Goal: Task Accomplishment & Management: Manage account settings

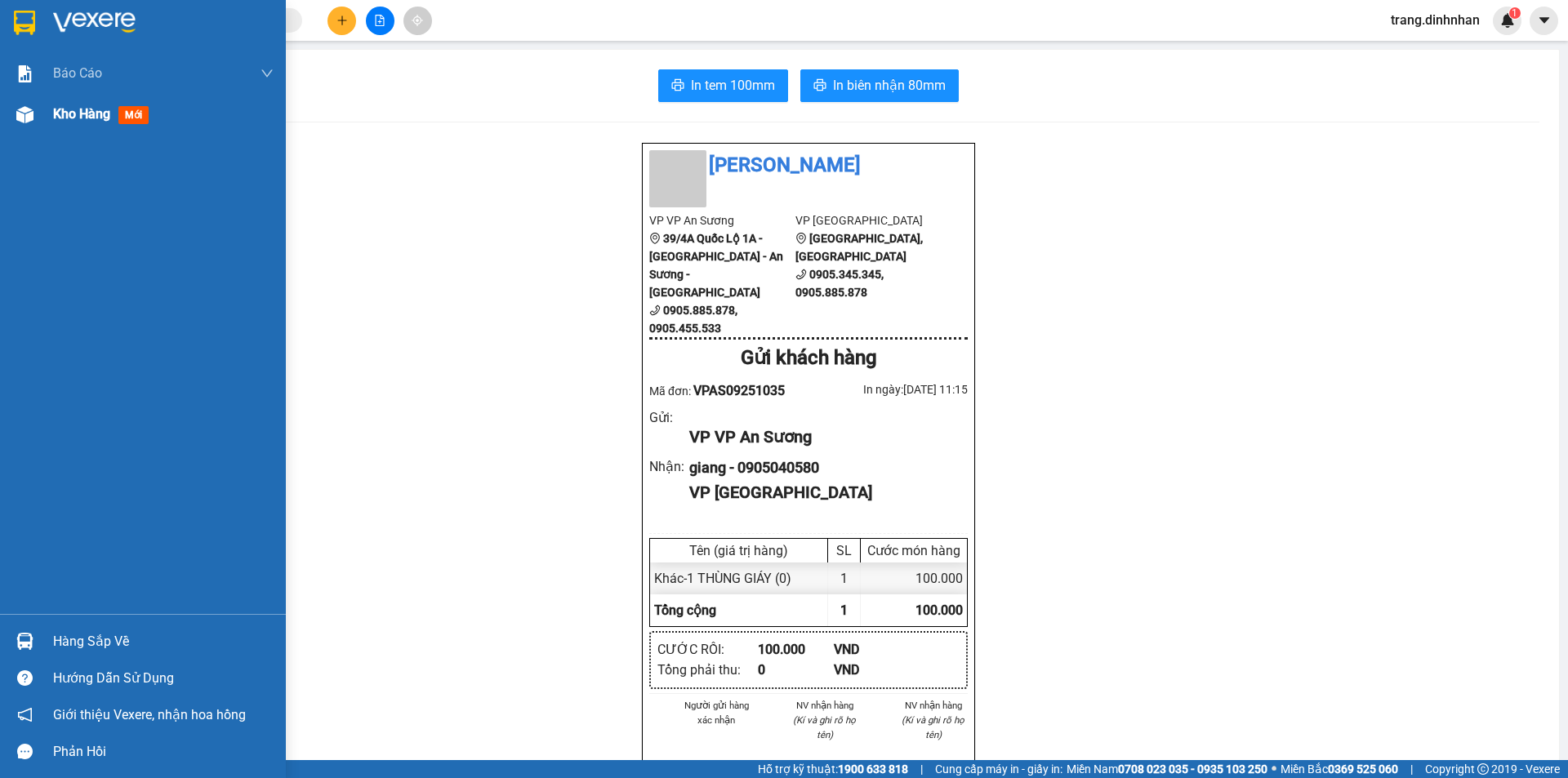
click at [73, 114] on span "Kho hàng" at bounding box center [82, 114] width 57 height 16
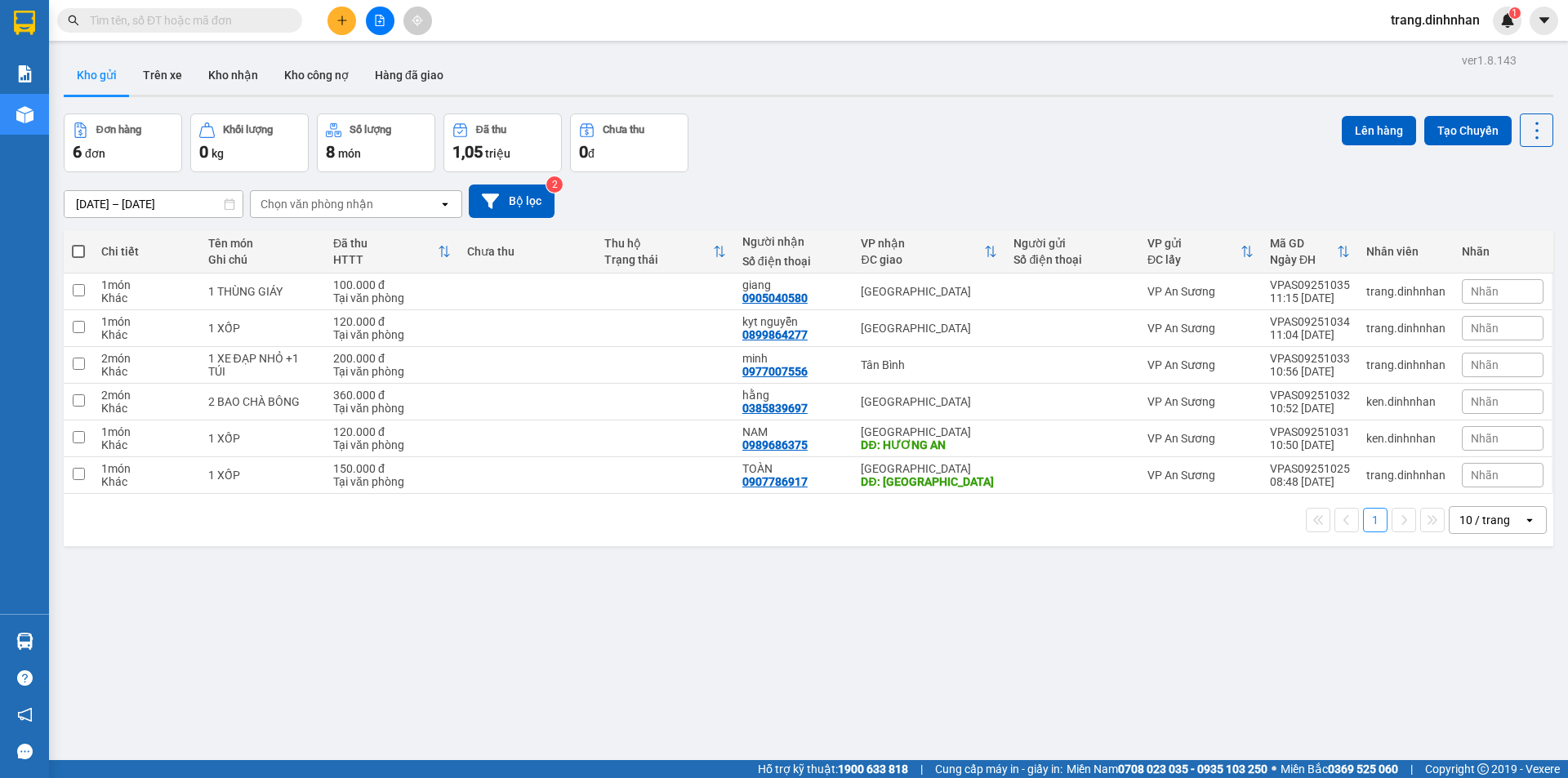
click at [76, 251] on span at bounding box center [78, 251] width 13 height 13
click at [78, 243] on input "checkbox" at bounding box center [78, 243] width 0 height 0
checkbox input "true"
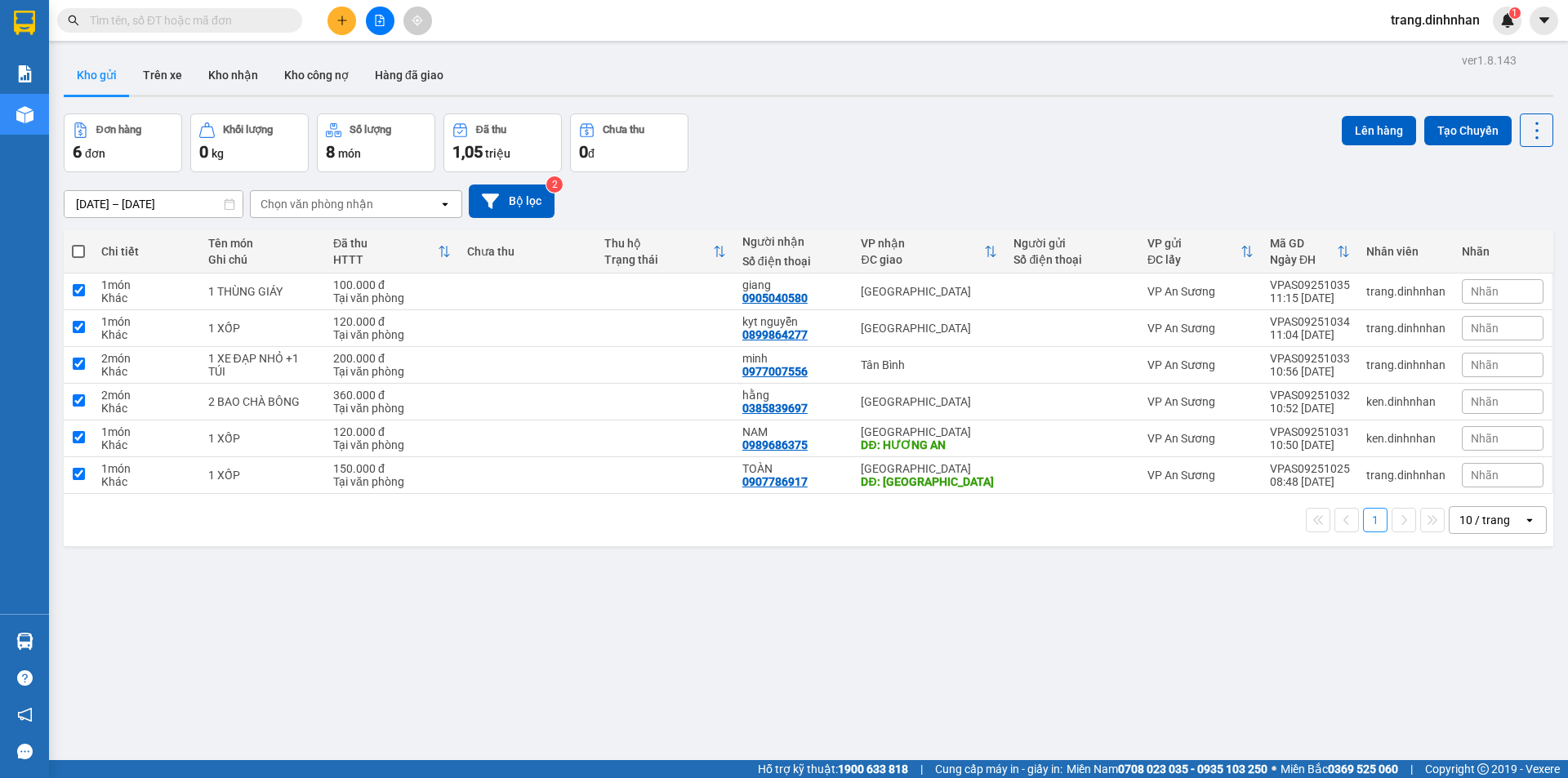
checkbox input "true"
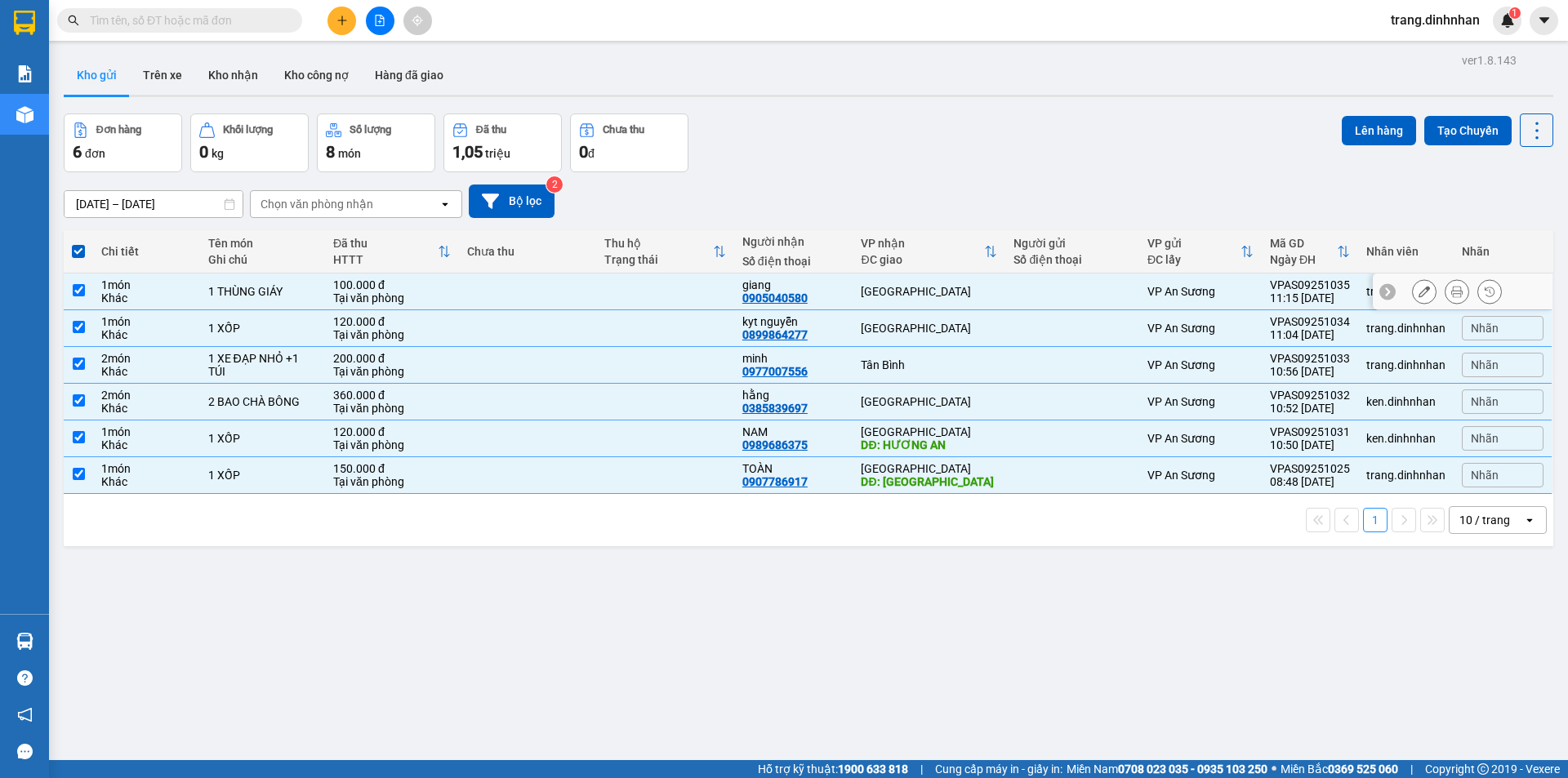
drag, startPoint x: 148, startPoint y: 300, endPoint x: 542, endPoint y: 285, distance: 394.3
click at [150, 300] on div "Khác" at bounding box center [146, 298] width 89 height 13
checkbox input "false"
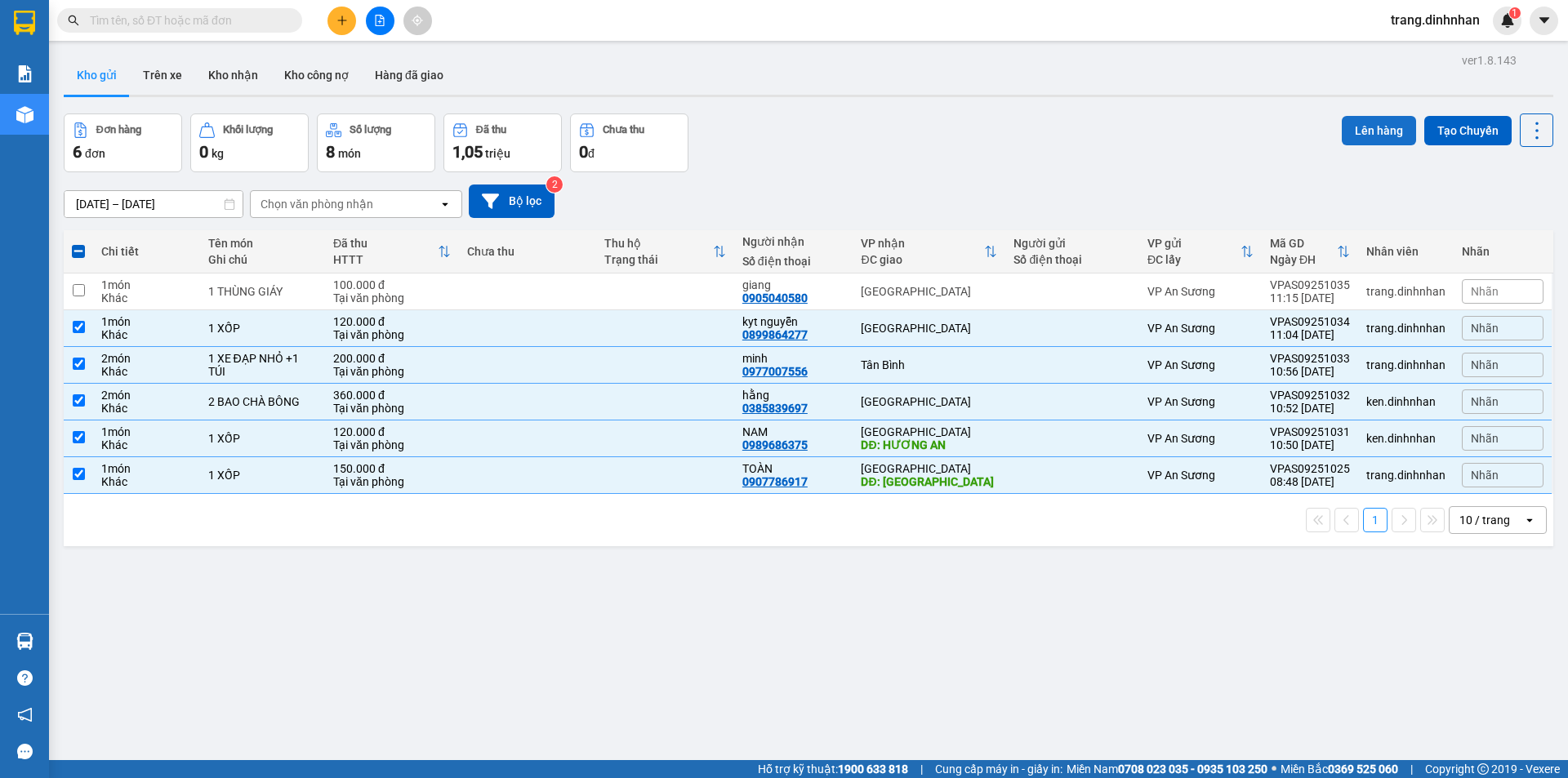
click at [1366, 130] on button "Lên hàng" at bounding box center [1379, 131] width 75 height 30
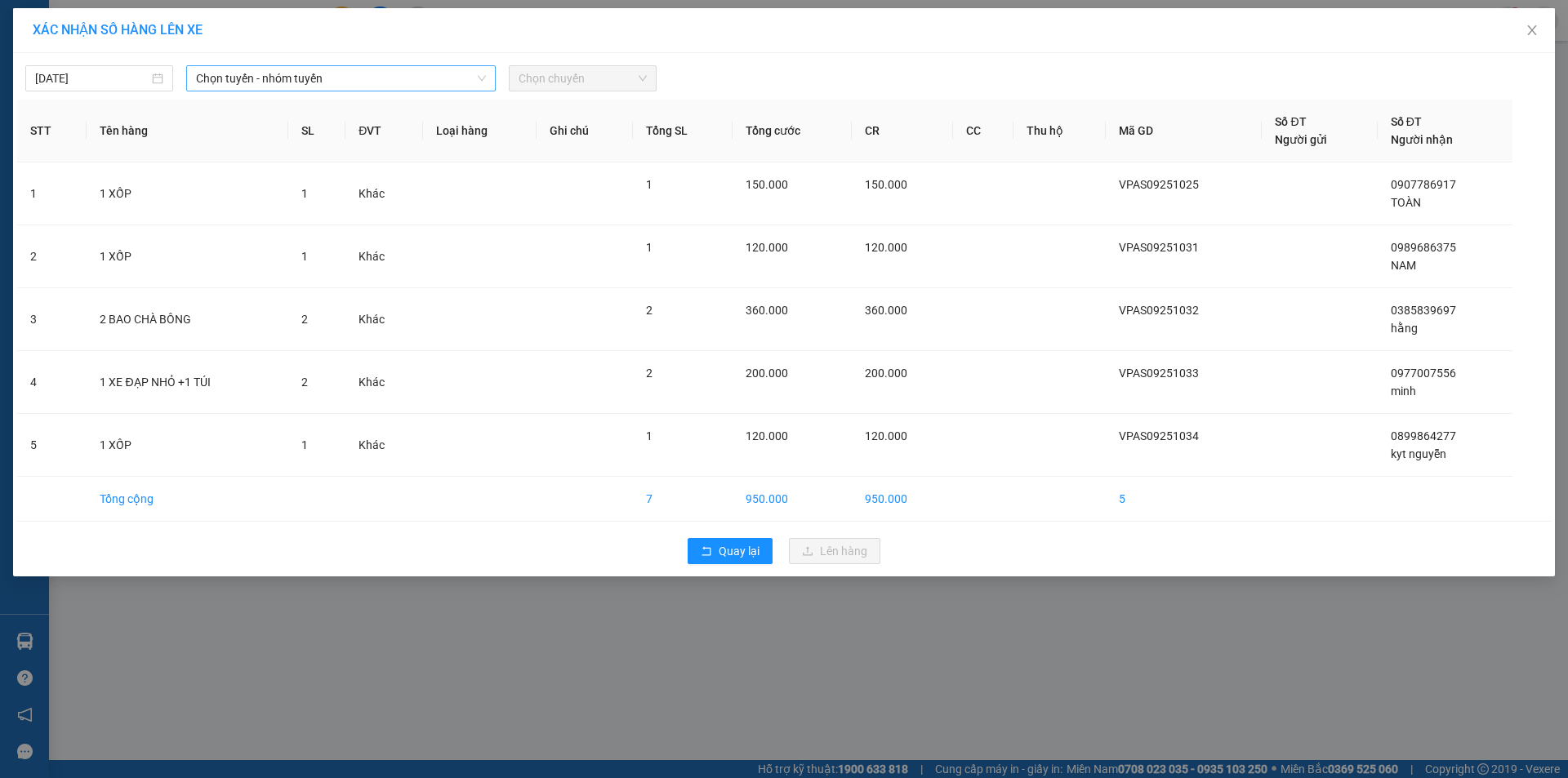
click at [240, 79] on span "Chọn tuyến - nhóm tuyến" at bounding box center [341, 78] width 290 height 24
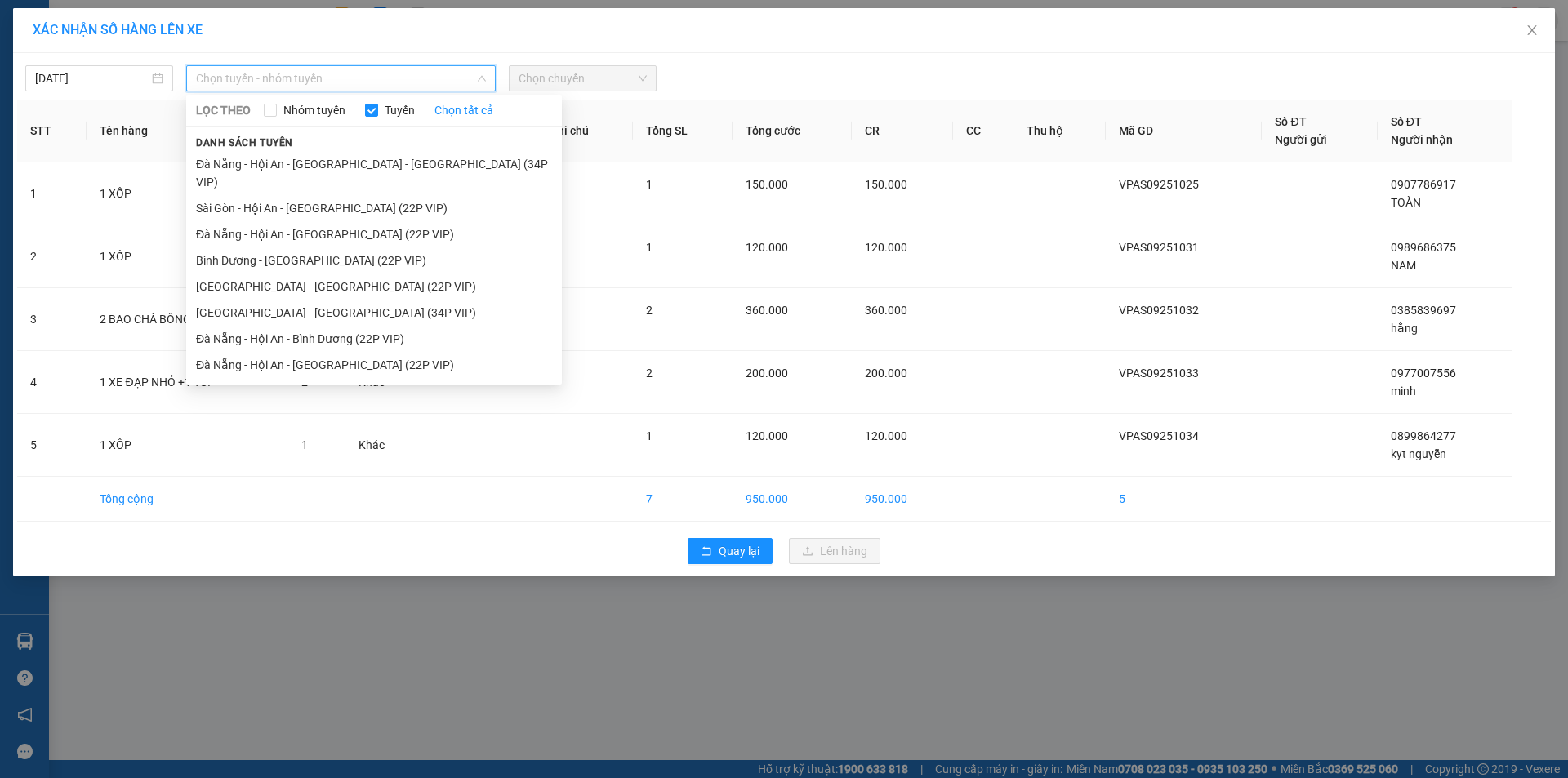
drag, startPoint x: 288, startPoint y: 191, endPoint x: 618, endPoint y: 98, distance: 342.9
click at [289, 195] on li "Sài Gòn - Hội An - [GEOGRAPHIC_DATA] (22P VIP)" at bounding box center [373, 208] width 376 height 26
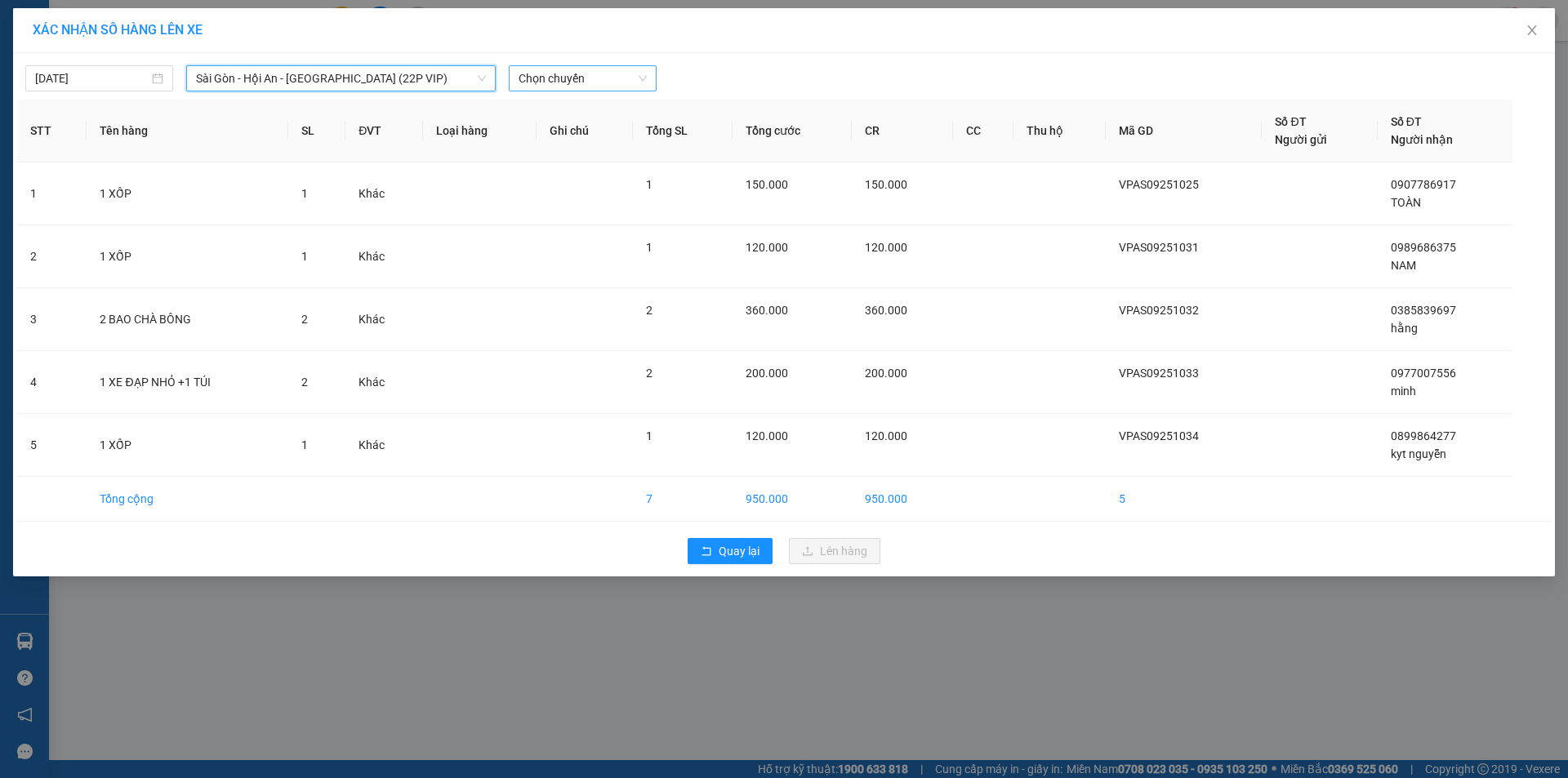
click at [606, 85] on span "Chọn chuyến" at bounding box center [583, 78] width 128 height 24
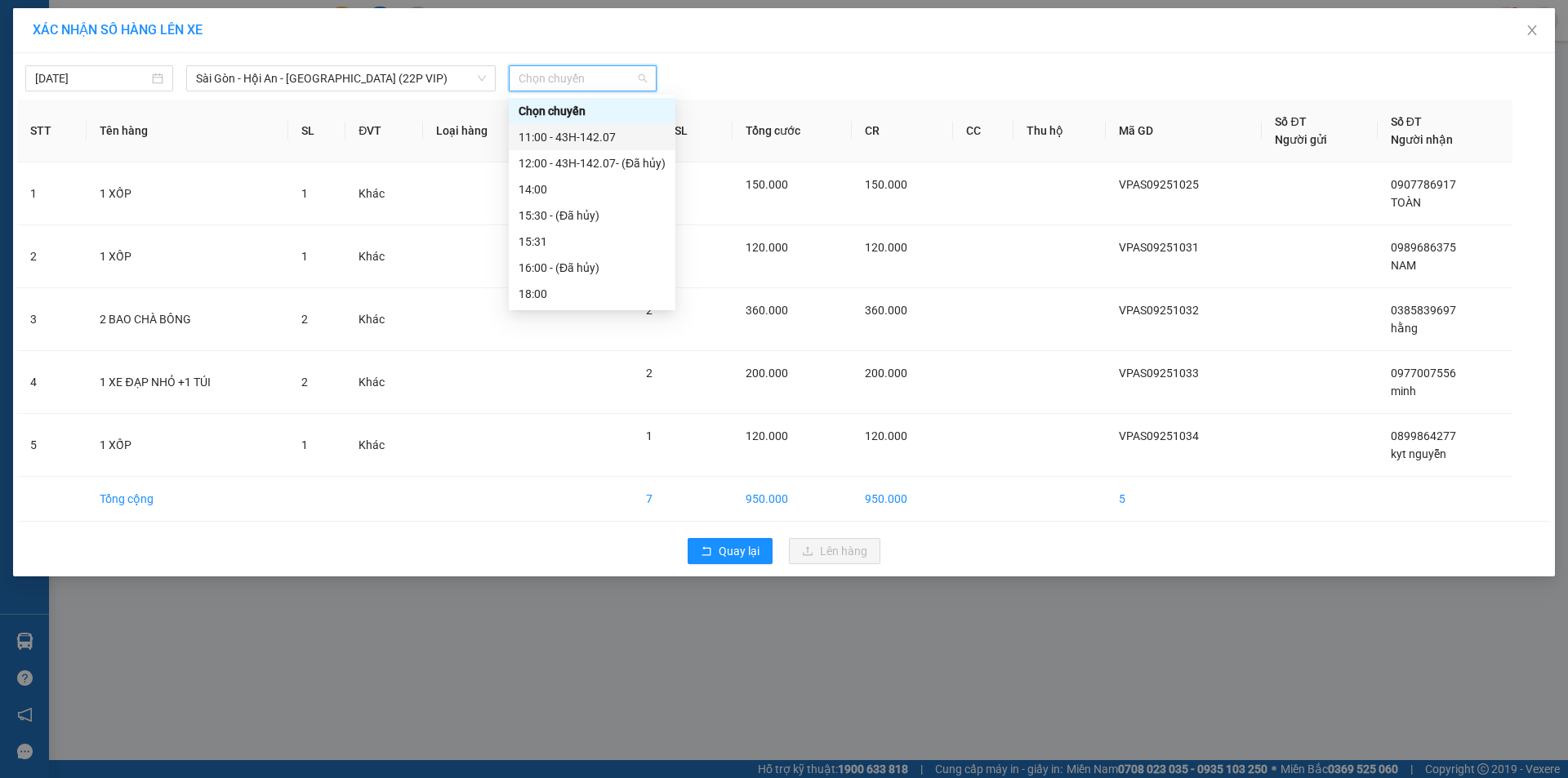
click at [623, 135] on div "11:00 - 43H-142.07" at bounding box center [591, 137] width 147 height 18
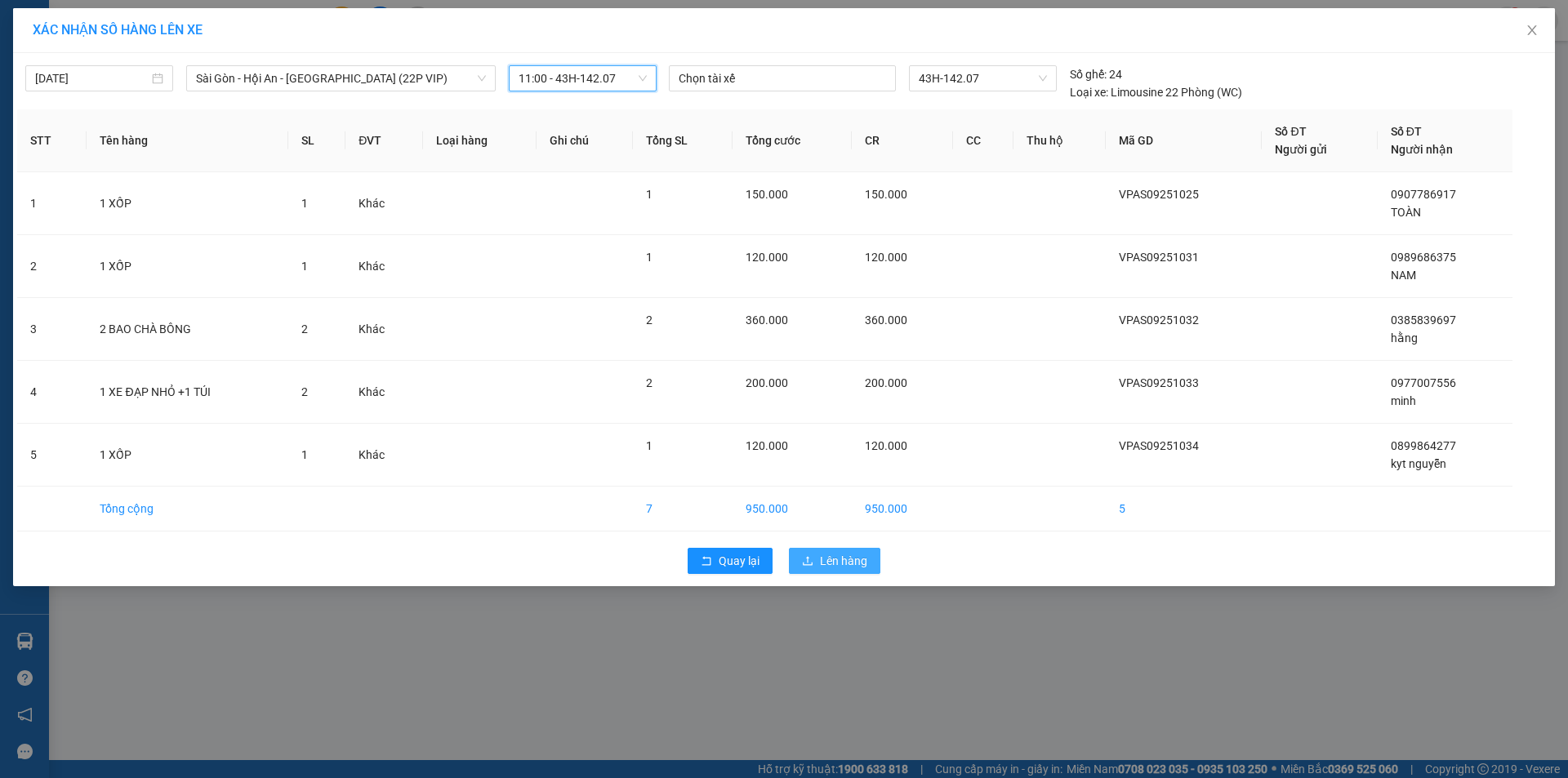
click at [823, 554] on span "Lên hàng" at bounding box center [843, 561] width 48 height 18
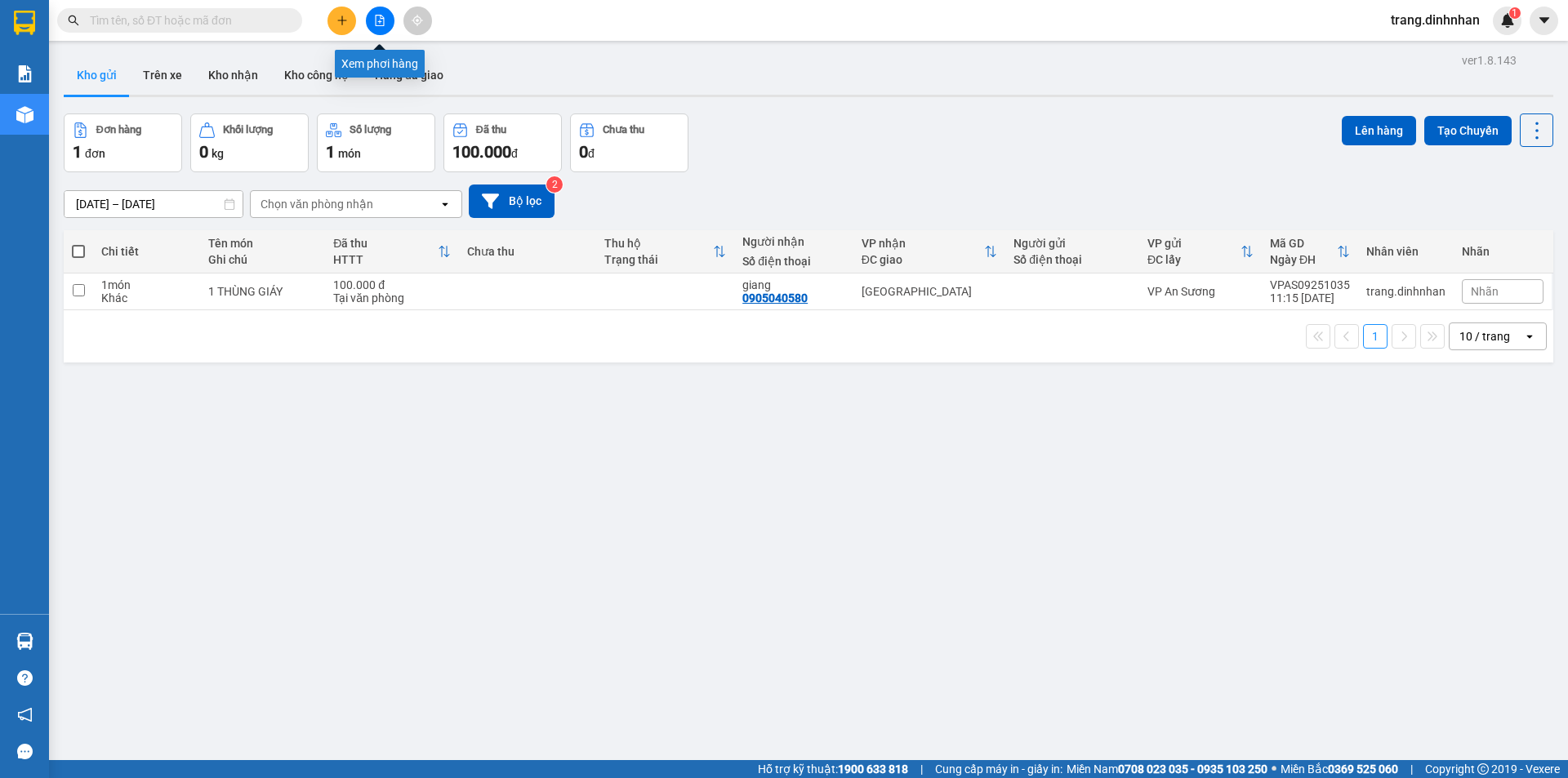
click at [385, 16] on icon "file-add" at bounding box center [379, 20] width 11 height 11
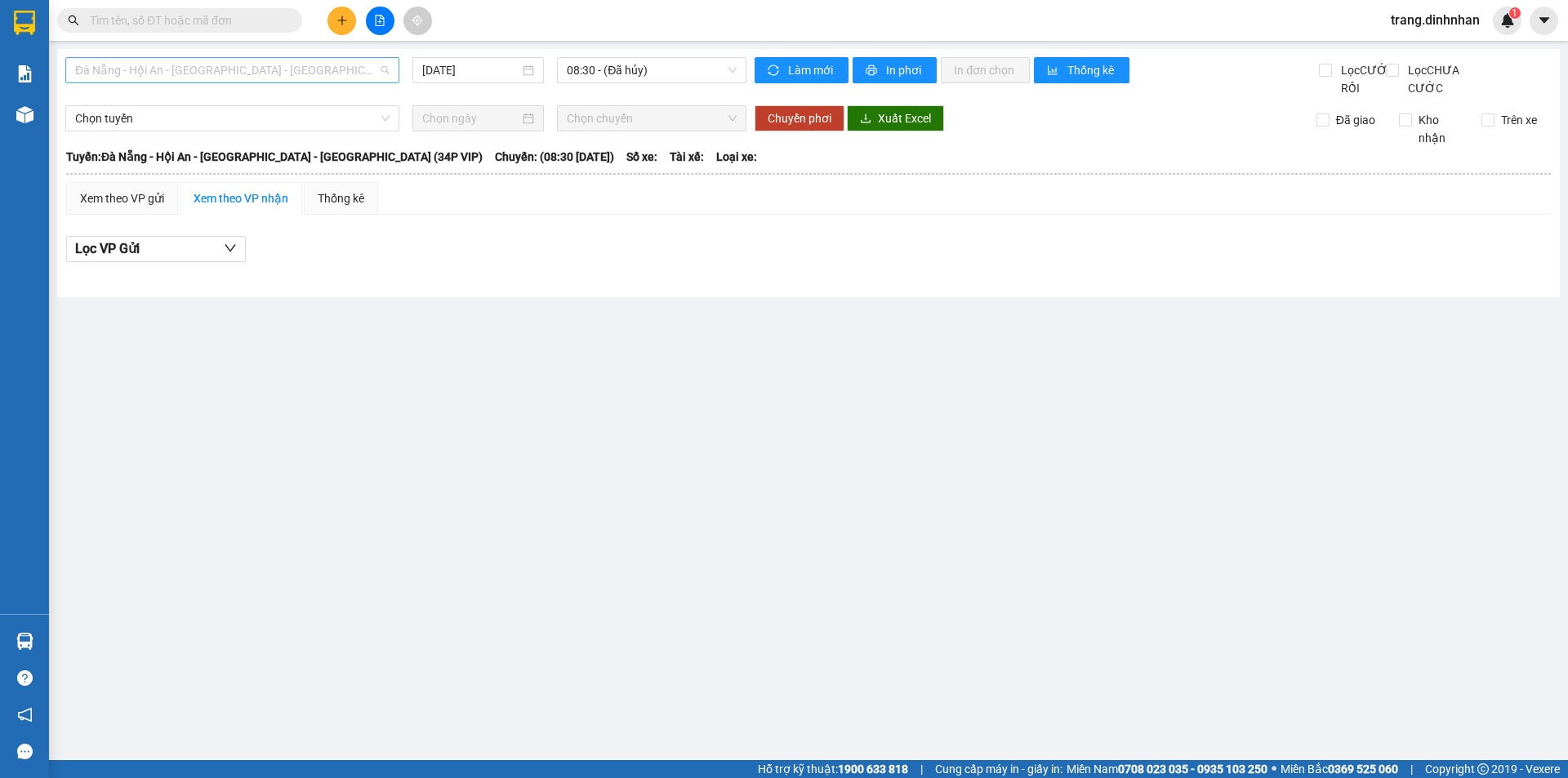
drag, startPoint x: 366, startPoint y: 69, endPoint x: 280, endPoint y: 135, distance: 108.4
click at [364, 72] on span "Đà Nẵng - Hội An - [GEOGRAPHIC_DATA] - [PERSON_NAME] (34P VIP)" at bounding box center [233, 70] width 314 height 24
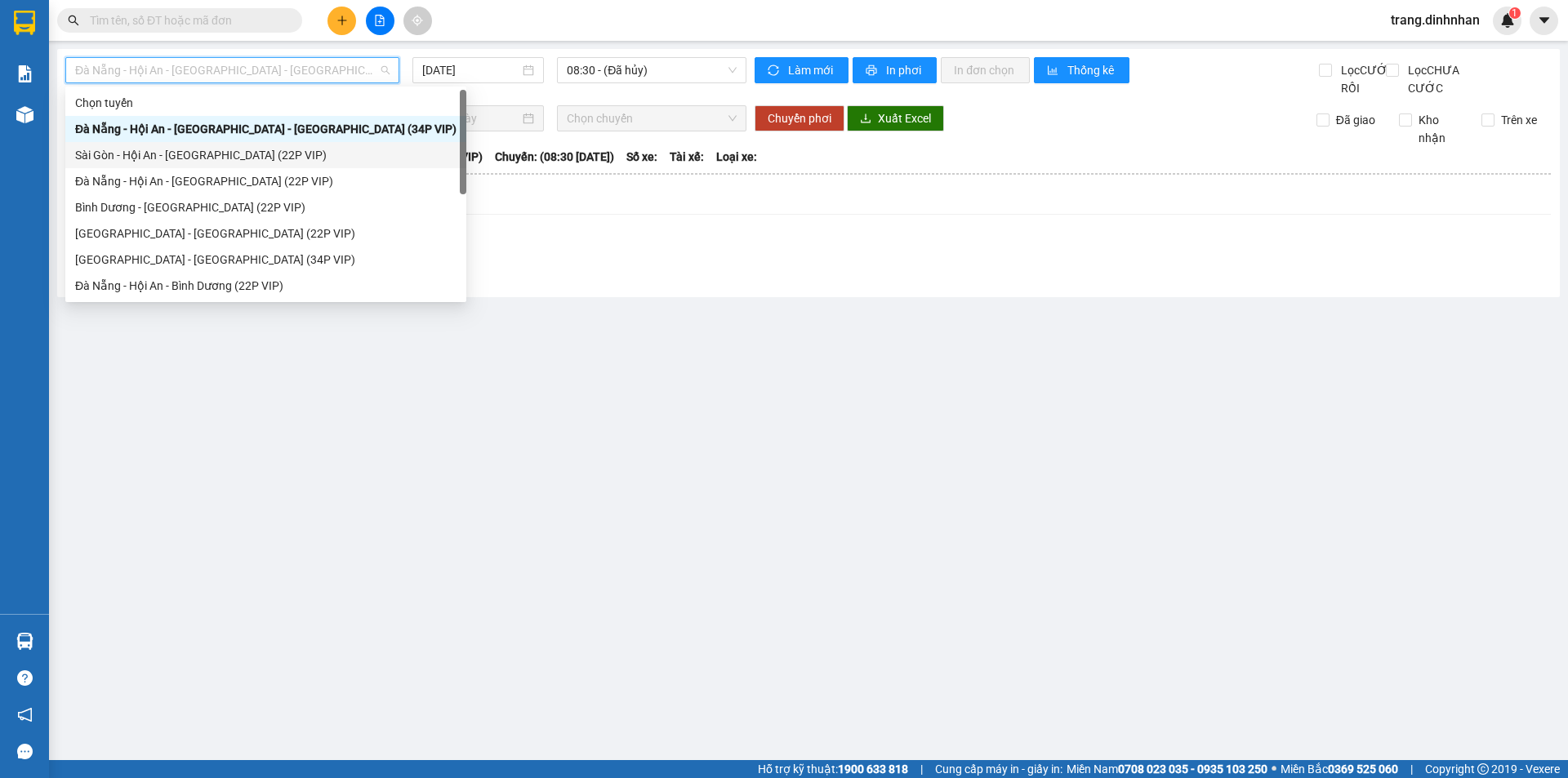
drag, startPoint x: 257, startPoint y: 153, endPoint x: 550, endPoint y: 89, distance: 299.9
click at [267, 152] on div "Sài Gòn - Hội An - [GEOGRAPHIC_DATA] (22P VIP)" at bounding box center [266, 155] width 381 height 18
type input "[DATE]"
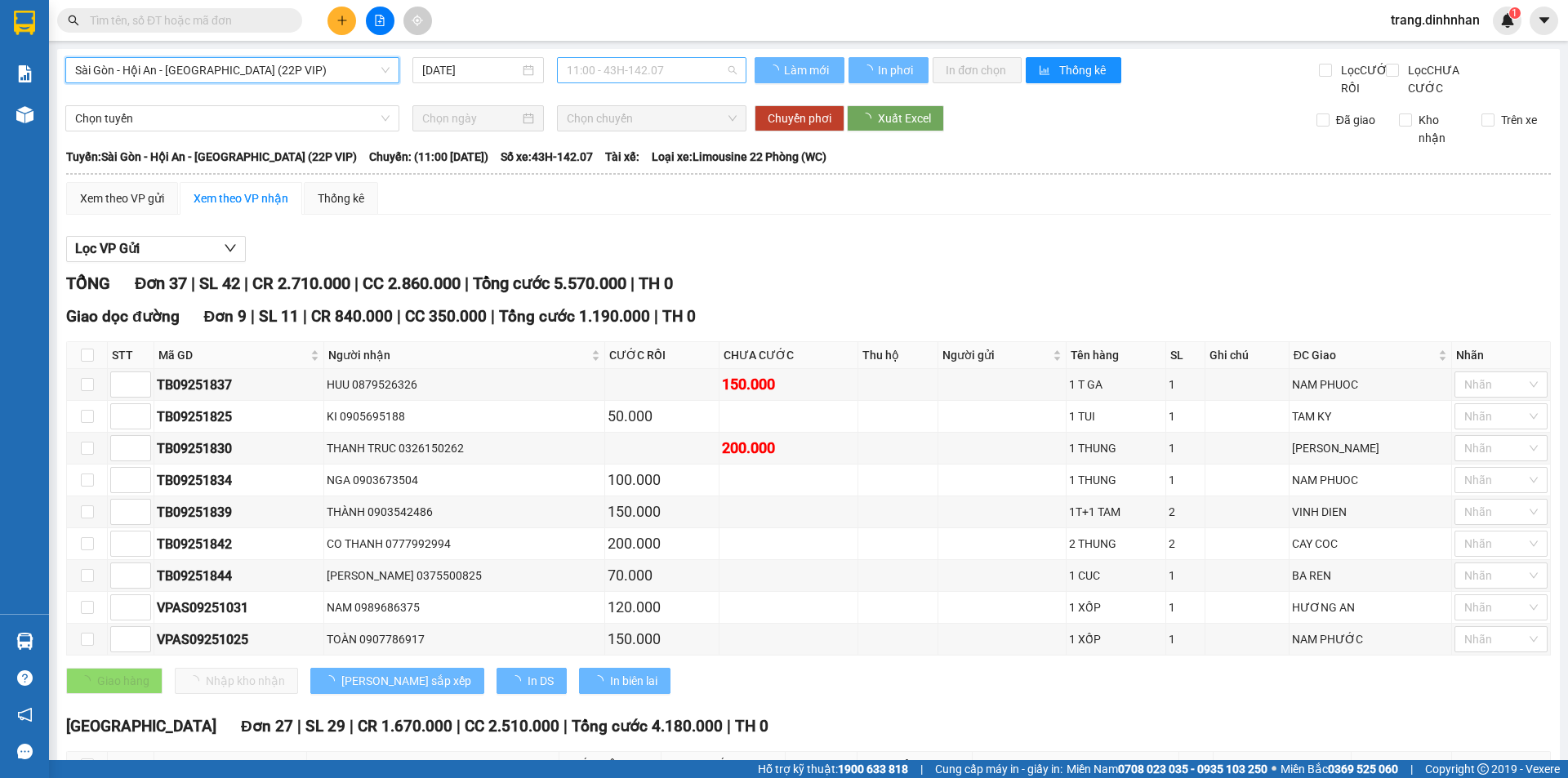
click at [557, 74] on div "11:00 - 43H-142.07" at bounding box center [651, 70] width 189 height 26
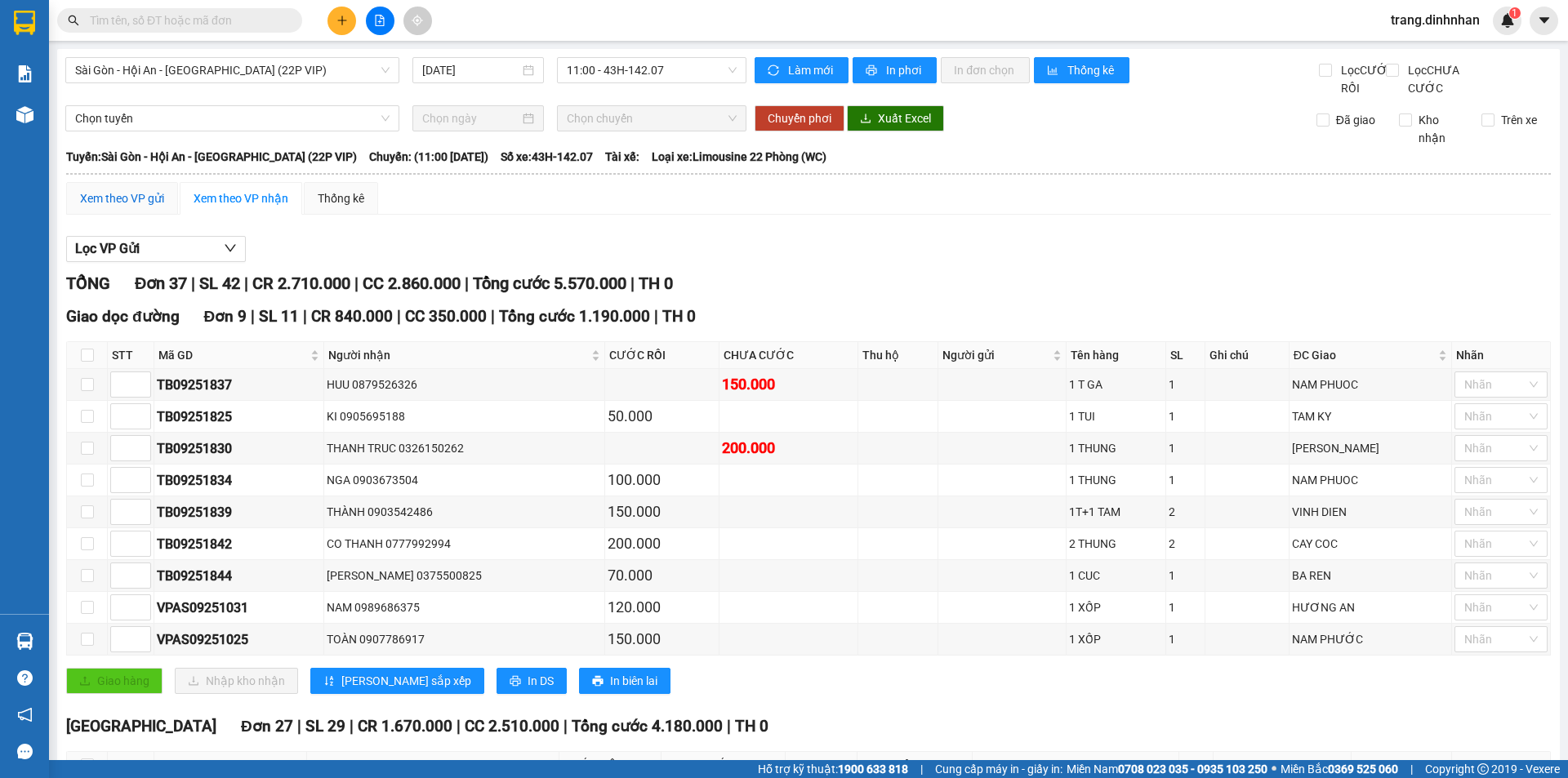
click at [149, 208] on div "Xem theo VP gửi" at bounding box center [122, 198] width 84 height 18
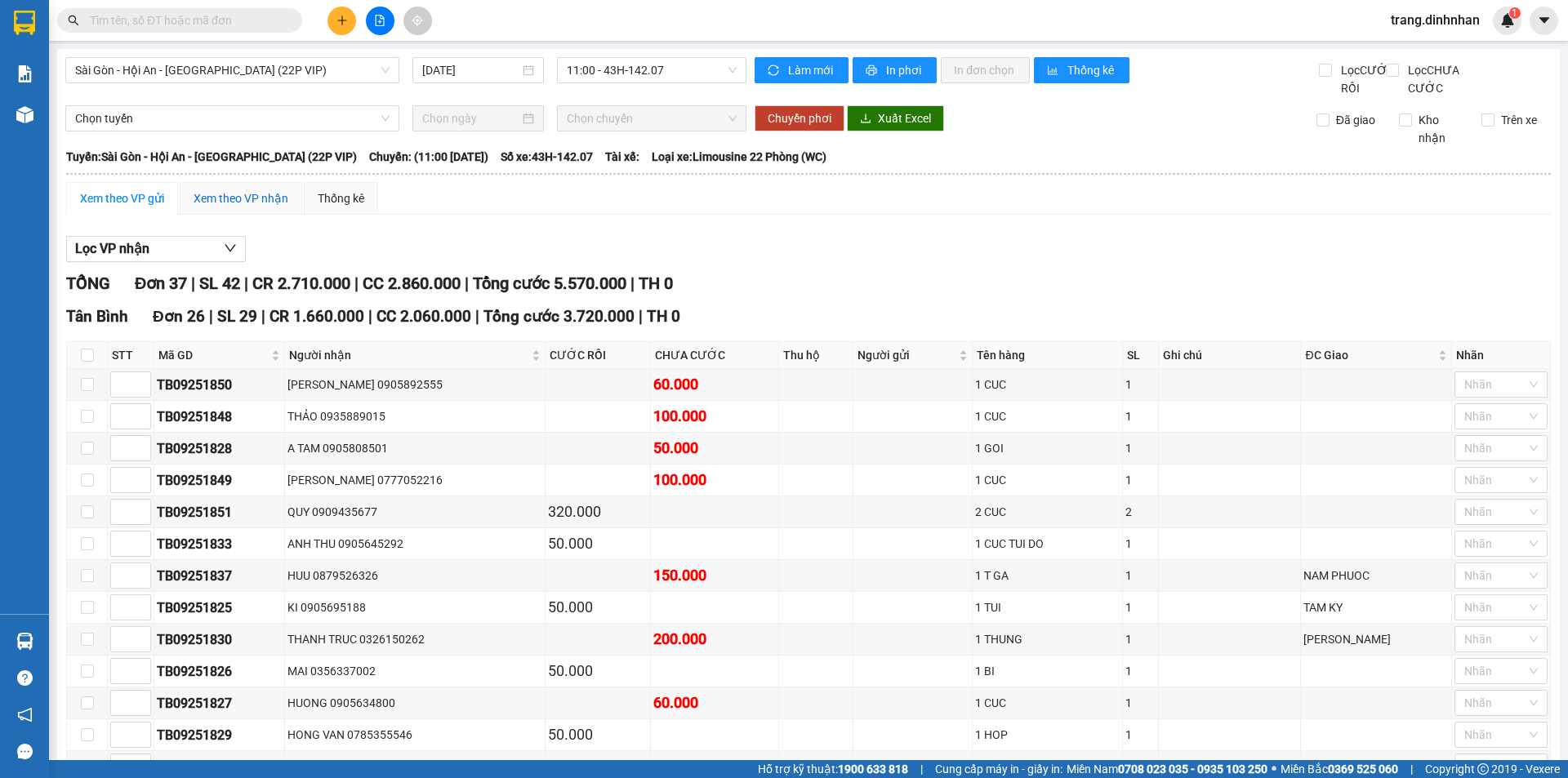
click at [218, 208] on div "Xem theo VP nhận" at bounding box center [240, 198] width 95 height 18
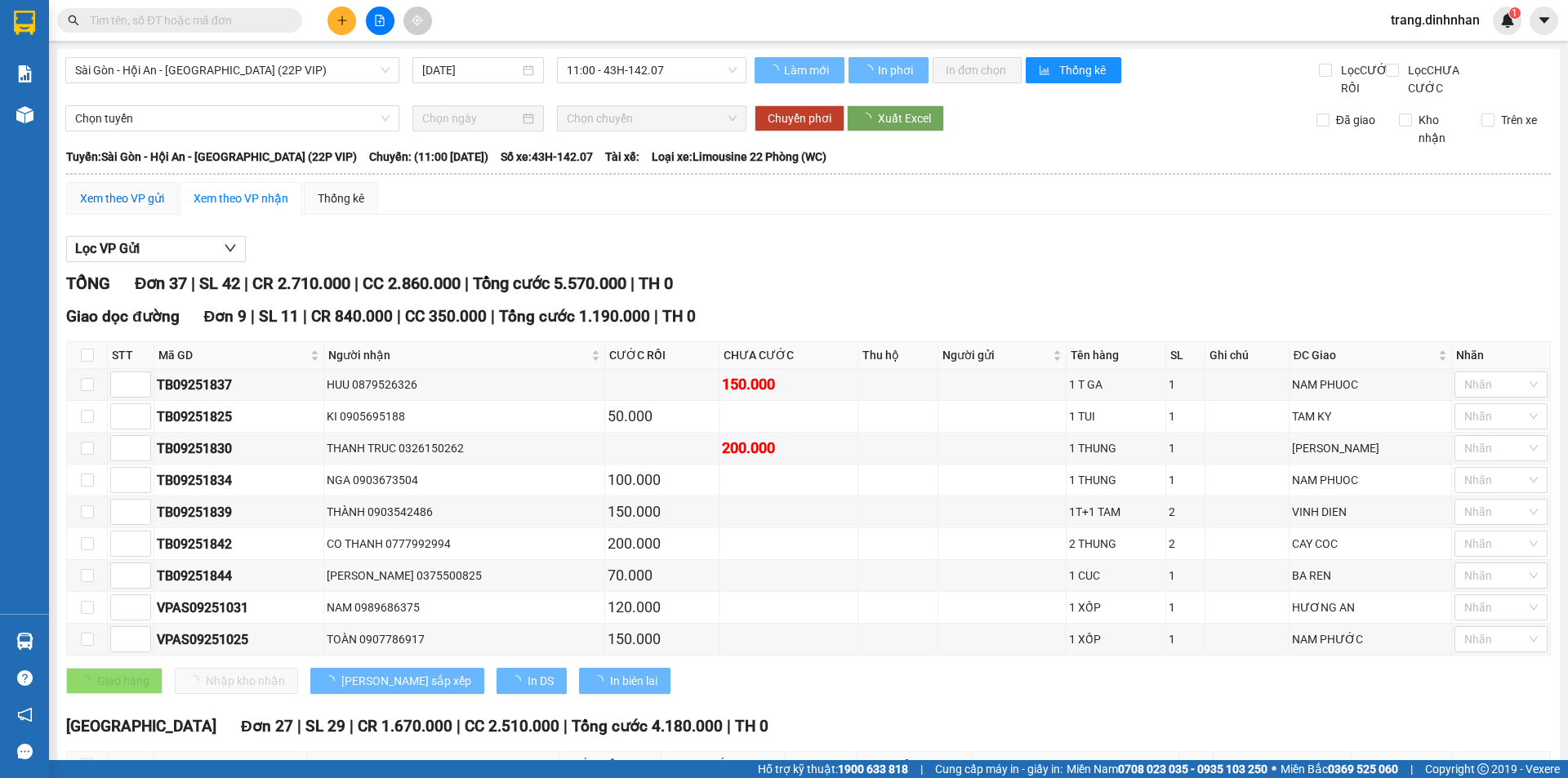
click at [142, 208] on div "Xem theo VP gửi" at bounding box center [122, 198] width 84 height 18
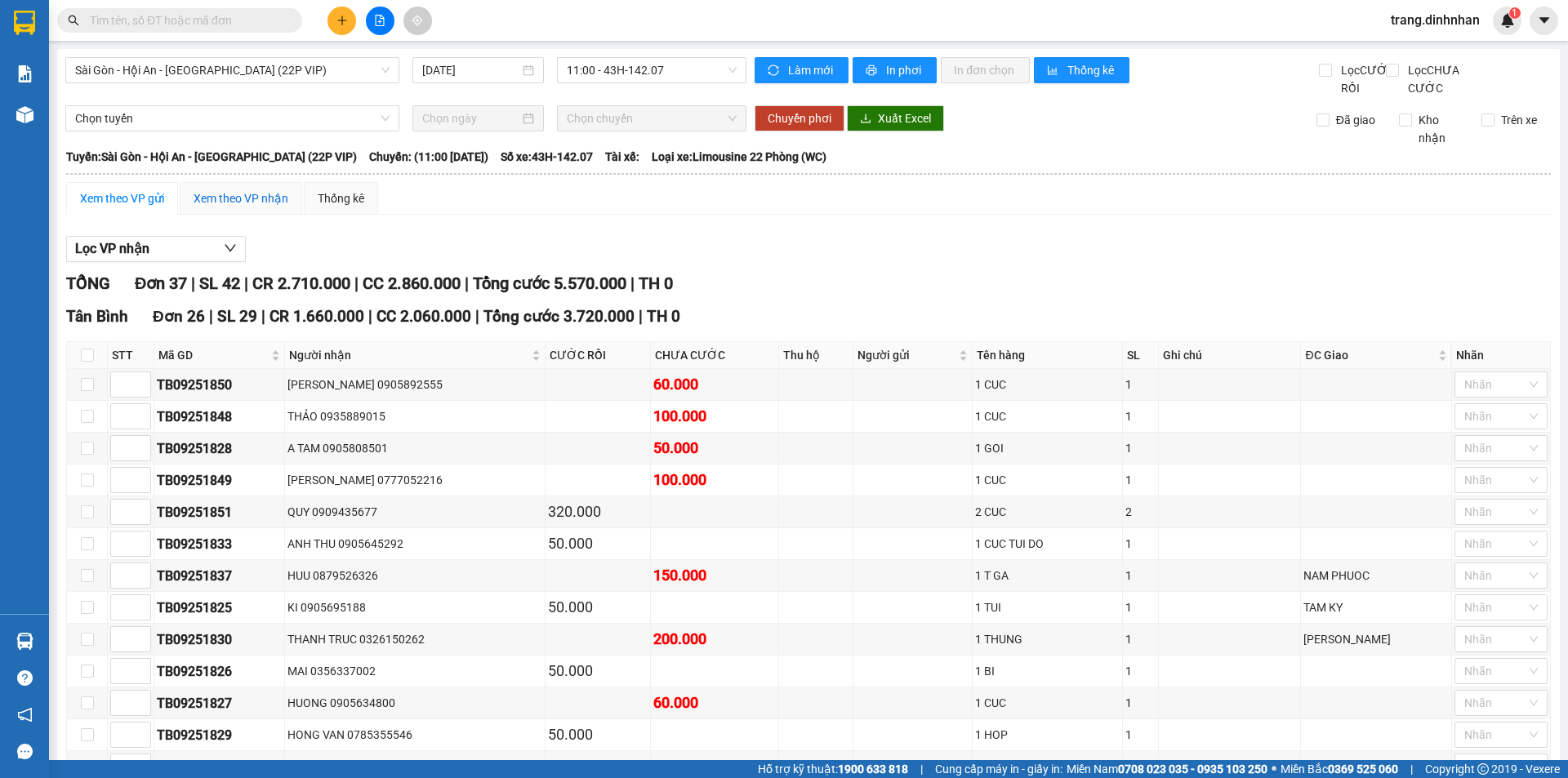
click at [211, 208] on div "Xem theo VP nhận" at bounding box center [240, 198] width 95 height 18
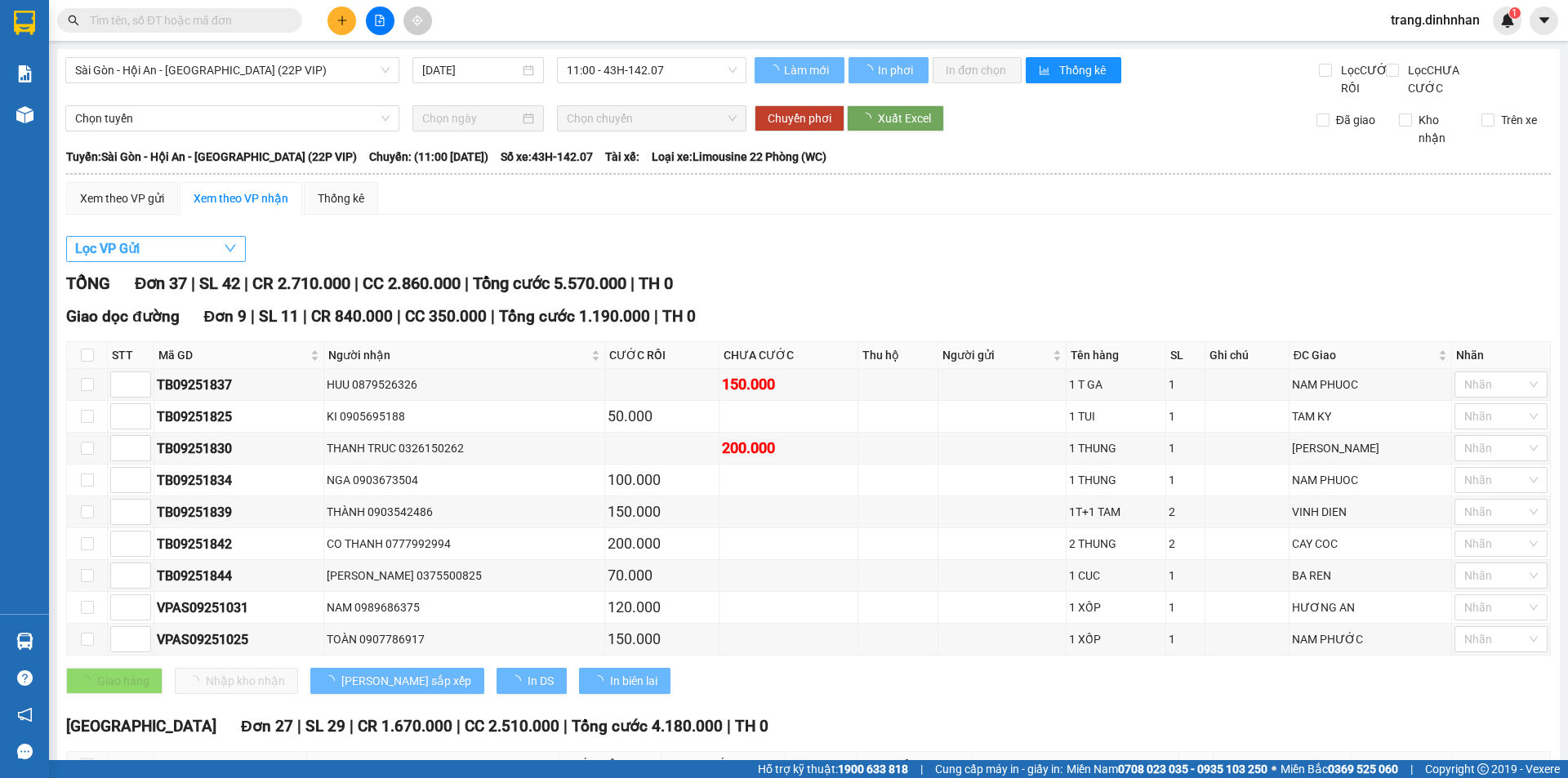
click at [189, 262] on button "Lọc VP Gửi" at bounding box center [155, 249] width 180 height 26
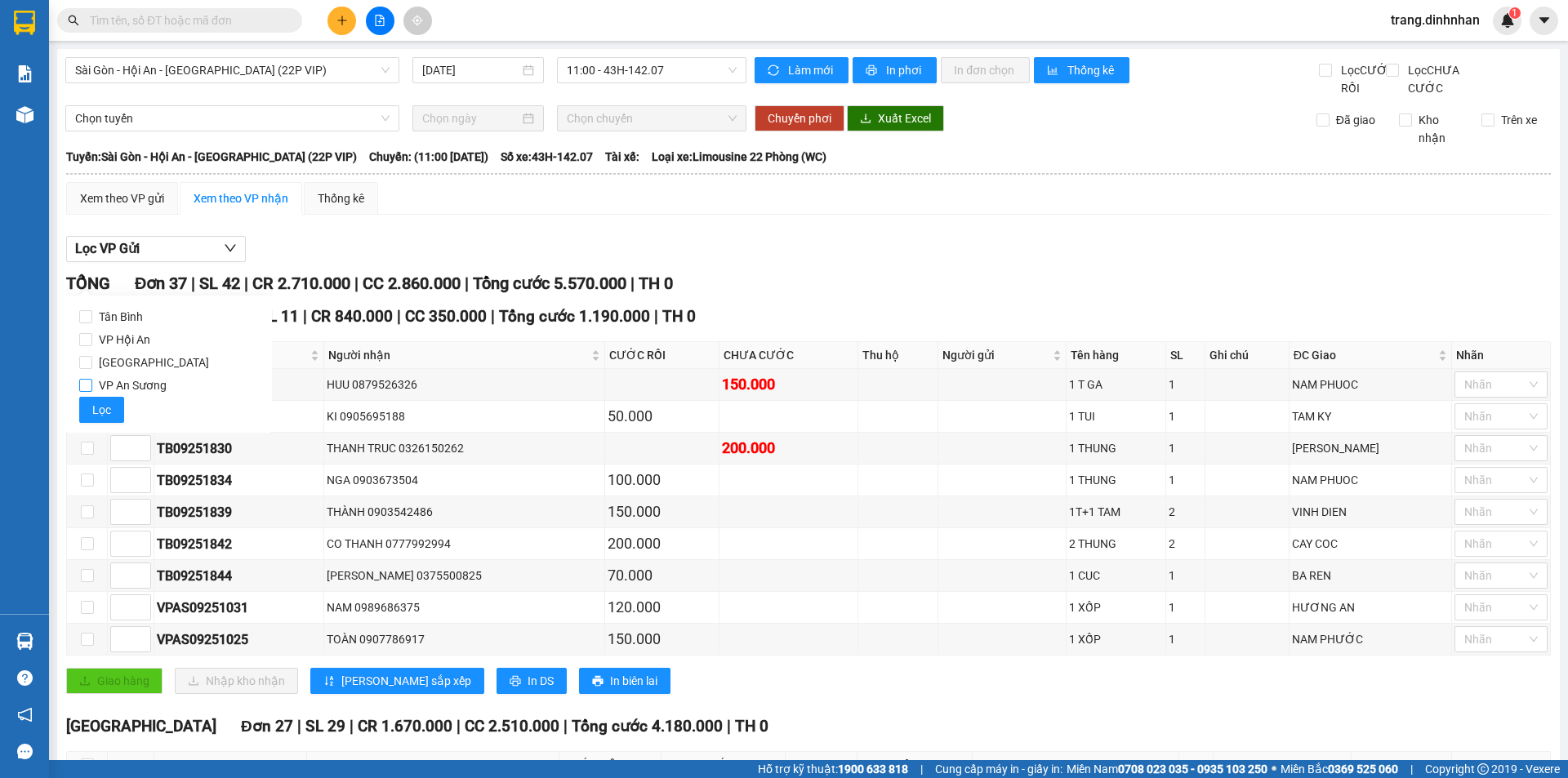
click at [136, 383] on span "VP An Sương" at bounding box center [132, 386] width 81 height 23
click at [92, 383] on input "VP An Sương" at bounding box center [85, 385] width 13 height 13
checkbox input "true"
click at [105, 419] on span "Lọc" at bounding box center [102, 410] width 19 height 18
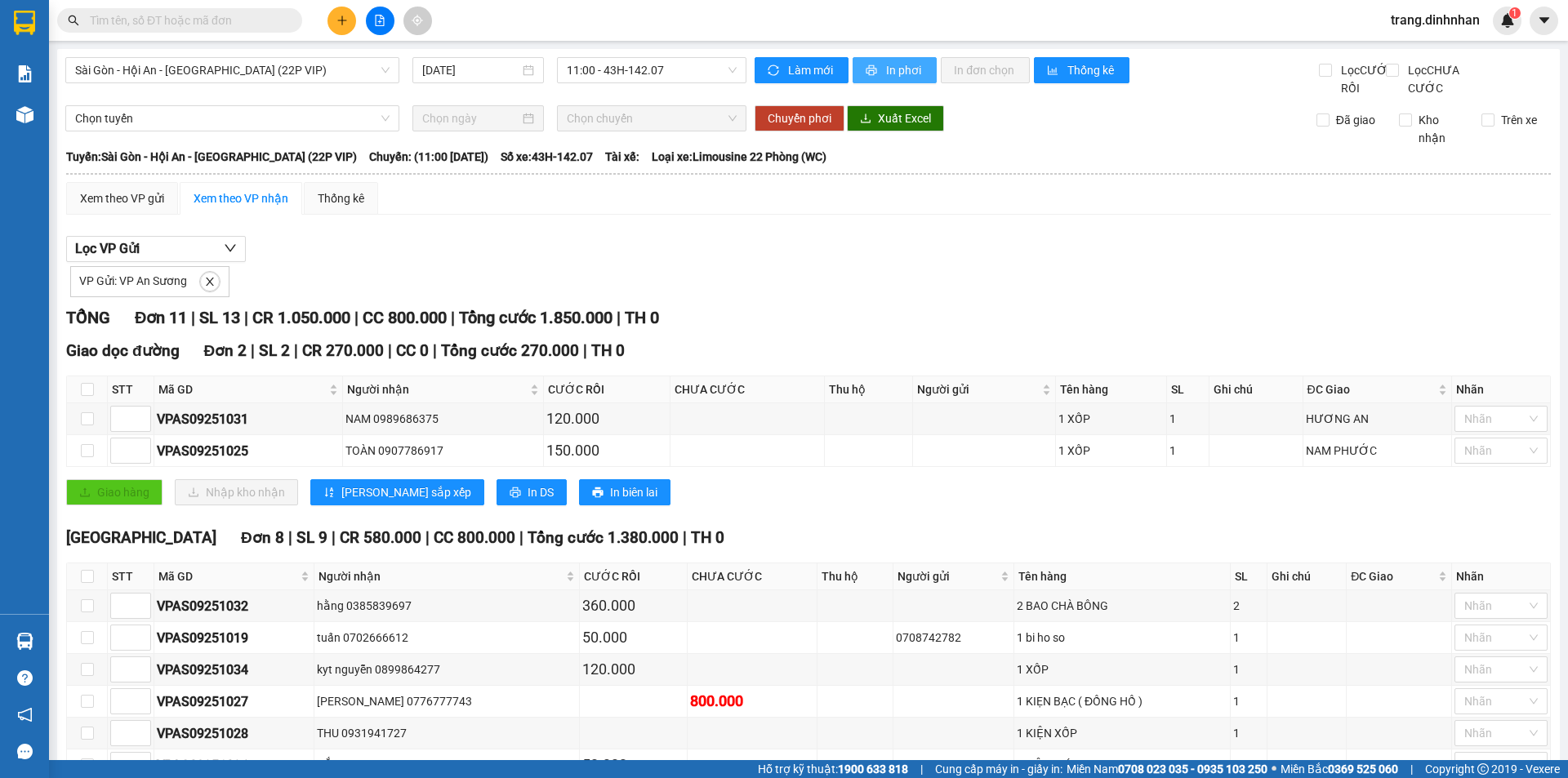
click at [893, 76] on span "In phơi" at bounding box center [904, 70] width 37 height 18
click at [336, 23] on icon "plus" at bounding box center [341, 20] width 11 height 11
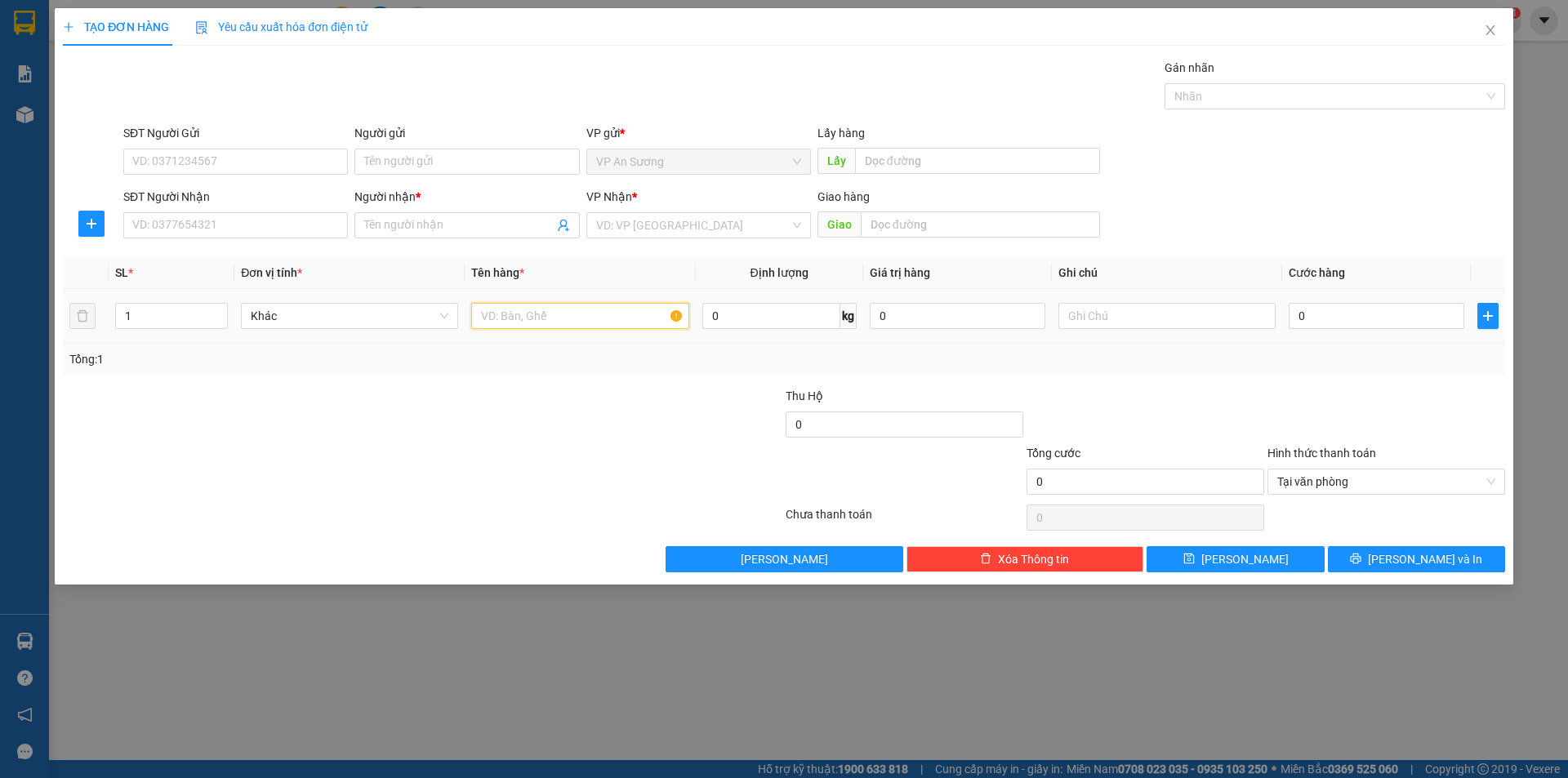
drag, startPoint x: 506, startPoint y: 321, endPoint x: 484, endPoint y: 273, distance: 52.8
click at [502, 309] on input "text" at bounding box center [580, 316] width 217 height 26
type input "1 CỤC DEN"
click at [199, 233] on input "SĐT Người Nhận" at bounding box center [235, 226] width 225 height 26
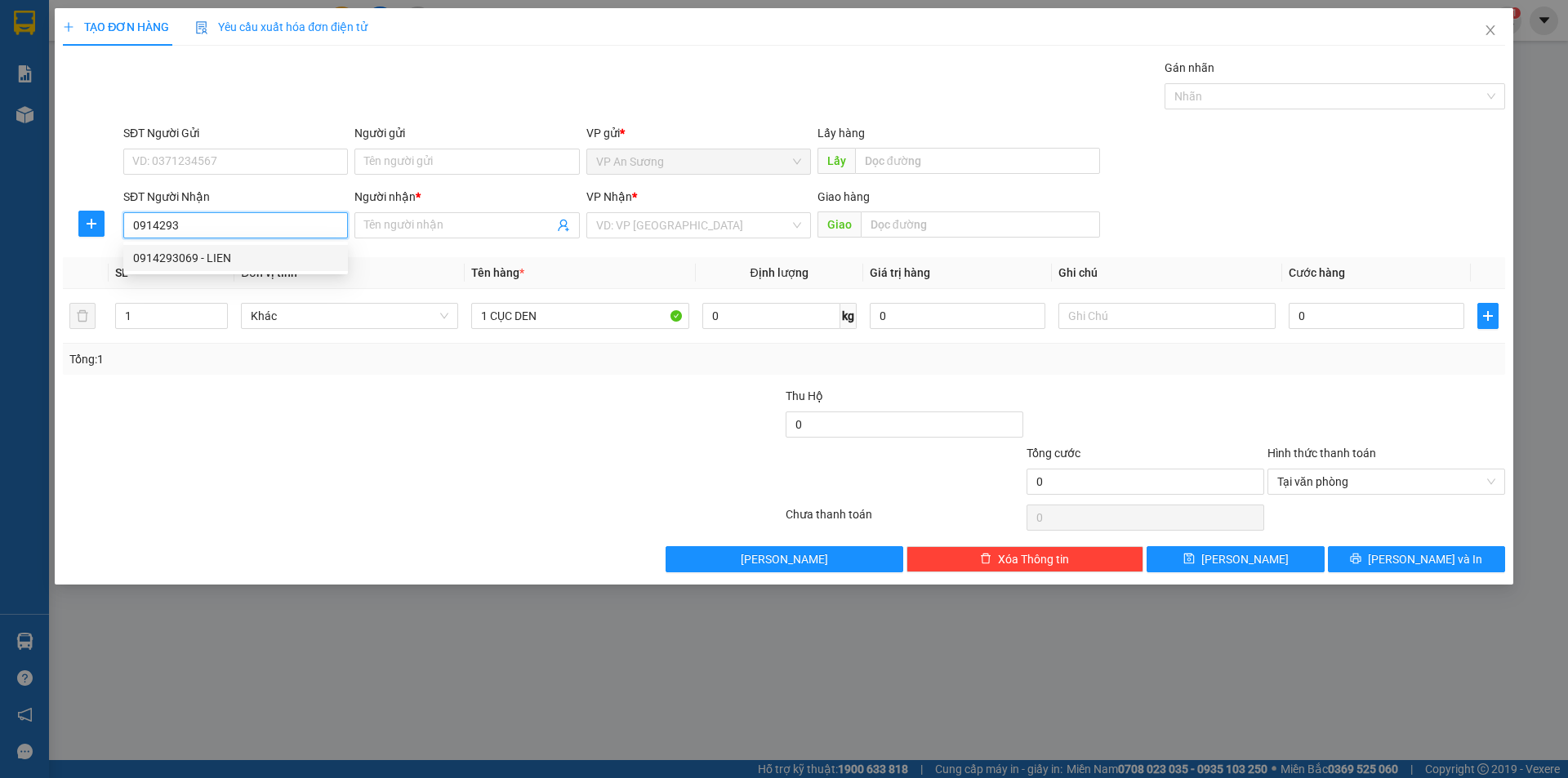
drag, startPoint x: 218, startPoint y: 254, endPoint x: 727, endPoint y: 368, distance: 521.6
click at [221, 254] on div "0914293069 - LIEN" at bounding box center [235, 258] width 205 height 18
type input "0914293069"
type input "LIEN"
type input "0914293069"
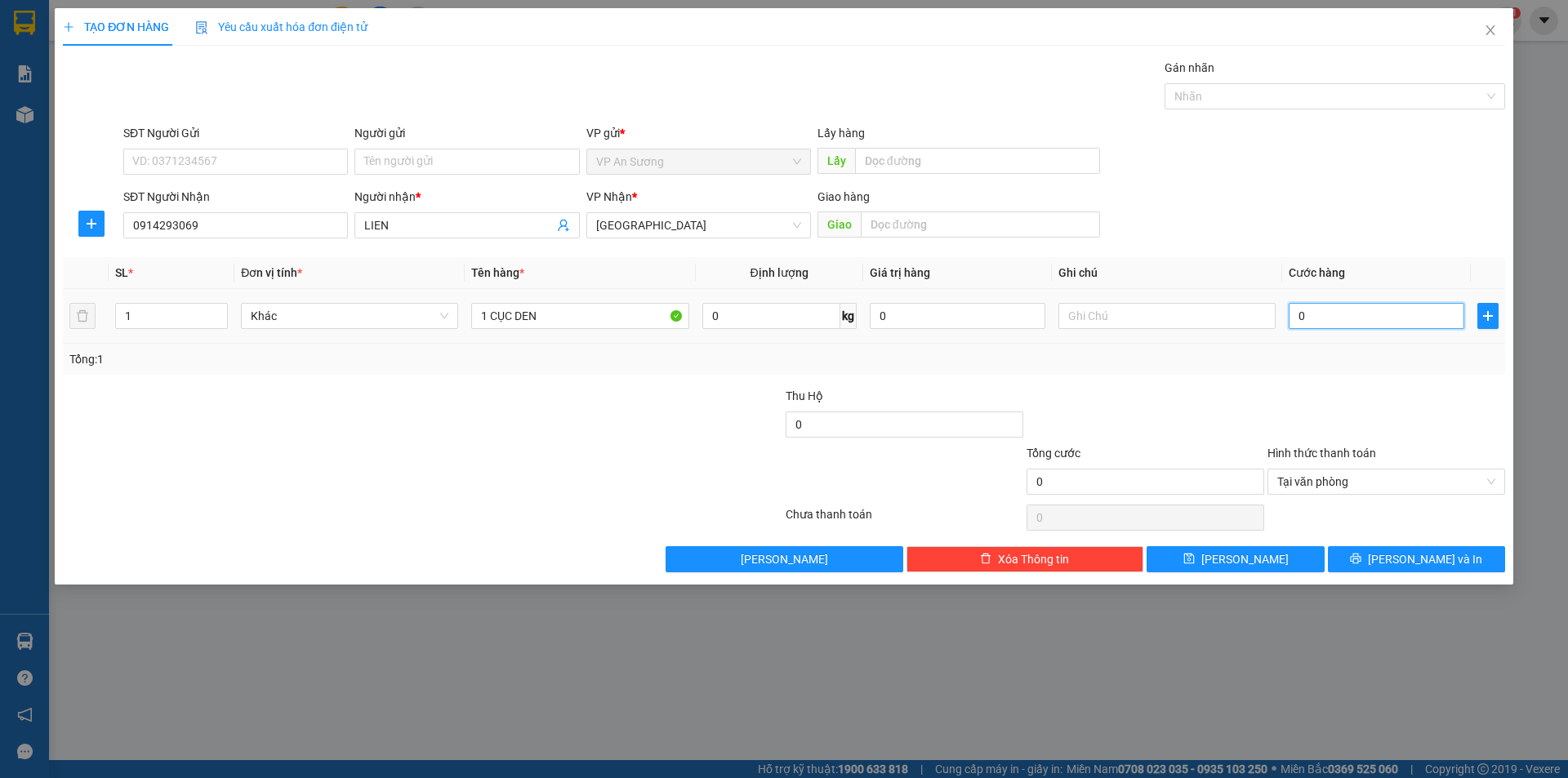
click at [1387, 316] on input "0" at bounding box center [1376, 316] width 175 height 26
type input "01"
type input "1"
type input "010"
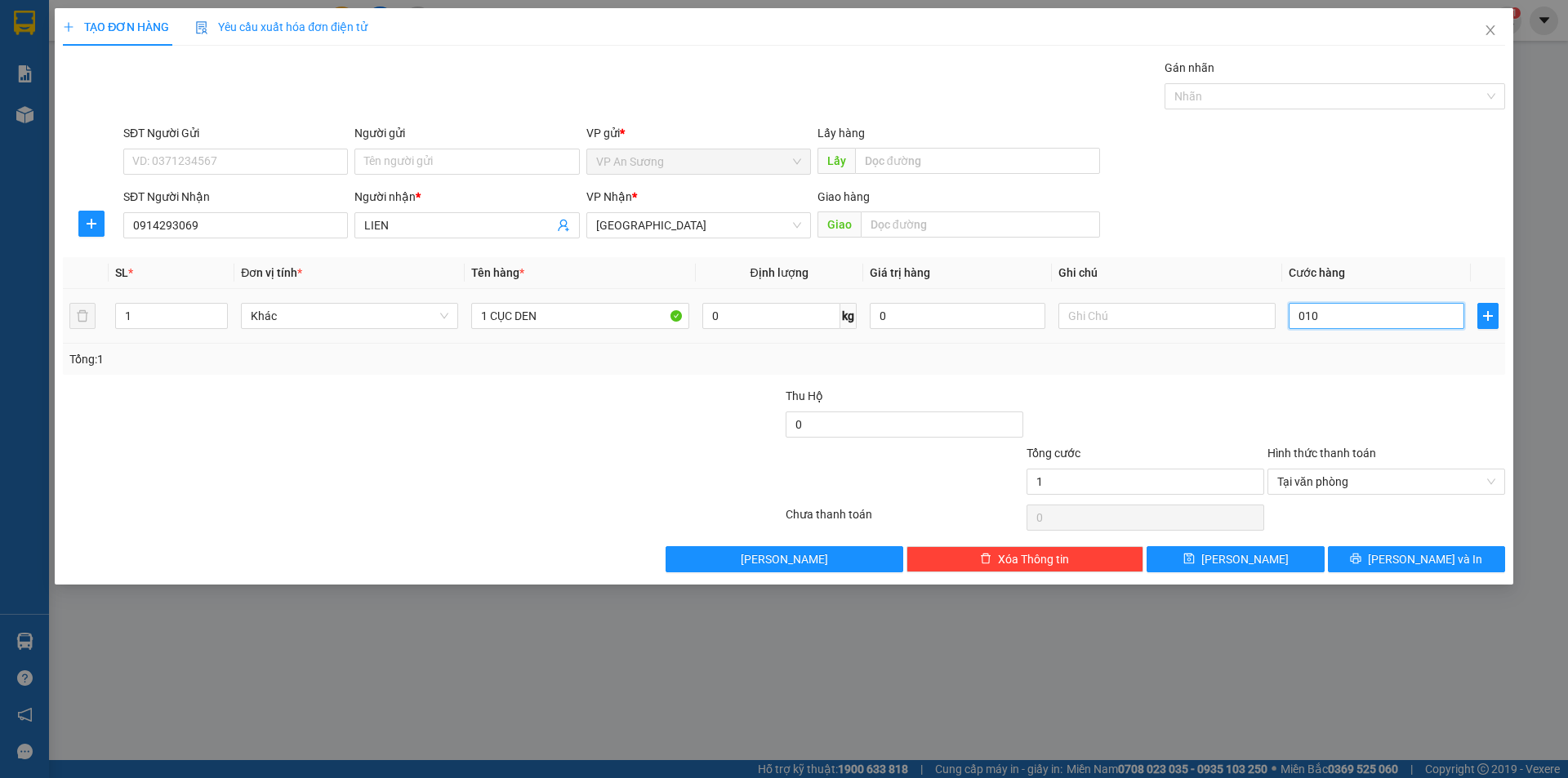
type input "10"
type input "0.100"
type input "100"
type input "100.000"
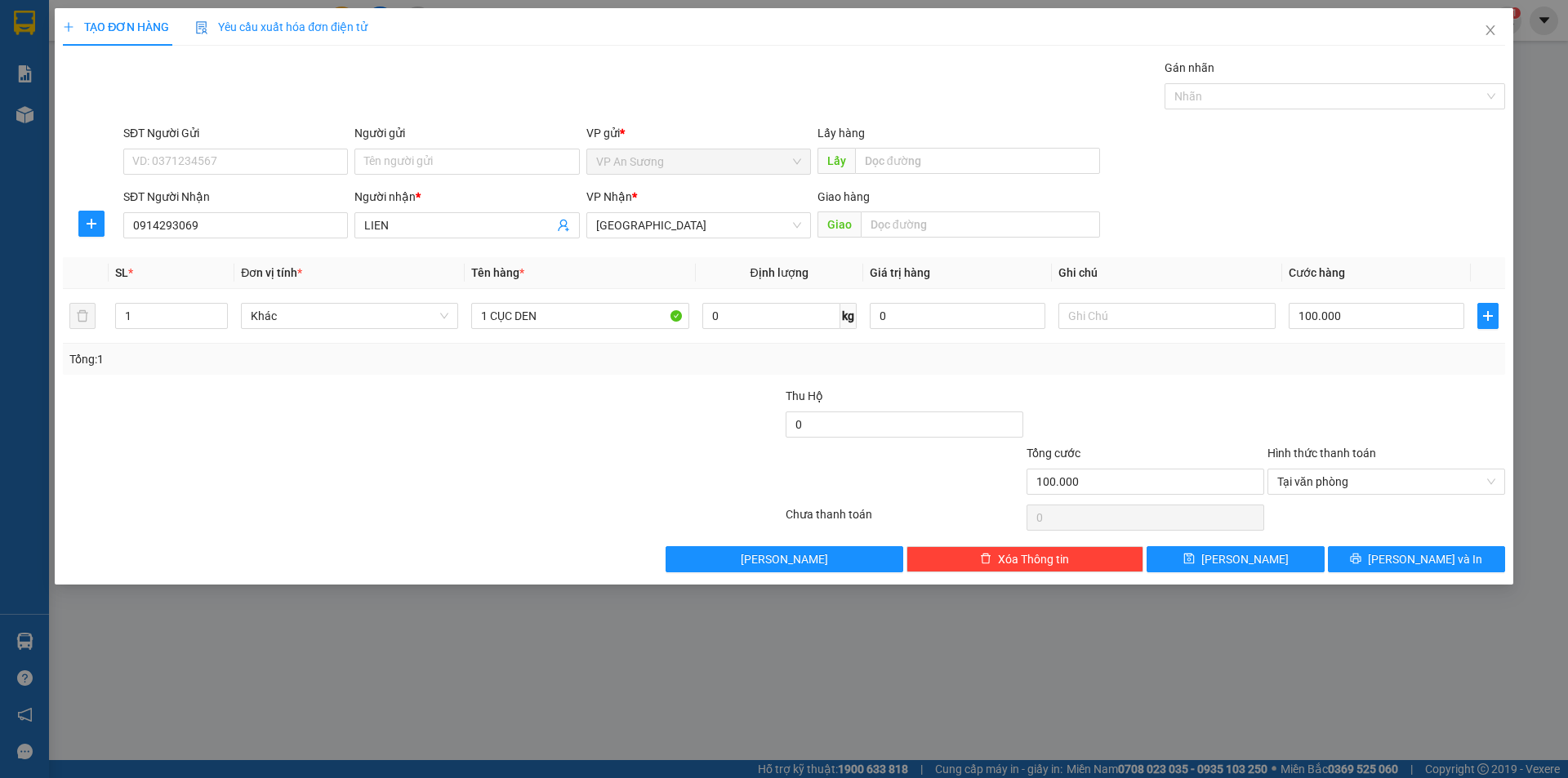
click at [1393, 383] on div "Transit Pickup Surcharge Ids Transit Deliver Surcharge Ids Transit Deliver Surc…" at bounding box center [783, 316] width 1442 height 514
drag, startPoint x: 1422, startPoint y: 559, endPoint x: 1335, endPoint y: 522, distance: 94.5
click at [1422, 565] on span "Lưu và In" at bounding box center [1425, 559] width 115 height 18
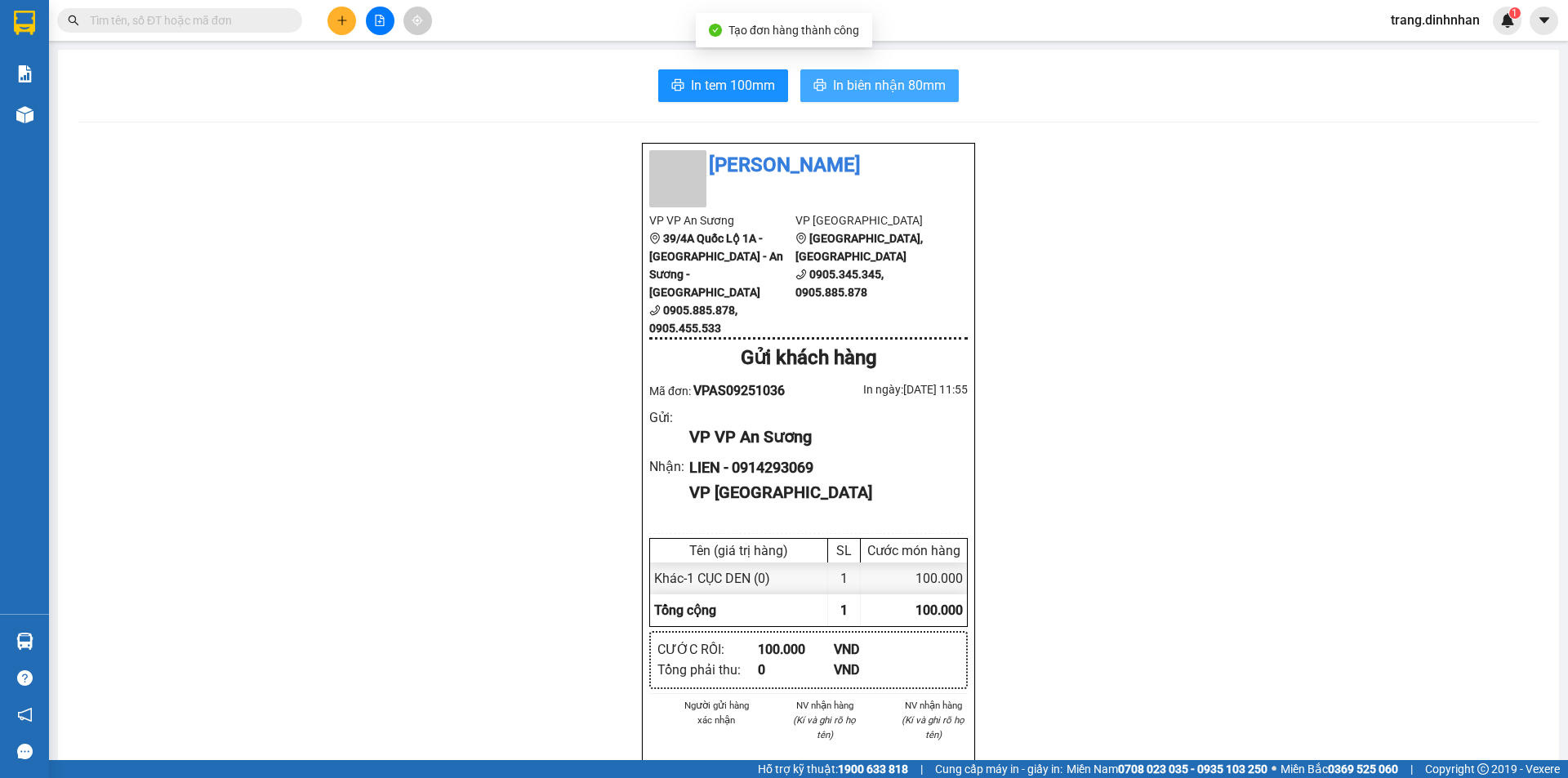
click at [822, 85] on button "In biên nhận 80mm" at bounding box center [880, 86] width 158 height 33
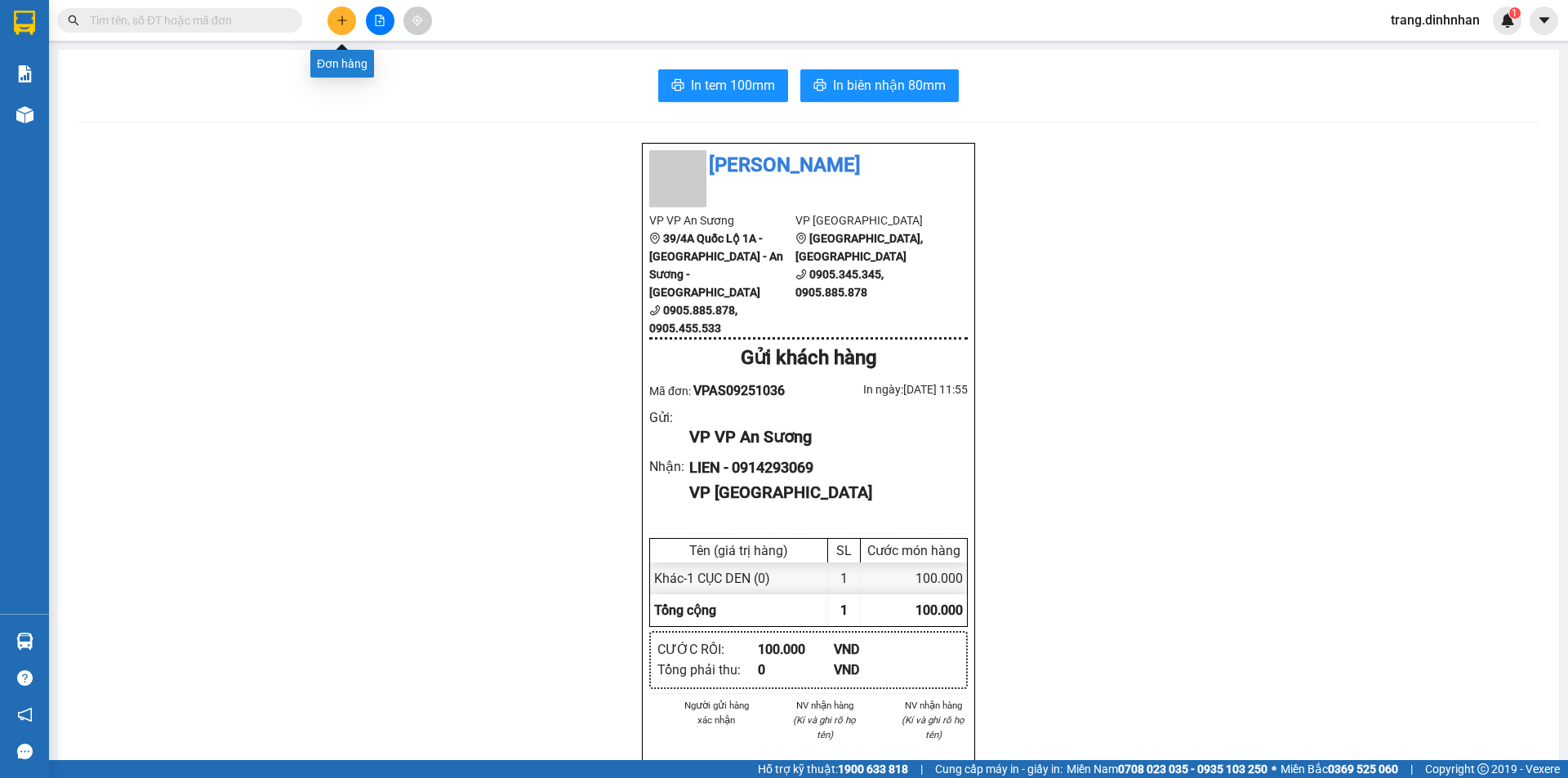
click at [344, 20] on icon "plus" at bounding box center [341, 20] width 11 height 11
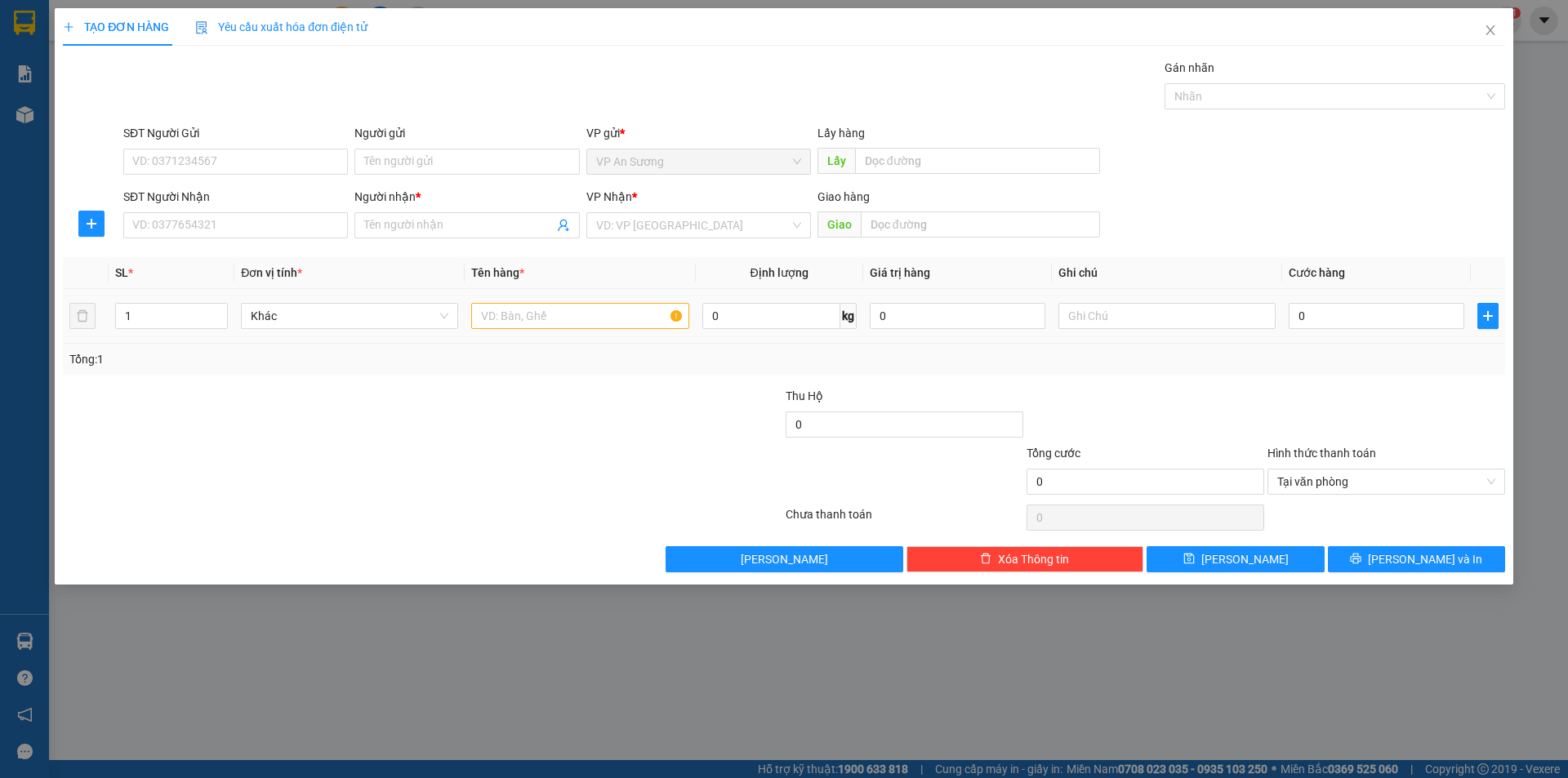
click at [526, 303] on div at bounding box center [580, 316] width 217 height 33
click at [537, 331] on div at bounding box center [580, 316] width 217 height 33
click at [543, 322] on input "text" at bounding box center [580, 316] width 217 height 26
type input "3 bao"
click at [223, 307] on span "up" at bounding box center [218, 312] width 10 height 10
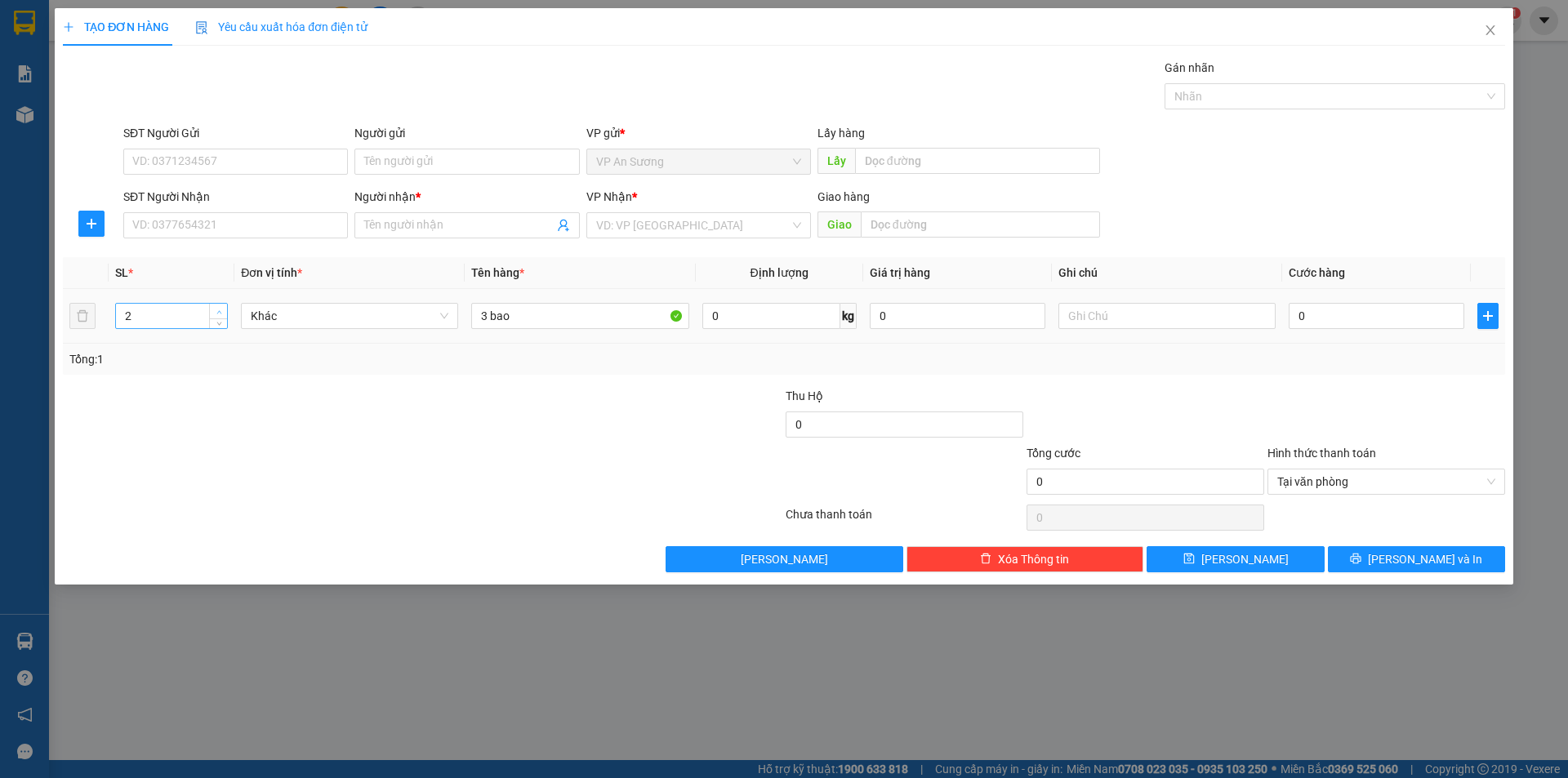
type input "3"
click at [223, 307] on span "up" at bounding box center [218, 312] width 10 height 10
click at [257, 234] on input "SĐT Người Nhận" at bounding box center [235, 226] width 225 height 26
drag, startPoint x: 175, startPoint y: 249, endPoint x: 188, endPoint y: 249, distance: 13.0
click at [176, 249] on div "0702412209 - vy" at bounding box center [235, 258] width 205 height 18
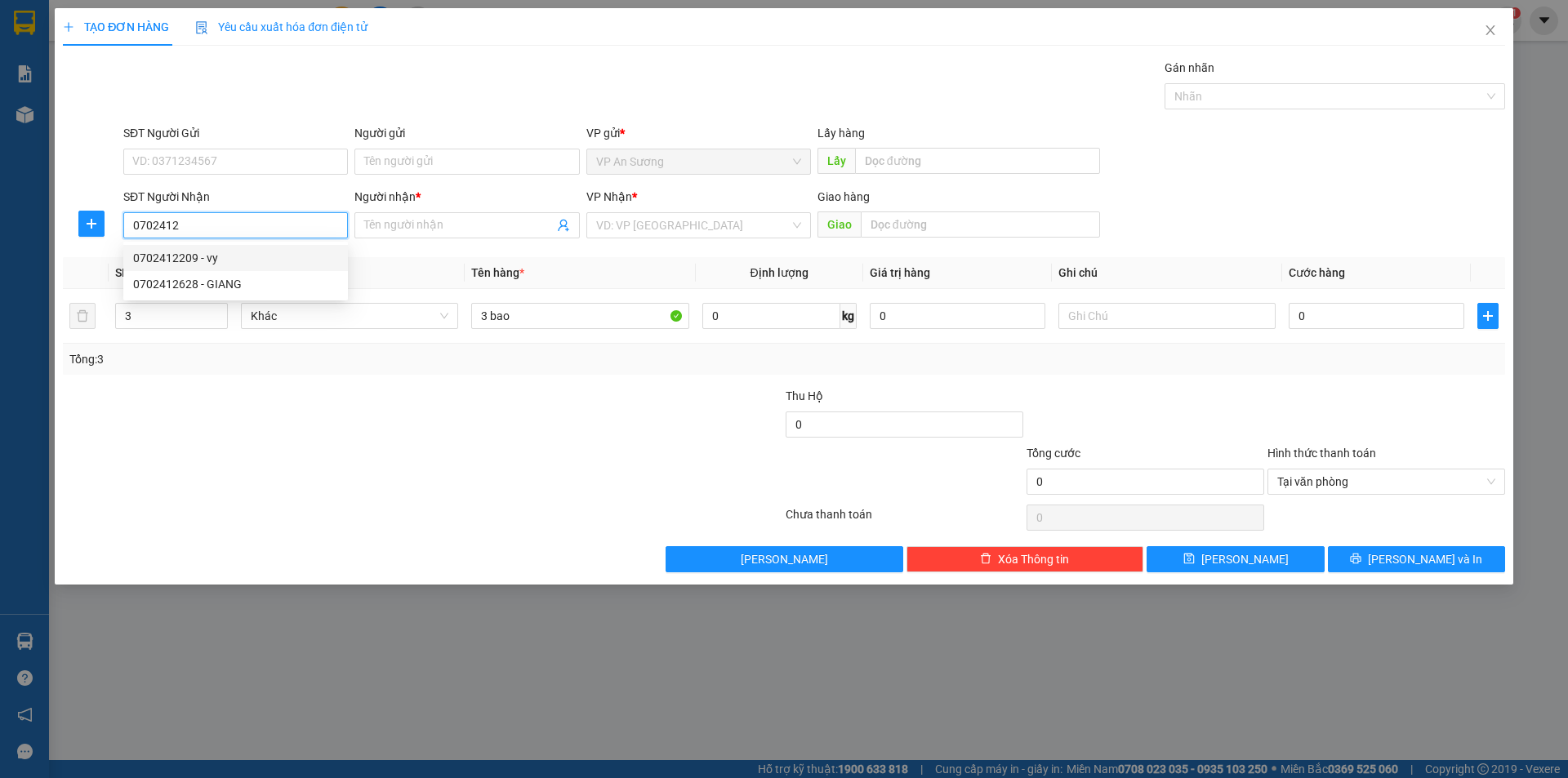
type input "0702412209"
type input "vy"
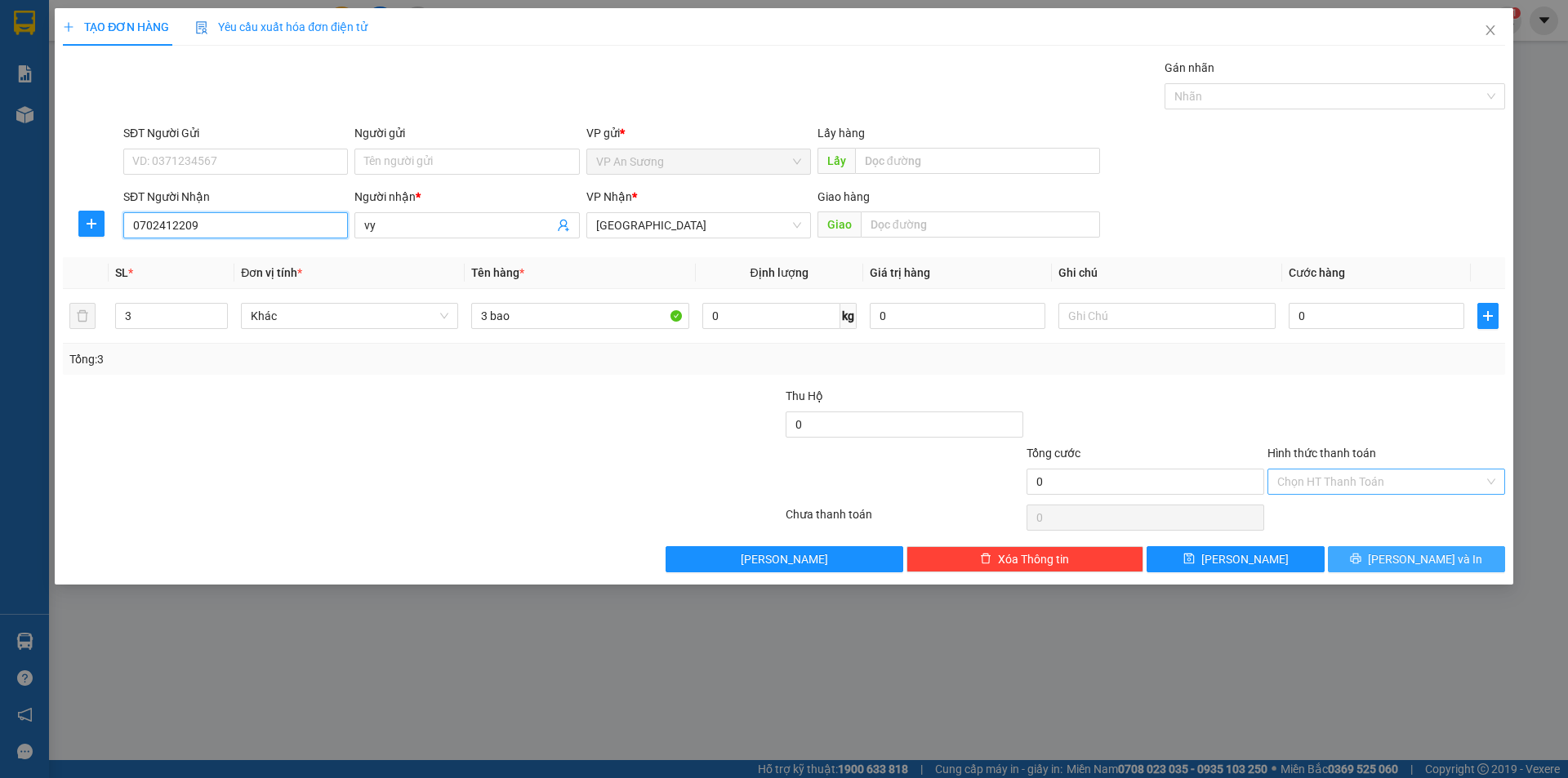
type input "0702412209"
click at [1420, 557] on span "[PERSON_NAME] và In" at bounding box center [1425, 559] width 115 height 18
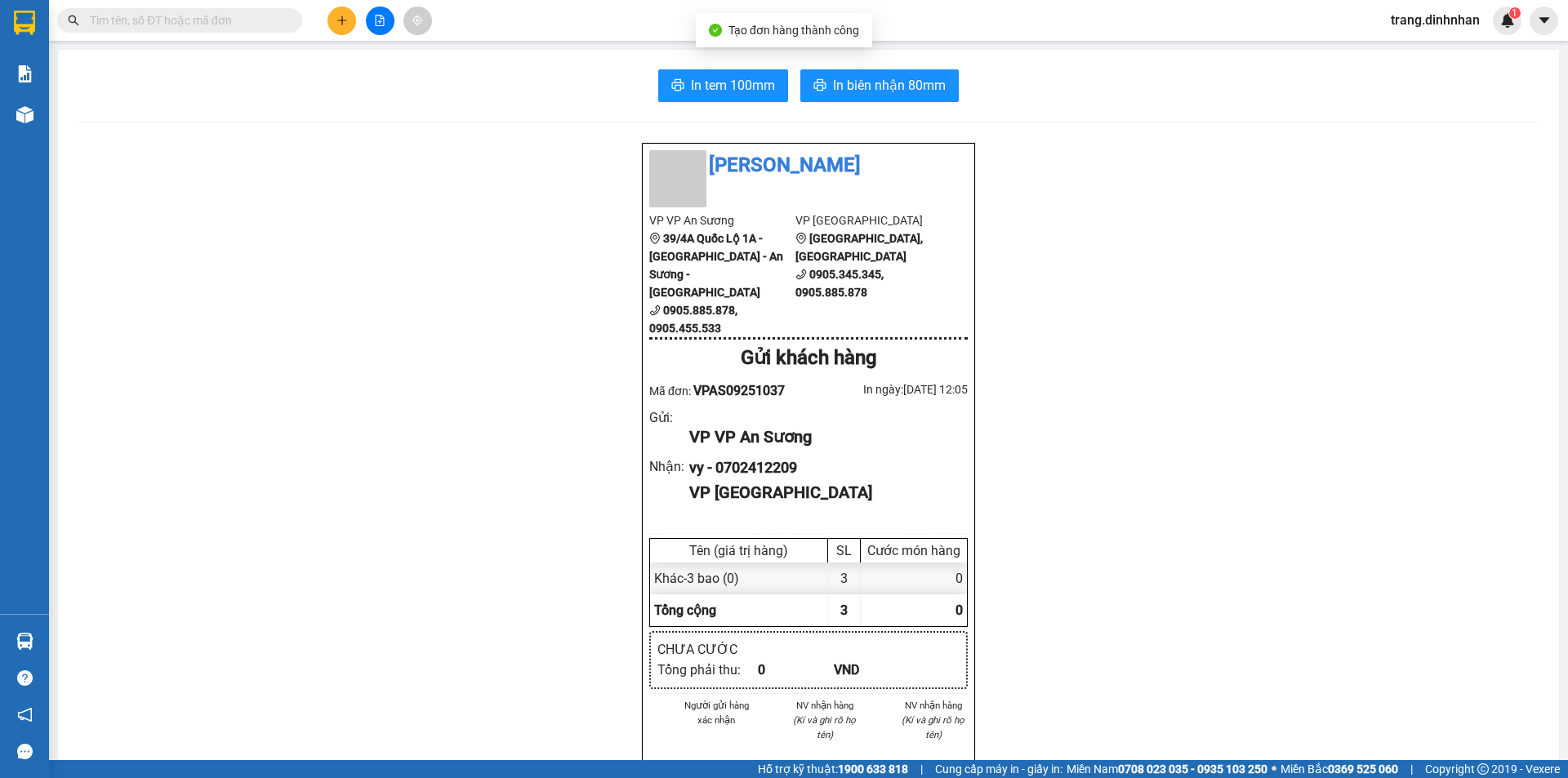
click at [933, 102] on div "In tem 100mm In biên nhận 80mm Đình Nhân VP VP An Sương 39/4A Quốc Lộ 1A - Tân …" at bounding box center [808, 647] width 1501 height 1196
click at [932, 99] on button "In biên nhận 80mm" at bounding box center [880, 86] width 158 height 33
click at [340, 22] on icon "plus" at bounding box center [341, 20] width 11 height 11
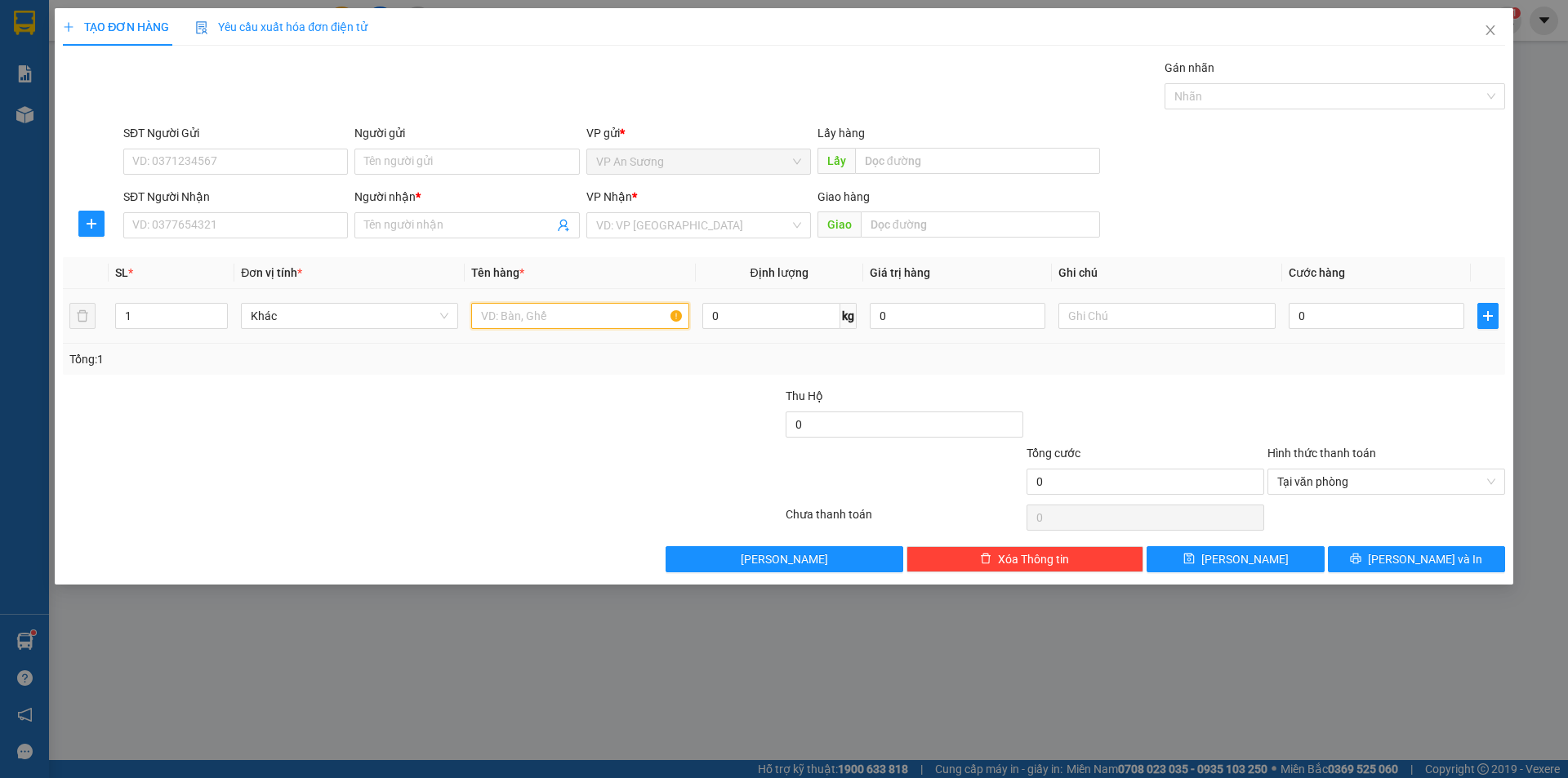
click at [559, 328] on input "text" at bounding box center [580, 316] width 217 height 26
click at [197, 221] on input "SĐT Người Nhận" at bounding box center [235, 226] width 225 height 26
click at [556, 324] on input "text" at bounding box center [580, 316] width 217 height 26
type input "1 kiện giáy ( máy )"
click at [271, 233] on input "SĐT Người Nhận" at bounding box center [235, 226] width 225 height 26
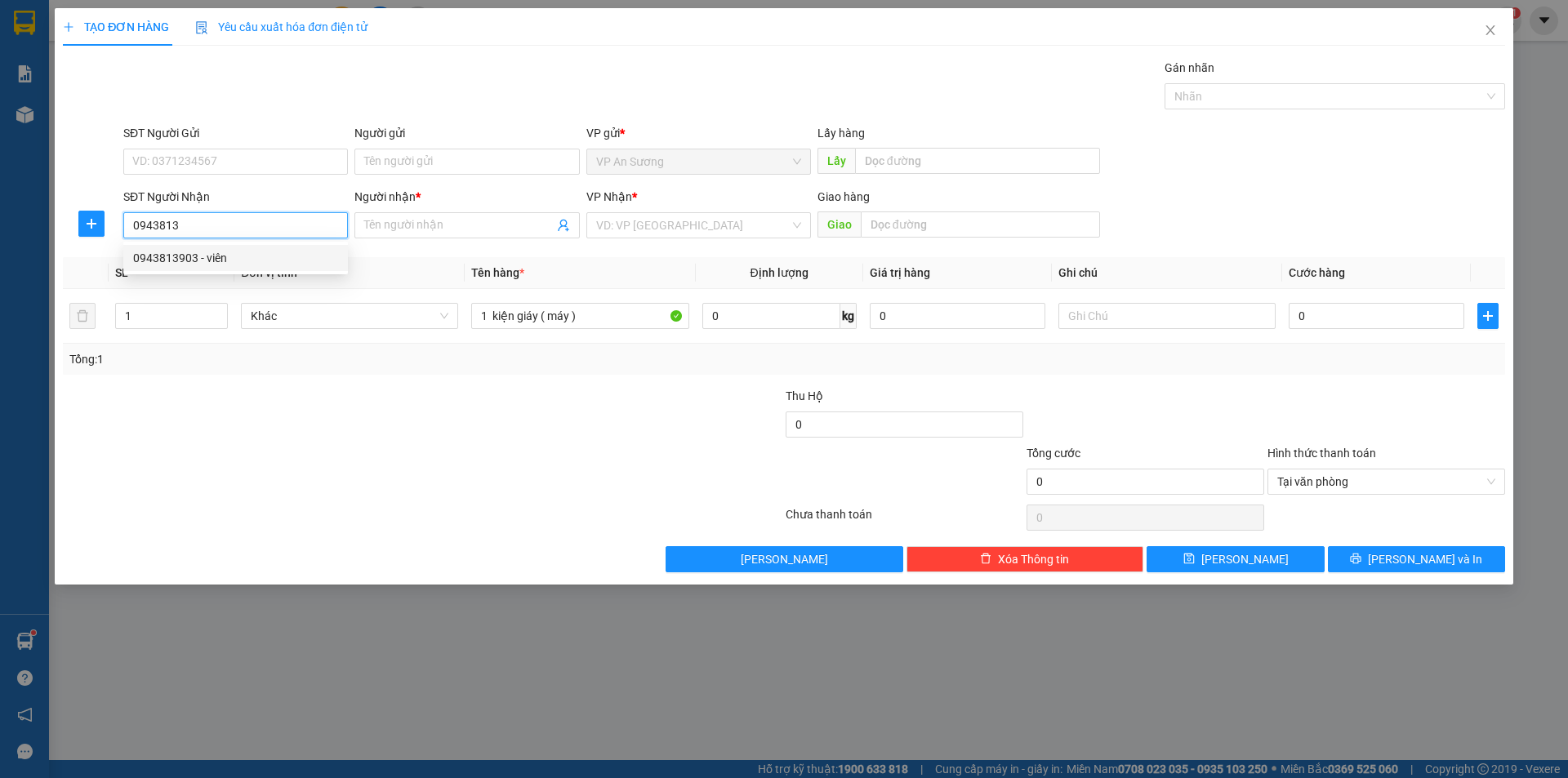
click at [264, 254] on div "0943813903 - viên" at bounding box center [235, 258] width 205 height 18
type input "0943813903"
type input "viên"
type input "0943813903"
click at [451, 419] on div at bounding box center [302, 416] width 482 height 57
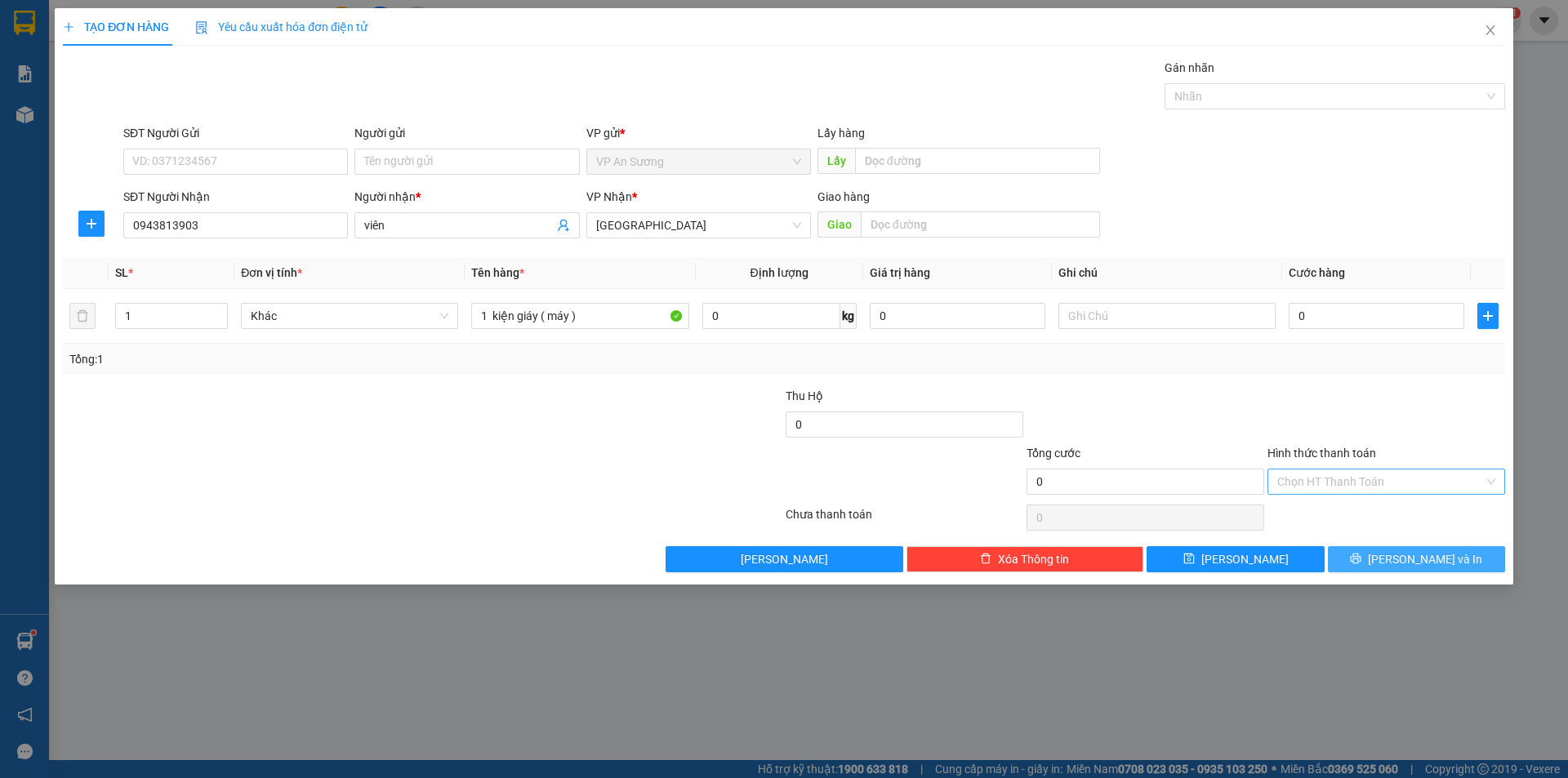
click at [1477, 564] on button "[PERSON_NAME] và In" at bounding box center [1416, 559] width 177 height 26
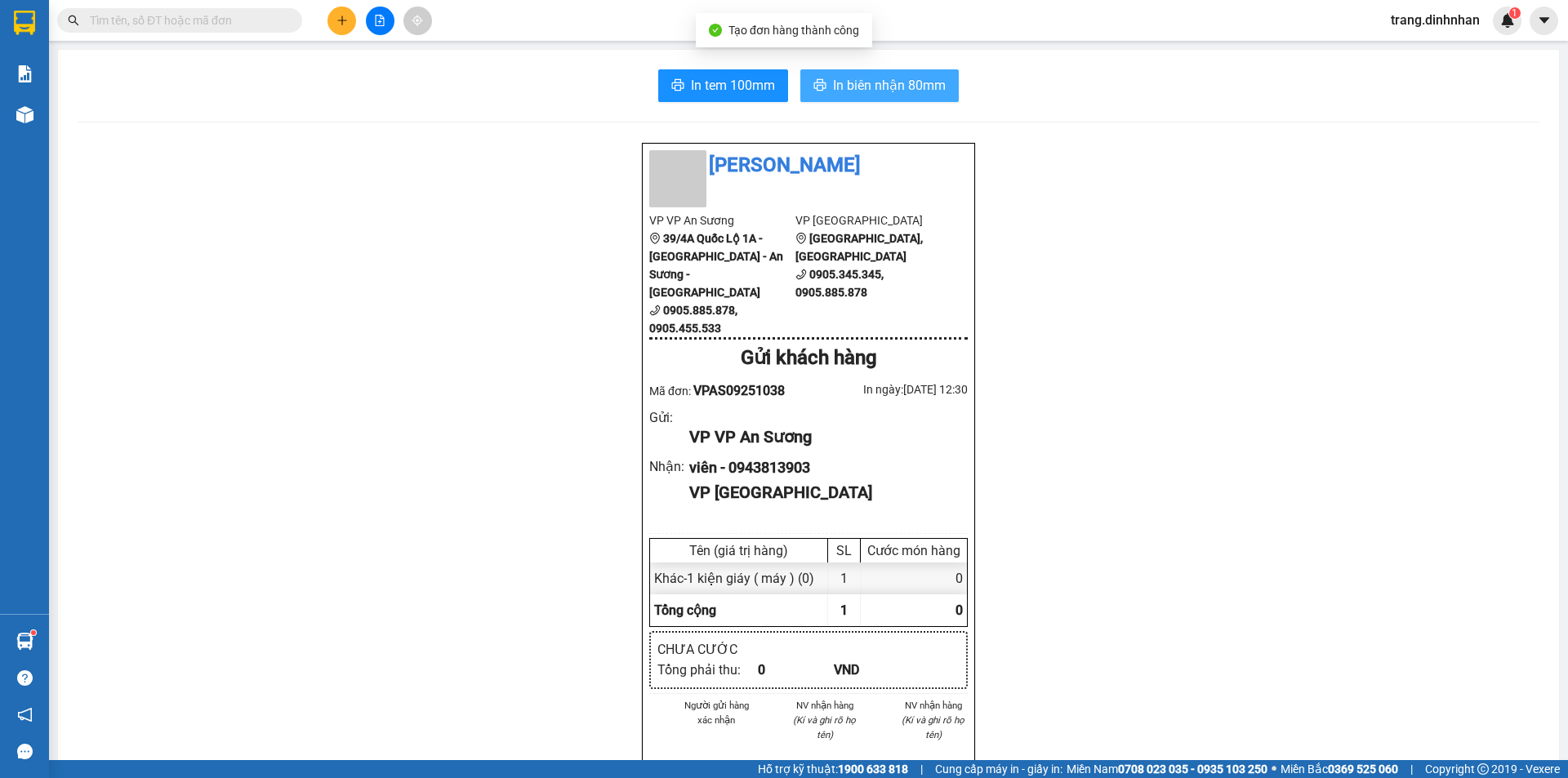
click at [872, 78] on span "In biên nhận 80mm" at bounding box center [889, 86] width 113 height 21
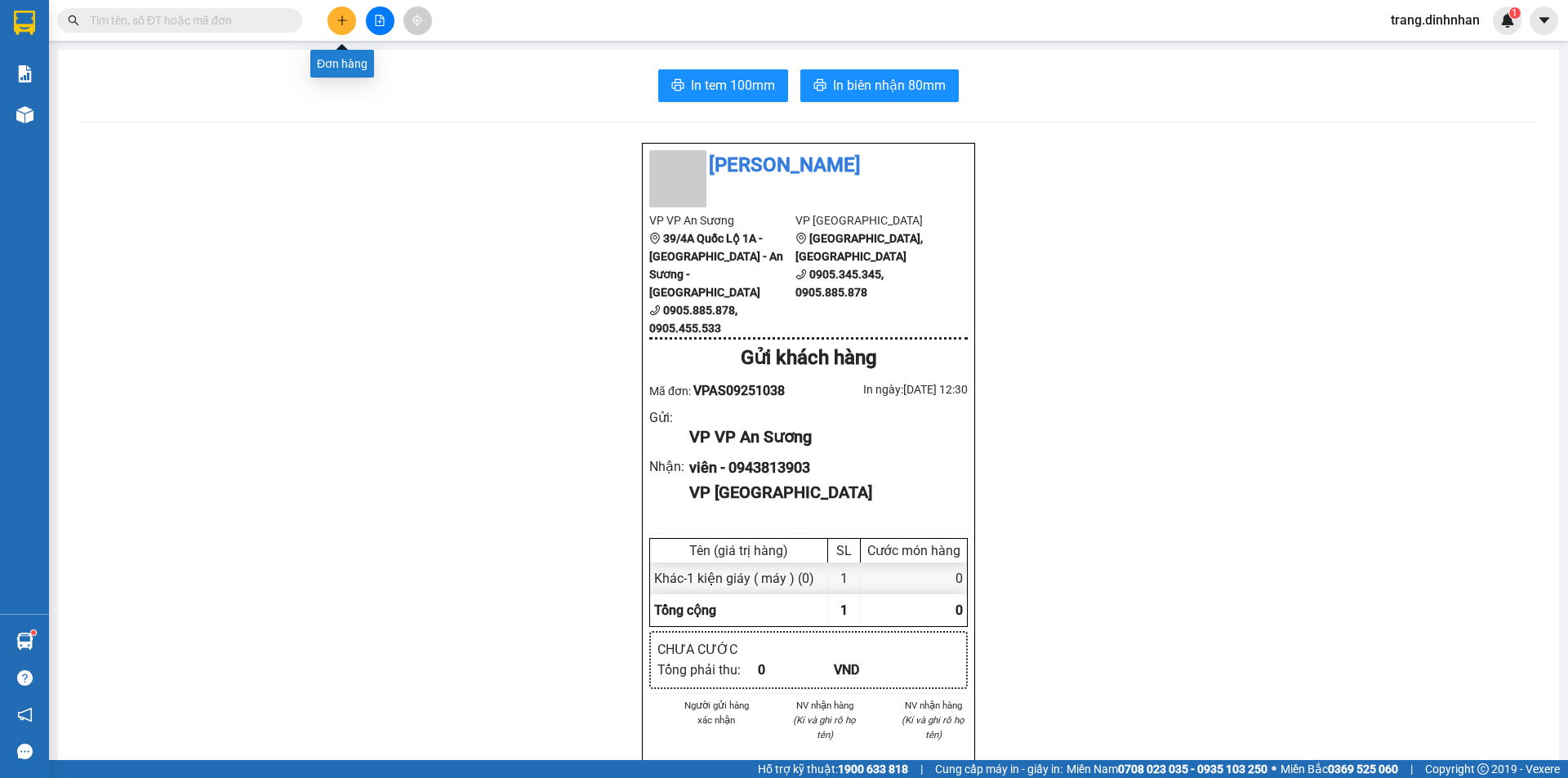
click at [342, 21] on icon "plus" at bounding box center [341, 20] width 9 height 1
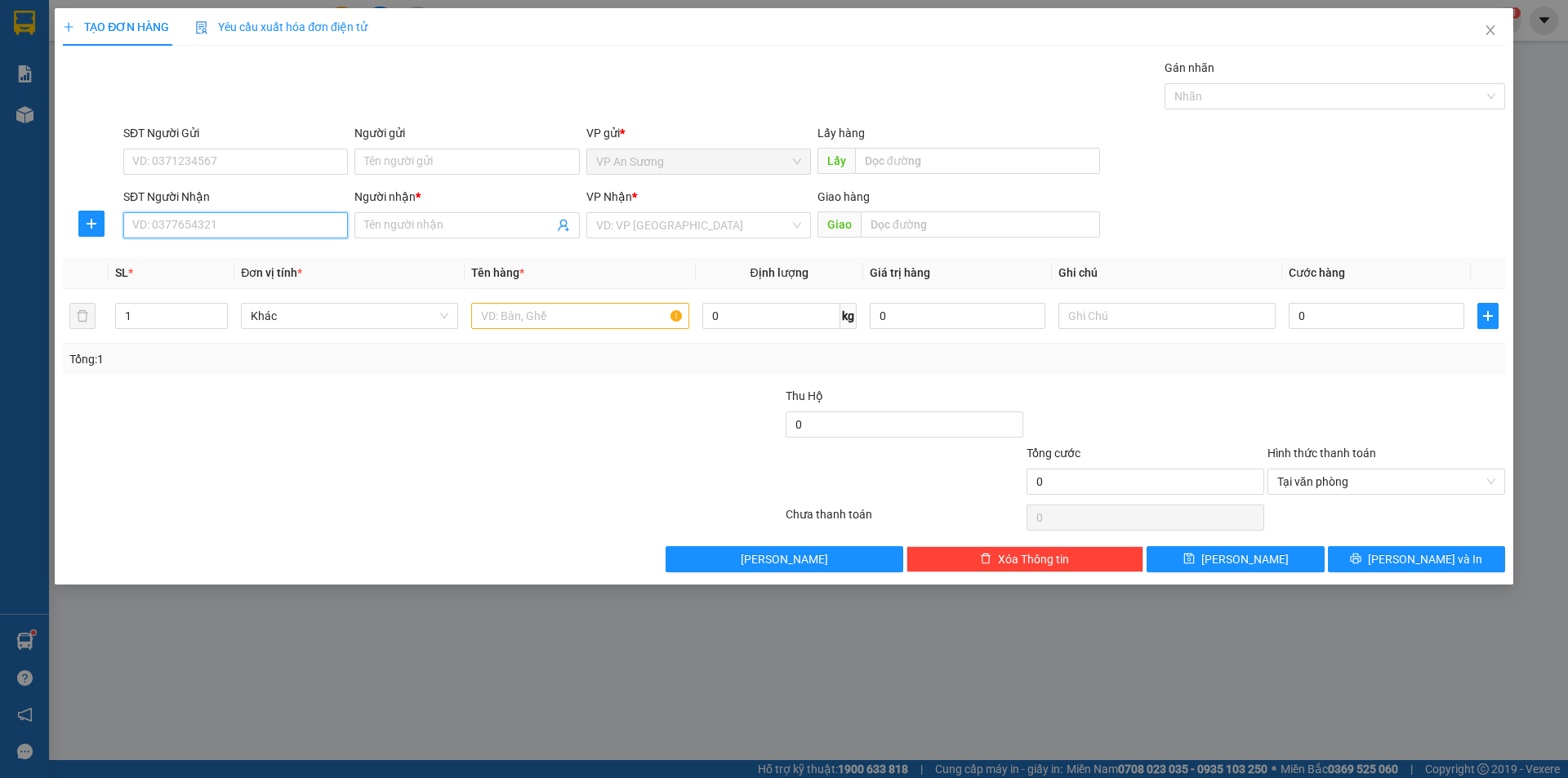
click at [232, 235] on input "SĐT Người Nhận" at bounding box center [235, 226] width 225 height 26
drag, startPoint x: 251, startPoint y: 261, endPoint x: 287, endPoint y: 260, distance: 36.0
click at [251, 260] on div "0909367257 - Toàn 1" at bounding box center [235, 258] width 205 height 18
type input "0909367257"
type input "Toàn 1"
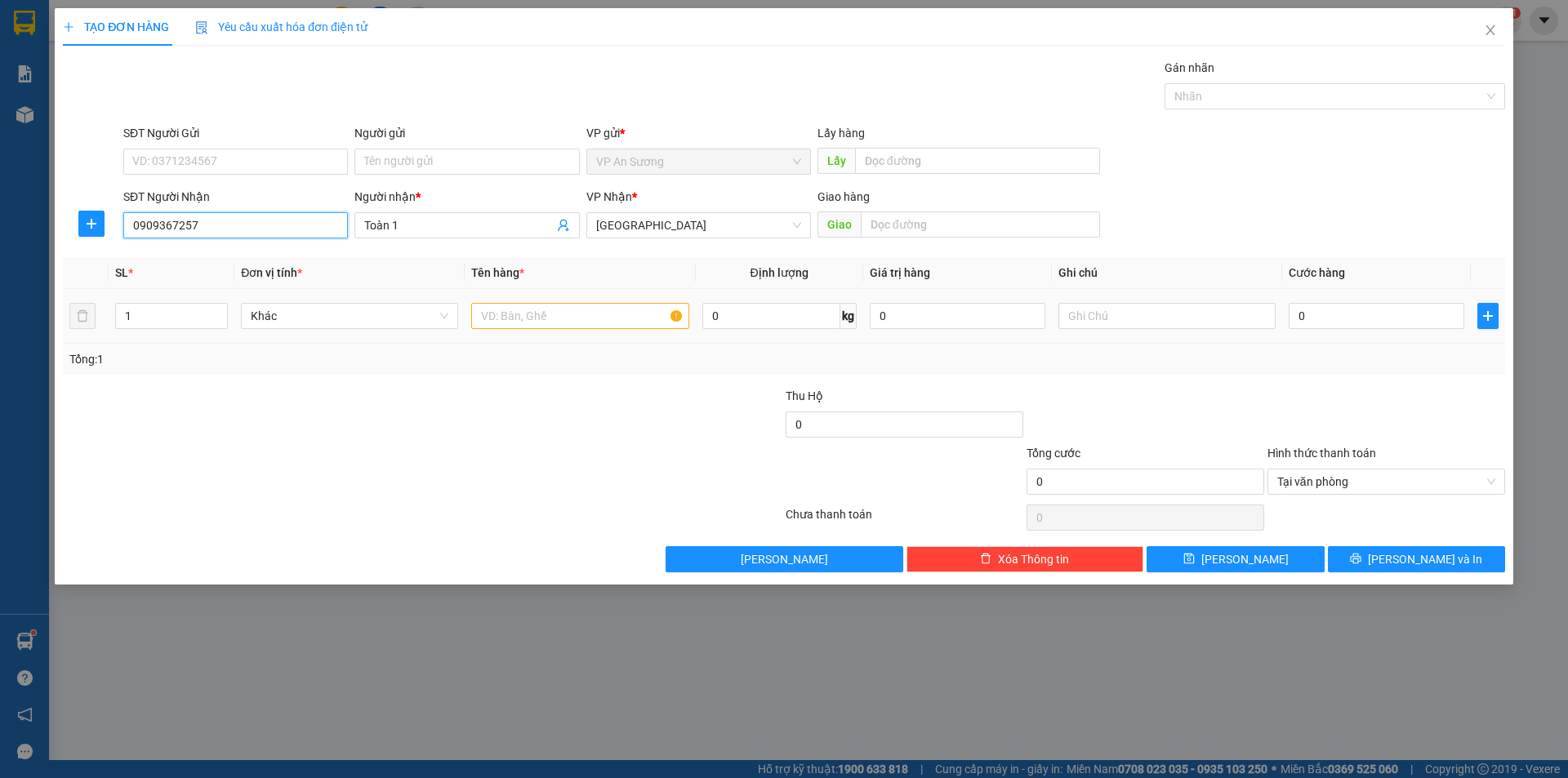
type input "0909367257"
click at [582, 322] on input "text" at bounding box center [580, 316] width 217 height 26
type input "9 xốp"
click at [223, 308] on span "up" at bounding box center [218, 312] width 10 height 10
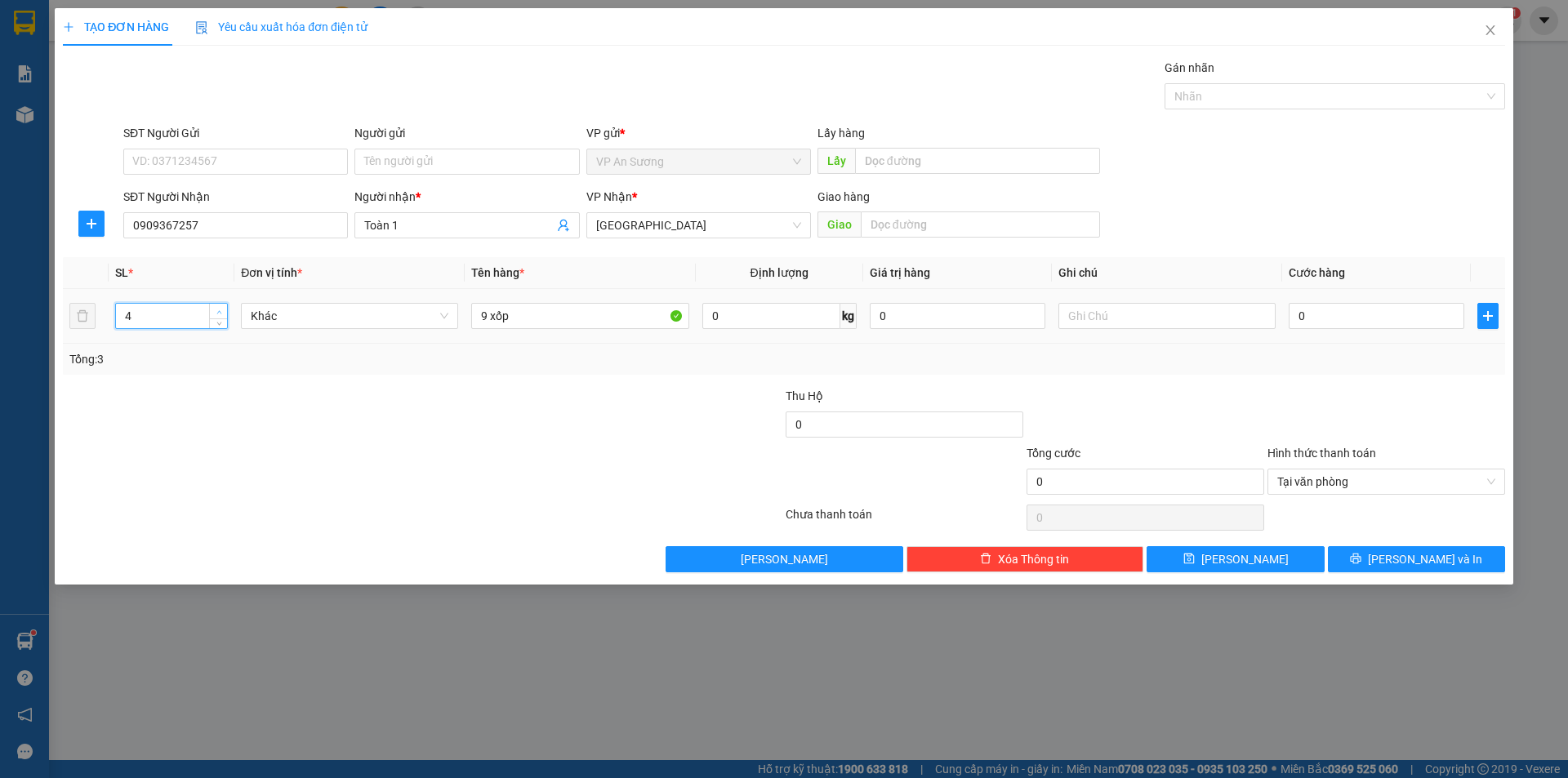
click at [223, 308] on span "up" at bounding box center [218, 312] width 10 height 10
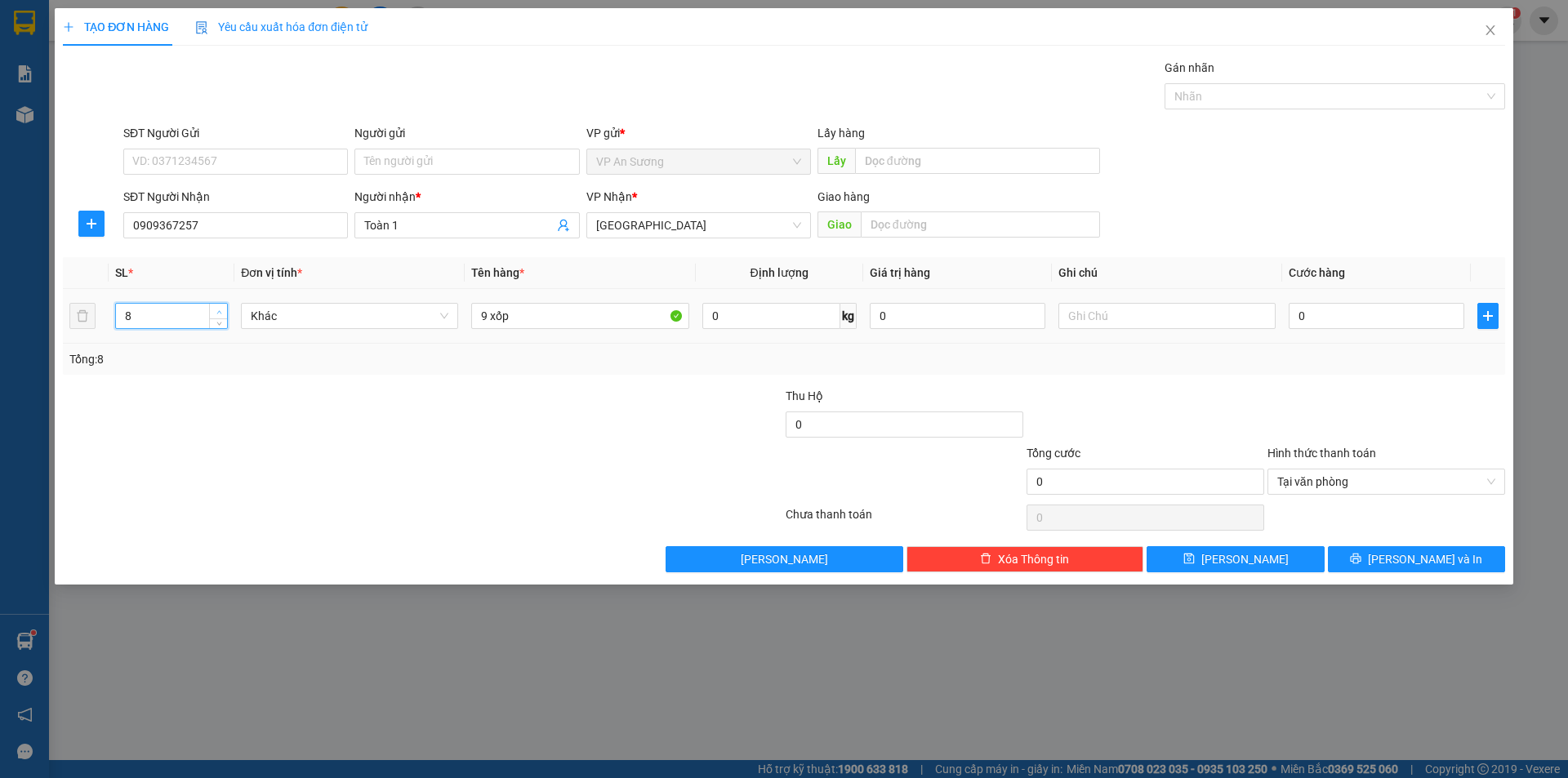
type input "9"
click at [223, 308] on span "up" at bounding box center [218, 312] width 10 height 10
click at [1354, 309] on input "0" at bounding box center [1376, 316] width 175 height 26
type input "9"
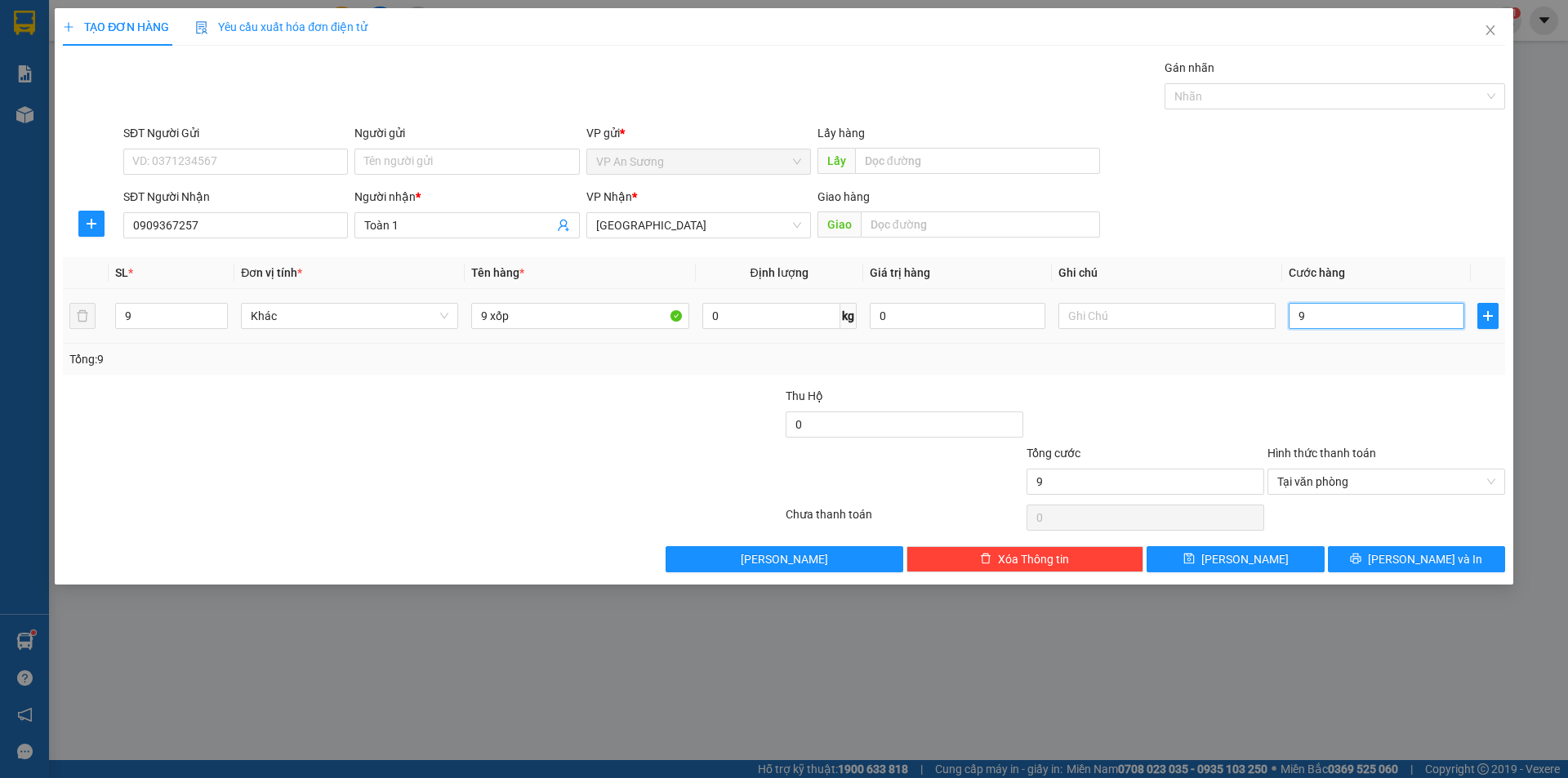
type input "90"
type input "900"
type input "900.000"
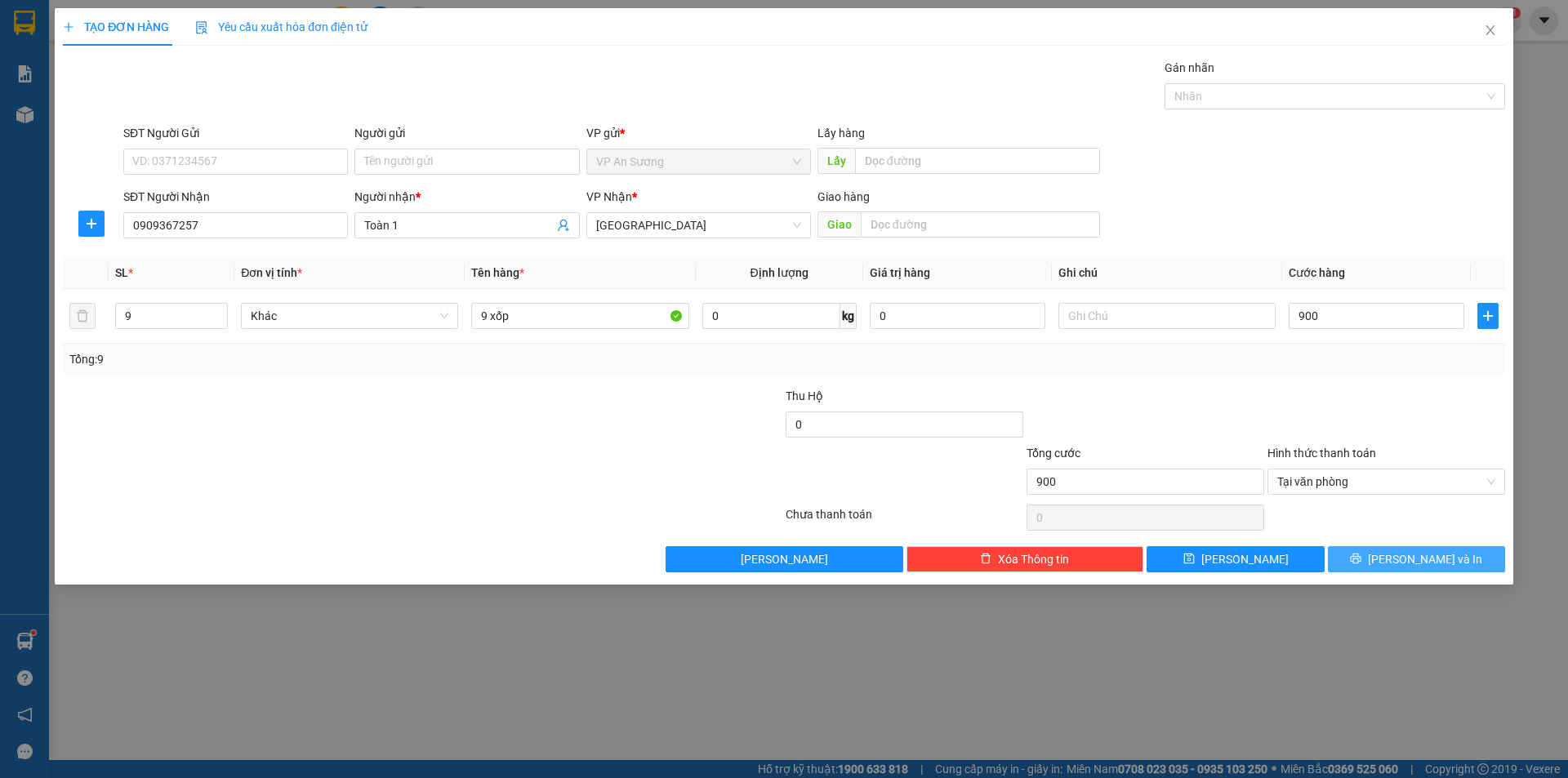
type input "900.000"
drag, startPoint x: 1403, startPoint y: 556, endPoint x: 1184, endPoint y: 300, distance: 336.9
click at [1402, 556] on span "[PERSON_NAME] và In" at bounding box center [1425, 559] width 115 height 18
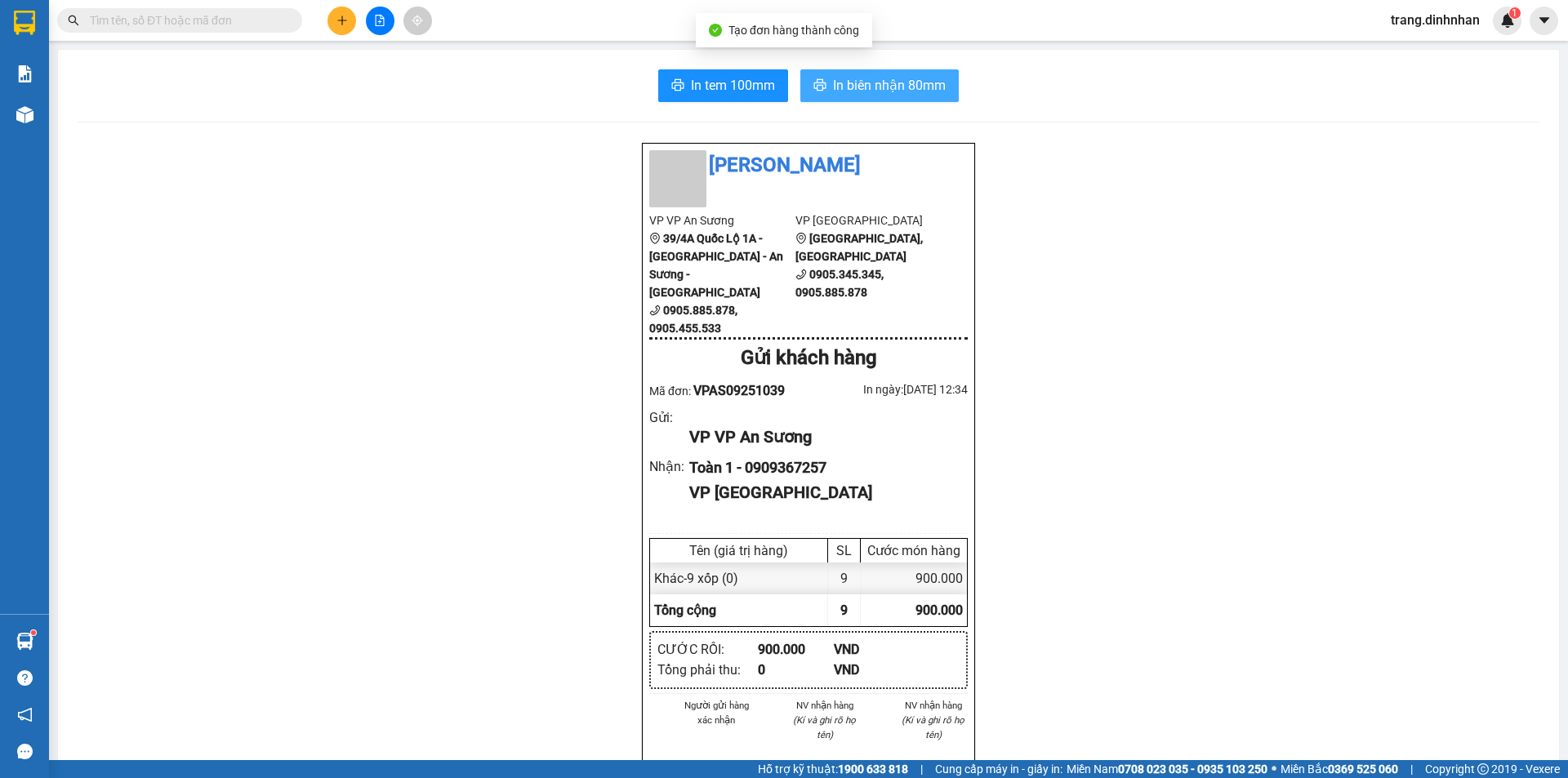
click at [901, 82] on span "In biên nhận 80mm" at bounding box center [889, 86] width 113 height 21
click at [342, 30] on button at bounding box center [341, 21] width 29 height 29
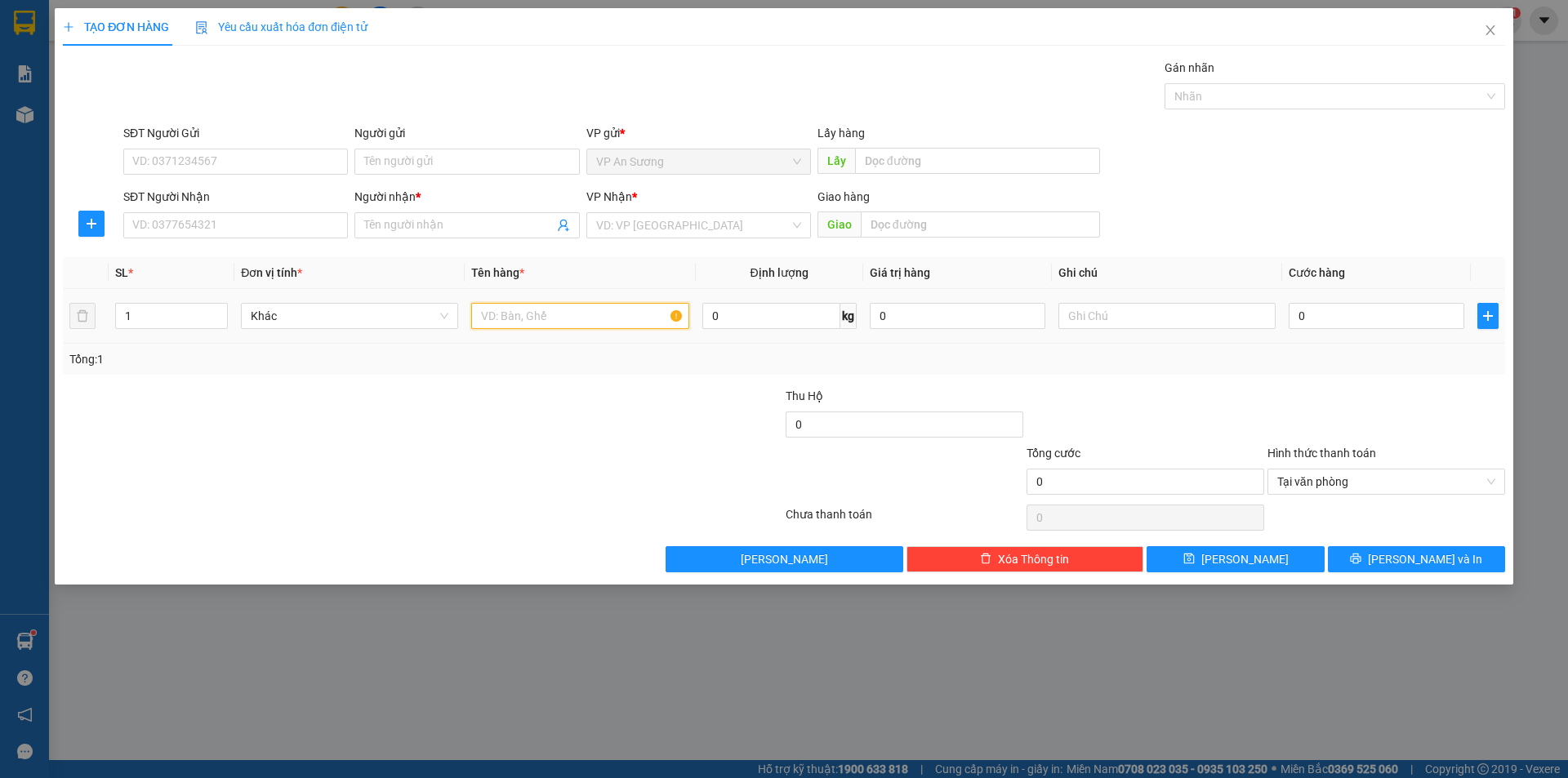
click at [542, 309] on input "text" at bounding box center [580, 316] width 217 height 26
type input "1 cục sắt"
click at [165, 214] on input "SĐT Người Nhận" at bounding box center [235, 226] width 225 height 26
click at [341, 216] on input "SĐT Người Nhận" at bounding box center [235, 226] width 225 height 26
click at [337, 217] on input "SĐT Người Nhận" at bounding box center [235, 226] width 225 height 26
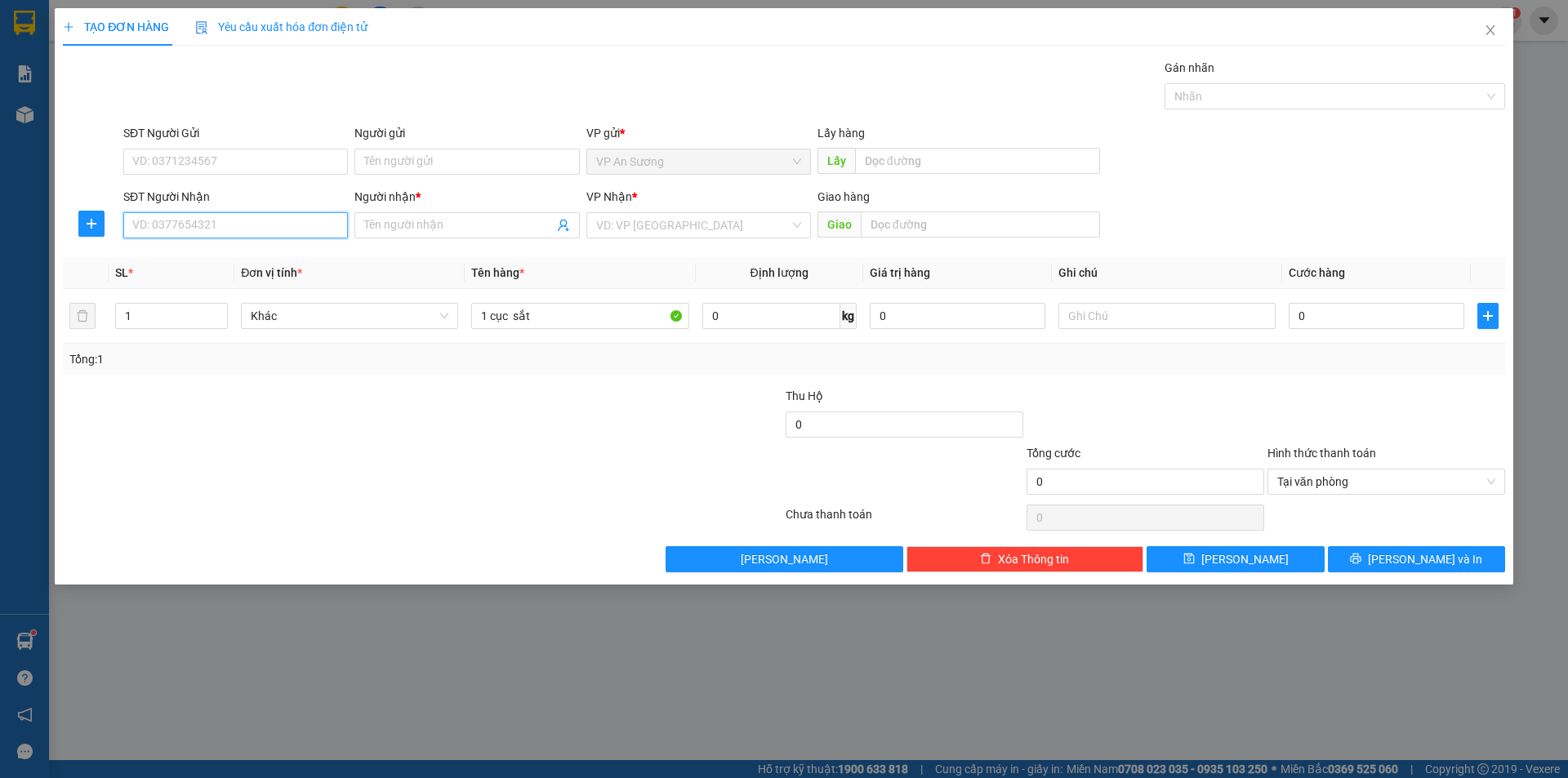
click at [307, 224] on input "SĐT Người Nhận" at bounding box center [235, 226] width 225 height 26
click at [181, 214] on input "SĐT Người Nhận" at bounding box center [235, 226] width 225 height 26
click at [1437, 562] on span "[PERSON_NAME] và In" at bounding box center [1425, 559] width 115 height 18
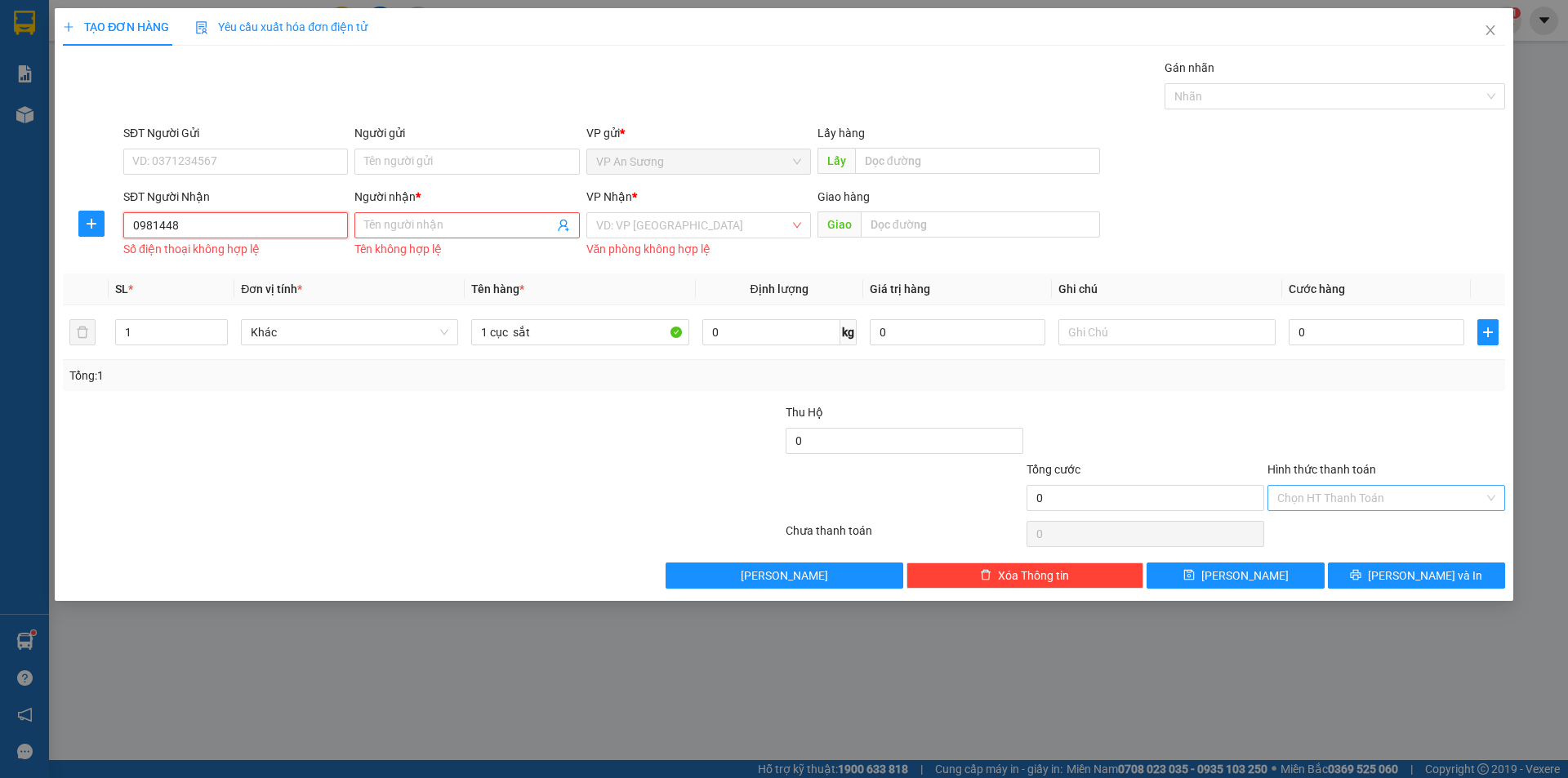
click at [269, 218] on input "0981448" at bounding box center [235, 226] width 225 height 26
click at [199, 254] on div "0981448644 - minh trí" at bounding box center [235, 258] width 205 height 18
type input "0981448644"
type input "minh trí"
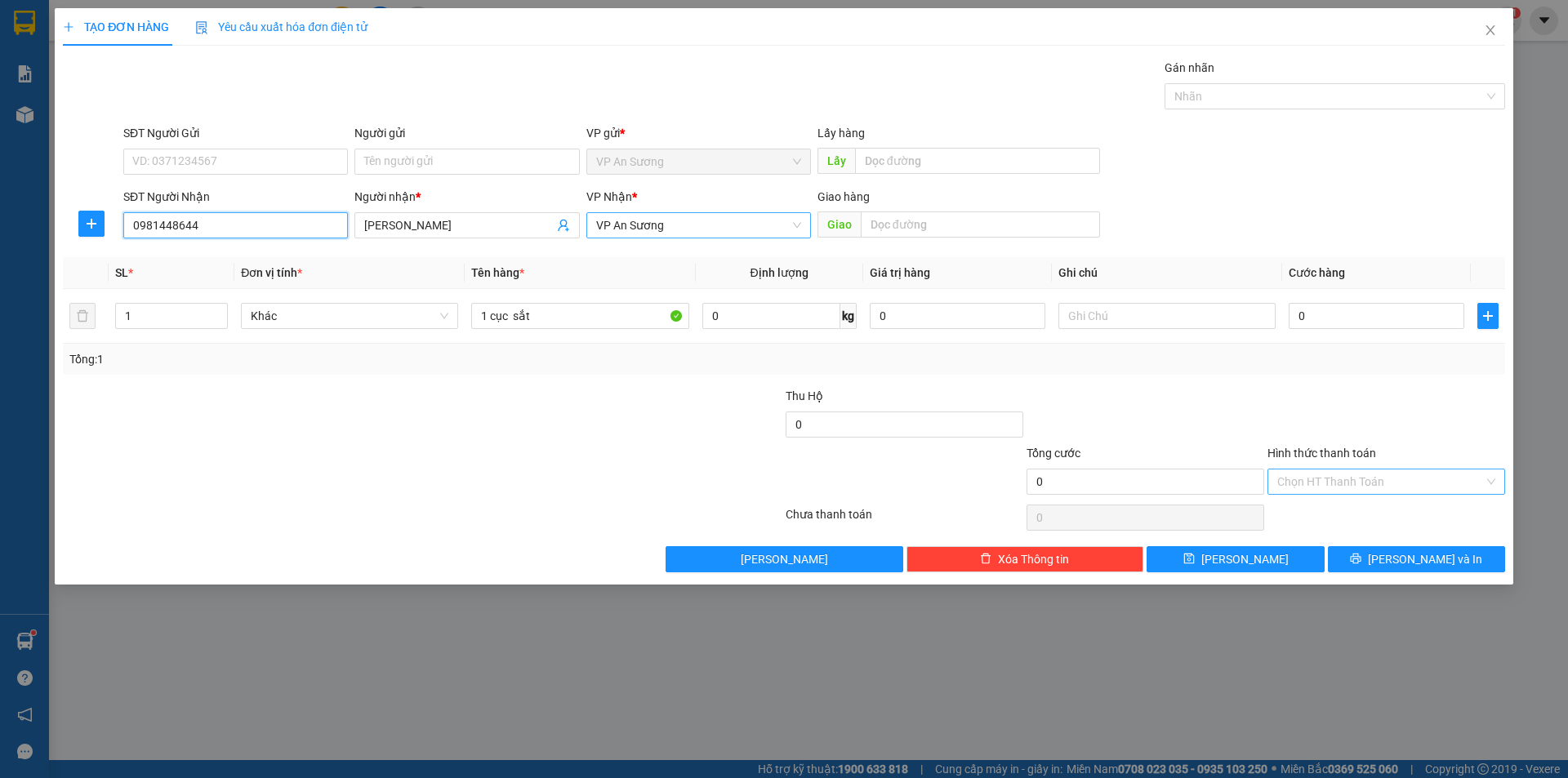
click at [743, 231] on span "VP An Sương" at bounding box center [699, 225] width 205 height 24
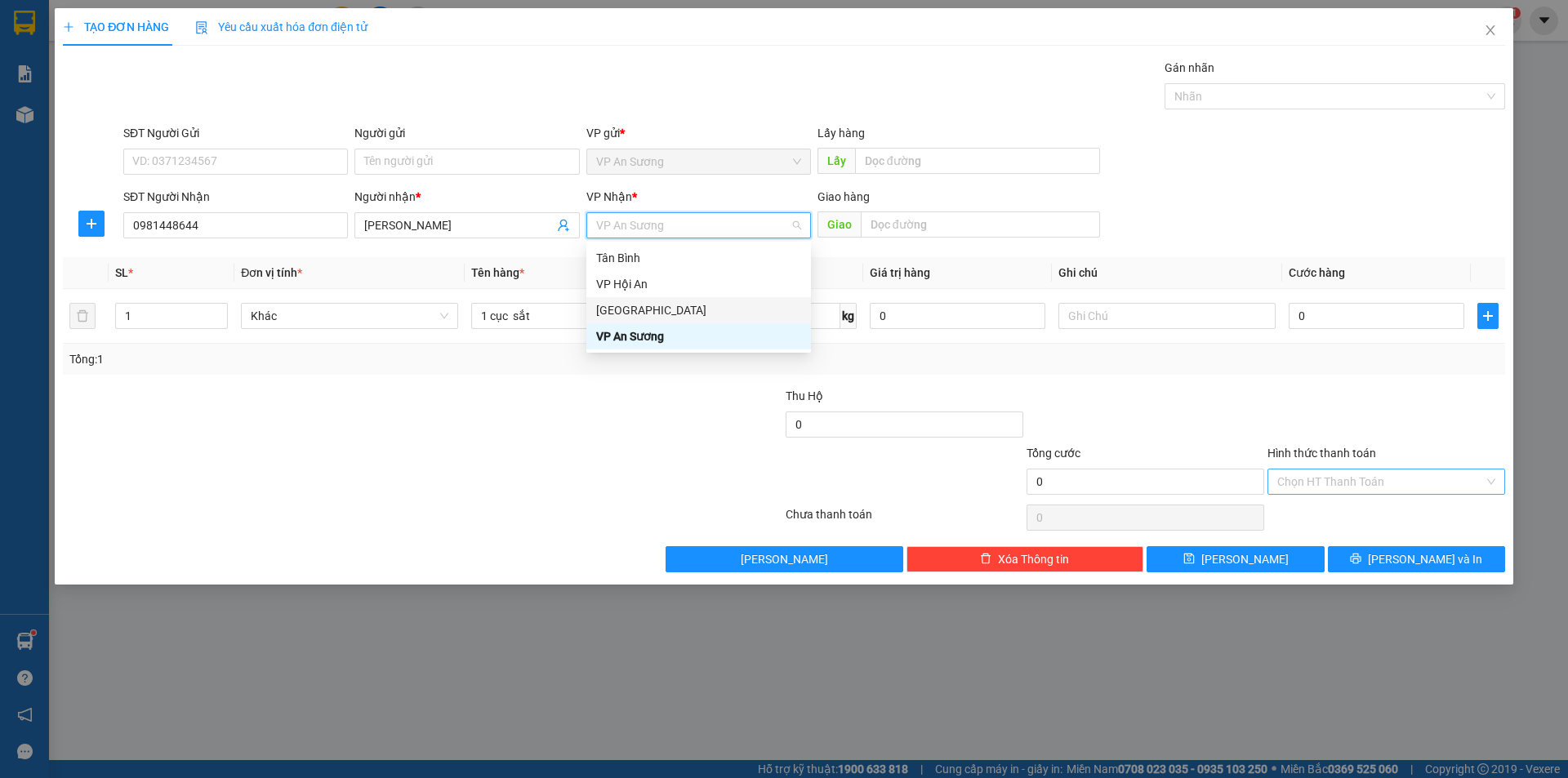
click at [688, 313] on div "[GEOGRAPHIC_DATA]" at bounding box center [699, 310] width 205 height 18
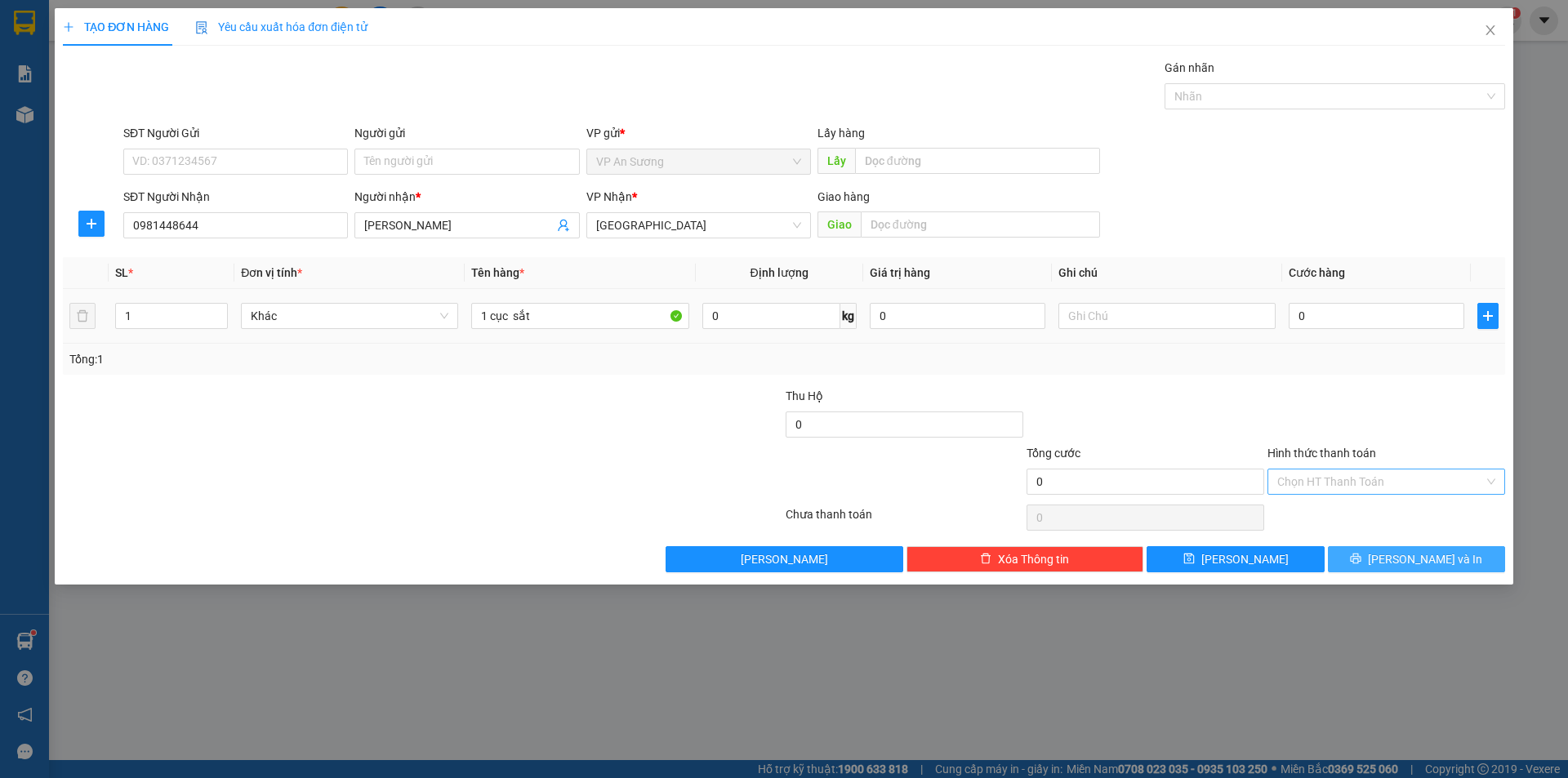
drag, startPoint x: 1453, startPoint y: 554, endPoint x: 1173, endPoint y: 335, distance: 355.5
click at [1453, 555] on button "[PERSON_NAME] và In" at bounding box center [1416, 559] width 177 height 26
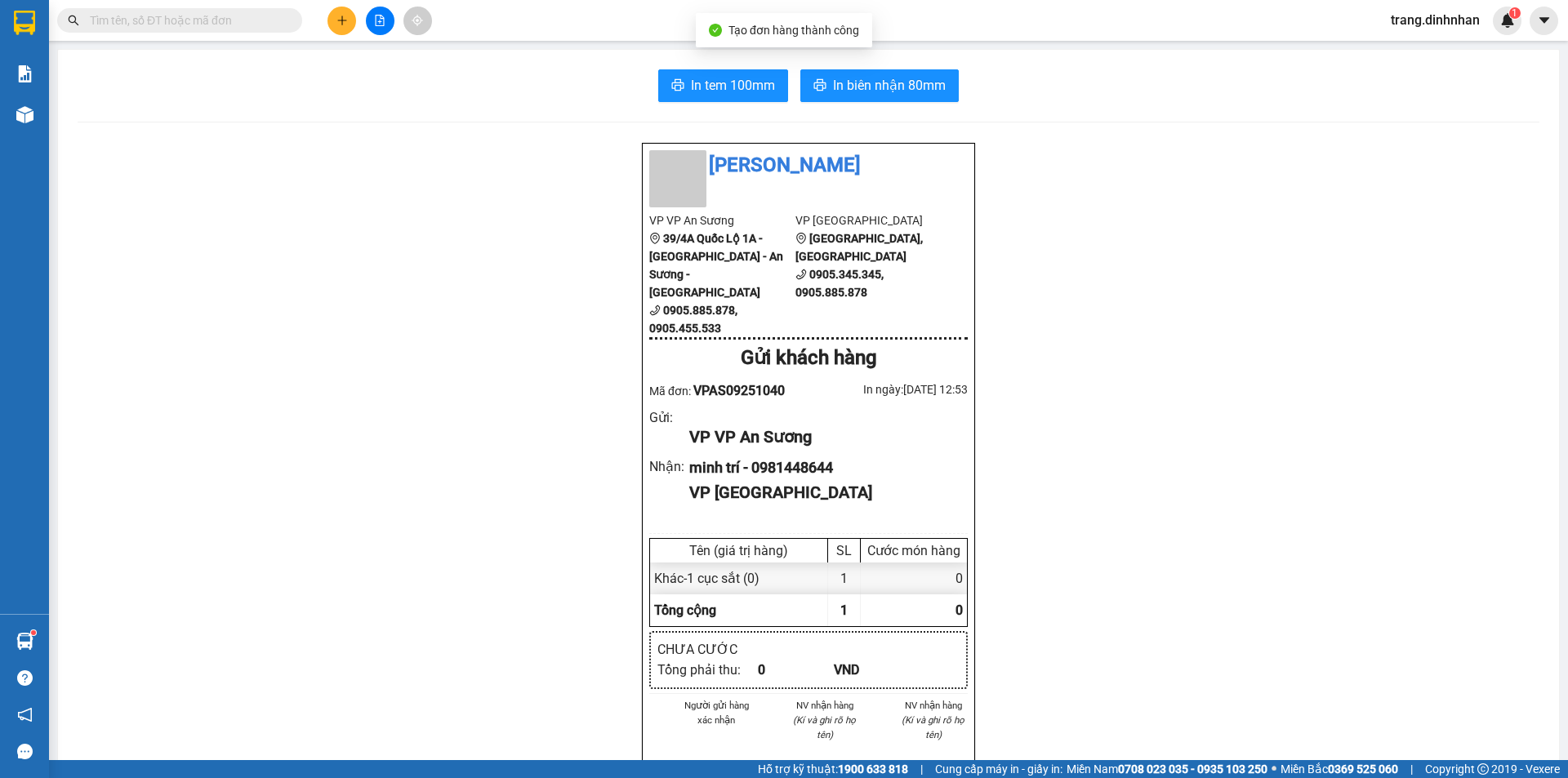
click at [922, 64] on div "In tem 100mm In biên nhận 80mm Đình Nhân VP VP An Sương 39/4A Quốc Lộ 1A - Tân …" at bounding box center [808, 647] width 1501 height 1196
click at [911, 73] on button "In biên nhận 80mm" at bounding box center [880, 86] width 158 height 33
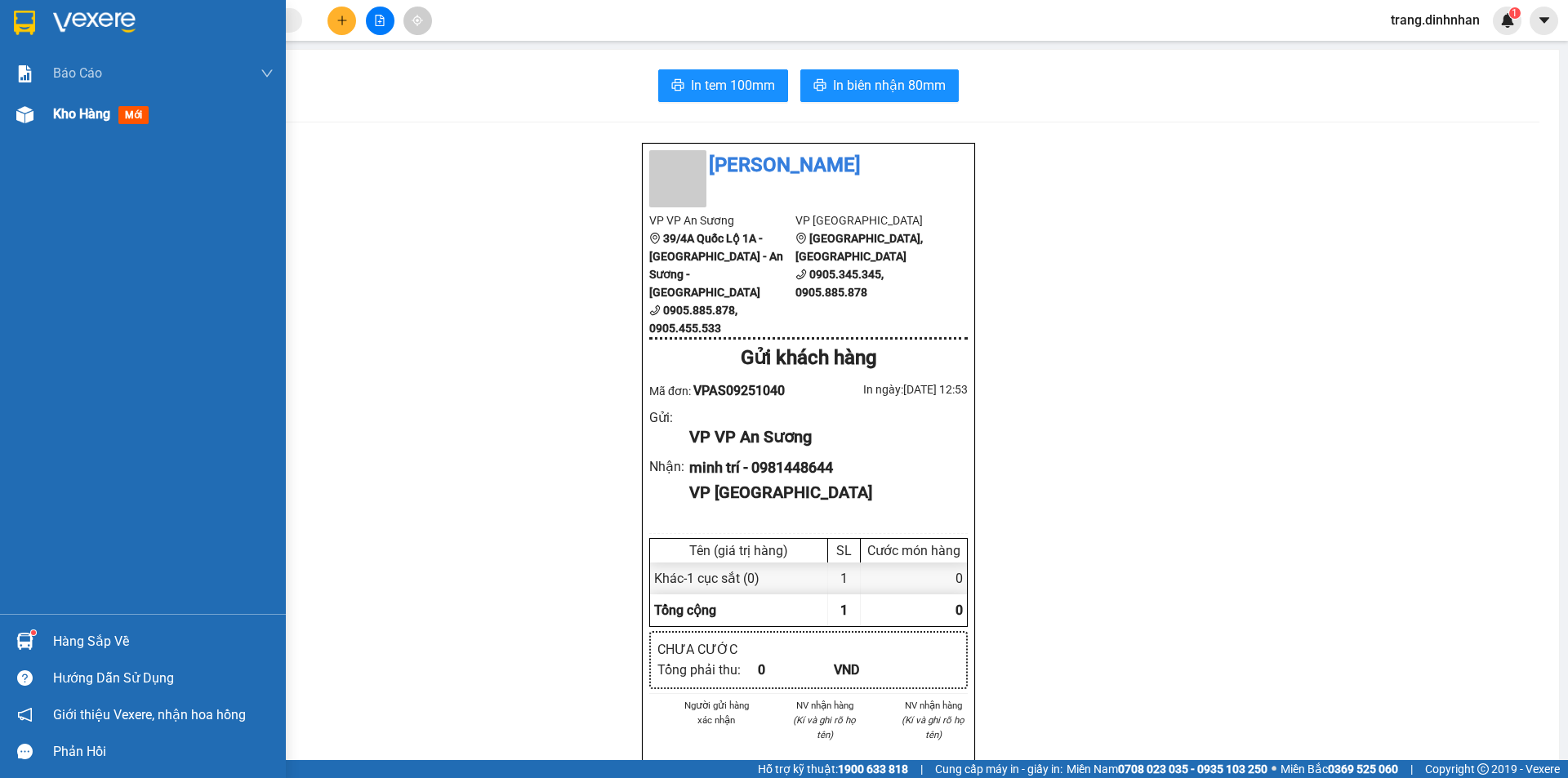
click at [59, 114] on span "Kho hàng" at bounding box center [82, 114] width 57 height 16
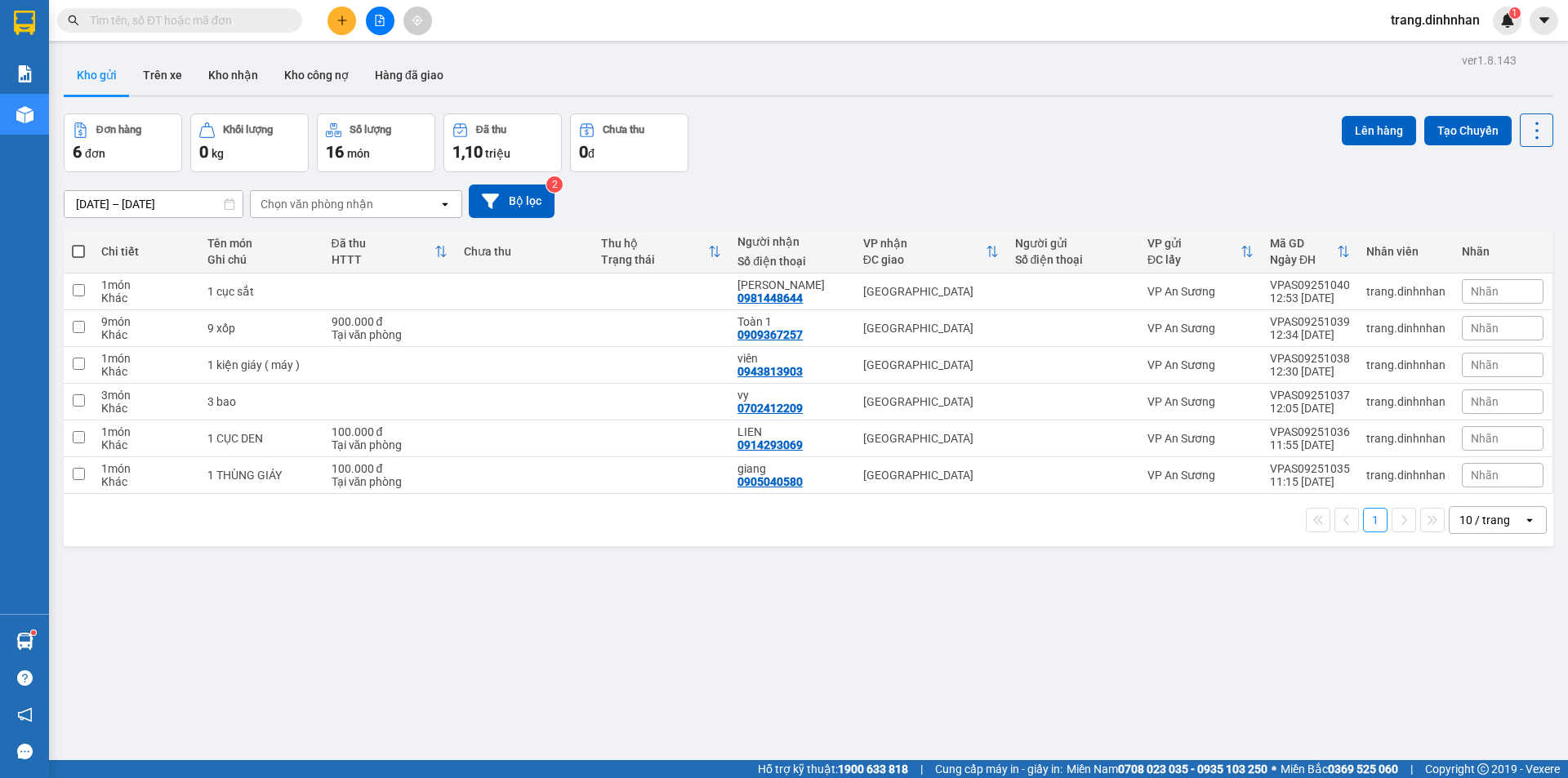
click at [230, 19] on input "text" at bounding box center [186, 20] width 193 height 18
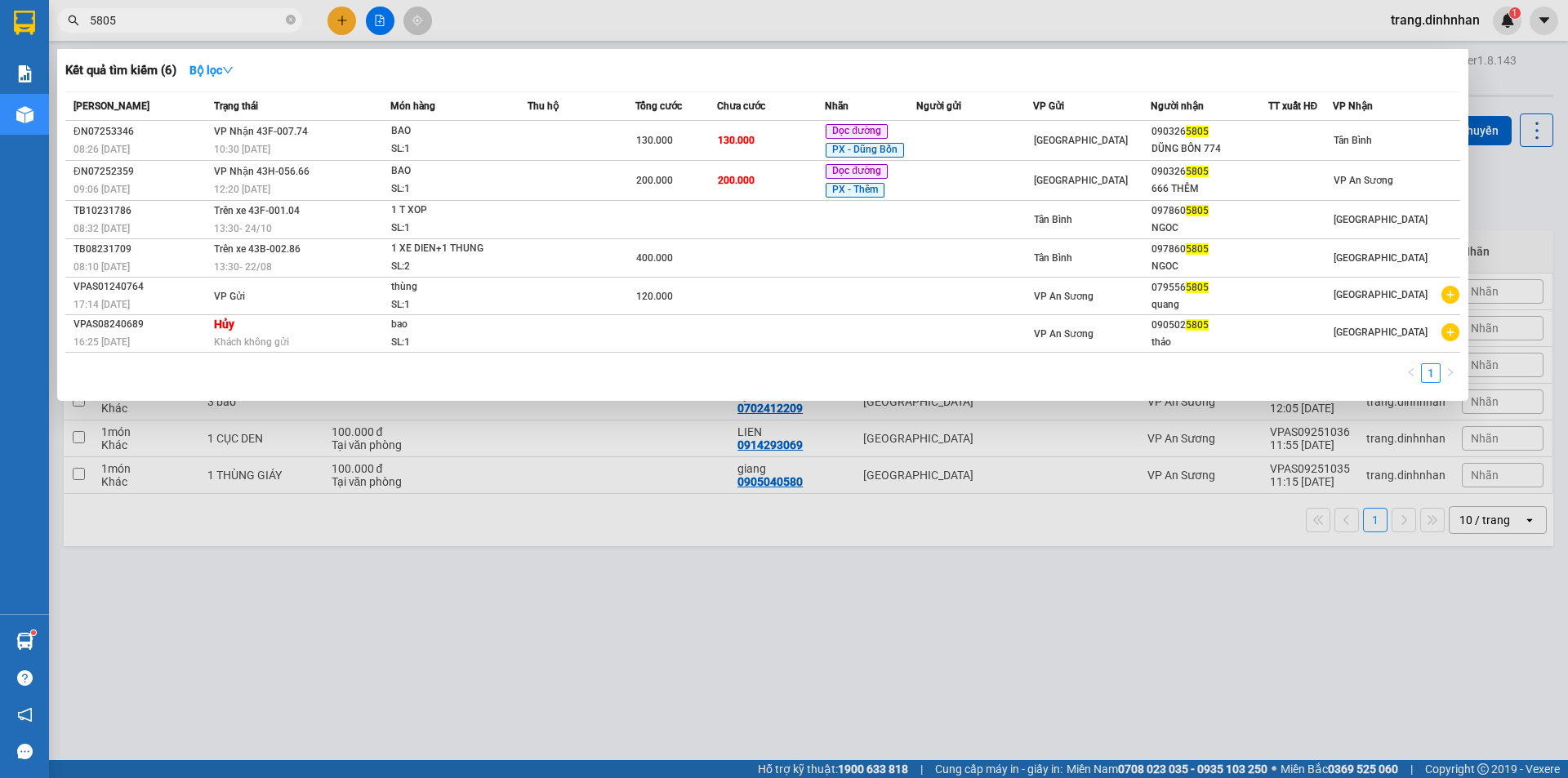
type input "5805"
click at [1005, 103] on div "Người gửi" at bounding box center [974, 106] width 116 height 18
click at [1015, 80] on div "Kết quả tìm kiếm ( 6 ) Bộ lọc" at bounding box center [762, 70] width 1394 height 26
click at [835, 71] on div "Kết quả tìm kiếm ( 6 ) Bộ lọc" at bounding box center [762, 70] width 1394 height 26
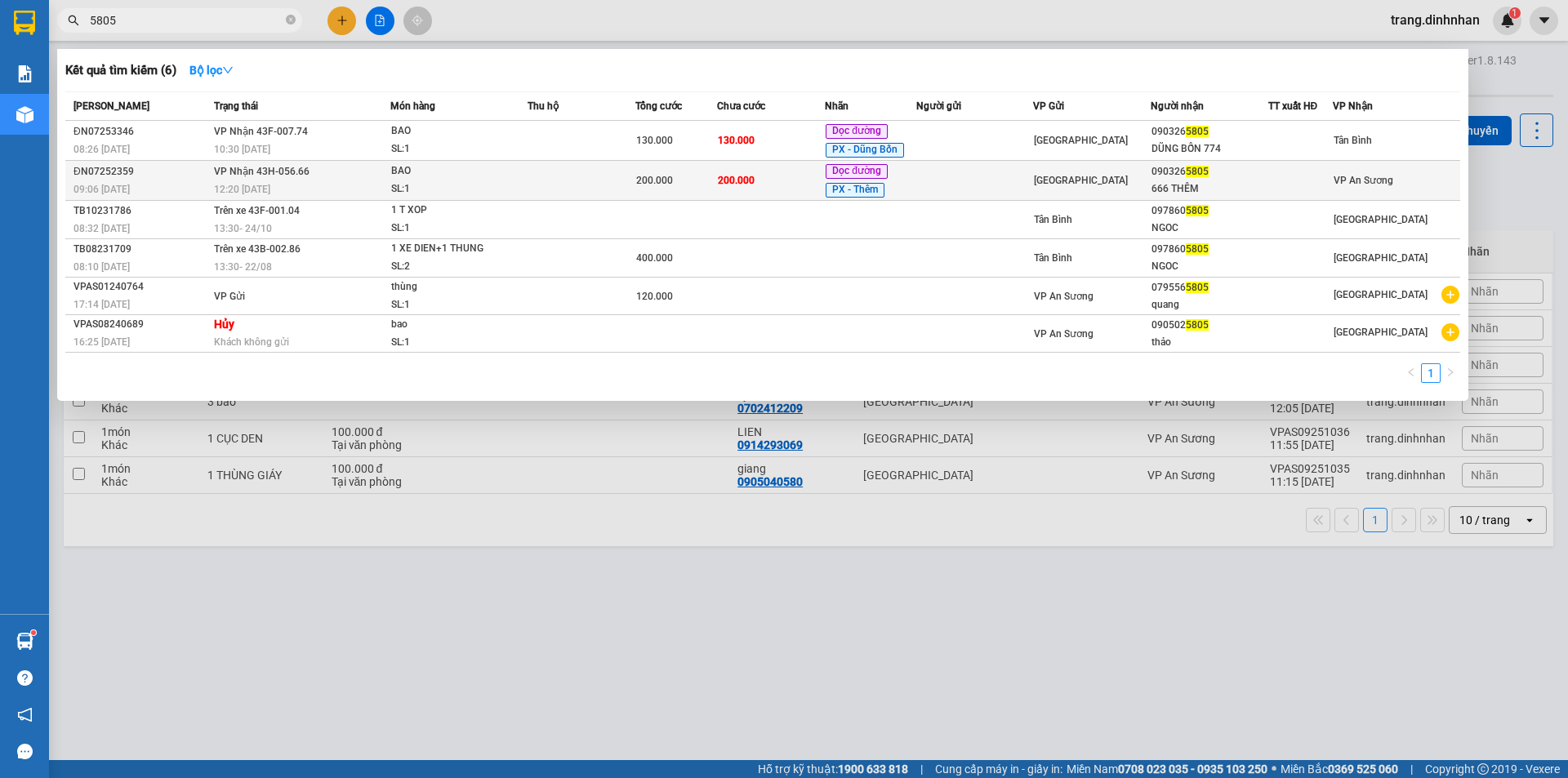
click at [789, 189] on td "200.000" at bounding box center [771, 181] width 109 height 40
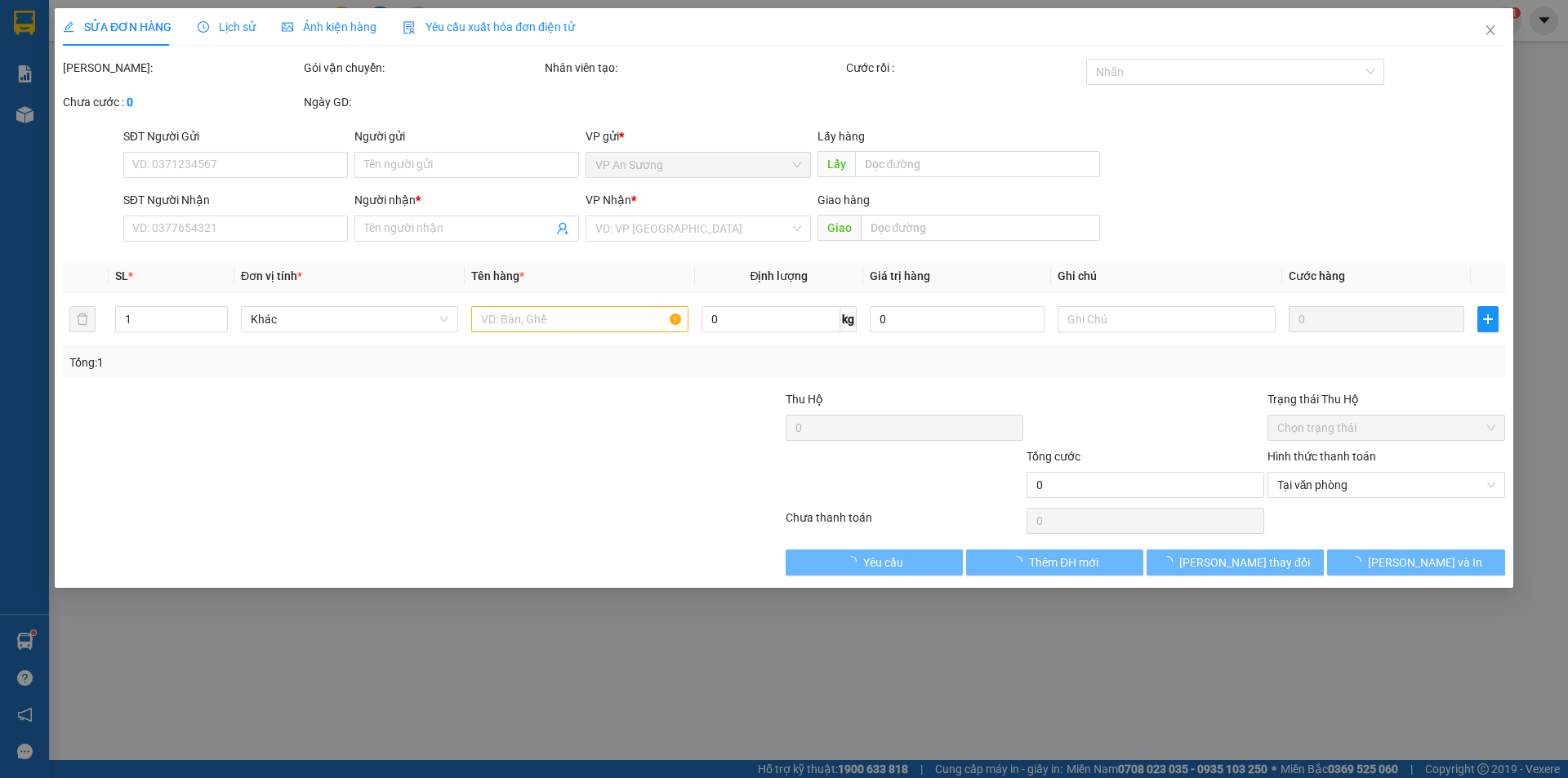
type input "0903265805"
type input "666 THÊM"
type input "200.000"
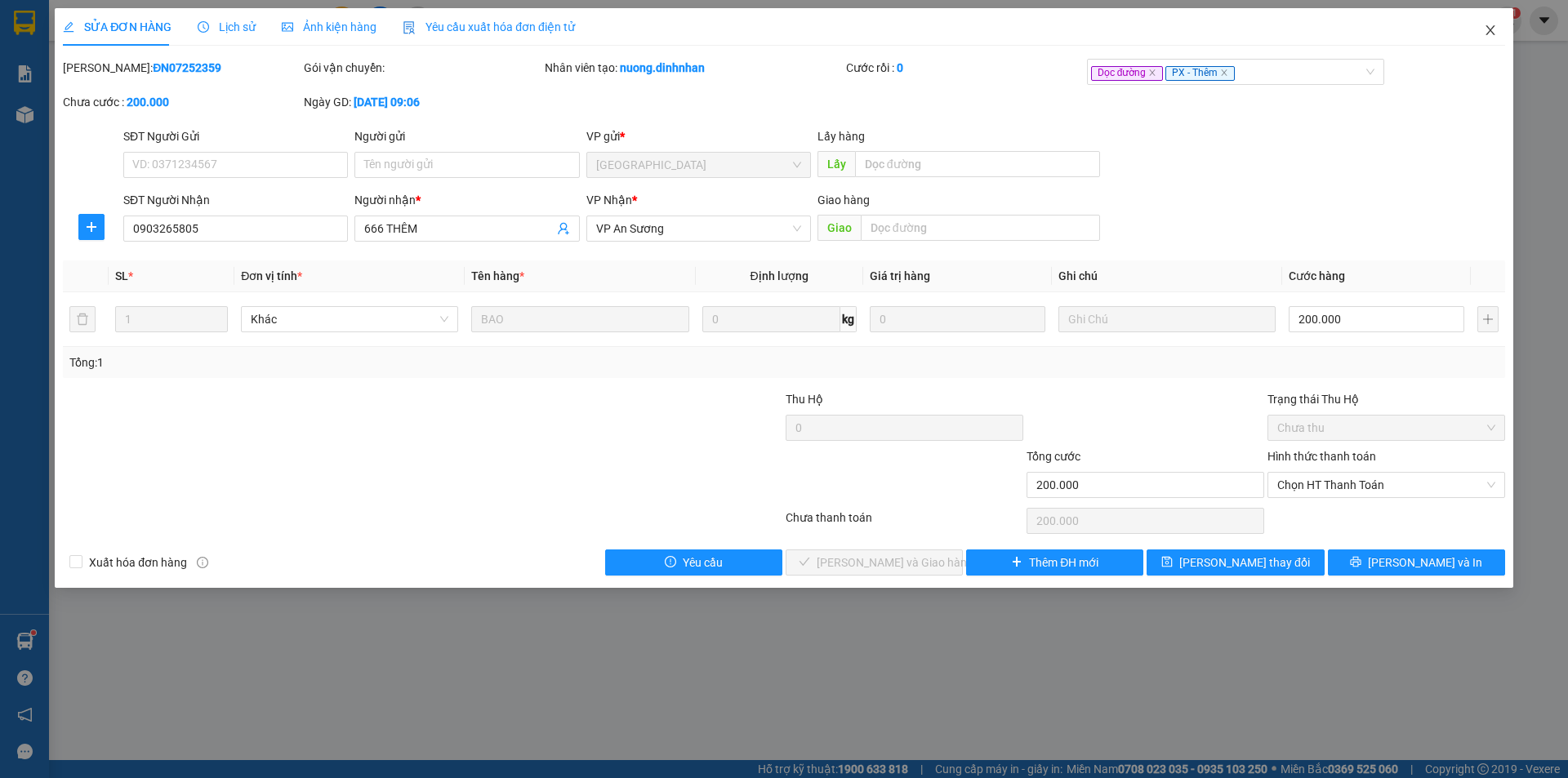
click at [1486, 35] on icon "close" at bounding box center [1490, 30] width 13 height 13
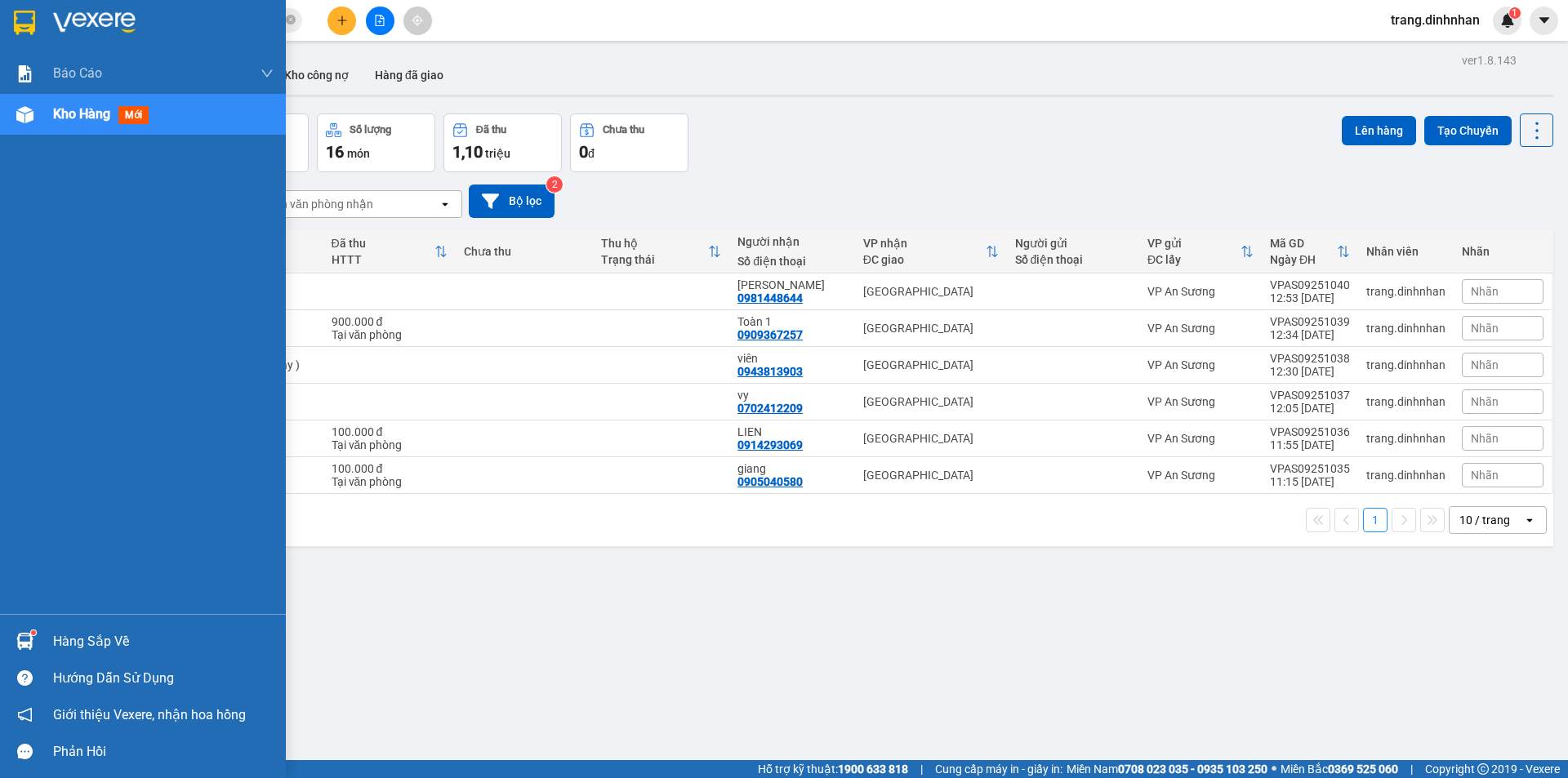
click at [65, 109] on span "Kho hàng" at bounding box center [82, 114] width 57 height 16
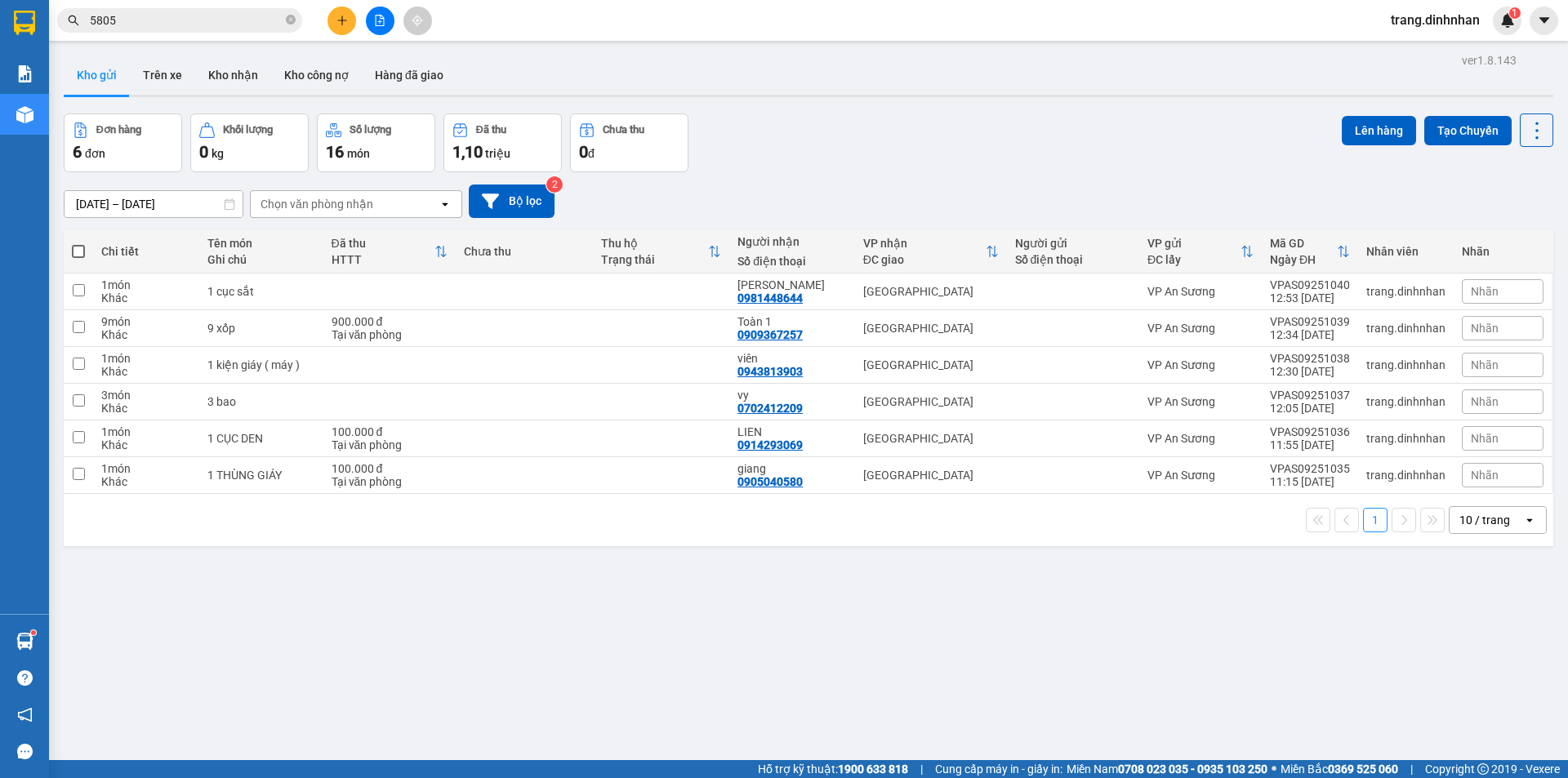
click at [860, 128] on div "Đơn hàng 6 đơn Khối lượng 0 kg Số lượng 16 món Đã thu 1,10 triệu Chưa thu 0 đ L…" at bounding box center [807, 143] width 1489 height 59
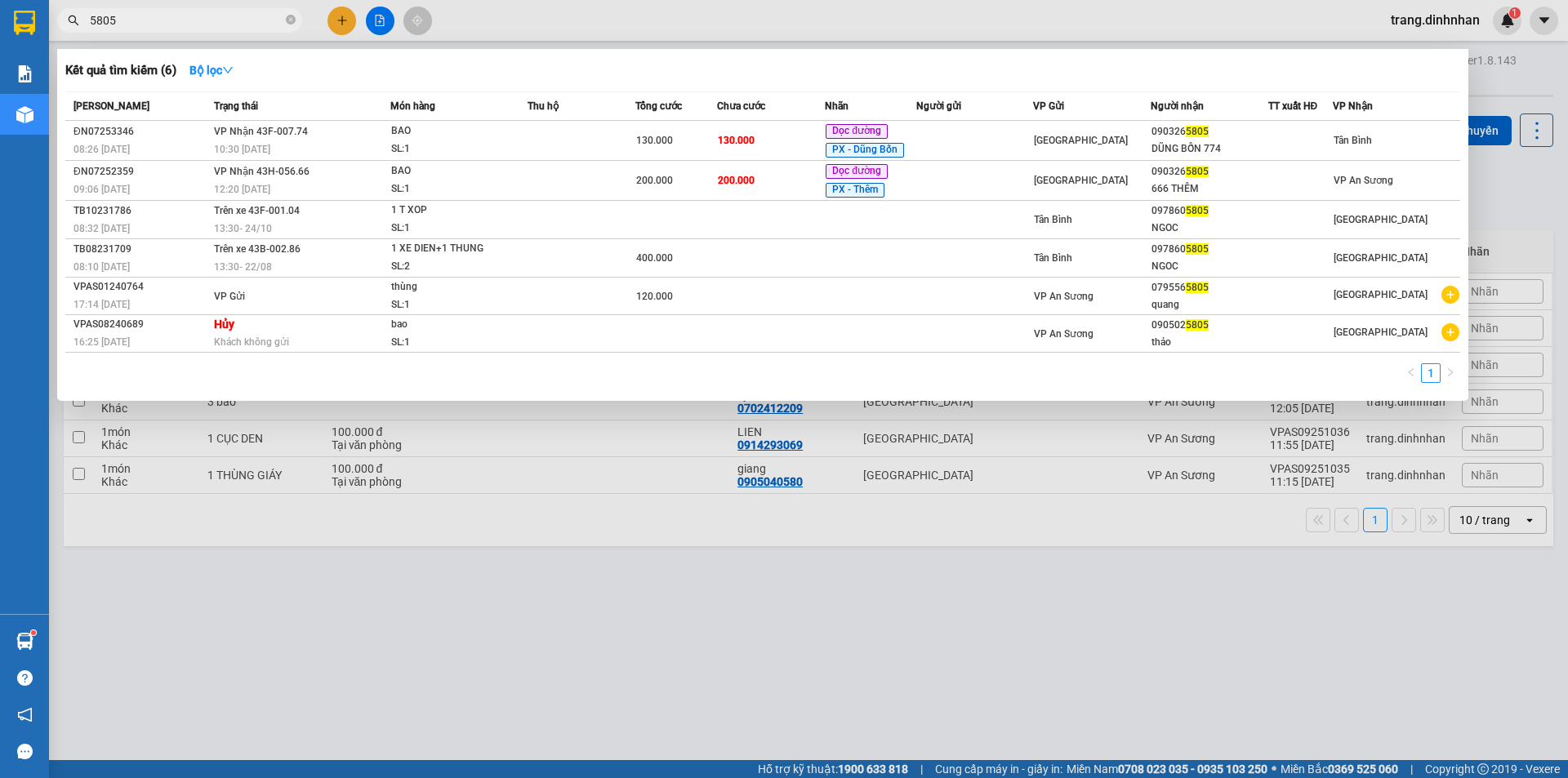
click at [196, 21] on input "5805" at bounding box center [186, 20] width 193 height 18
click at [345, 22] on div at bounding box center [784, 389] width 1568 height 778
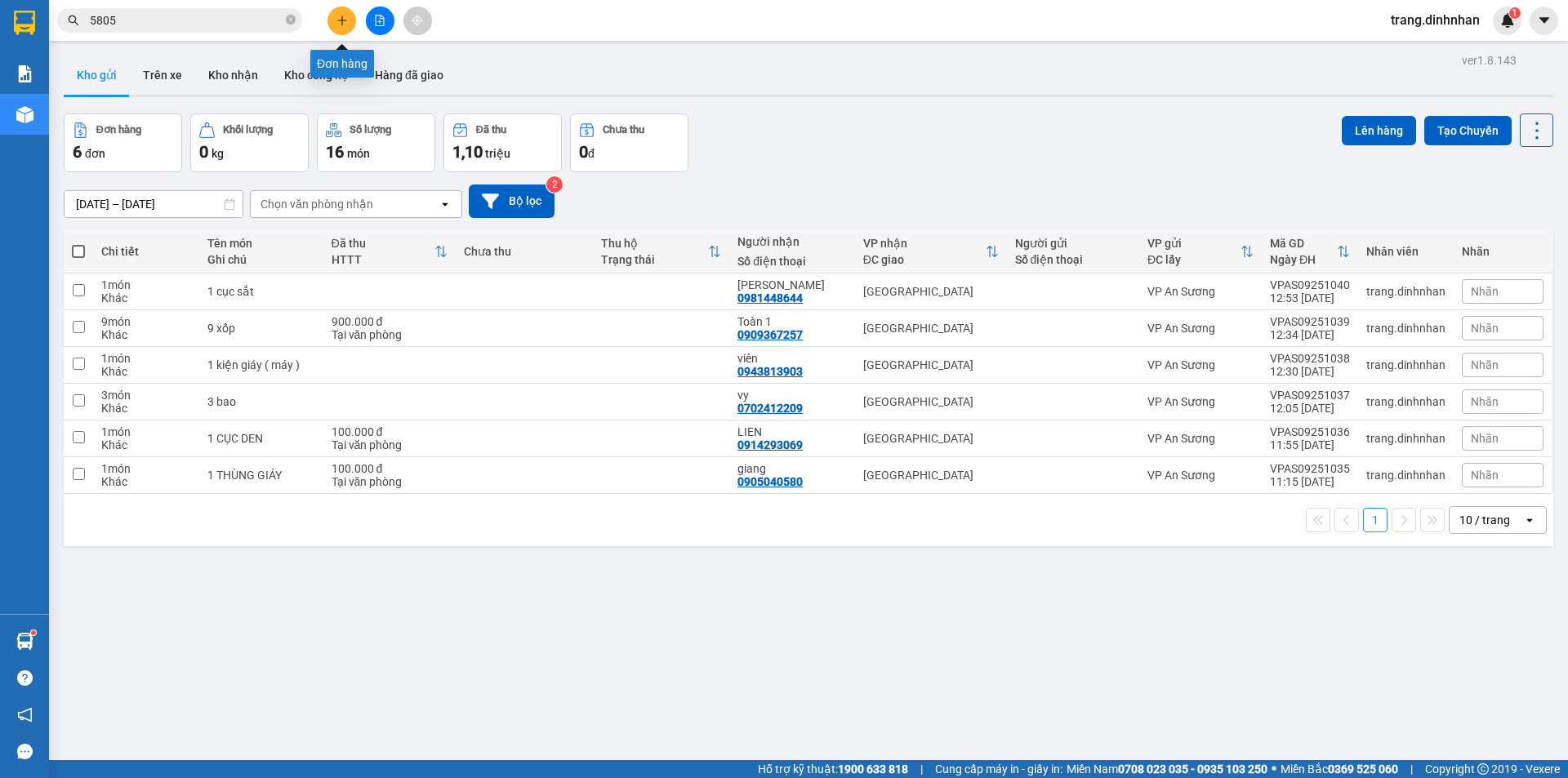
click at [346, 23] on icon "plus" at bounding box center [341, 20] width 11 height 11
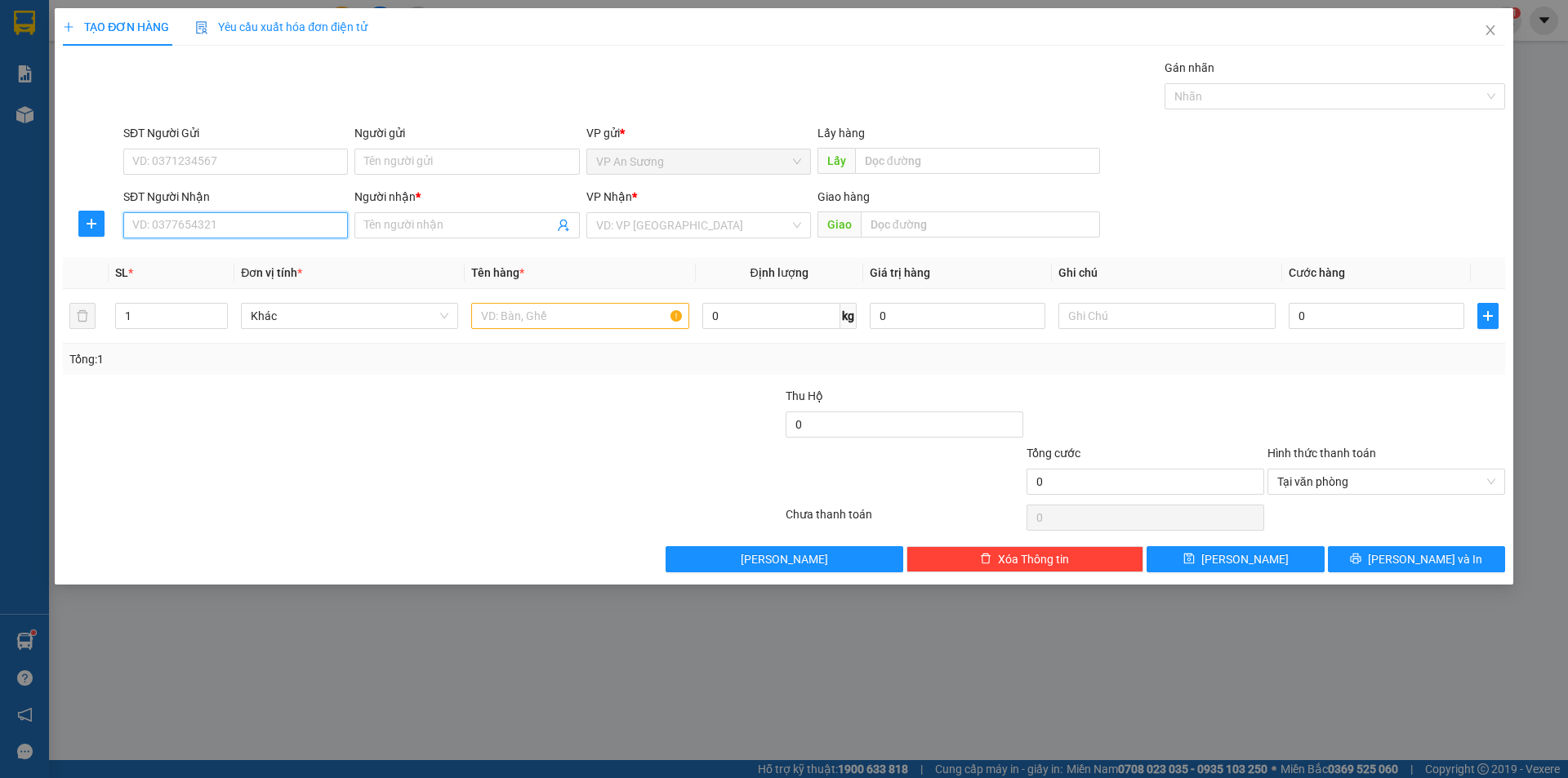
click at [298, 227] on input "SĐT Người Nhận" at bounding box center [235, 226] width 225 height 26
type input "0935888841"
drag, startPoint x: 220, startPoint y: 260, endPoint x: 237, endPoint y: 260, distance: 17.0
click at [223, 260] on div "0935888841 - hiếu" at bounding box center [235, 258] width 205 height 18
type input "hiếu"
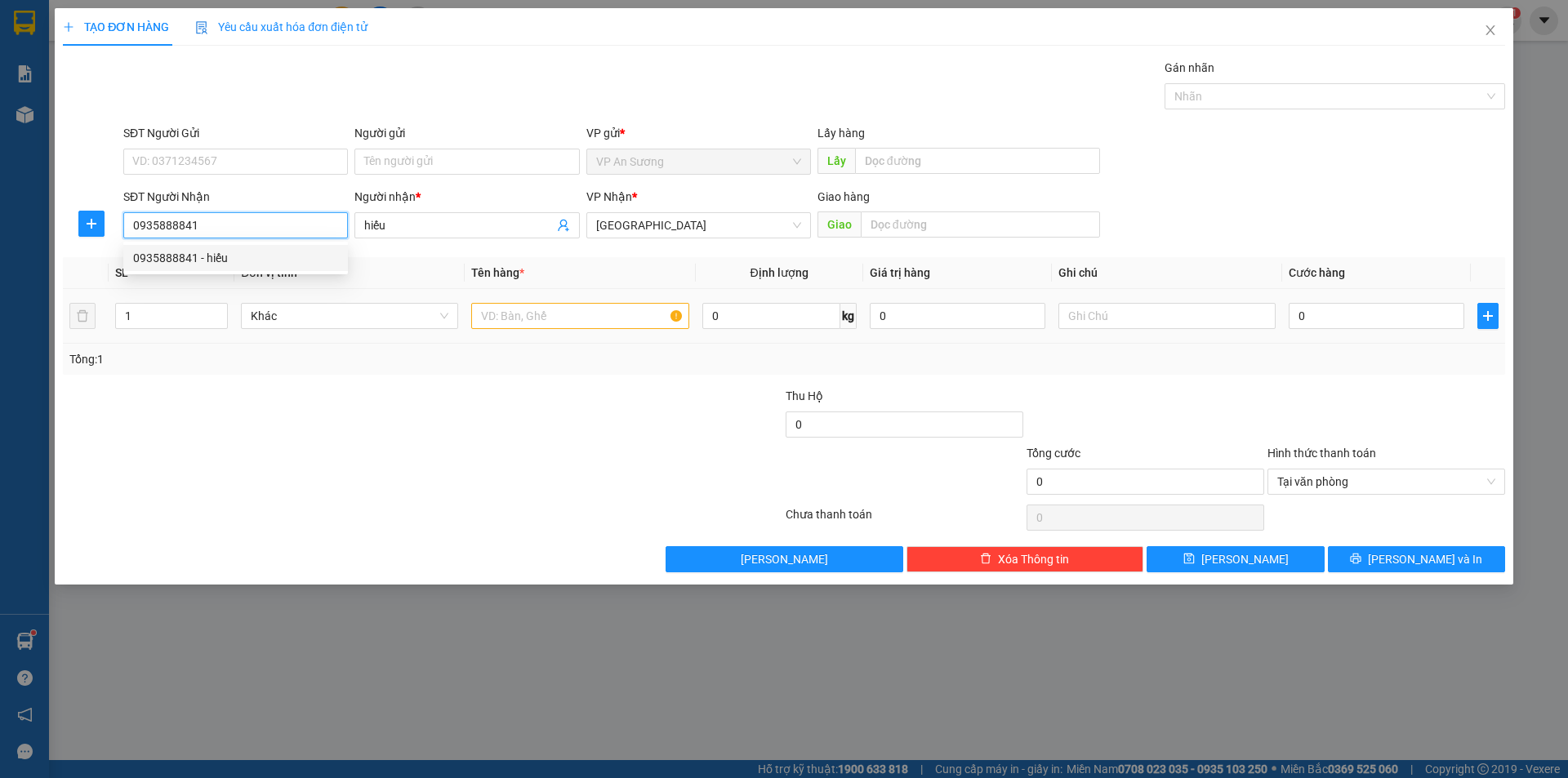
type input "0935888841"
click at [607, 325] on input "text" at bounding box center [580, 316] width 217 height 26
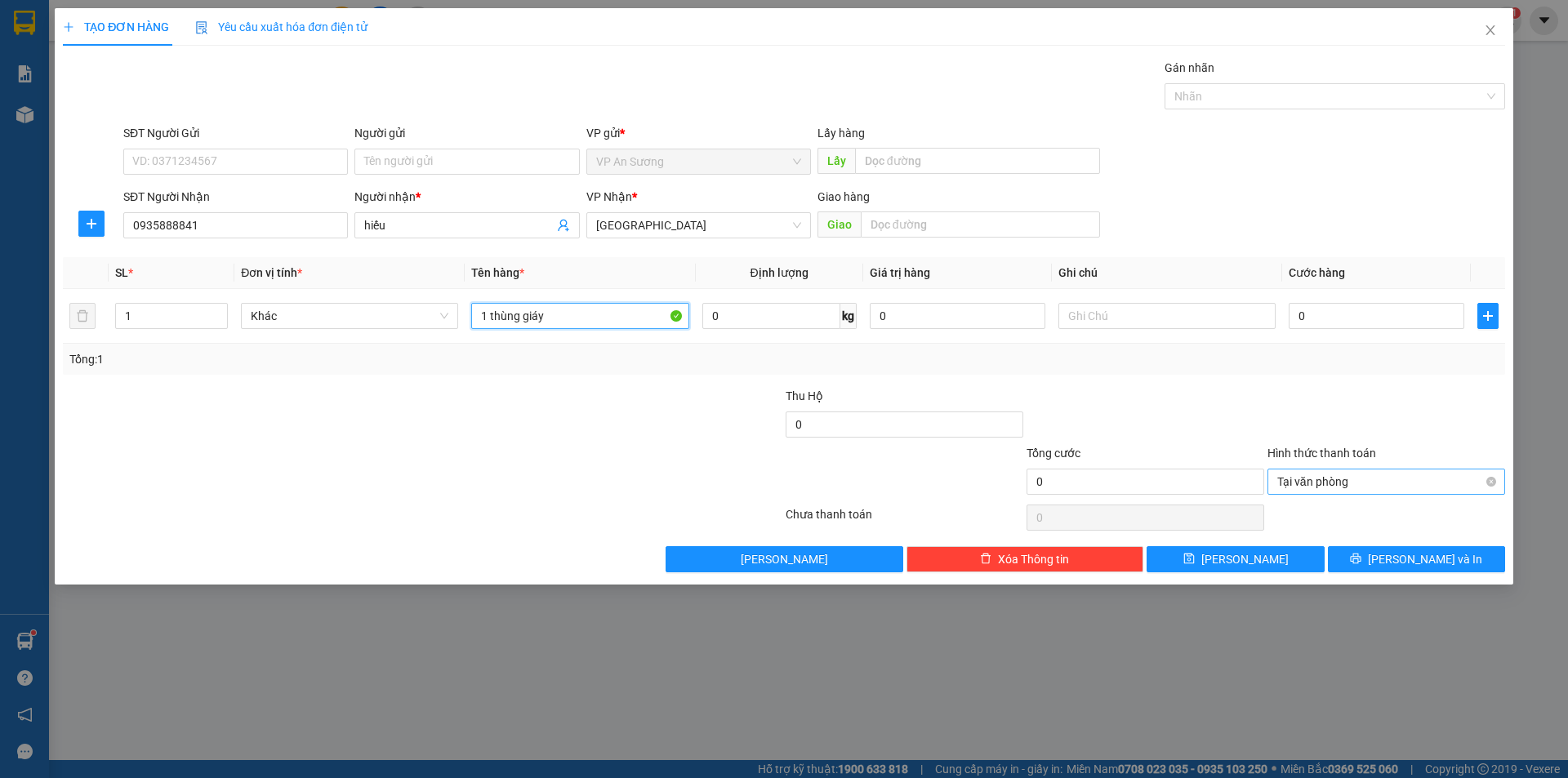
click at [1484, 478] on span "Tại văn phòng" at bounding box center [1386, 482] width 218 height 24
type input "1 thùng giáy"
click at [1481, 443] on div at bounding box center [1386, 416] width 240 height 57
click at [1445, 549] on button "Lưu và In" at bounding box center [1416, 559] width 177 height 26
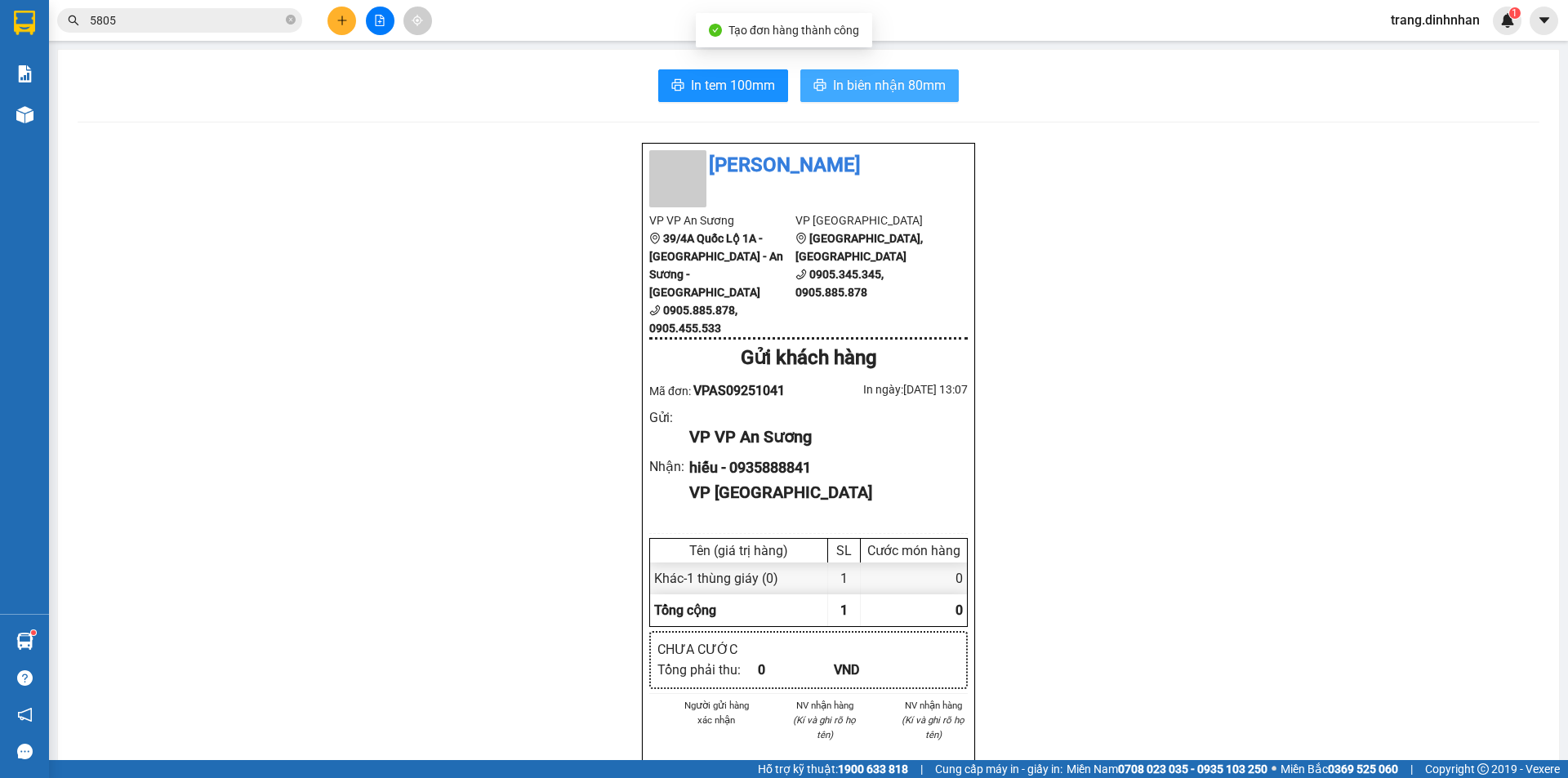
click at [926, 81] on span "In biên nhận 80mm" at bounding box center [889, 86] width 113 height 21
click at [347, 14] on button at bounding box center [341, 21] width 29 height 29
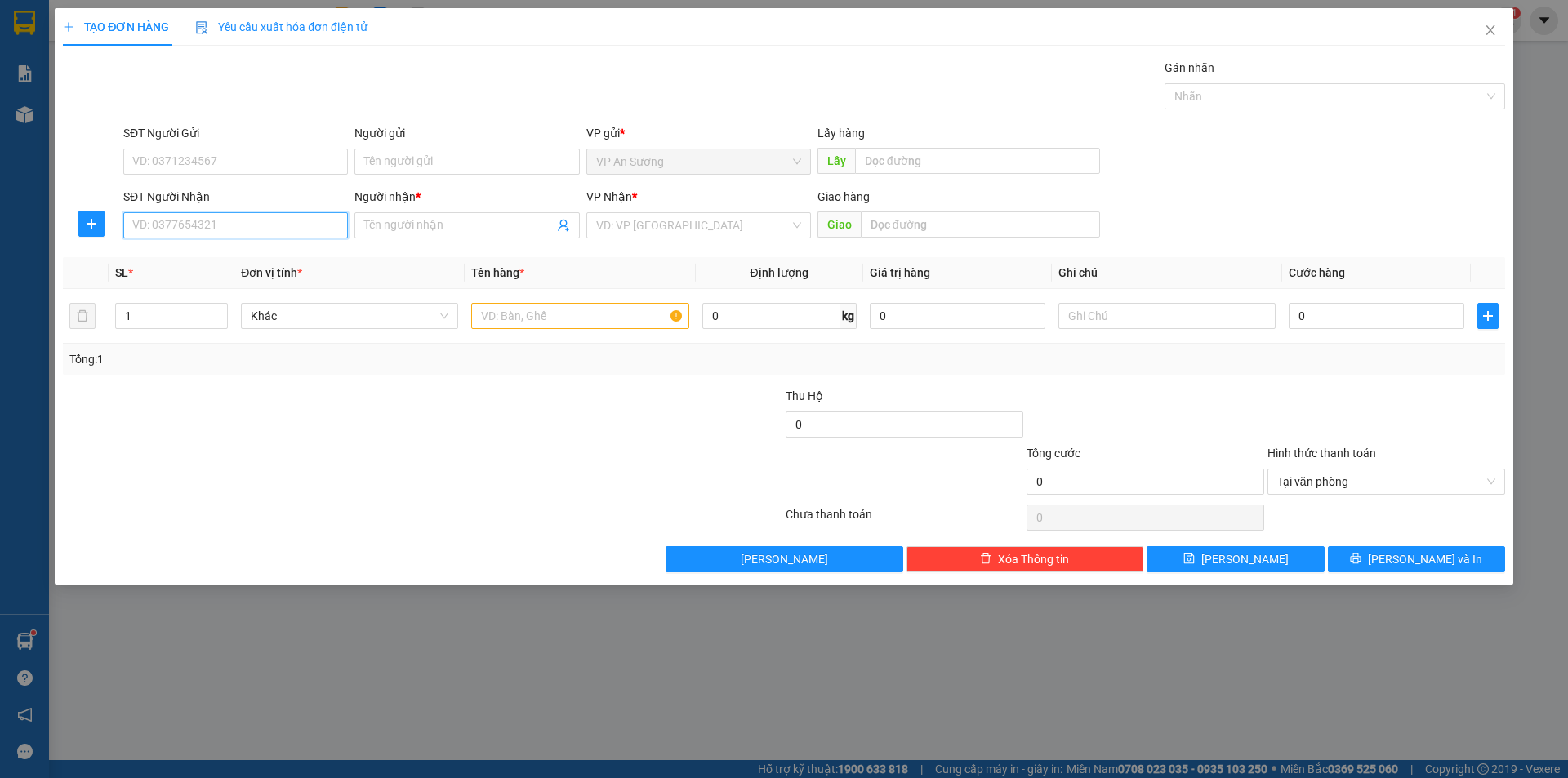
click at [191, 227] on input "SĐT Người Nhận" at bounding box center [235, 226] width 225 height 26
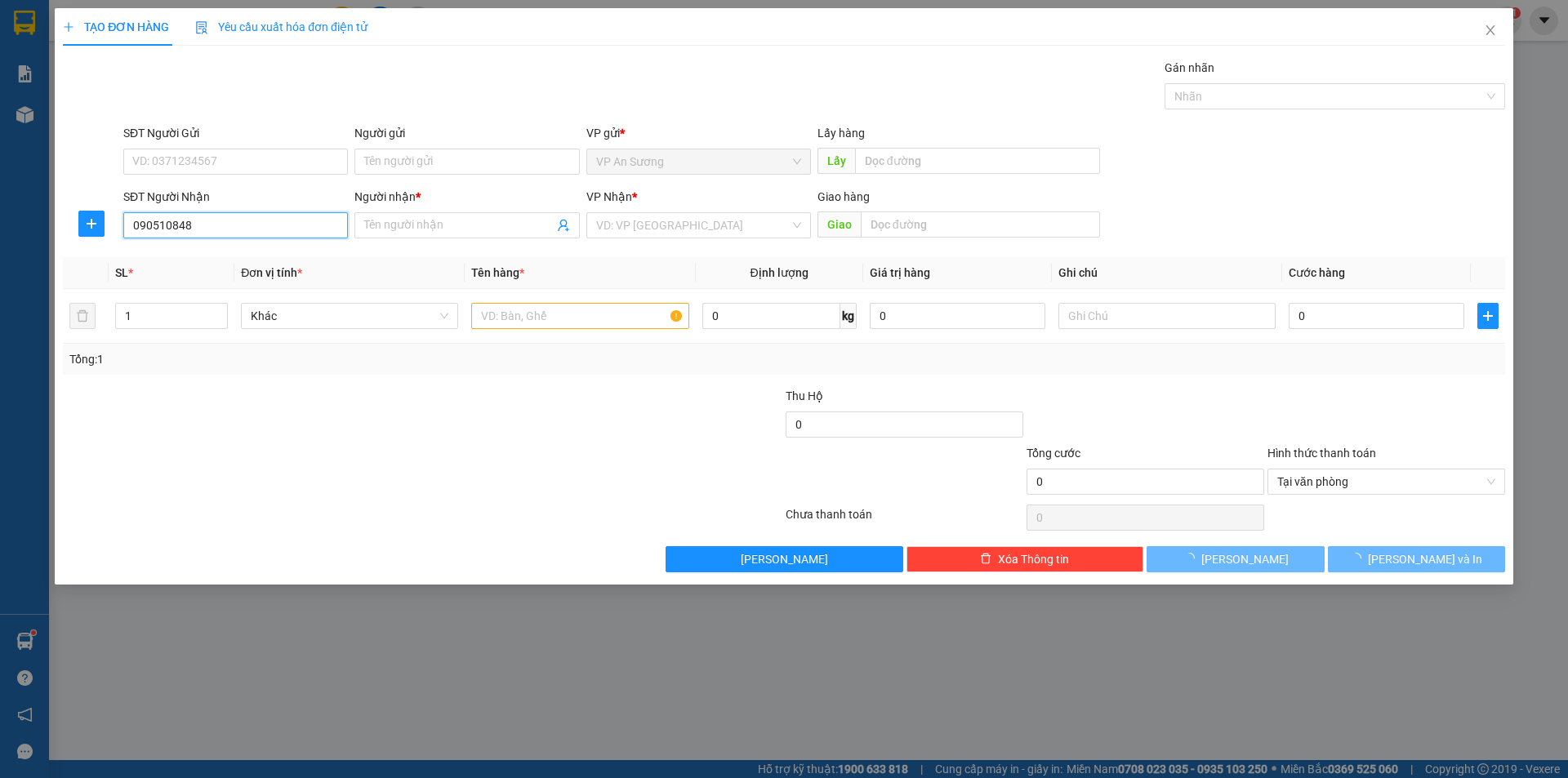
type input "0905108482"
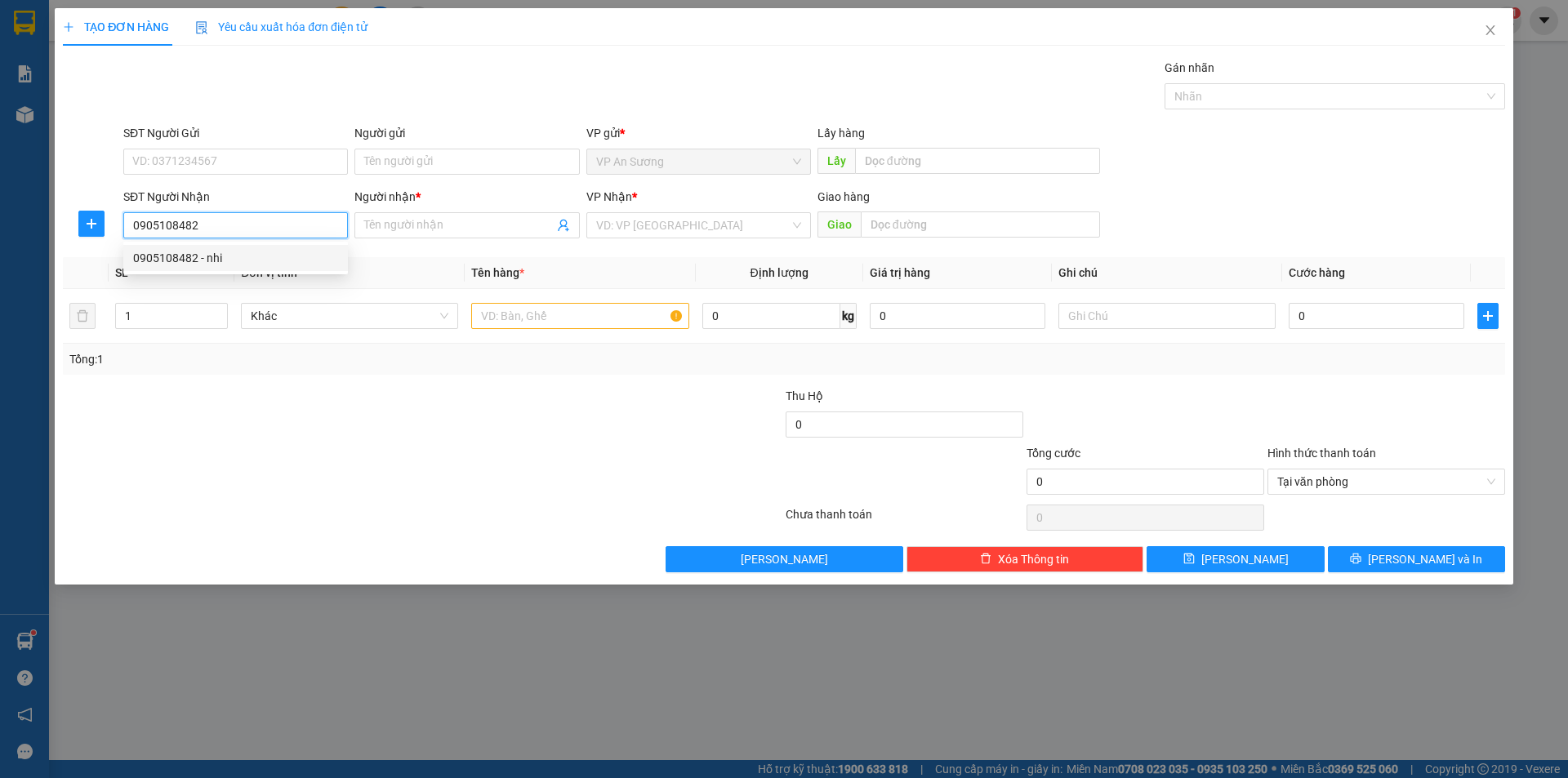
drag, startPoint x: 203, startPoint y: 248, endPoint x: 596, endPoint y: 319, distance: 399.4
click at [207, 248] on div "0905108482 - nhi" at bounding box center [235, 258] width 225 height 26
type input "nhi"
type input "0905108482"
click at [652, 326] on input "text" at bounding box center [580, 316] width 217 height 26
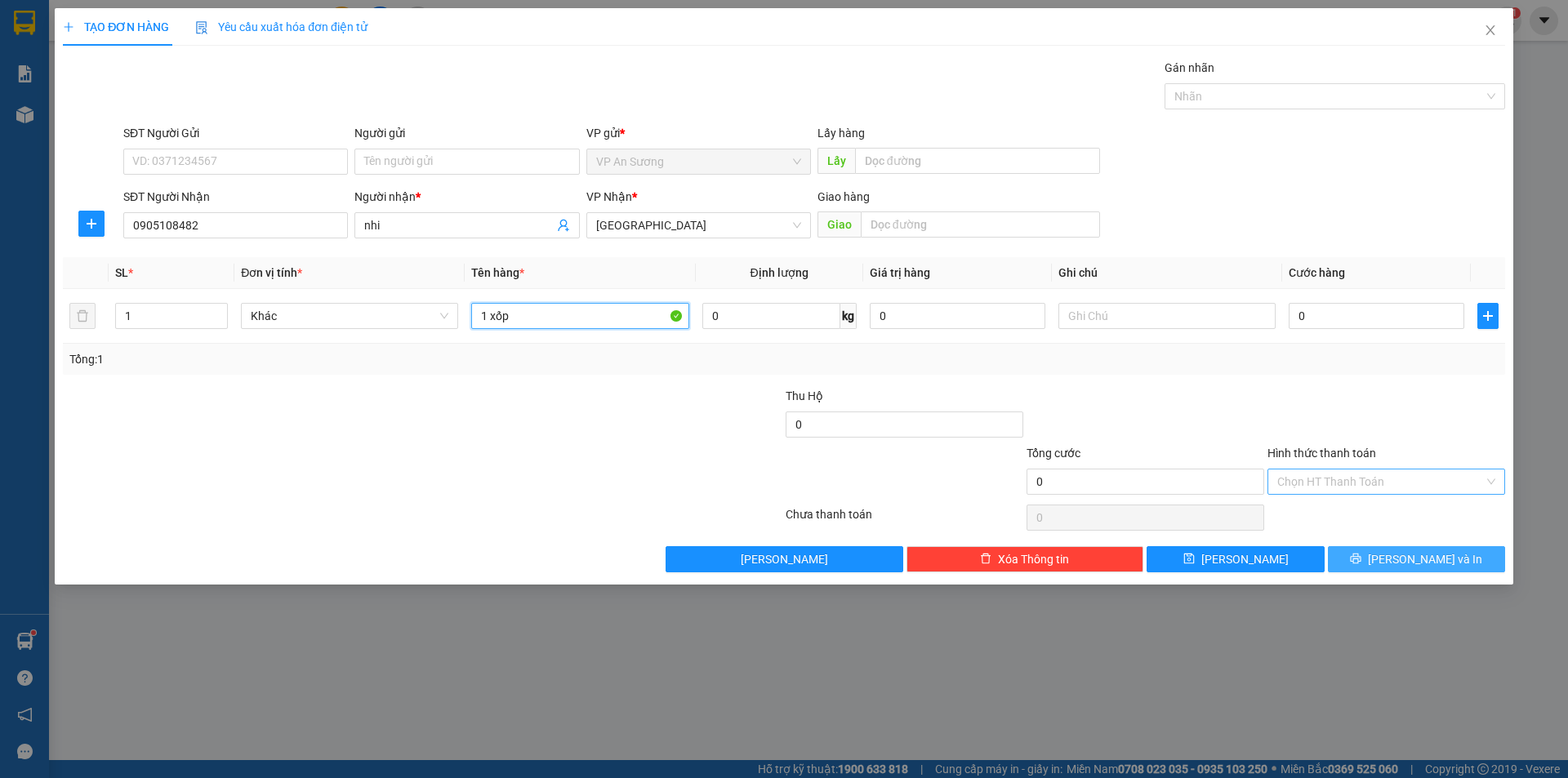
type input "1 xốp"
drag, startPoint x: 1454, startPoint y: 551, endPoint x: 1447, endPoint y: 546, distance: 8.6
click at [1453, 552] on button "Lưu và In" at bounding box center [1416, 559] width 177 height 26
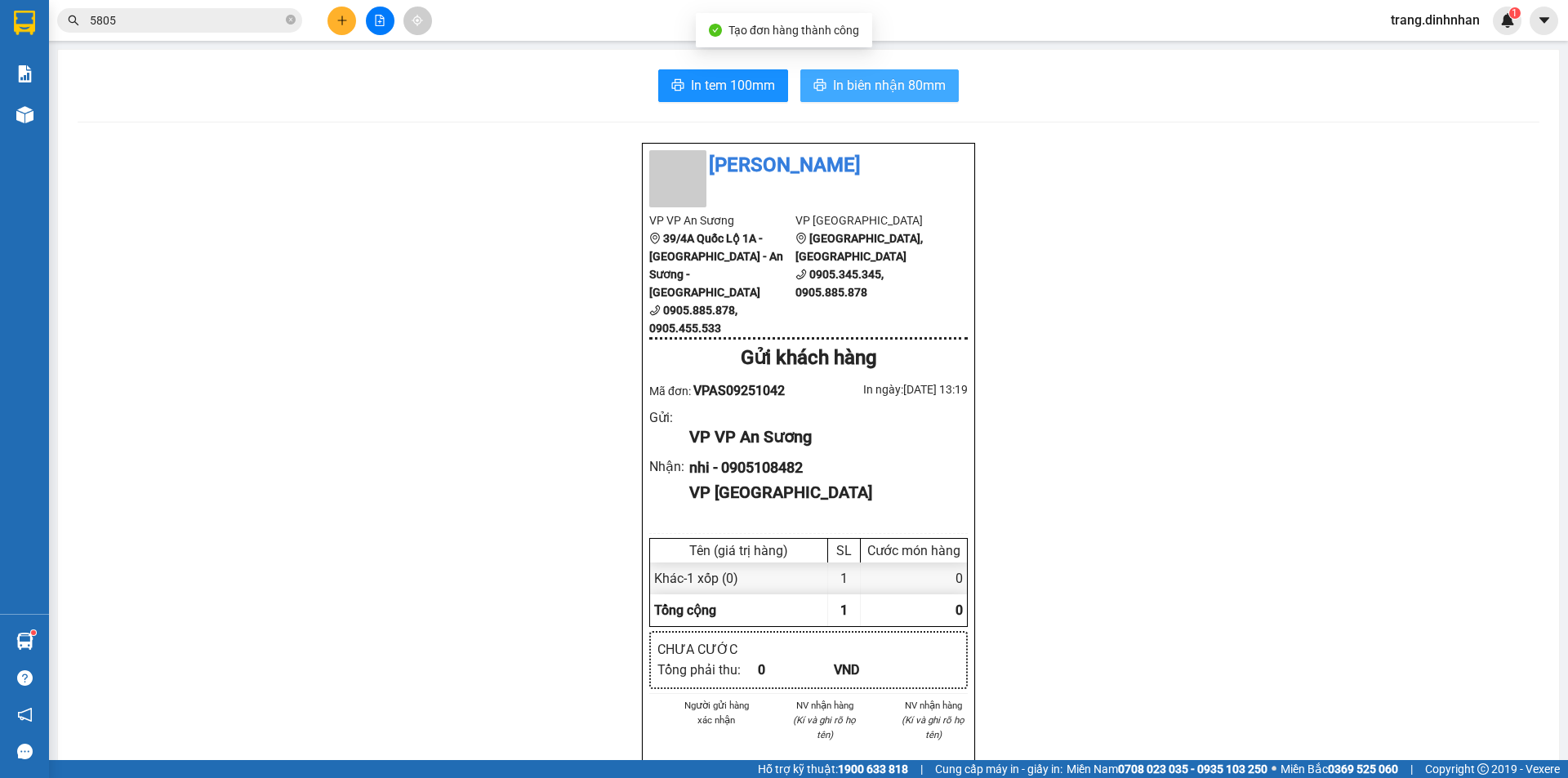
click at [939, 84] on span "In biên nhận 80mm" at bounding box center [889, 86] width 113 height 21
click at [331, 31] on div at bounding box center [379, 21] width 122 height 29
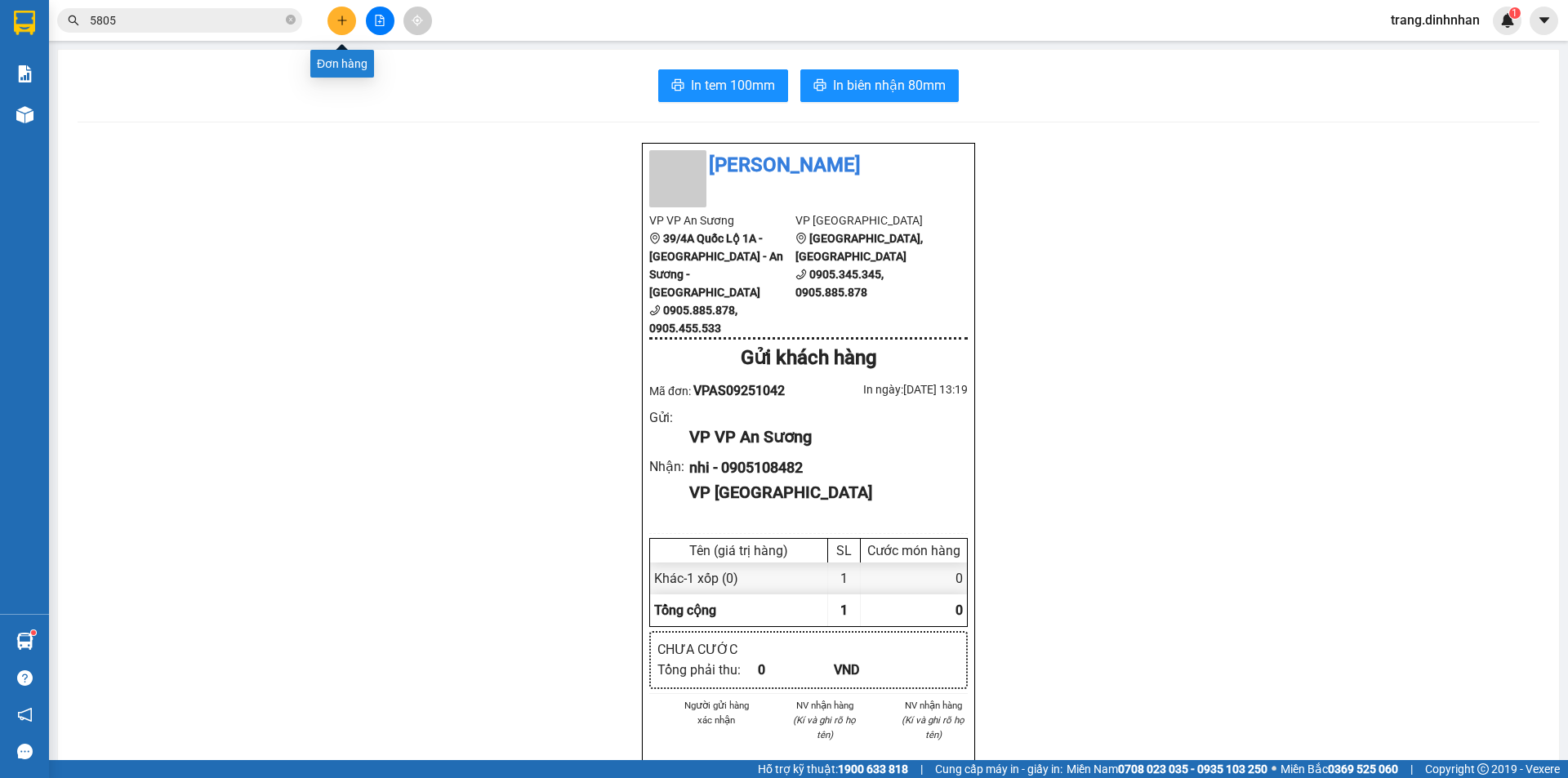
click at [343, 14] on button at bounding box center [341, 21] width 29 height 29
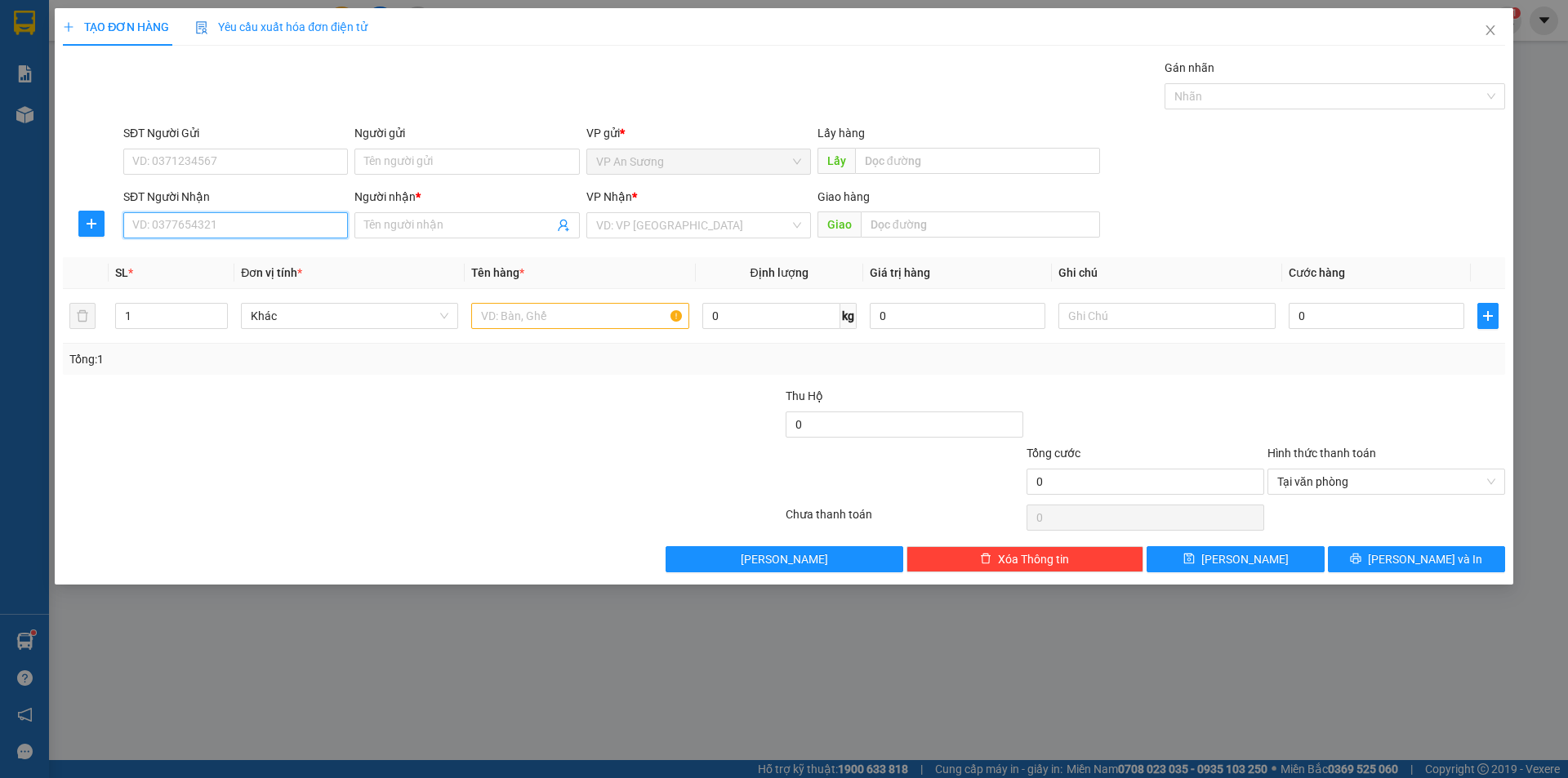
click at [304, 222] on input "SĐT Người Nhận" at bounding box center [235, 226] width 225 height 26
type input "0932111968"
click at [425, 215] on span at bounding box center [466, 226] width 225 height 26
click at [426, 218] on input "Người nhận *" at bounding box center [458, 225] width 188 height 18
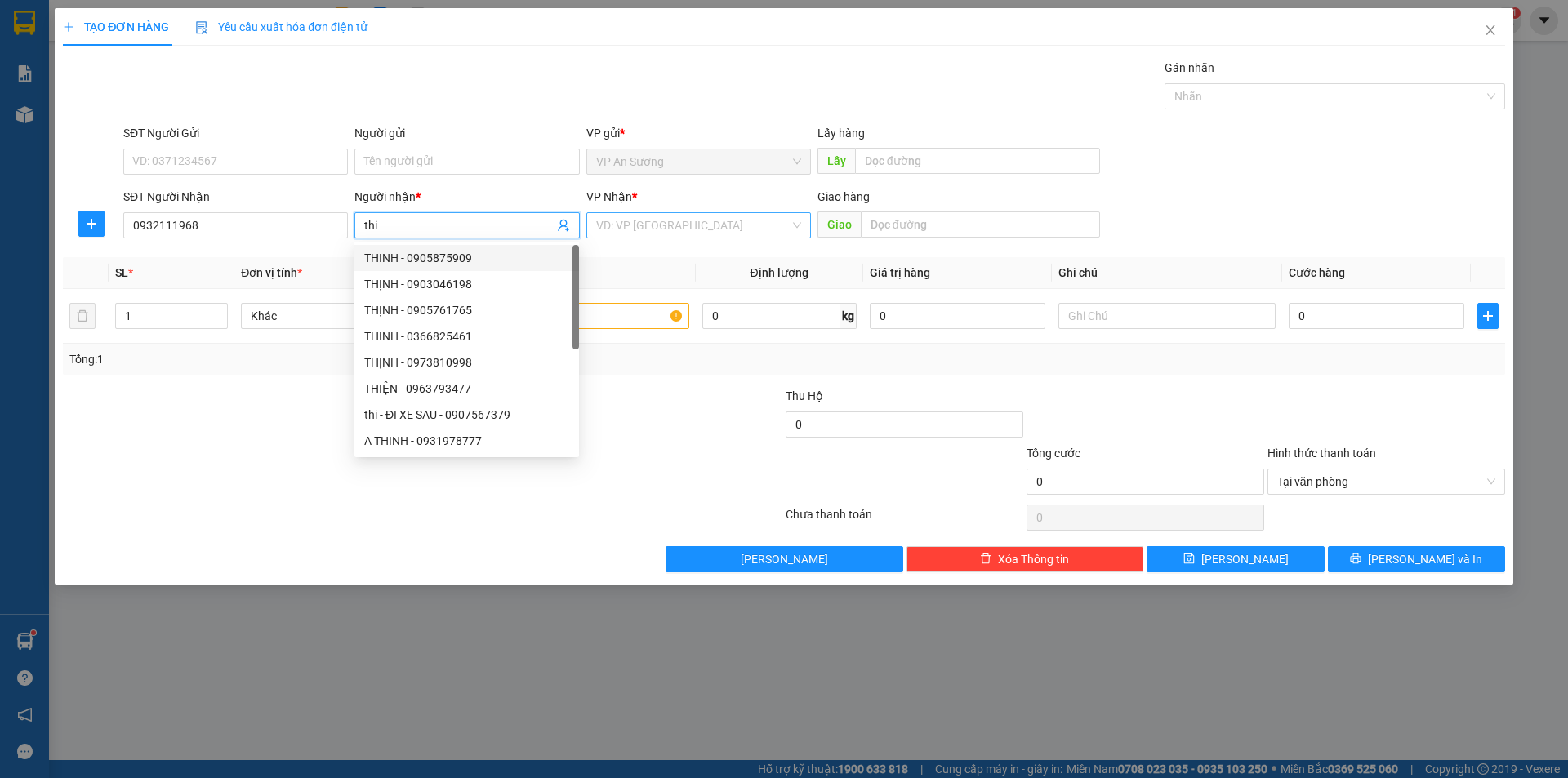
type input "thi"
click at [623, 236] on input "search" at bounding box center [693, 225] width 194 height 24
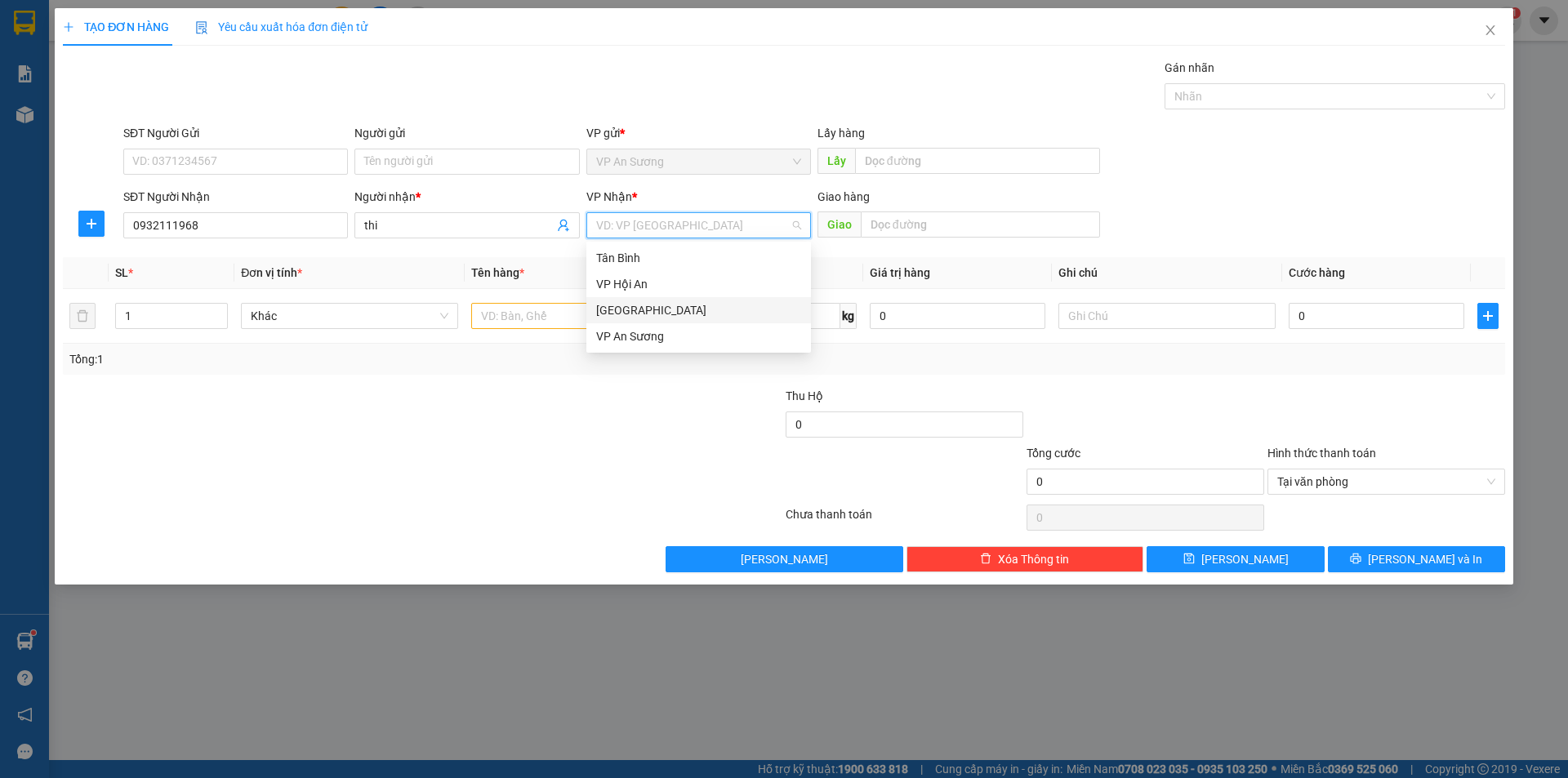
click at [632, 317] on div "[GEOGRAPHIC_DATA]" at bounding box center [699, 310] width 205 height 18
click at [570, 320] on input "text" at bounding box center [580, 316] width 217 height 26
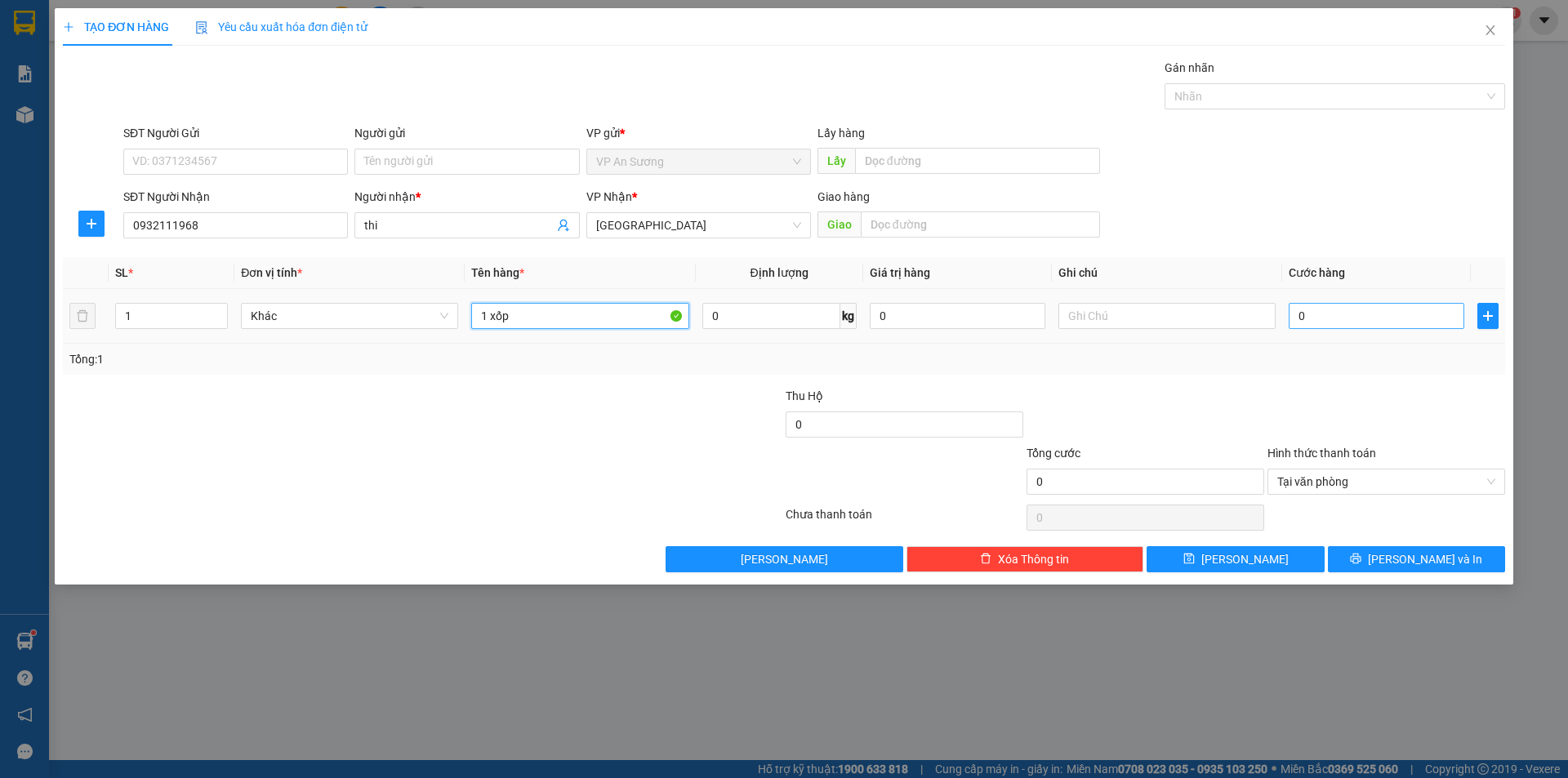
type input "1 xốp"
click at [1348, 317] on input "0" at bounding box center [1376, 316] width 175 height 26
type input "1"
type input "15"
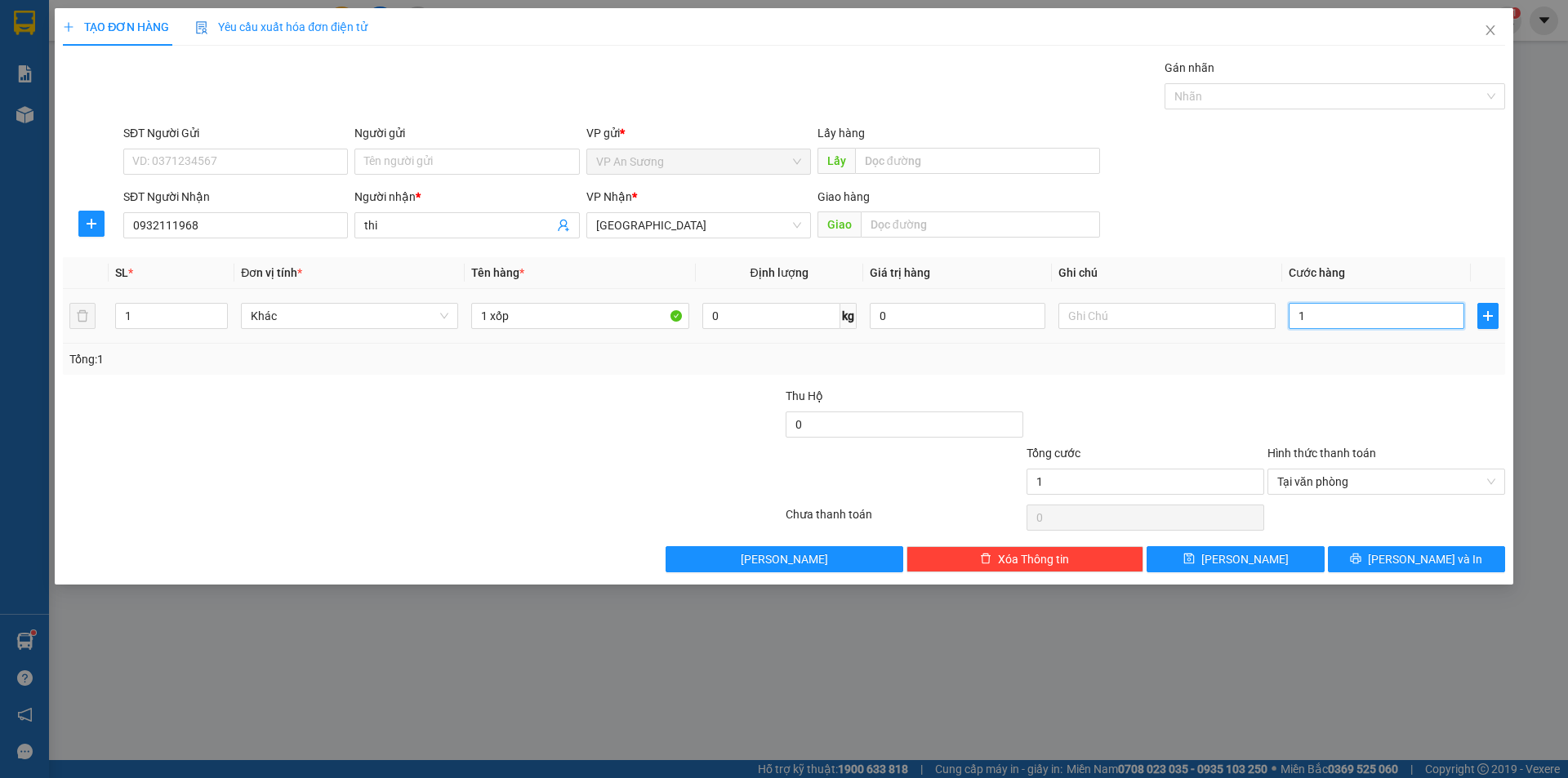
type input "15"
type input "150"
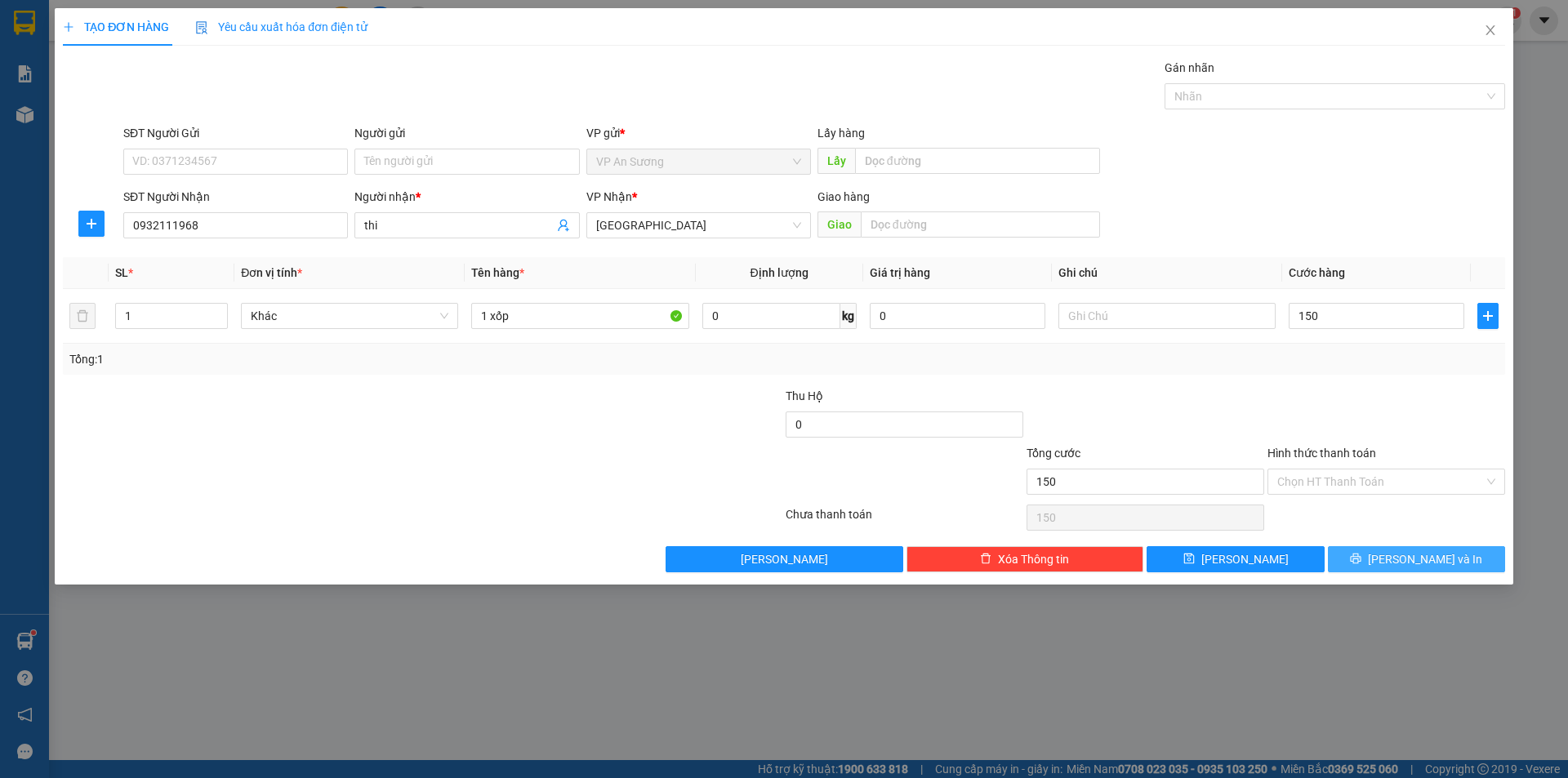
type input "150.000"
click at [1361, 556] on icon "printer" at bounding box center [1355, 558] width 11 height 11
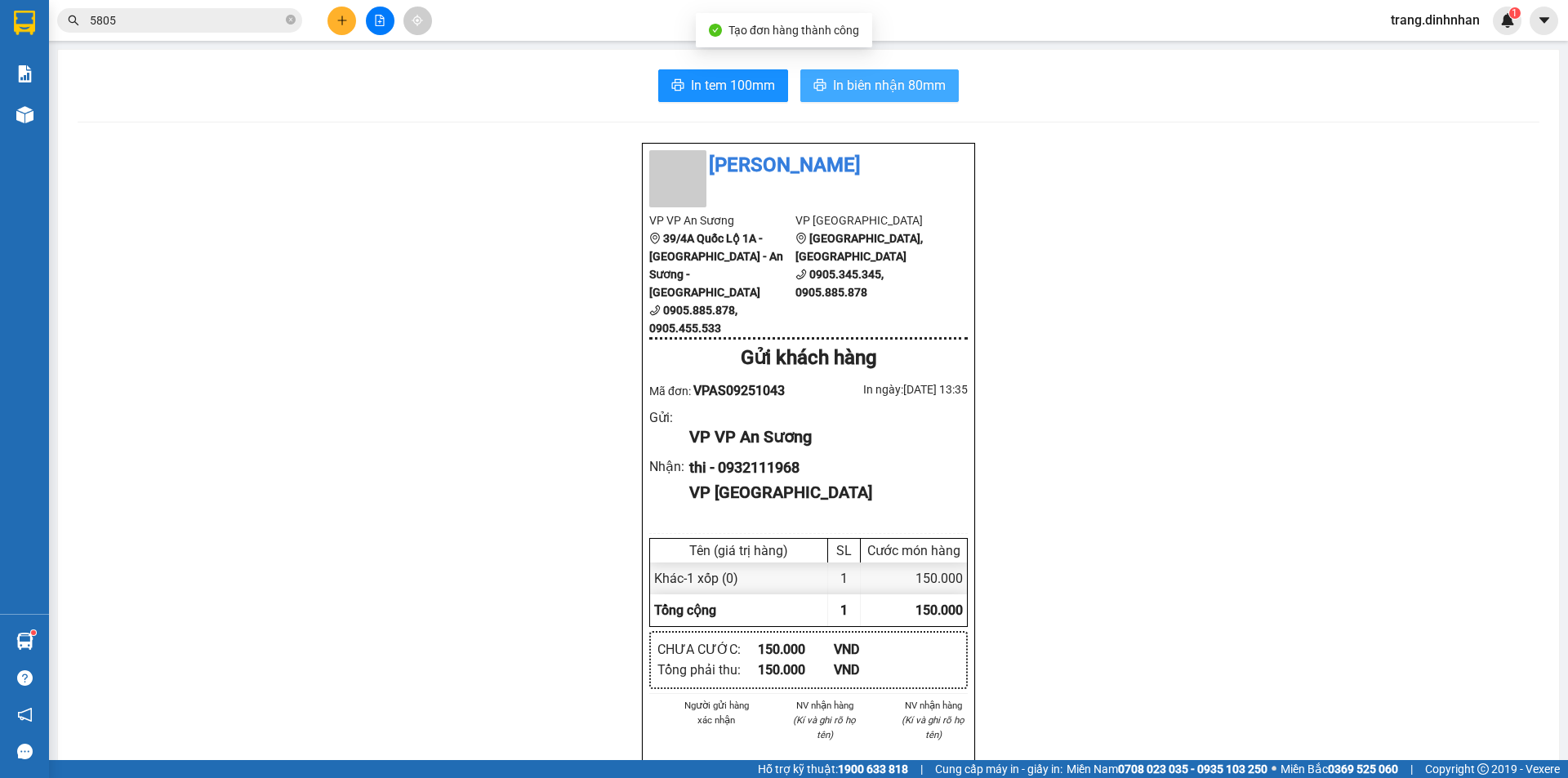
click at [821, 70] on button "In biên nhận 80mm" at bounding box center [880, 86] width 158 height 33
drag, startPoint x: 362, startPoint y: 16, endPoint x: 329, endPoint y: 29, distance: 35.5
click at [363, 16] on div at bounding box center [379, 21] width 122 height 29
click at [329, 29] on button at bounding box center [341, 21] width 29 height 29
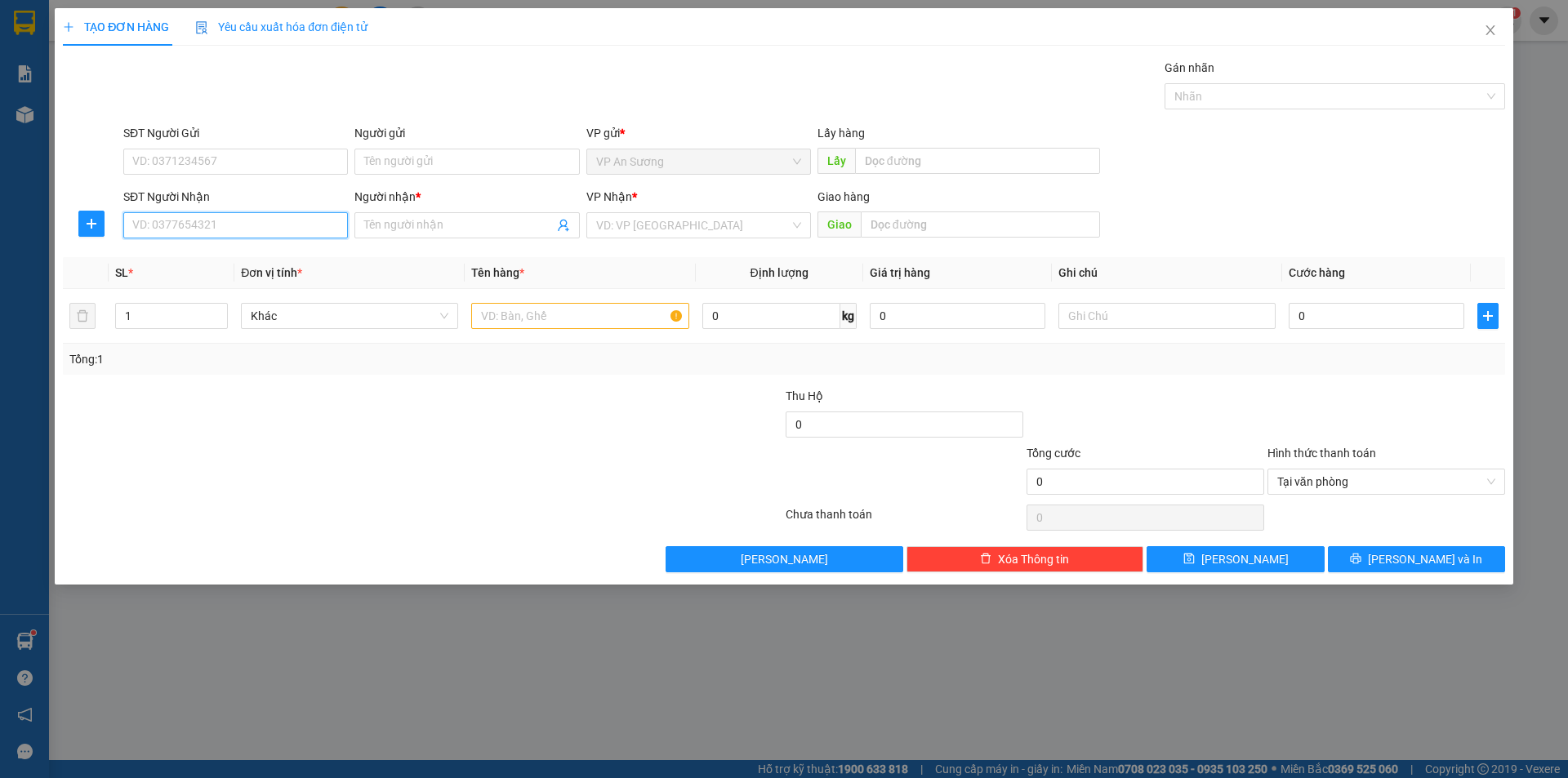
click at [269, 224] on input "SĐT Người Nhận" at bounding box center [235, 226] width 225 height 26
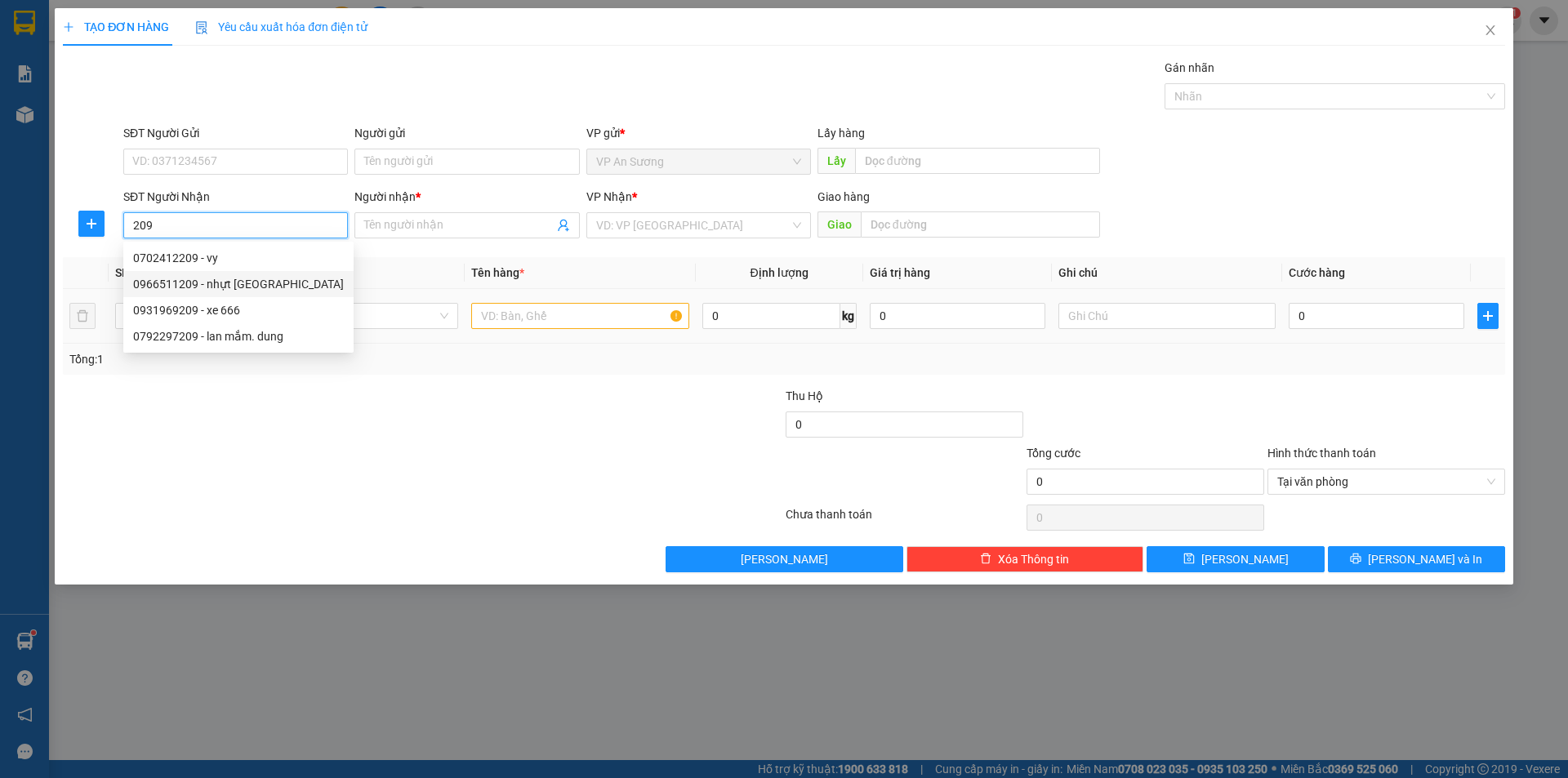
drag, startPoint x: 241, startPoint y: 286, endPoint x: 411, endPoint y: 290, distance: 170.0
click at [251, 285] on div "0966511209 - nhựt tam kỳ" at bounding box center [238, 284] width 211 height 18
type input "0966511209"
type input "nhựt tam kỳ"
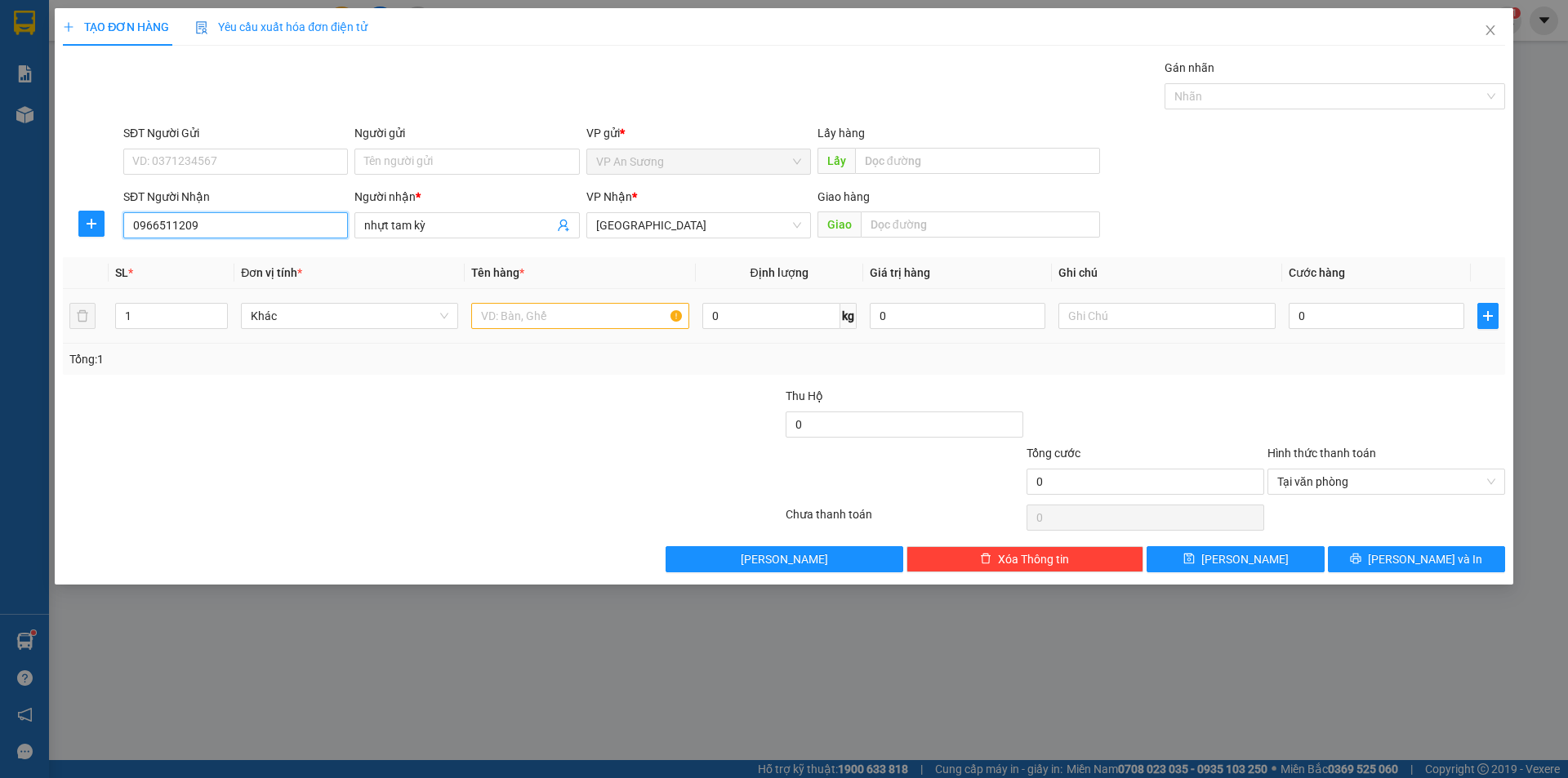
type input "0966511209"
click at [511, 324] on input "text" at bounding box center [580, 316] width 217 height 26
type input "1 bao"
click at [965, 227] on input "text" at bounding box center [980, 225] width 240 height 26
type input "tam kỳ"
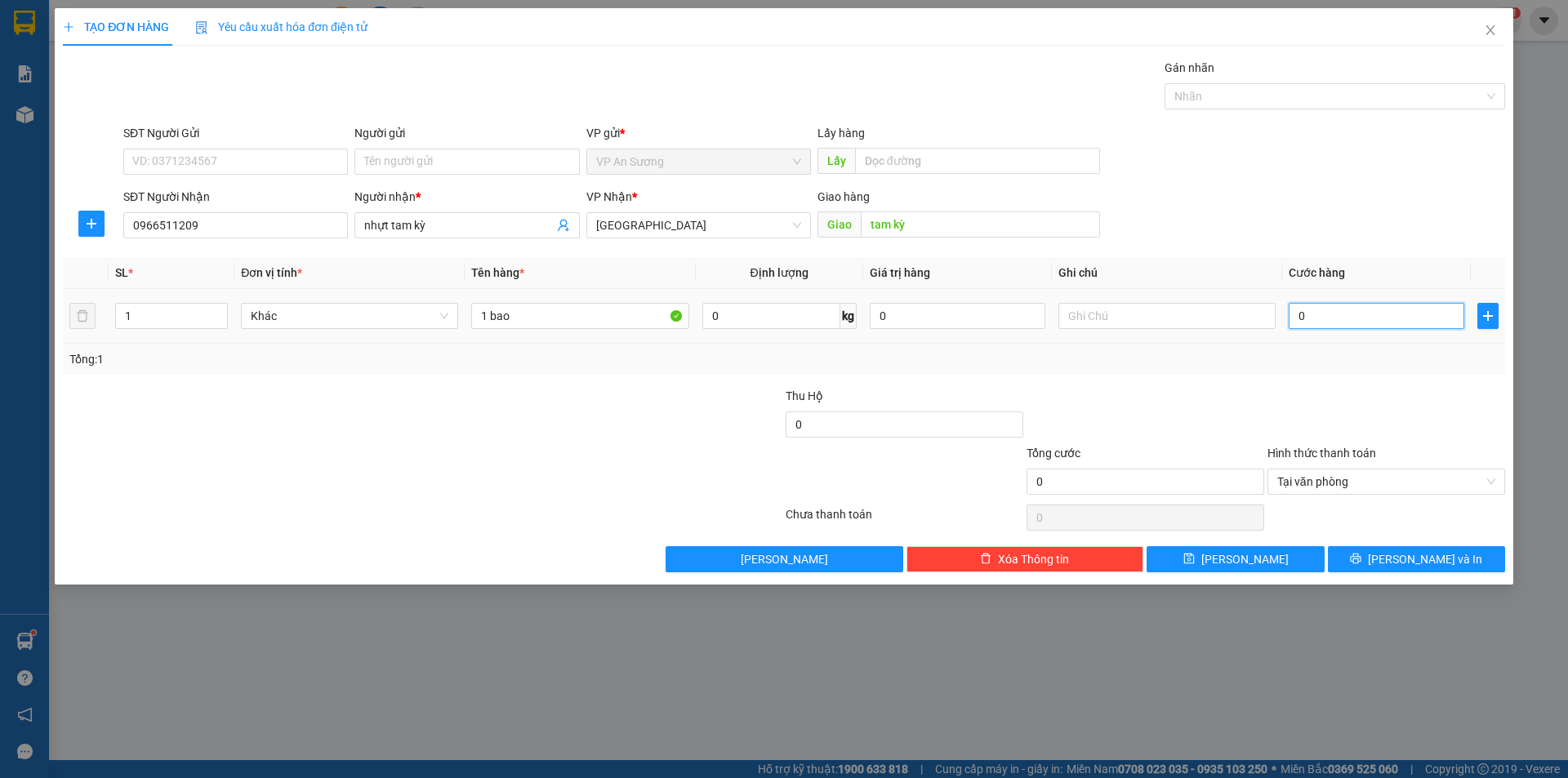
click at [1432, 323] on input "0" at bounding box center [1376, 316] width 175 height 26
type input "1"
type input "12"
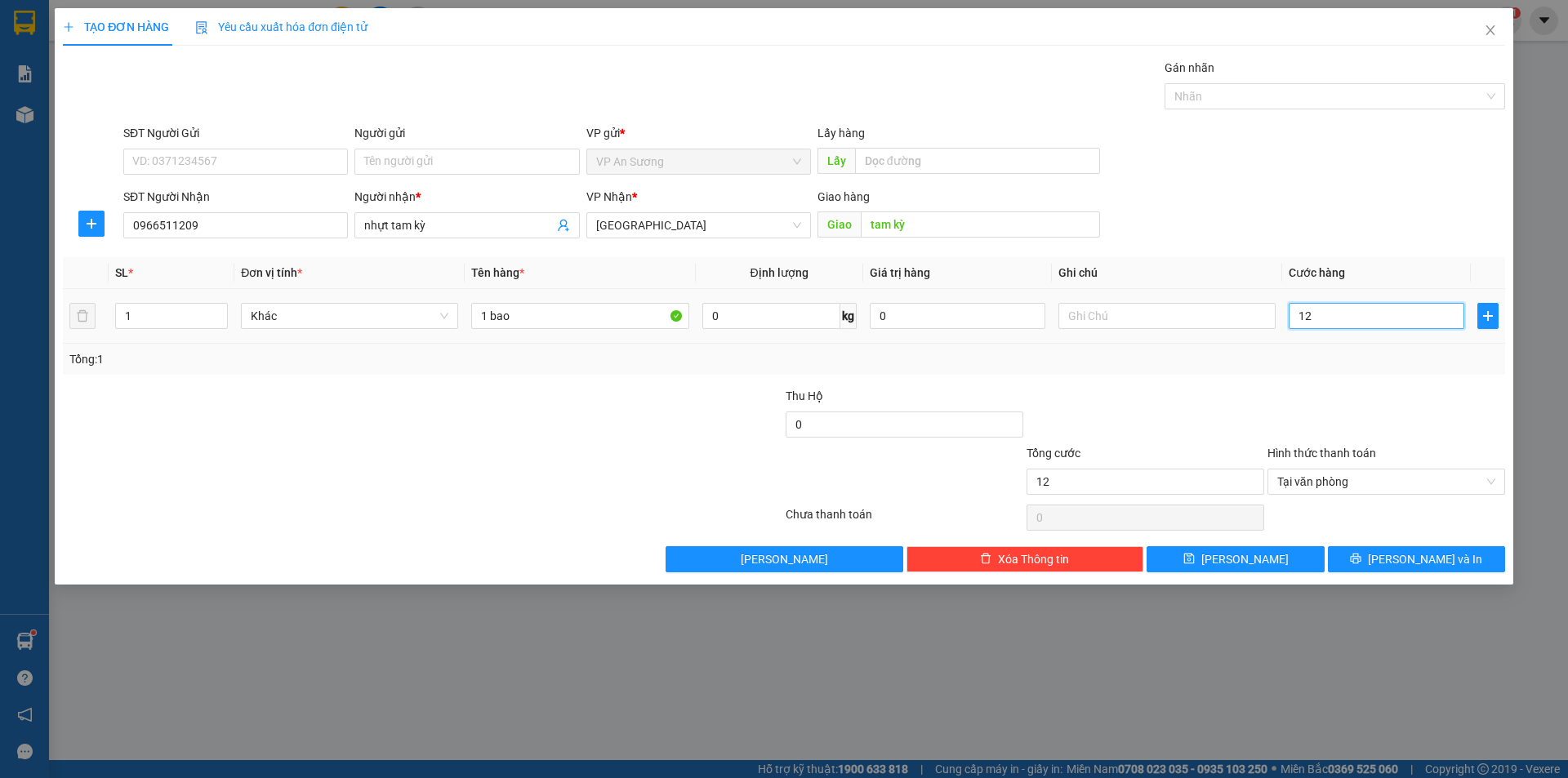
type input "120"
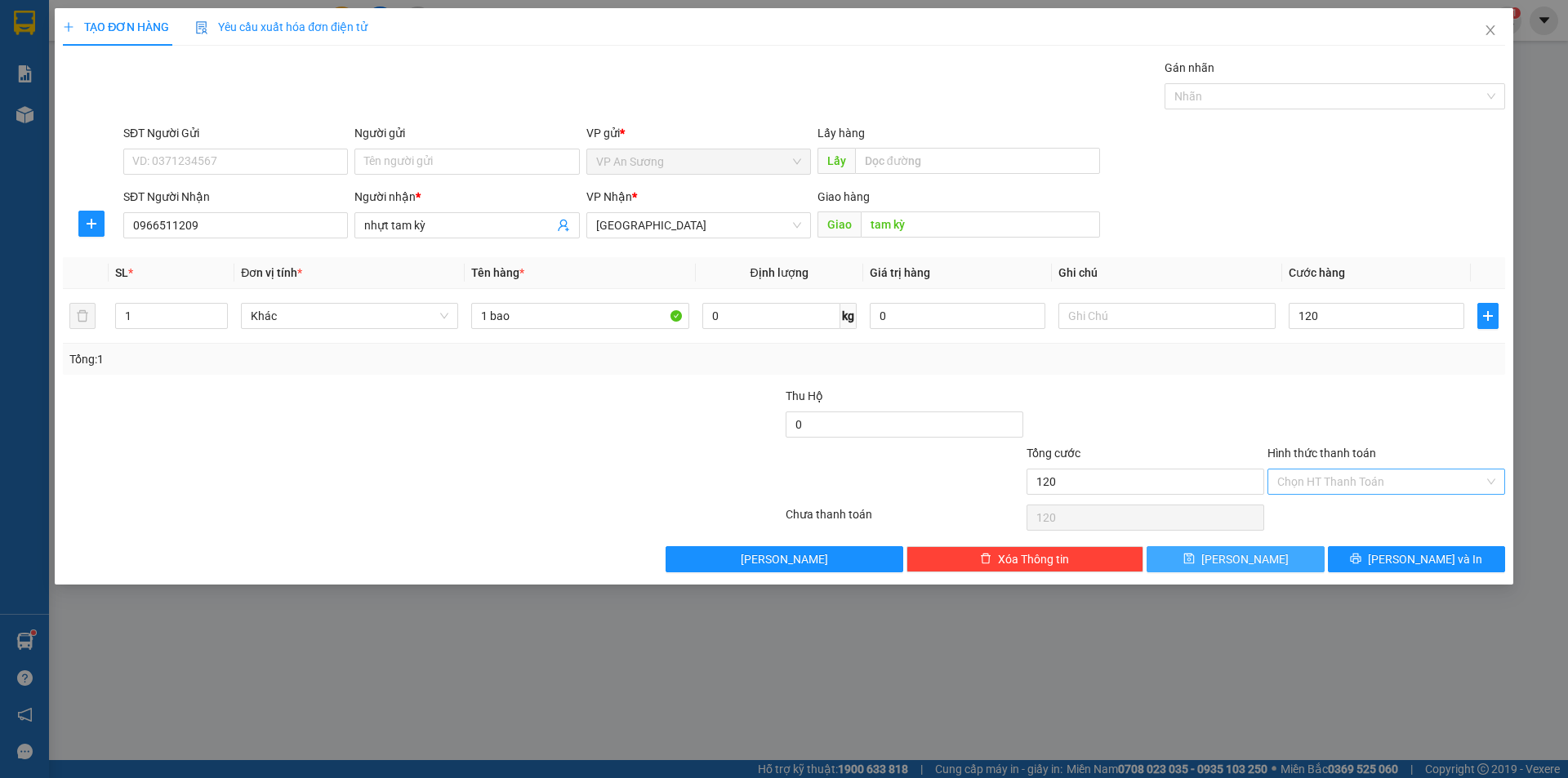
type input "120.000"
click at [1262, 562] on button "[PERSON_NAME]" at bounding box center [1235, 559] width 177 height 26
type input "0"
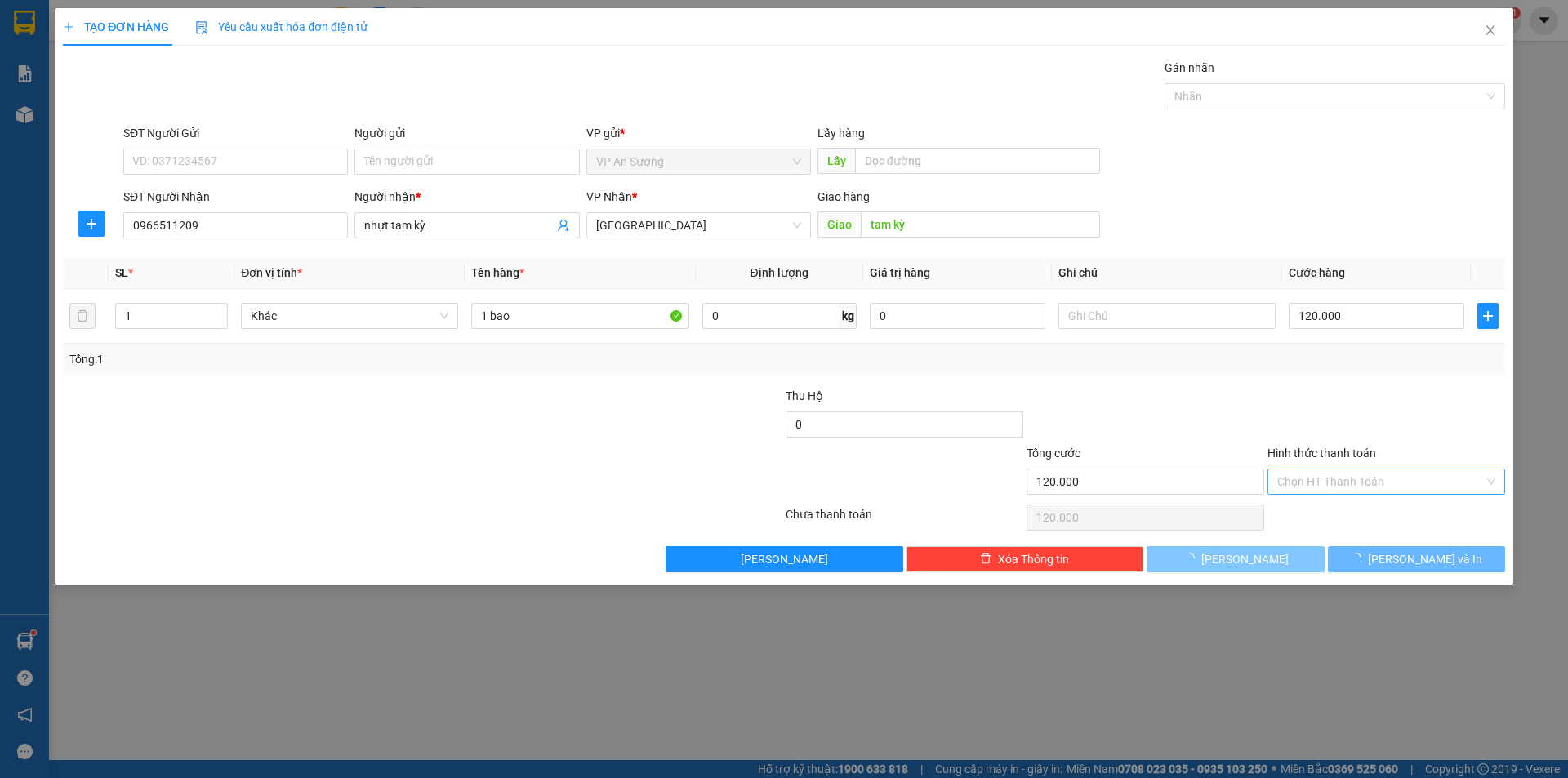
type input "0"
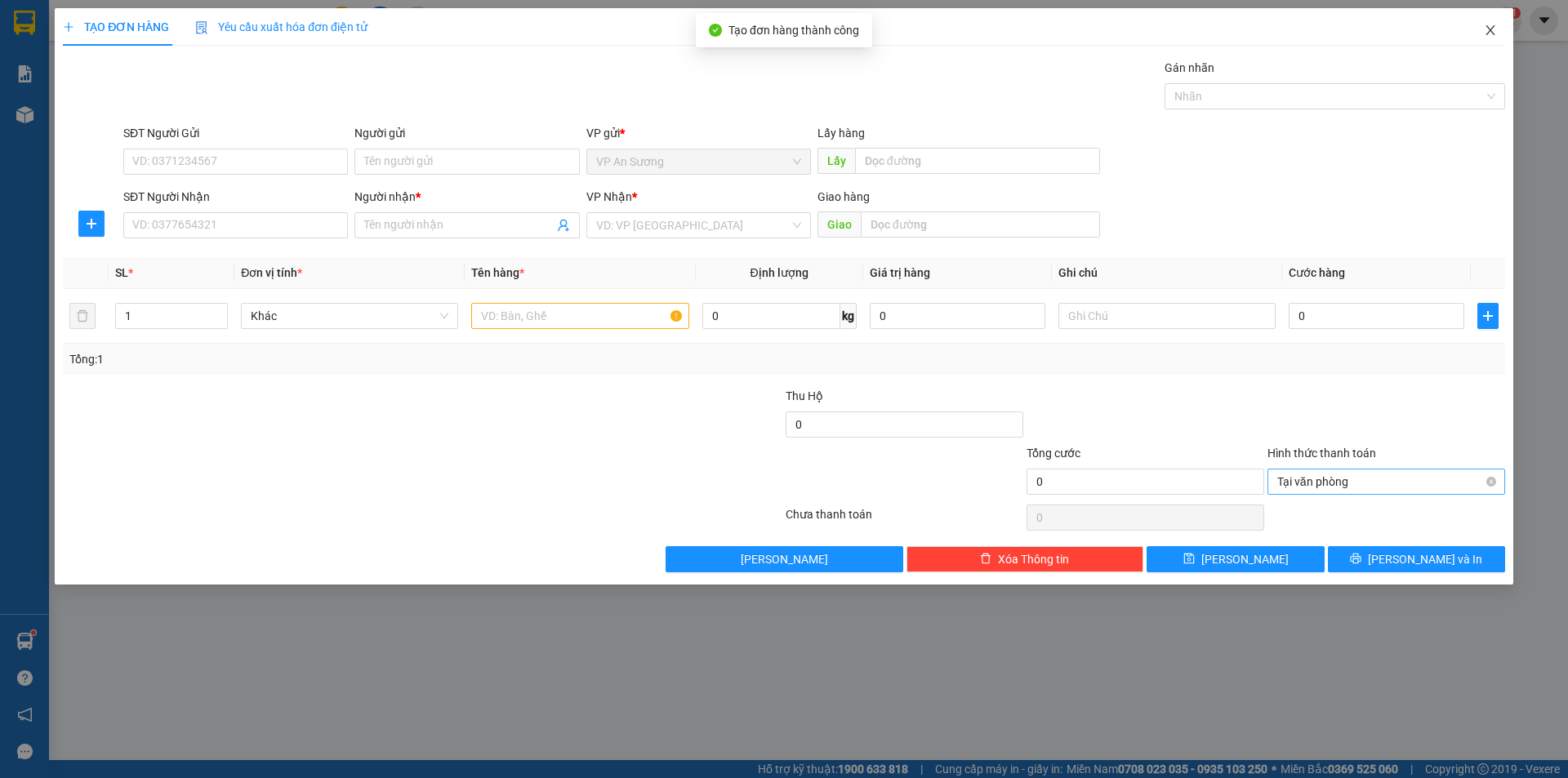
click at [1496, 30] on icon "close" at bounding box center [1490, 30] width 13 height 13
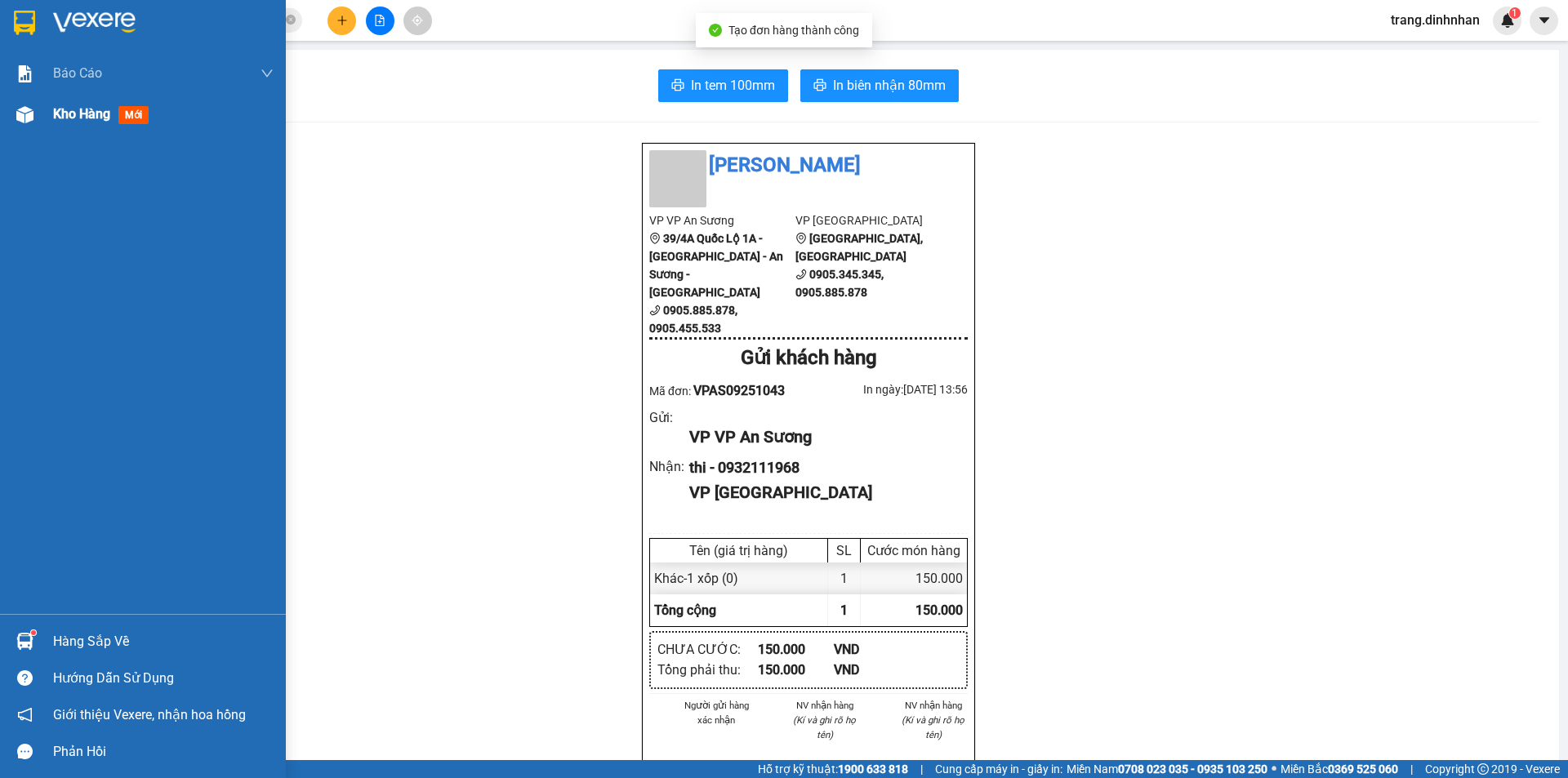
click at [66, 120] on span "Kho hàng" at bounding box center [82, 114] width 57 height 16
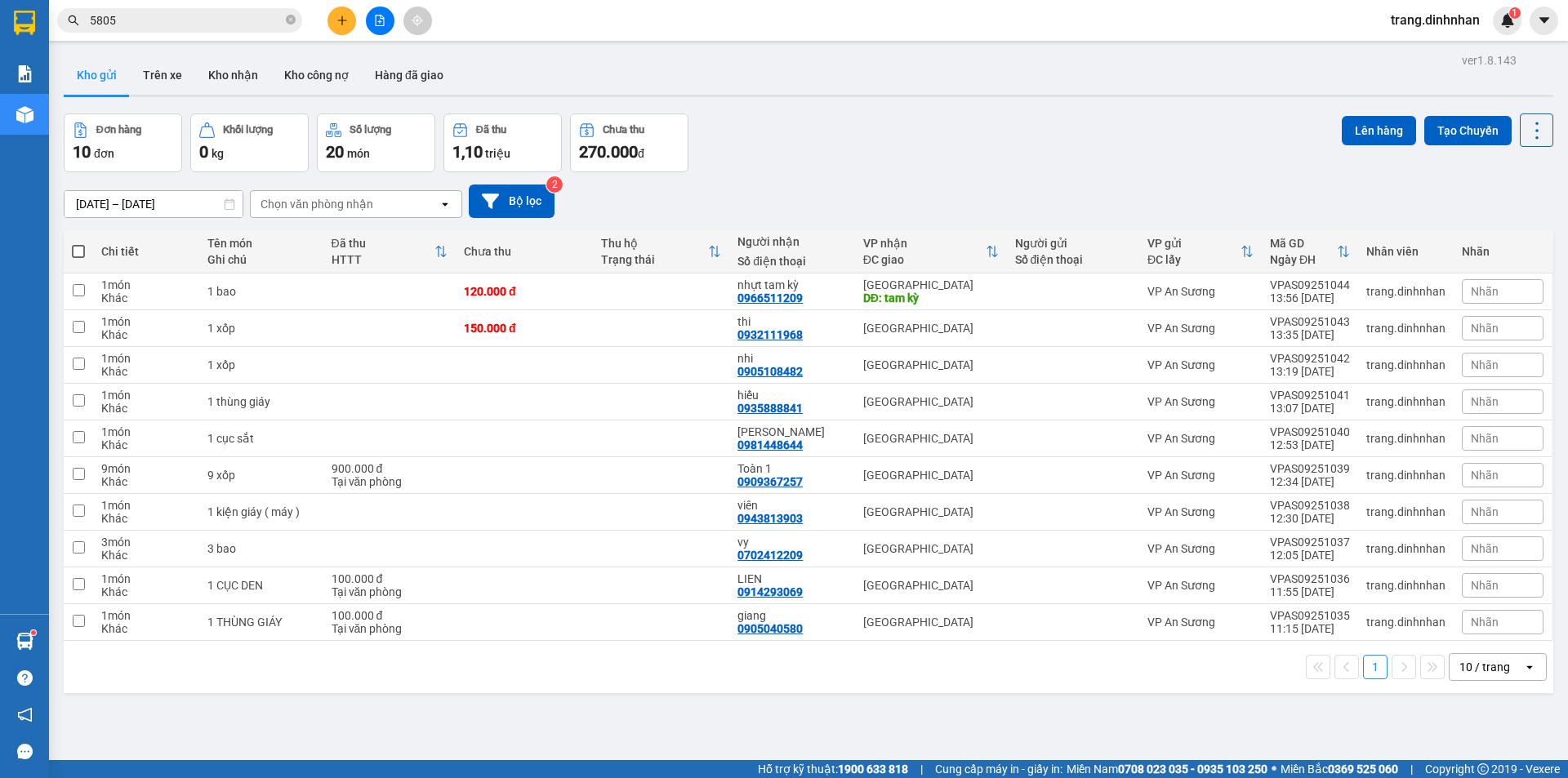
click at [83, 251] on span at bounding box center [78, 251] width 13 height 13
click at [78, 243] on input "checkbox" at bounding box center [78, 243] width 0 height 0
checkbox input "true"
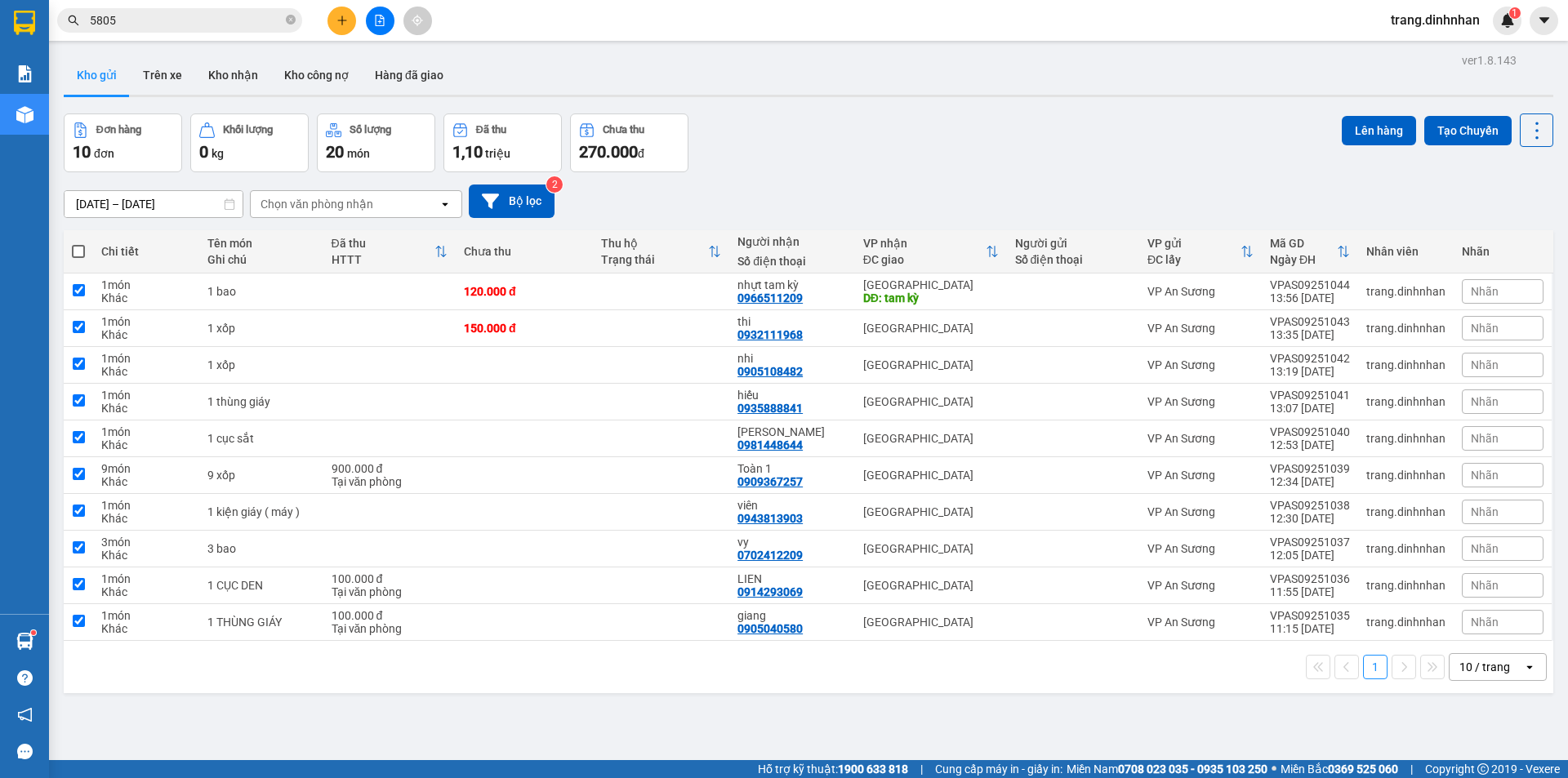
checkbox input "true"
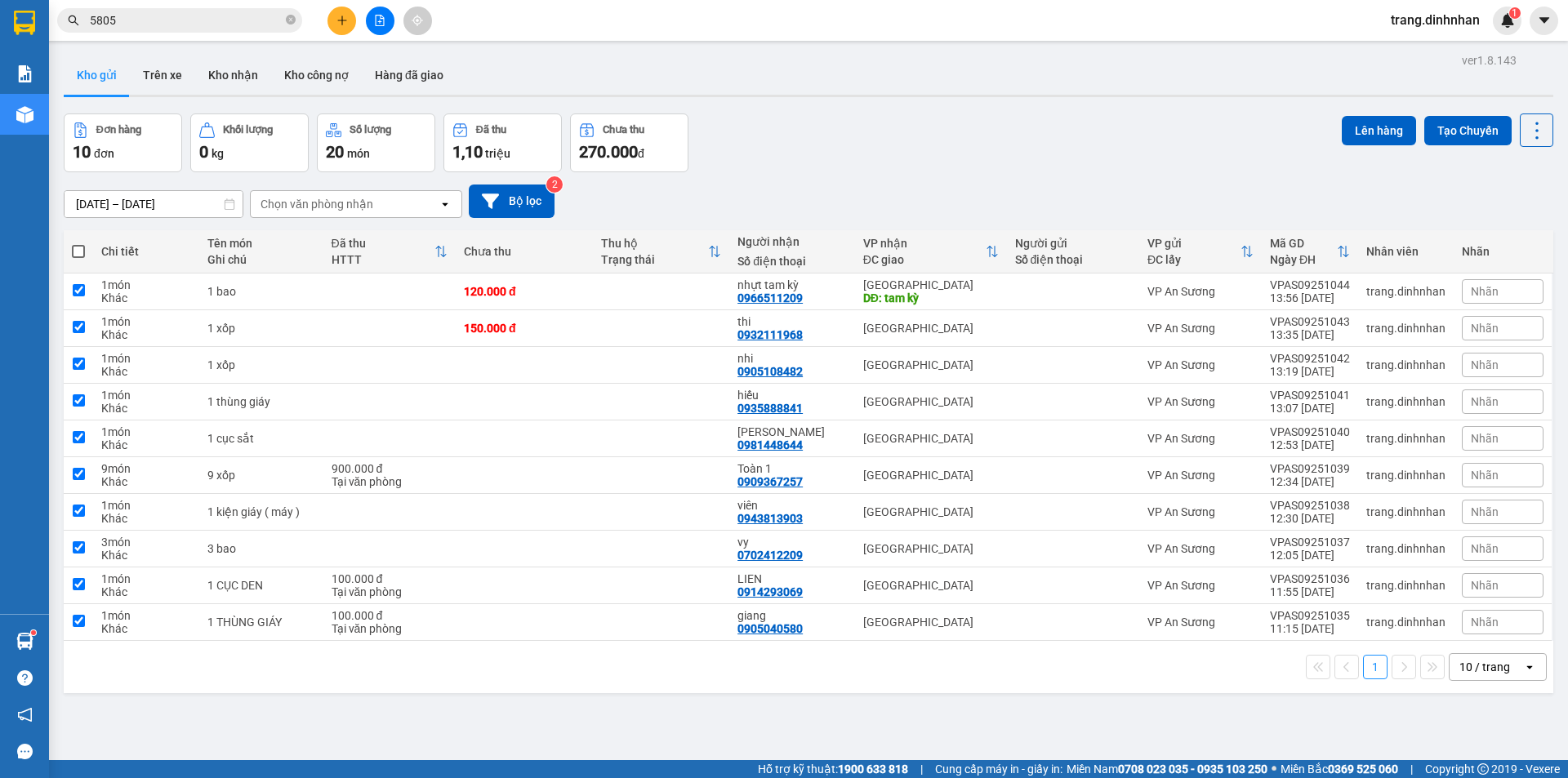
checkbox input "true"
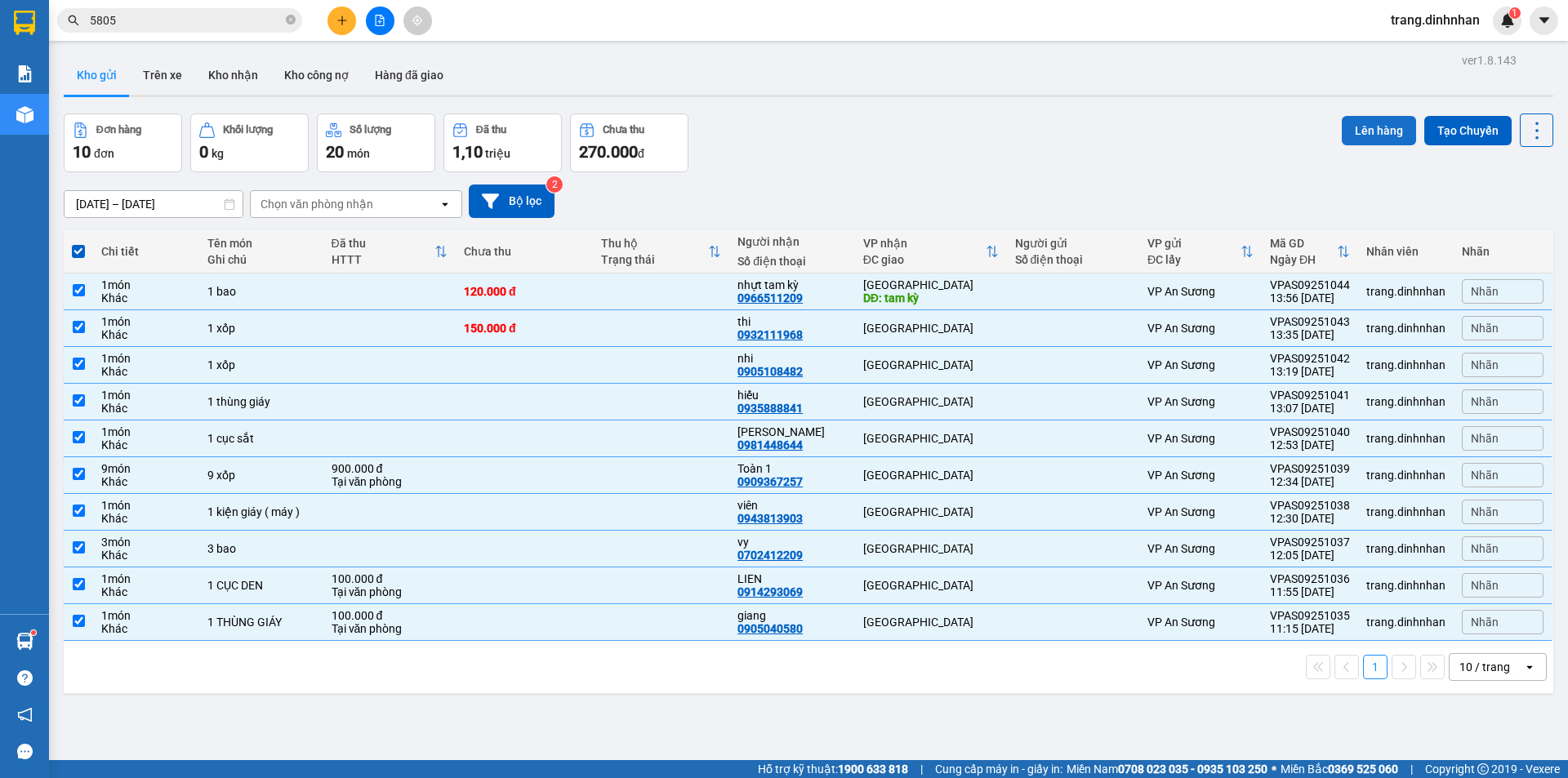
click at [1372, 136] on button "Lên hàng" at bounding box center [1379, 131] width 75 height 30
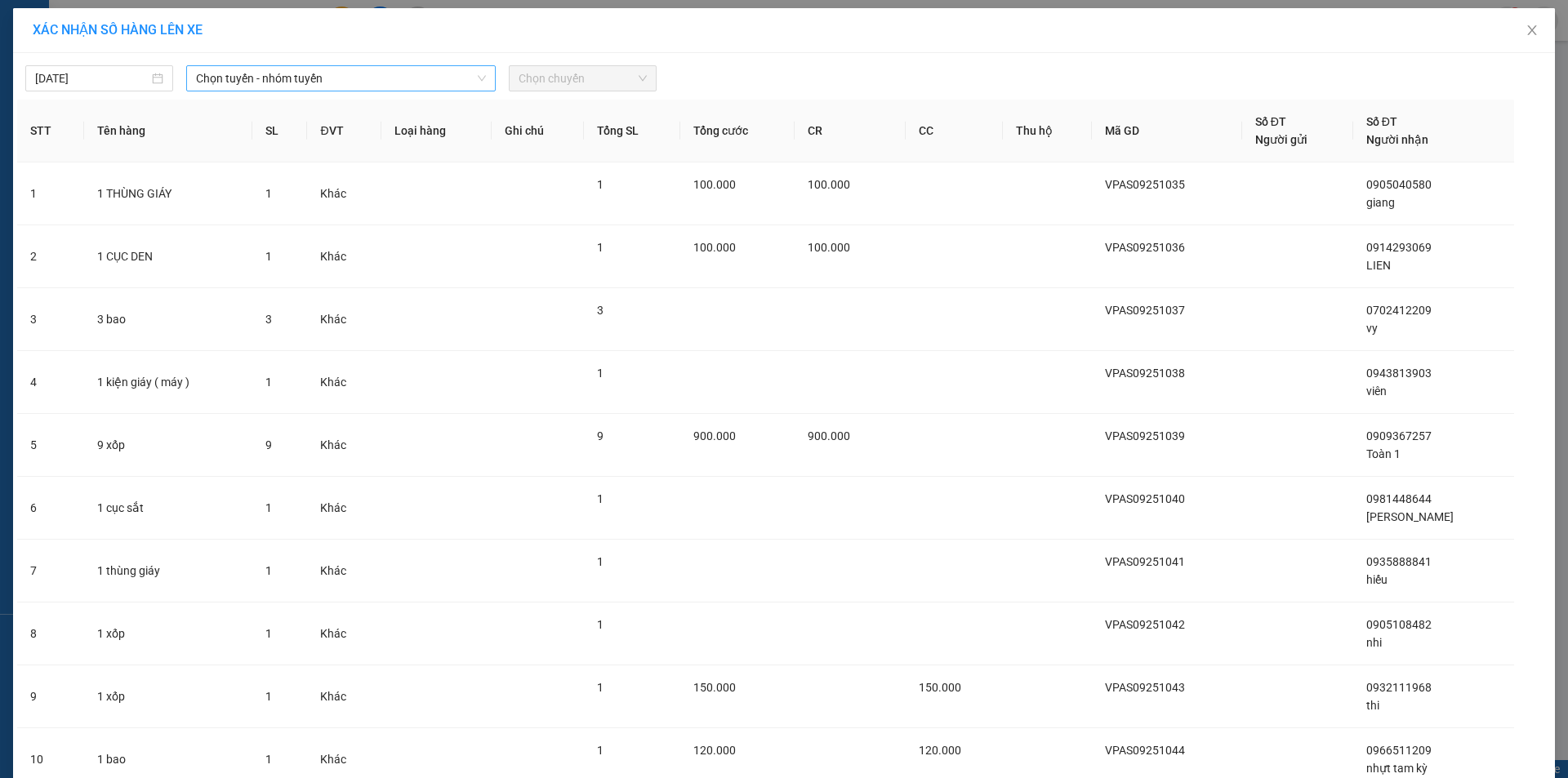
click at [295, 80] on span "Chọn tuyến - nhóm tuyến" at bounding box center [341, 78] width 290 height 24
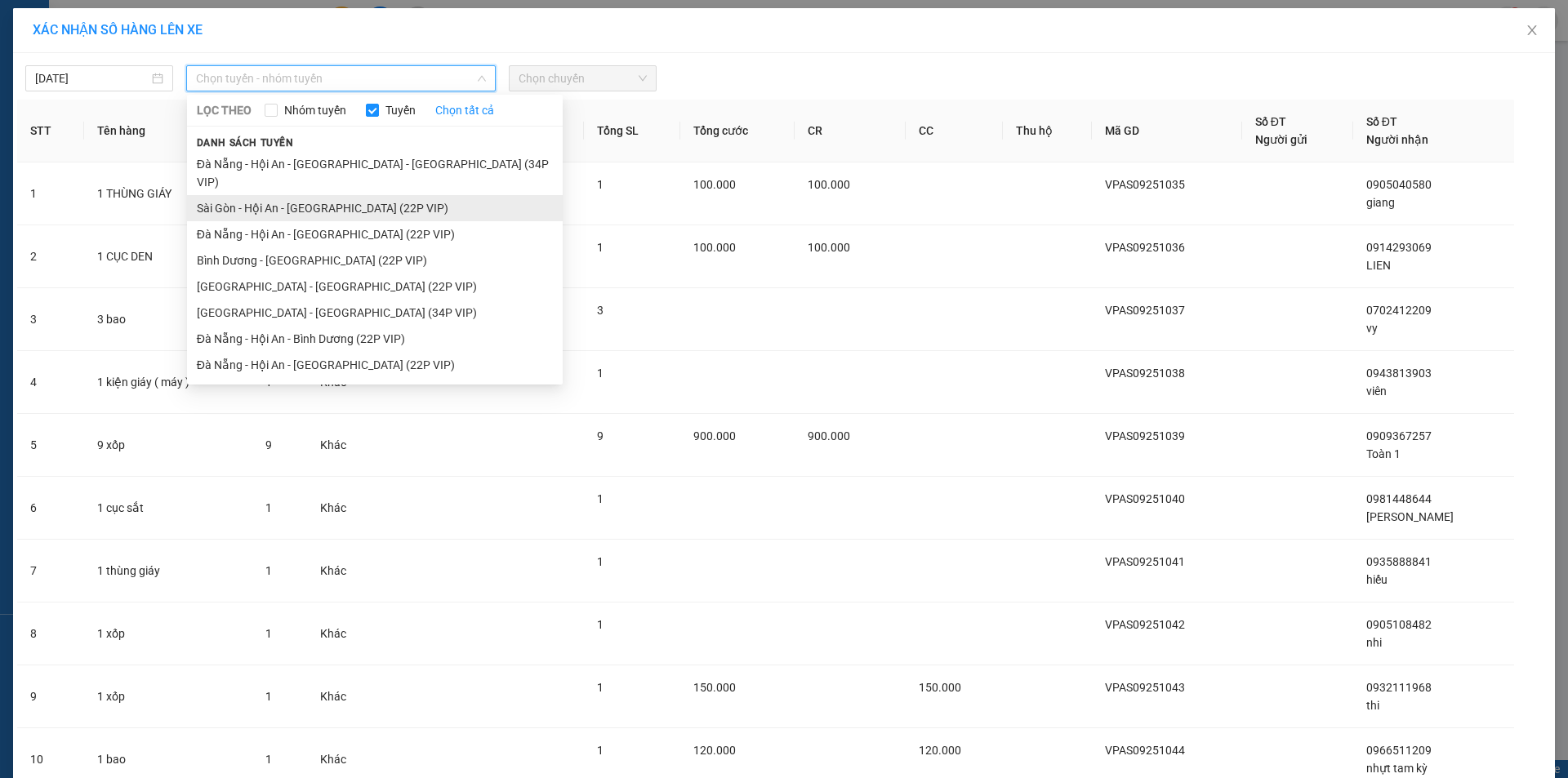
click at [313, 195] on li "Sài Gòn - Hội An - [GEOGRAPHIC_DATA] (22P VIP)" at bounding box center [374, 208] width 376 height 26
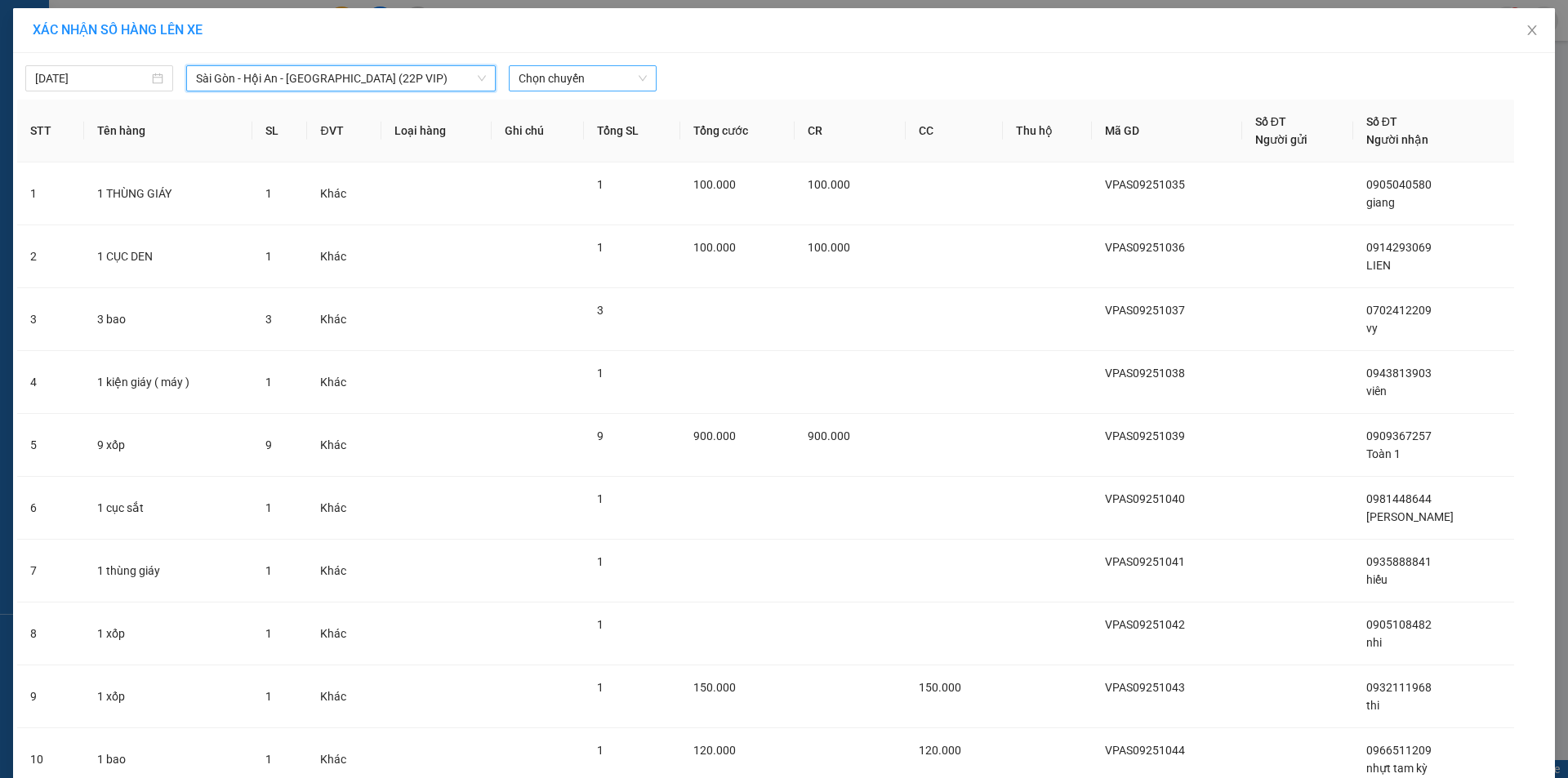
click at [586, 76] on span "Chọn chuyến" at bounding box center [583, 78] width 128 height 24
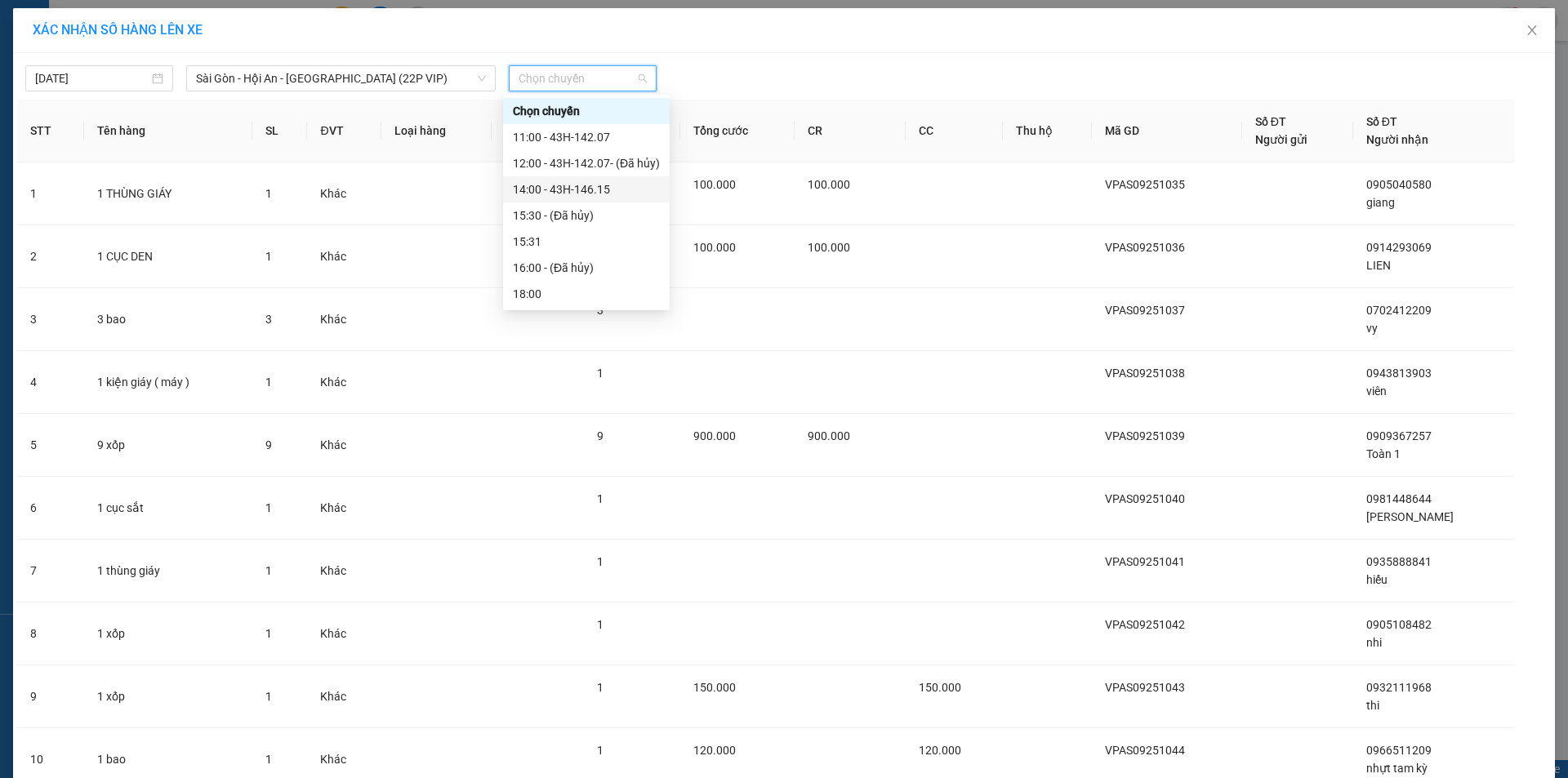
click at [609, 185] on div "14:00 - 43H-146.15" at bounding box center [586, 189] width 147 height 18
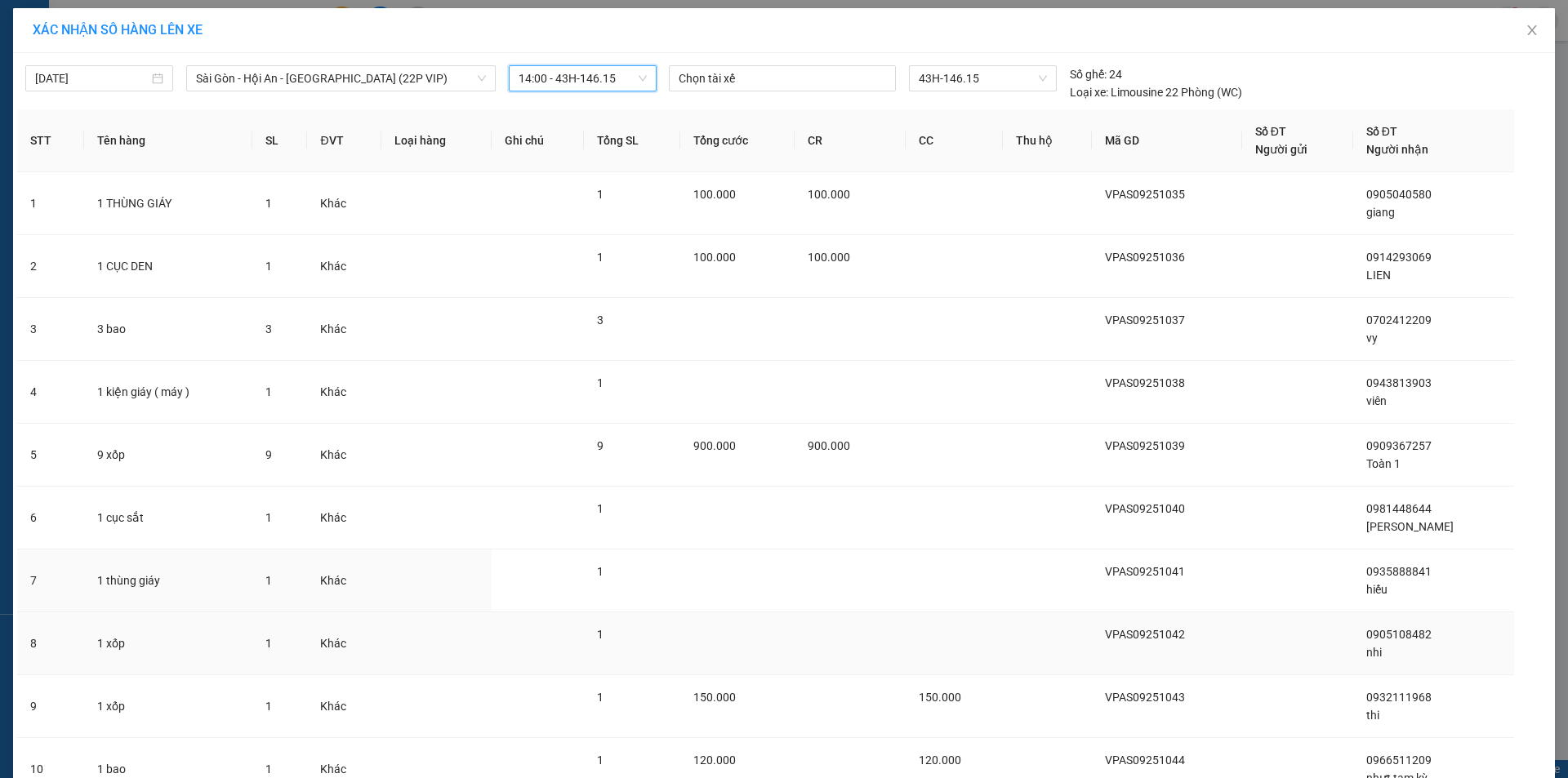
scroll to position [142, 0]
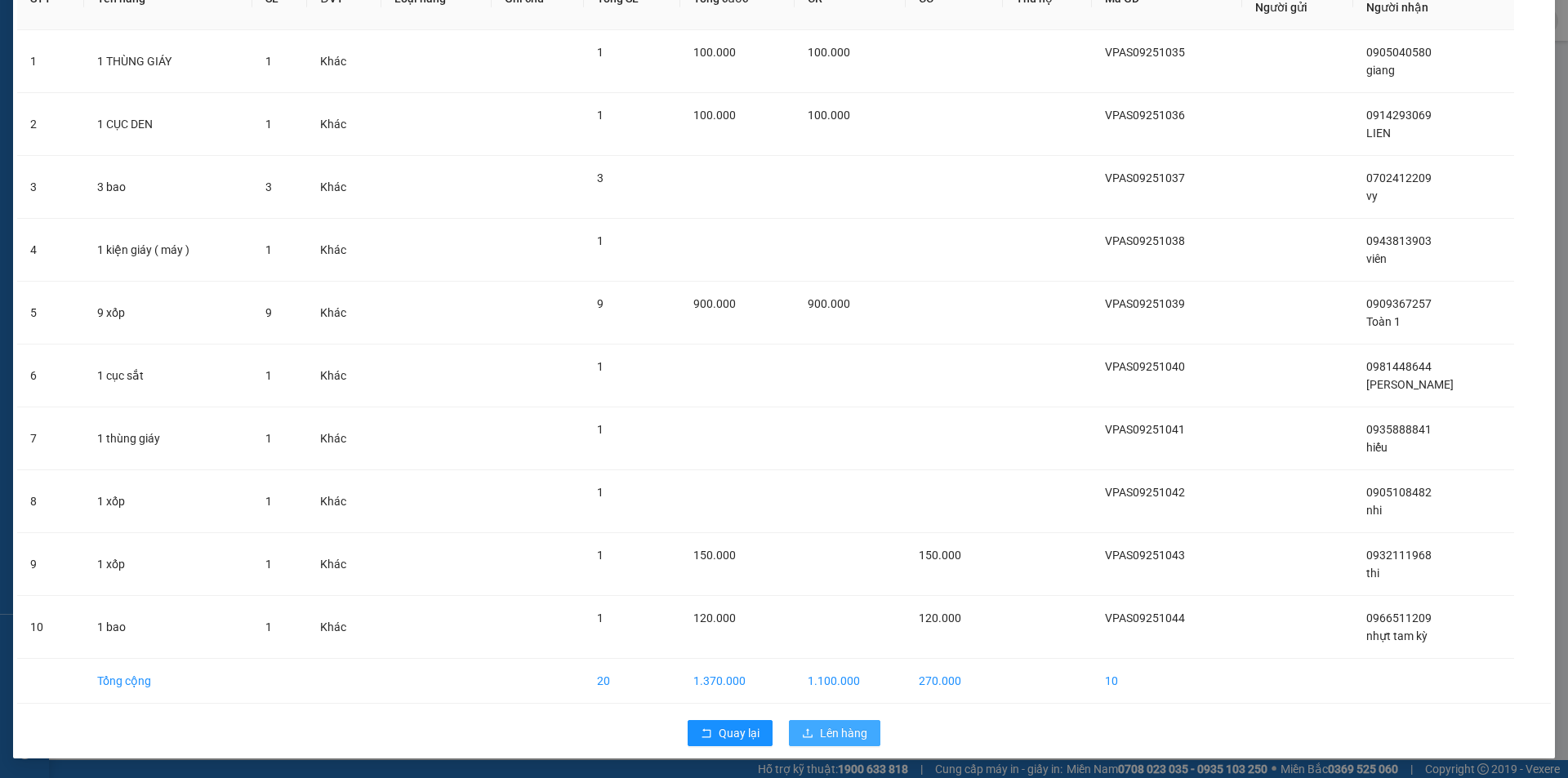
click at [856, 733] on span "Lên hàng" at bounding box center [843, 733] width 48 height 18
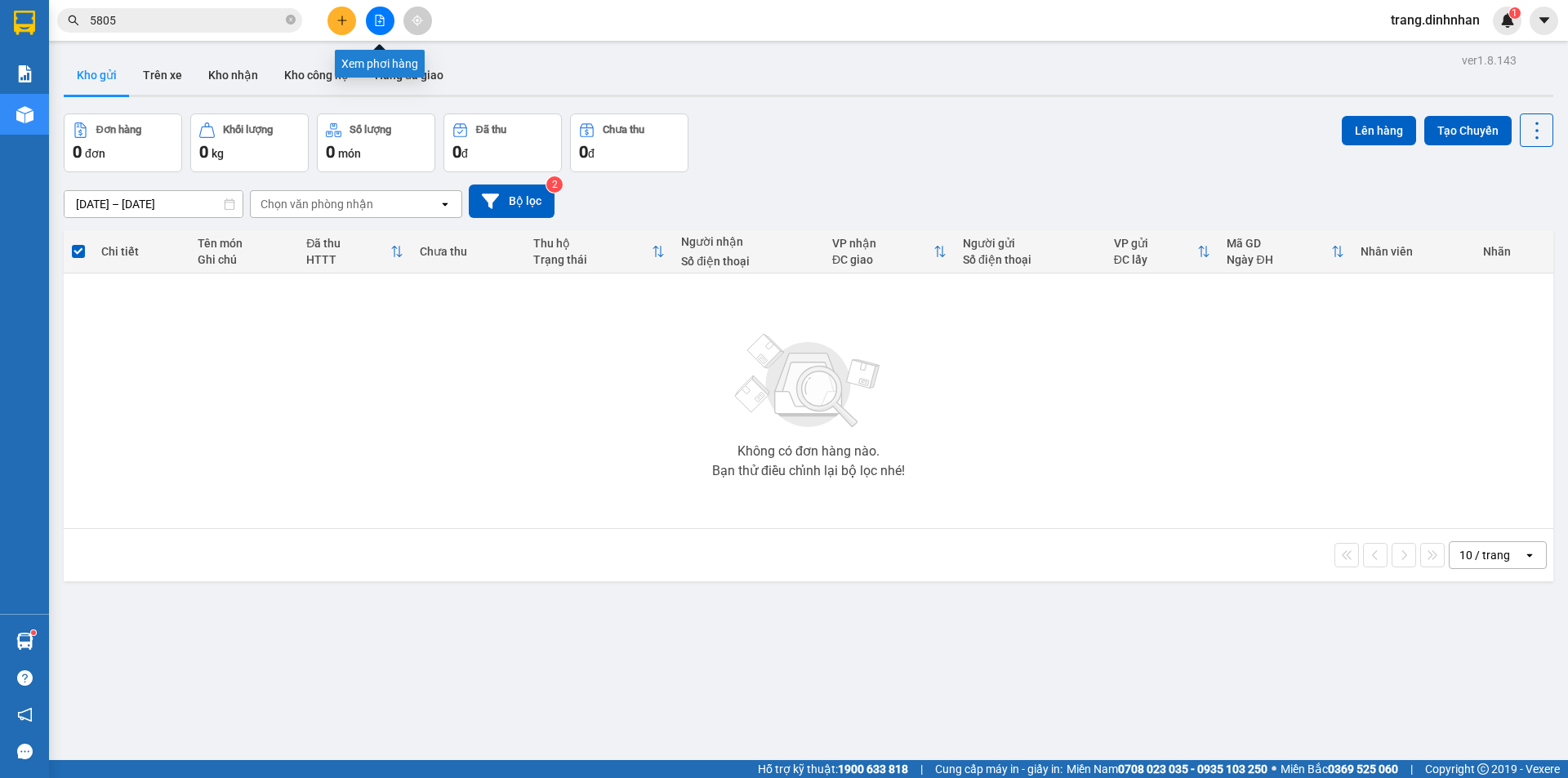
click at [385, 24] on button at bounding box center [379, 21] width 29 height 29
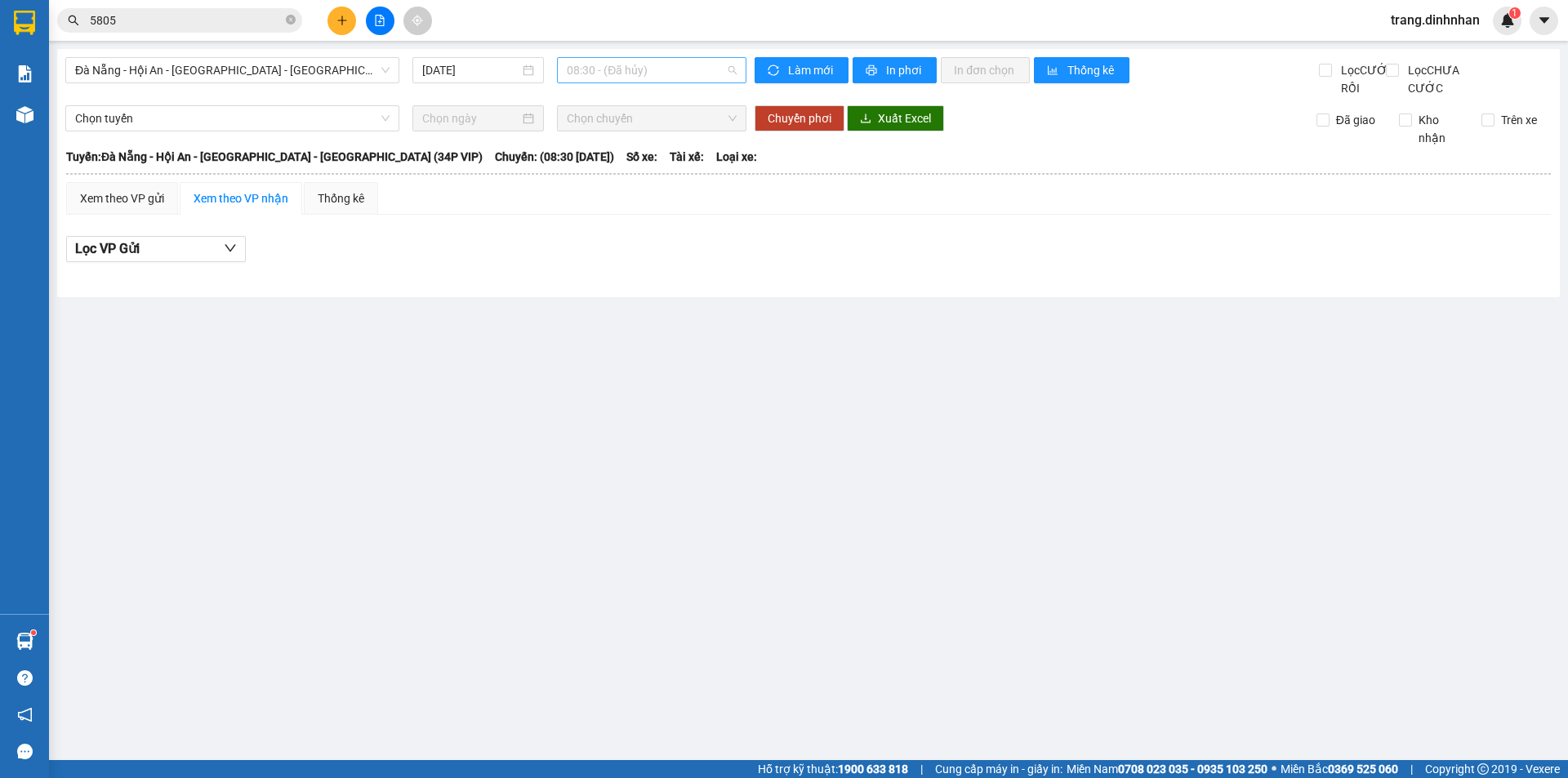
click at [559, 74] on div "08:30 - (Đã hủy)" at bounding box center [651, 70] width 189 height 26
click at [448, 76] on input "[DATE]" at bounding box center [471, 70] width 97 height 18
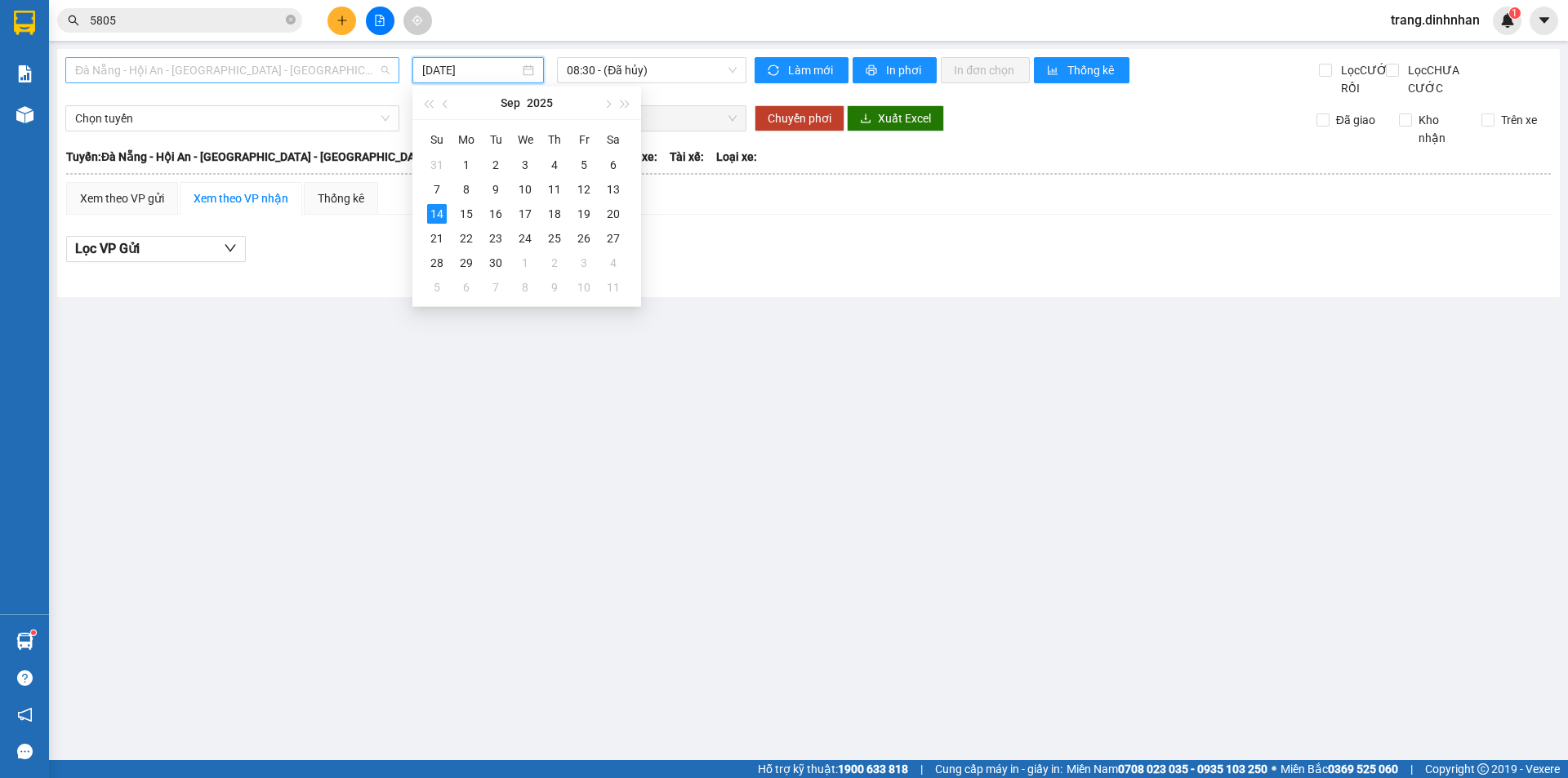
drag, startPoint x: 285, startPoint y: 74, endPoint x: 205, endPoint y: 138, distance: 102.4
click at [283, 75] on span "Đà Nẵng - Hội An - [GEOGRAPHIC_DATA] - [GEOGRAPHIC_DATA] (34P VIP)" at bounding box center [233, 70] width 314 height 24
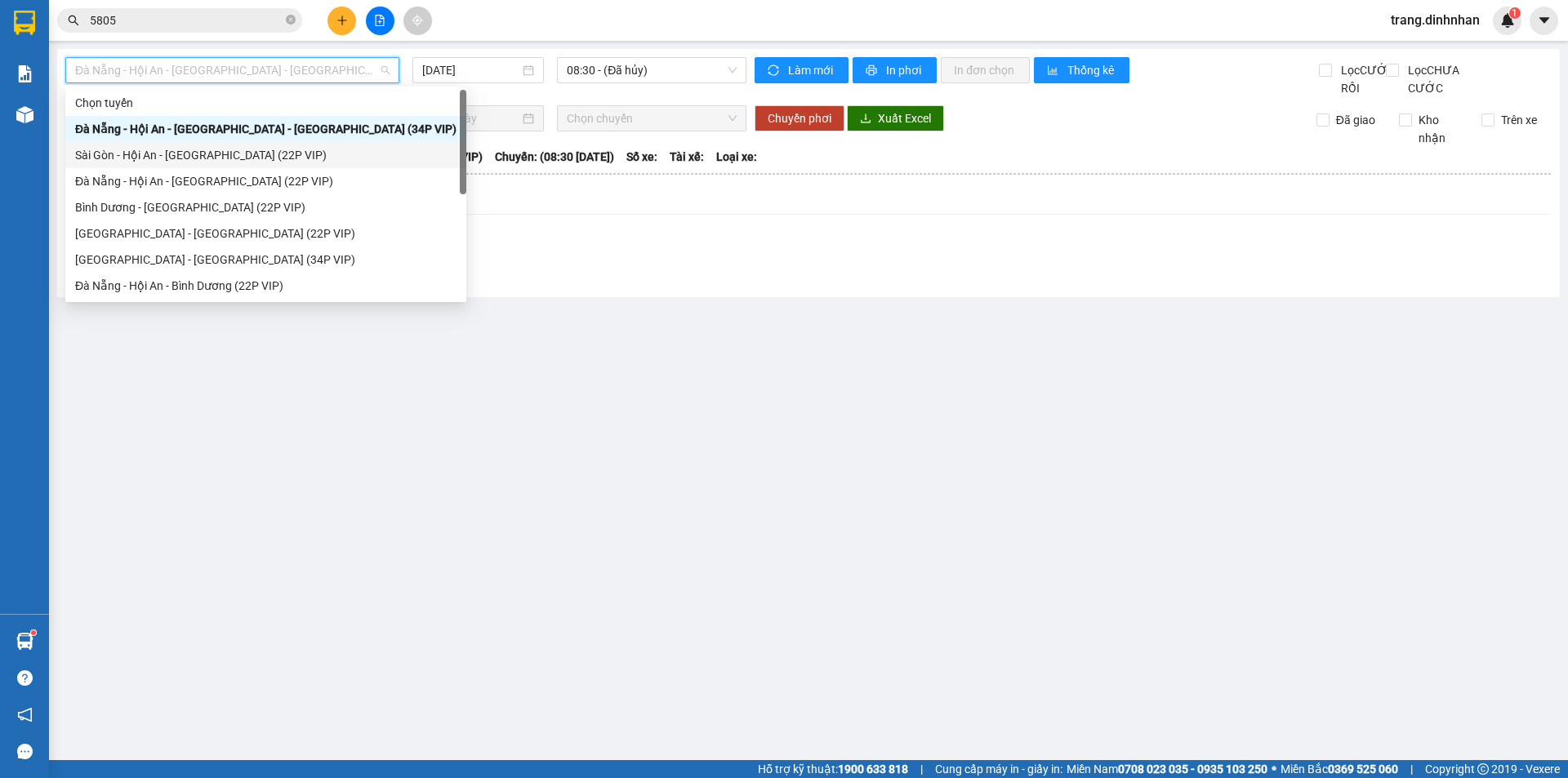
drag, startPoint x: 196, startPoint y: 155, endPoint x: 569, endPoint y: 76, distance: 381.3
click at [213, 148] on div "Sài Gòn - Hội An - [GEOGRAPHIC_DATA] (22P VIP)" at bounding box center [266, 155] width 381 height 18
type input "[DATE]"
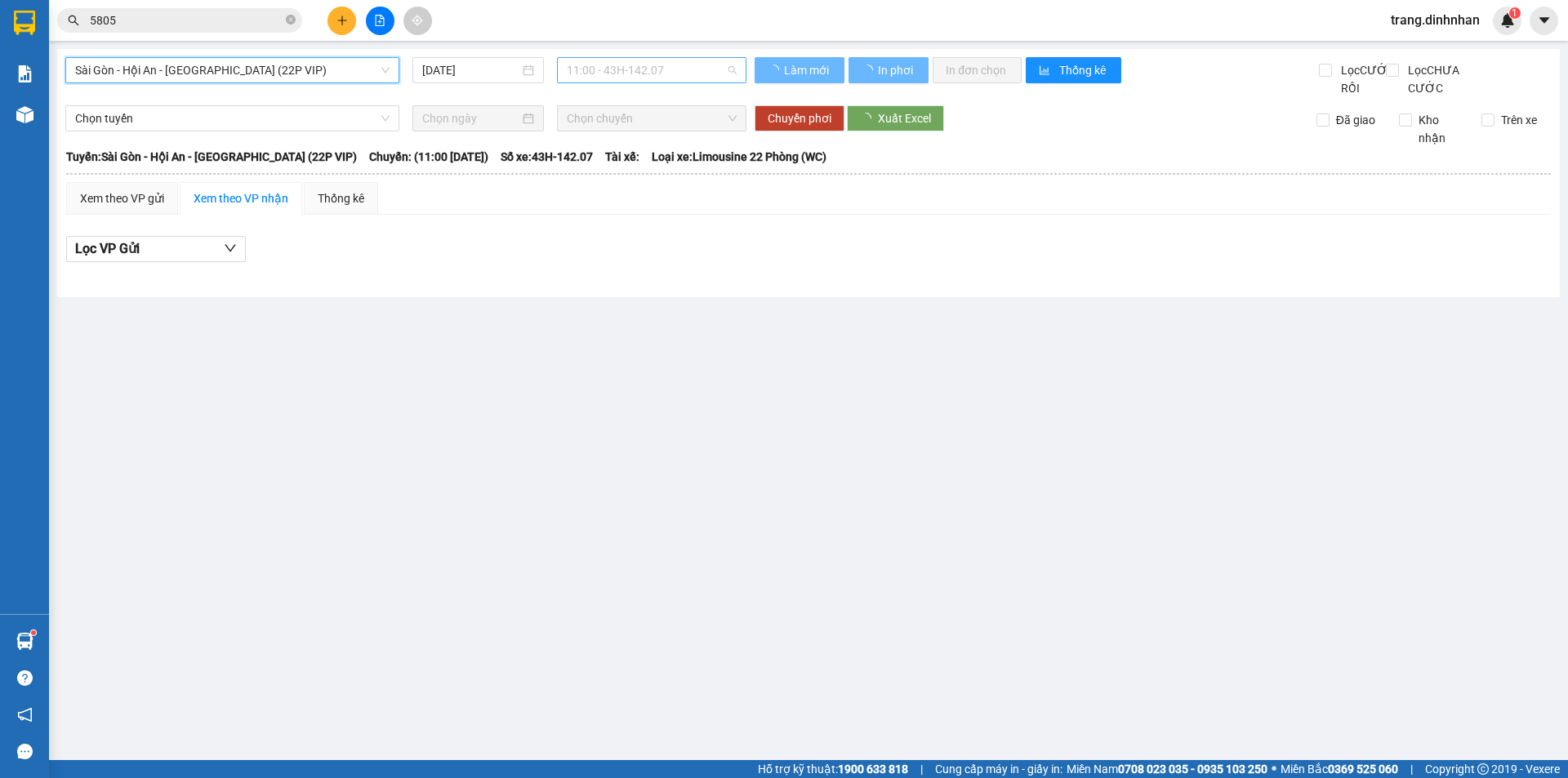
click at [576, 67] on span "11:00 - 43H-142.07" at bounding box center [652, 70] width 170 height 24
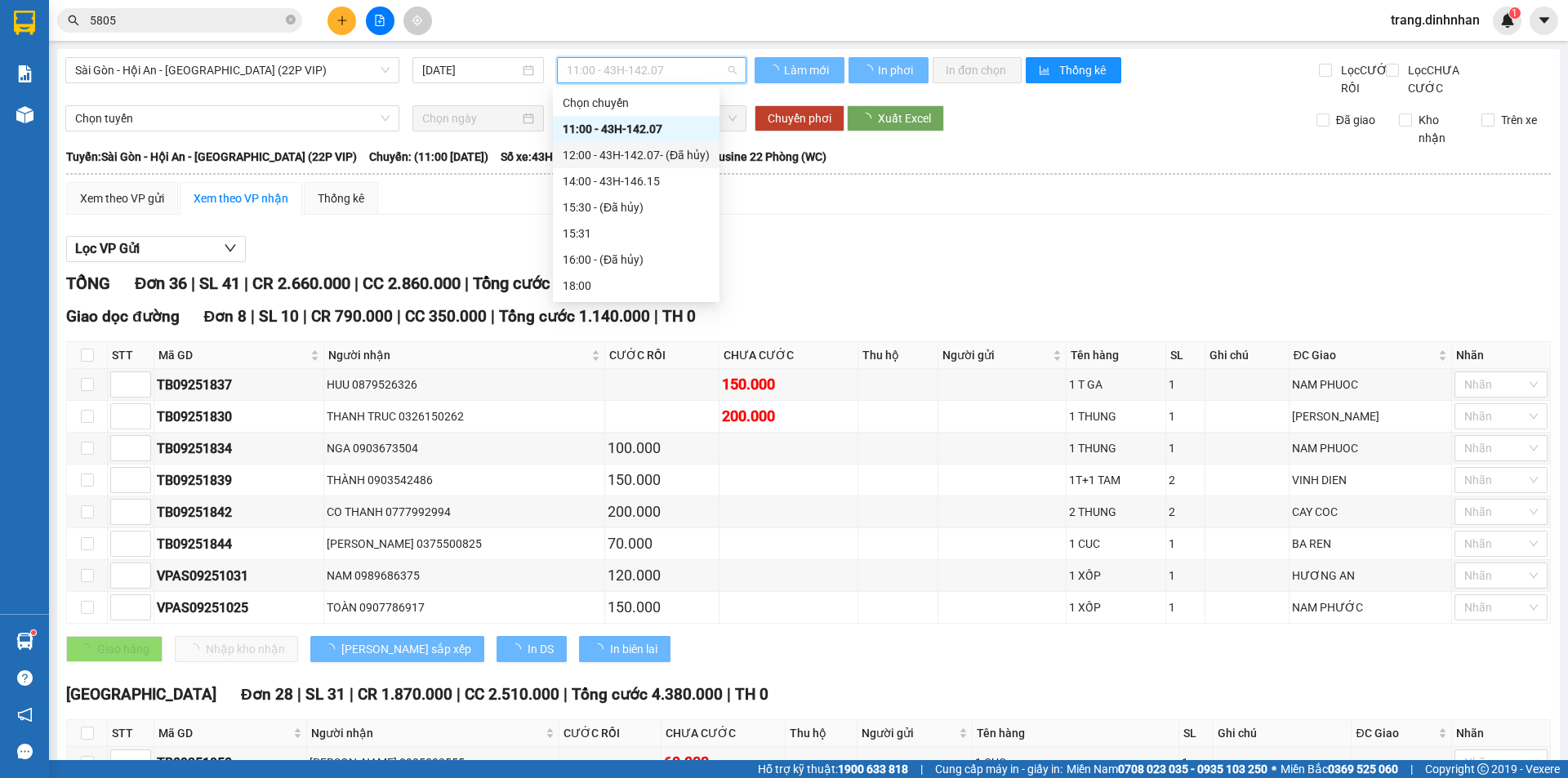
click at [664, 182] on div "14:00 - 43H-146.15" at bounding box center [636, 181] width 147 height 18
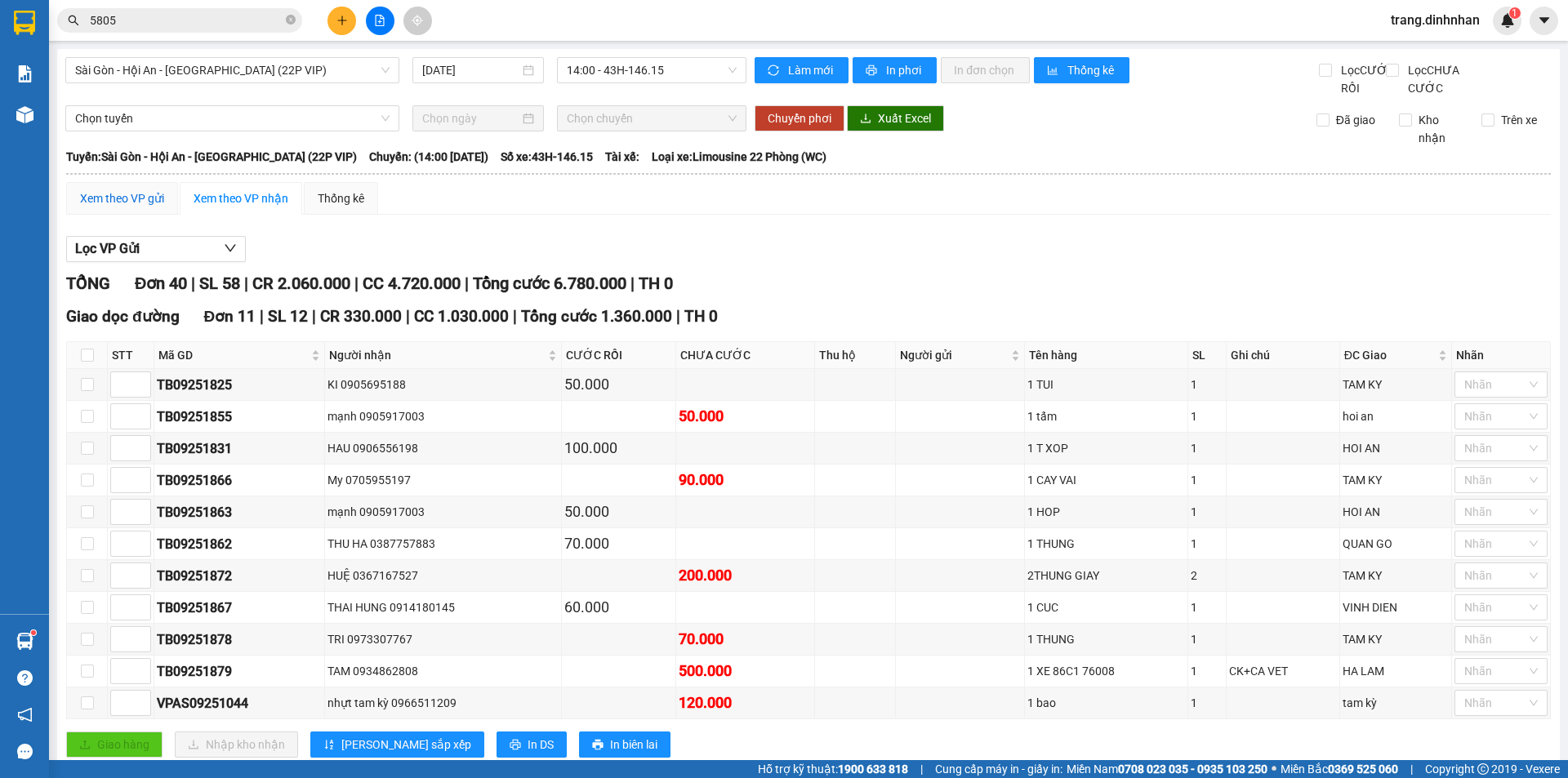
click at [158, 208] on div "Xem theo VP gửi" at bounding box center [122, 198] width 84 height 18
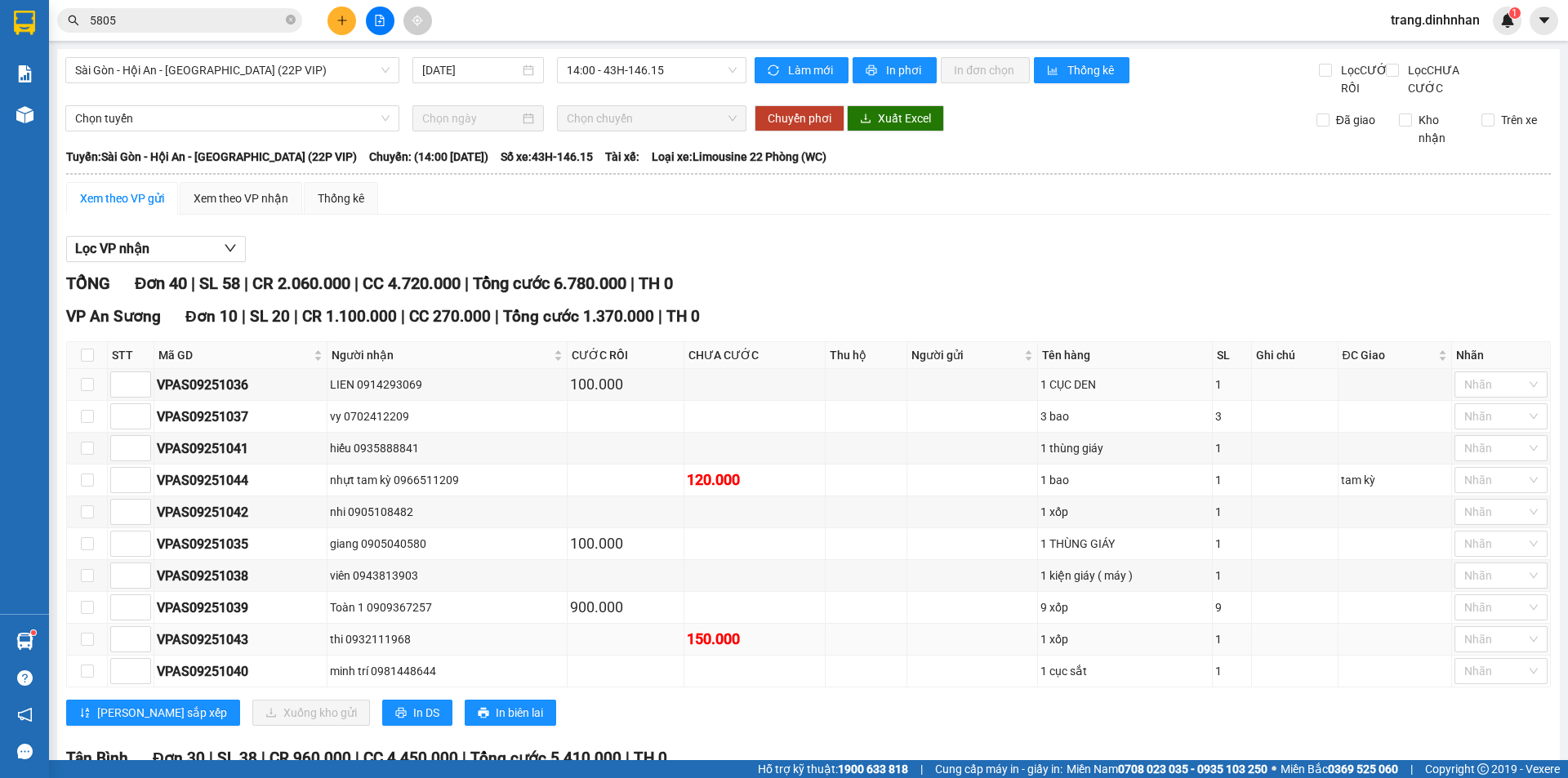
scroll to position [245, 0]
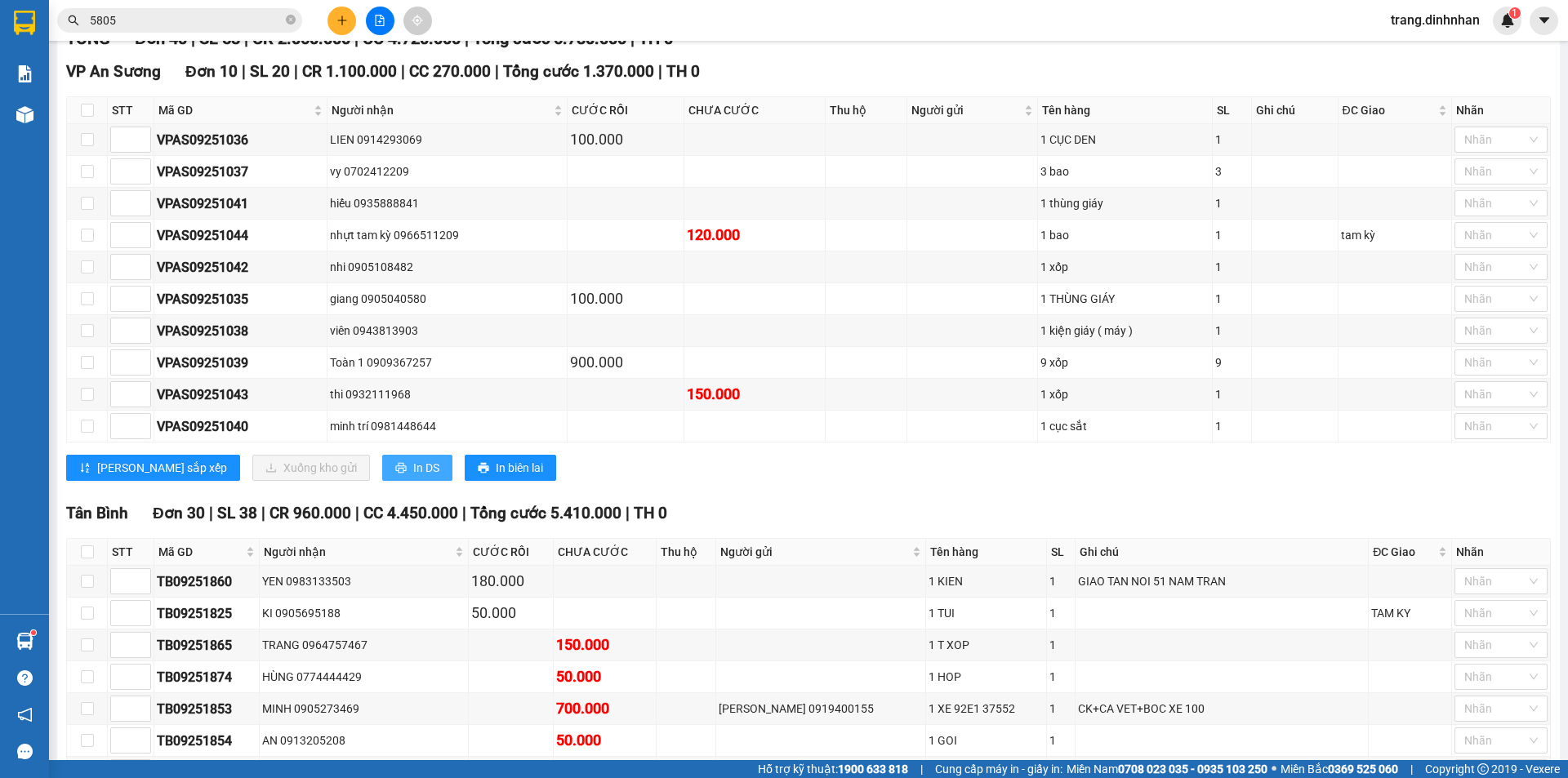
click at [382, 478] on button "In DS" at bounding box center [417, 468] width 70 height 26
click at [1415, 21] on span "trang.dinhnhan" at bounding box center [1435, 20] width 115 height 21
click at [1426, 44] on span "Đăng xuất" at bounding box center [1442, 50] width 82 height 18
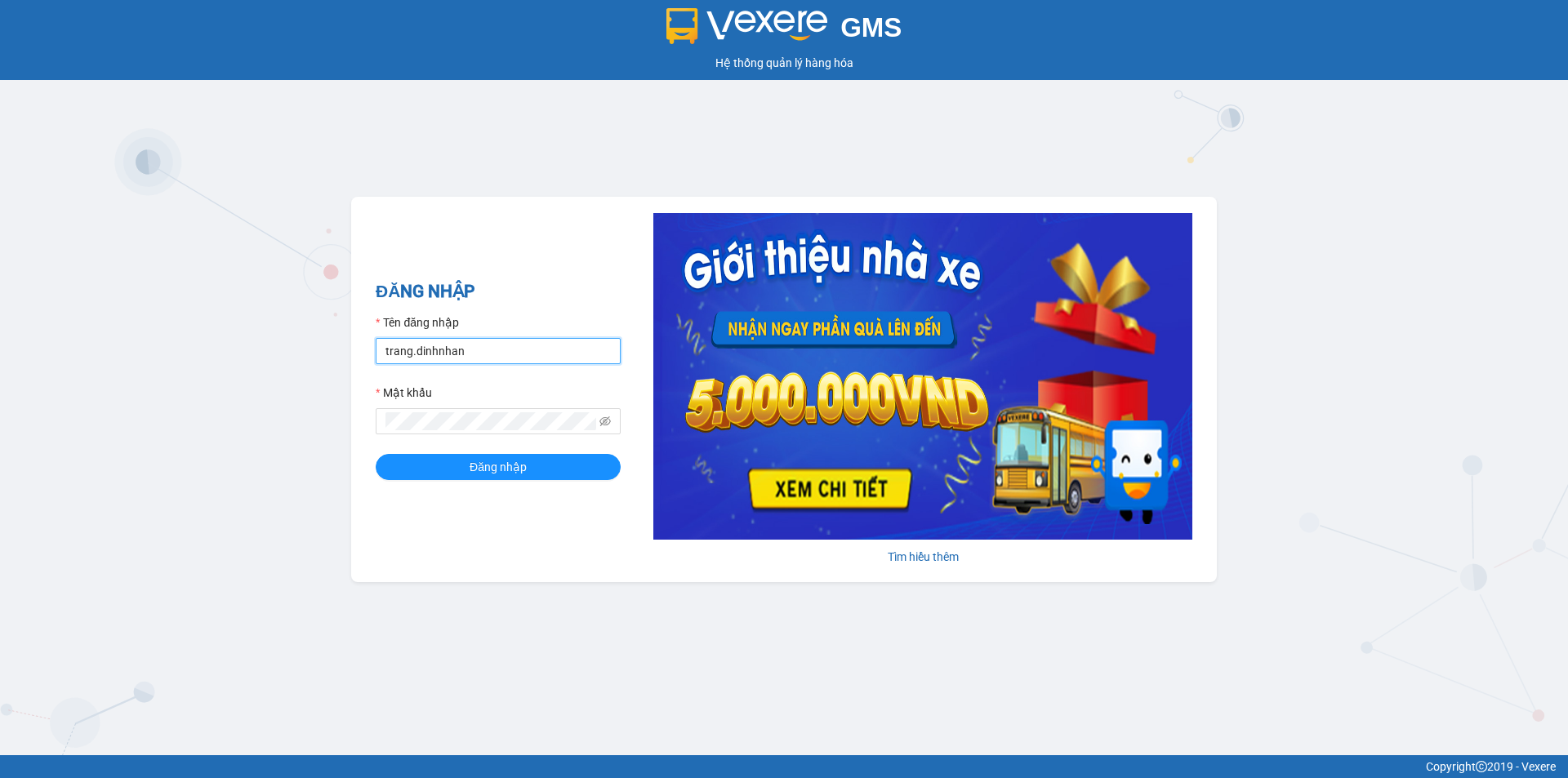
click at [481, 356] on input "trang.dinhnhan" at bounding box center [498, 351] width 245 height 26
type input "ken.dinhnhan"
click at [502, 460] on span "Đăng nhập" at bounding box center [498, 467] width 57 height 18
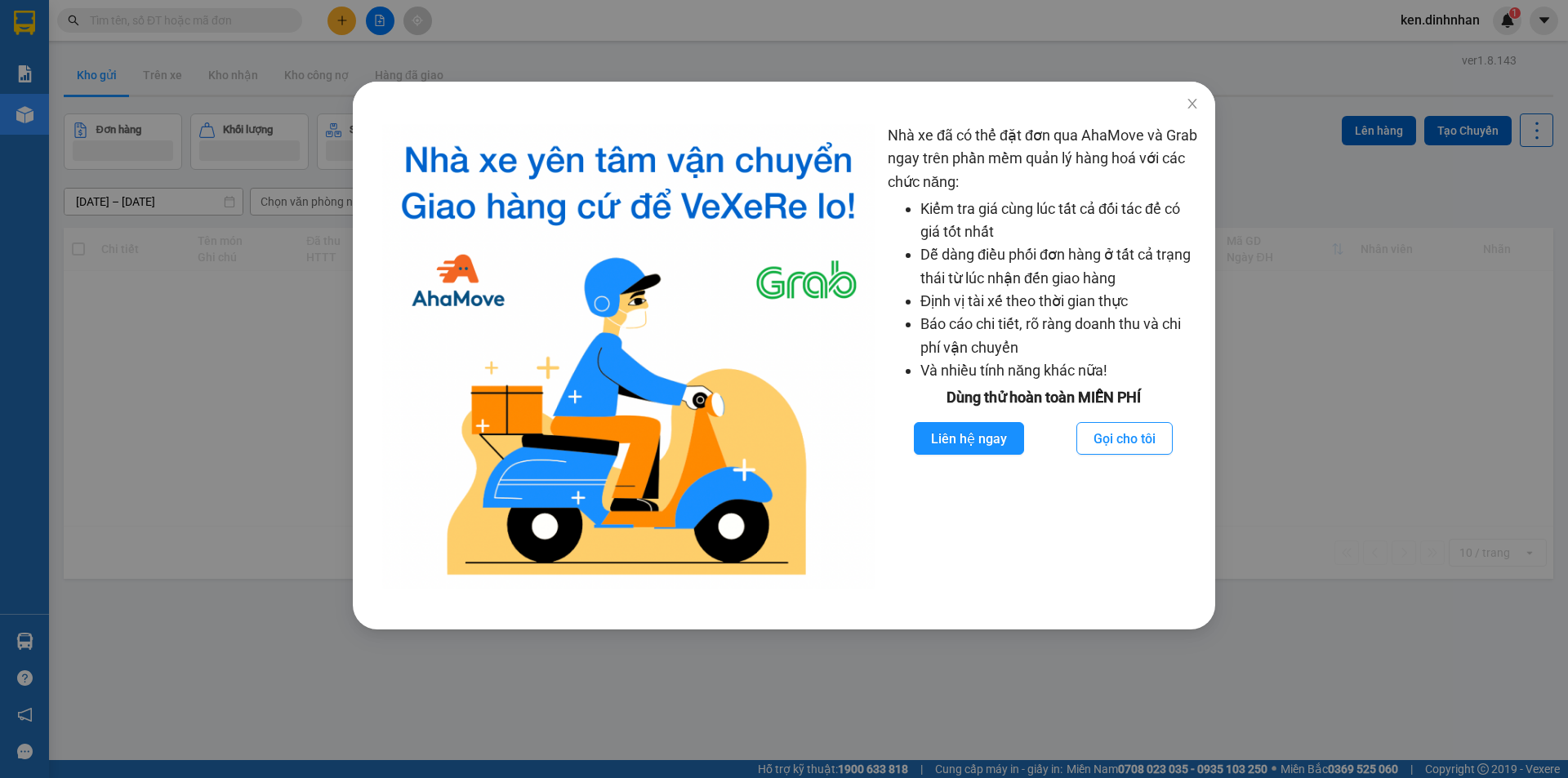
click at [241, 383] on div "Nhà xe đã có thể đặt đơn qua AhaMove và Grab ngay trên phần mềm quản lý hàng ho…" at bounding box center [784, 389] width 1568 height 778
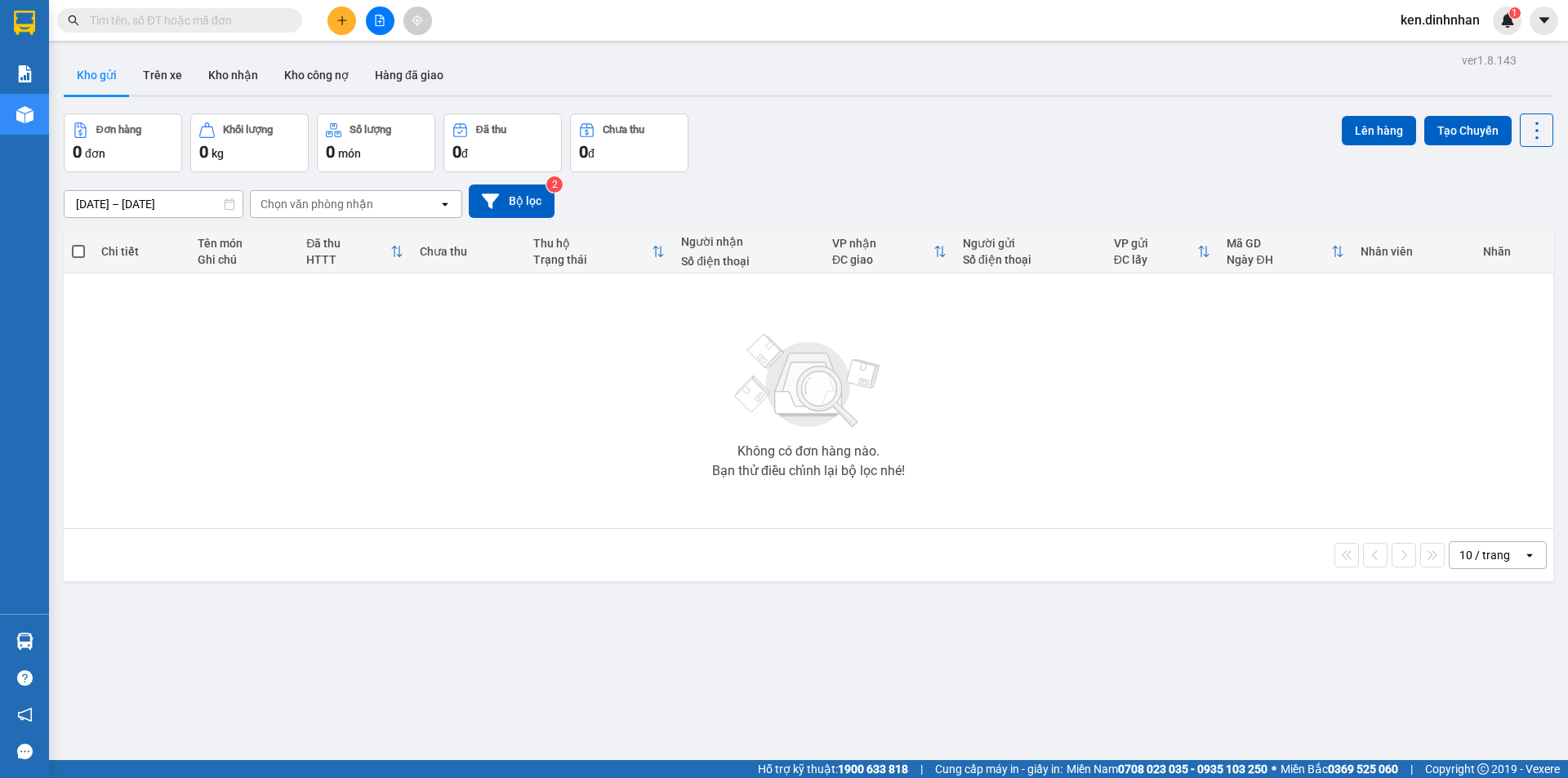
click at [158, 16] on input "text" at bounding box center [186, 20] width 193 height 18
click at [174, 4] on div "Kết quả tìm kiếm ( 0 ) Bộ lọc No Data ken.dinhnhan 1" at bounding box center [784, 20] width 1568 height 41
click at [183, 8] on span at bounding box center [180, 20] width 245 height 24
click at [196, 14] on input "text" at bounding box center [186, 20] width 193 height 18
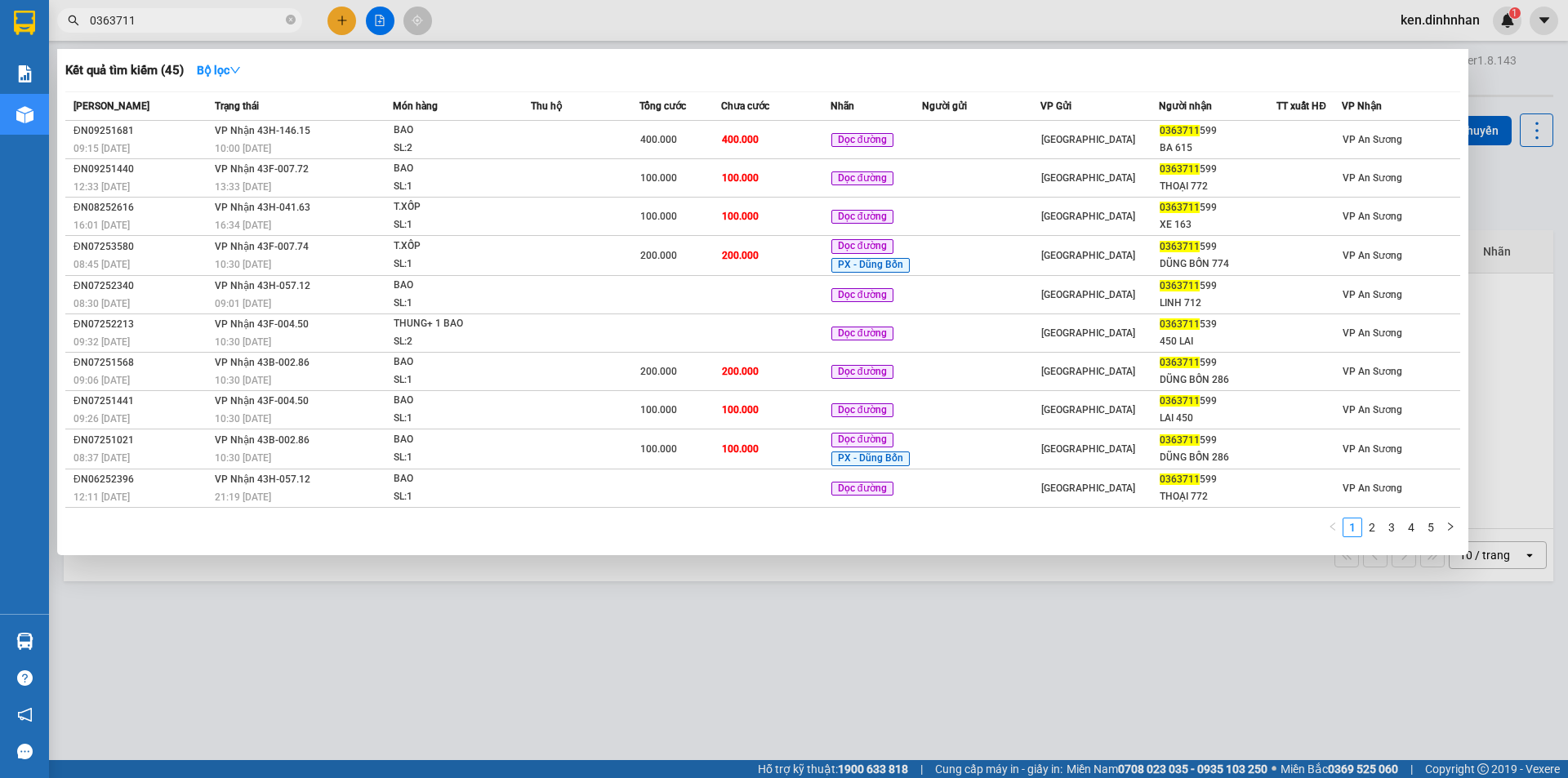
type input "0363711"
click at [379, 26] on div at bounding box center [784, 389] width 1568 height 778
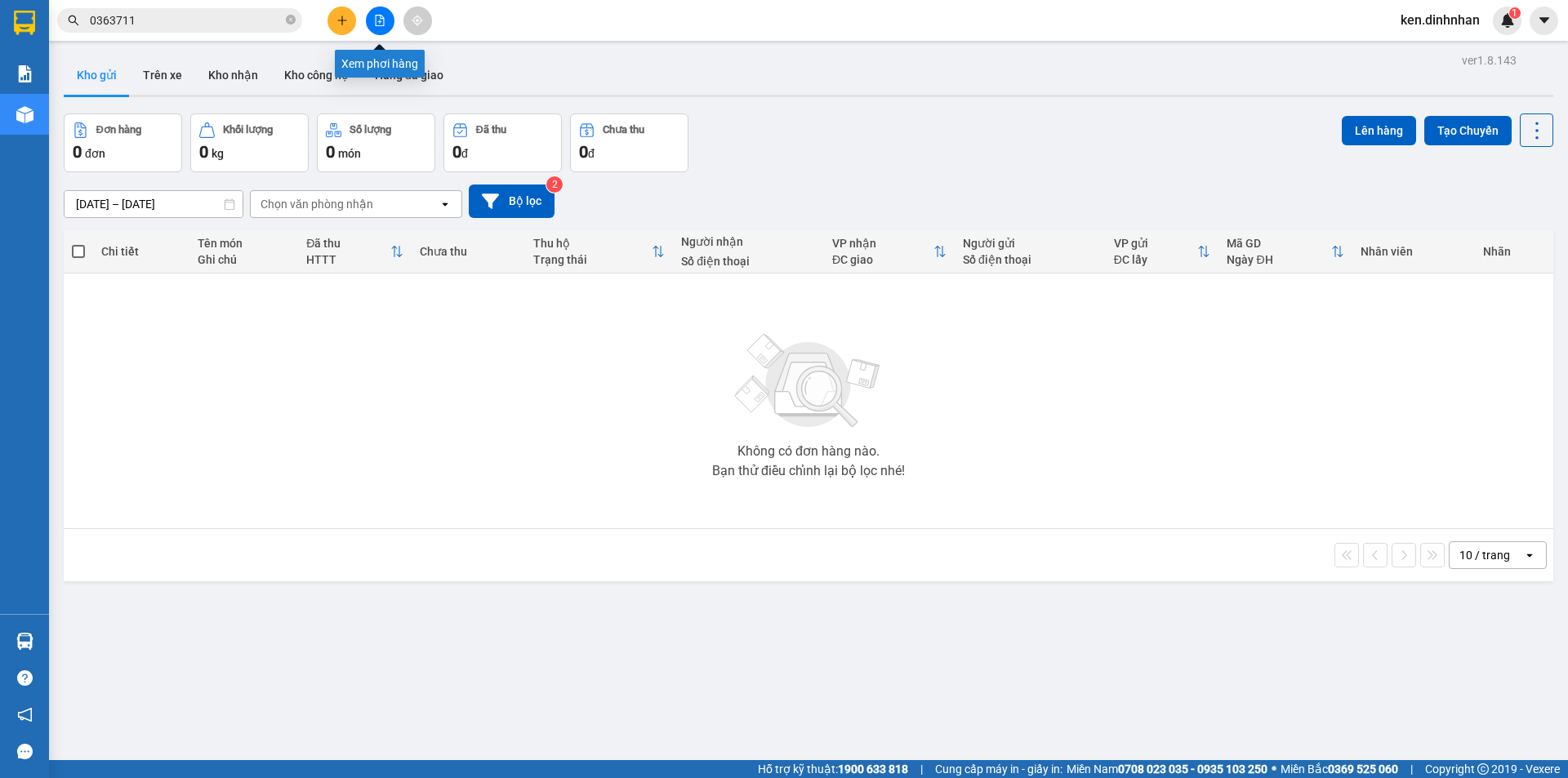
click at [376, 27] on button at bounding box center [379, 21] width 29 height 29
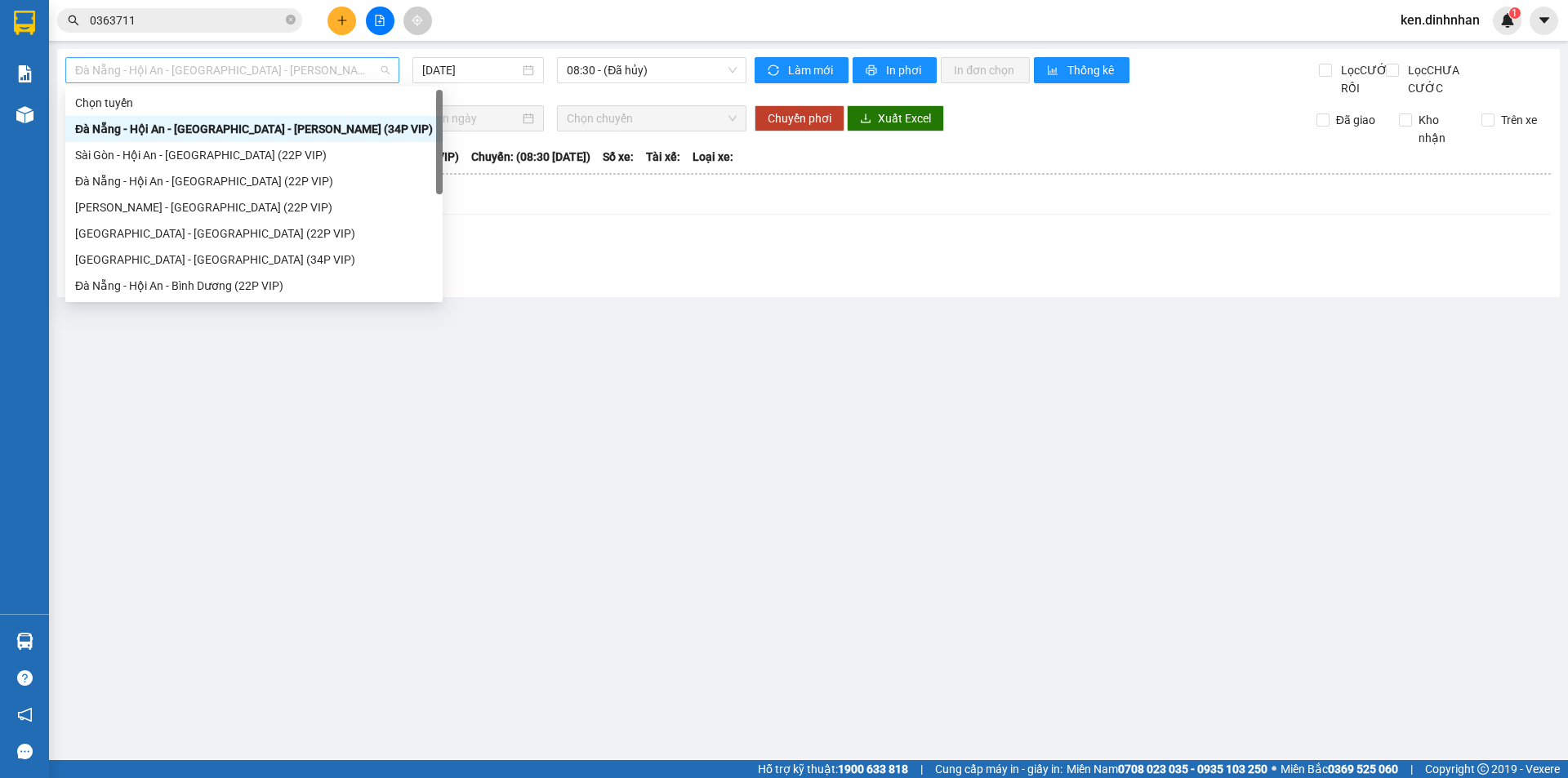
drag, startPoint x: 291, startPoint y: 68, endPoint x: 253, endPoint y: 107, distance: 54.5
click at [292, 69] on span "Đà Nẵng - Hội An - [GEOGRAPHIC_DATA] - [PERSON_NAME] (34P VIP)" at bounding box center [233, 70] width 314 height 24
click at [225, 153] on div "Sài Gòn - Hội An - [GEOGRAPHIC_DATA] (22P VIP)" at bounding box center [254, 155] width 358 height 18
type input "[DATE]"
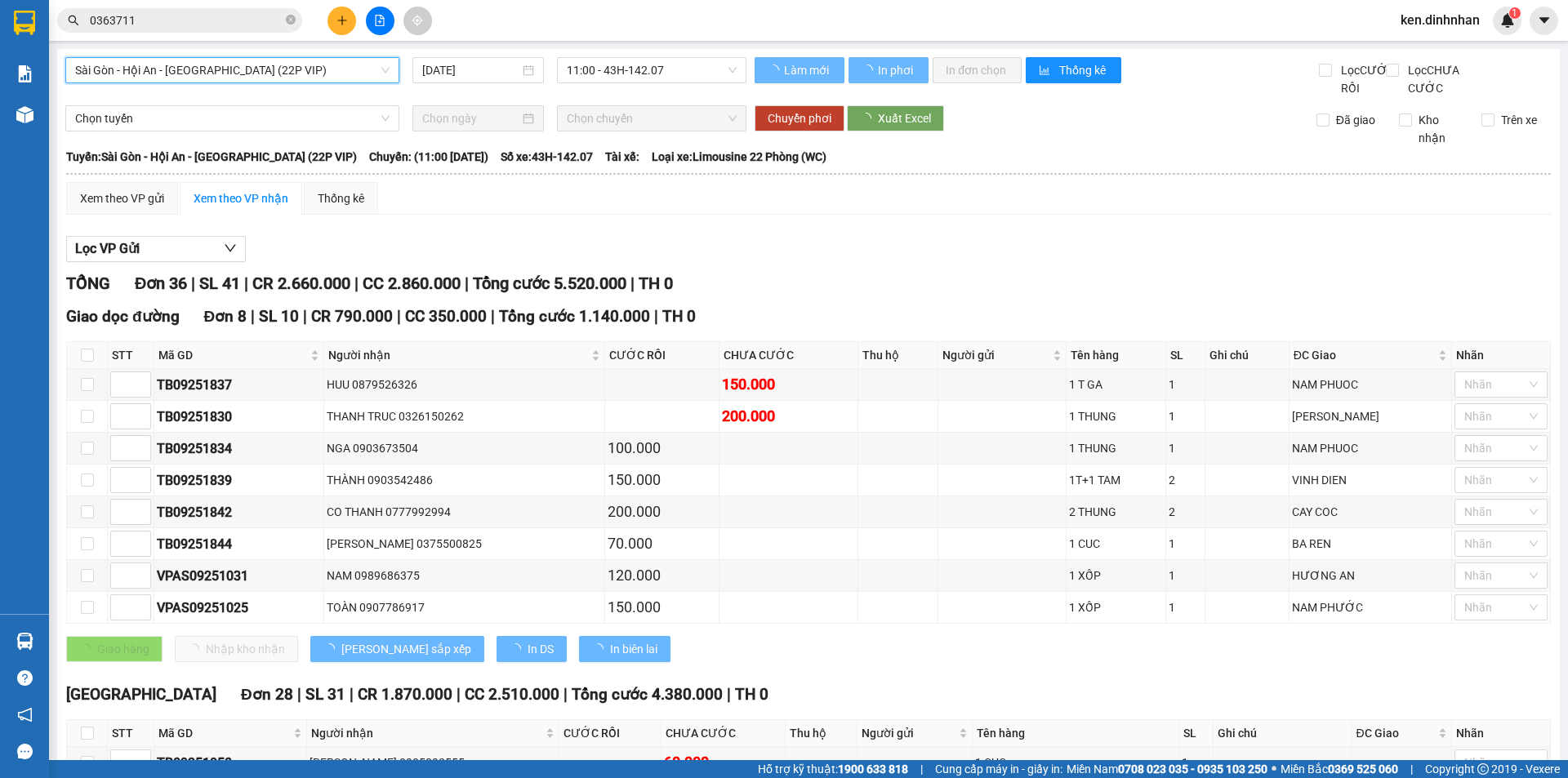
click at [224, 30] on span "0363711" at bounding box center [180, 20] width 245 height 24
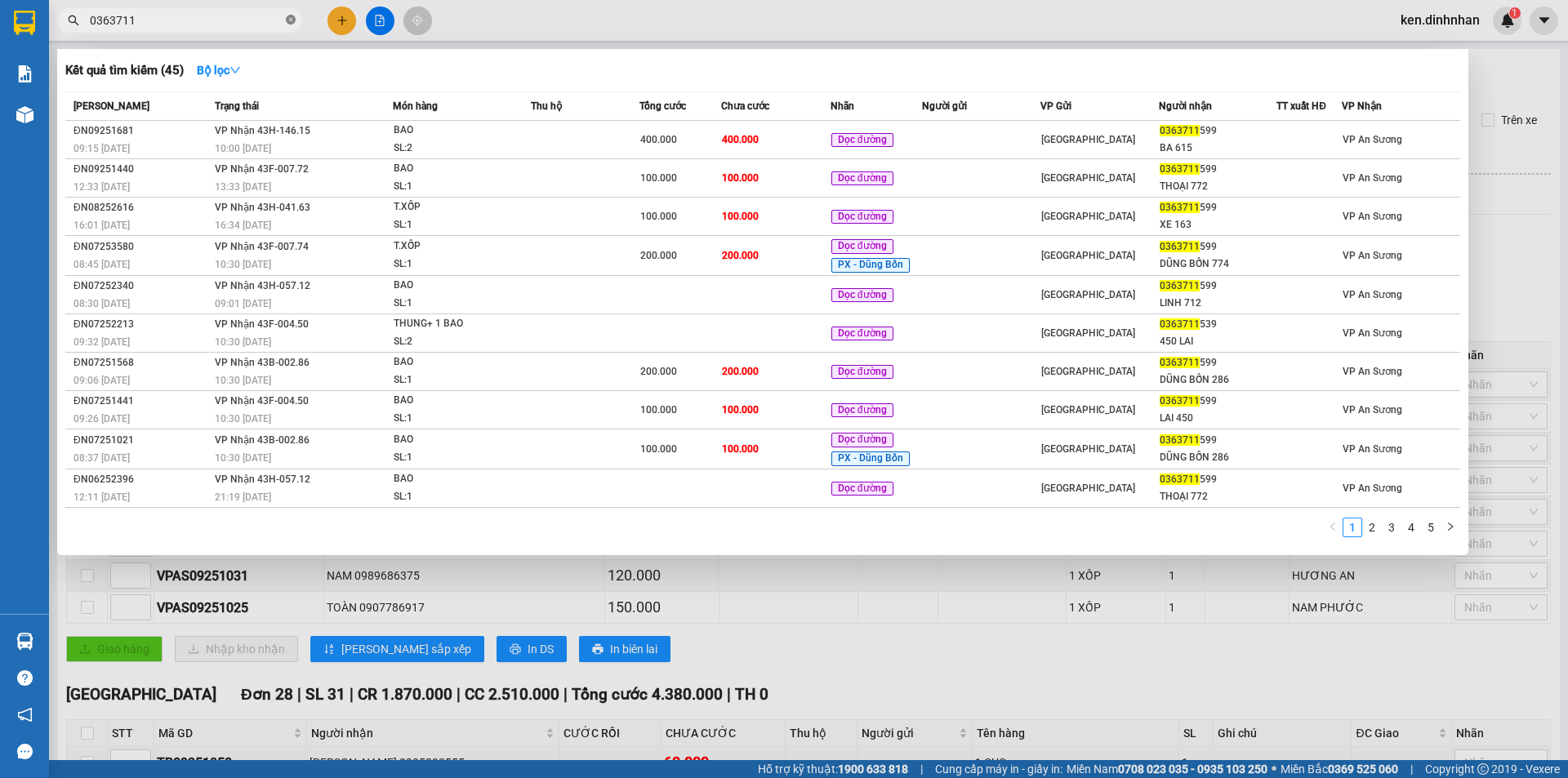
click at [295, 21] on icon "close-circle" at bounding box center [290, 19] width 10 height 10
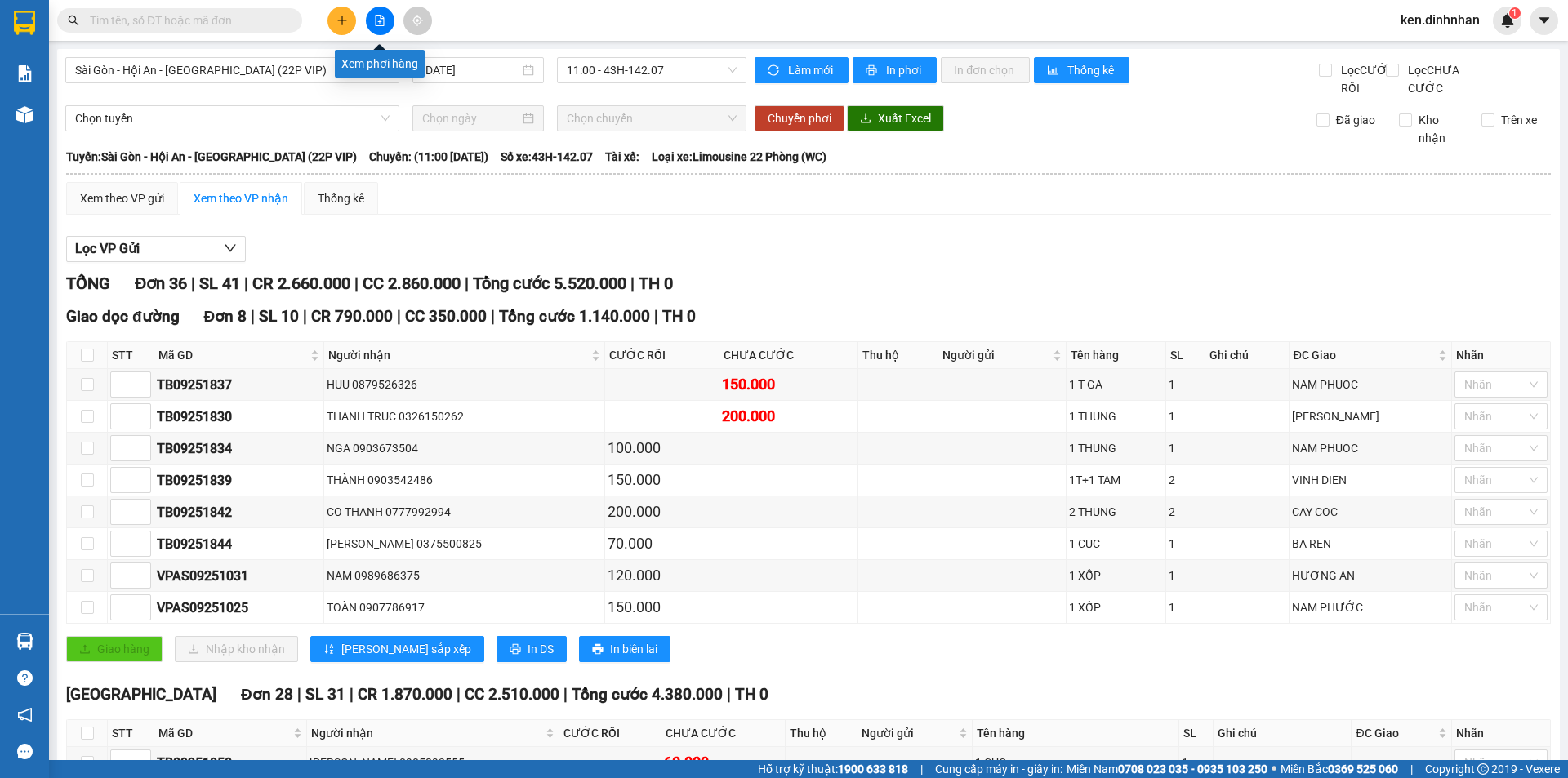
click at [383, 25] on icon "file-add" at bounding box center [380, 20] width 9 height 11
drag, startPoint x: 248, startPoint y: 73, endPoint x: 213, endPoint y: 109, distance: 50.2
click at [247, 73] on span "Sài Gòn - Hội An - [GEOGRAPHIC_DATA] (22P VIP)" at bounding box center [233, 70] width 314 height 24
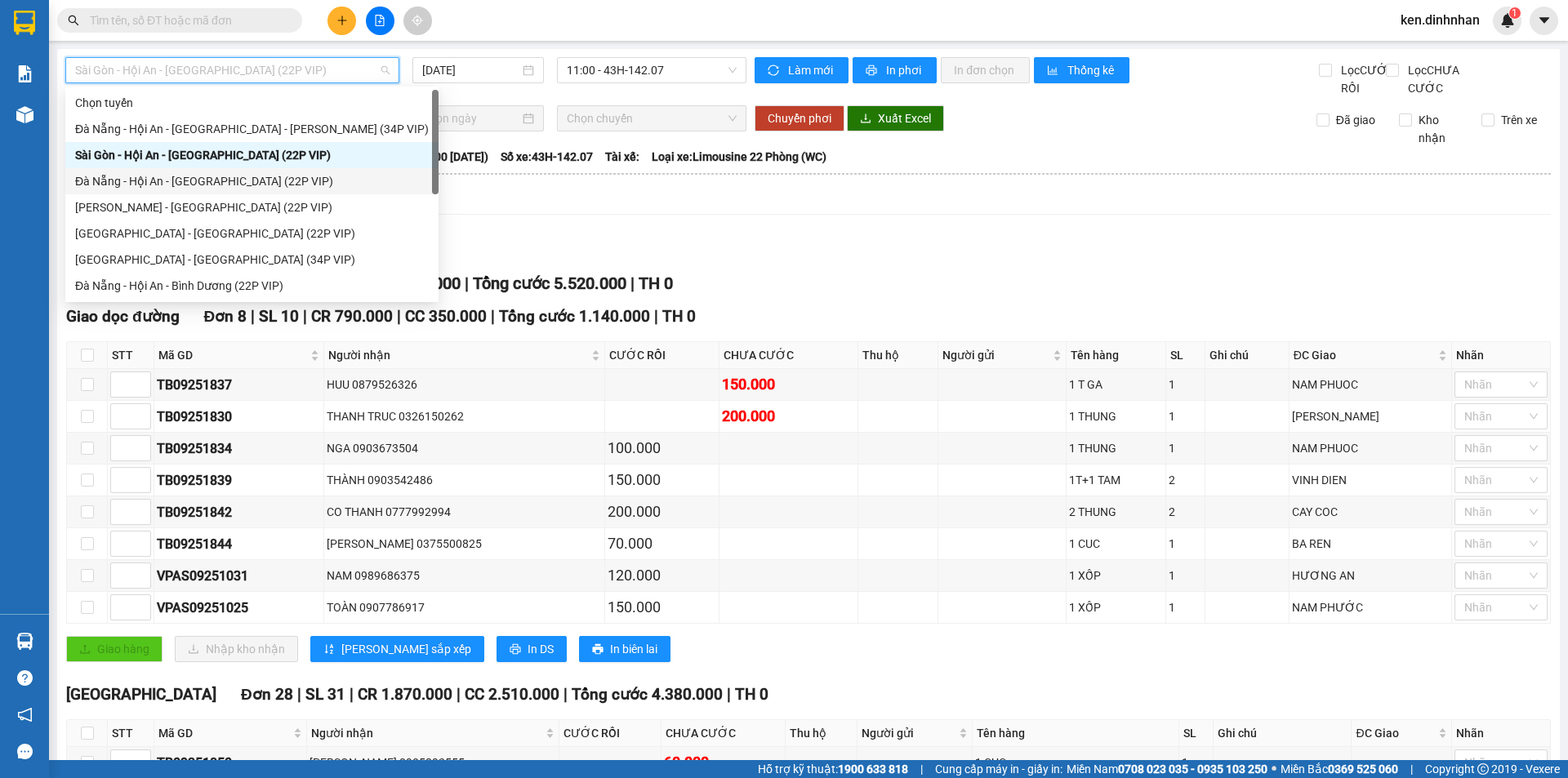
click at [185, 177] on div "Đà Nẵng - Hội An - [GEOGRAPHIC_DATA] (22P VIP)" at bounding box center [252, 181] width 353 height 18
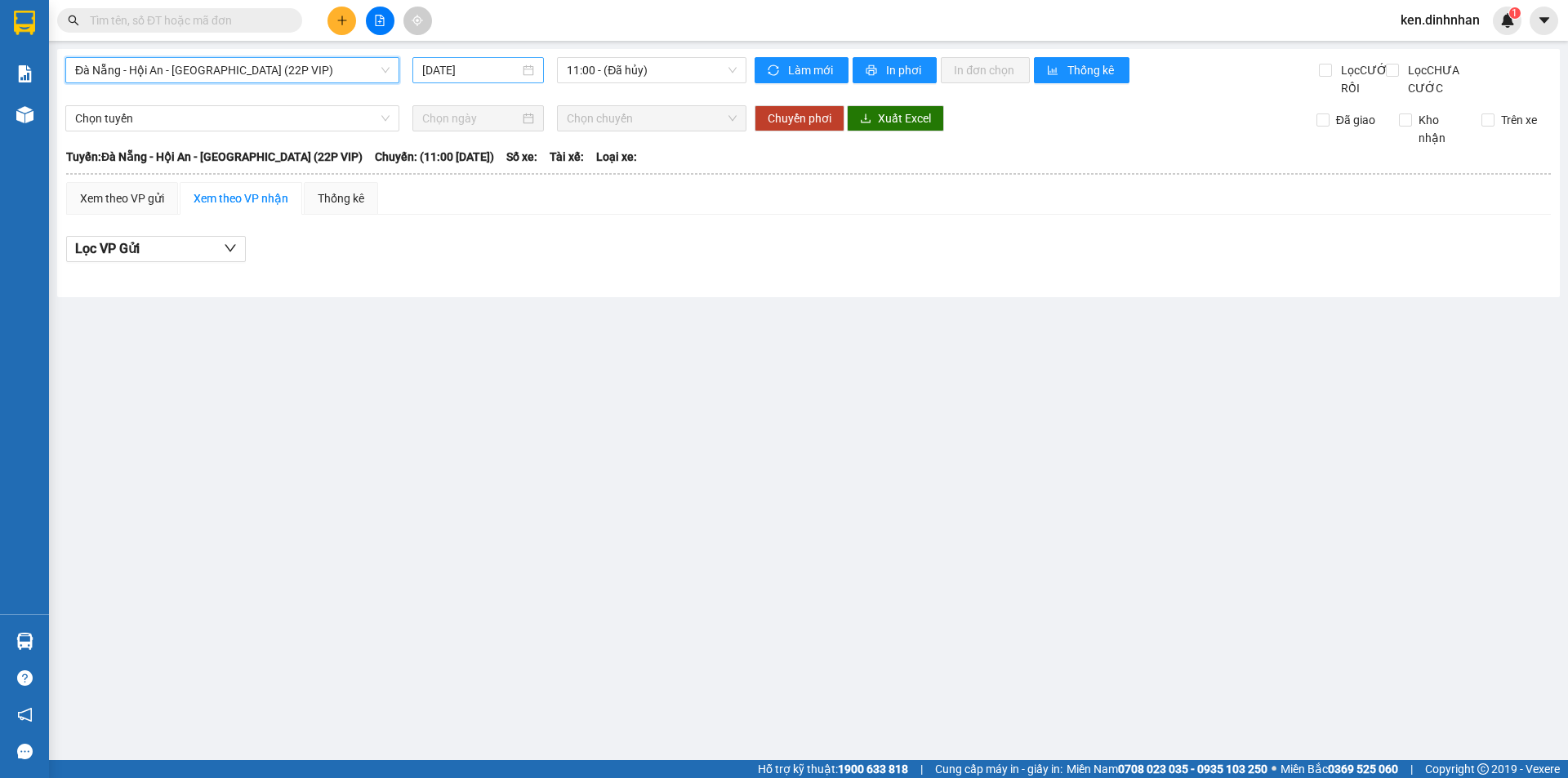
click at [459, 71] on input "[DATE]" at bounding box center [471, 70] width 97 height 18
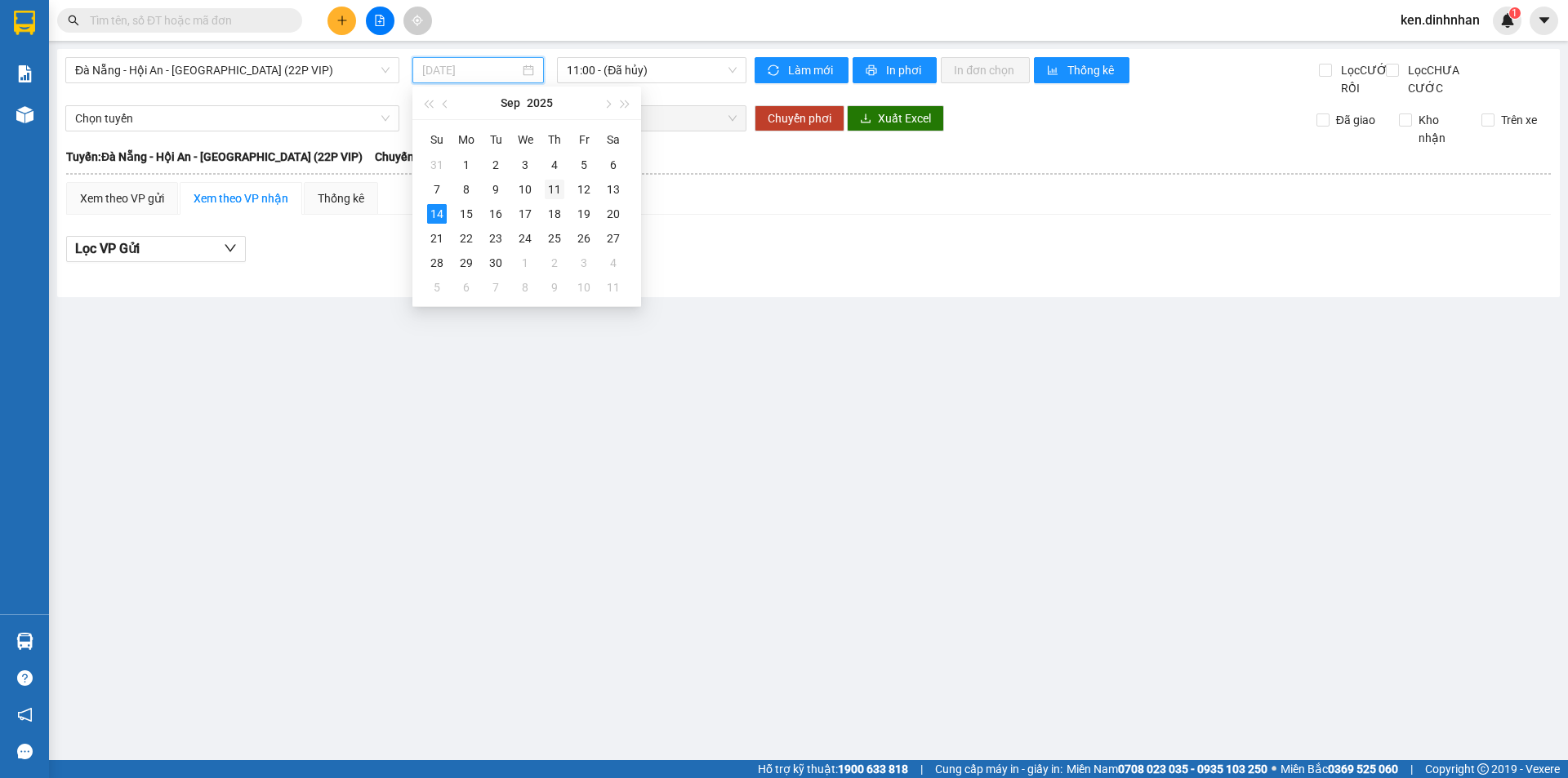
click at [547, 187] on div "11" at bounding box center [554, 189] width 20 height 20
type input "[DATE]"
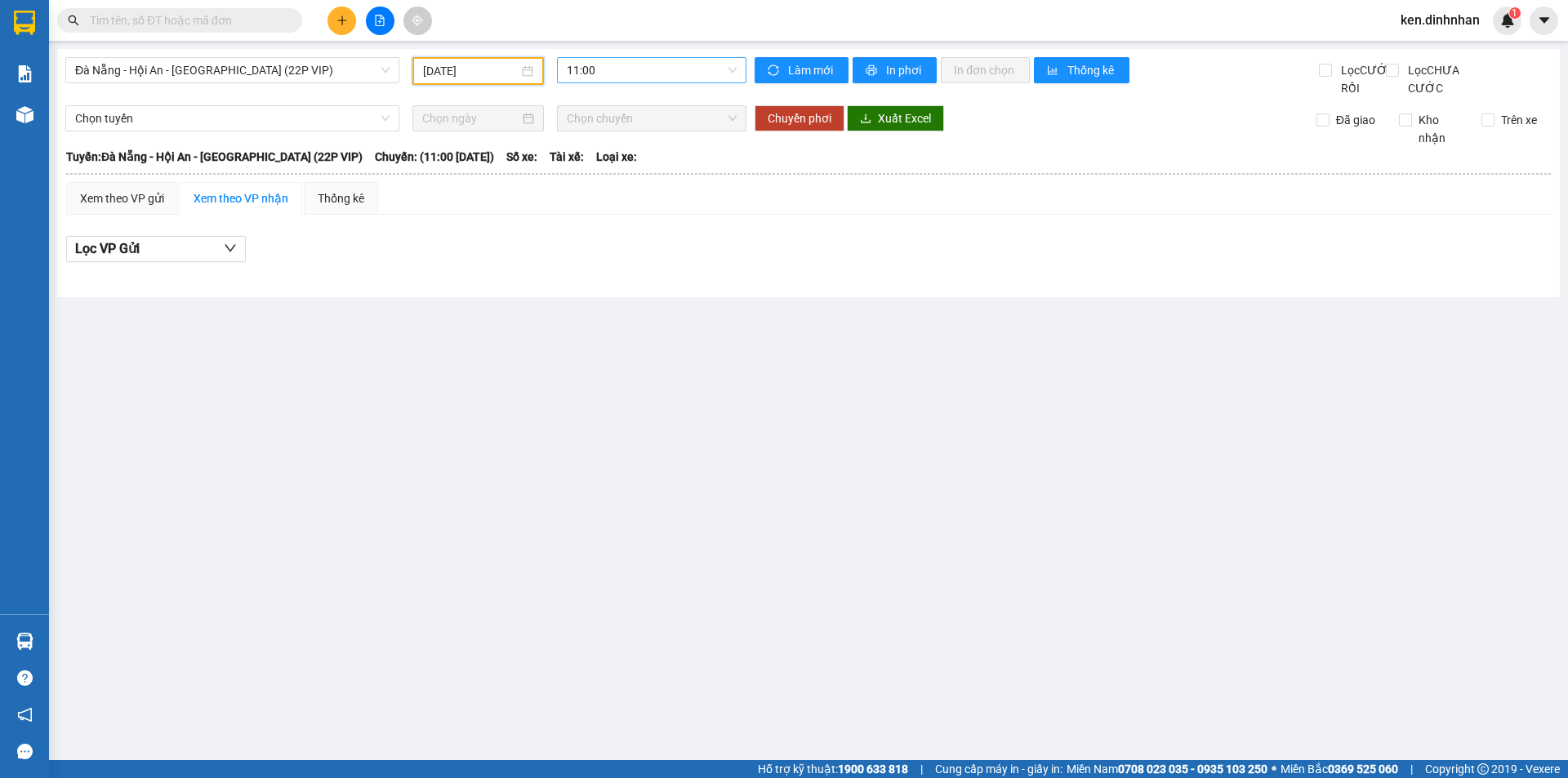
click at [609, 63] on span "11:00" at bounding box center [652, 70] width 170 height 24
click at [334, 73] on span "Đà Nẵng - Hội An - [GEOGRAPHIC_DATA] (22P VIP)" at bounding box center [233, 70] width 314 height 24
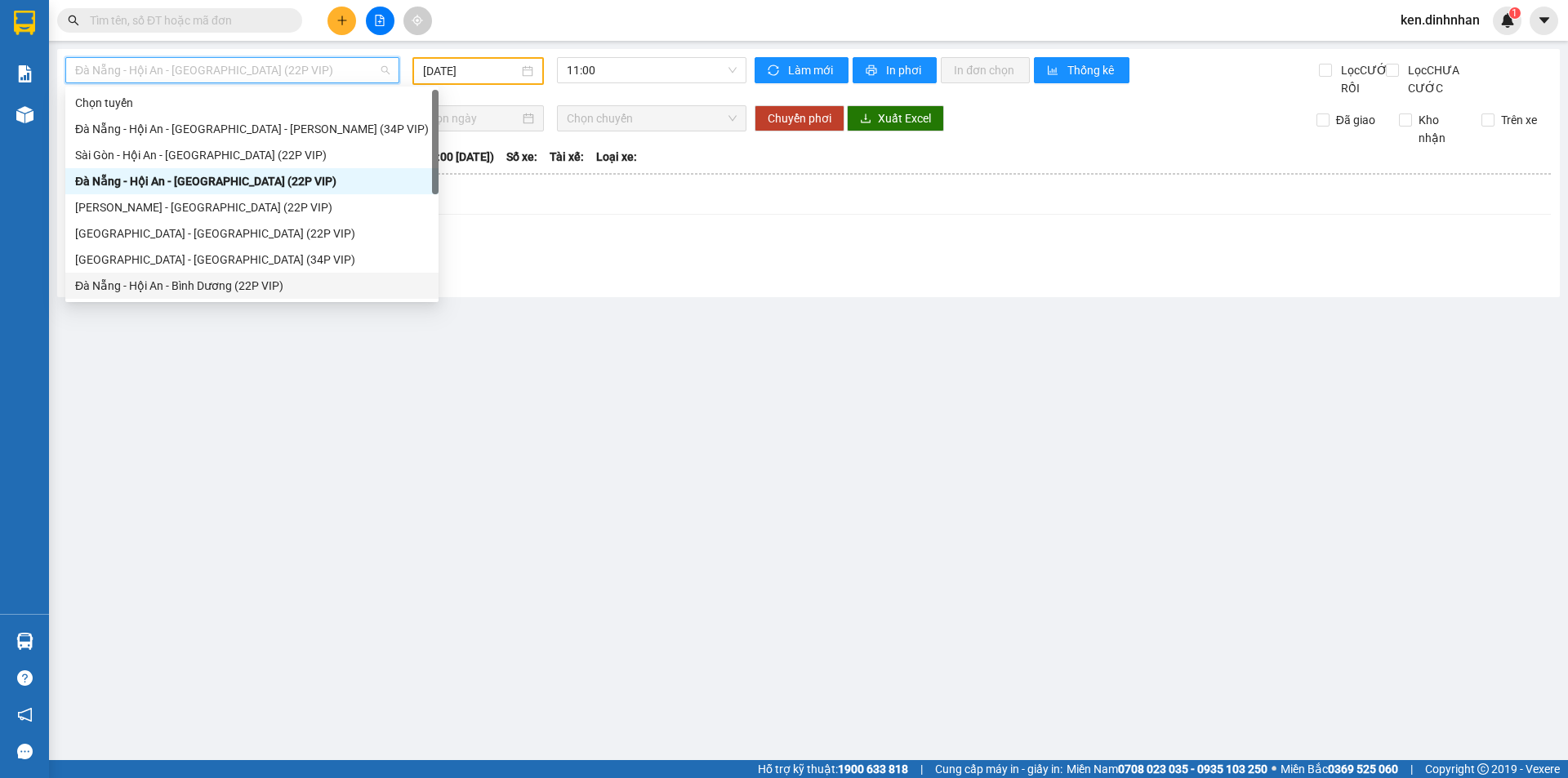
click at [188, 285] on div "Đà Nẵng - Hội An - Bình Dương (22P VIP)" at bounding box center [252, 286] width 353 height 18
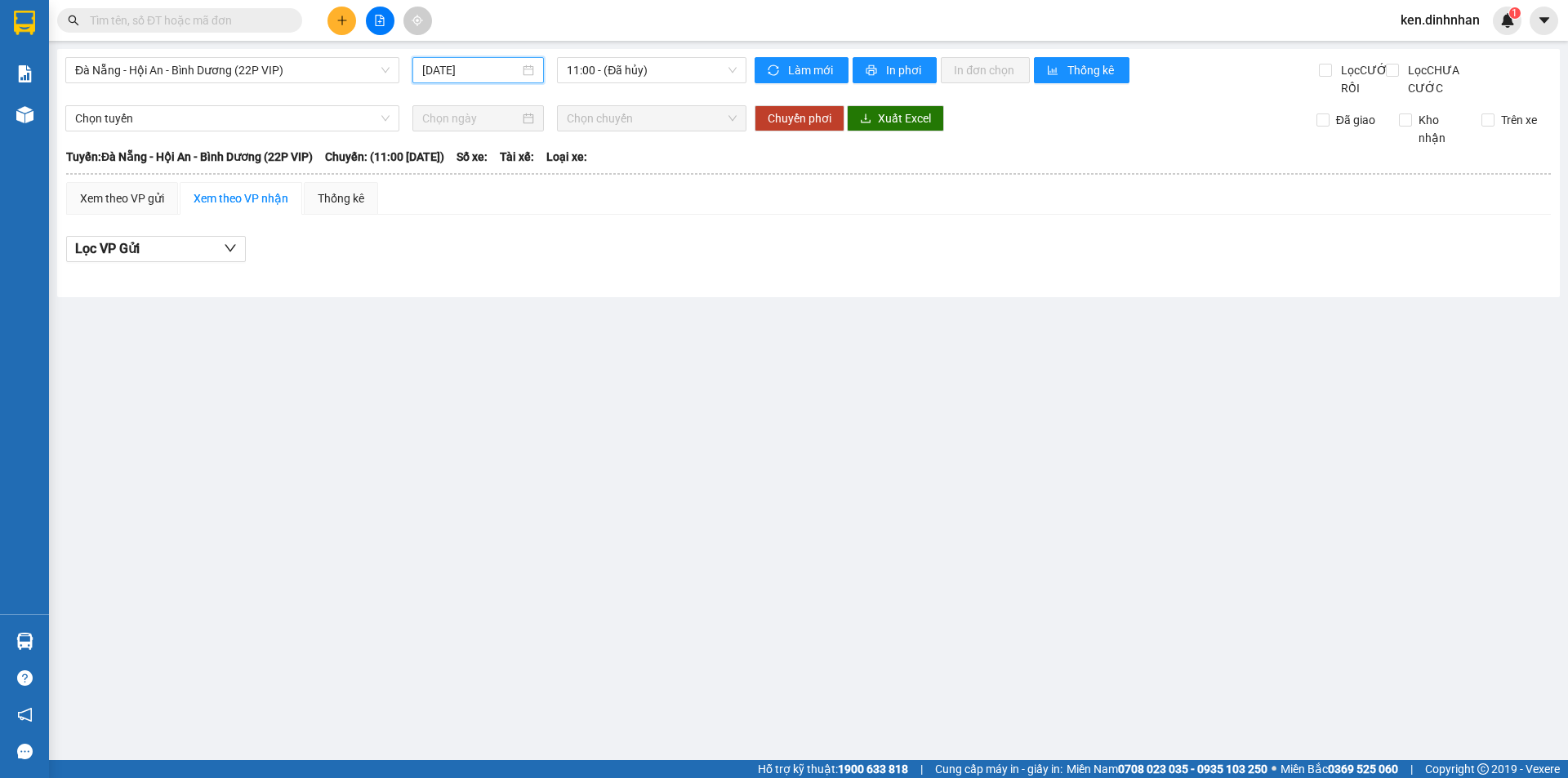
click at [464, 76] on input "[DATE]" at bounding box center [471, 70] width 97 height 18
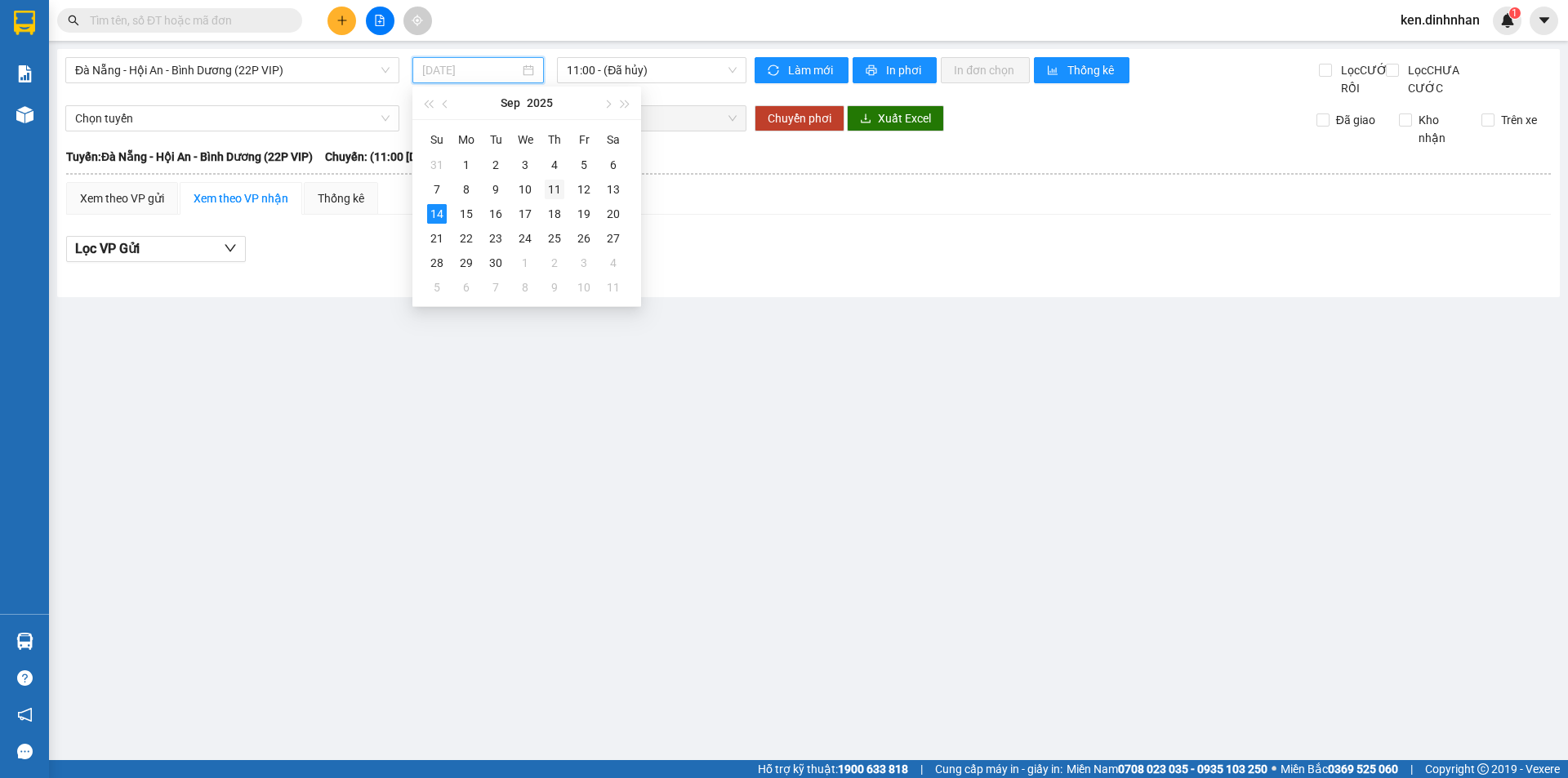
click at [549, 188] on div "11" at bounding box center [554, 189] width 20 height 20
type input "[DATE]"
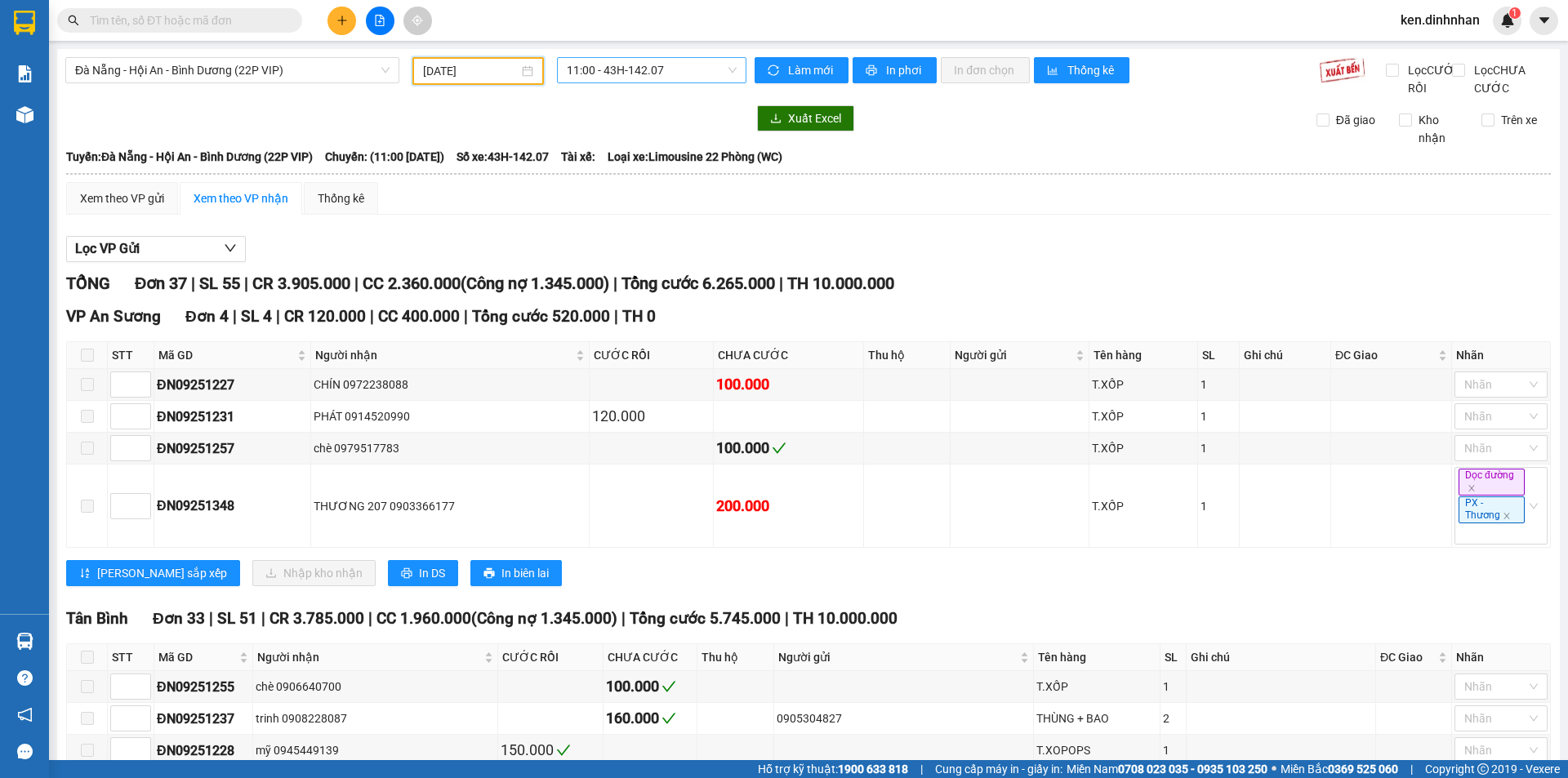
click at [606, 76] on span "11:00 - 43H-142.07" at bounding box center [652, 70] width 170 height 24
click at [596, 153] on div "13:00 - 43H-146.15" at bounding box center [626, 155] width 128 height 18
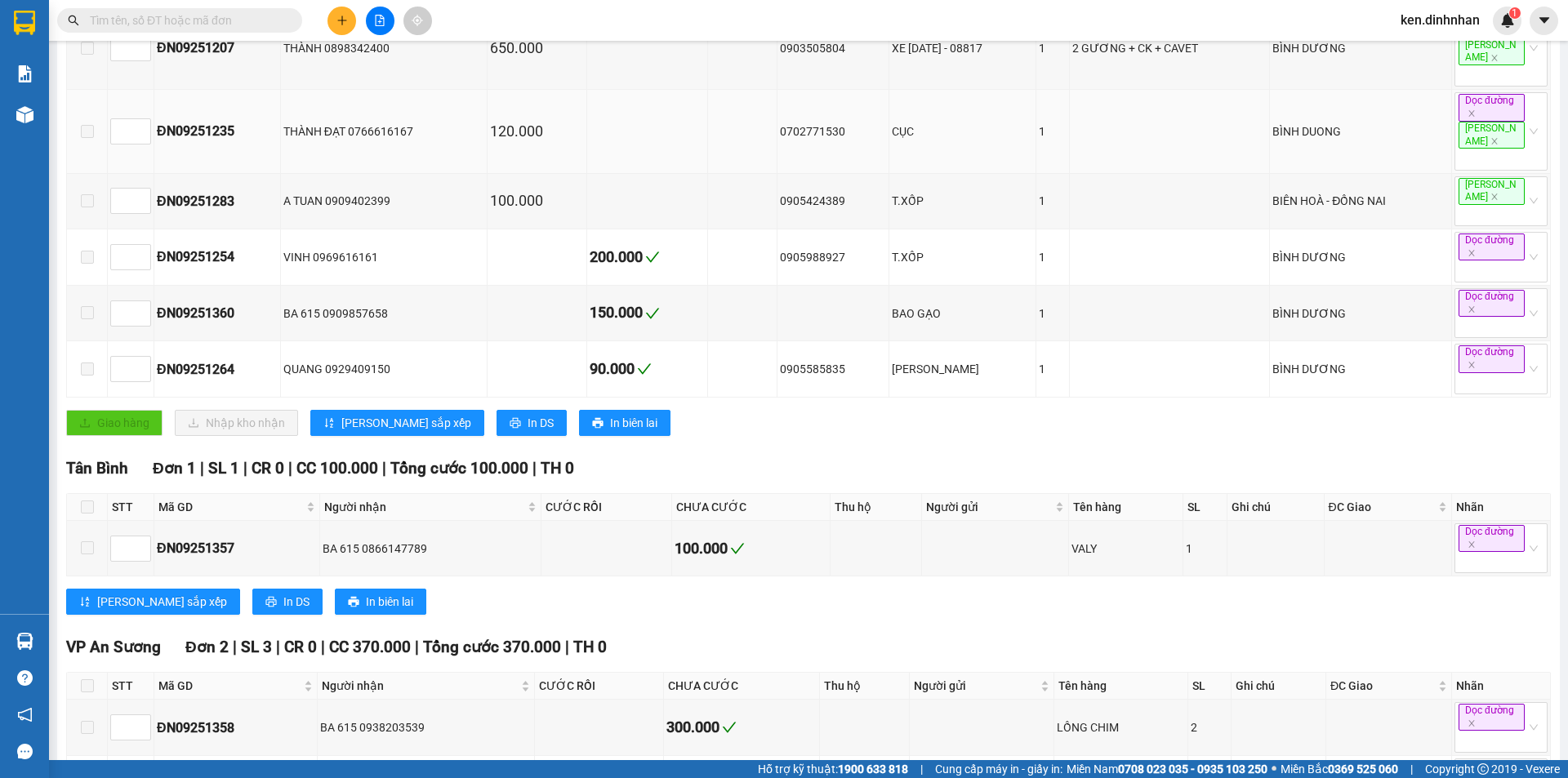
scroll to position [445, 0]
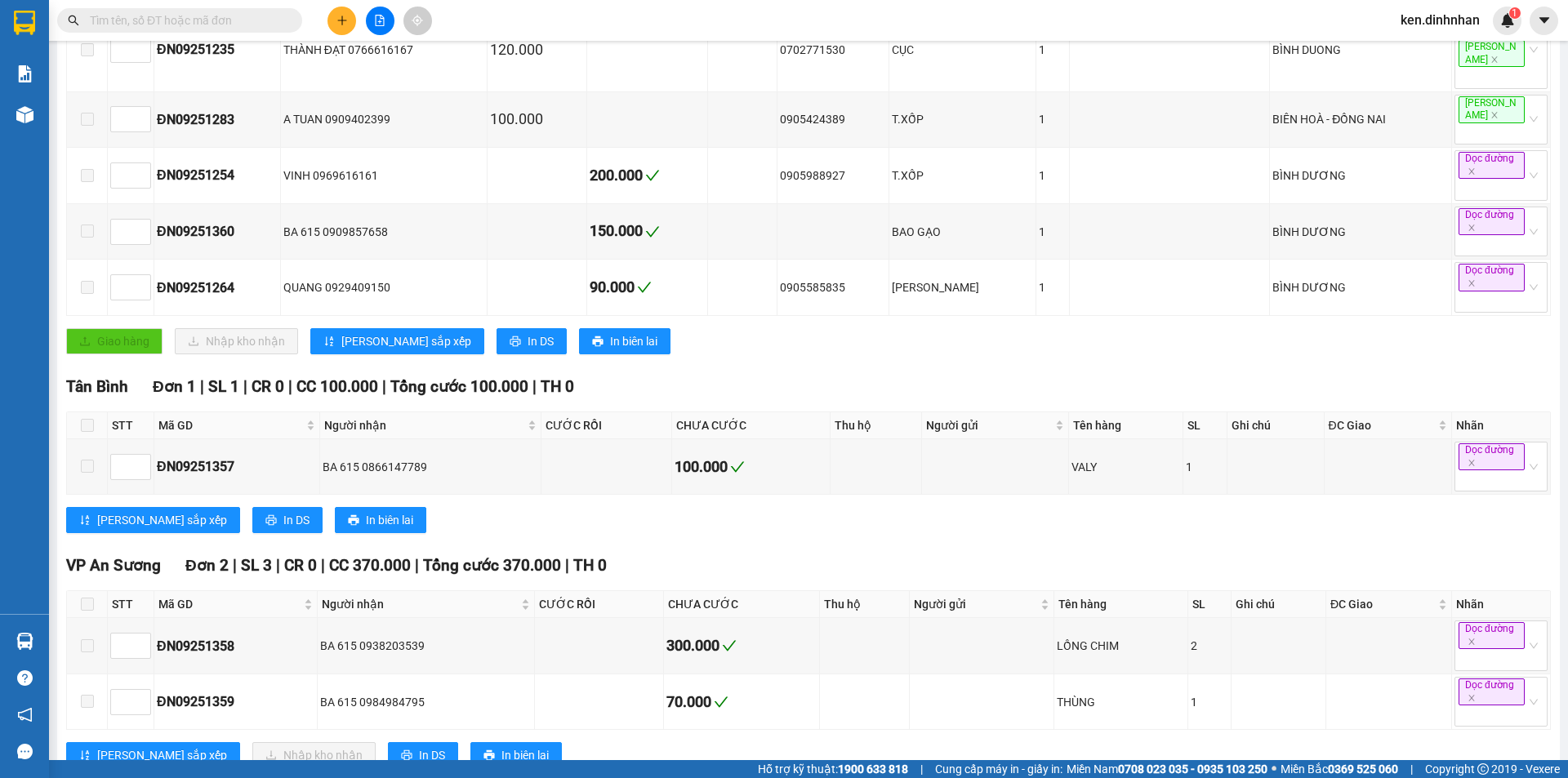
click at [200, 19] on input "text" at bounding box center [186, 20] width 193 height 18
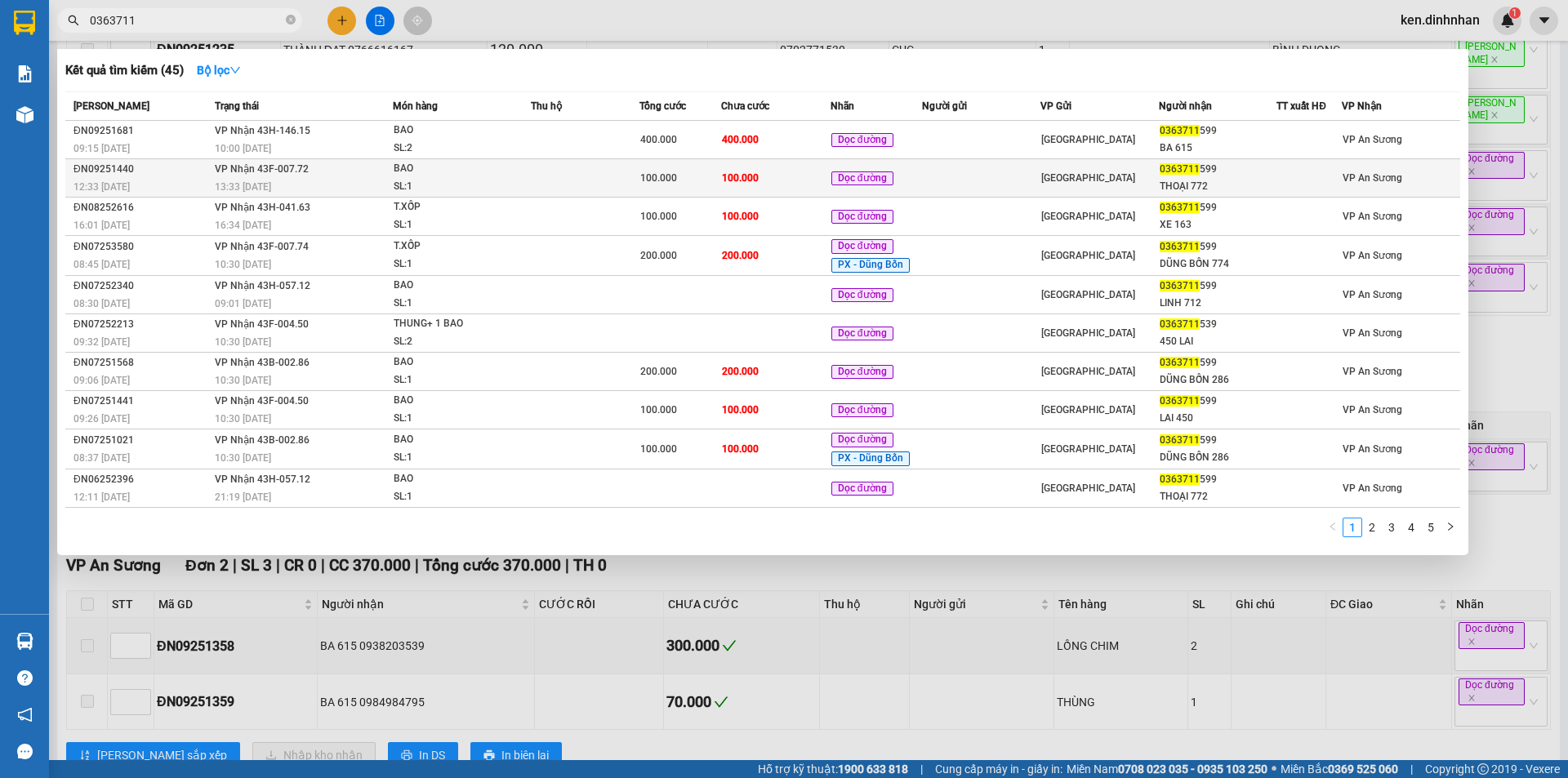
type input "0363711"
click at [398, 175] on div "BAO" at bounding box center [454, 168] width 122 height 18
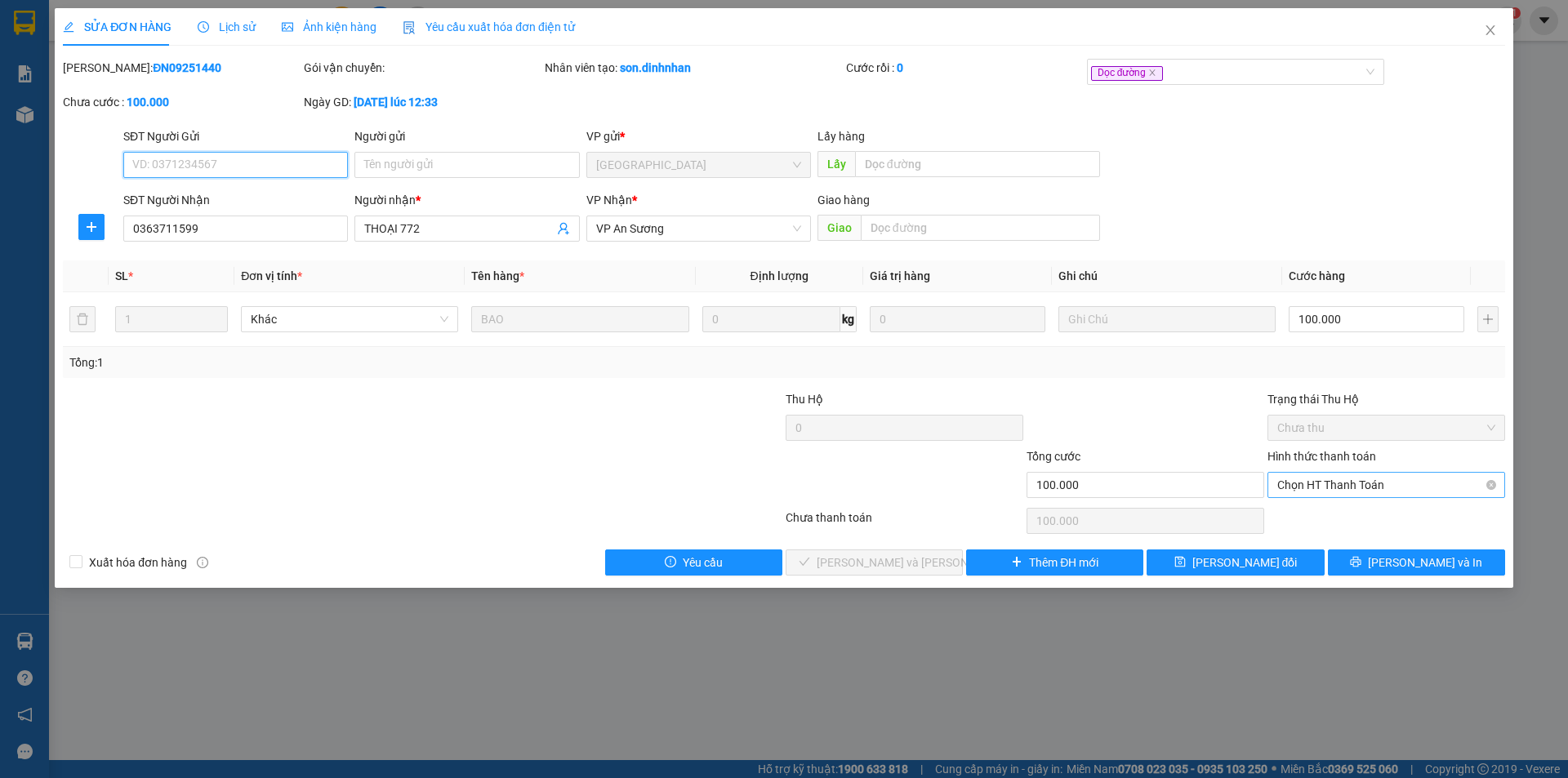
click at [1384, 487] on span "Chọn HT Thanh Toán" at bounding box center [1386, 485] width 218 height 24
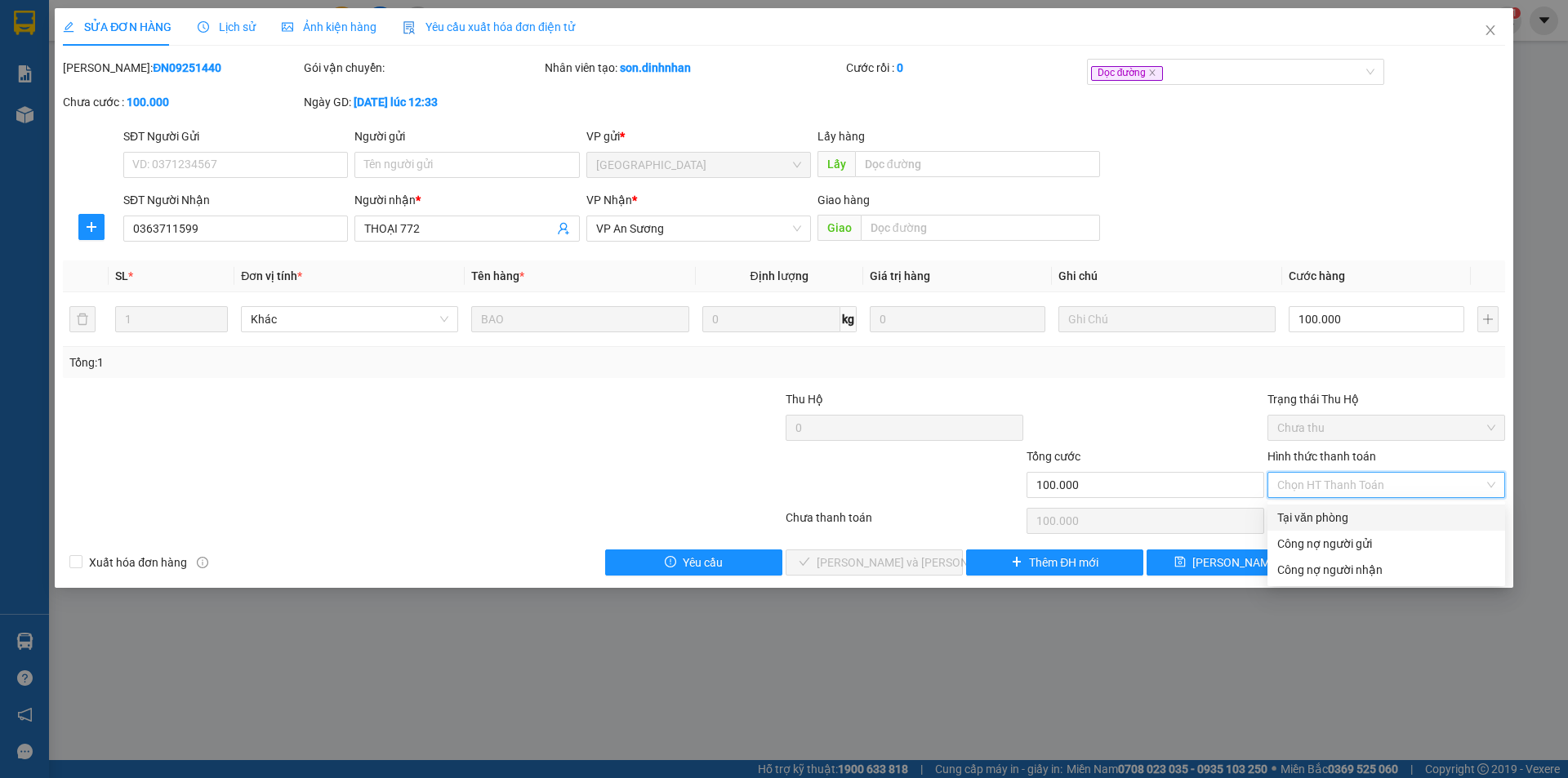
drag, startPoint x: 1367, startPoint y: 518, endPoint x: 944, endPoint y: 555, distance: 424.6
click at [1353, 522] on div "Tại văn phòng" at bounding box center [1386, 518] width 218 height 18
type input "0"
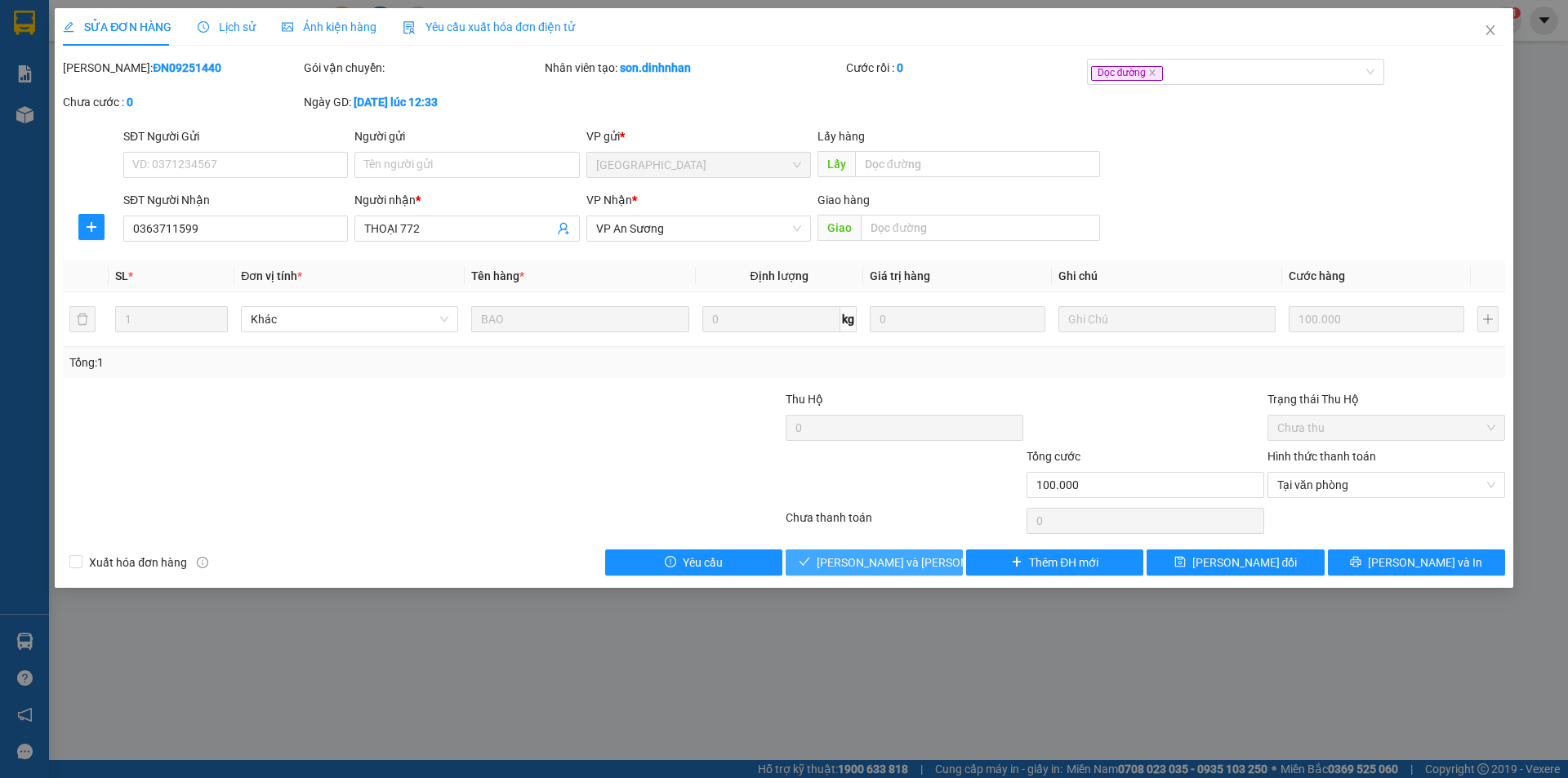
drag, startPoint x: 915, startPoint y: 560, endPoint x: 1452, endPoint y: 165, distance: 666.6
click at [915, 559] on span "Lưu và Giao hàng" at bounding box center [926, 563] width 221 height 18
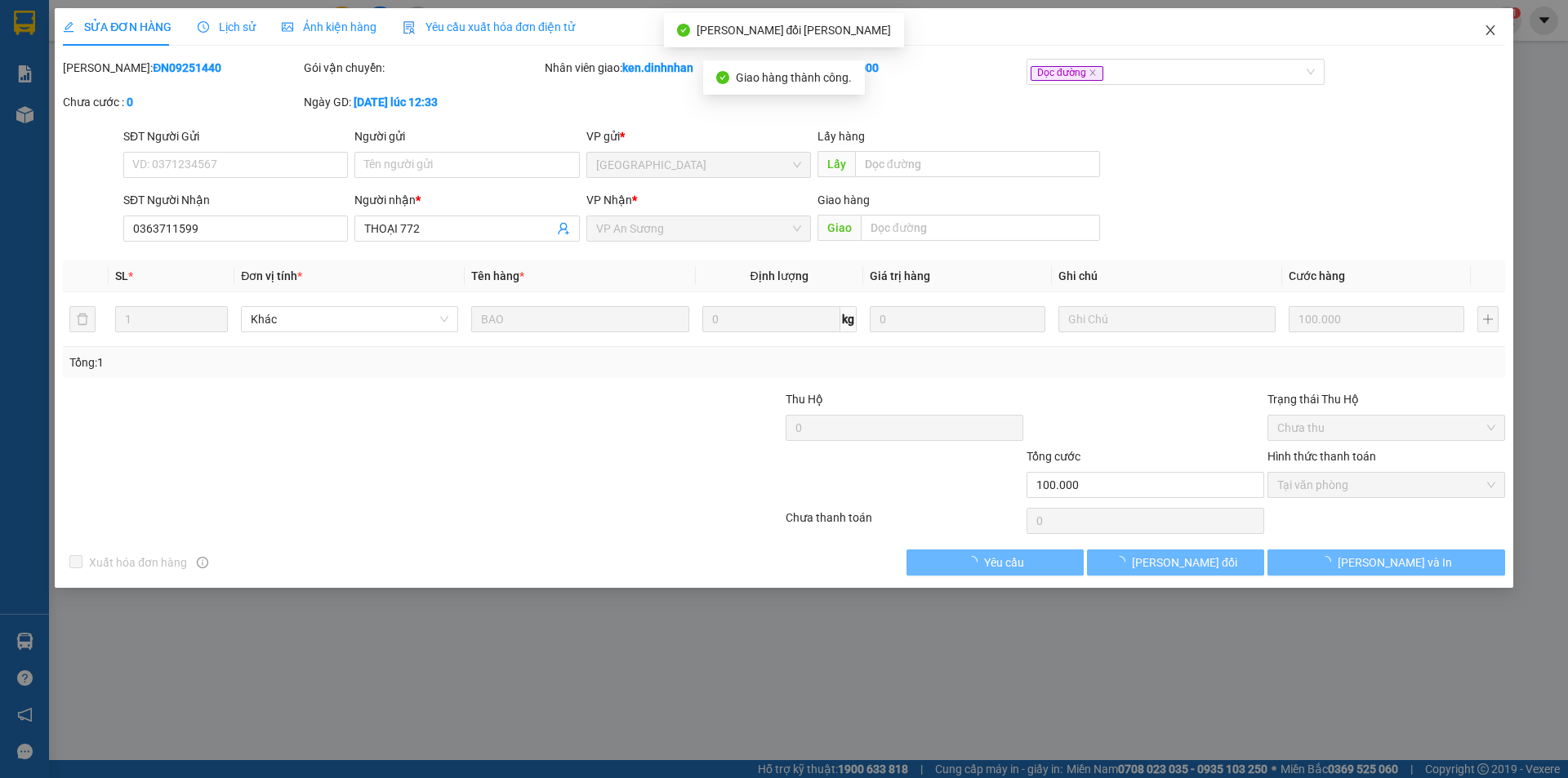
click at [1496, 32] on icon "close" at bounding box center [1490, 30] width 13 height 13
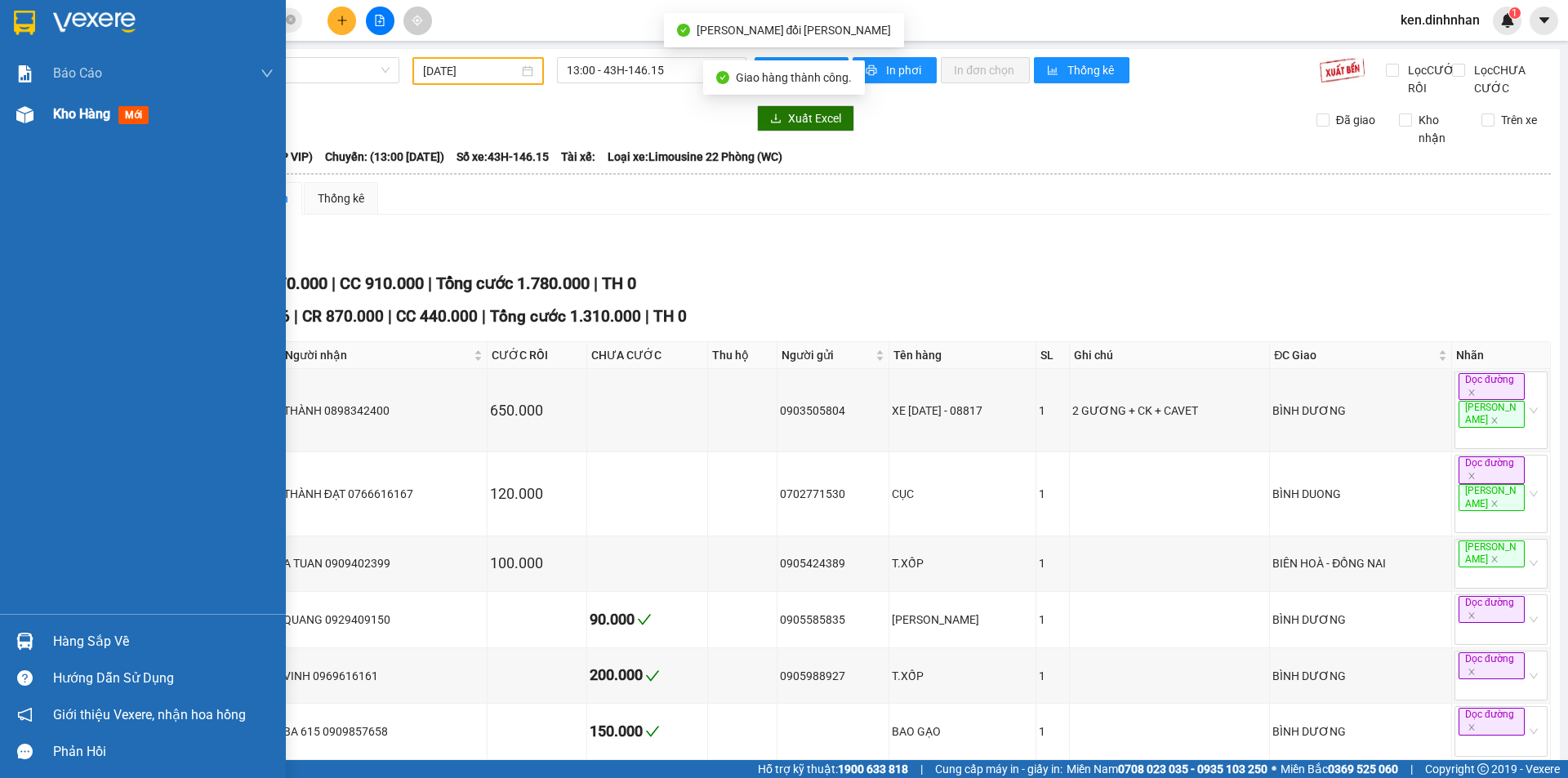
click at [72, 110] on span "Kho hàng" at bounding box center [82, 114] width 57 height 16
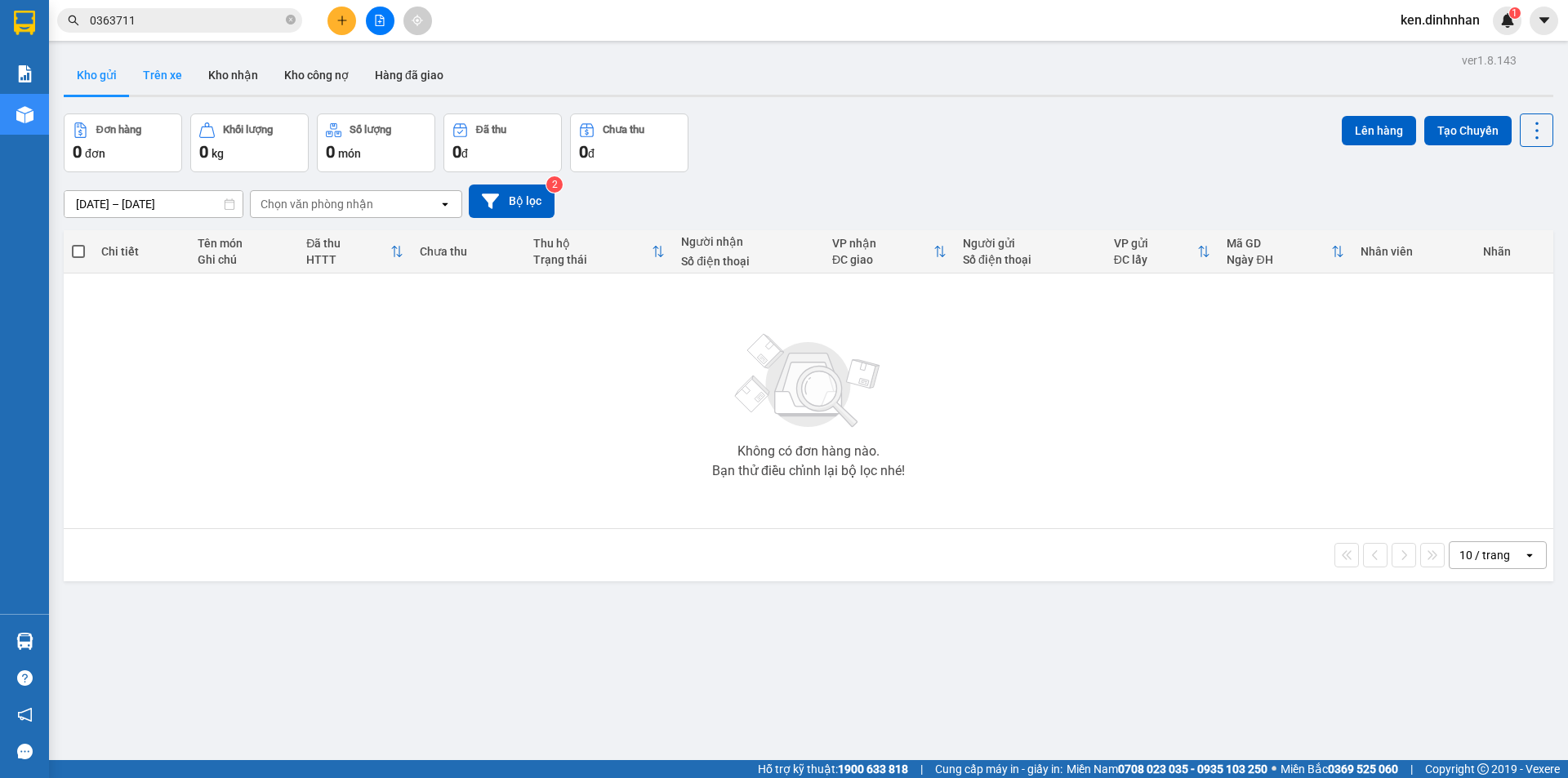
click at [167, 73] on button "Trên xe" at bounding box center [162, 75] width 65 height 39
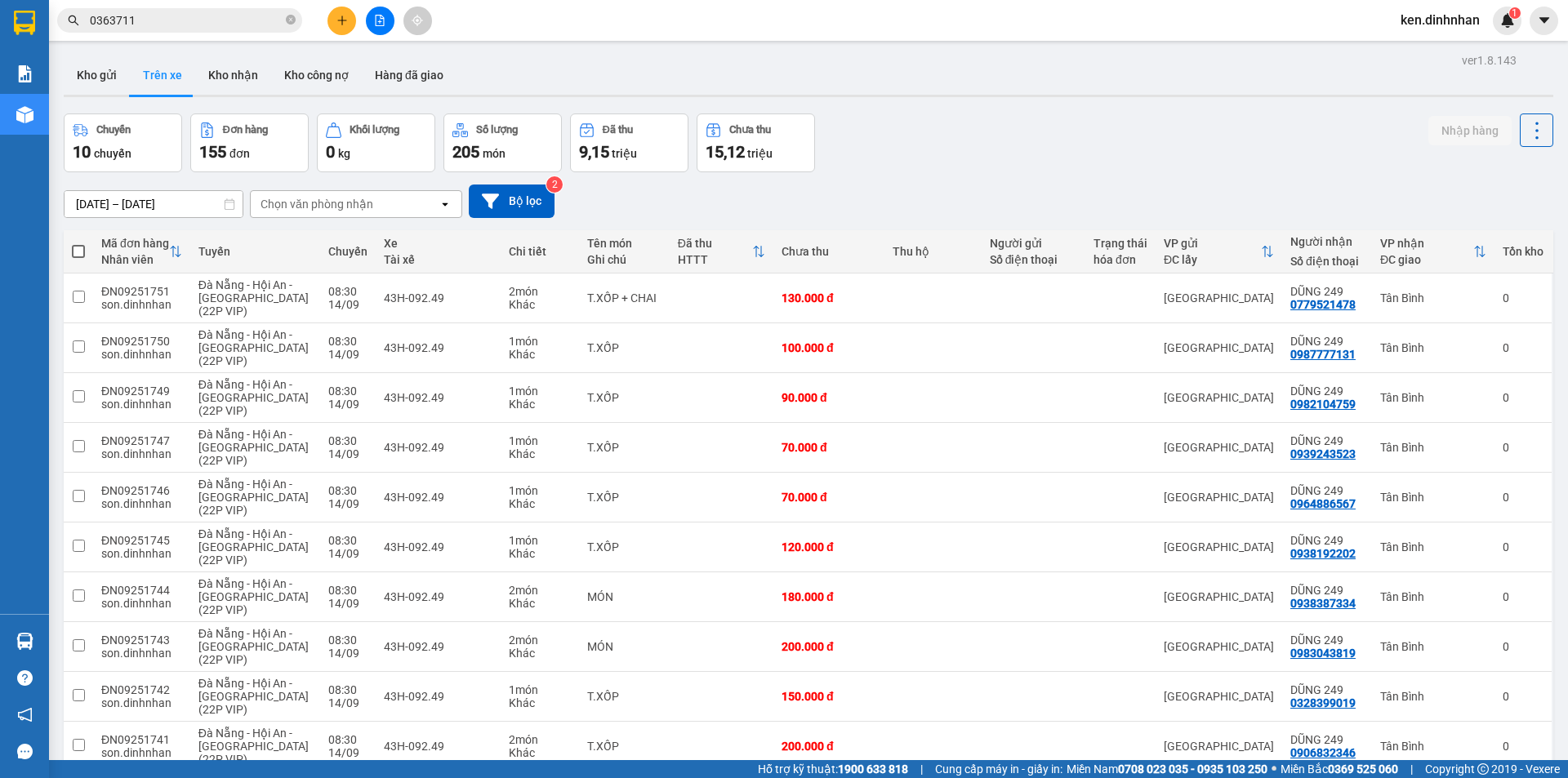
click at [295, 212] on div "Chọn văn phòng nhận" at bounding box center [317, 204] width 113 height 16
drag, startPoint x: 325, startPoint y: 296, endPoint x: 223, endPoint y: 302, distance: 102.2
click at [315, 299] on span "VP An Sương" at bounding box center [300, 297] width 73 height 16
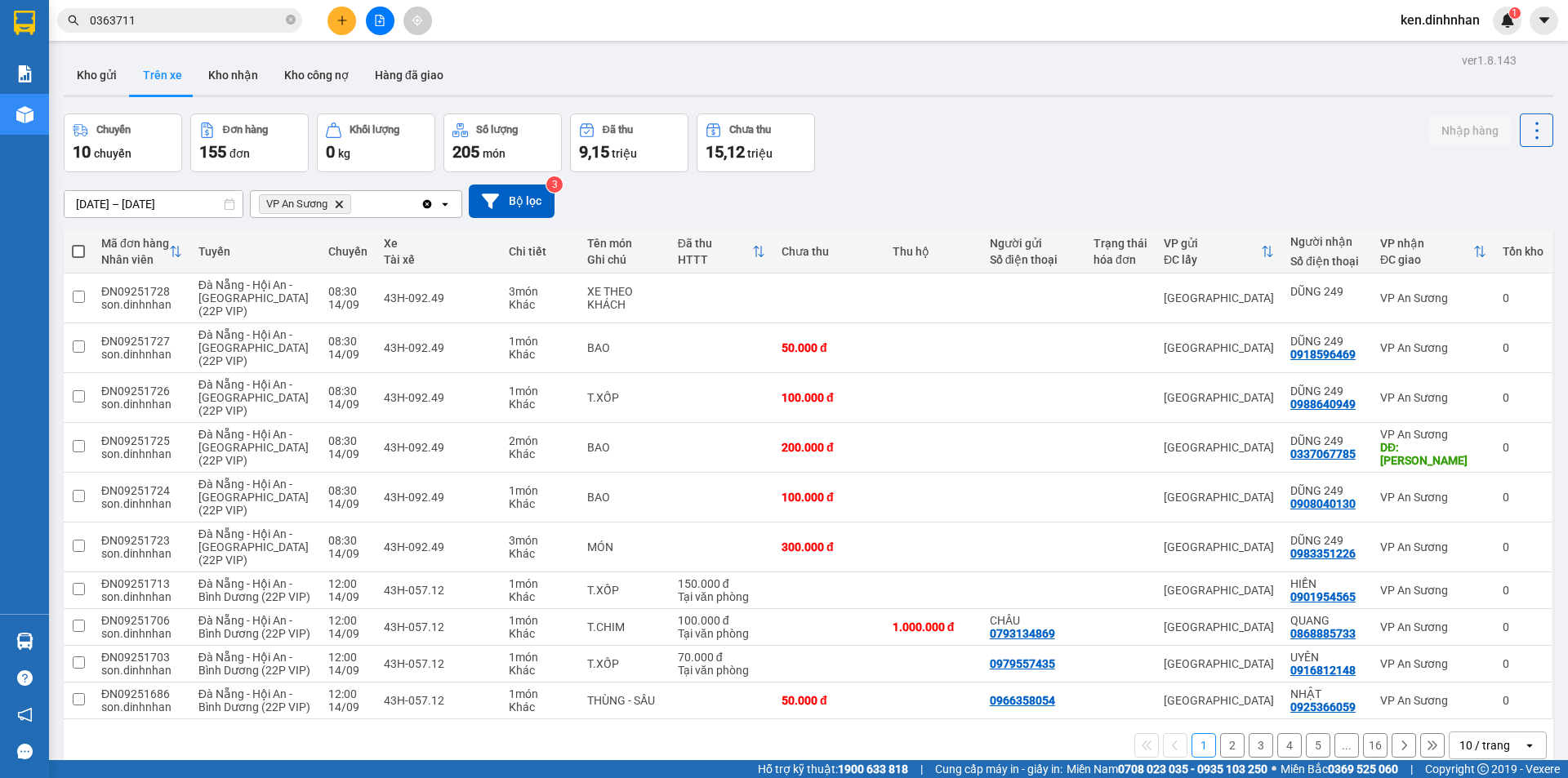
click at [80, 250] on span at bounding box center [78, 251] width 13 height 13
click at [78, 243] on input "checkbox" at bounding box center [78, 243] width 0 height 0
checkbox input "true"
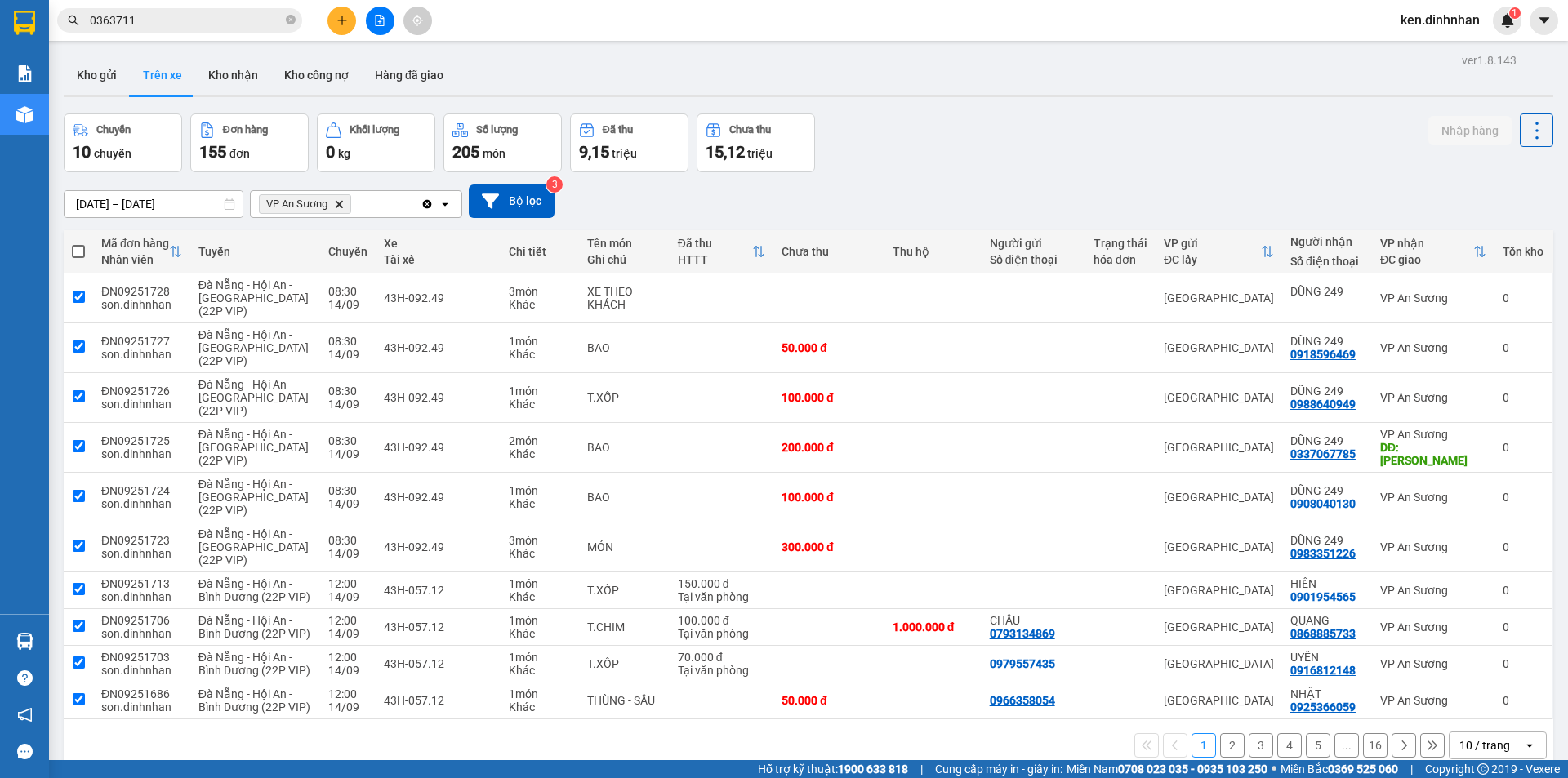
checkbox input "true"
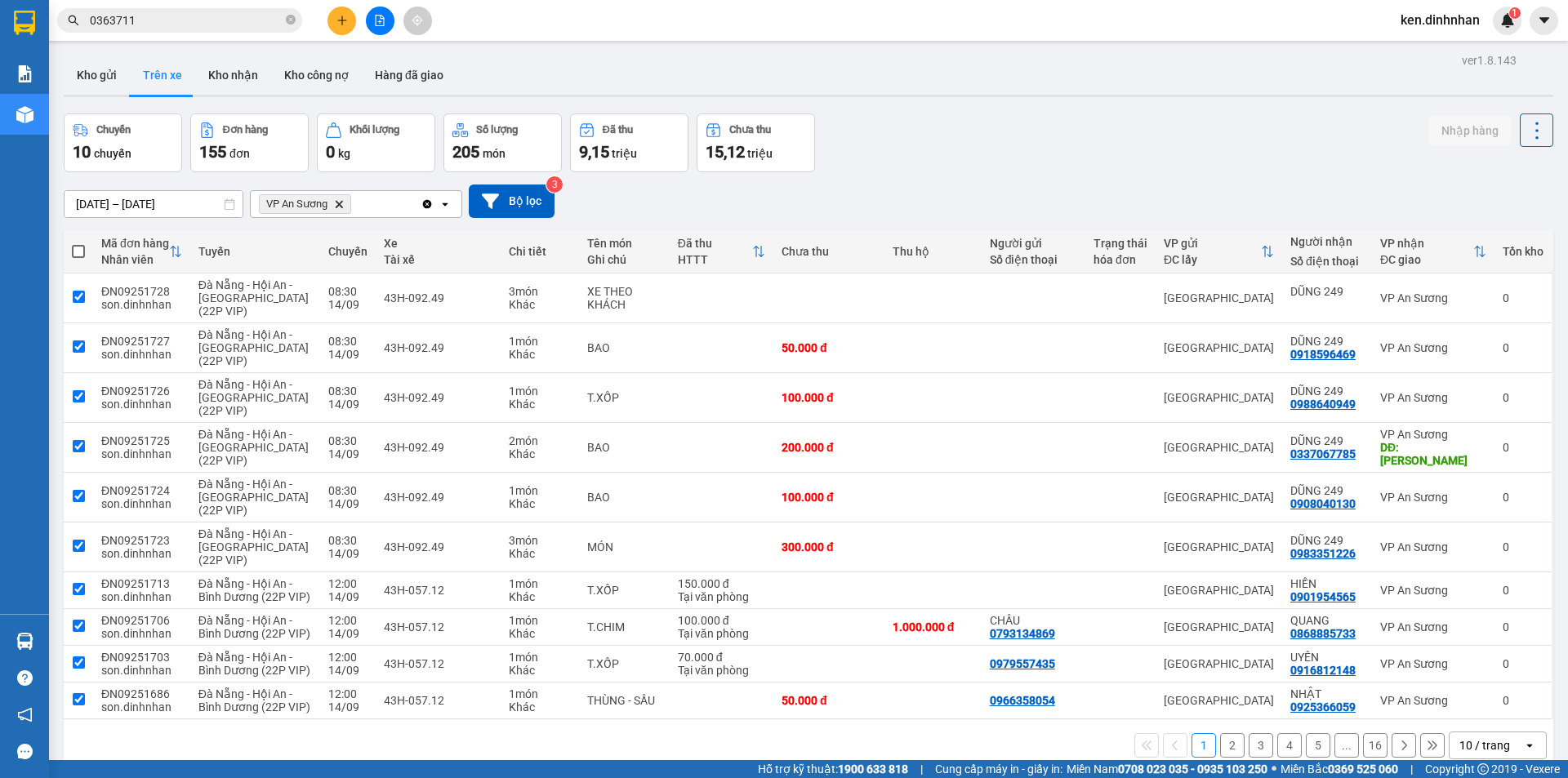
checkbox input "true"
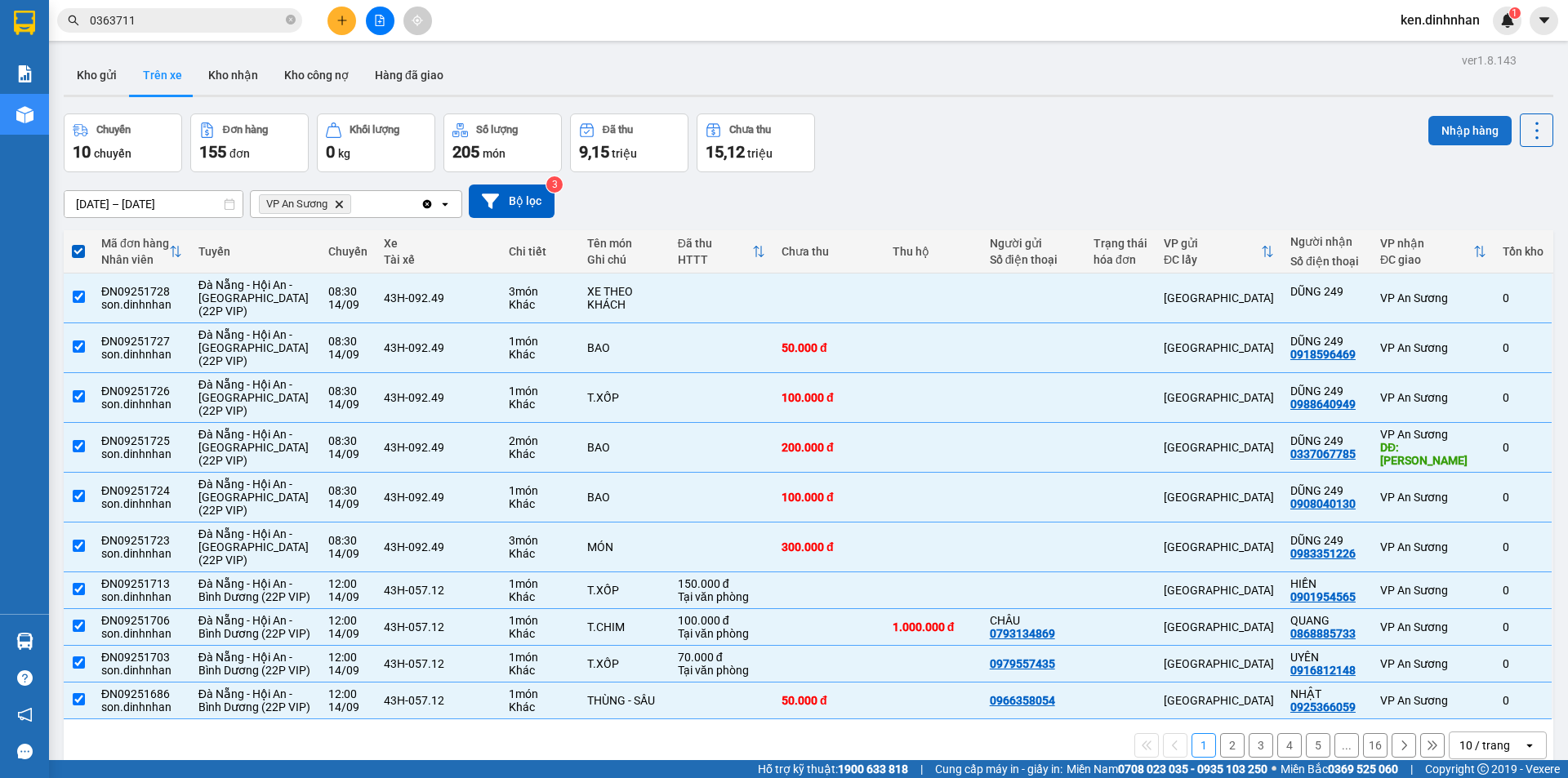
click at [1428, 132] on button "Nhập hàng" at bounding box center [1470, 131] width 83 height 30
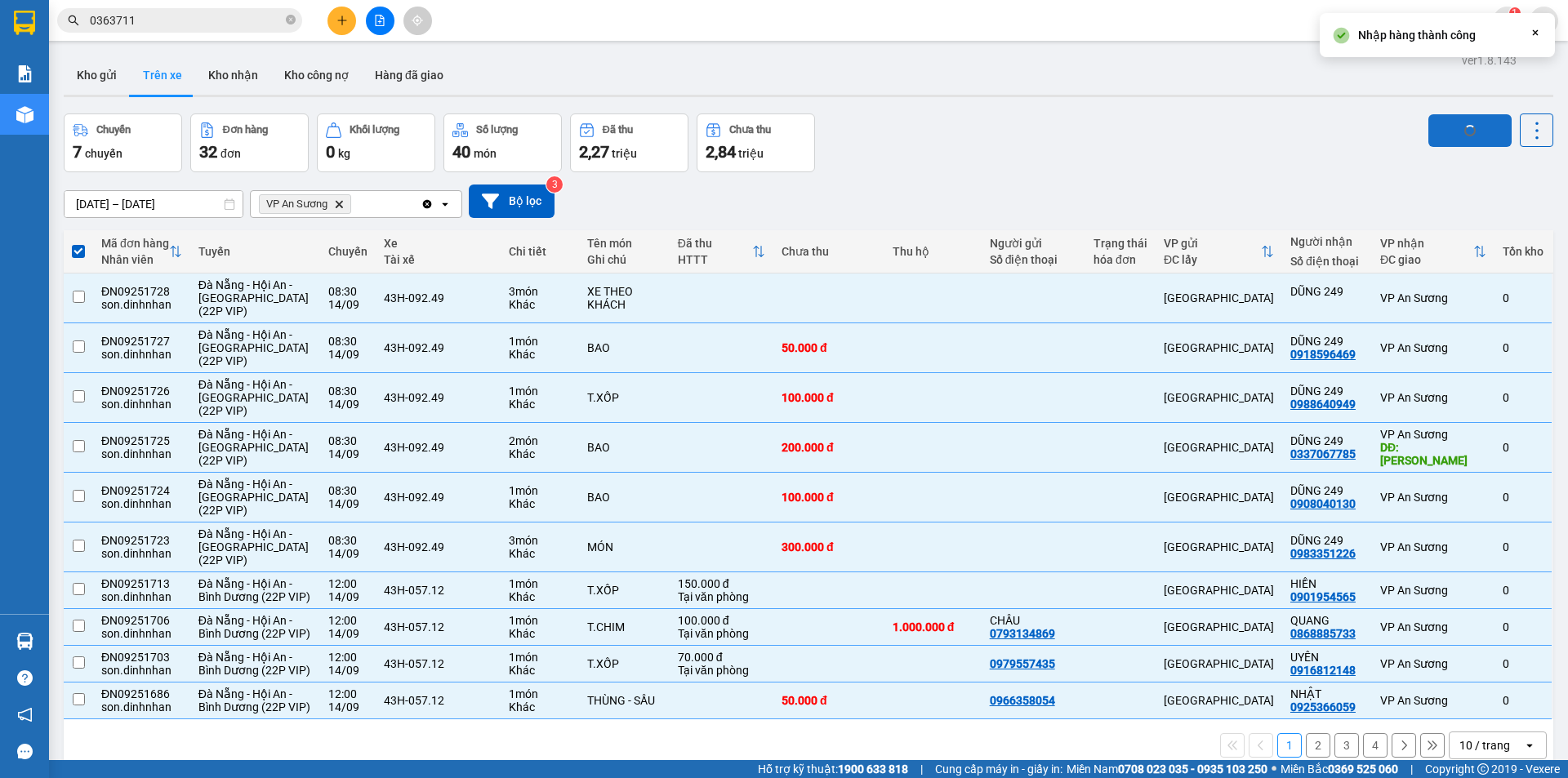
checkbox input "false"
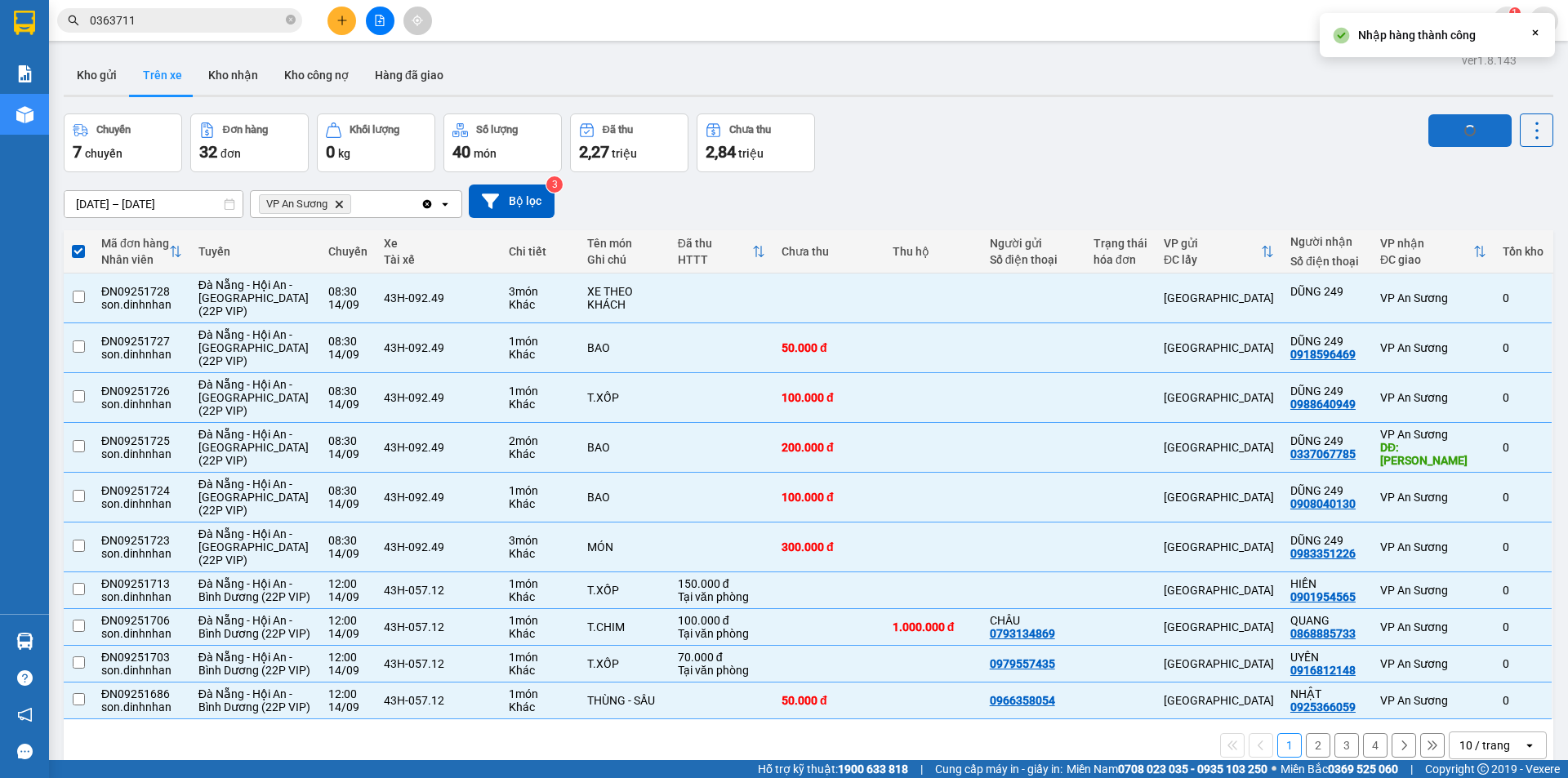
checkbox input "false"
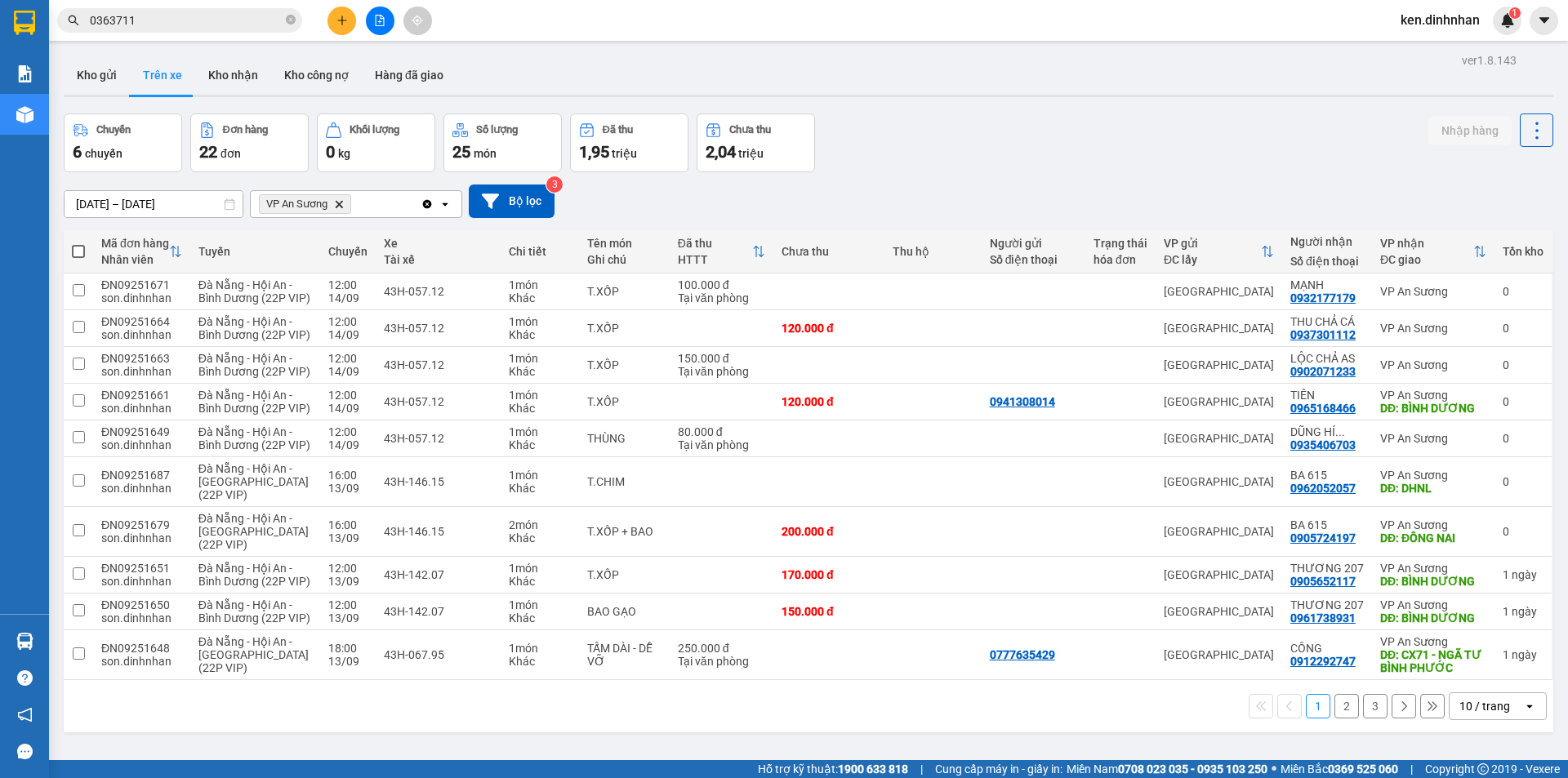
click at [84, 247] on span at bounding box center [78, 251] width 13 height 13
click at [78, 243] on input "checkbox" at bounding box center [78, 243] width 0 height 0
checkbox input "true"
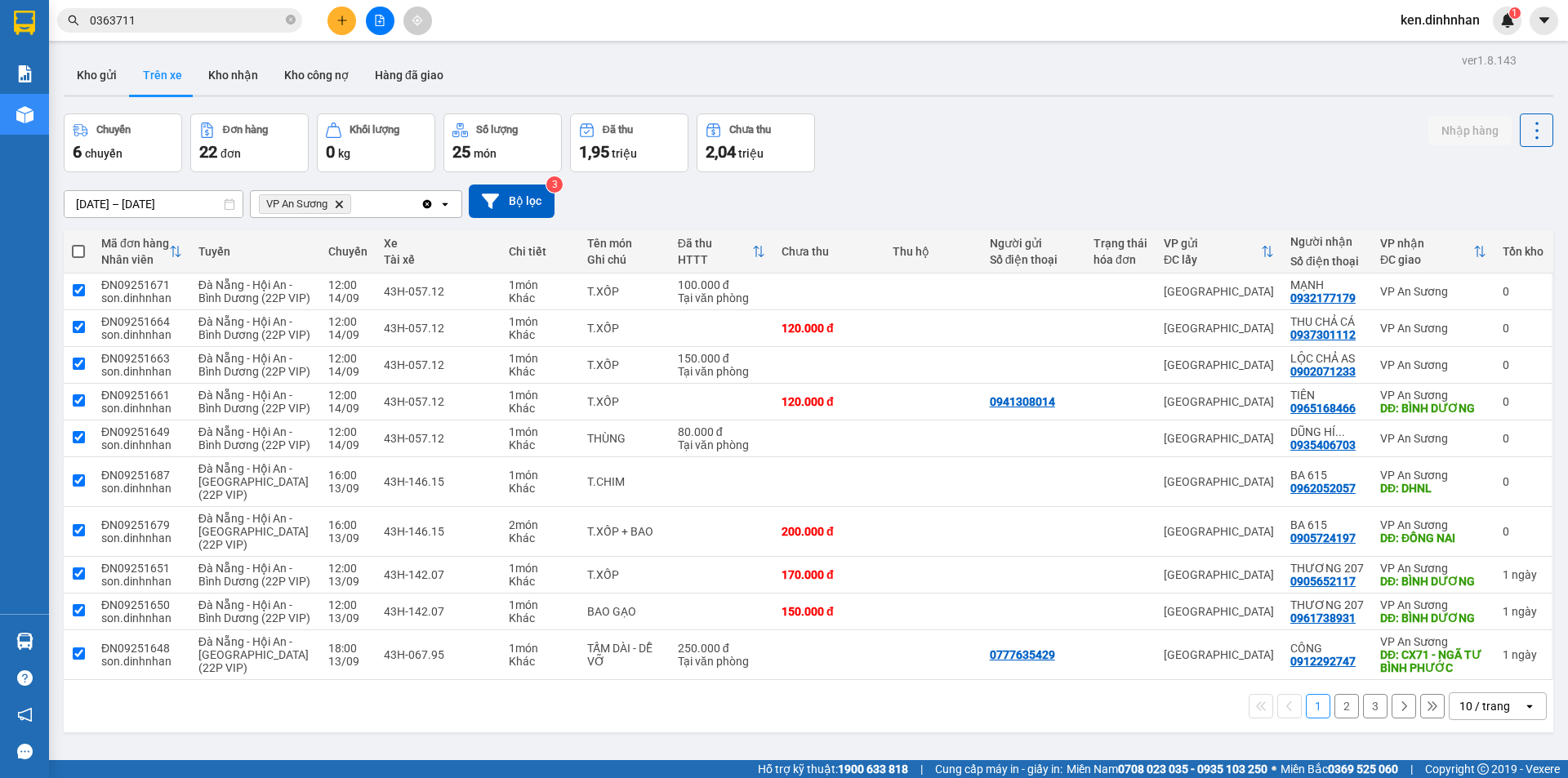
checkbox input "true"
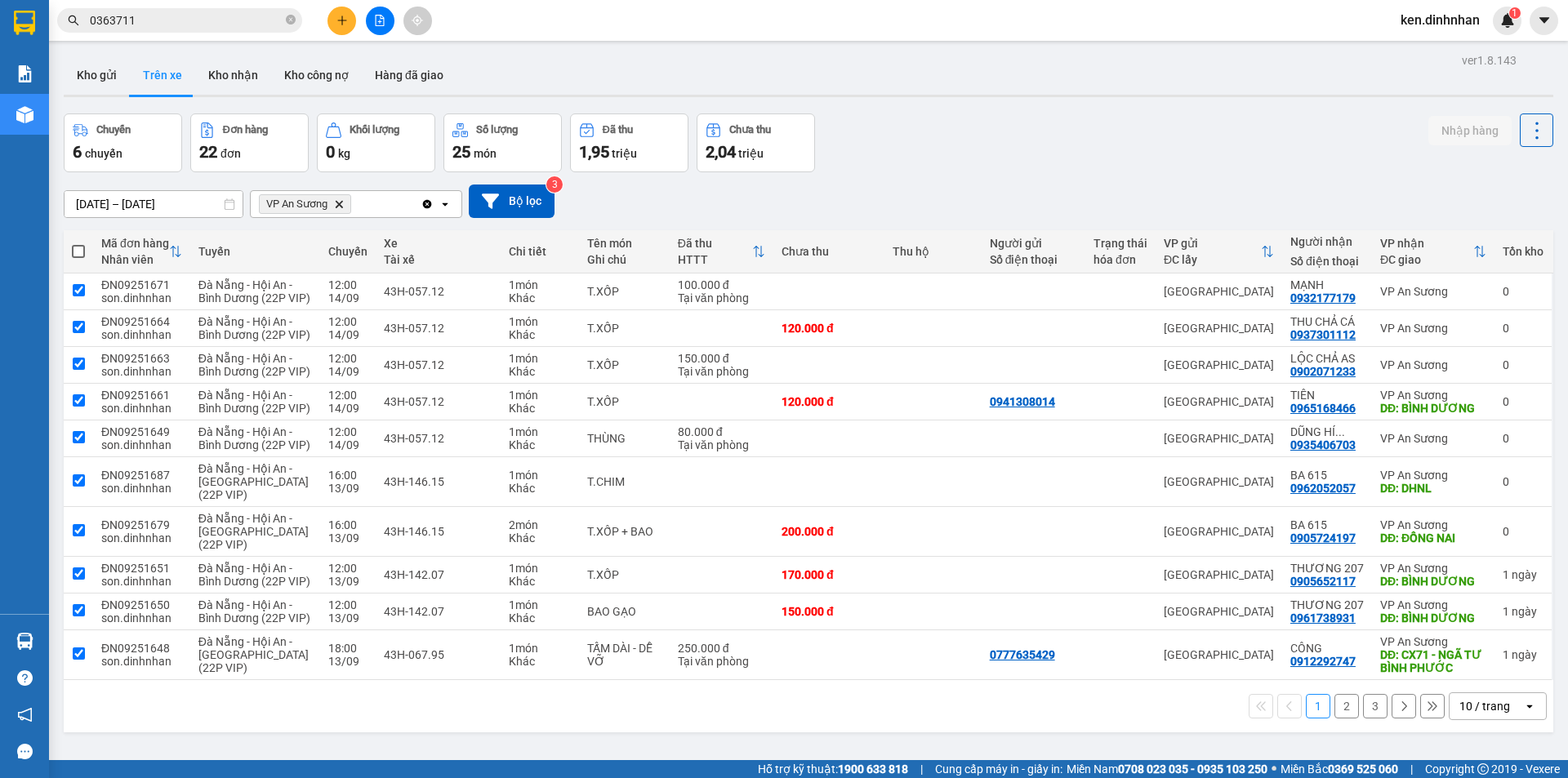
checkbox input "true"
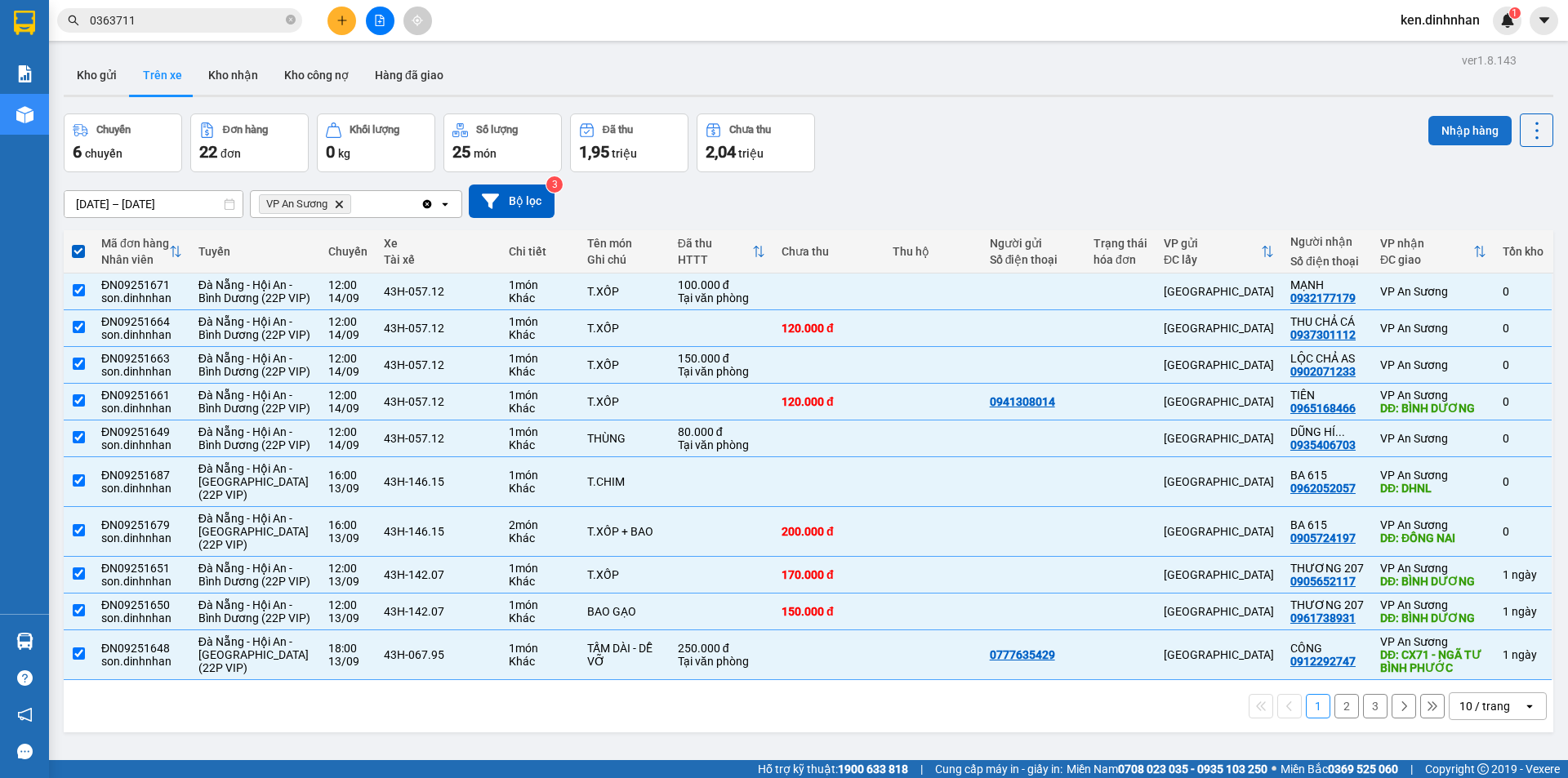
click at [1433, 132] on button "Nhập hàng" at bounding box center [1470, 131] width 83 height 30
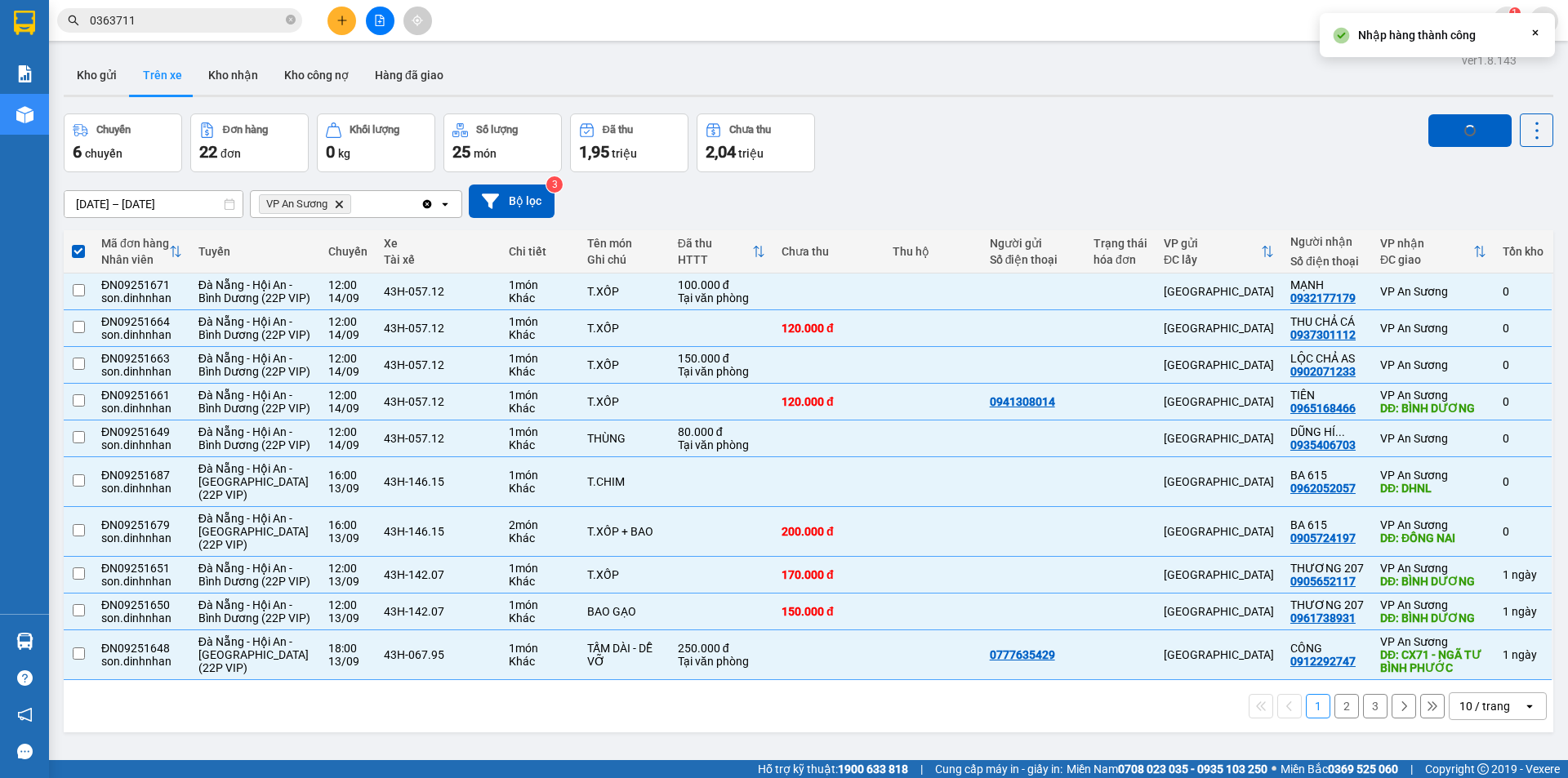
checkbox input "false"
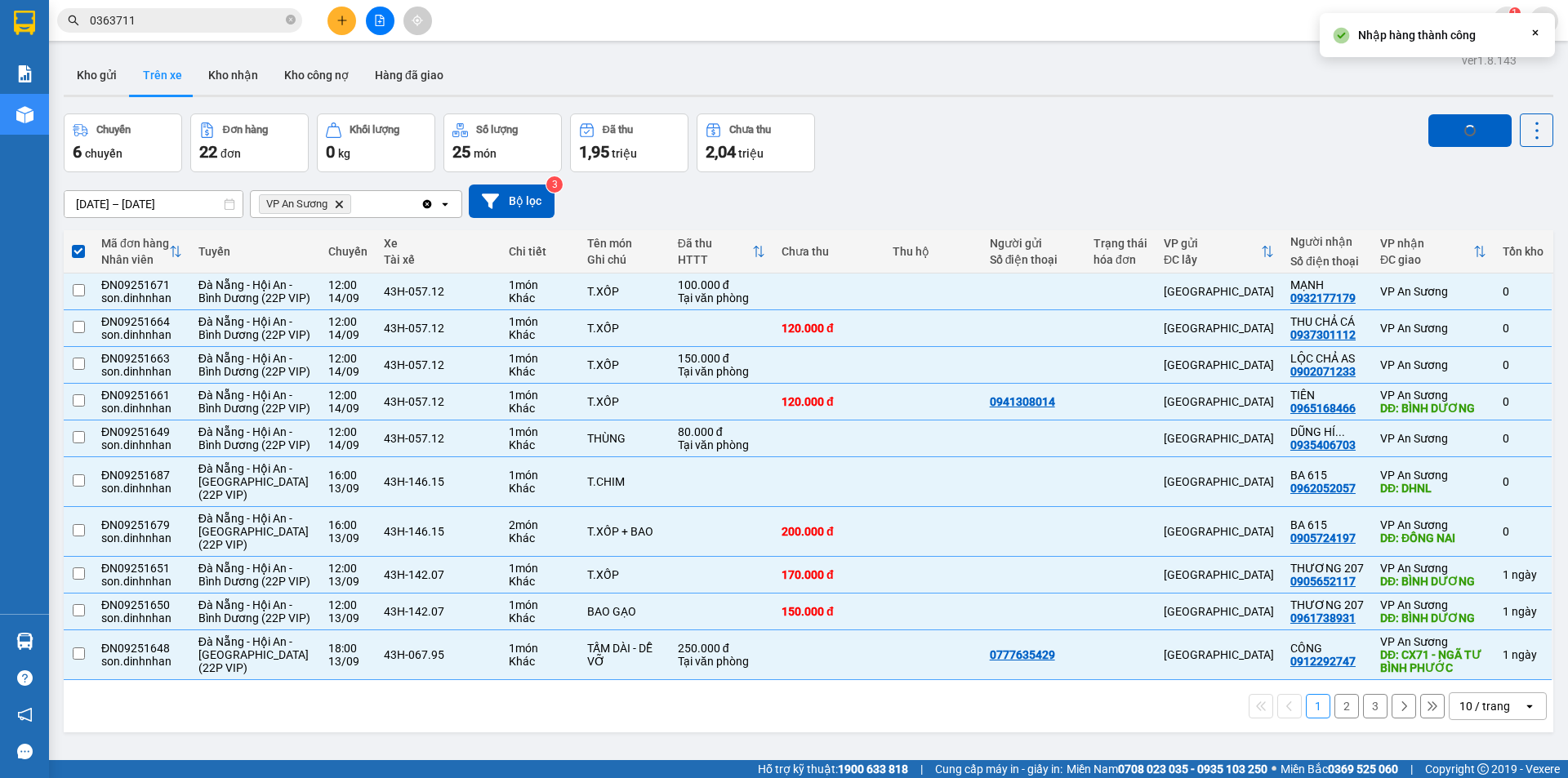
checkbox input "false"
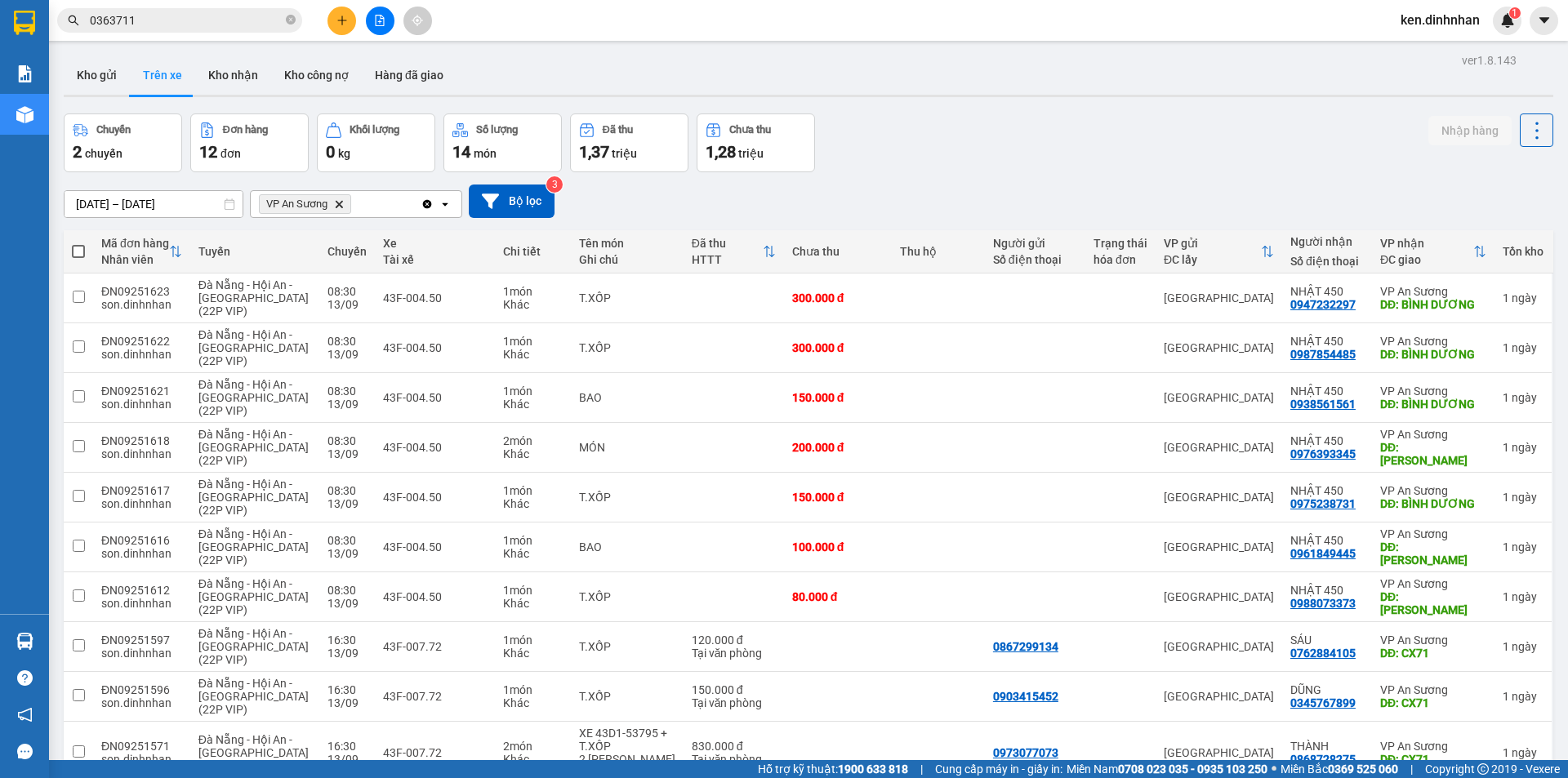
click at [77, 253] on span at bounding box center [78, 251] width 13 height 13
click at [78, 243] on input "checkbox" at bounding box center [78, 243] width 0 height 0
checkbox input "true"
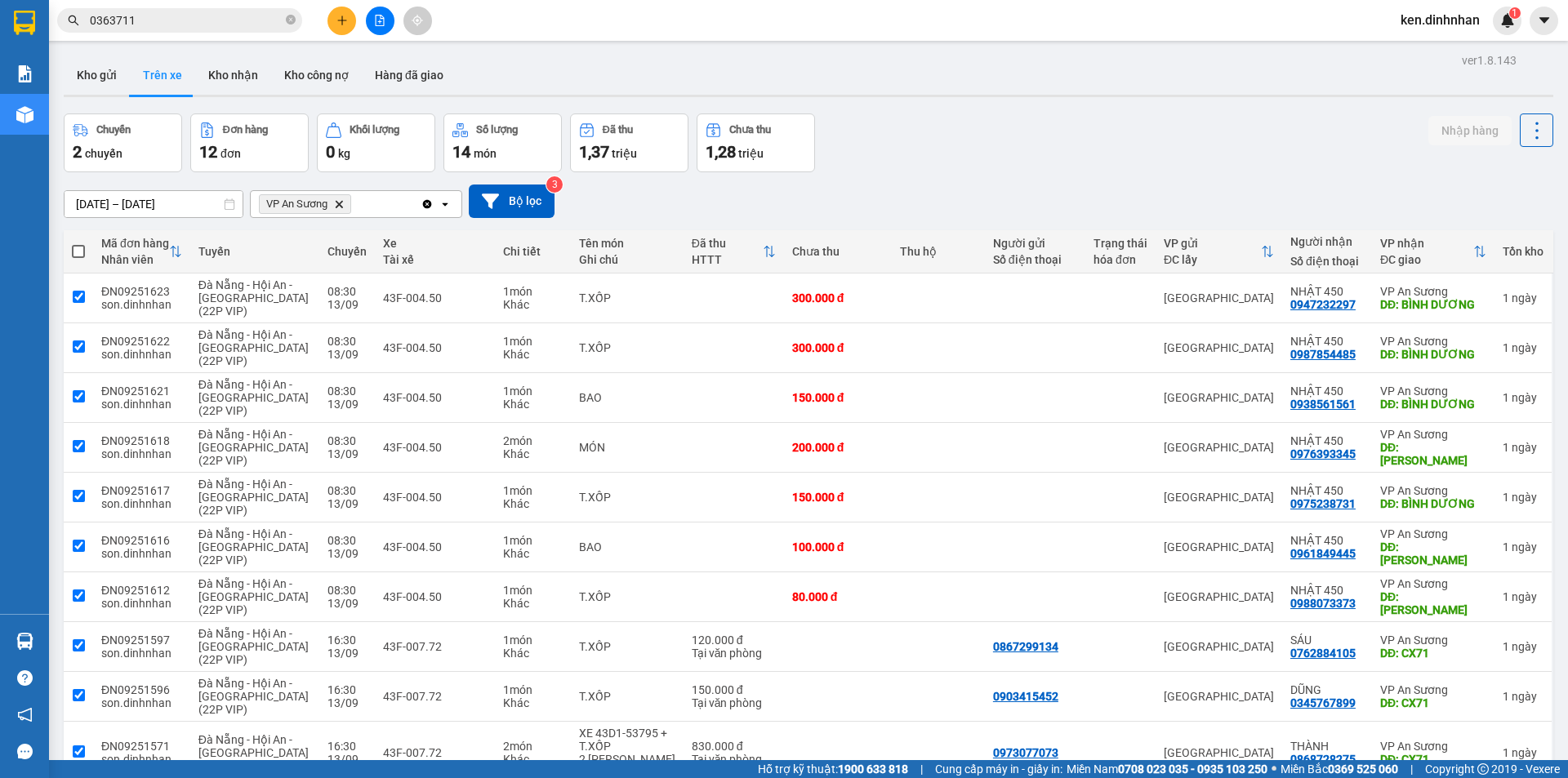
checkbox input "true"
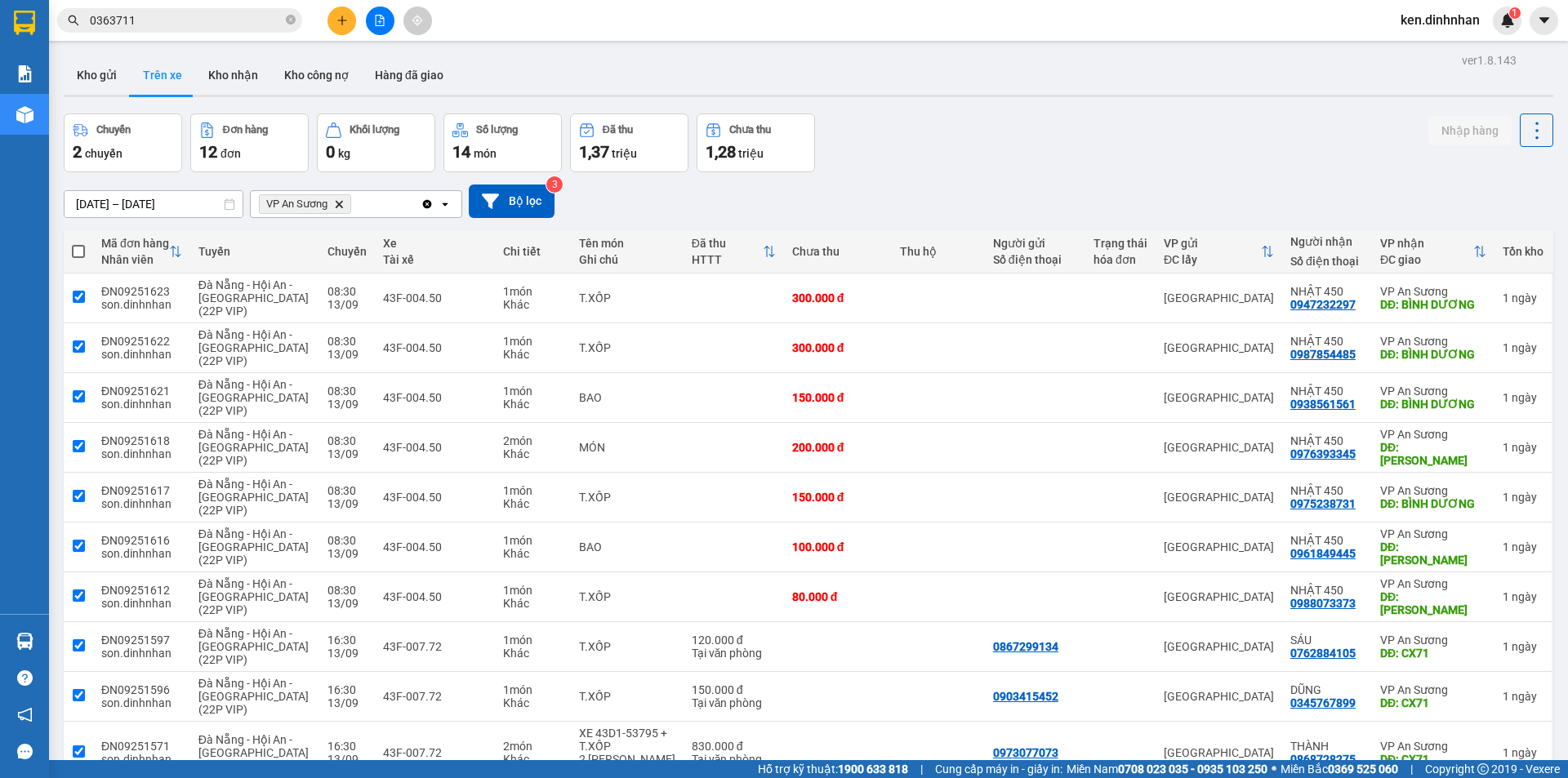
checkbox input "true"
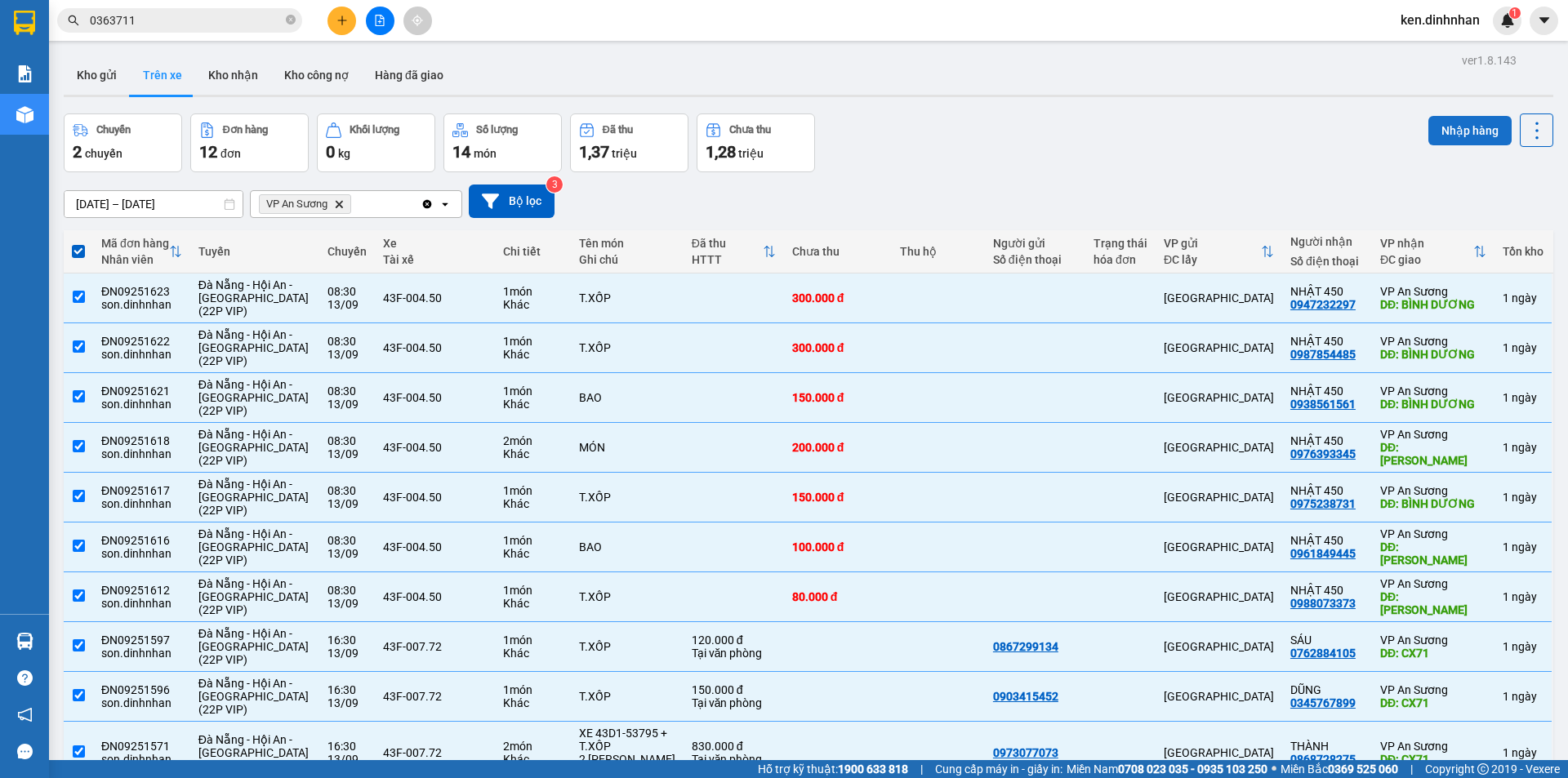
click at [1475, 131] on button "Nhập hàng" at bounding box center [1470, 131] width 83 height 30
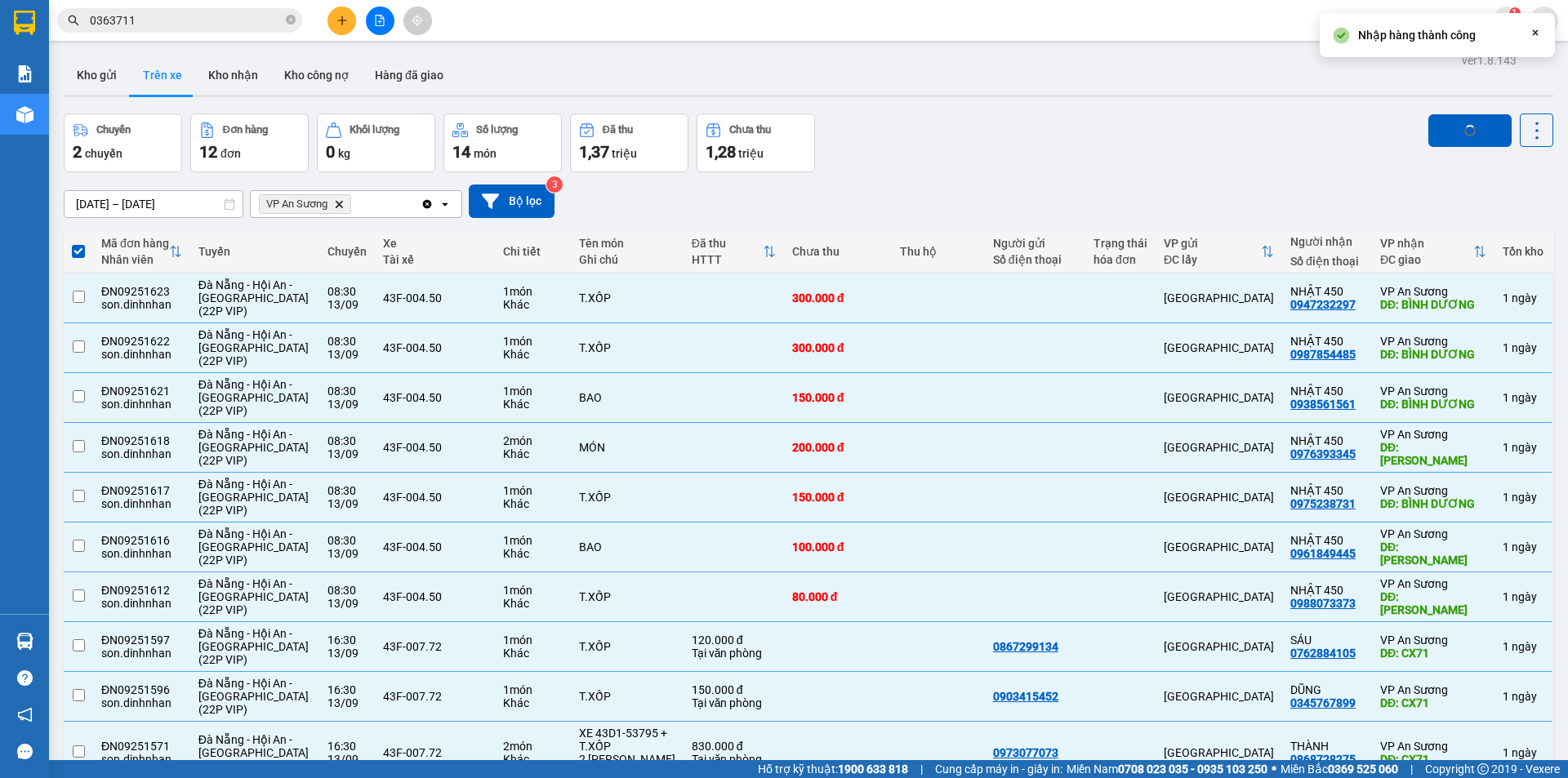
checkbox input "false"
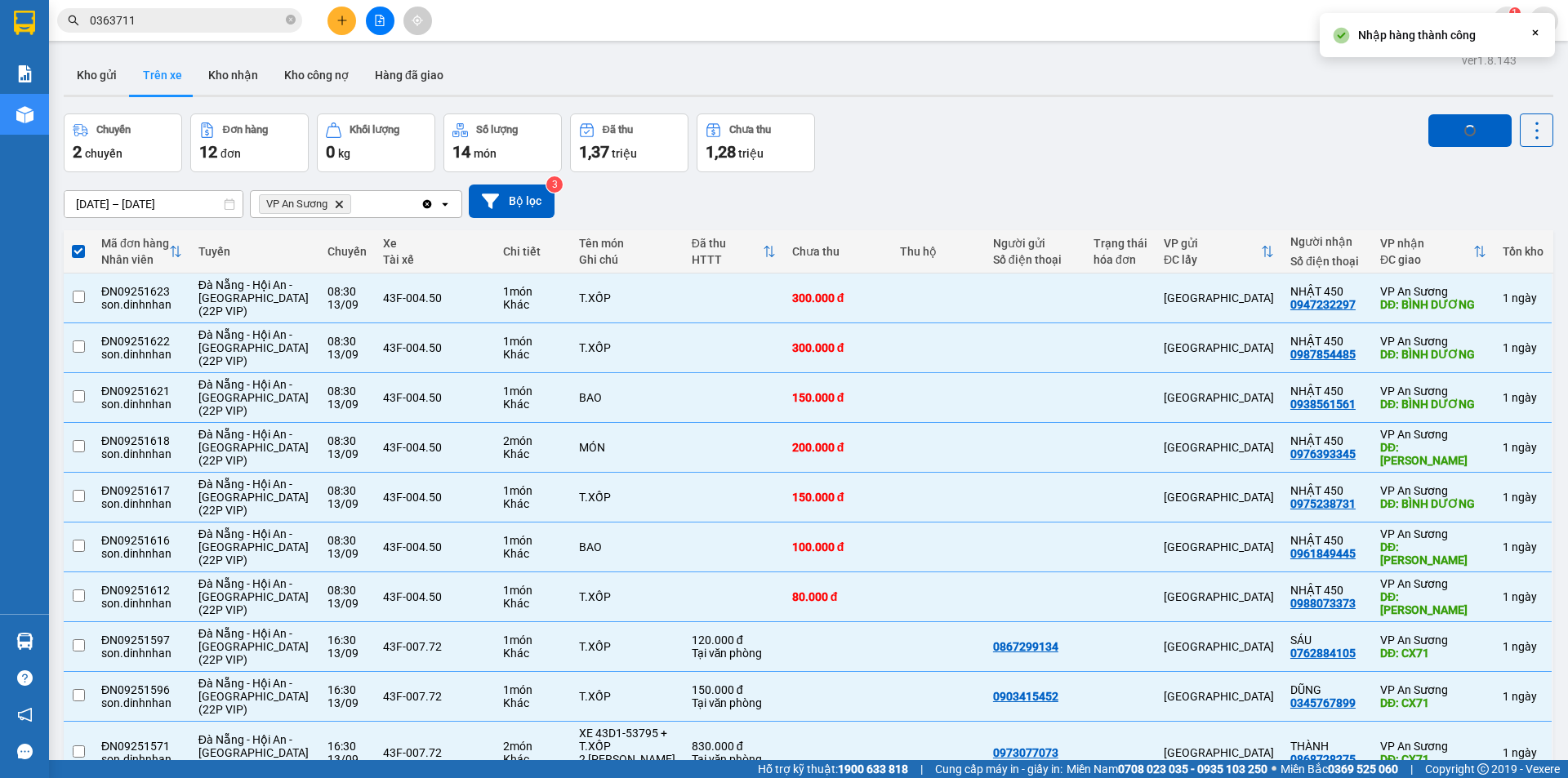
checkbox input "false"
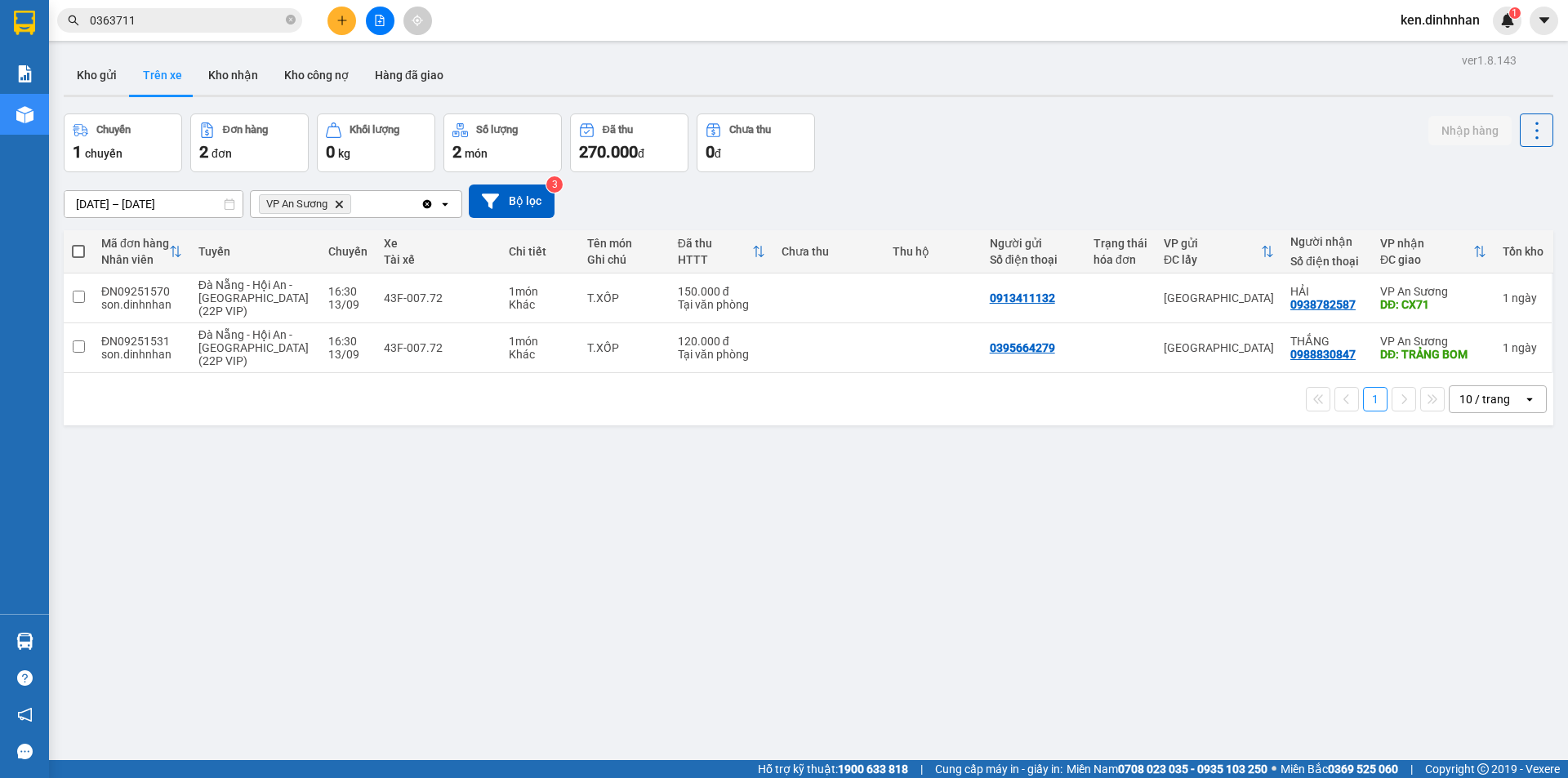
click at [76, 251] on span at bounding box center [78, 251] width 13 height 13
click at [78, 243] on input "checkbox" at bounding box center [78, 243] width 0 height 0
checkbox input "true"
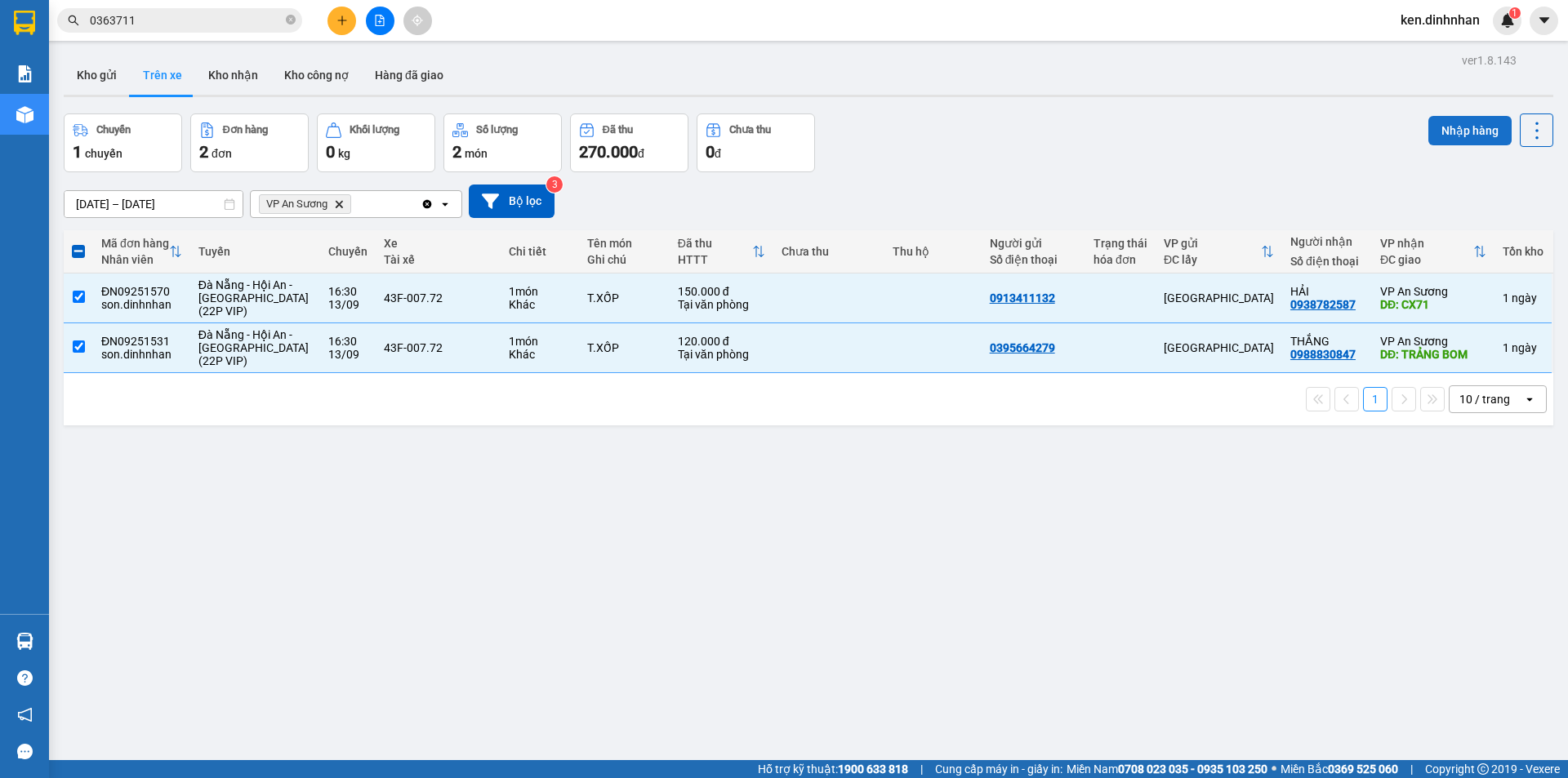
click at [1455, 132] on button "Nhập hàng" at bounding box center [1470, 131] width 83 height 30
checkbox input "false"
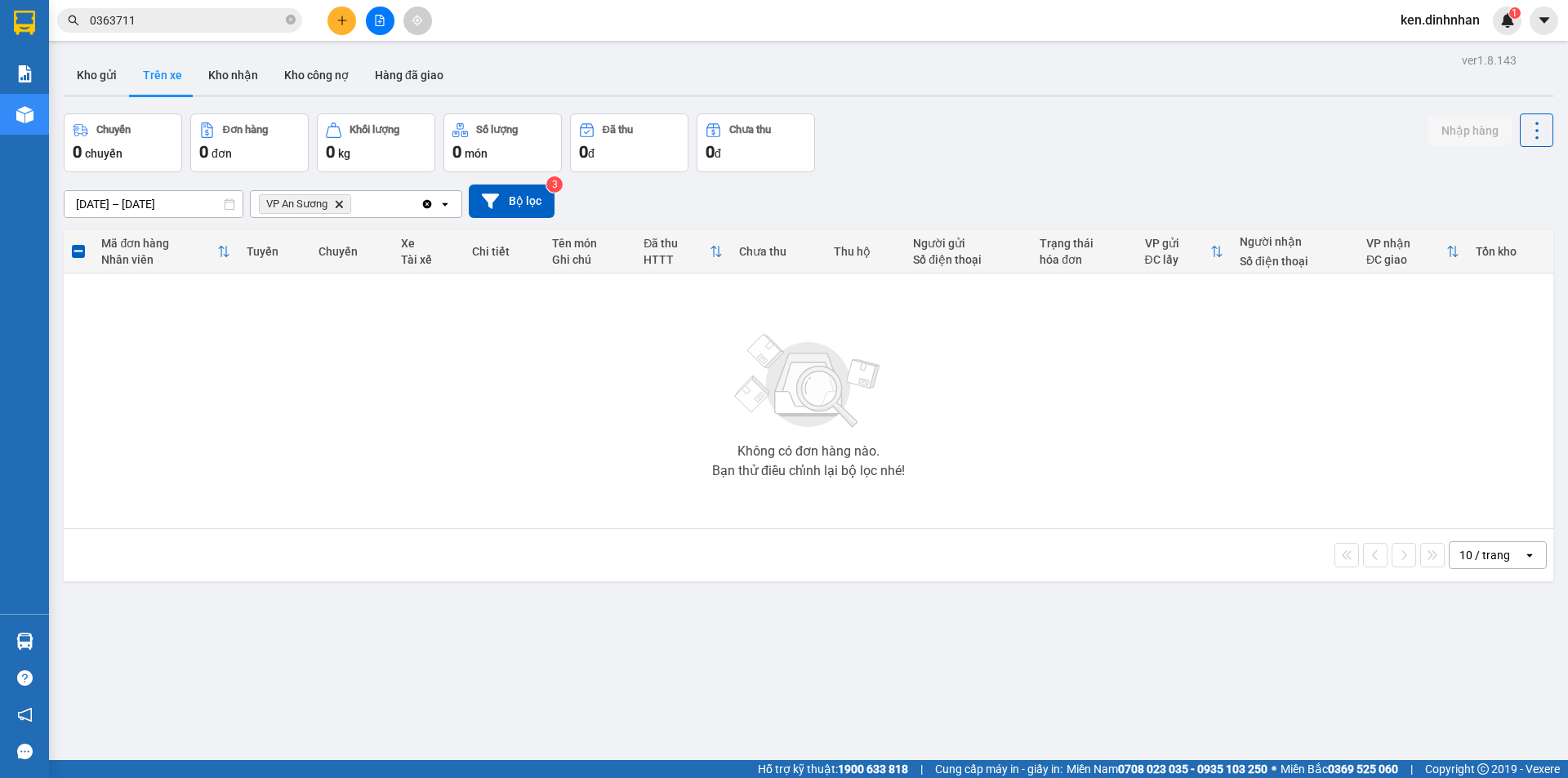
click at [165, 13] on input "0363711" at bounding box center [186, 20] width 193 height 18
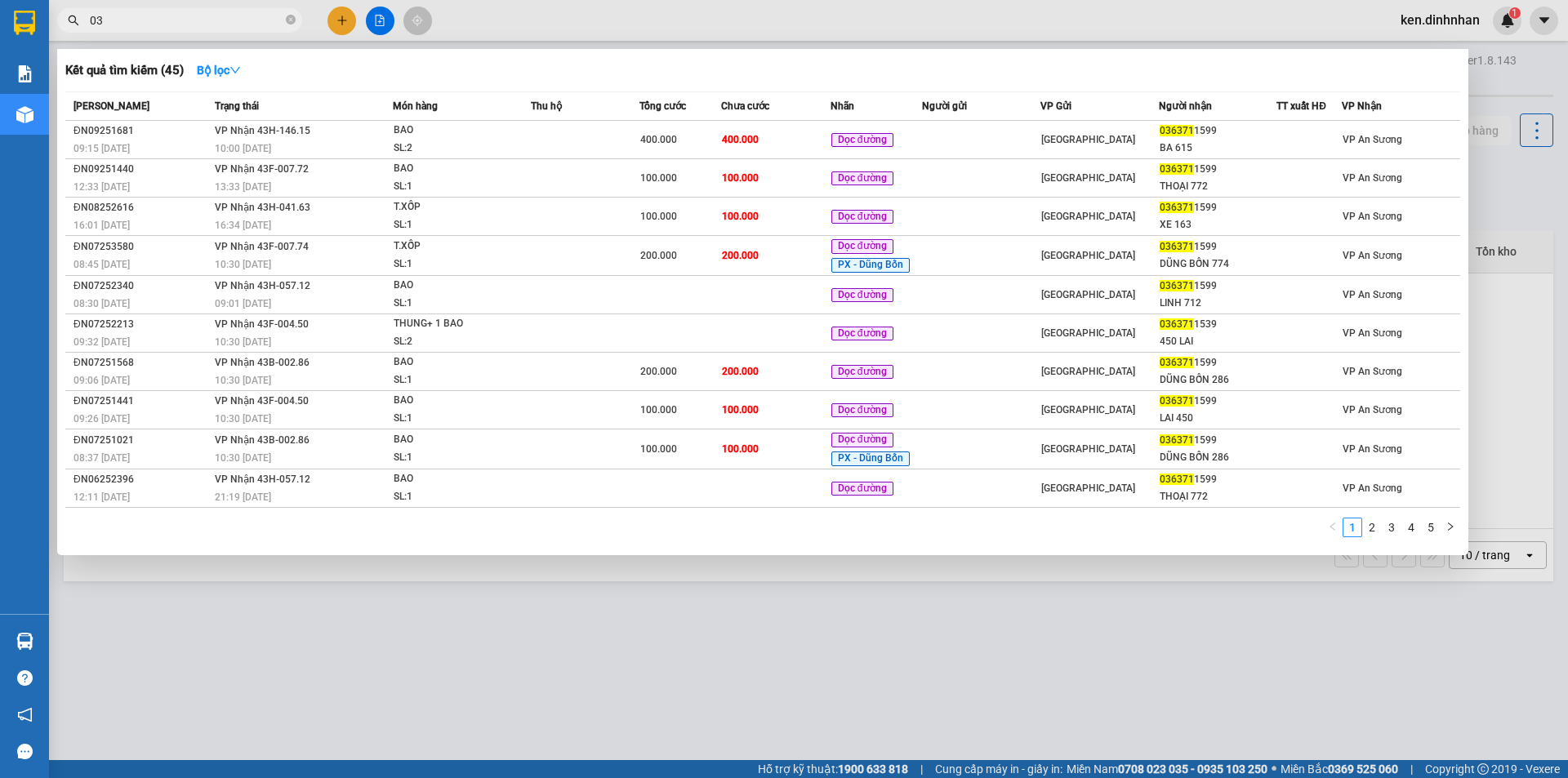
type input "0"
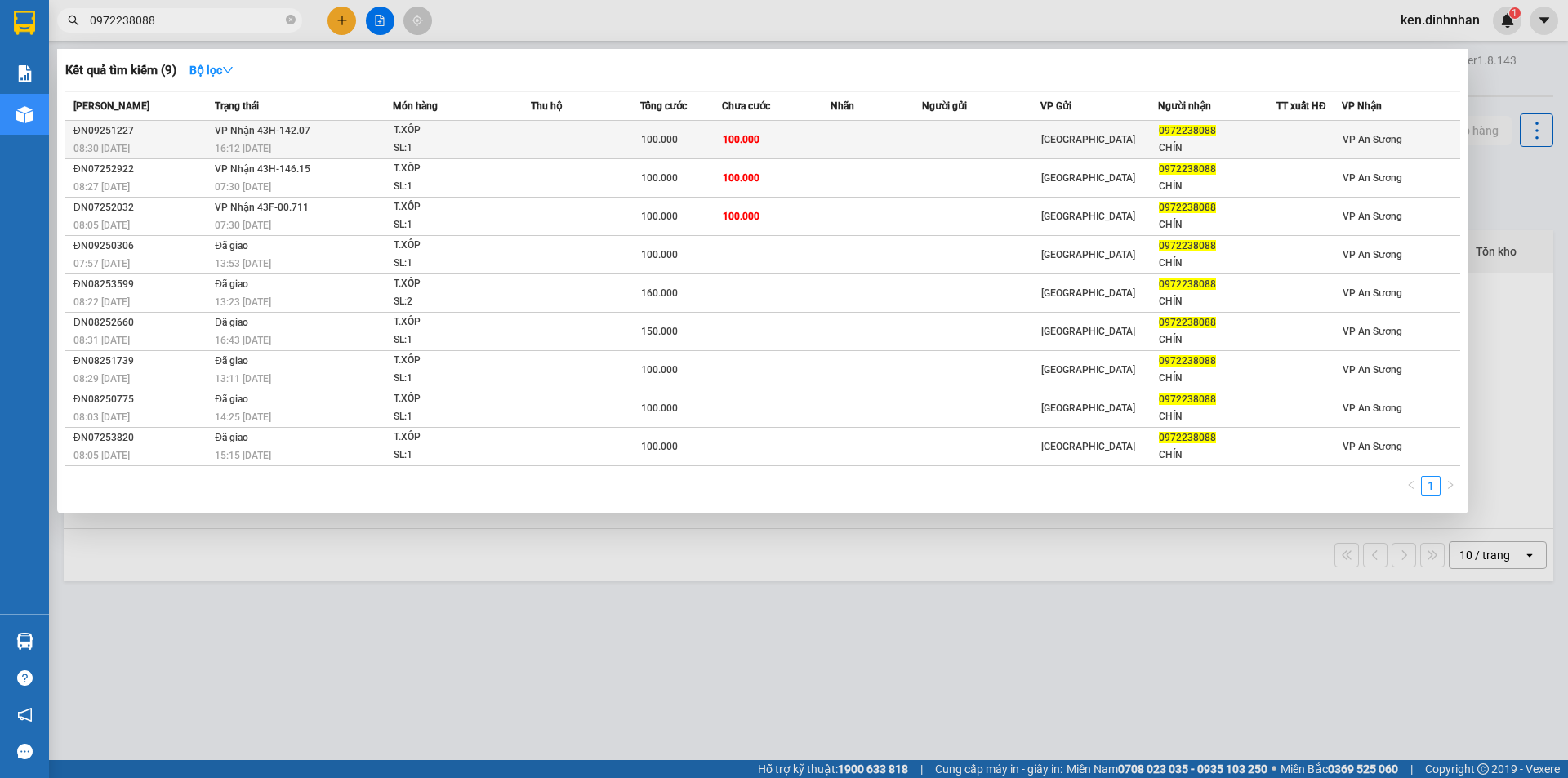
type input "0972238088"
click at [591, 137] on td at bounding box center [585, 140] width 109 height 38
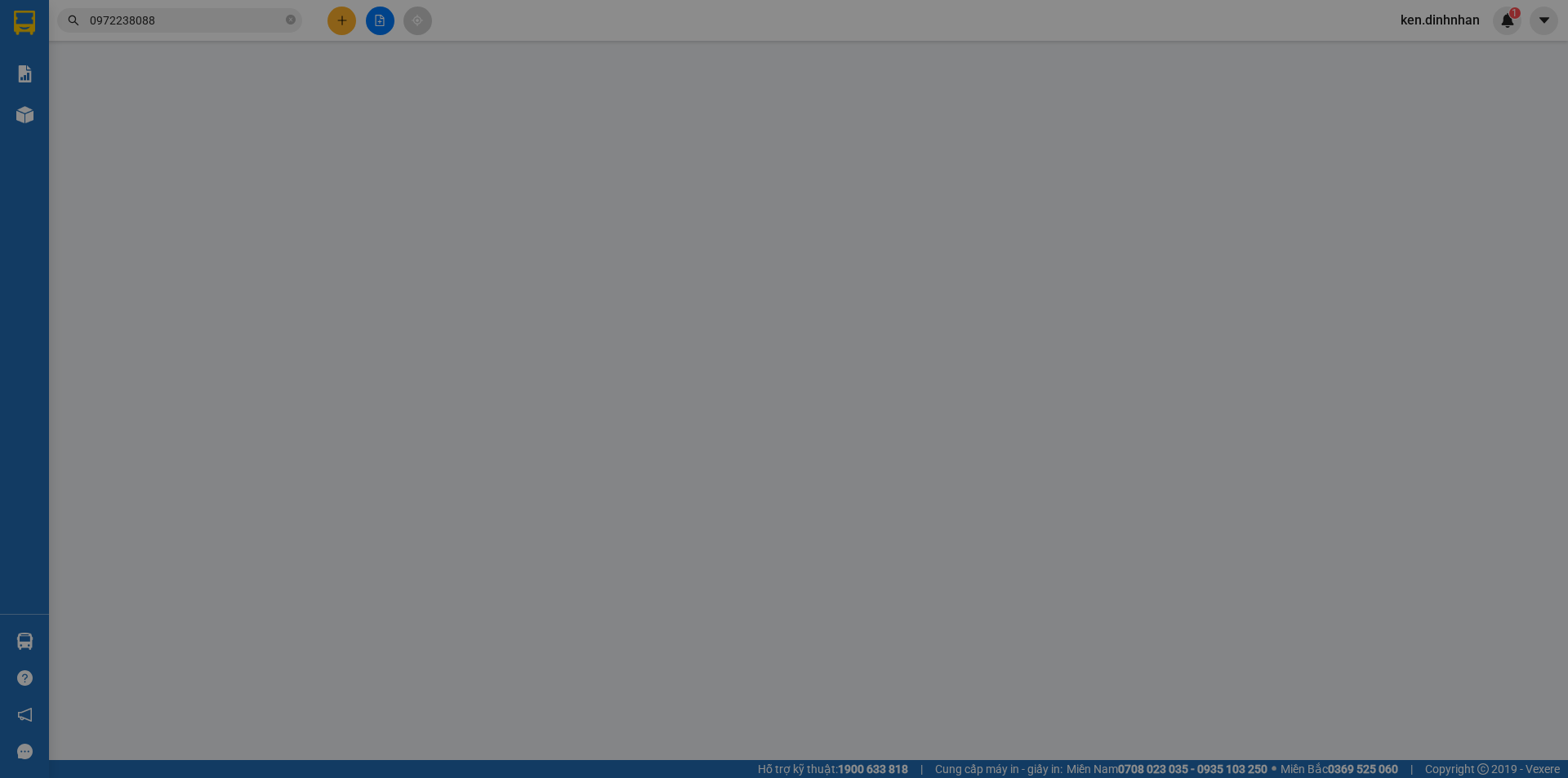
type input "0972238088"
type input "CHÍN"
type input "100.000"
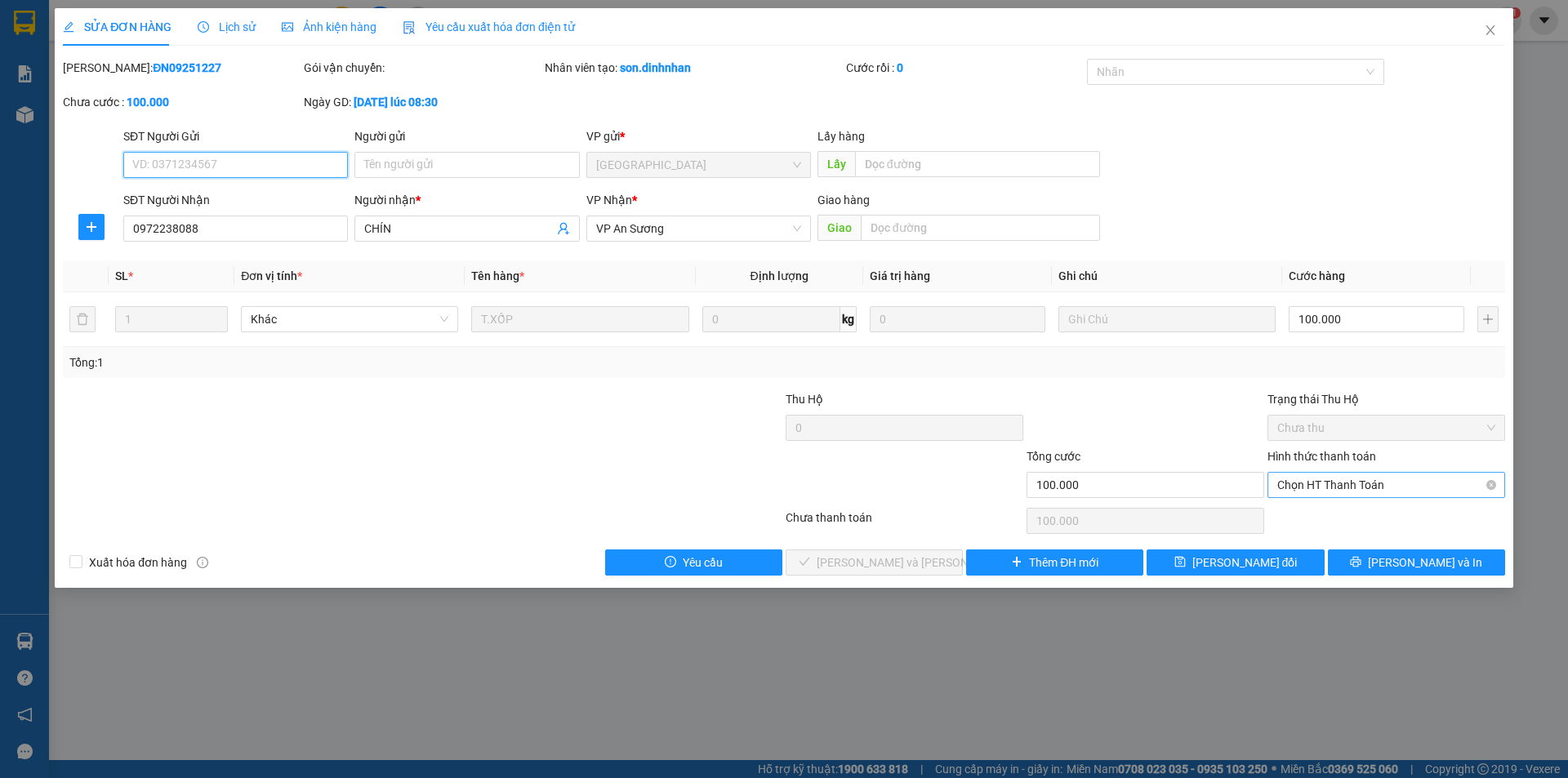
drag, startPoint x: 1340, startPoint y: 474, endPoint x: 1335, endPoint y: 496, distance: 22.6
click at [1340, 478] on span "Chọn HT Thanh Toán" at bounding box center [1386, 485] width 218 height 24
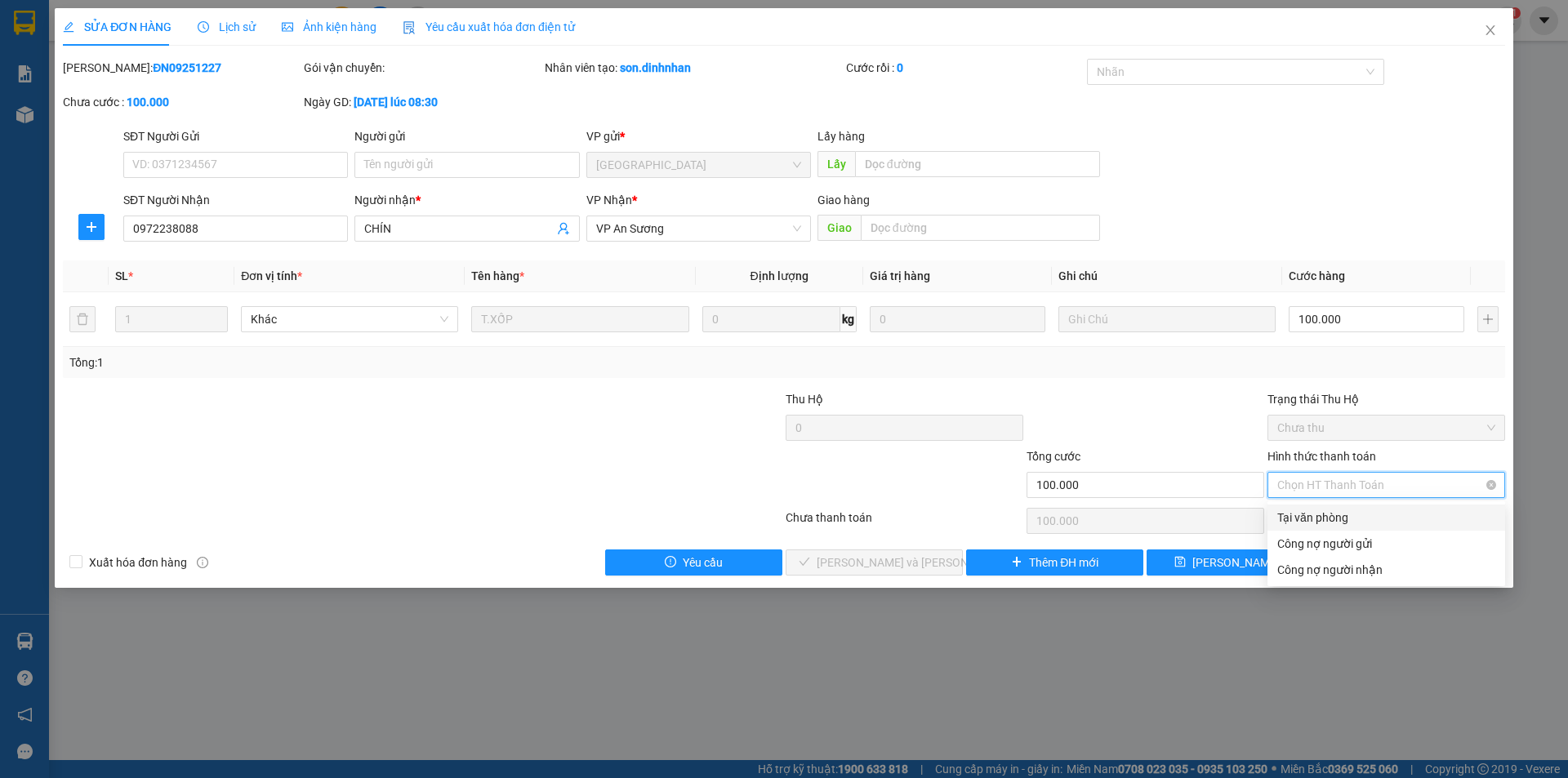
drag, startPoint x: 1335, startPoint y: 496, endPoint x: 1102, endPoint y: 547, distance: 238.5
click at [1335, 527] on div "Tại văn phòng" at bounding box center [1387, 518] width 238 height 26
type input "0"
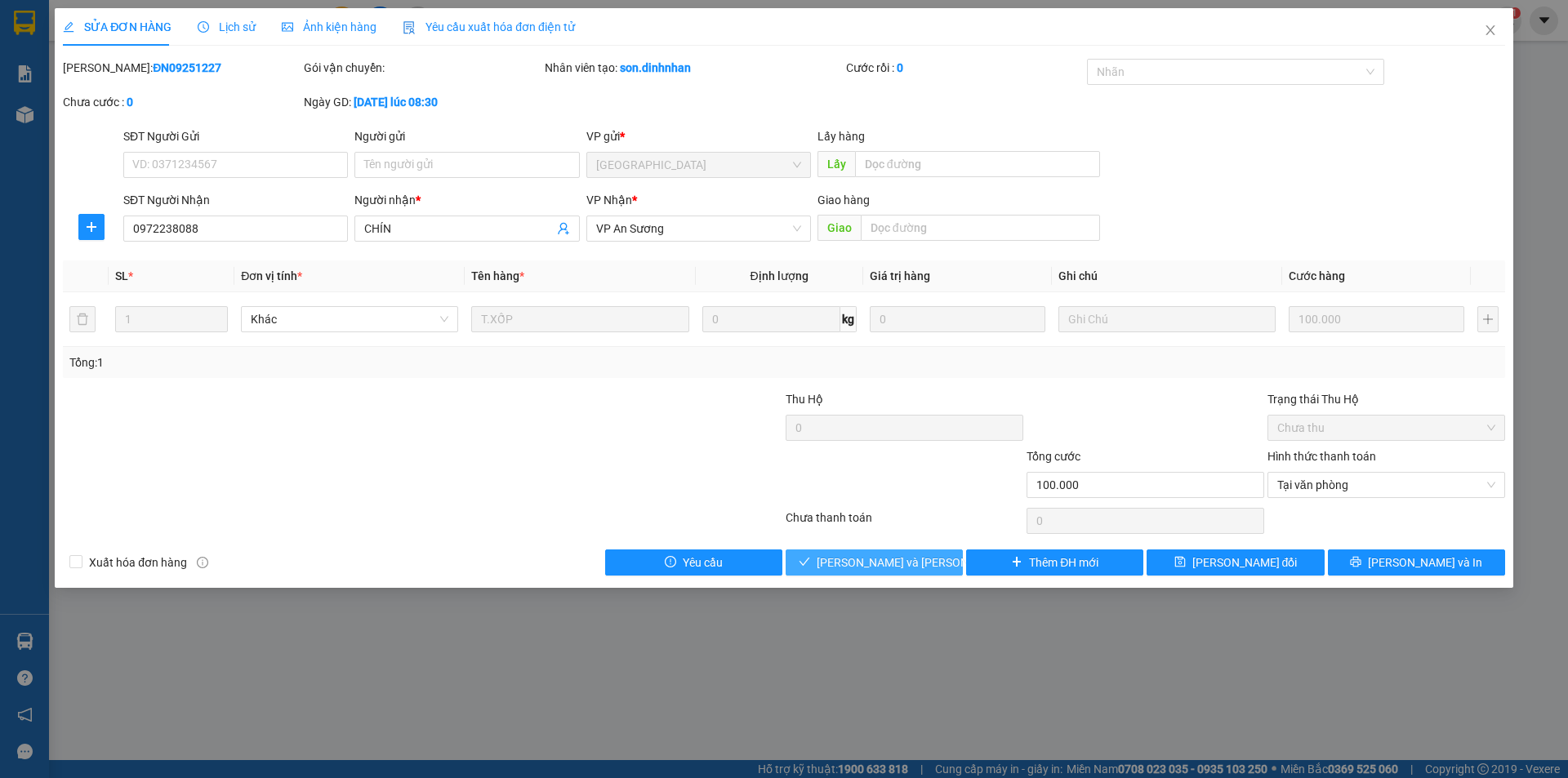
click at [904, 556] on span "[PERSON_NAME] và Giao hàng" at bounding box center [926, 563] width 221 height 18
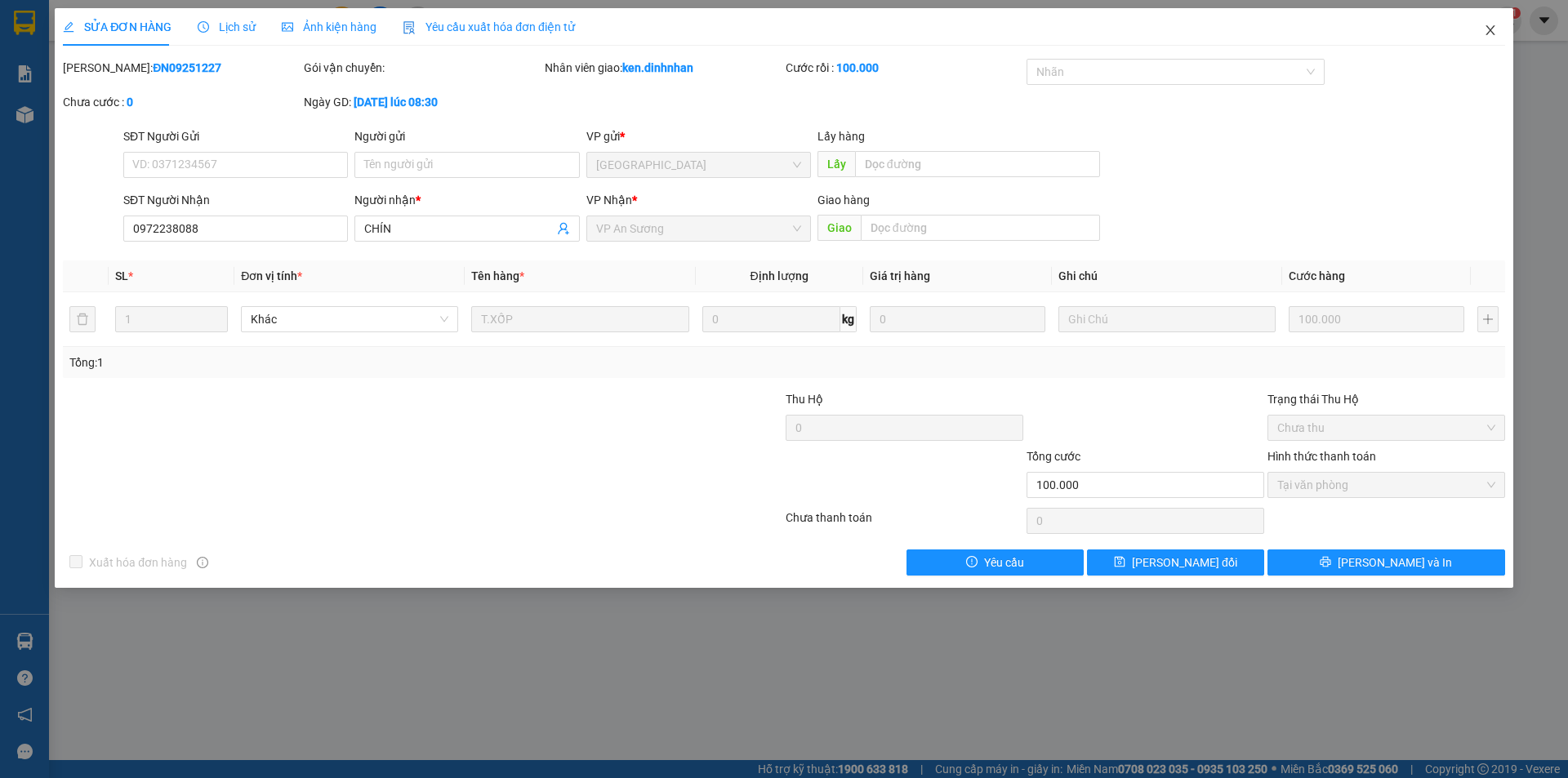
click at [1492, 36] on icon "close" at bounding box center [1490, 30] width 13 height 13
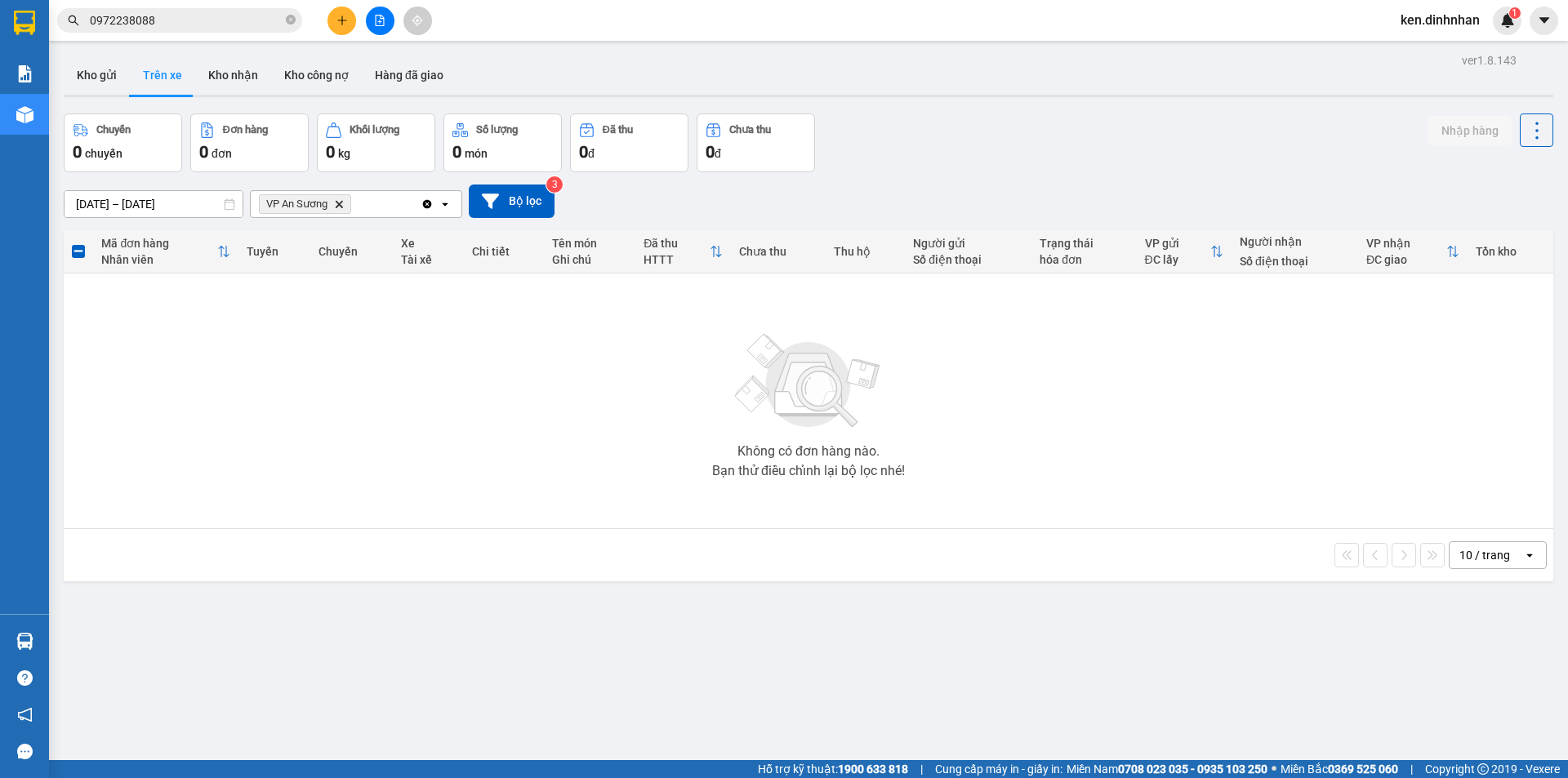
click at [285, 19] on span "0972238088" at bounding box center [180, 20] width 245 height 24
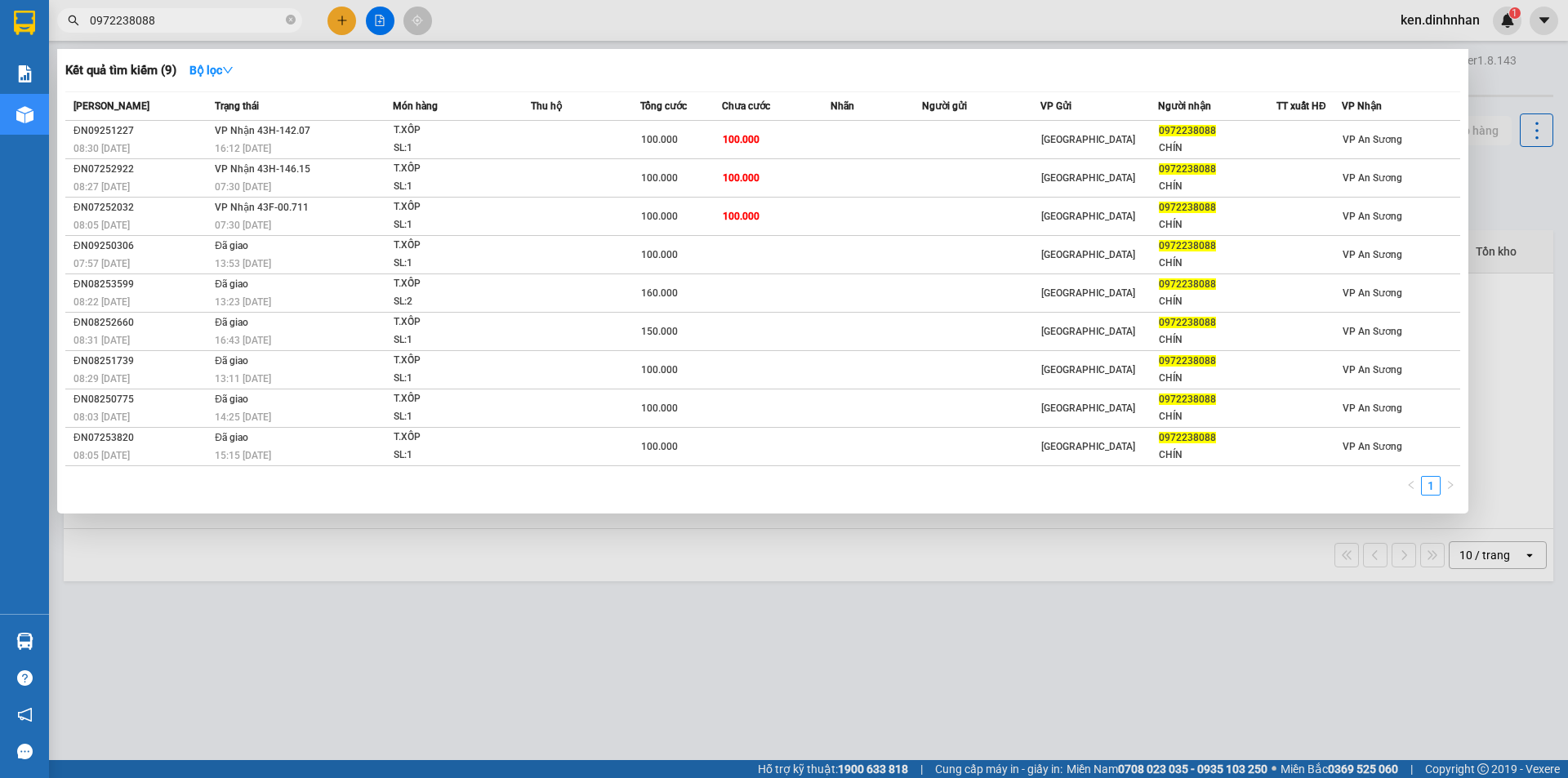
click at [265, 20] on input "0972238088" at bounding box center [186, 20] width 193 height 18
type input "0"
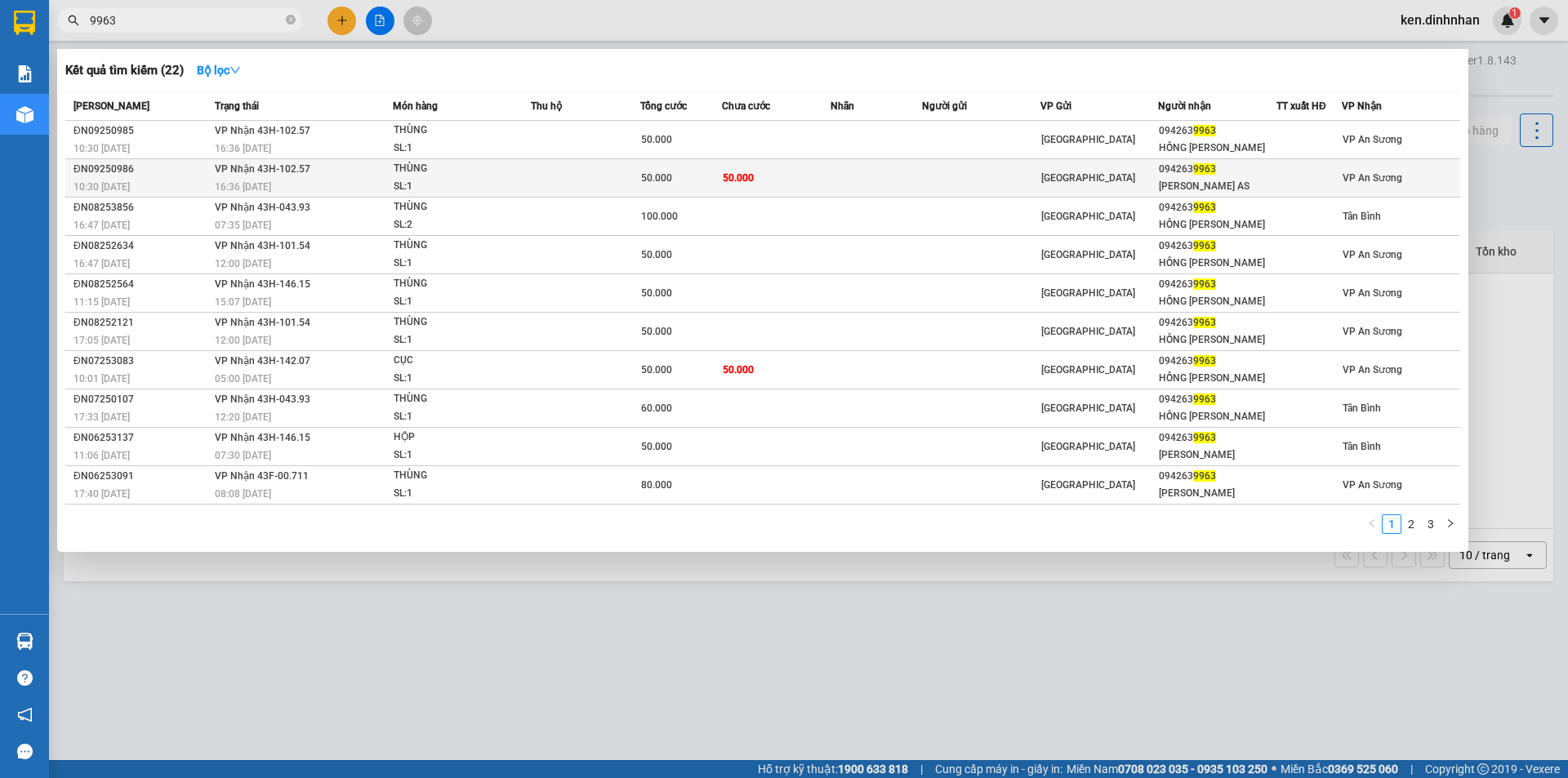
type input "9963"
click at [746, 176] on span "50.000" at bounding box center [738, 177] width 31 height 11
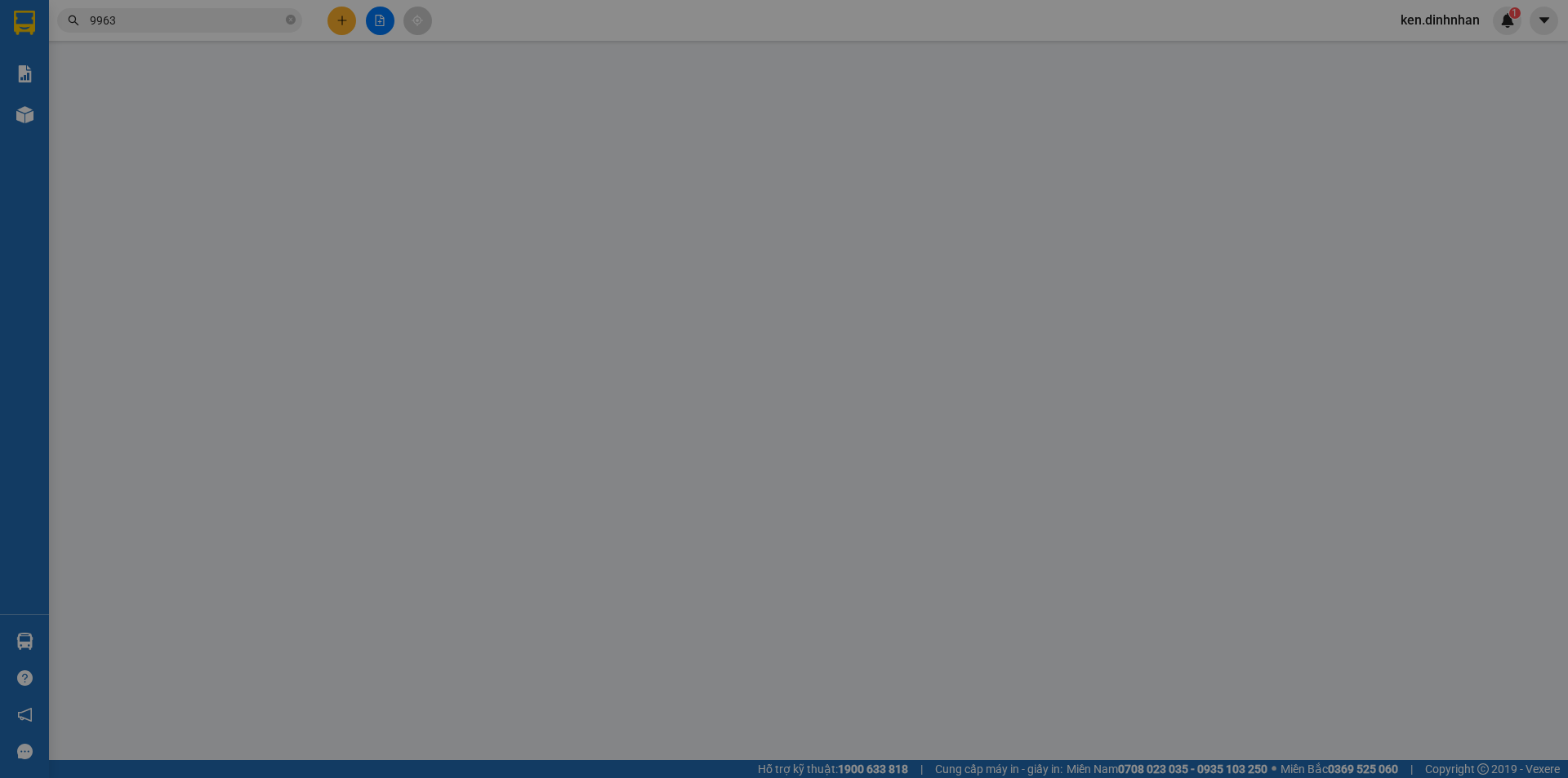
type input "0942639963"
type input "HỒNG NHI THIỆP AS"
type input "50.000"
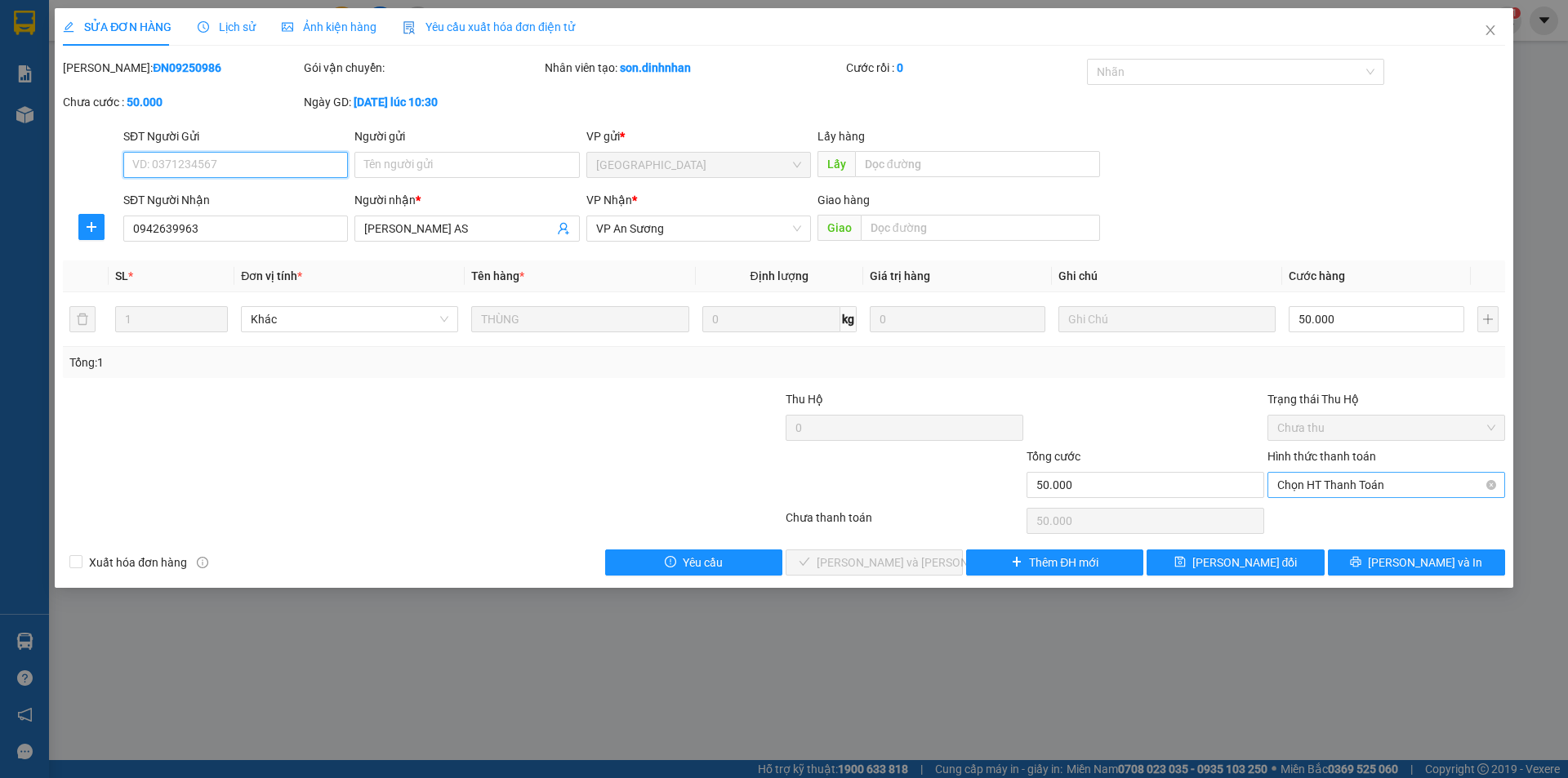
click at [1341, 491] on span "Chọn HT Thanh Toán" at bounding box center [1386, 485] width 218 height 24
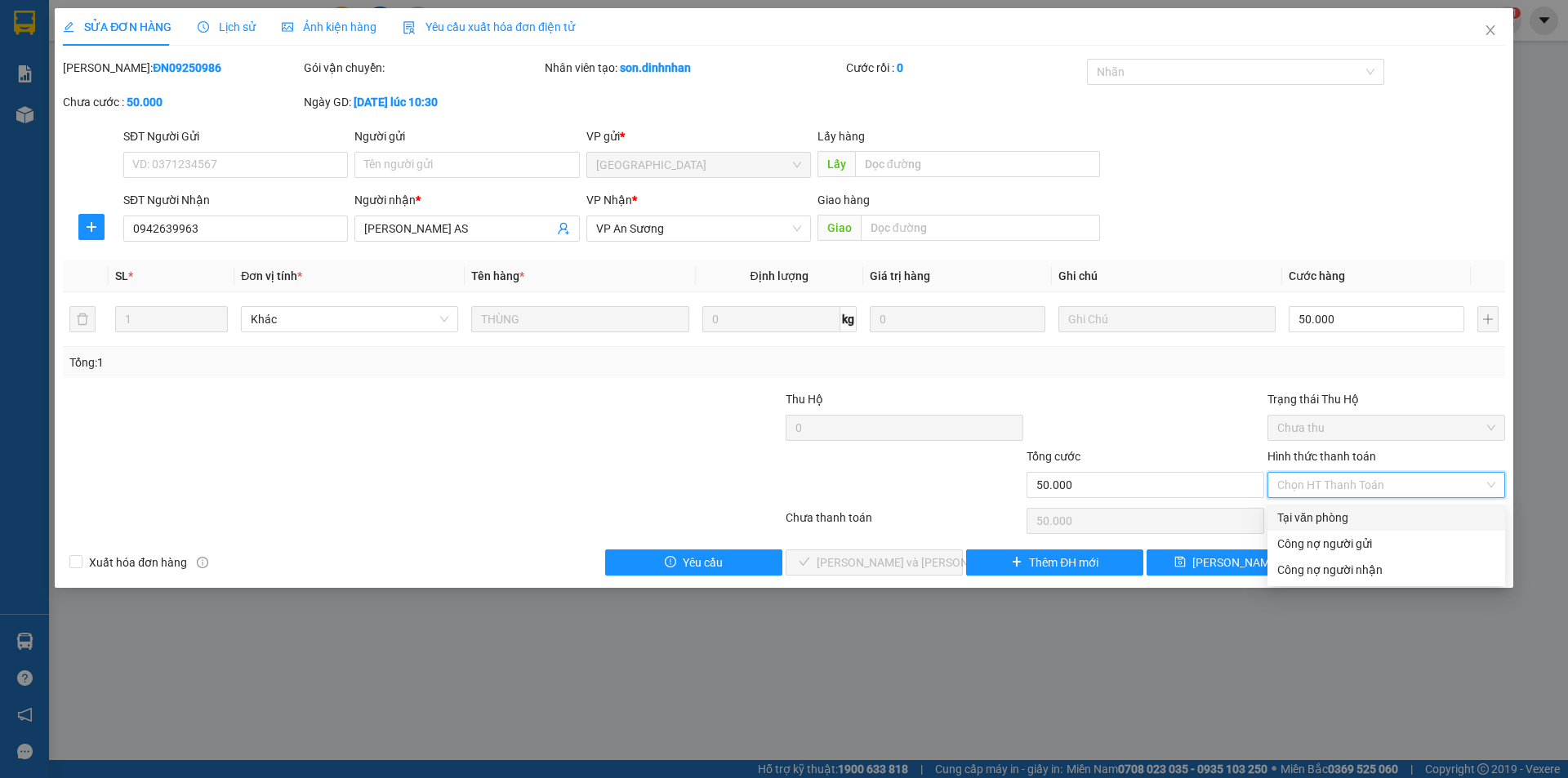
click at [1306, 515] on div "Tại văn phòng" at bounding box center [1386, 518] width 218 height 18
type input "0"
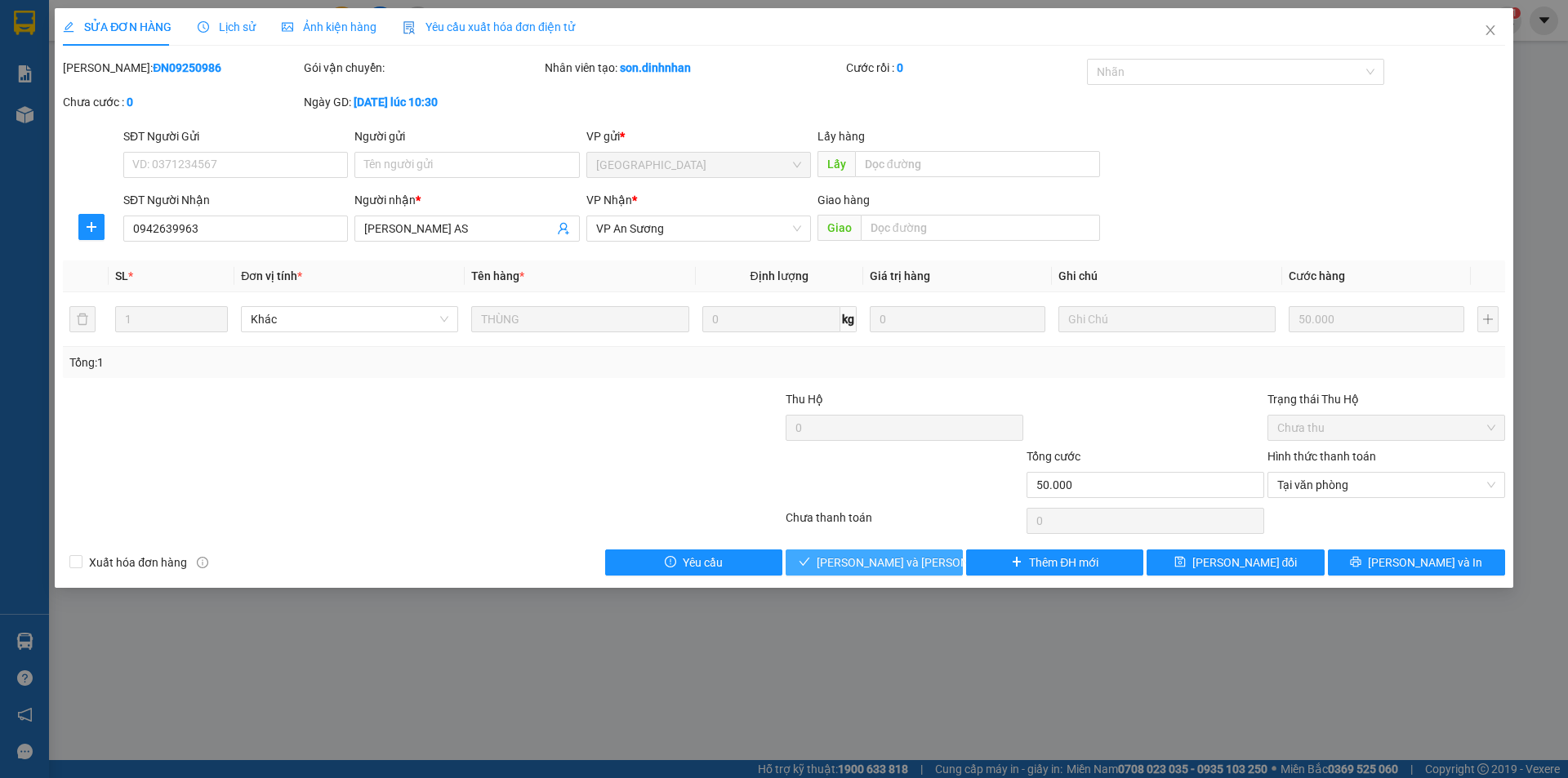
click at [899, 565] on span "[PERSON_NAME] và Giao hàng" at bounding box center [926, 563] width 221 height 18
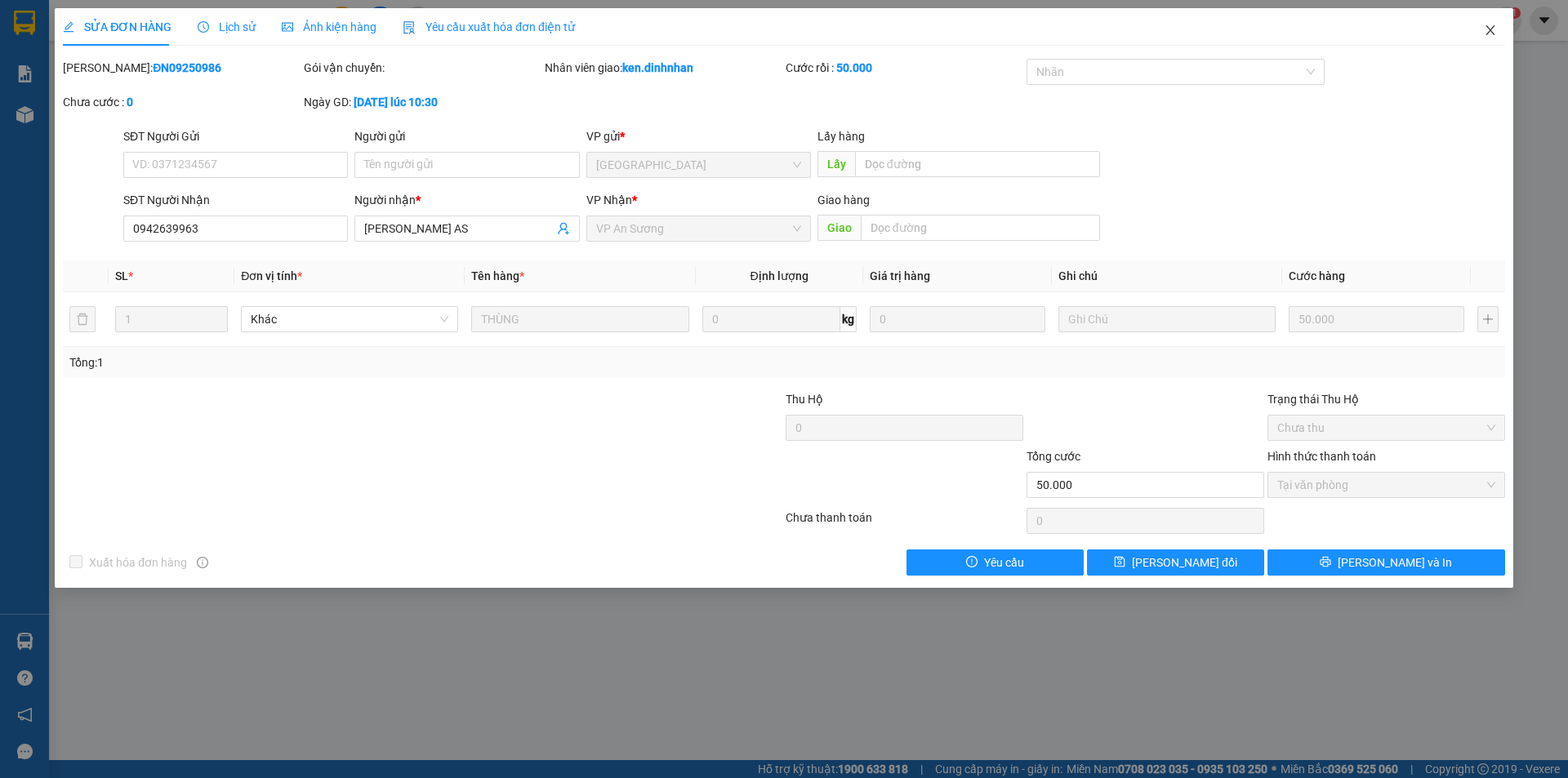
click at [1494, 29] on icon "close" at bounding box center [1490, 30] width 13 height 13
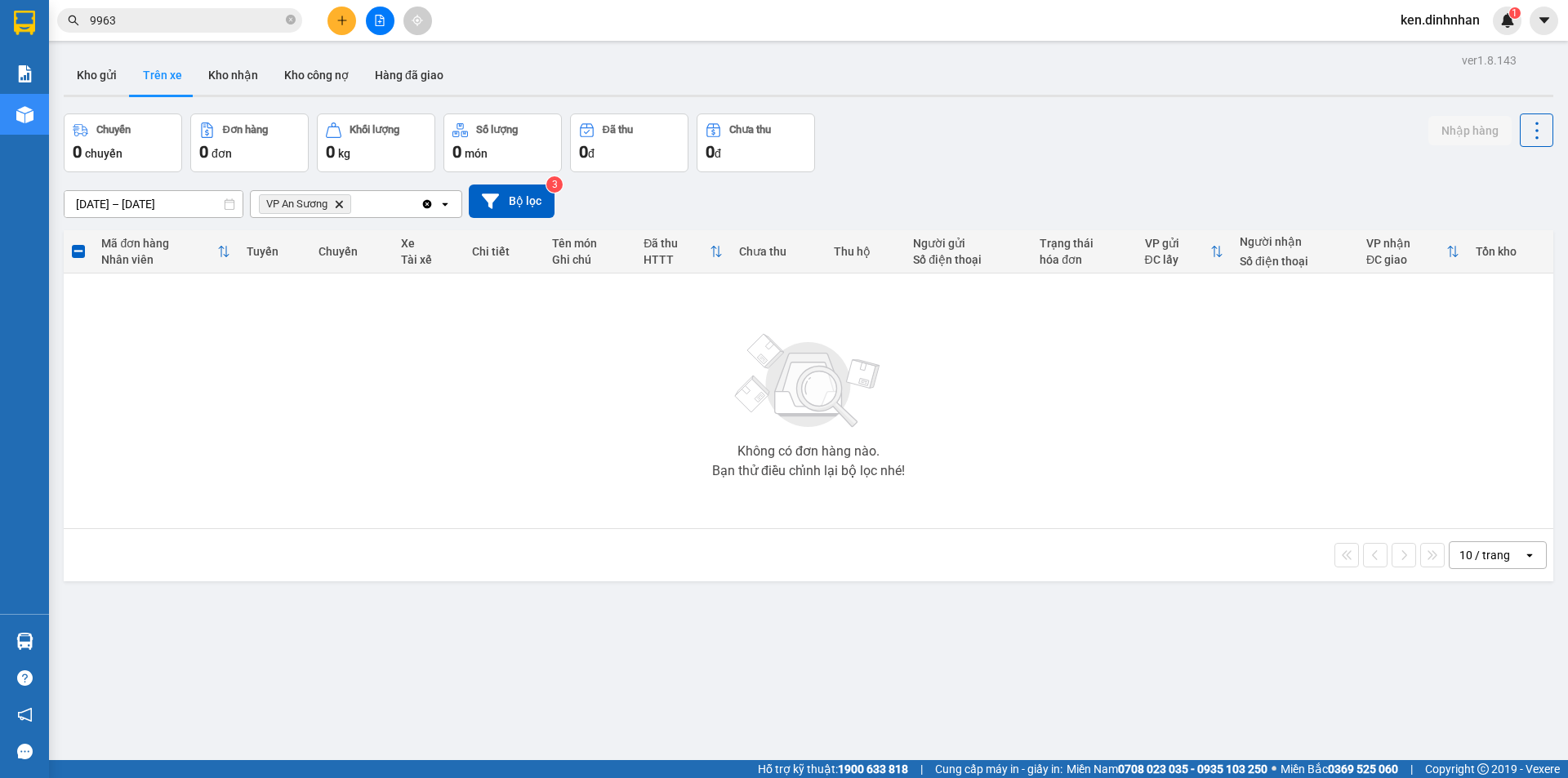
click at [229, 21] on input "9963" at bounding box center [186, 20] width 193 height 18
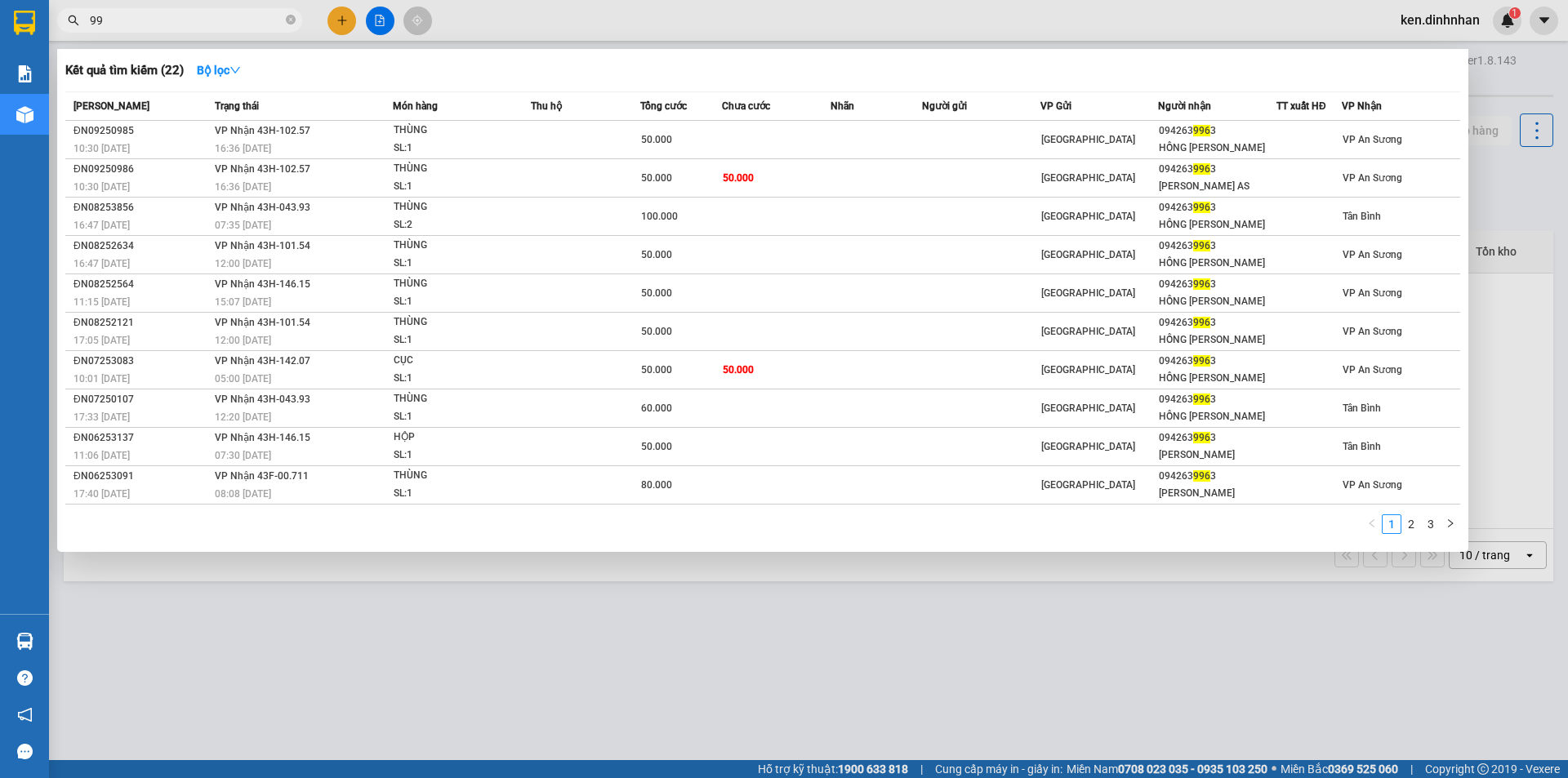
type input "9"
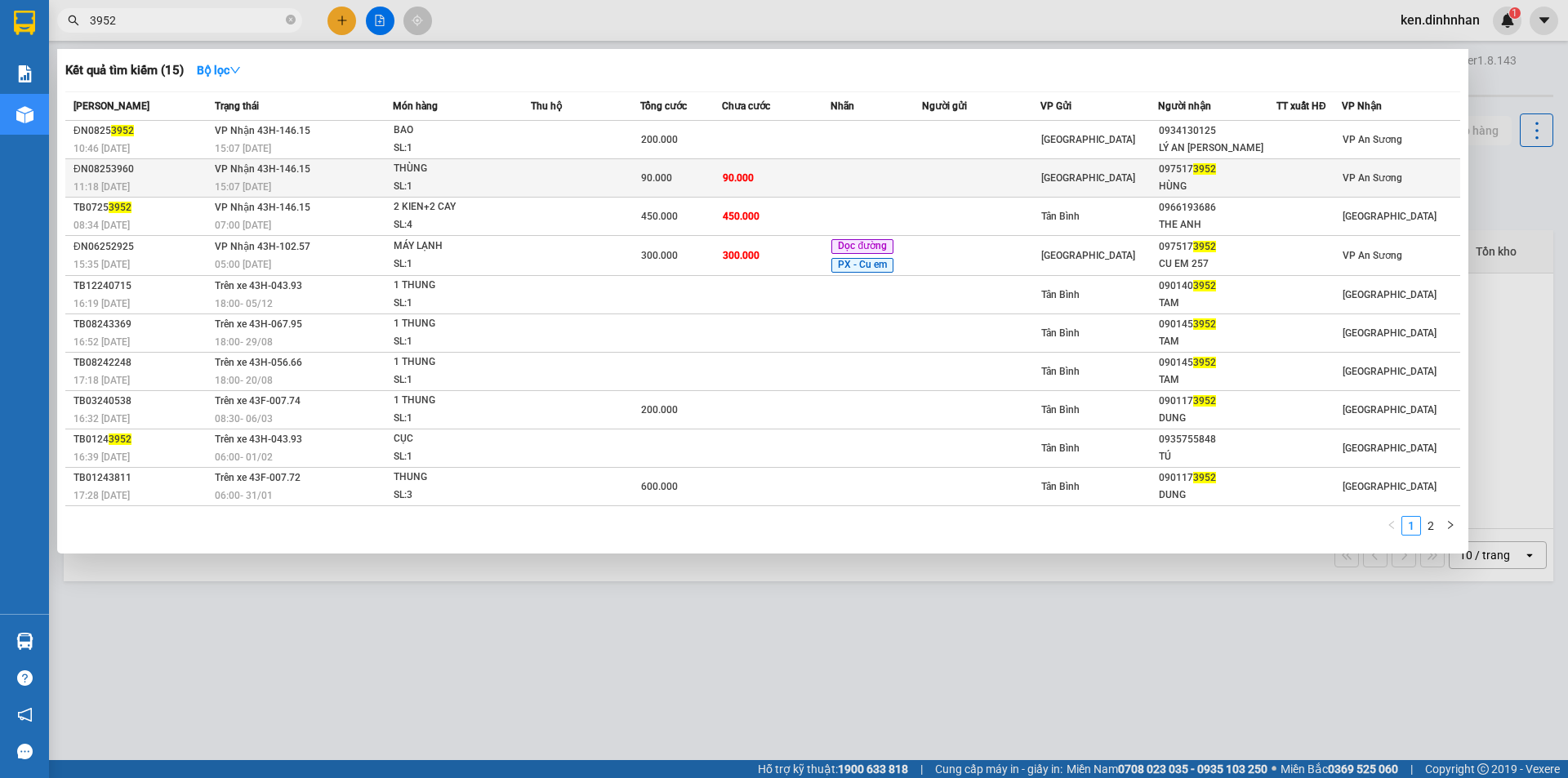
type input "3952"
click at [676, 192] on td "90.000" at bounding box center [681, 178] width 82 height 38
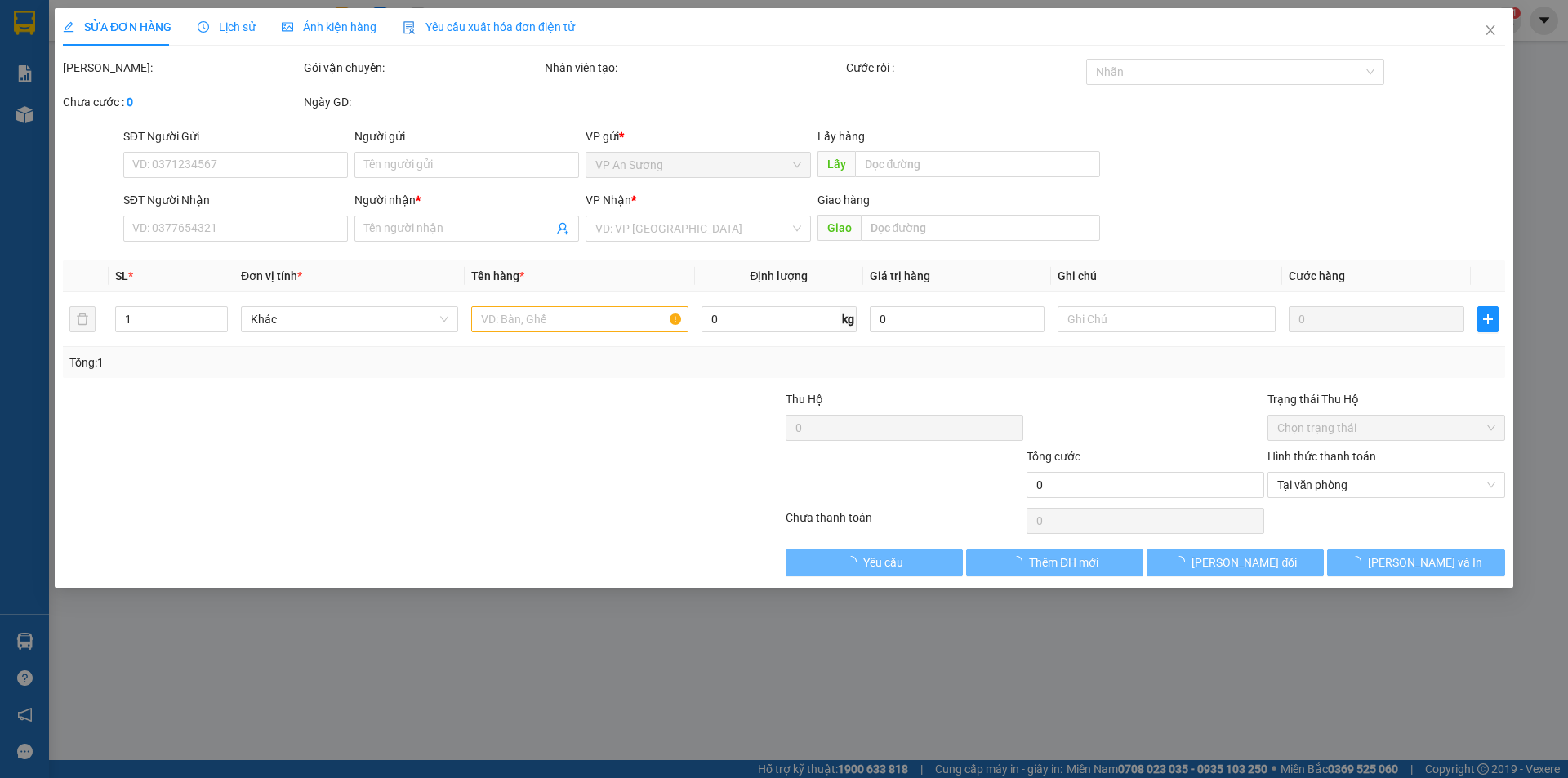
type input "0975173952"
type input "HÙNG"
type input "90.000"
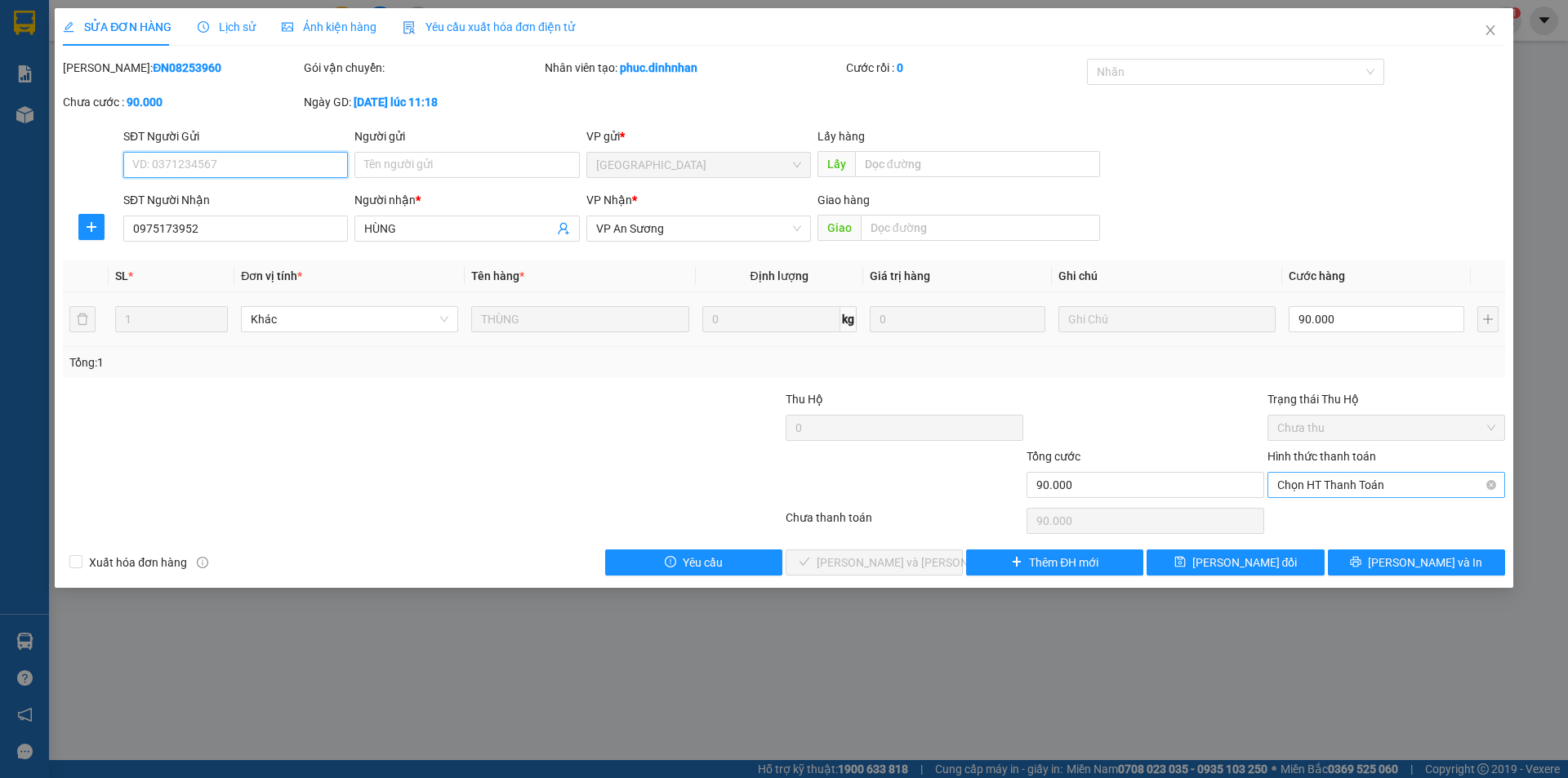
drag, startPoint x: 1341, startPoint y: 482, endPoint x: 1332, endPoint y: 500, distance: 20.1
click at [1341, 484] on span "Chọn HT Thanh Toán" at bounding box center [1386, 485] width 218 height 24
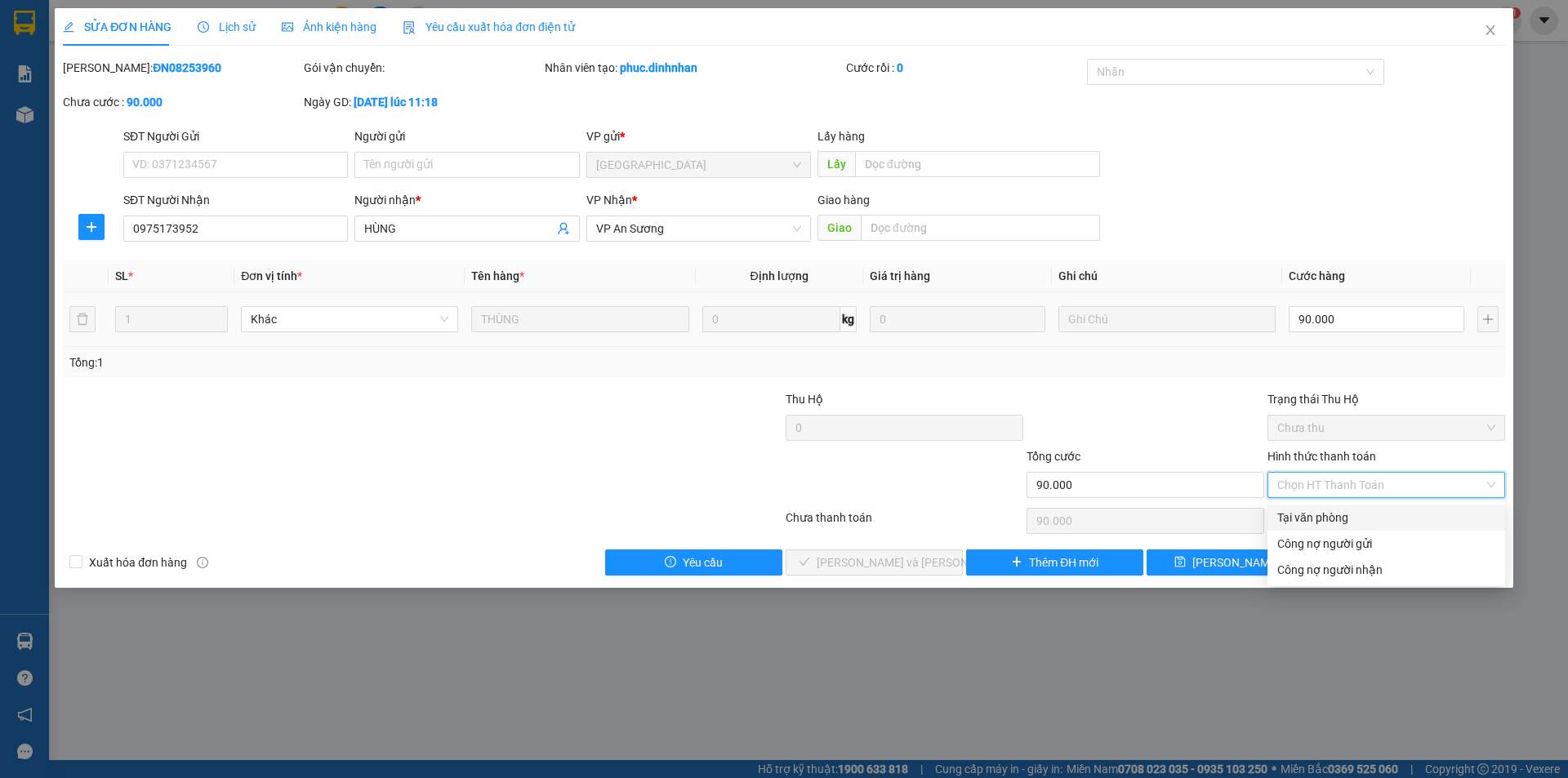
drag, startPoint x: 1324, startPoint y: 514, endPoint x: 1133, endPoint y: 563, distance: 197.2
click at [1318, 515] on div "Tại văn phòng" at bounding box center [1386, 518] width 218 height 18
type input "0"
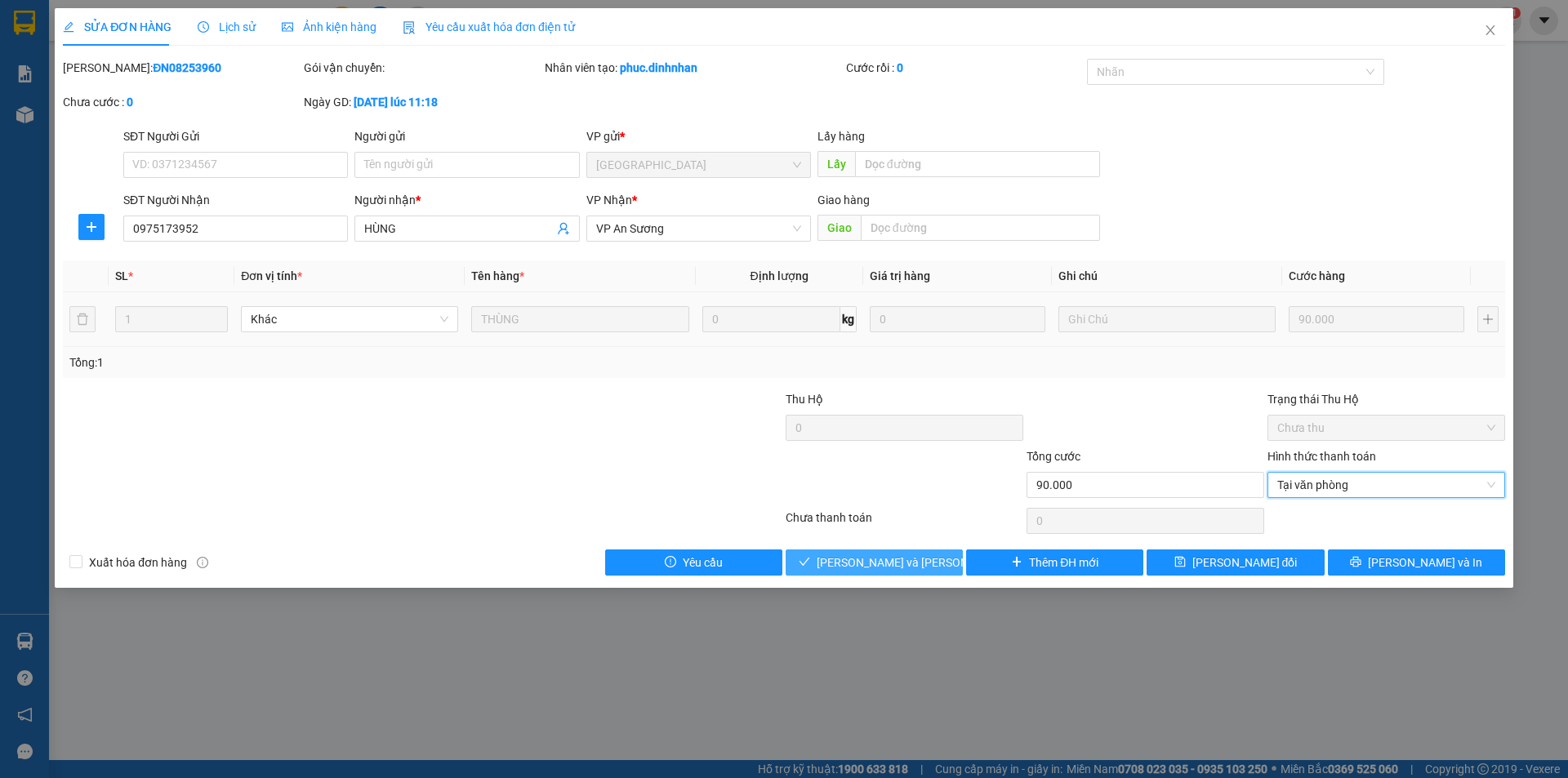
click at [889, 564] on span "[PERSON_NAME] và Giao hàng" at bounding box center [926, 563] width 221 height 18
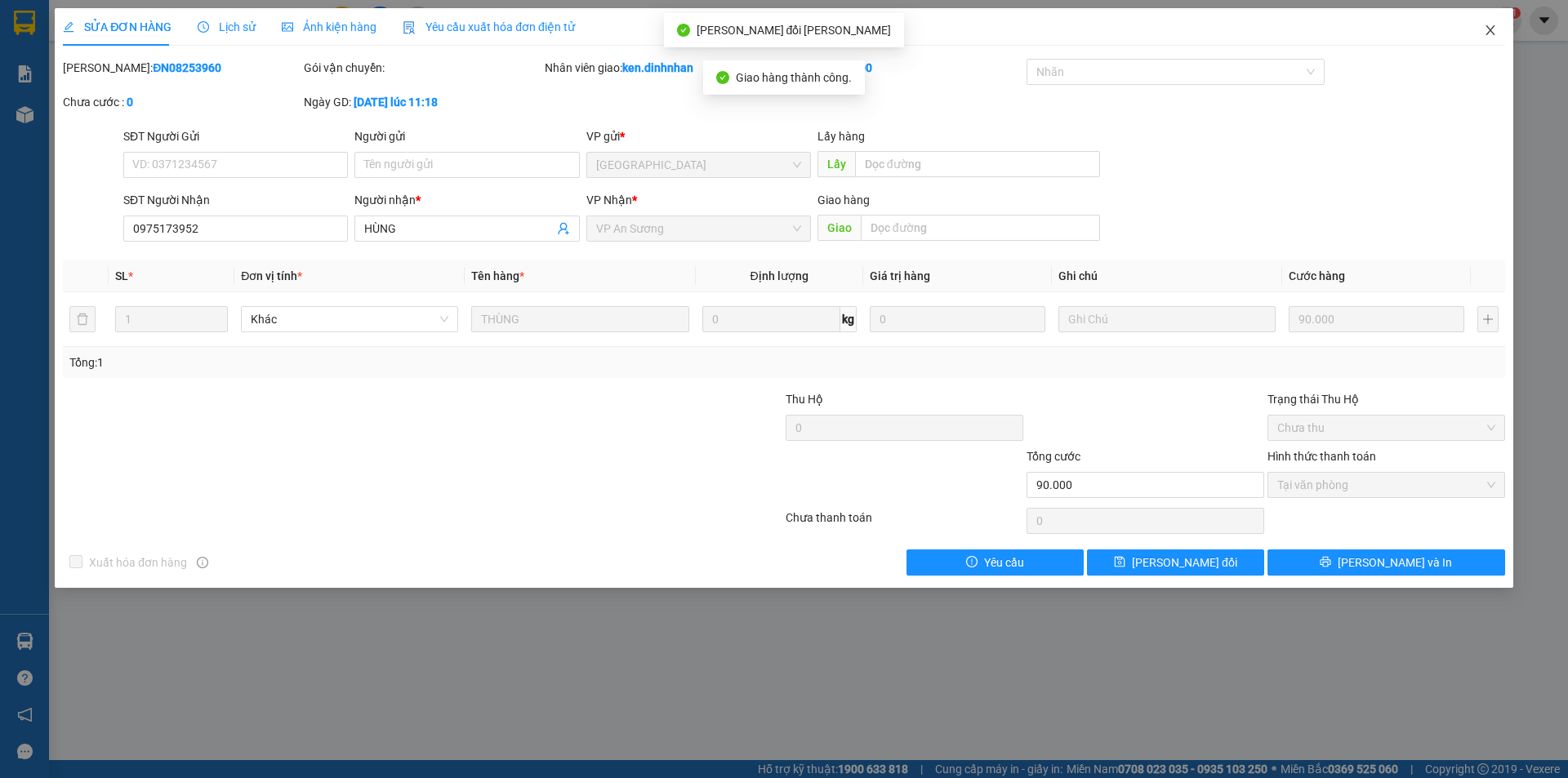
click at [1492, 21] on span "Close" at bounding box center [1490, 30] width 46 height 46
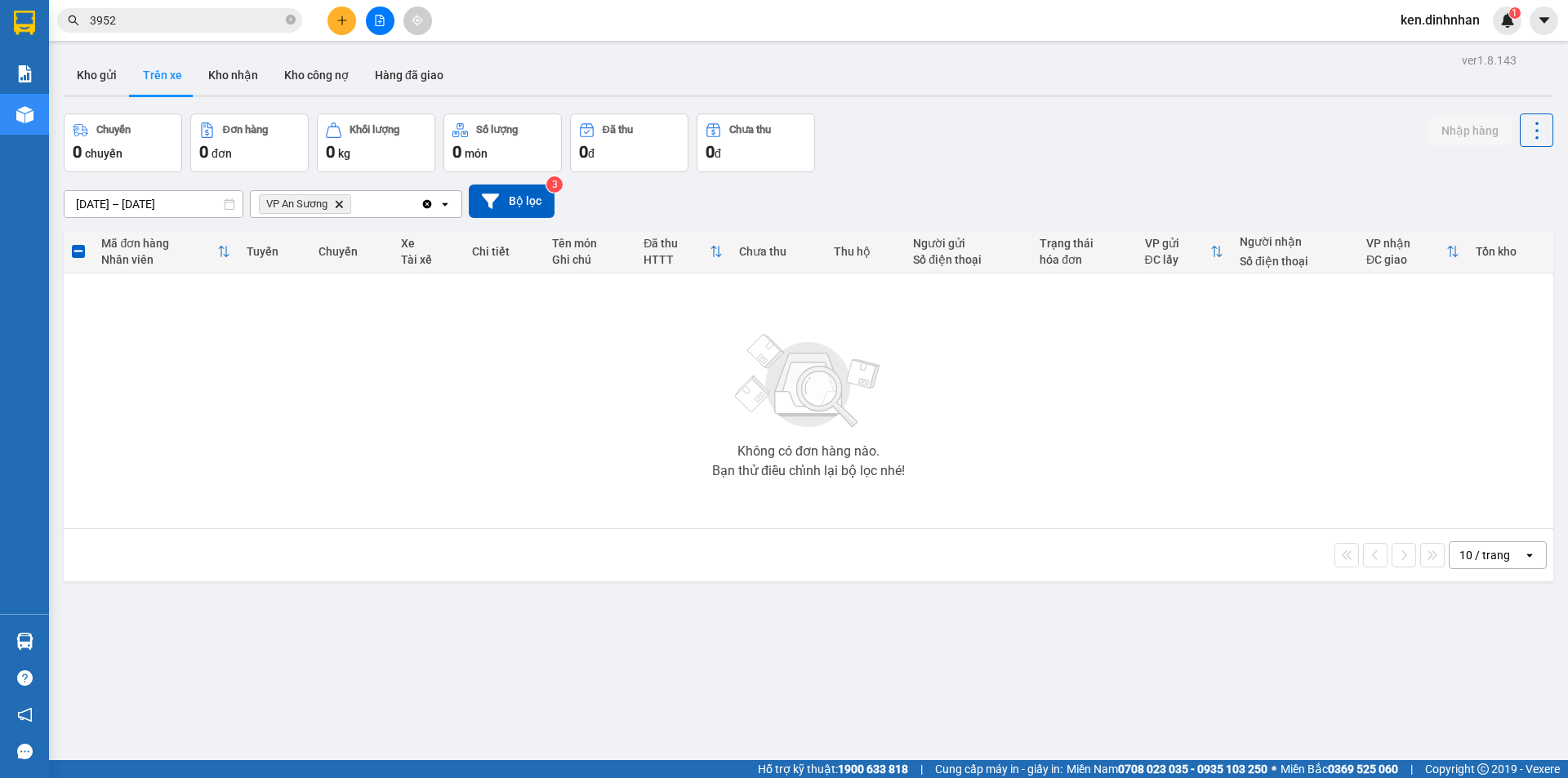
click at [159, 28] on input "3952" at bounding box center [186, 20] width 193 height 18
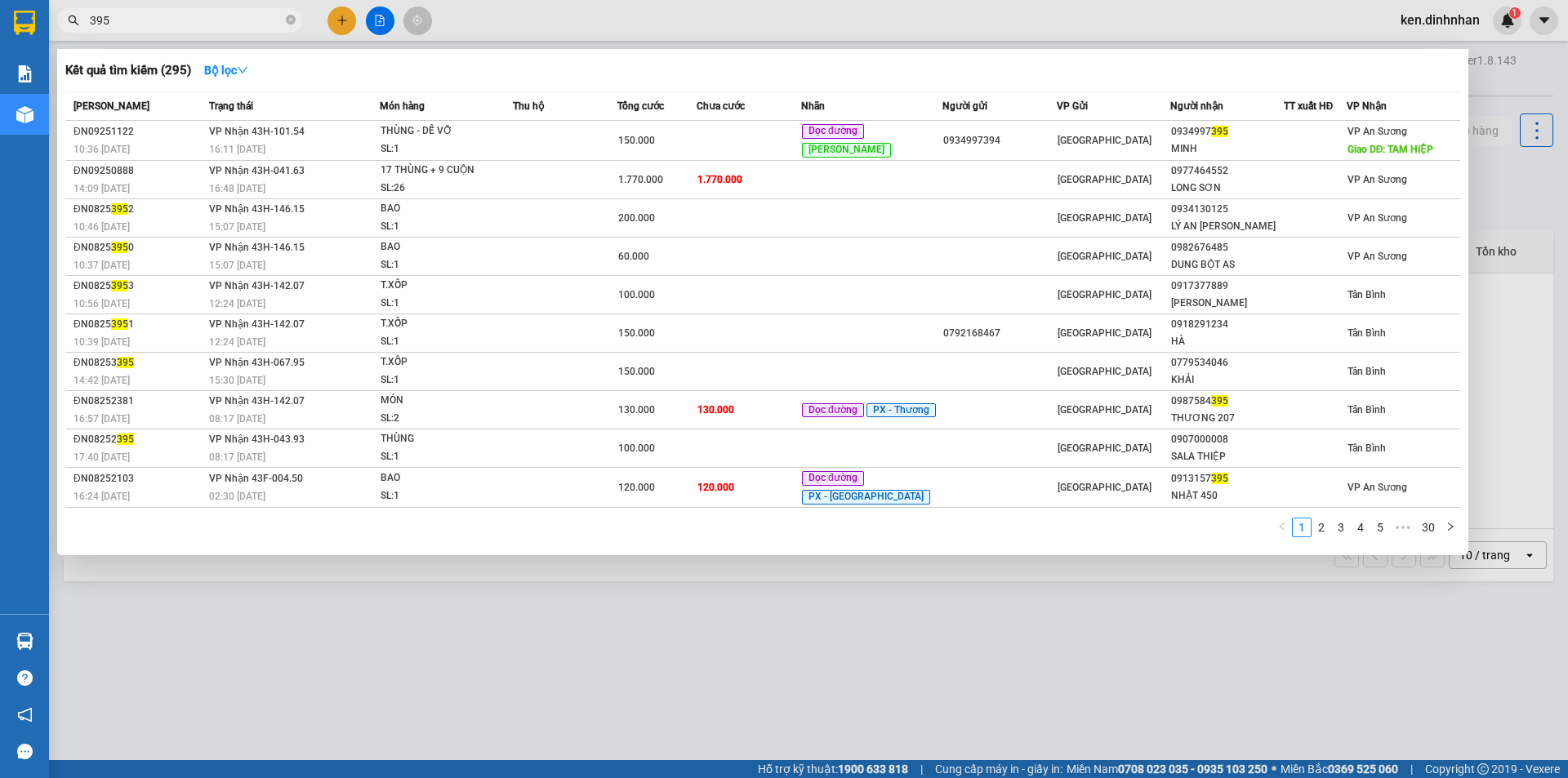
click at [244, 16] on input "395" at bounding box center [186, 20] width 193 height 18
type input "3"
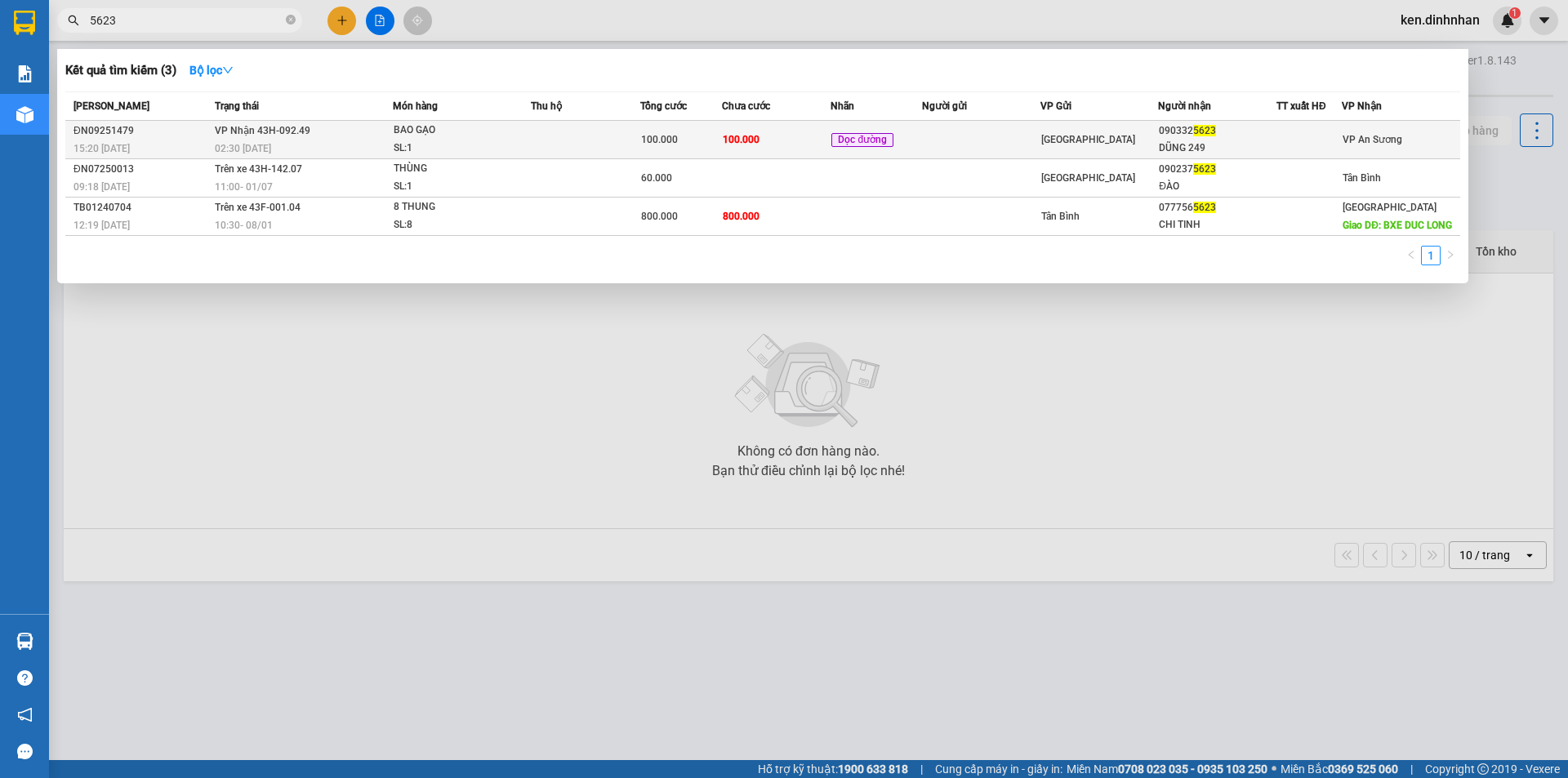
type input "5623"
click at [710, 143] on div "100.000" at bounding box center [681, 139] width 80 height 18
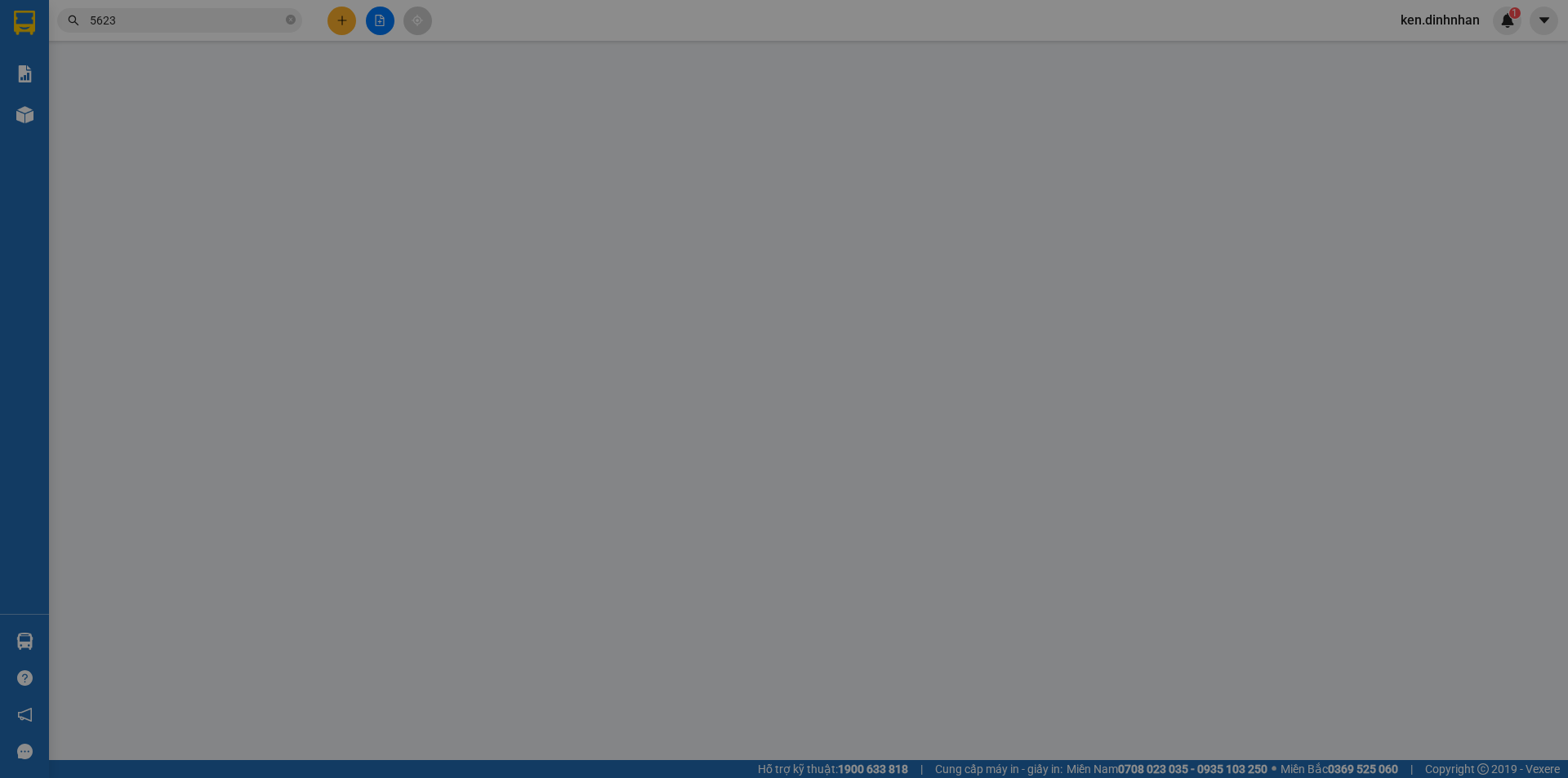
type input "0903325623"
type input "DŨNG 249"
type input "100.000"
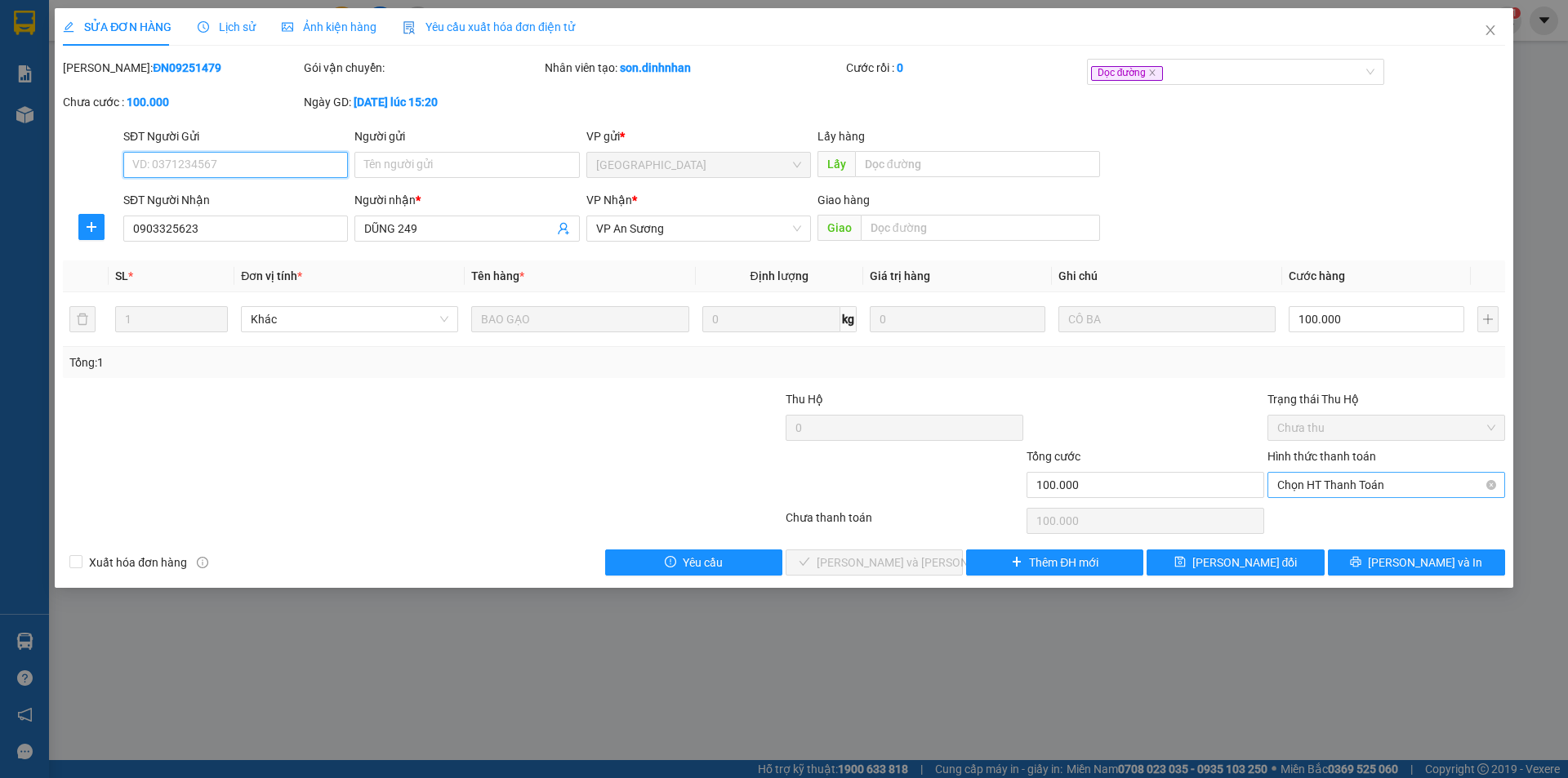
drag, startPoint x: 1382, startPoint y: 490, endPoint x: 1353, endPoint y: 501, distance: 31.0
click at [1382, 491] on span "Chọn HT Thanh Toán" at bounding box center [1386, 485] width 218 height 24
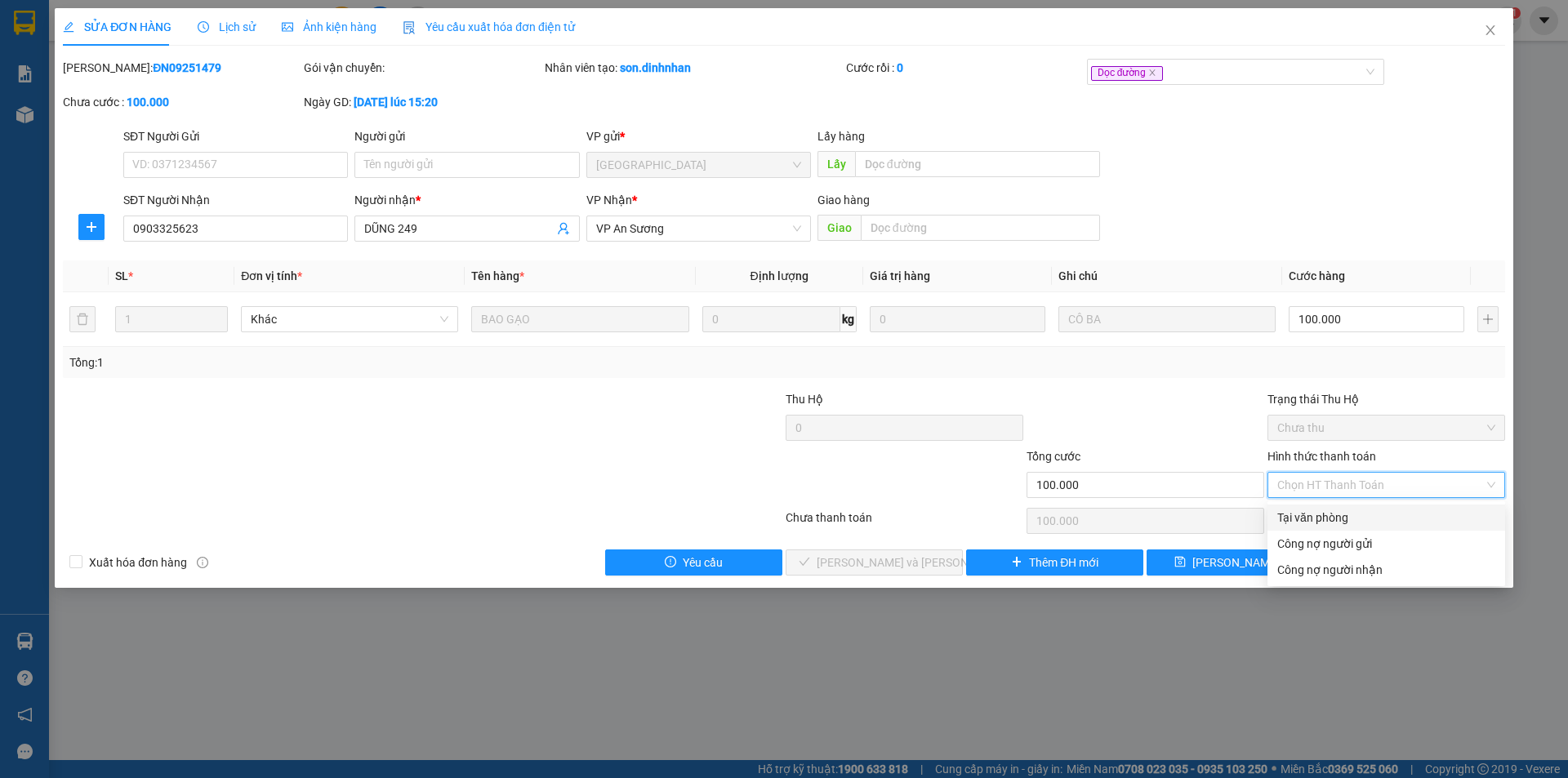
drag, startPoint x: 1341, startPoint y: 506, endPoint x: 1064, endPoint y: 531, distance: 278.1
click at [1339, 508] on div "Tại văn phòng" at bounding box center [1387, 518] width 238 height 26
type input "0"
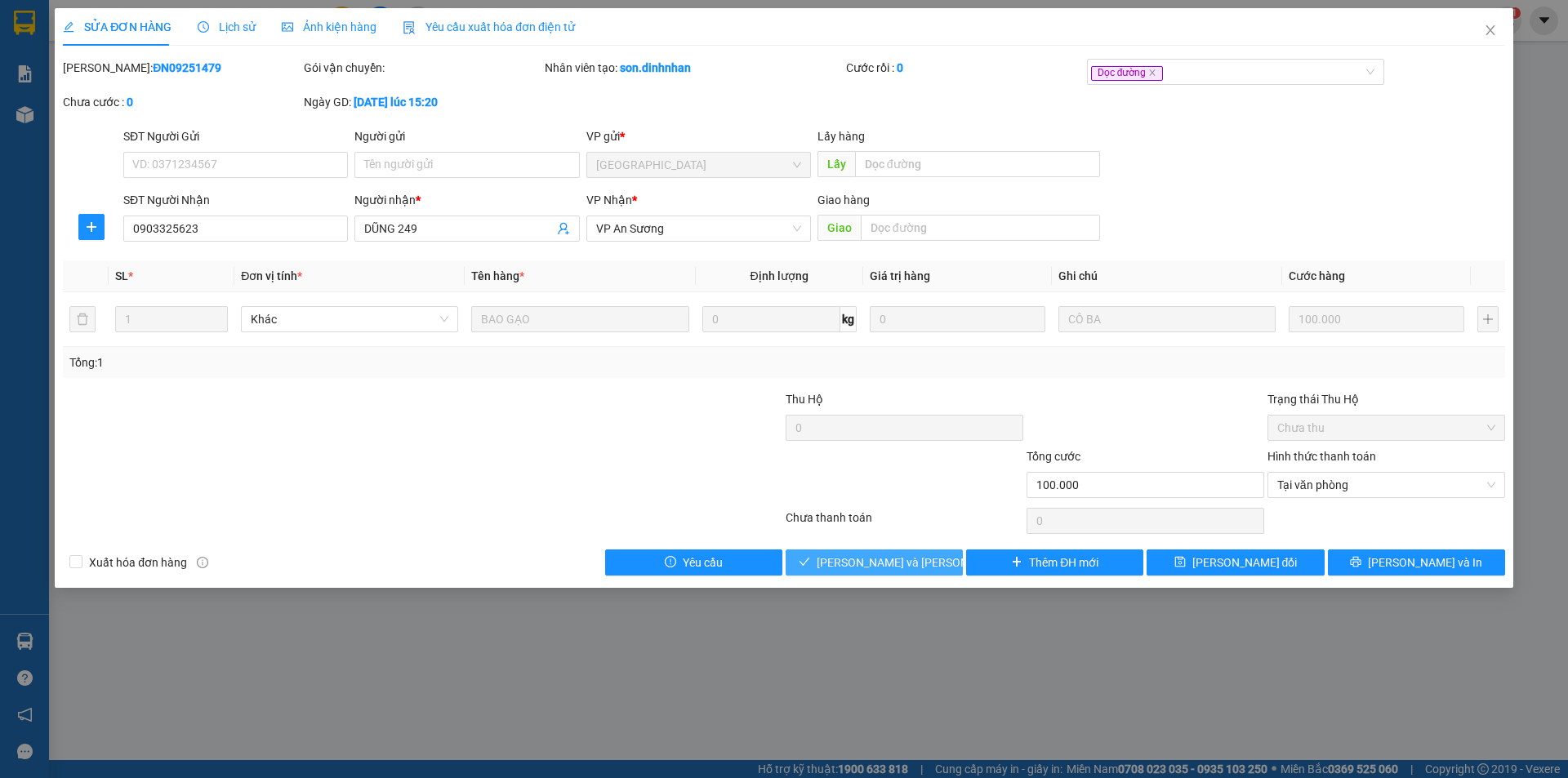
click at [929, 554] on button "[PERSON_NAME] và Giao hàng" at bounding box center [874, 563] width 177 height 26
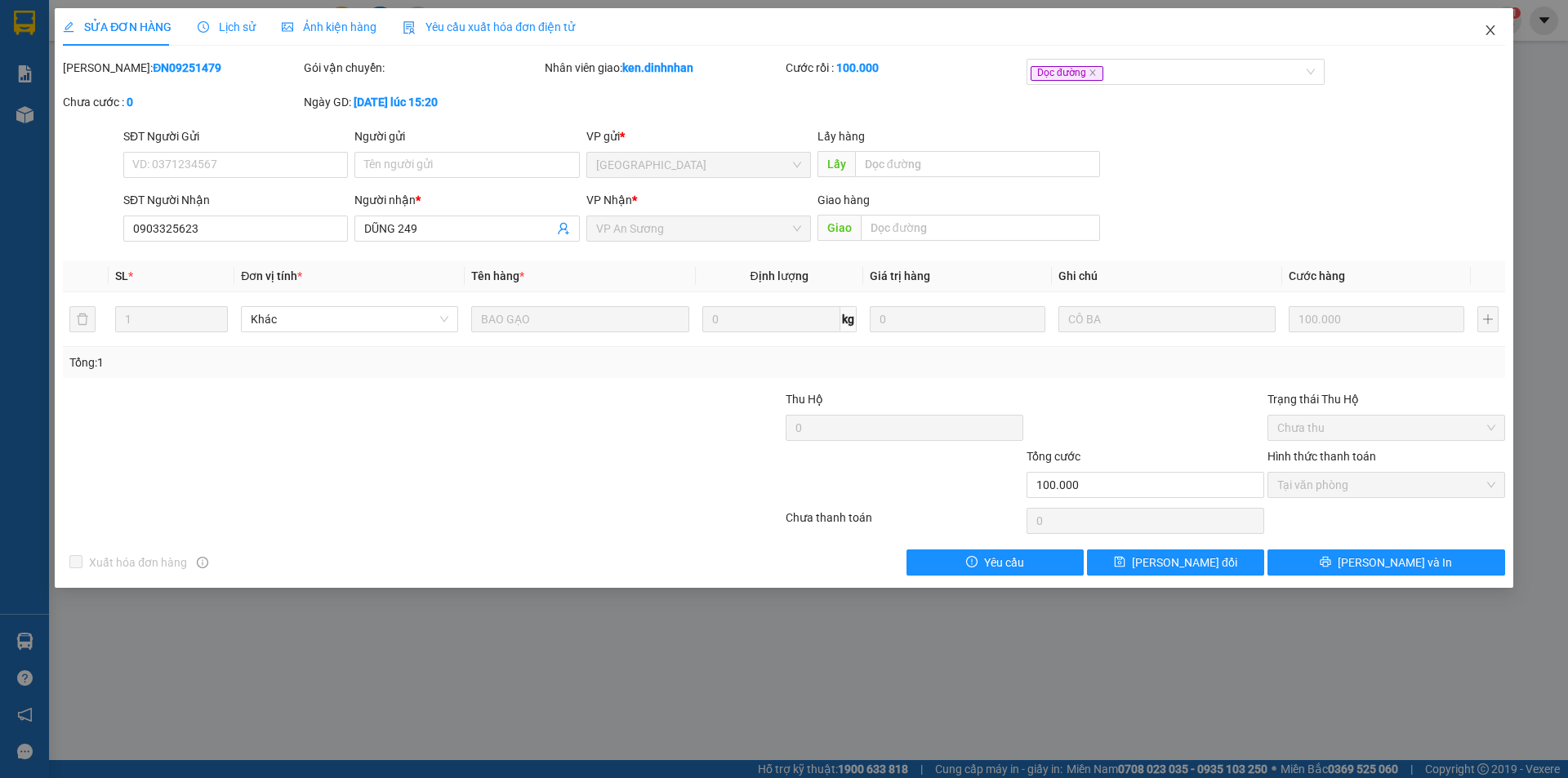
click at [1501, 30] on span "Close" at bounding box center [1490, 30] width 46 height 46
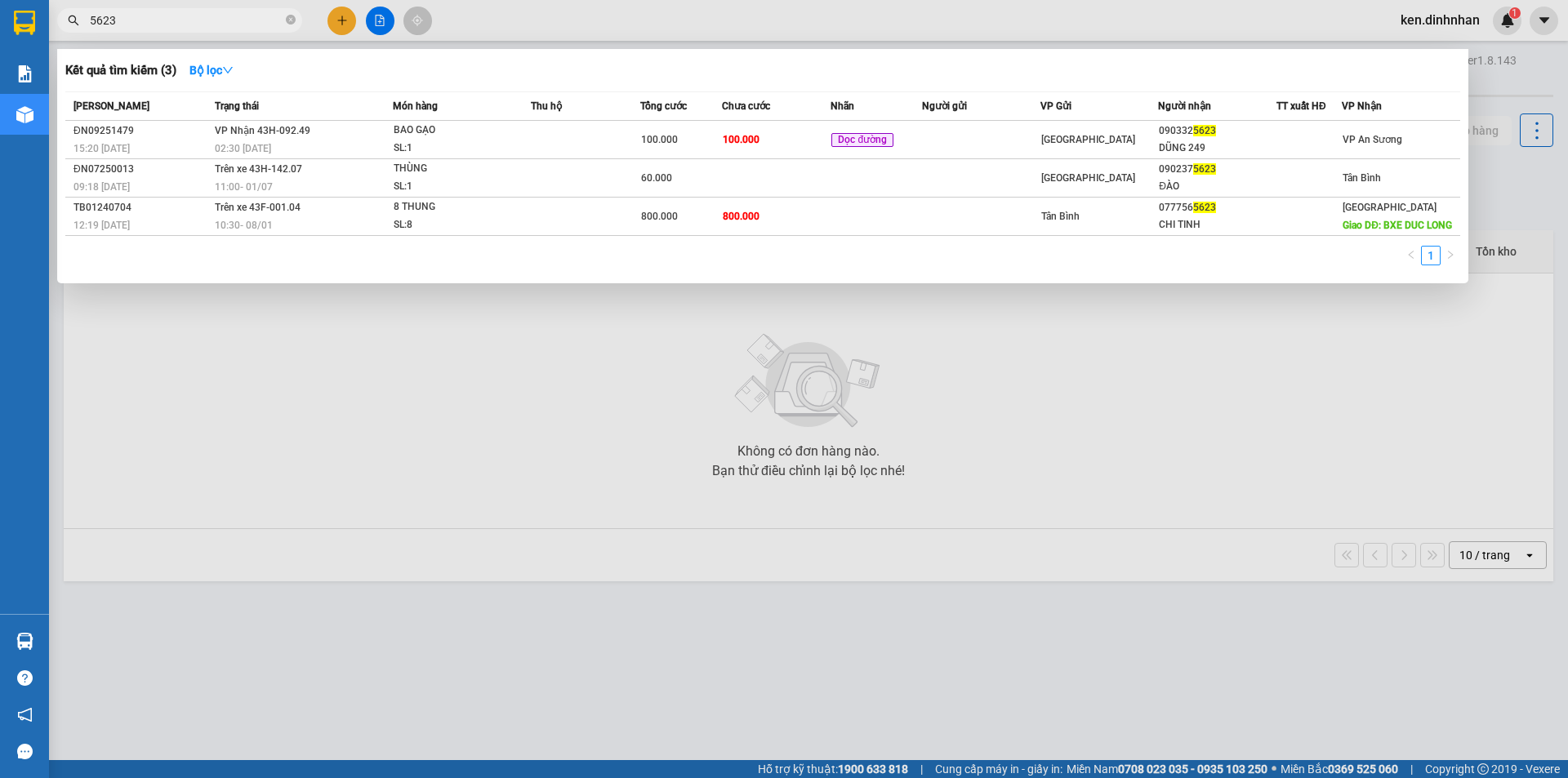
click at [227, 29] on input "5623" at bounding box center [186, 20] width 193 height 18
type input "5"
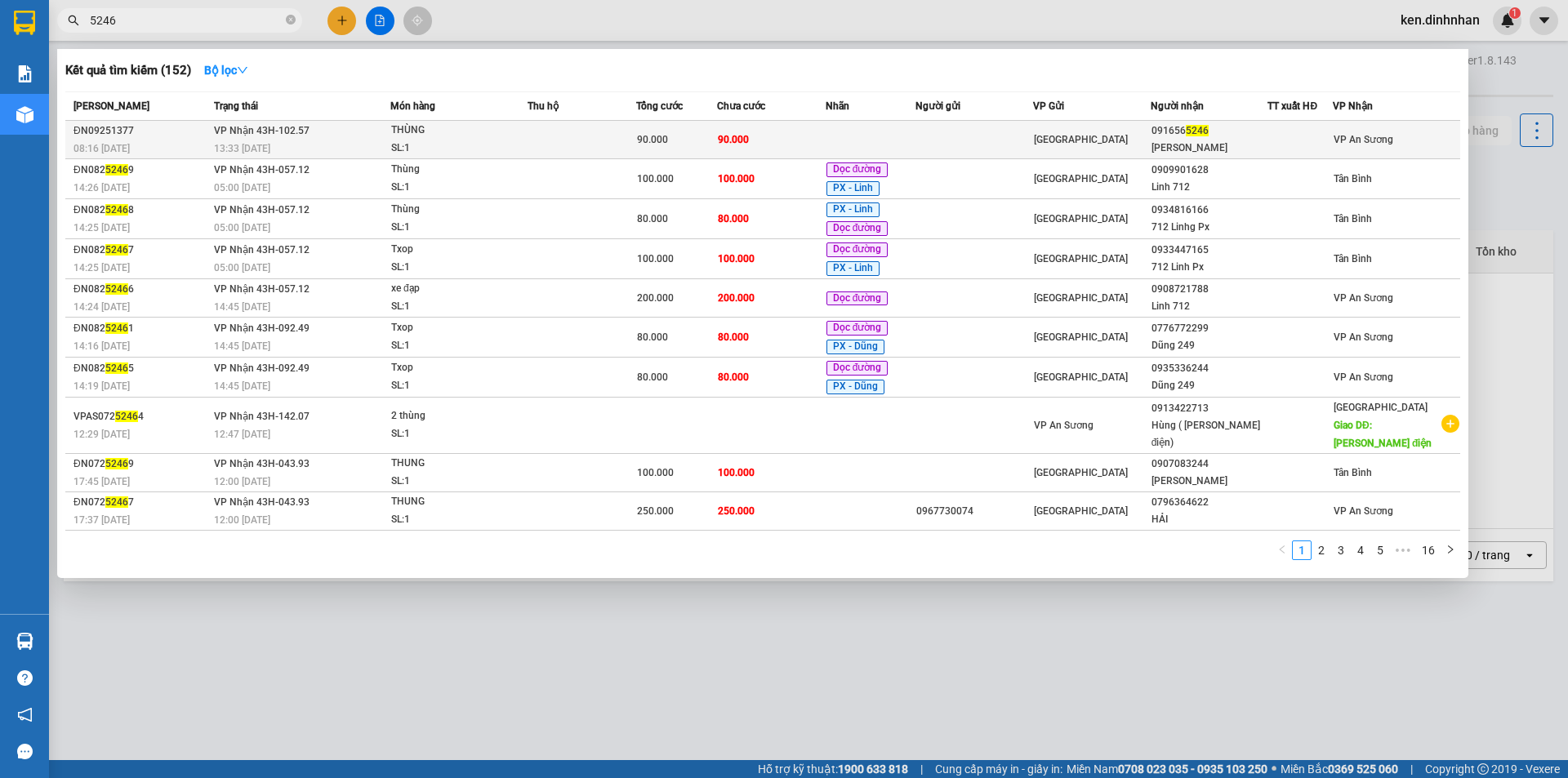
type input "5246"
click at [764, 137] on td "90.000" at bounding box center [771, 140] width 109 height 38
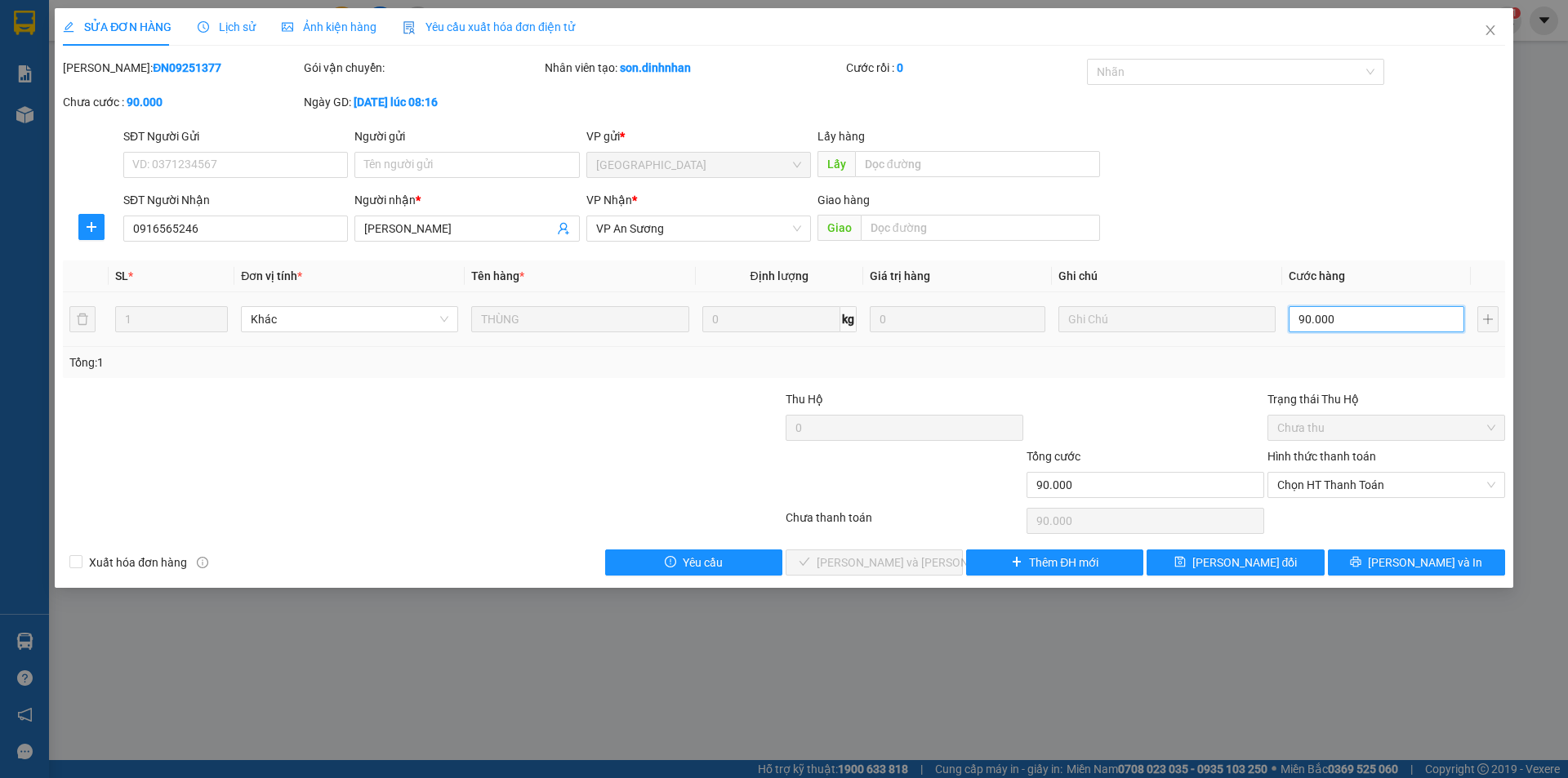
click at [1354, 316] on input "90.000" at bounding box center [1376, 320] width 175 height 26
type input "0"
type input "01"
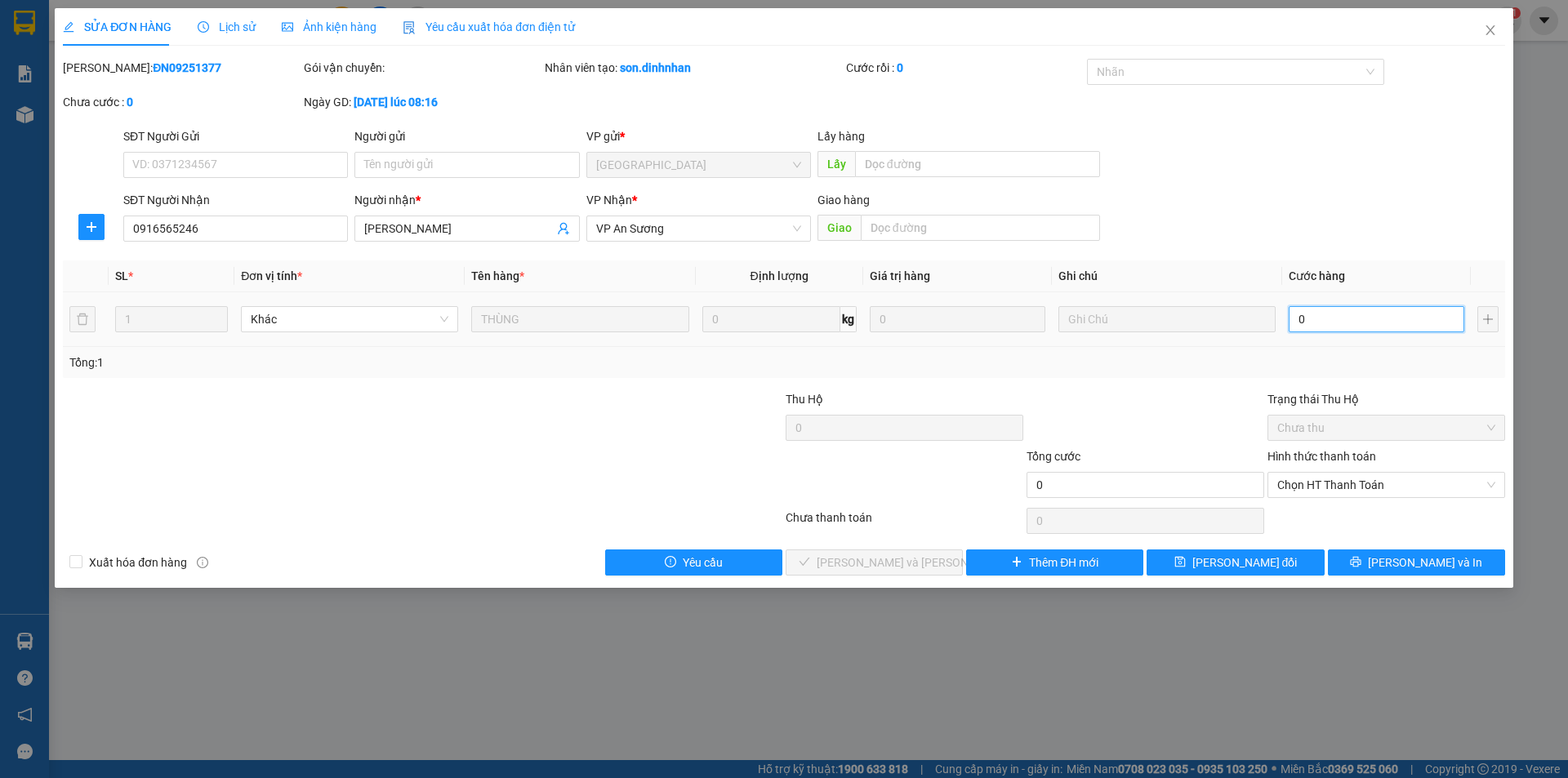
type input "1"
type input "0.198"
type input "198"
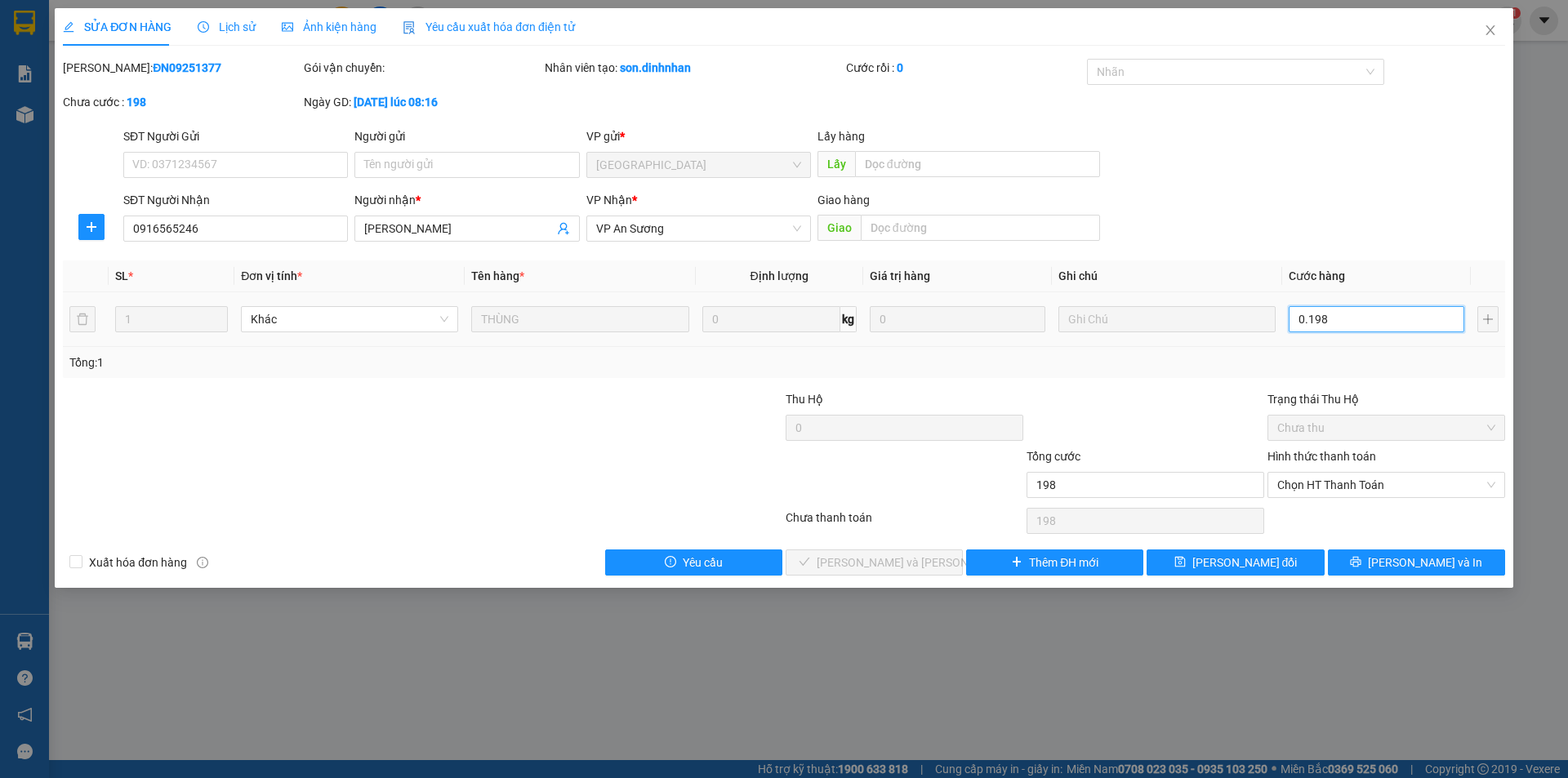
type input "01.980"
type input "1.980"
type input "0.198"
type input "198"
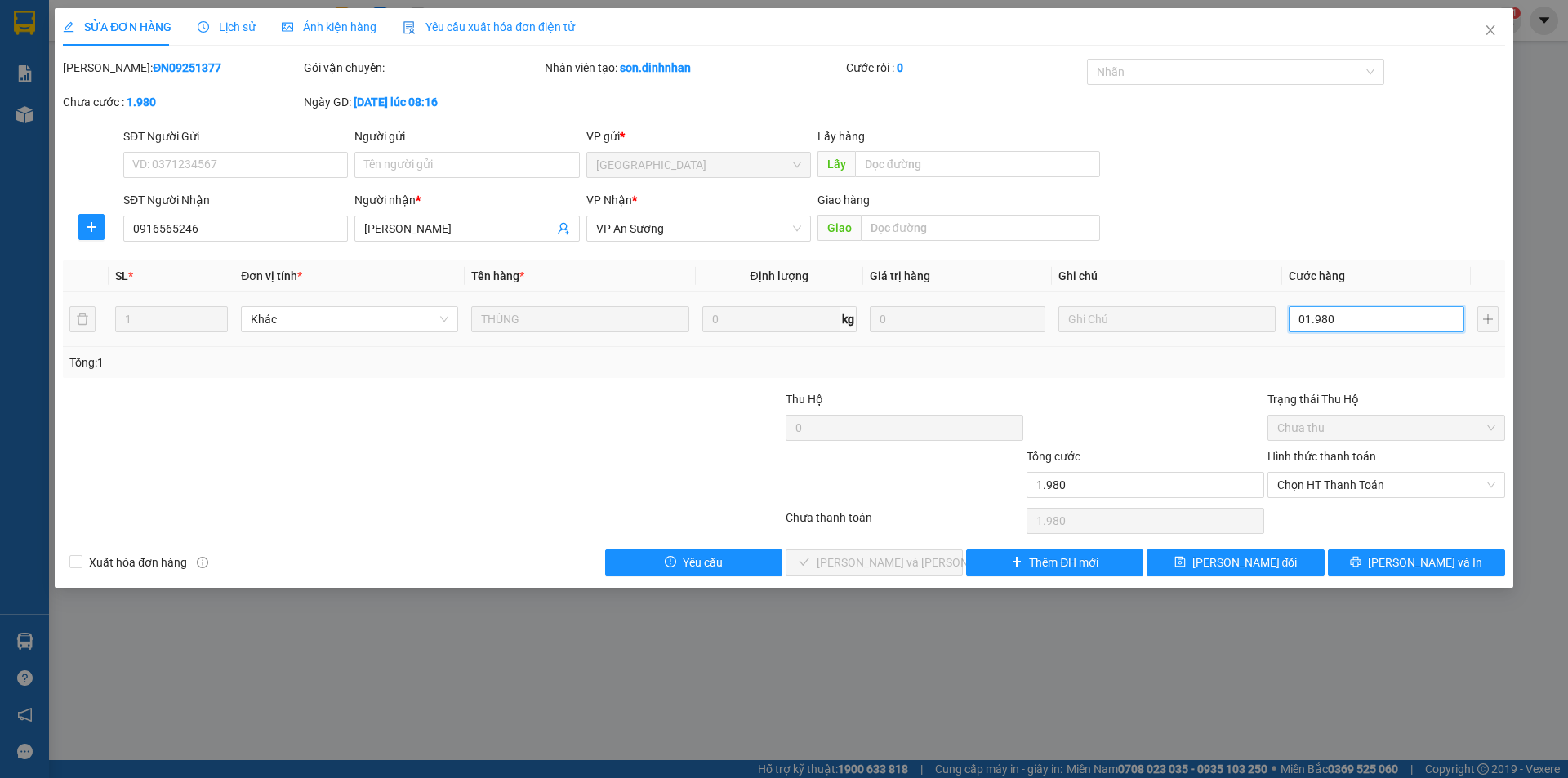
type input "198"
type input "019"
type input "19"
type input "01"
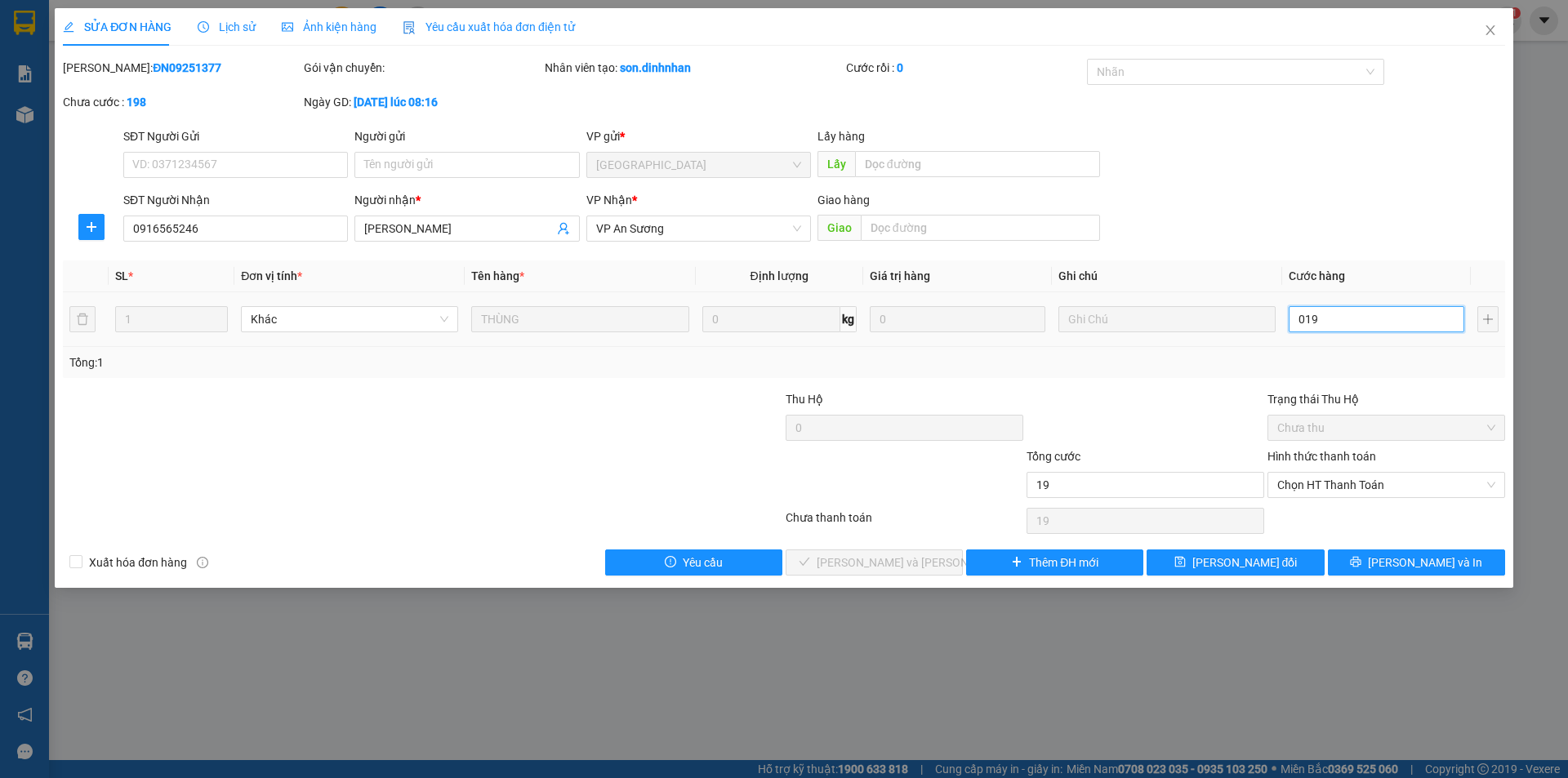
type input "1"
type input "0"
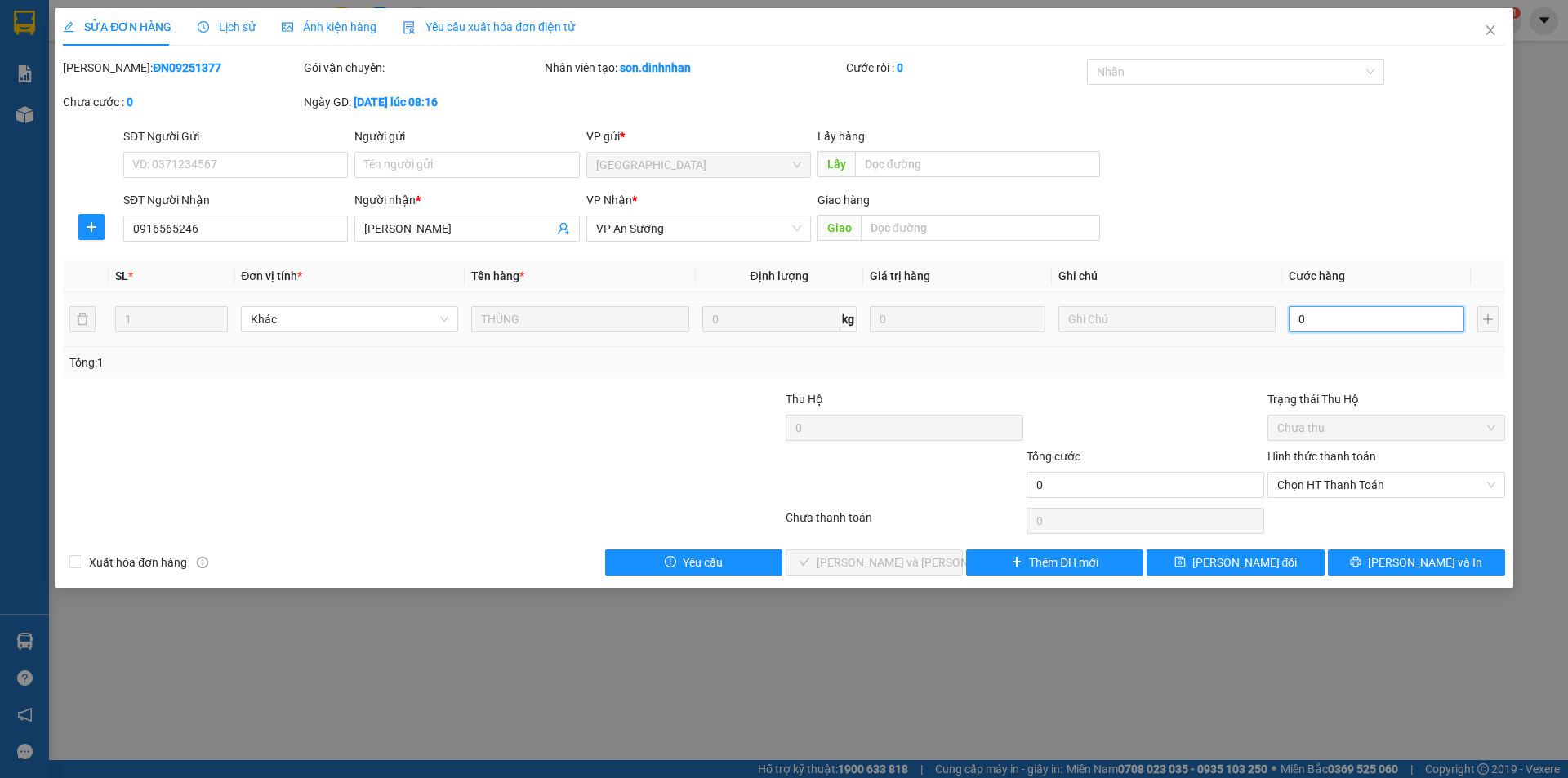
type input "01"
type input "1"
type input "019"
type input "19"
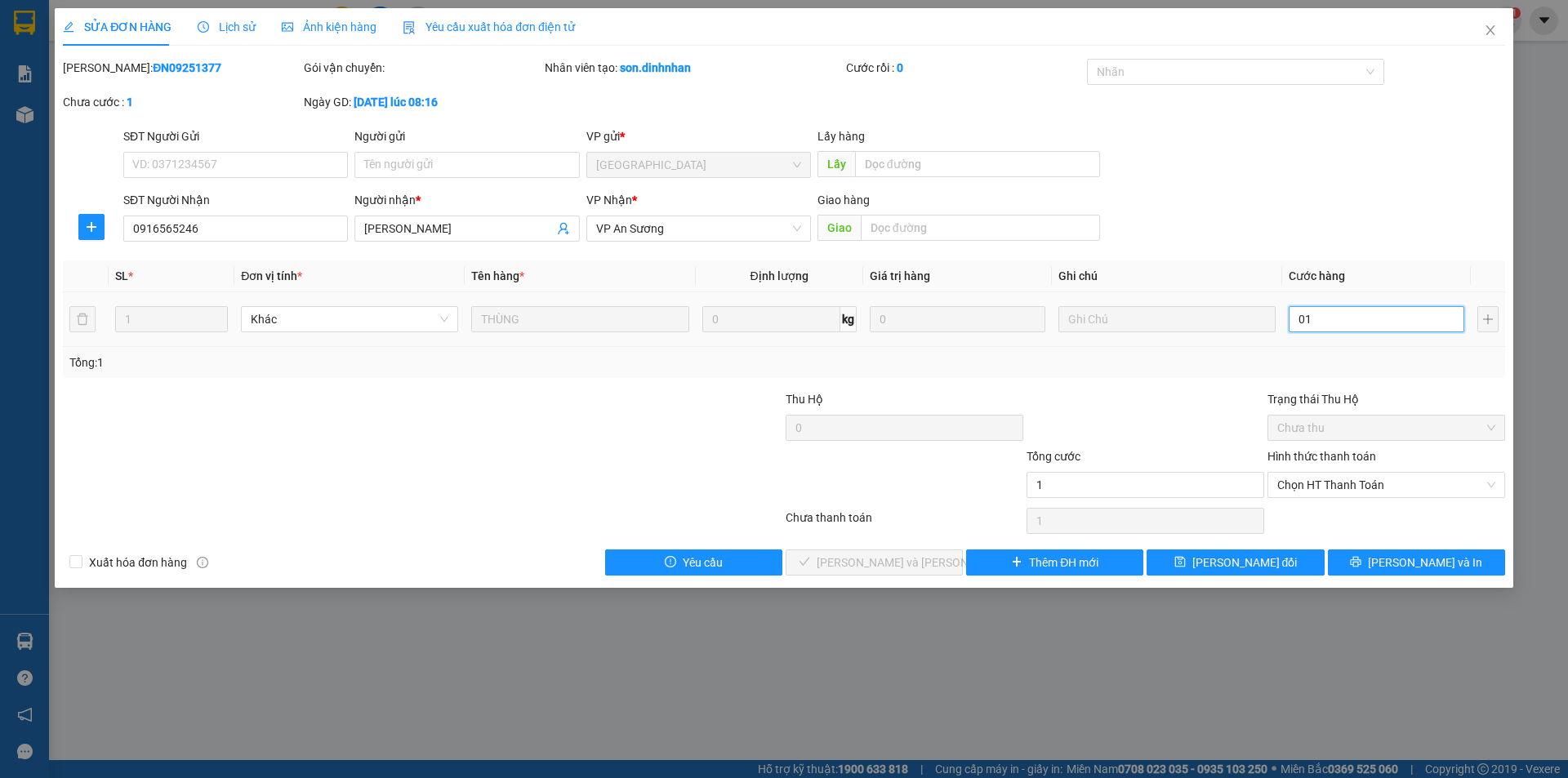
type input "19"
type input "0.190"
type input "190"
type input "190.000"
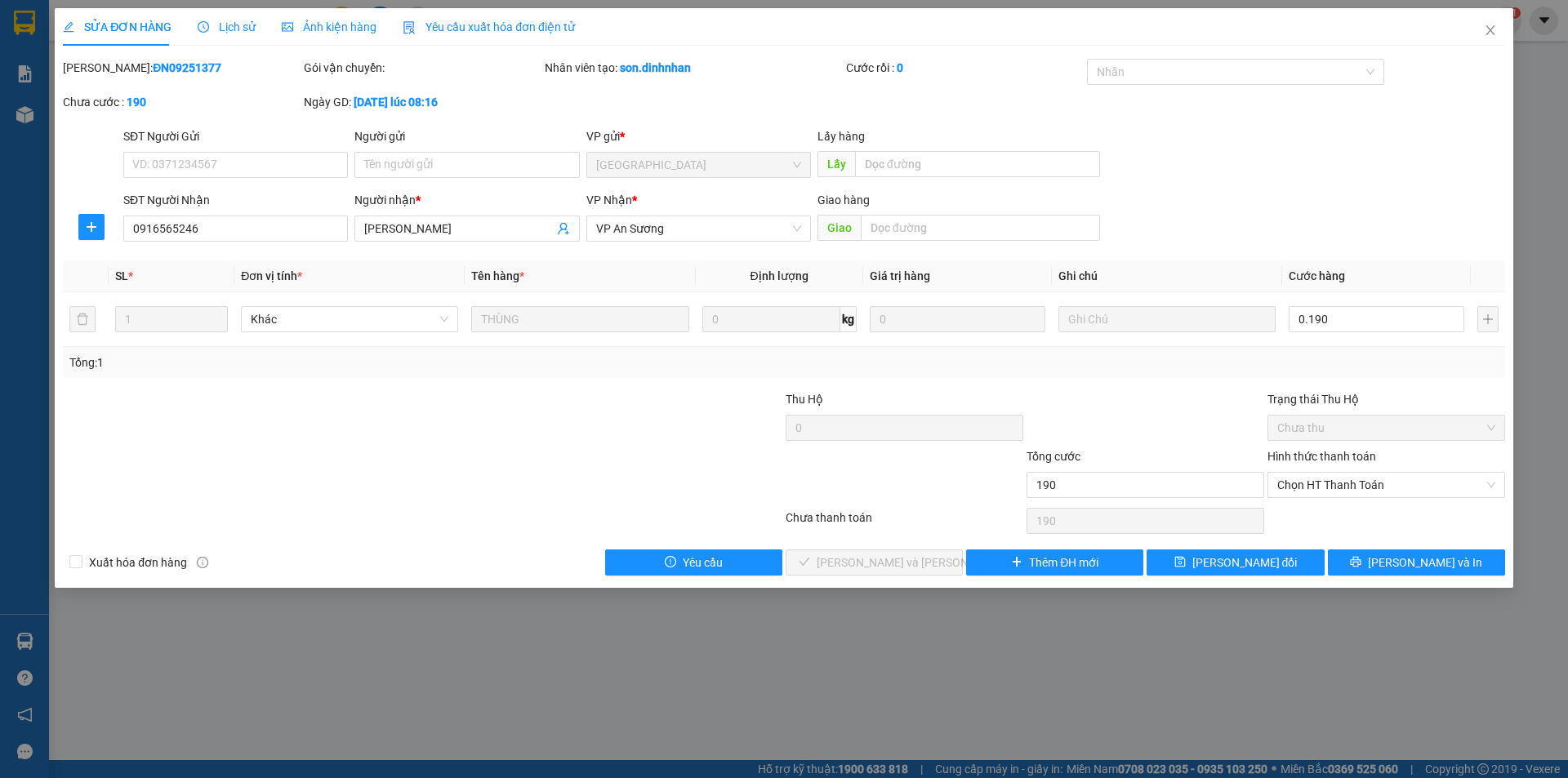
type input "190.000"
click at [503, 213] on div "Người nhận *" at bounding box center [466, 203] width 225 height 24
click at [503, 218] on span "ANH VƯƠNG" at bounding box center [466, 228] width 225 height 26
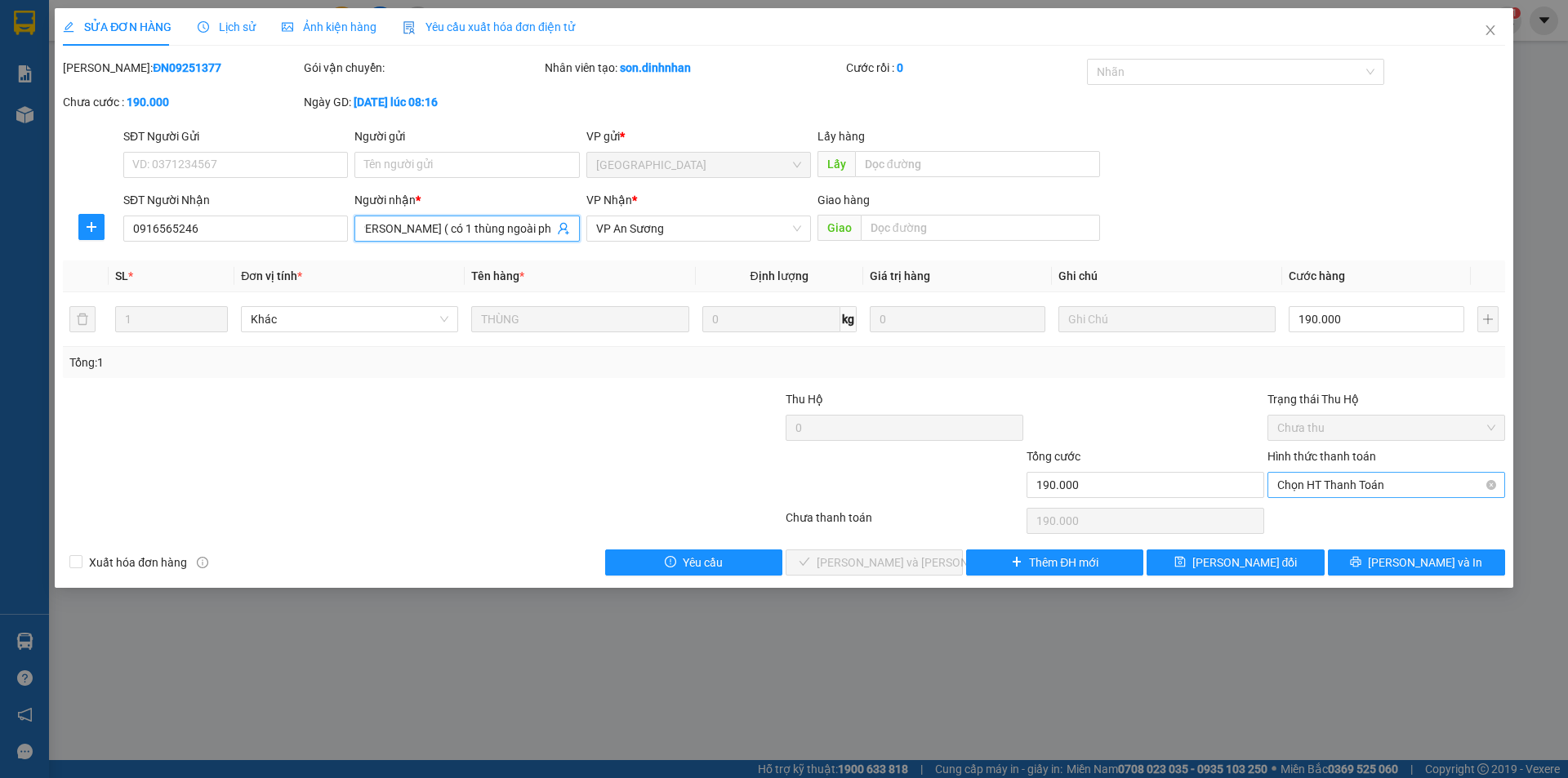
click at [1329, 487] on span "Chọn HT Thanh Toán" at bounding box center [1386, 485] width 218 height 24
type input "ANH VƯƠNG ( có 1 thùng ngoài phơi )"
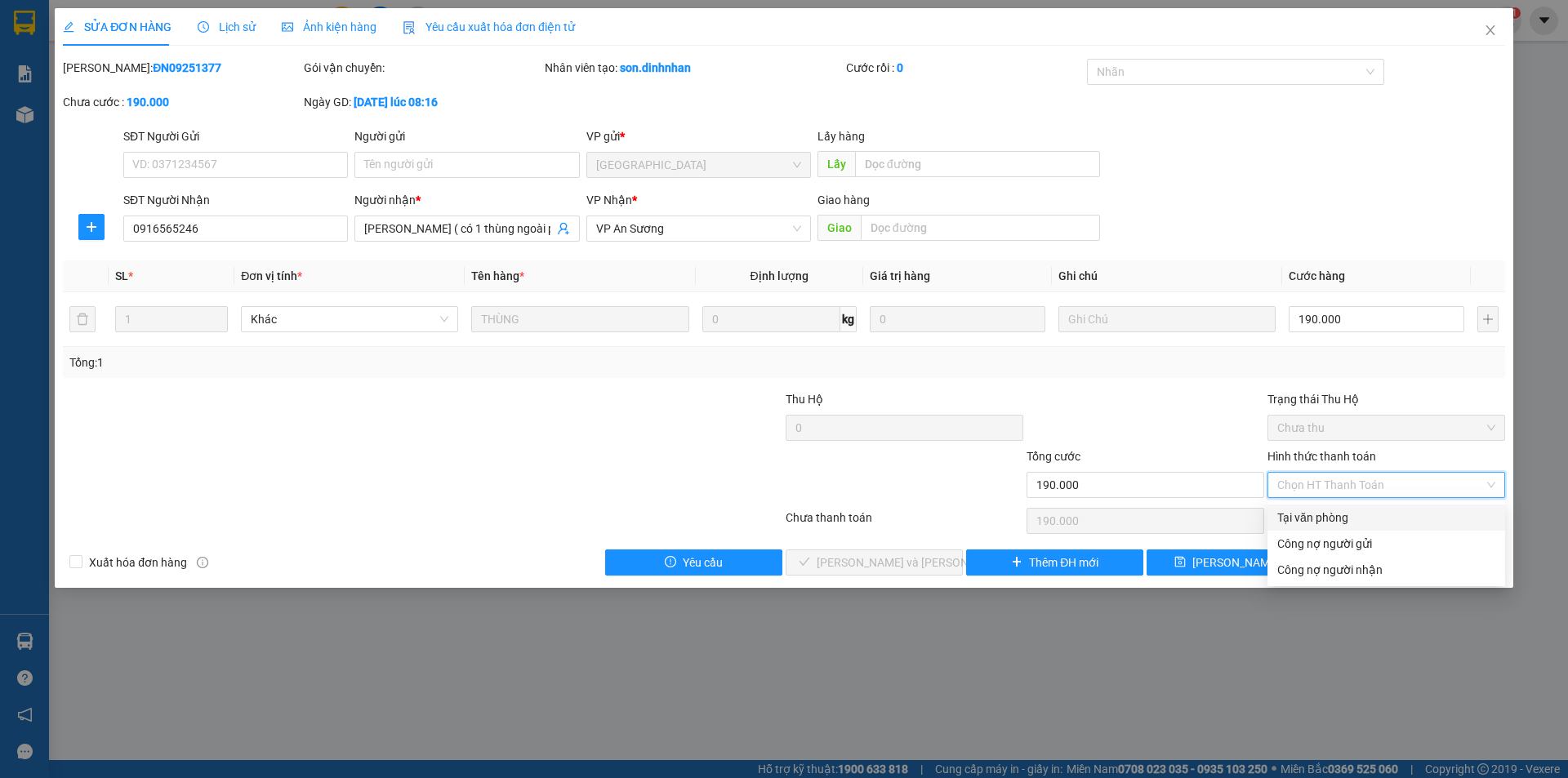
click at [1308, 515] on div "Tại văn phòng" at bounding box center [1386, 518] width 218 height 18
type input "0"
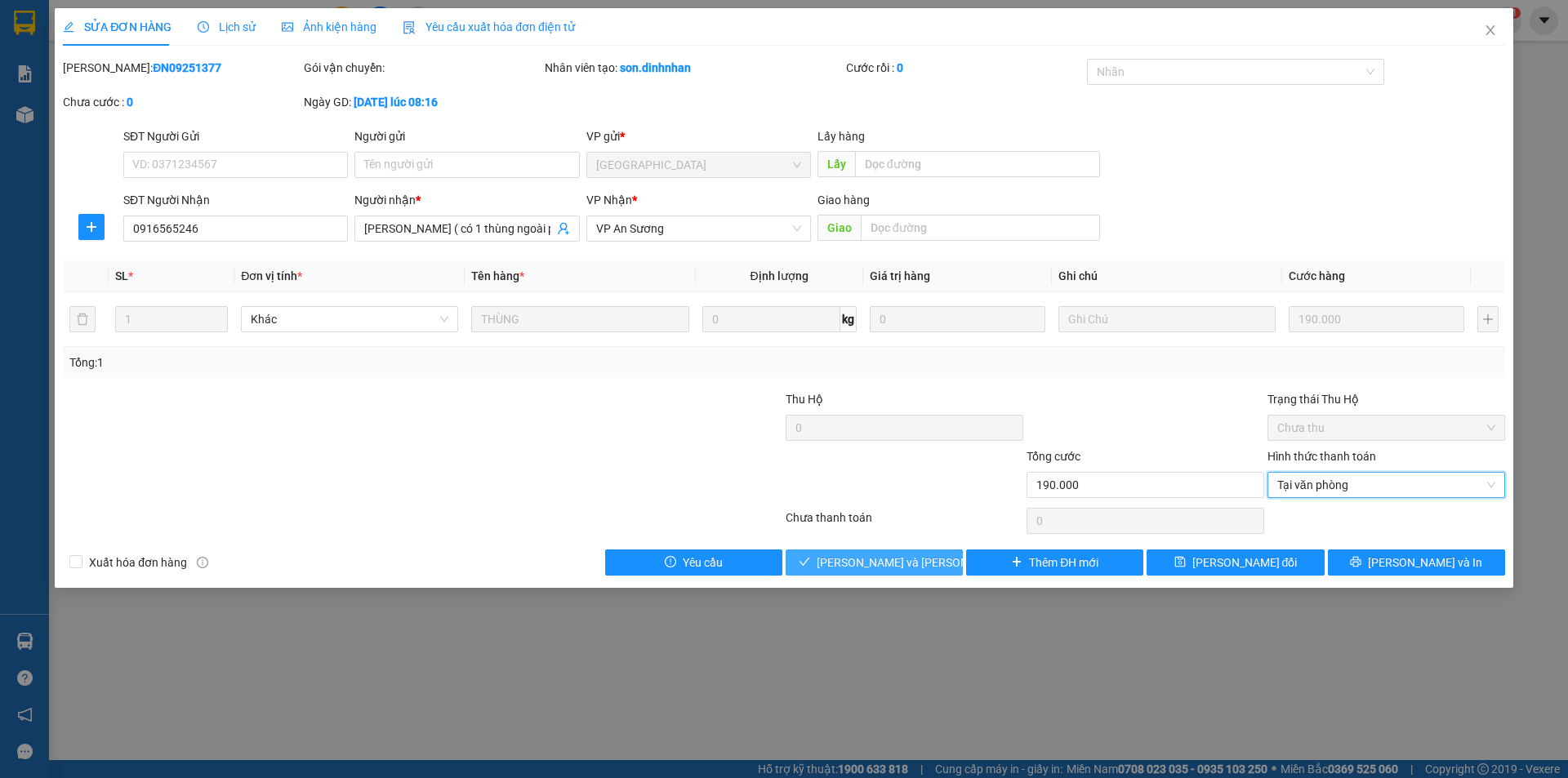
click at [827, 550] on button "[PERSON_NAME] và Giao hàng" at bounding box center [874, 563] width 177 height 26
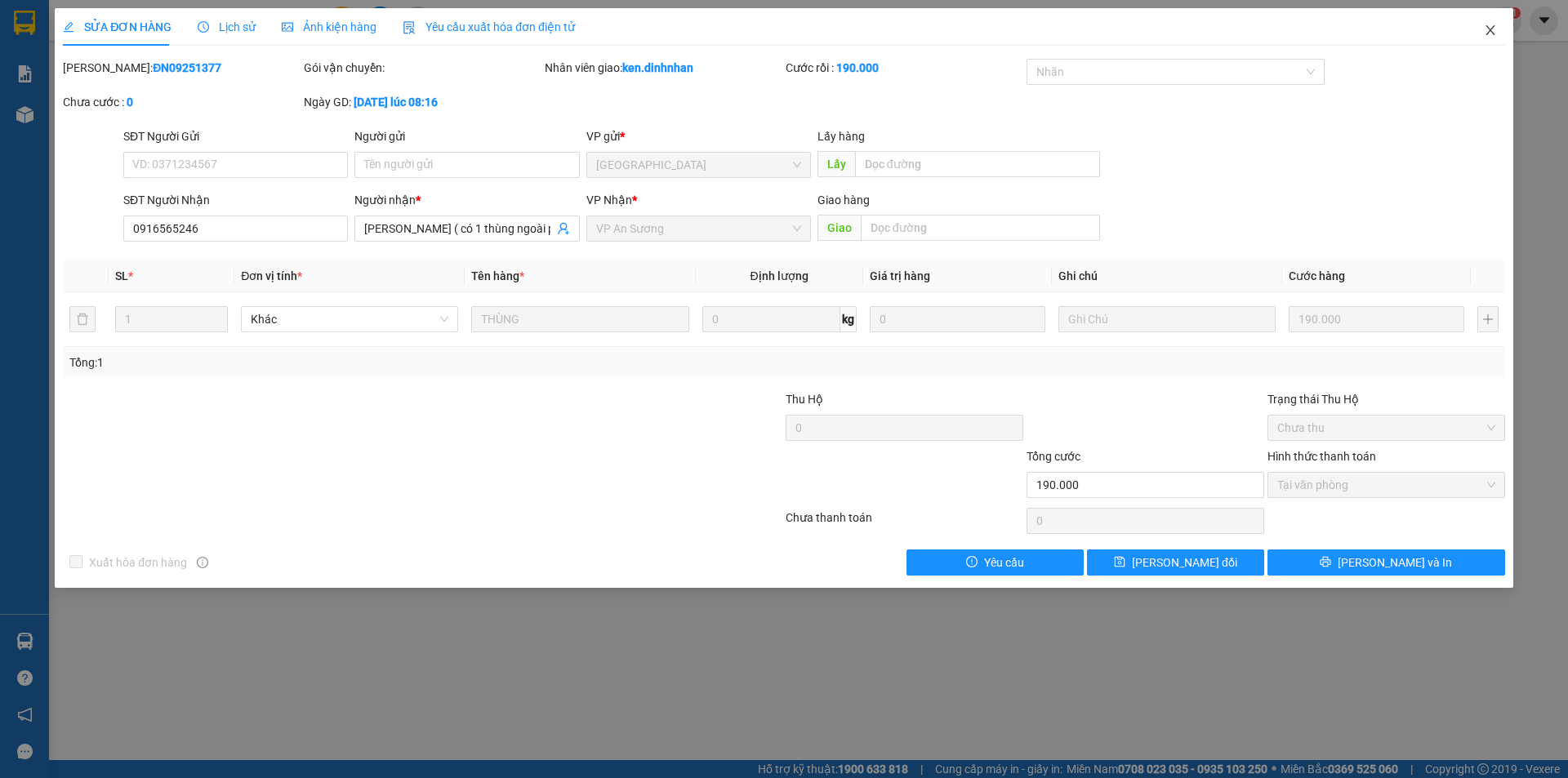
drag, startPoint x: 1492, startPoint y: 30, endPoint x: 544, endPoint y: 26, distance: 948.0
click at [1491, 30] on icon "close" at bounding box center [1490, 30] width 13 height 13
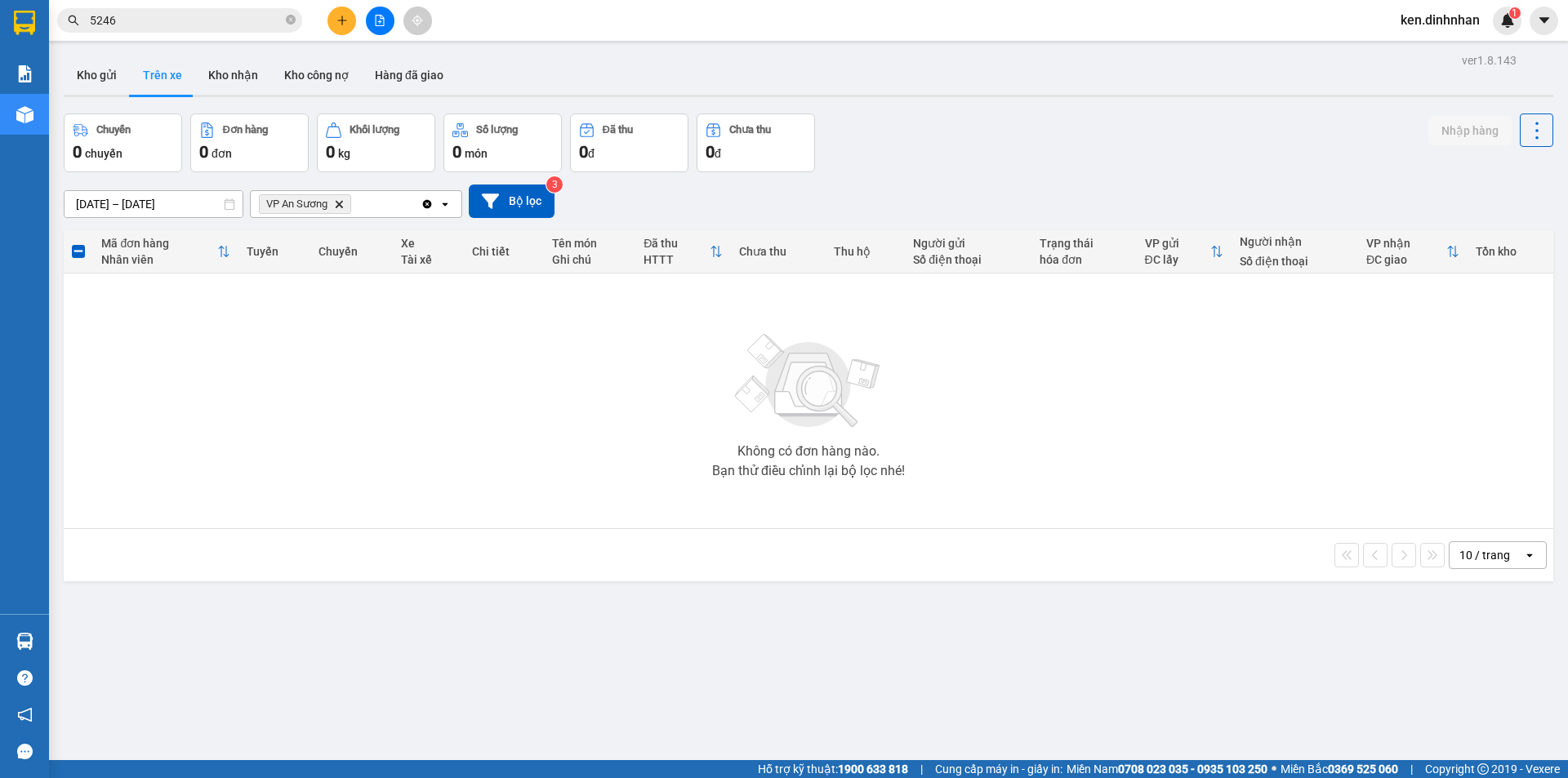
click at [232, 24] on input "5246" at bounding box center [186, 20] width 193 height 18
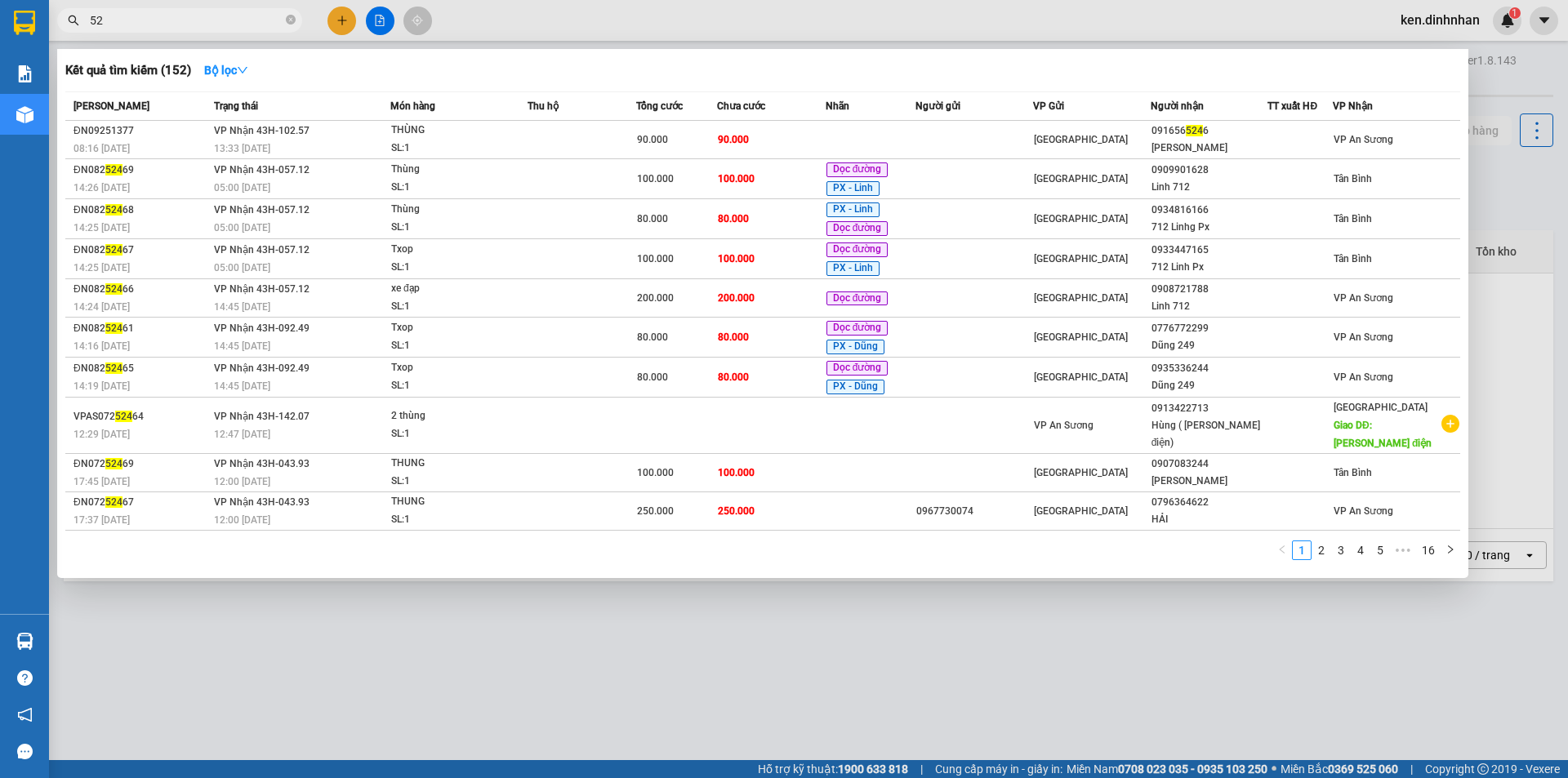
type input "5"
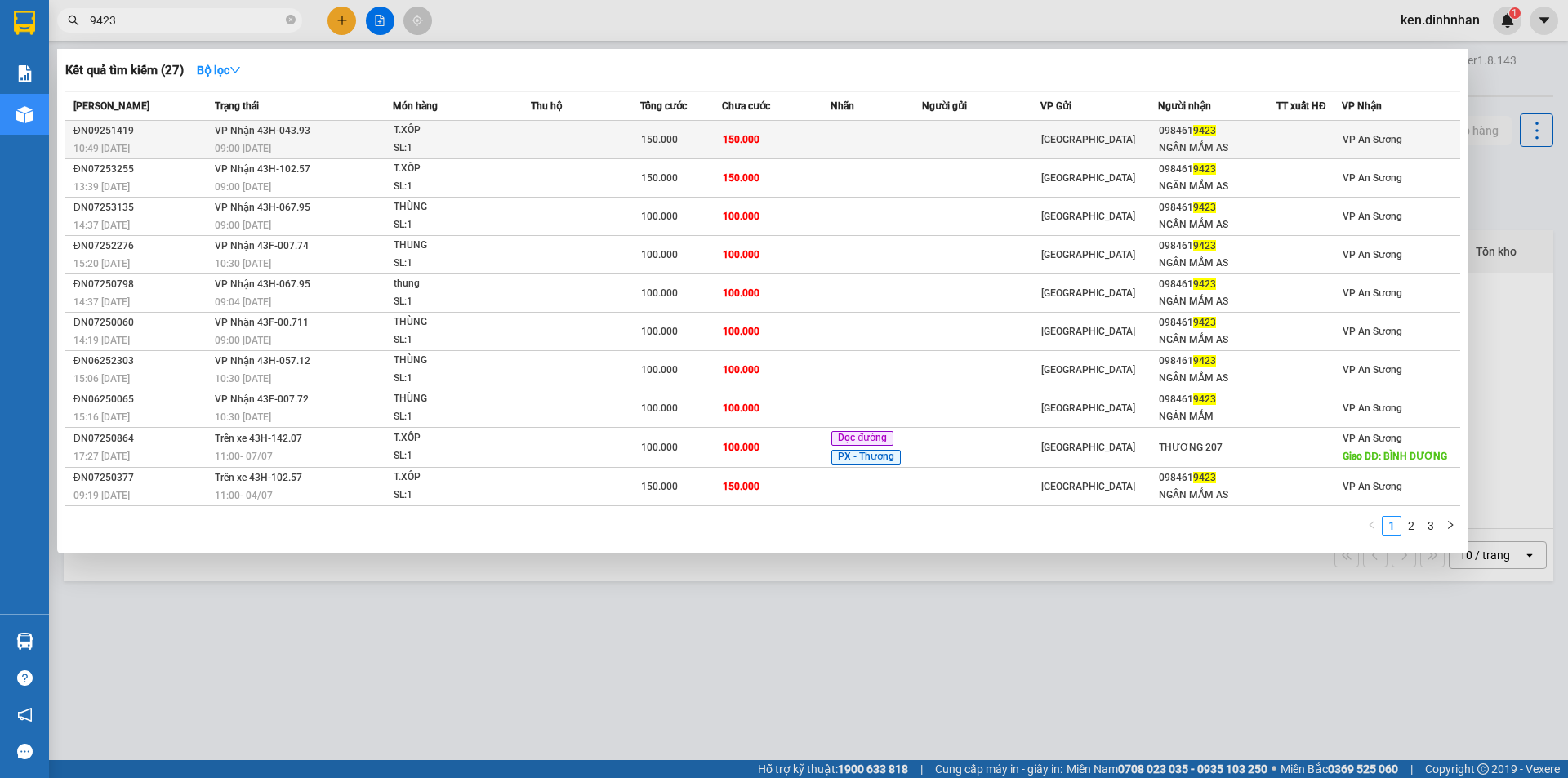
type input "9423"
click at [702, 142] on div "150.000" at bounding box center [681, 139] width 80 height 18
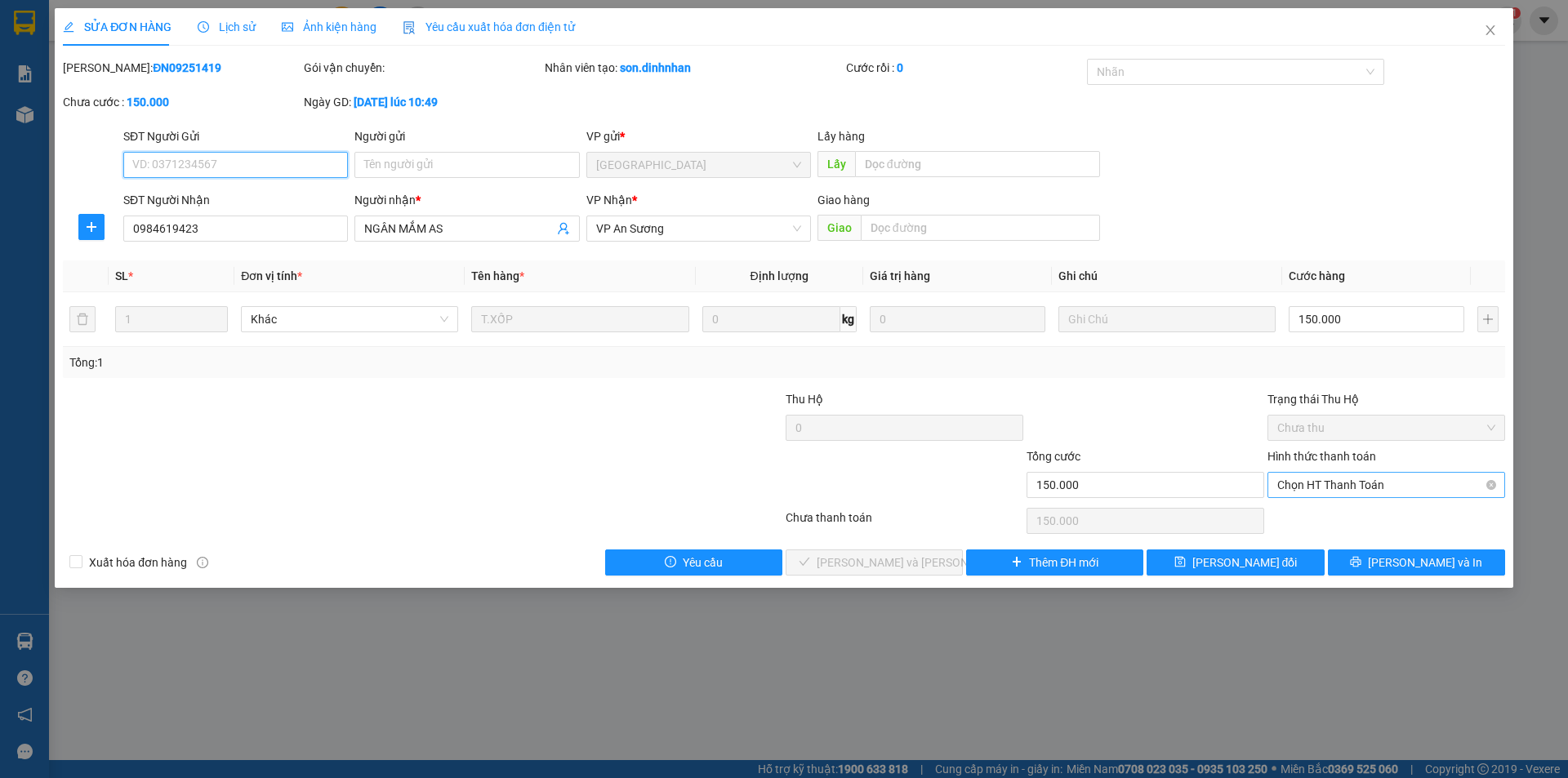
drag, startPoint x: 1401, startPoint y: 490, endPoint x: 1380, endPoint y: 497, distance: 22.1
click at [1401, 489] on span "Chọn HT Thanh Toán" at bounding box center [1386, 485] width 218 height 24
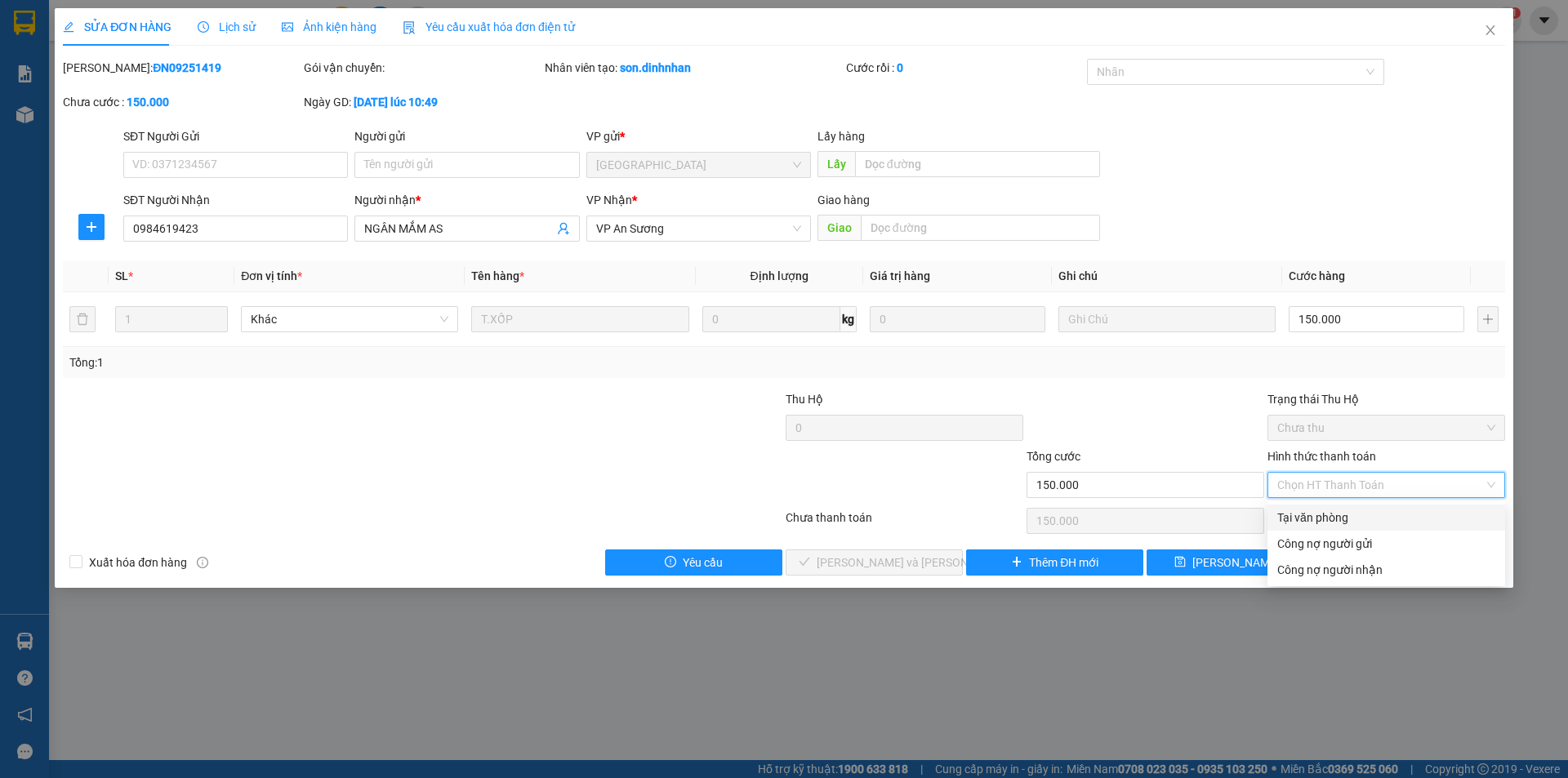
drag, startPoint x: 1302, startPoint y: 518, endPoint x: 961, endPoint y: 583, distance: 347.1
click at [1287, 529] on div "Tại văn phòng" at bounding box center [1387, 518] width 238 height 26
type input "0"
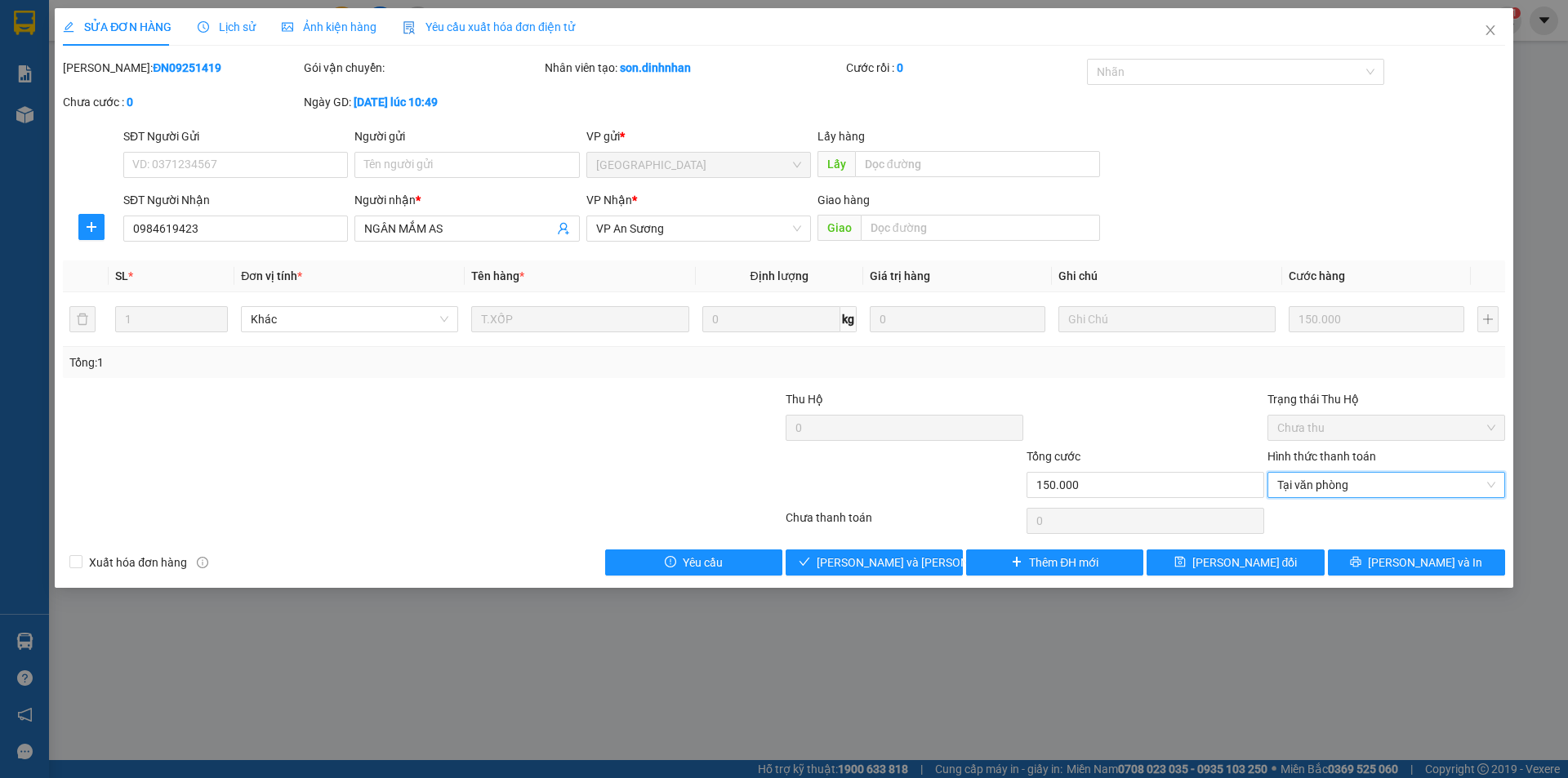
click at [940, 576] on div "SỬA ĐƠN HÀNG Lịch sử Ảnh kiện hàng Yêu cầu xuất hóa đơn điện tử Total Paid Fee …" at bounding box center [784, 298] width 1459 height 580
click at [1493, 32] on icon "close" at bounding box center [1490, 30] width 13 height 13
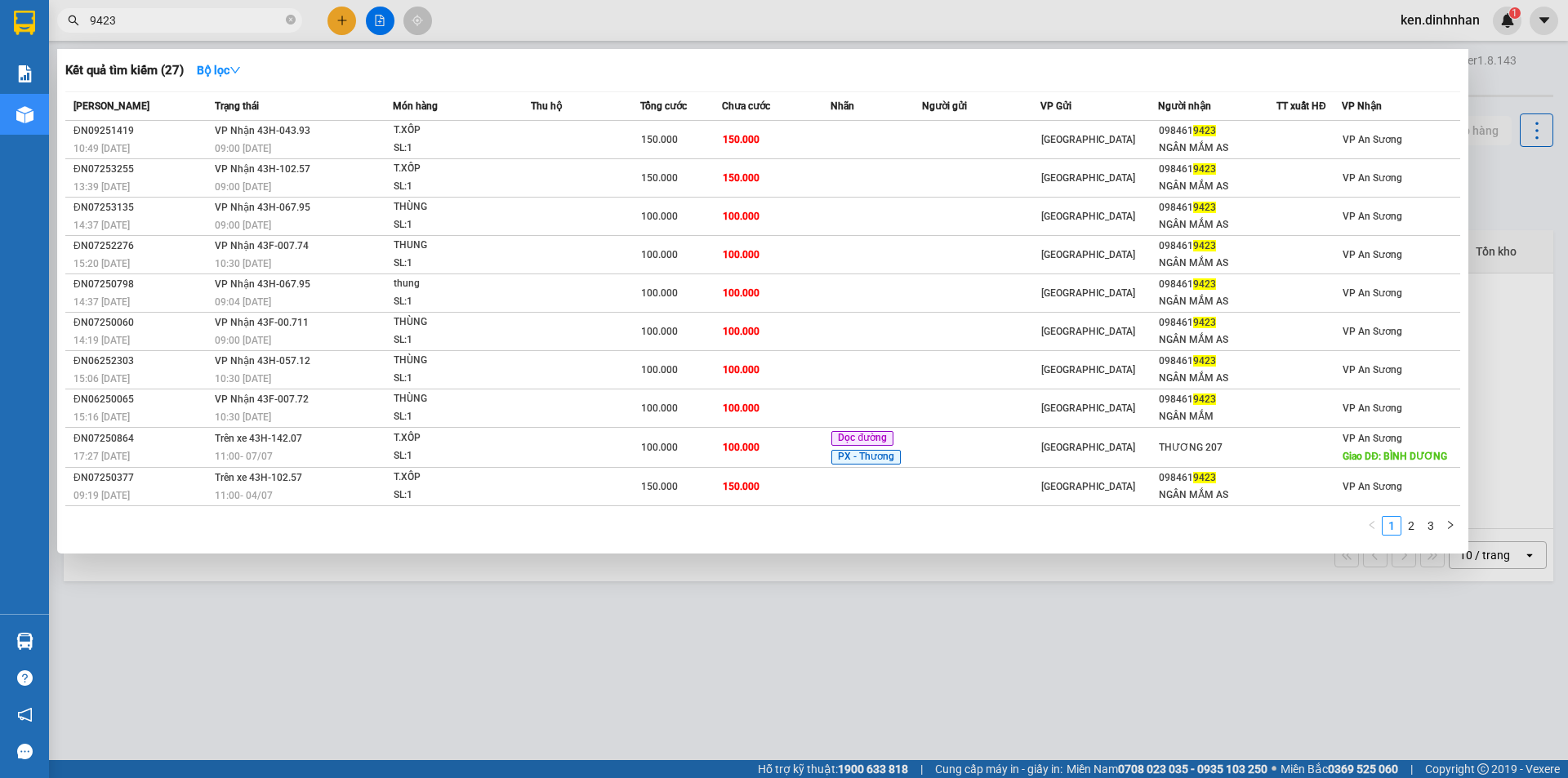
click at [213, 20] on input "9423" at bounding box center [186, 20] width 193 height 18
type input "9"
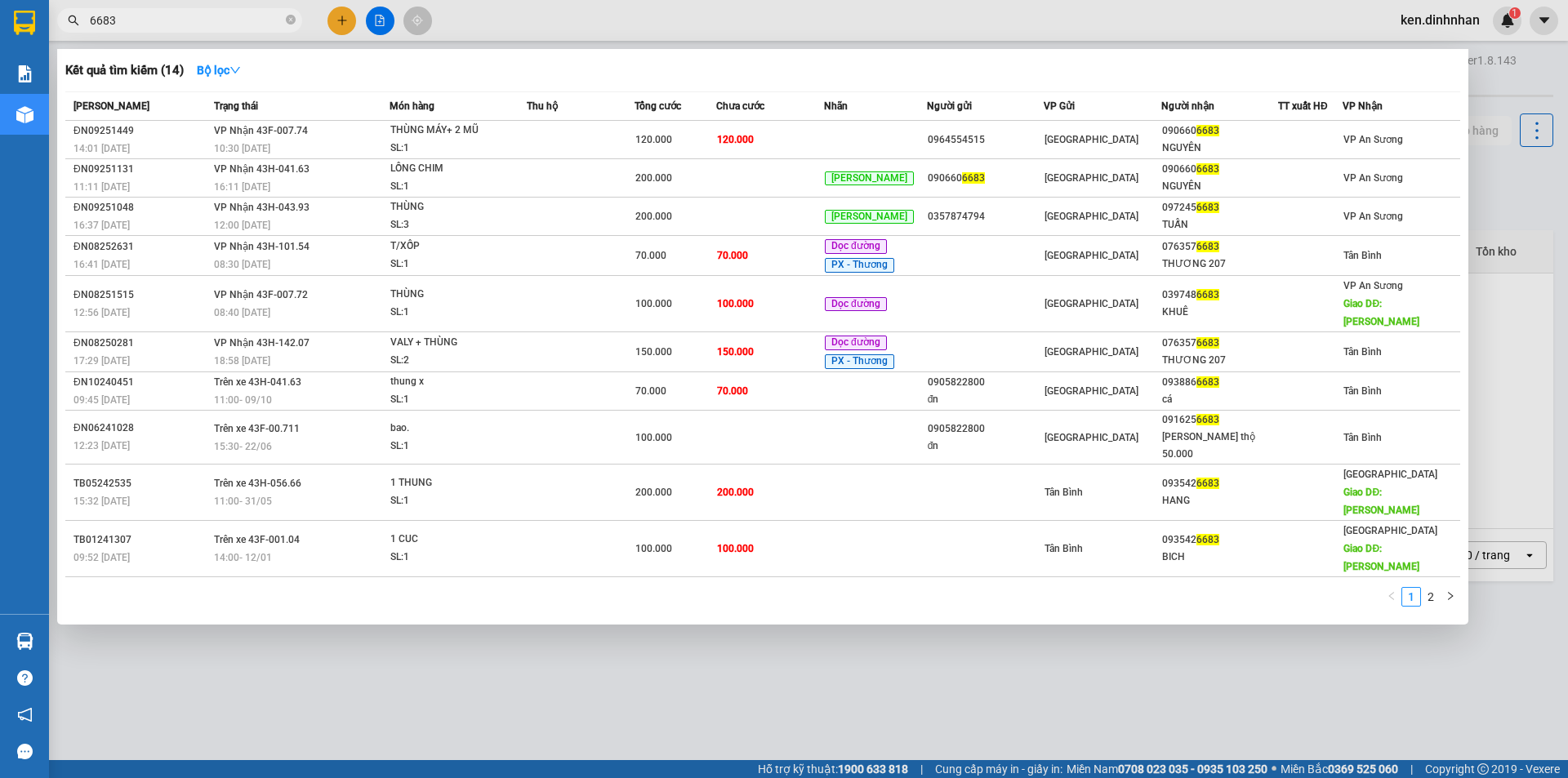
click at [1446, 65] on div "Kết quả tìm kiếm ( 14 ) Bộ lọc" at bounding box center [762, 70] width 1394 height 26
click at [1519, 96] on div at bounding box center [784, 389] width 1568 height 778
click at [224, 29] on span "6683" at bounding box center [180, 20] width 245 height 24
click at [223, 22] on input "6683" at bounding box center [186, 20] width 193 height 18
type input "6"
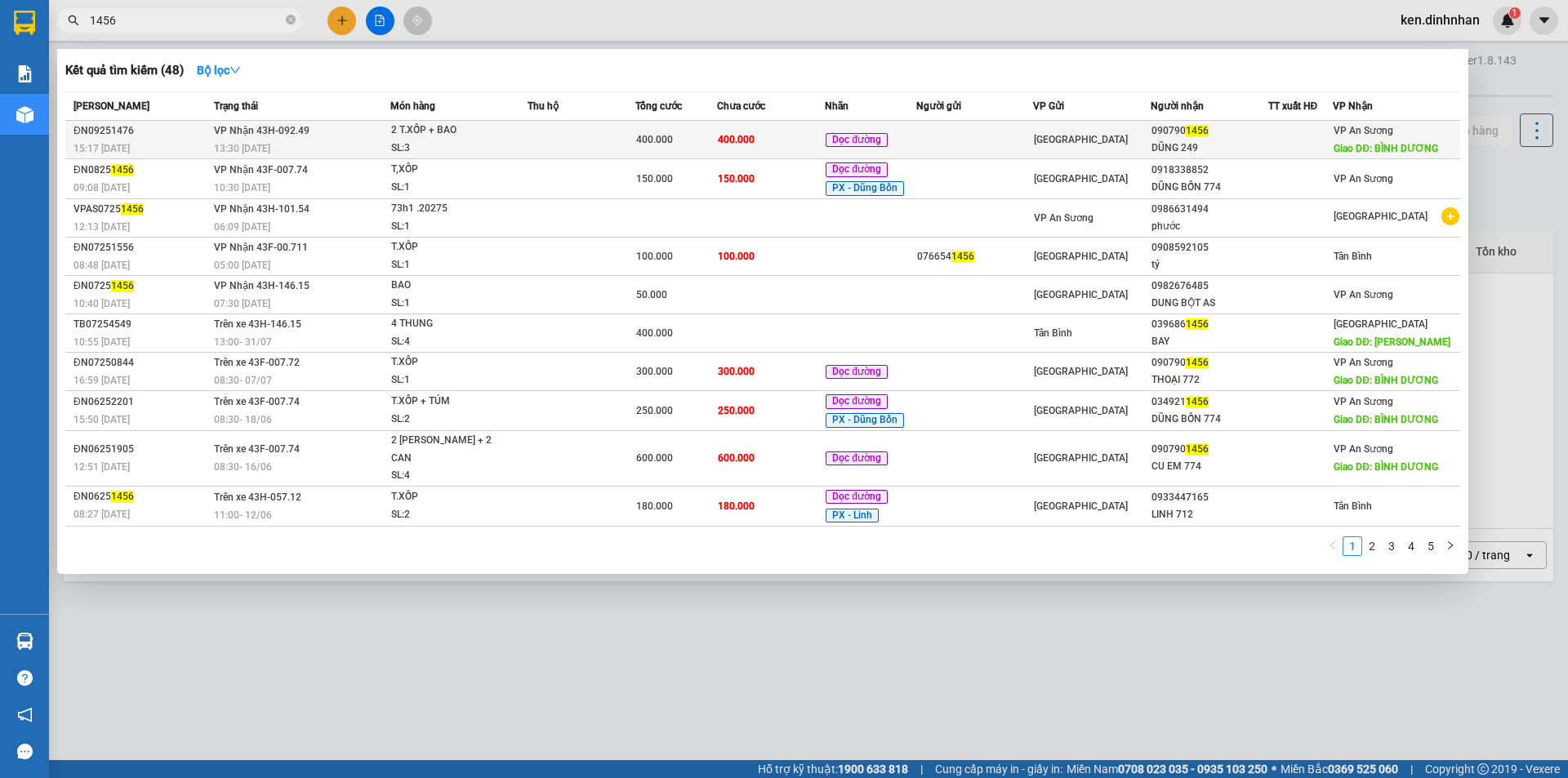
type input "1456"
click at [671, 142] on span "400.000" at bounding box center [655, 139] width 36 height 11
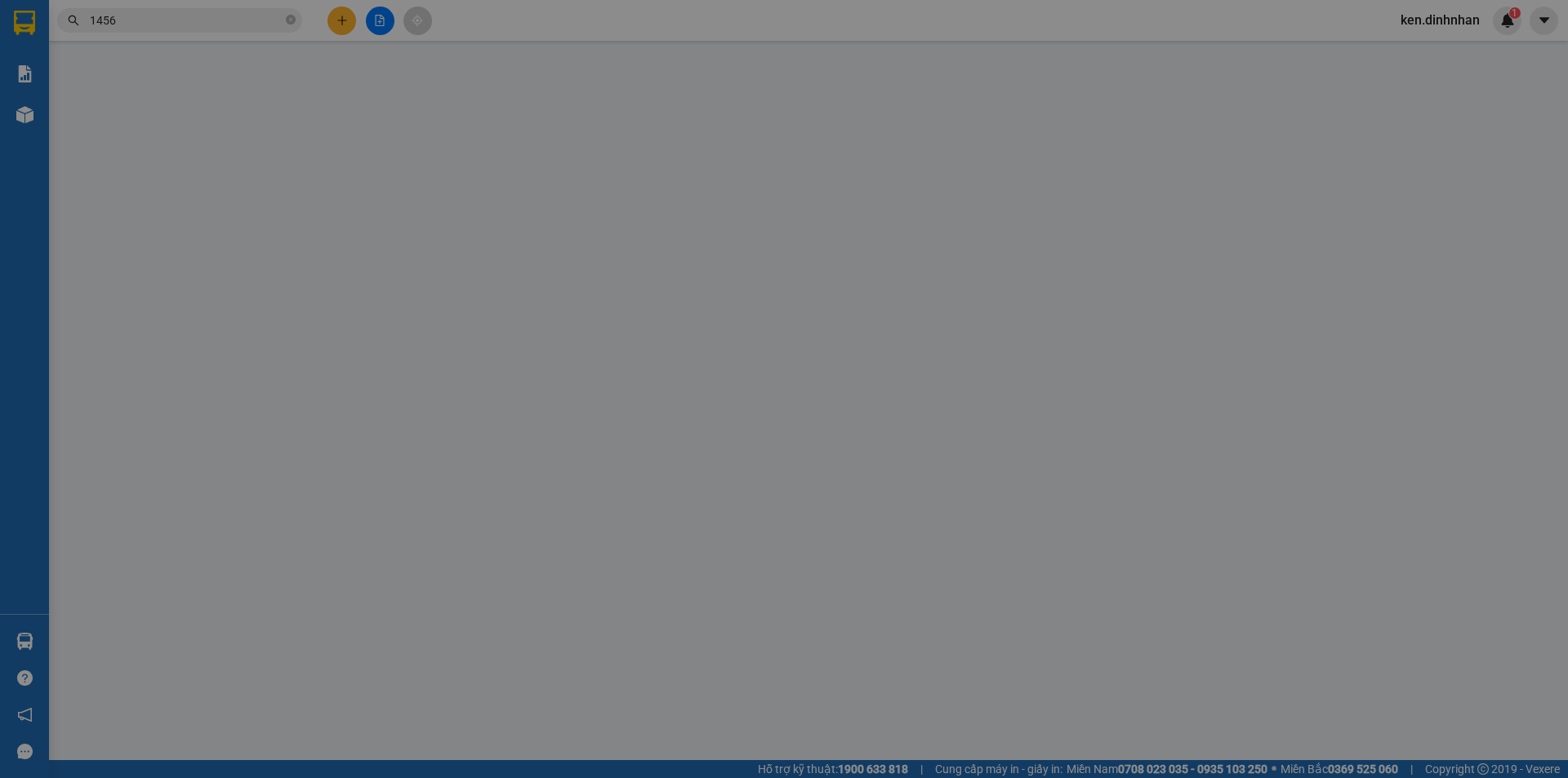
type input "0907901456"
type input "DŨNG 249"
type input "BÌNH DƯƠNG"
type input "400.000"
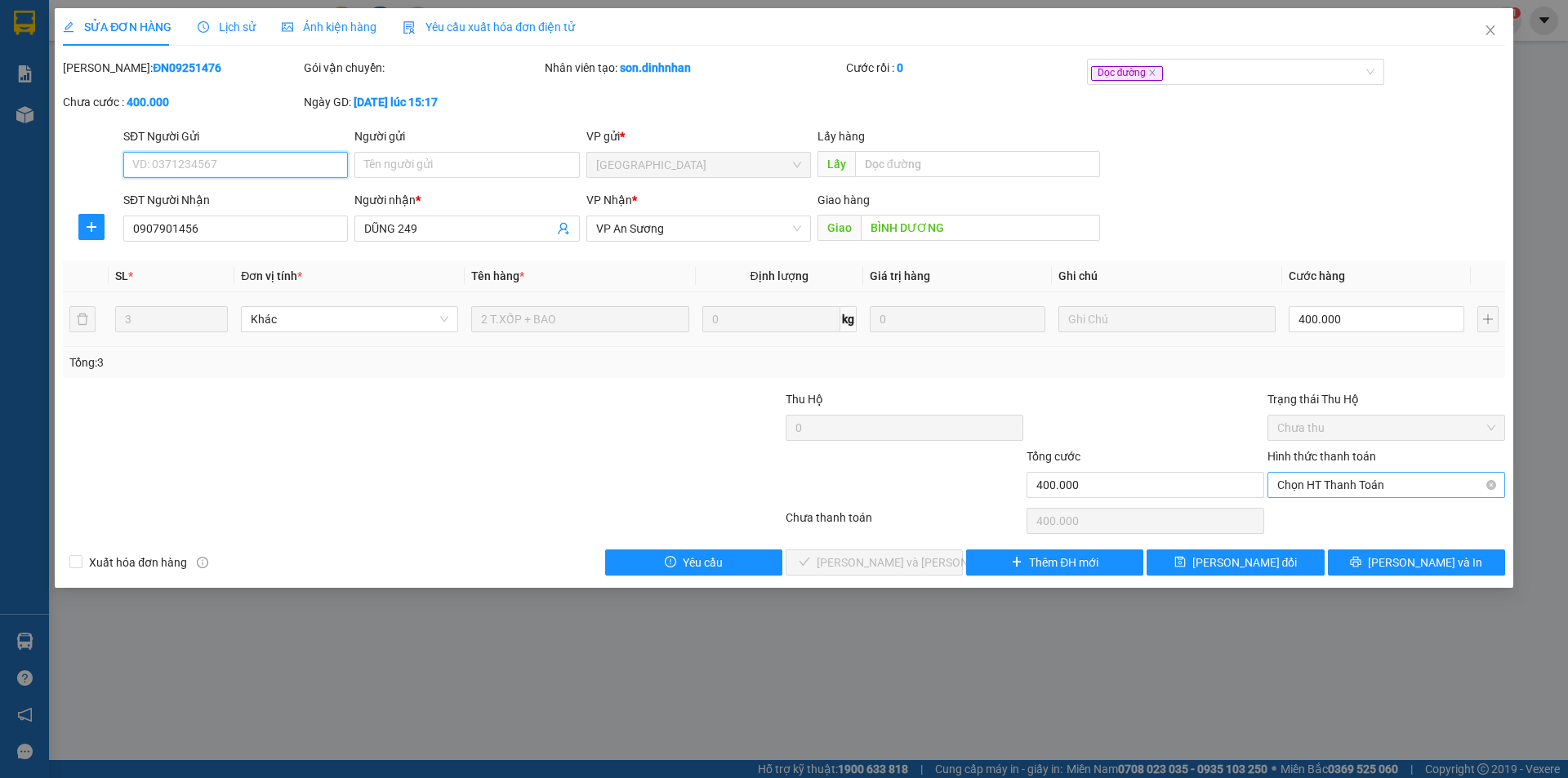
drag, startPoint x: 1341, startPoint y: 483, endPoint x: 1332, endPoint y: 498, distance: 17.5
click at [1341, 487] on span "Chọn HT Thanh Toán" at bounding box center [1386, 485] width 218 height 24
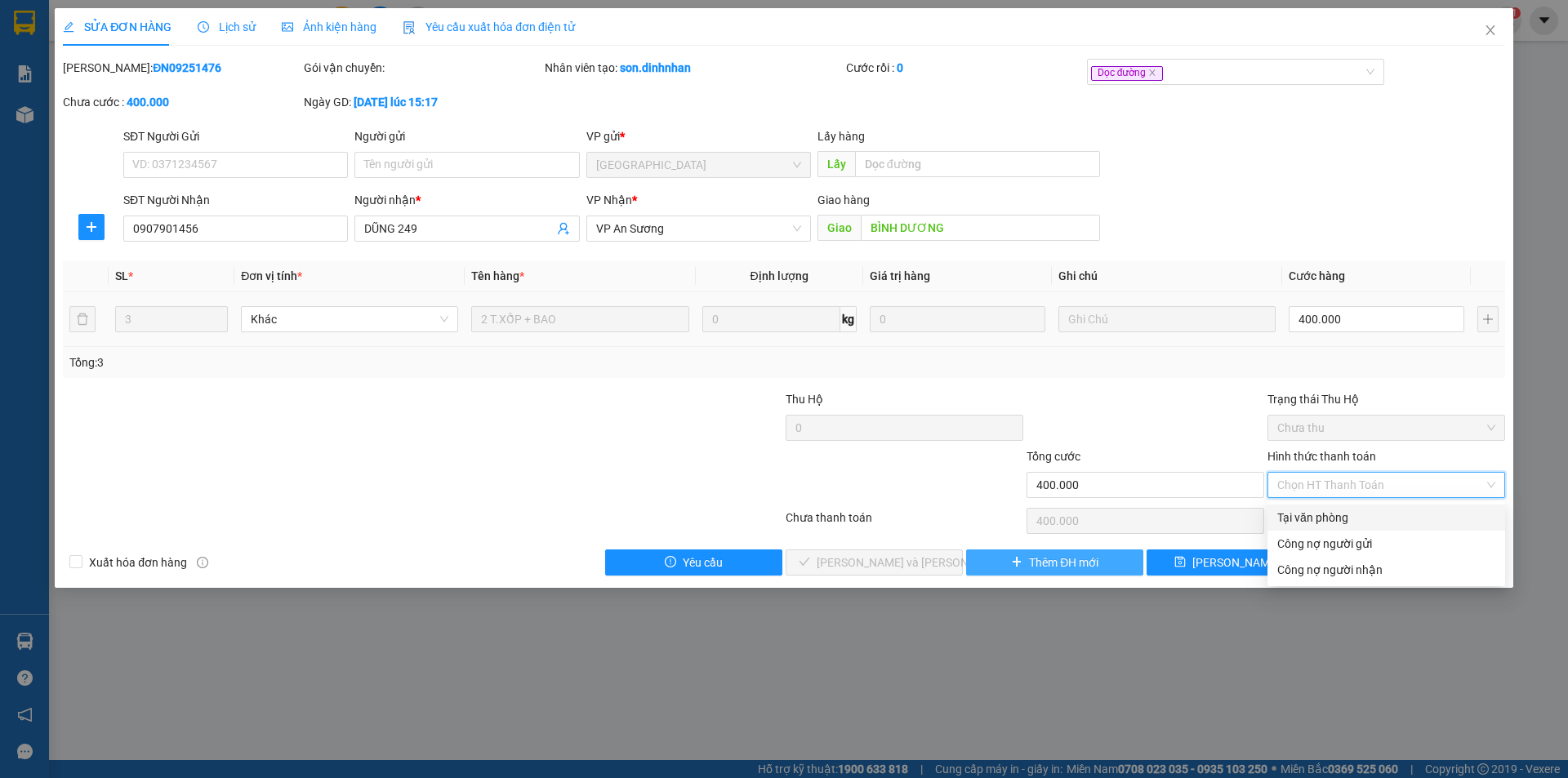
drag, startPoint x: 1311, startPoint y: 513, endPoint x: 1055, endPoint y: 557, distance: 259.8
click at [1288, 521] on div "Tại văn phòng" at bounding box center [1386, 518] width 218 height 18
type input "0"
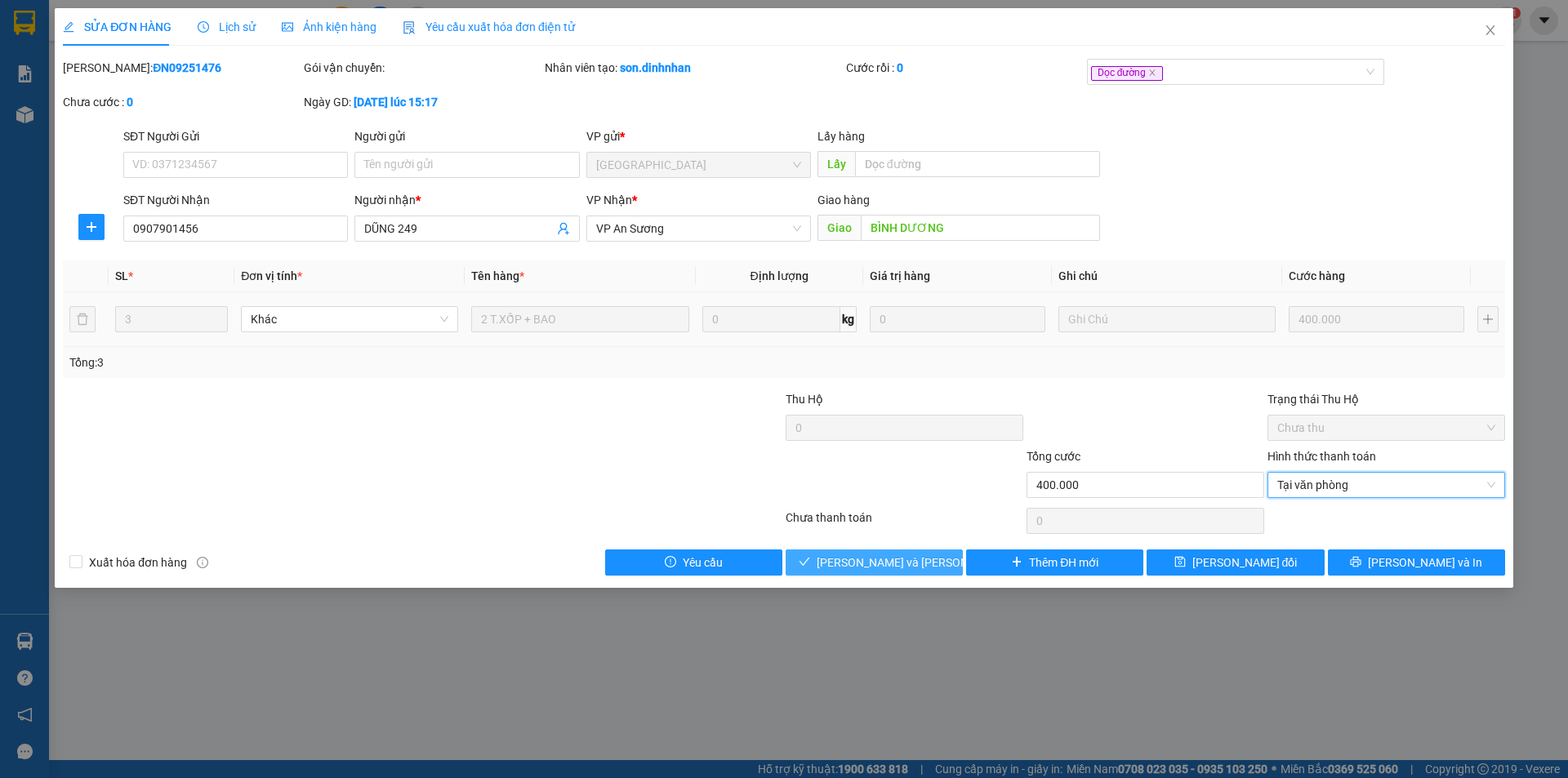
click at [927, 554] on button "Lưu và Giao hàng" at bounding box center [874, 563] width 177 height 26
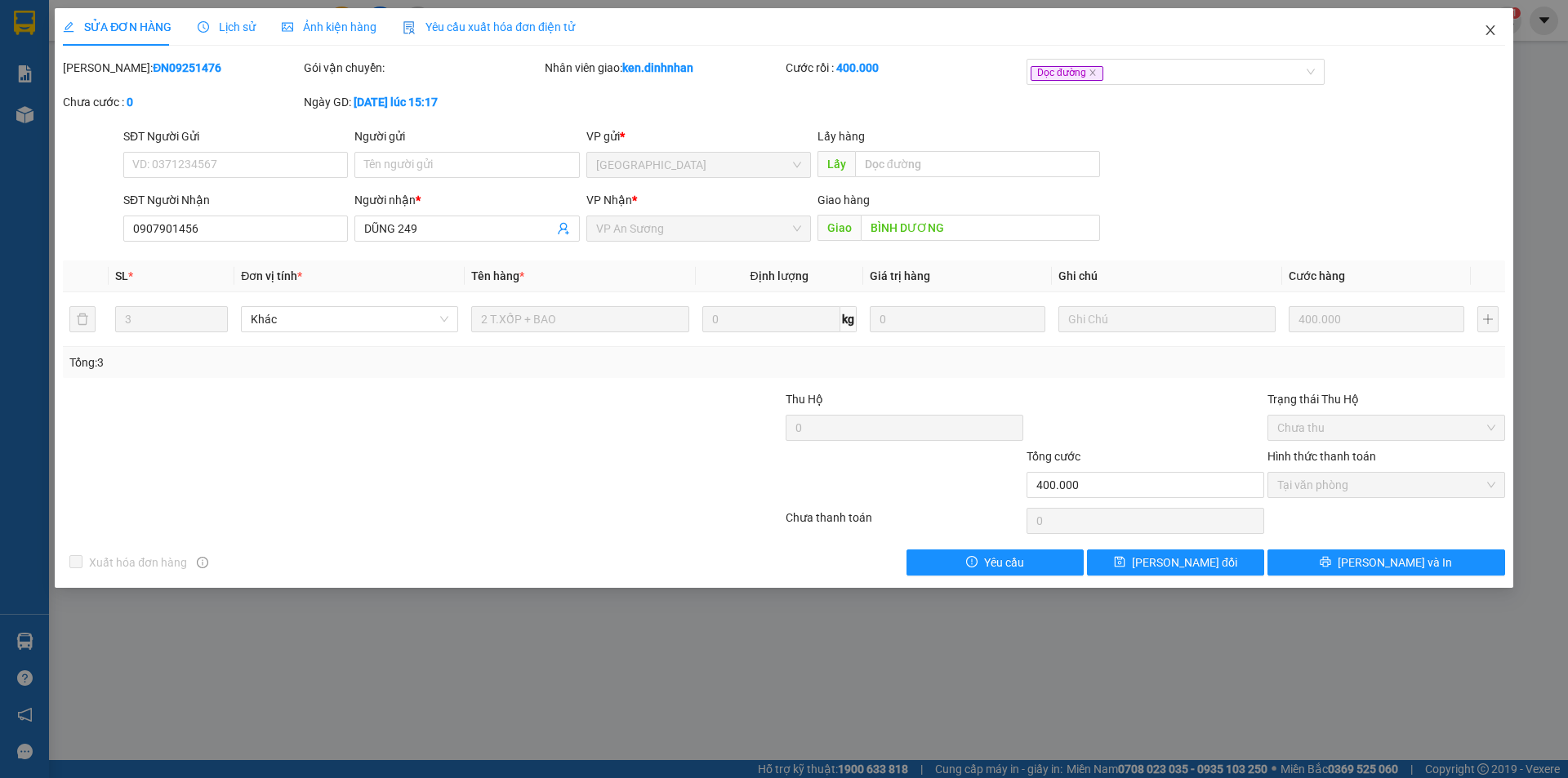
drag, startPoint x: 1486, startPoint y: 30, endPoint x: 1256, endPoint y: 2, distance: 231.7
click at [1486, 29] on icon "close" at bounding box center [1490, 30] width 13 height 13
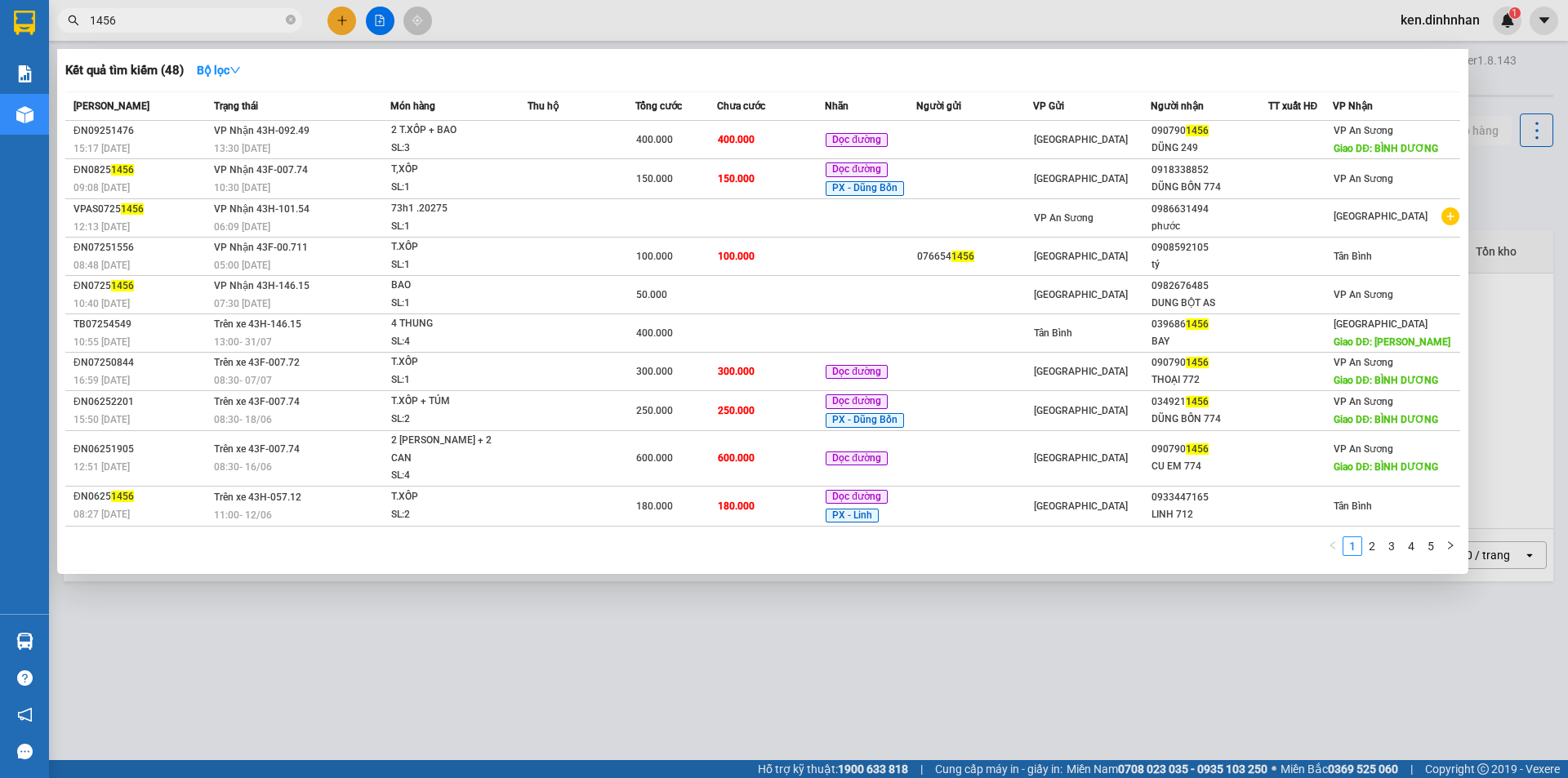
click at [186, 18] on input "1456" at bounding box center [186, 20] width 193 height 18
type input "1"
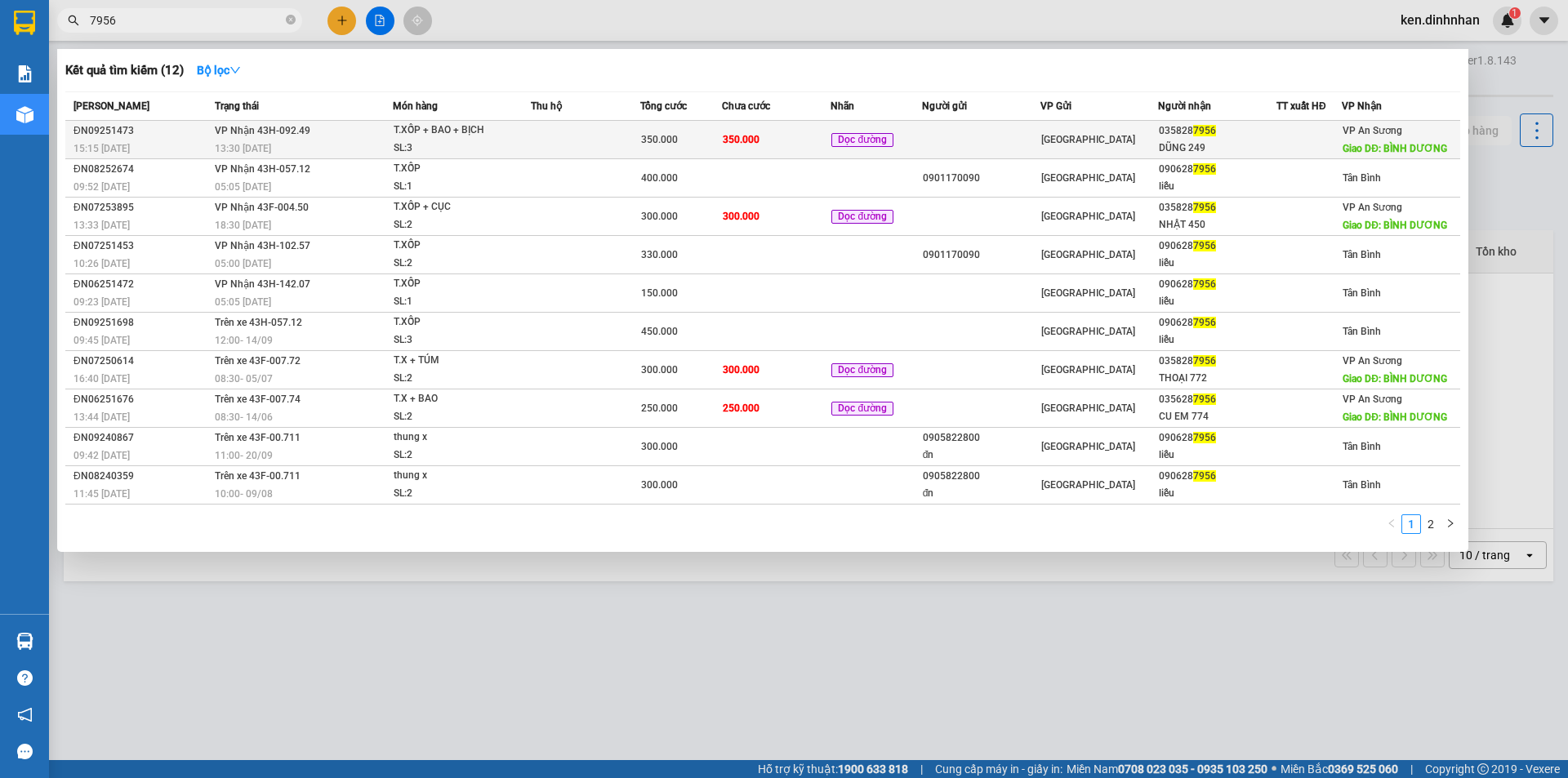
type input "7956"
click at [766, 138] on td "350.000" at bounding box center [776, 140] width 109 height 38
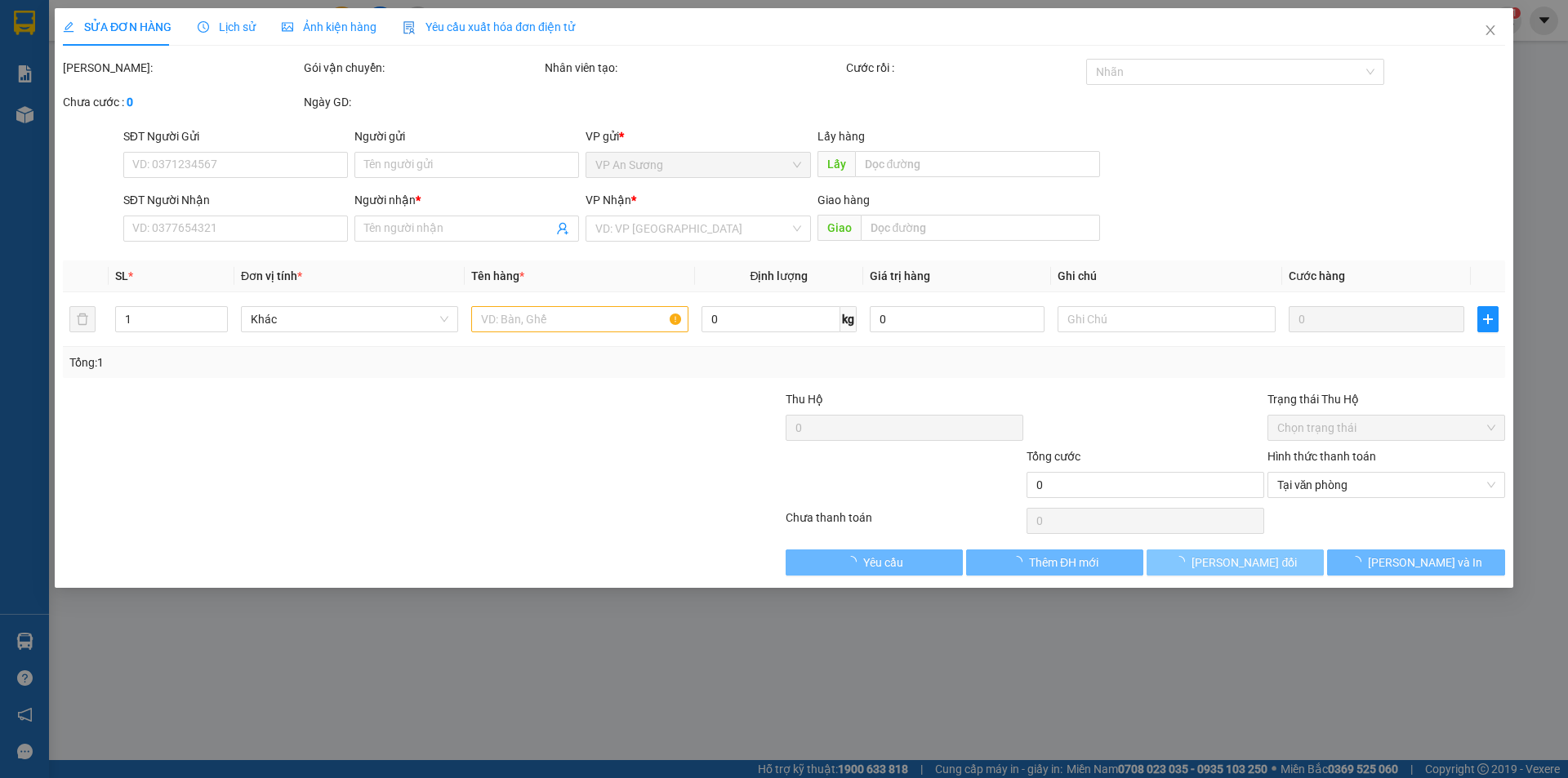
type input "0358287956"
type input "DŨNG 249"
type input "BÌNH DƯƠNG"
type input "350.000"
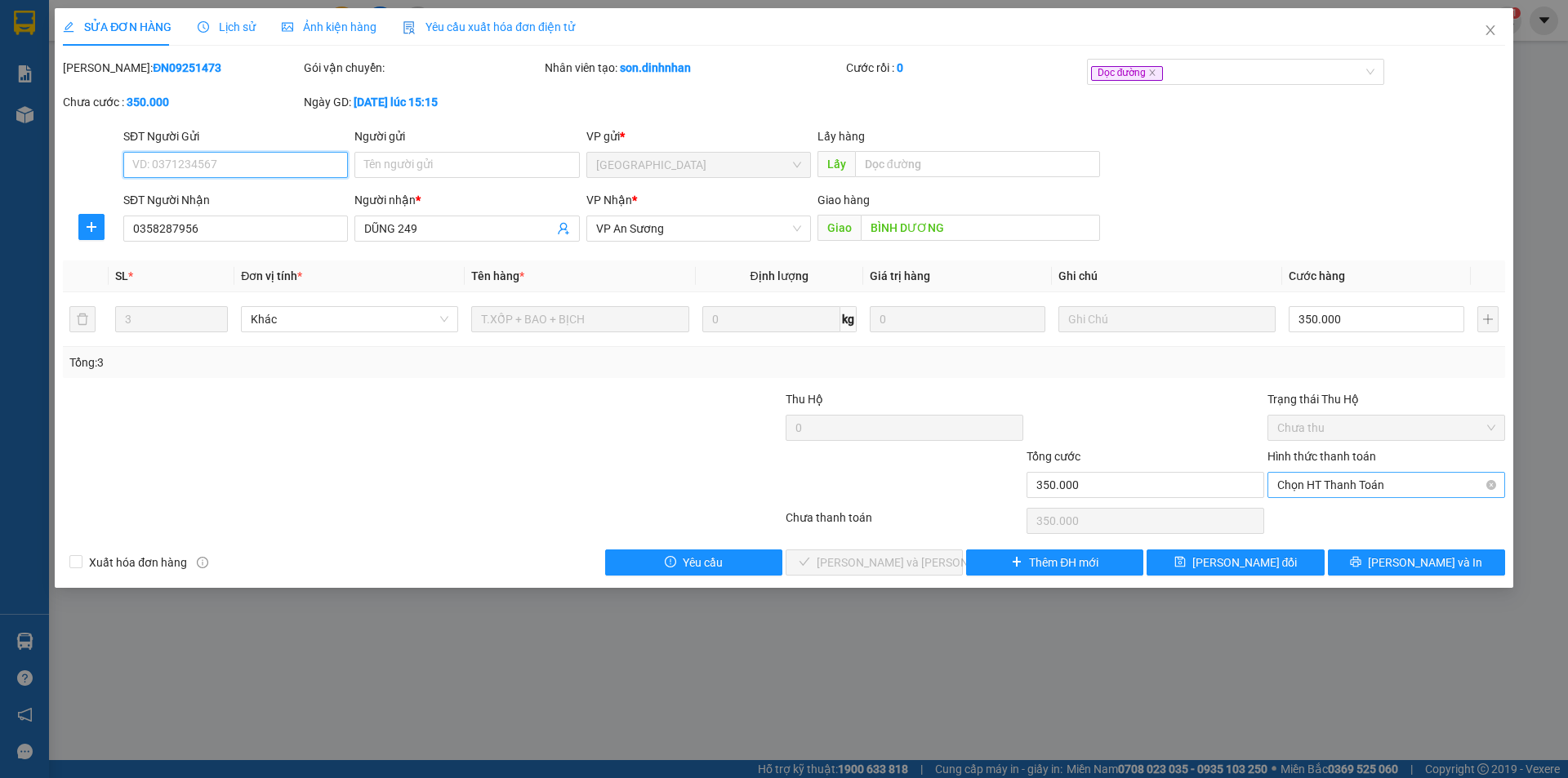
drag, startPoint x: 1327, startPoint y: 496, endPoint x: 1330, endPoint y: 487, distance: 9.5
click at [1328, 491] on span "Chọn HT Thanh Toán" at bounding box center [1386, 485] width 218 height 24
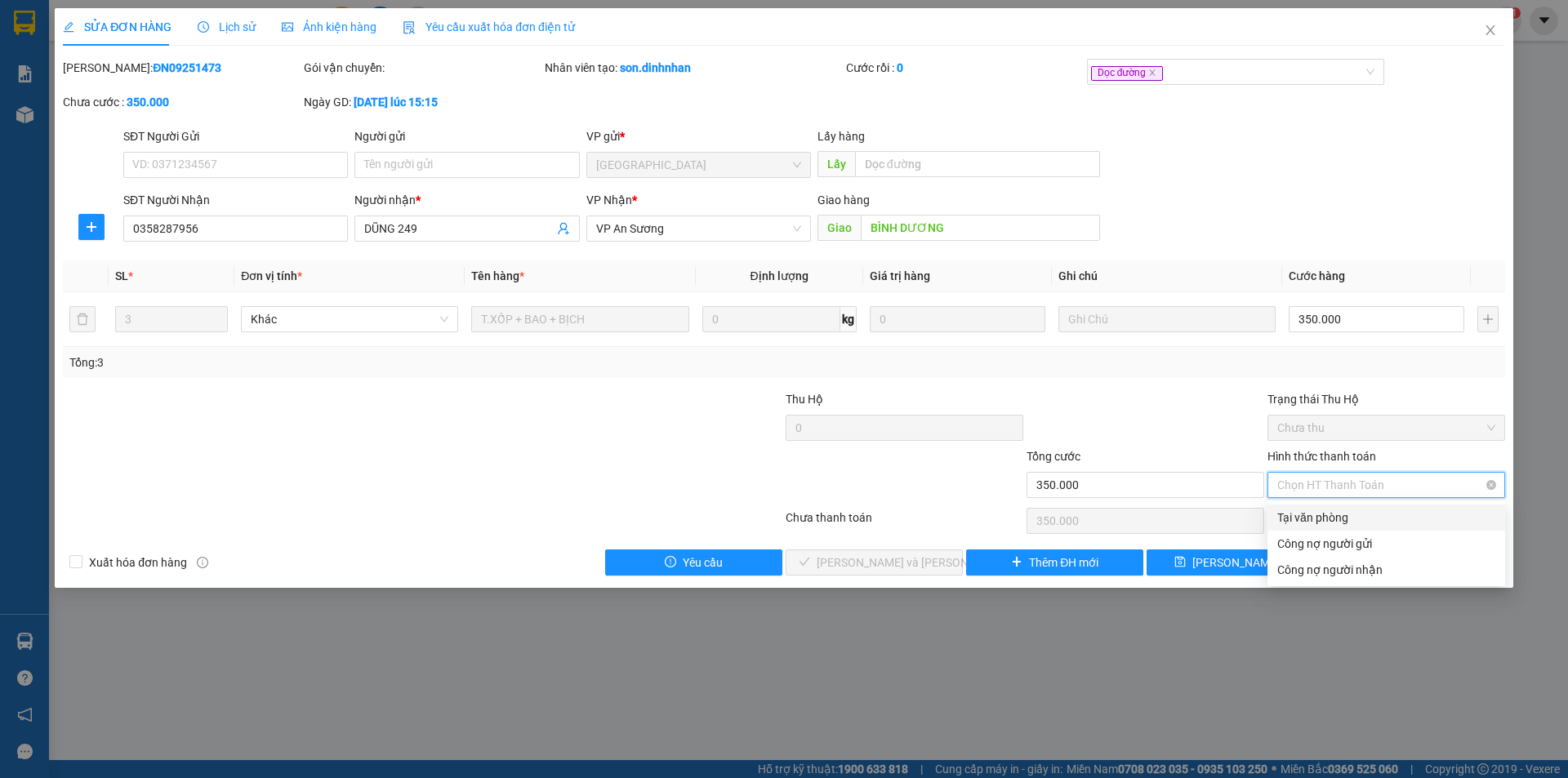
click at [1330, 487] on span "Chọn HT Thanh Toán" at bounding box center [1386, 485] width 218 height 24
drag, startPoint x: 1314, startPoint y: 524, endPoint x: 1026, endPoint y: 570, distance: 291.7
click at [1314, 524] on div "Tại văn phòng" at bounding box center [1386, 518] width 218 height 18
type input "0"
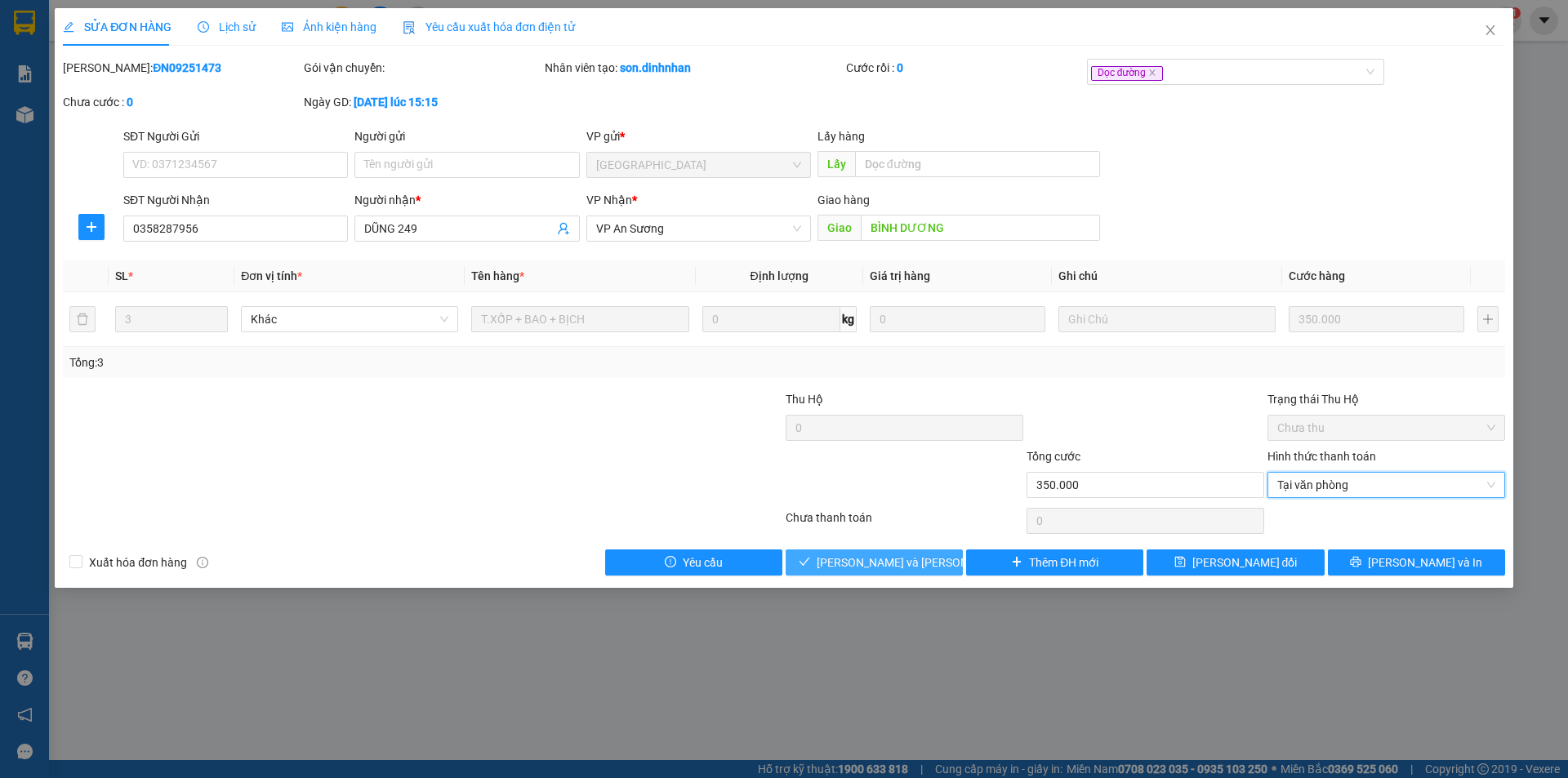
click at [937, 571] on button "Lưu và Giao hàng" at bounding box center [874, 563] width 177 height 26
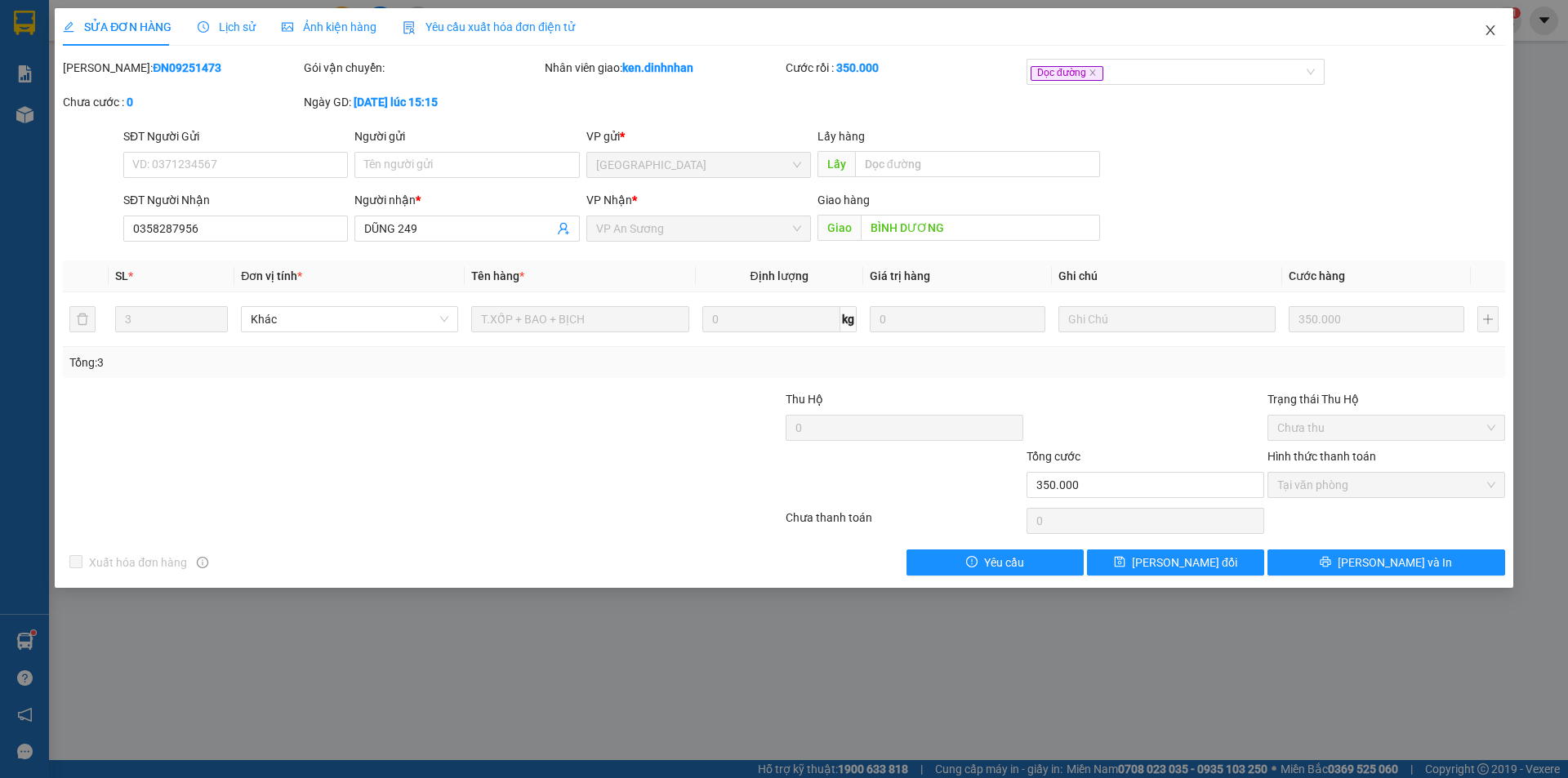
drag, startPoint x: 1487, startPoint y: 35, endPoint x: 1270, endPoint y: 0, distance: 219.8
click at [1487, 35] on icon "close" at bounding box center [1490, 30] width 9 height 10
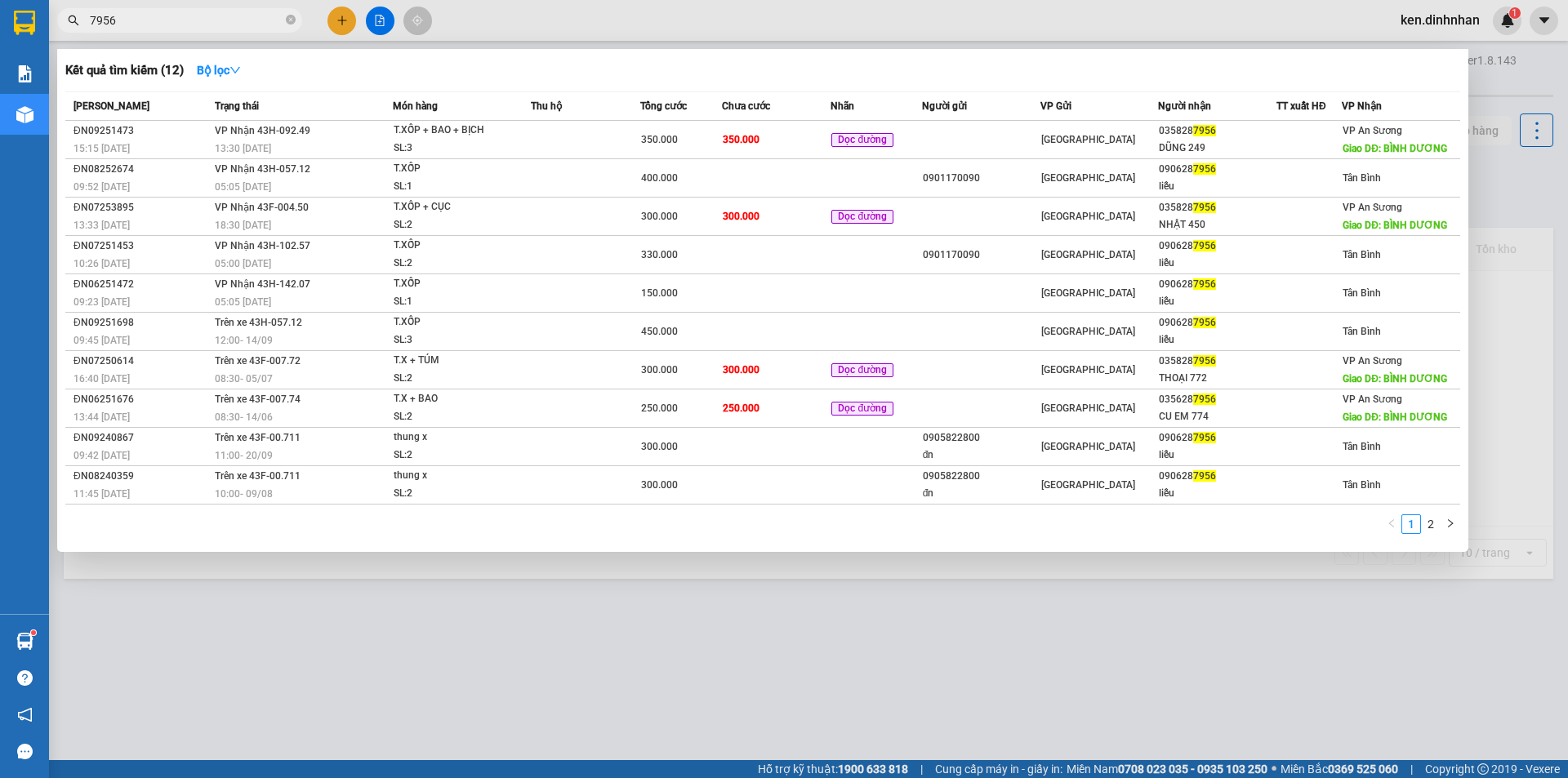
click at [168, 27] on input "7956" at bounding box center [186, 20] width 193 height 18
type input "7"
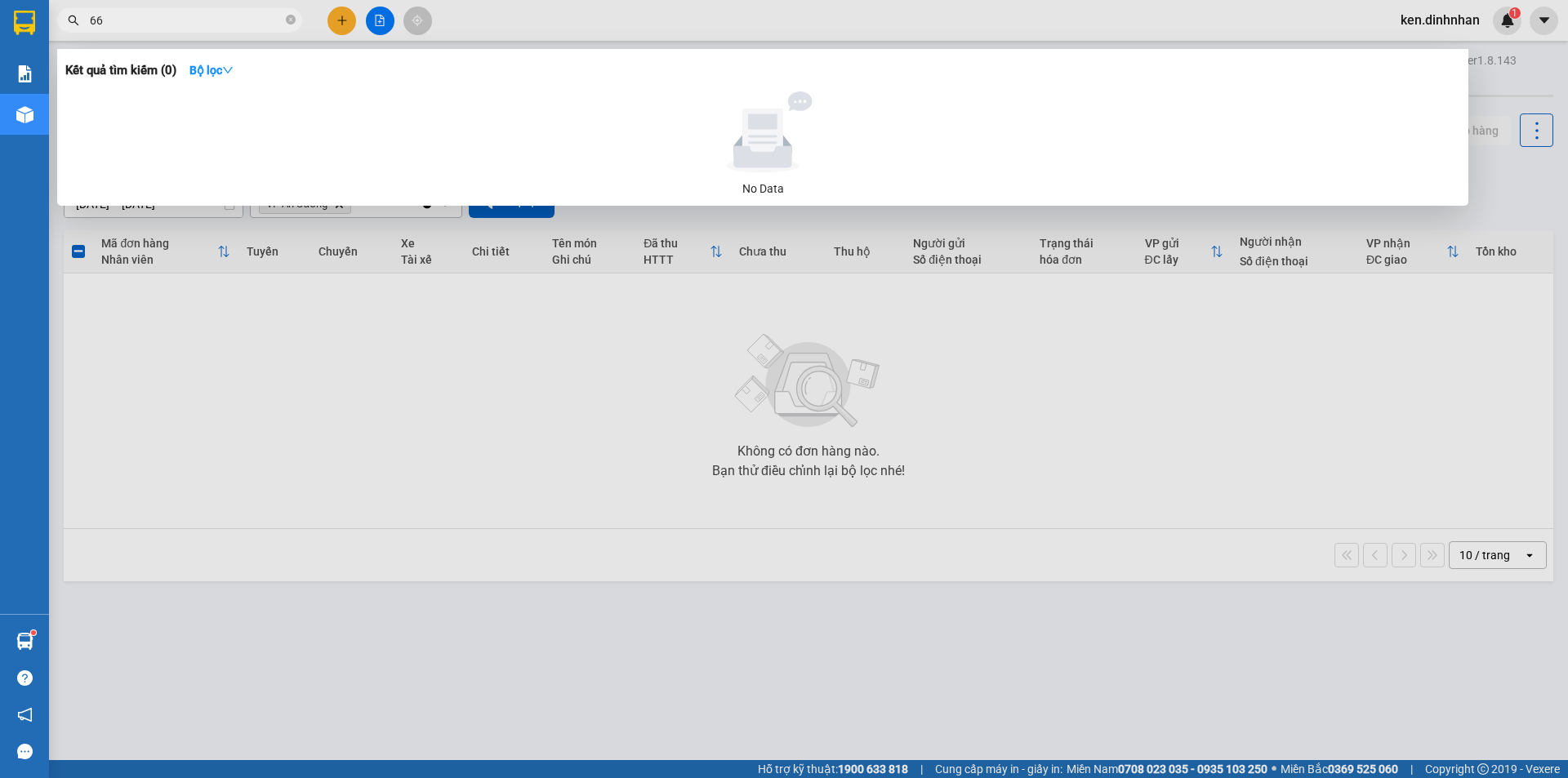
type input "6"
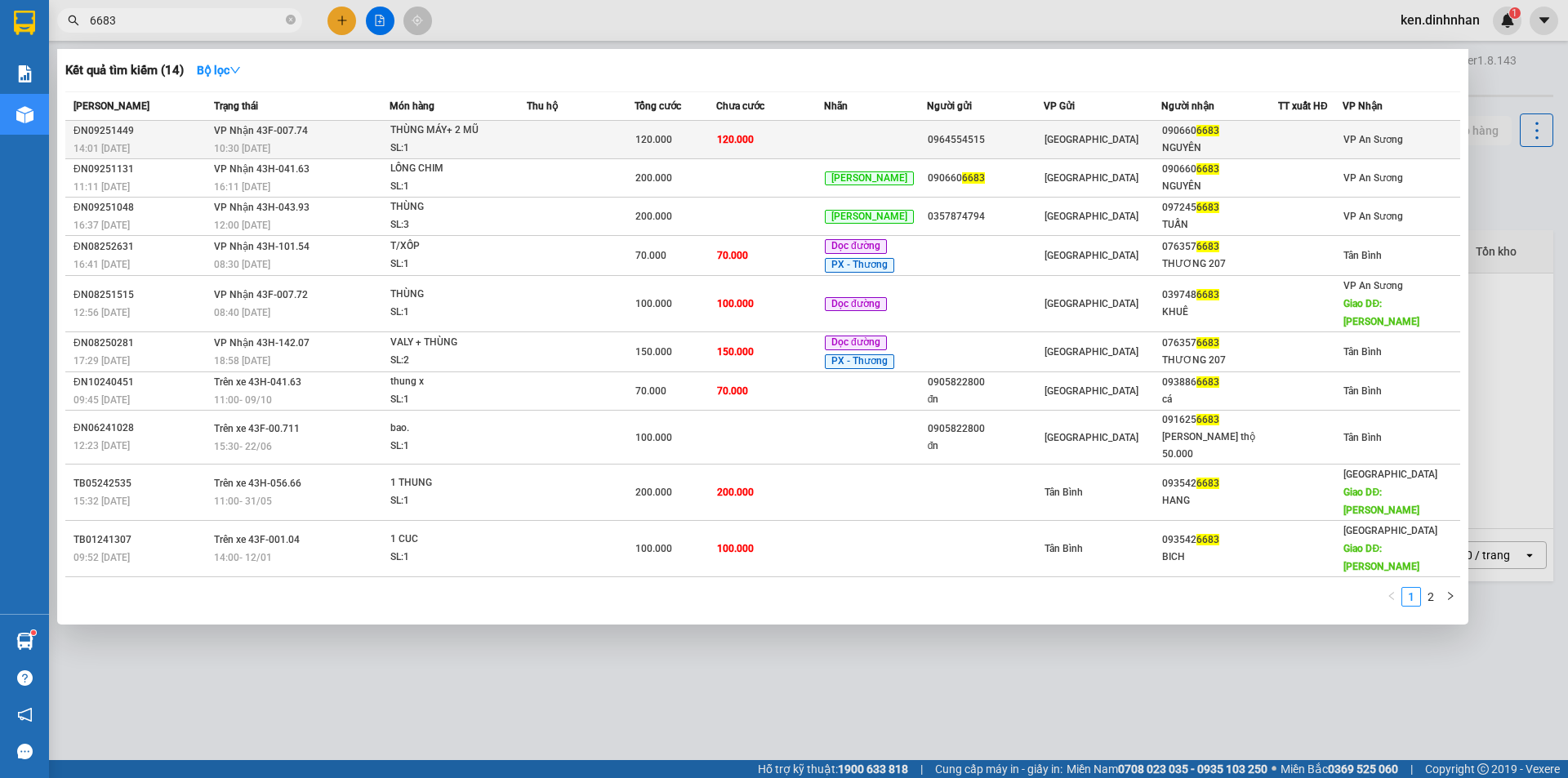
type input "6683"
click at [765, 141] on td "120.000" at bounding box center [770, 140] width 108 height 38
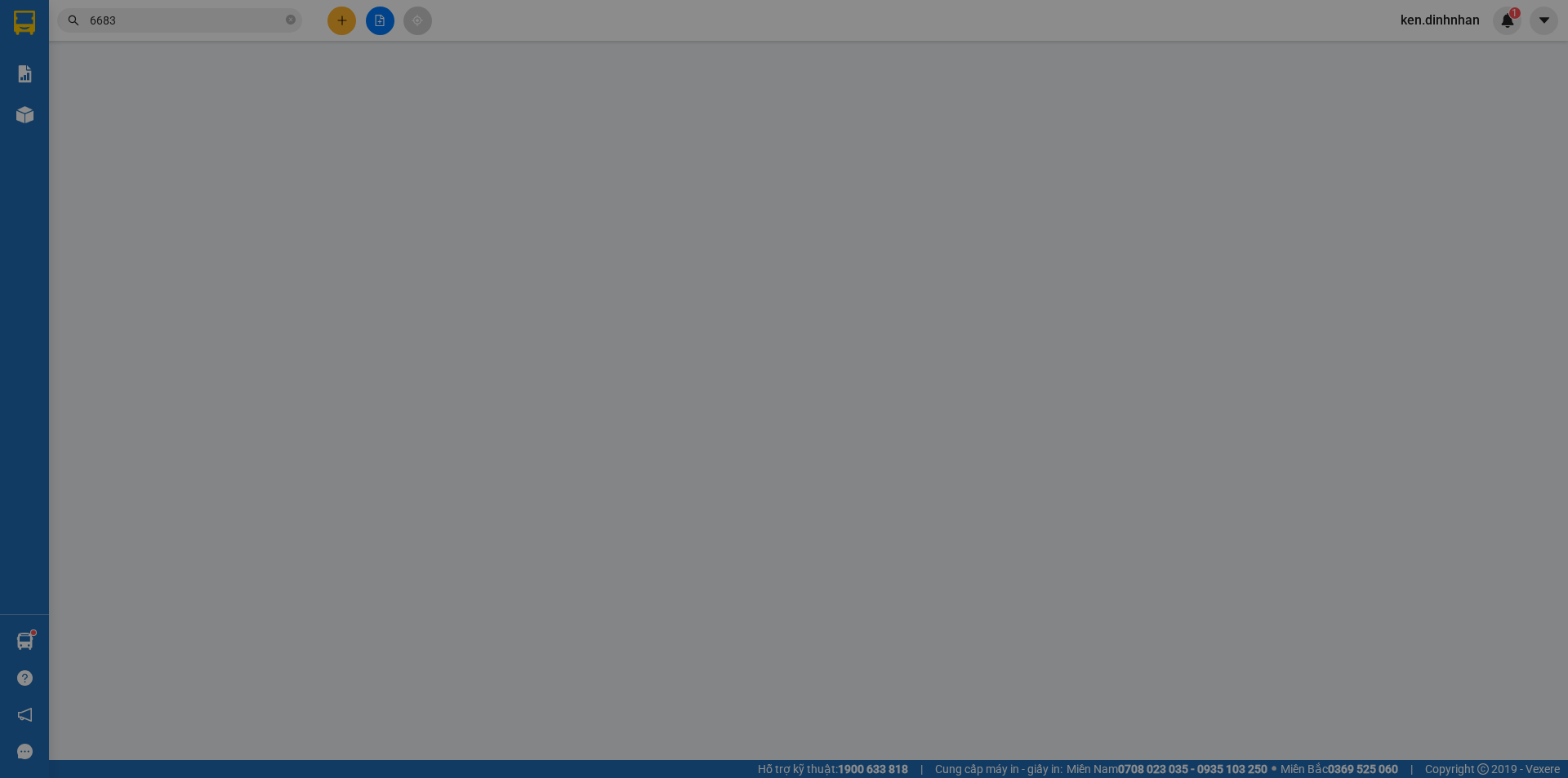
type input "0964554515"
type input "0906606683"
type input "NGUYÊN"
type input "120.000"
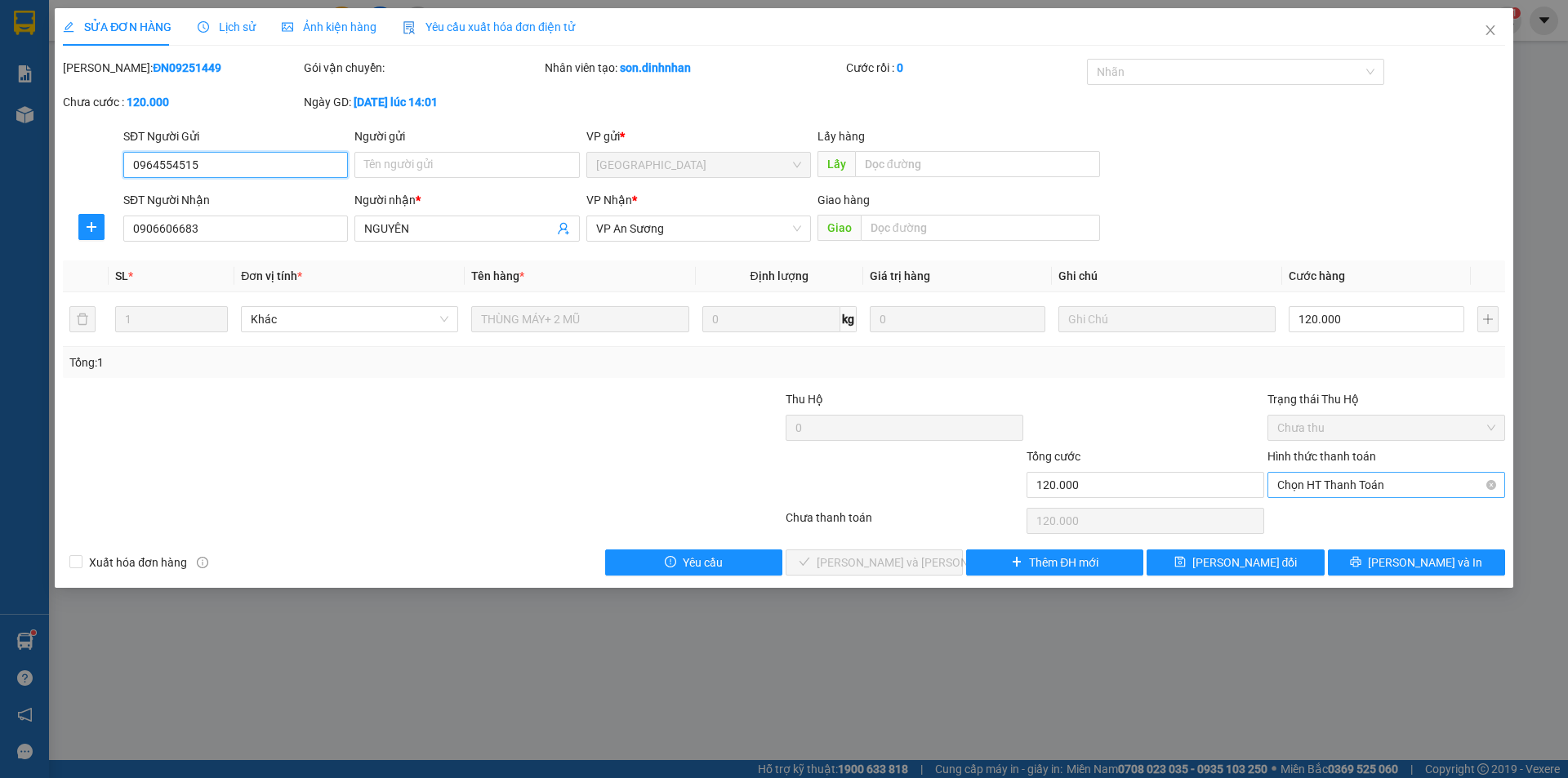
click at [1372, 489] on span "Chọn HT Thanh Toán" at bounding box center [1386, 485] width 218 height 24
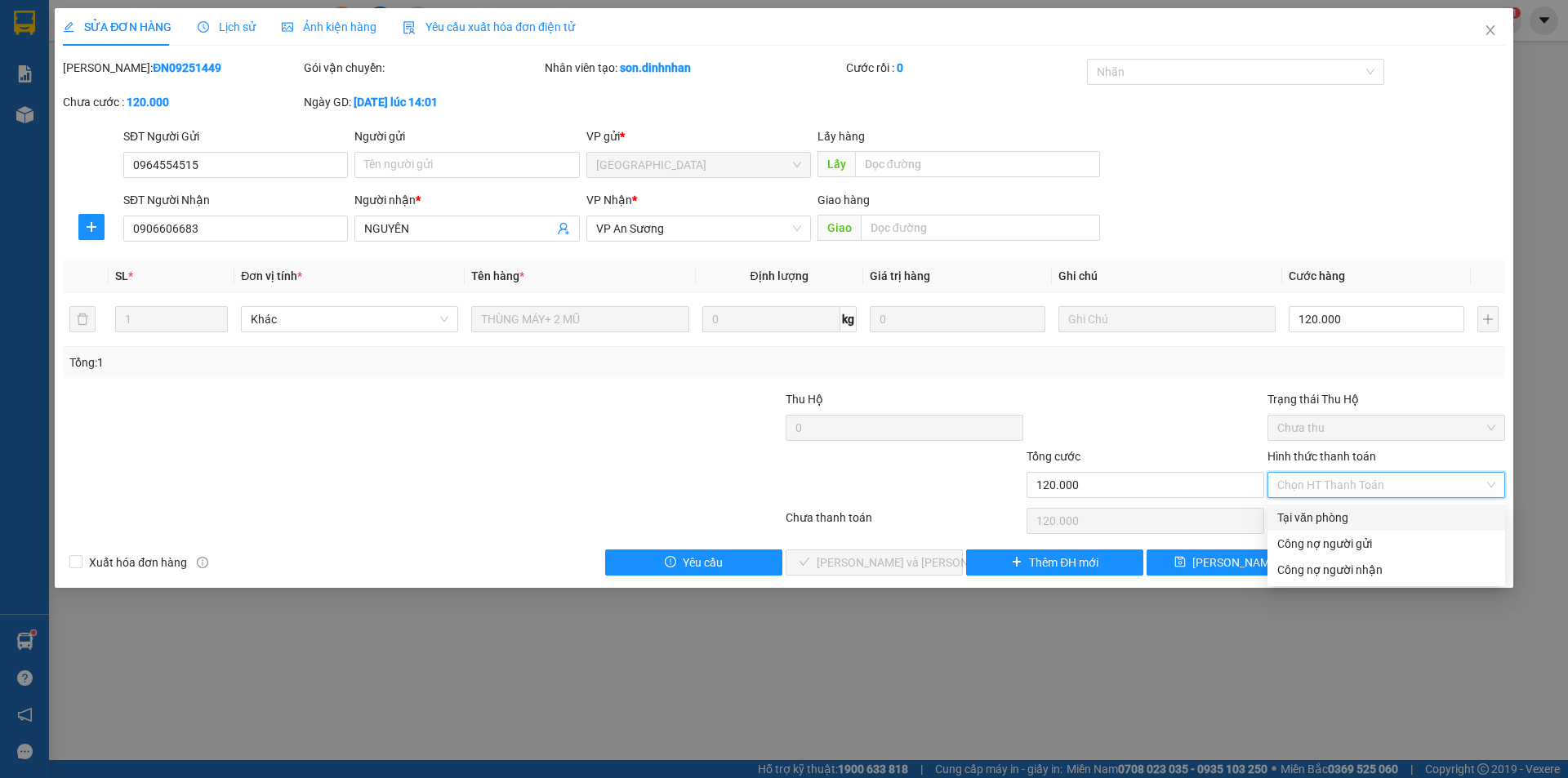
click at [1359, 513] on div "Tại văn phòng" at bounding box center [1386, 518] width 218 height 18
type input "0"
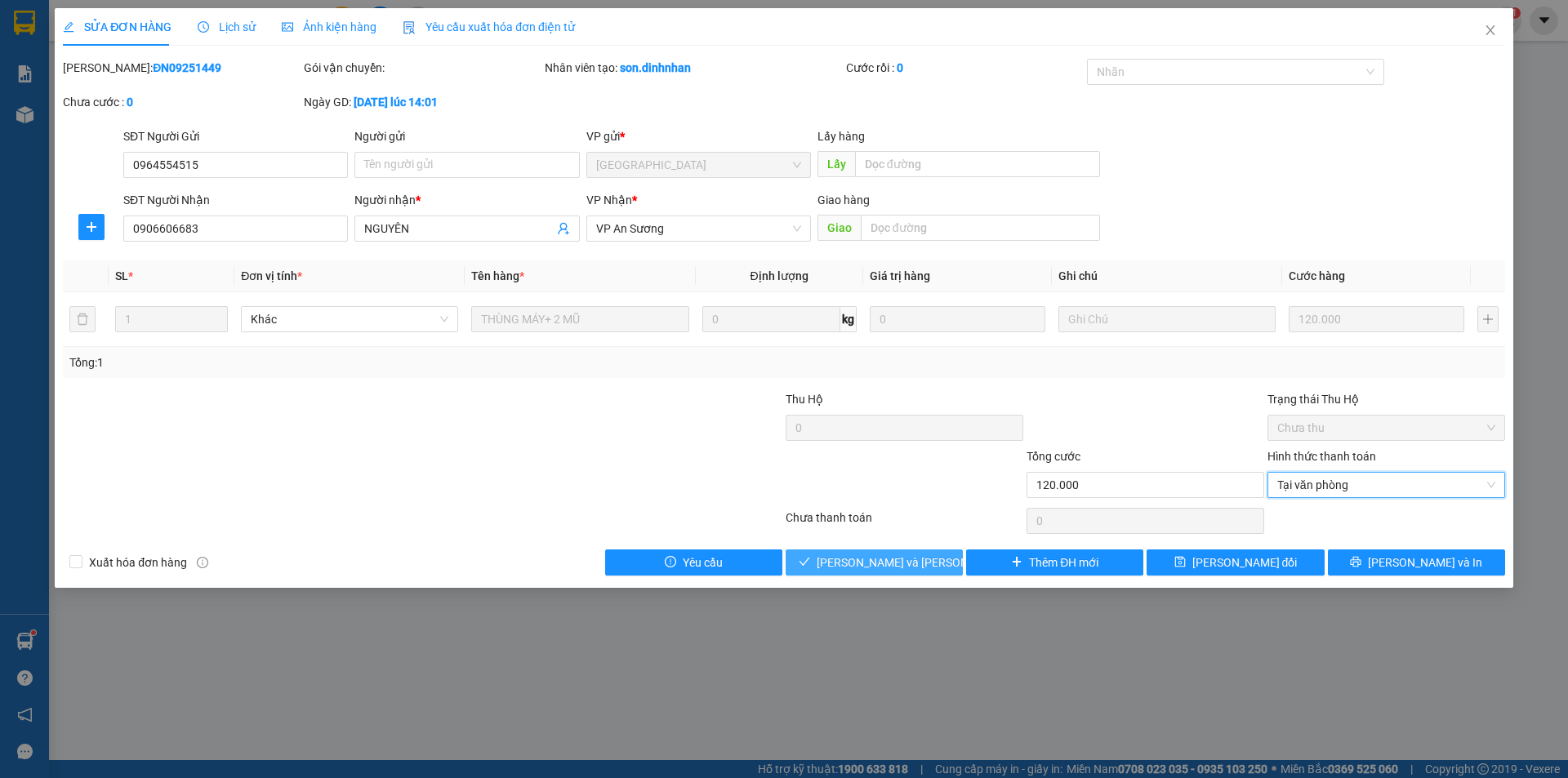
click at [939, 559] on button "[PERSON_NAME] và [PERSON_NAME] hàng" at bounding box center [874, 563] width 177 height 26
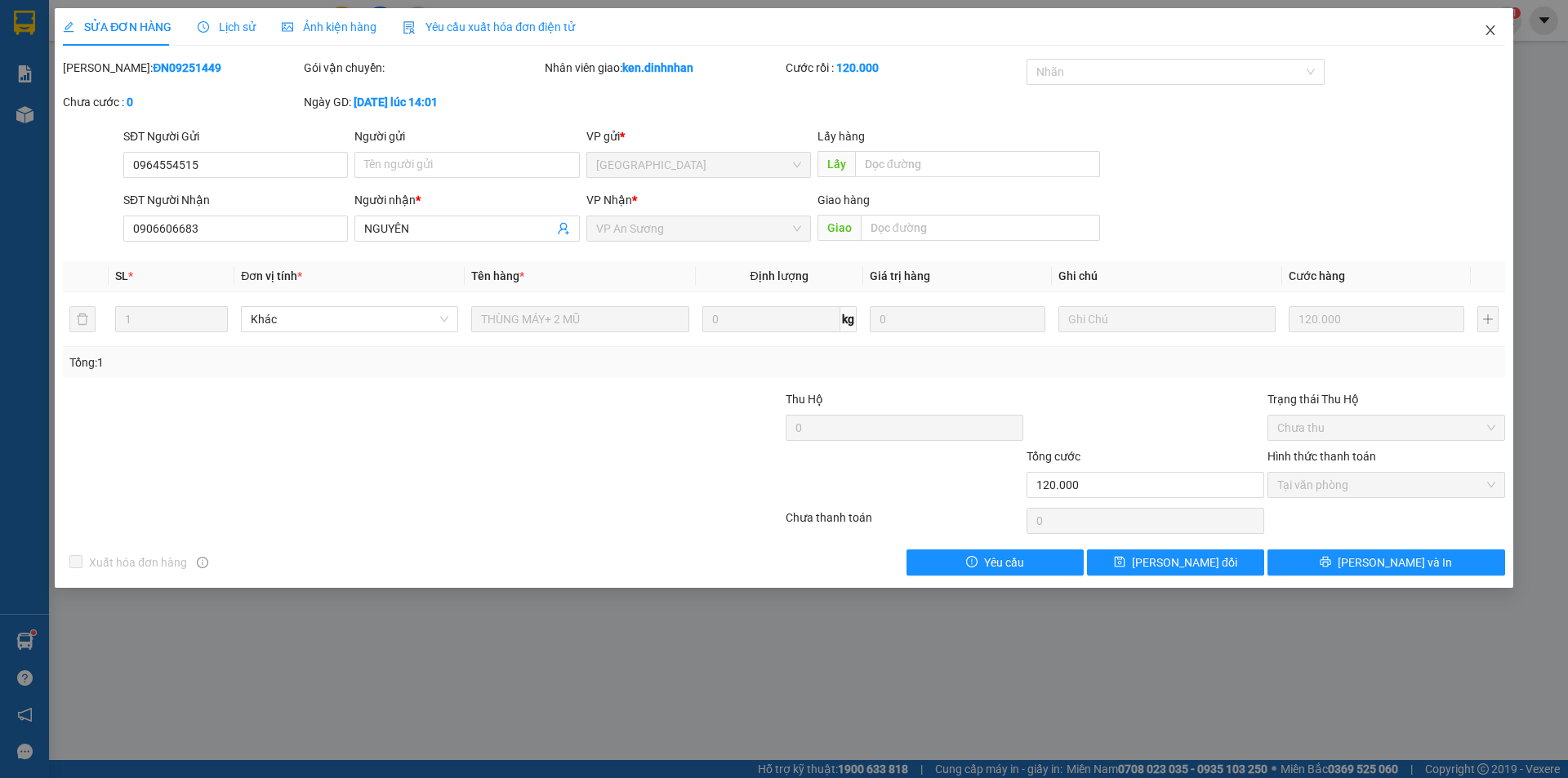
click at [1488, 36] on icon "close" at bounding box center [1490, 30] width 13 height 13
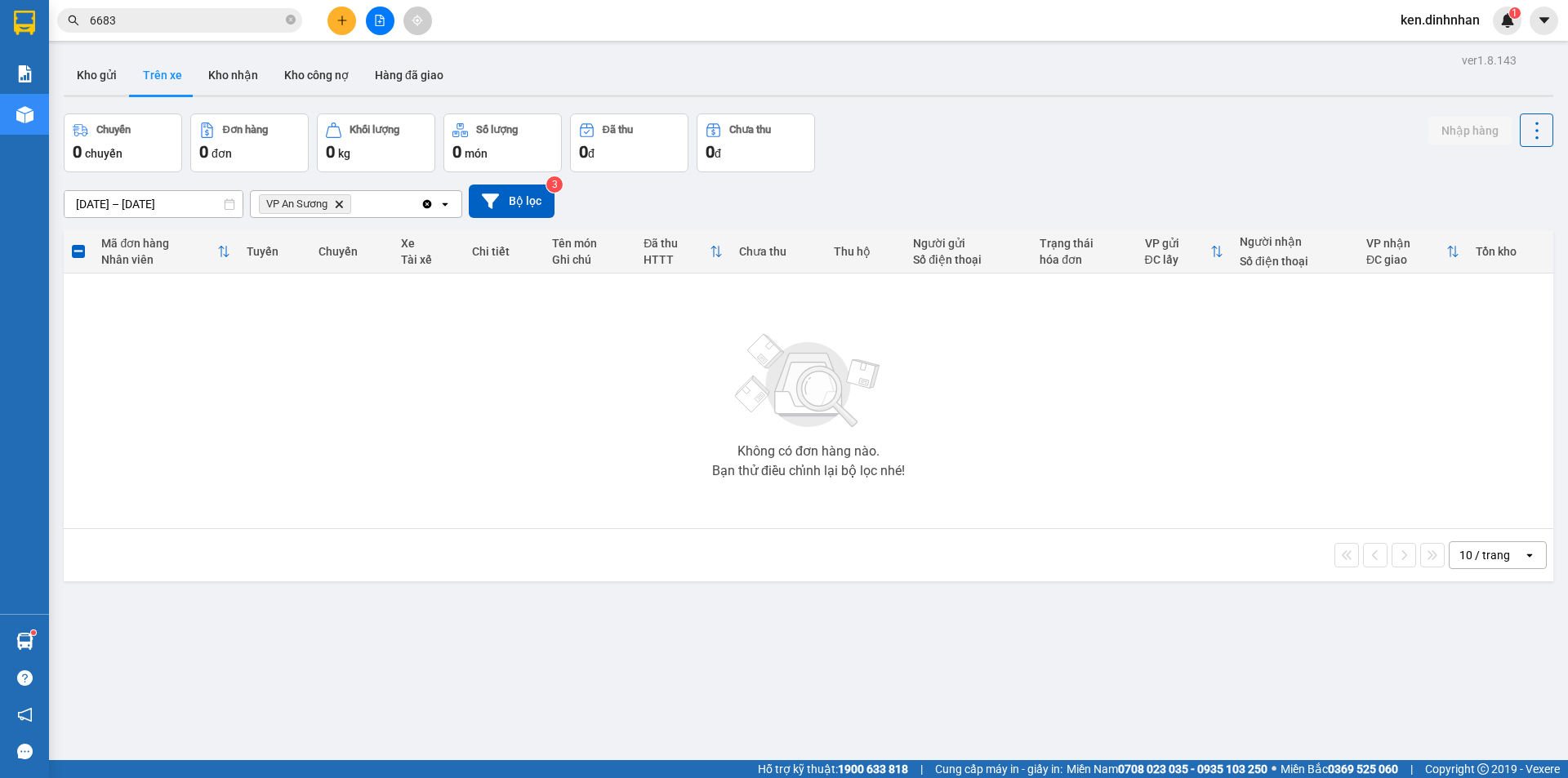
click at [214, 19] on input "6683" at bounding box center [186, 20] width 193 height 18
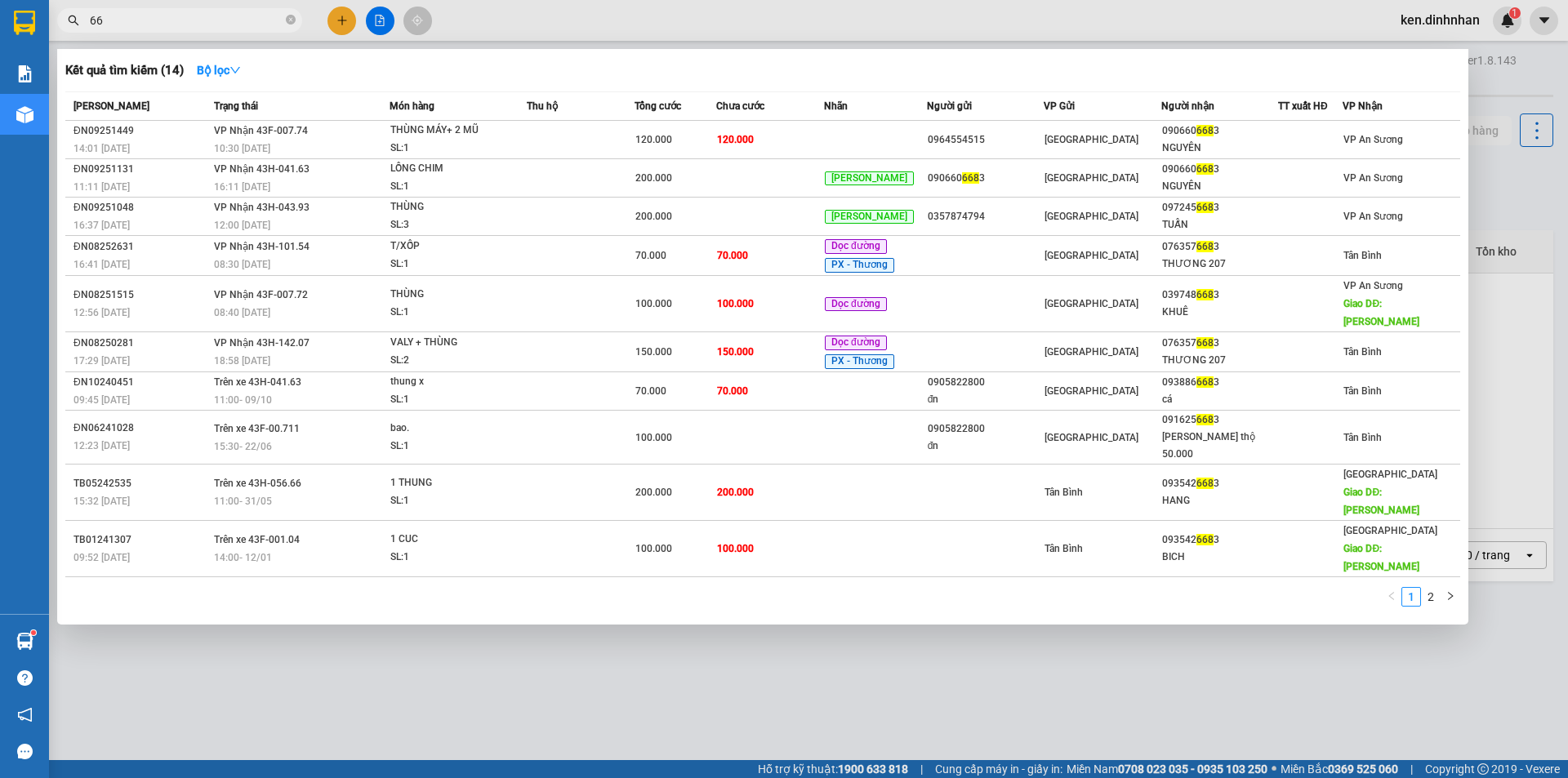
type input "6"
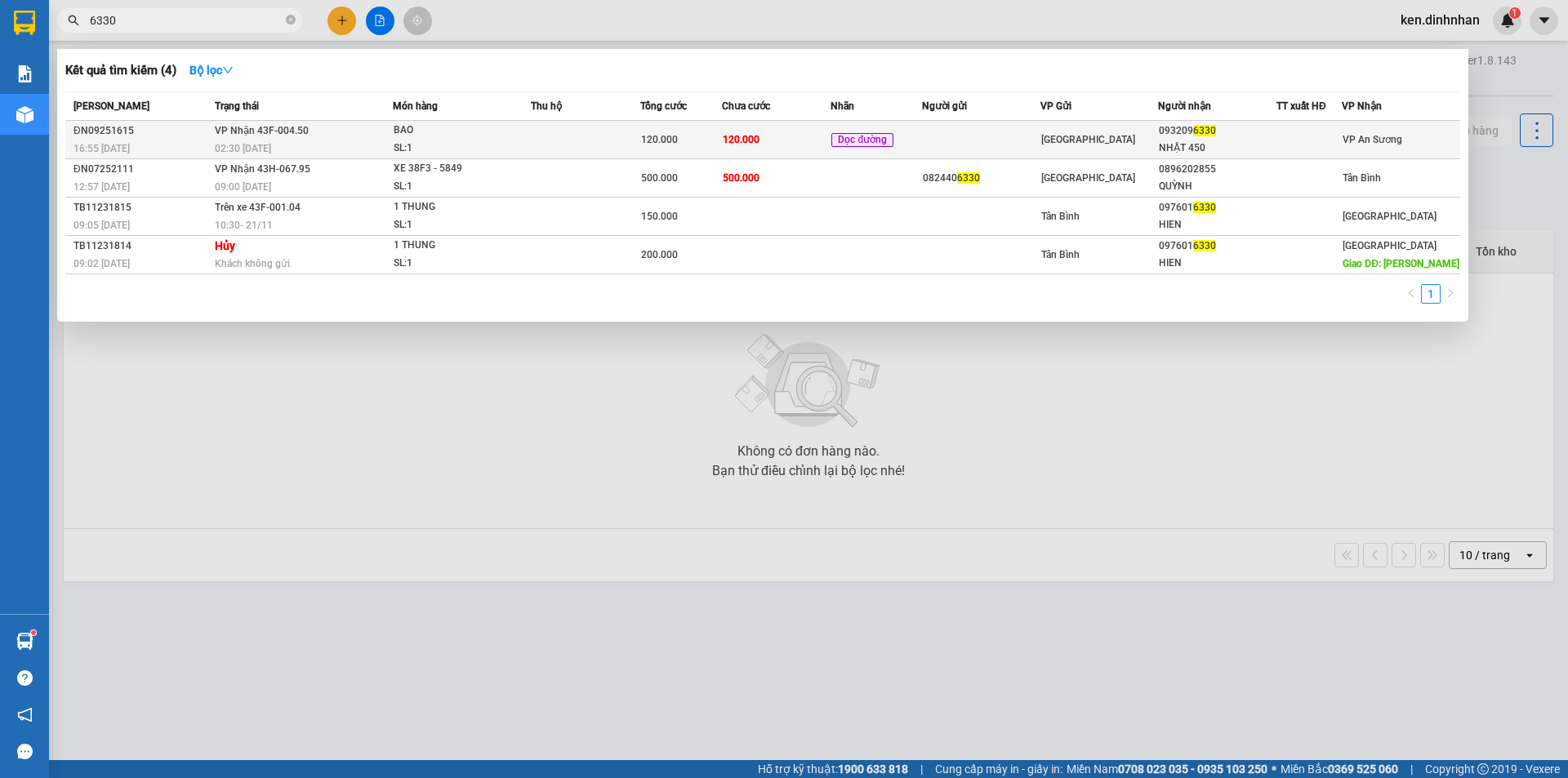
type input "6330"
click at [760, 139] on td "120.000" at bounding box center [776, 140] width 109 height 38
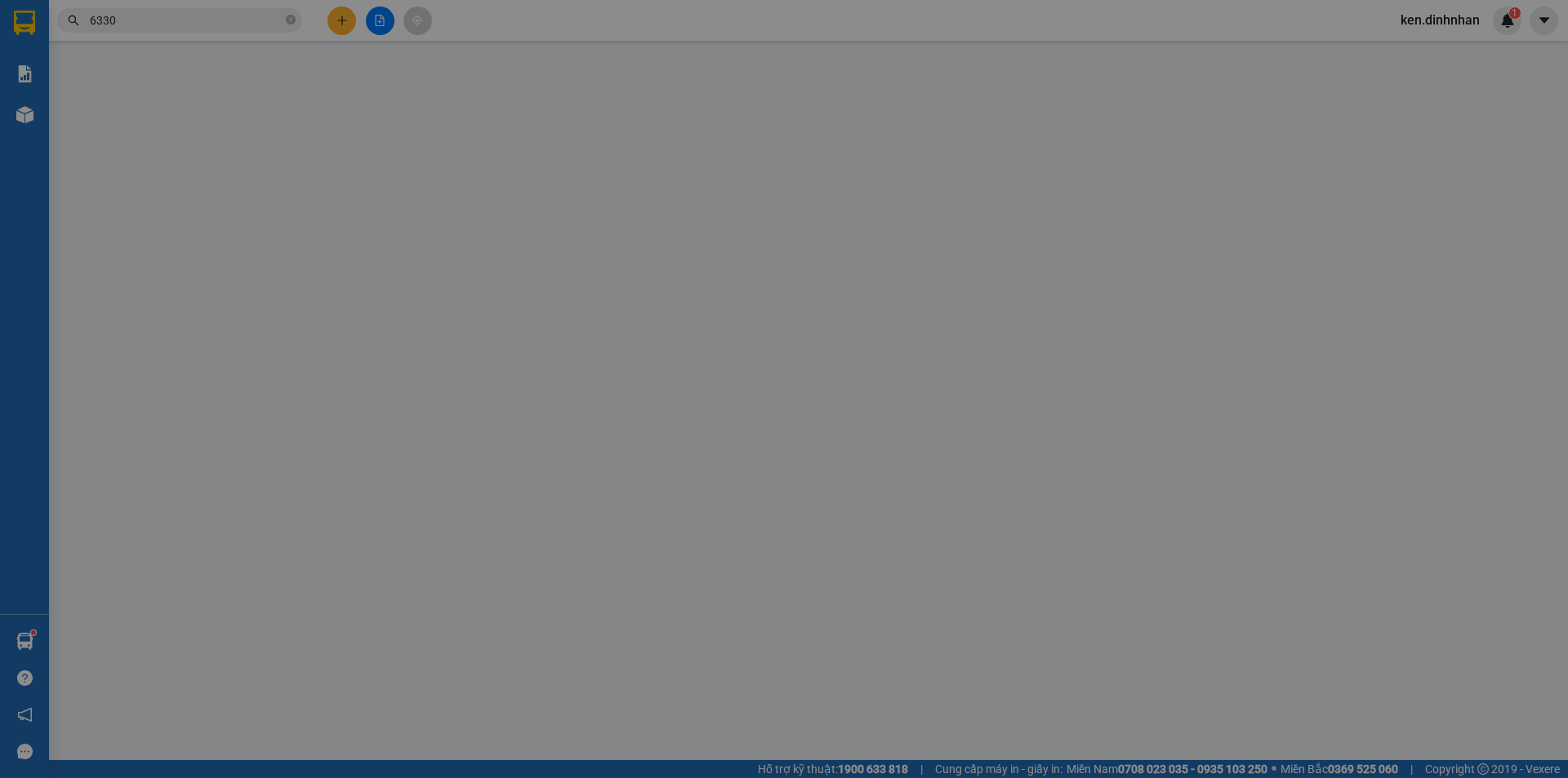
type input "0932096330"
type input "NHẬT 450"
type input "120.000"
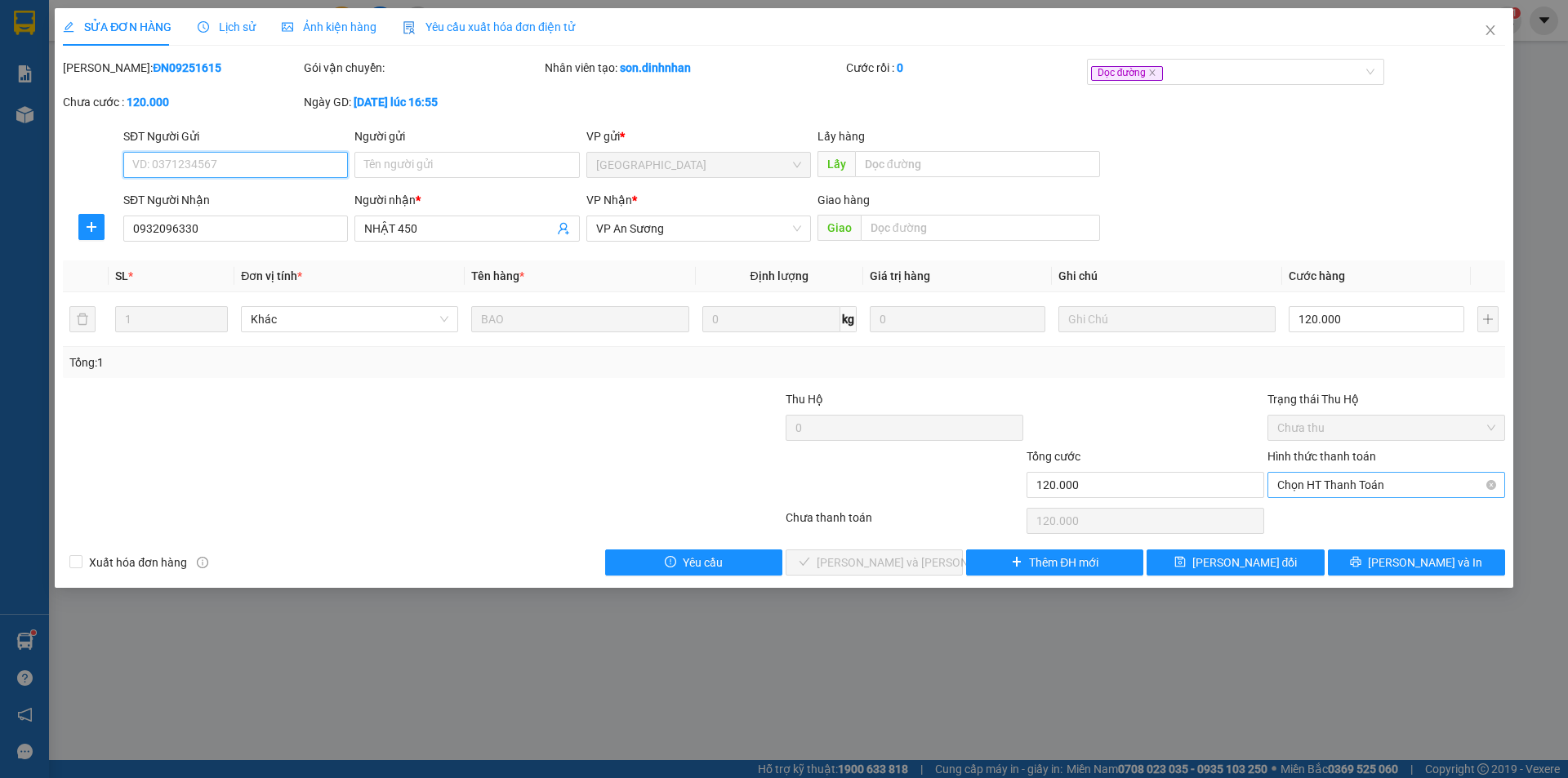
click at [1335, 487] on span "Chọn HT Thanh Toán" at bounding box center [1386, 485] width 218 height 24
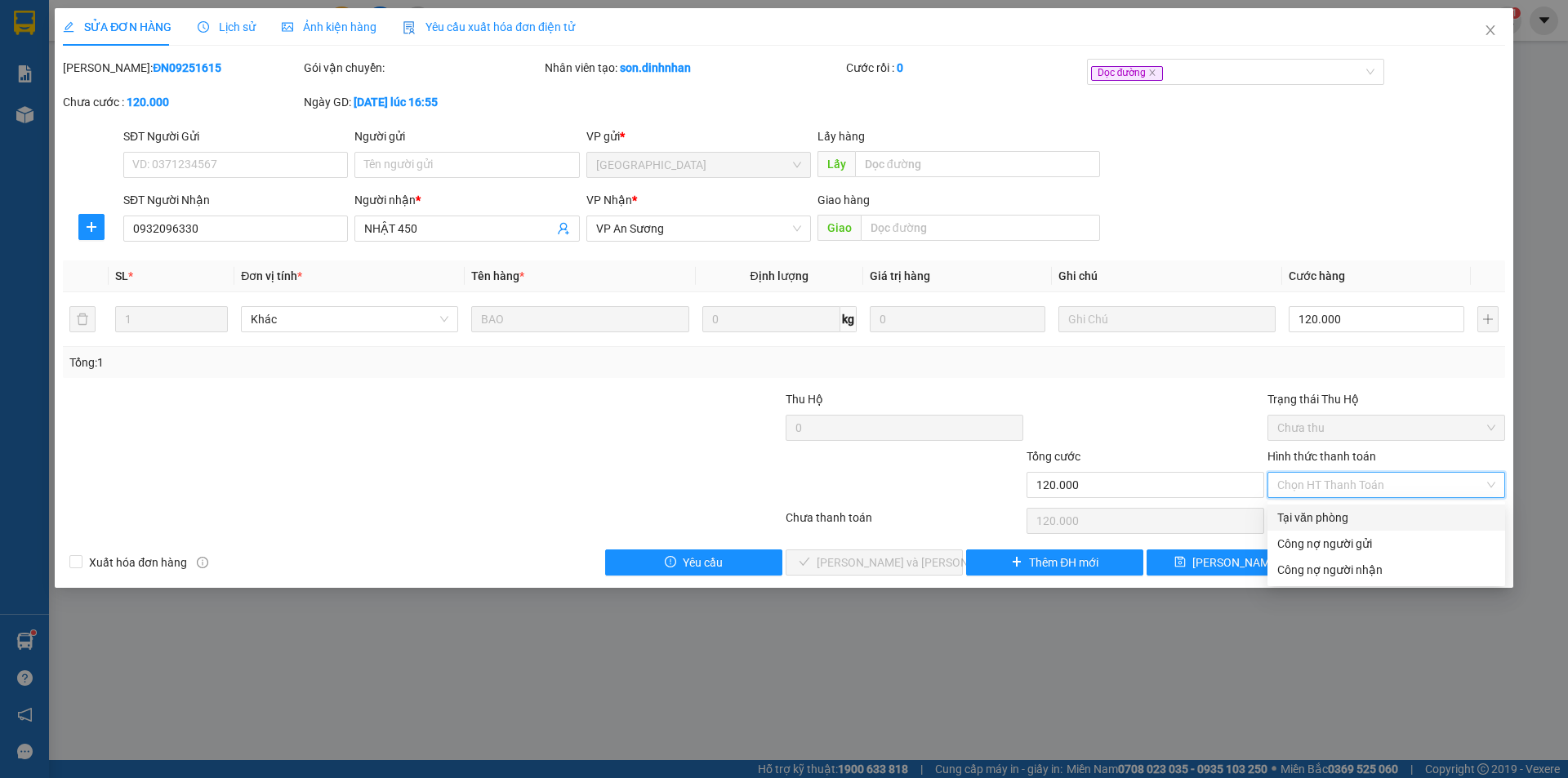
drag, startPoint x: 1313, startPoint y: 523, endPoint x: 1147, endPoint y: 556, distance: 169.2
click at [1310, 524] on div "Tại văn phòng" at bounding box center [1386, 518] width 218 height 18
type input "0"
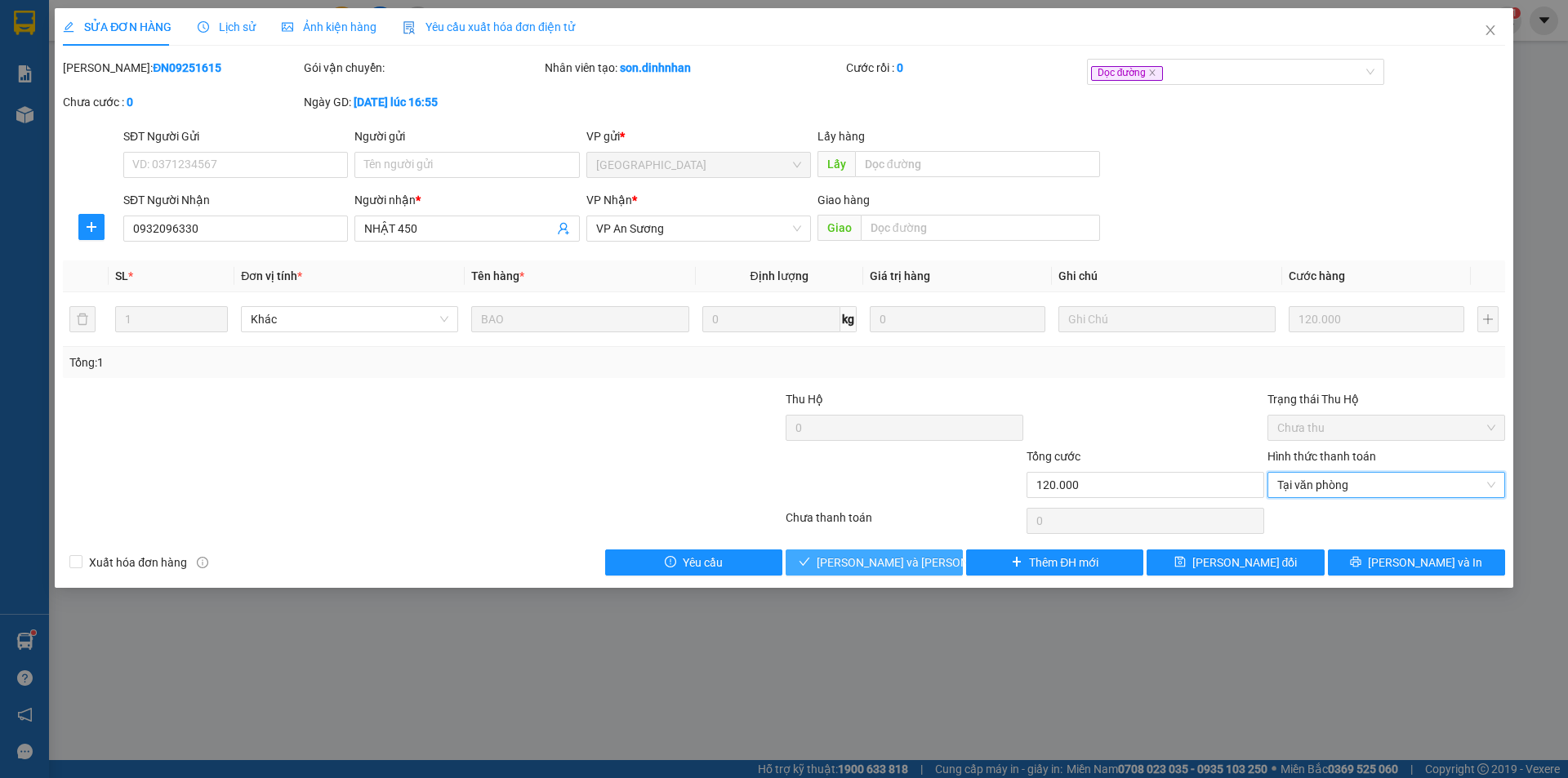
click at [912, 562] on span "[PERSON_NAME] và [PERSON_NAME] hàng" at bounding box center [926, 563] width 221 height 18
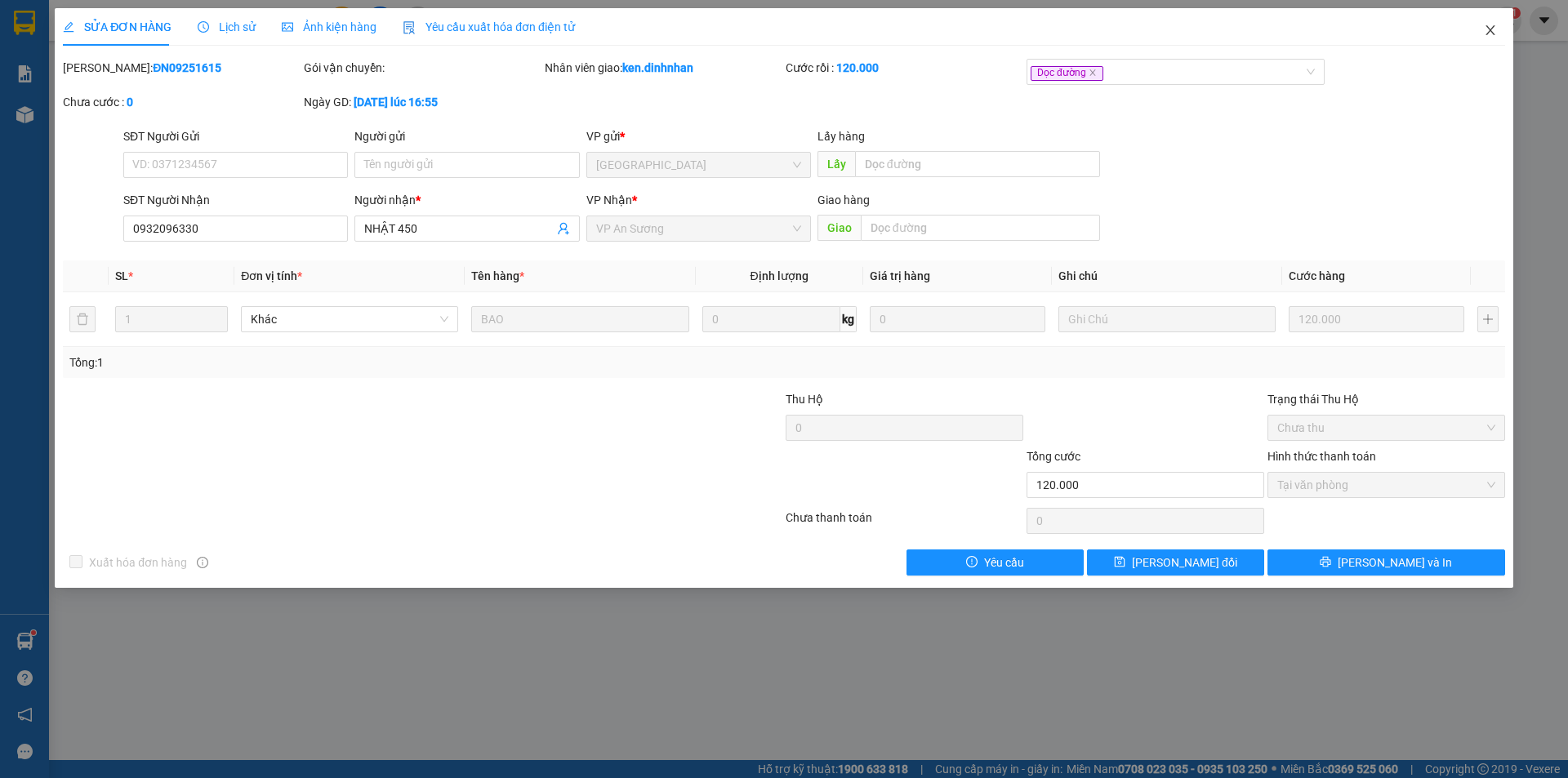
click at [1489, 33] on icon "close" at bounding box center [1490, 30] width 9 height 10
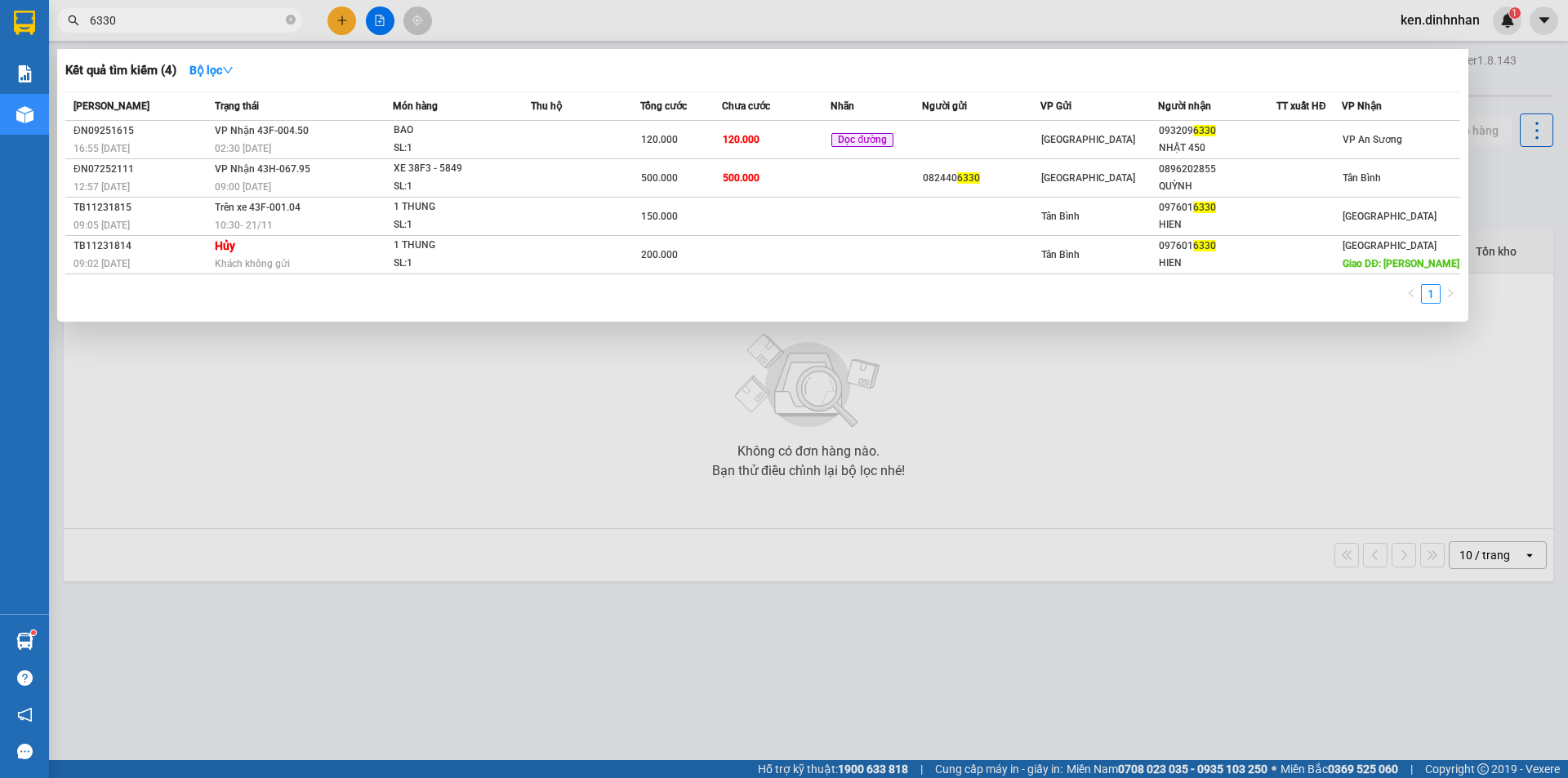
click at [174, 21] on input "6330" at bounding box center [186, 20] width 193 height 18
type input "6"
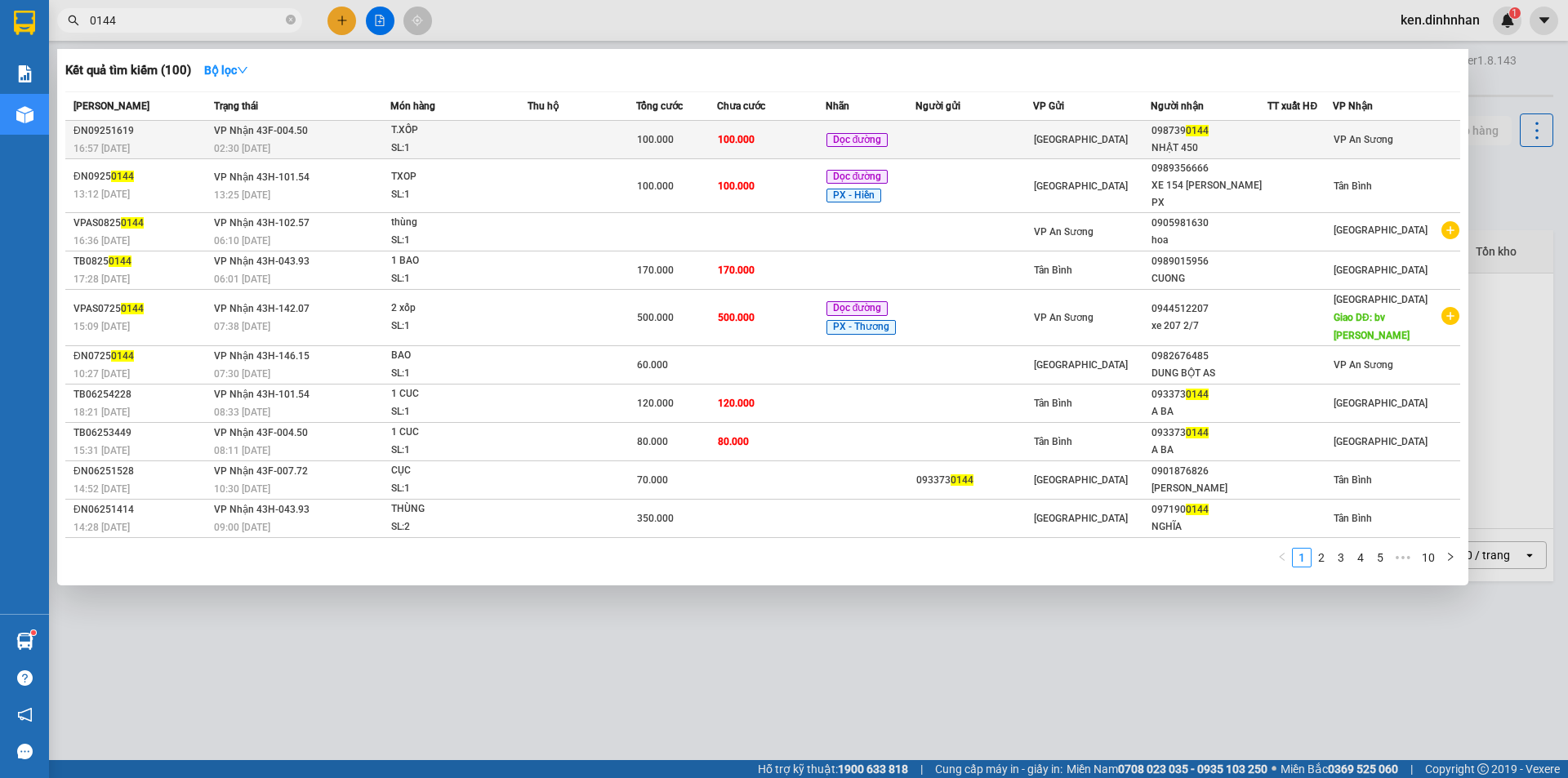
type input "0144"
click at [707, 133] on div "100.000" at bounding box center [676, 139] width 79 height 18
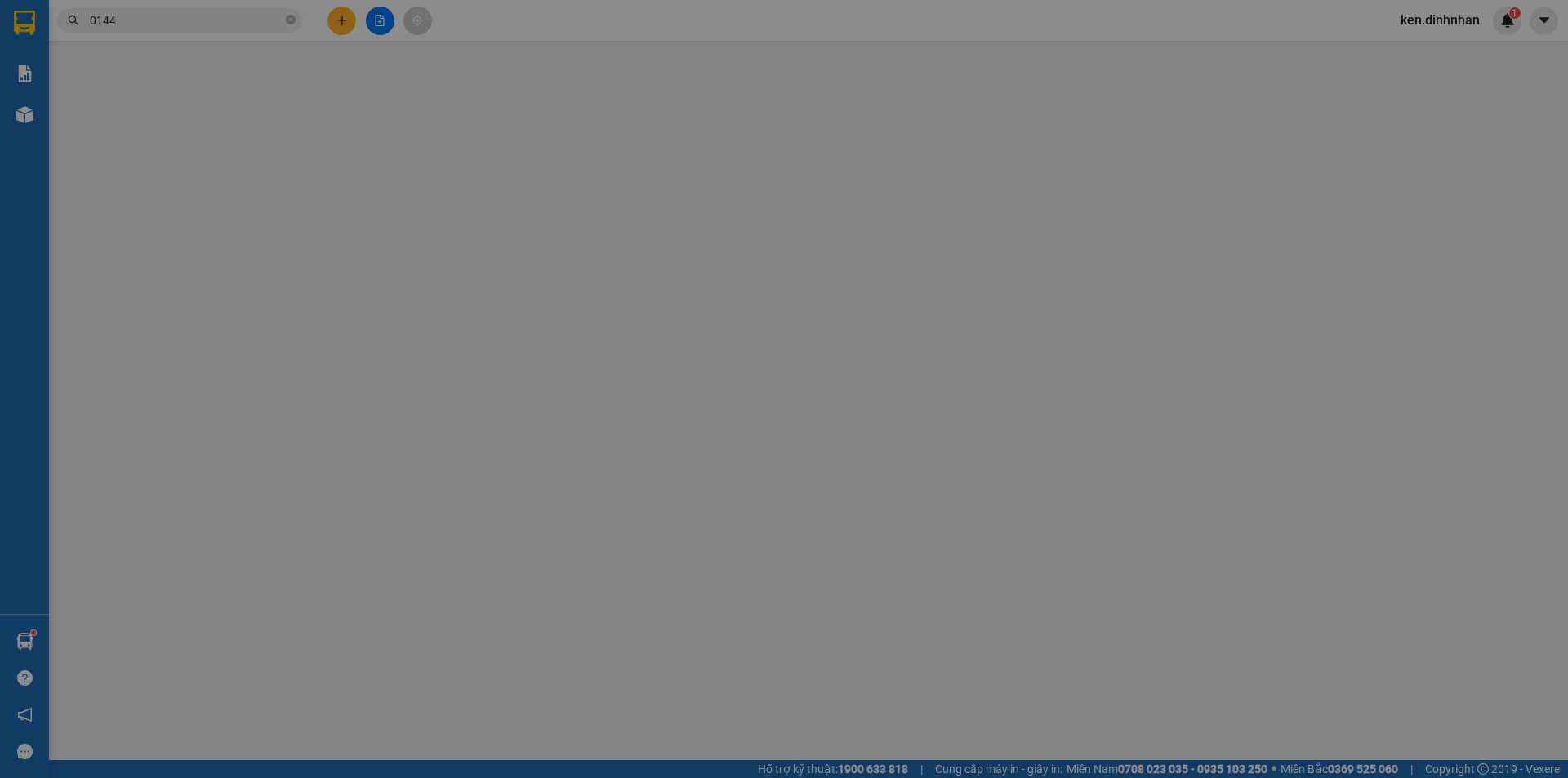
type input "0987390144"
type input "NHẬT 450"
type input "100.000"
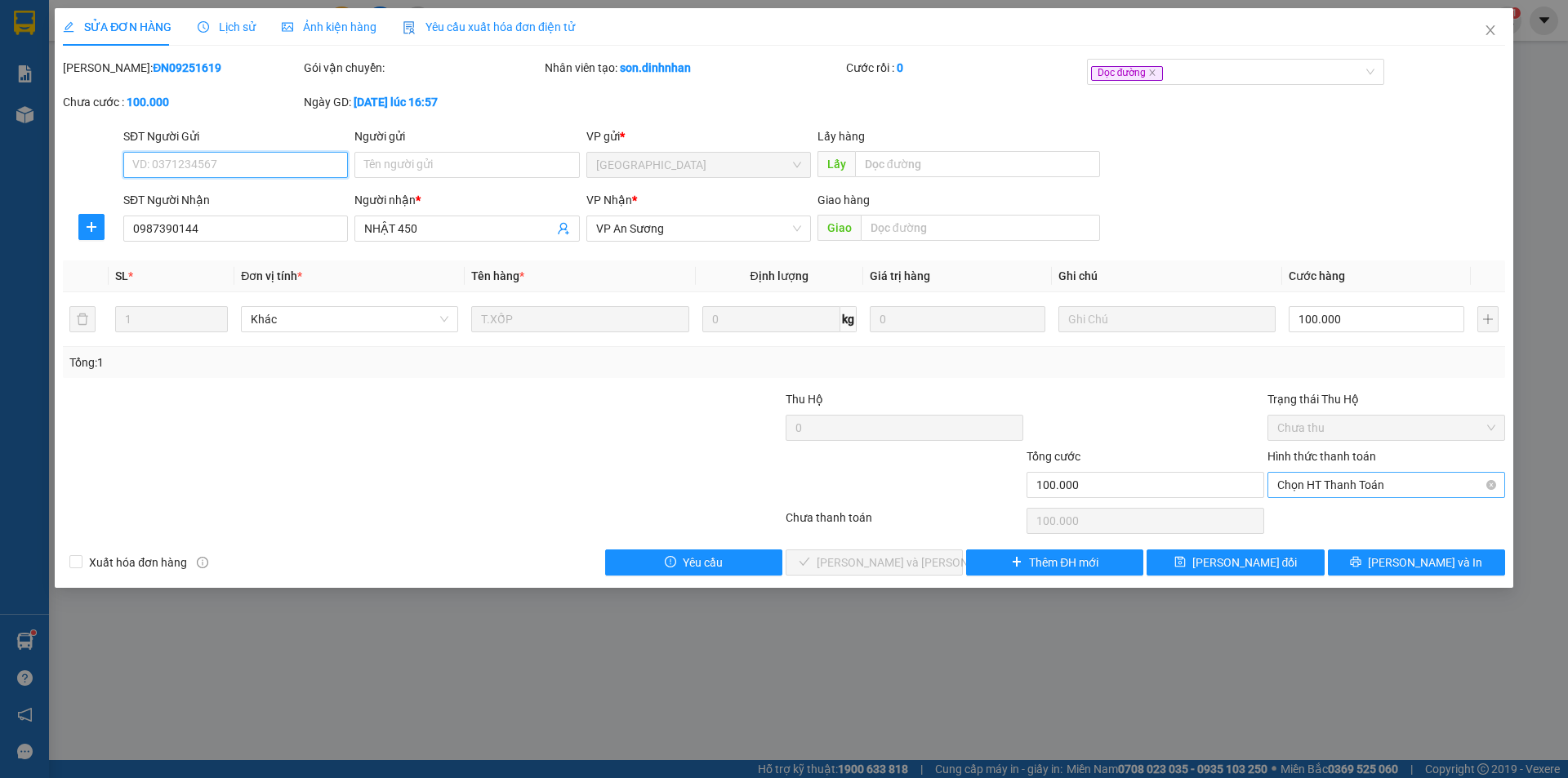
click at [1363, 488] on span "Chọn HT Thanh Toán" at bounding box center [1386, 485] width 218 height 24
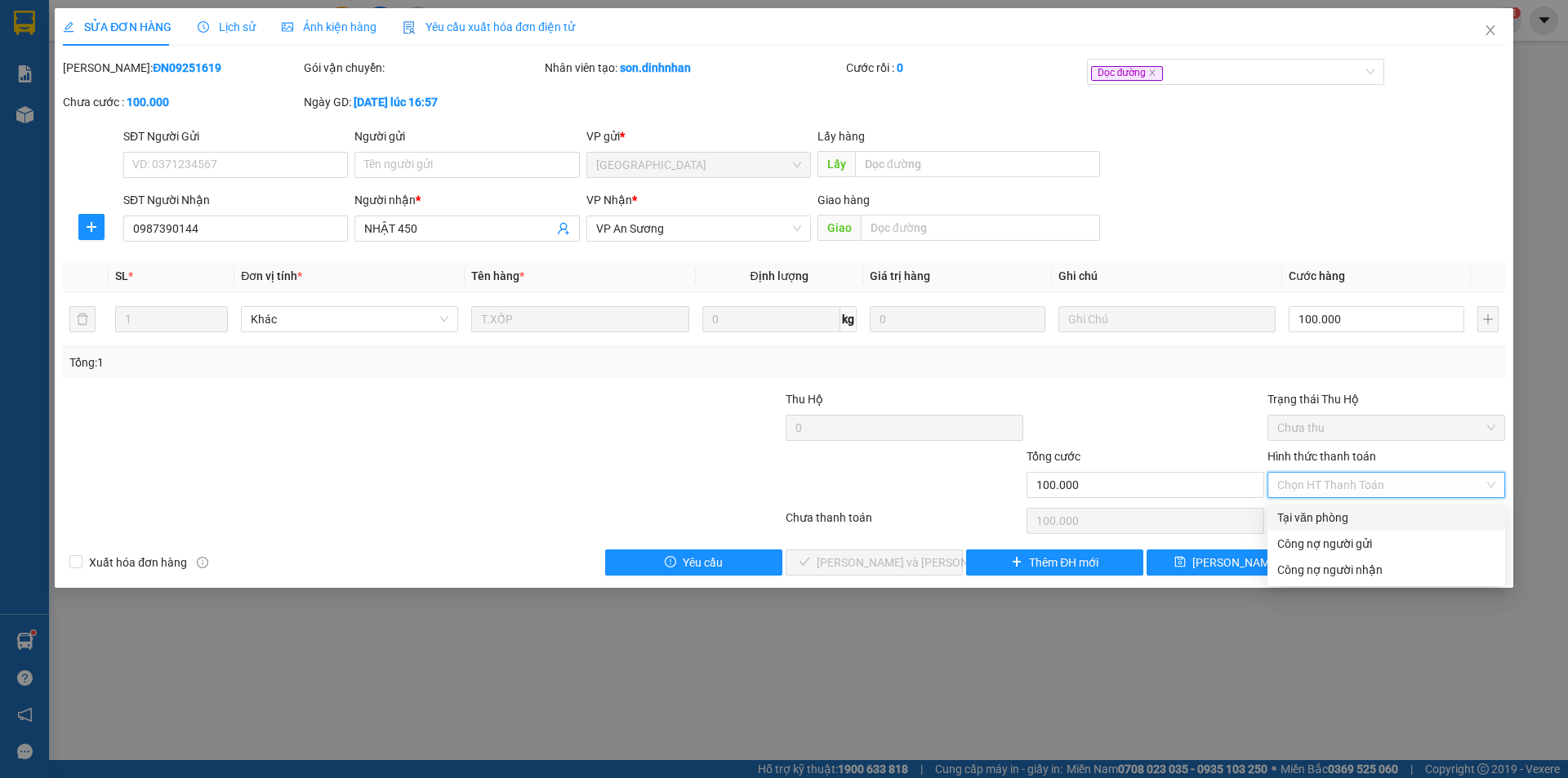
drag, startPoint x: 1321, startPoint y: 515, endPoint x: 1196, endPoint y: 529, distance: 125.8
click at [1308, 519] on div "Tại văn phòng" at bounding box center [1386, 518] width 218 height 18
type input "0"
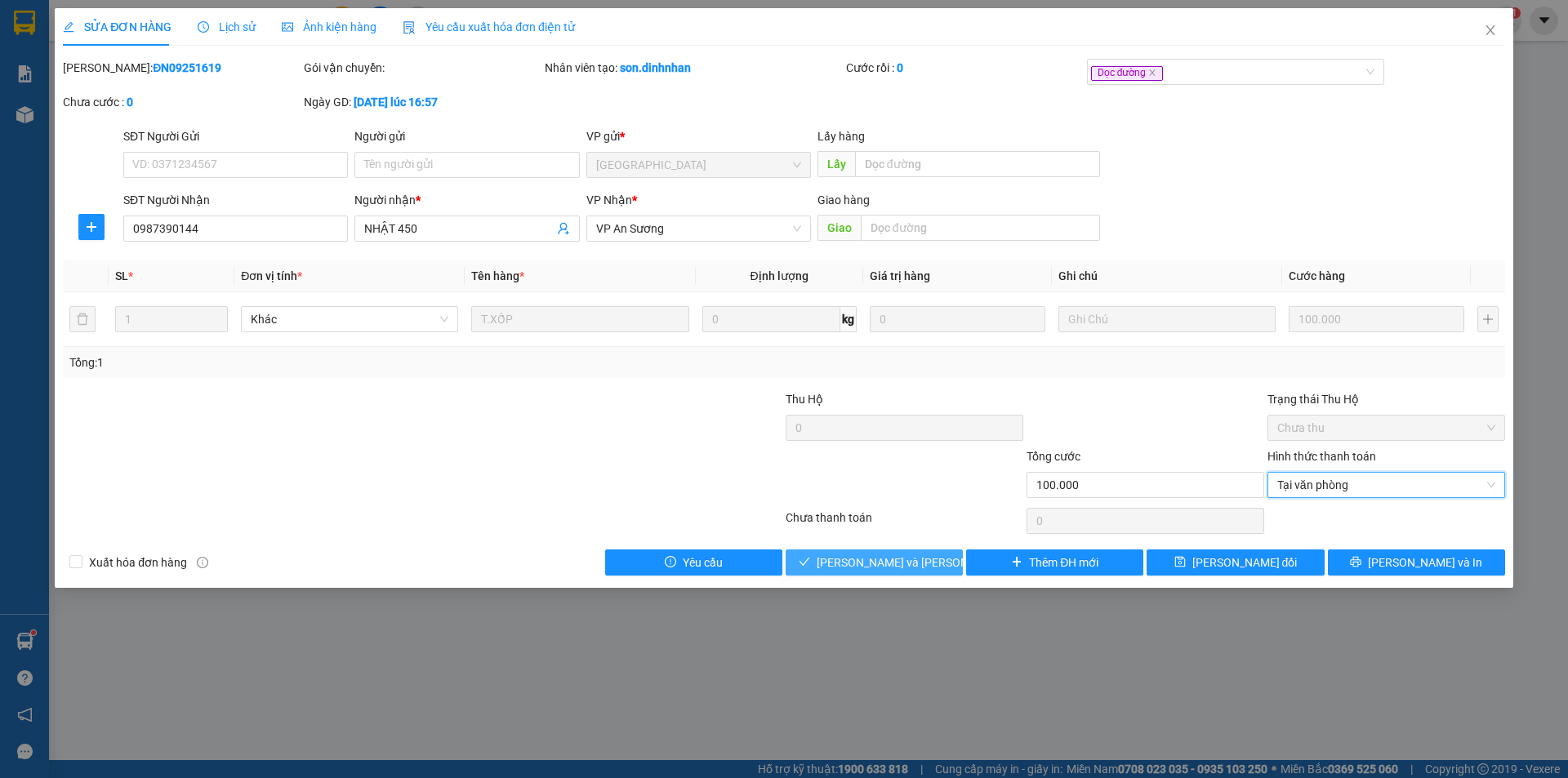
drag, startPoint x: 858, startPoint y: 567, endPoint x: 862, endPoint y: 559, distance: 8.9
click at [858, 566] on span "[PERSON_NAME] và [PERSON_NAME] hàng" at bounding box center [926, 563] width 221 height 18
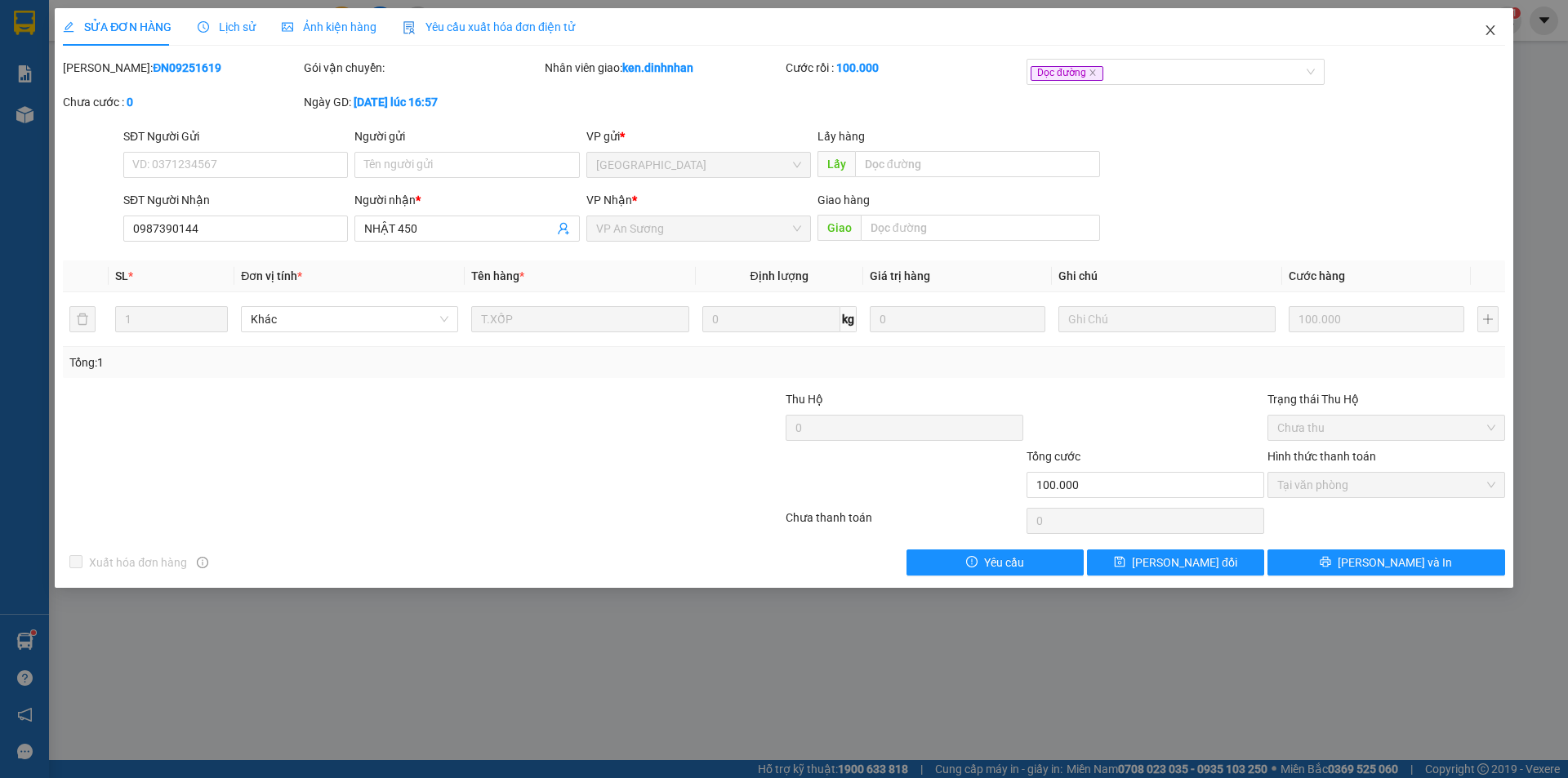
click at [1492, 32] on icon "close" at bounding box center [1490, 30] width 13 height 13
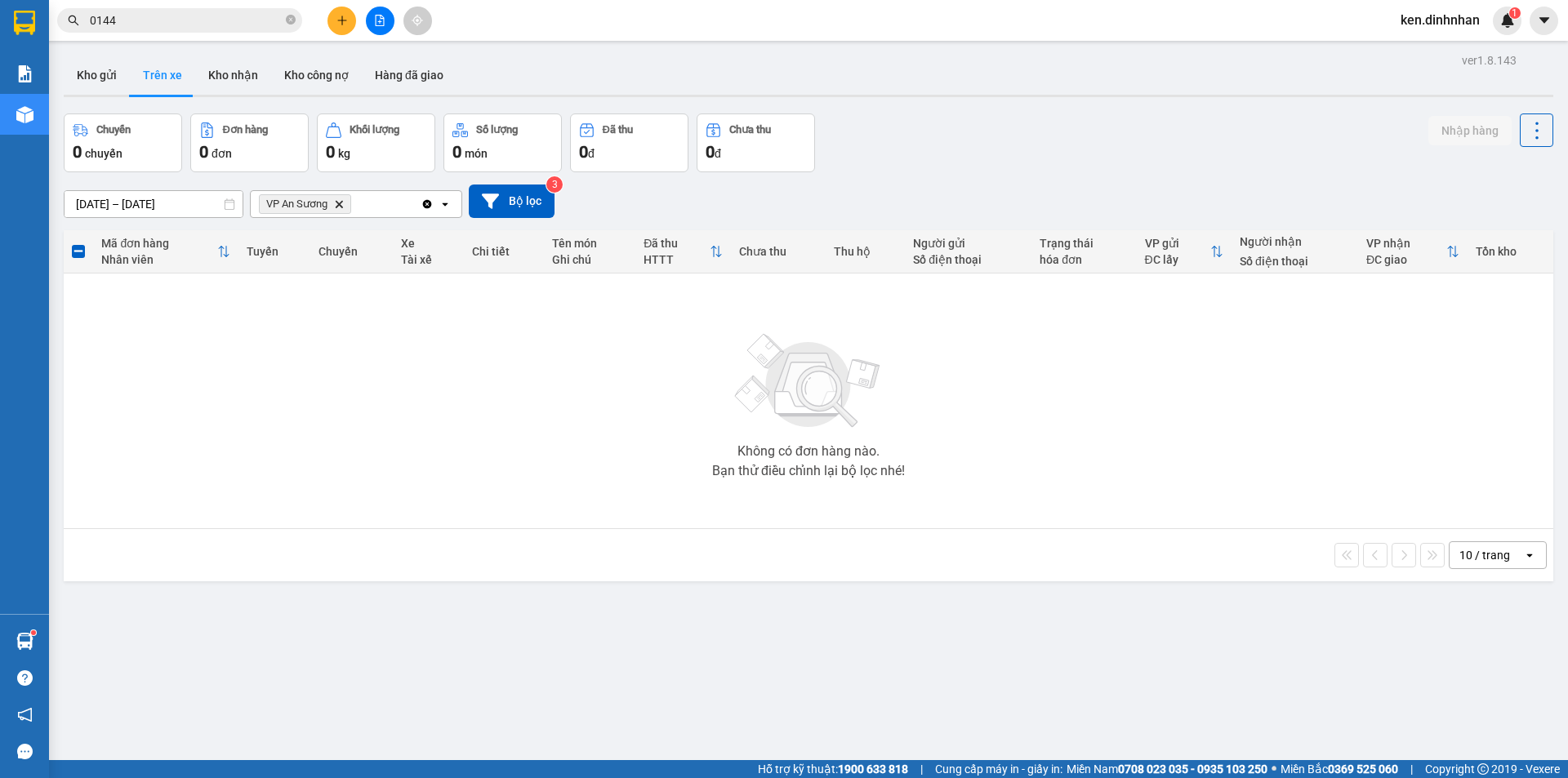
click at [162, 31] on span "0144" at bounding box center [180, 20] width 245 height 24
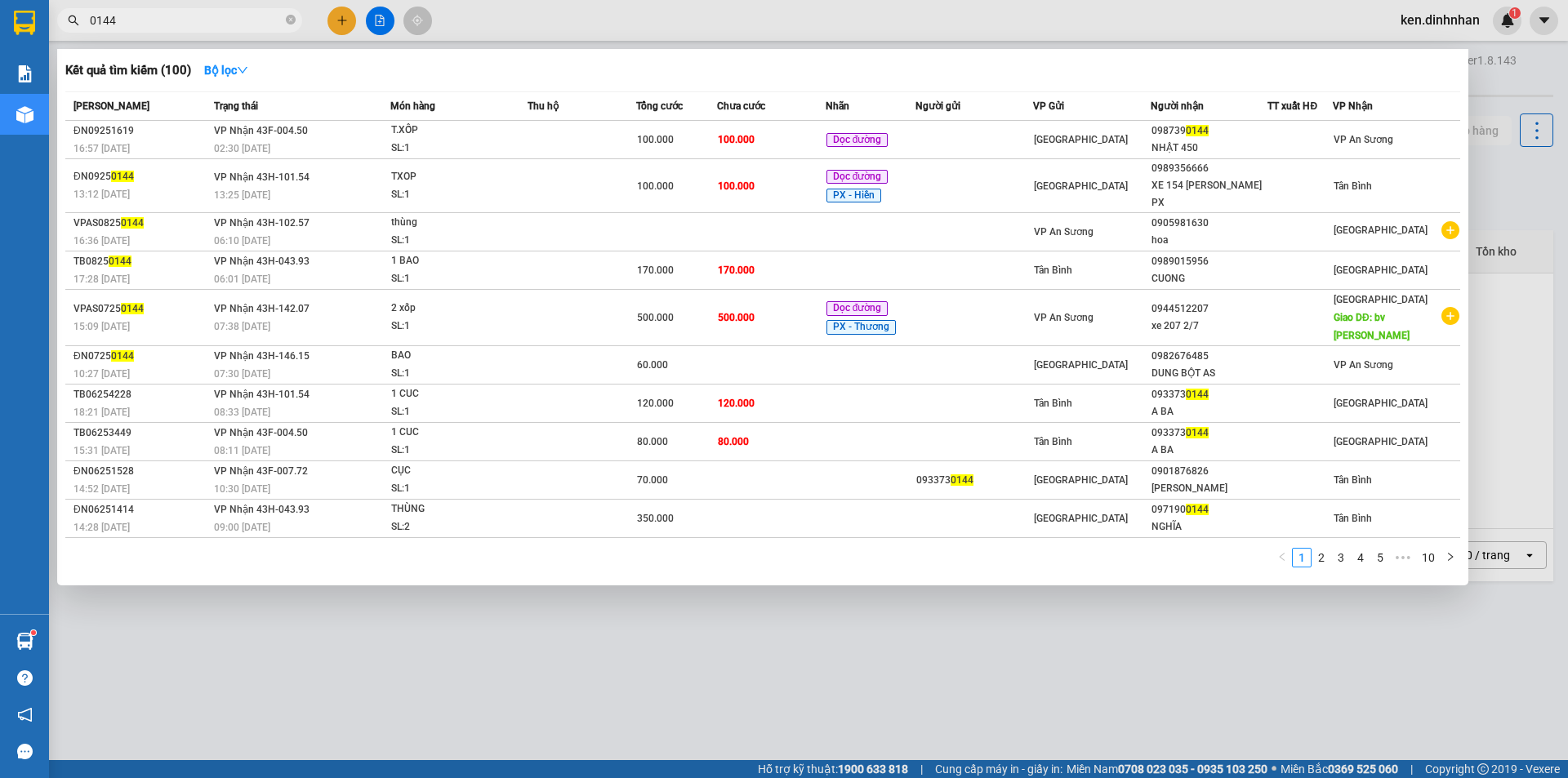
click at [161, 23] on input "0144" at bounding box center [186, 20] width 193 height 18
type input "0"
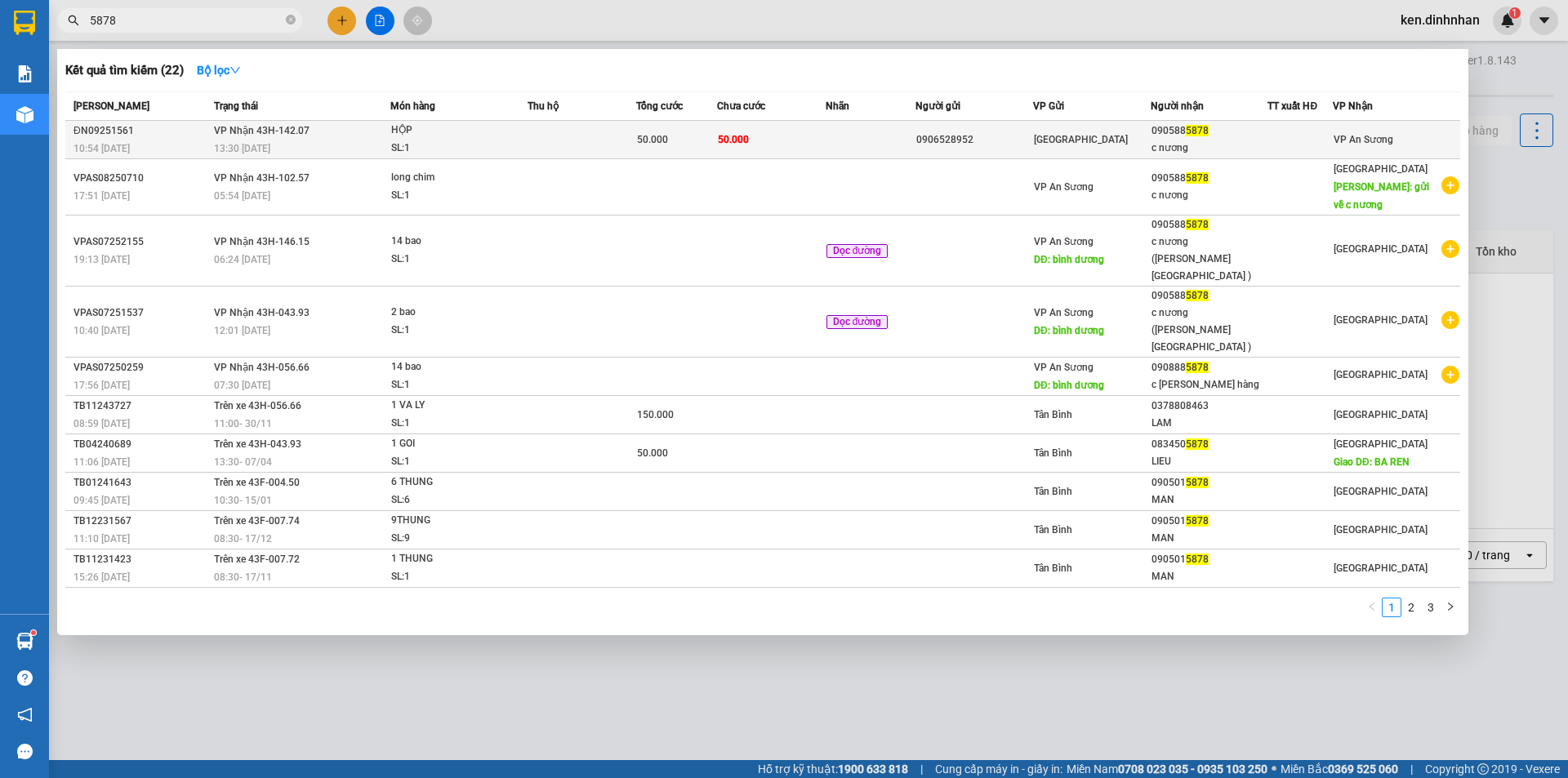
type input "5878"
click at [636, 142] on td at bounding box center [582, 140] width 109 height 38
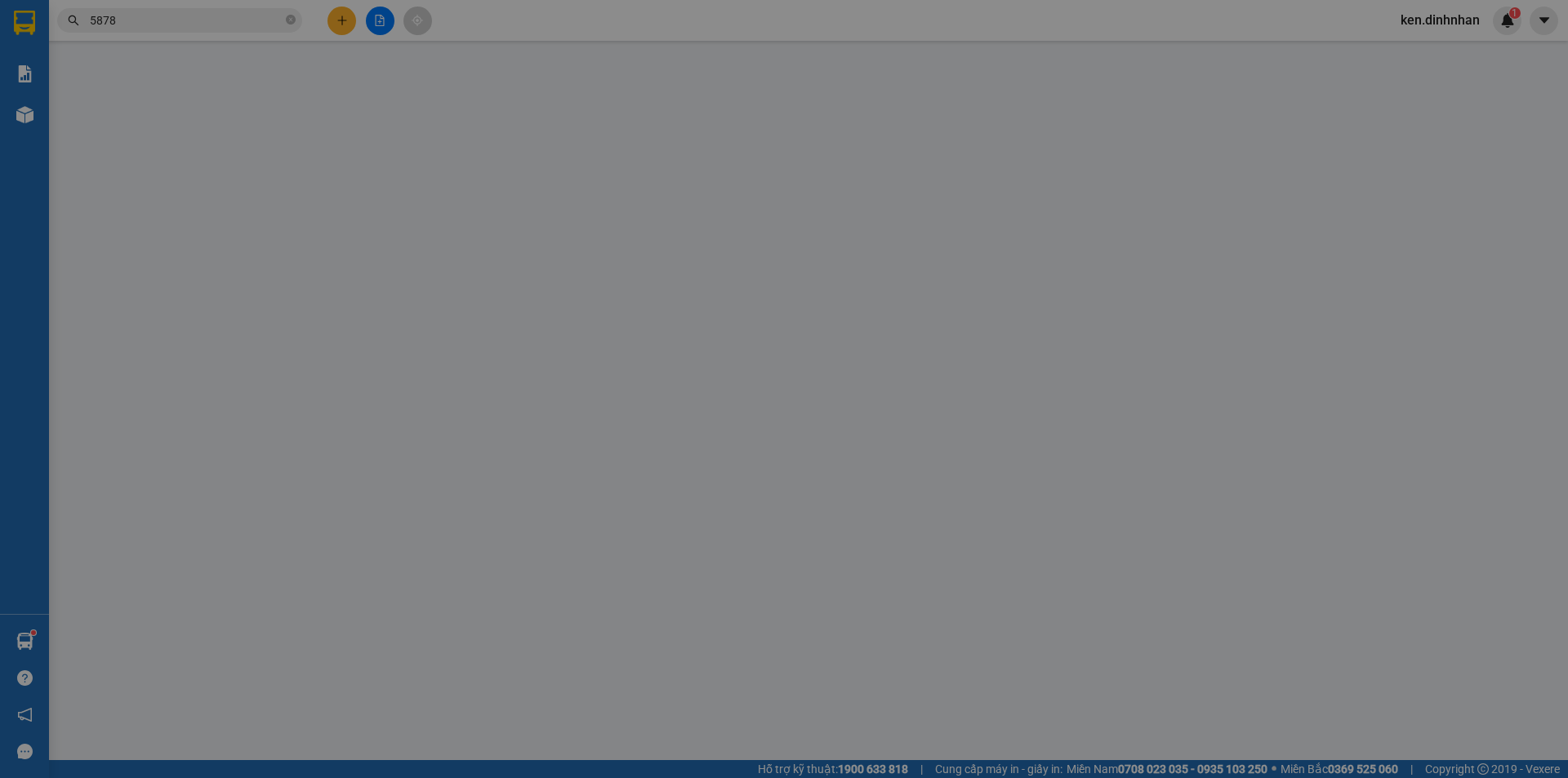
type input "0906528952"
type input "0905885878"
type input "c nương"
type input "50.000"
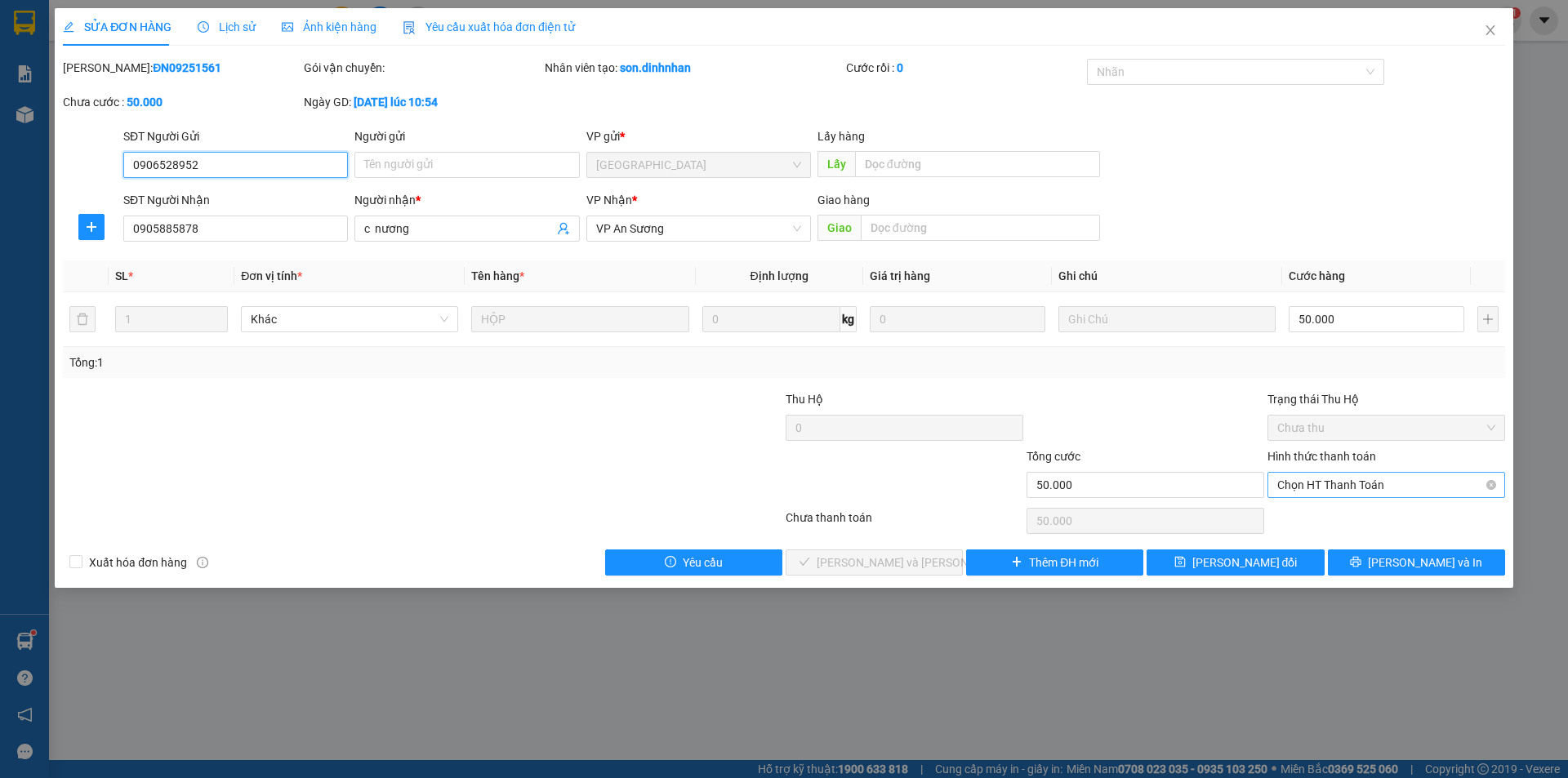
click at [1315, 488] on span "Chọn HT Thanh Toán" at bounding box center [1386, 485] width 218 height 24
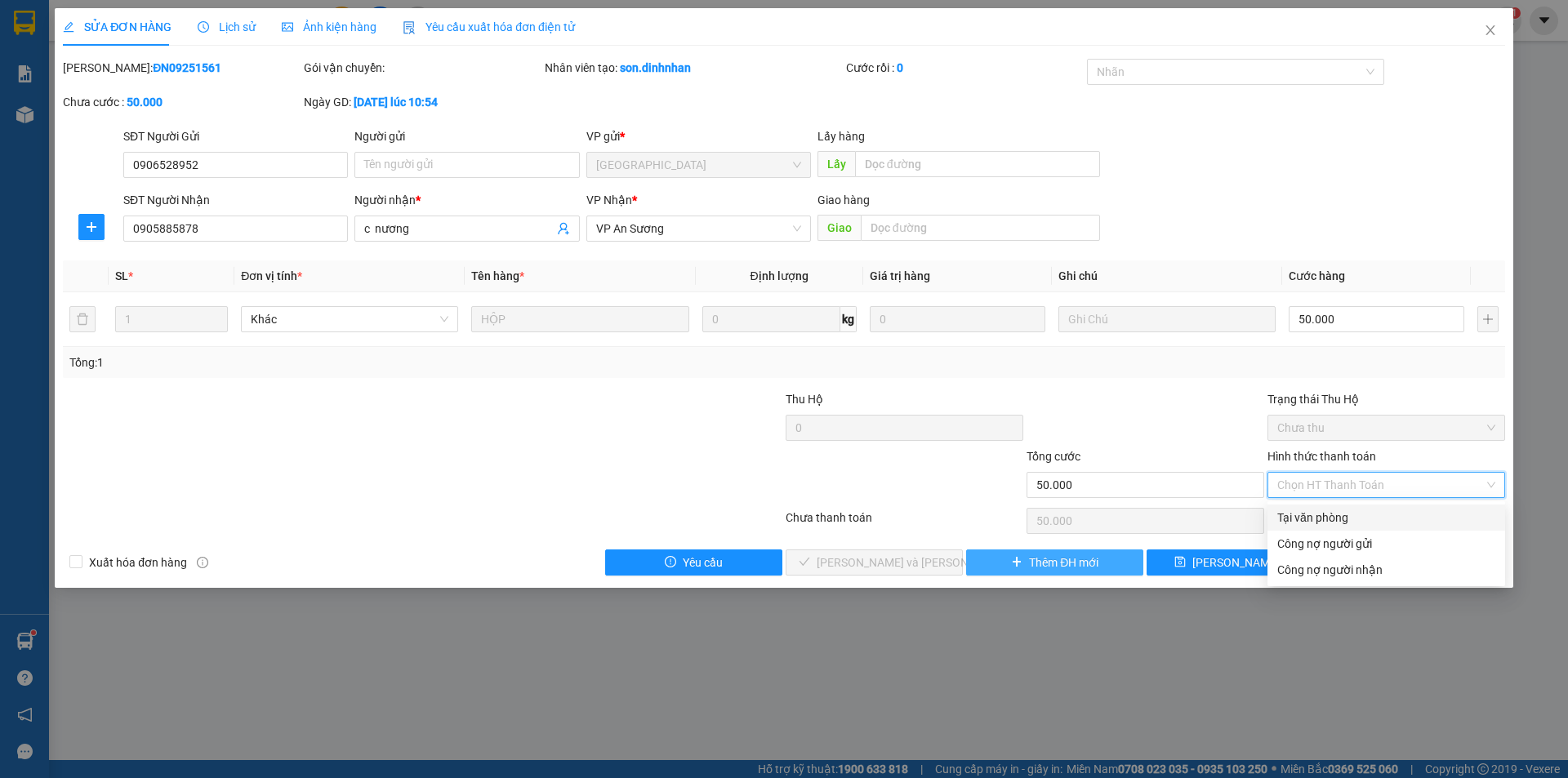
drag, startPoint x: 1303, startPoint y: 513, endPoint x: 1138, endPoint y: 549, distance: 168.9
click at [1296, 518] on div "Tại văn phòng" at bounding box center [1386, 518] width 218 height 18
type input "0"
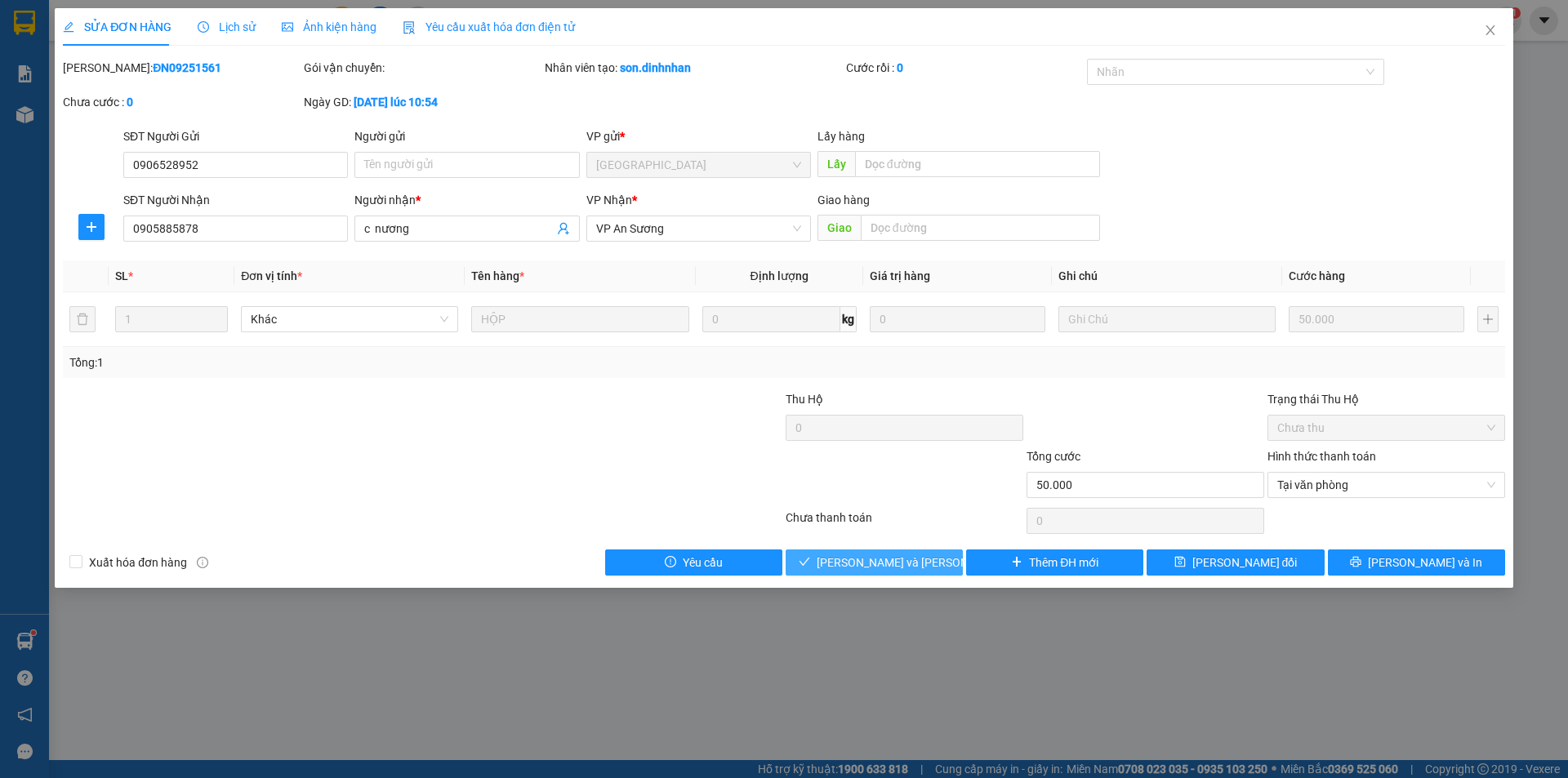
click at [933, 564] on button "[PERSON_NAME] và Giao hàng" at bounding box center [874, 563] width 177 height 26
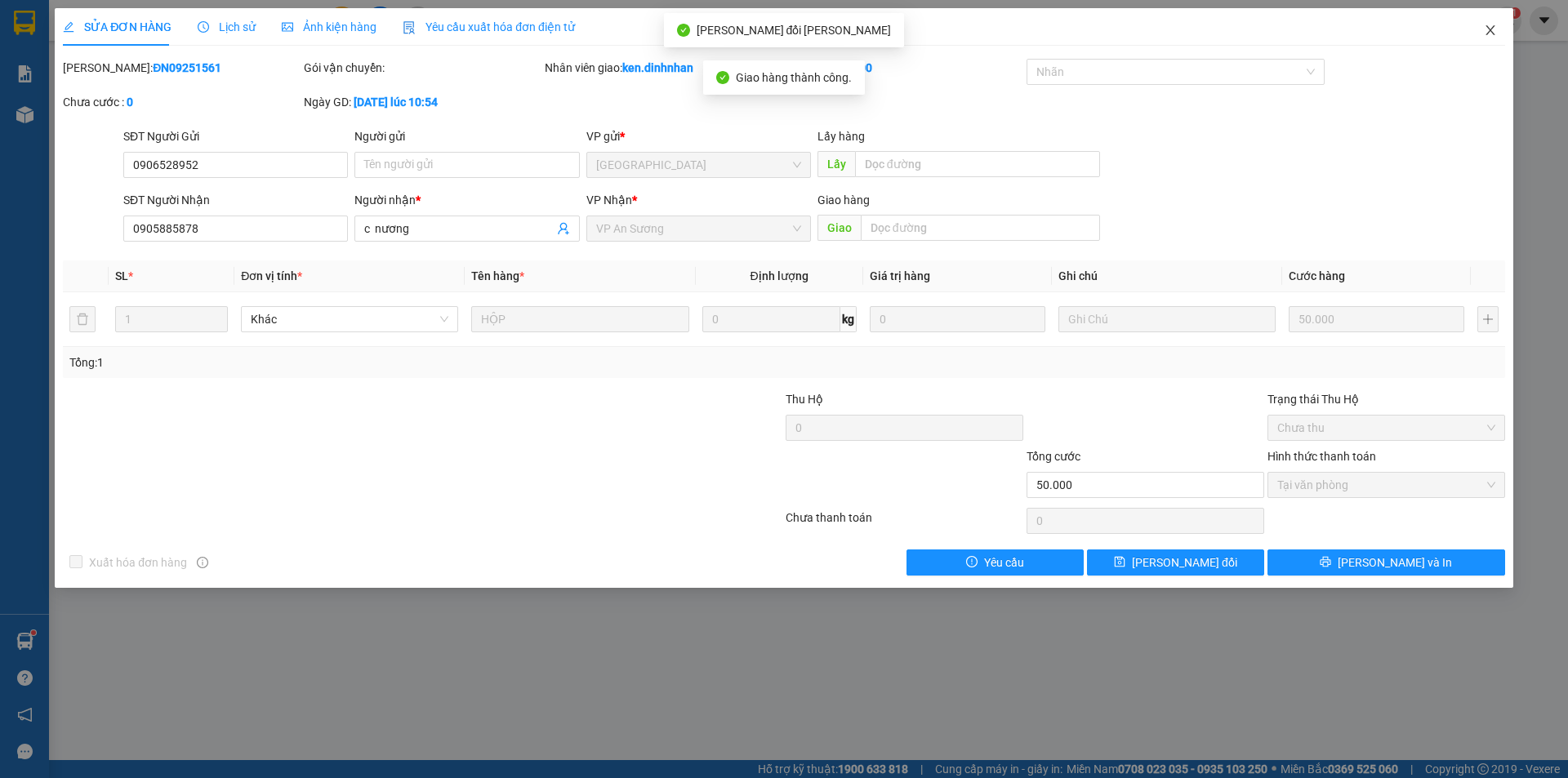
drag, startPoint x: 1486, startPoint y: 29, endPoint x: 790, endPoint y: 15, distance: 696.1
click at [1486, 30] on icon "close" at bounding box center [1490, 30] width 13 height 13
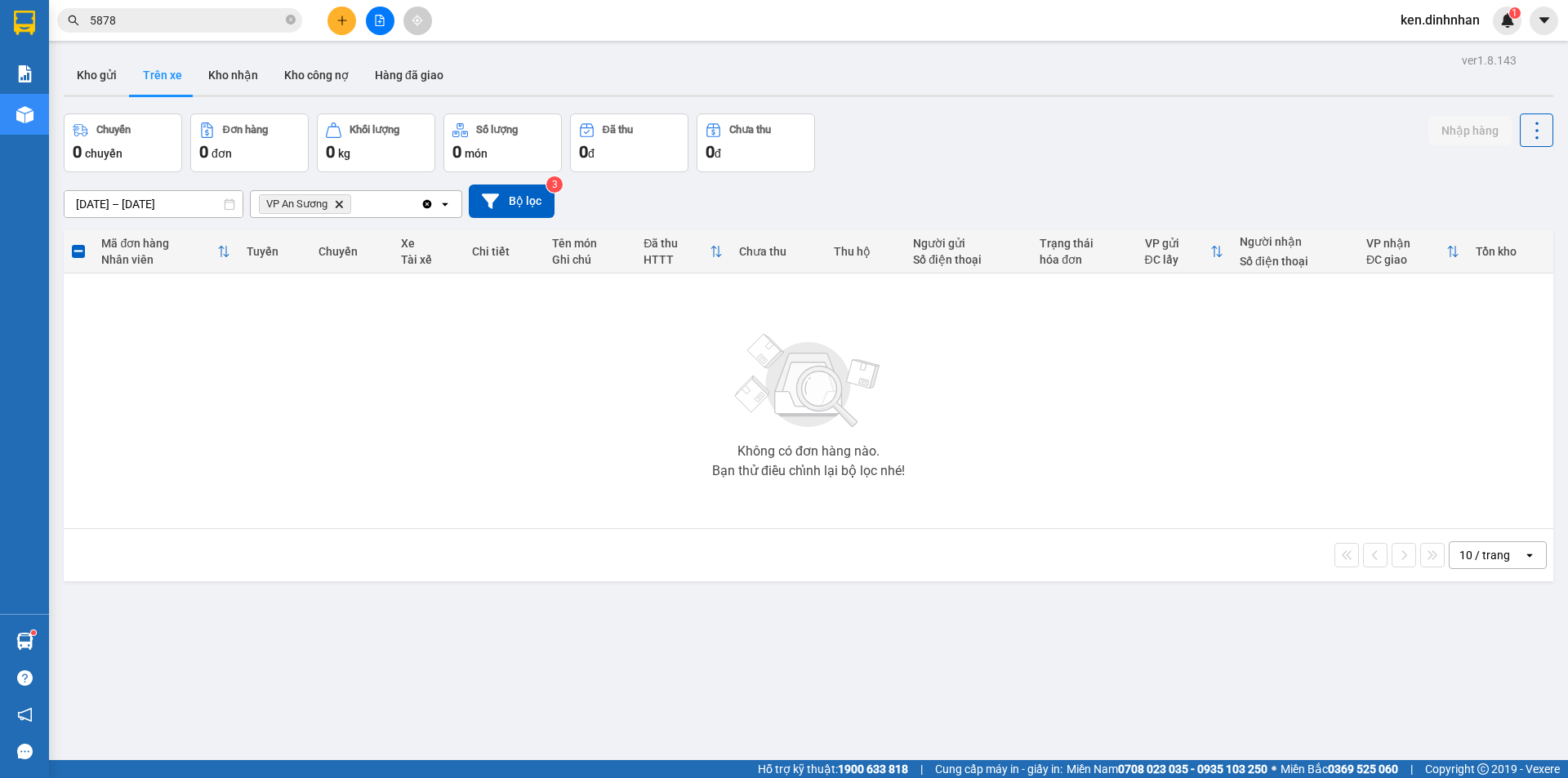
drag, startPoint x: 165, startPoint y: 20, endPoint x: 176, endPoint y: 23, distance: 11.4
click at [166, 20] on input "5878" at bounding box center [186, 20] width 193 height 18
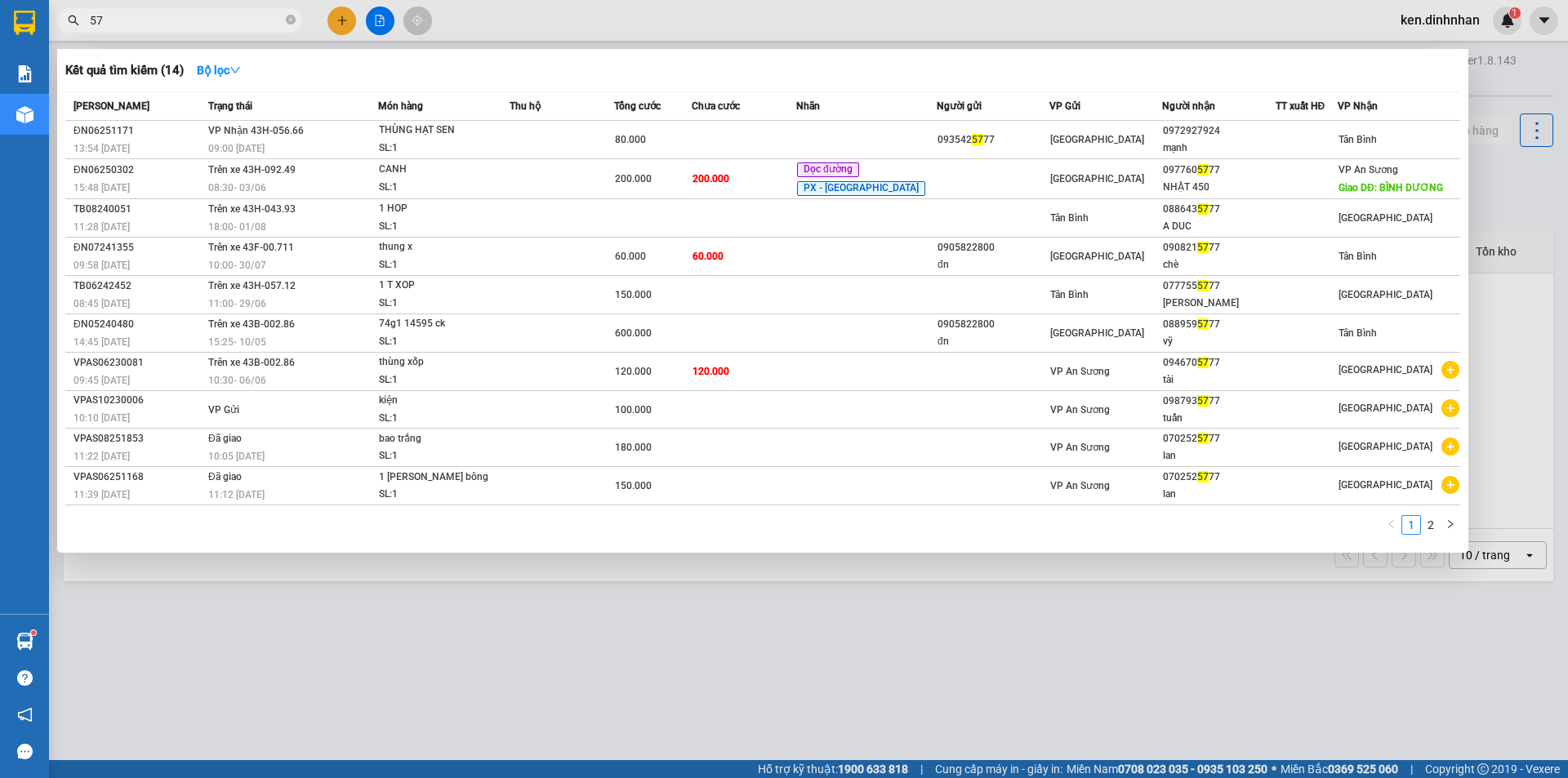
type input "5"
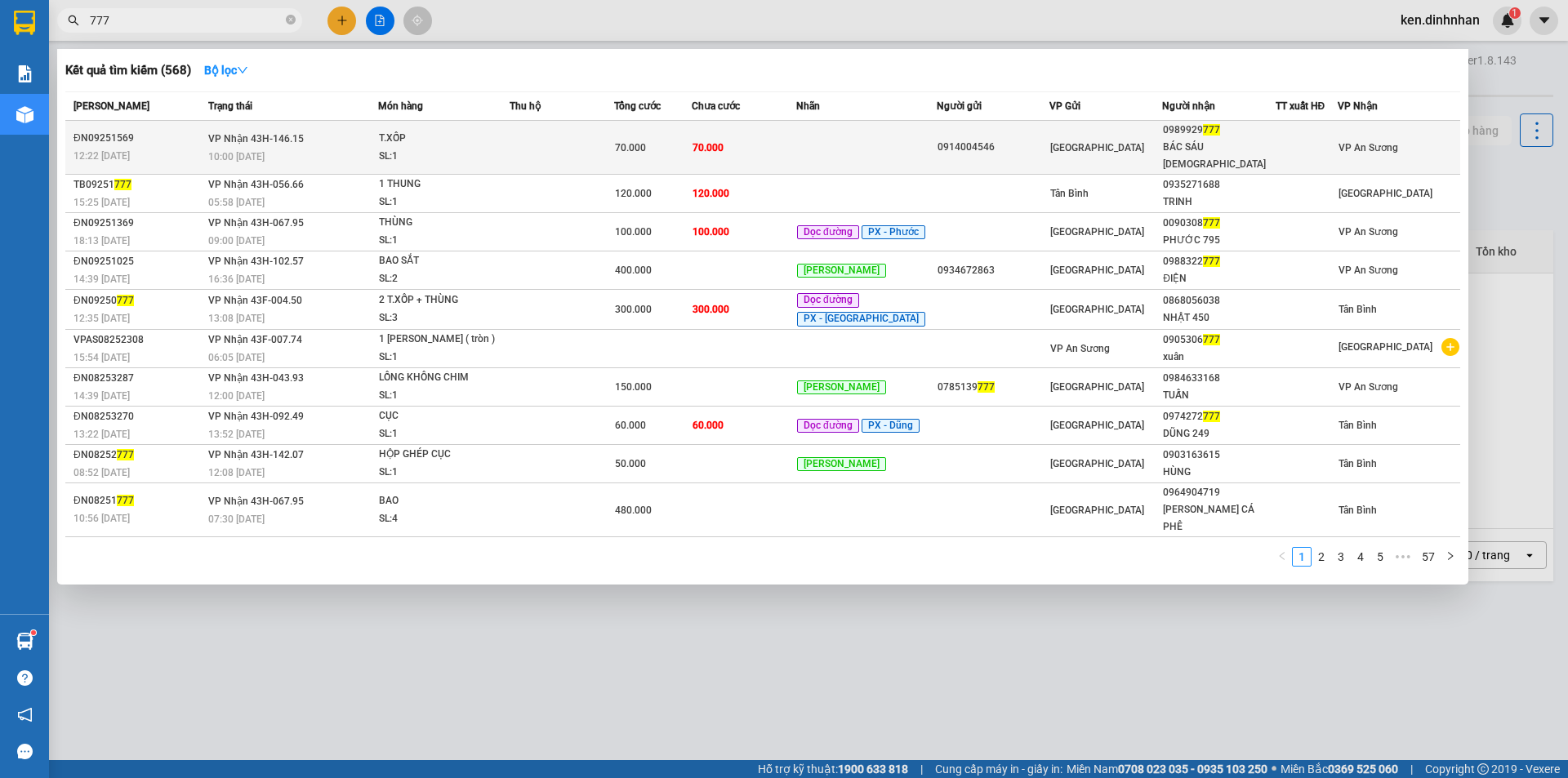
type input "777"
click at [674, 139] on div "70.000" at bounding box center [653, 148] width 76 height 18
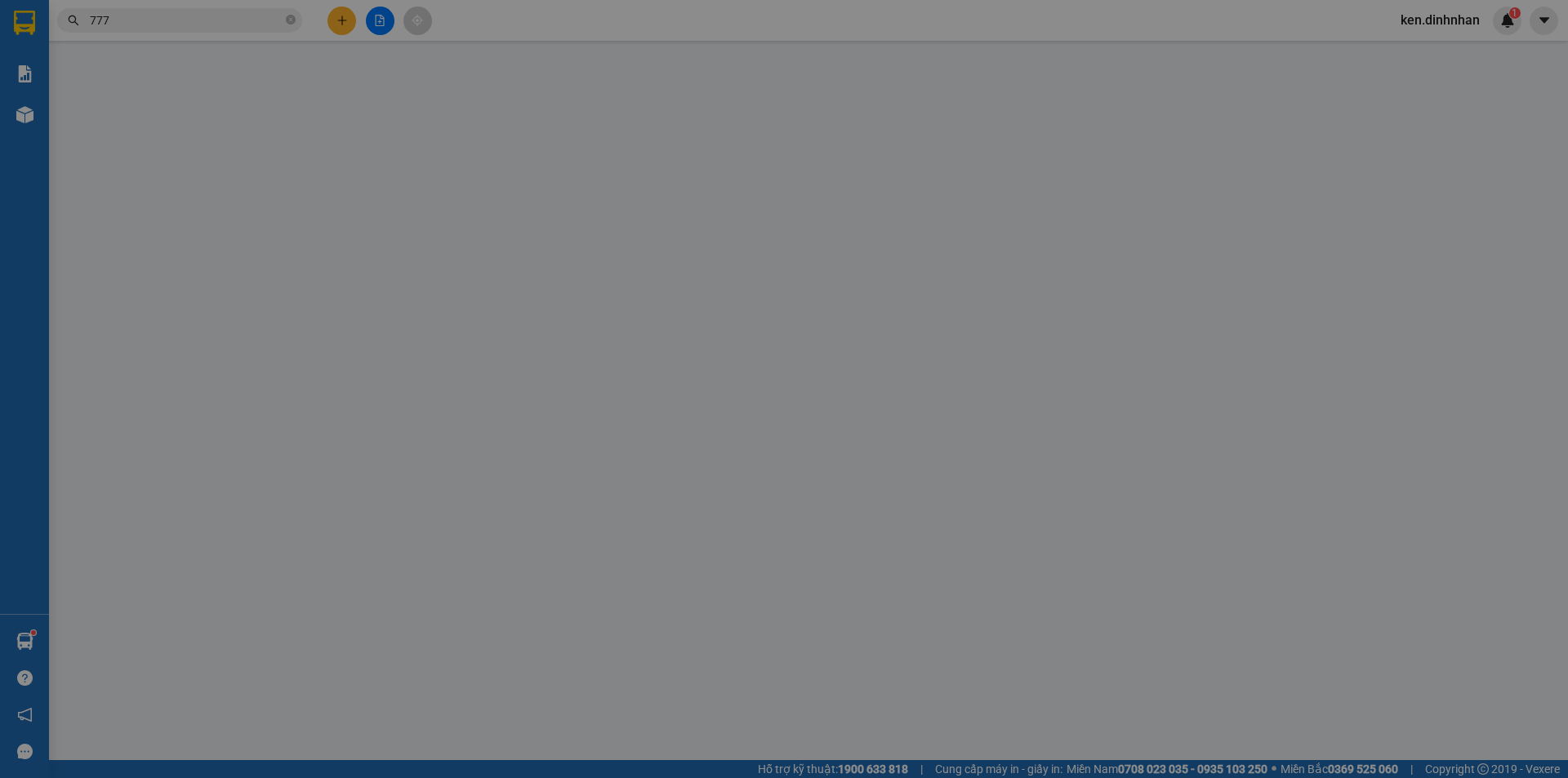
type input "0914004546"
type input "0989929777"
type input "BÁC SÁU ĐẠO"
type input "70.000"
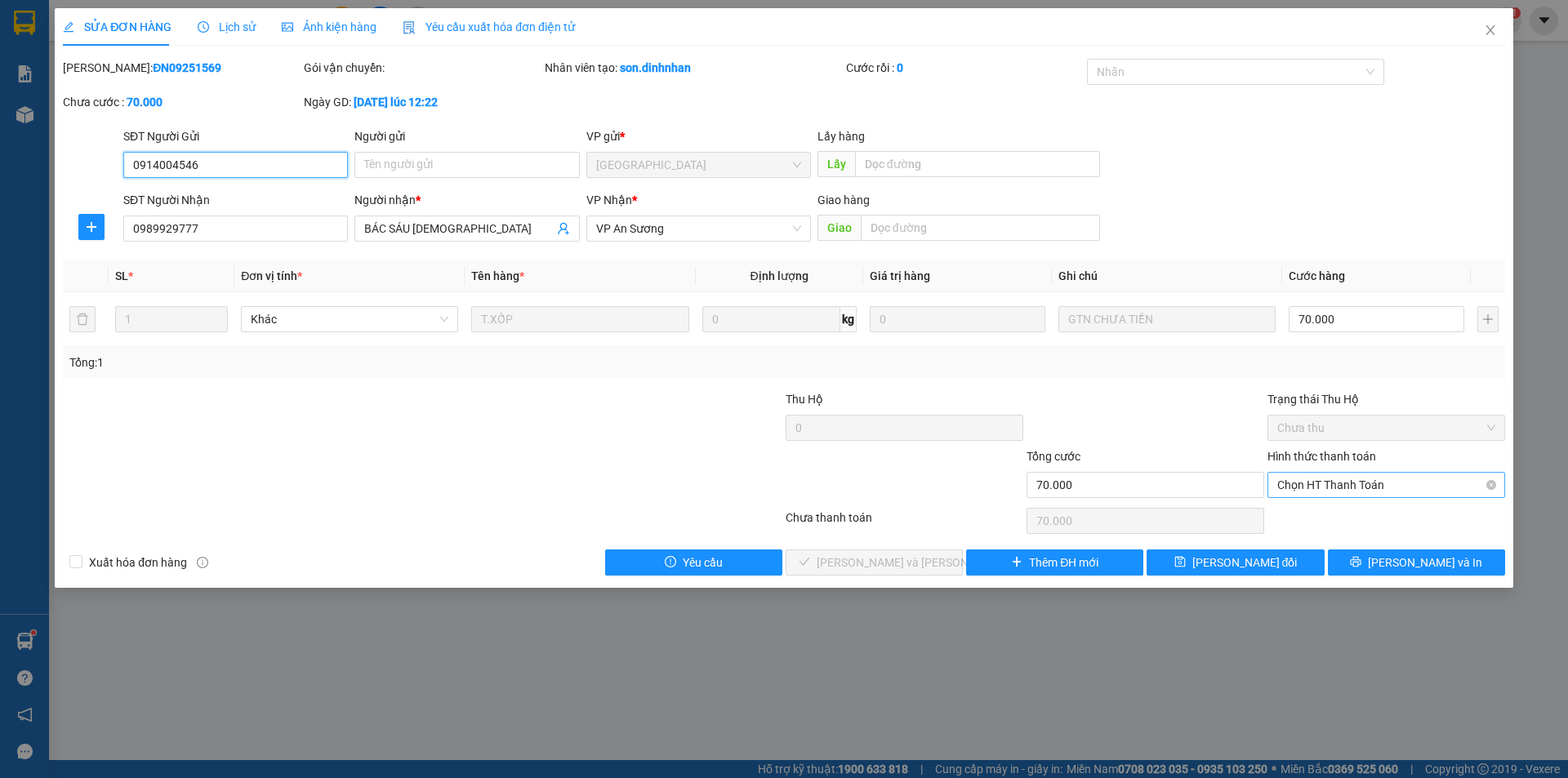
click at [1326, 479] on span "Chọn HT Thanh Toán" at bounding box center [1386, 485] width 218 height 24
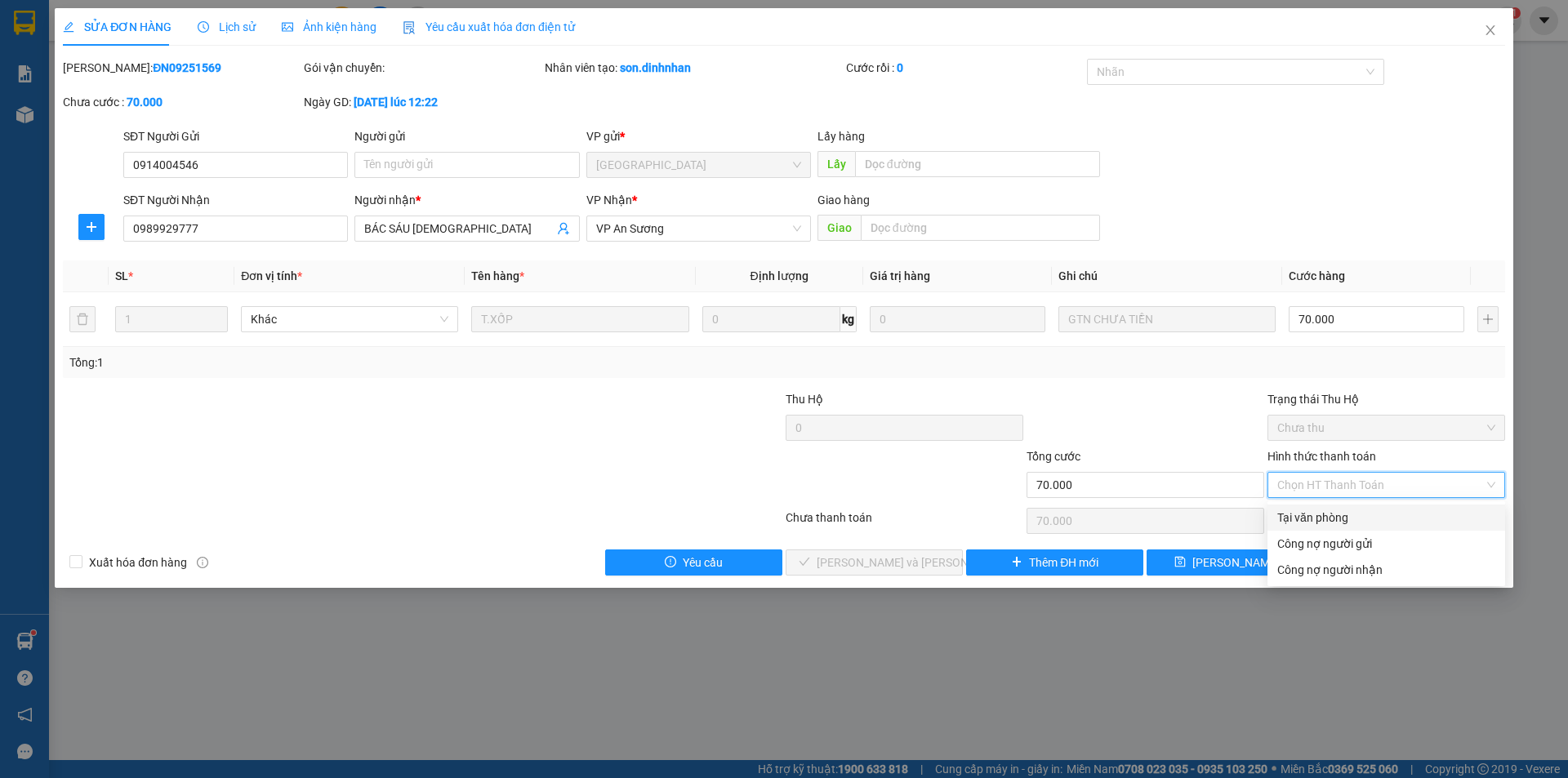
click at [1287, 504] on div "Tại văn phòng" at bounding box center [1387, 518] width 238 height 26
type input "0"
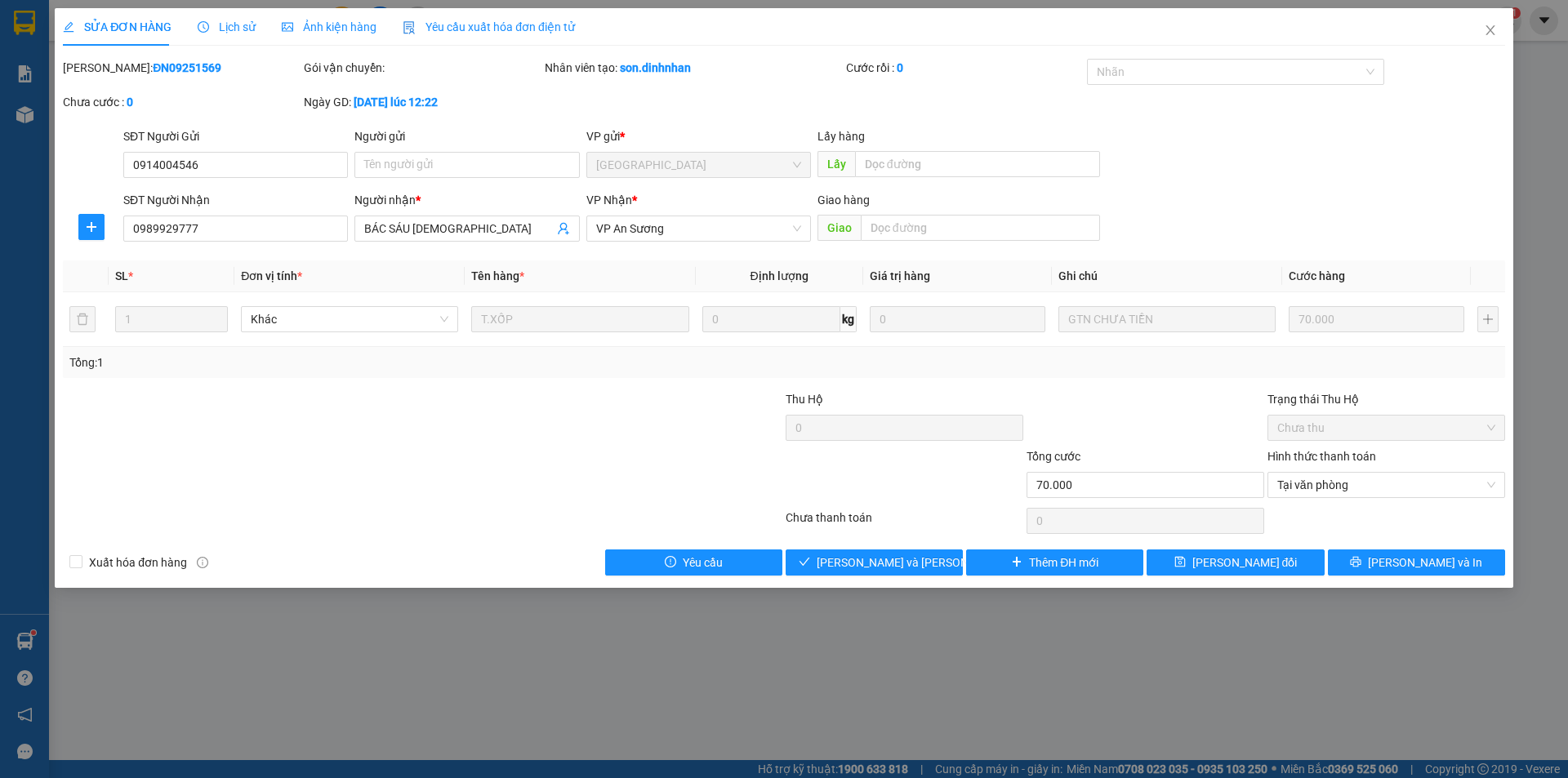
click at [1288, 515] on div at bounding box center [1386, 521] width 240 height 33
drag, startPoint x: 861, startPoint y: 558, endPoint x: 861, endPoint y: 547, distance: 11.0
click at [861, 557] on span "[PERSON_NAME] và Giao hàng" at bounding box center [926, 563] width 221 height 18
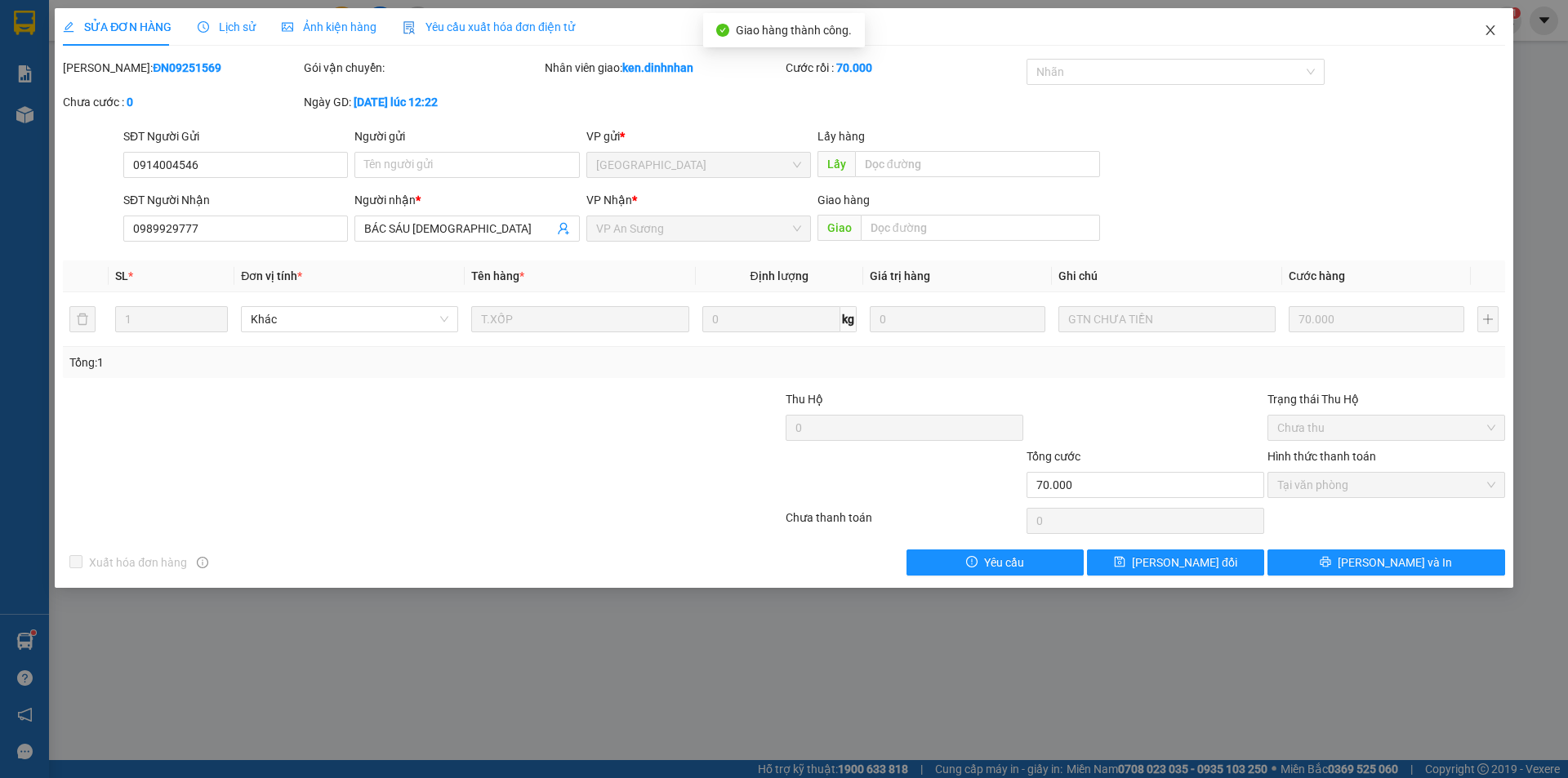
drag, startPoint x: 1496, startPoint y: 30, endPoint x: 764, endPoint y: 32, distance: 732.0
click at [1492, 30] on icon "close" at bounding box center [1490, 30] width 13 height 13
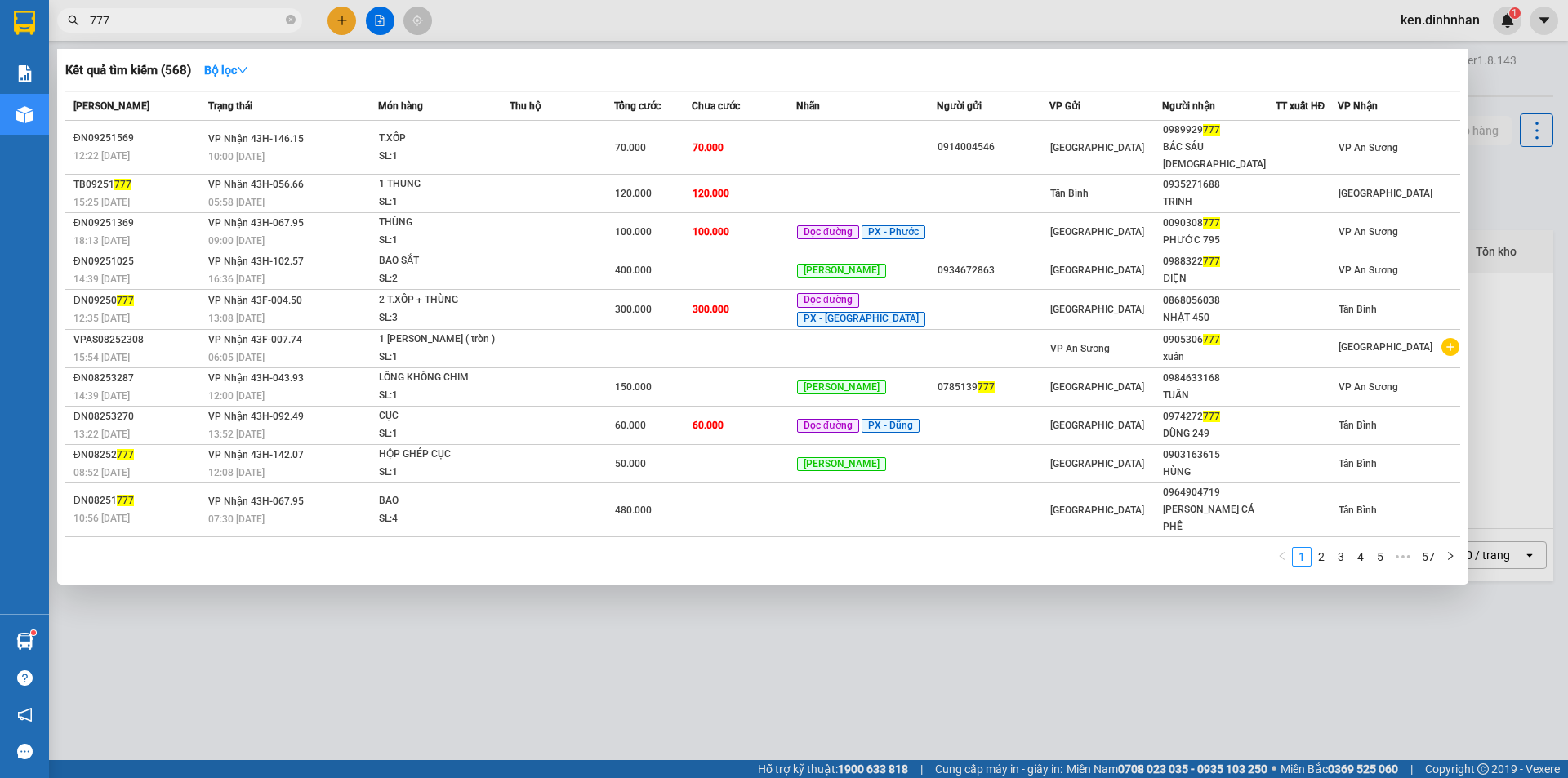
click at [201, 26] on input "777" at bounding box center [186, 20] width 193 height 18
type input "7"
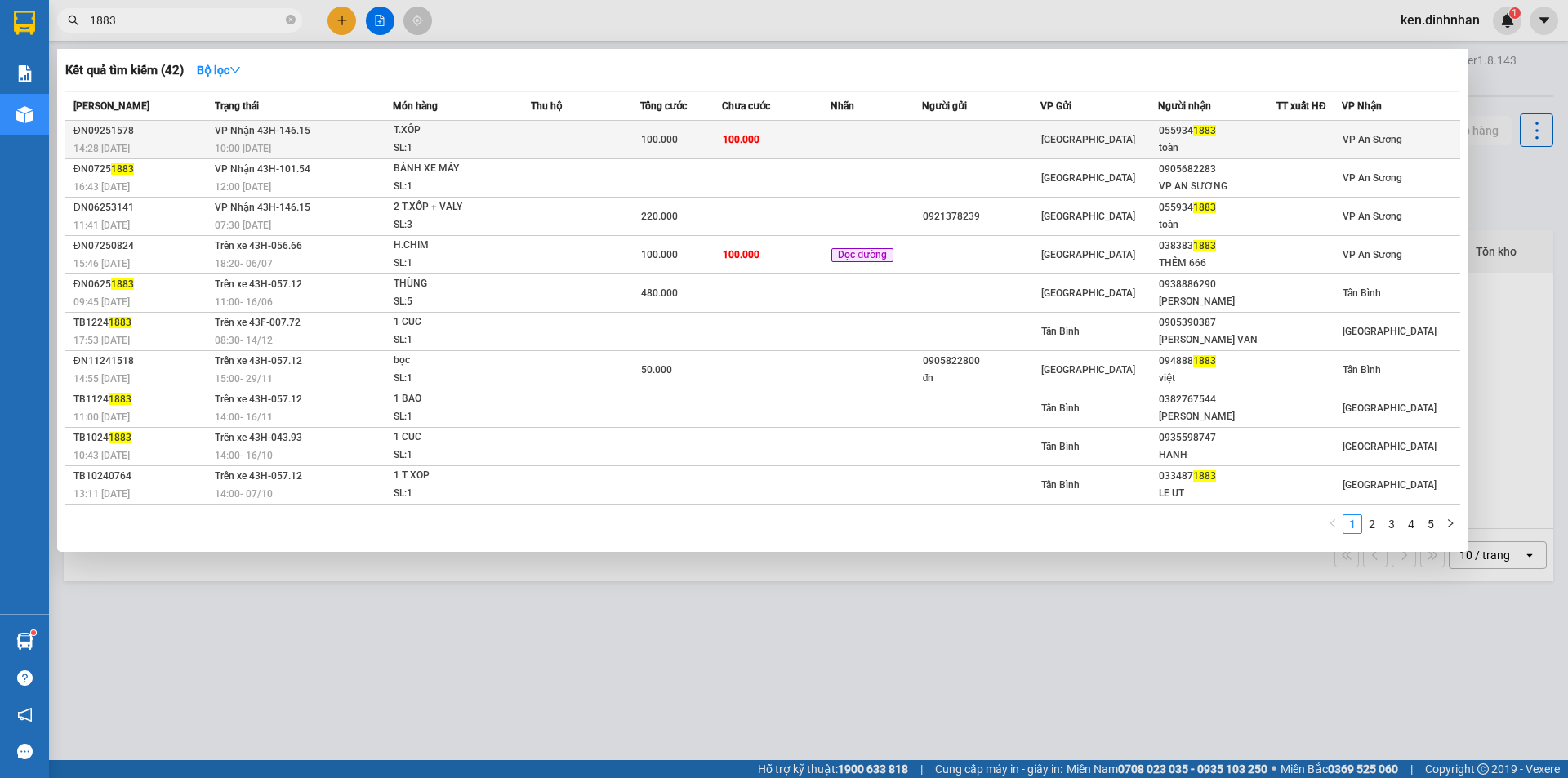
type input "1883"
click at [858, 137] on td at bounding box center [875, 140] width 90 height 38
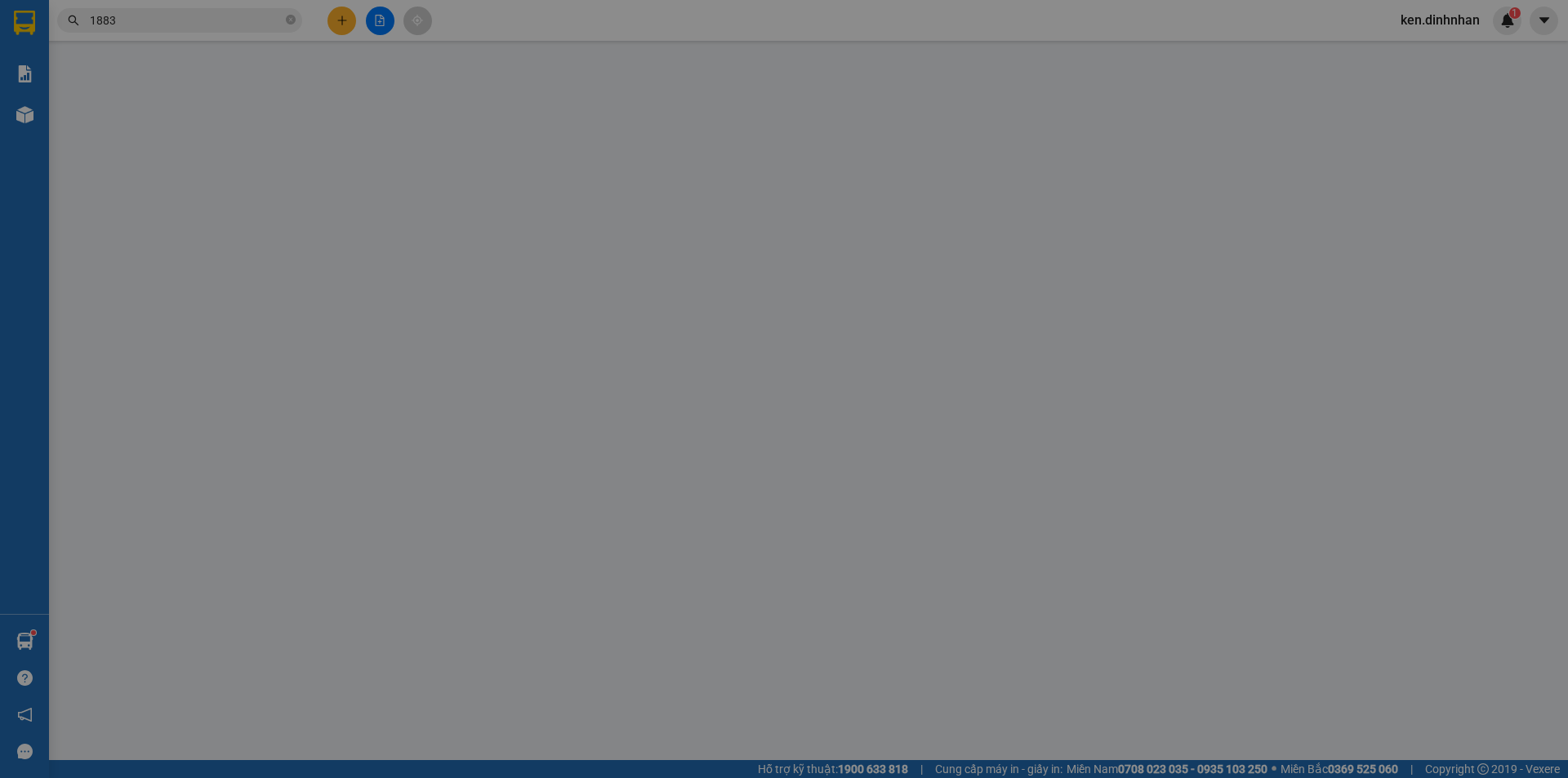
type input "0559341883"
type input "toàn"
type input "100.000"
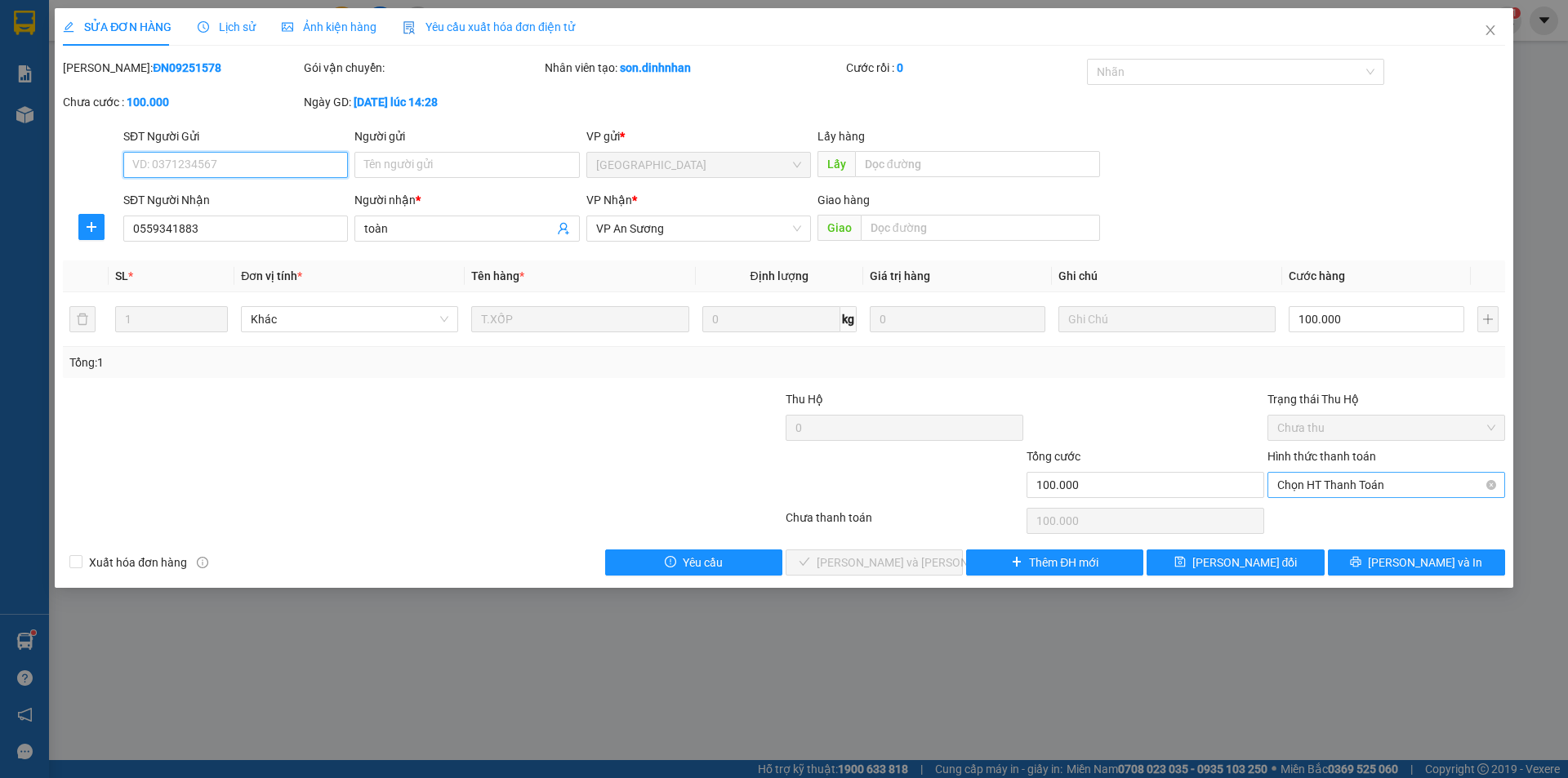
click at [1338, 479] on span "Chọn HT Thanh Toán" at bounding box center [1386, 485] width 218 height 24
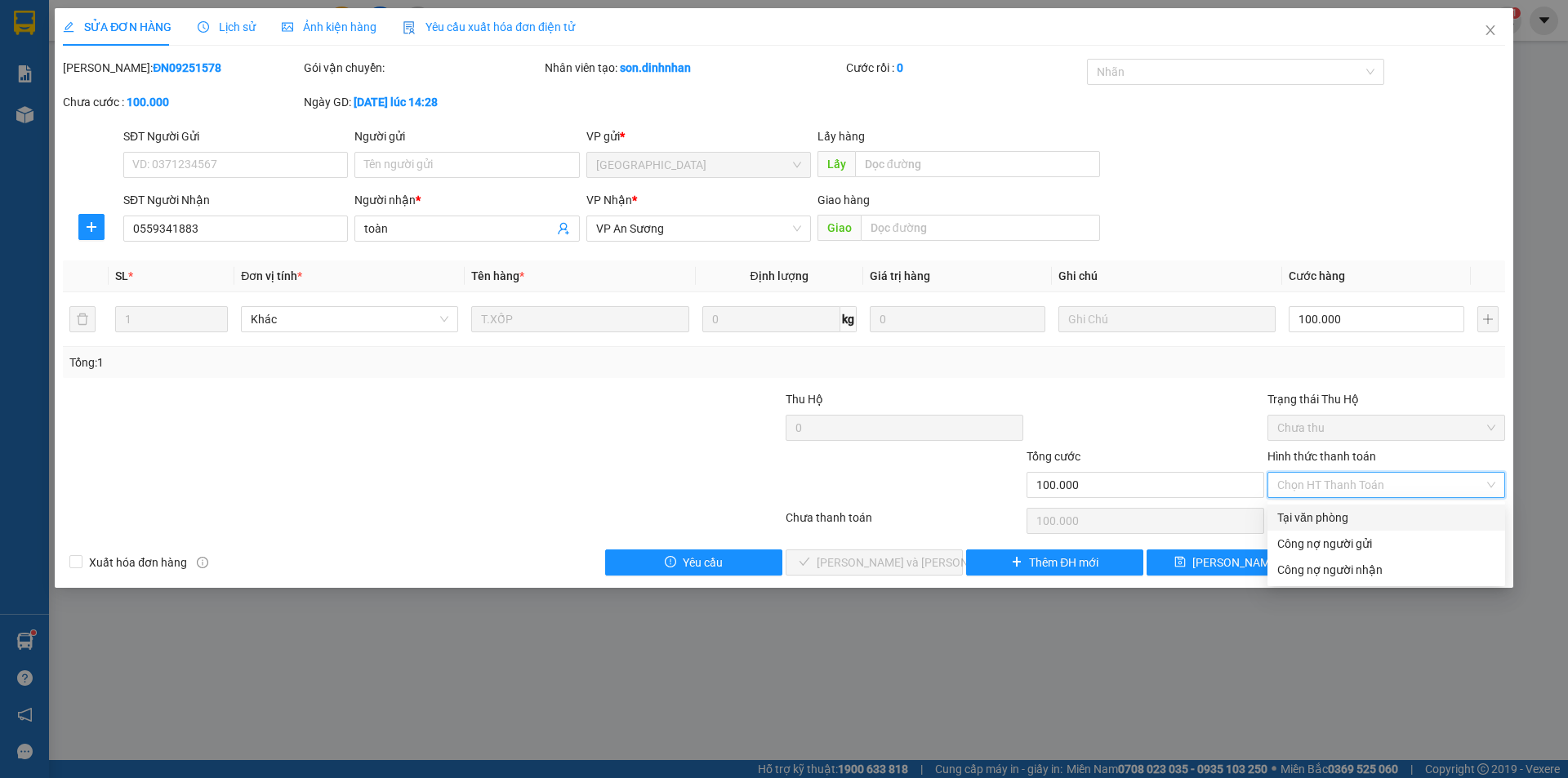
click at [1300, 514] on div "Tại văn phòng" at bounding box center [1386, 518] width 218 height 18
type input "0"
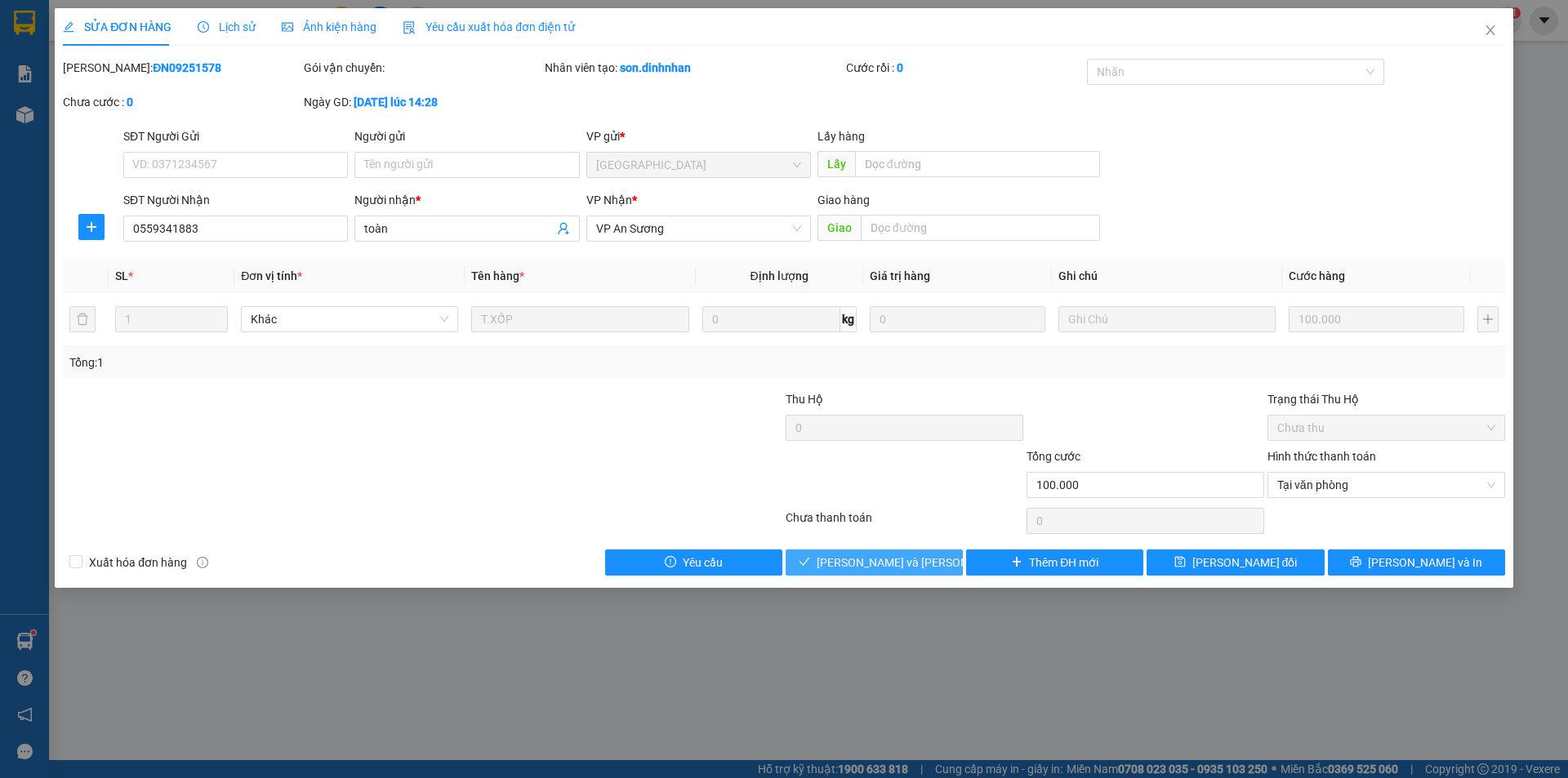
click at [931, 557] on button "[PERSON_NAME] và Giao hàng" at bounding box center [874, 563] width 177 height 26
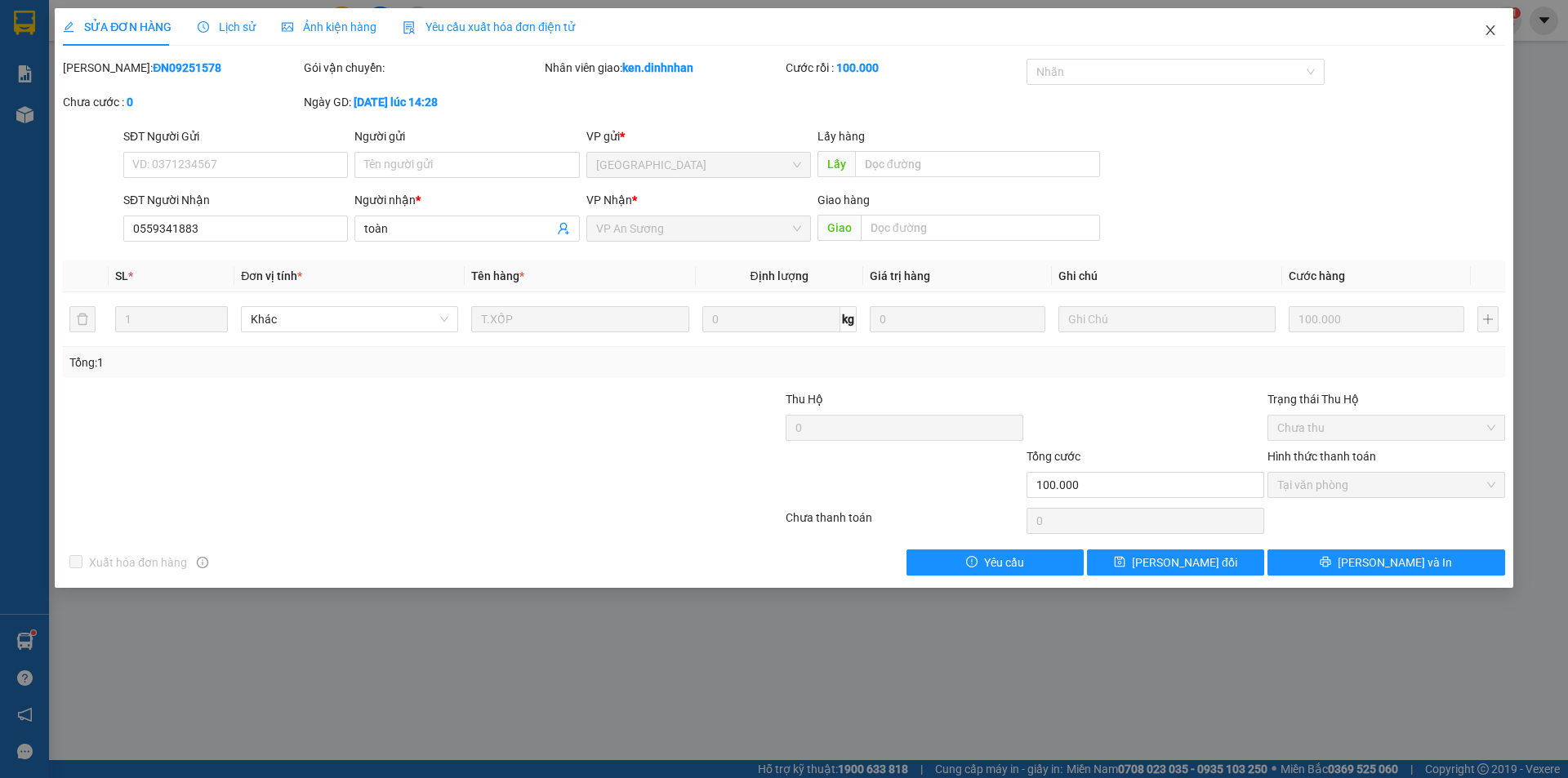
click at [1492, 33] on icon "close" at bounding box center [1490, 30] width 13 height 13
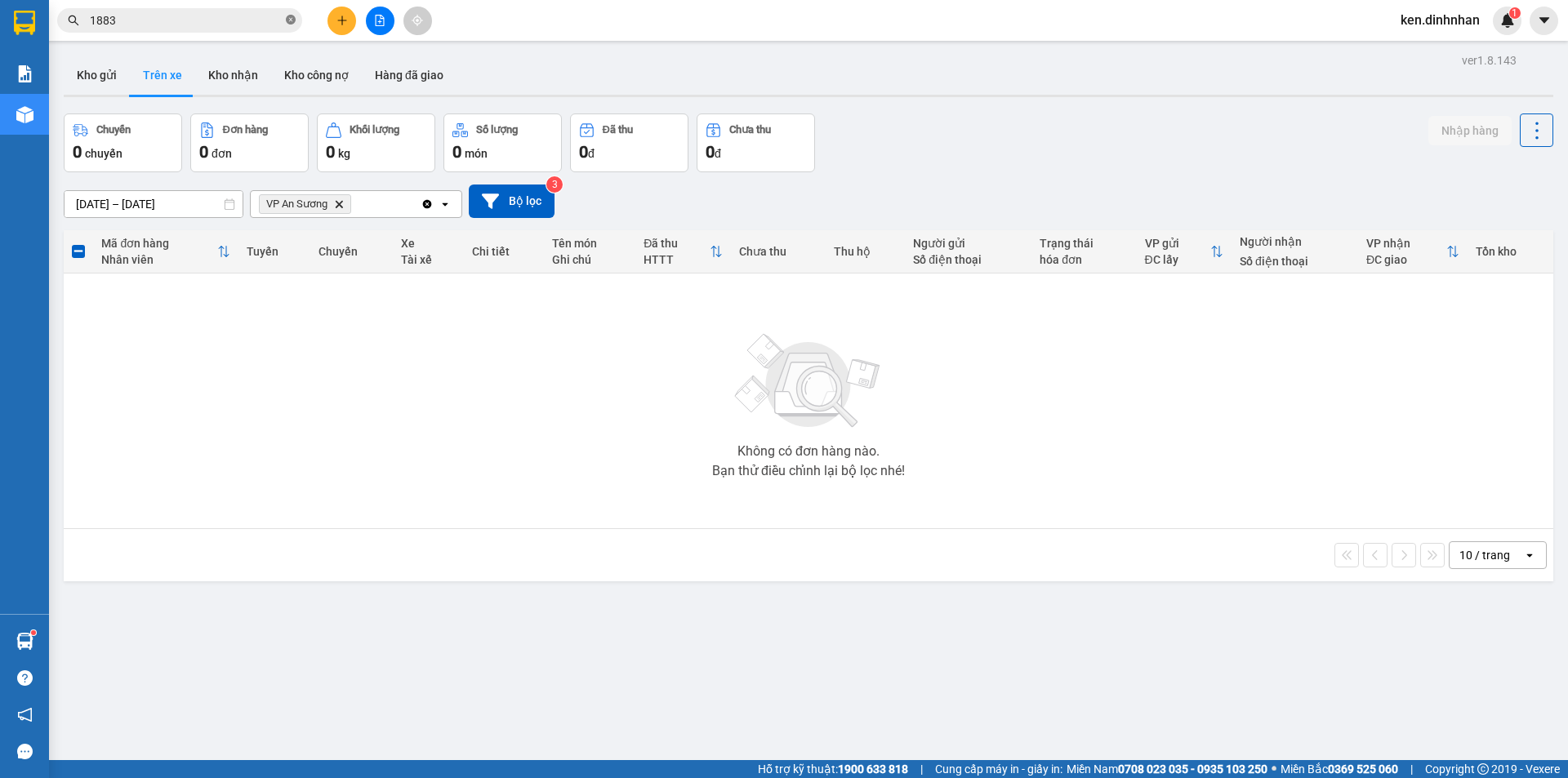
click at [293, 18] on icon "close-circle" at bounding box center [290, 19] width 10 height 10
click at [229, 21] on input "text" at bounding box center [186, 20] width 193 height 18
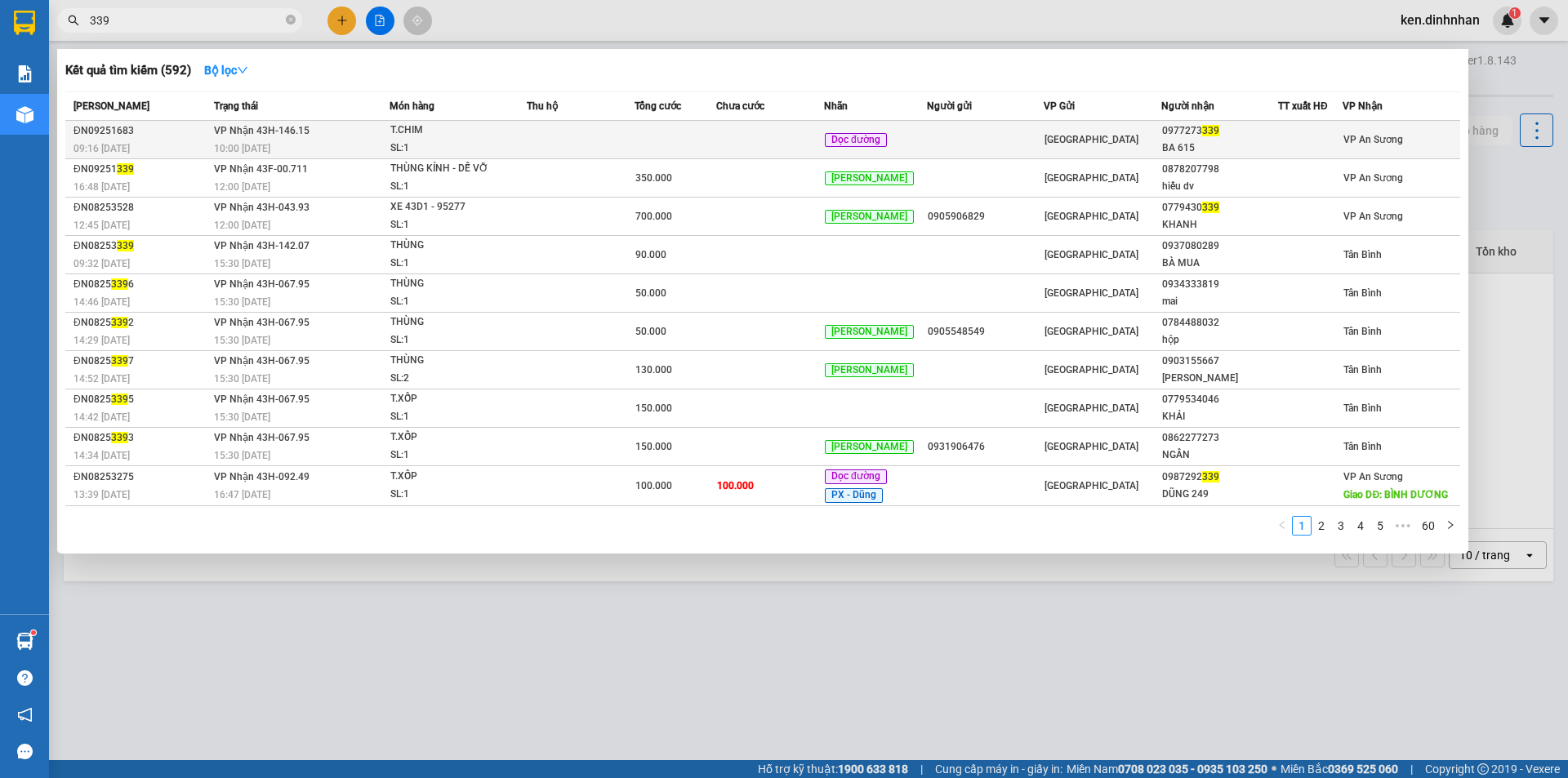
type input "339"
click at [746, 144] on td at bounding box center [770, 140] width 108 height 38
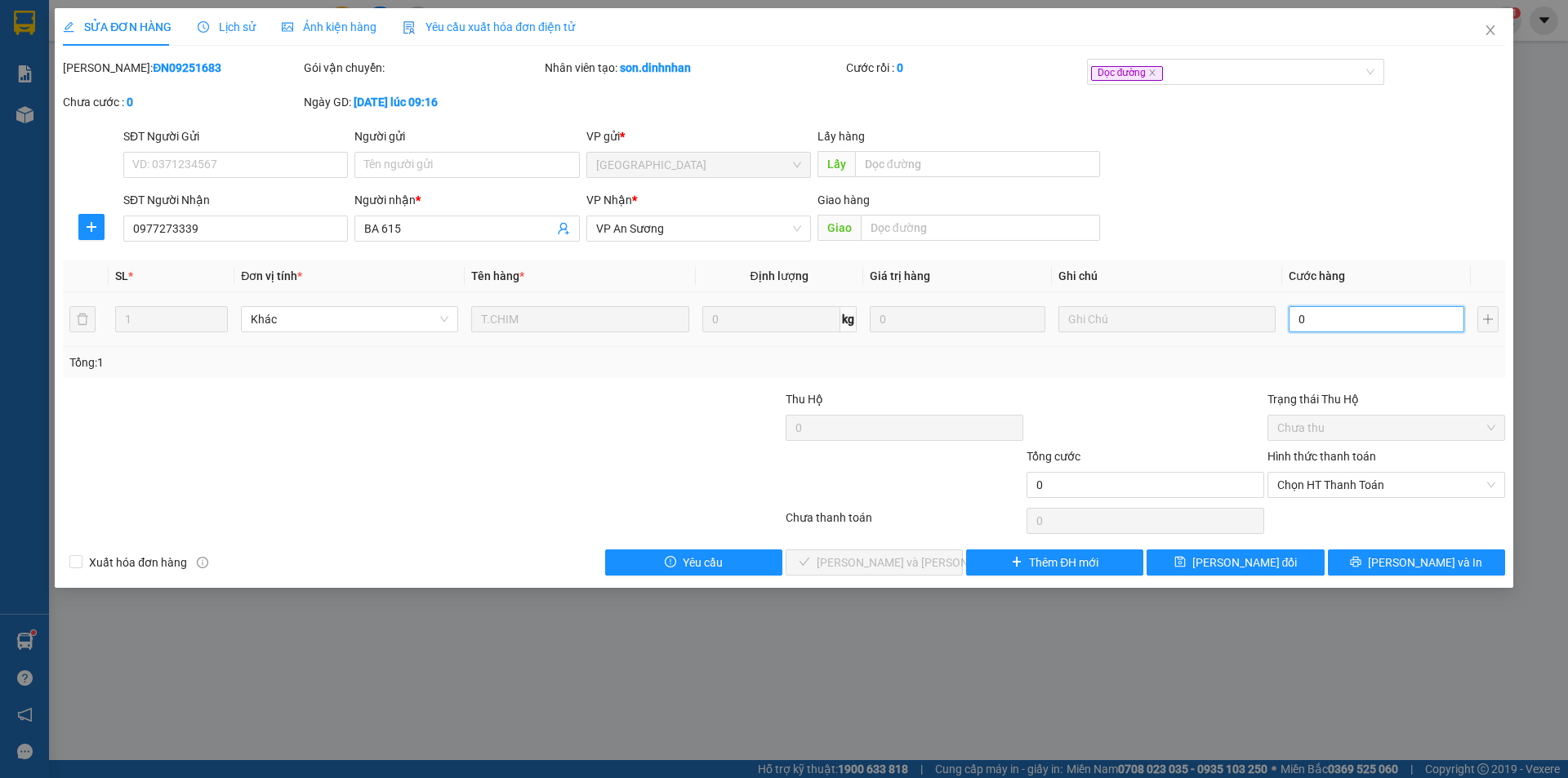
click at [1341, 315] on input "0" at bounding box center [1376, 320] width 175 height 26
type input "1"
type input "10"
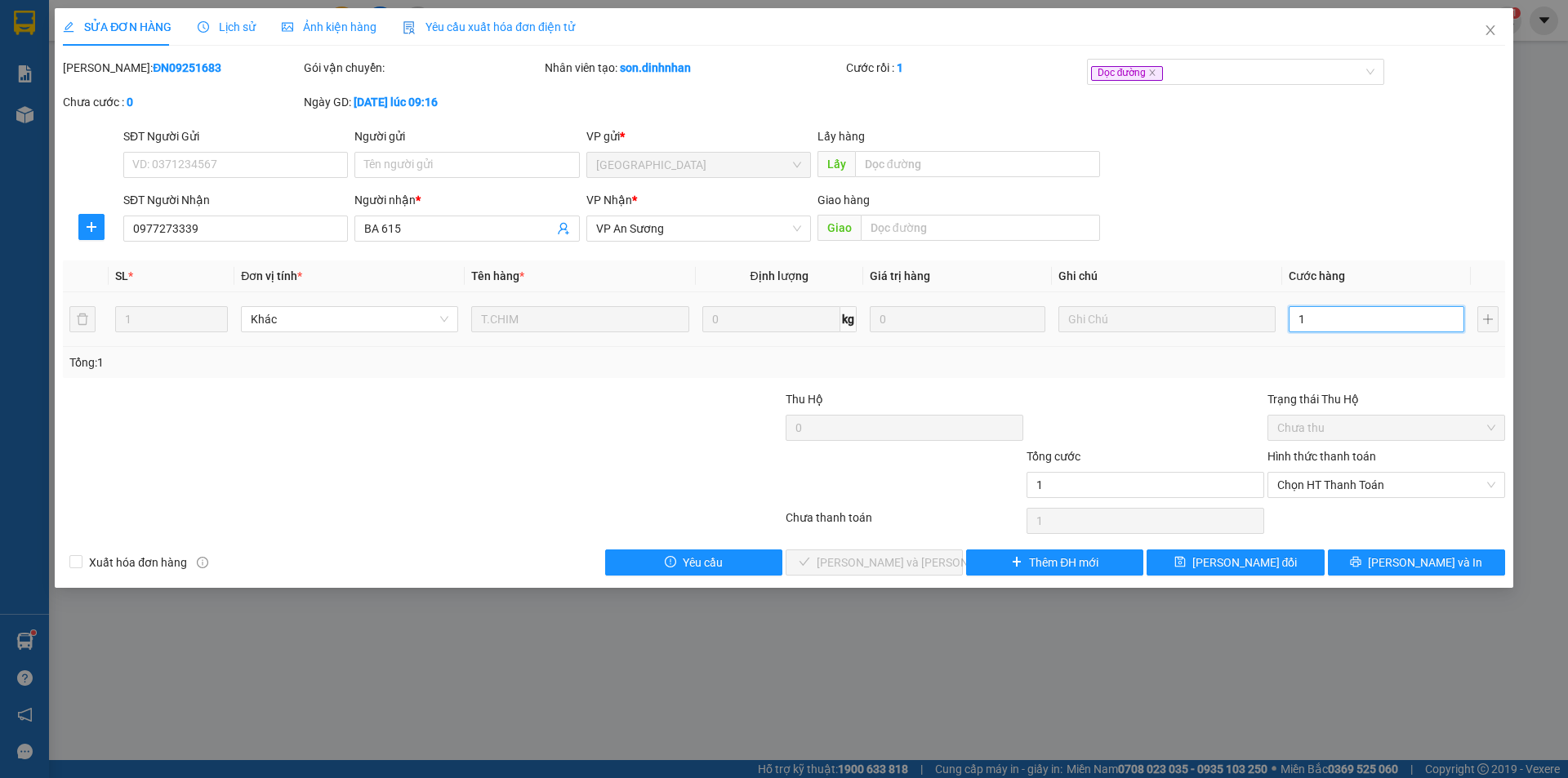
type input "10"
click at [1398, 483] on span "Chọn HT Thanh Toán" at bounding box center [1386, 485] width 218 height 24
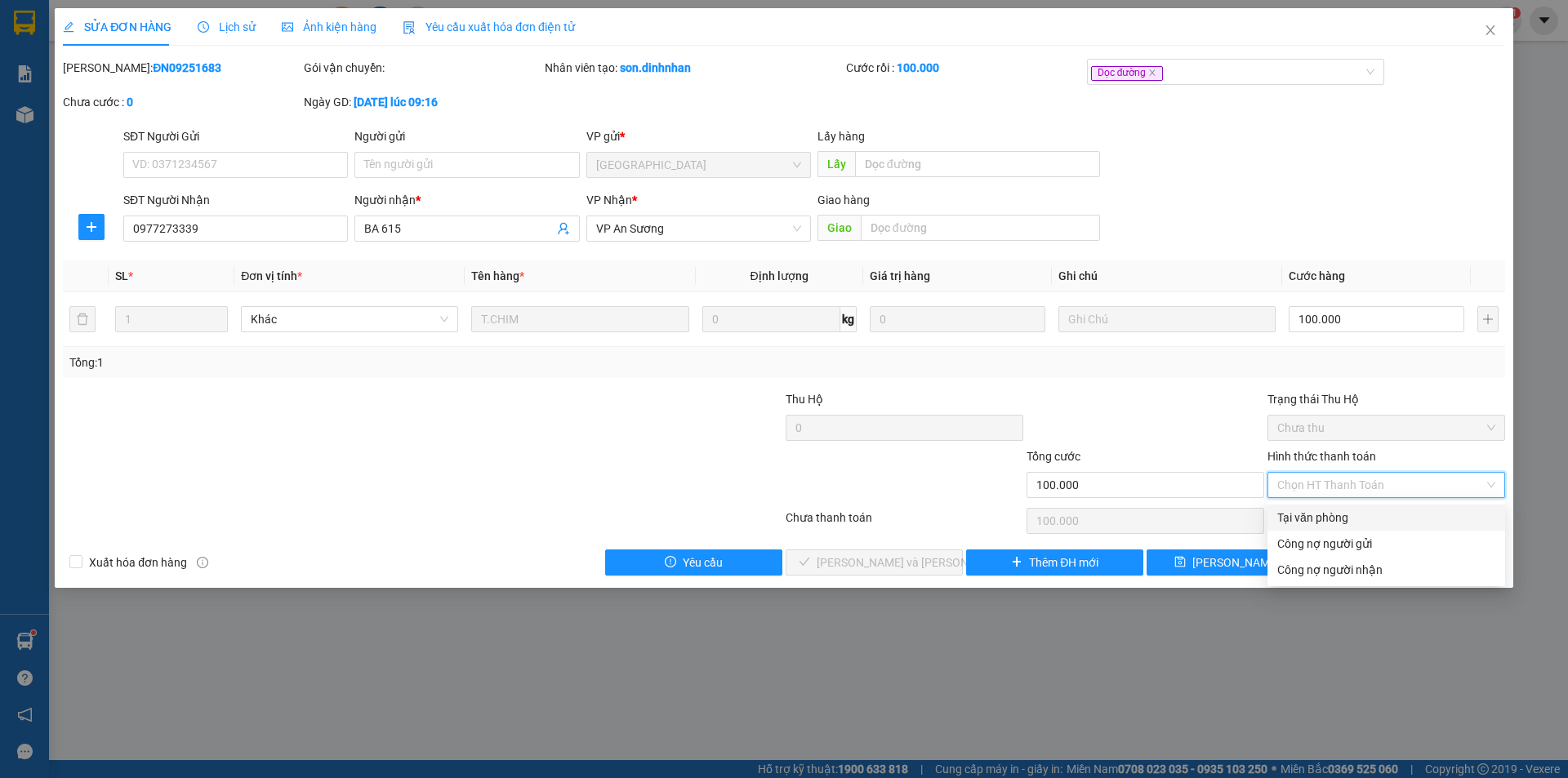
drag, startPoint x: 1314, startPoint y: 514, endPoint x: 1071, endPoint y: 567, distance: 248.7
click at [1314, 514] on div "Tại văn phòng" at bounding box center [1386, 518] width 218 height 18
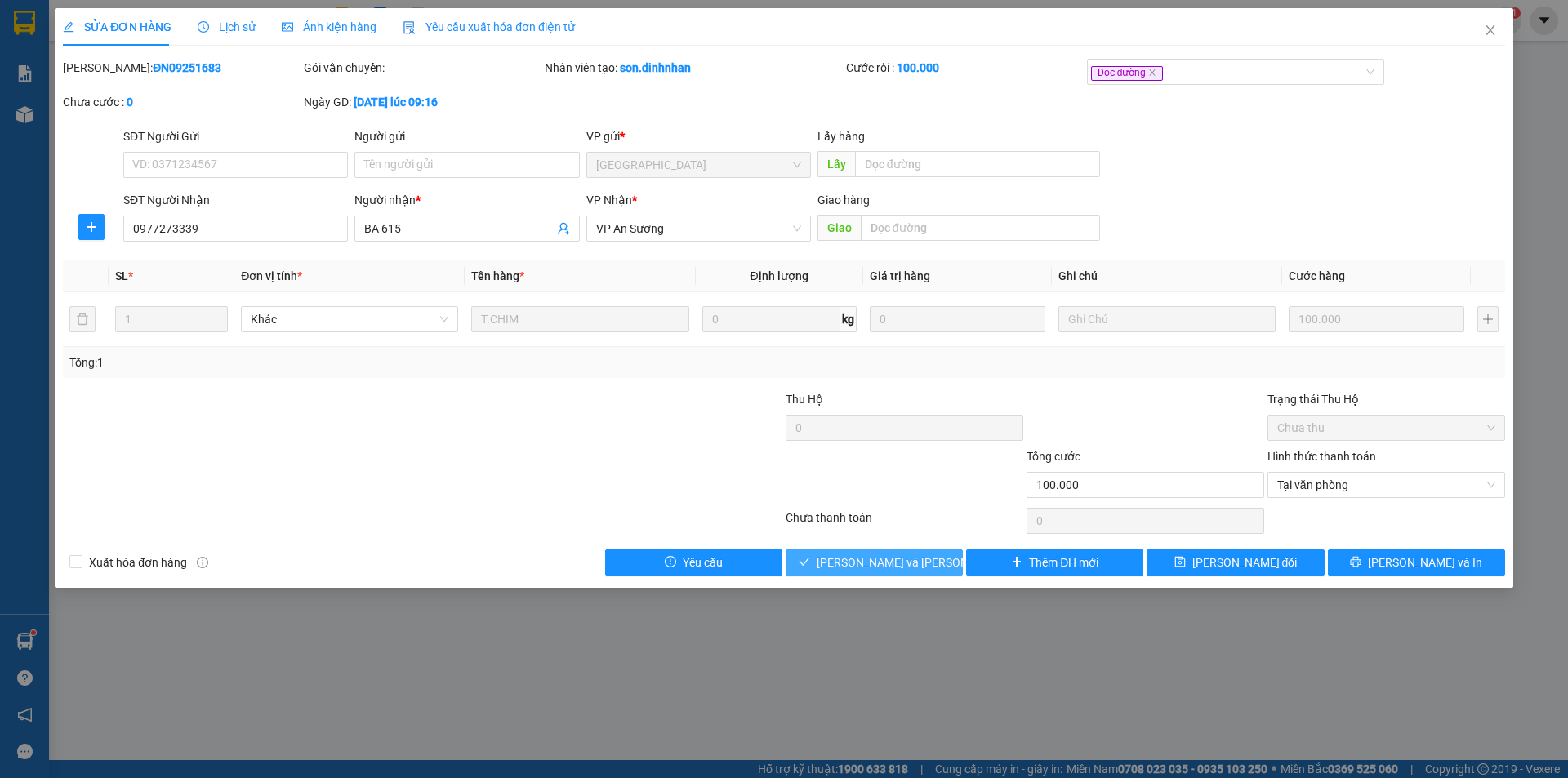
click at [860, 573] on button "[PERSON_NAME] và Giao hàng" at bounding box center [874, 563] width 177 height 26
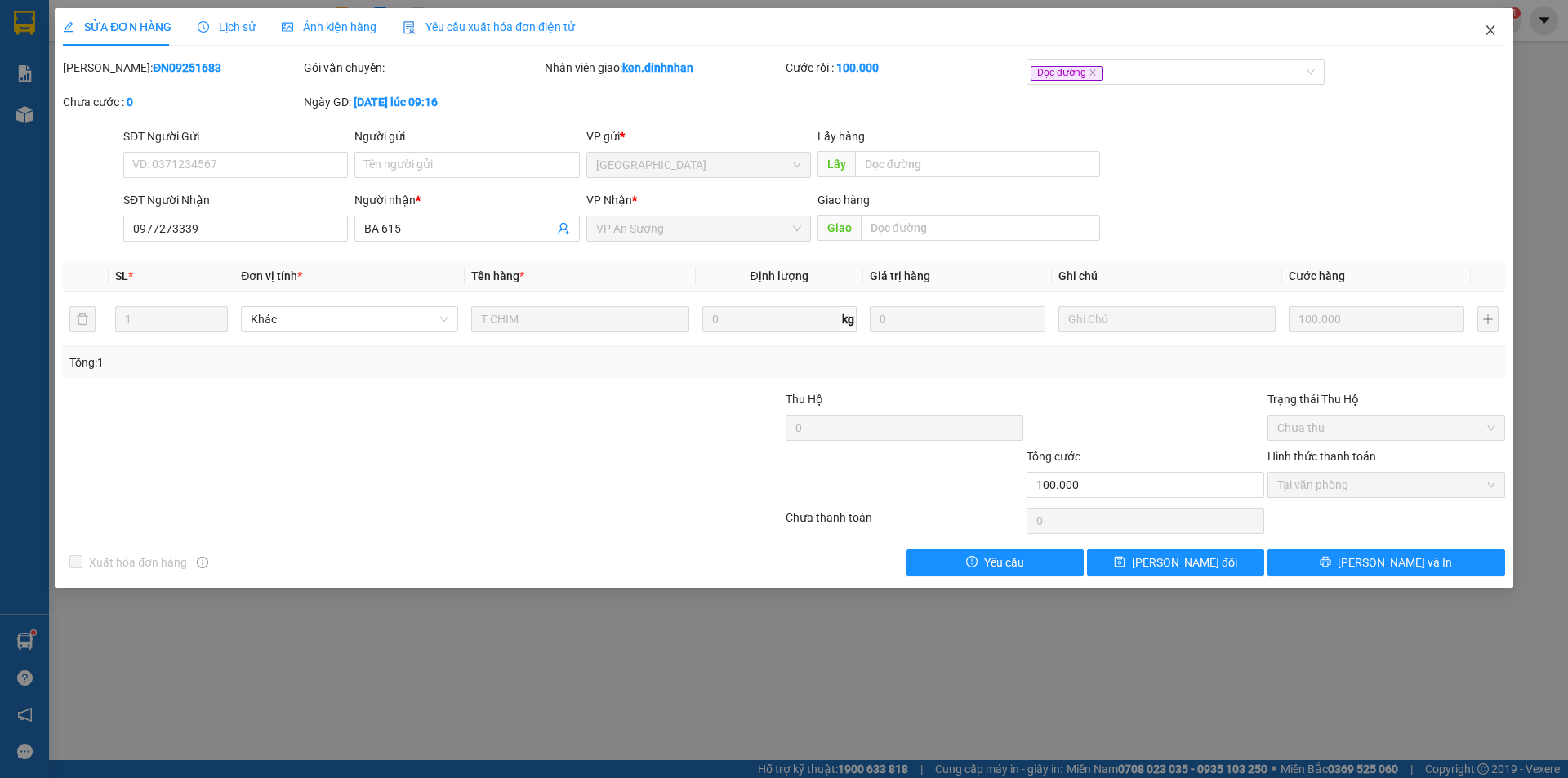
drag, startPoint x: 1502, startPoint y: 32, endPoint x: 872, endPoint y: 42, distance: 630.1
click at [1487, 32] on span "Close" at bounding box center [1490, 30] width 46 height 46
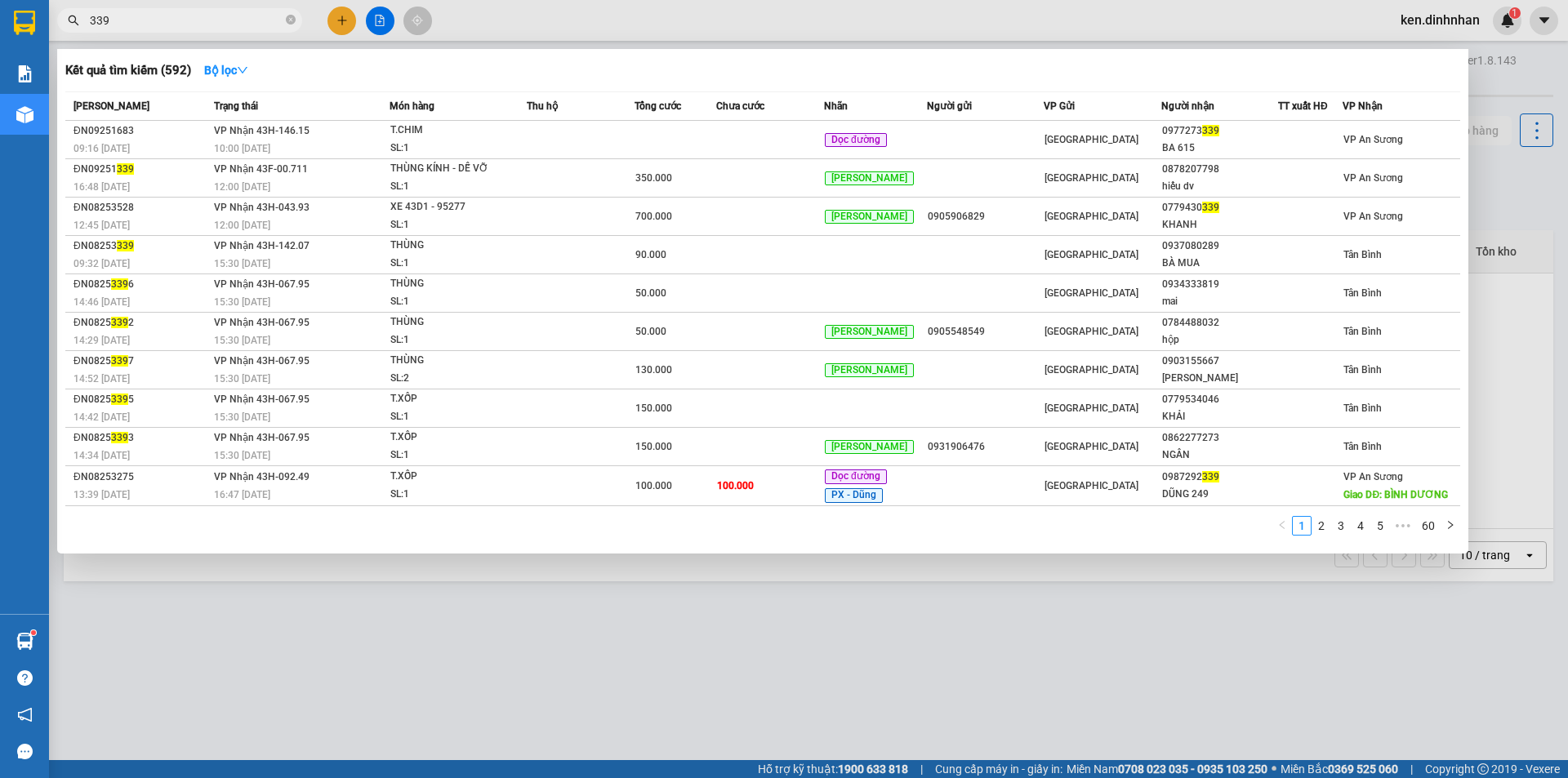
click at [261, 19] on input "339" at bounding box center [186, 20] width 193 height 18
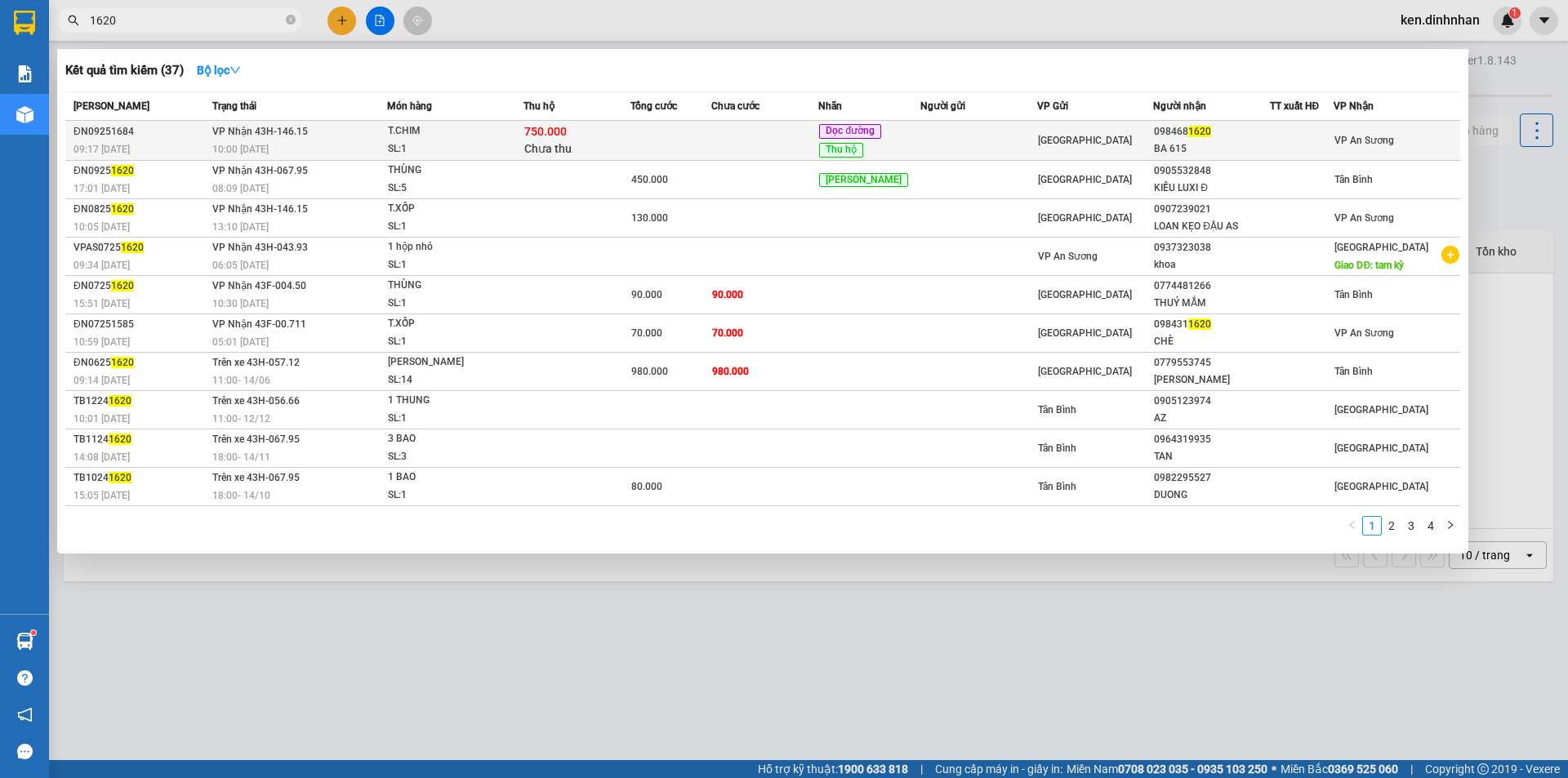
drag, startPoint x: 555, startPoint y: 143, endPoint x: 567, endPoint y: 142, distance: 12.0
click at [567, 142] on span "Chưa thu" at bounding box center [548, 148] width 48 height 13
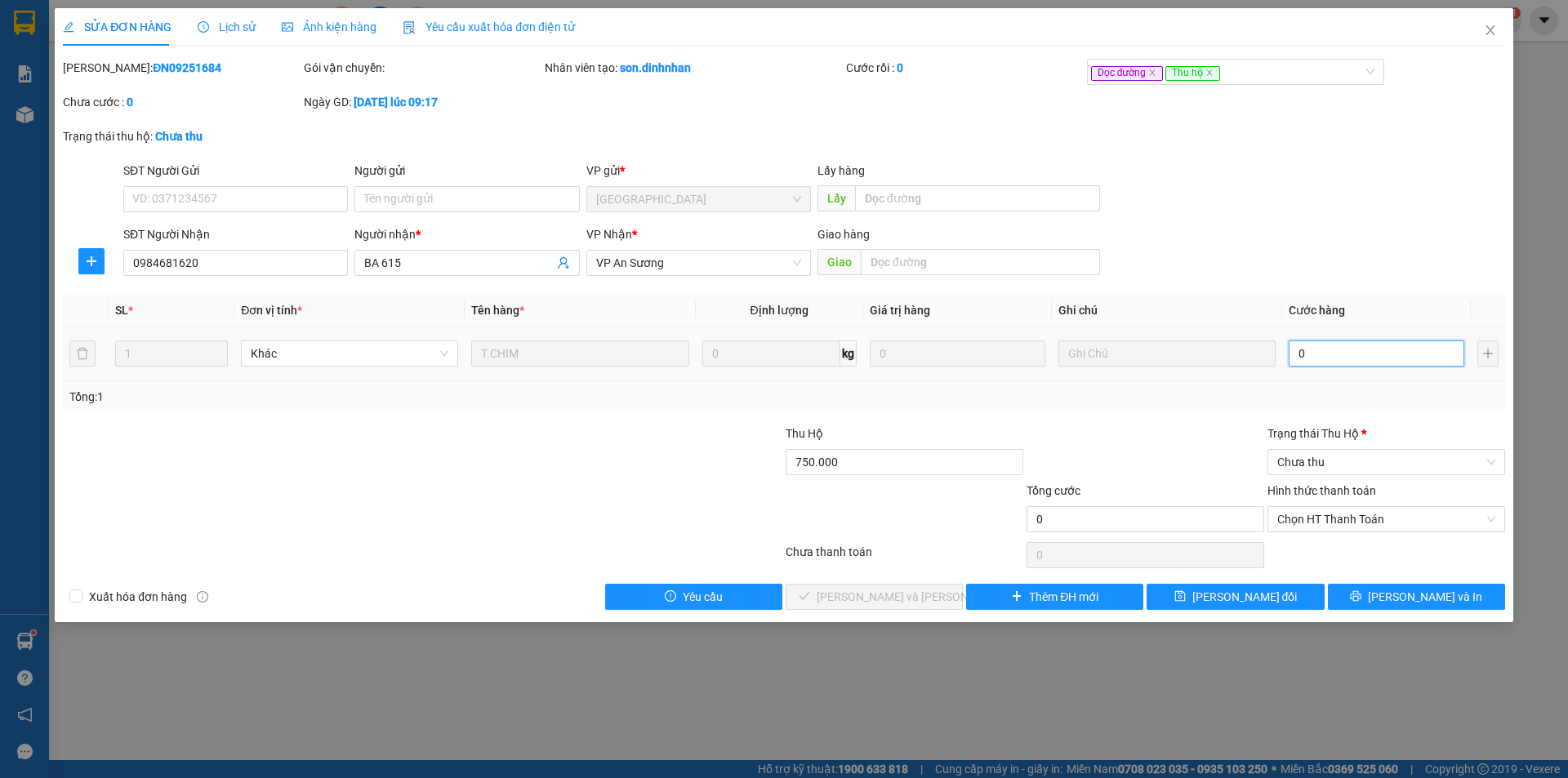
click at [1326, 353] on input "0" at bounding box center [1376, 353] width 175 height 26
click at [1365, 468] on span "Chưa thu" at bounding box center [1386, 462] width 218 height 24
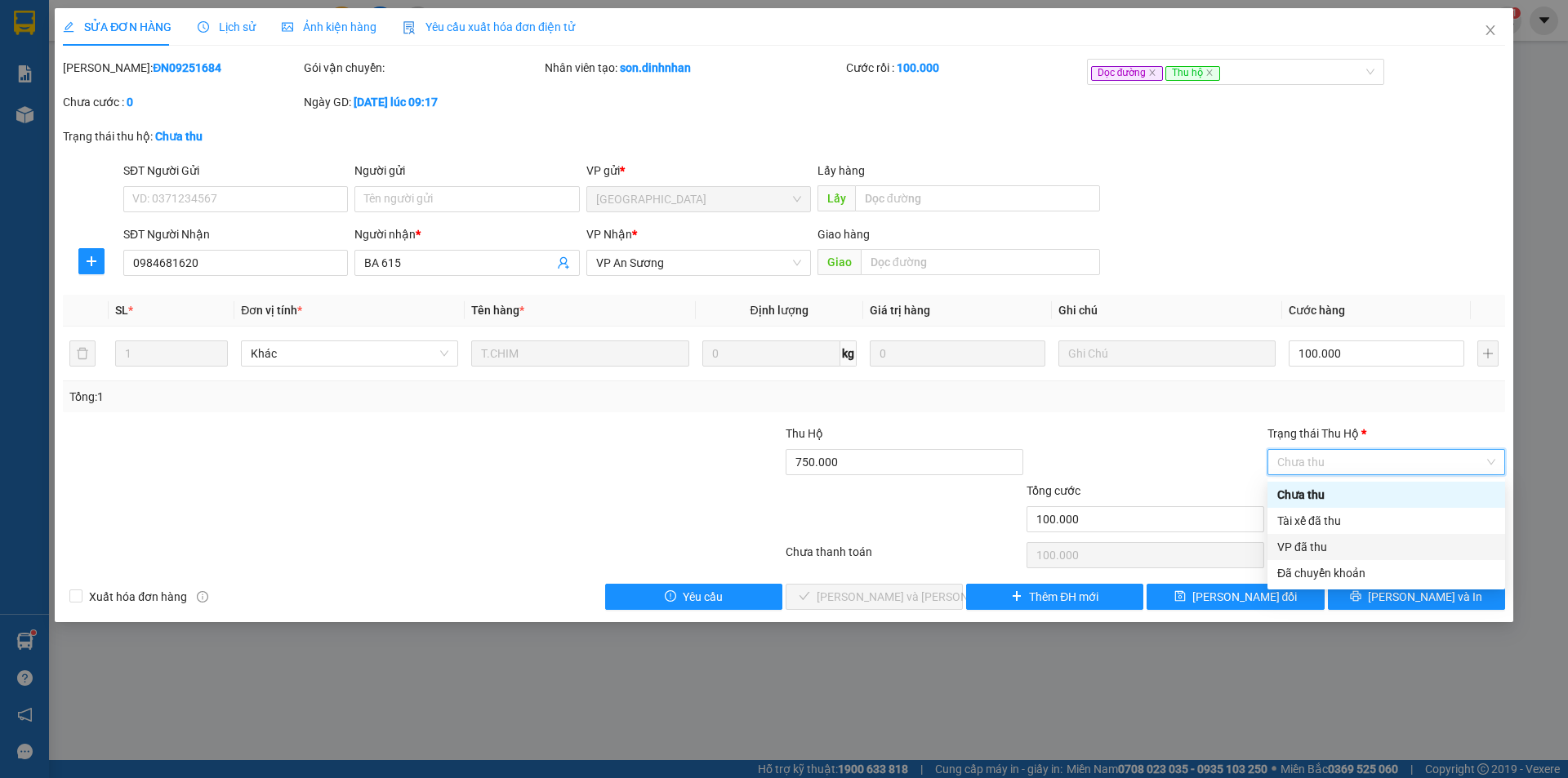
click at [1335, 547] on div "VP đã thu" at bounding box center [1386, 547] width 218 height 18
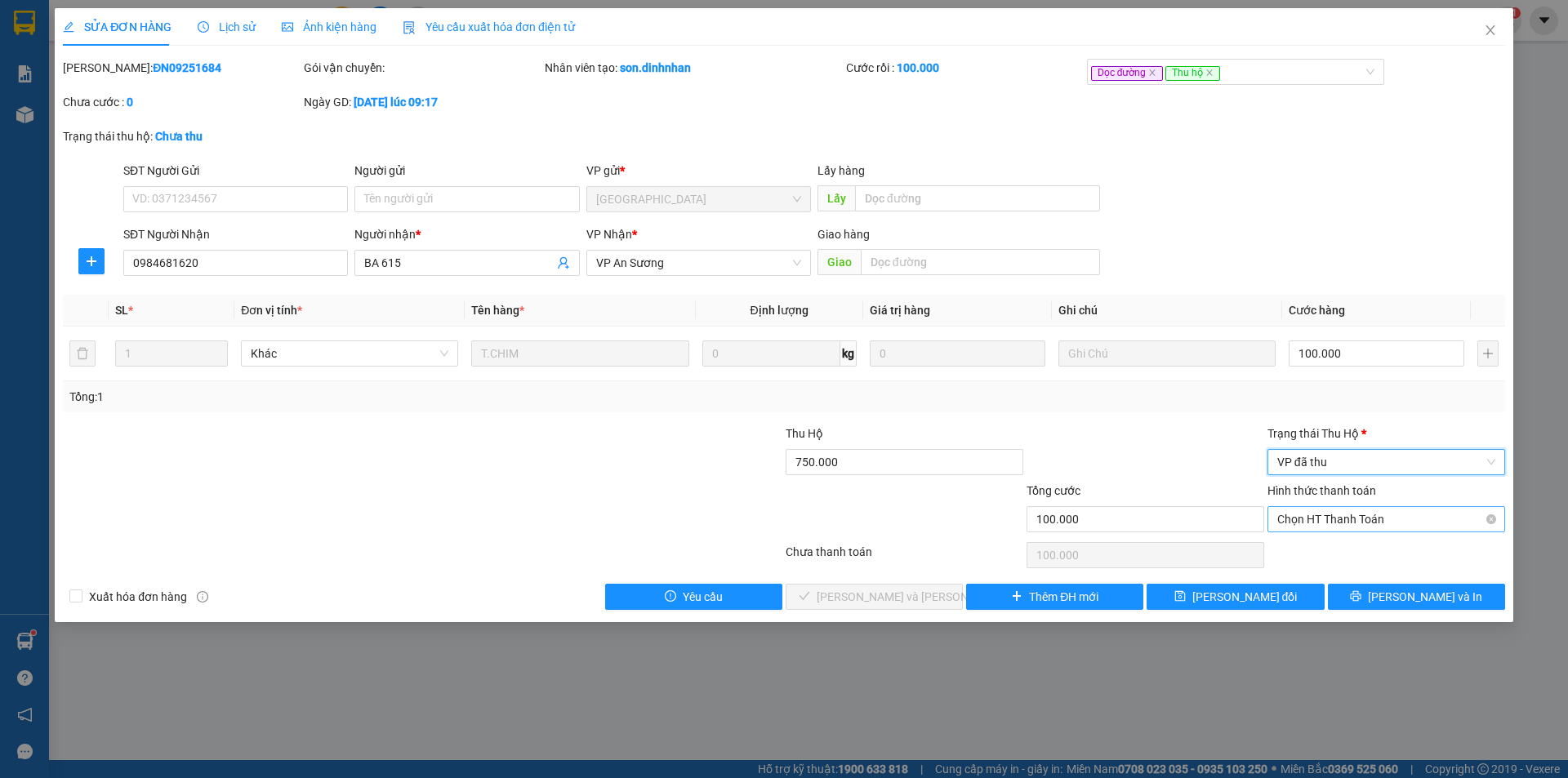
click at [1389, 515] on span "Chọn HT Thanh Toán" at bounding box center [1386, 519] width 218 height 24
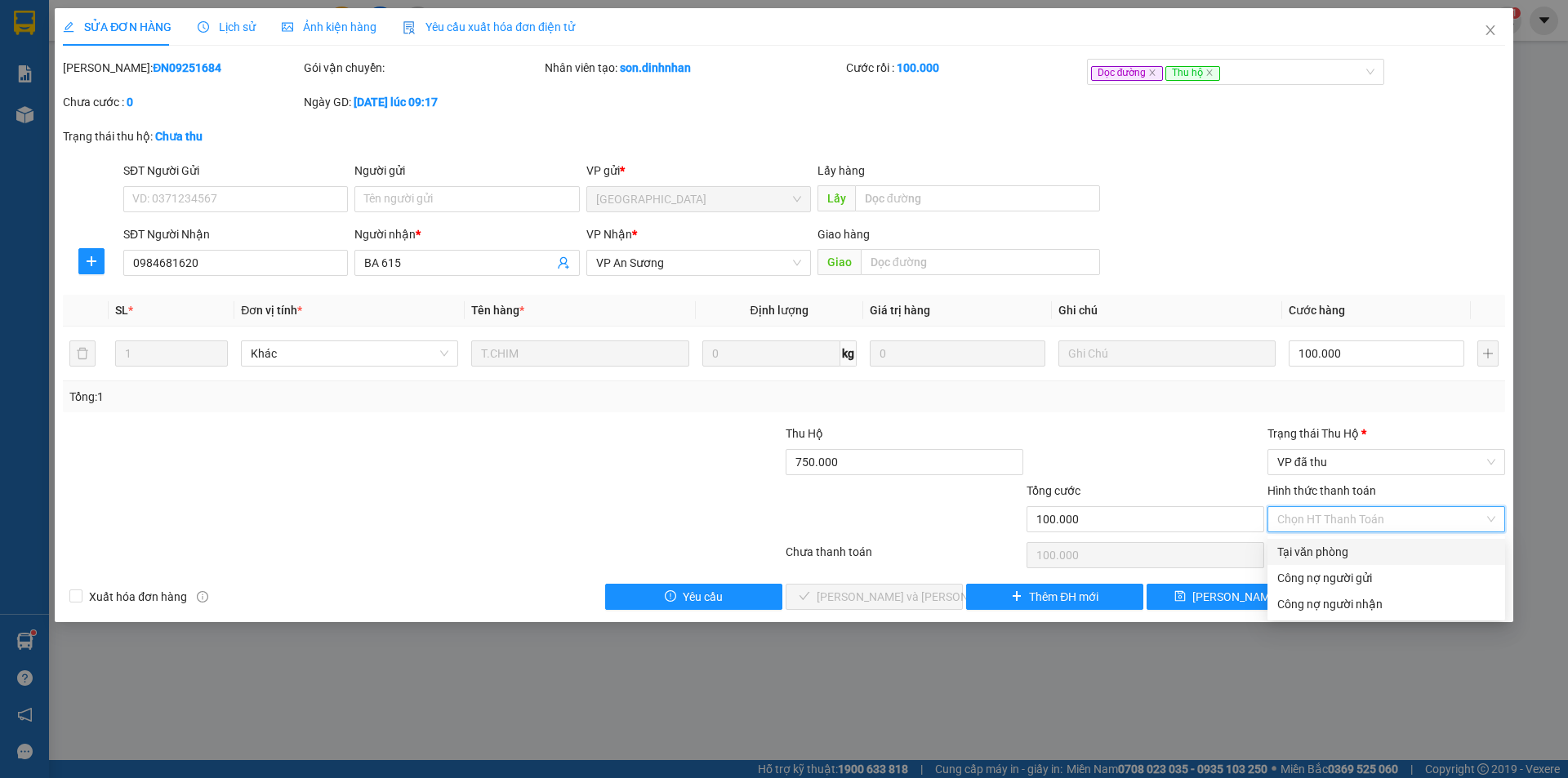
drag, startPoint x: 1339, startPoint y: 550, endPoint x: 1191, endPoint y: 574, distance: 149.9
click at [1338, 550] on div "Tại văn phòng" at bounding box center [1386, 551] width 218 height 18
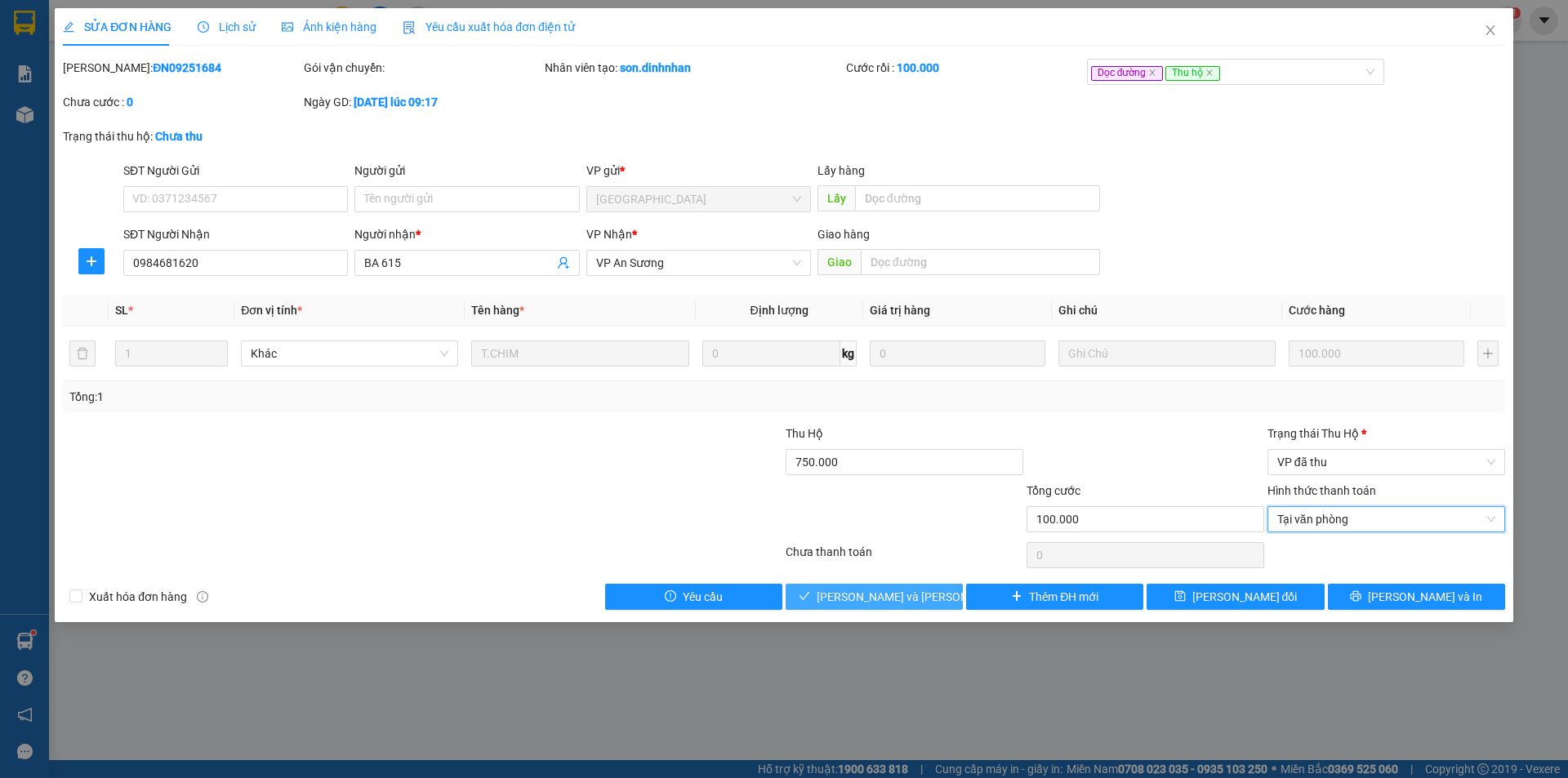
click at [924, 597] on span "[PERSON_NAME] và Giao hàng" at bounding box center [926, 597] width 221 height 18
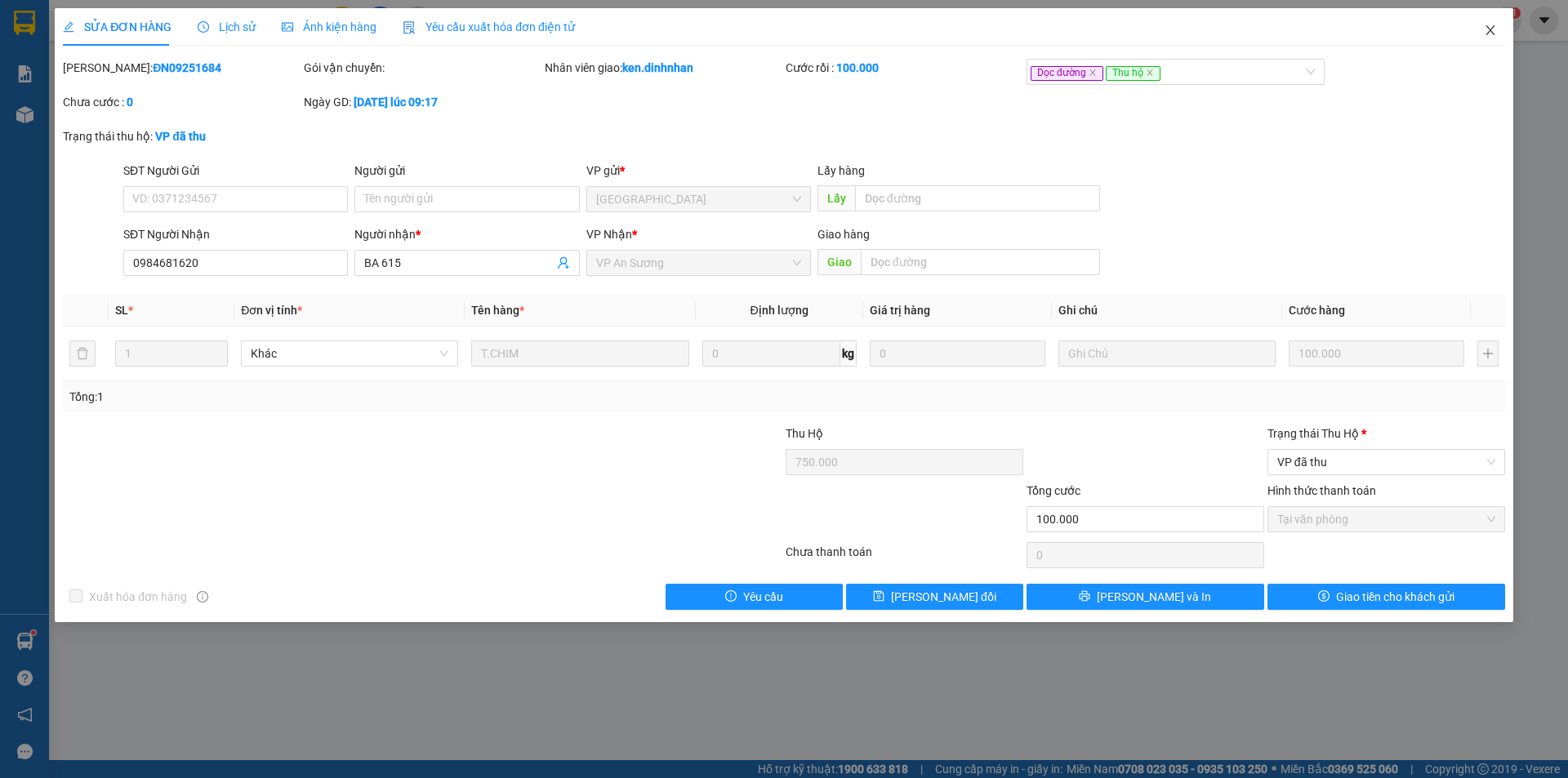
click at [1475, 30] on span "Close" at bounding box center [1490, 30] width 46 height 46
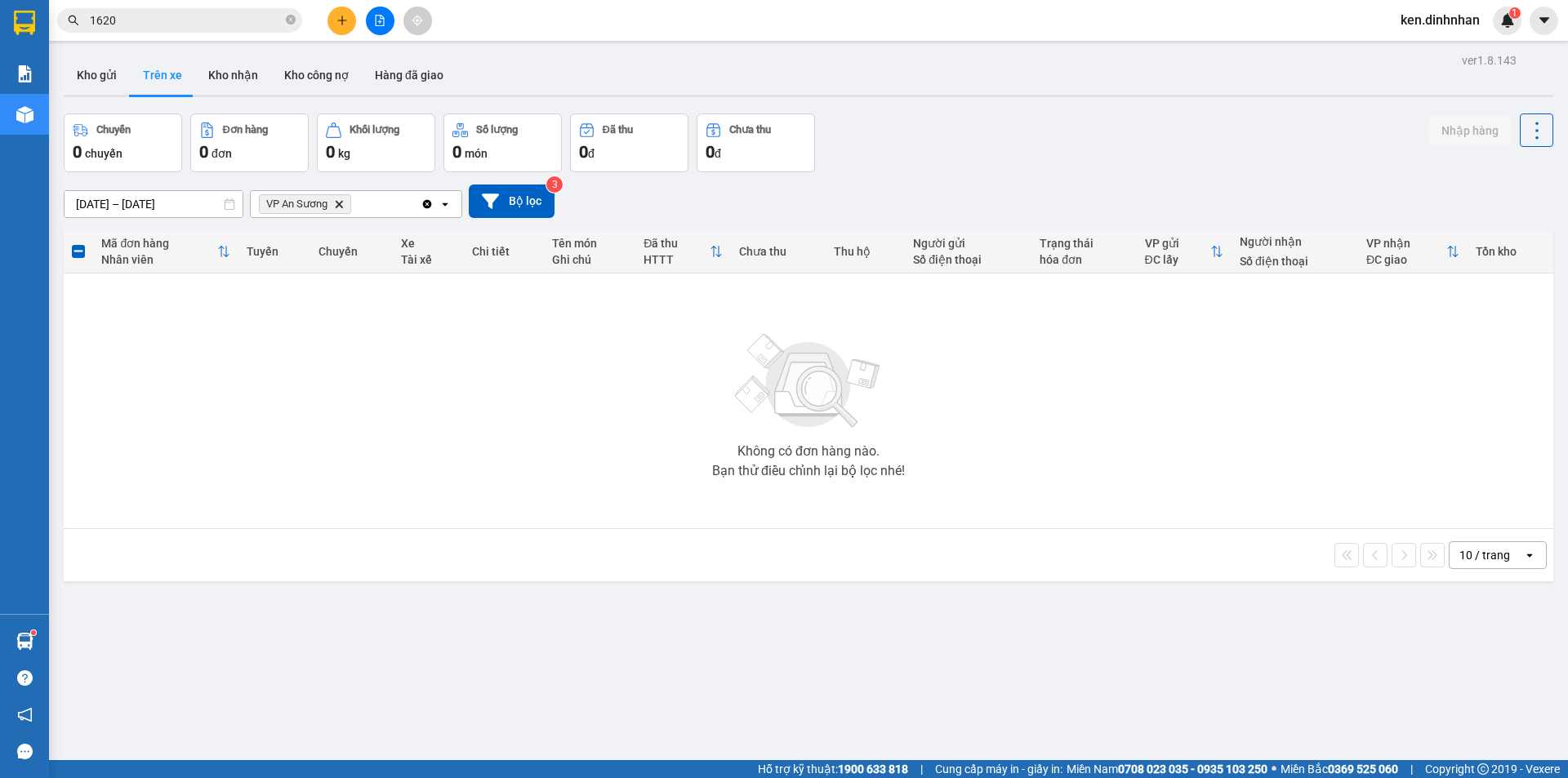
click at [159, 28] on input "1620" at bounding box center [186, 20] width 193 height 18
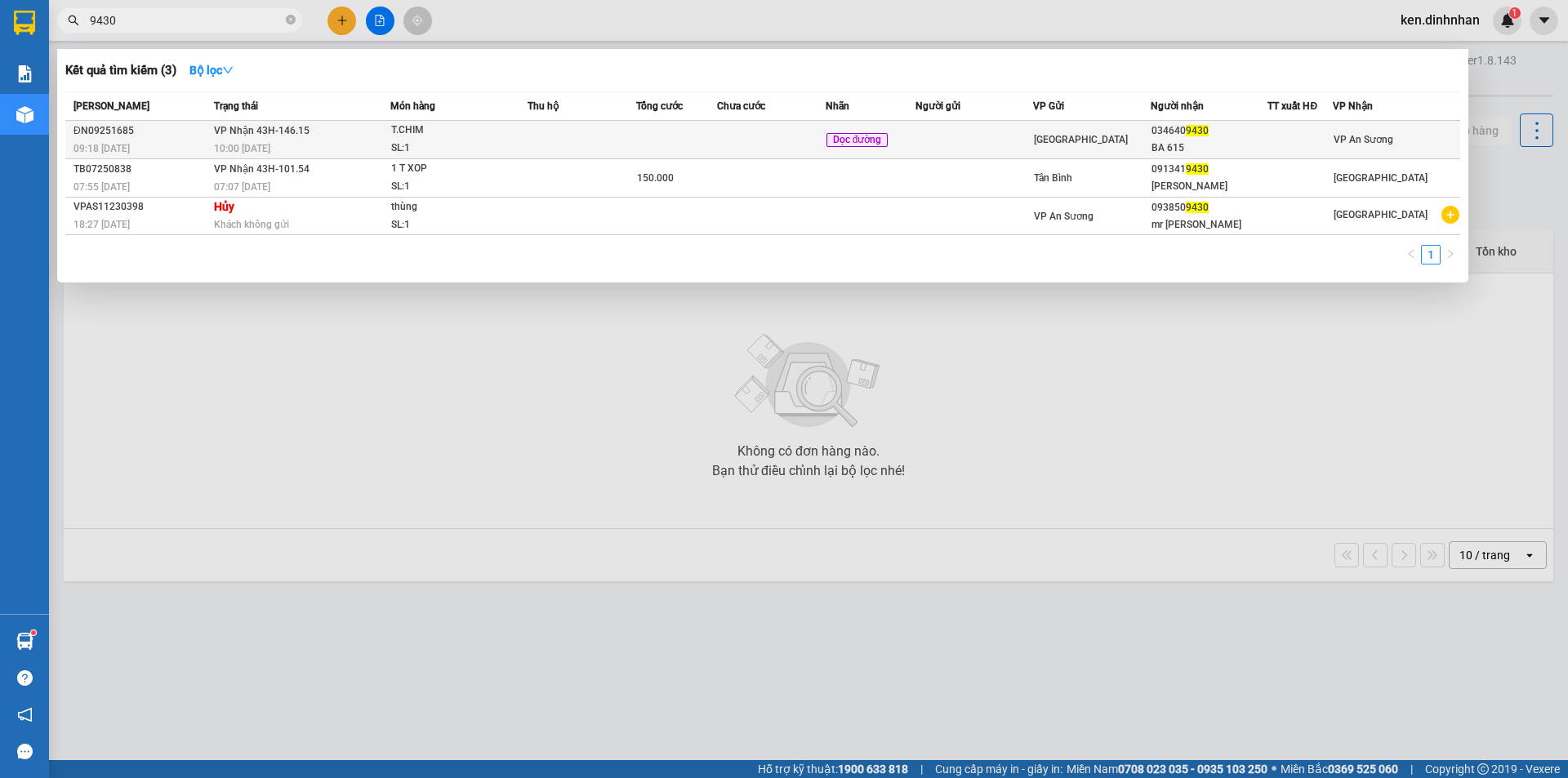
click at [536, 129] on tr "ĐN09251685 09:18 - 14/09 VP Nhận 43H-146.15 10:00 - 14/09 T.CHIM SL: 1 Dọc đườn…" at bounding box center [762, 140] width 1394 height 38
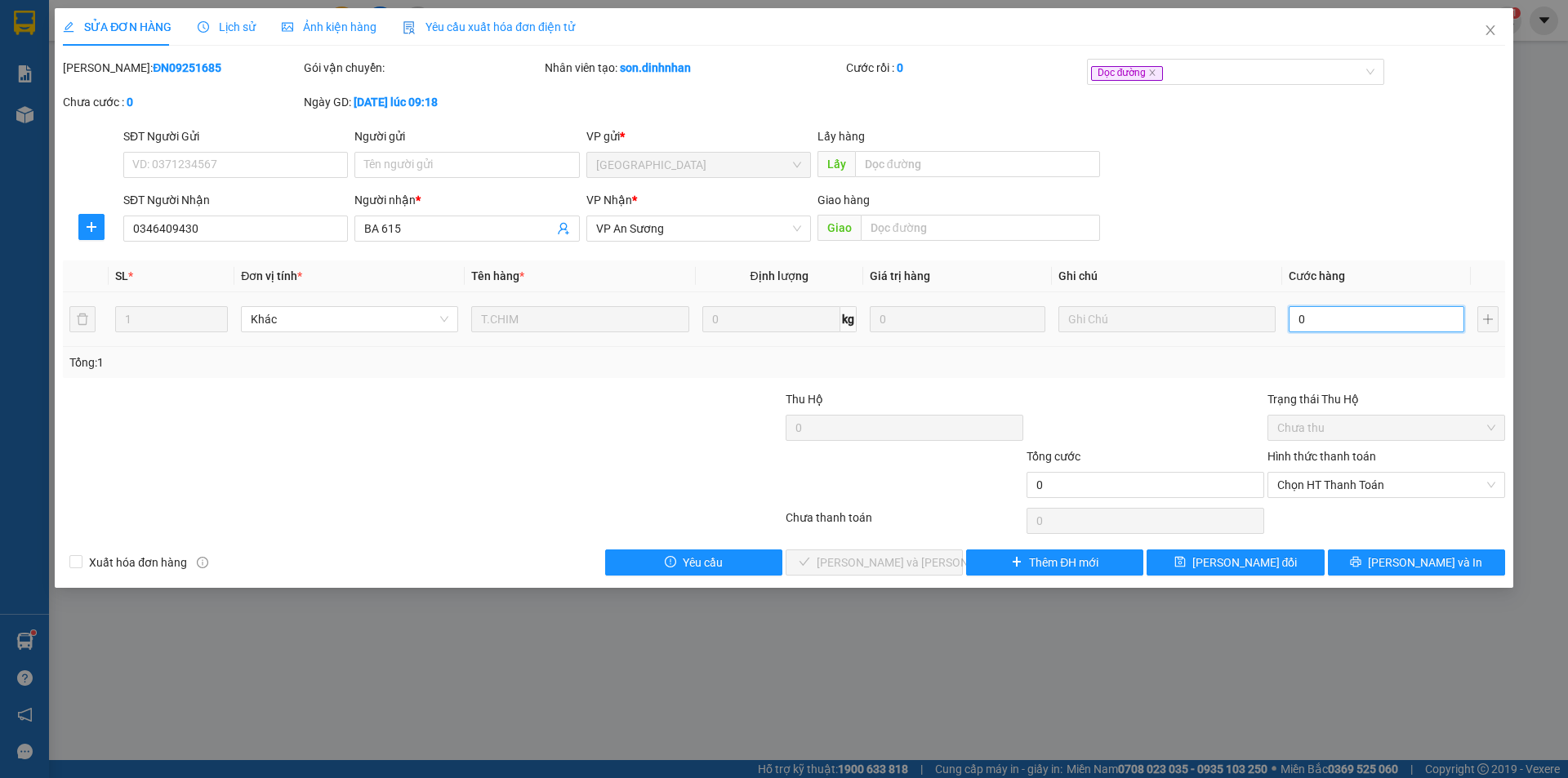
click at [1376, 309] on input "0" at bounding box center [1376, 320] width 175 height 26
click at [1386, 496] on span "Chọn HT Thanh Toán" at bounding box center [1386, 485] width 218 height 24
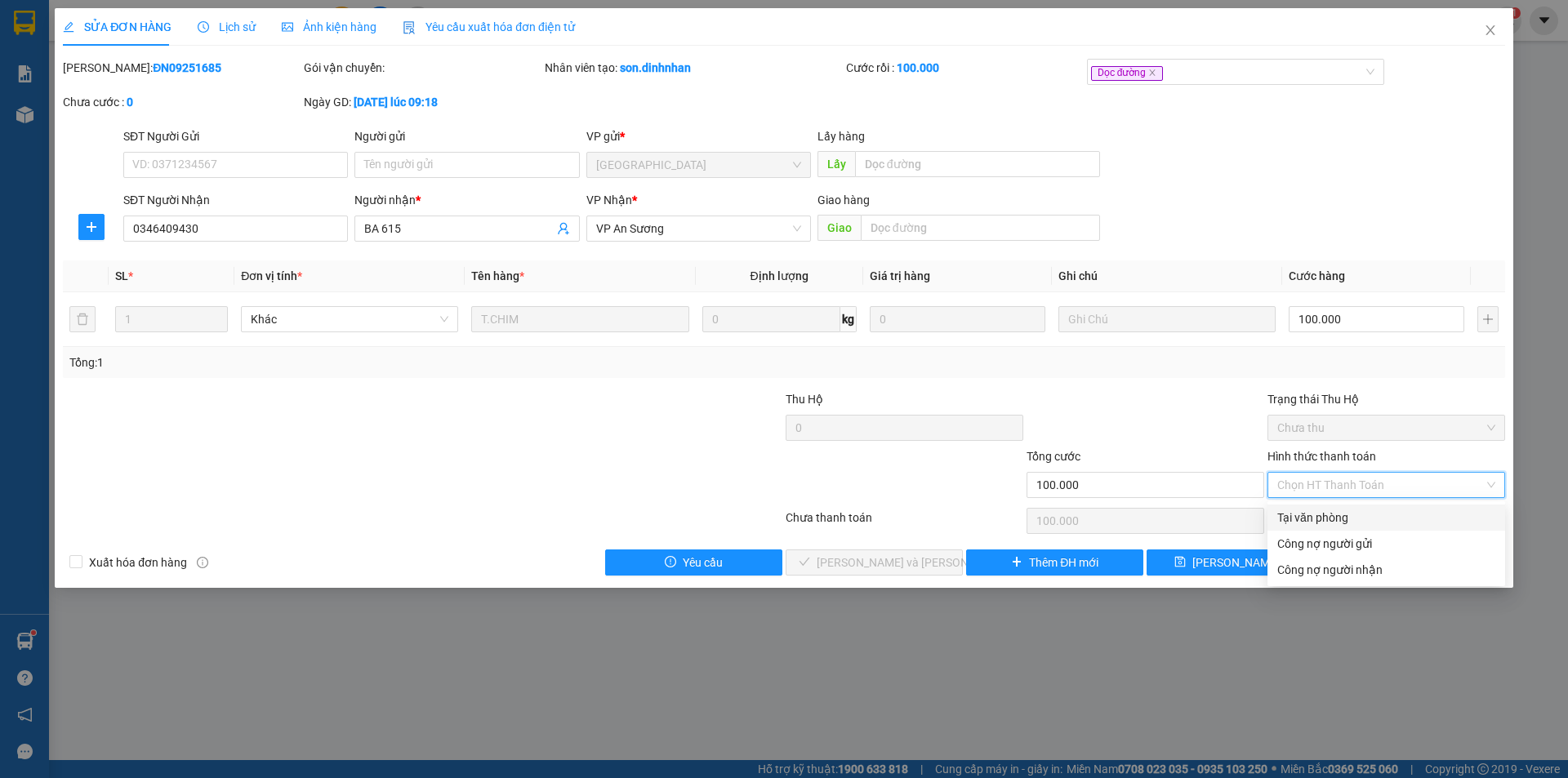
click at [1336, 516] on div "Tại văn phòng" at bounding box center [1386, 518] width 218 height 18
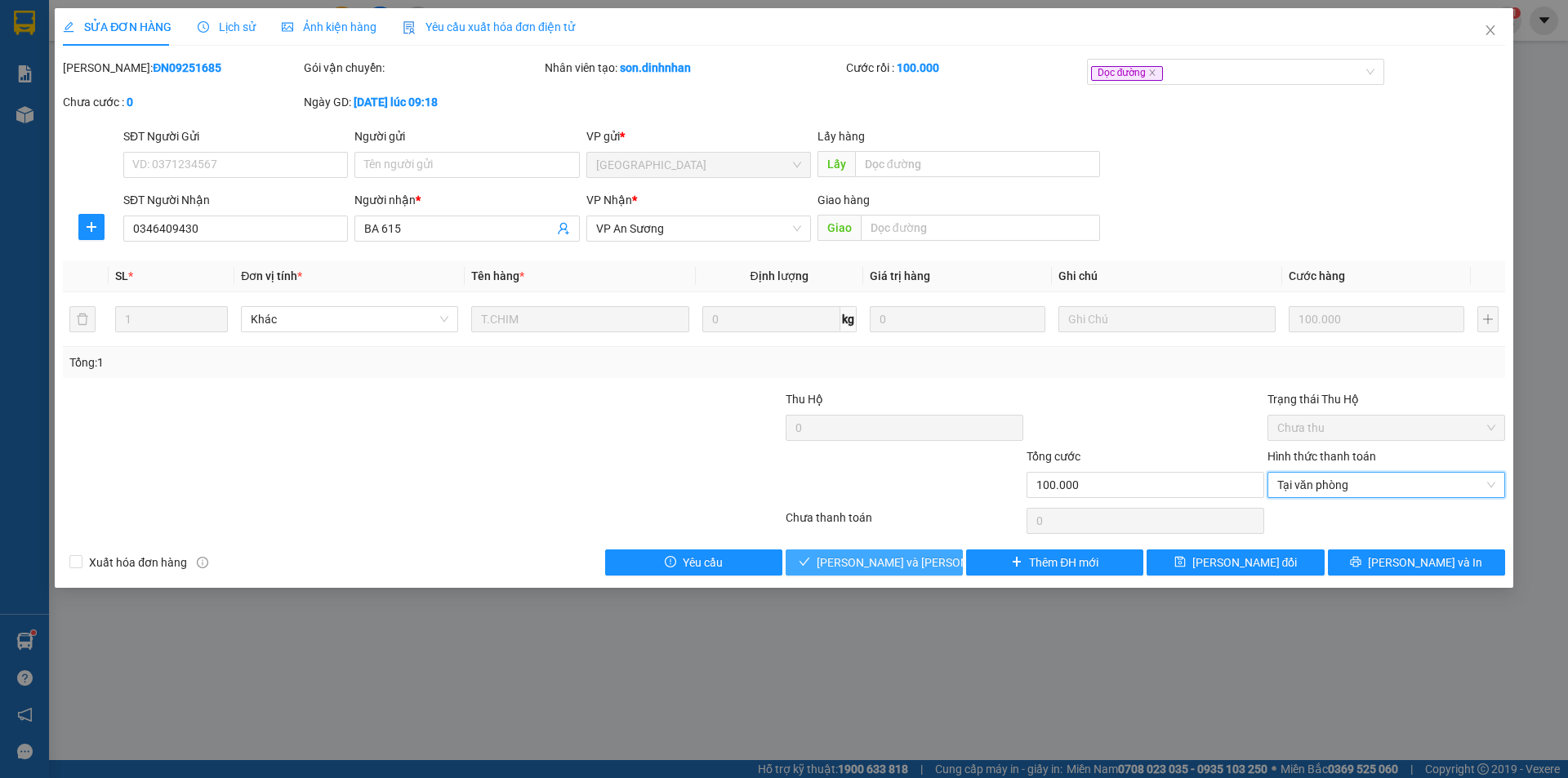
click at [891, 568] on span "[PERSON_NAME] và Giao hàng" at bounding box center [926, 563] width 221 height 18
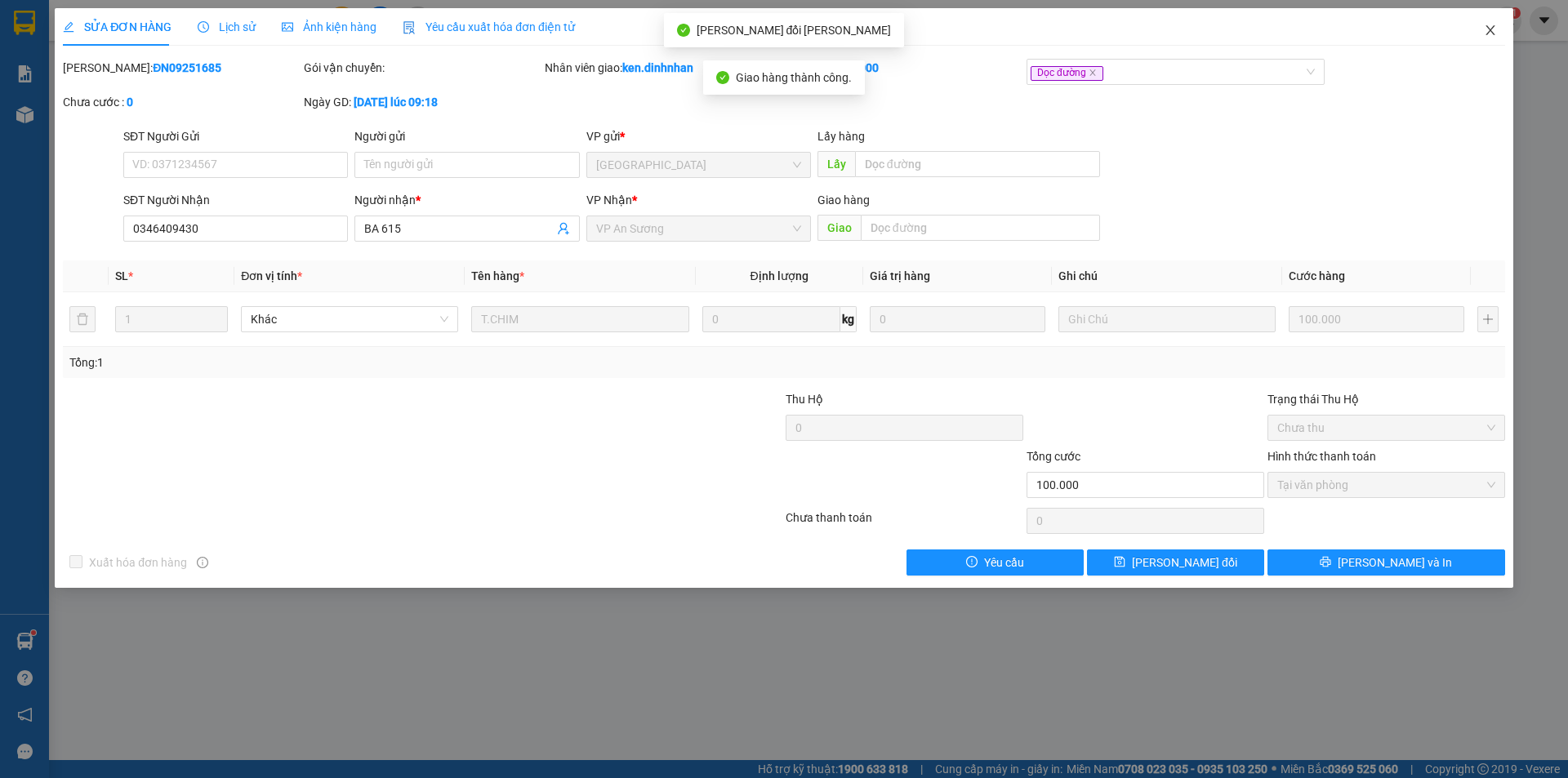
click at [1487, 26] on icon "close" at bounding box center [1490, 30] width 13 height 13
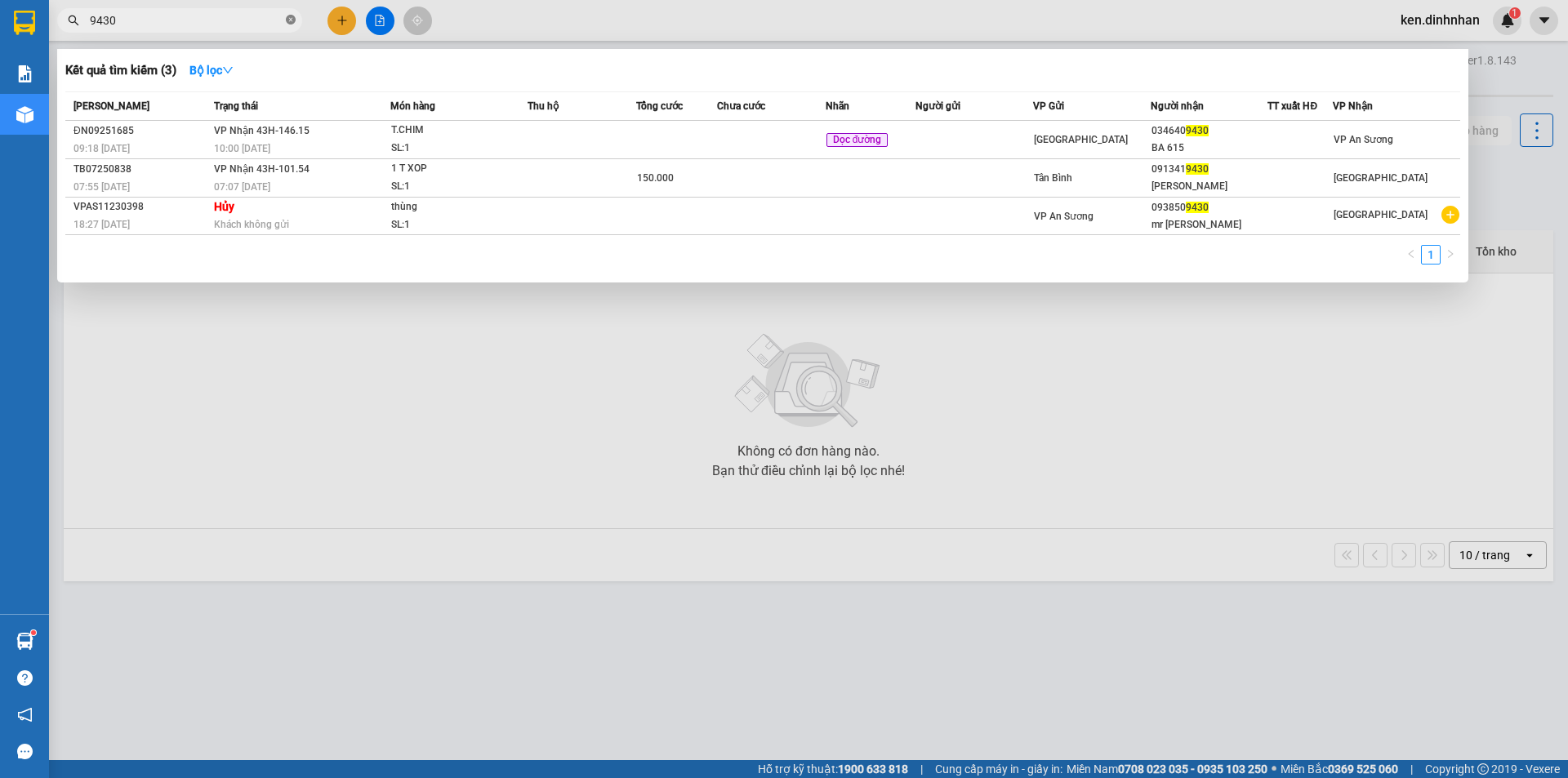
click at [289, 21] on icon "close-circle" at bounding box center [290, 19] width 10 height 10
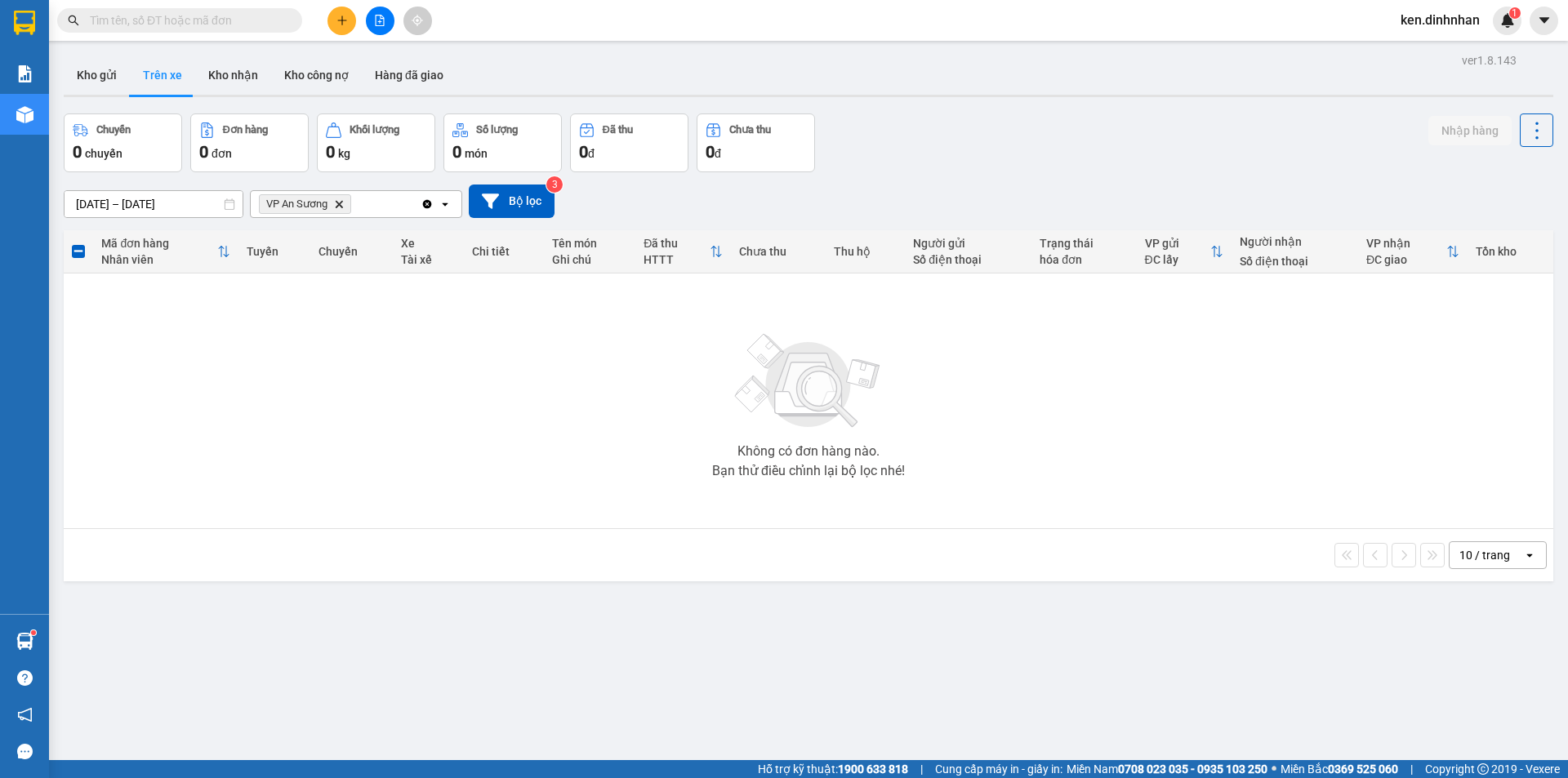
click at [225, 27] on input "text" at bounding box center [186, 20] width 193 height 18
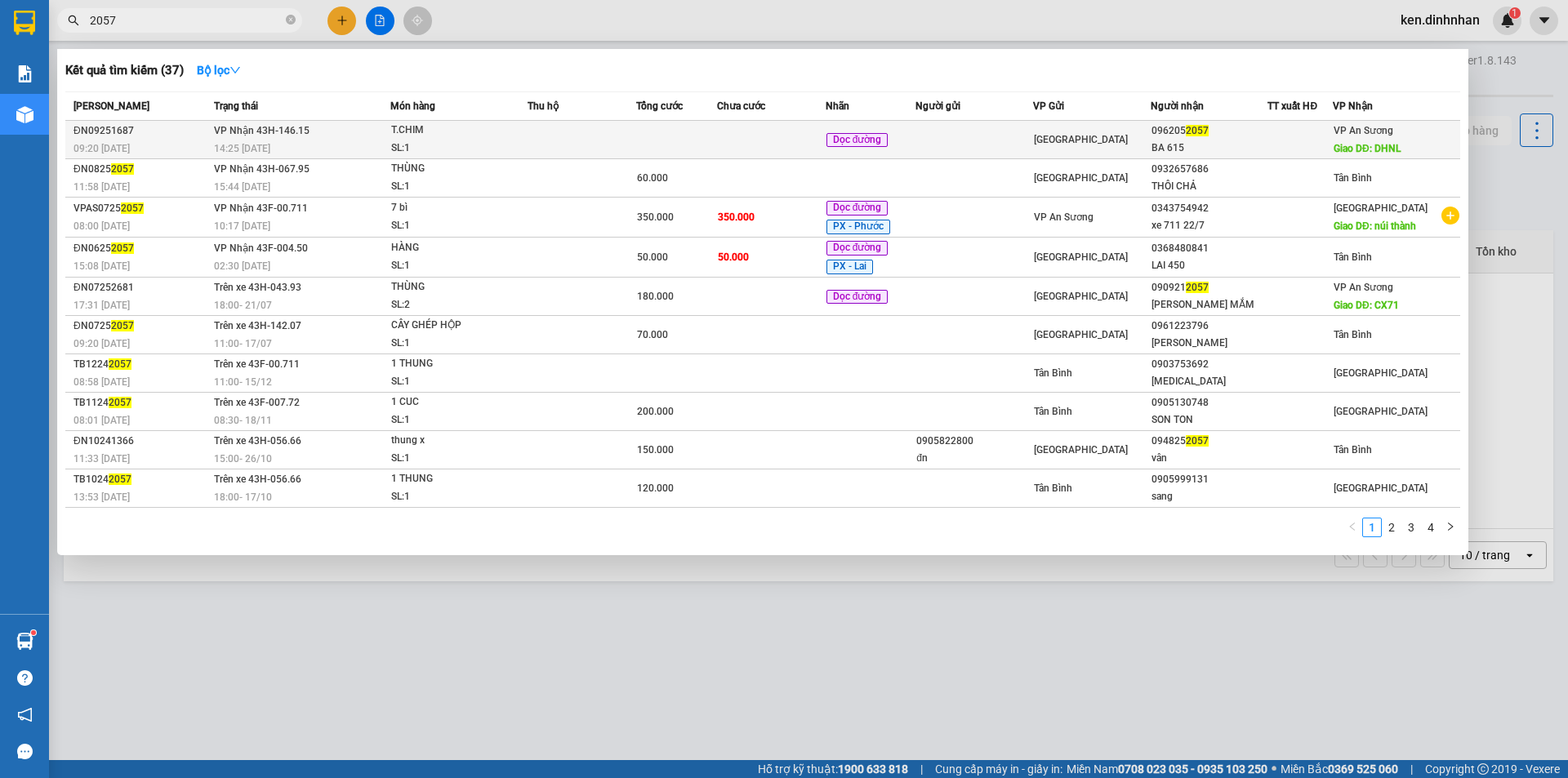
click at [758, 133] on td at bounding box center [771, 140] width 109 height 38
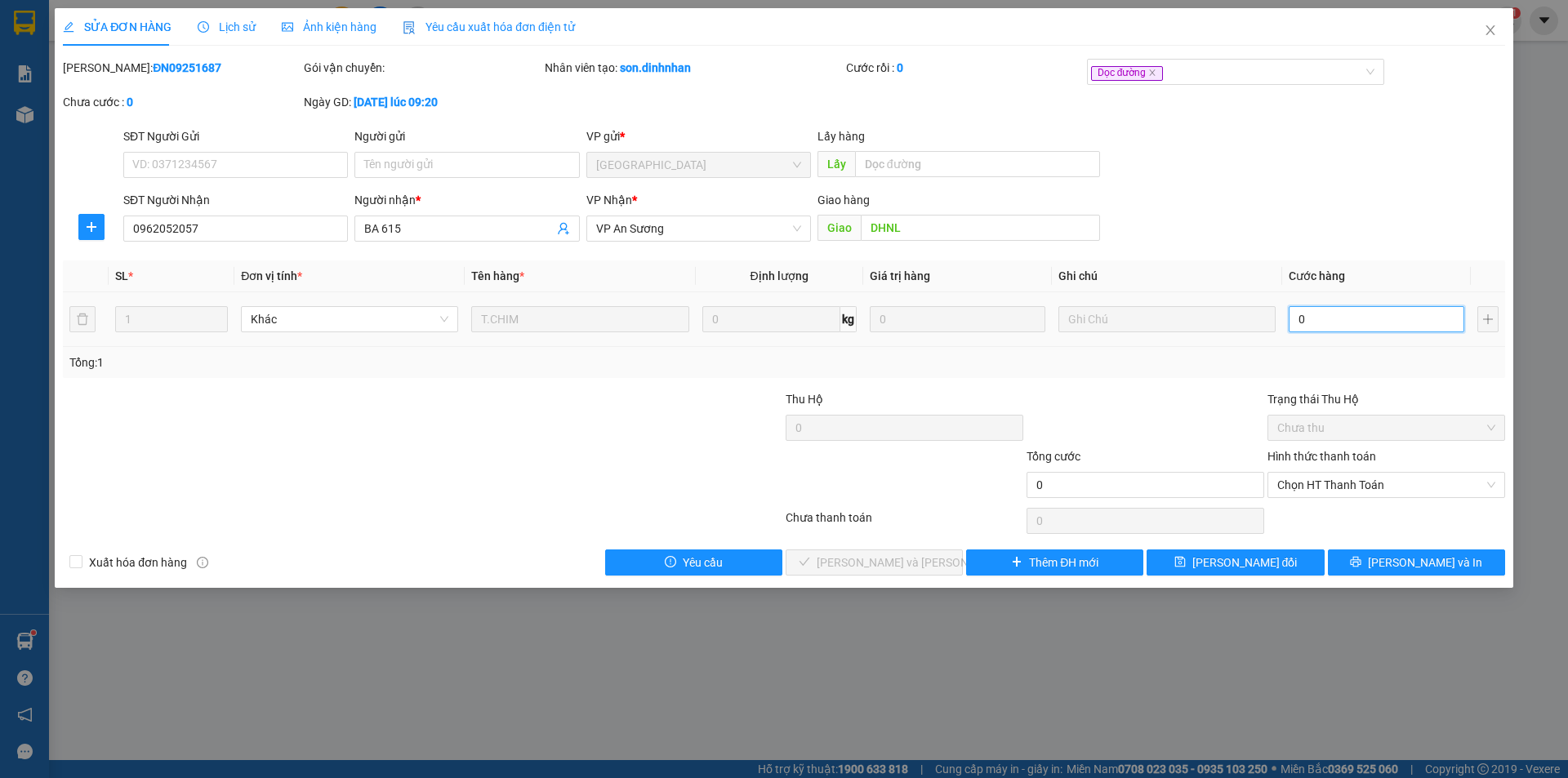
click at [1360, 319] on input "0" at bounding box center [1376, 320] width 175 height 26
click at [1387, 482] on span "Chọn HT Thanh Toán" at bounding box center [1386, 485] width 218 height 24
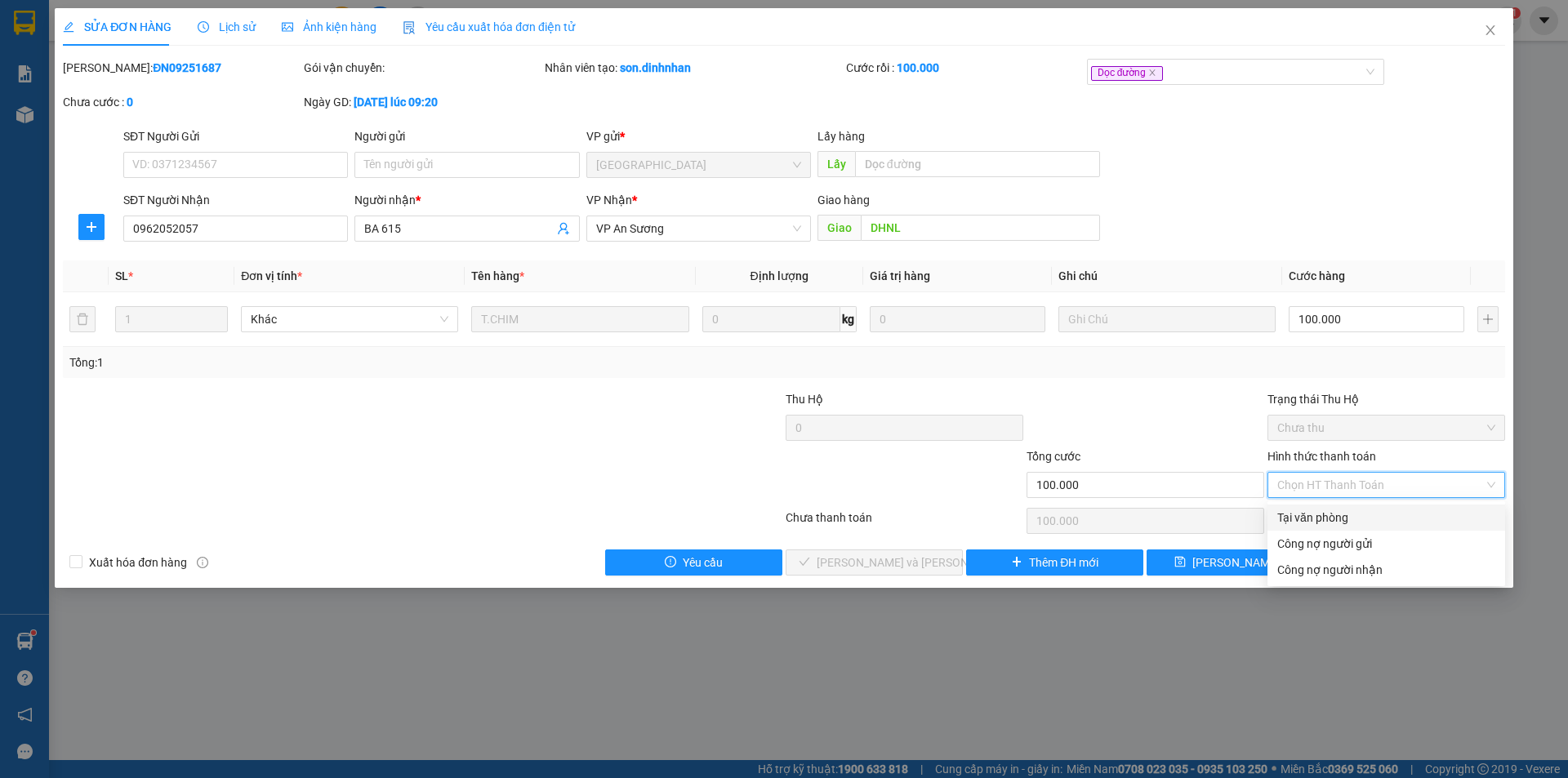
drag, startPoint x: 1379, startPoint y: 509, endPoint x: 1287, endPoint y: 531, distance: 94.6
click at [1377, 509] on div "Tại văn phòng" at bounding box center [1386, 518] width 218 height 18
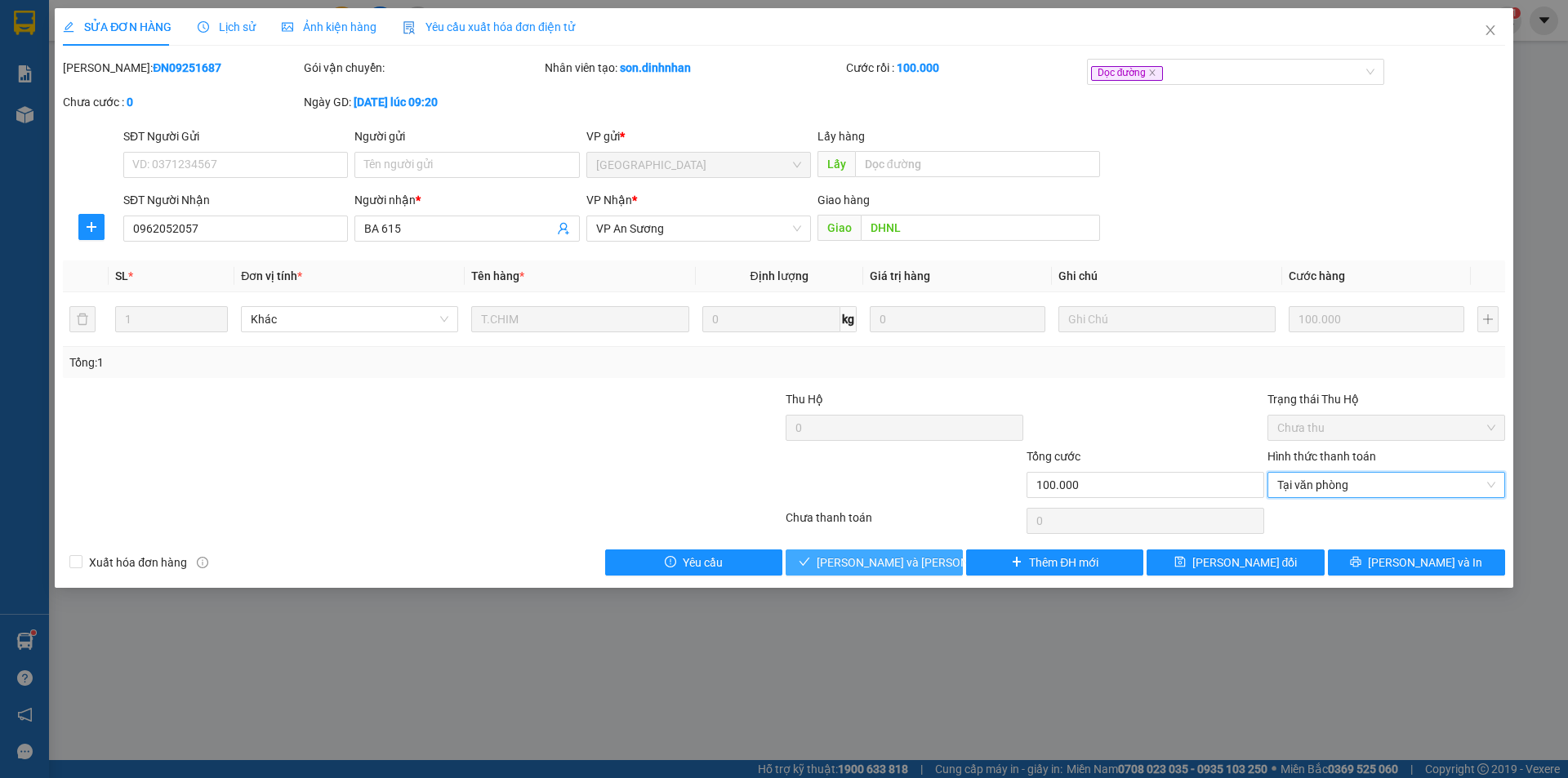
click at [912, 557] on span "[PERSON_NAME] và Giao hàng" at bounding box center [926, 563] width 221 height 18
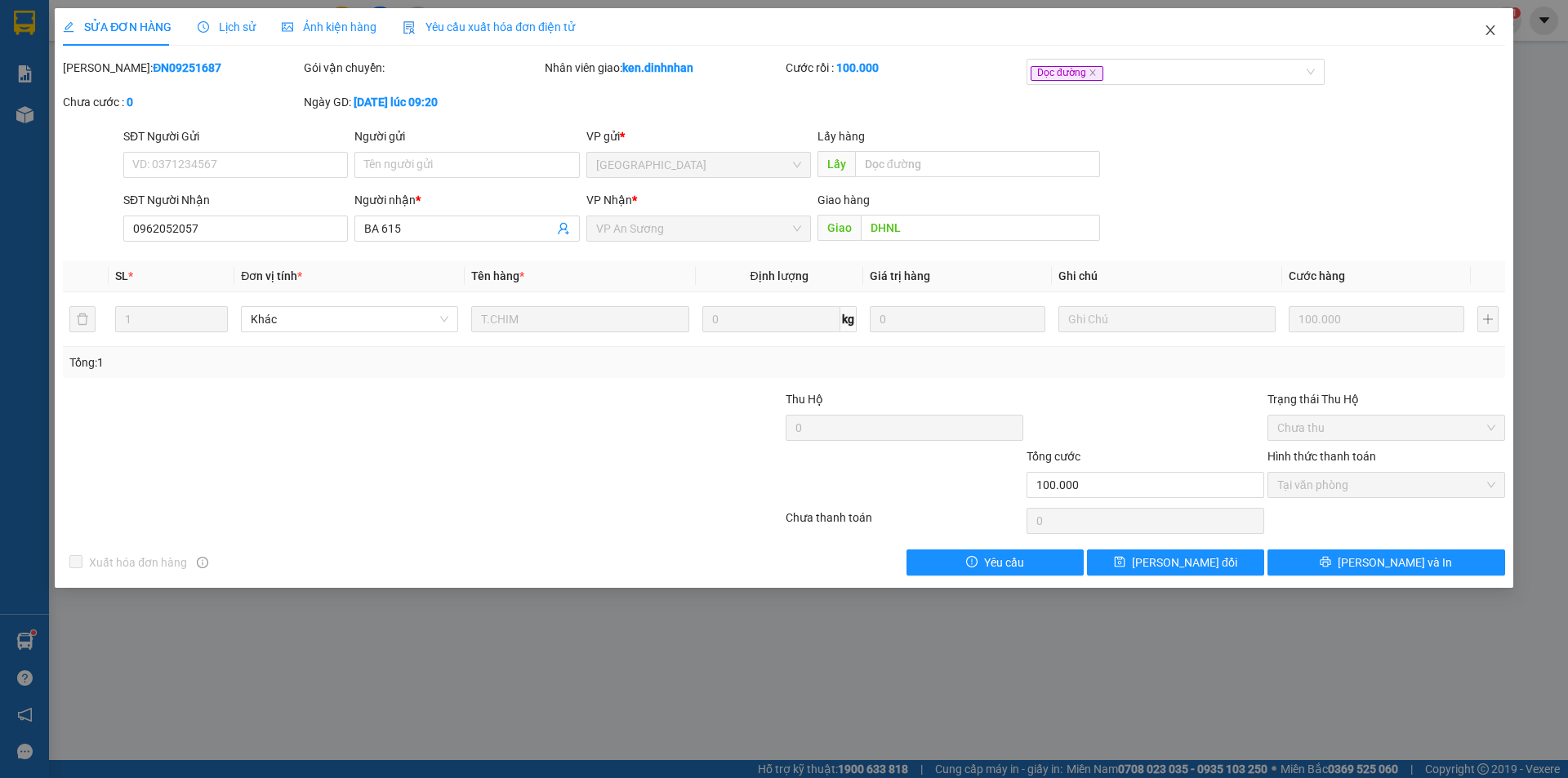
drag, startPoint x: 1495, startPoint y: 36, endPoint x: 740, endPoint y: 10, distance: 755.4
click at [1492, 34] on icon "close" at bounding box center [1490, 30] width 13 height 13
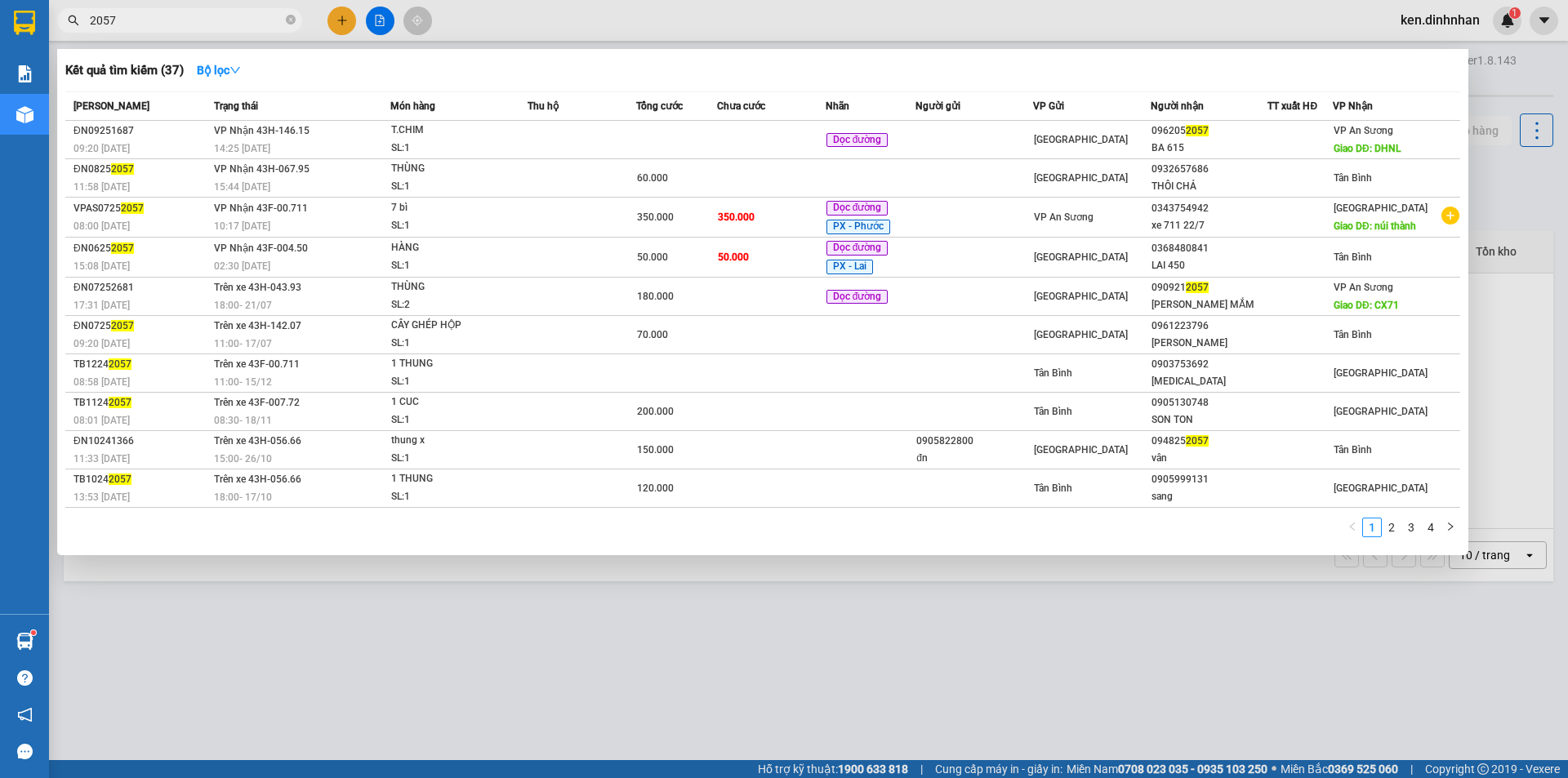
drag, startPoint x: 285, startPoint y: 16, endPoint x: 305, endPoint y: 21, distance: 20.6
click at [287, 17] on span "2057" at bounding box center [180, 20] width 245 height 24
click at [287, 21] on icon "close-circle" at bounding box center [290, 19] width 10 height 10
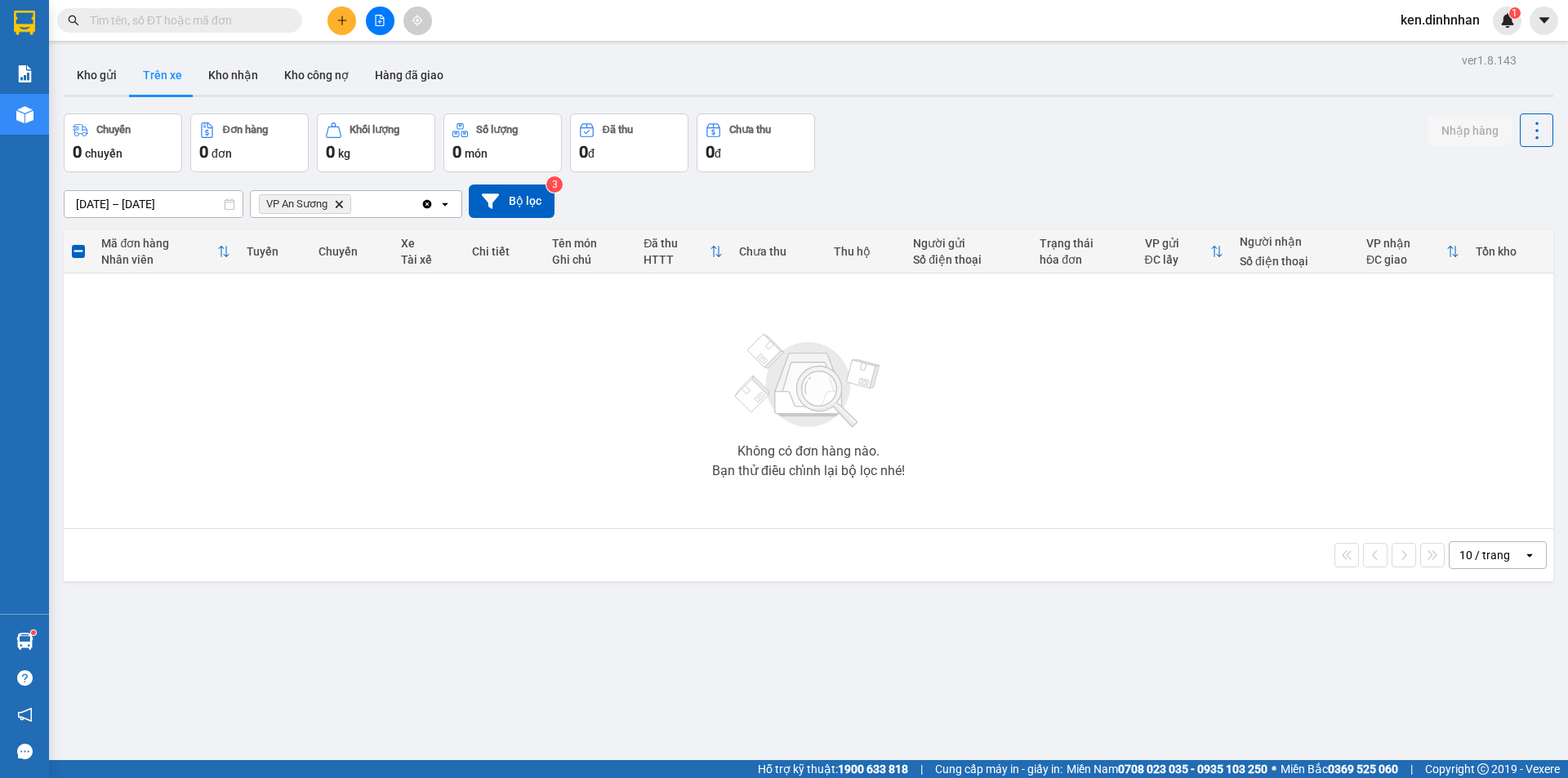
click at [236, 21] on input "text" at bounding box center [186, 20] width 193 height 18
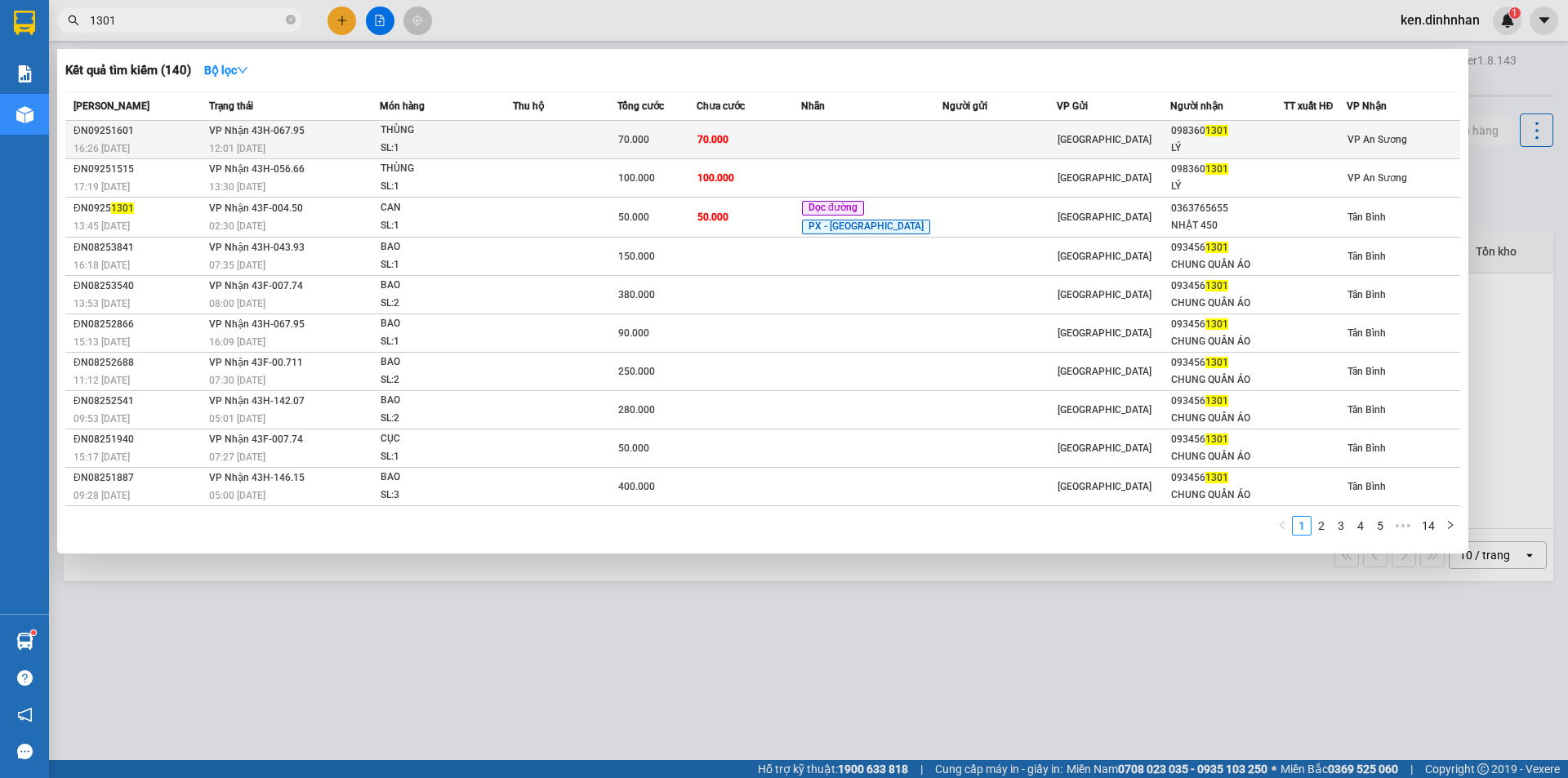
click at [787, 133] on td "70.000" at bounding box center [748, 140] width 104 height 38
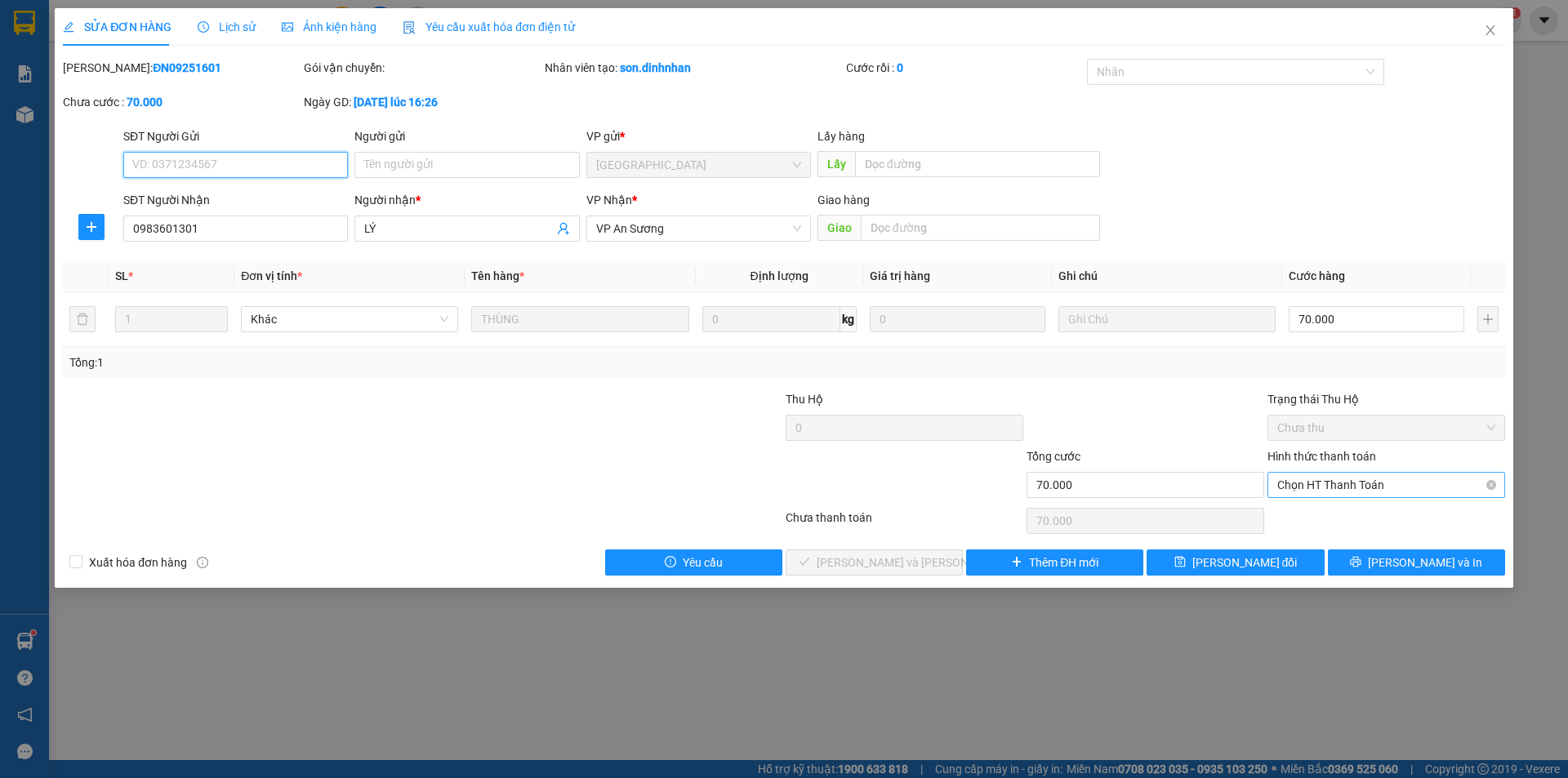
click at [1347, 487] on span "Chọn HT Thanh Toán" at bounding box center [1386, 485] width 218 height 24
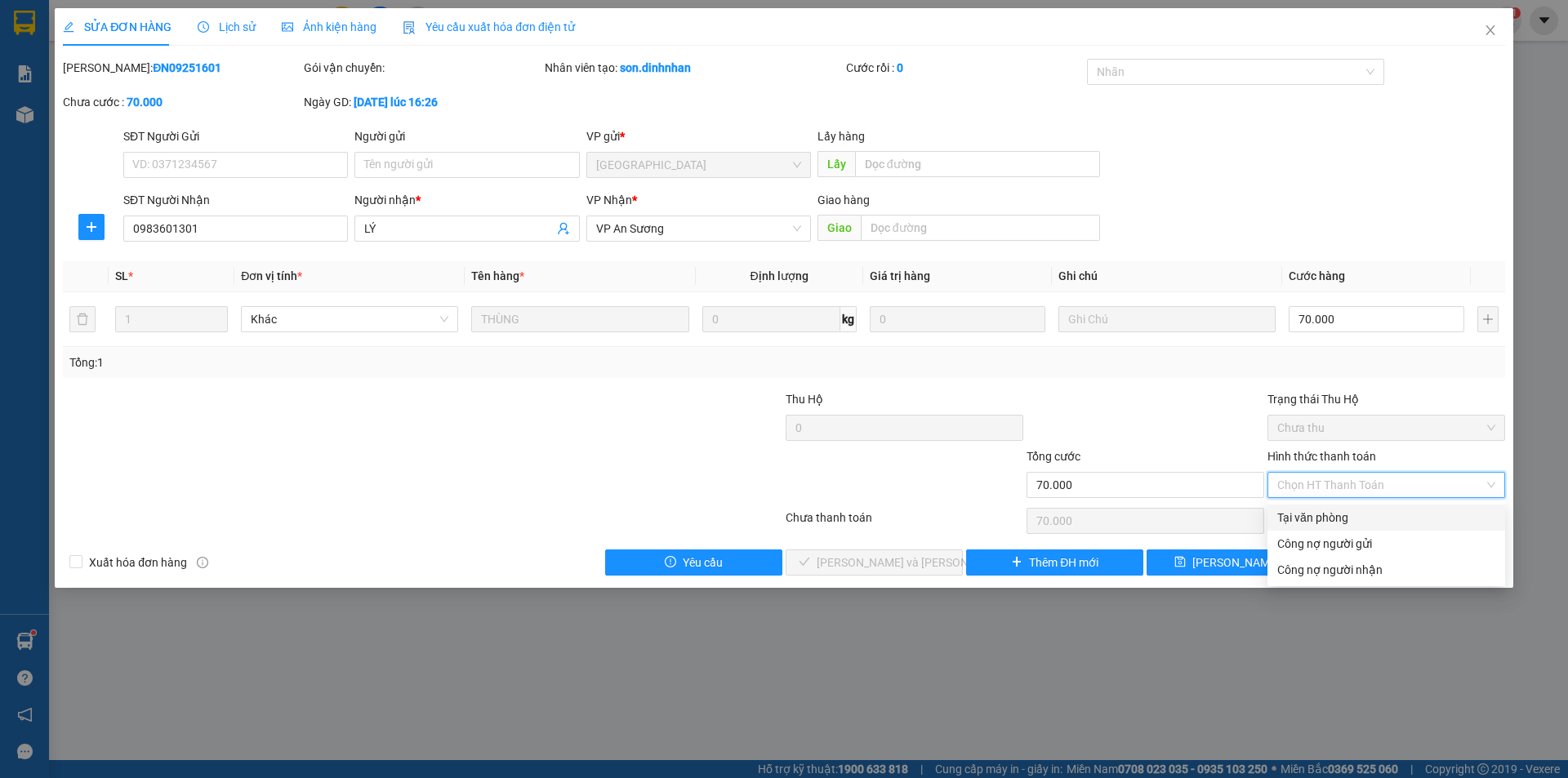
drag, startPoint x: 1331, startPoint y: 515, endPoint x: 1013, endPoint y: 578, distance: 324.2
click at [1330, 515] on div "Tại văn phòng" at bounding box center [1386, 518] width 218 height 18
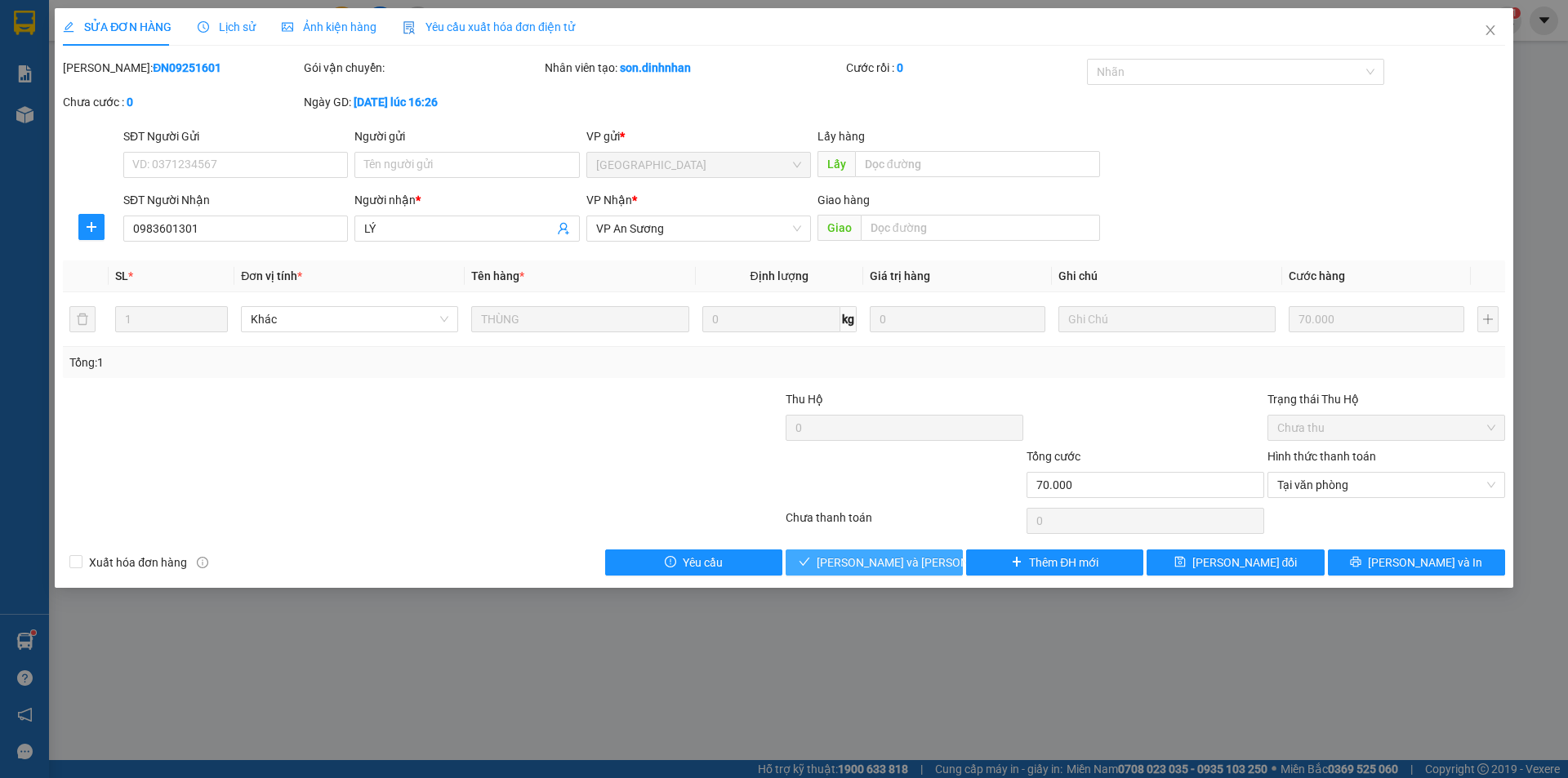
click at [898, 563] on span "[PERSON_NAME] và Giao hàng" at bounding box center [926, 563] width 221 height 18
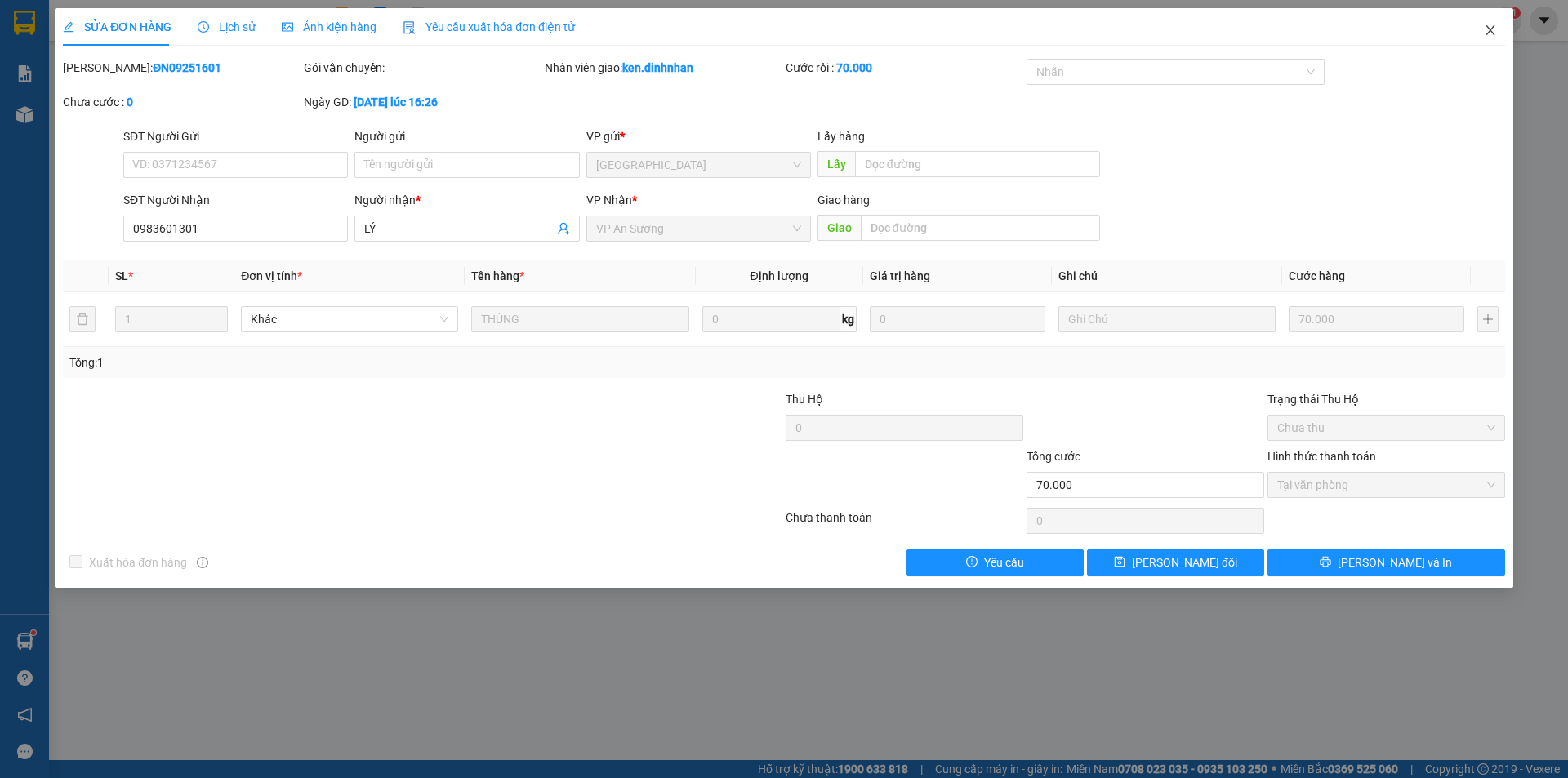
click at [1490, 26] on icon "close" at bounding box center [1490, 30] width 13 height 13
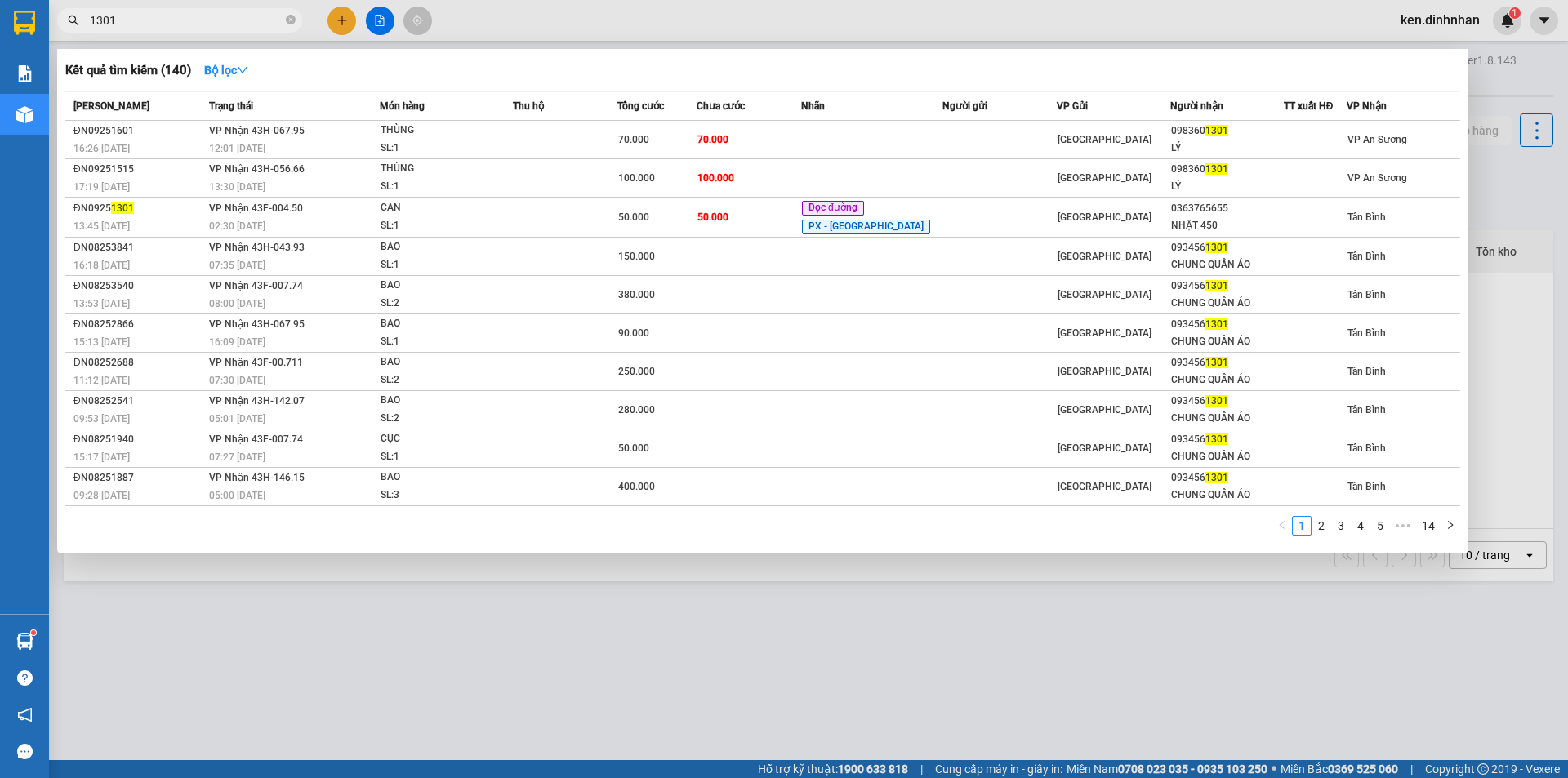
click at [267, 21] on input "1301" at bounding box center [186, 20] width 193 height 18
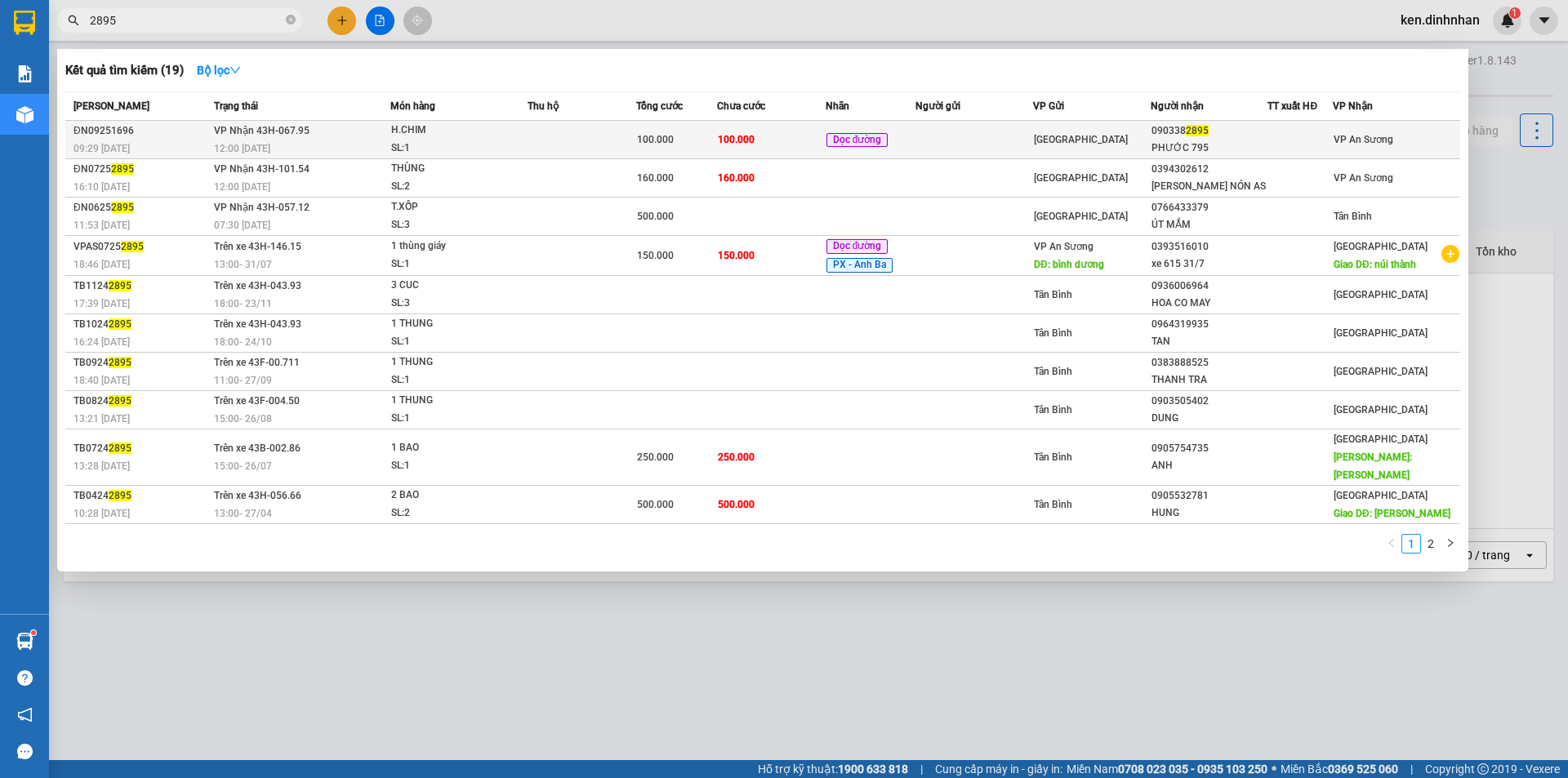
click at [640, 130] on div "100.000" at bounding box center [676, 139] width 79 height 18
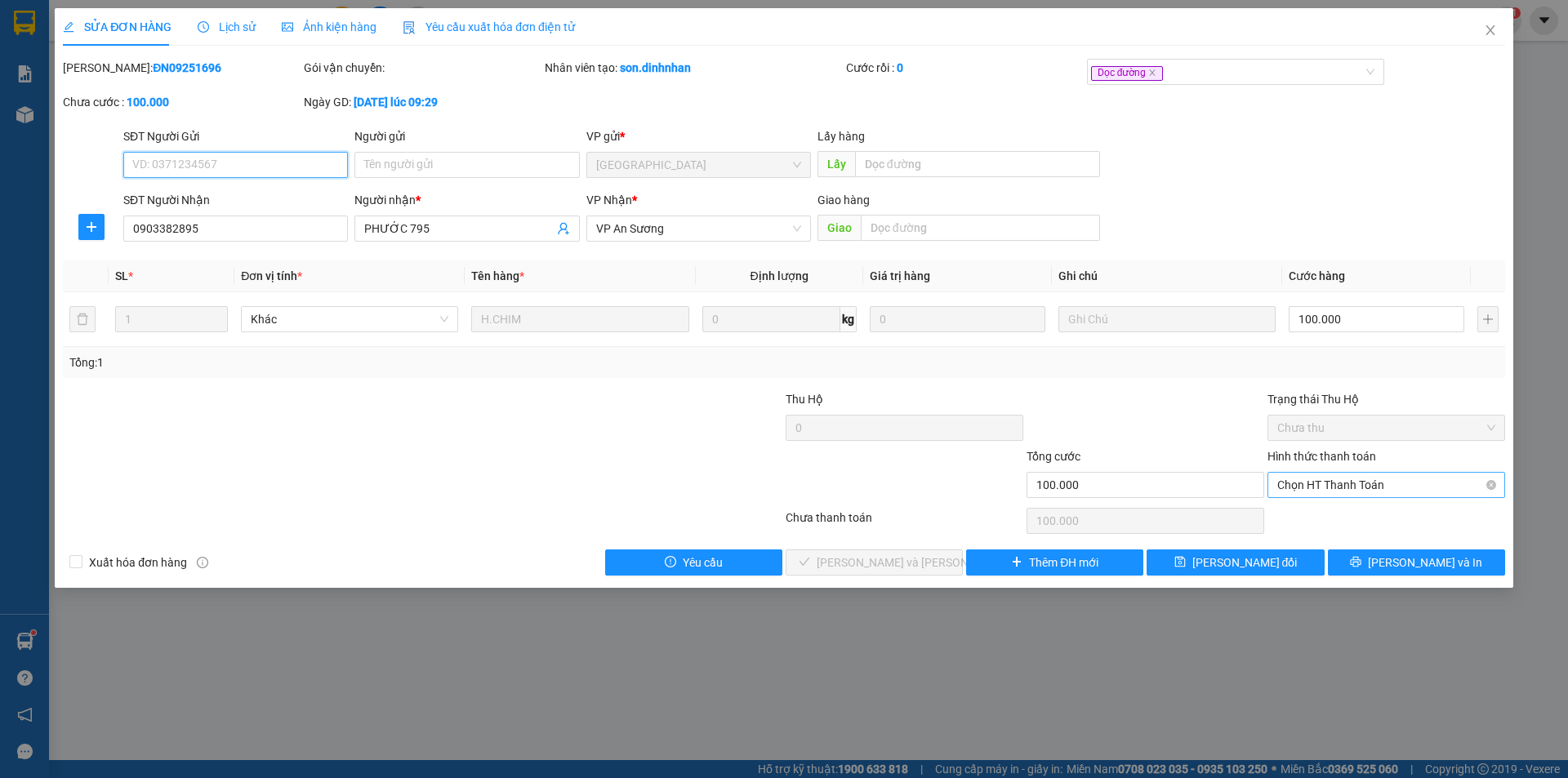
click at [1378, 491] on span "Chọn HT Thanh Toán" at bounding box center [1386, 485] width 218 height 24
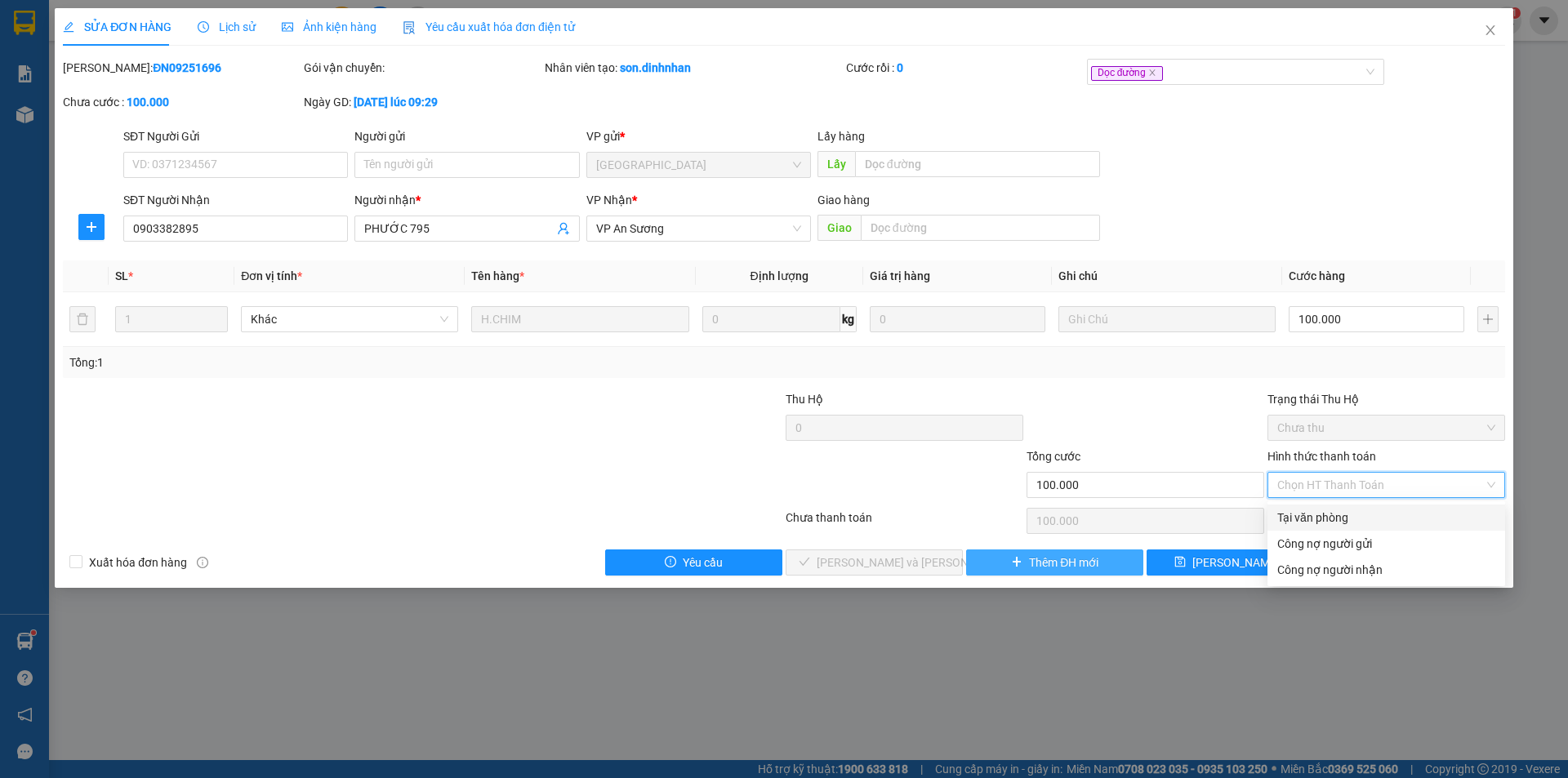
drag, startPoint x: 1365, startPoint y: 524, endPoint x: 1040, endPoint y: 568, distance: 328.0
click at [1364, 524] on div "Tại văn phòng" at bounding box center [1386, 518] width 218 height 18
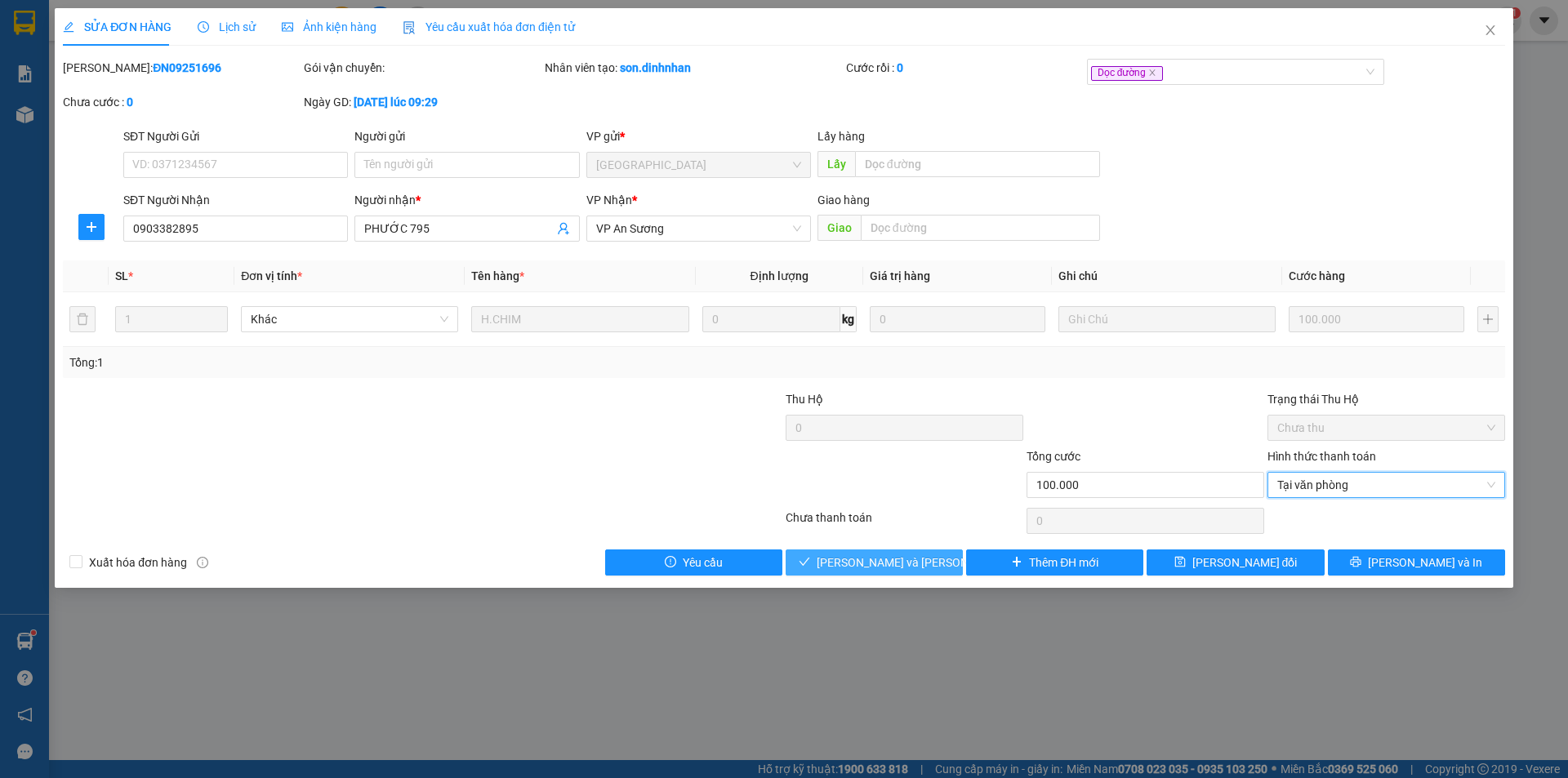
click at [906, 568] on span "Lưu và Giao hàng" at bounding box center [926, 563] width 221 height 18
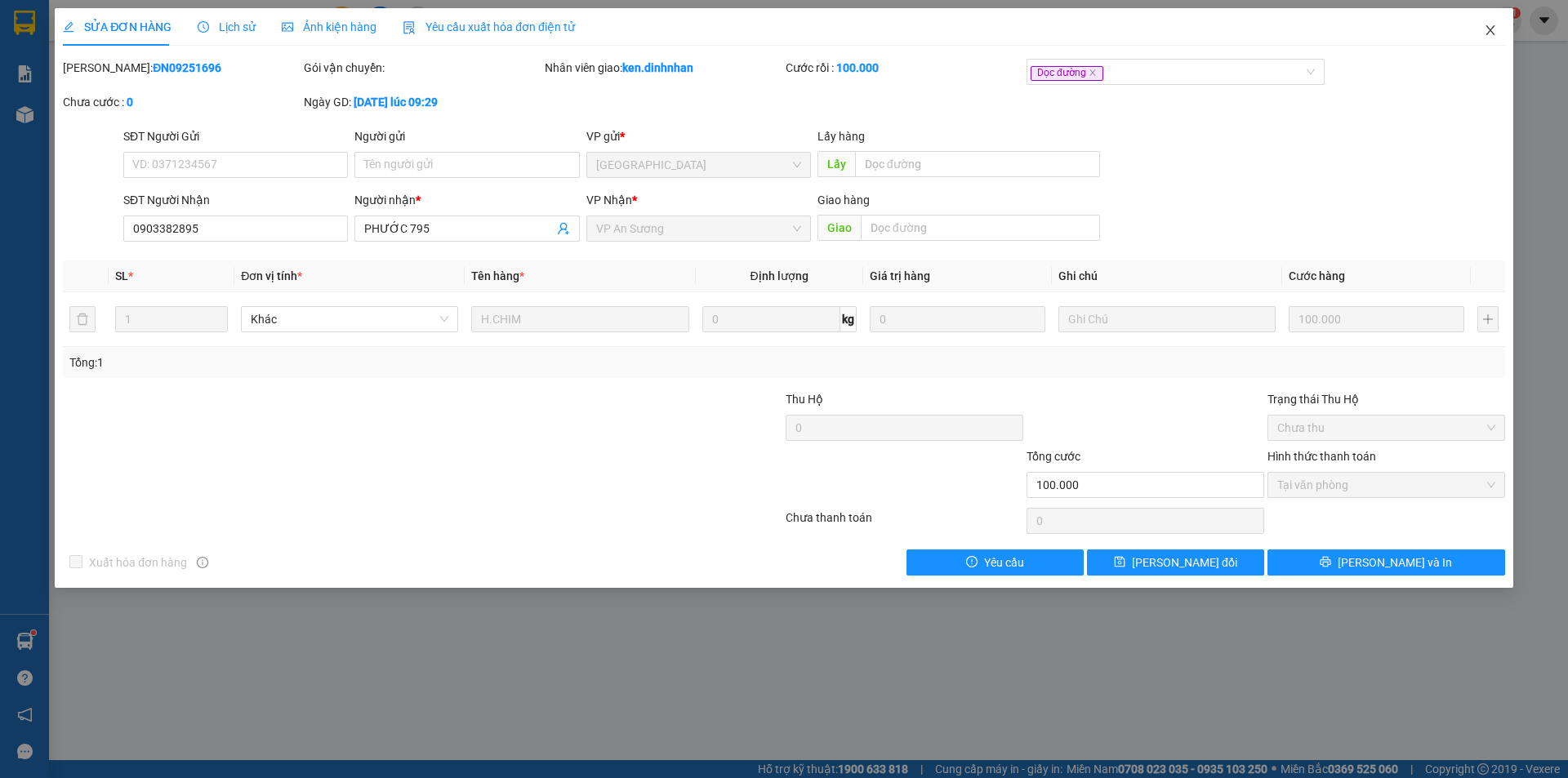
click at [1492, 23] on span "Close" at bounding box center [1490, 30] width 46 height 46
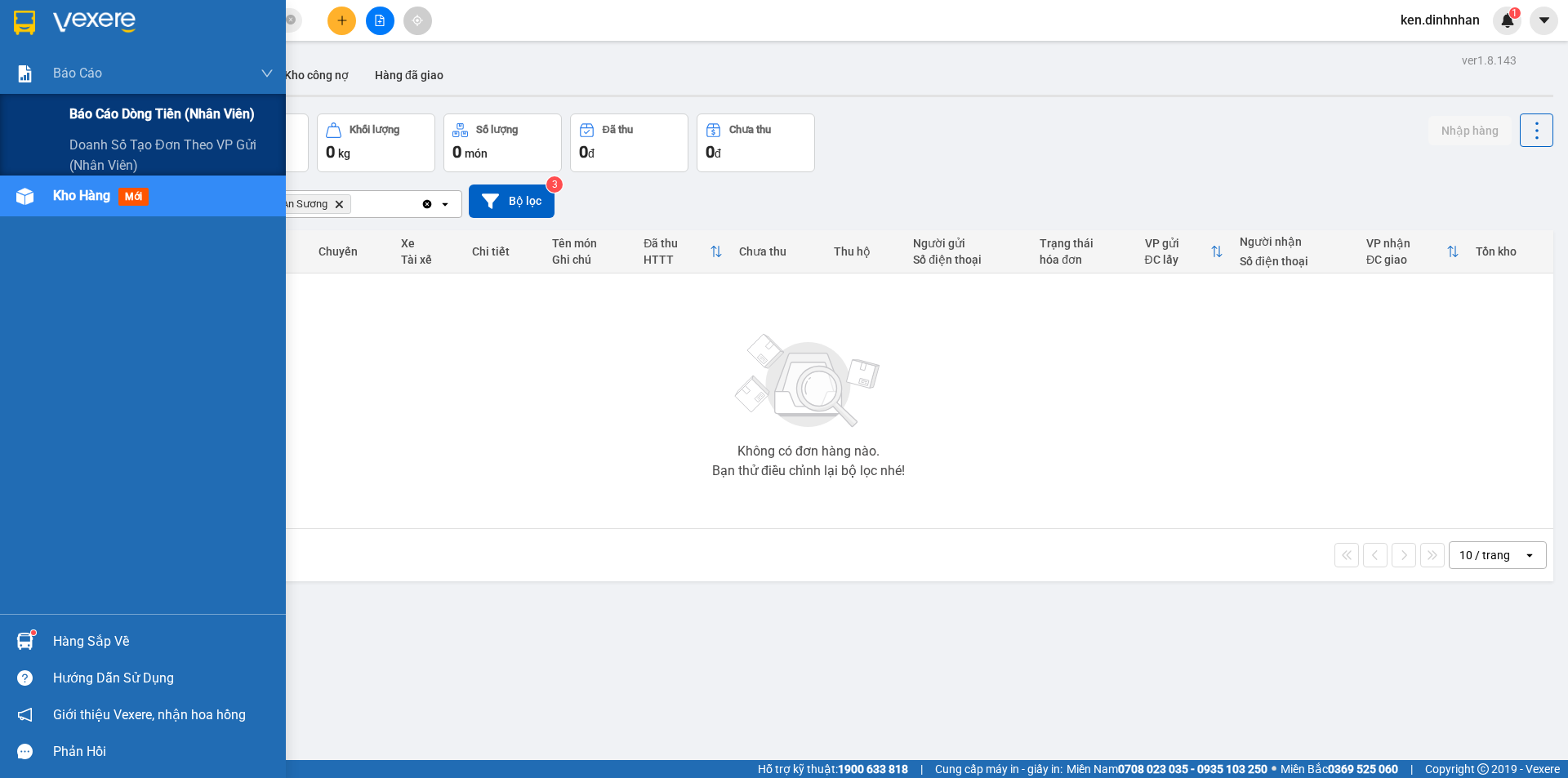
click at [117, 126] on div "Báo cáo dòng tiền (nhân viên)" at bounding box center [171, 114] width 204 height 41
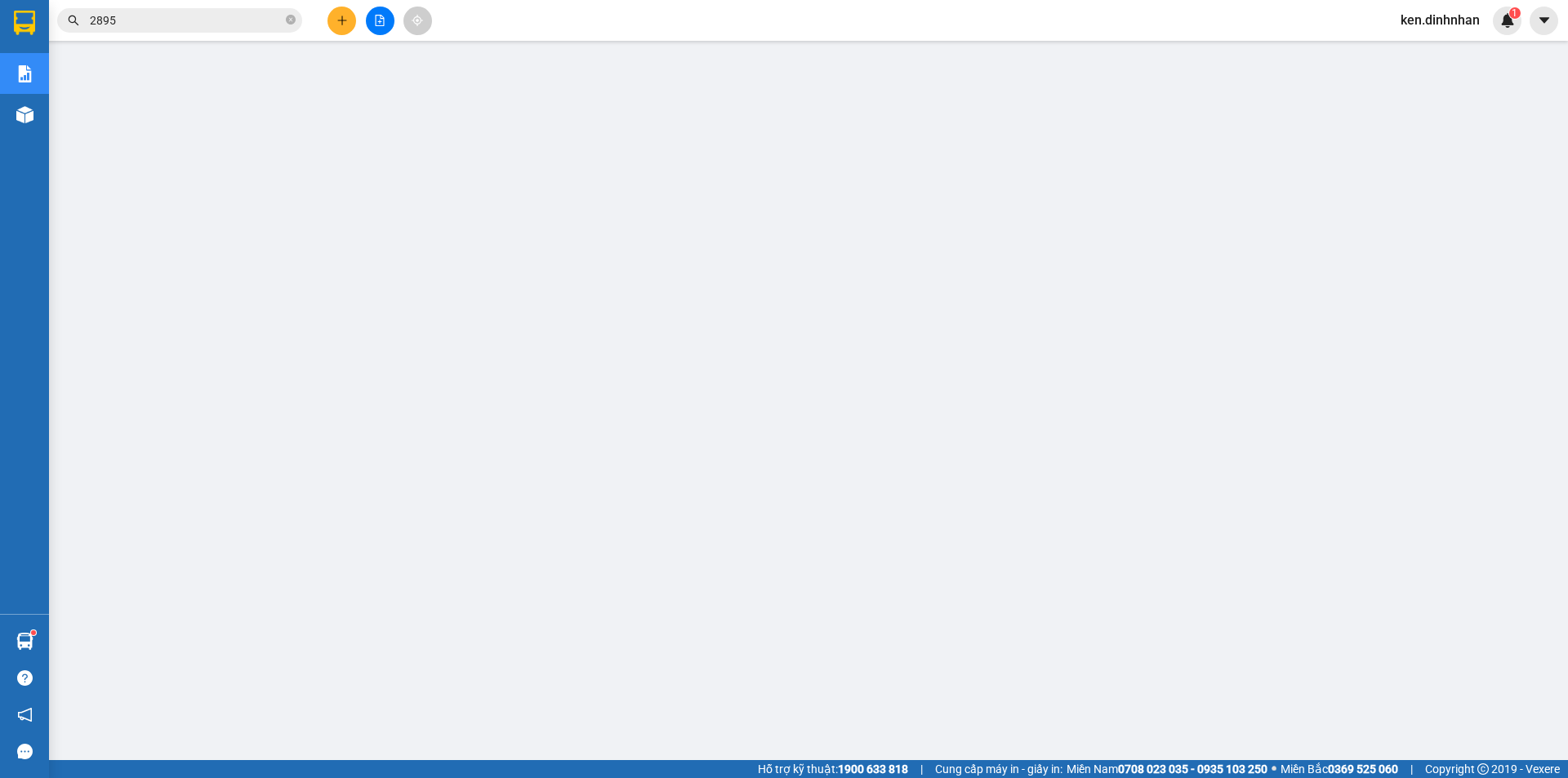
click at [1430, 16] on span "ken.dinhnhan" at bounding box center [1440, 20] width 105 height 21
click at [1433, 51] on span "Đăng xuất" at bounding box center [1447, 50] width 71 height 18
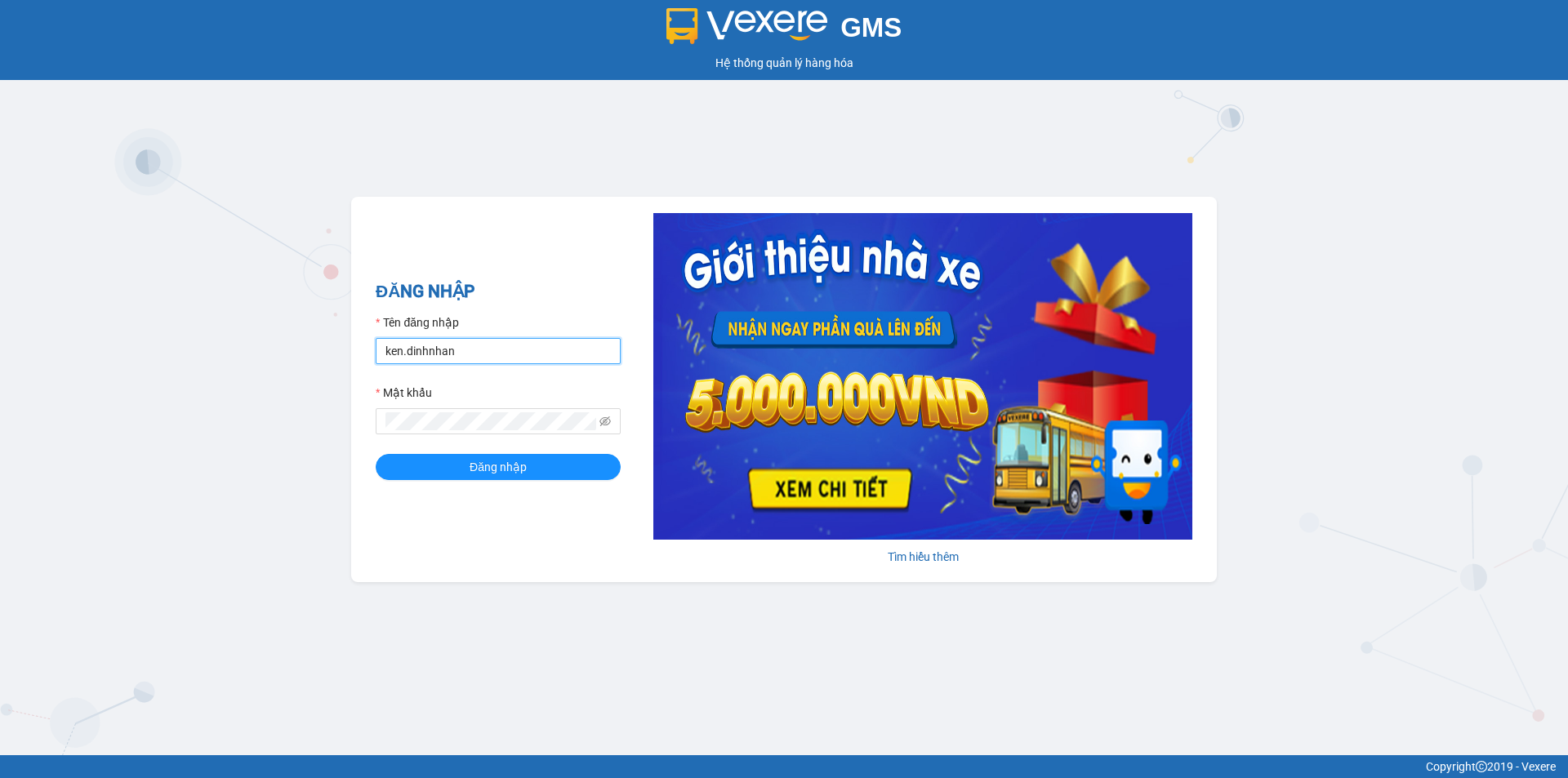
click at [451, 354] on input "ken.dinhnhan" at bounding box center [498, 351] width 245 height 26
type input "trang.dinhnhan"
click at [503, 460] on span "Đăng nhập" at bounding box center [498, 467] width 57 height 18
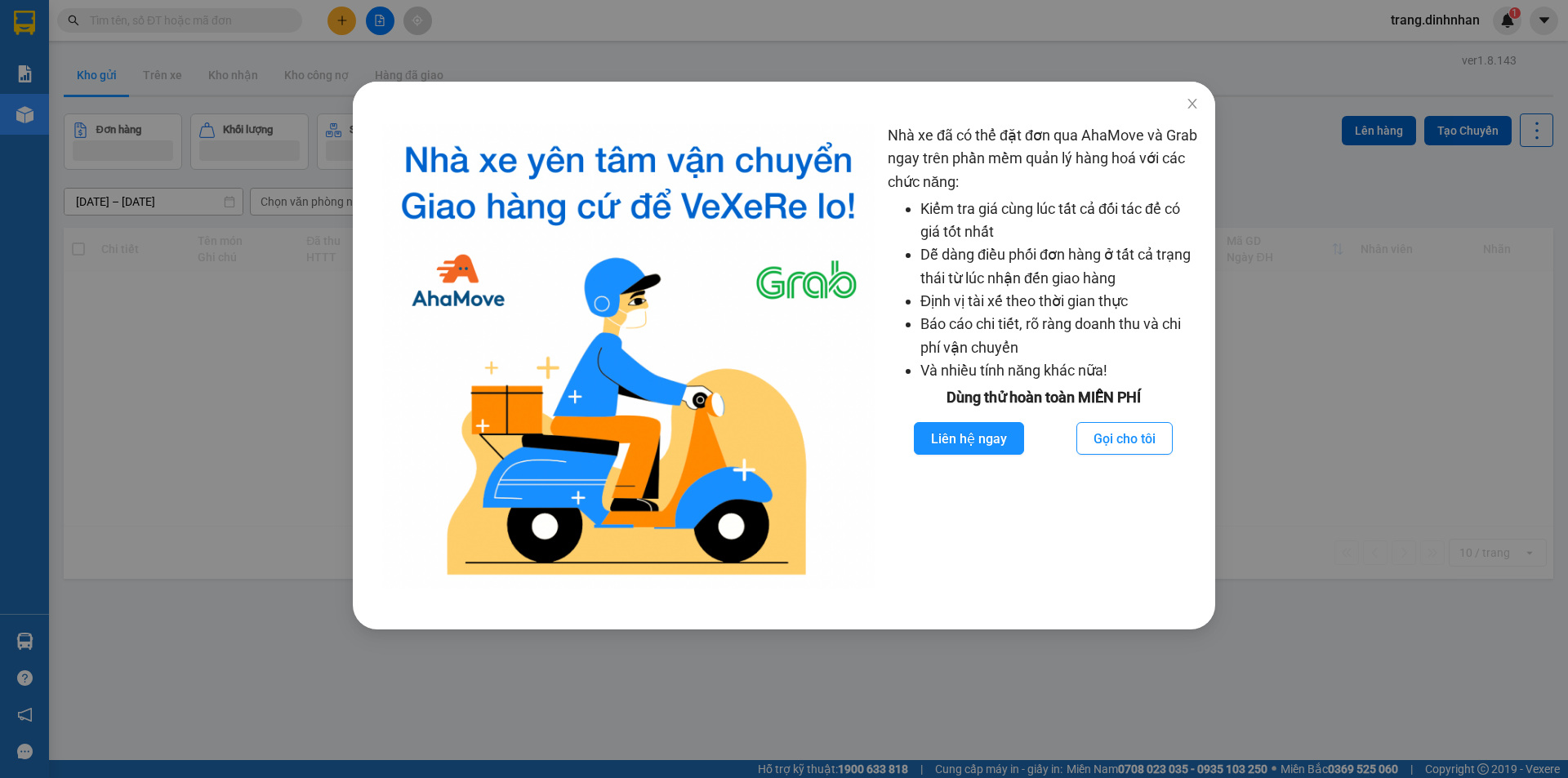
click at [183, 413] on div "Nhà xe đã có thể đặt đơn qua AhaMove và Grab ngay trên phần mềm quản lý hàng ho…" at bounding box center [784, 389] width 1568 height 778
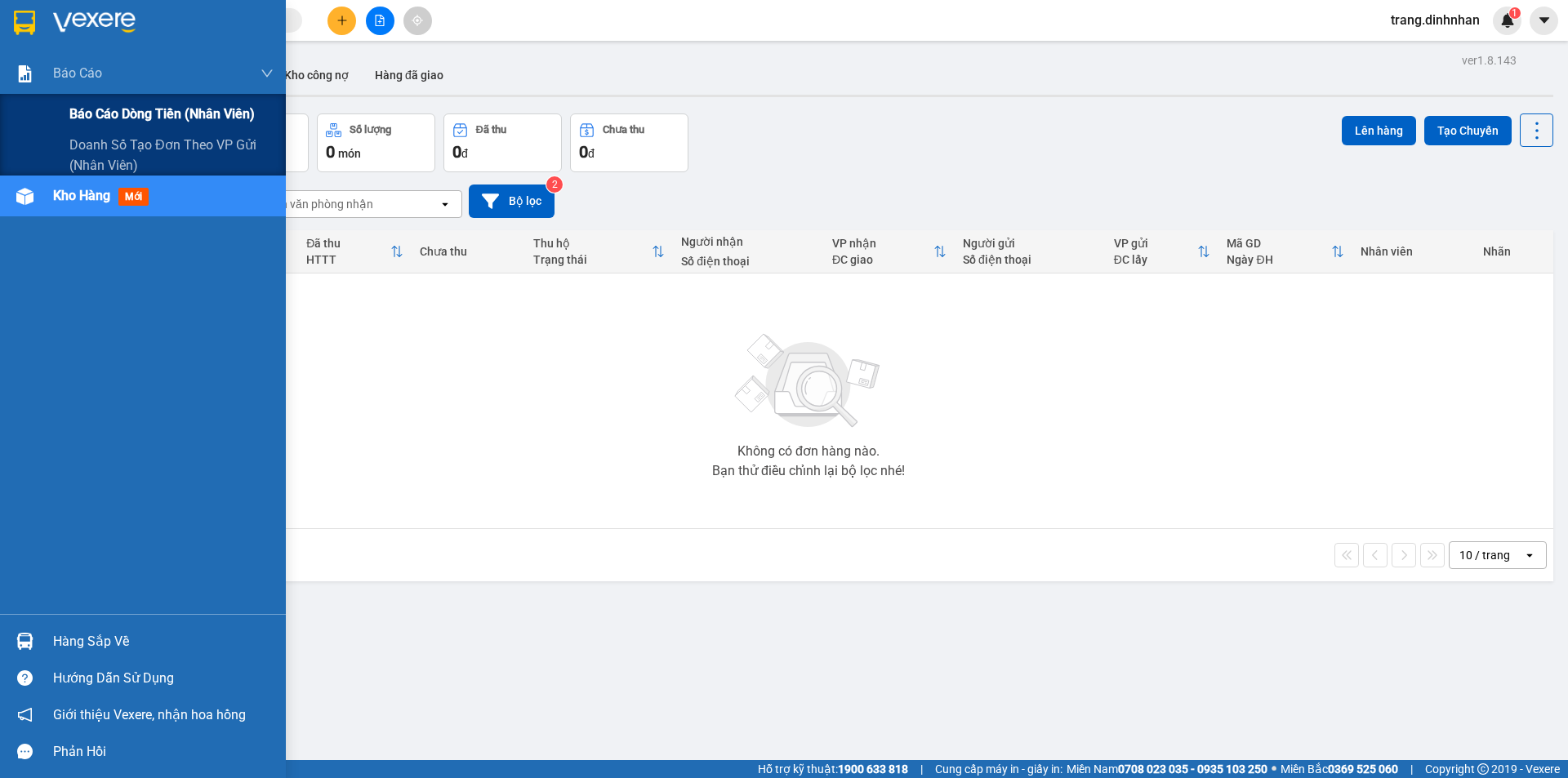
click at [134, 115] on span "Báo cáo dòng tiền (nhân viên)" at bounding box center [161, 114] width 185 height 21
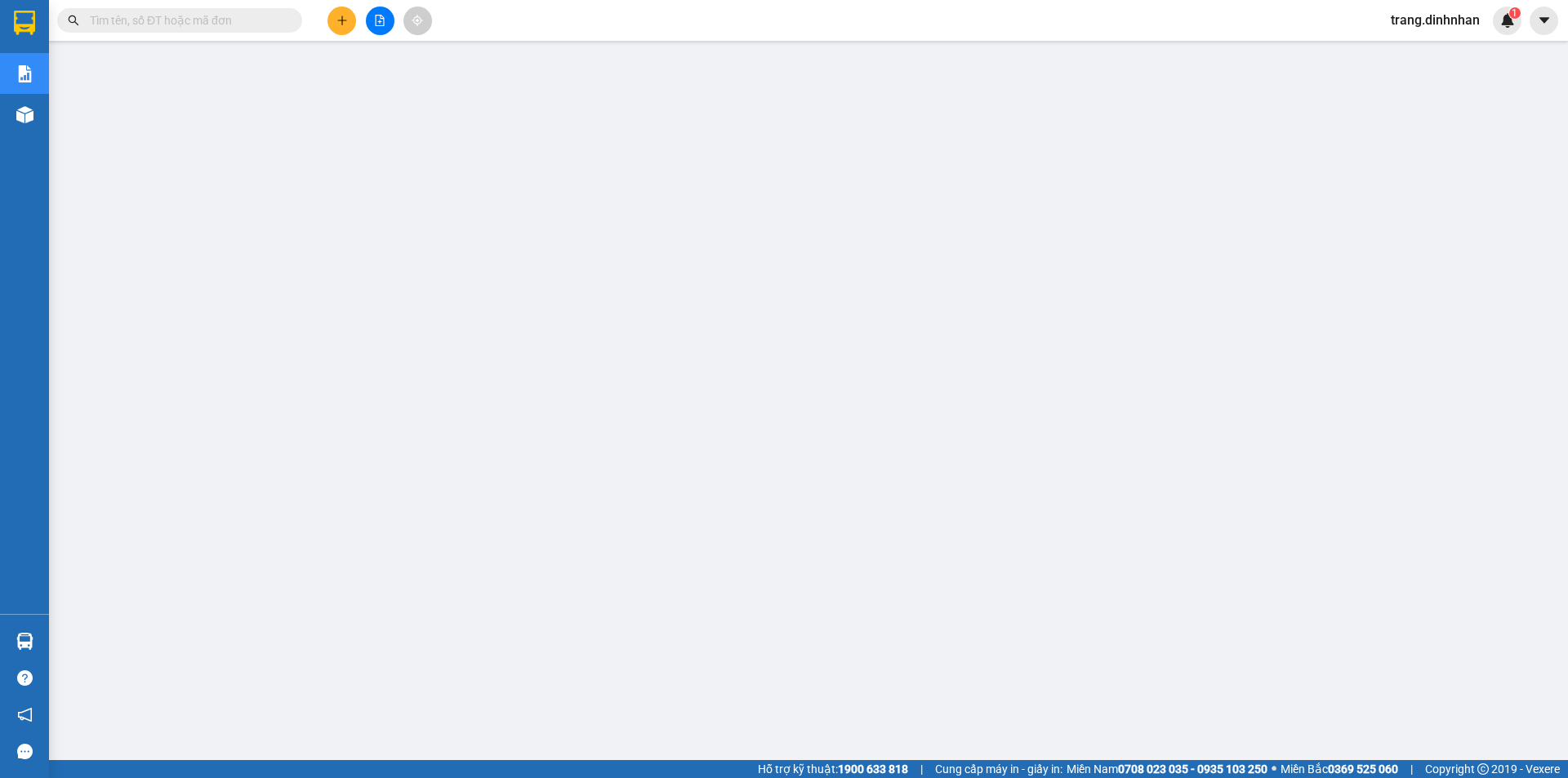
click at [386, 13] on button at bounding box center [379, 21] width 29 height 29
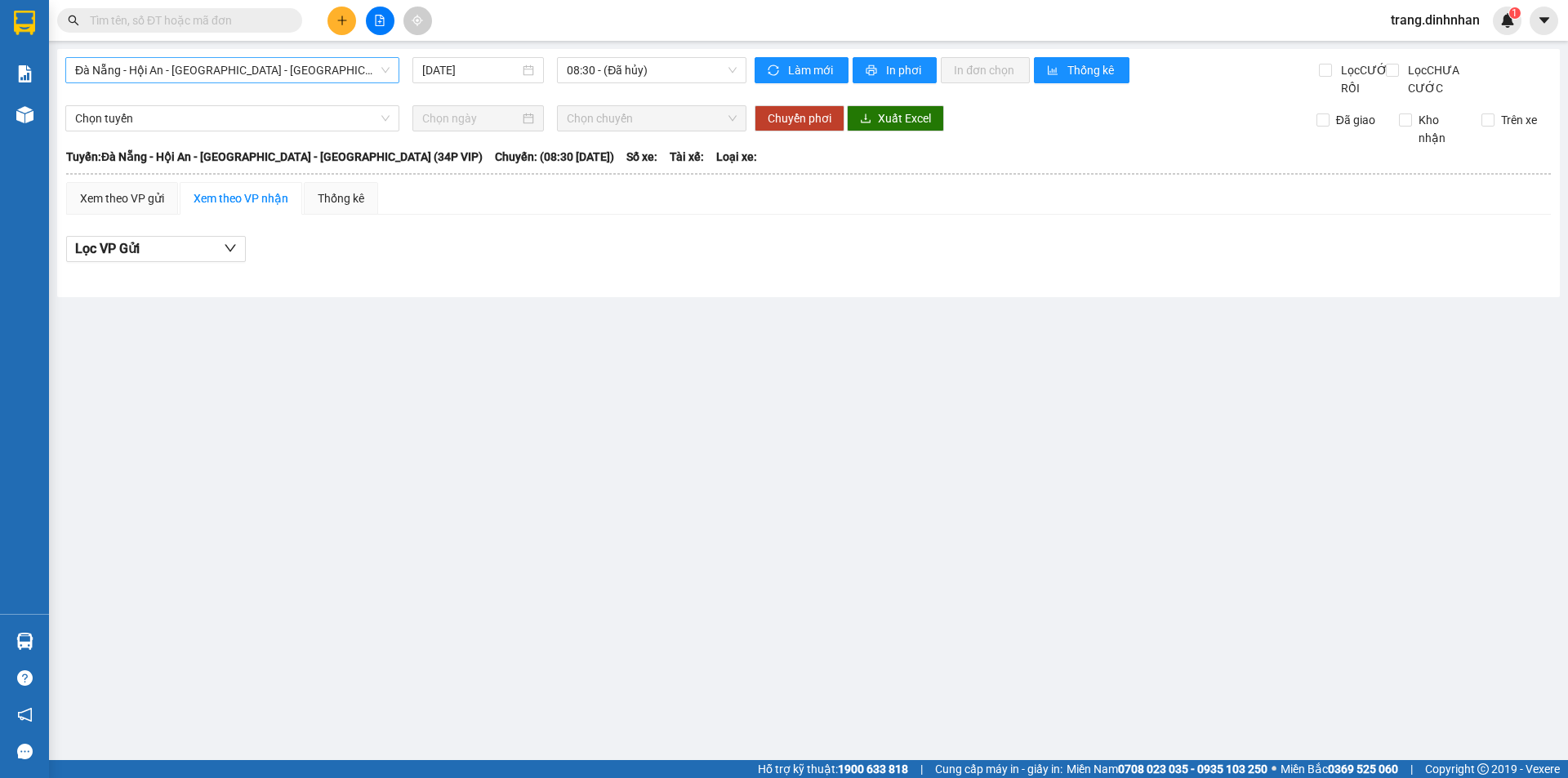
click at [235, 77] on span "Đà Nẵng - Hội An - [GEOGRAPHIC_DATA] - [PERSON_NAME] (34P VIP)" at bounding box center [233, 70] width 314 height 24
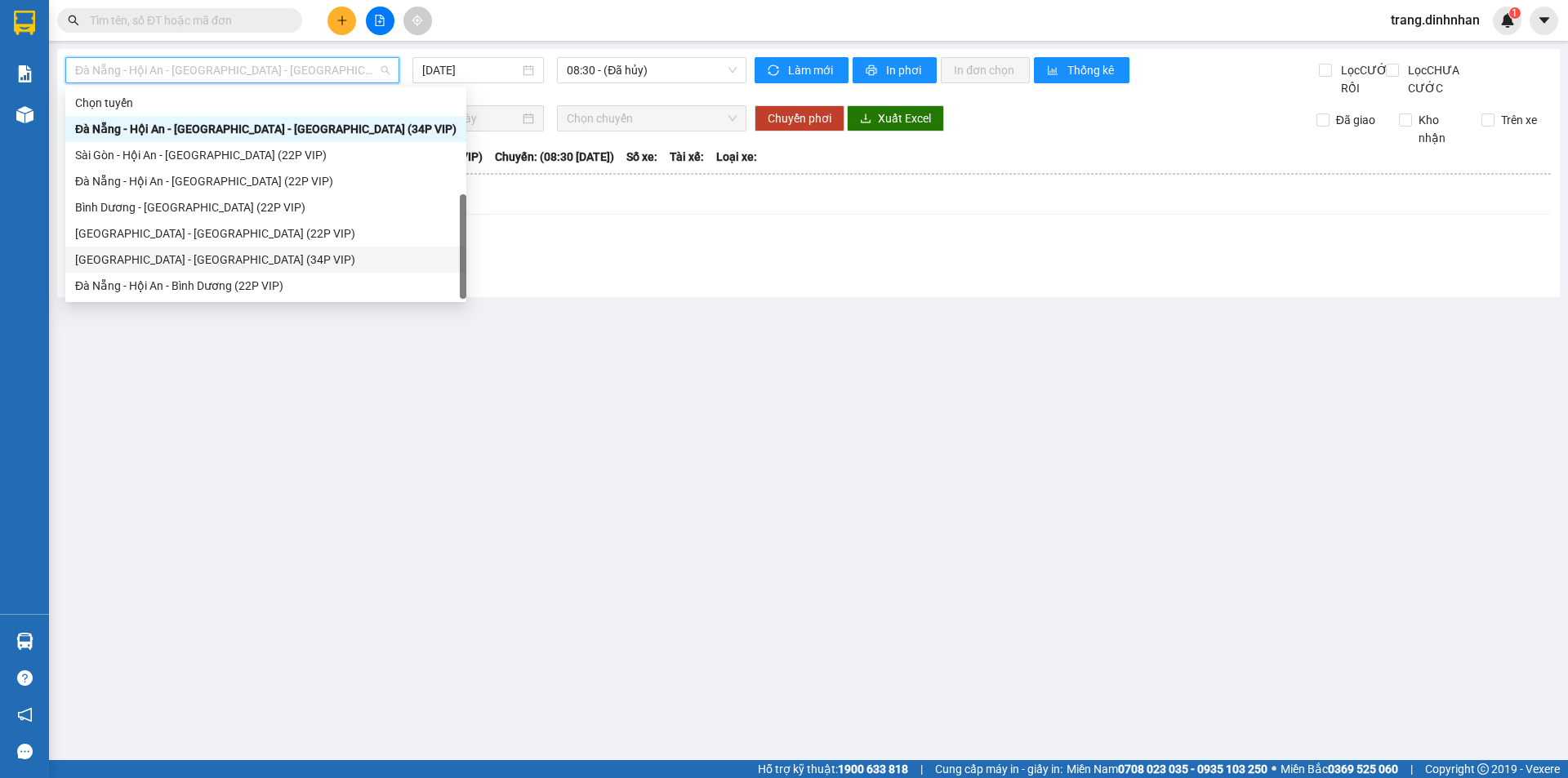
scroll to position [26, 0]
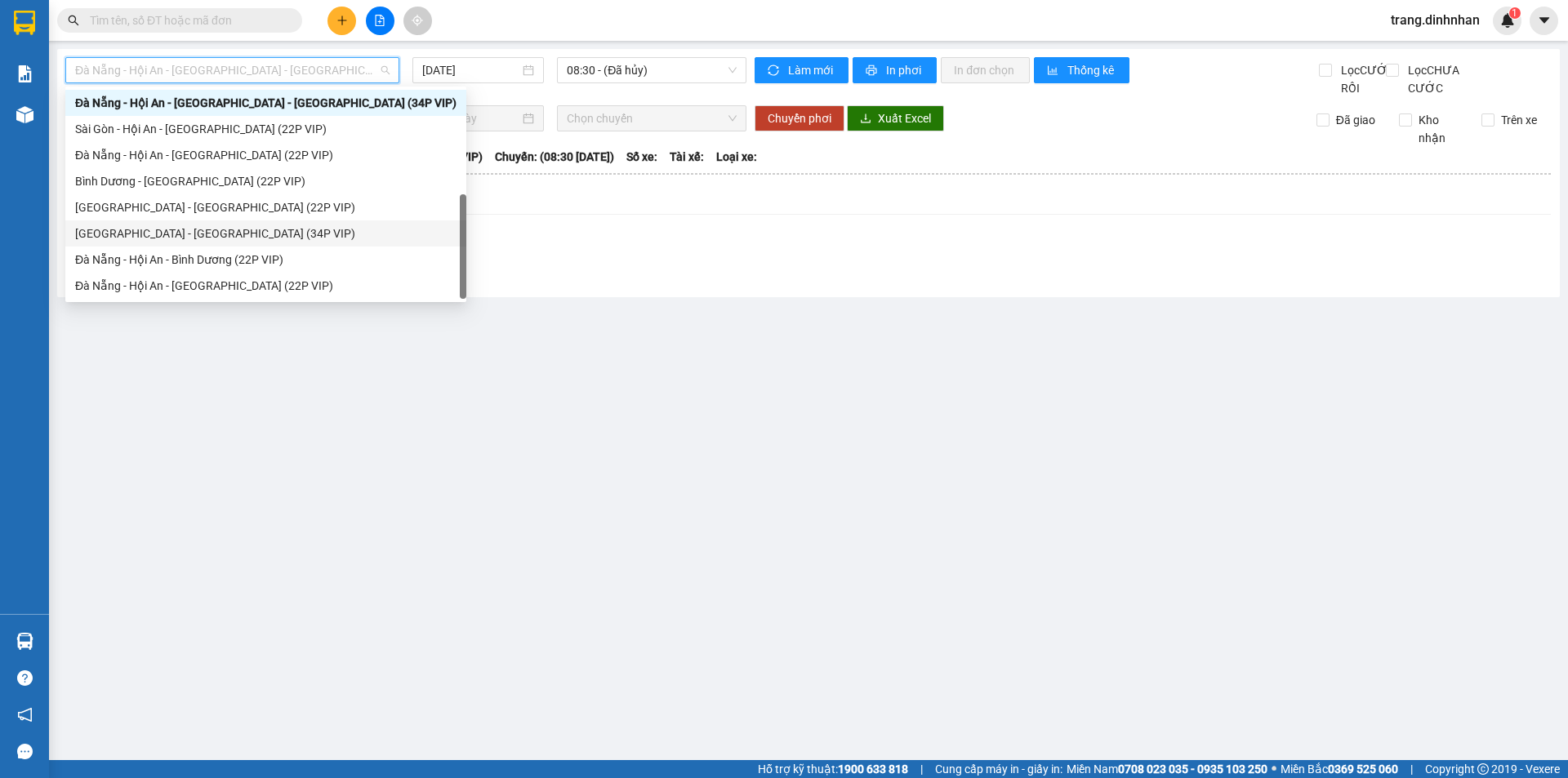
click at [165, 232] on div "[GEOGRAPHIC_DATA] - [GEOGRAPHIC_DATA] (34P VIP)" at bounding box center [266, 234] width 381 height 18
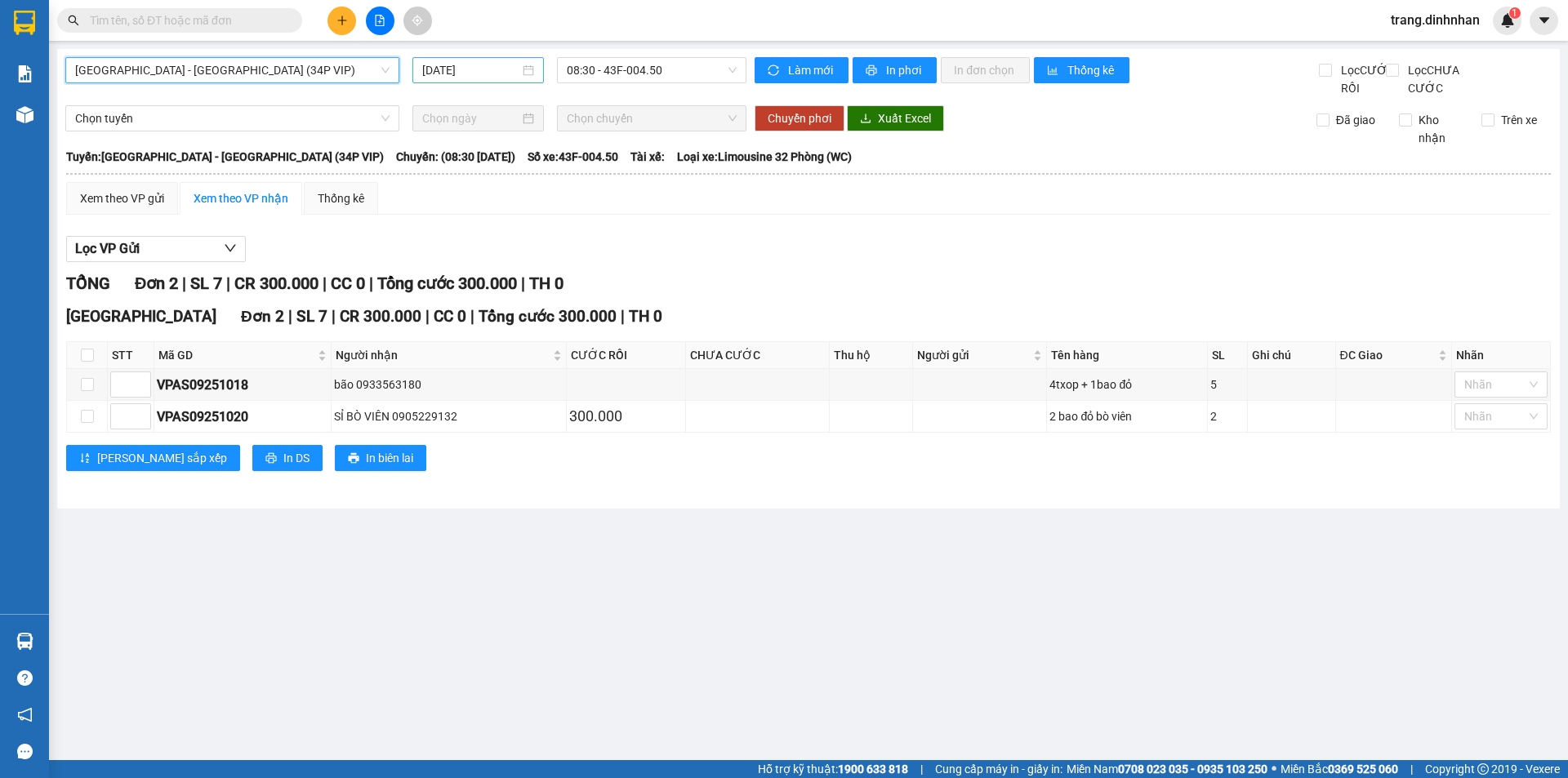
click at [461, 73] on input "[DATE]" at bounding box center [471, 70] width 97 height 18
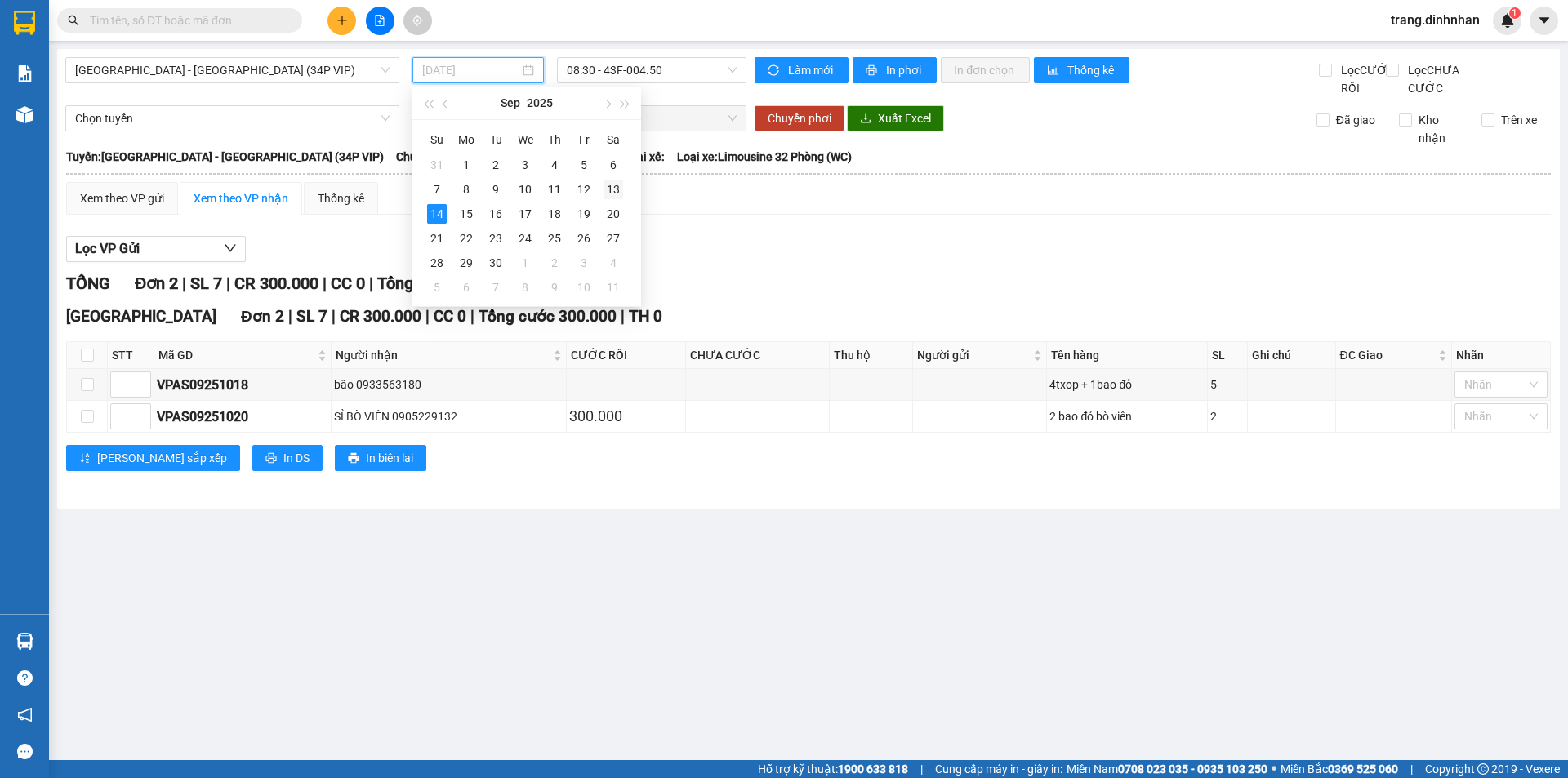
click at [612, 190] on div "13" at bounding box center [613, 189] width 20 height 20
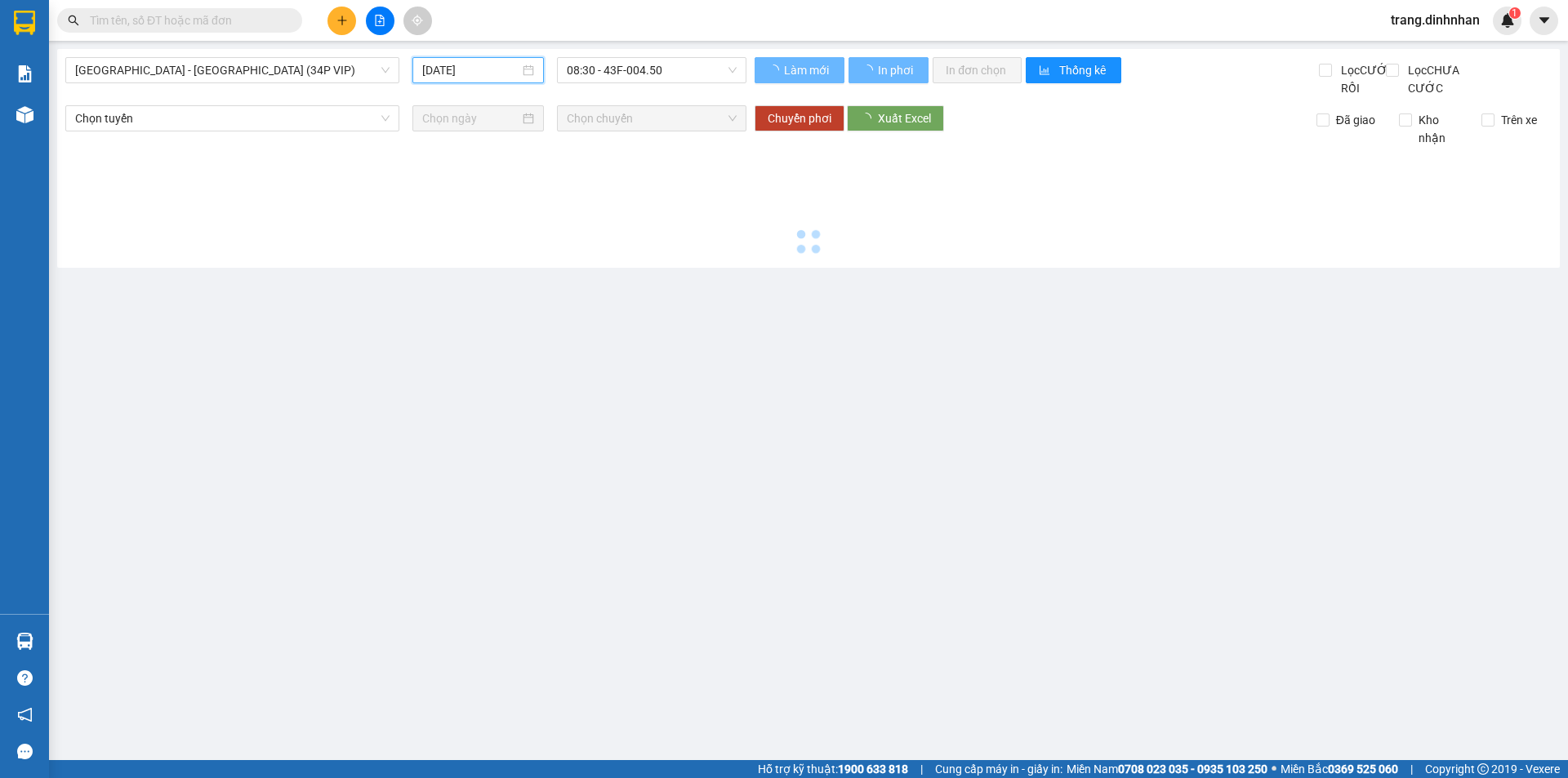
type input "13/09/2025"
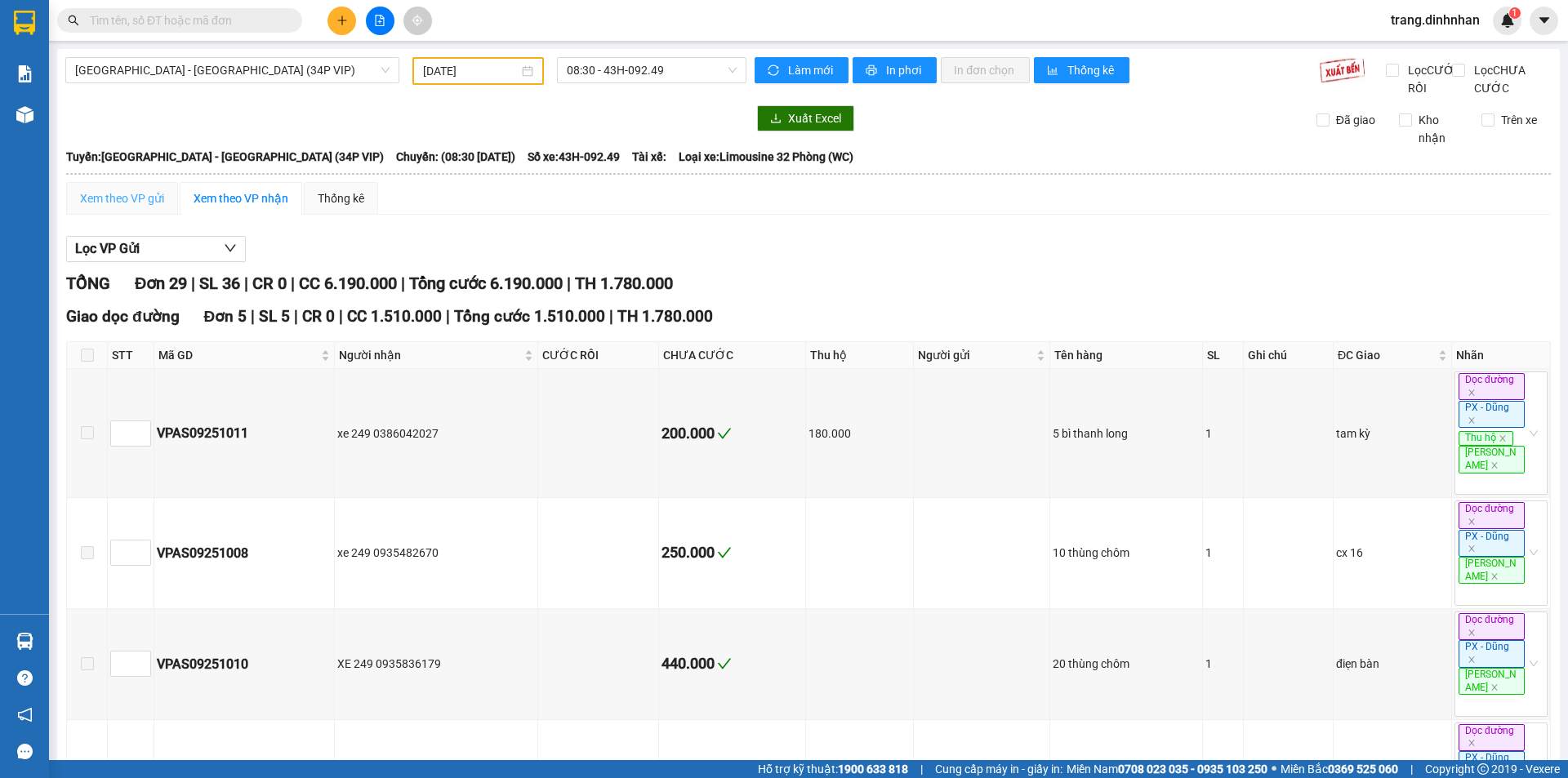
click at [153, 201] on div "Xem theo VP gửi" at bounding box center [122, 199] width 112 height 33
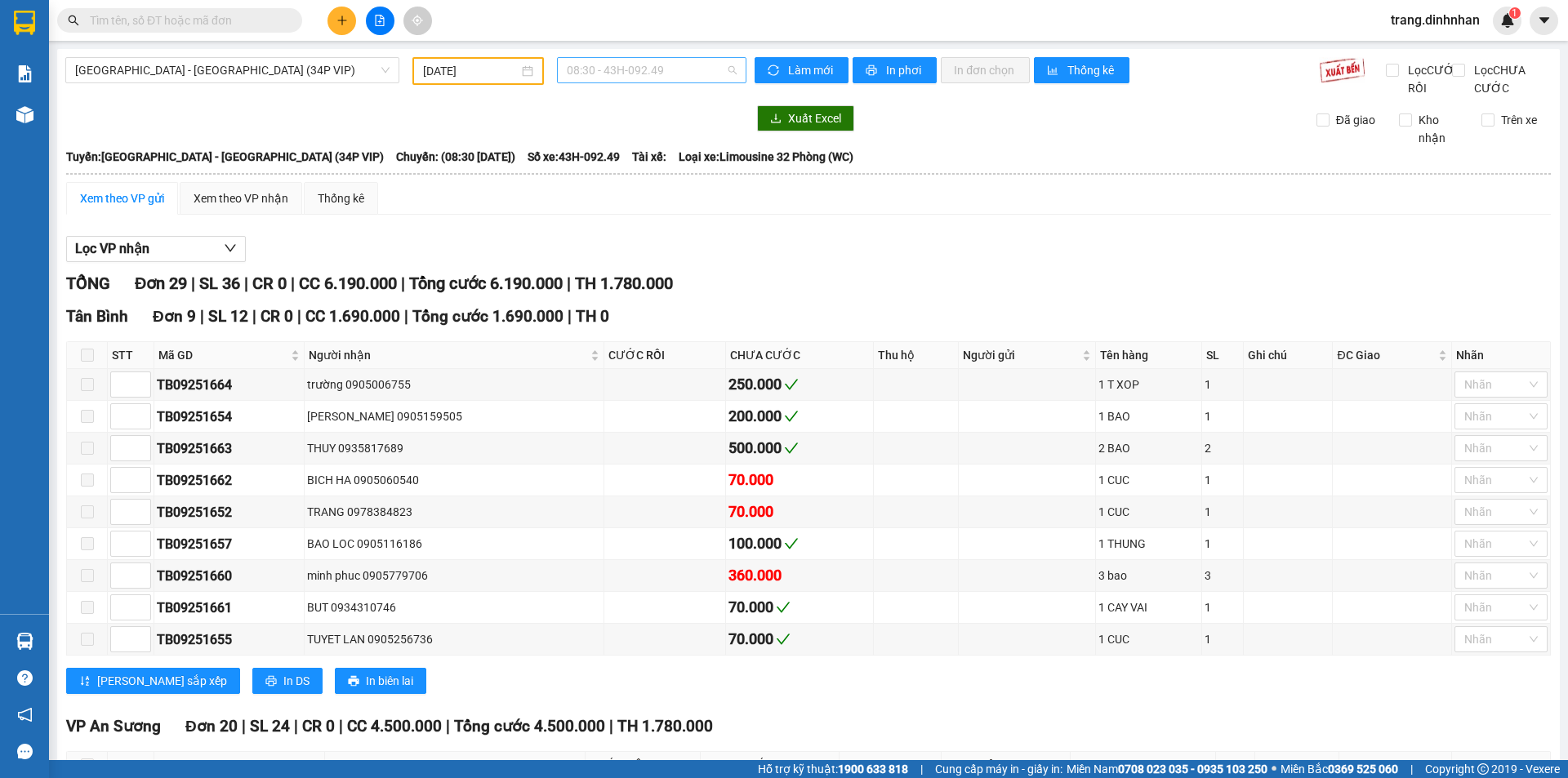
click at [604, 69] on span "08:30 - 43H-092.49" at bounding box center [652, 70] width 170 height 24
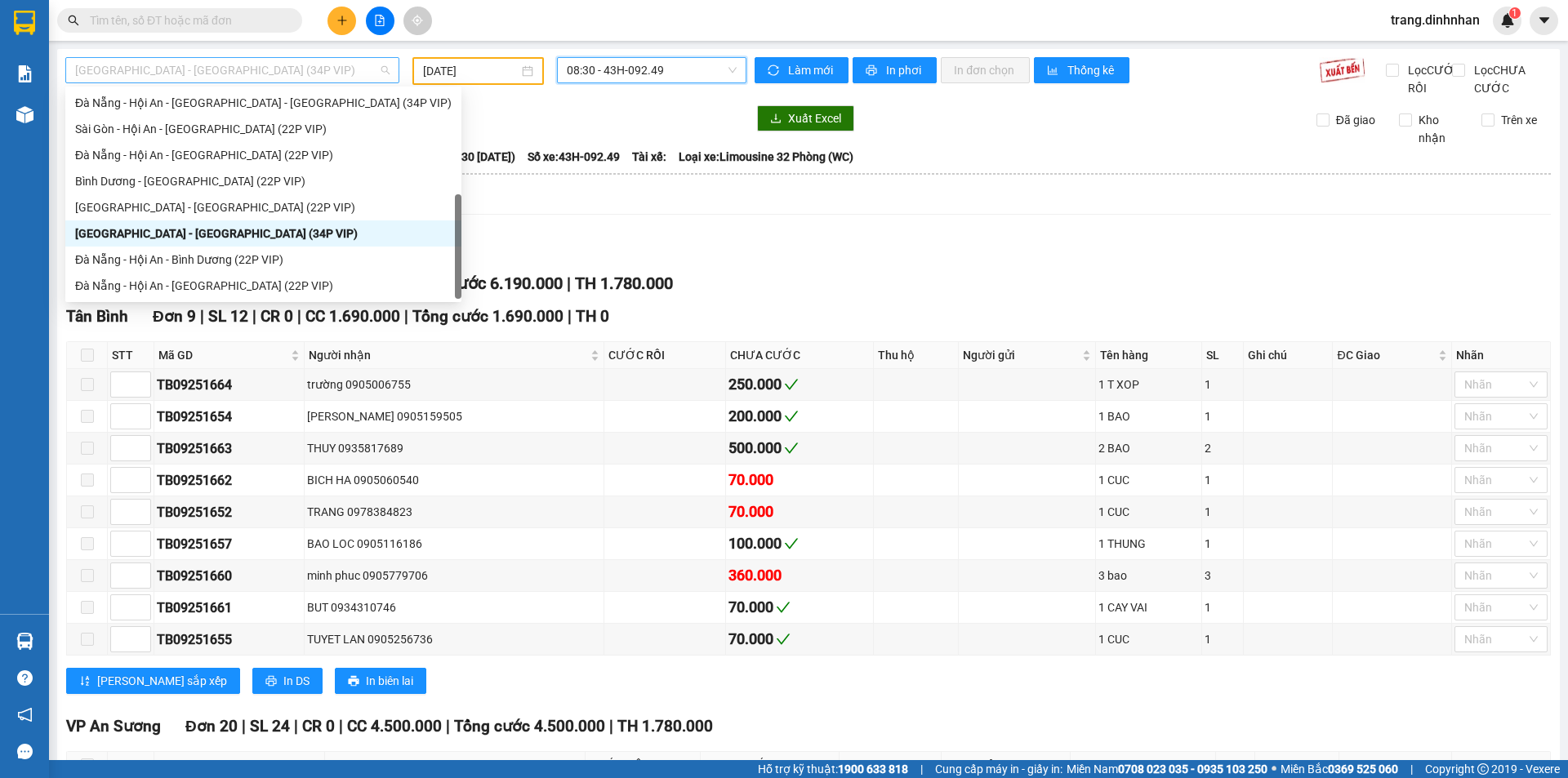
click at [185, 62] on span "[GEOGRAPHIC_DATA] - [GEOGRAPHIC_DATA] (34P VIP)" at bounding box center [233, 70] width 314 height 24
click at [158, 201] on div "[GEOGRAPHIC_DATA] - [GEOGRAPHIC_DATA] (22P VIP)" at bounding box center [264, 208] width 377 height 18
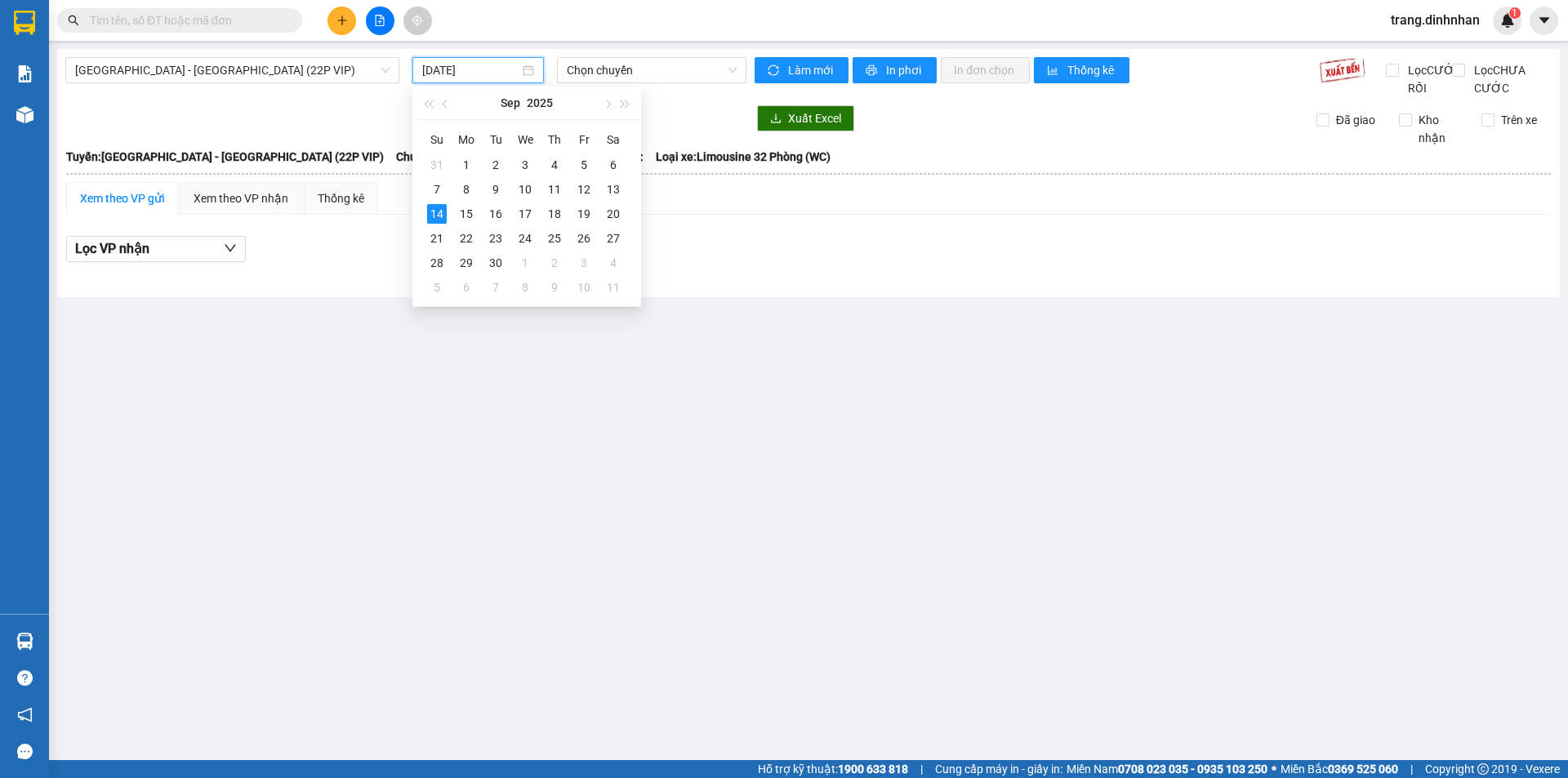
click at [475, 73] on input "[DATE]" at bounding box center [471, 70] width 97 height 18
click at [609, 196] on div "13" at bounding box center [613, 189] width 20 height 20
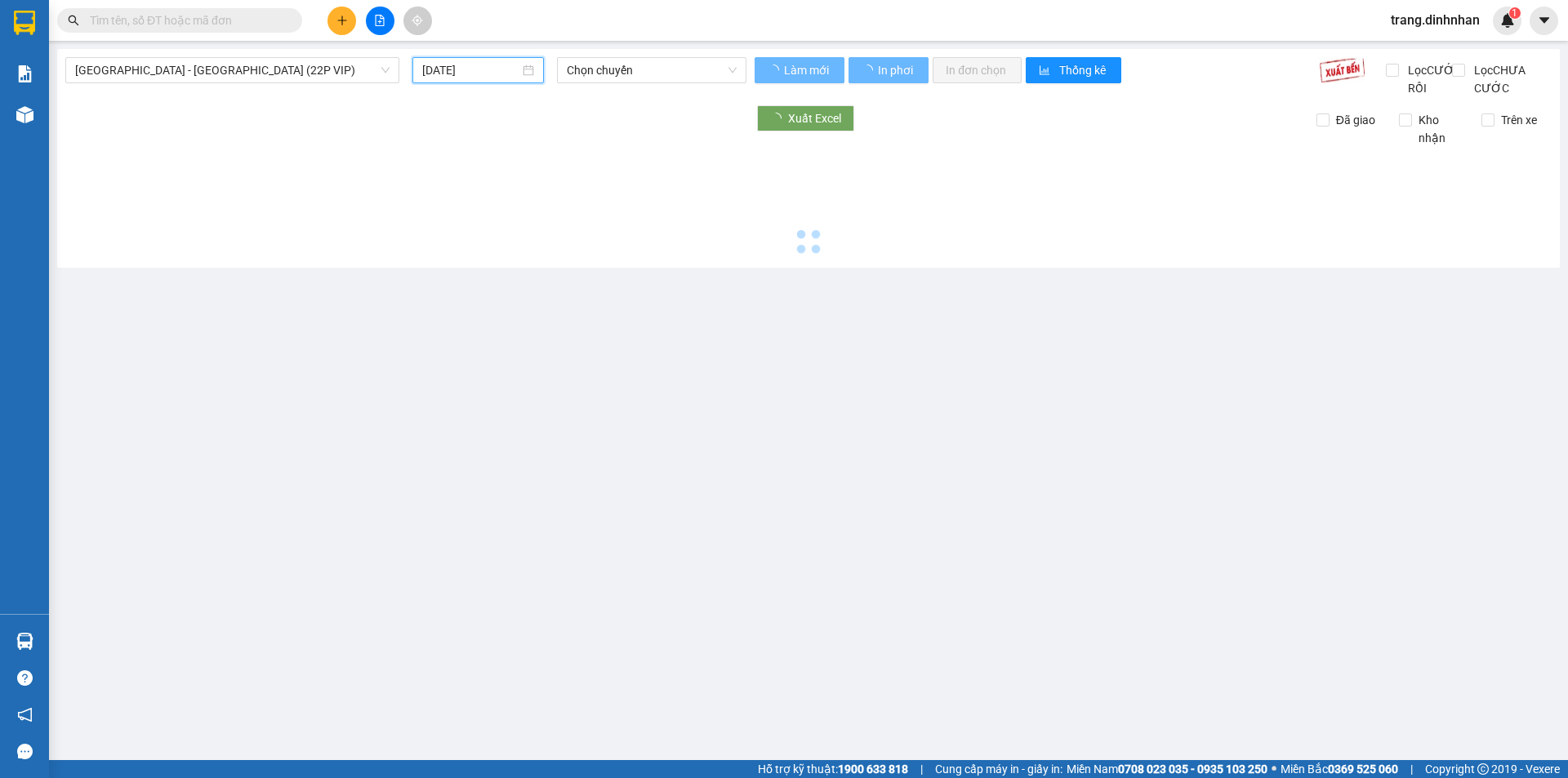
type input "13/09/2025"
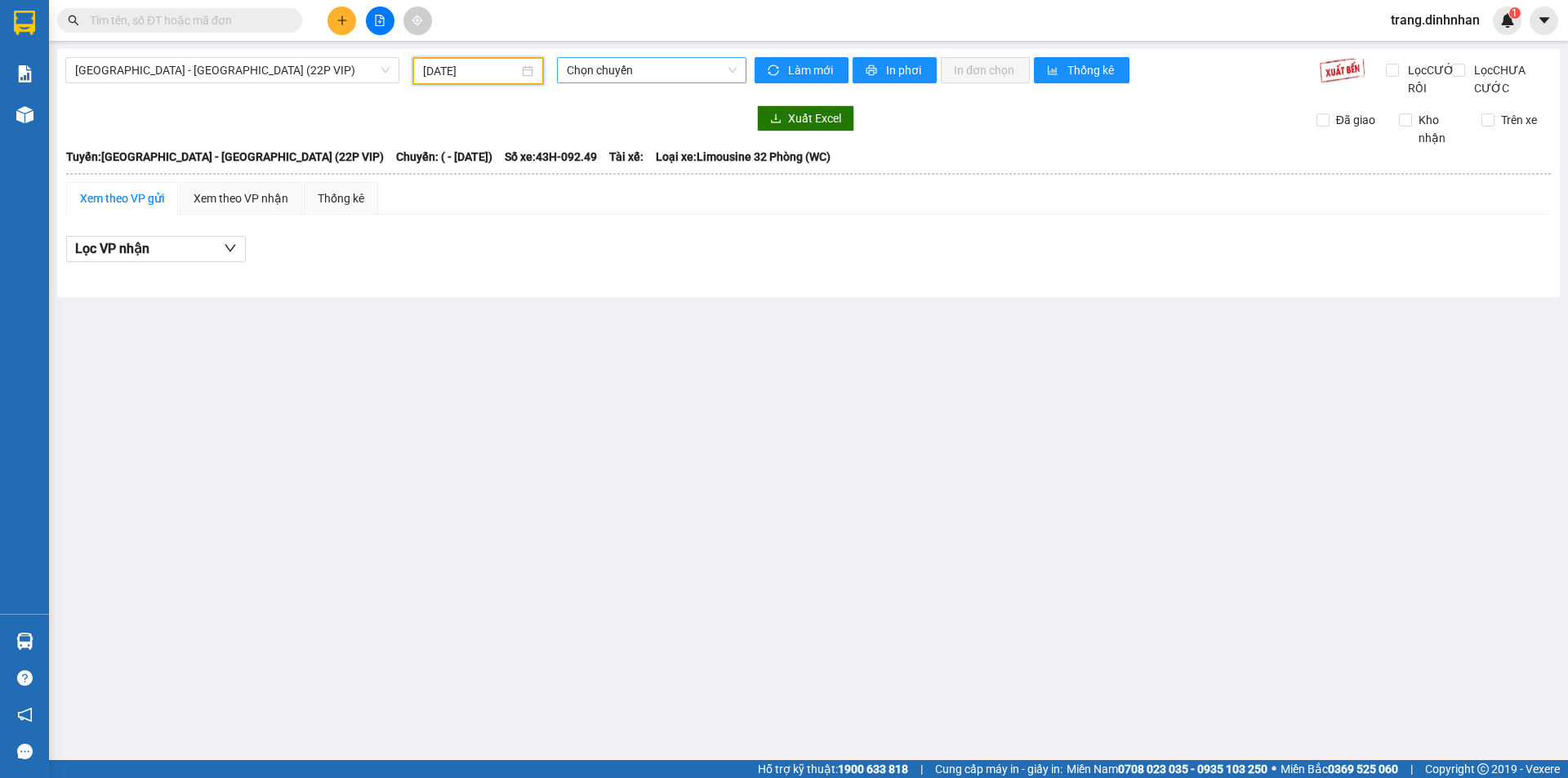
click at [586, 72] on span "Chọn chuyến" at bounding box center [652, 70] width 170 height 24
drag, startPoint x: 480, startPoint y: 72, endPoint x: 436, endPoint y: 75, distance: 44.1
click at [479, 72] on input "13/09/2025" at bounding box center [471, 70] width 96 height 18
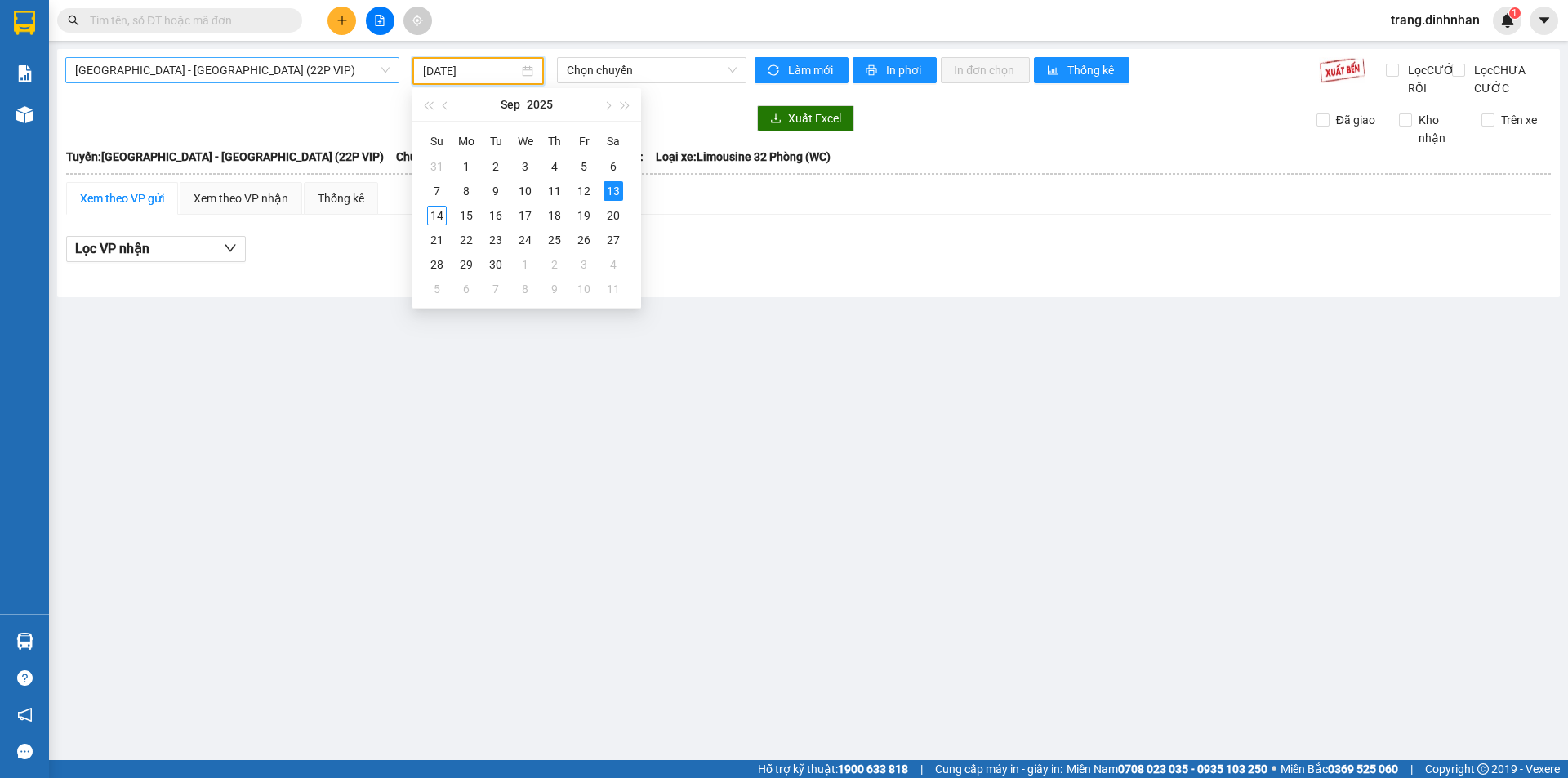
click at [145, 75] on span "[GEOGRAPHIC_DATA] - [GEOGRAPHIC_DATA] (22P VIP)" at bounding box center [233, 70] width 314 height 24
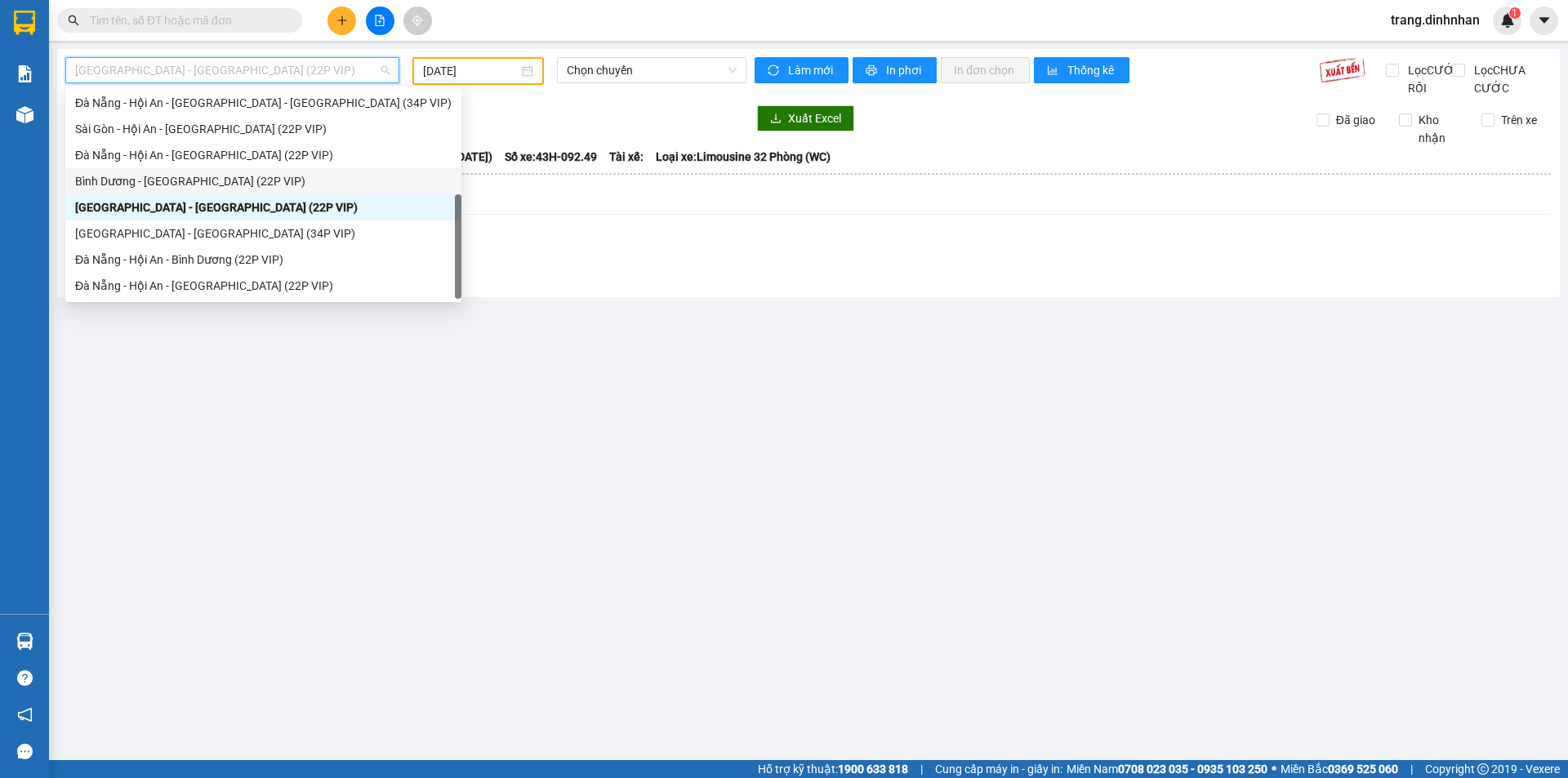
click at [107, 177] on div "[PERSON_NAME] - [GEOGRAPHIC_DATA] (22P VIP)" at bounding box center [264, 181] width 377 height 18
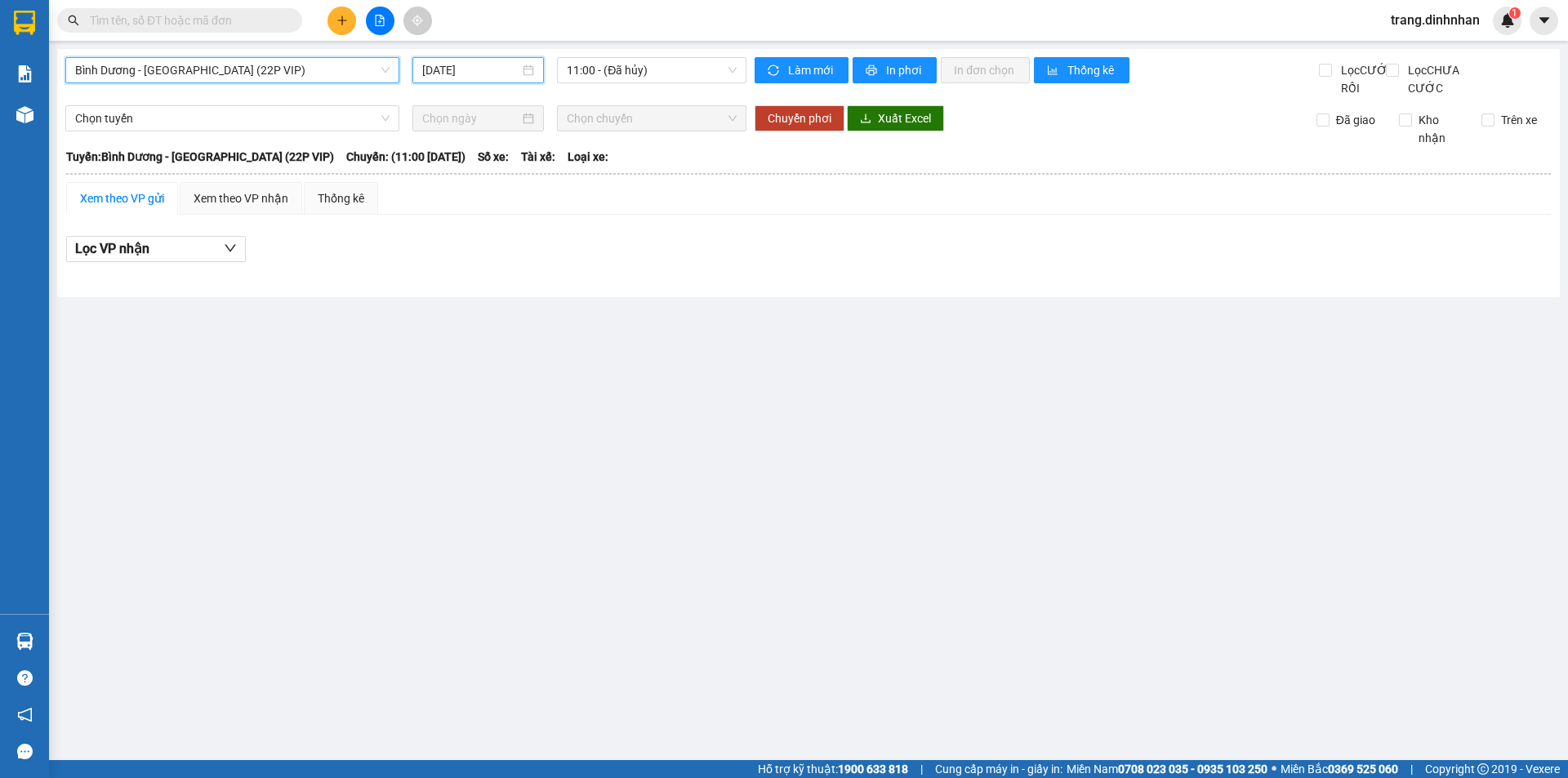
click at [458, 72] on input "[DATE]" at bounding box center [471, 70] width 97 height 18
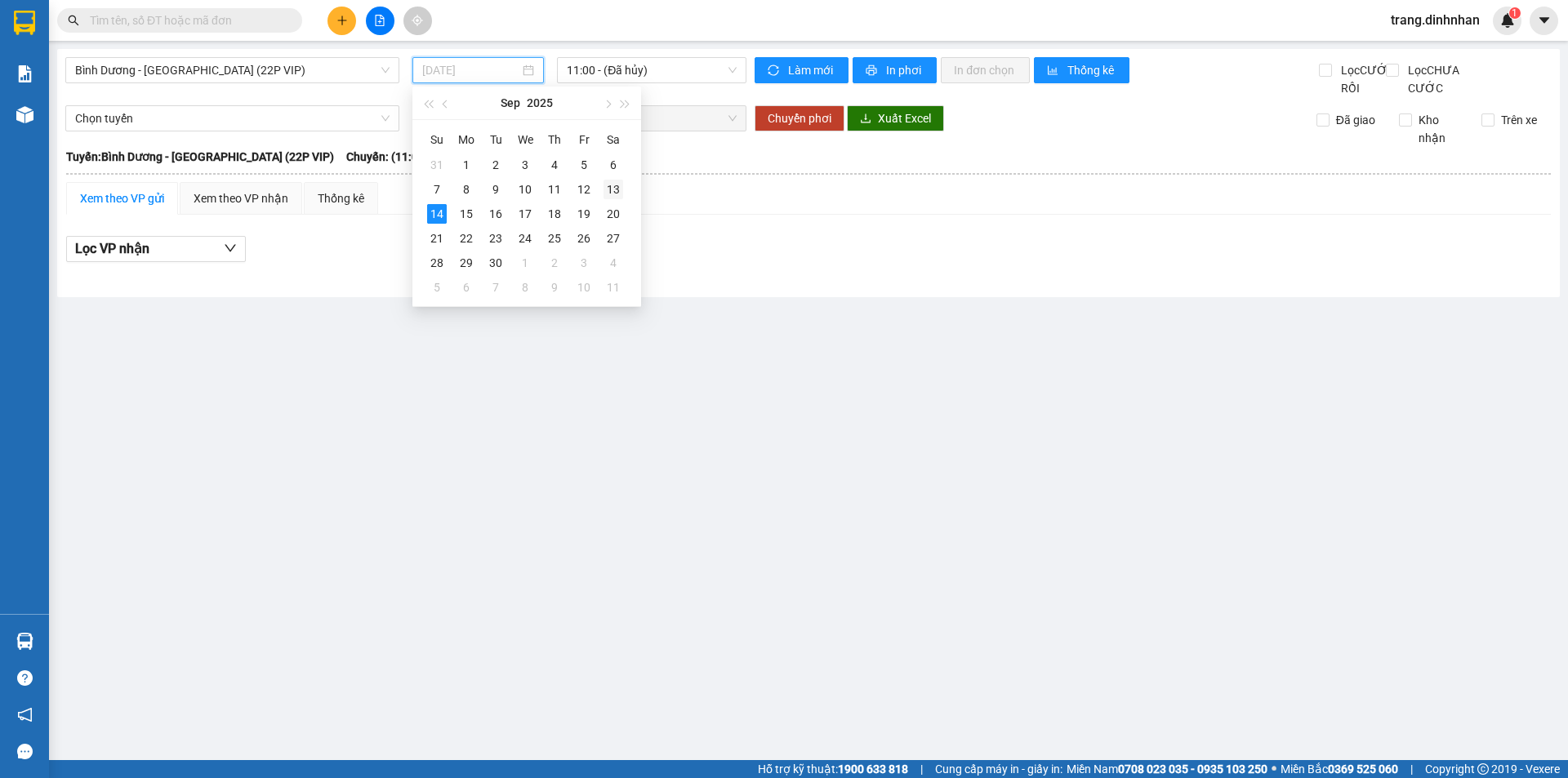
click at [609, 191] on div "13" at bounding box center [613, 189] width 20 height 20
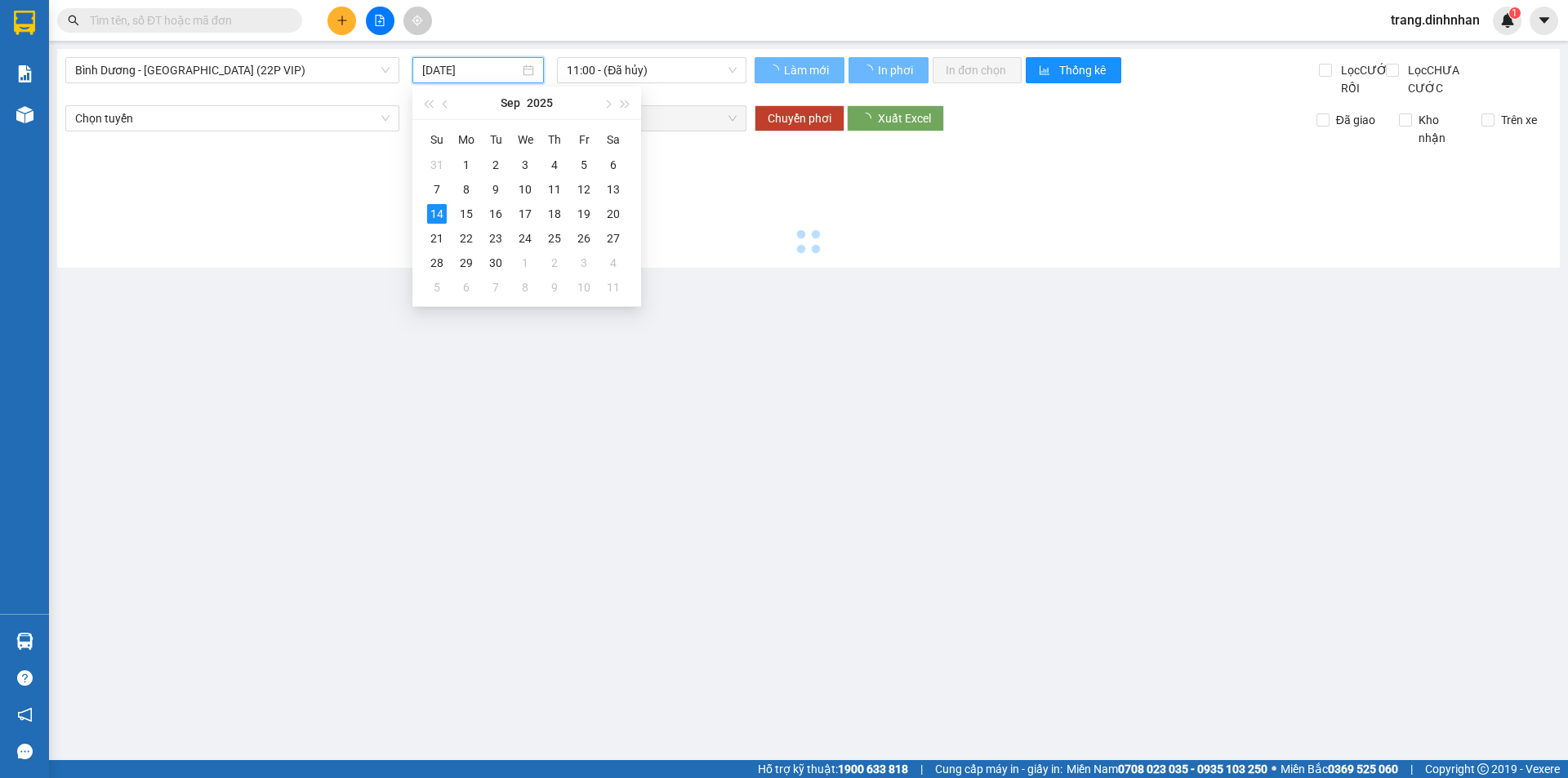
type input "13/09/2025"
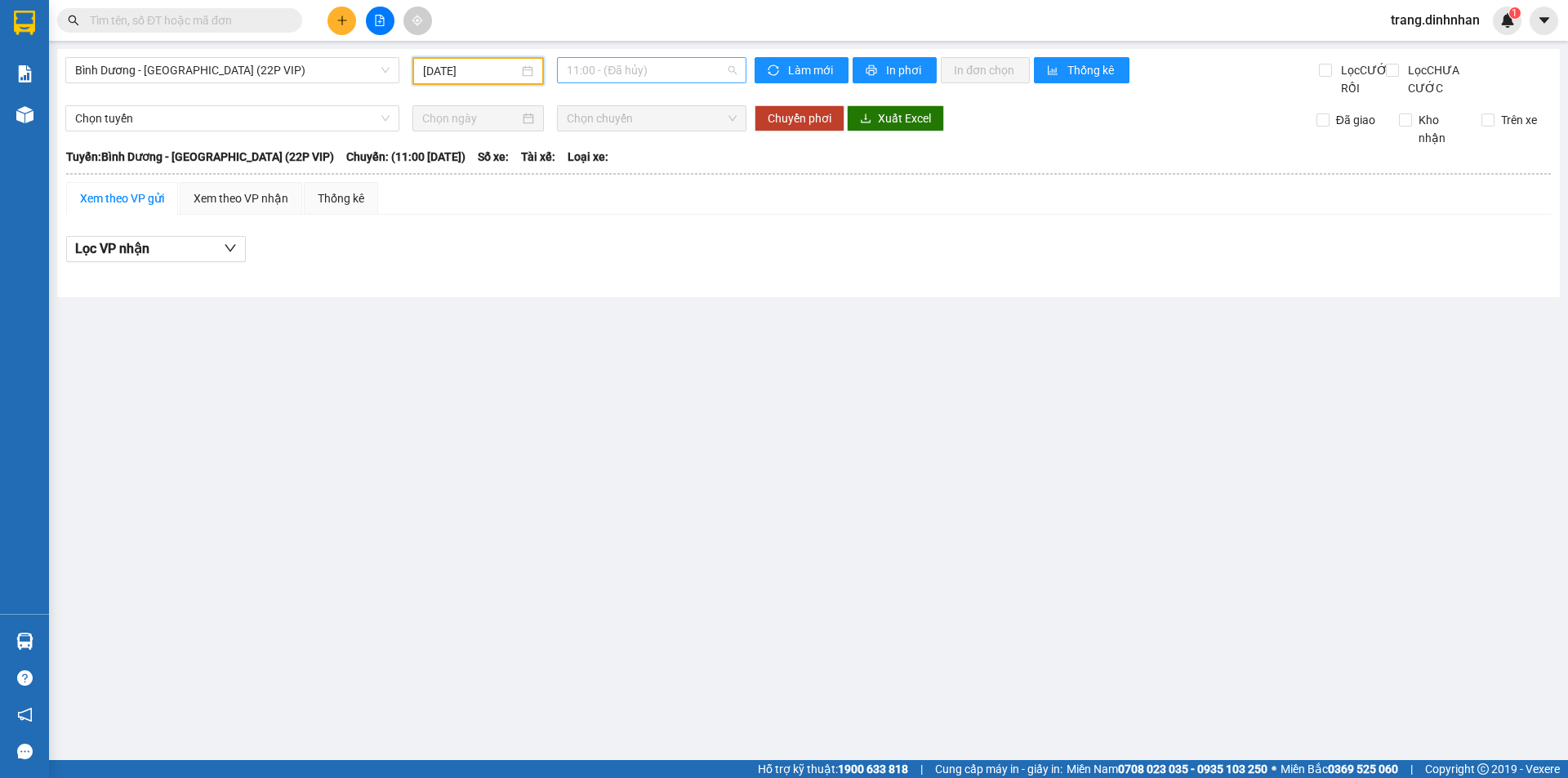
click at [594, 71] on span "11:00 - (Đã hủy)" at bounding box center [652, 70] width 170 height 24
click at [642, 156] on div "13:00 - 43H-043.93" at bounding box center [630, 155] width 128 height 18
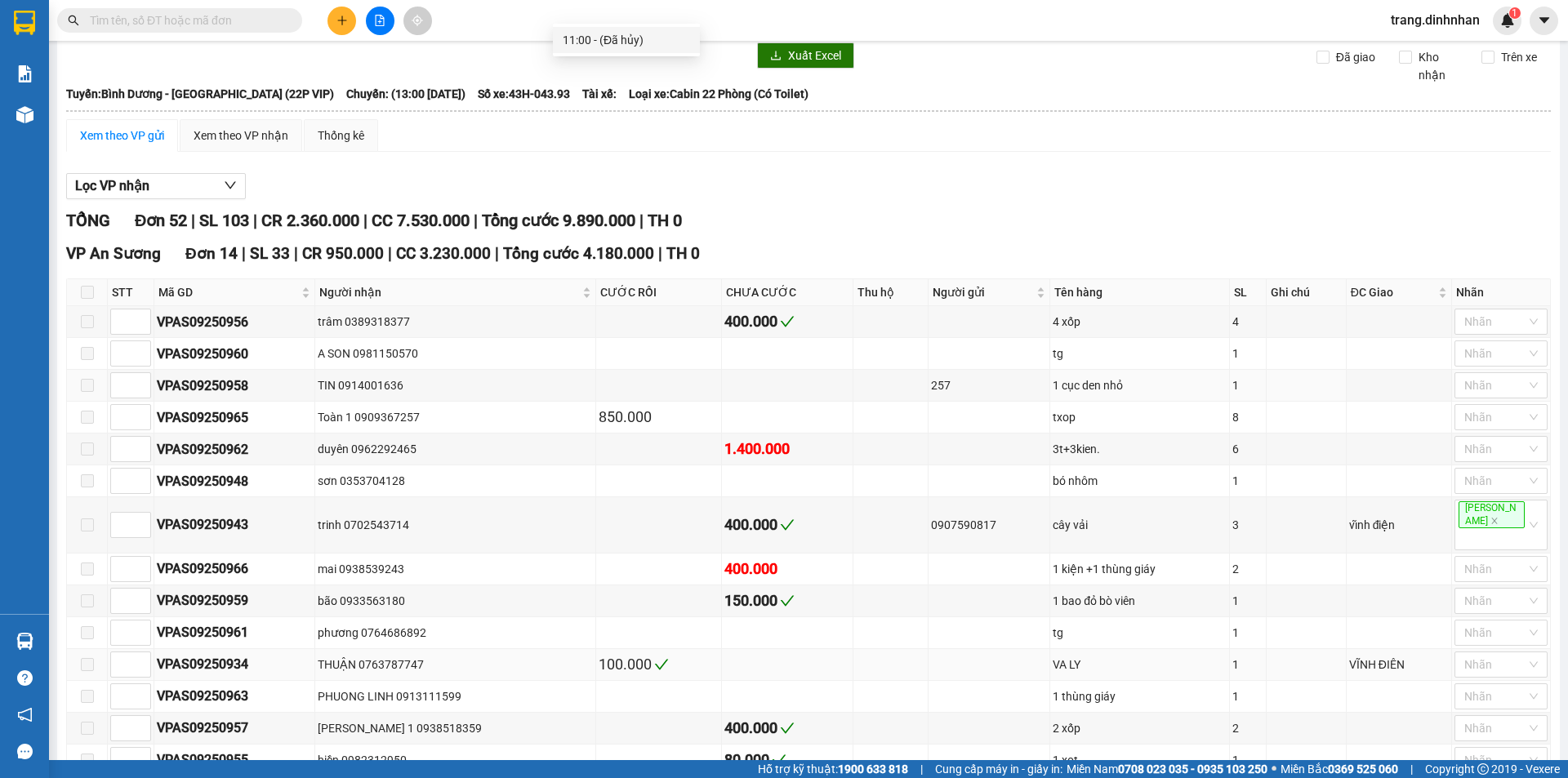
scroll to position [308, 0]
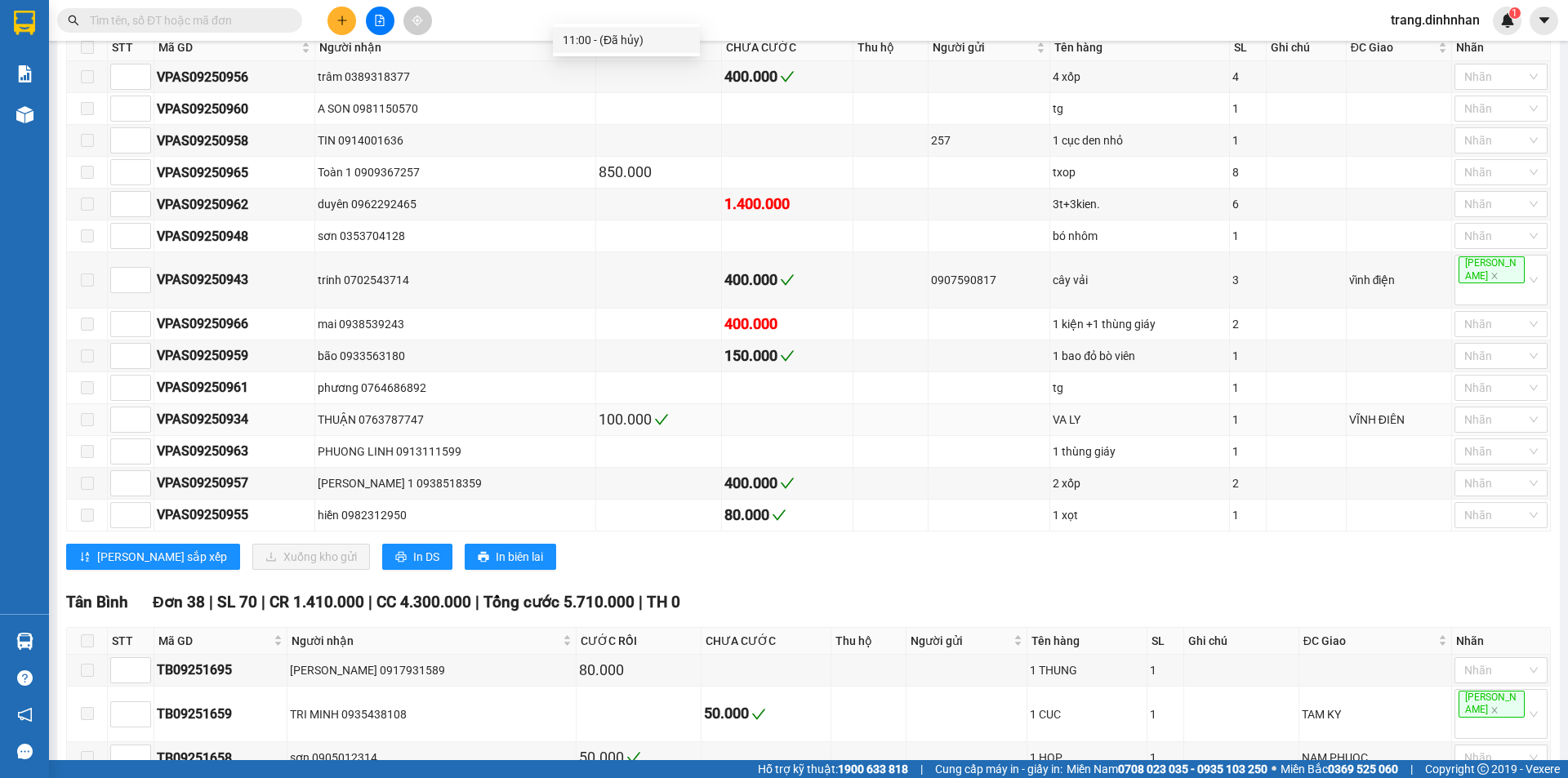
type input "D"
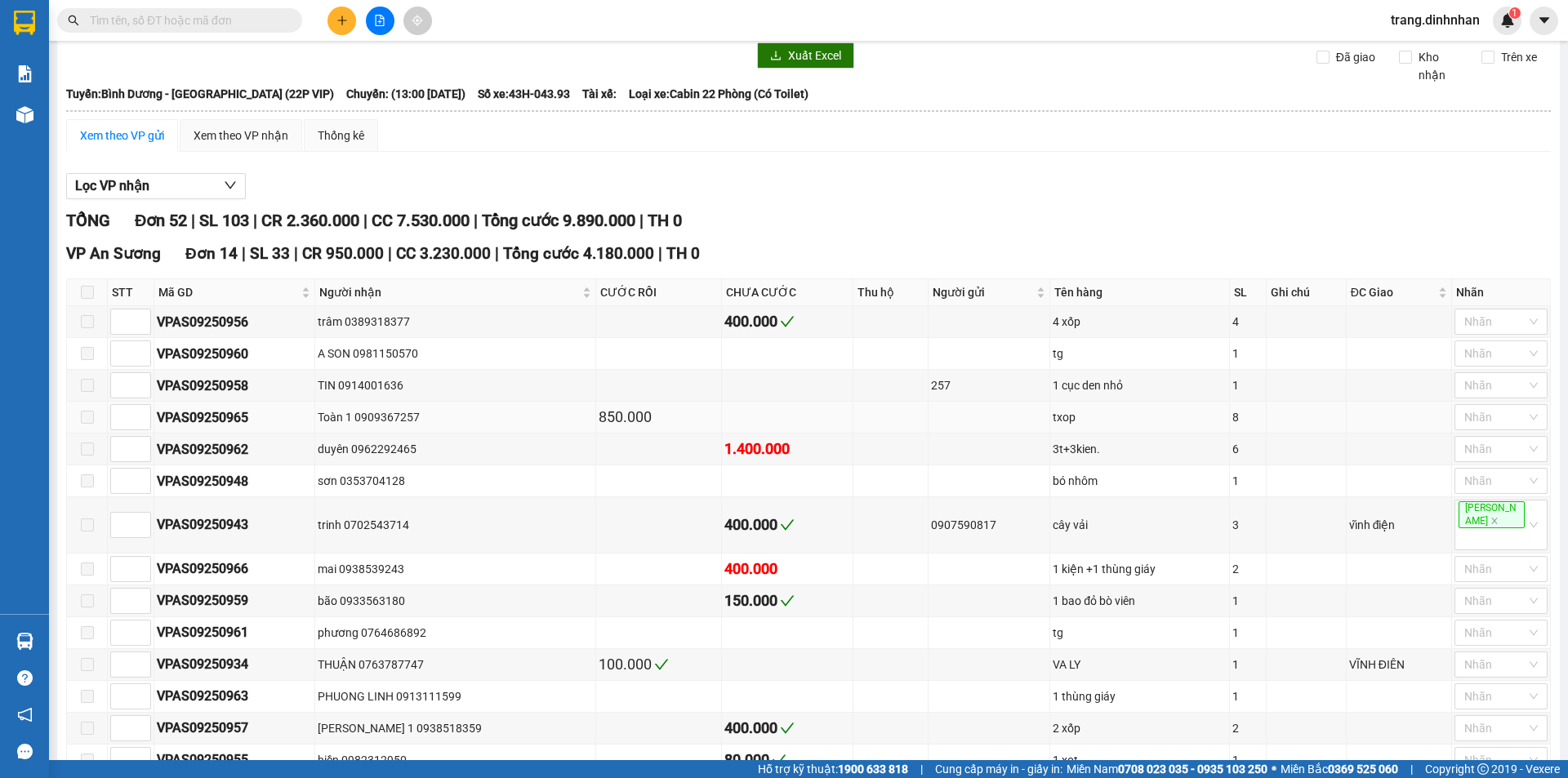
scroll to position [0, 0]
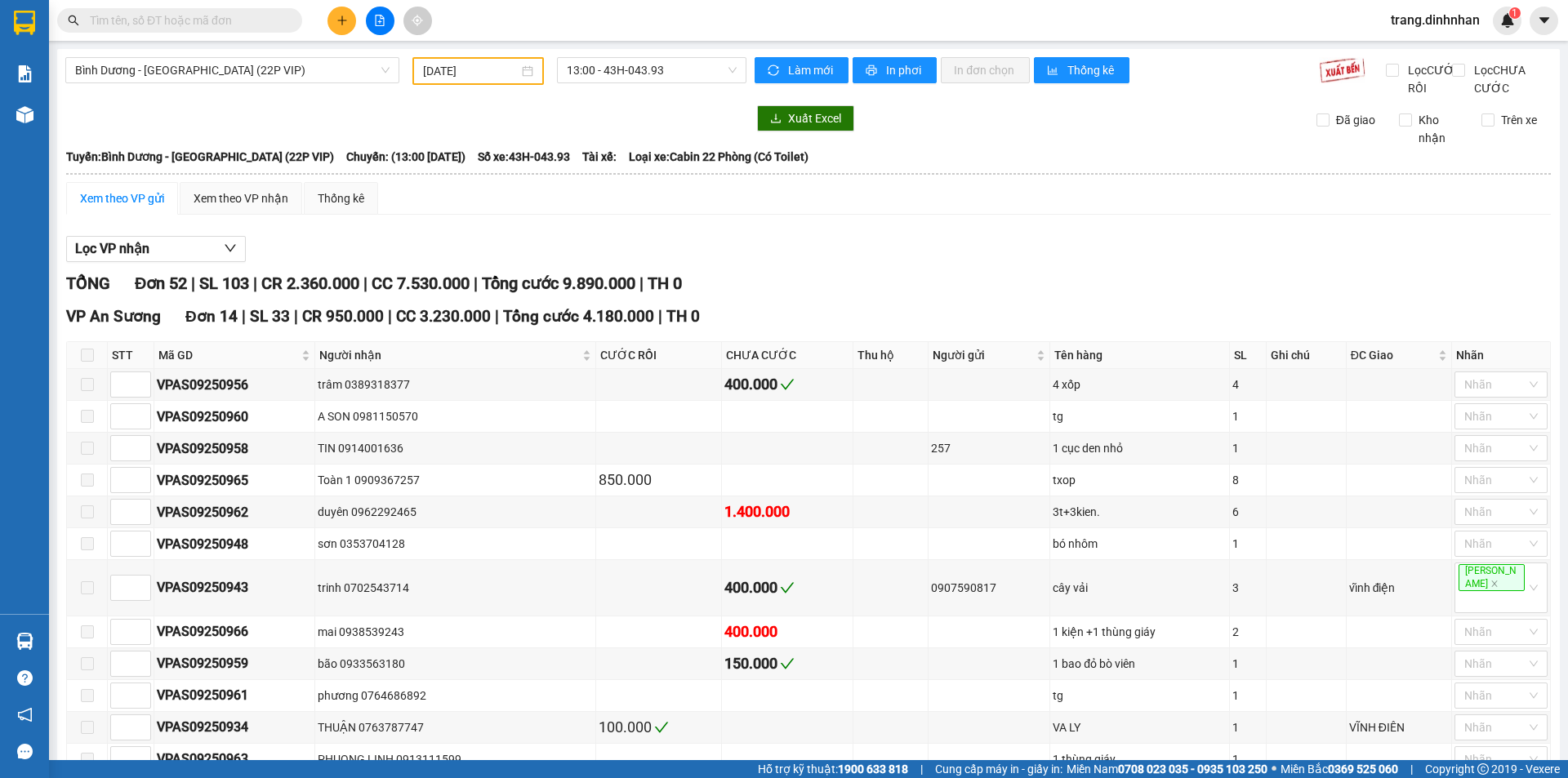
click at [1430, 12] on span "trang.dinhnhan" at bounding box center [1435, 20] width 115 height 21
click at [1437, 53] on span "Đăng xuất" at bounding box center [1442, 50] width 82 height 18
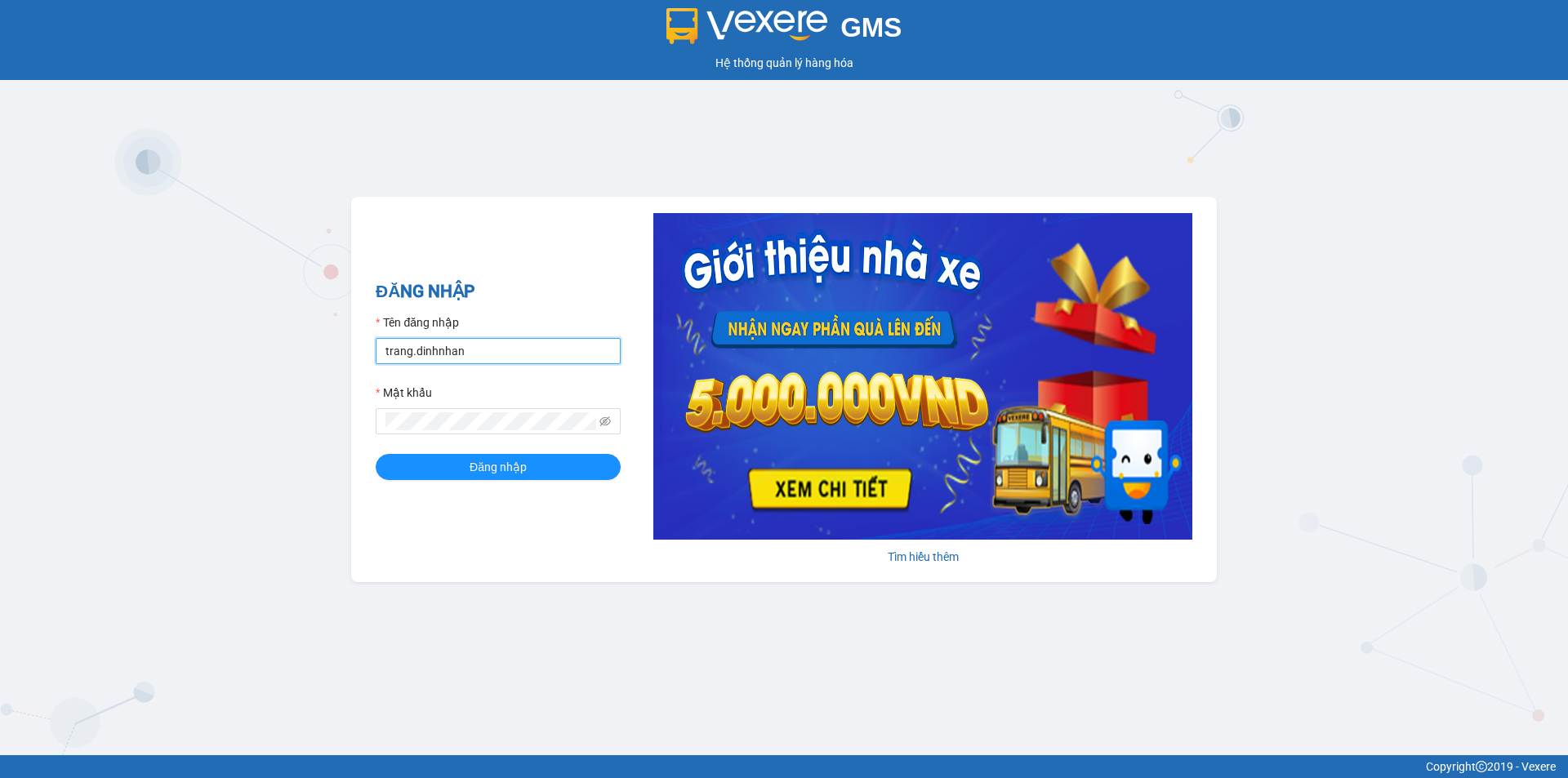
click at [520, 354] on input "trang.dinhnhan" at bounding box center [498, 351] width 245 height 26
type input "ken.dinhnhan"
click at [503, 469] on span "Đăng nhập" at bounding box center [498, 467] width 57 height 18
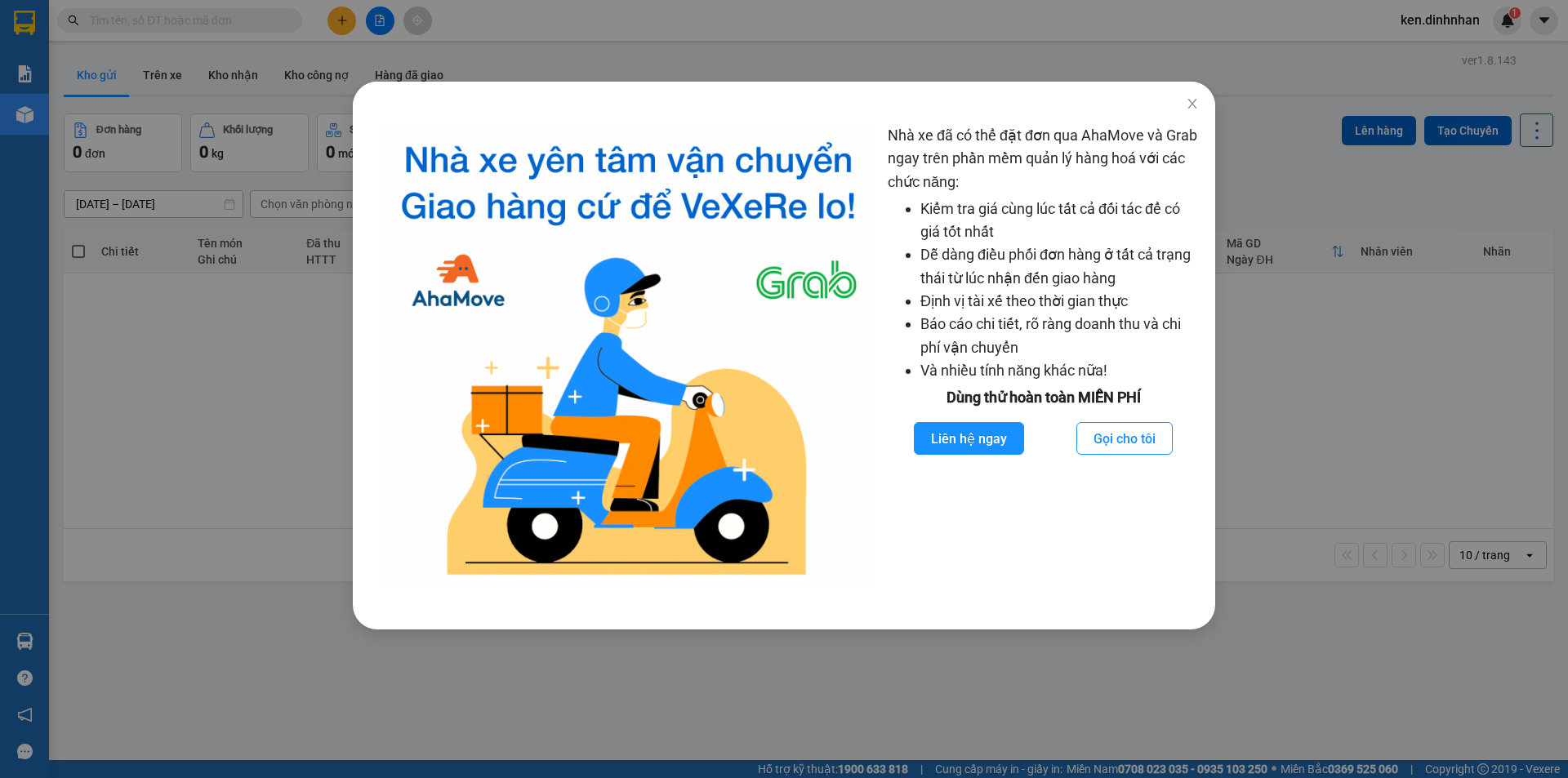
drag, startPoint x: 540, startPoint y: 763, endPoint x: 1567, endPoint y: 192, distance: 1175.1
click at [541, 768] on div "Nhà xe đã có thể đặt đơn qua AhaMove và Grab ngay trên phần mềm quản lý hàng ho…" at bounding box center [784, 389] width 1568 height 778
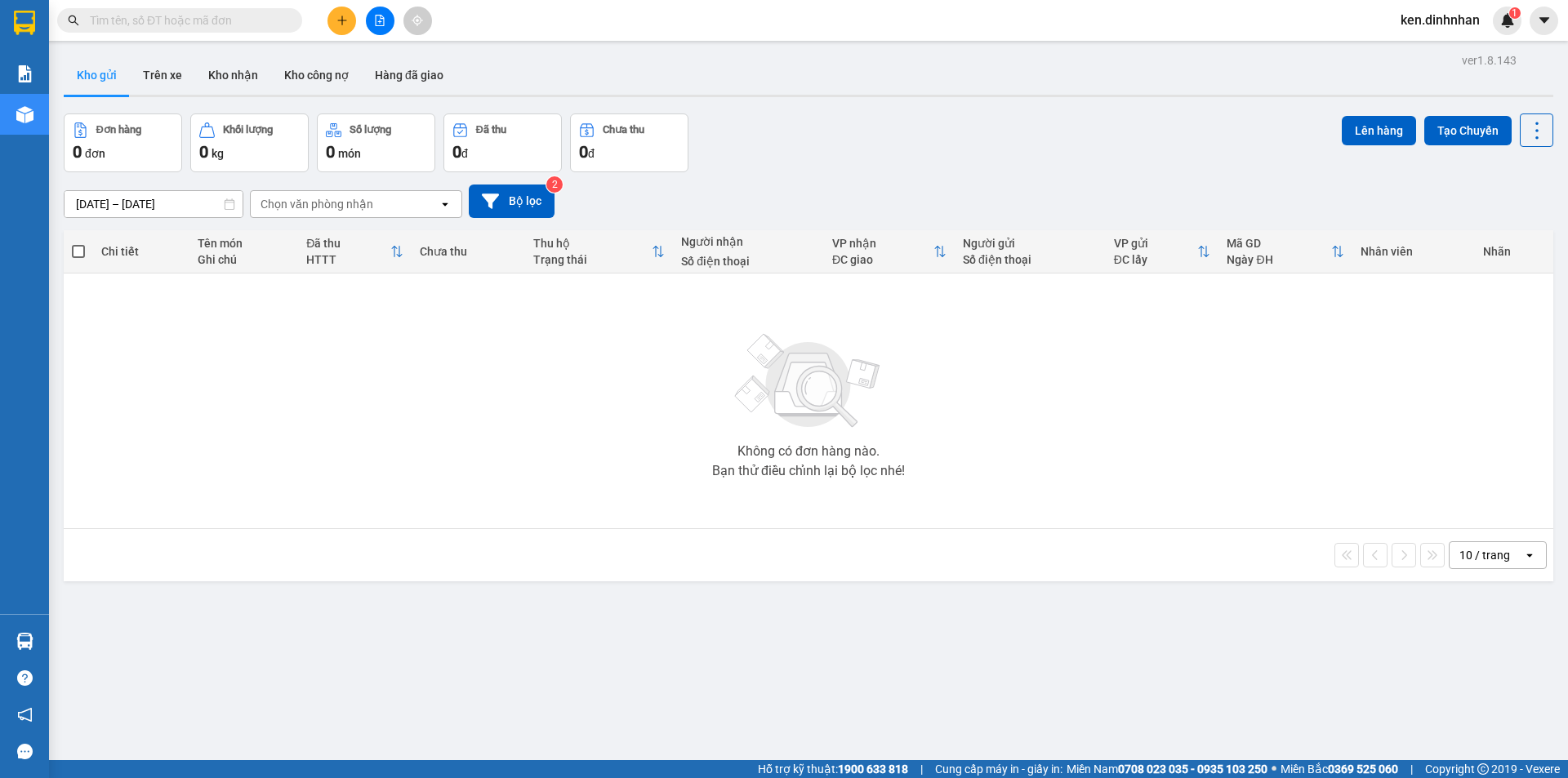
click at [379, 19] on icon "file-add" at bounding box center [379, 20] width 11 height 11
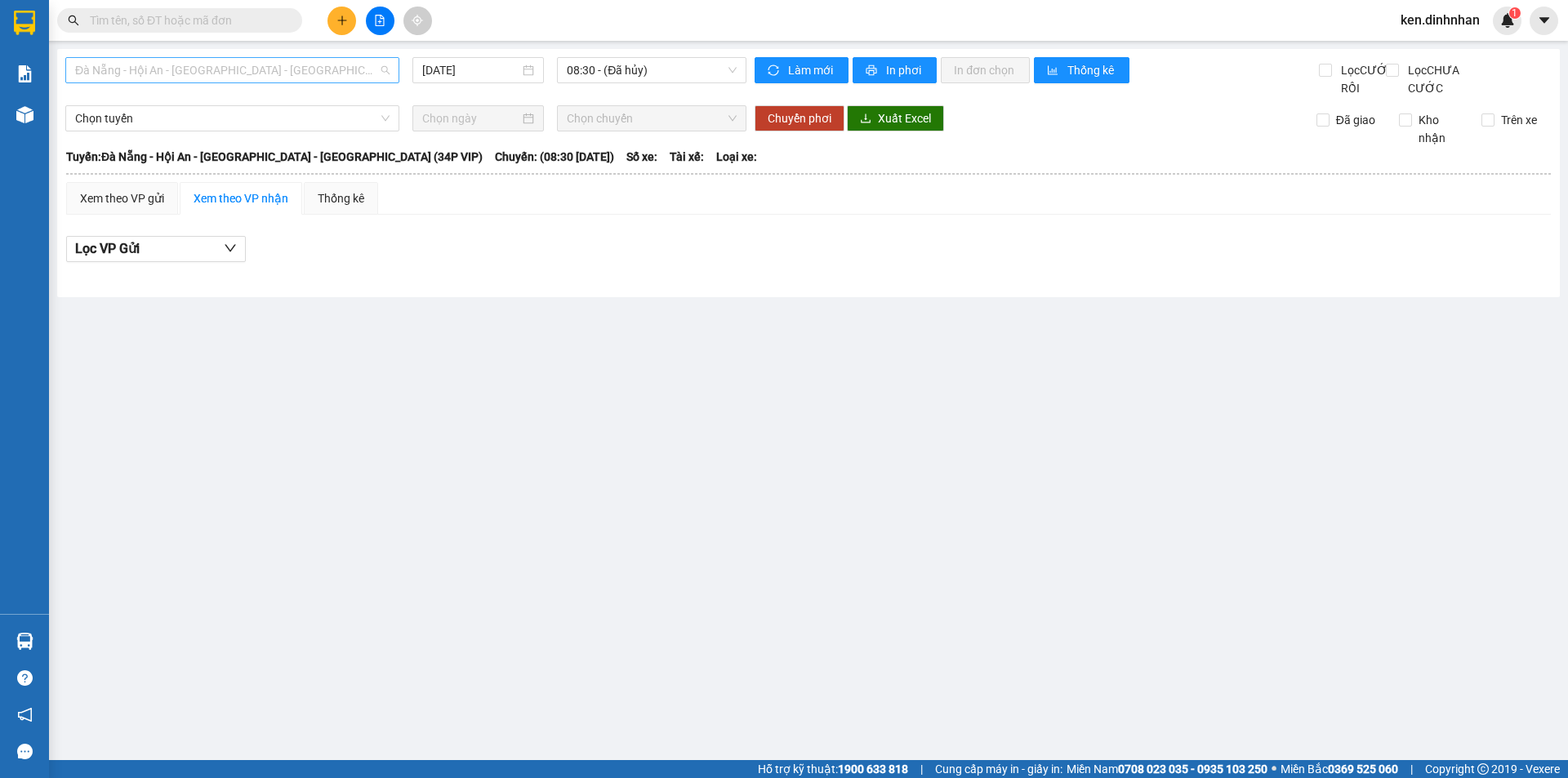
click at [247, 69] on span "Đà Nẵng - Hội An - [GEOGRAPHIC_DATA] - [PERSON_NAME] (34P VIP)" at bounding box center [233, 70] width 314 height 24
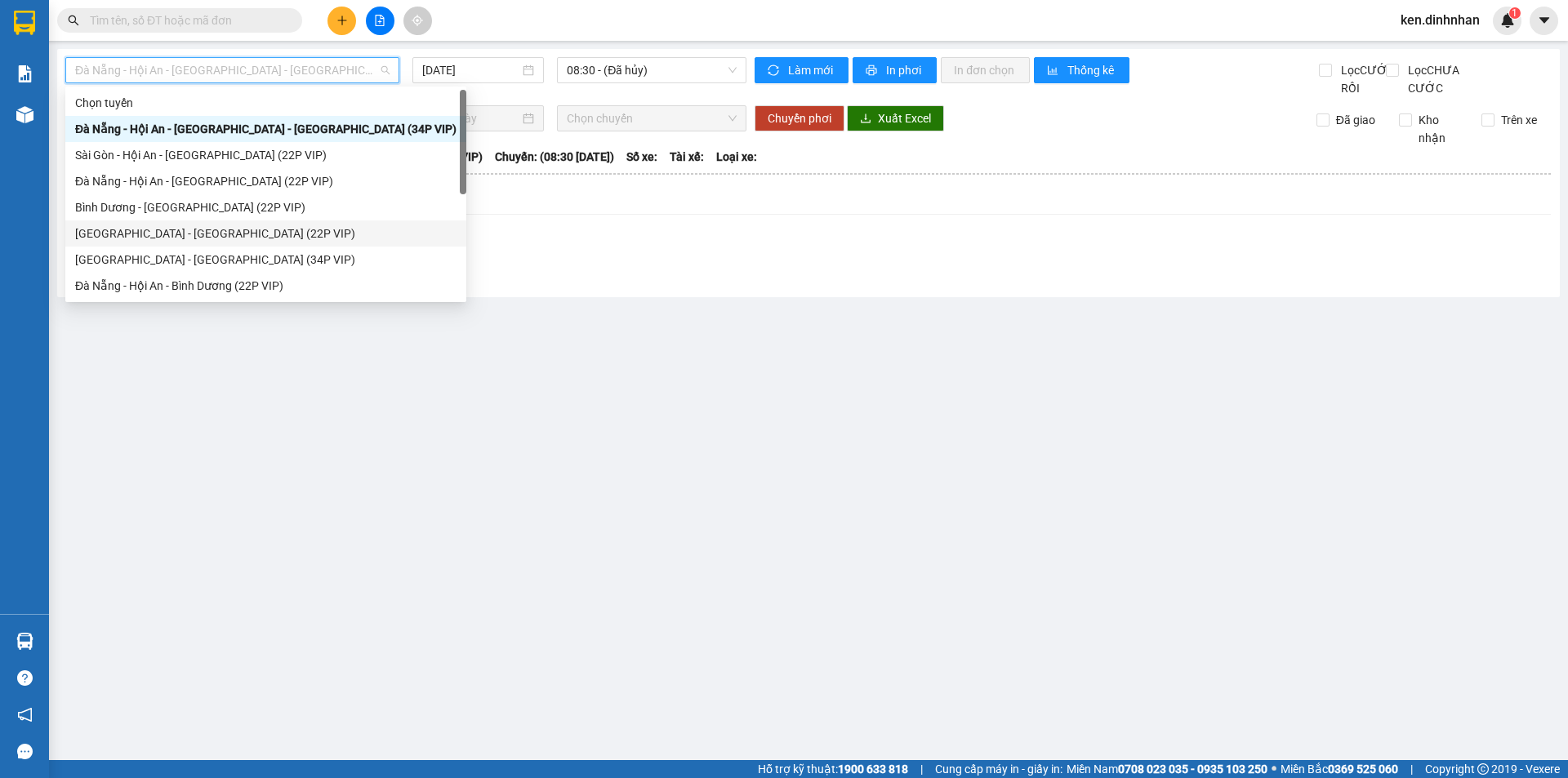
scroll to position [26, 0]
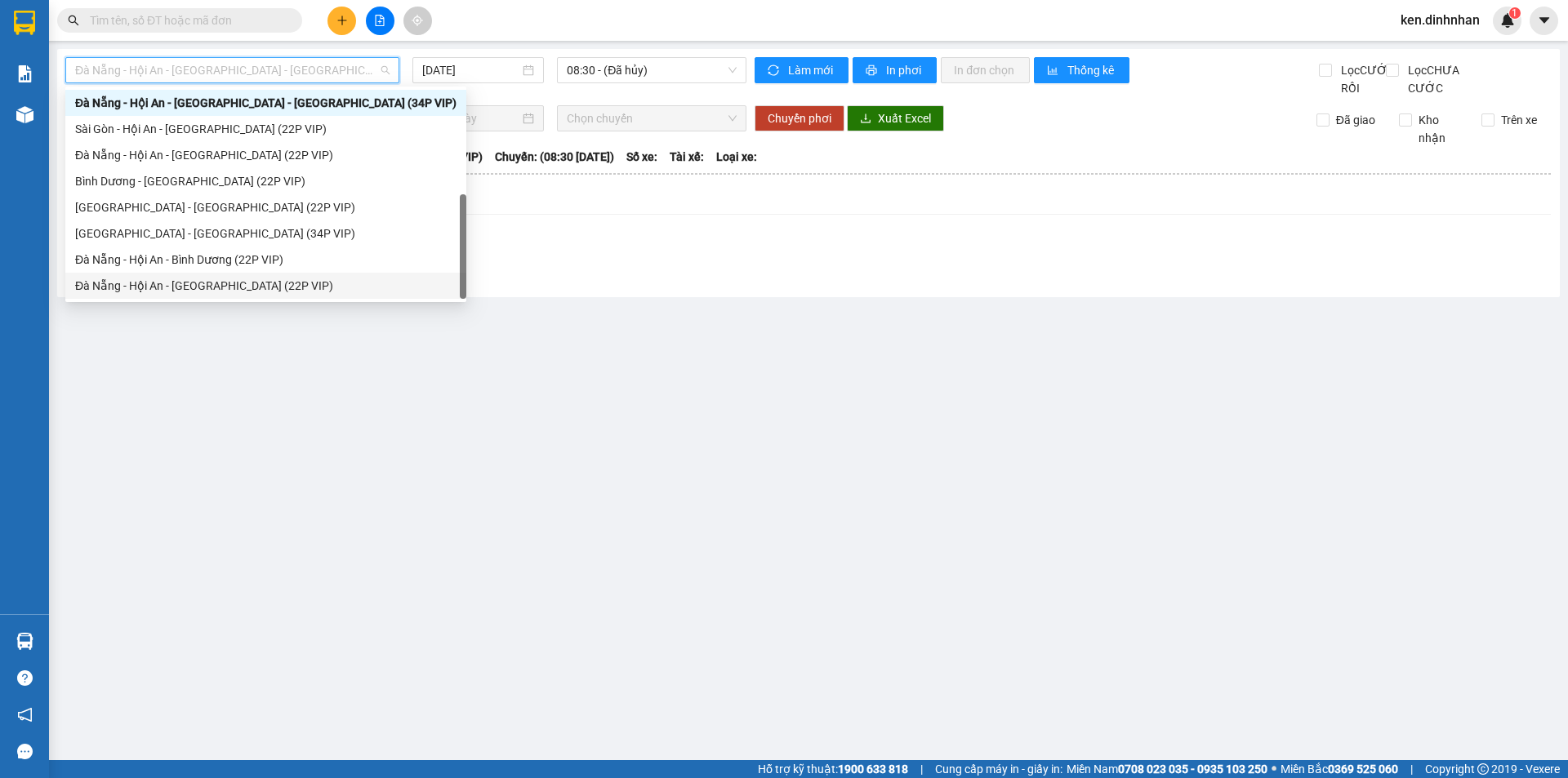
click at [168, 287] on div "Đà Nẵng - Hội An - [GEOGRAPHIC_DATA] (22P VIP)" at bounding box center [266, 286] width 381 height 18
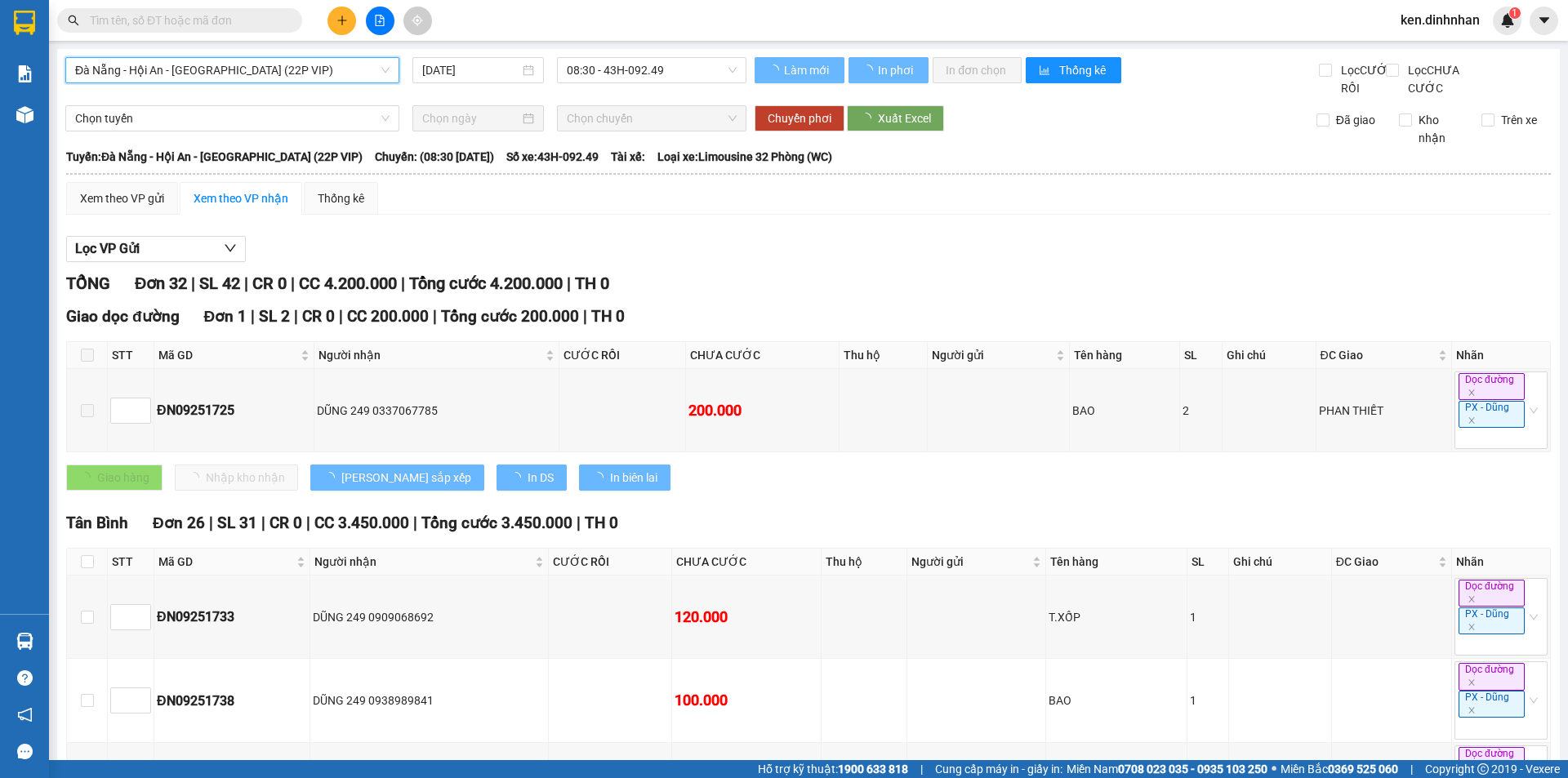
click at [459, 69] on input "[DATE]" at bounding box center [471, 70] width 97 height 18
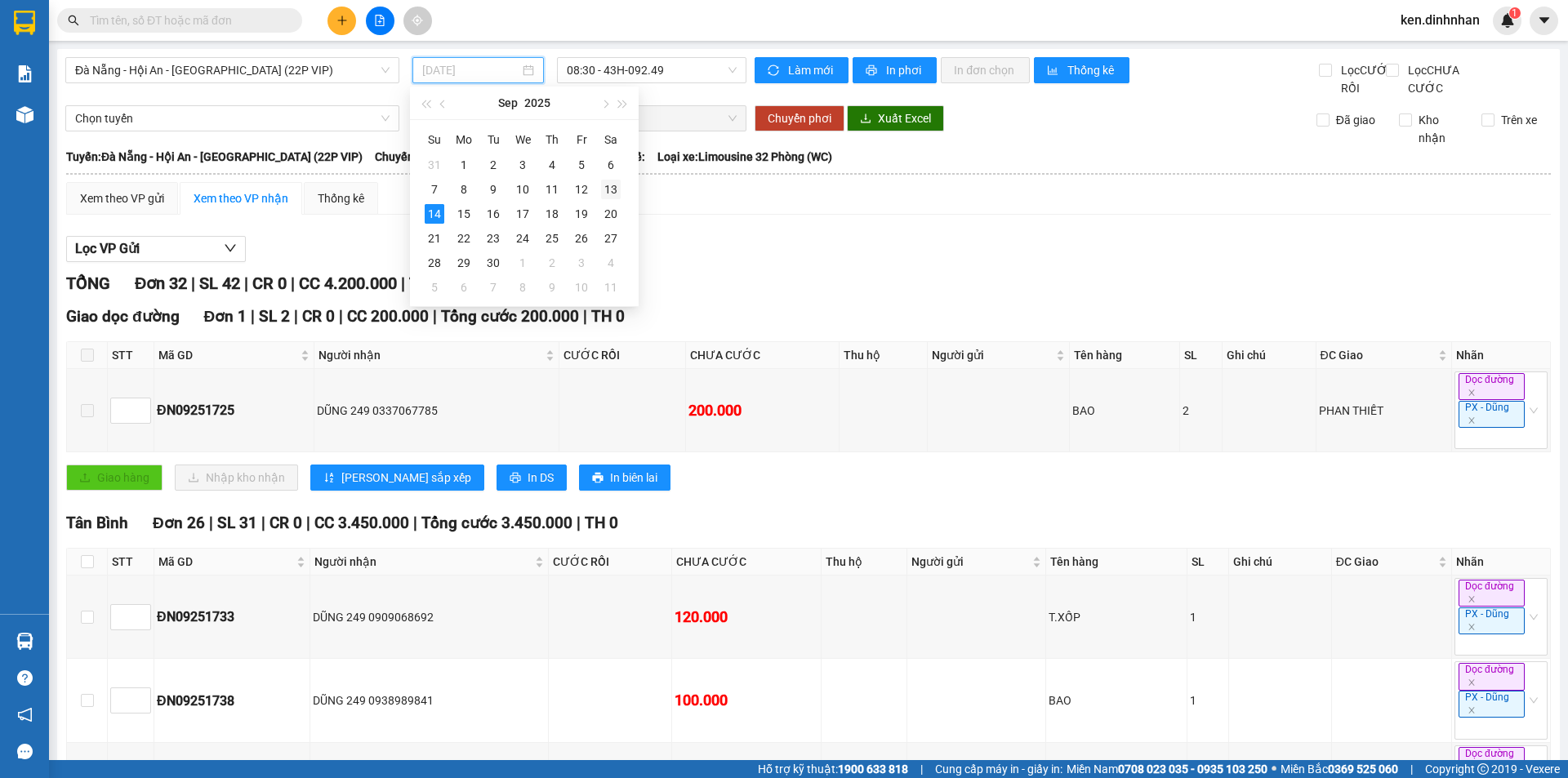
click at [604, 191] on div "13" at bounding box center [610, 189] width 20 height 20
type input "13/09/2025"
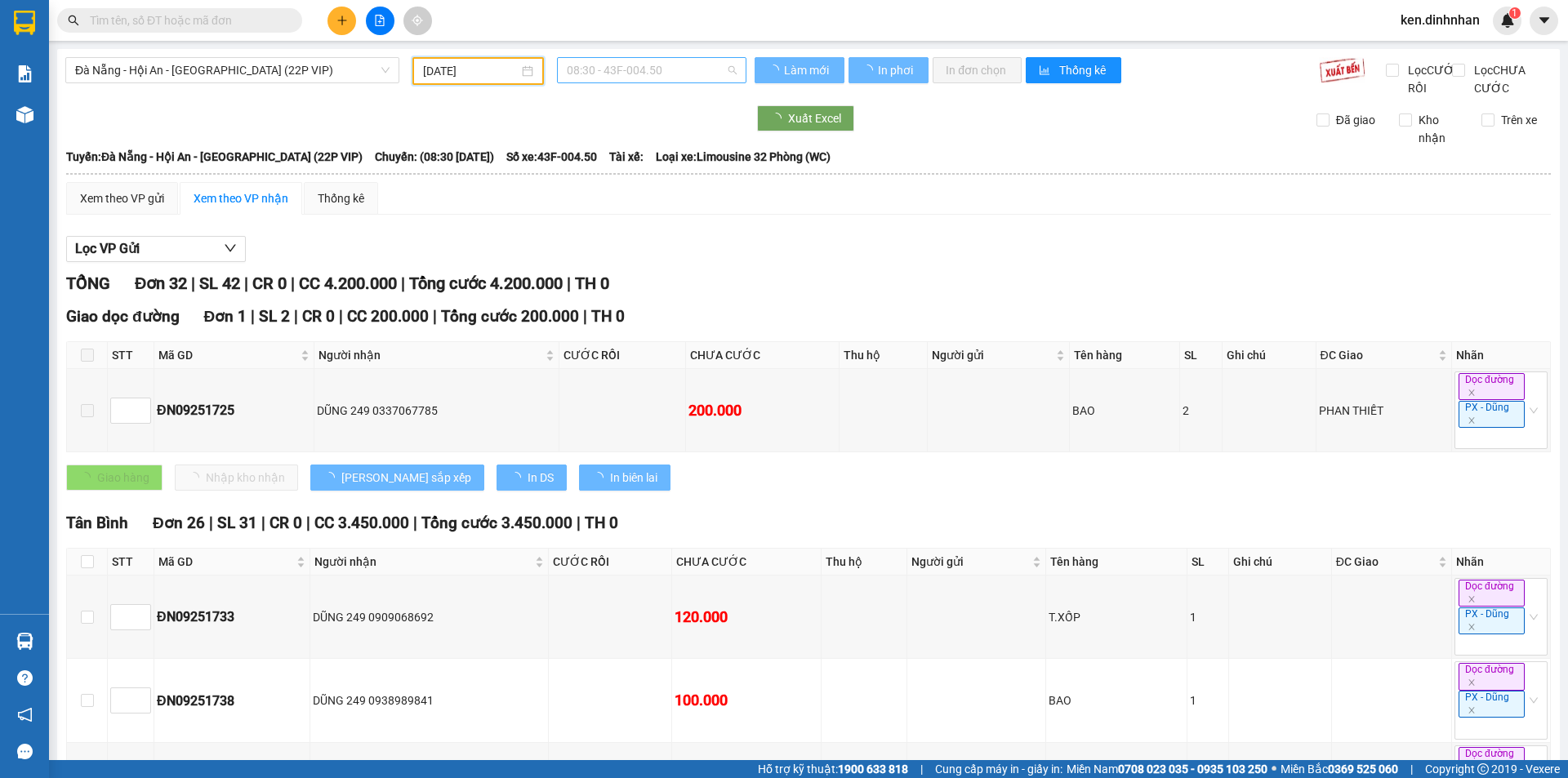
click at [624, 69] on span "08:30 - 43F-004.50" at bounding box center [652, 70] width 170 height 24
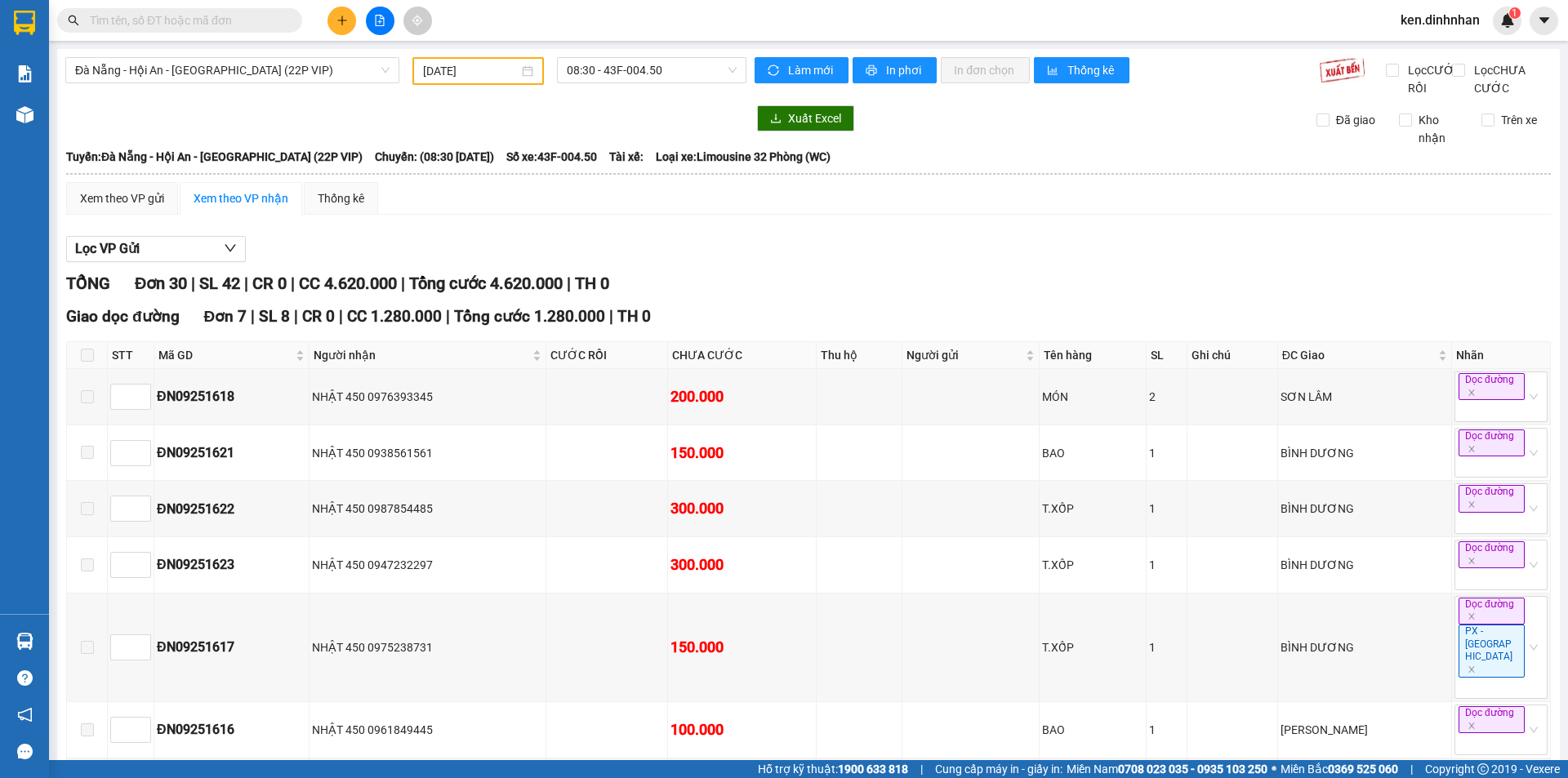
click at [860, 147] on div "Xuất Excel Đã giao Kho nhận Trên xe" at bounding box center [808, 126] width 1486 height 42
click at [144, 208] on div "Xem theo VP gửi" at bounding box center [122, 198] width 84 height 18
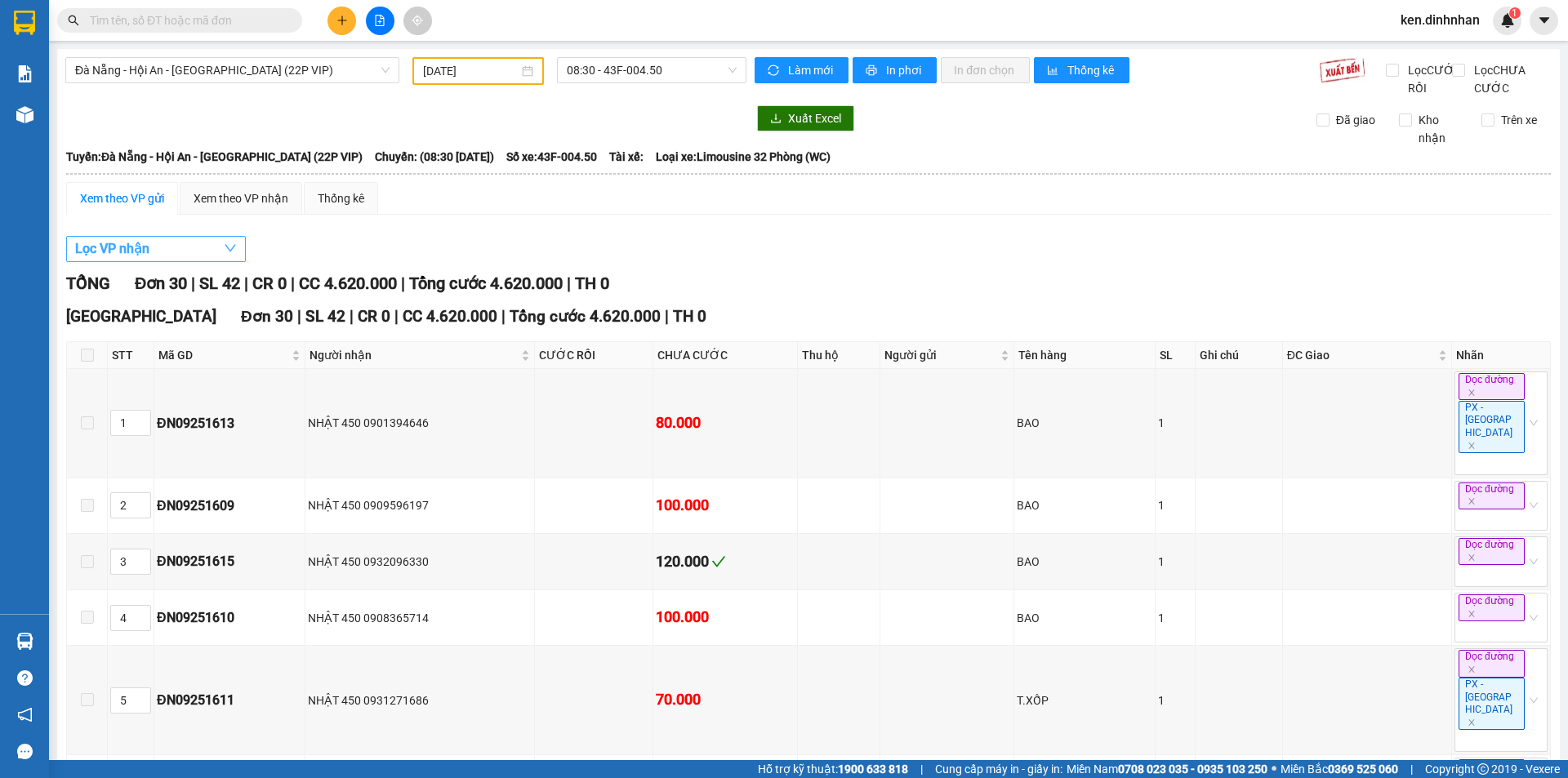
click at [161, 262] on button "Lọc VP nhận" at bounding box center [155, 249] width 180 height 26
drag, startPoint x: 138, startPoint y: 378, endPoint x: 116, endPoint y: 406, distance: 35.6
click at [137, 378] on span "VP An Sương" at bounding box center [132, 386] width 81 height 23
click at [92, 379] on input "VP An Sương" at bounding box center [85, 385] width 13 height 13
checkbox input "true"
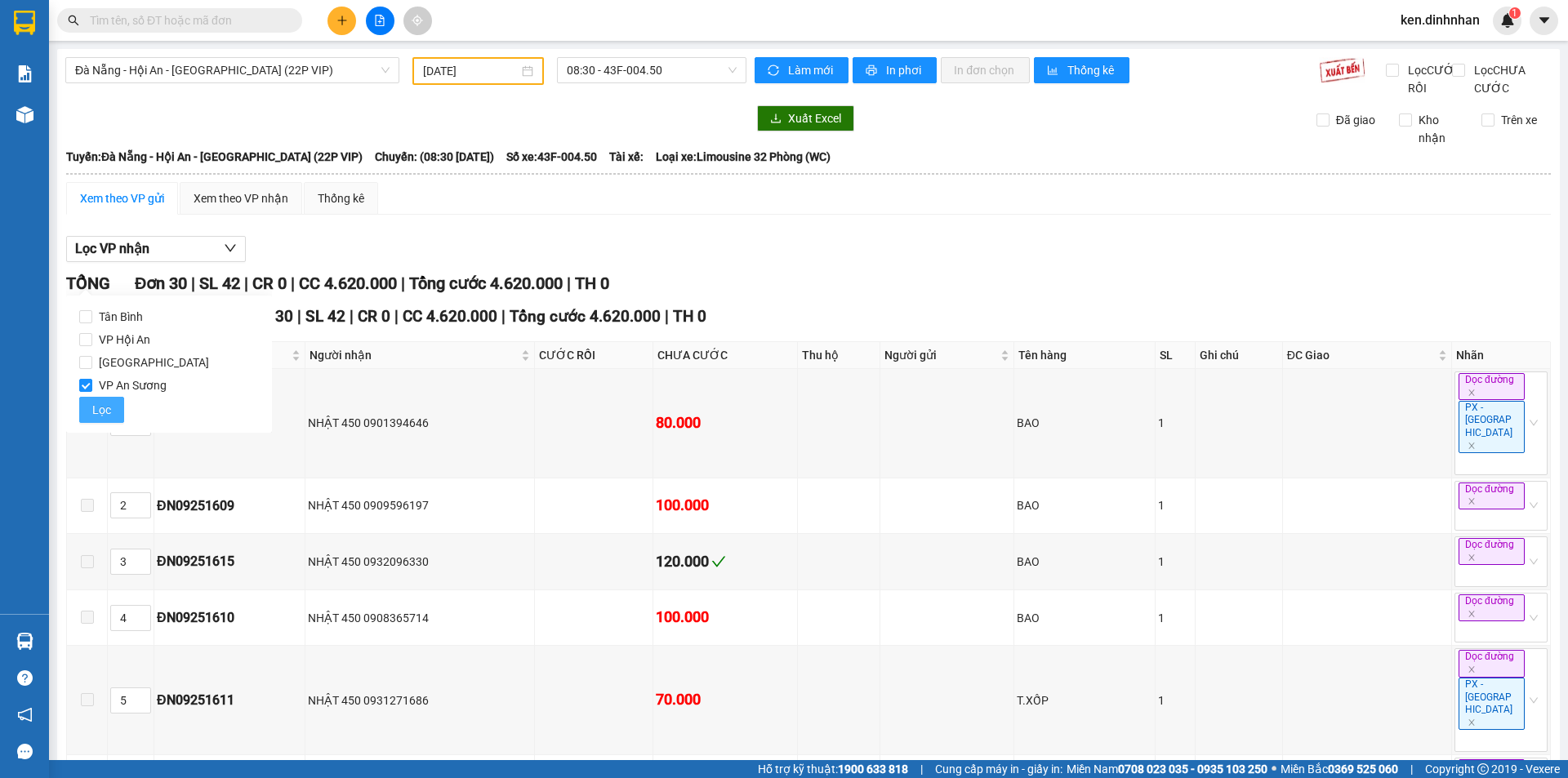
click at [110, 412] on button "Lọc" at bounding box center [102, 410] width 45 height 26
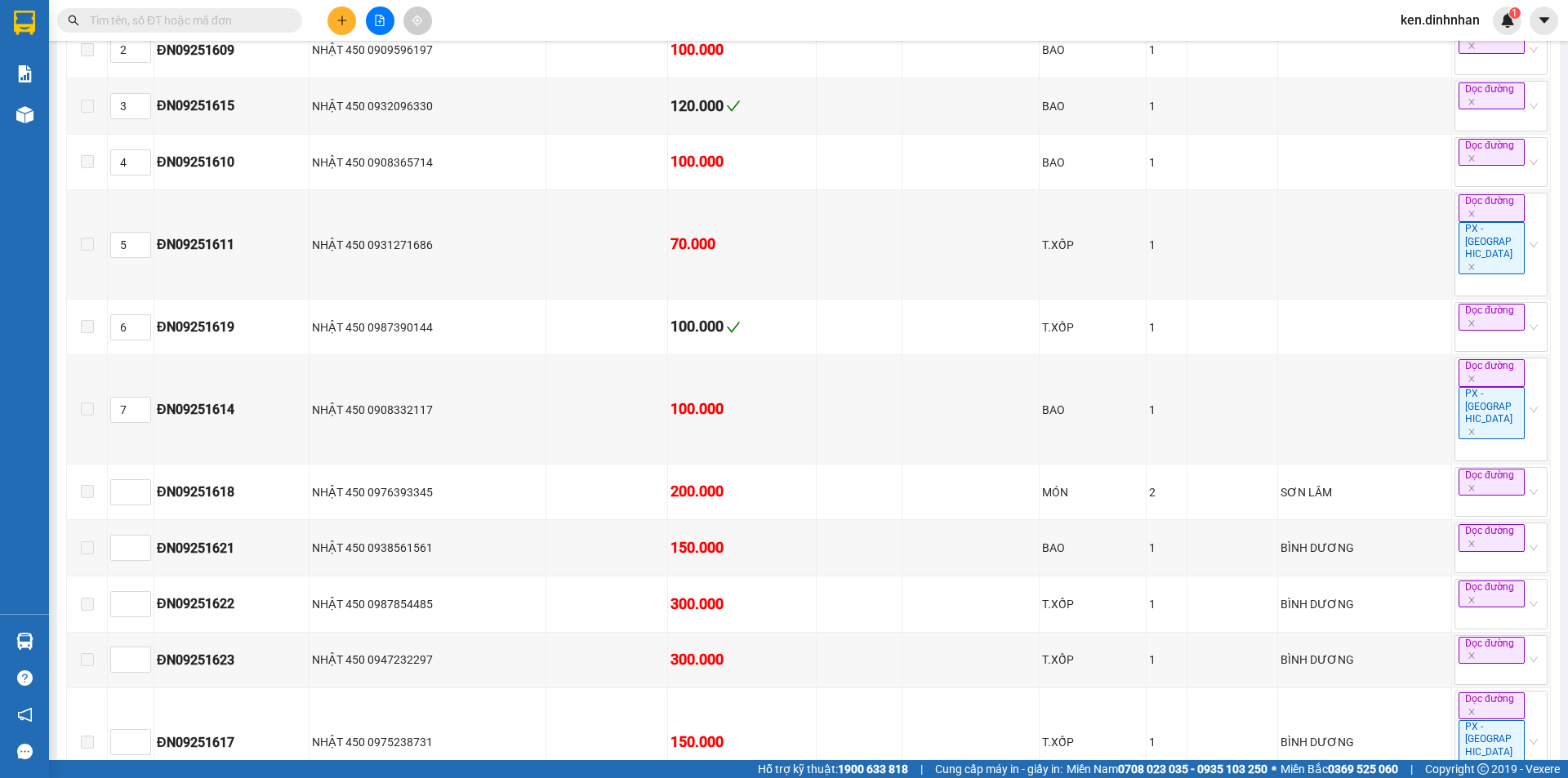
scroll to position [631, 0]
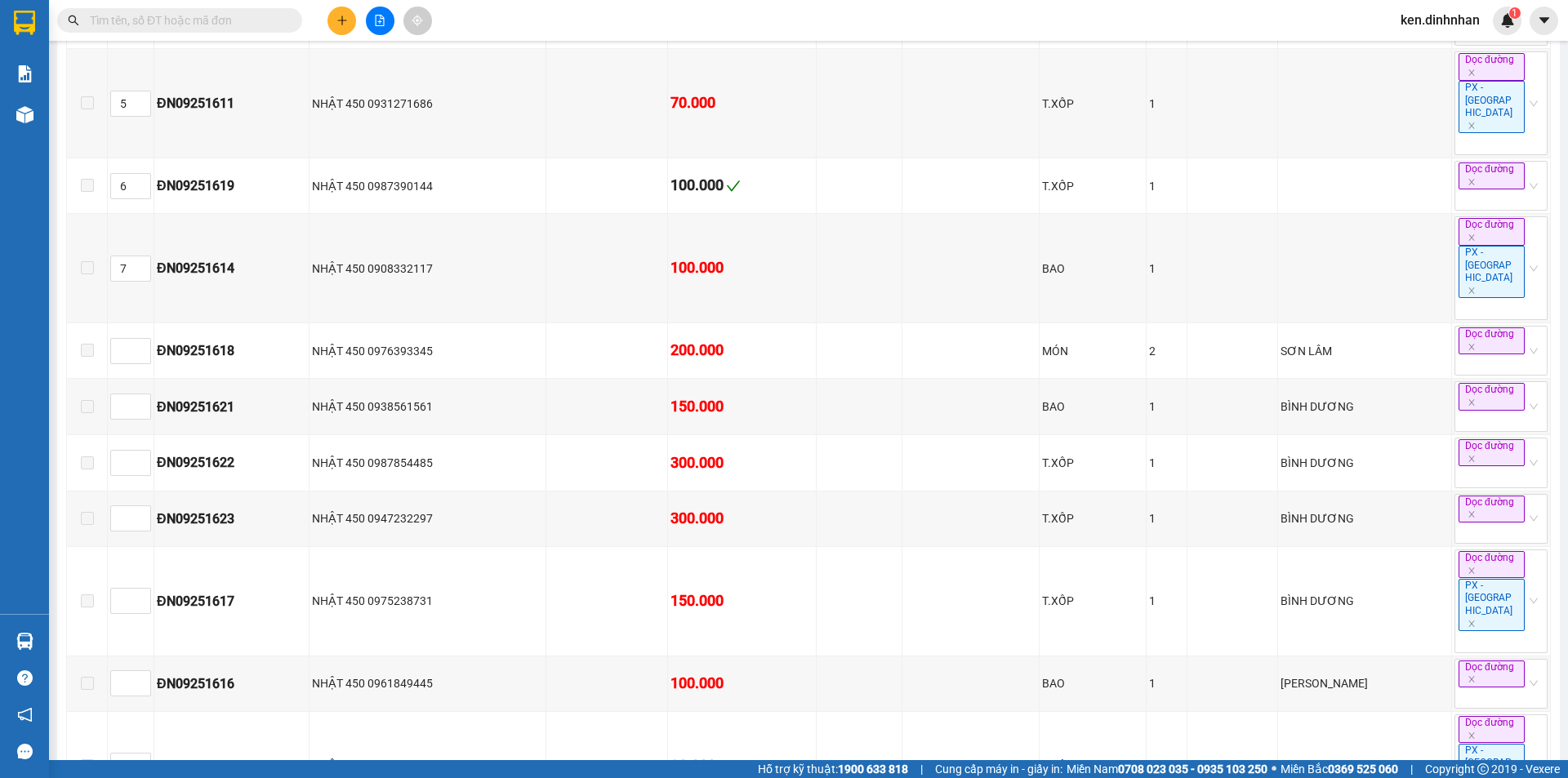
click at [341, 20] on icon "plus" at bounding box center [341, 20] width 11 height 11
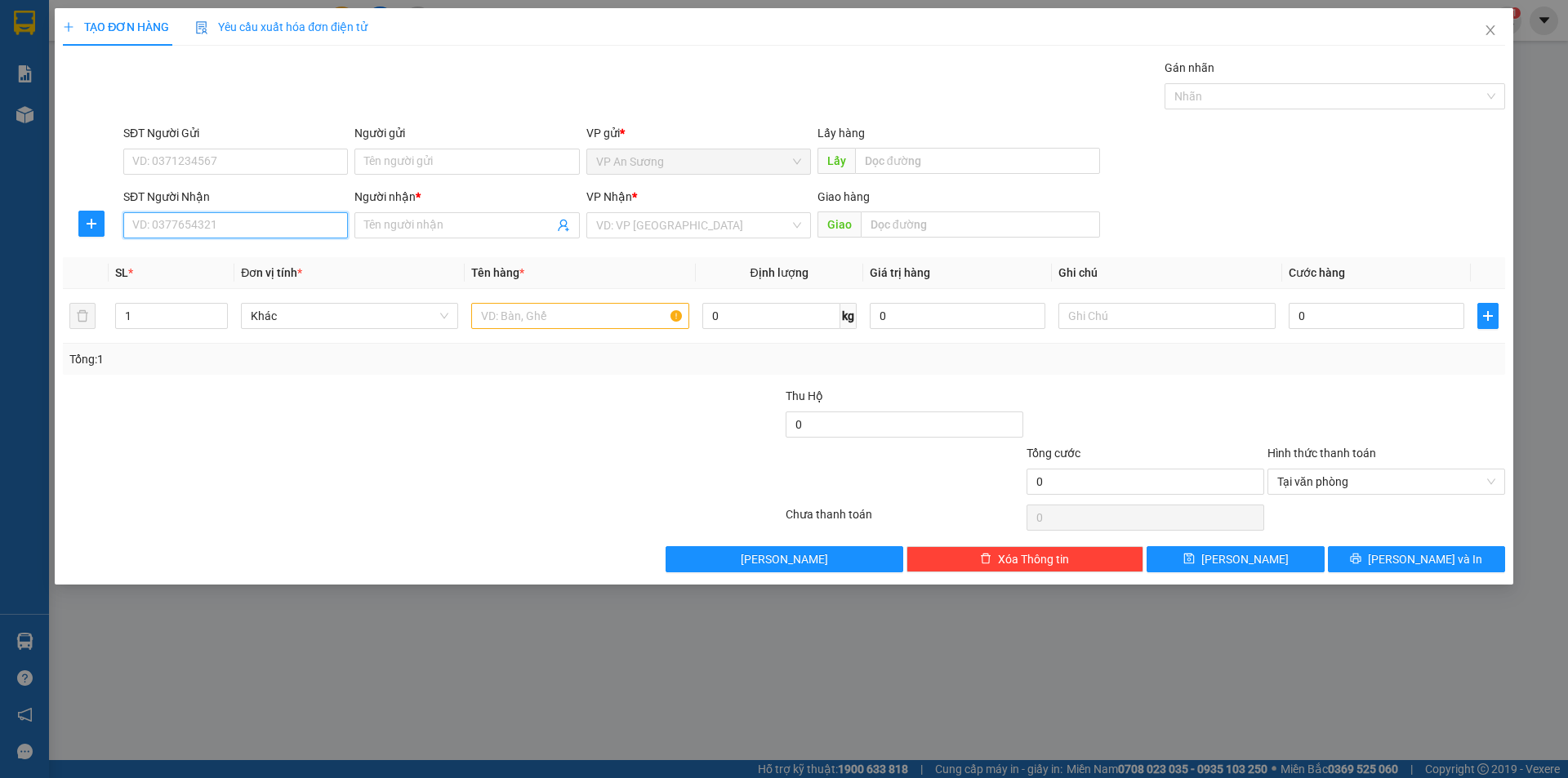
drag, startPoint x: 270, startPoint y: 227, endPoint x: 1567, endPoint y: 133, distance: 1300.4
click at [272, 228] on input "SĐT Người Nhận" at bounding box center [235, 226] width 225 height 26
type input "0369965472"
click at [501, 227] on input "Người nhận *" at bounding box center [458, 225] width 188 height 18
click at [515, 228] on input "Người nhận *" at bounding box center [458, 225] width 188 height 18
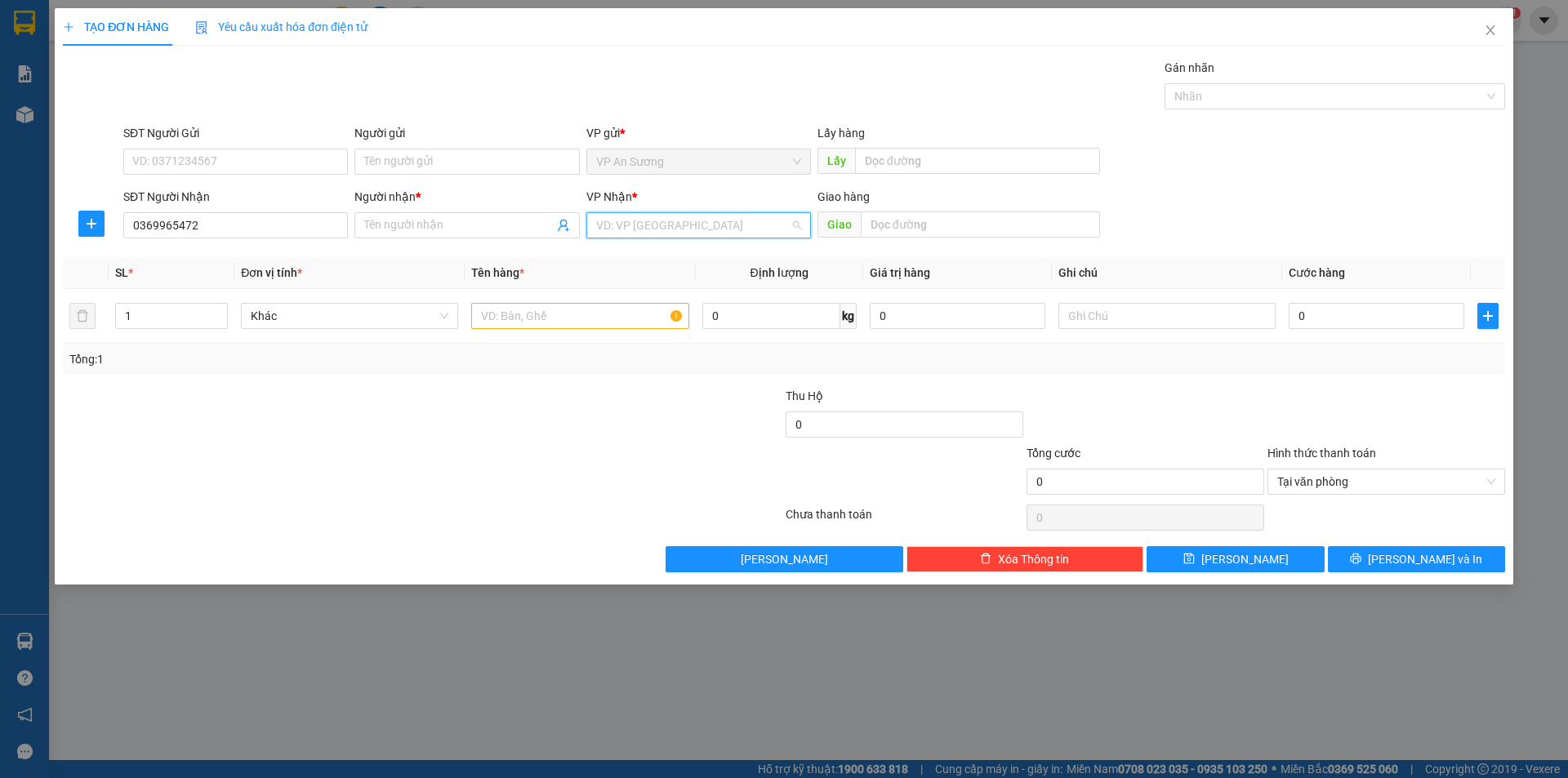
drag, startPoint x: 648, startPoint y: 228, endPoint x: 654, endPoint y: 262, distance: 34.5
click at [649, 228] on input "search" at bounding box center [693, 225] width 194 height 24
click at [642, 309] on div "[GEOGRAPHIC_DATA]" at bounding box center [699, 310] width 205 height 18
click at [538, 227] on input "Người nhận *" at bounding box center [458, 225] width 188 height 18
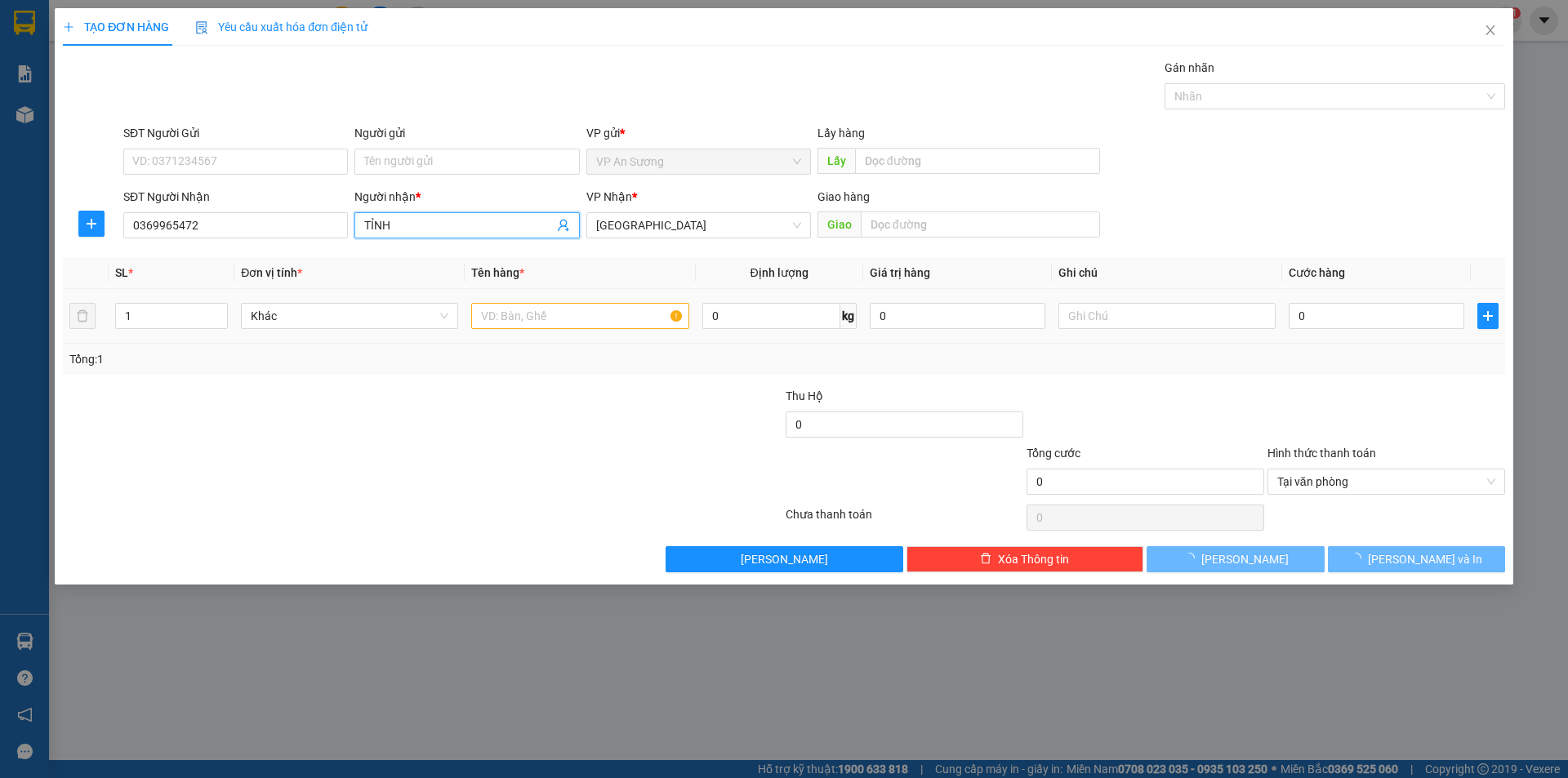
type input "TỈNH"
click at [660, 403] on div at bounding box center [662, 416] width 240 height 57
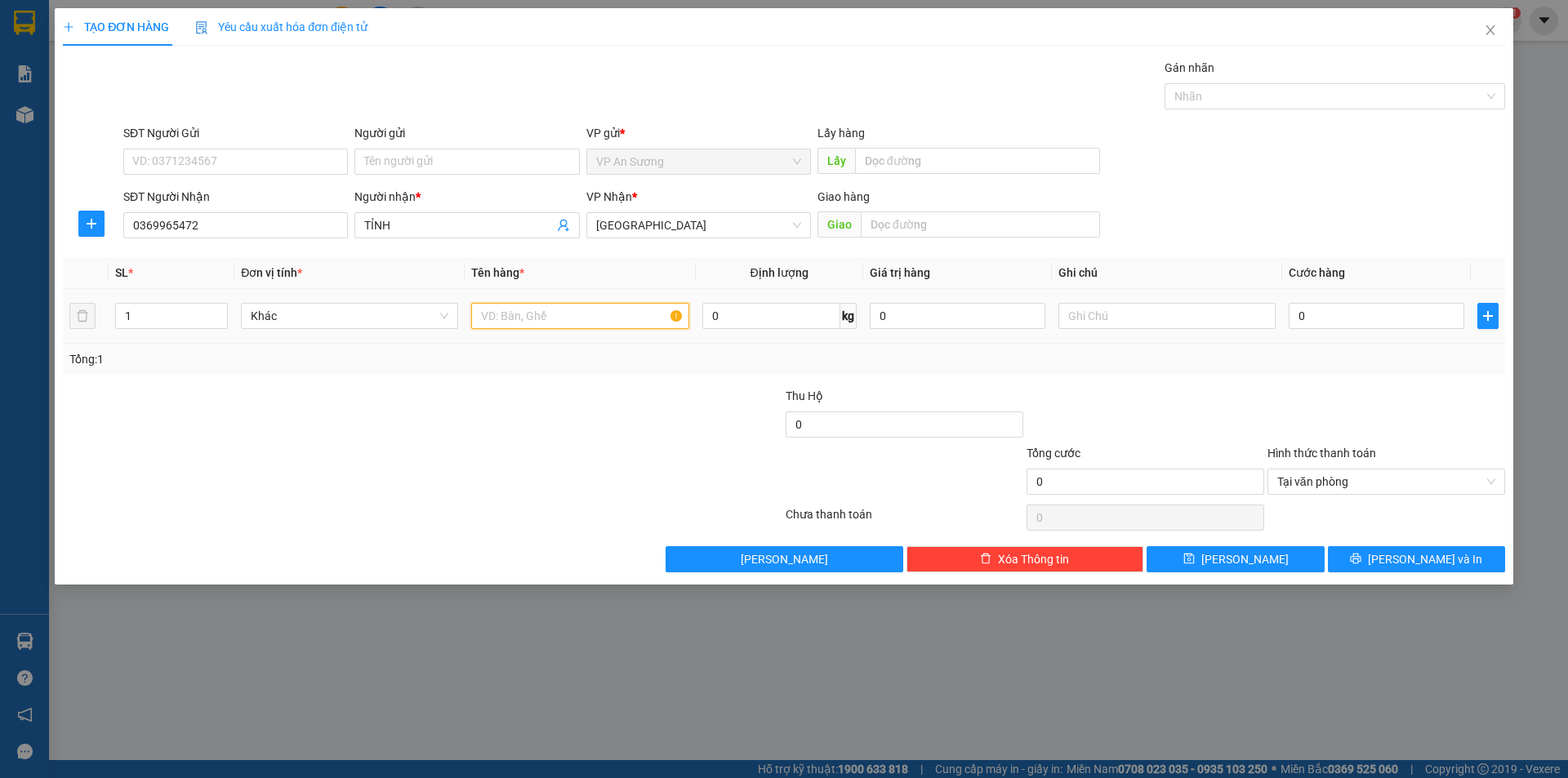
click at [649, 320] on input "text" at bounding box center [580, 316] width 217 height 26
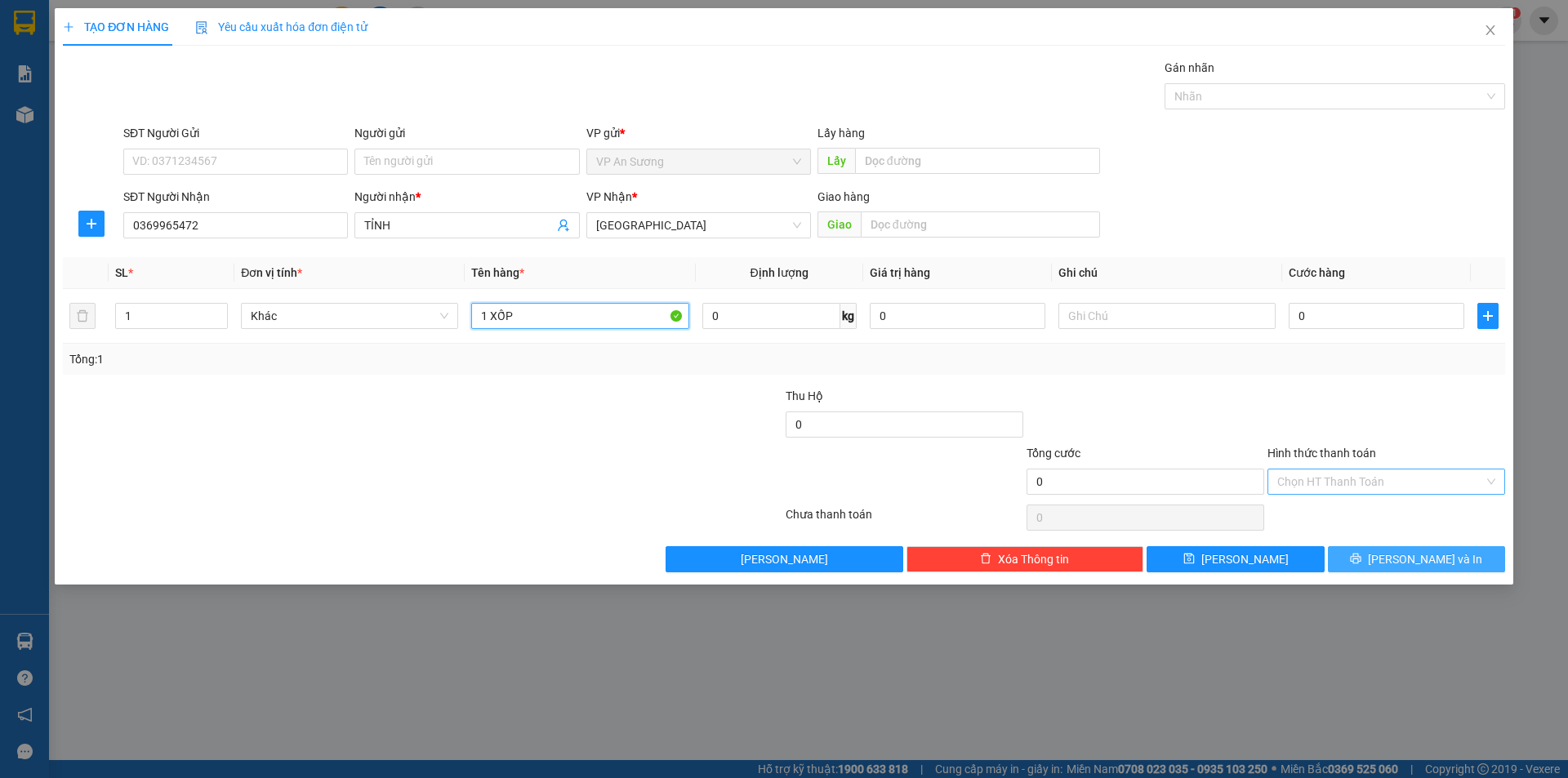
type input "1 XỐP"
drag, startPoint x: 1446, startPoint y: 559, endPoint x: 1254, endPoint y: 323, distance: 304.2
click at [1445, 559] on span "[PERSON_NAME] và In" at bounding box center [1425, 559] width 115 height 18
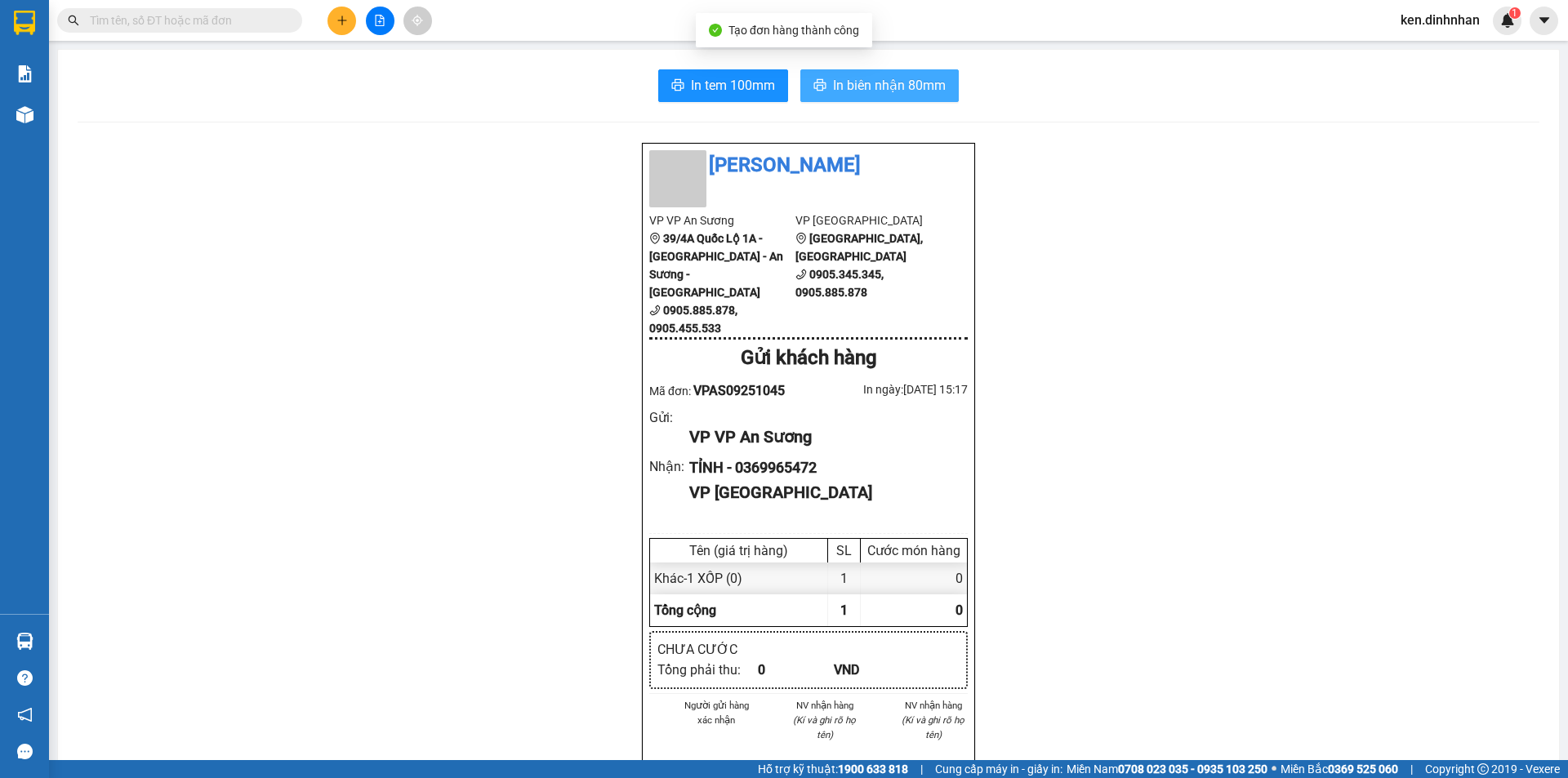
click at [833, 78] on span "In biên nhận 80mm" at bounding box center [889, 86] width 113 height 21
click at [276, 21] on input "text" at bounding box center [186, 20] width 193 height 18
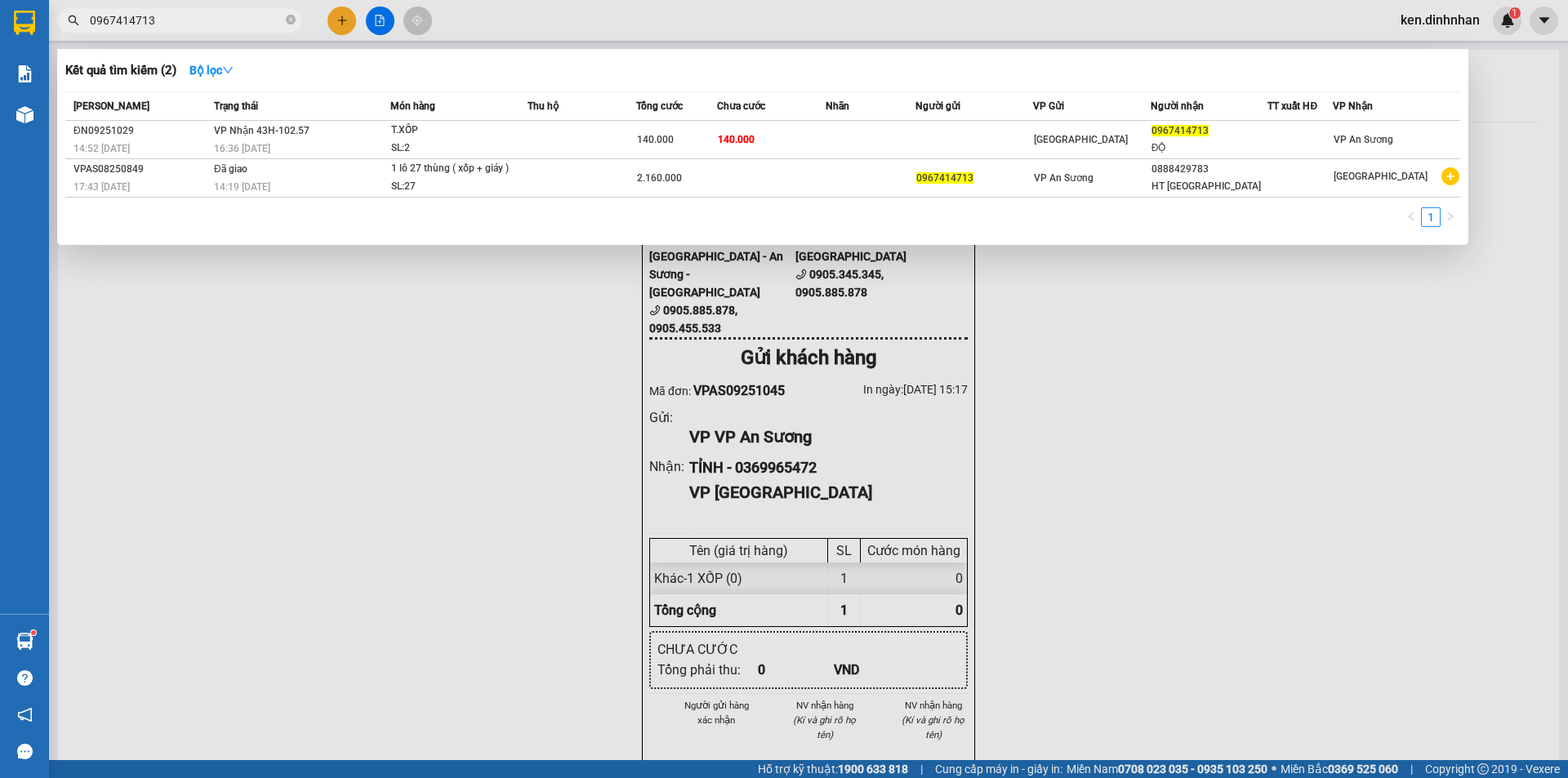
type input "0967414713"
click at [715, 131] on div "140.000" at bounding box center [676, 139] width 79 height 18
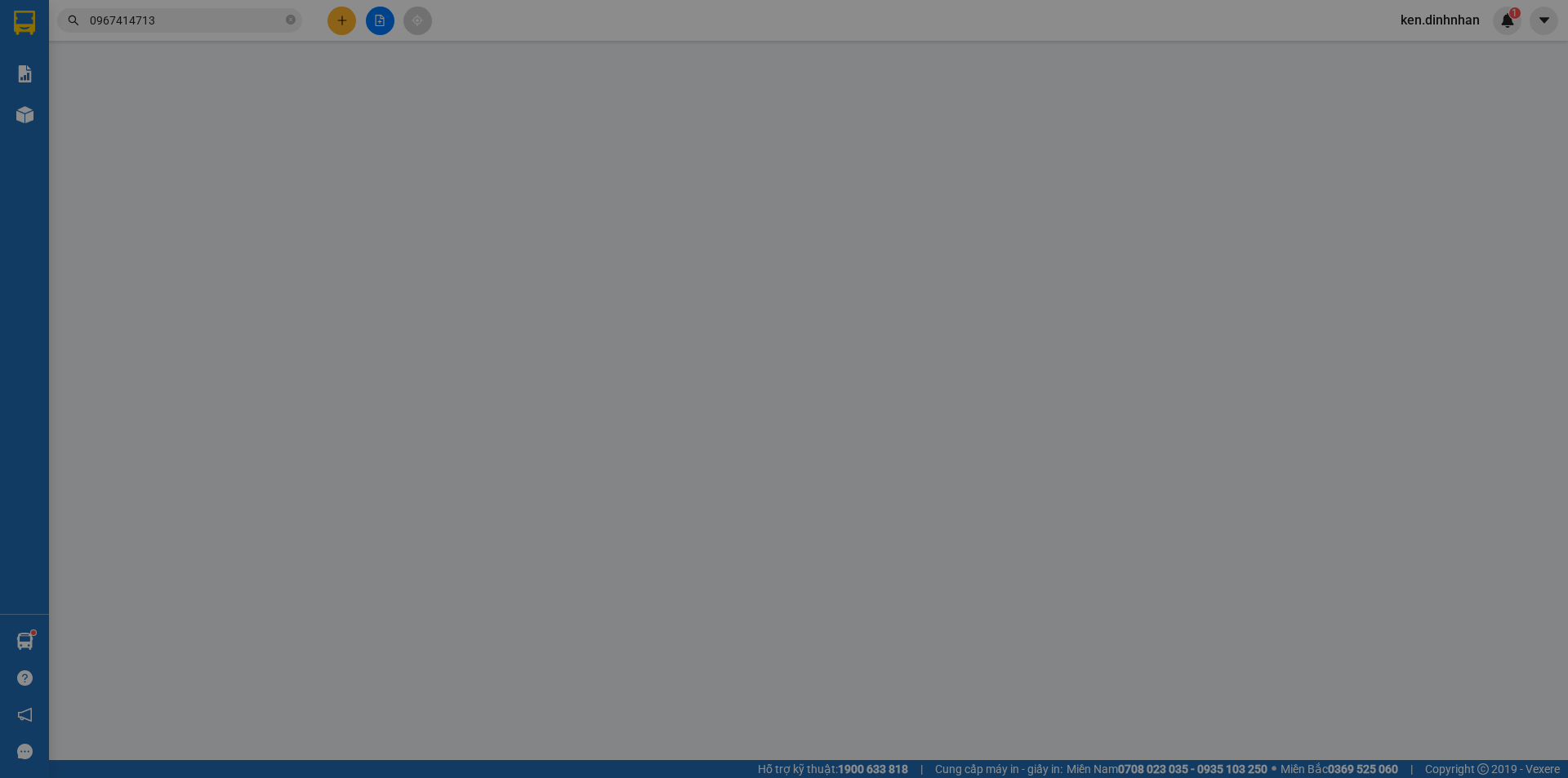
type input "0967414713"
type input "ĐỘ"
type input "140.000"
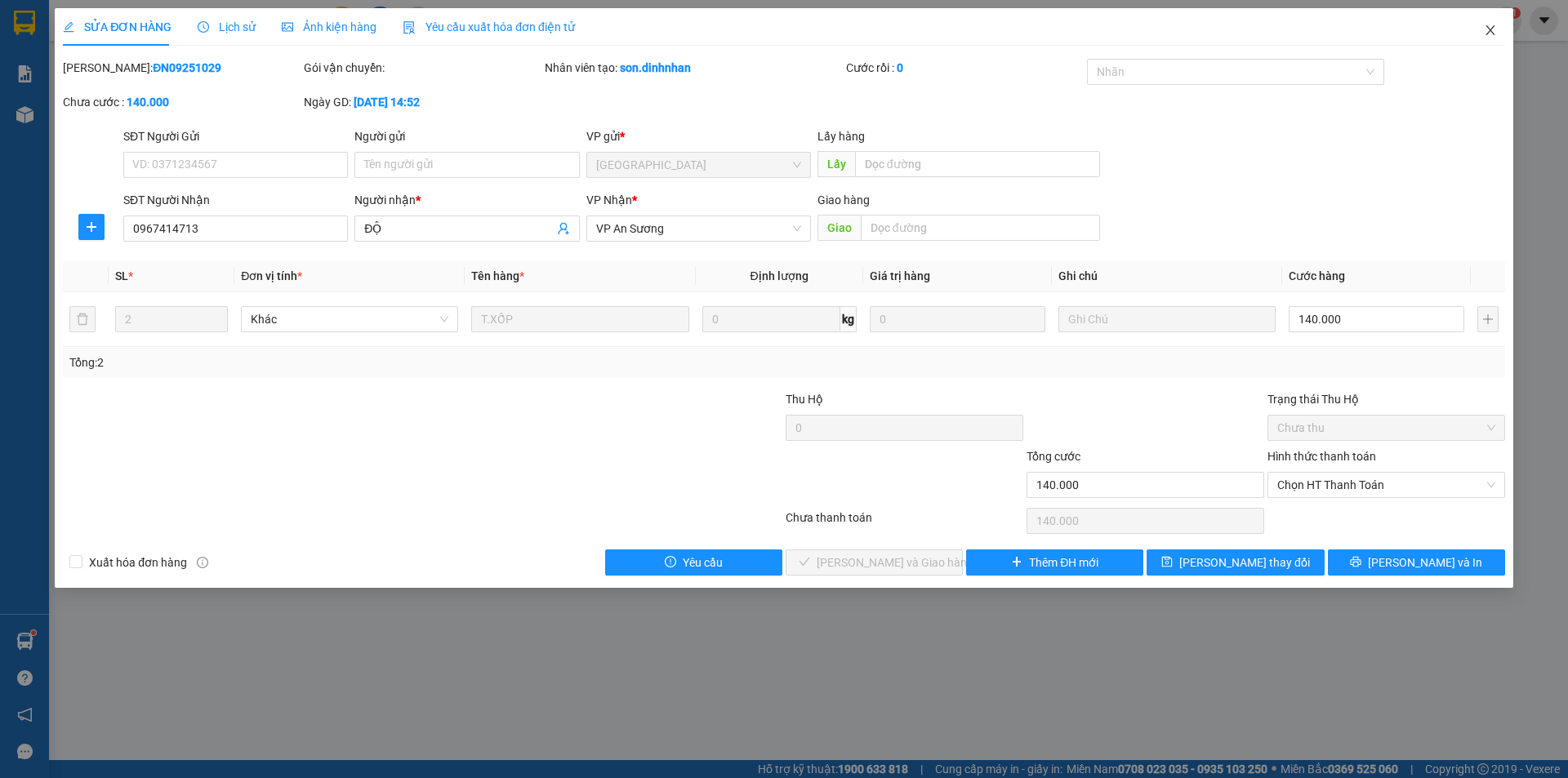
click at [1486, 27] on icon "close" at bounding box center [1490, 30] width 9 height 10
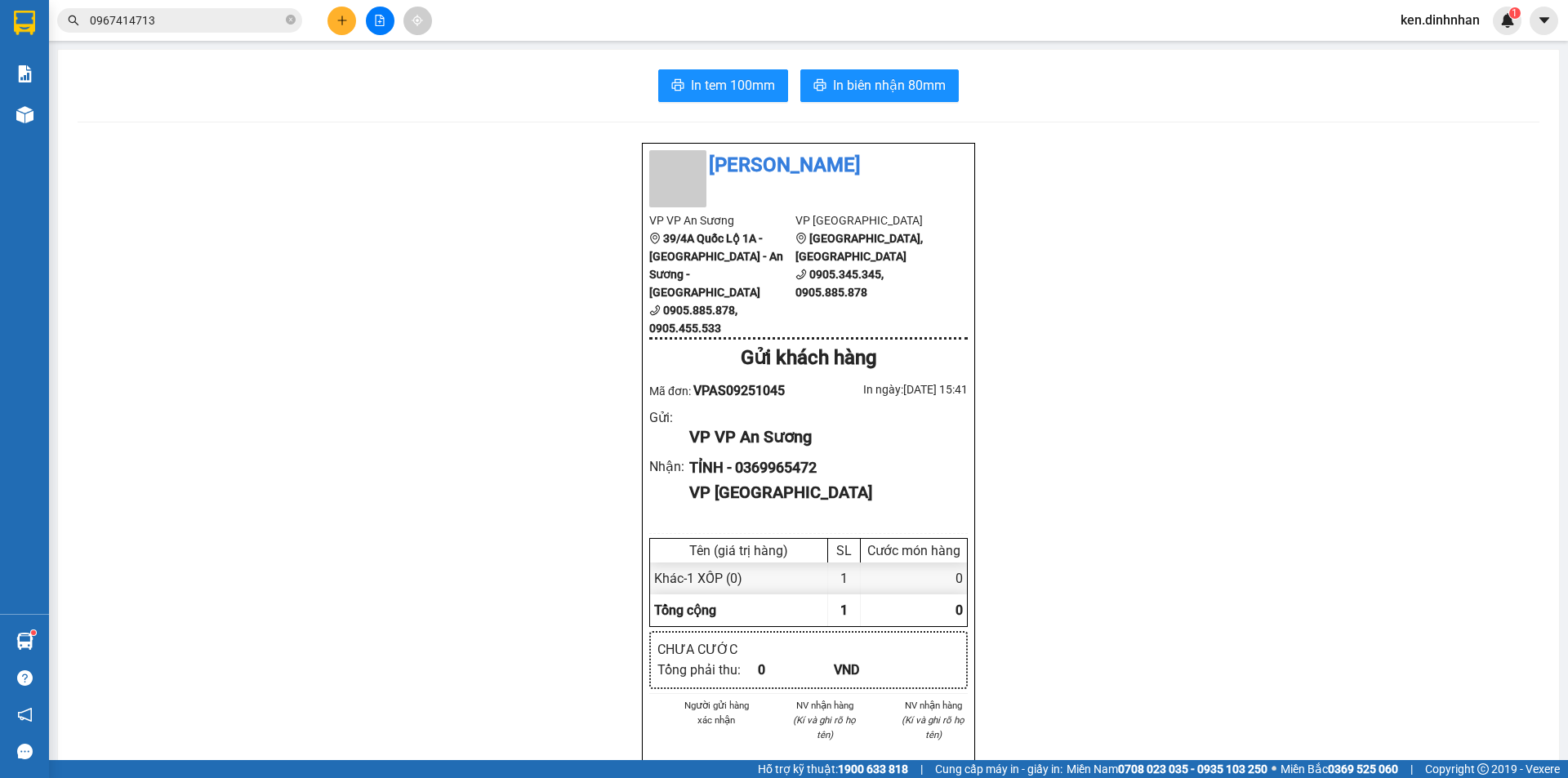
click at [216, 27] on input "0967414713" at bounding box center [186, 20] width 193 height 18
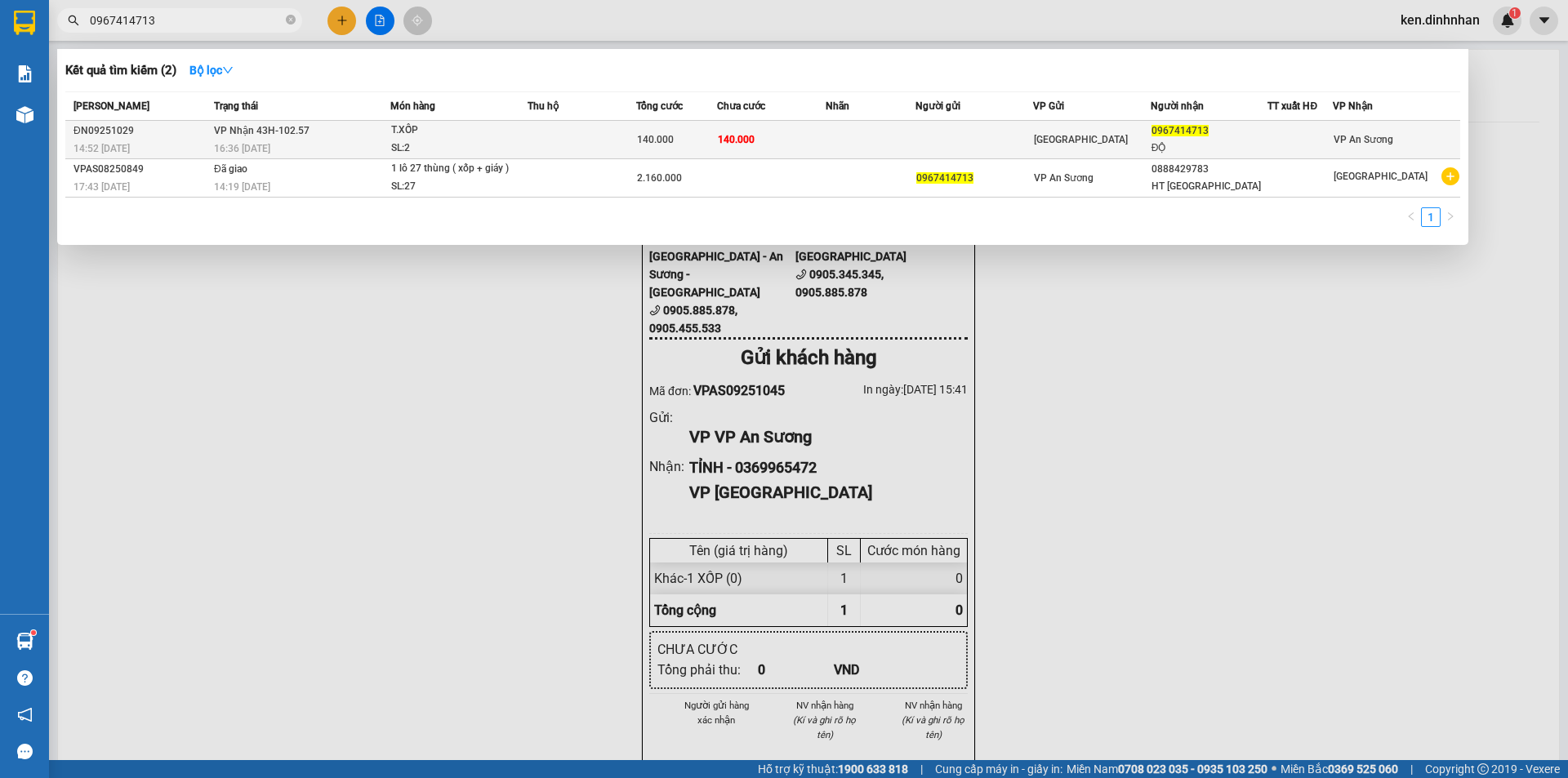
click at [620, 136] on td at bounding box center [582, 140] width 109 height 38
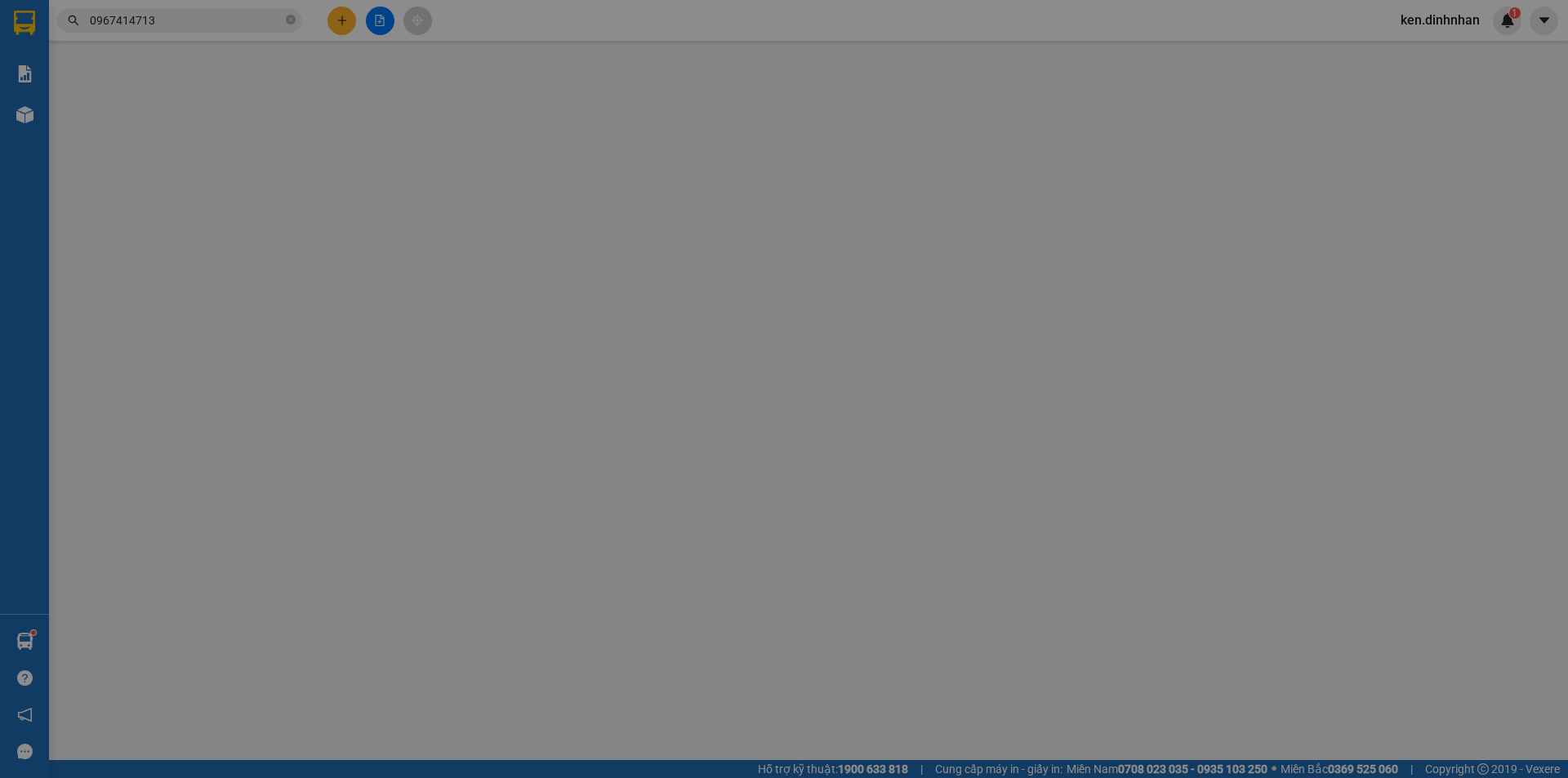
type input "0967414713"
type input "ĐỘ"
type input "140.000"
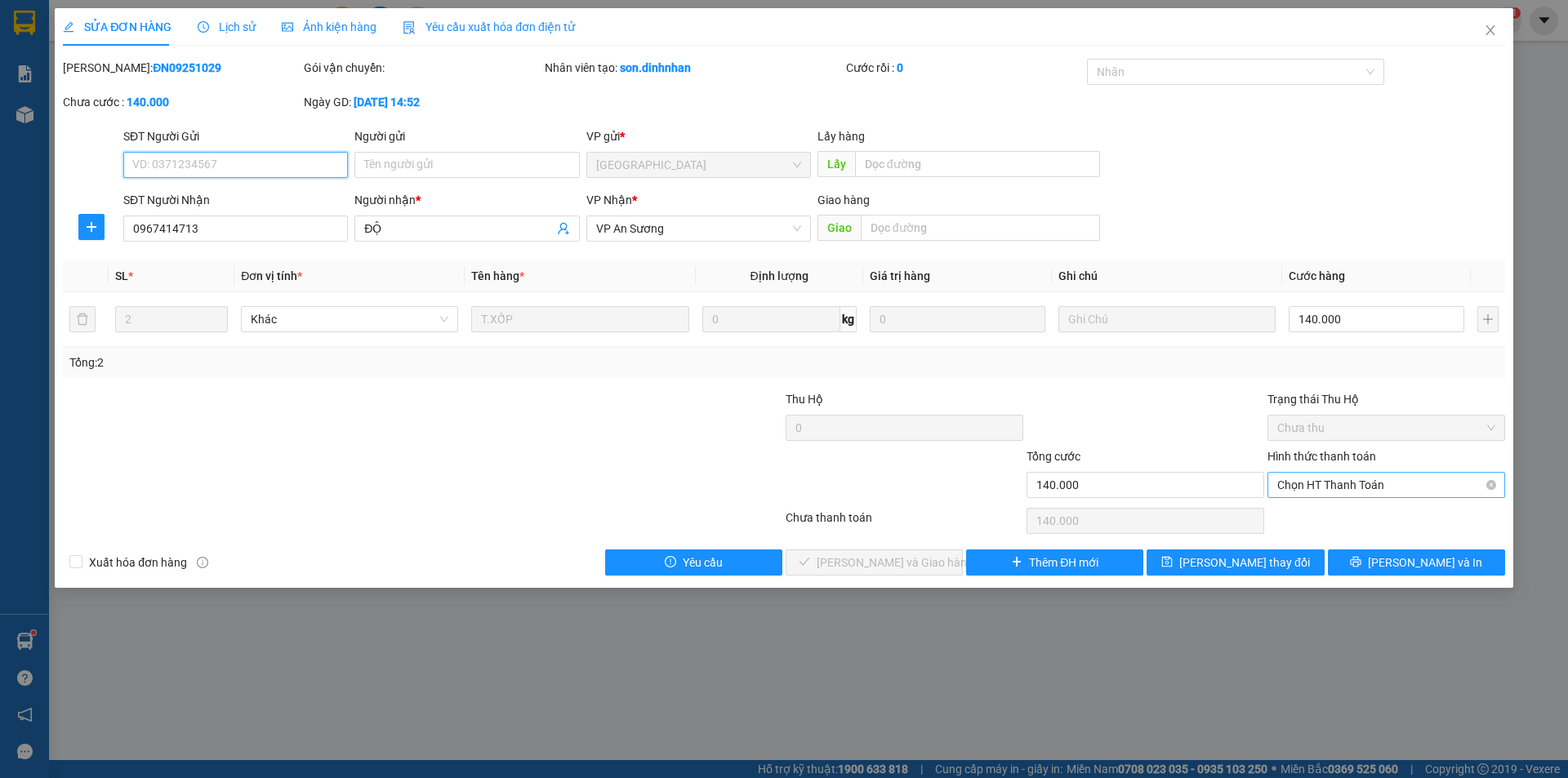
click at [1356, 483] on span "Chọn HT Thanh Toán" at bounding box center [1386, 485] width 218 height 24
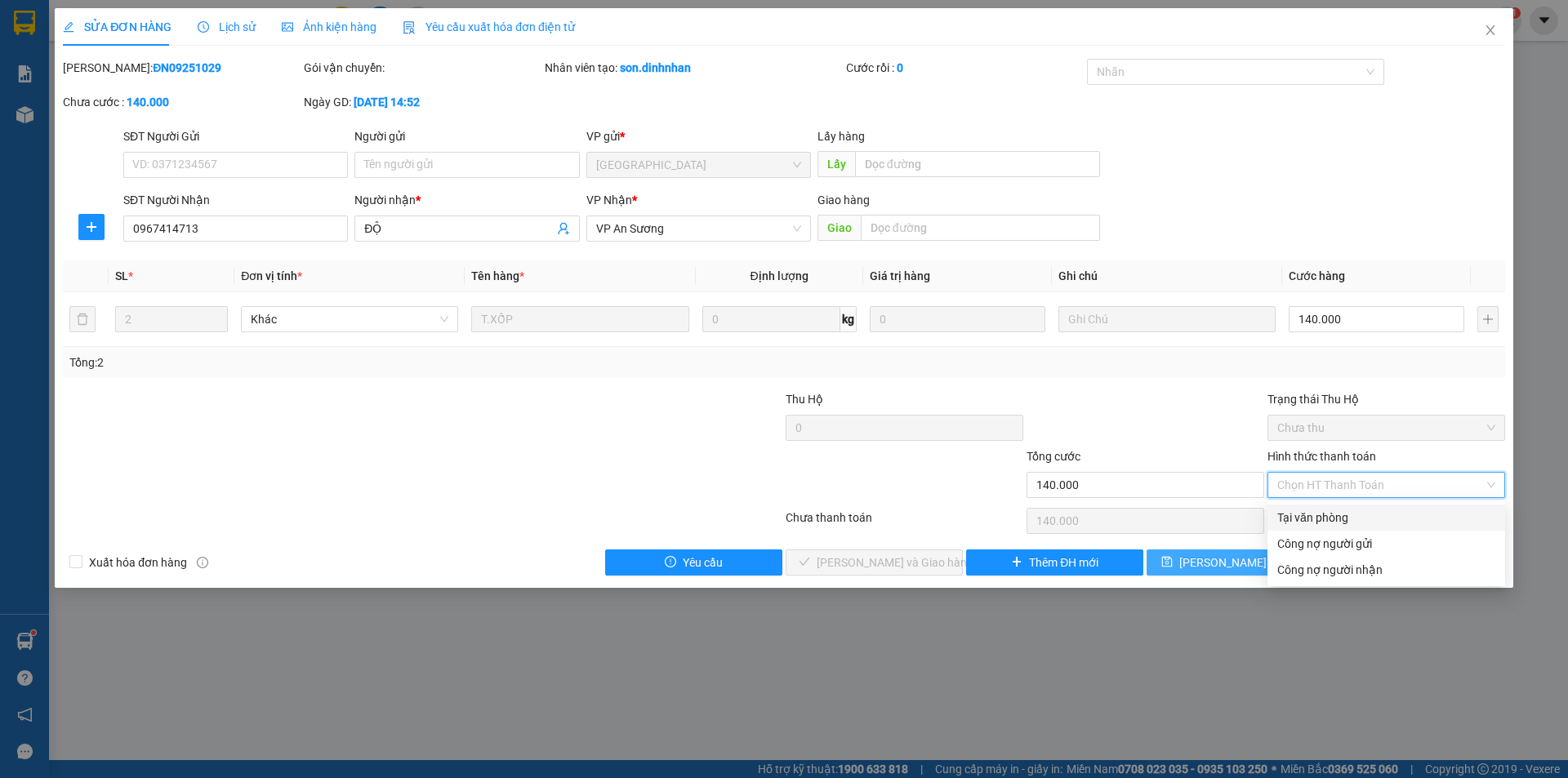
drag, startPoint x: 1320, startPoint y: 520, endPoint x: 1159, endPoint y: 562, distance: 166.4
click at [1318, 522] on div "Tại văn phòng" at bounding box center [1386, 518] width 218 height 18
type input "0"
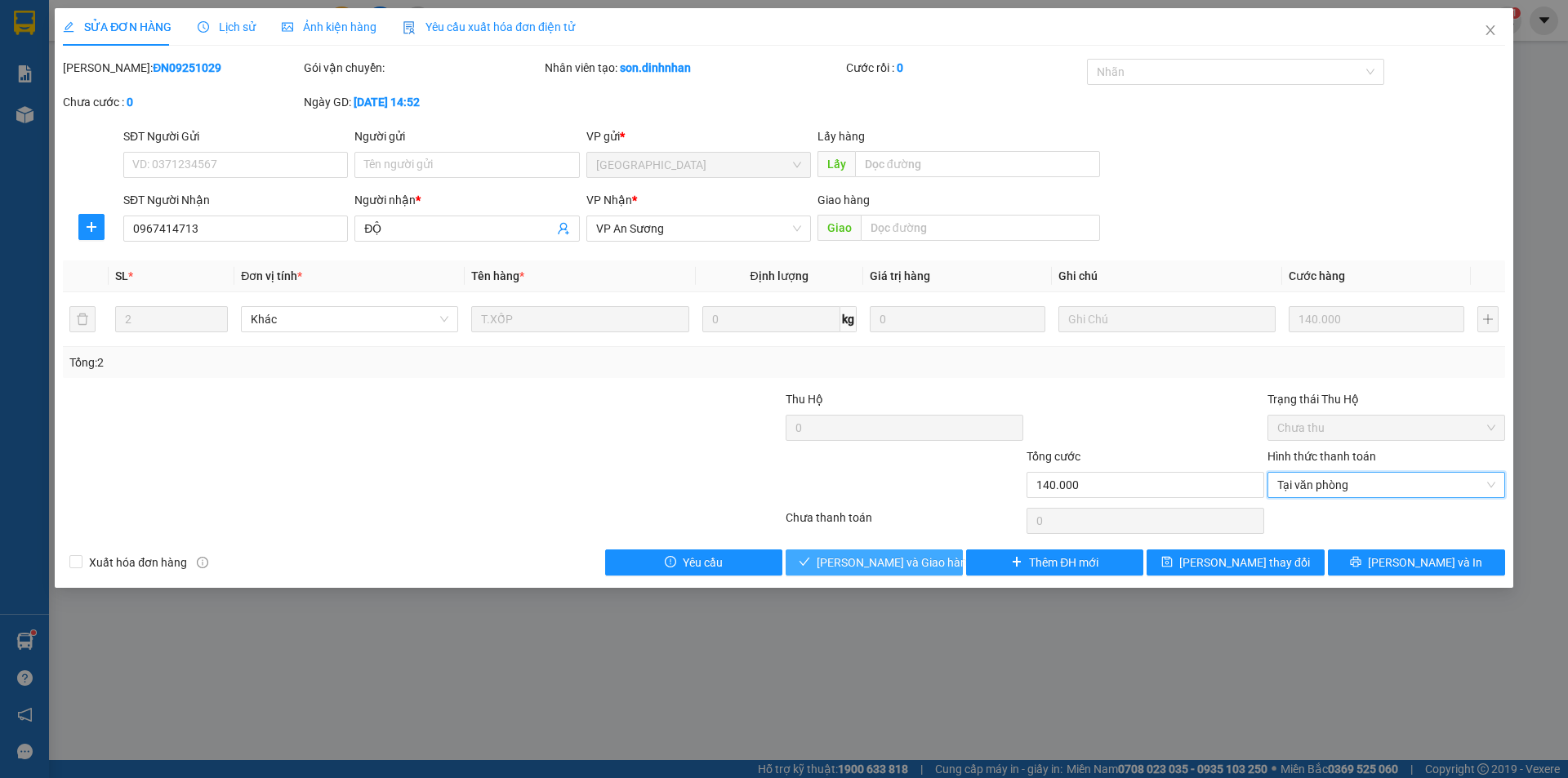
click at [950, 570] on button "[PERSON_NAME] và Giao hàng" at bounding box center [874, 563] width 177 height 26
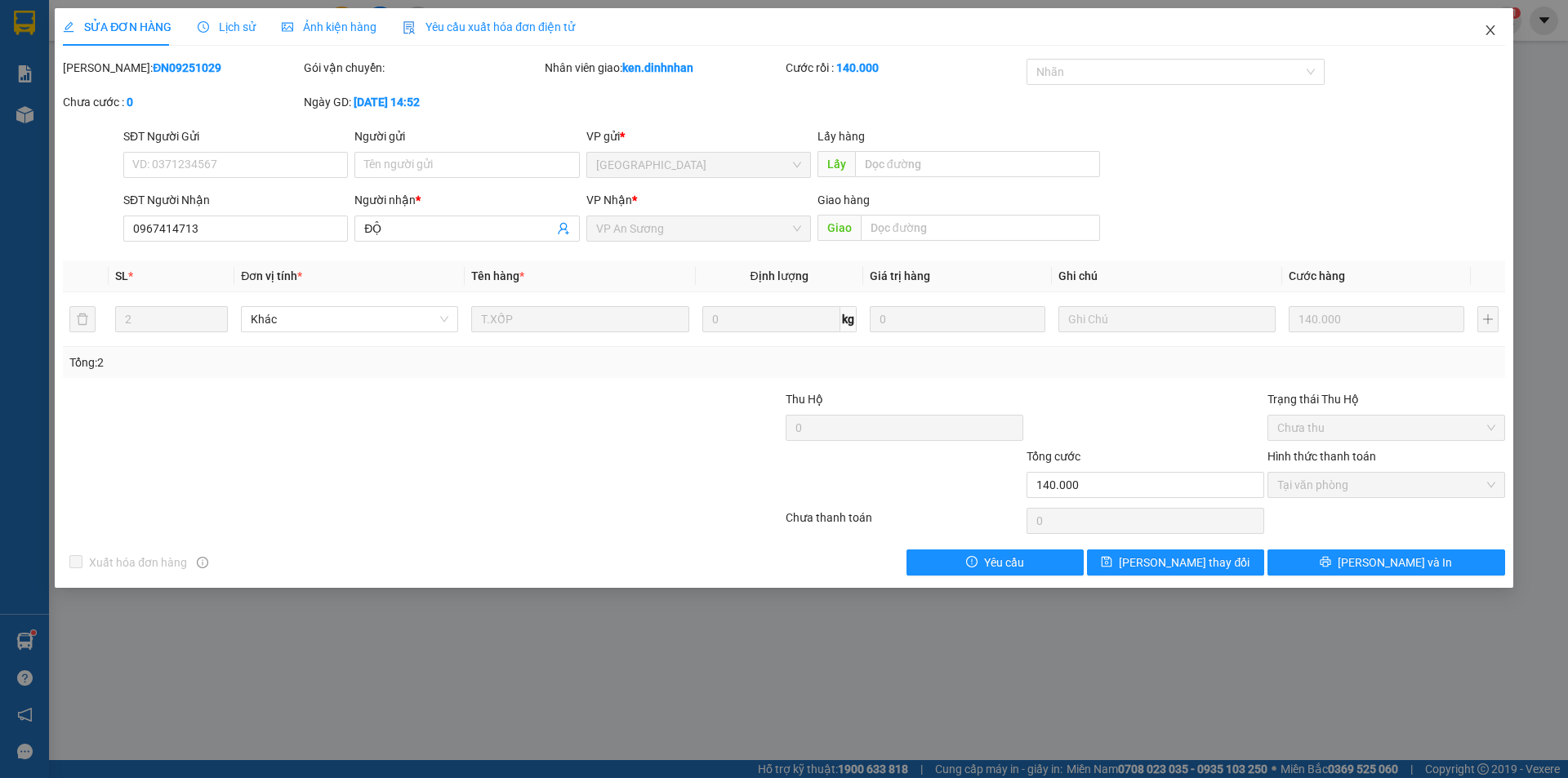
click at [1491, 37] on span "Close" at bounding box center [1490, 30] width 46 height 46
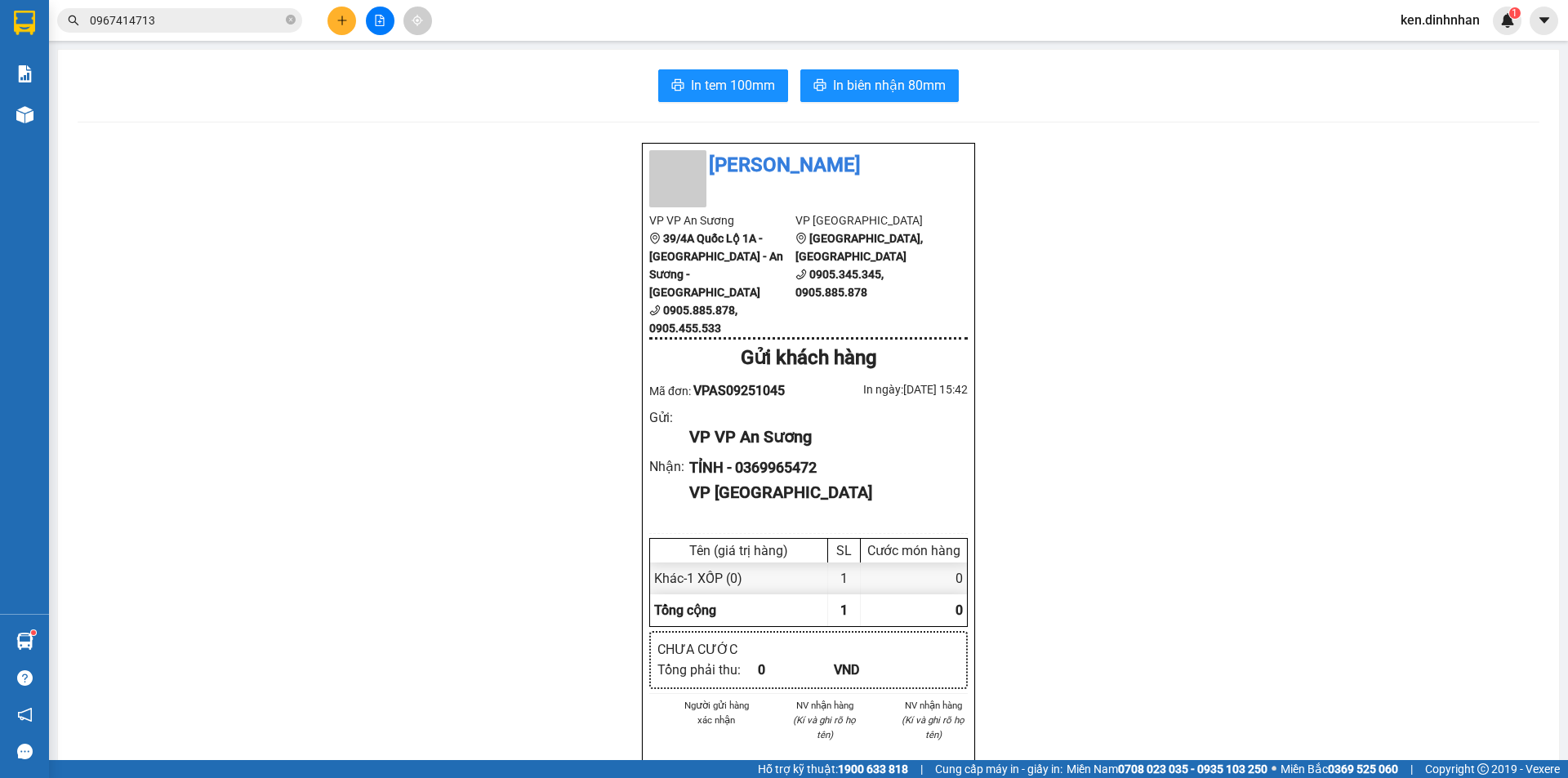
click at [325, 170] on div "Đình Nhân VP VP An Sương 39/4A Quốc Lộ 1A - Tân Hưng Thuận - An Sương - Quận 12…" at bounding box center [807, 684] width 1461 height 1084
click at [349, 23] on button at bounding box center [341, 21] width 29 height 29
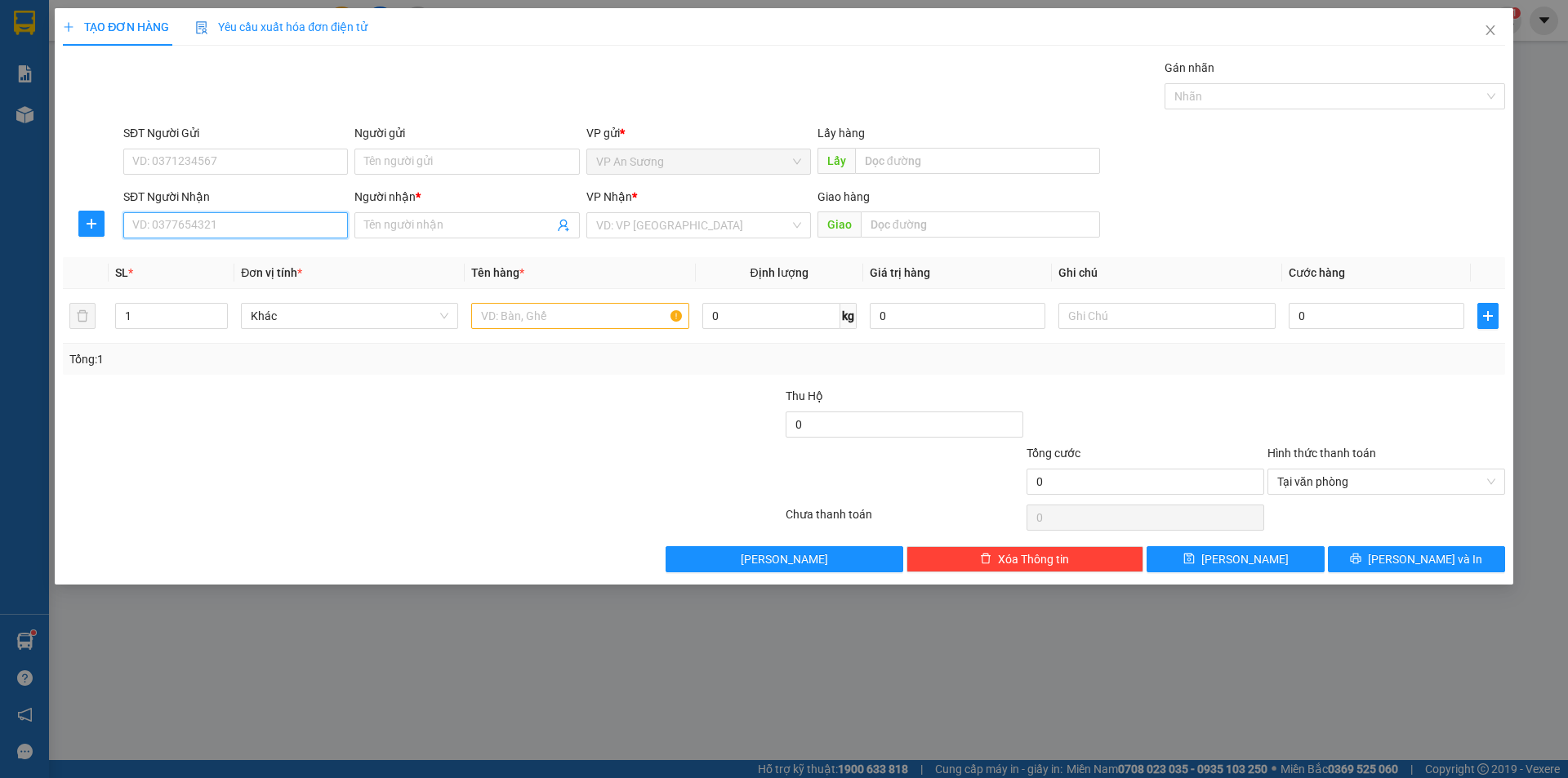
click at [260, 221] on input "SĐT Người Nhận" at bounding box center [235, 226] width 225 height 26
type input "0973513599"
drag, startPoint x: 170, startPoint y: 267, endPoint x: 281, endPoint y: 262, distance: 111.1
click at [172, 266] on div "0973513599 - ." at bounding box center [235, 258] width 225 height 26
type input "."
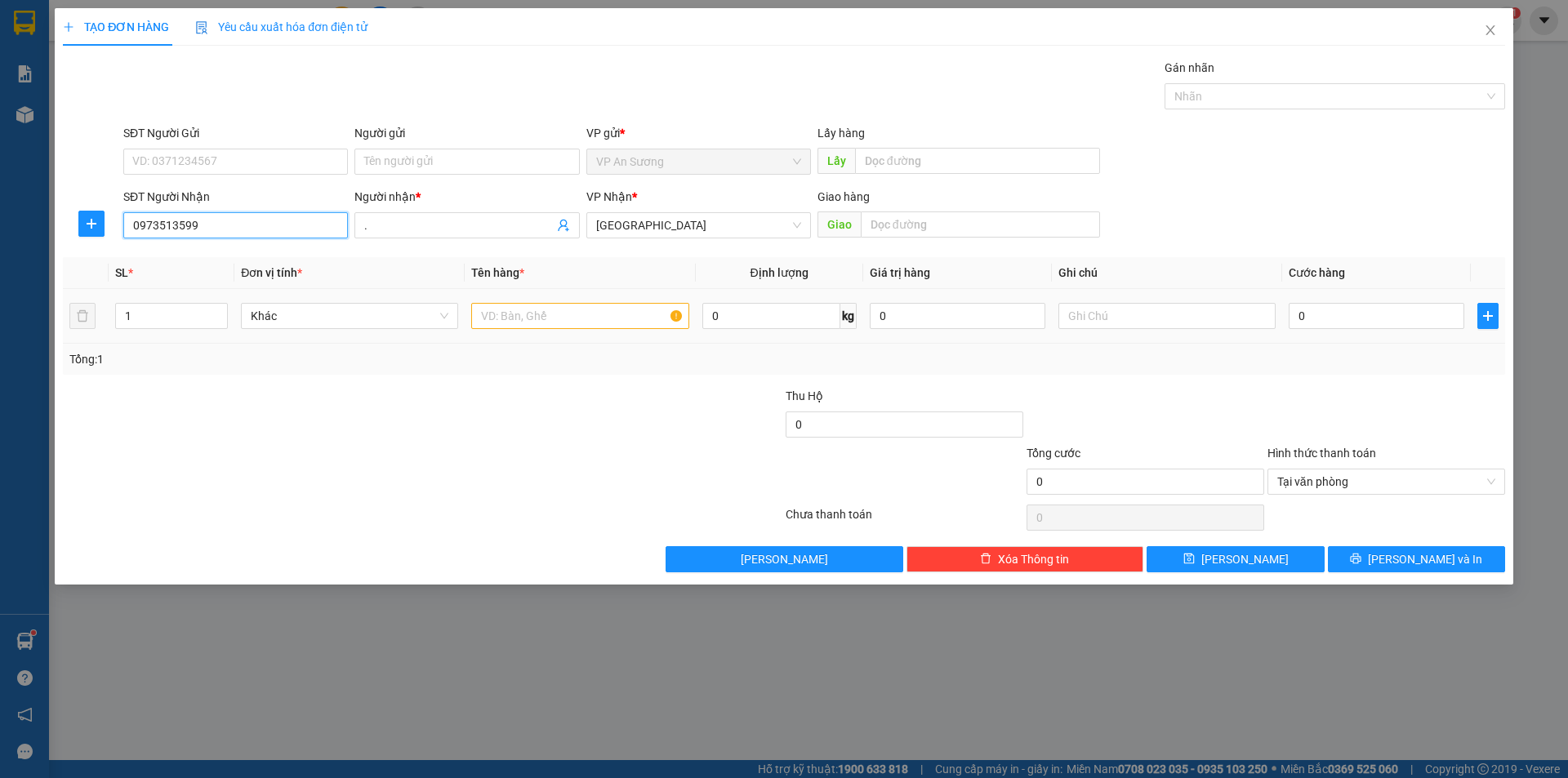
type input "0973513599"
click at [531, 318] on input "text" at bounding box center [580, 316] width 217 height 26
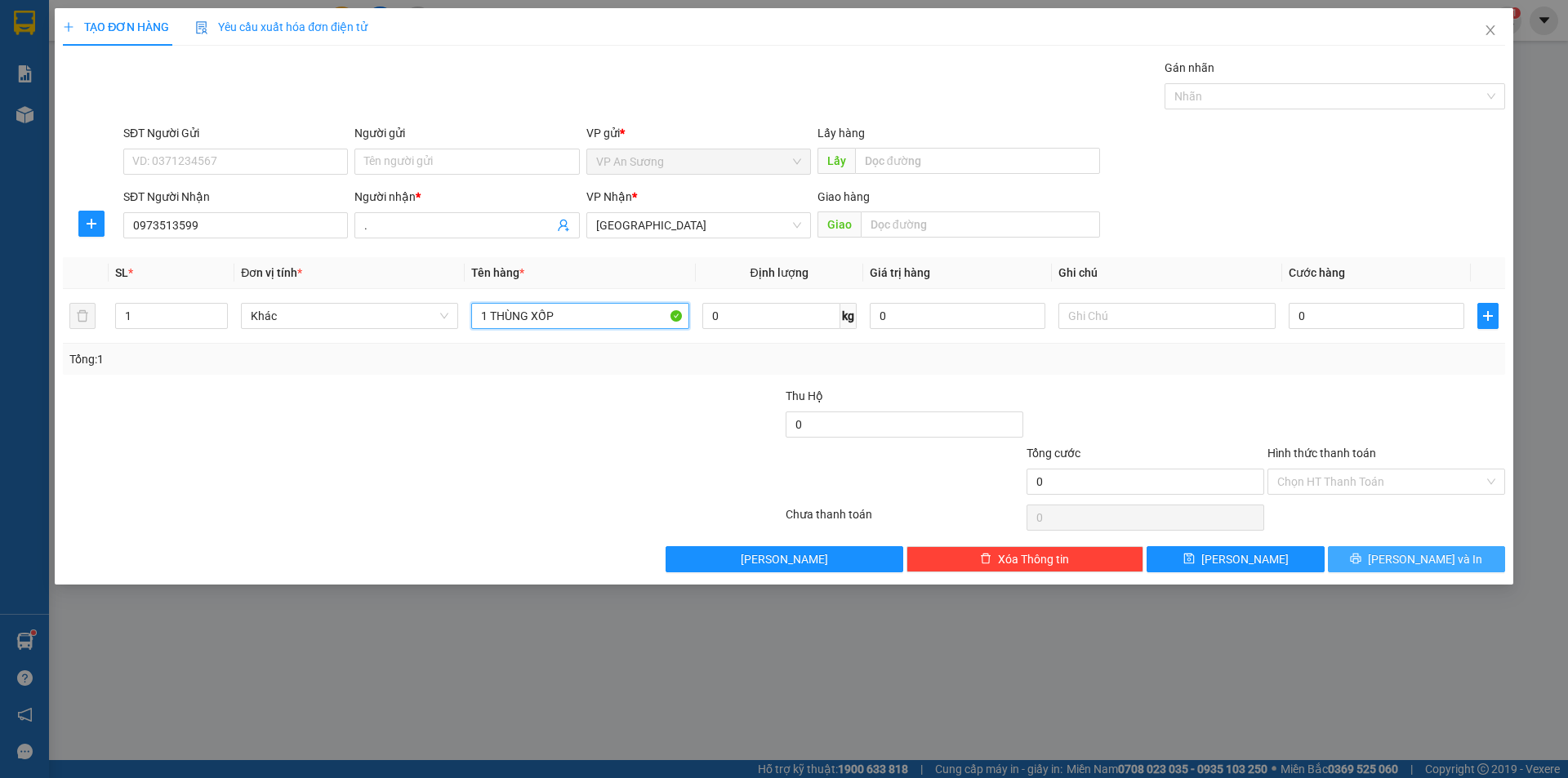
type input "1 THÙNG XỐP"
drag, startPoint x: 1452, startPoint y: 564, endPoint x: 1305, endPoint y: 486, distance: 166.4
click at [1450, 563] on button "[PERSON_NAME] và In" at bounding box center [1416, 559] width 177 height 26
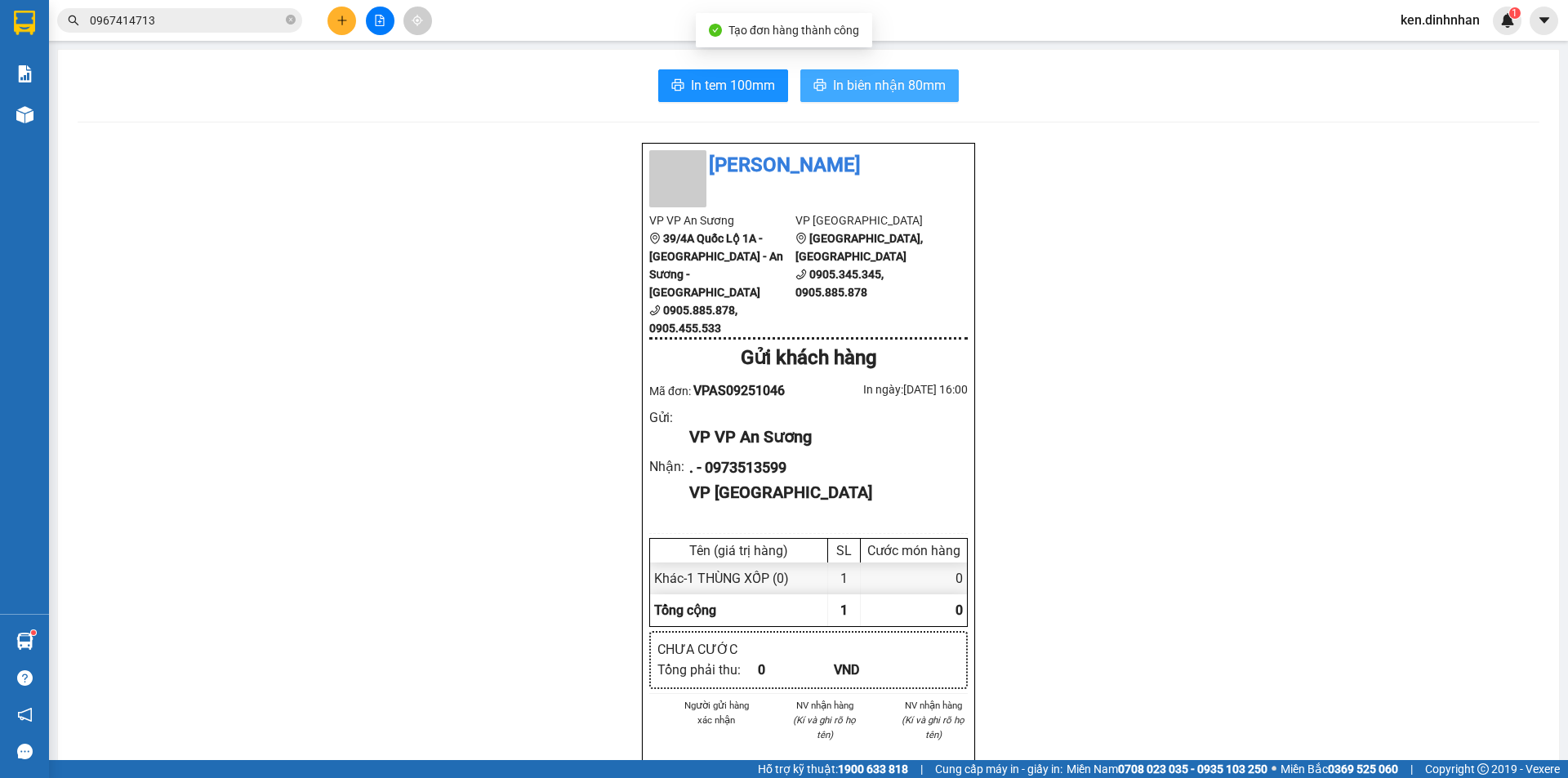
click at [880, 91] on span "In biên nhận 80mm" at bounding box center [889, 86] width 113 height 21
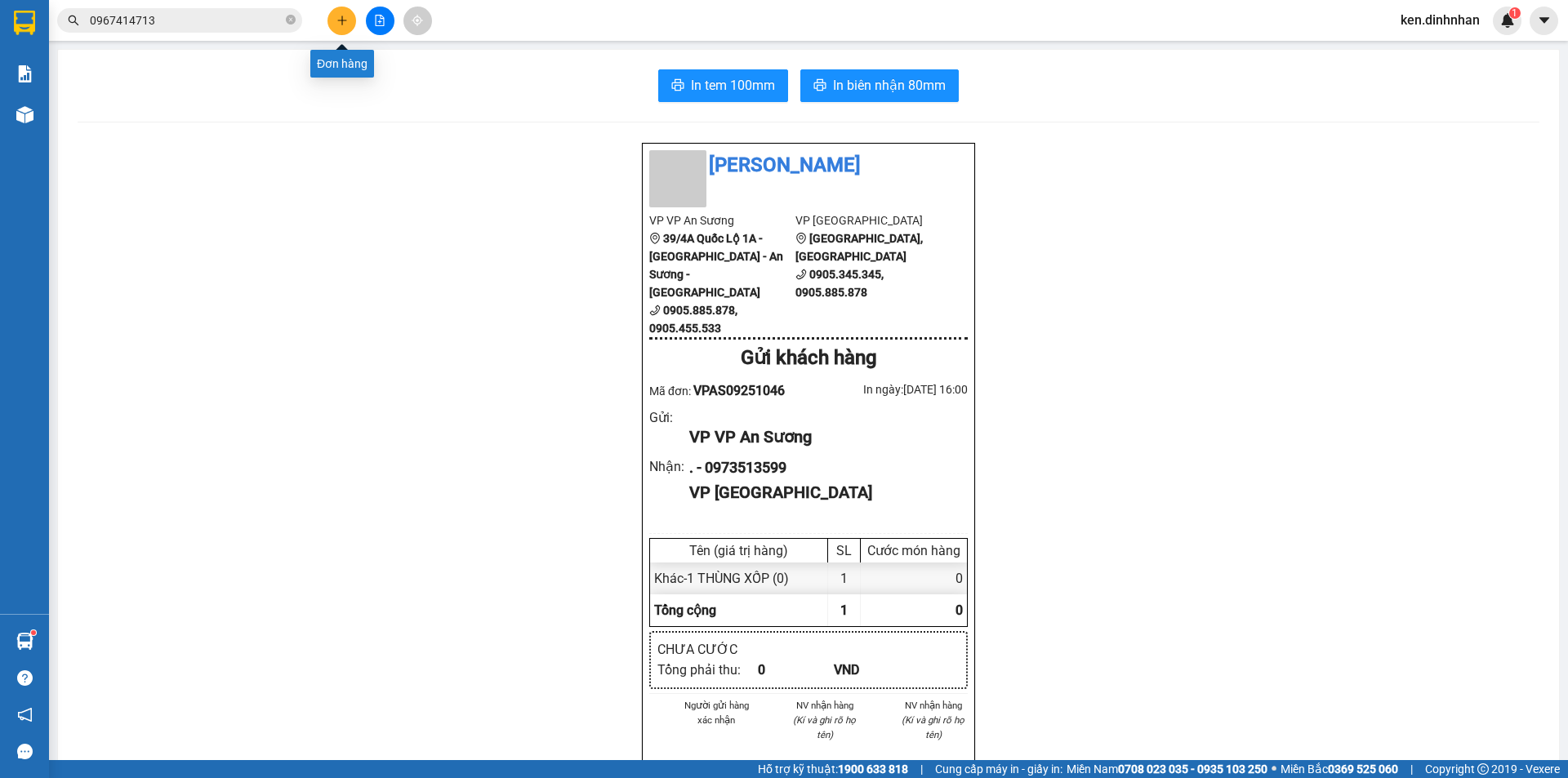
click at [349, 30] on button at bounding box center [341, 21] width 29 height 29
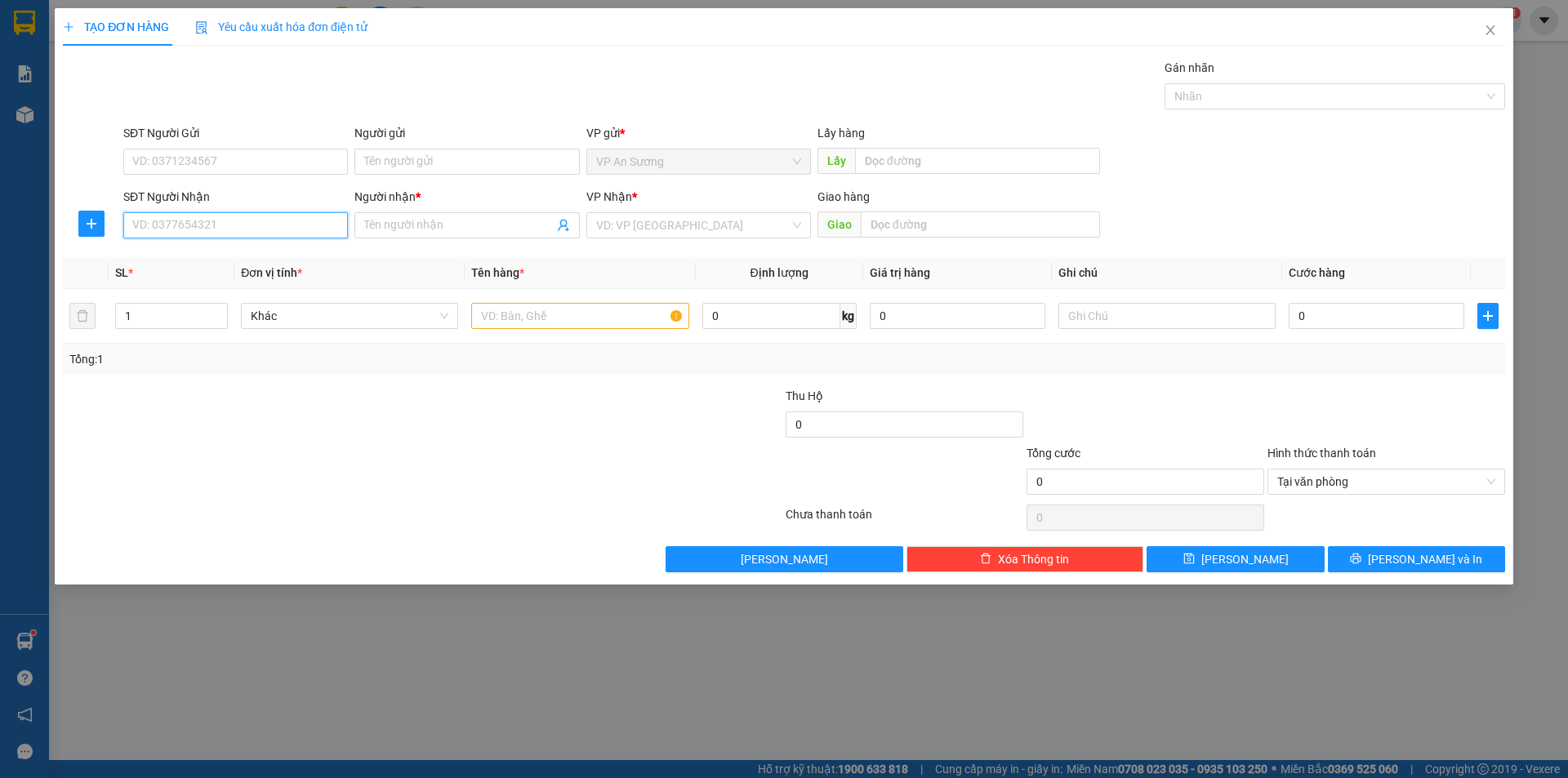
click at [283, 232] on input "SĐT Người Nhận" at bounding box center [235, 226] width 225 height 26
click at [1486, 24] on icon "close" at bounding box center [1490, 30] width 13 height 13
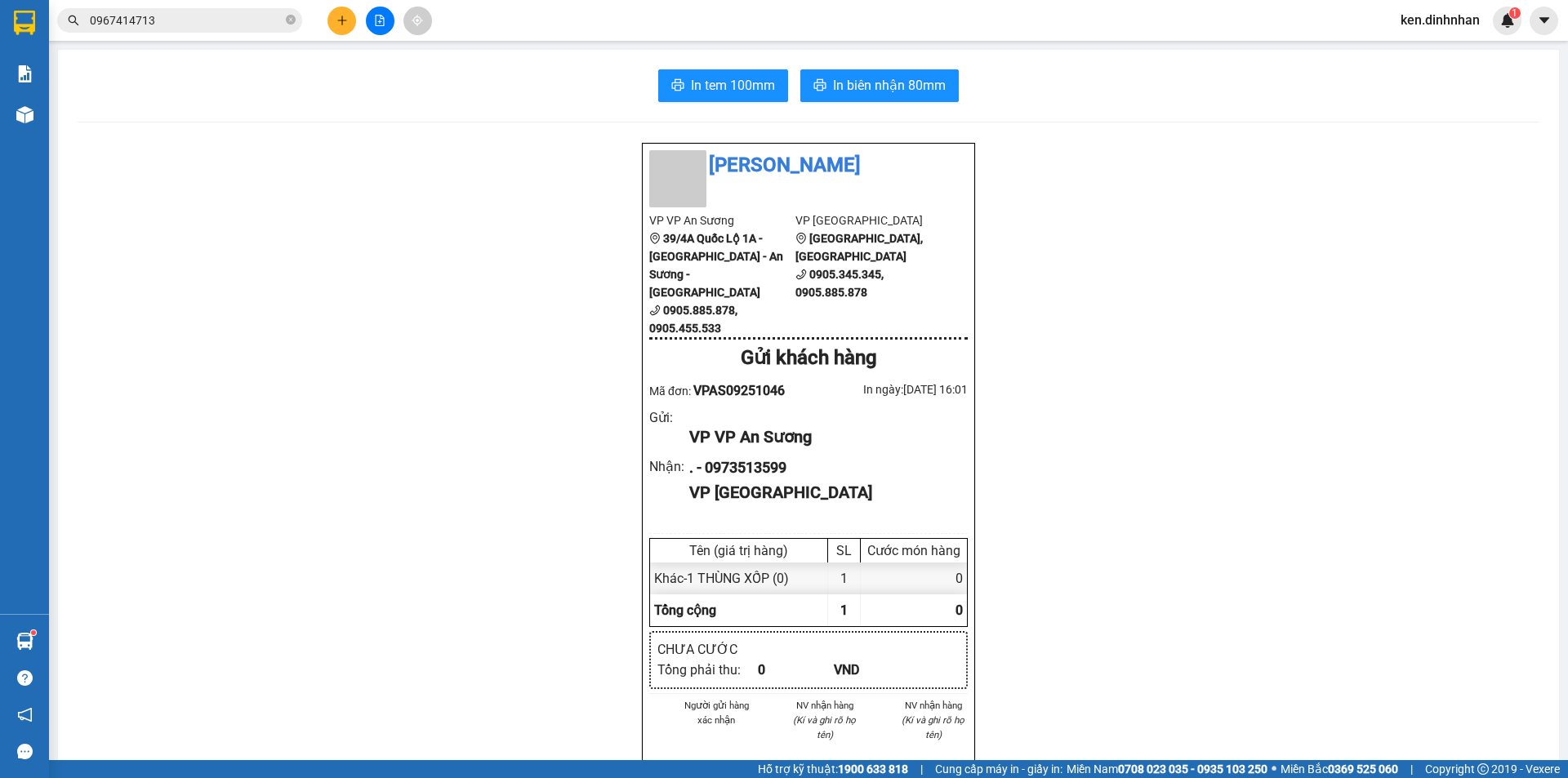
click at [172, 29] on input "0967414713" at bounding box center [186, 20] width 193 height 18
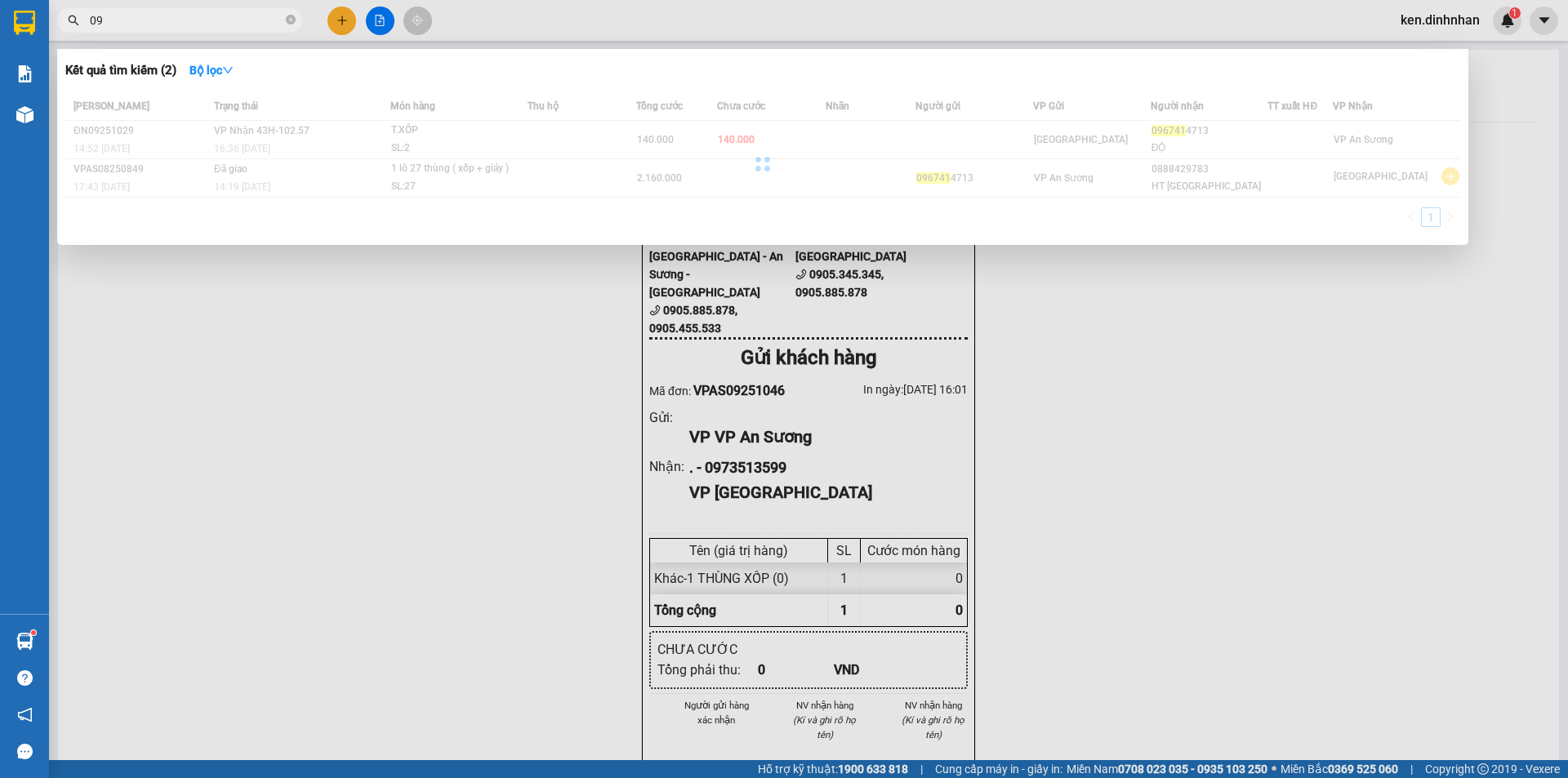
type input "0"
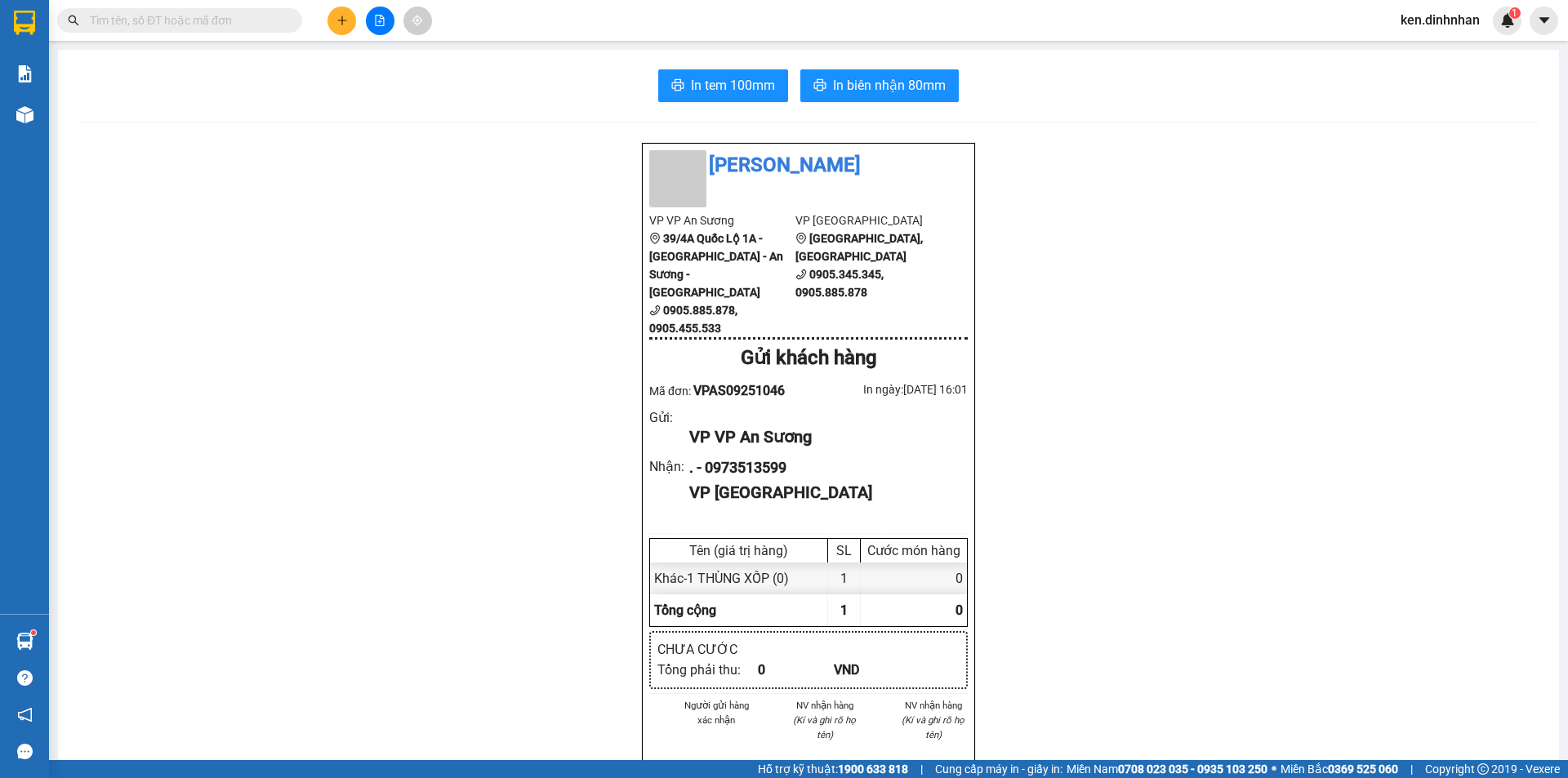
click at [188, 21] on input "text" at bounding box center [186, 20] width 193 height 18
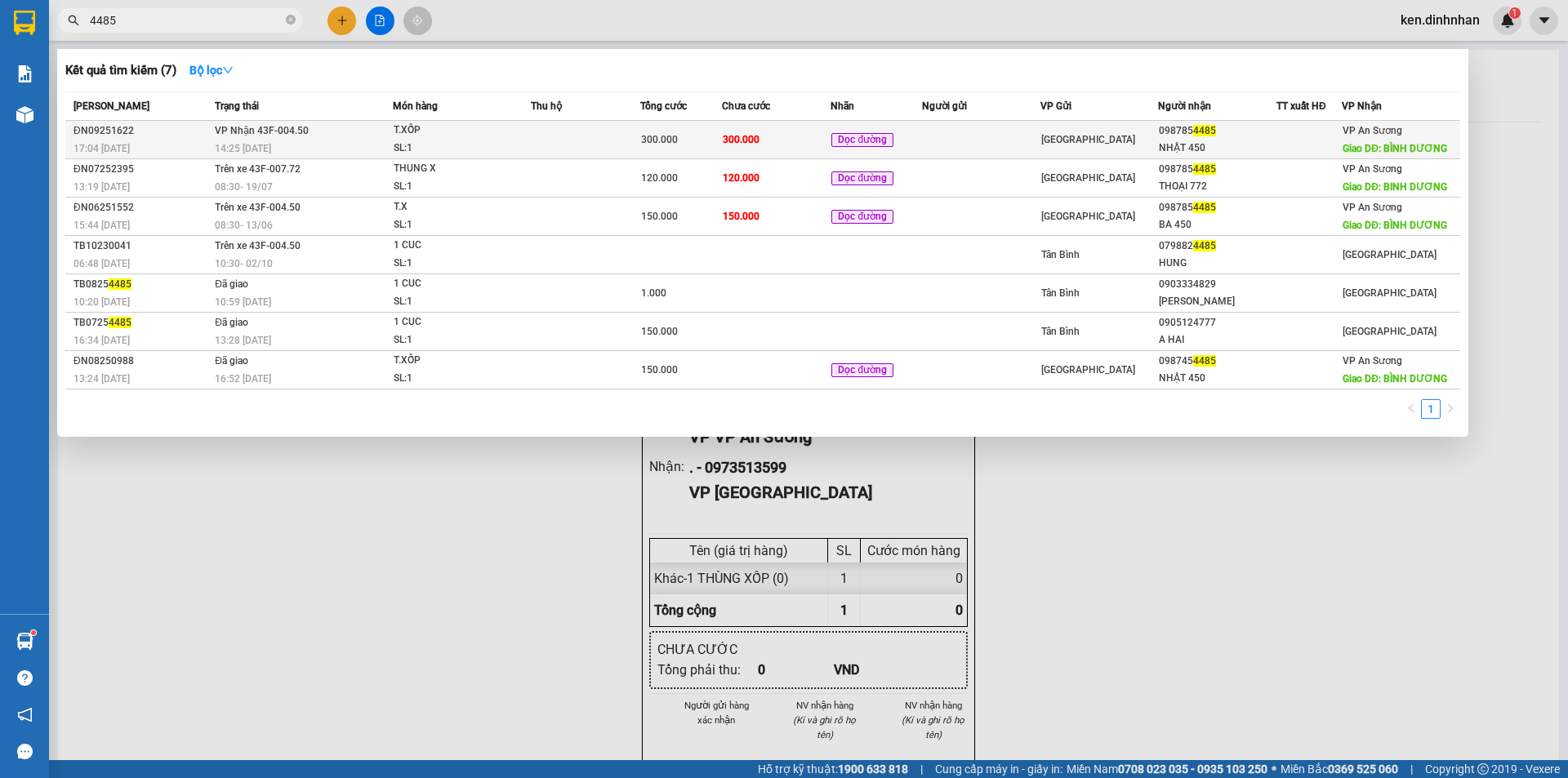
type input "4485"
click at [802, 142] on td "300.000" at bounding box center [776, 140] width 109 height 38
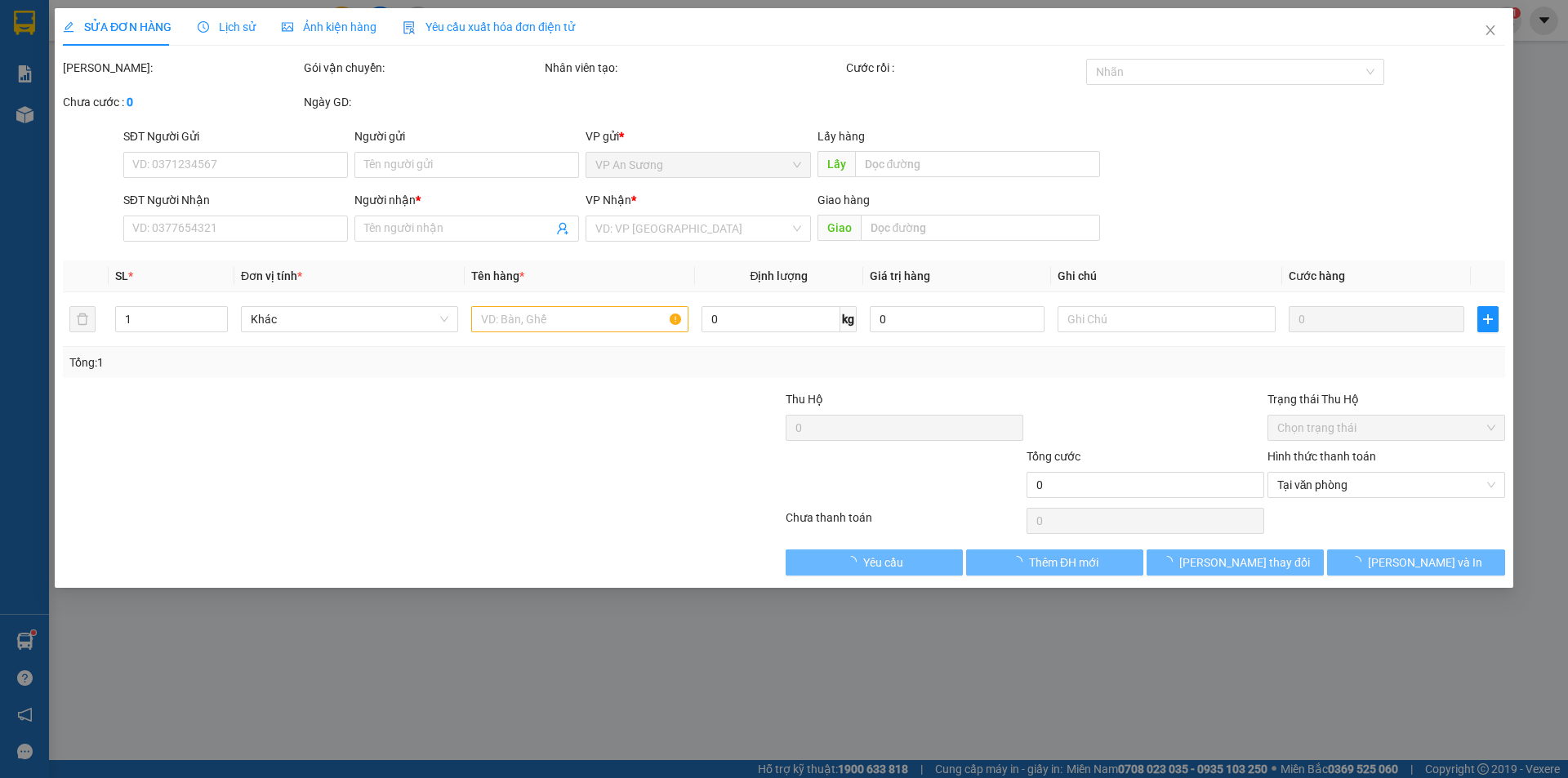
type input "0987854485"
type input "NHẬT 450"
type input "BÌNH DƯƠNG"
type input "300.000"
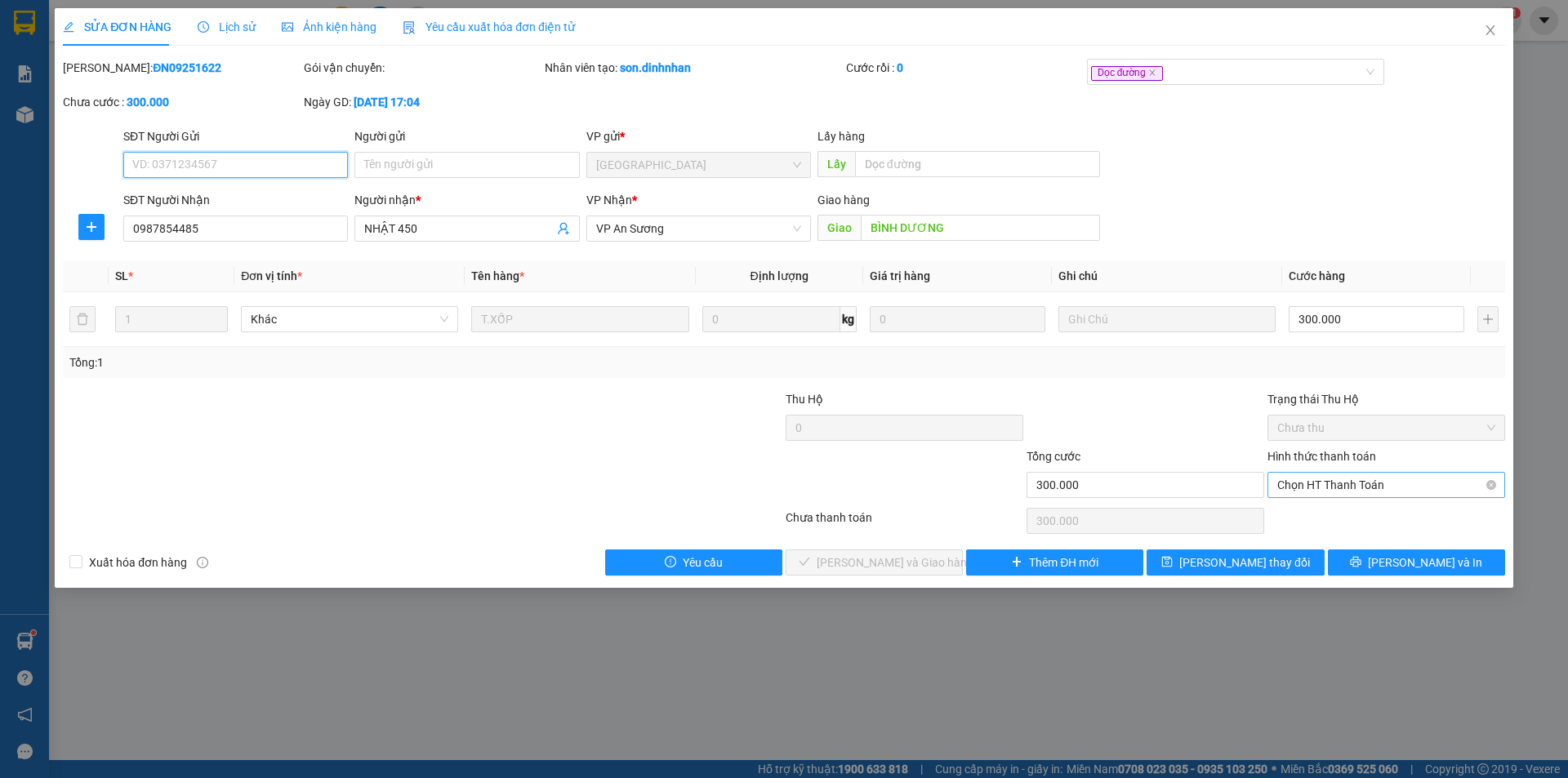
click at [1363, 487] on span "Chọn HT Thanh Toán" at bounding box center [1386, 485] width 218 height 24
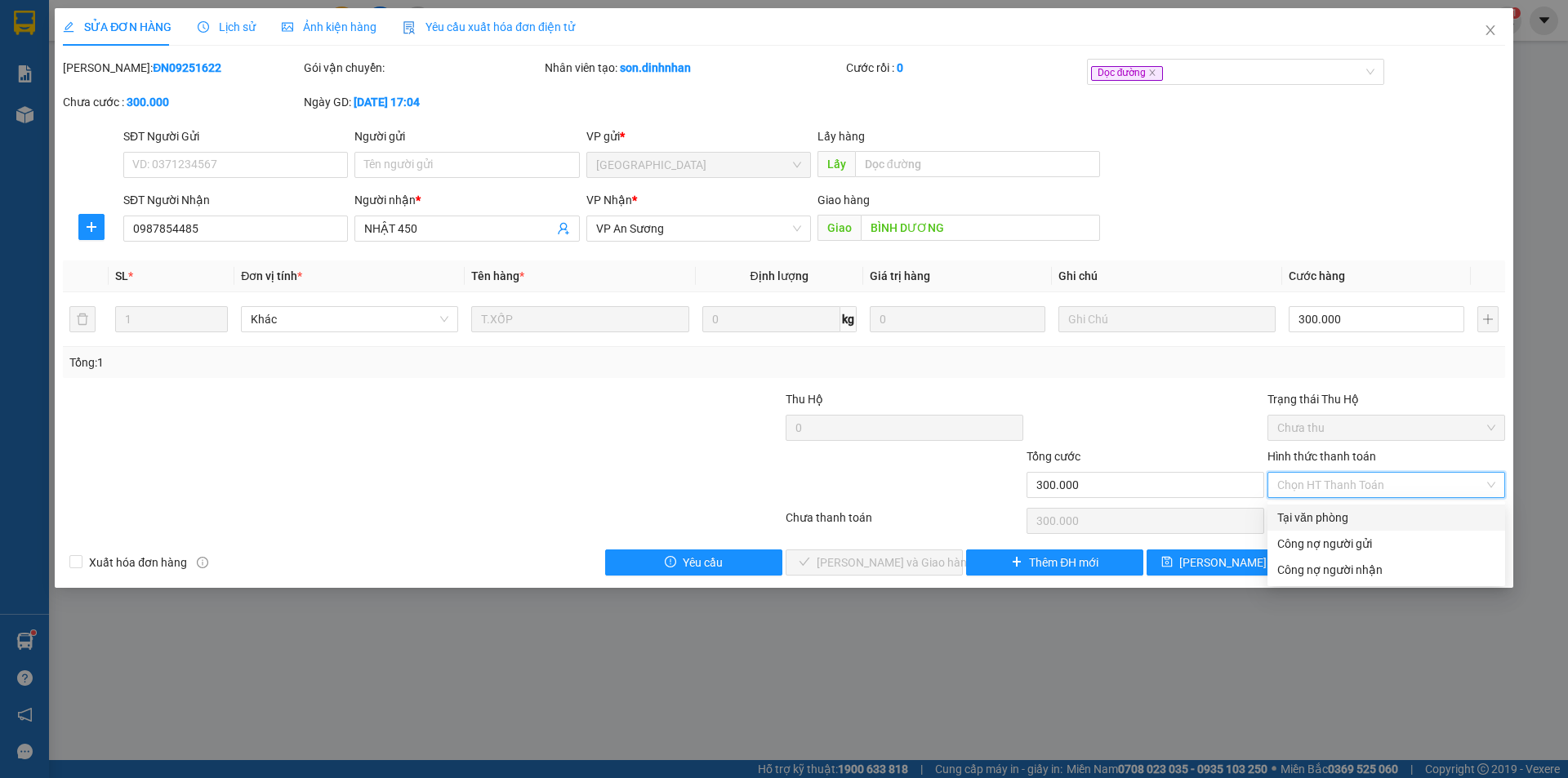
click at [1345, 523] on div "Tại văn phòng" at bounding box center [1386, 518] width 218 height 18
type input "0"
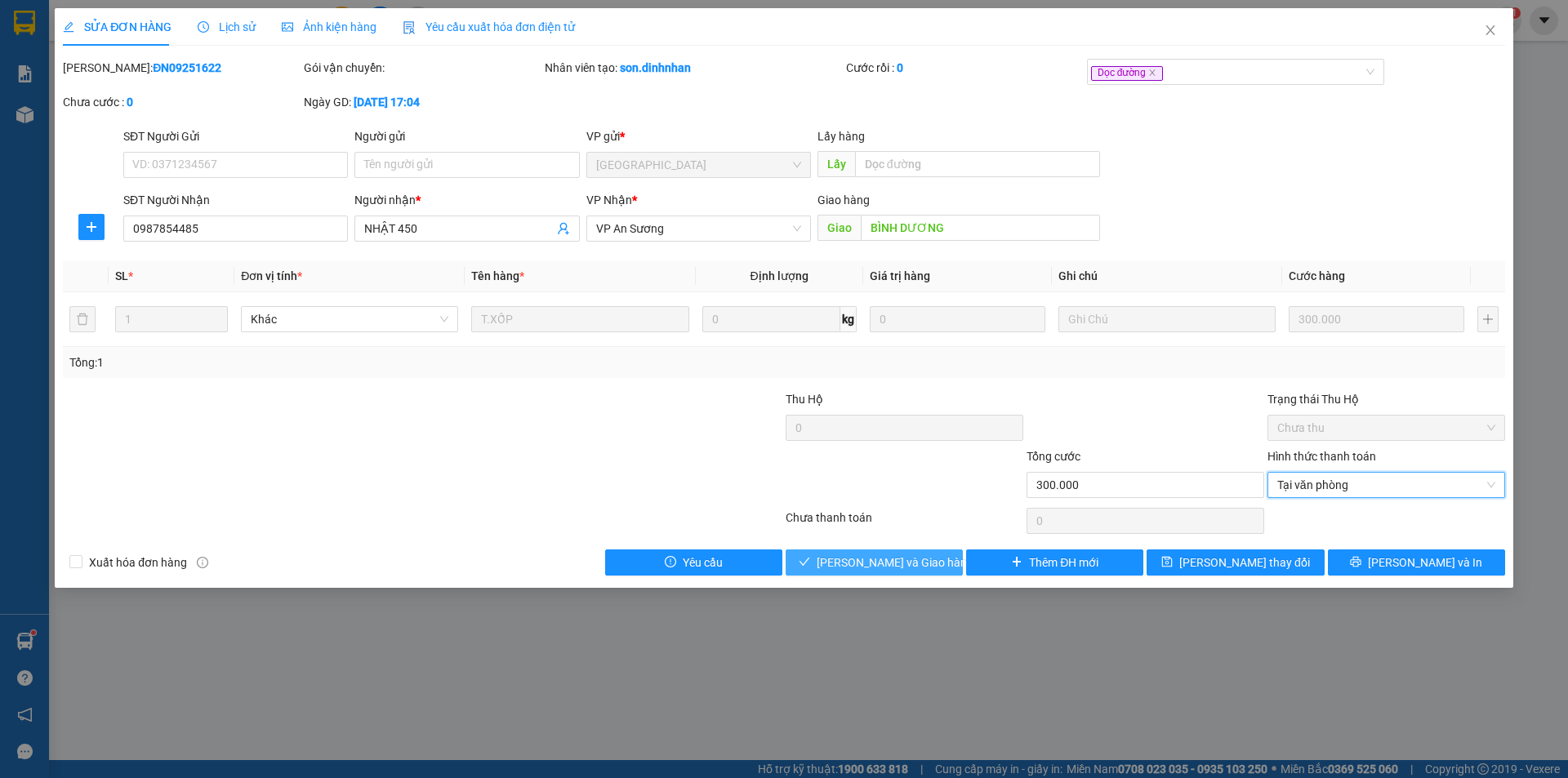
click at [939, 555] on button "[PERSON_NAME] và Giao hàng" at bounding box center [874, 563] width 177 height 26
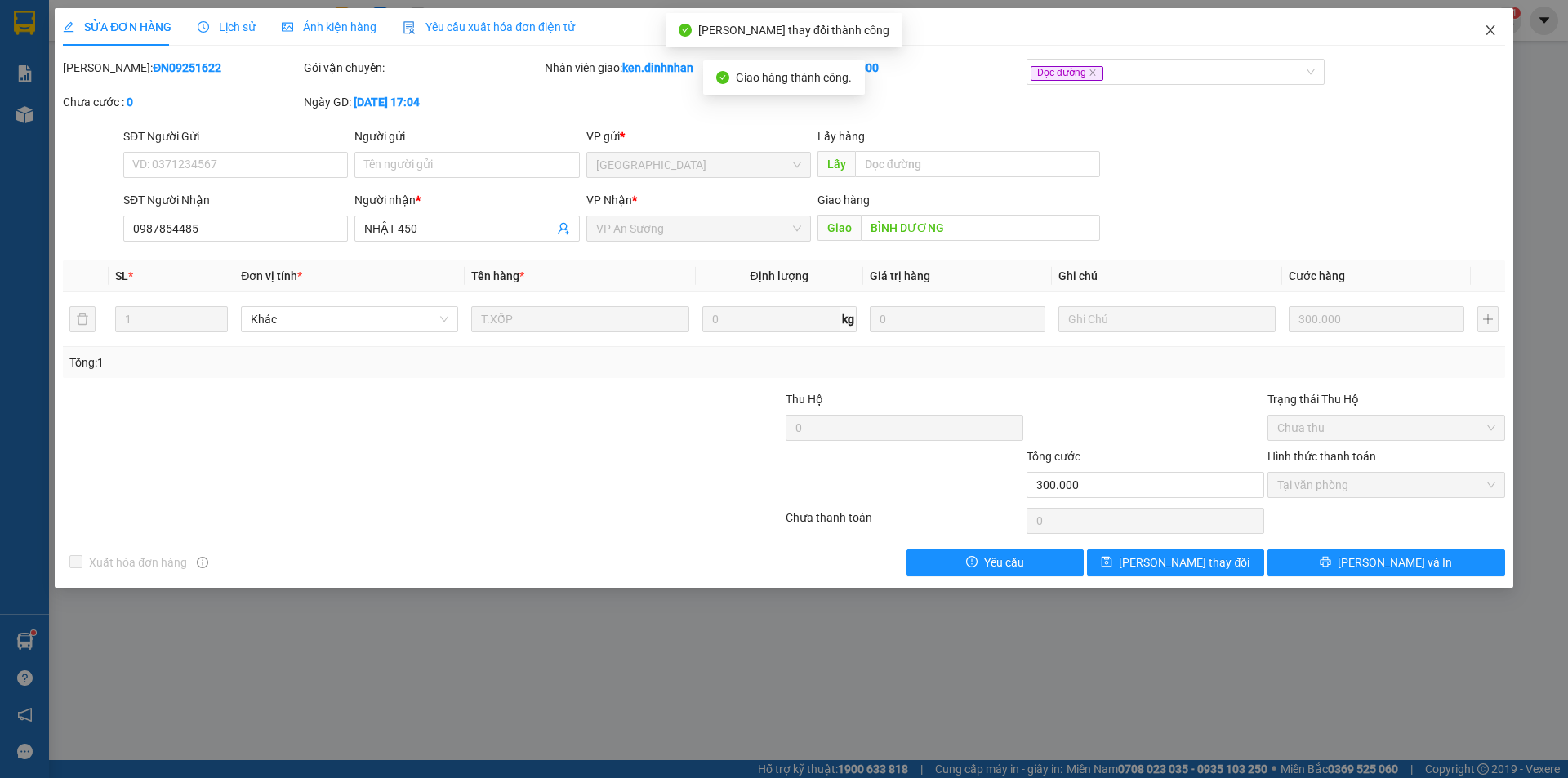
click at [1488, 27] on icon "close" at bounding box center [1490, 30] width 13 height 13
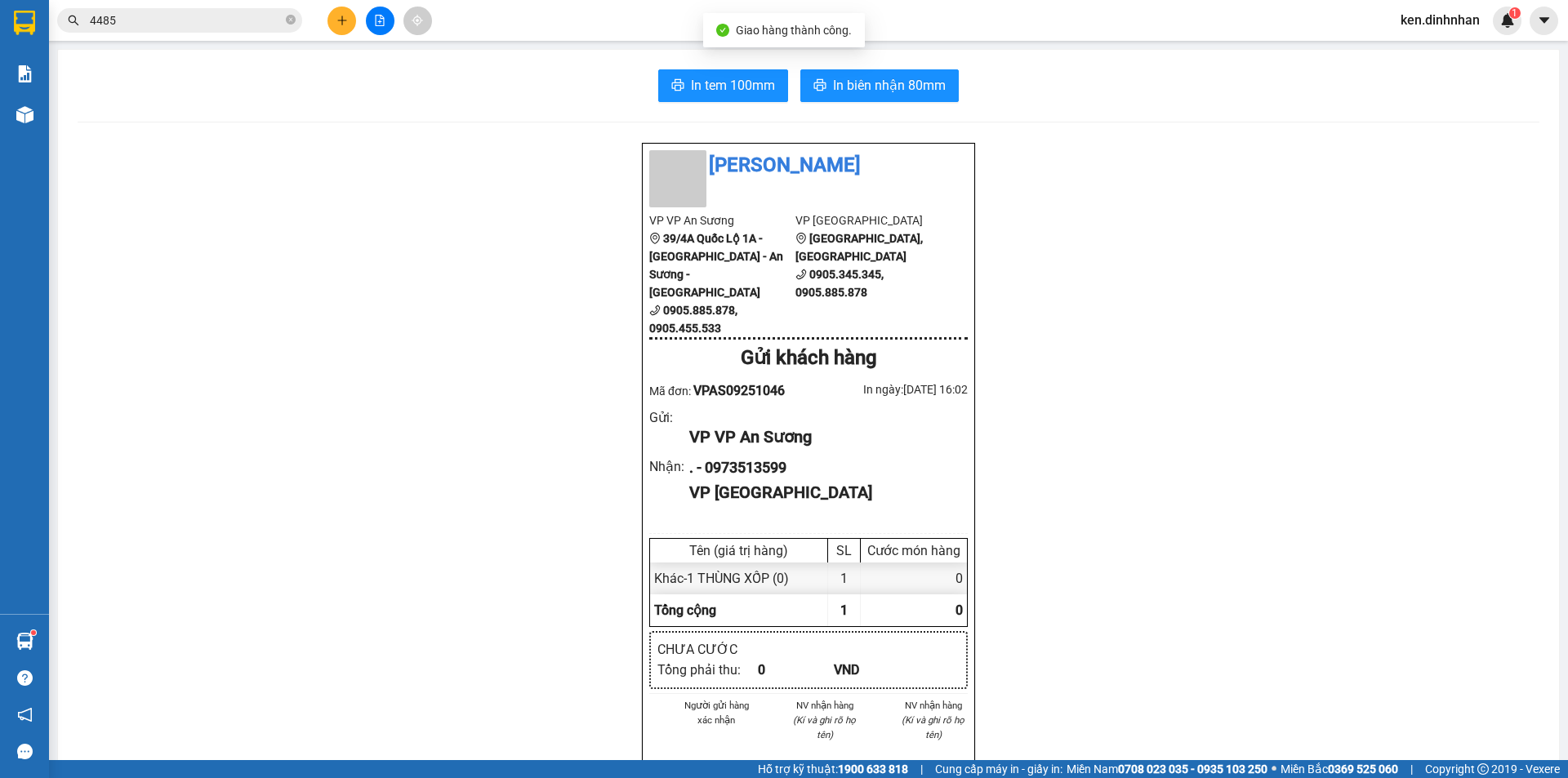
click at [226, 23] on input "4485" at bounding box center [186, 20] width 193 height 18
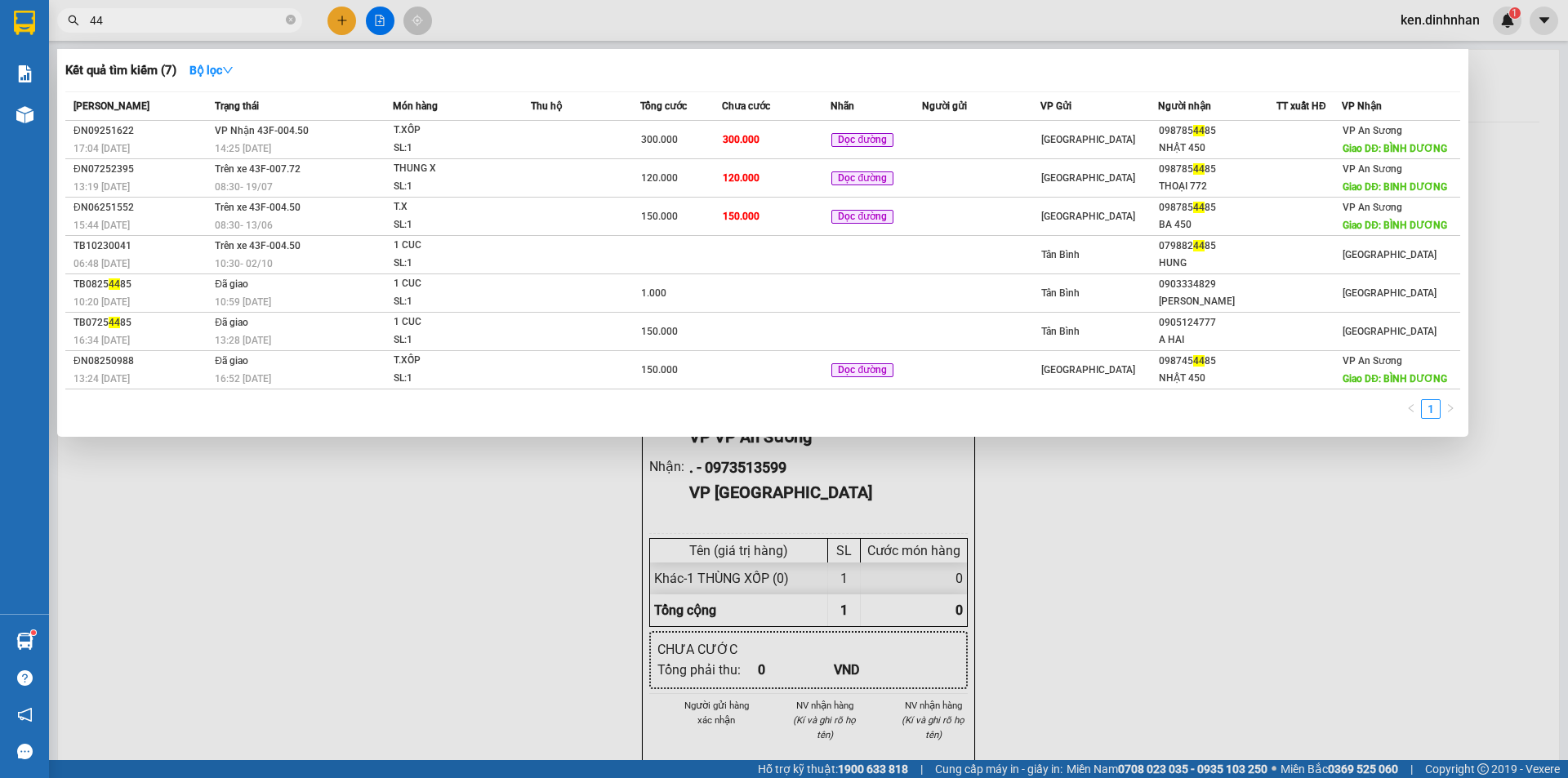
type input "4"
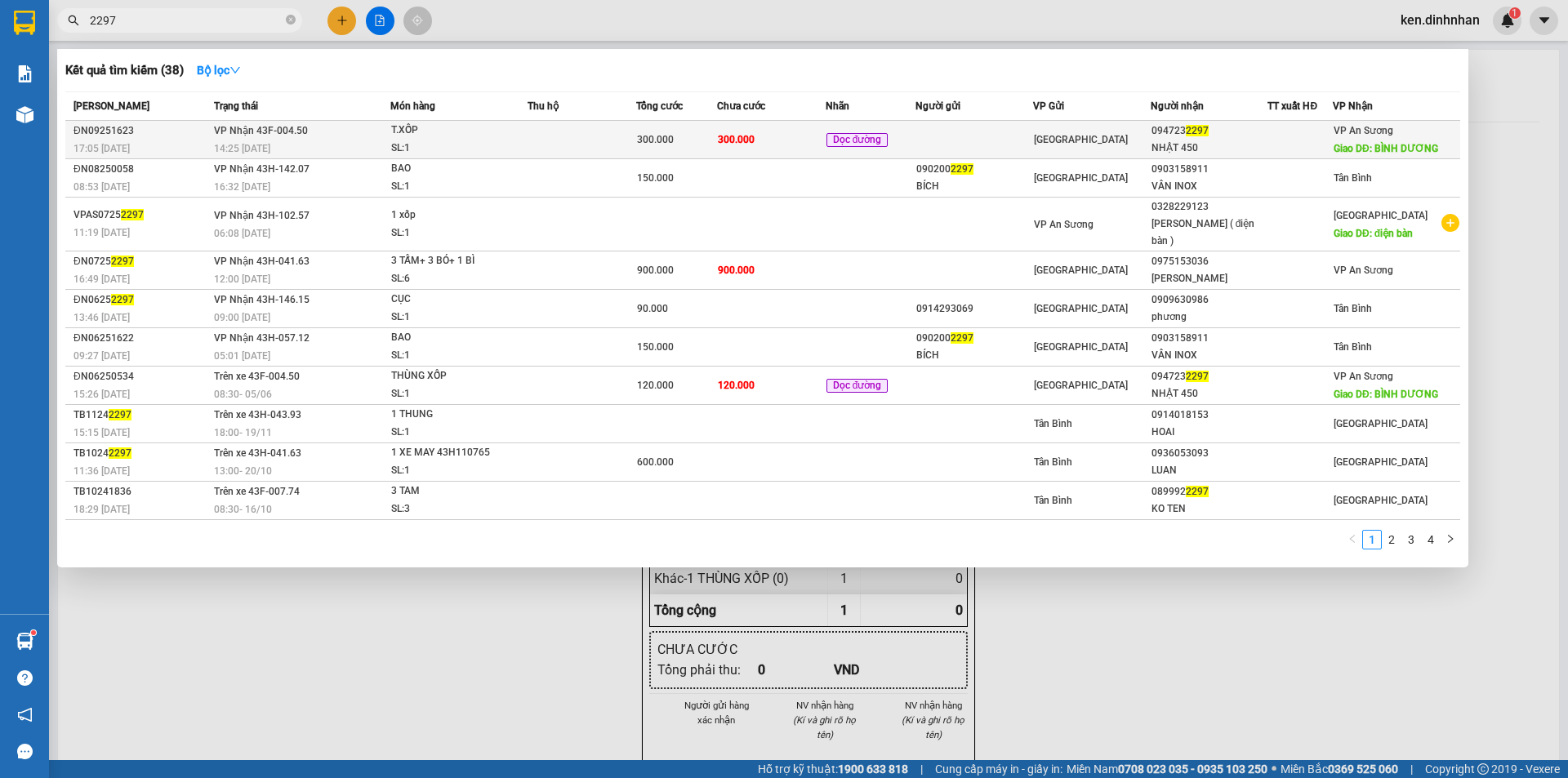
type input "2297"
click at [611, 147] on td at bounding box center [582, 140] width 109 height 38
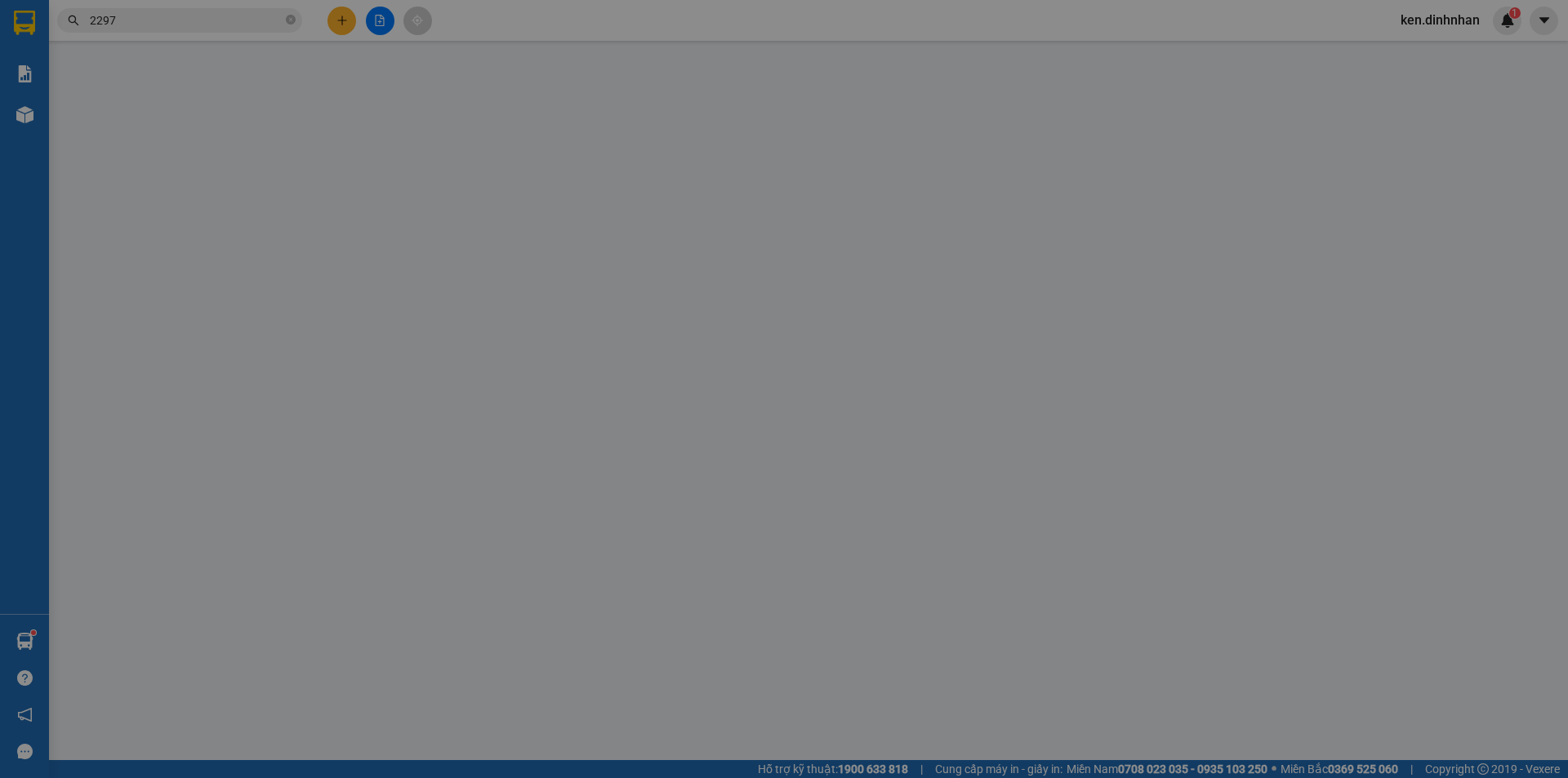
type input "0947232297"
type input "NHẬT 450"
type input "BÌNH DƯƠNG"
type input "300.000"
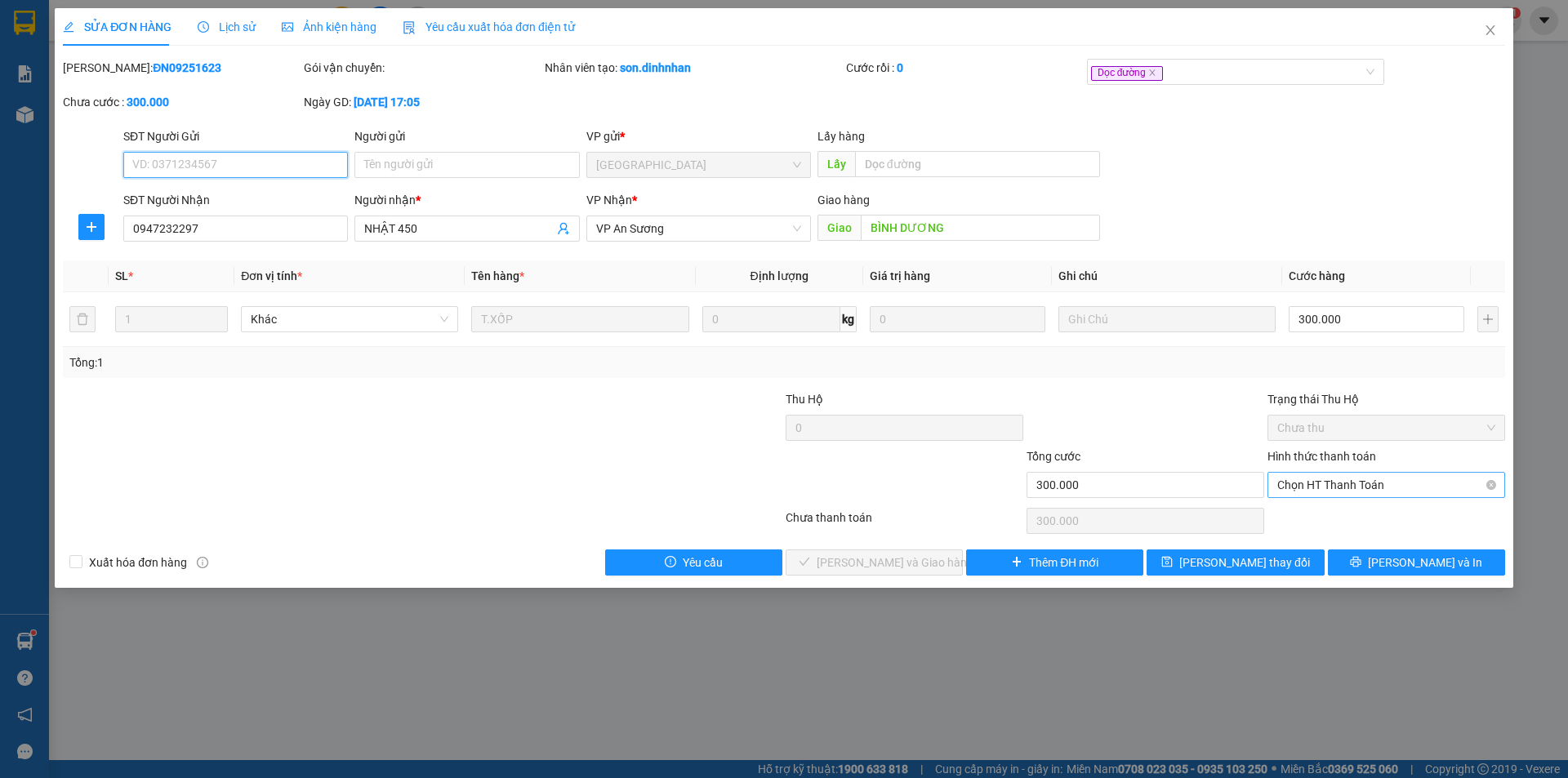
click at [1379, 491] on span "Chọn HT Thanh Toán" at bounding box center [1386, 485] width 218 height 24
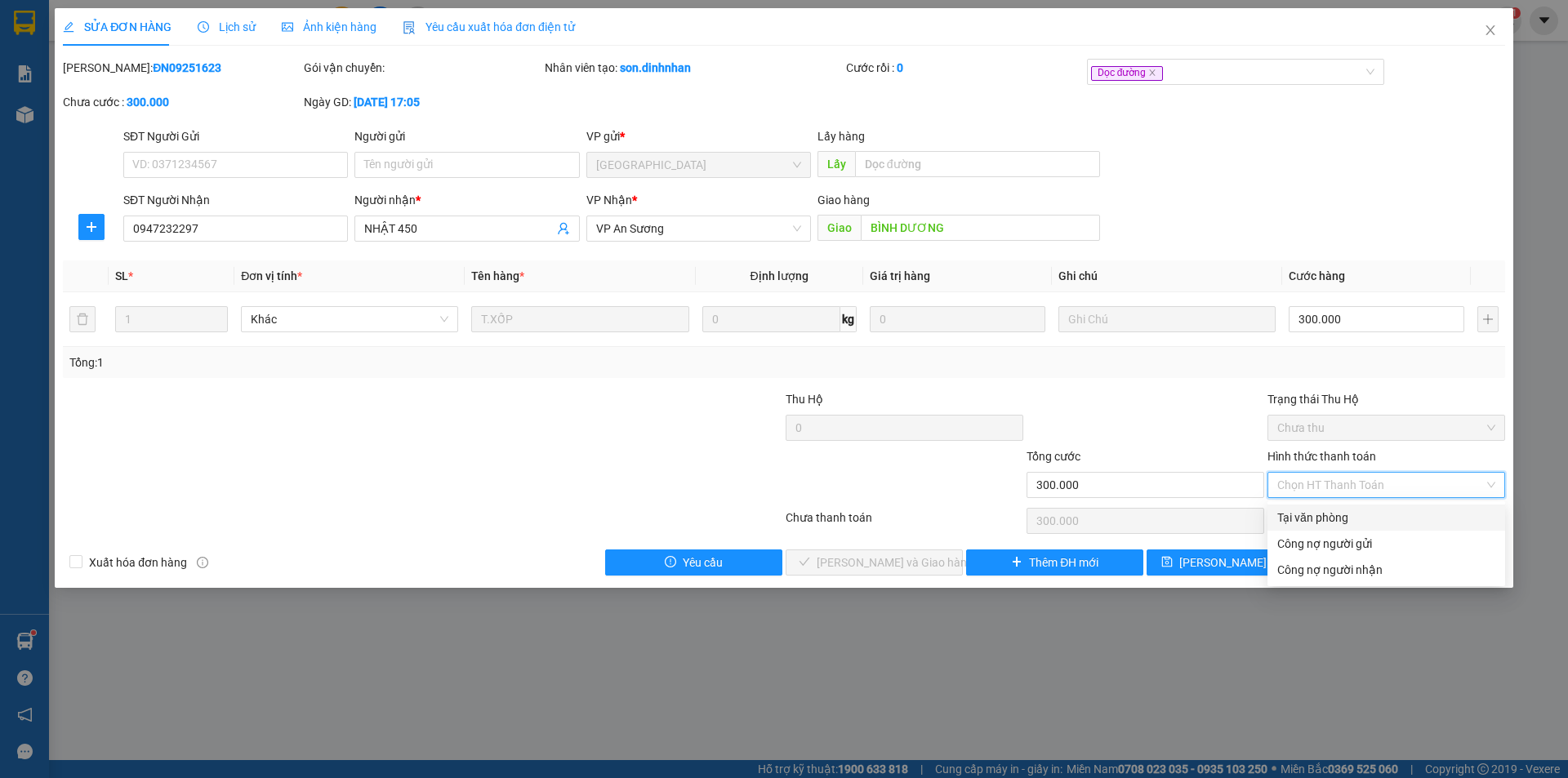
drag, startPoint x: 1333, startPoint y: 511, endPoint x: 1290, endPoint y: 520, distance: 43.9
click at [1321, 513] on div "Tại văn phòng" at bounding box center [1386, 518] width 218 height 18
type input "0"
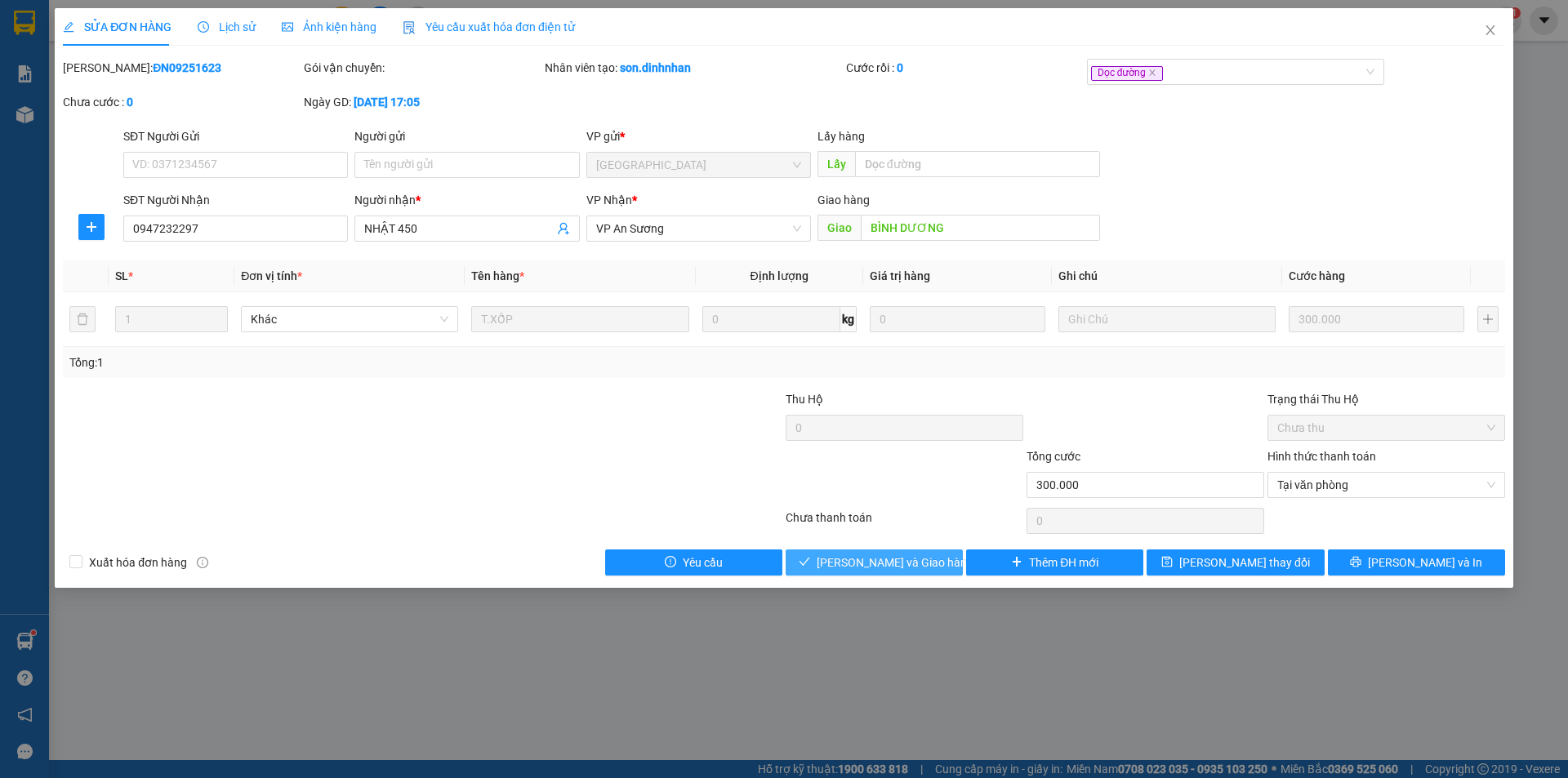
drag, startPoint x: 956, startPoint y: 566, endPoint x: 944, endPoint y: 568, distance: 12.2
click at [944, 568] on div "[PERSON_NAME] và Giao hàng" at bounding box center [874, 563] width 181 height 26
click at [944, 568] on button "[PERSON_NAME] và Giao hàng" at bounding box center [874, 563] width 177 height 26
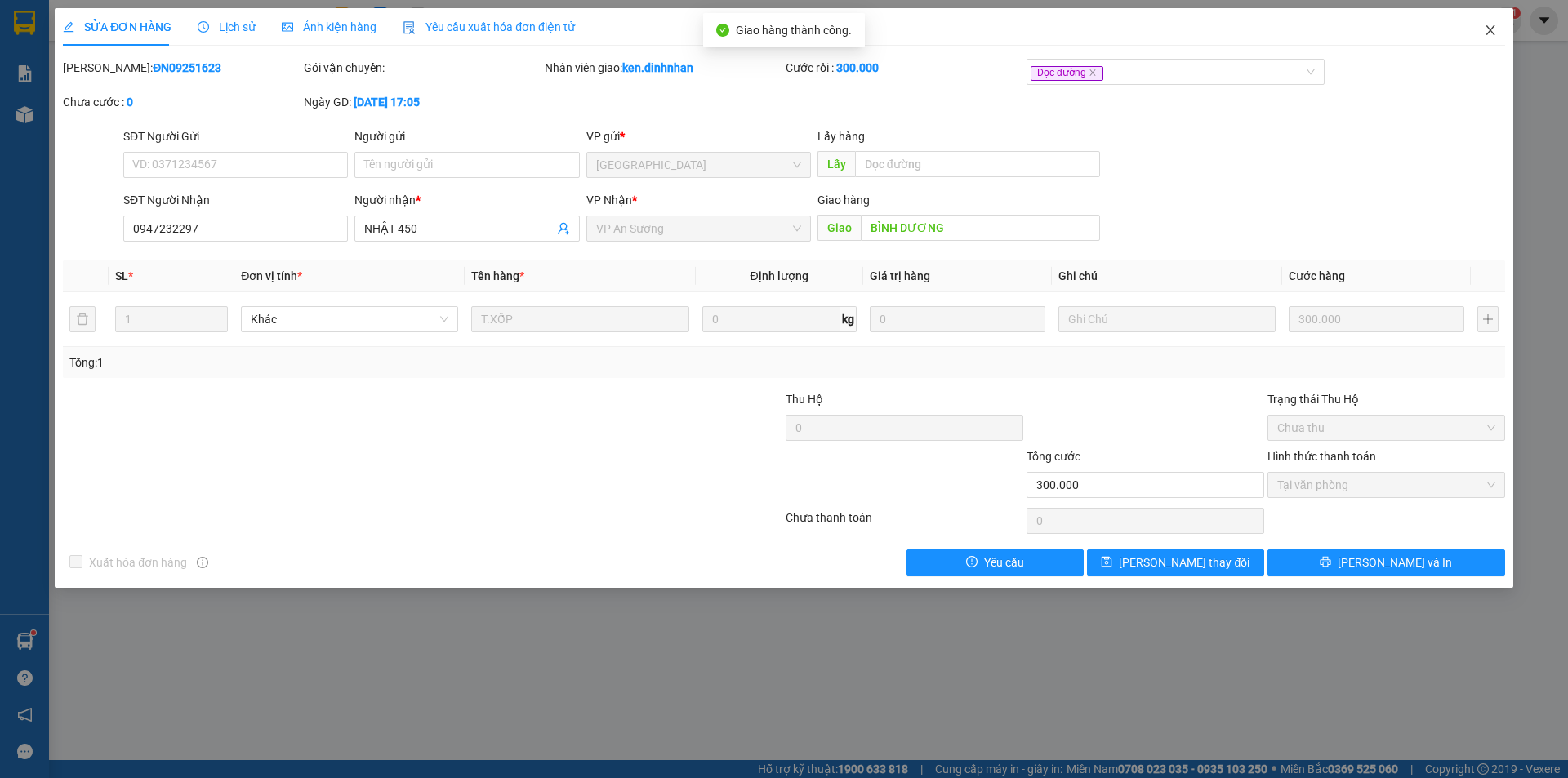
click at [1479, 30] on span "Close" at bounding box center [1490, 30] width 46 height 46
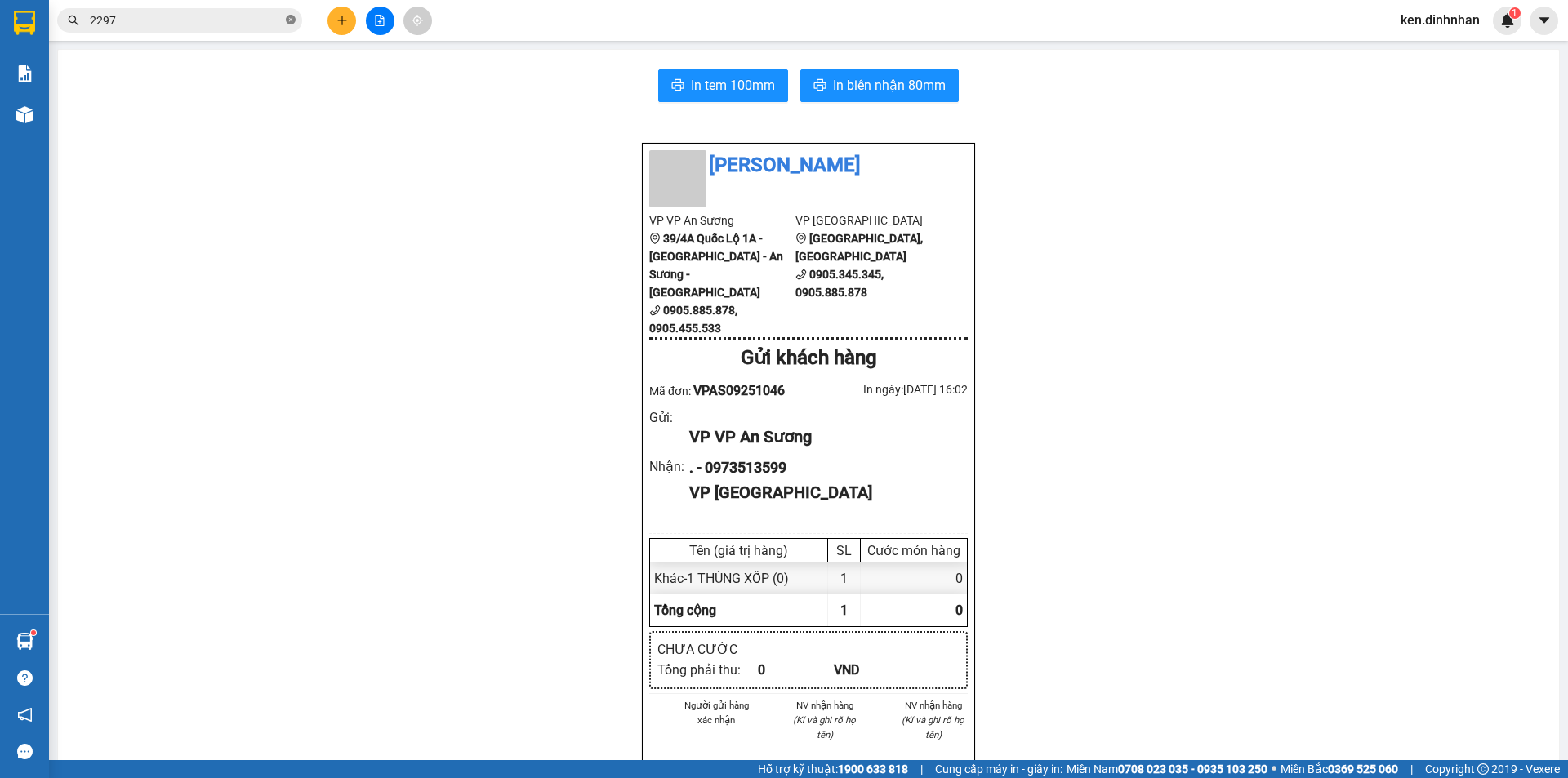
click at [291, 21] on icon "close-circle" at bounding box center [290, 19] width 10 height 10
click at [231, 35] on div "Kết quả tìm kiếm ( 38 ) Bộ lọc Mã ĐH Trạng thái Món hàng Thu hộ Tổng cước Chưa …" at bounding box center [784, 20] width 1568 height 41
click at [227, 17] on input "text" at bounding box center [186, 20] width 193 height 18
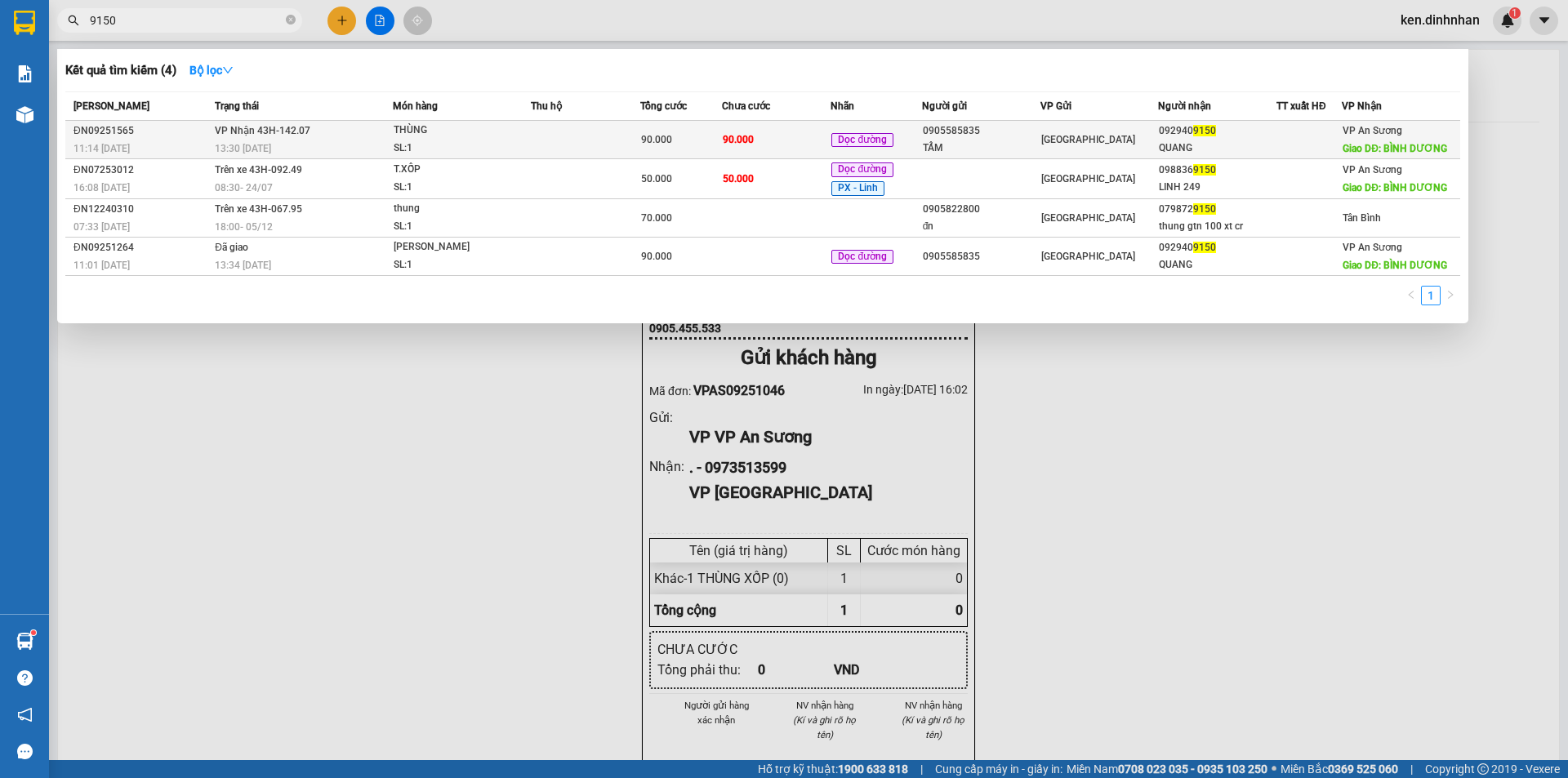
type input "9150"
click at [675, 127] on td "90.000" at bounding box center [681, 140] width 82 height 38
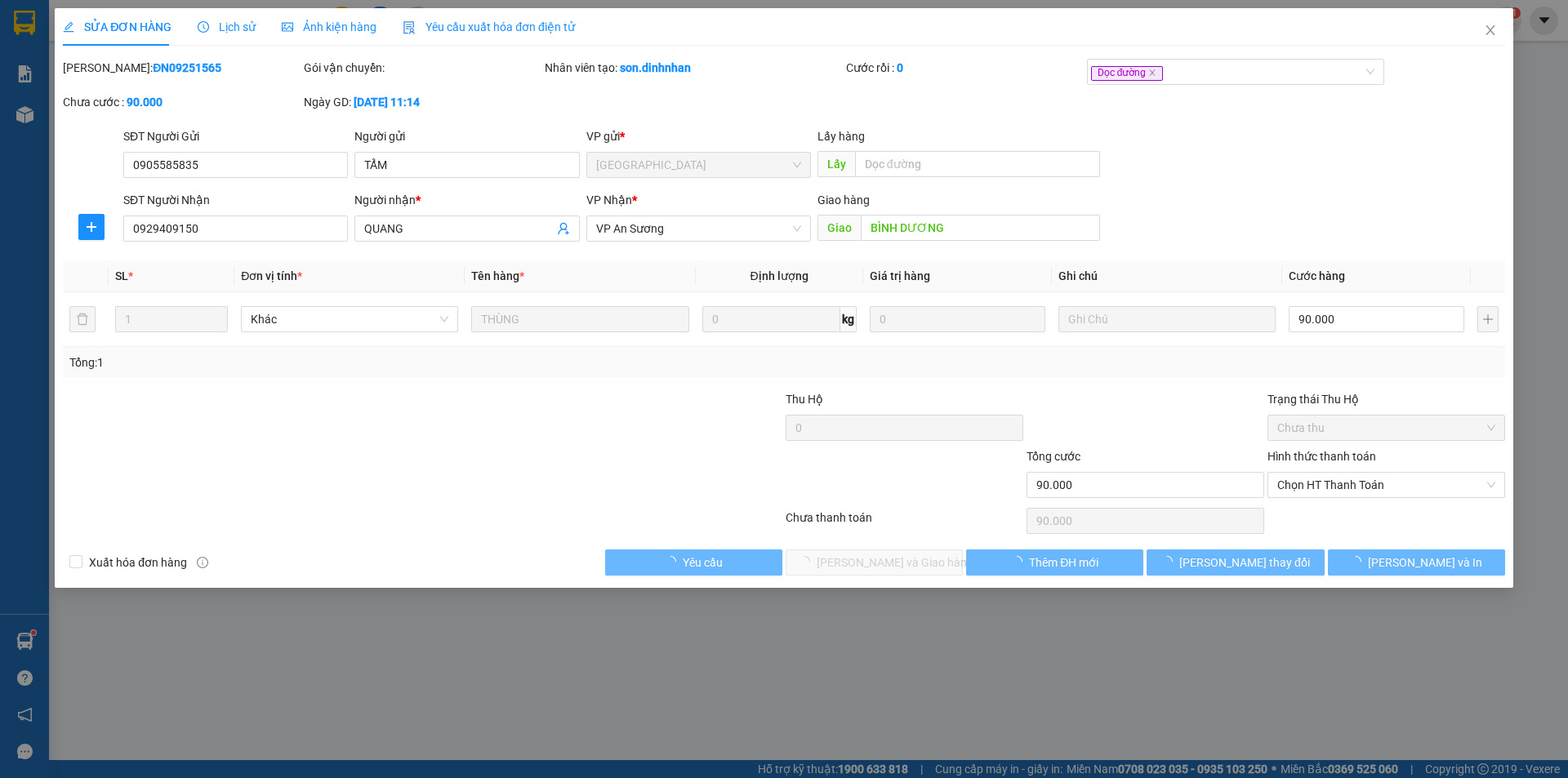
type input "0905585835"
type input "TẨM"
type input "0929409150"
type input "QUANG"
type input "BÌNH DƯƠNG"
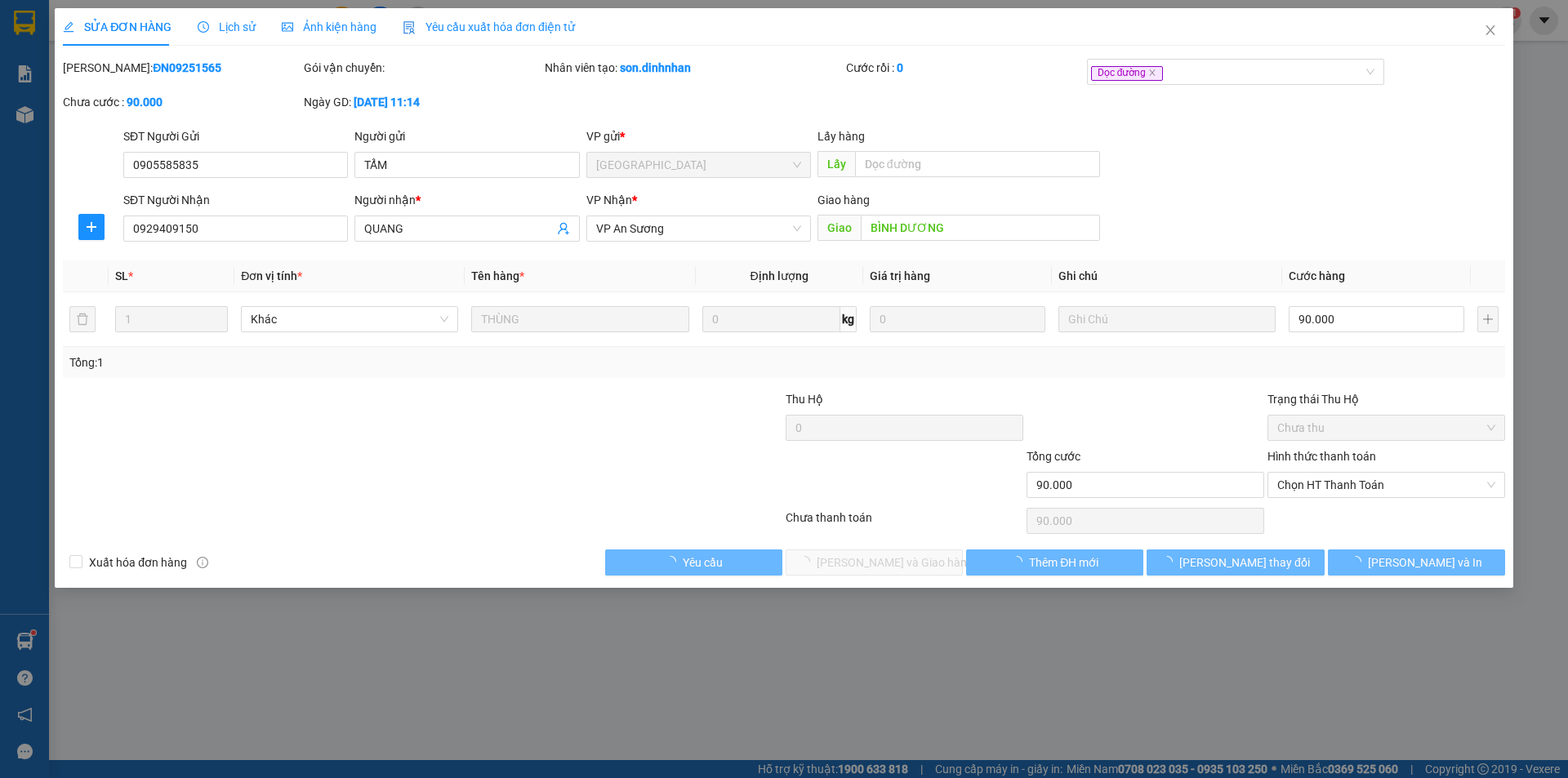
type input "90.000"
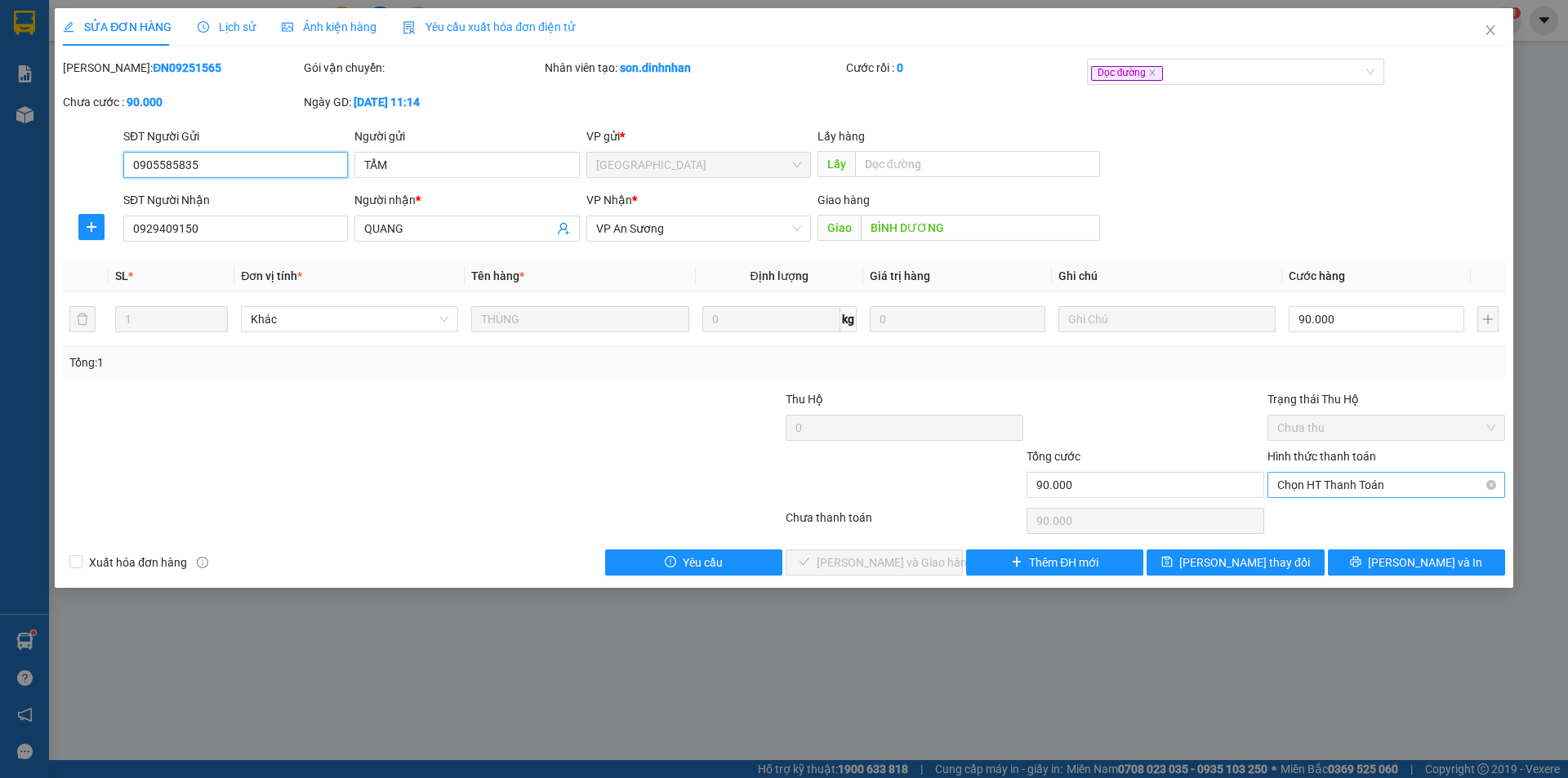
click at [1333, 482] on span "Chọn HT Thanh Toán" at bounding box center [1386, 485] width 218 height 24
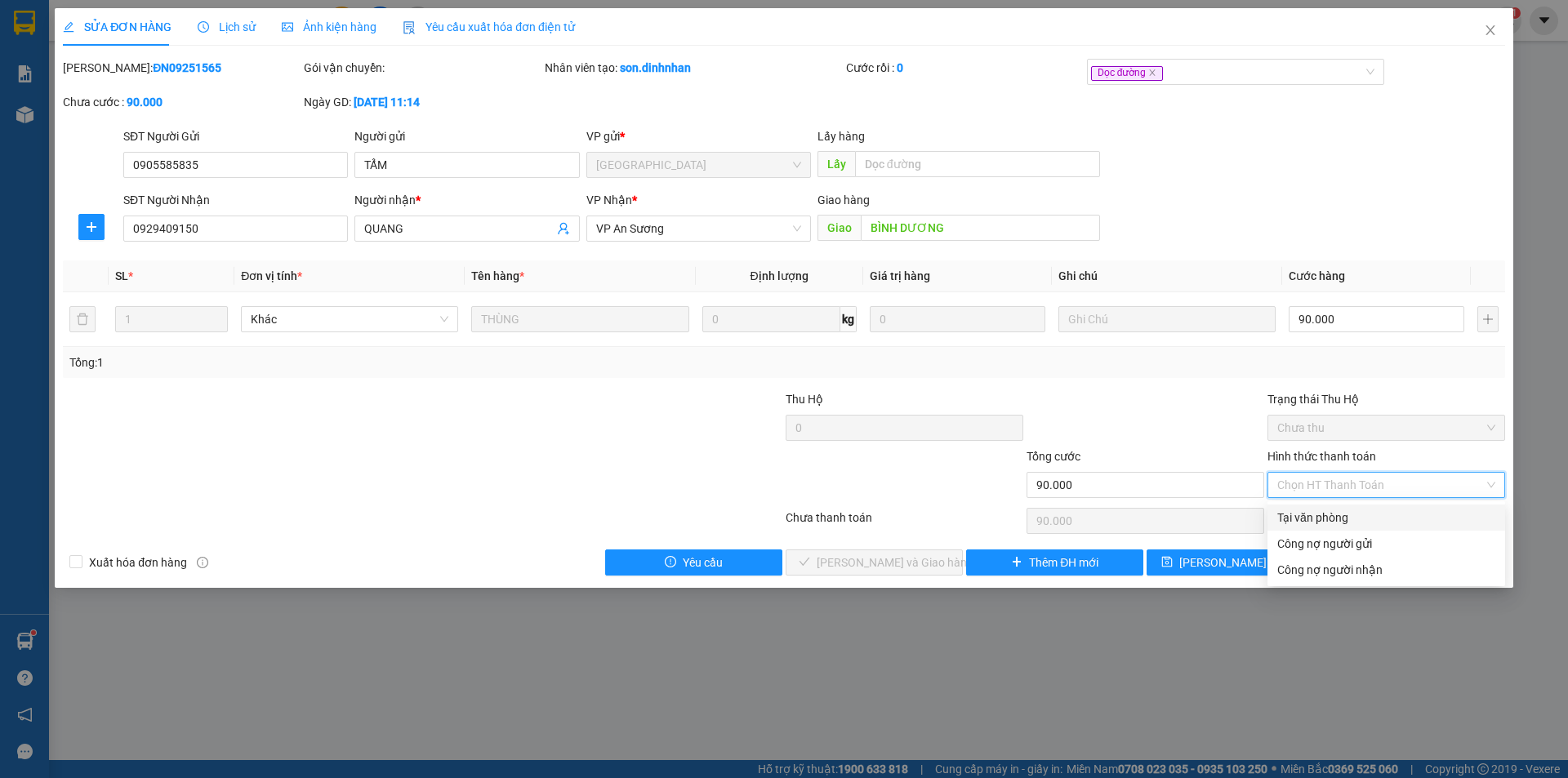
drag, startPoint x: 1316, startPoint y: 517, endPoint x: 1227, endPoint y: 544, distance: 93.0
click at [1308, 521] on div "Tại văn phòng" at bounding box center [1386, 518] width 218 height 18
type input "0"
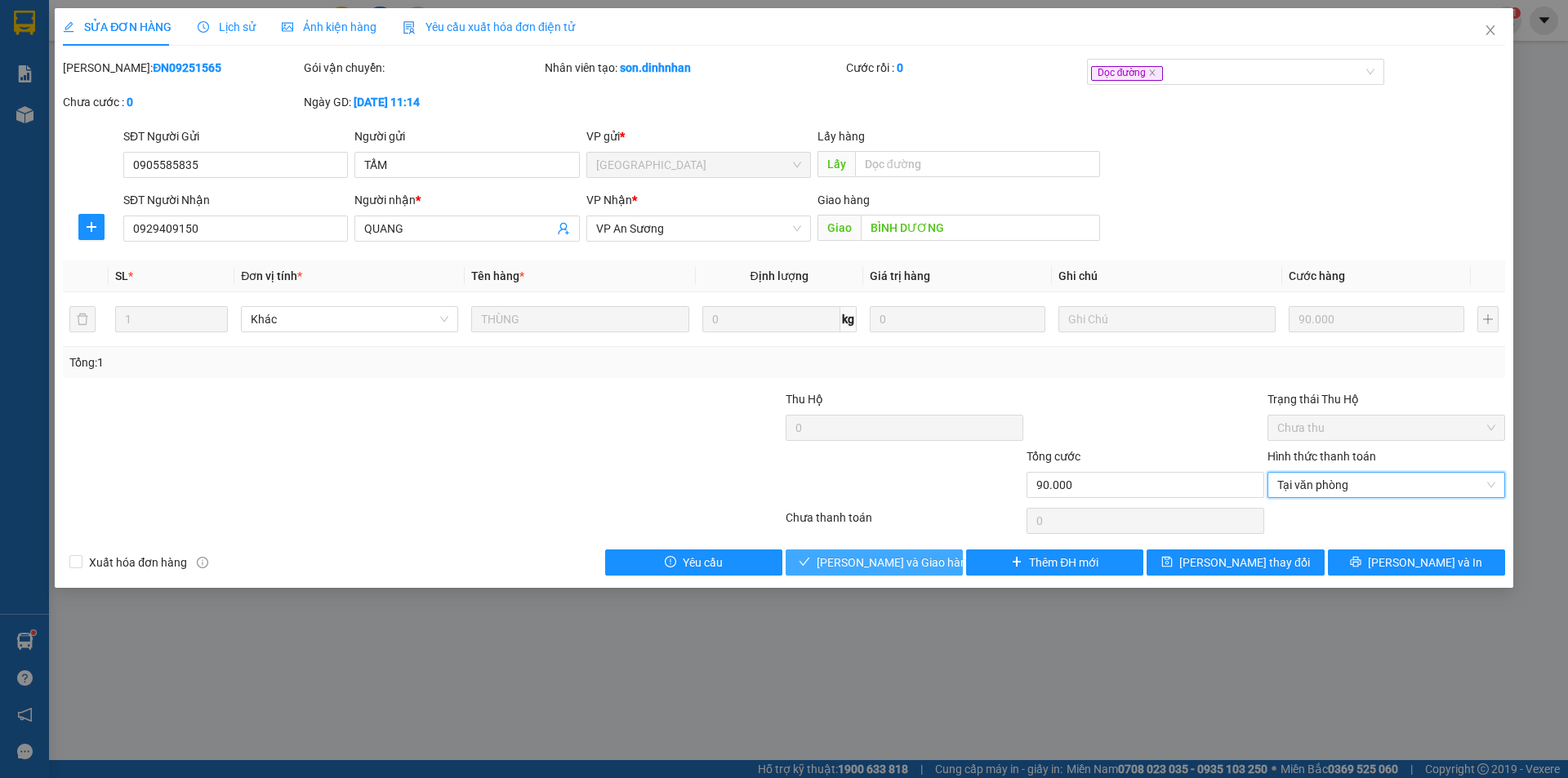
click at [926, 570] on span "[PERSON_NAME] và Giao hàng" at bounding box center [894, 563] width 157 height 18
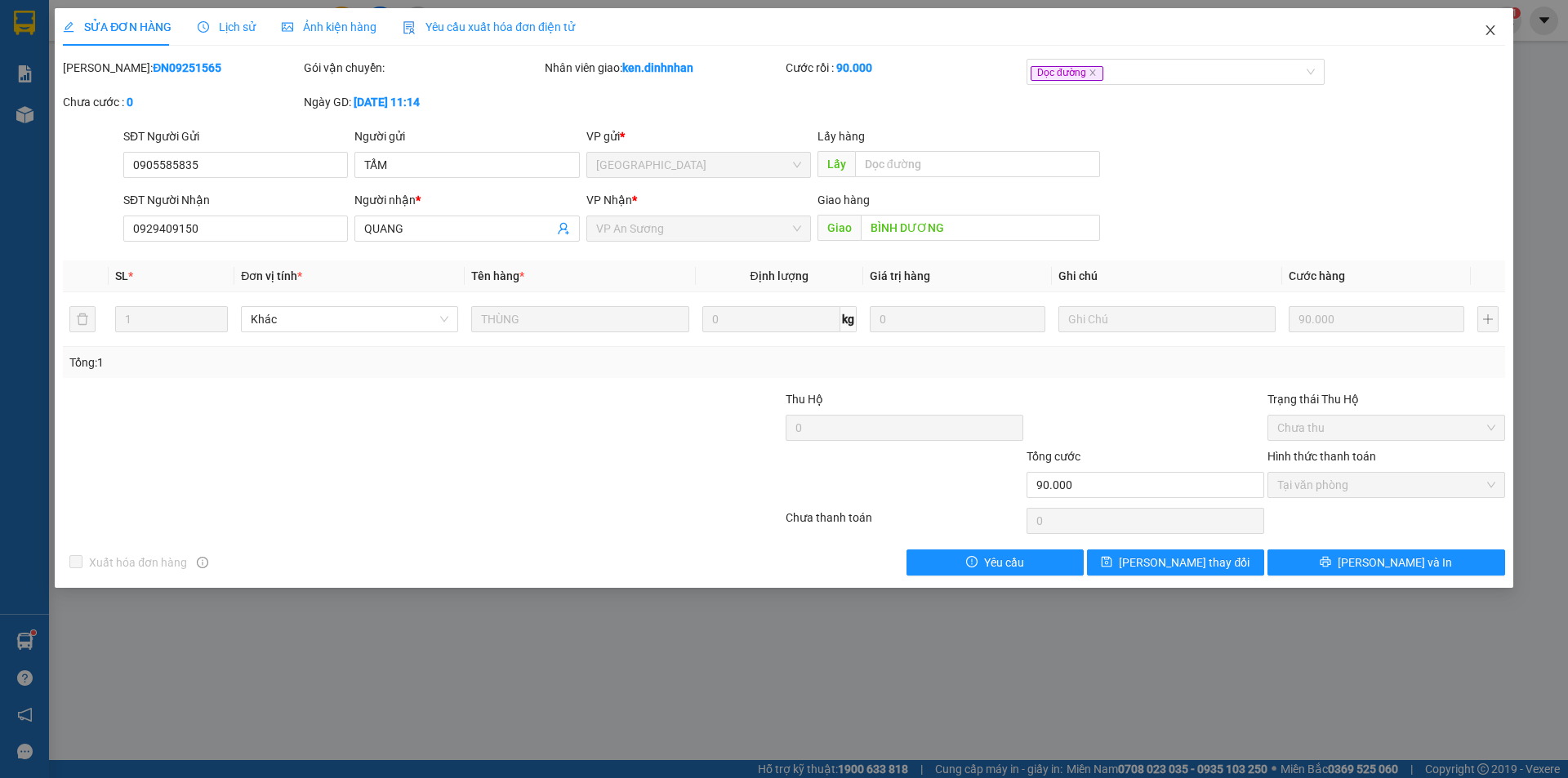
click at [1488, 33] on icon "close" at bounding box center [1490, 30] width 13 height 13
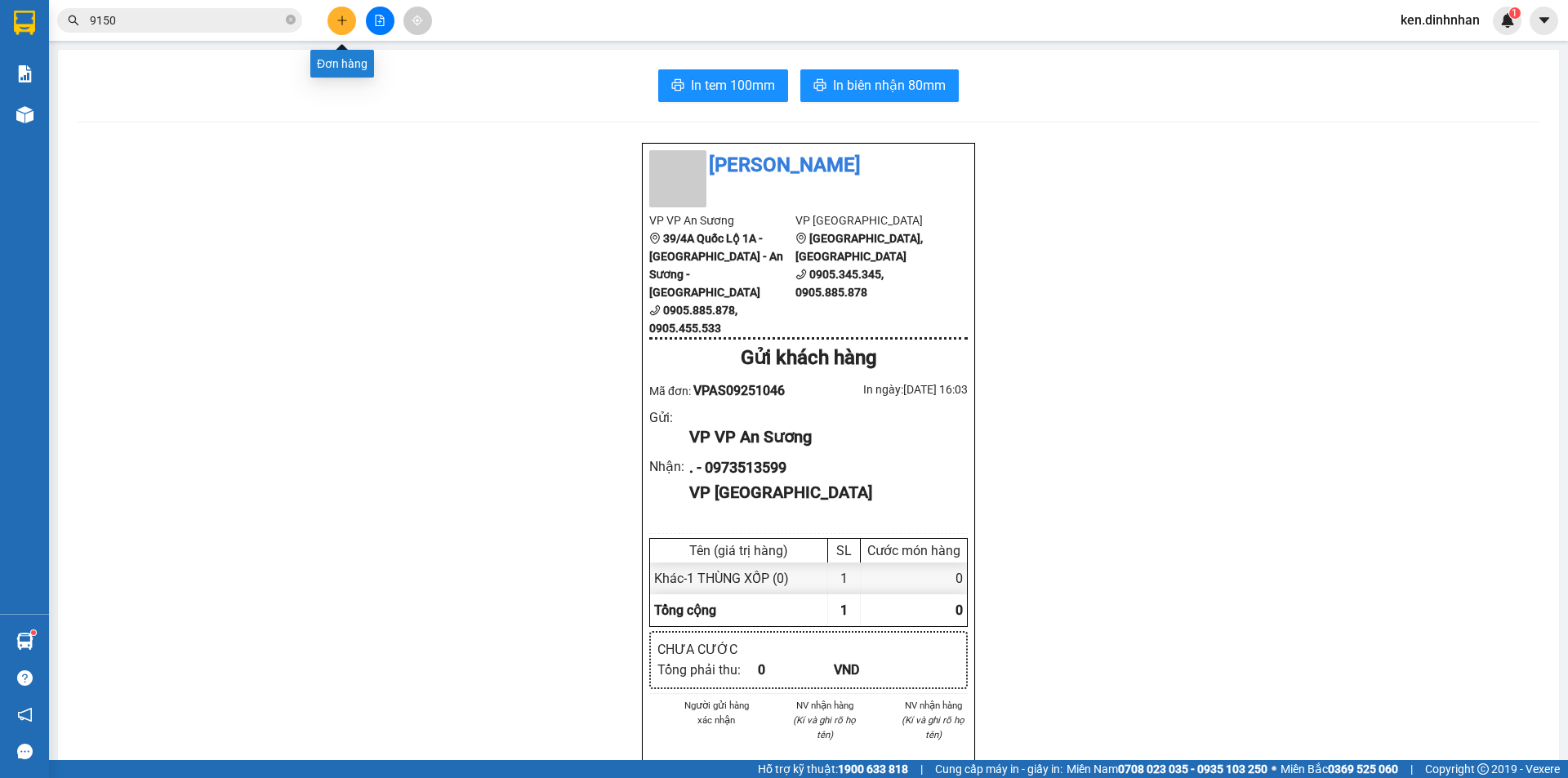
click at [336, 24] on icon "plus" at bounding box center [341, 20] width 11 height 11
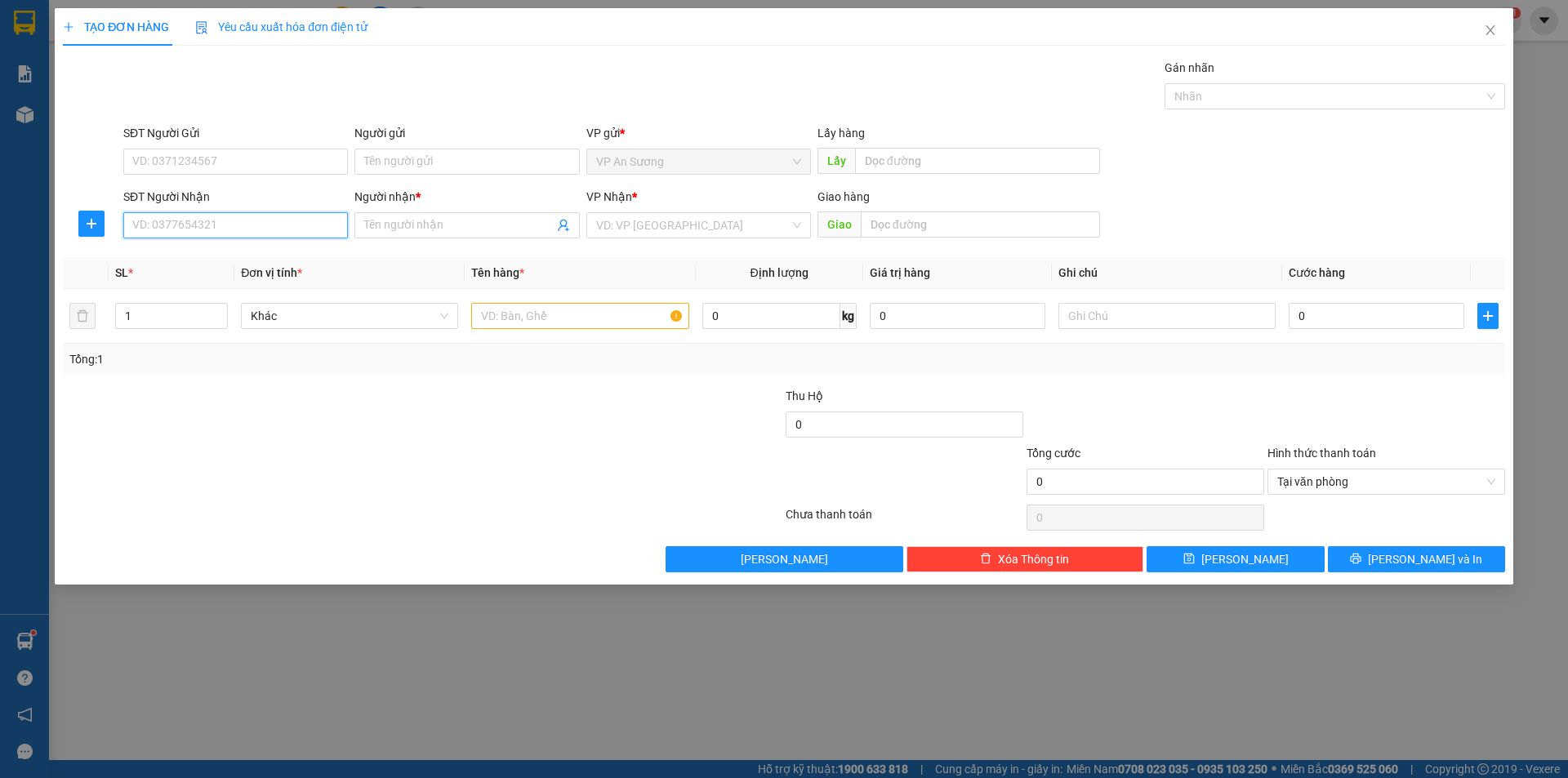
click at [291, 234] on input "SĐT Người Nhận" at bounding box center [235, 226] width 225 height 26
type input "0829903948"
drag, startPoint x: 242, startPoint y: 260, endPoint x: 532, endPoint y: 281, distance: 290.8
click at [251, 259] on div "0829903948 - ," at bounding box center [235, 258] width 205 height 18
type input ","
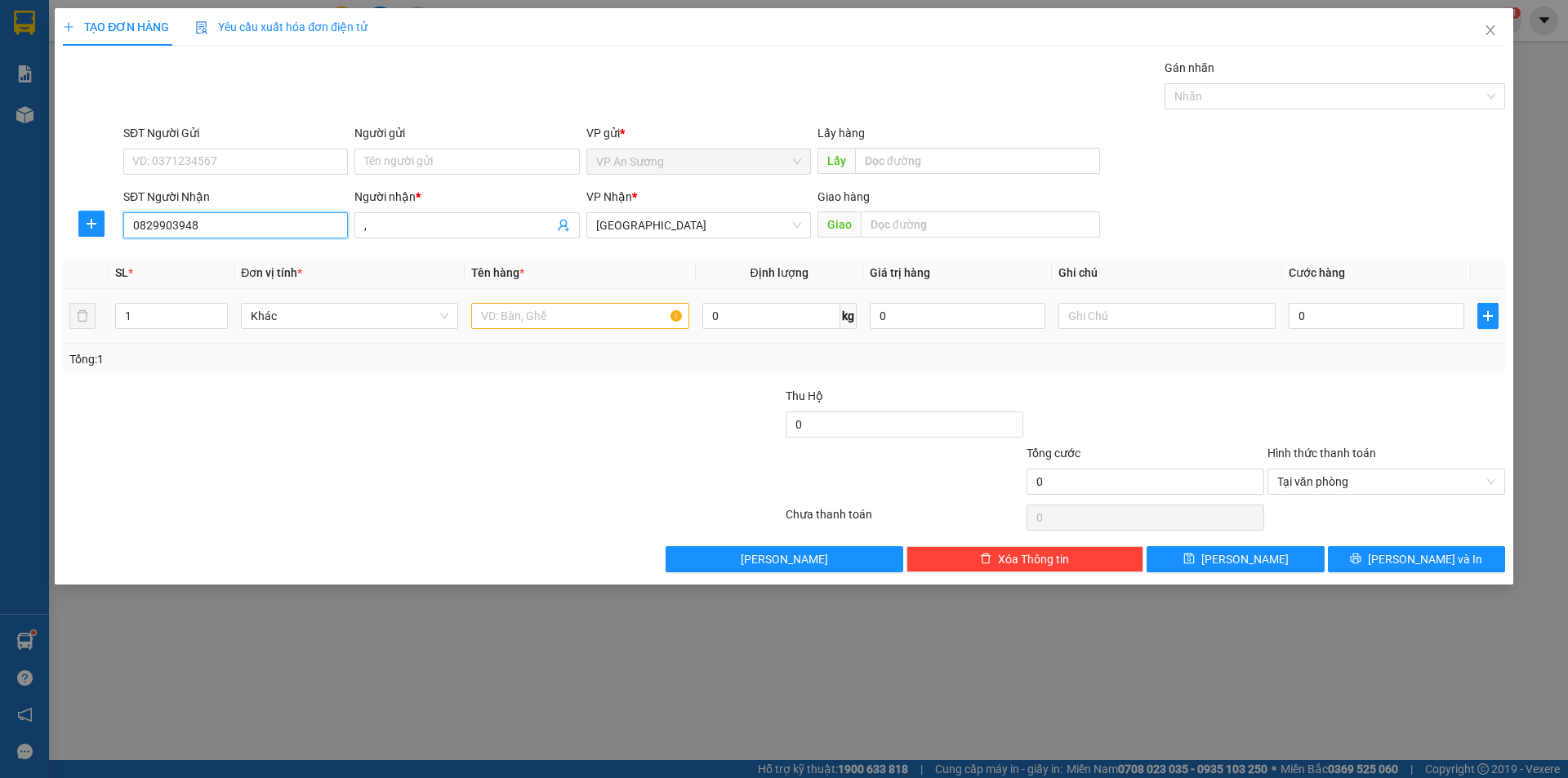
type input "0829903948"
click at [546, 311] on input "text" at bounding box center [580, 316] width 217 height 26
type input "1 thùng xốp"
click at [947, 238] on div "Giao" at bounding box center [958, 226] width 282 height 26
click at [947, 232] on input "text" at bounding box center [980, 225] width 240 height 26
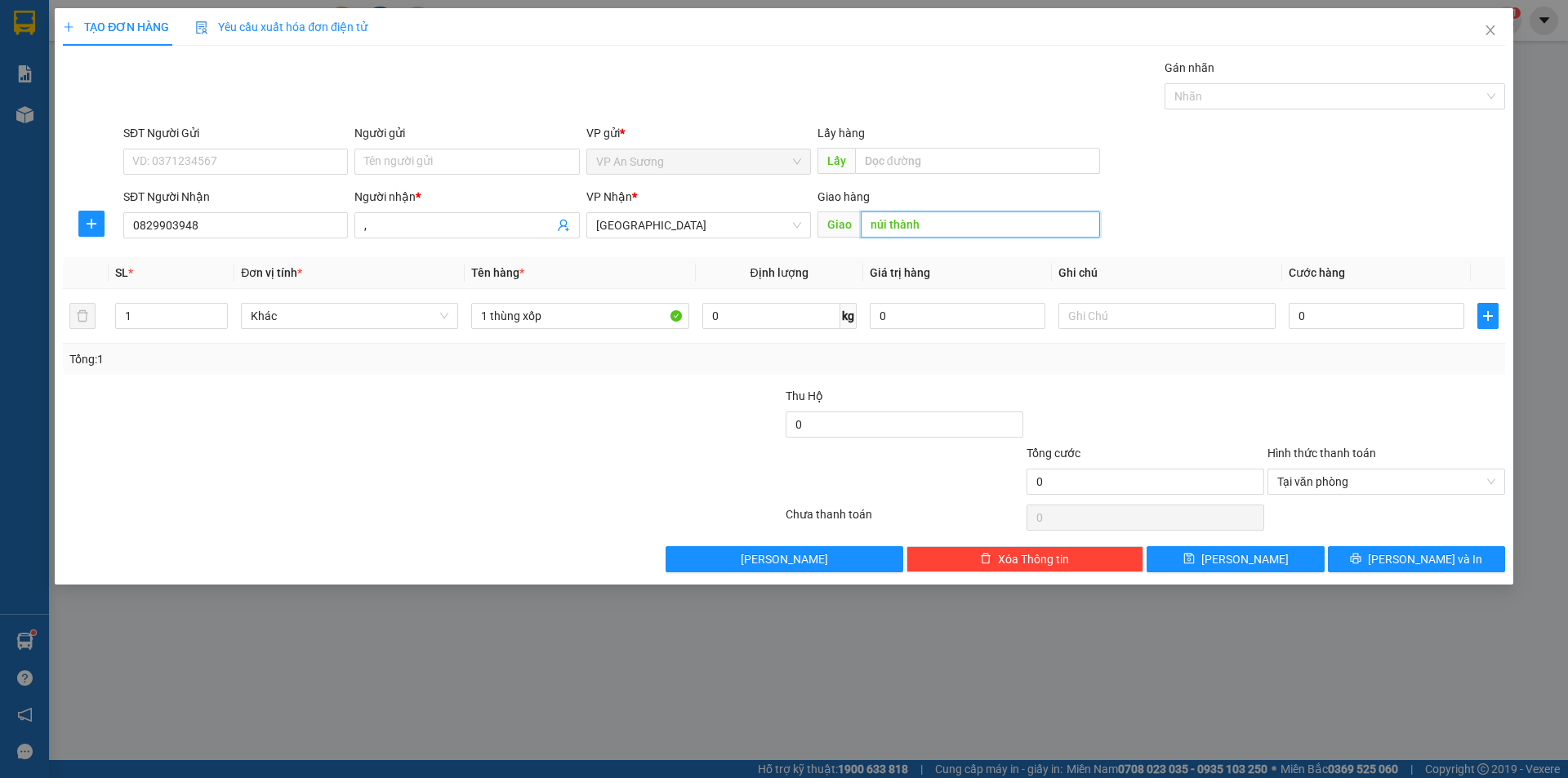
type input "núi thành"
click at [1260, 180] on div "SĐT Người Gửi VD: 0371234567 Người gửi Tên người gửi VP gửi * VP An Sương Lấy h…" at bounding box center [814, 153] width 1388 height 57
click at [1398, 327] on input "0" at bounding box center [1376, 316] width 175 height 26
click at [1400, 310] on input "0" at bounding box center [1376, 316] width 175 height 26
click at [451, 220] on input "," at bounding box center [458, 225] width 188 height 18
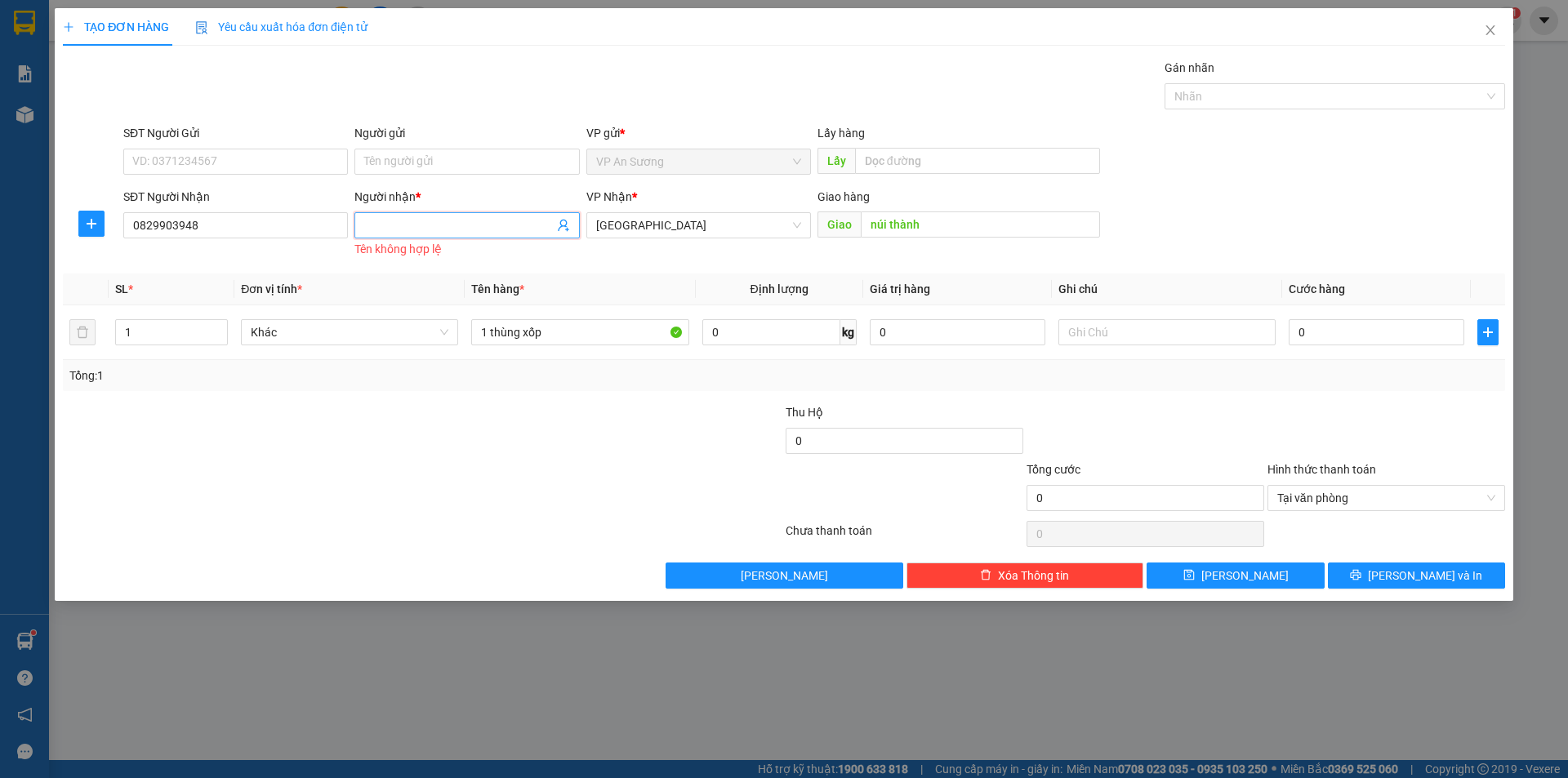
click at [451, 220] on input "Người nhận *" at bounding box center [458, 225] width 188 height 18
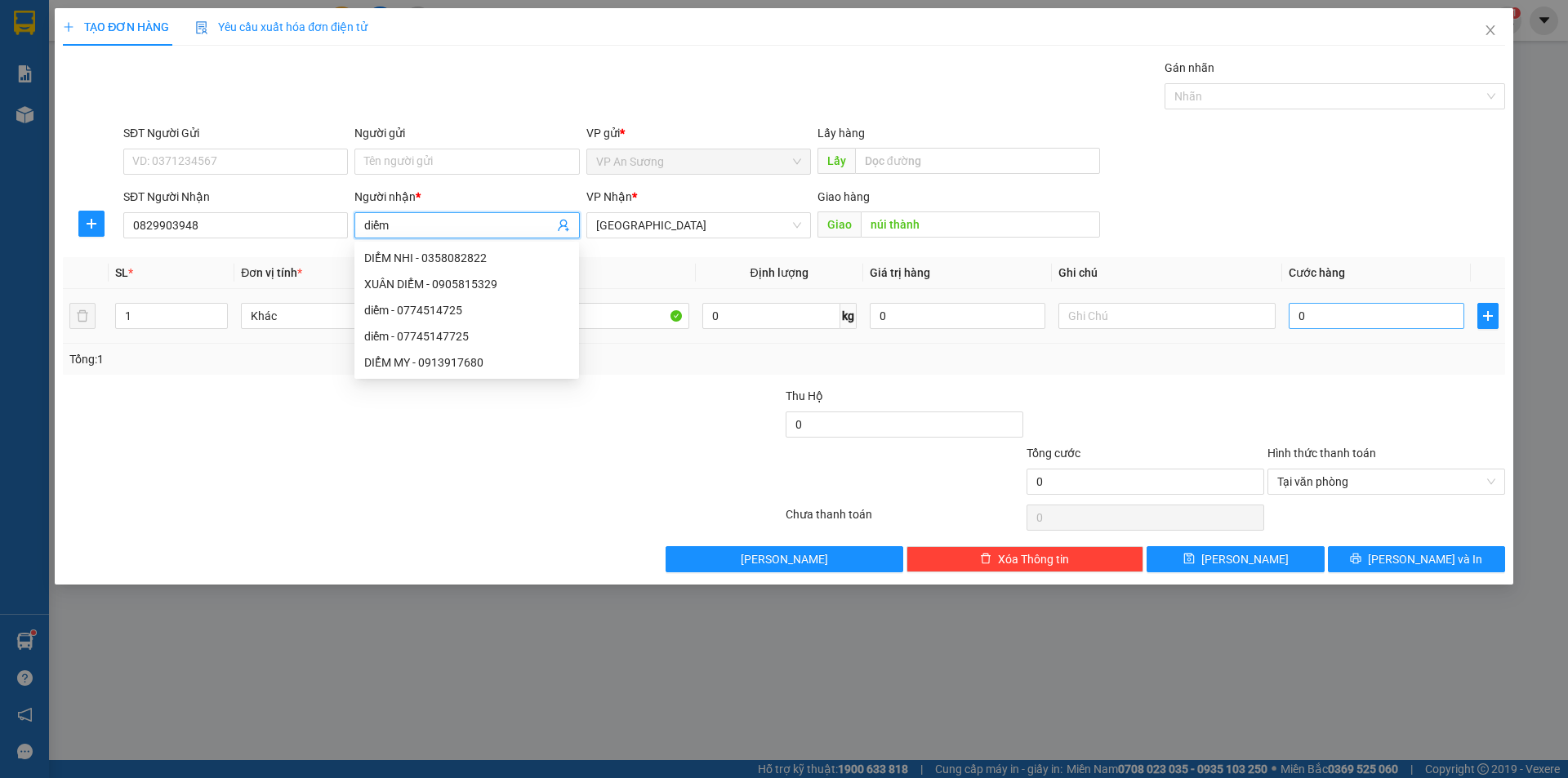
type input "diểm"
type input "1"
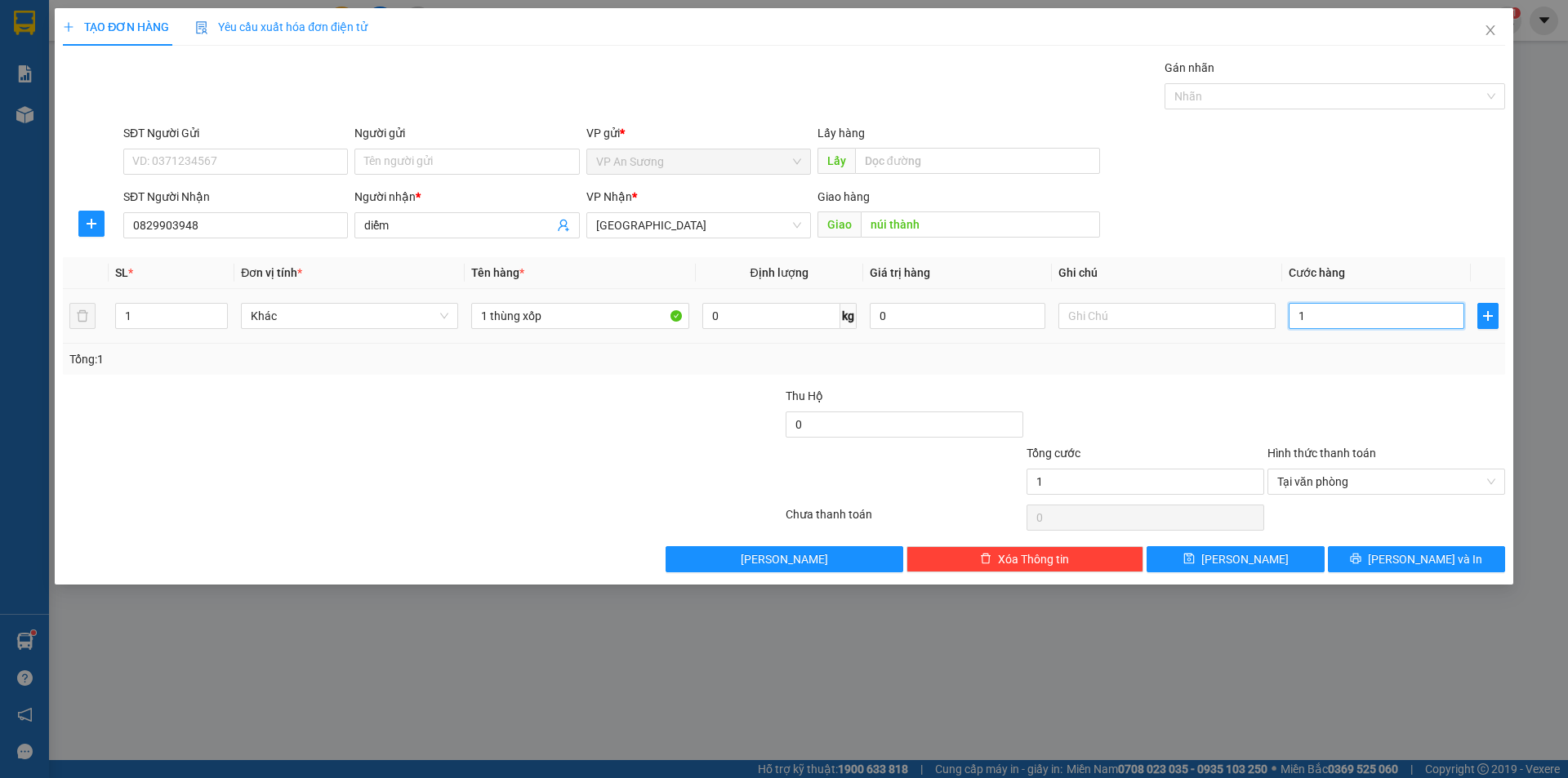
type input "15"
type input "150"
type input "150.000"
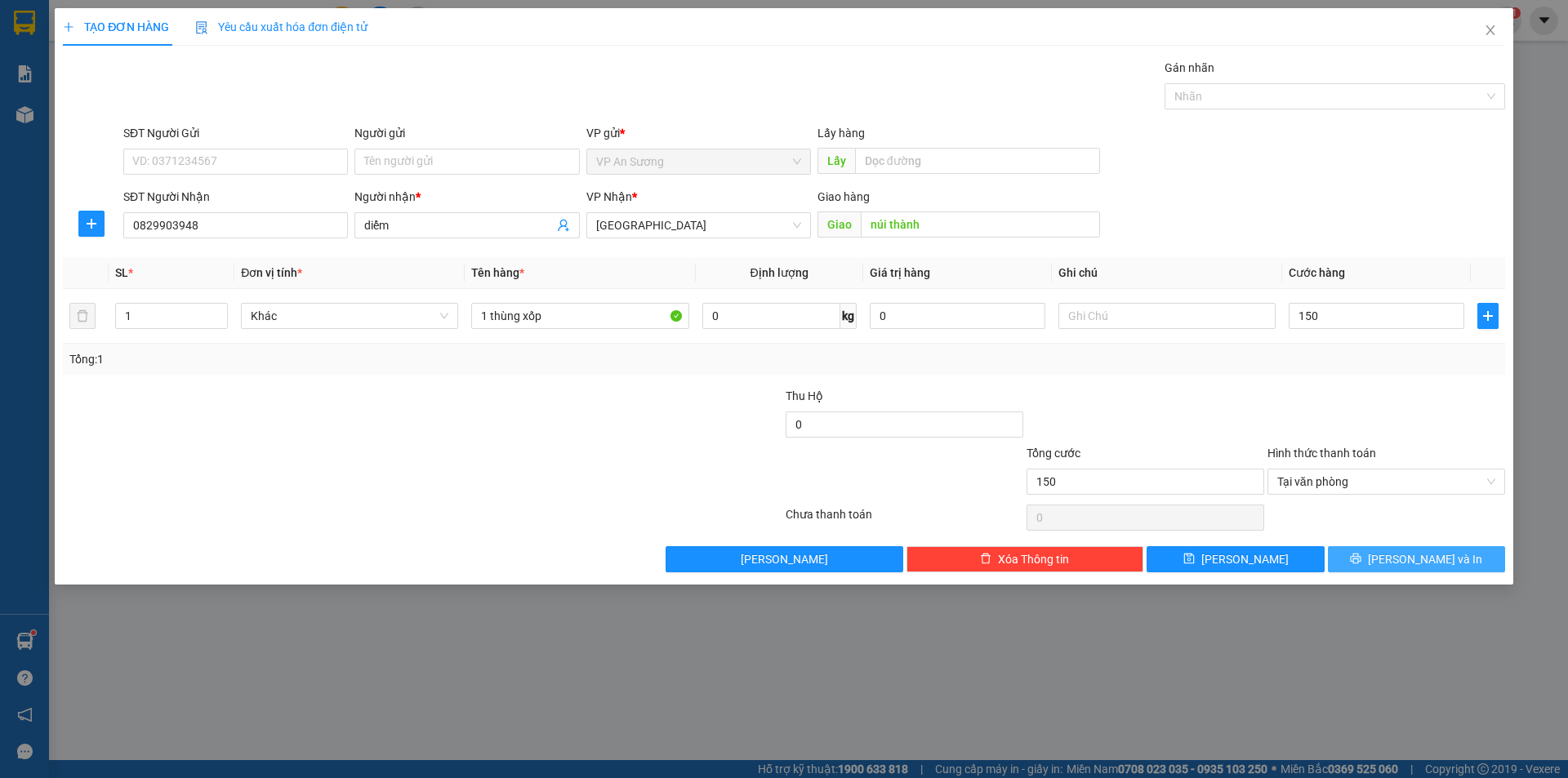
type input "150.000"
drag, startPoint x: 1452, startPoint y: 557, endPoint x: 1191, endPoint y: 445, distance: 284.0
click at [1451, 558] on button "[PERSON_NAME] và In" at bounding box center [1416, 559] width 177 height 26
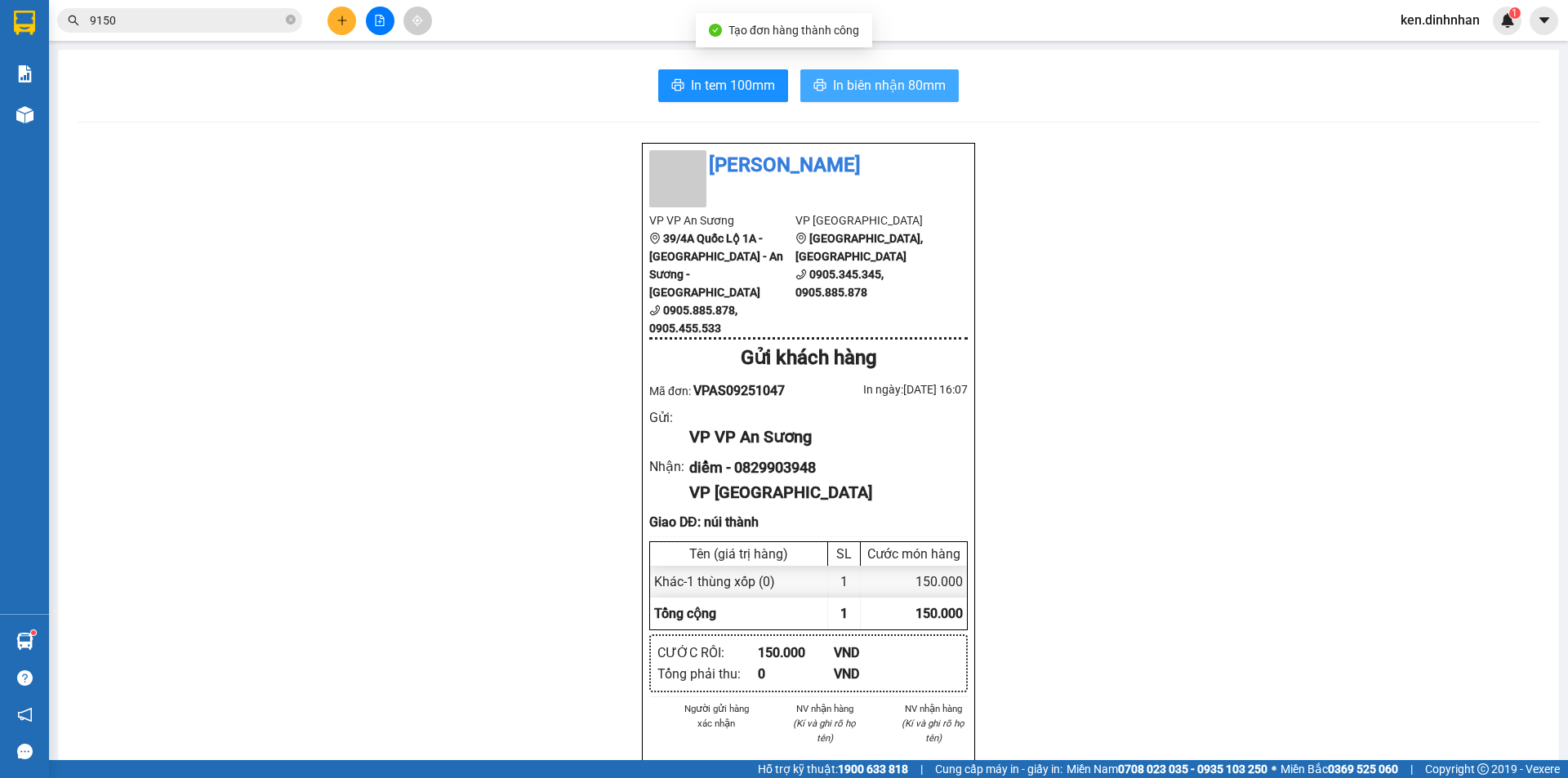
click at [882, 92] on span "In biên nhận 80mm" at bounding box center [889, 86] width 113 height 21
click at [235, 19] on input "9150" at bounding box center [186, 20] width 193 height 18
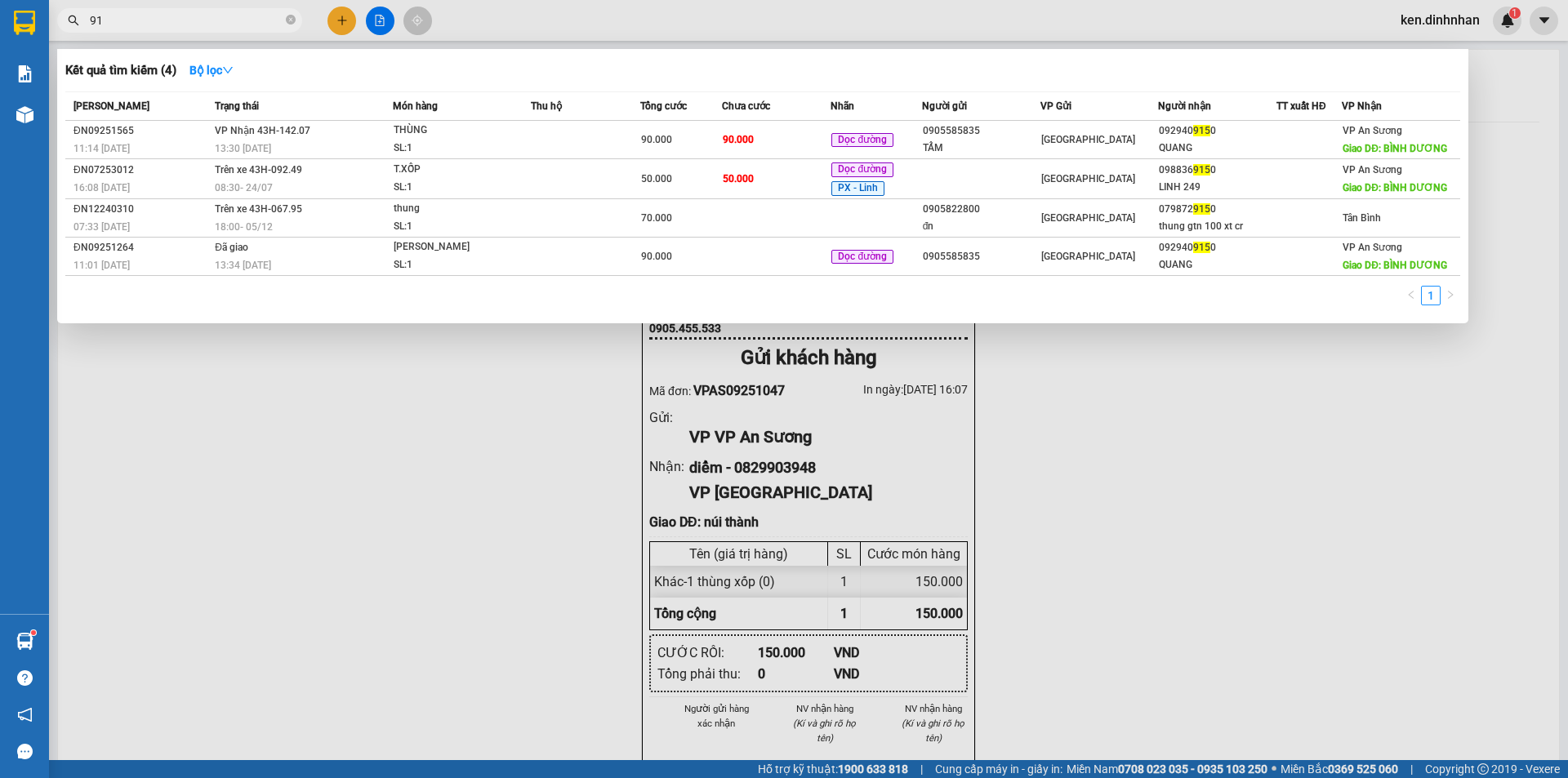
type input "9"
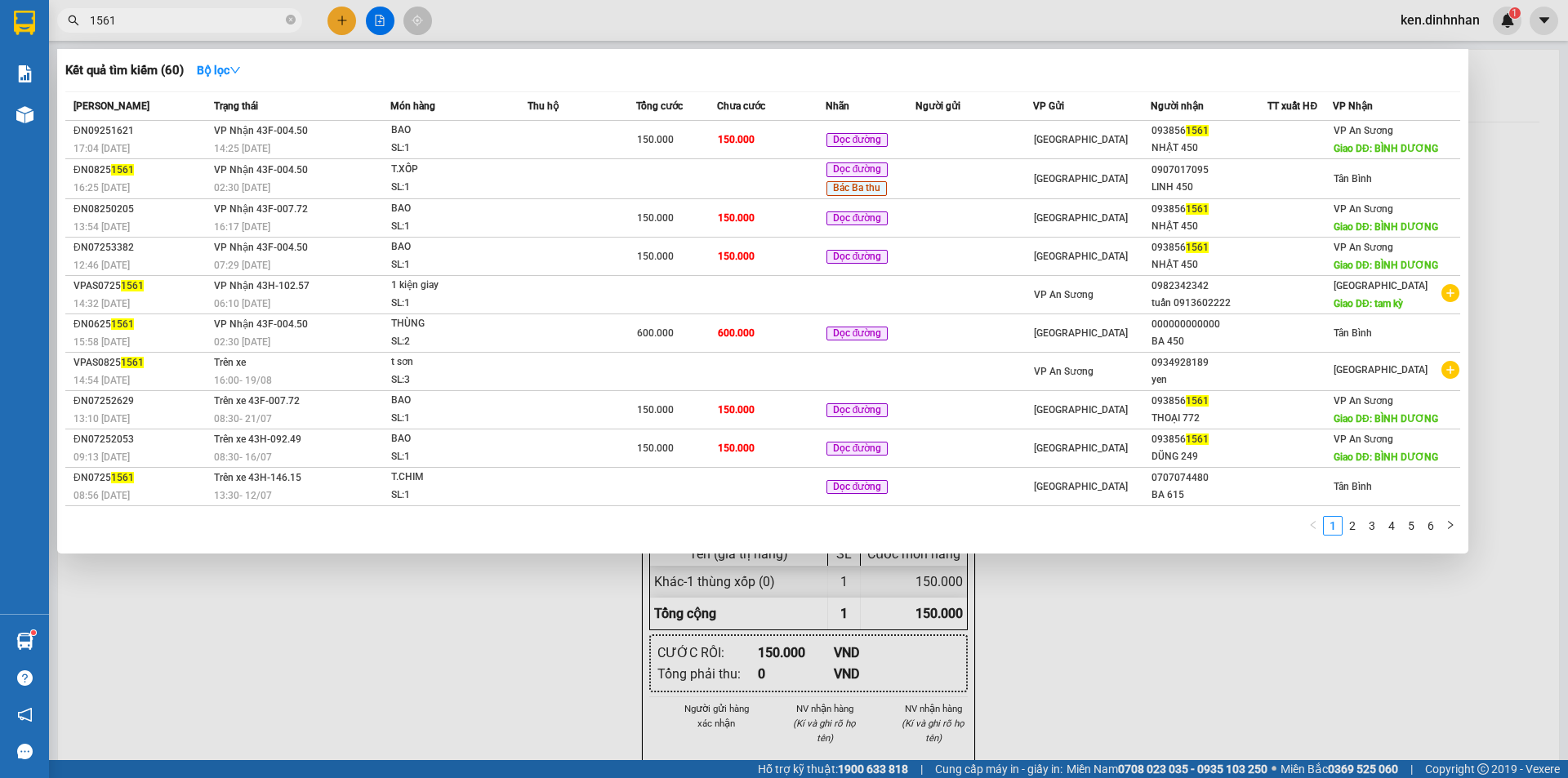
type input "1561"
click at [775, 130] on td "150.000" at bounding box center [771, 140] width 109 height 38
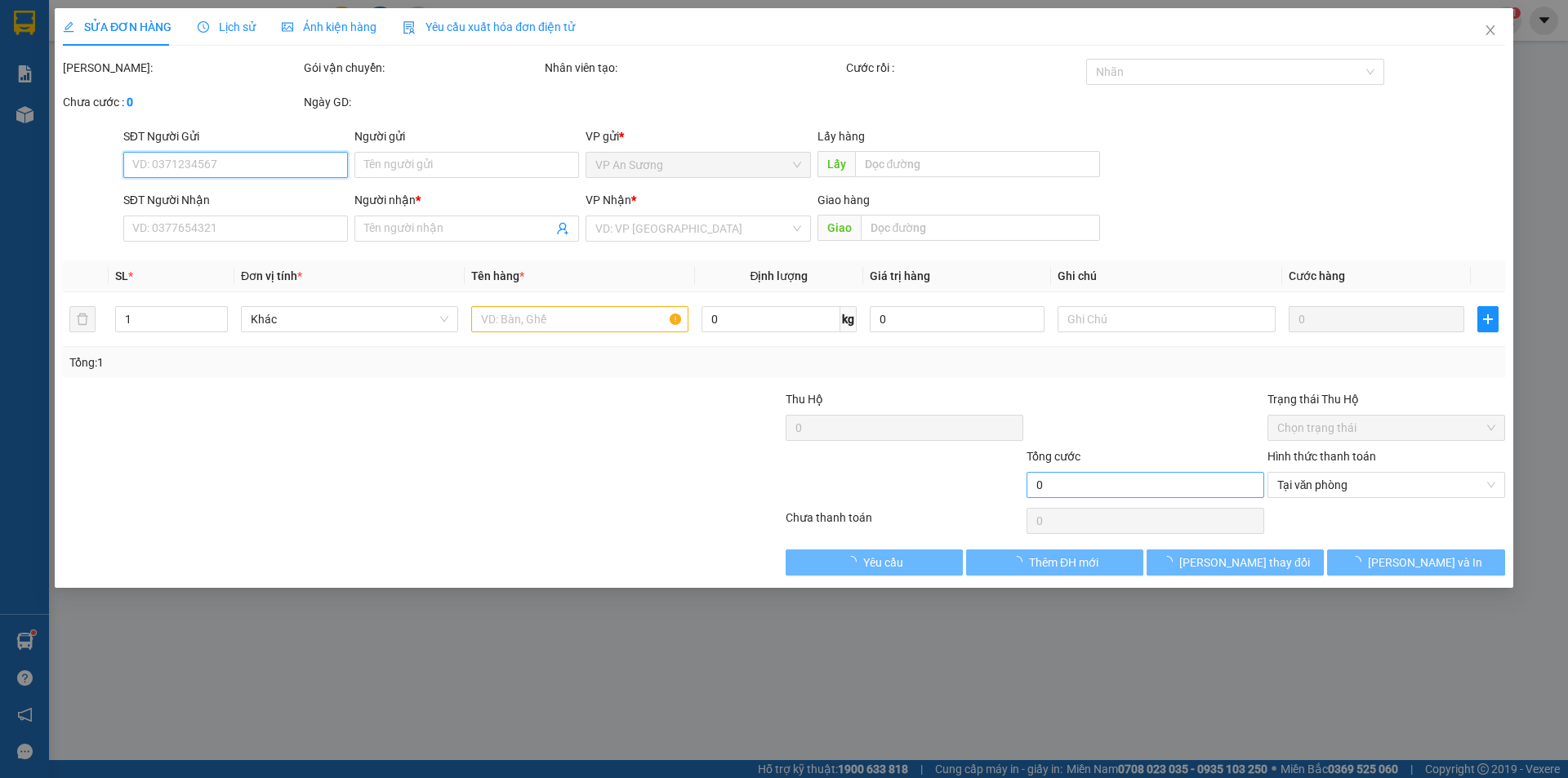
type input "0938561561"
type input "NHẬT 450"
type input "BÌNH DƯƠNG"
type input "150.000"
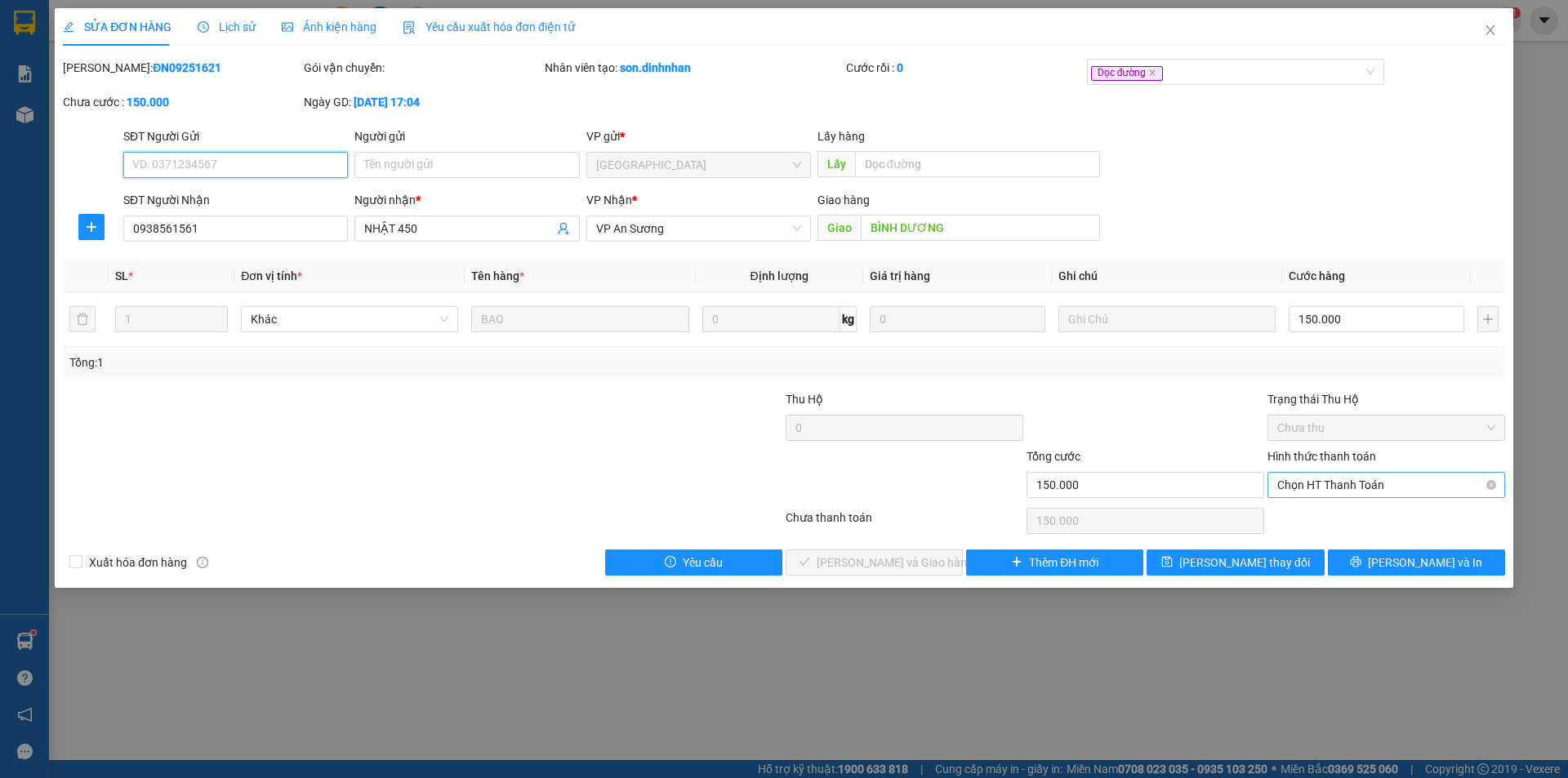
click at [1341, 477] on span "Chọn HT Thanh Toán" at bounding box center [1386, 485] width 218 height 24
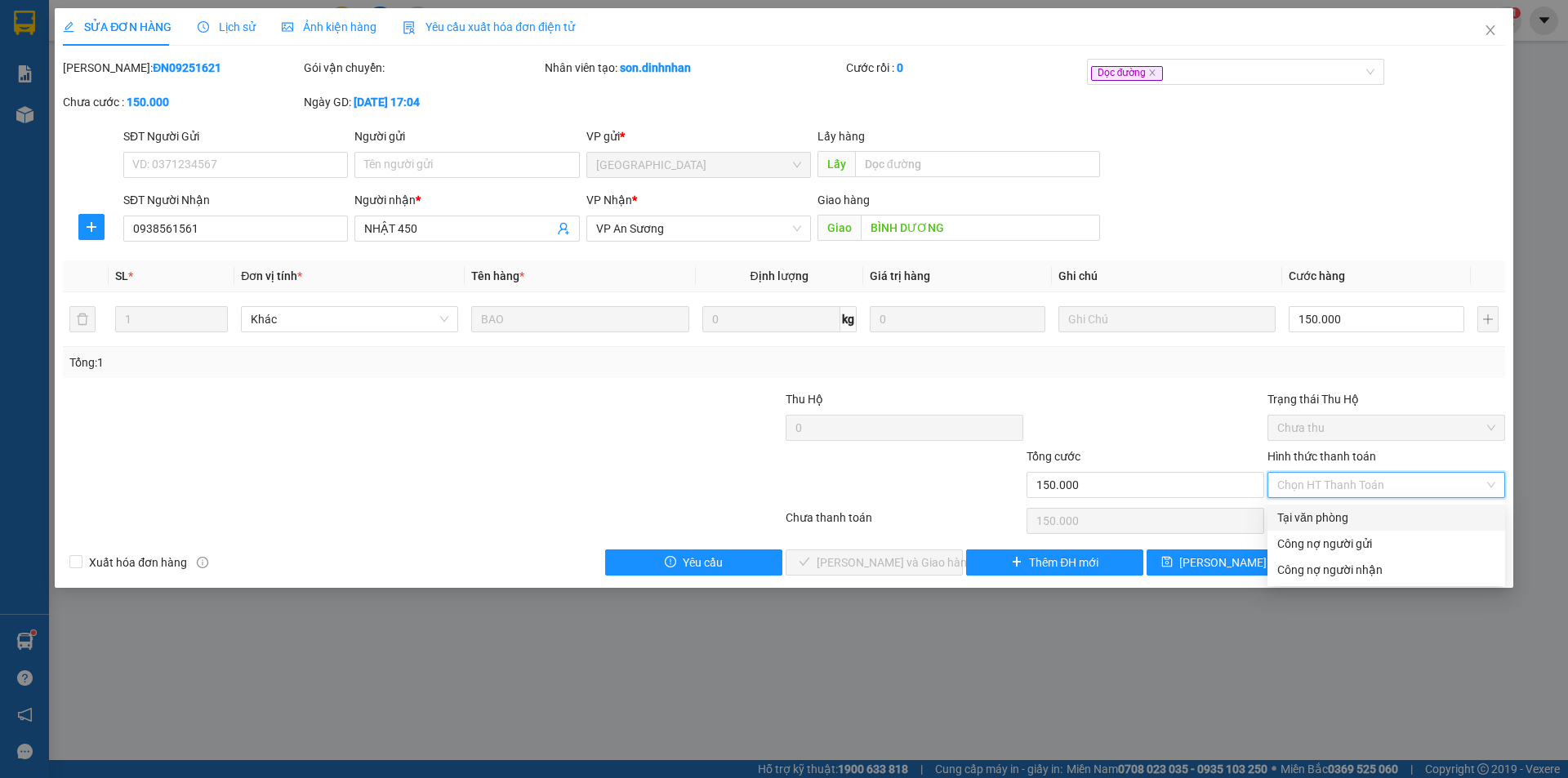
click at [1300, 520] on div "Tại văn phòng" at bounding box center [1386, 518] width 218 height 18
type input "0"
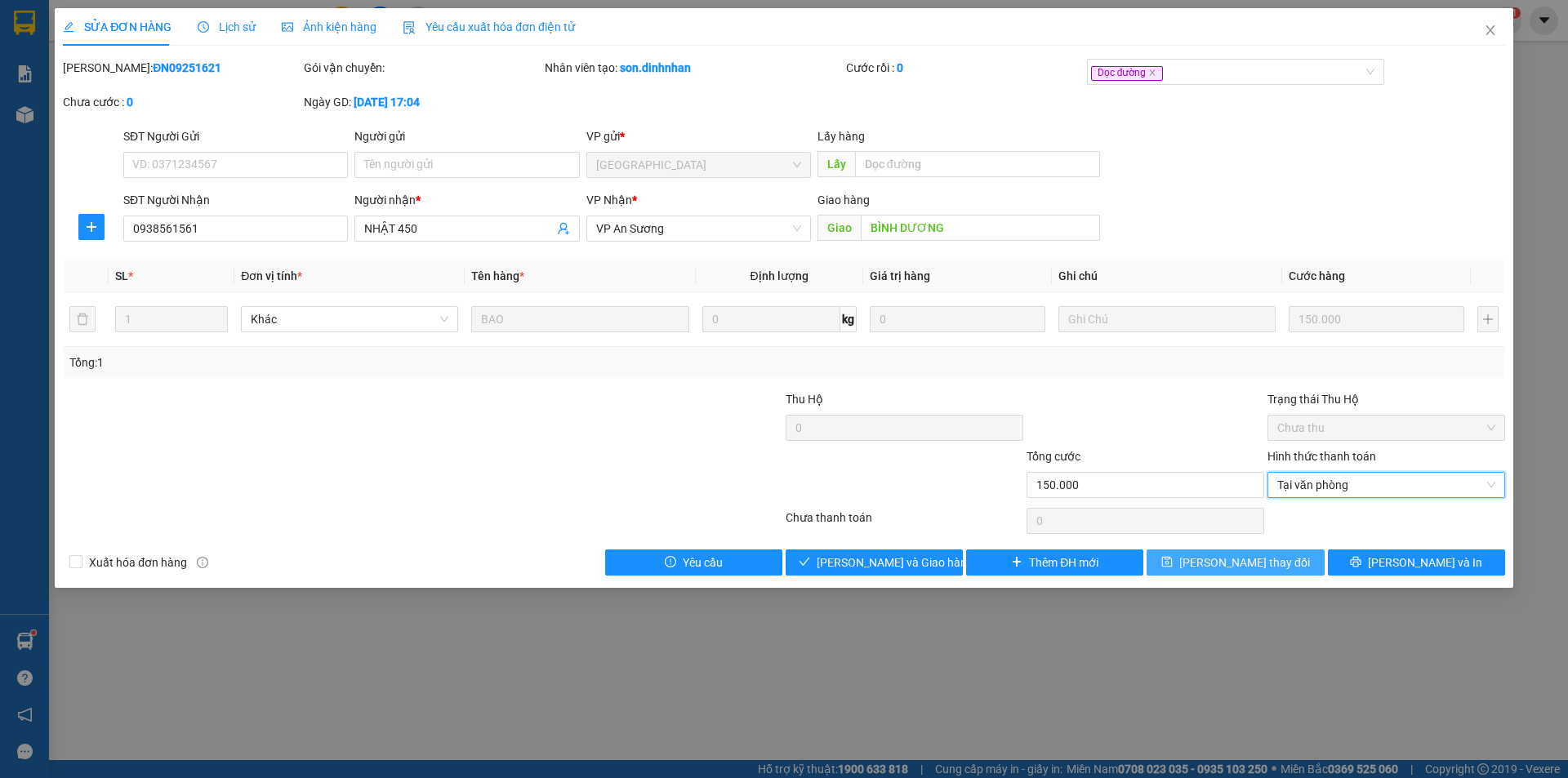
click at [1211, 555] on button "Lưu thay đổi" at bounding box center [1235, 563] width 177 height 26
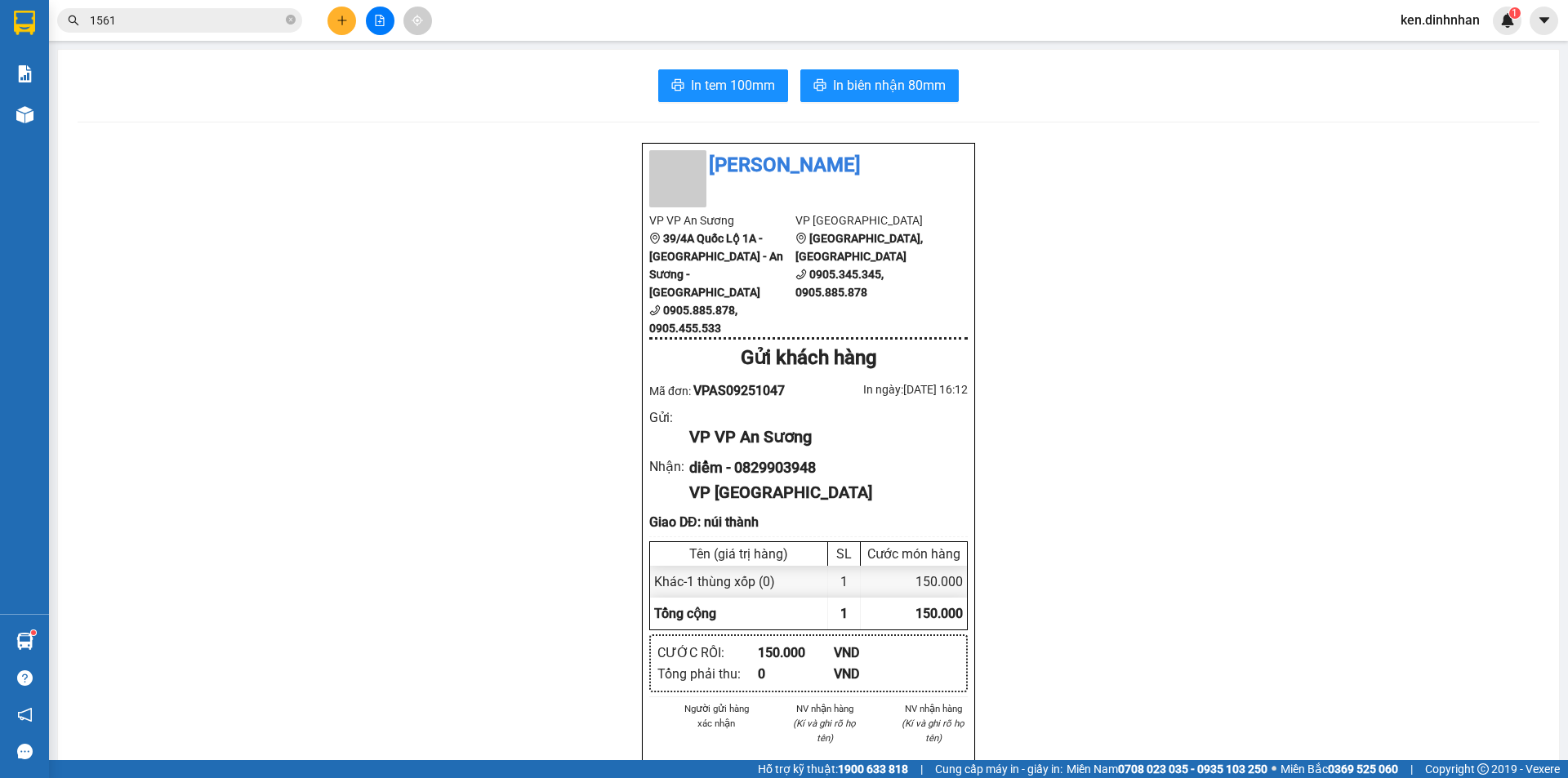
click at [204, 23] on input "1561" at bounding box center [186, 20] width 193 height 18
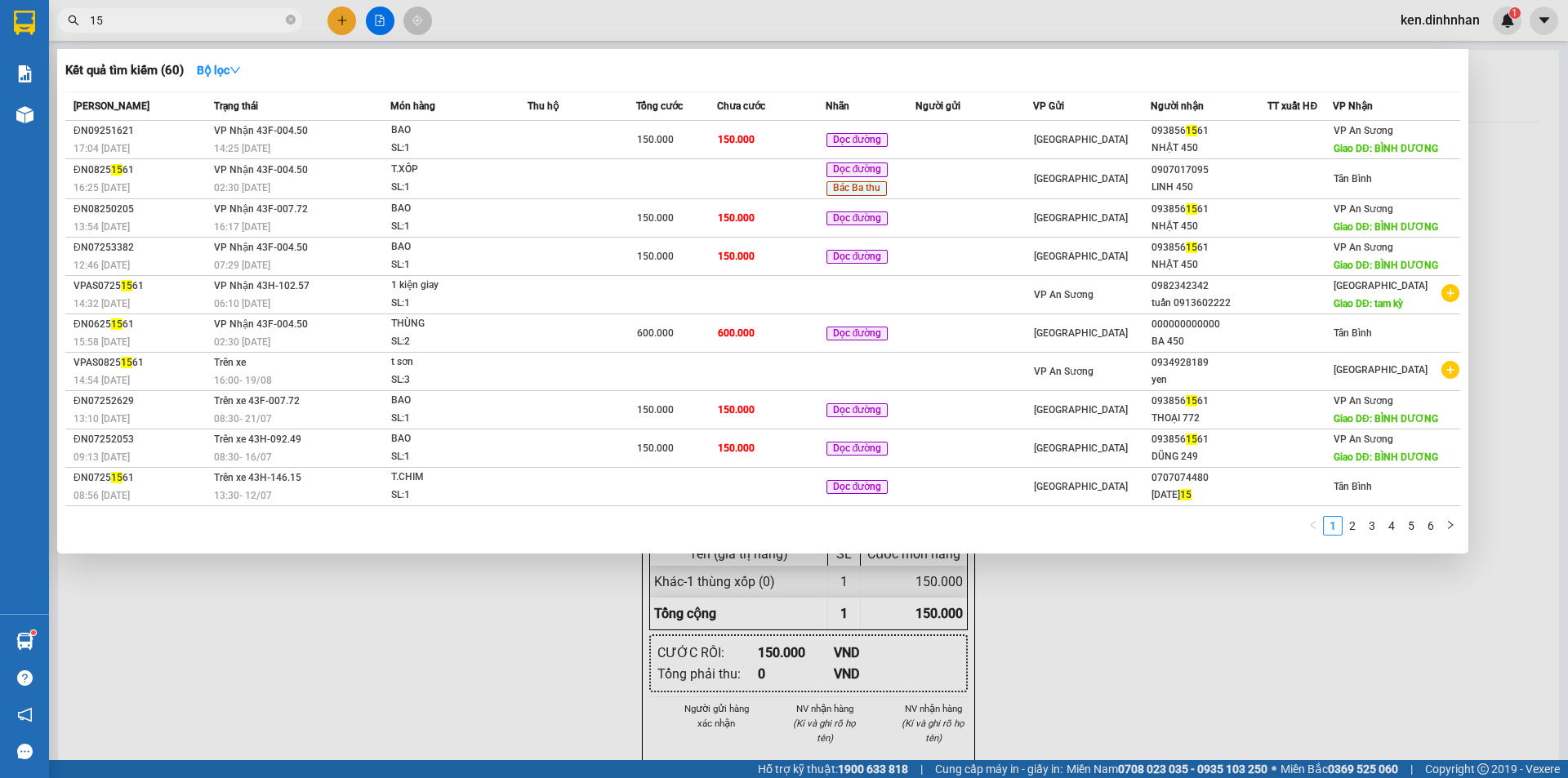
type input "1"
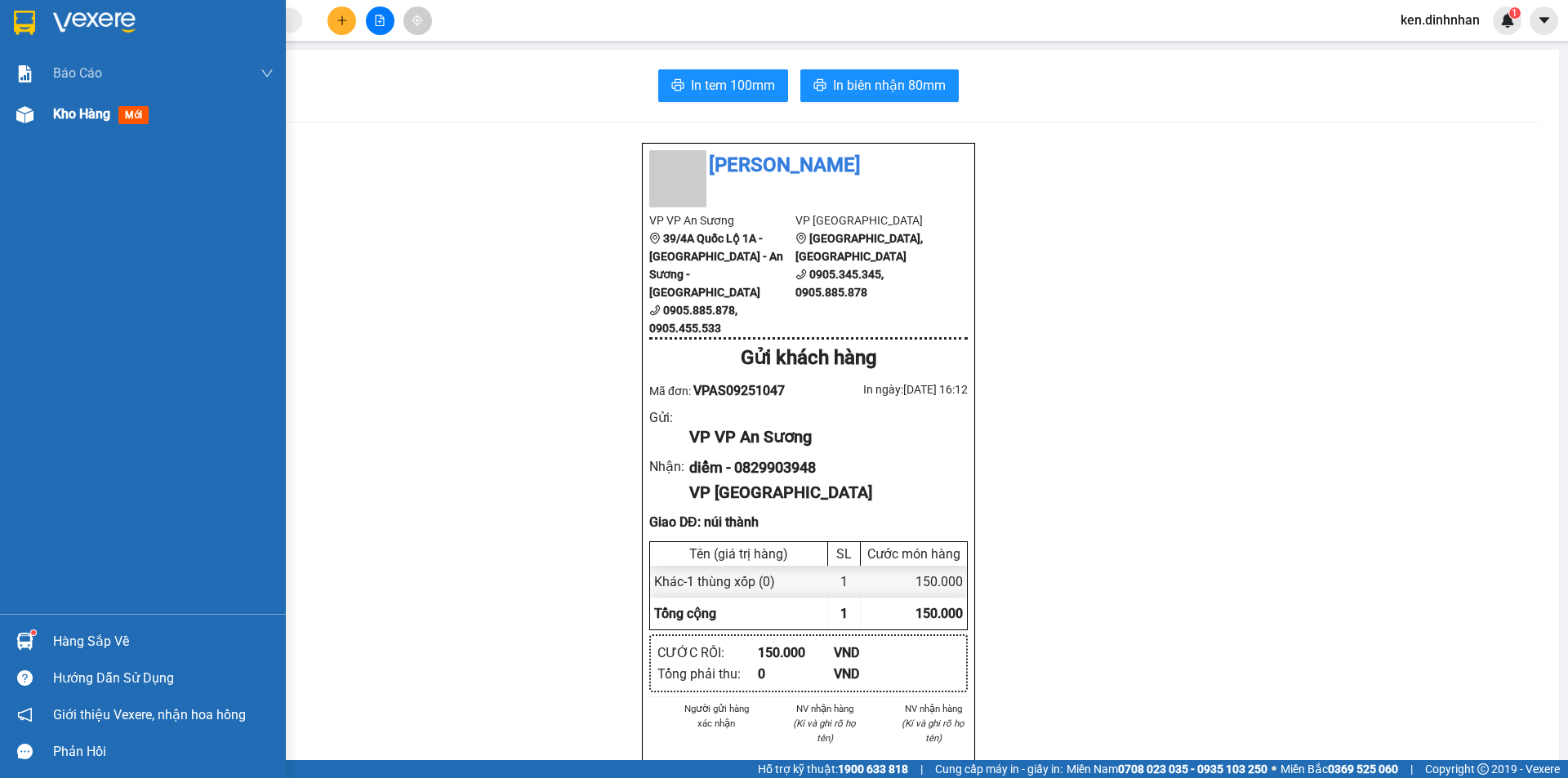
click at [77, 120] on span "Kho hàng" at bounding box center [82, 114] width 57 height 16
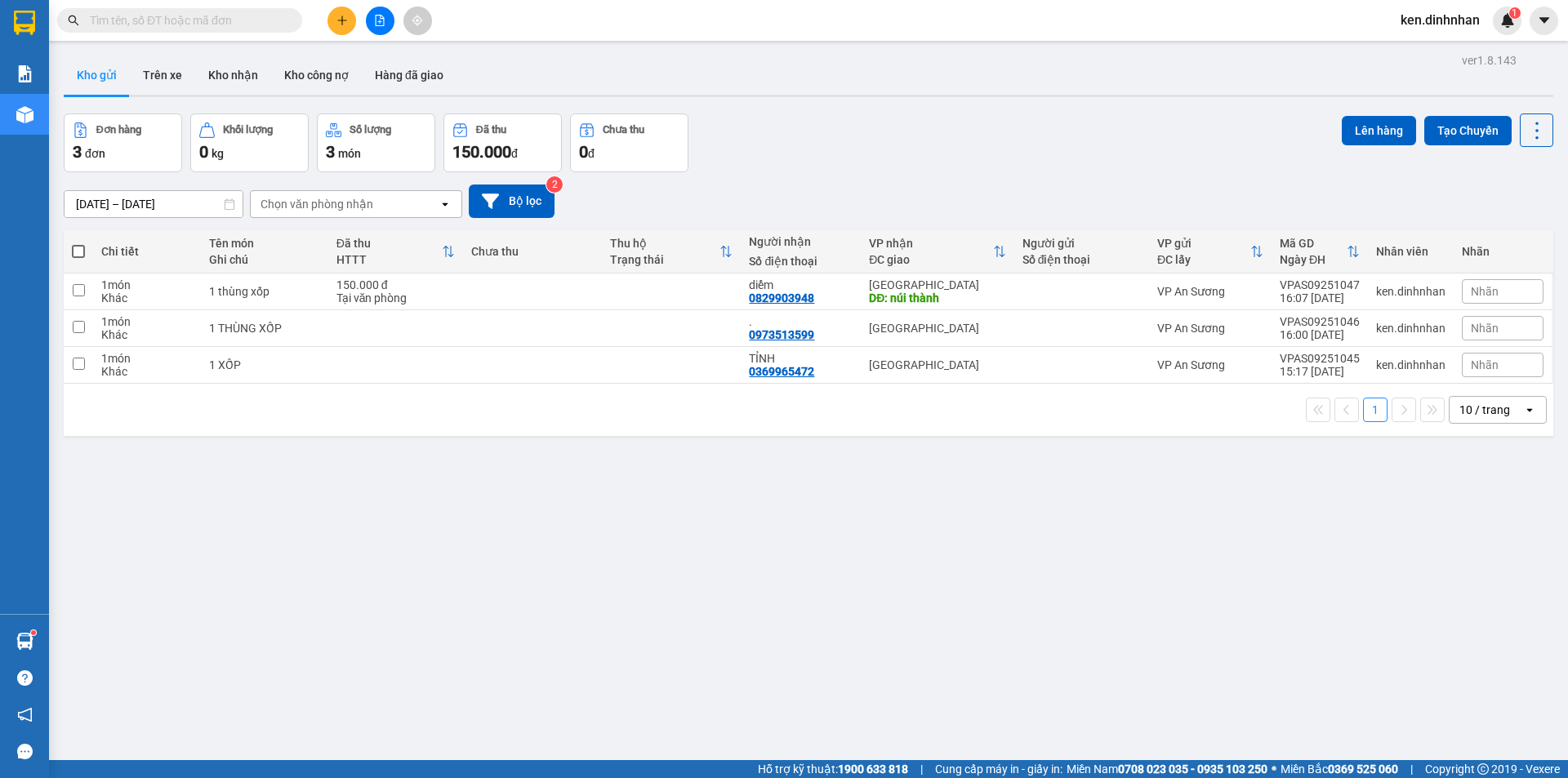
drag, startPoint x: 405, startPoint y: 273, endPoint x: 417, endPoint y: 307, distance: 36.1
click at [407, 273] on th "Đã thu HTTT" at bounding box center [395, 252] width 135 height 43
click at [0, 0] on div "Đang tải dữ liệu" at bounding box center [0, 0] width 0 height 0
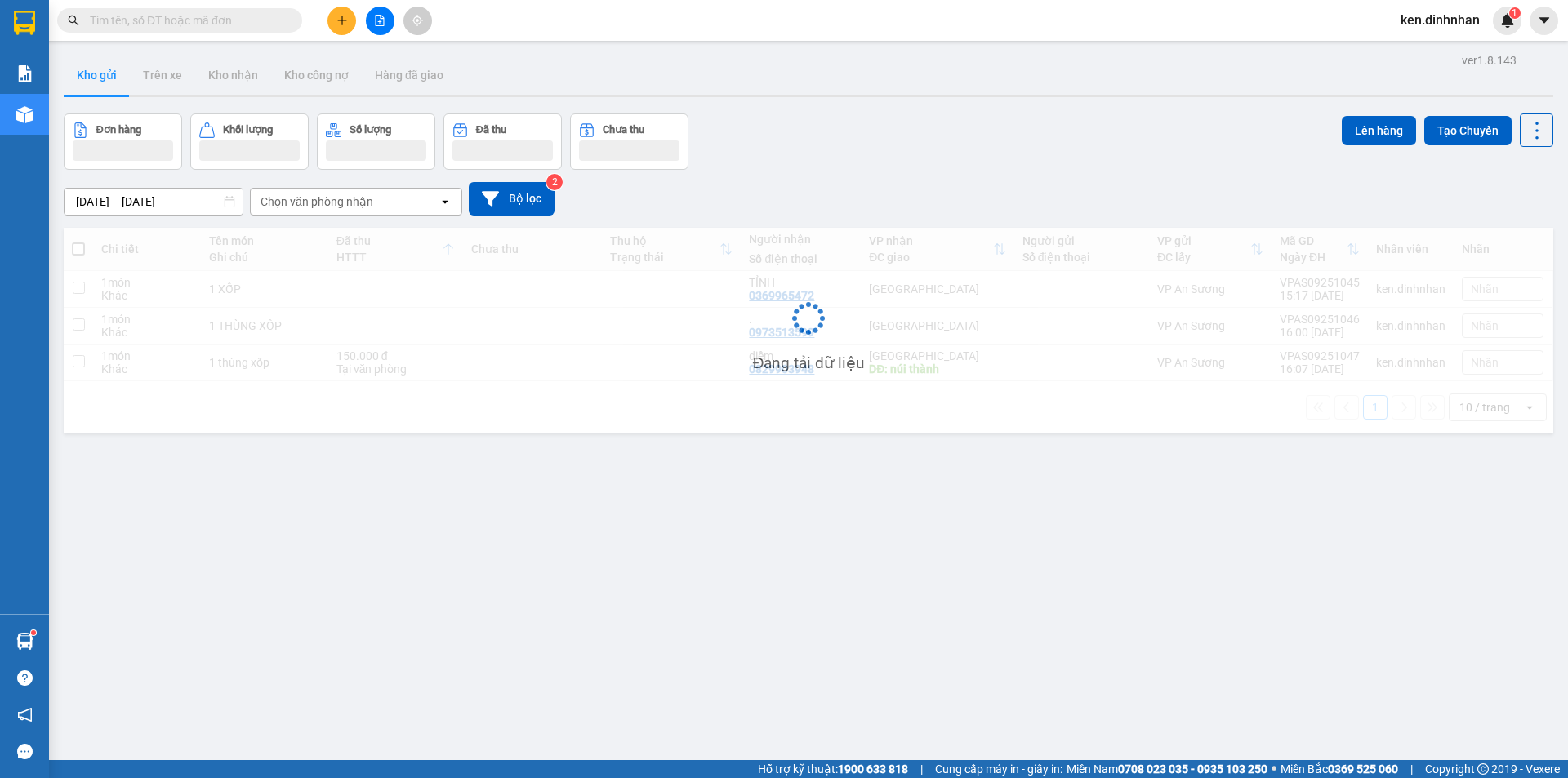
click at [422, 357] on div "Đang tải dữ liệu" at bounding box center [807, 330] width 1489 height 206
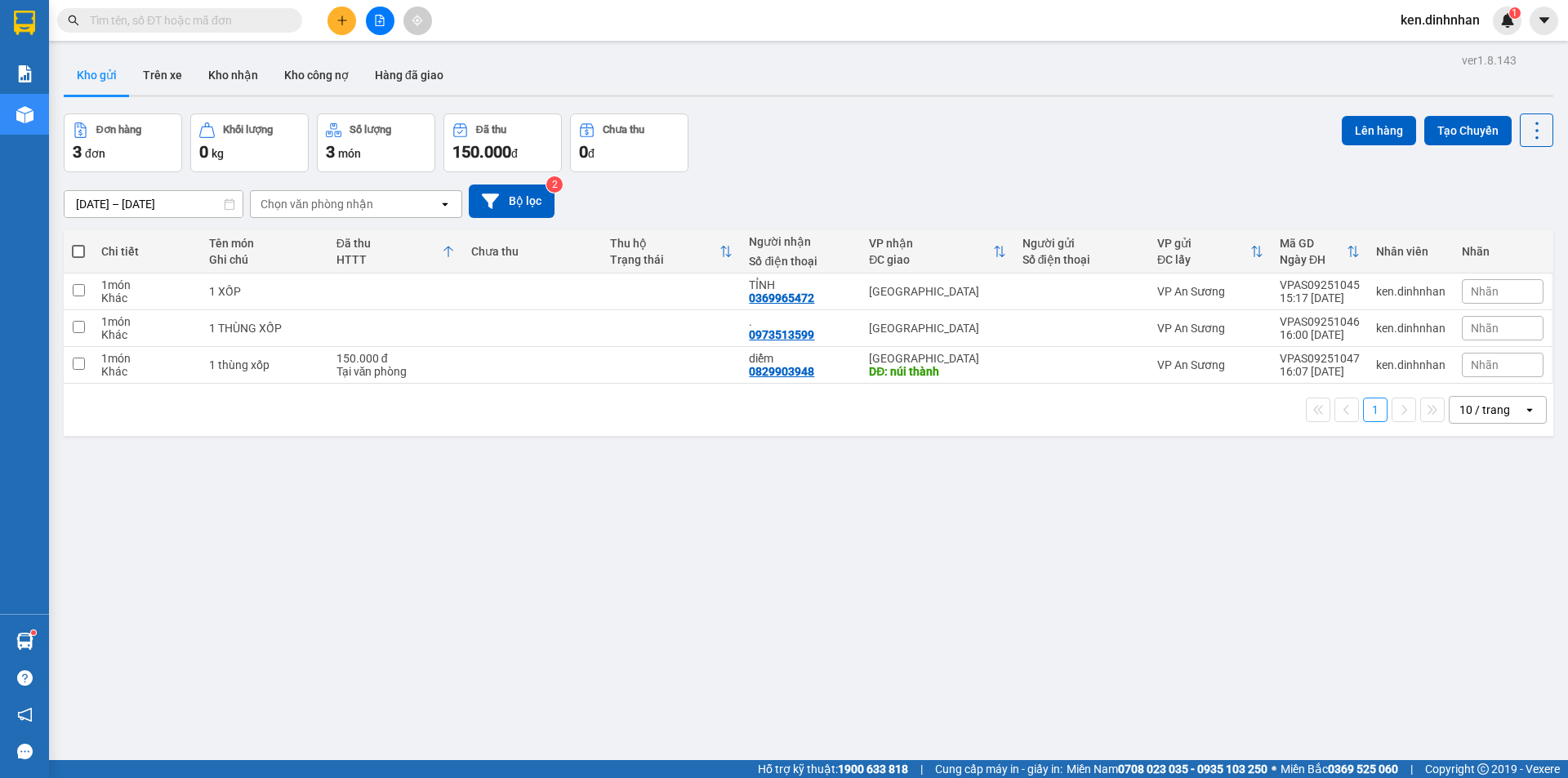
click at [81, 254] on span at bounding box center [78, 251] width 13 height 13
click at [78, 243] on input "checkbox" at bounding box center [78, 243] width 0 height 0
checkbox input "true"
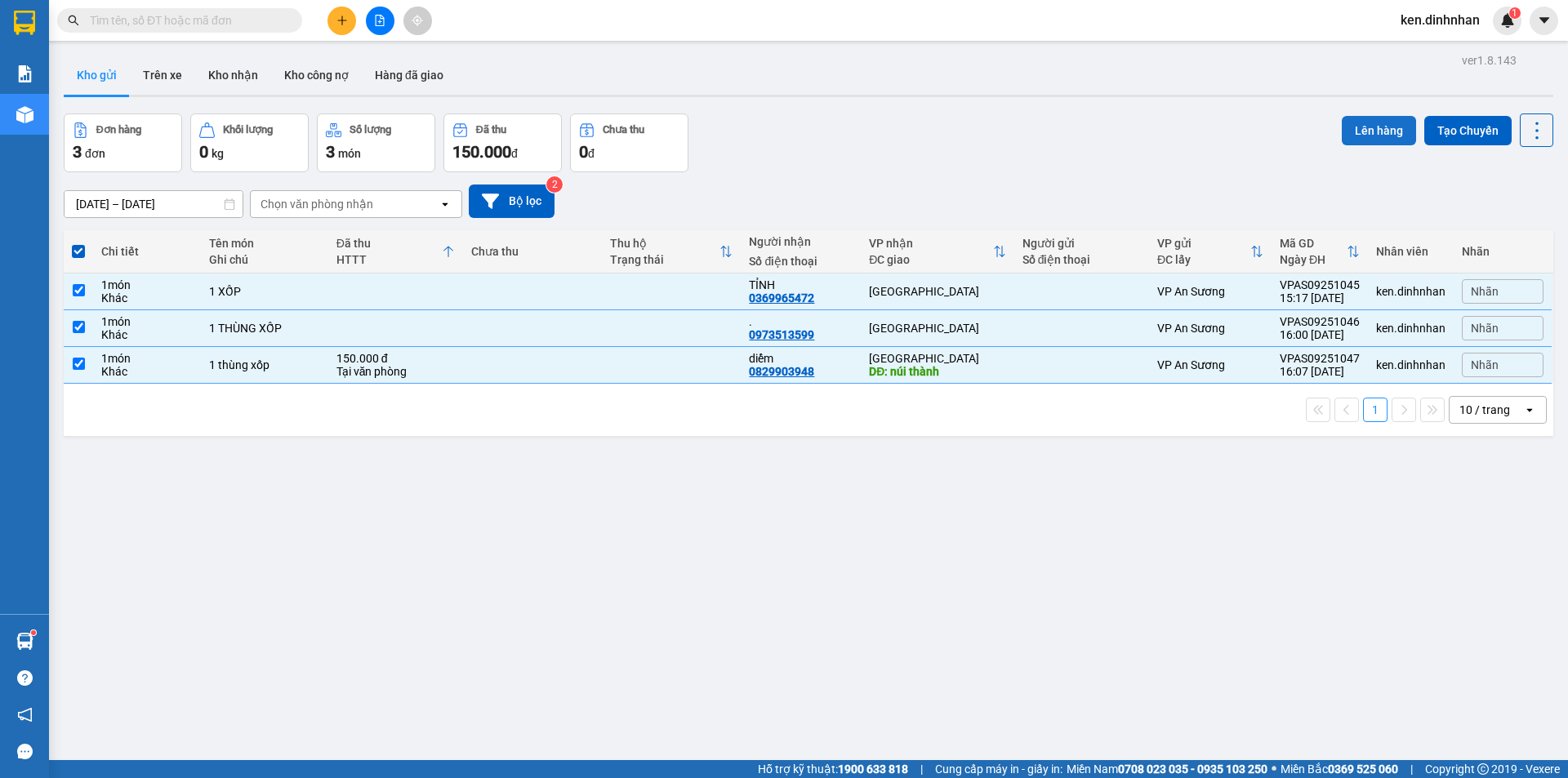
click at [1374, 132] on button "Lên hàng" at bounding box center [1379, 131] width 75 height 30
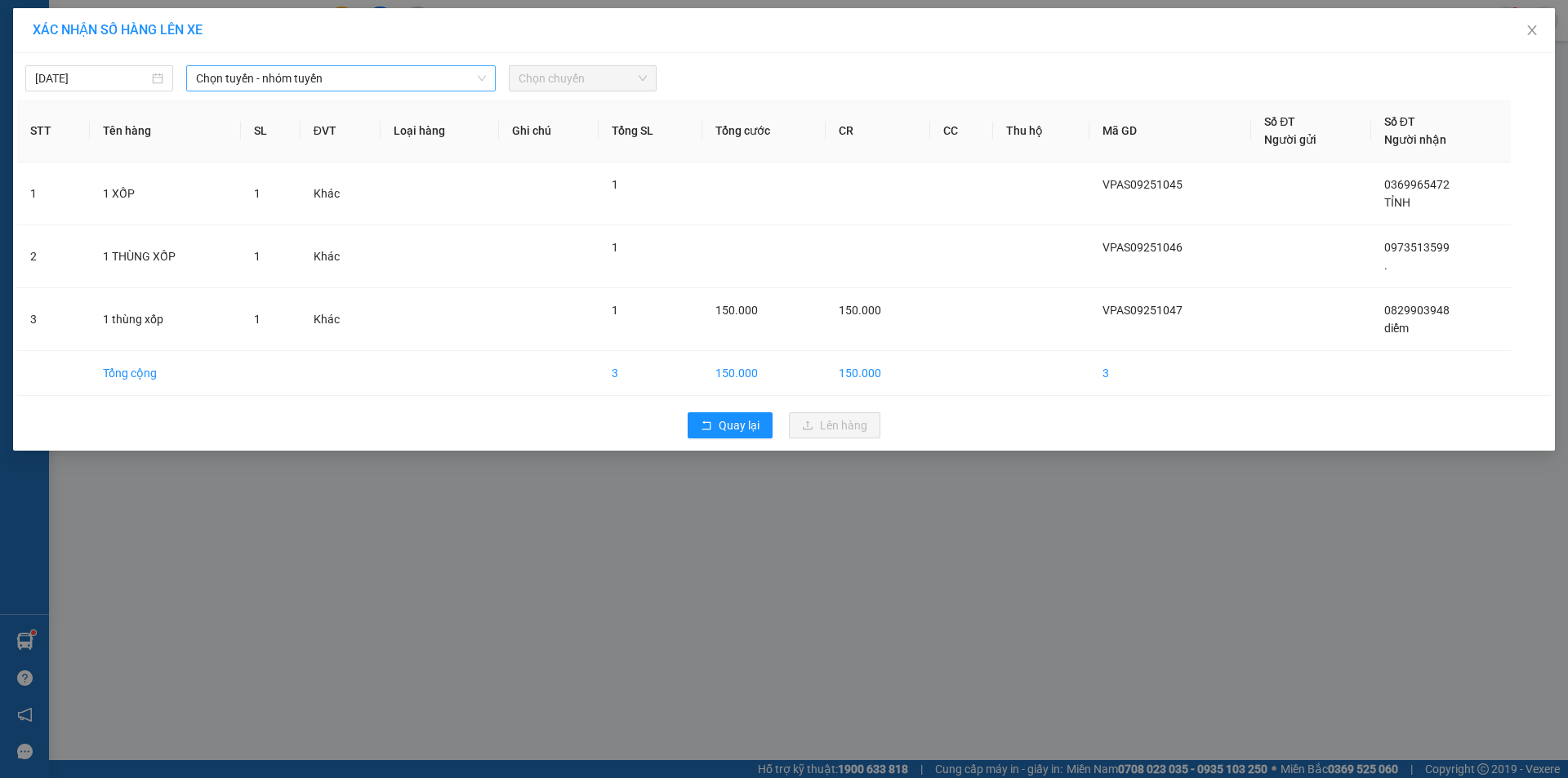
click at [364, 82] on span "Chọn tuyến - nhóm tuyến" at bounding box center [341, 78] width 290 height 24
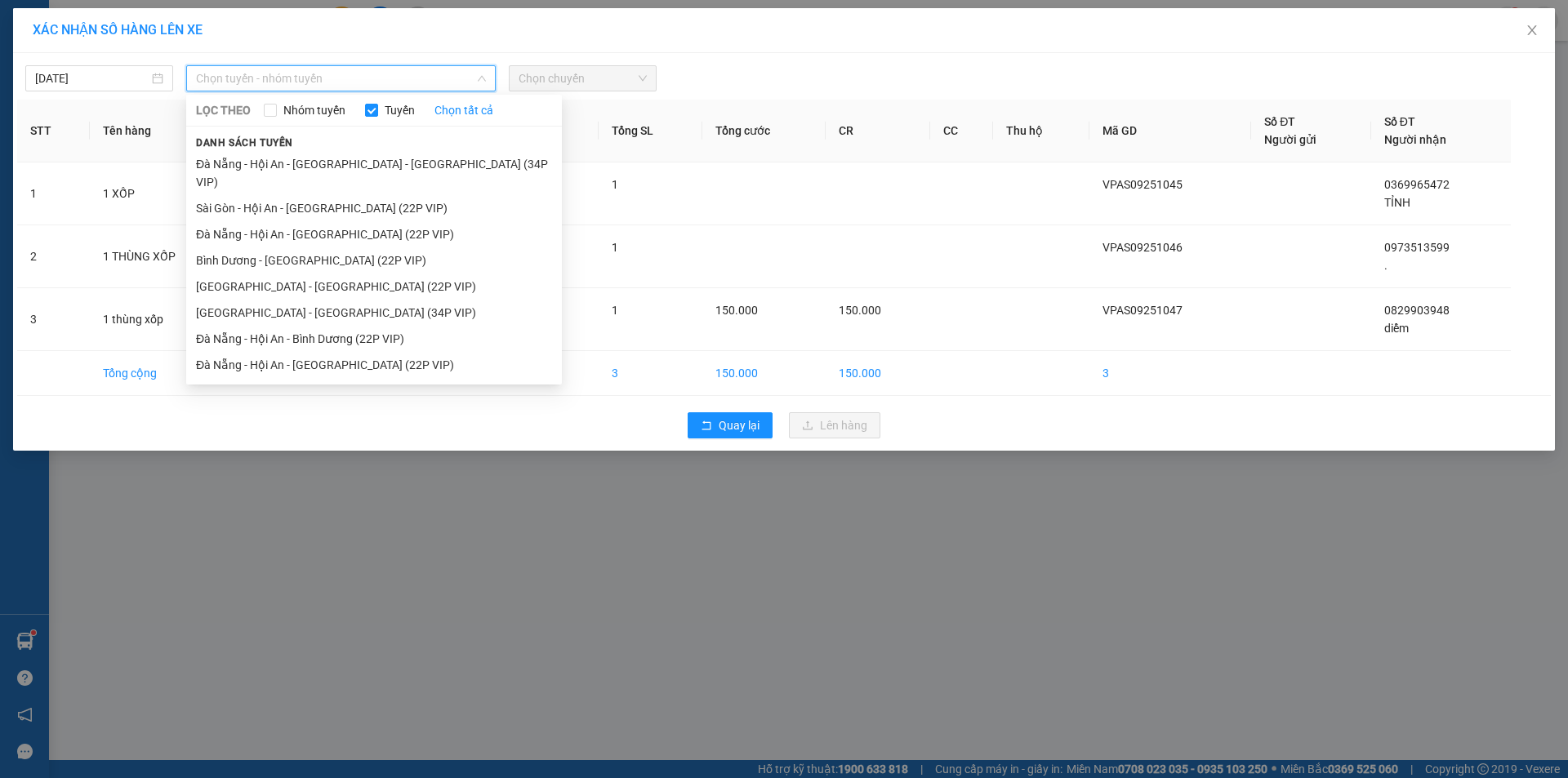
drag, startPoint x: 319, startPoint y: 190, endPoint x: 544, endPoint y: 121, distance: 235.3
click at [325, 195] on li "Sài Gòn - Hội An - Đà Nẵng (22P VIP)" at bounding box center [373, 208] width 376 height 26
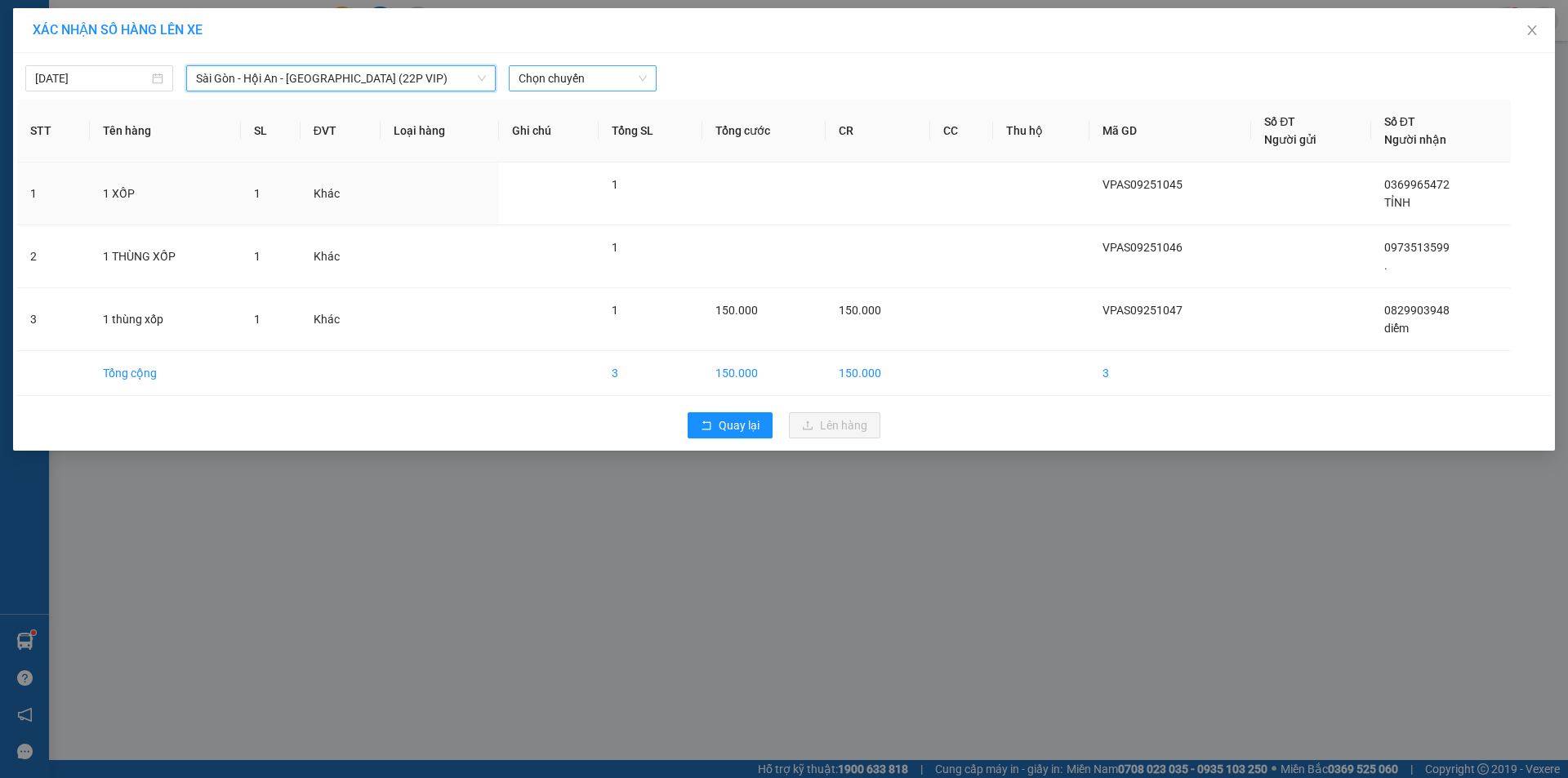
drag, startPoint x: 592, startPoint y: 78, endPoint x: 597, endPoint y: 93, distance: 15.8
click at [592, 77] on span "Chọn chuyến" at bounding box center [583, 78] width 128 height 24
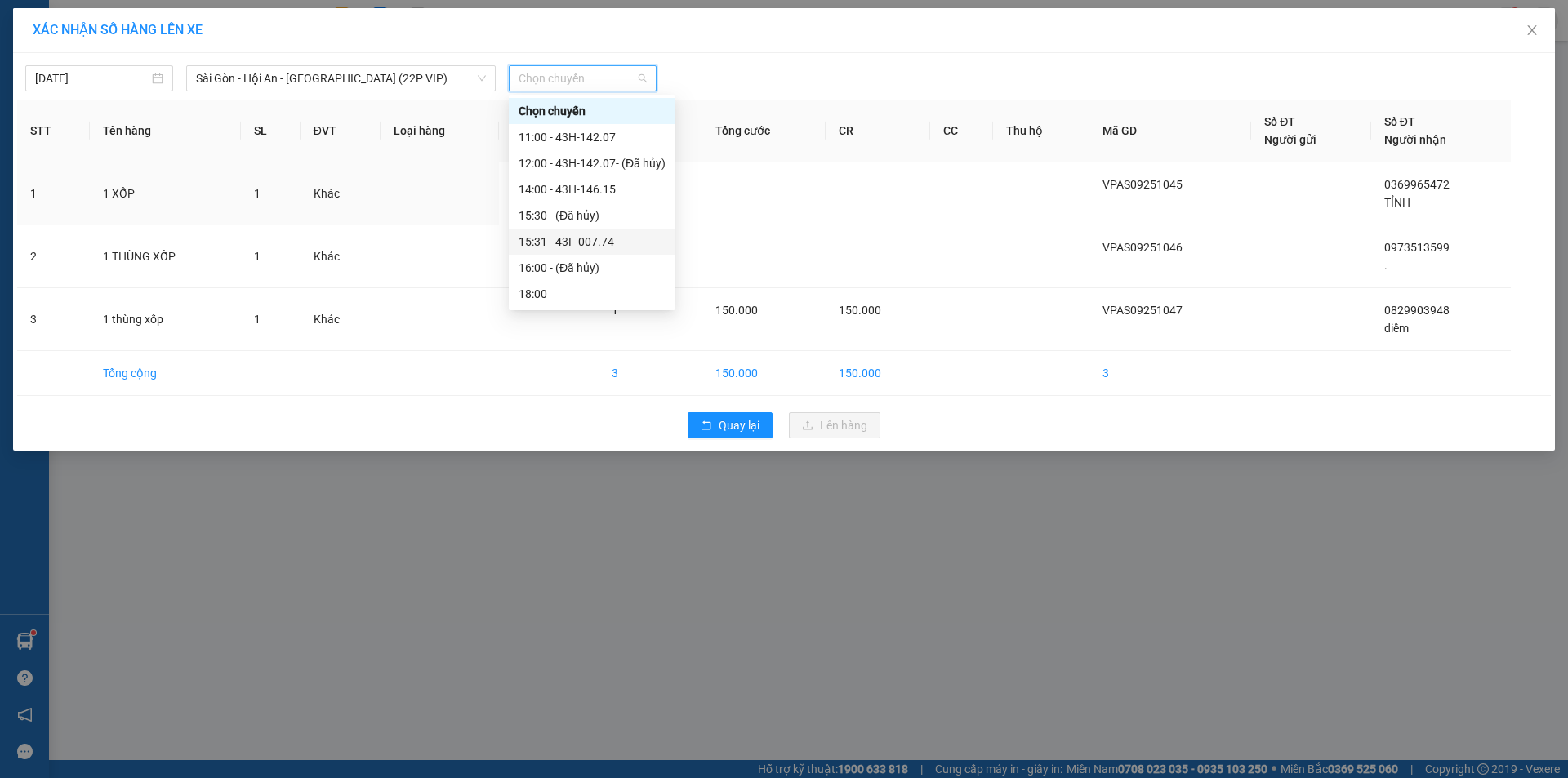
click at [594, 241] on div "15:31 - 43F-007.74" at bounding box center [591, 241] width 147 height 18
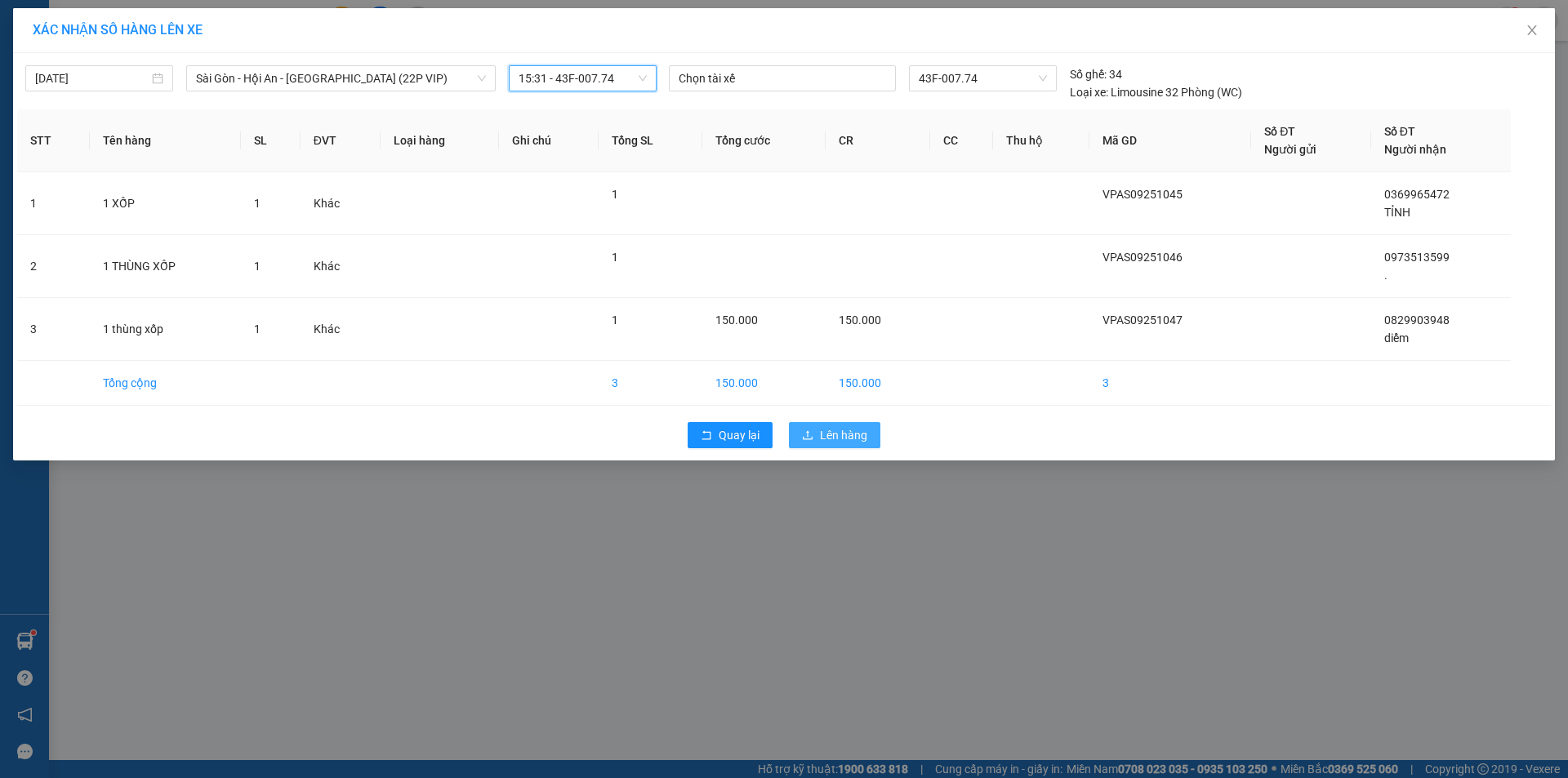
click at [818, 425] on button "Lên hàng" at bounding box center [834, 435] width 91 height 26
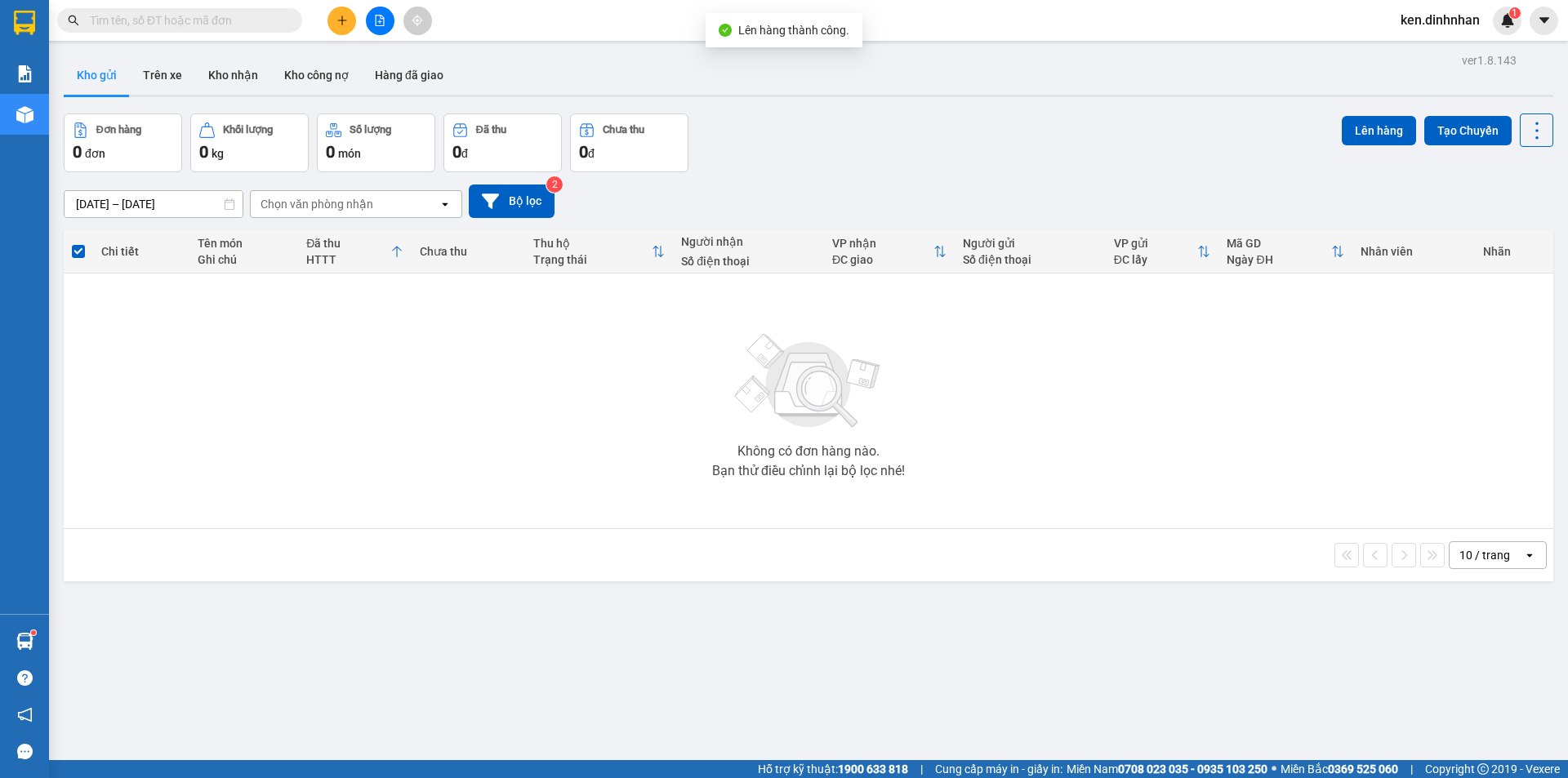
click at [385, 33] on button at bounding box center [379, 21] width 29 height 29
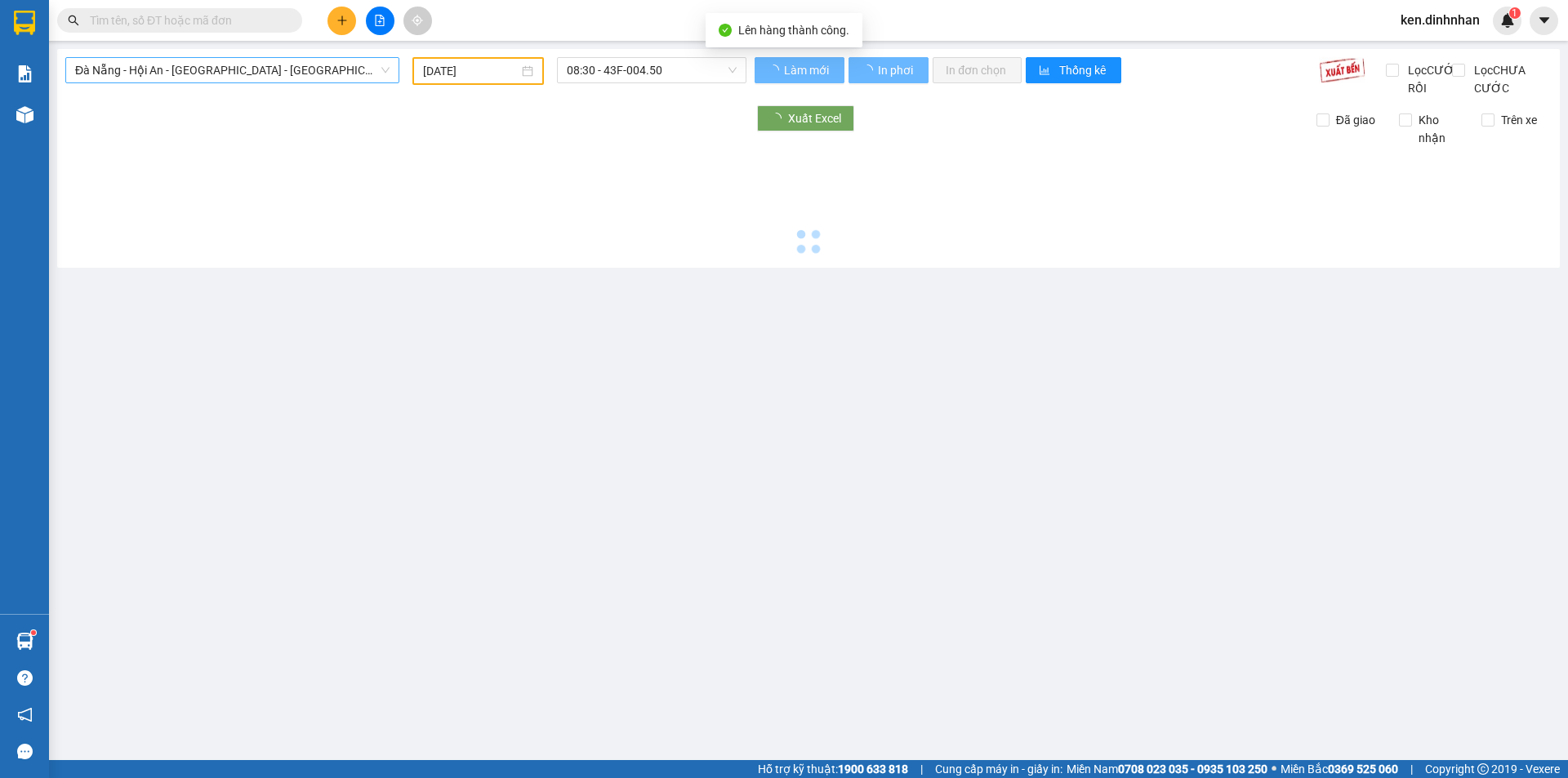
type input "14/09/2025"
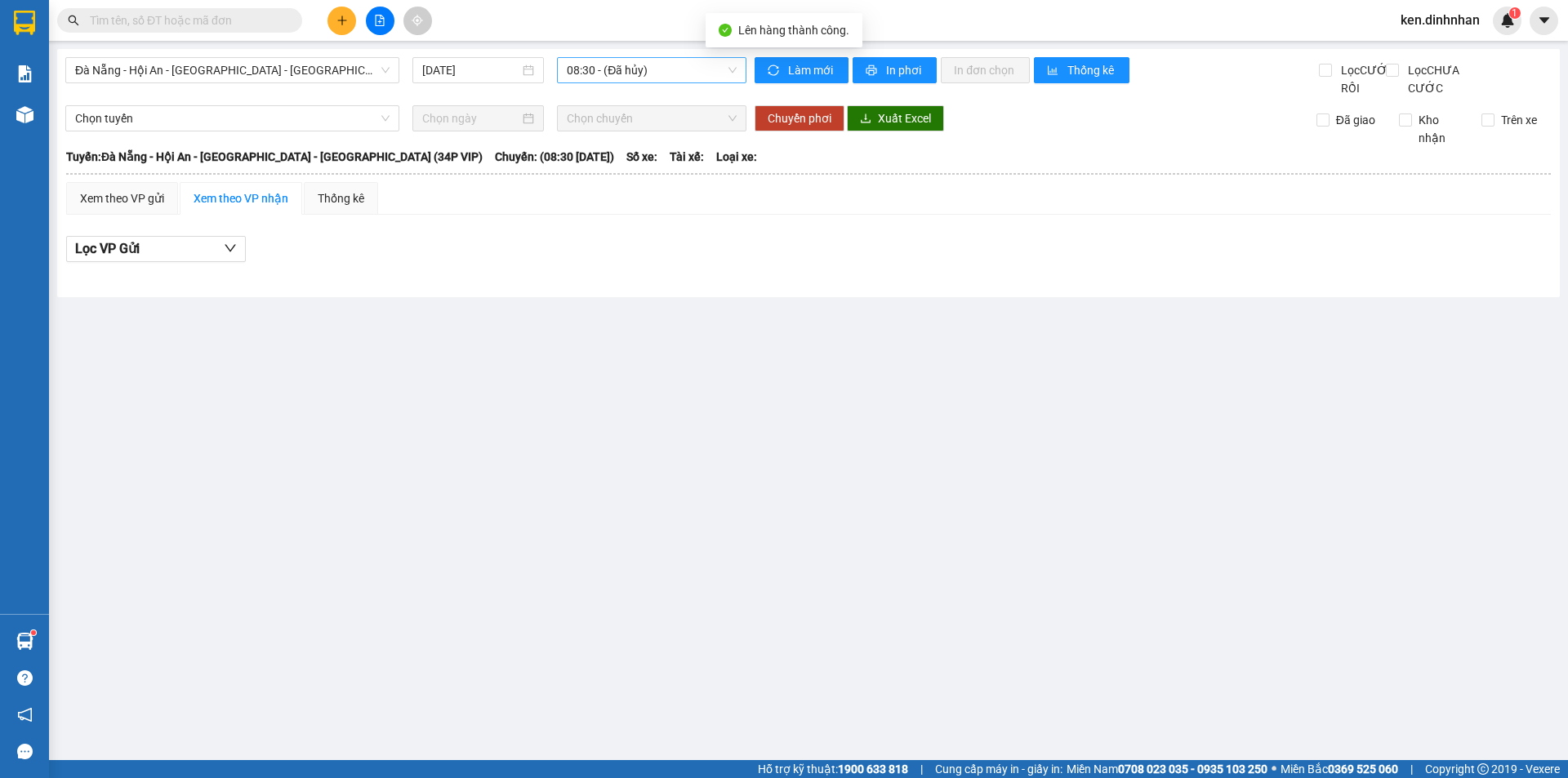
click at [656, 73] on span "08:30 - (Đã hủy)" at bounding box center [652, 70] width 170 height 24
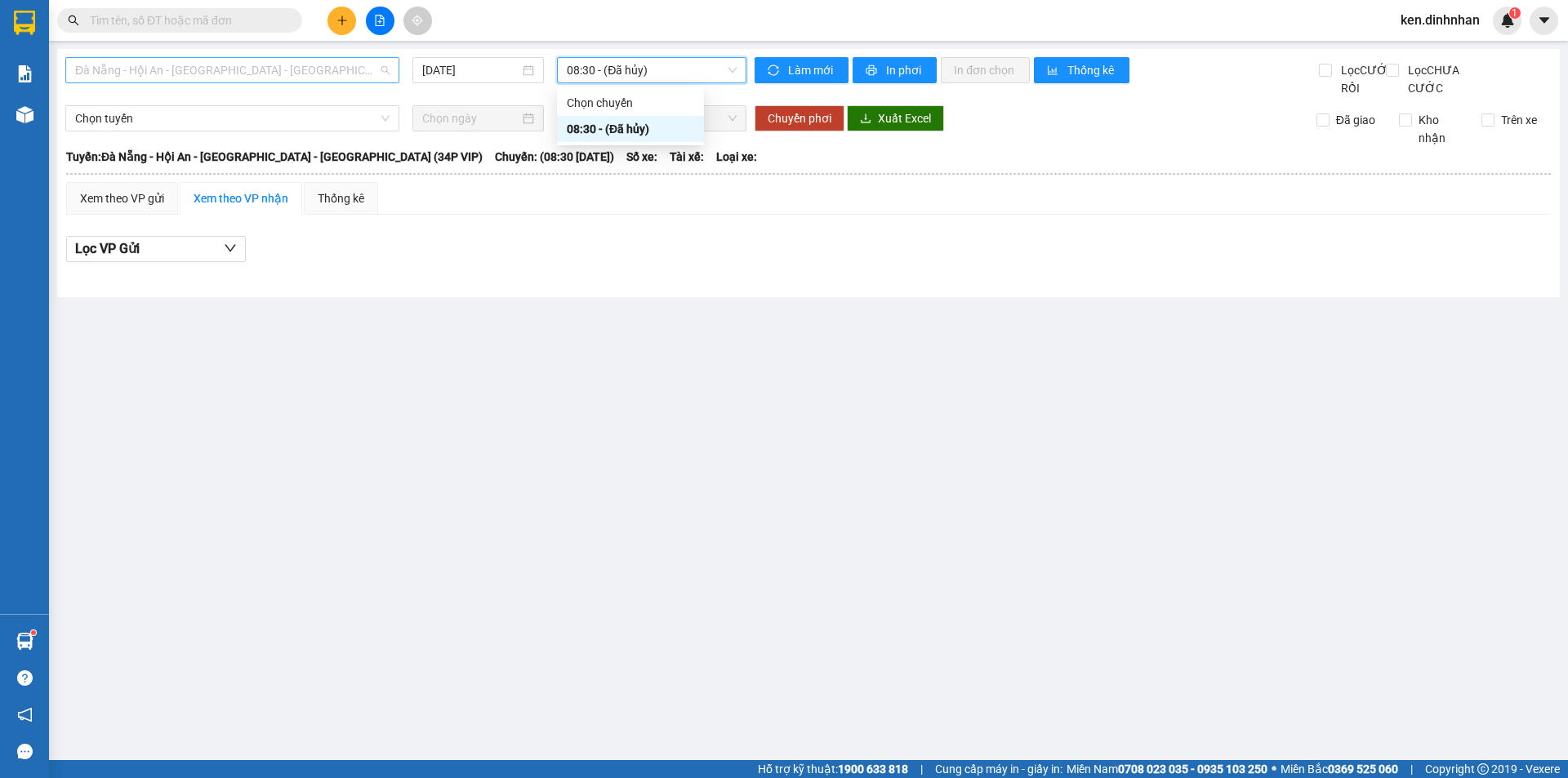
click at [287, 63] on span "Đà Nẵng - Hội An - Sài Gòn - Bình Dương (34P VIP)" at bounding box center [233, 70] width 314 height 24
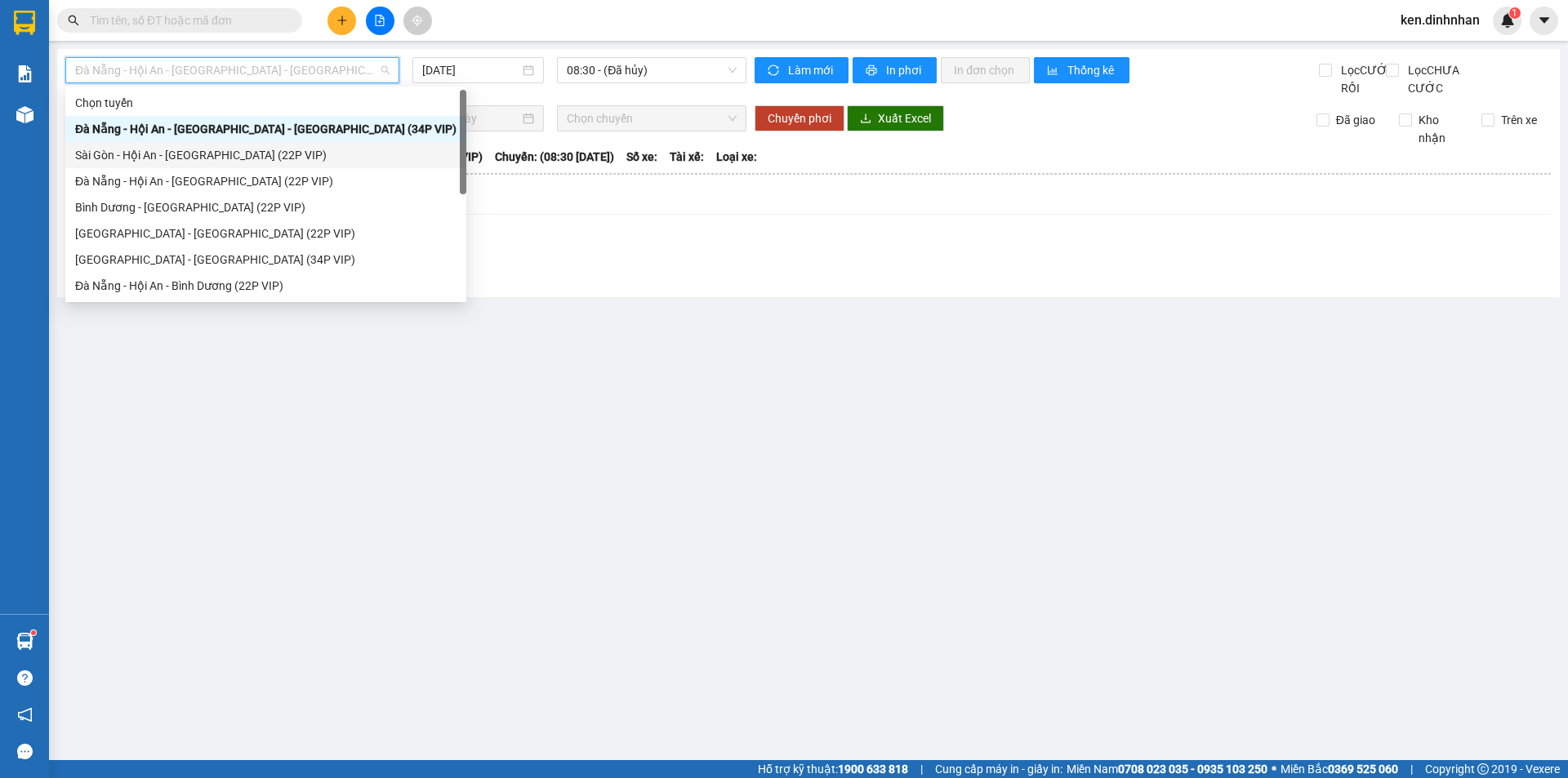
drag, startPoint x: 251, startPoint y: 160, endPoint x: 492, endPoint y: 96, distance: 249.4
click at [259, 156] on div "Sài Gòn - Hội An - Đà Nẵng (22P VIP)" at bounding box center [266, 155] width 381 height 18
type input "14/09/2025"
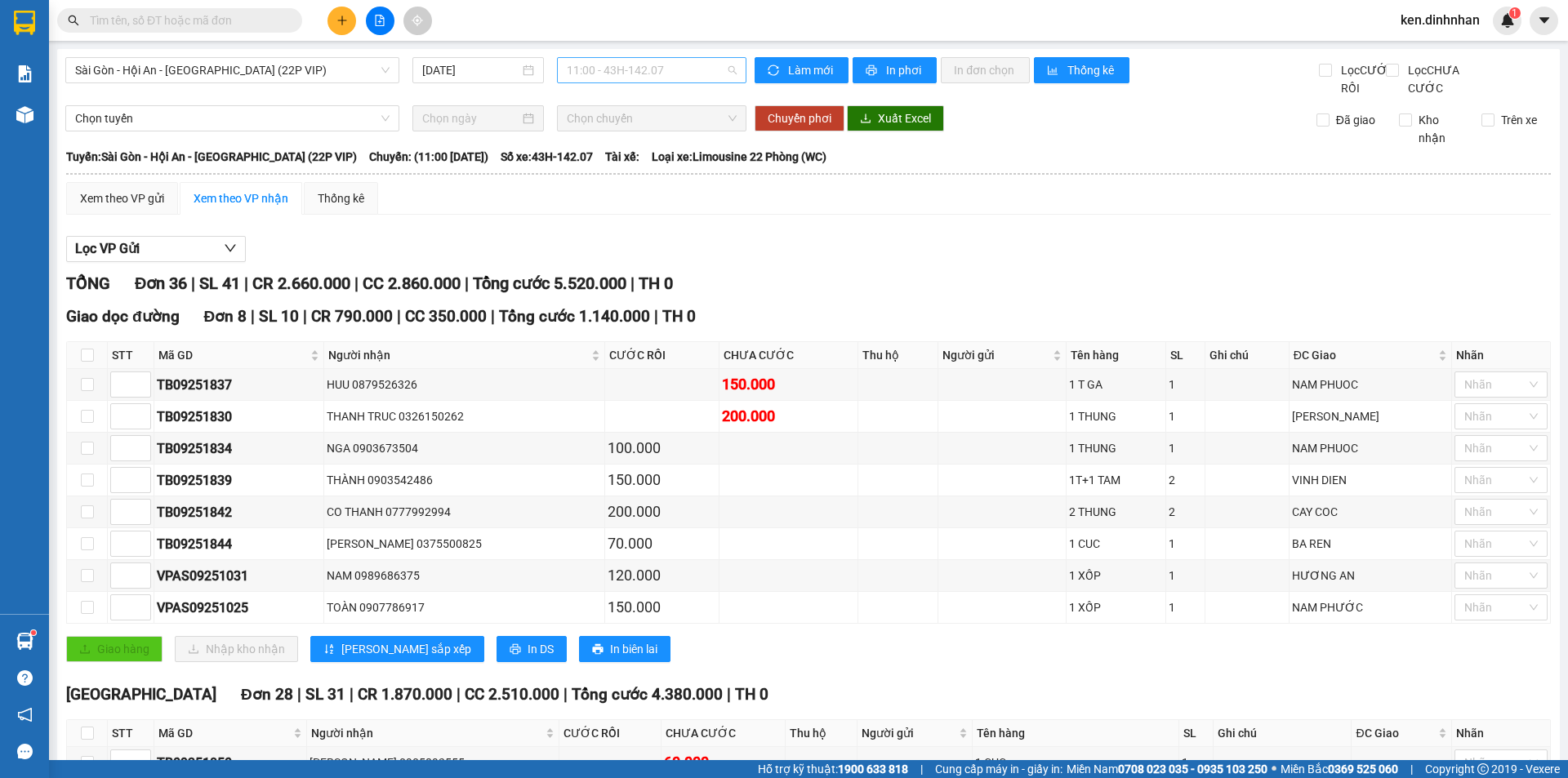
click at [643, 62] on span "11:00 - 43H-142.07" at bounding box center [652, 70] width 170 height 24
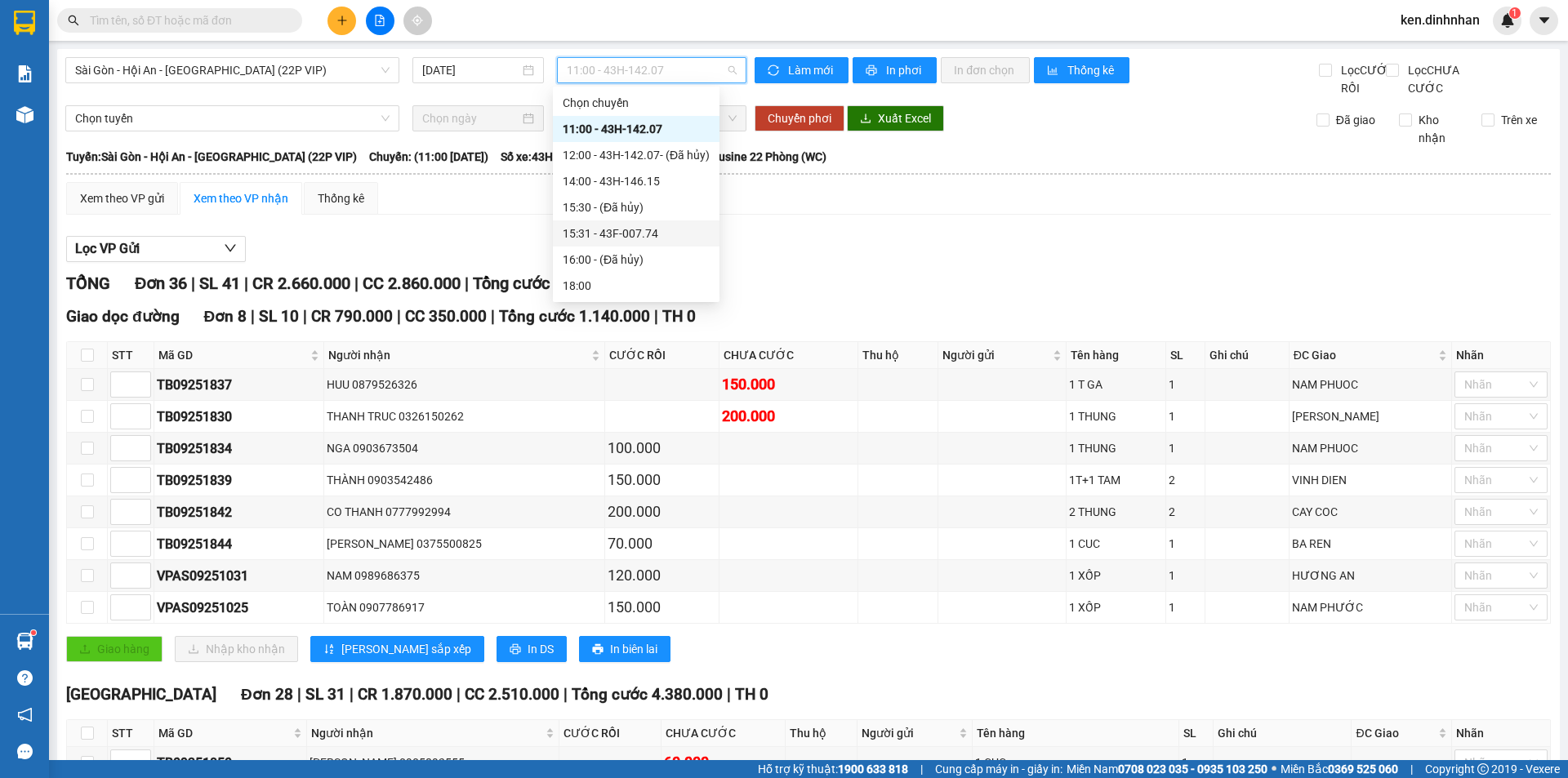
click at [634, 235] on div "15:31 - 43F-007.74" at bounding box center [636, 234] width 147 height 18
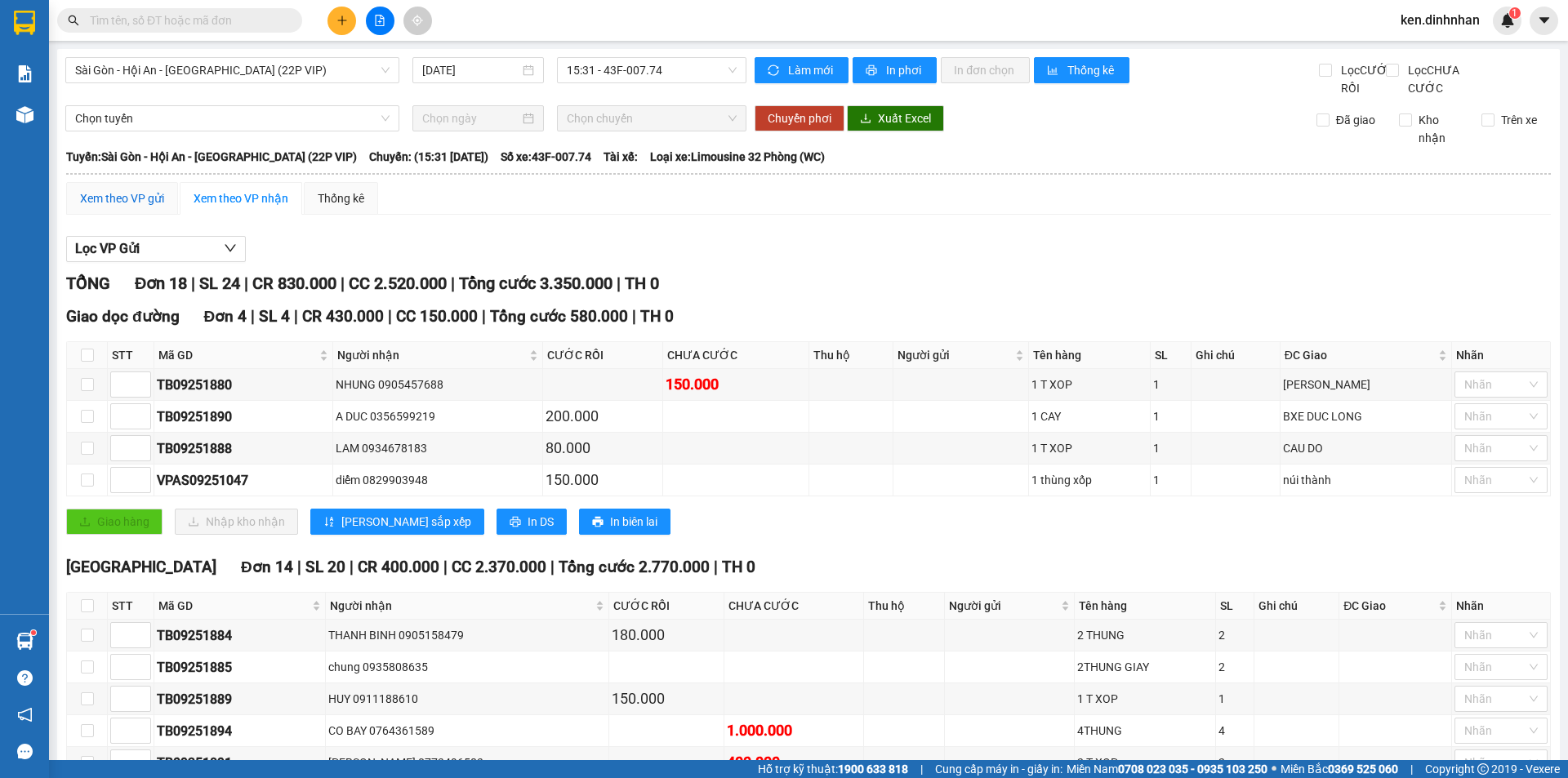
click at [155, 208] on div "Xem theo VP gửi" at bounding box center [122, 198] width 84 height 18
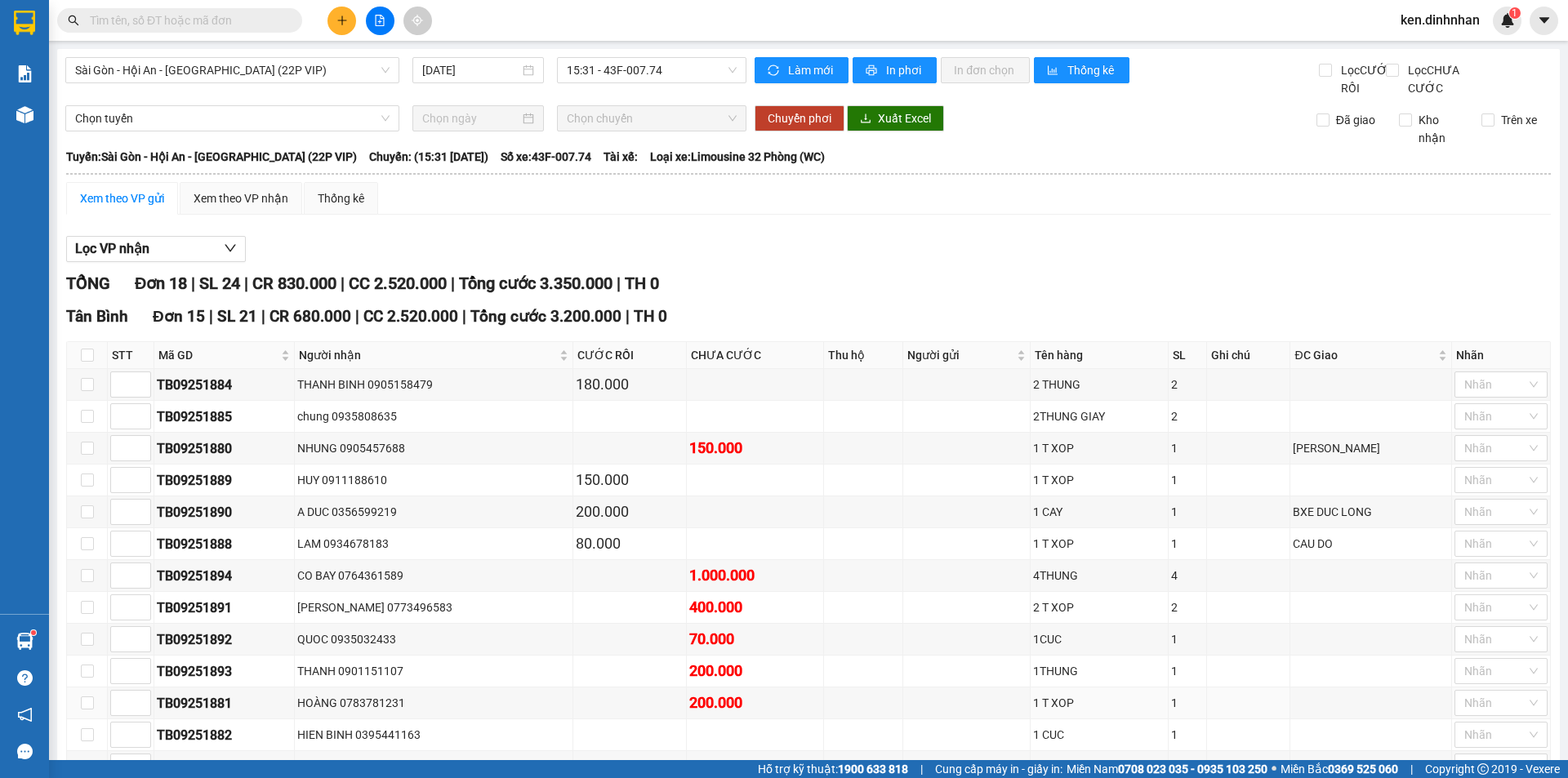
scroll to position [407, 0]
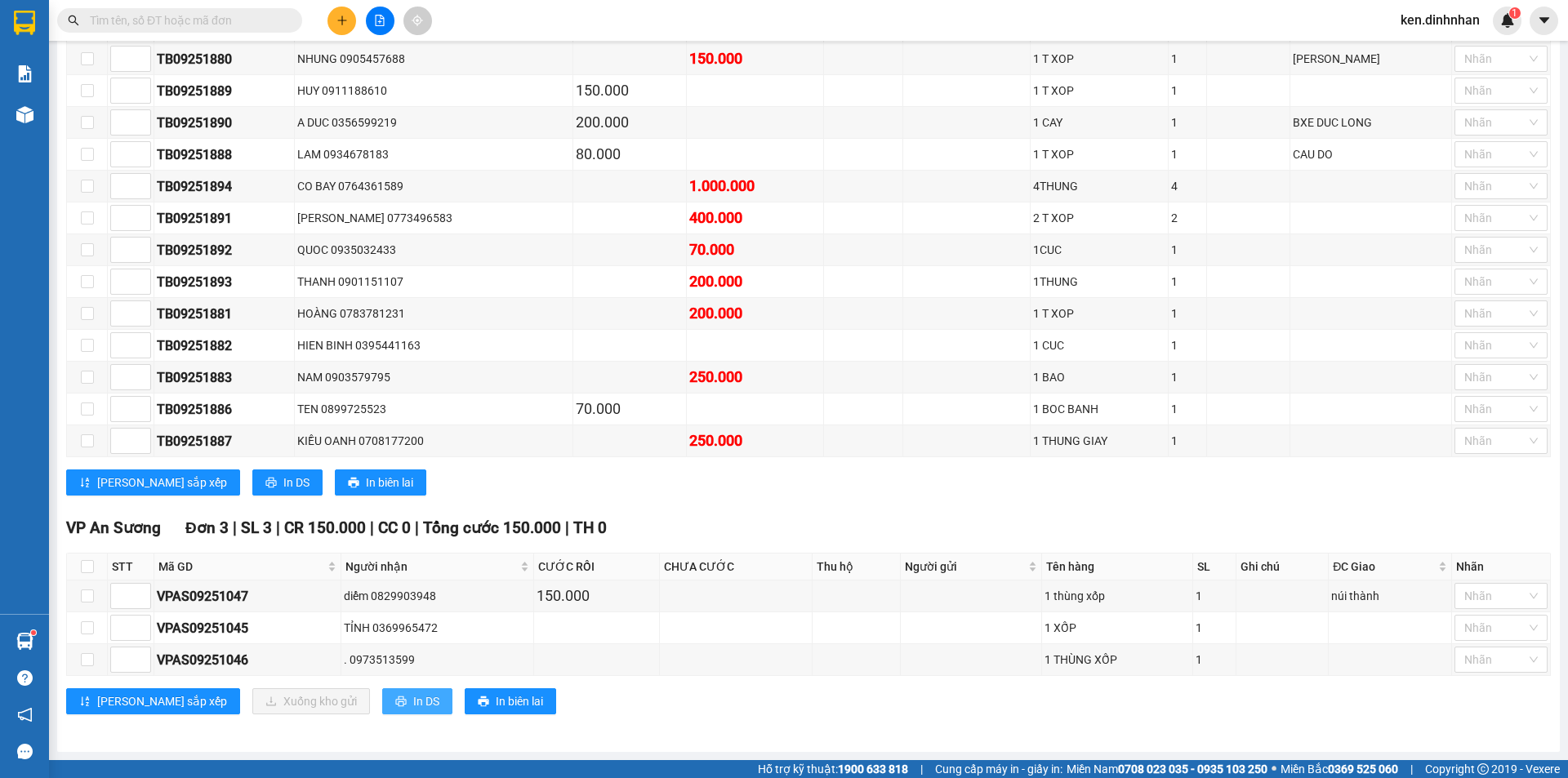
click at [413, 694] on span "In DS" at bounding box center [426, 702] width 26 height 18
click at [346, 17] on icon "plus" at bounding box center [341, 20] width 11 height 11
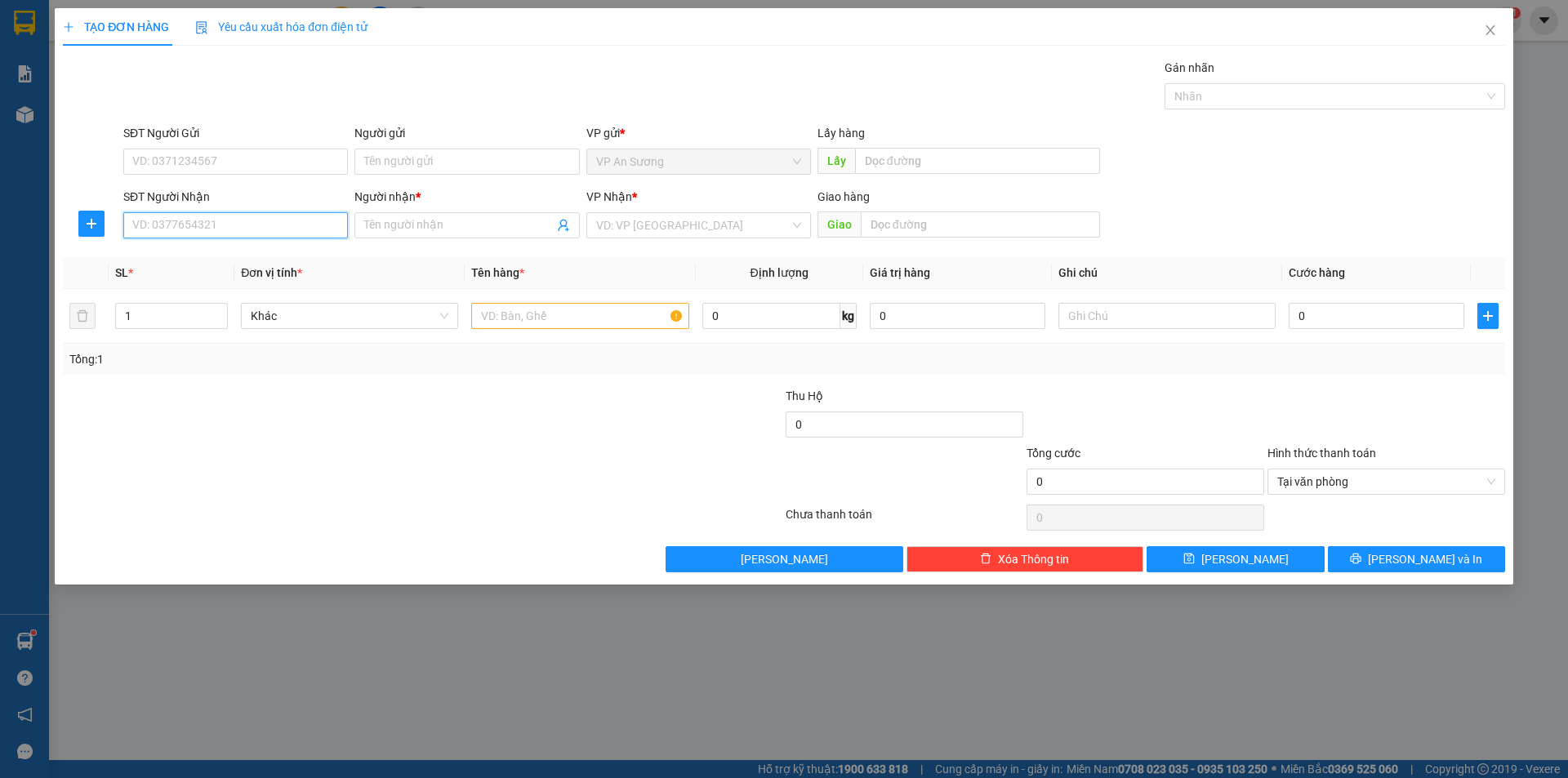
click at [279, 219] on input "SĐT Người Nhận" at bounding box center [235, 226] width 225 height 26
click at [321, 224] on input "SĐT Người Nhận" at bounding box center [235, 226] width 225 height 26
type input "0901972559"
click at [399, 239] on div "Người nhận * Tên người nhận" at bounding box center [466, 216] width 225 height 57
click at [416, 227] on input "Người nhận *" at bounding box center [458, 225] width 188 height 18
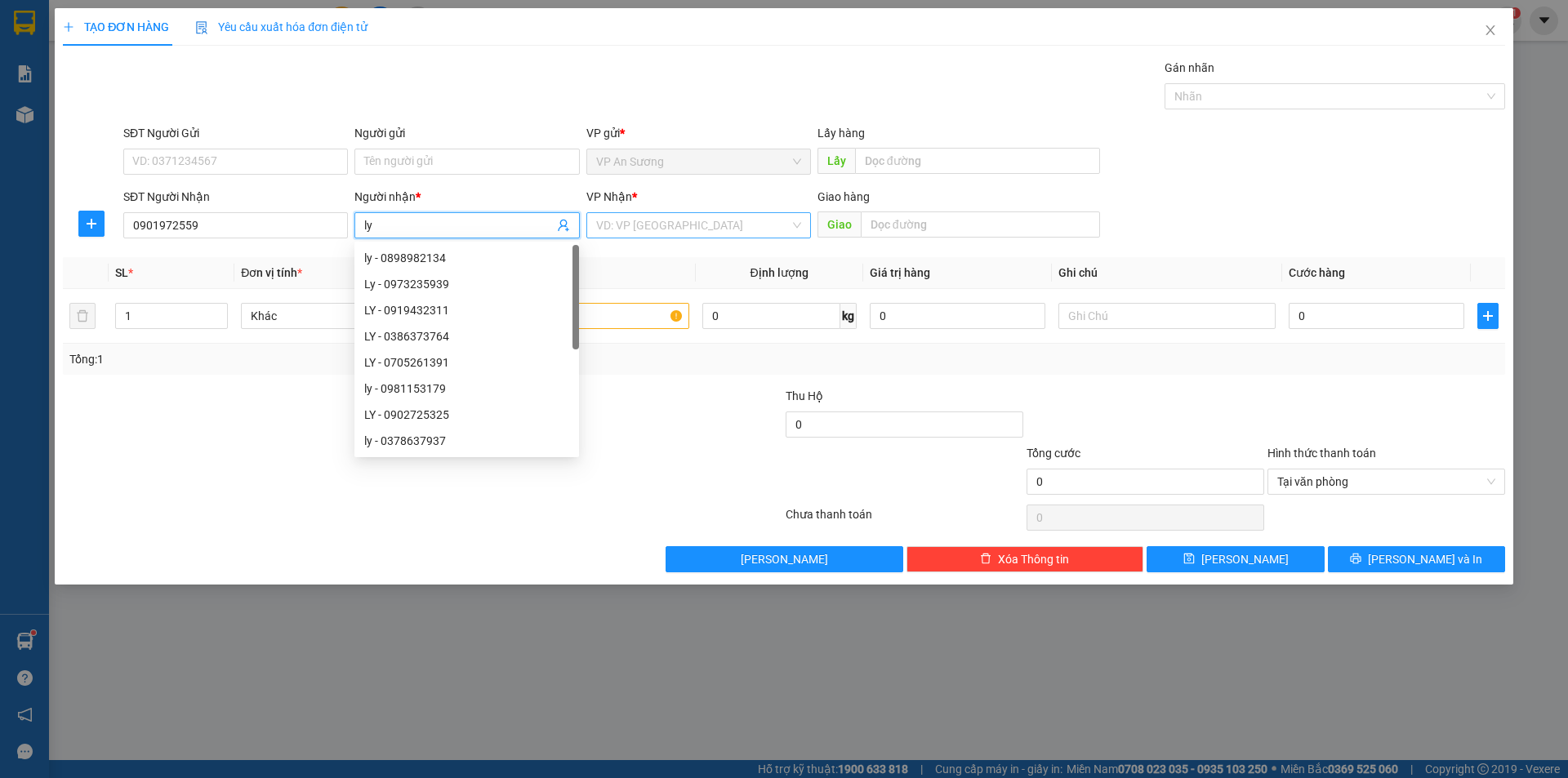
type input "ly"
drag, startPoint x: 703, startPoint y: 218, endPoint x: 688, endPoint y: 283, distance: 66.7
click at [703, 219] on input "search" at bounding box center [693, 225] width 194 height 24
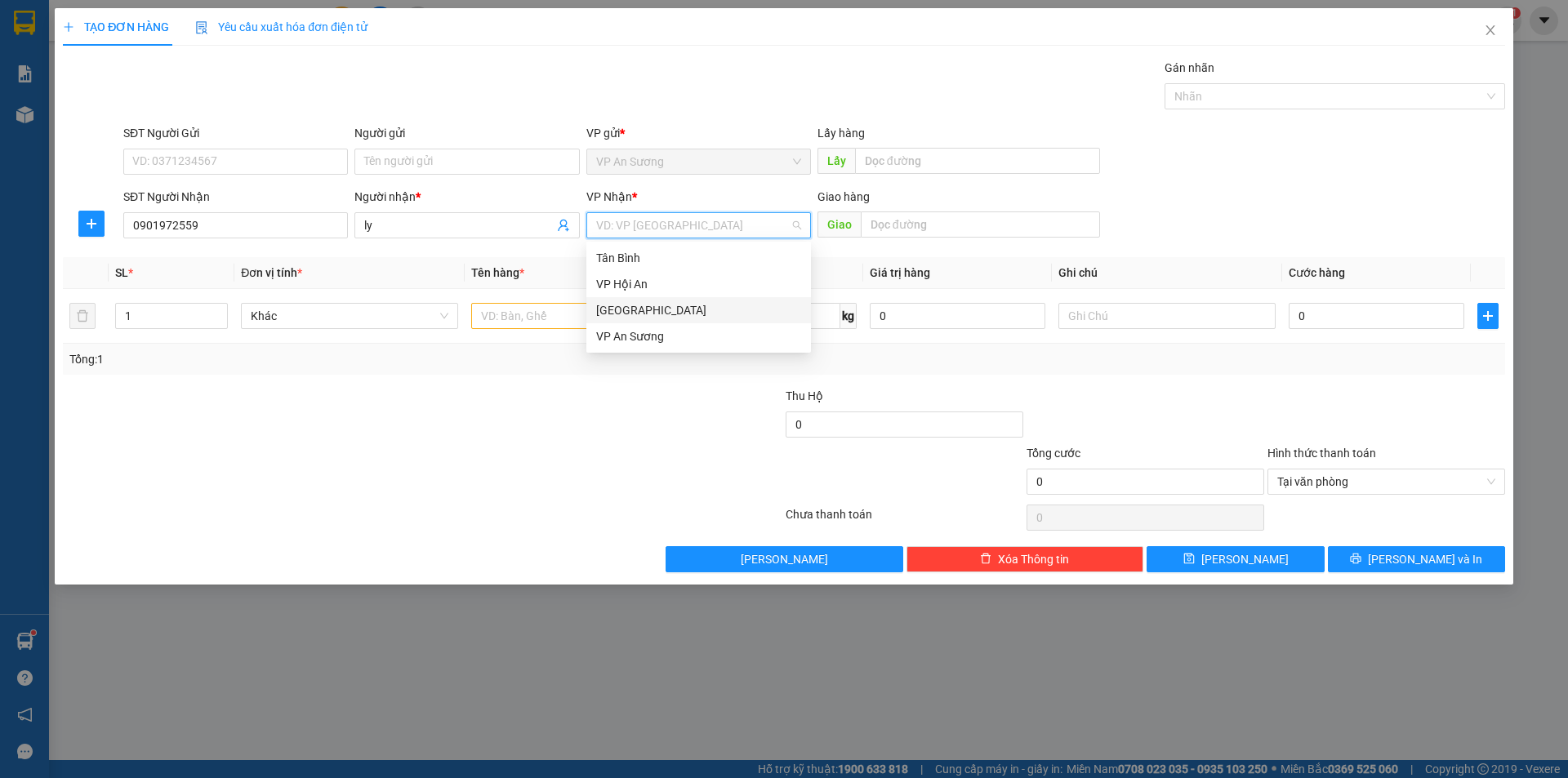
drag, startPoint x: 679, startPoint y: 309, endPoint x: 549, endPoint y: 320, distance: 130.5
click at [679, 309] on div "[GEOGRAPHIC_DATA]" at bounding box center [699, 310] width 205 height 18
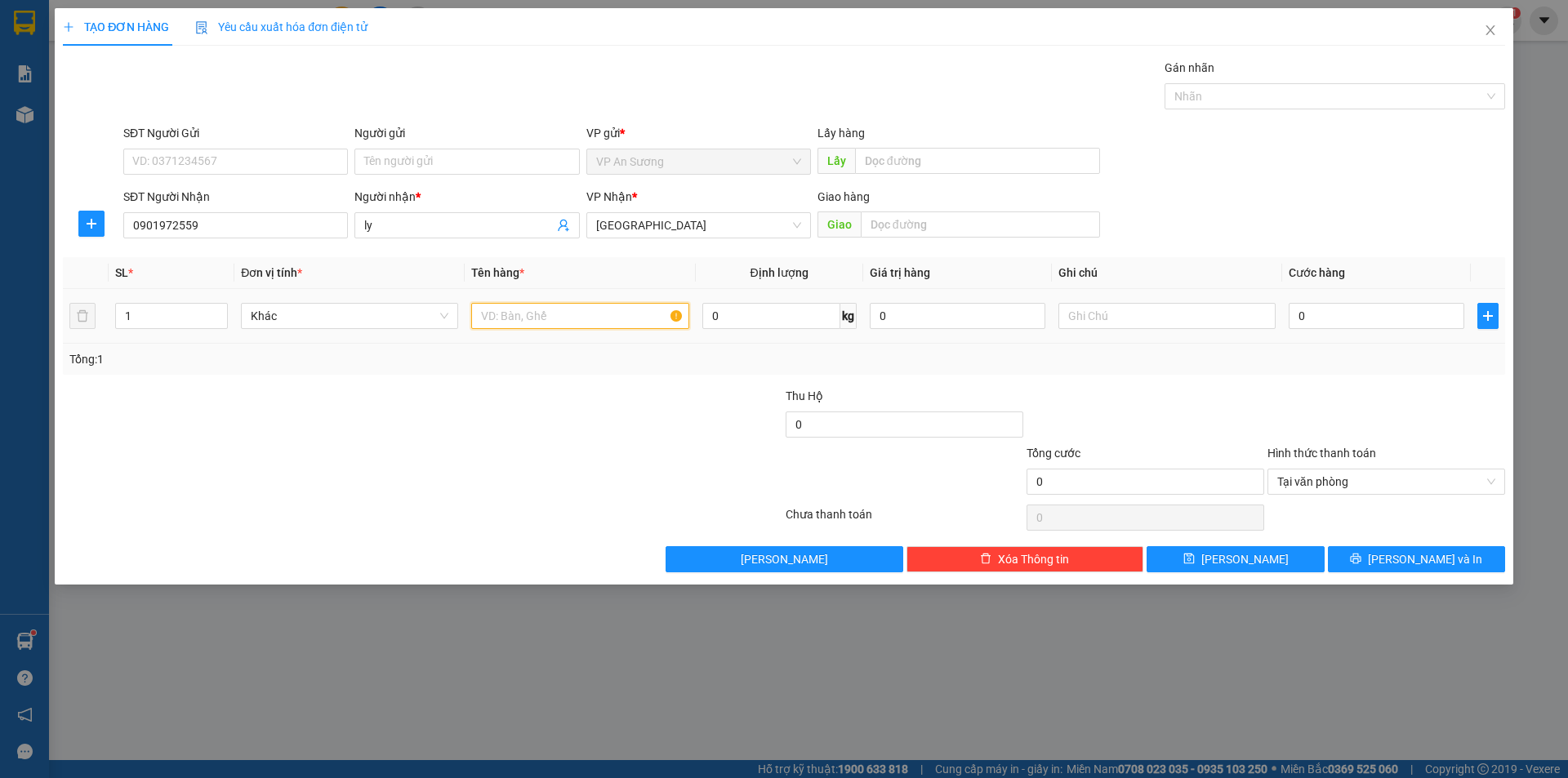
click at [547, 318] on input "text" at bounding box center [580, 316] width 217 height 26
click at [1496, 478] on div "Tại văn phòng" at bounding box center [1387, 482] width 238 height 26
type input "1 bì xanh"
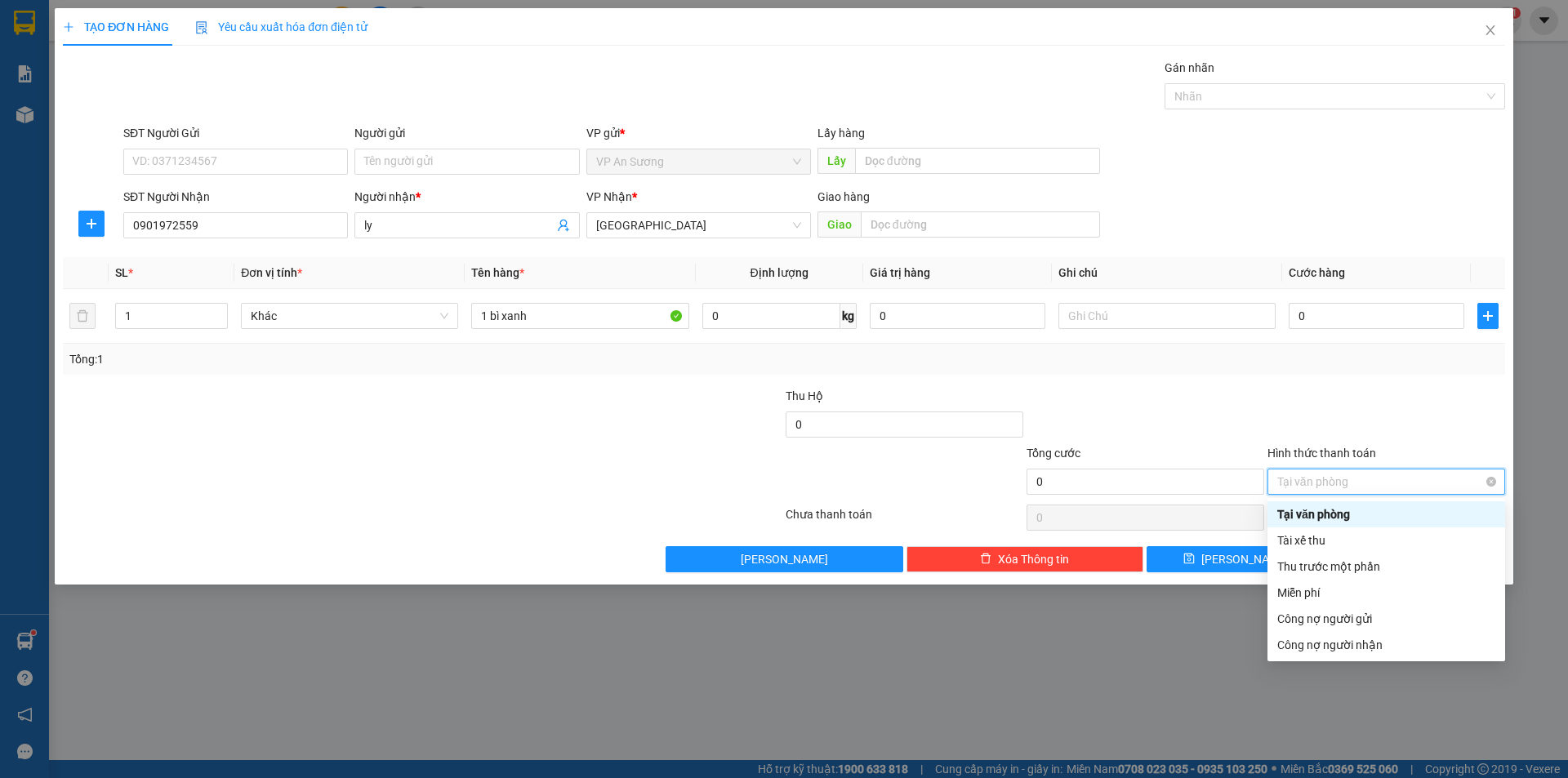
click at [1499, 485] on div "Tại văn phòng" at bounding box center [1387, 482] width 238 height 26
click at [1444, 431] on div at bounding box center [1386, 416] width 240 height 57
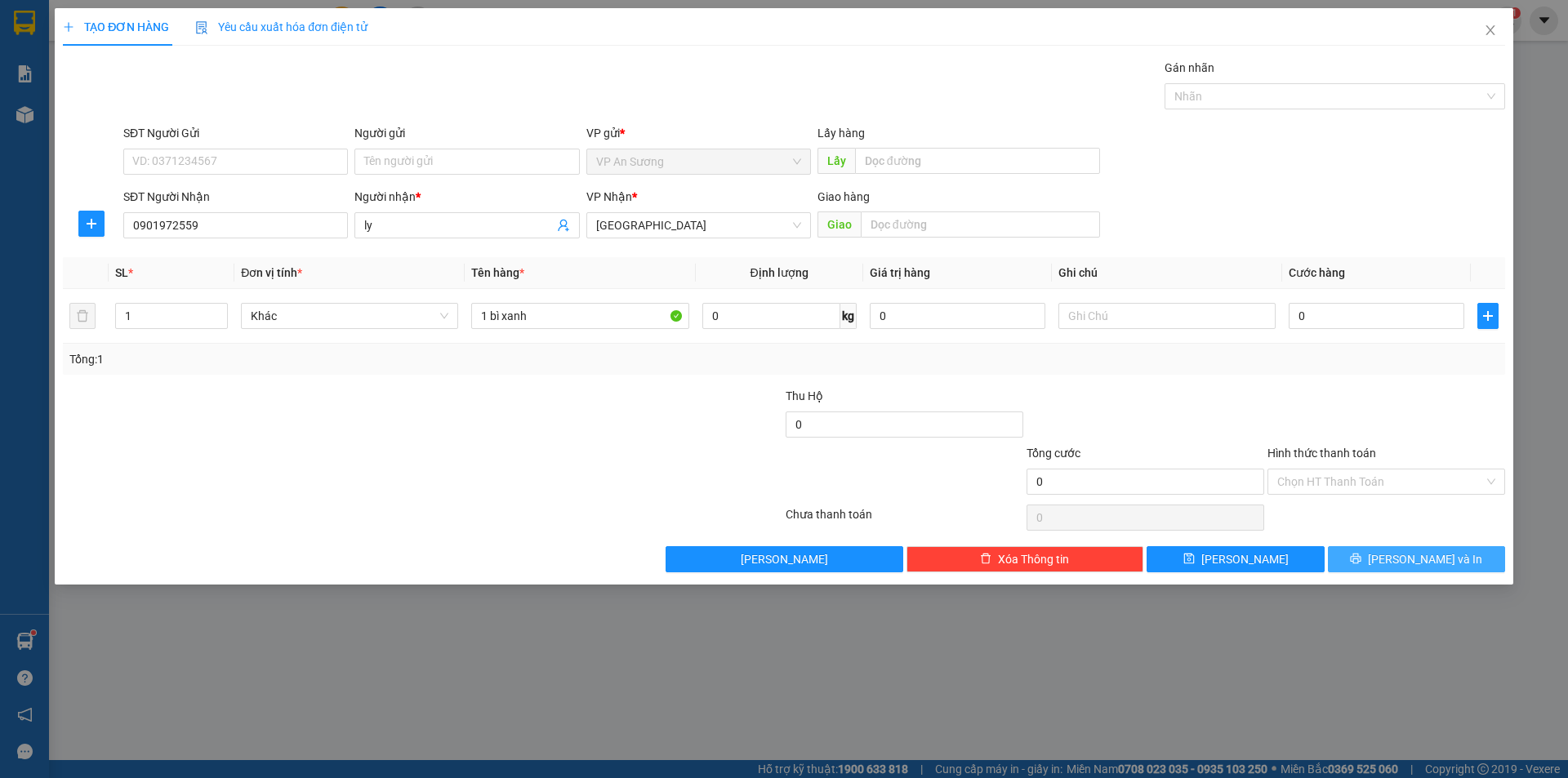
click at [1457, 557] on button "[PERSON_NAME] và In" at bounding box center [1416, 559] width 177 height 26
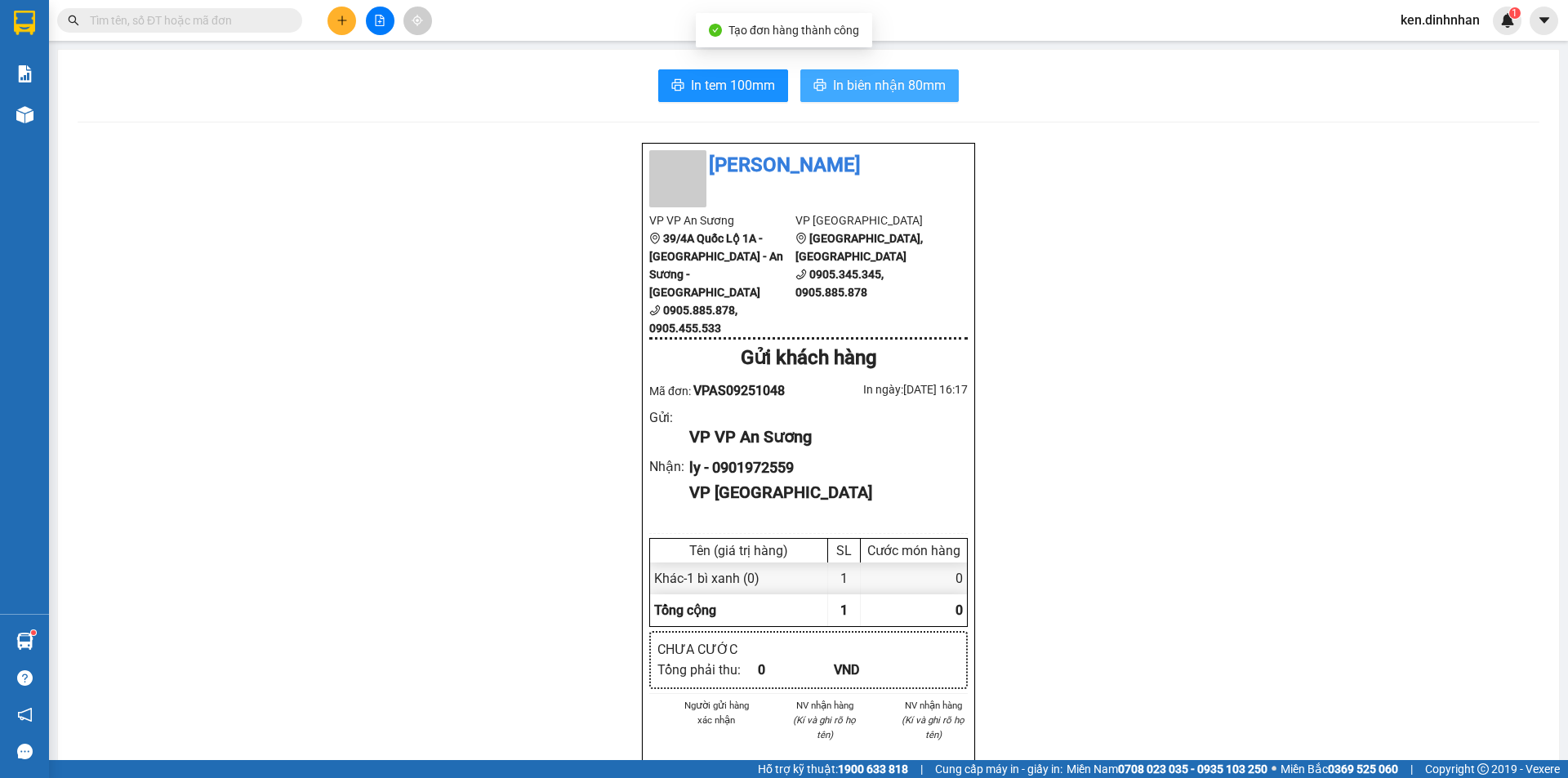
click at [926, 84] on span "In biên nhận 80mm" at bounding box center [889, 86] width 113 height 21
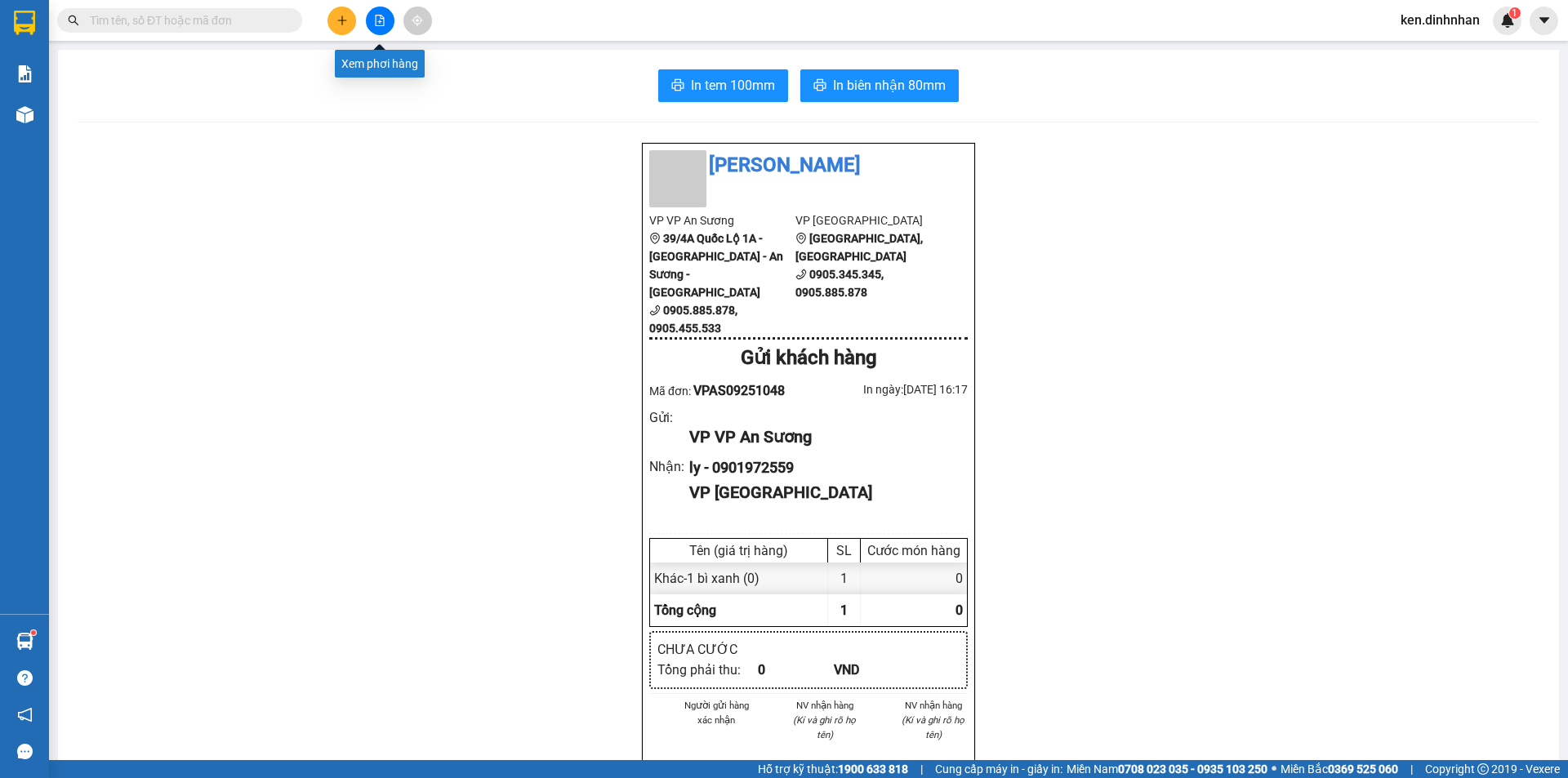
click at [383, 22] on icon "file-add" at bounding box center [379, 20] width 11 height 11
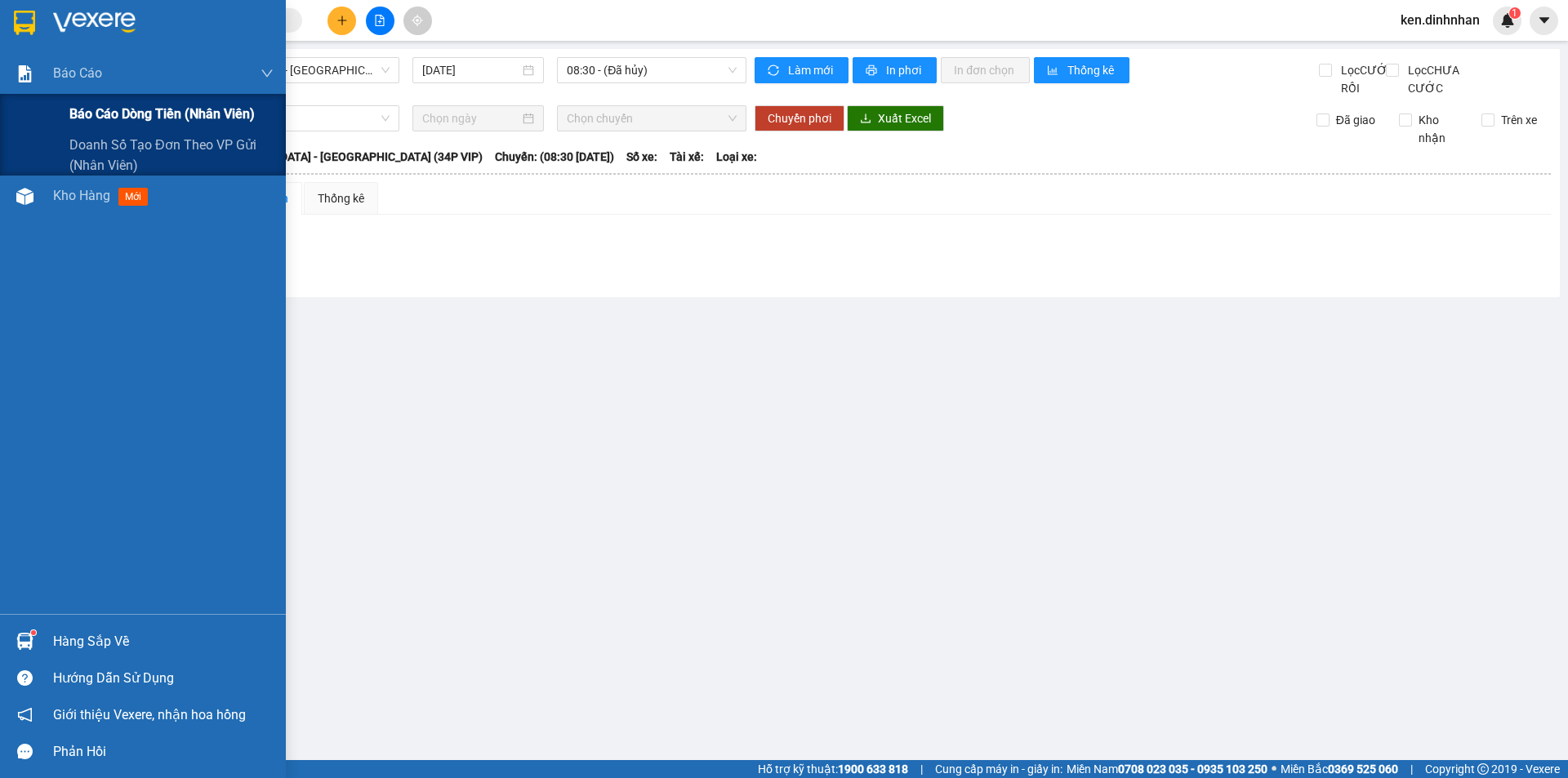
click at [124, 121] on span "Báo cáo dòng tiền (nhân viên)" at bounding box center [161, 114] width 185 height 21
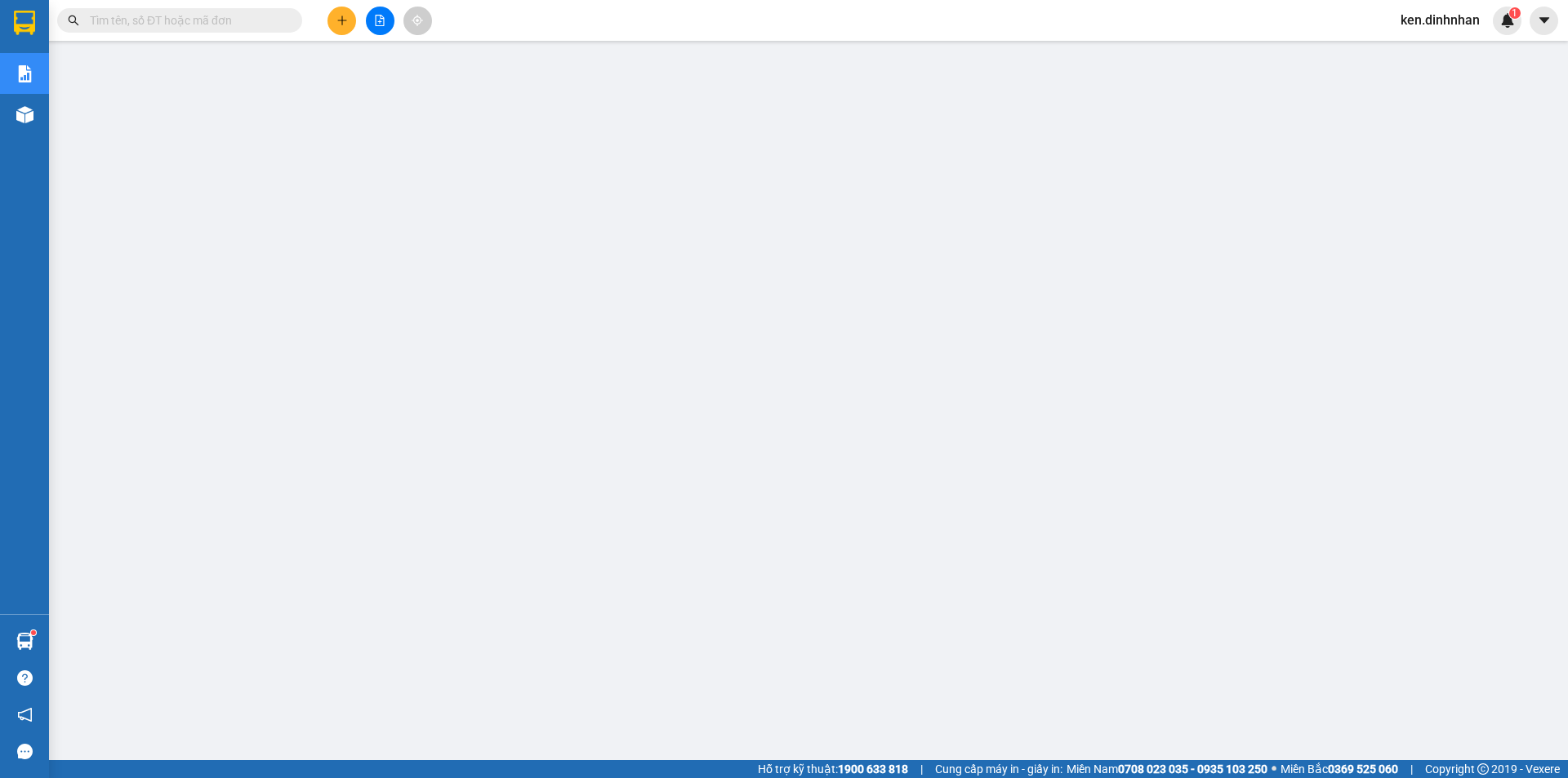
click at [227, 26] on input "text" at bounding box center [186, 20] width 193 height 18
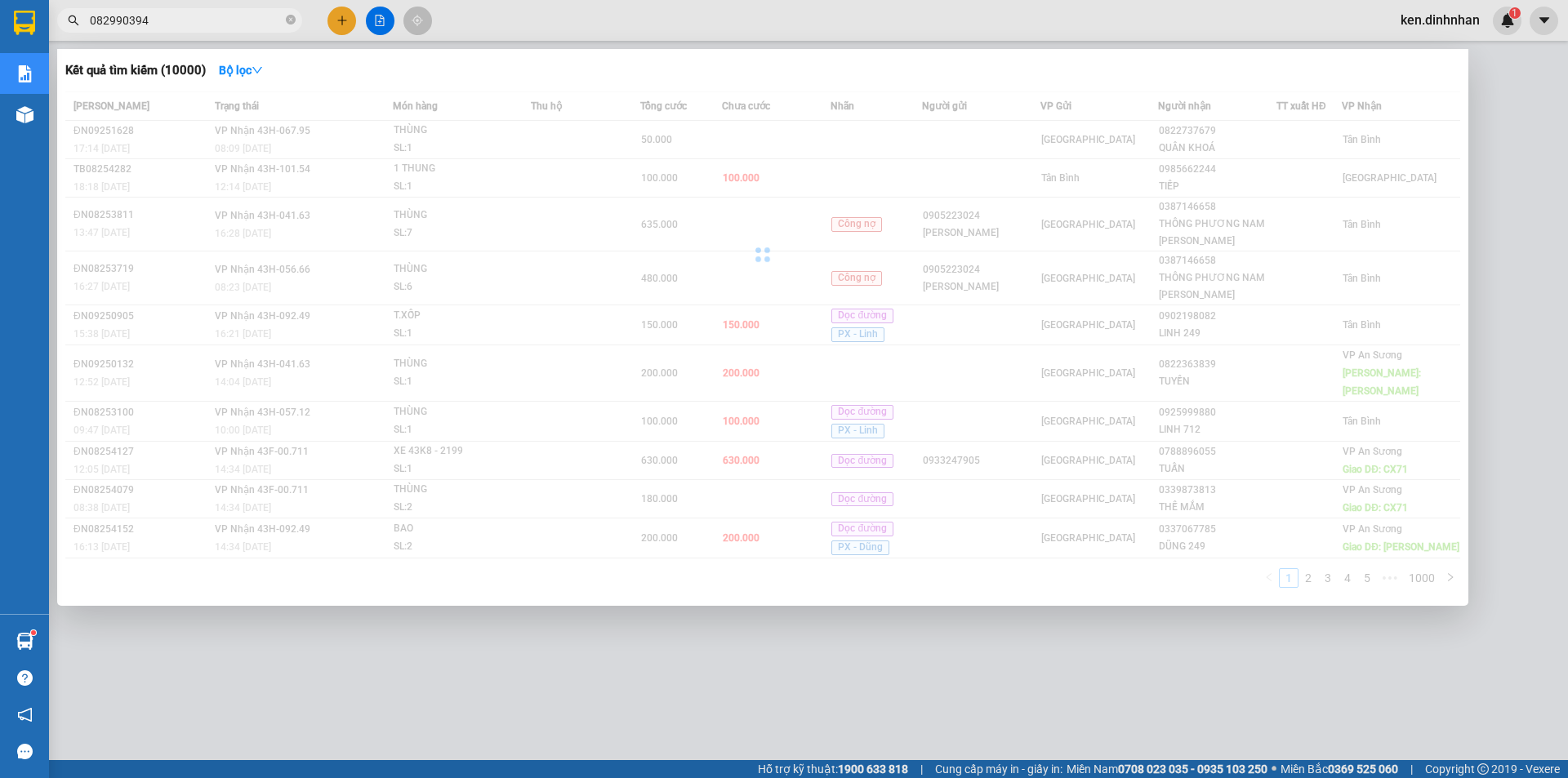
type input "0829903948"
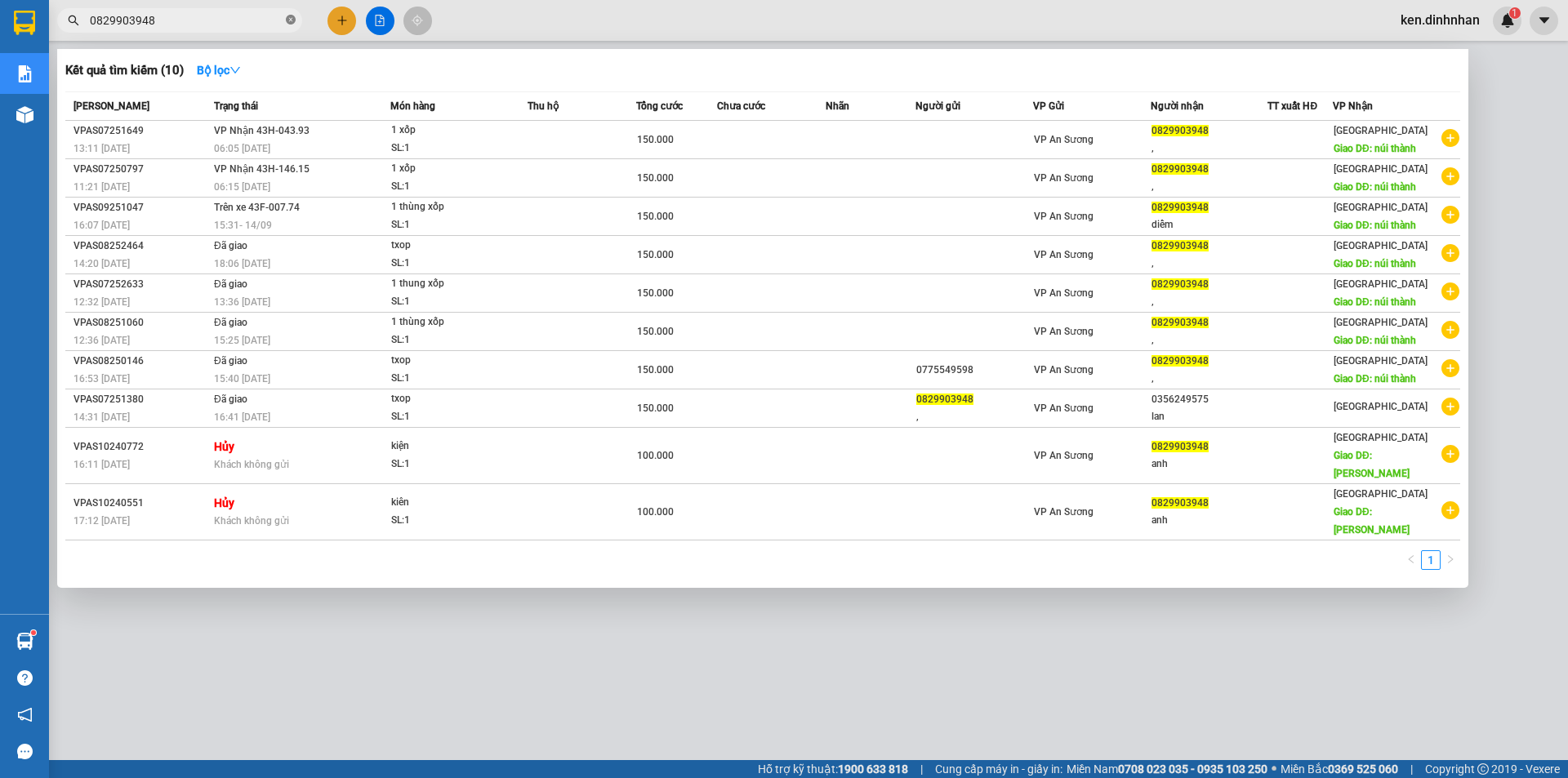
click at [289, 19] on icon "close-circle" at bounding box center [290, 19] width 10 height 10
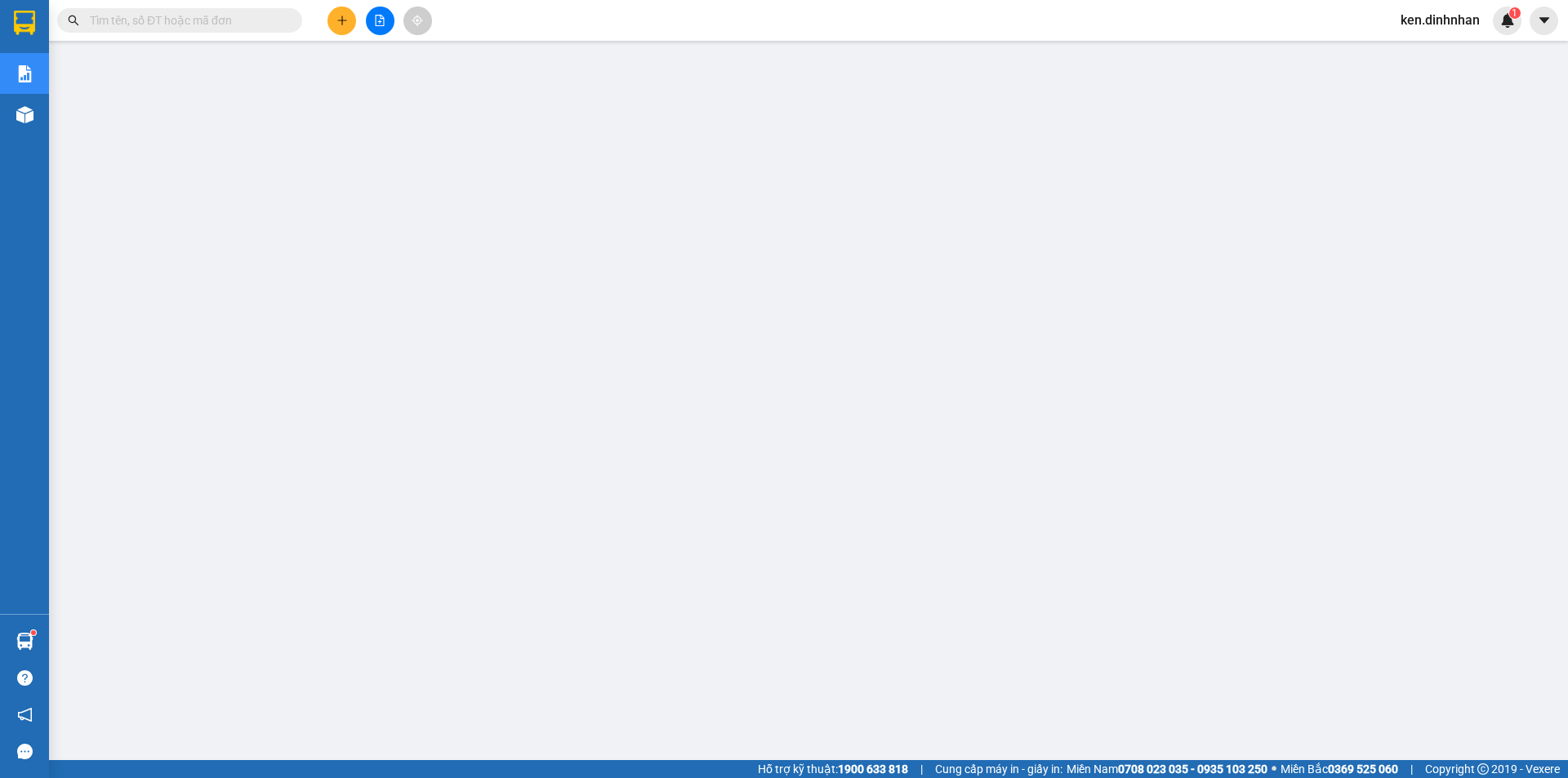
click at [249, 20] on input "text" at bounding box center [186, 20] width 193 height 18
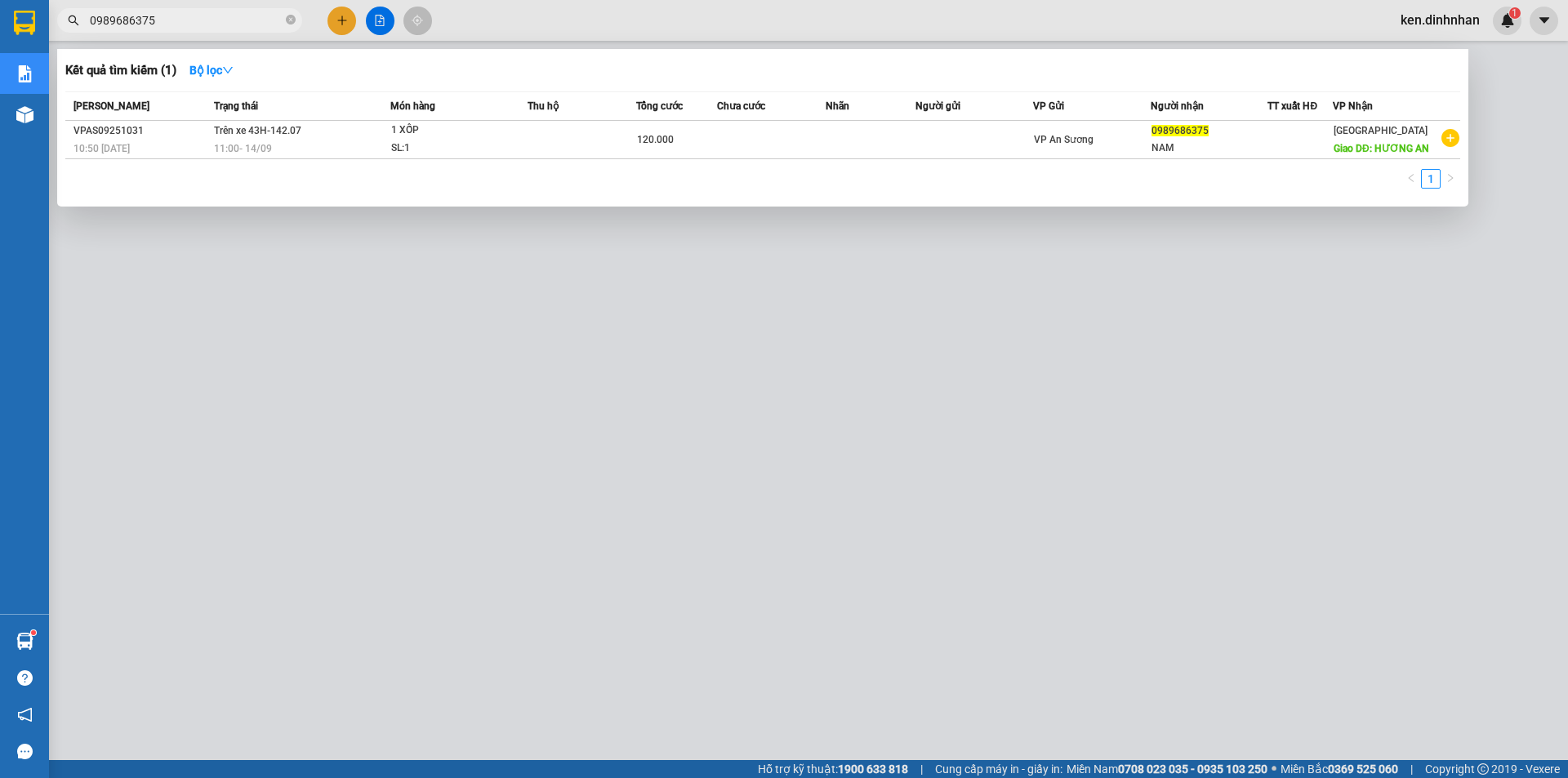
click at [245, 23] on input "0989686375" at bounding box center [186, 20] width 193 height 18
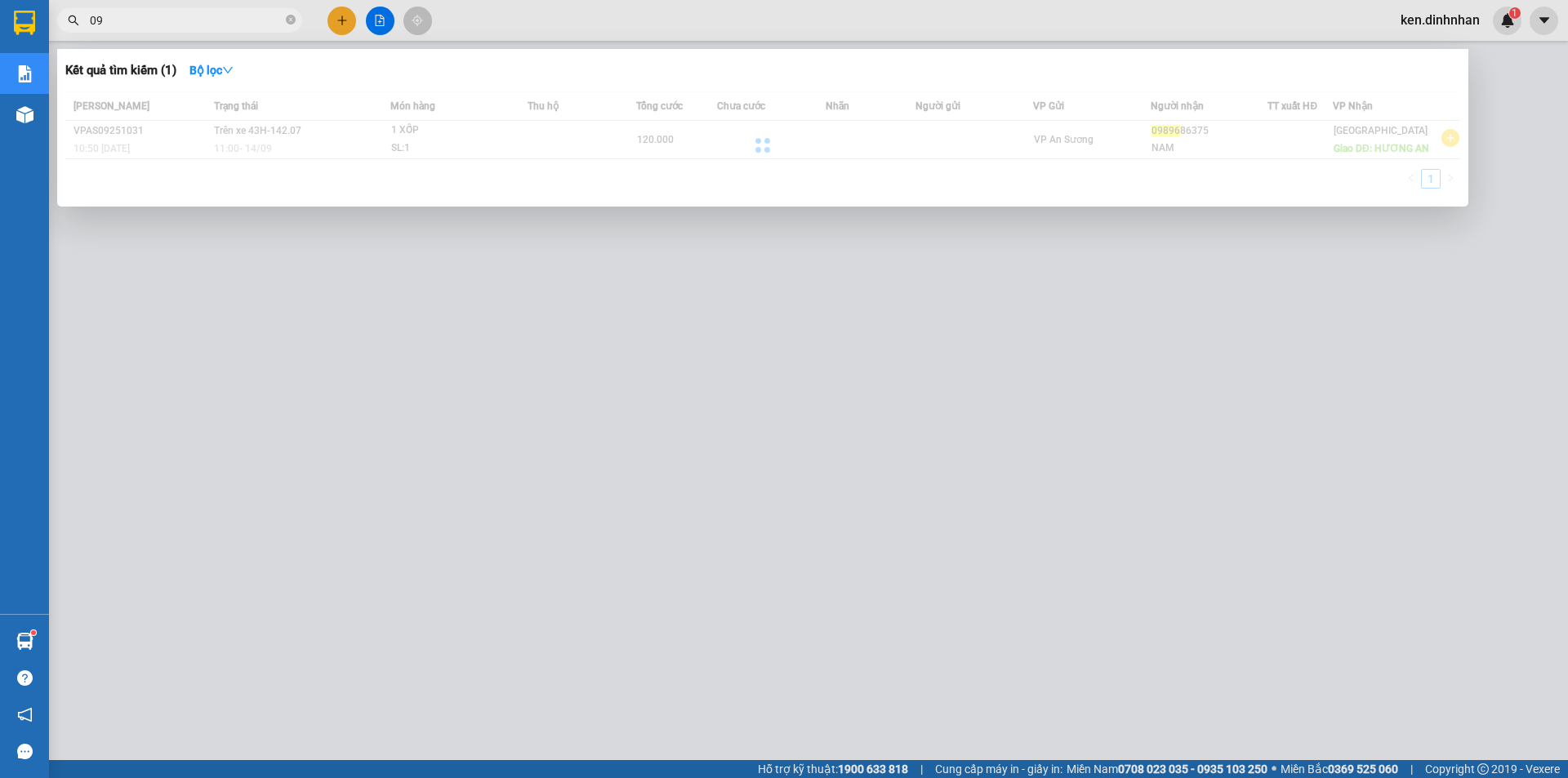
type input "0"
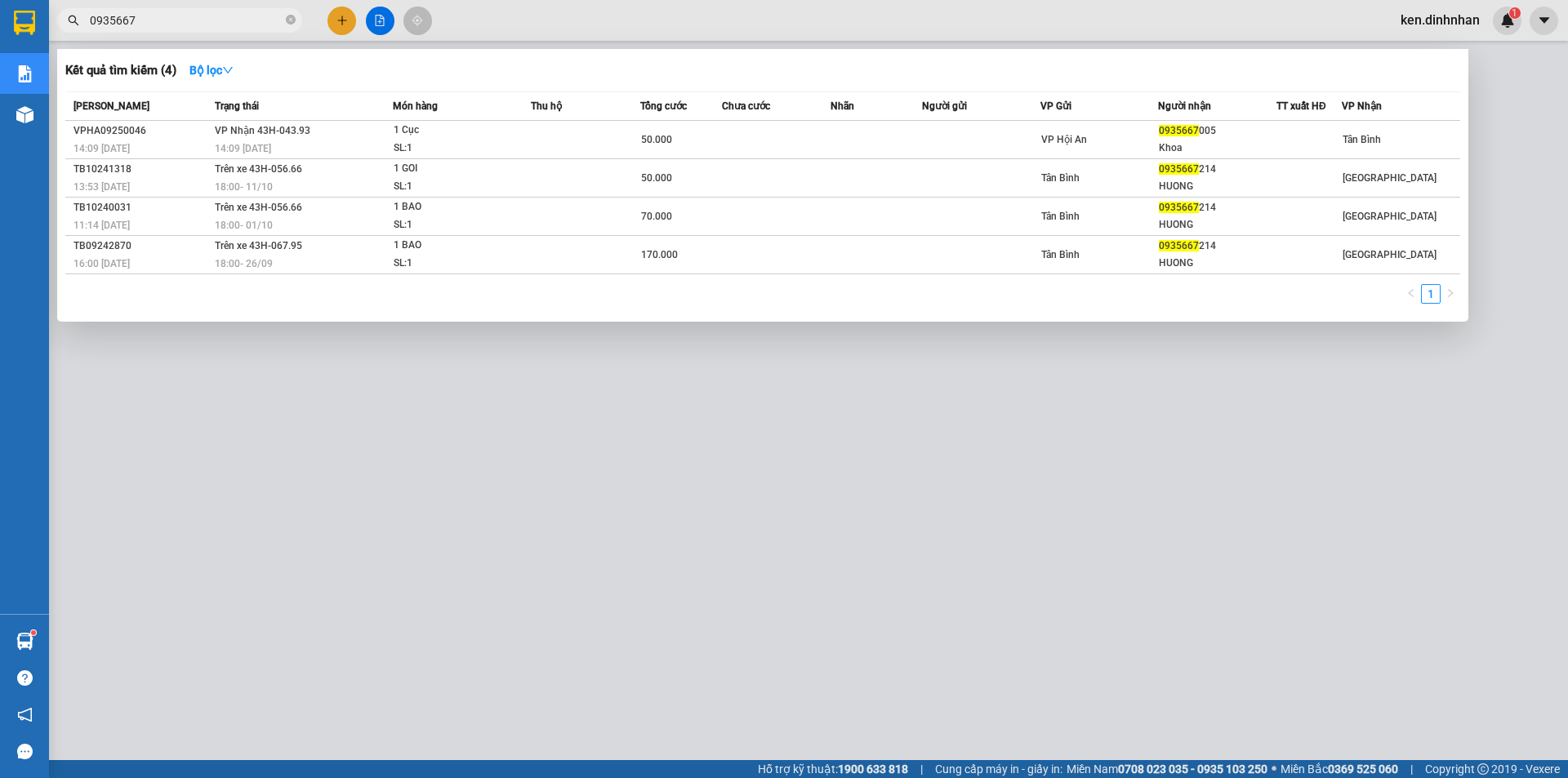
type input "0935667"
click at [1460, 25] on div at bounding box center [784, 389] width 1568 height 778
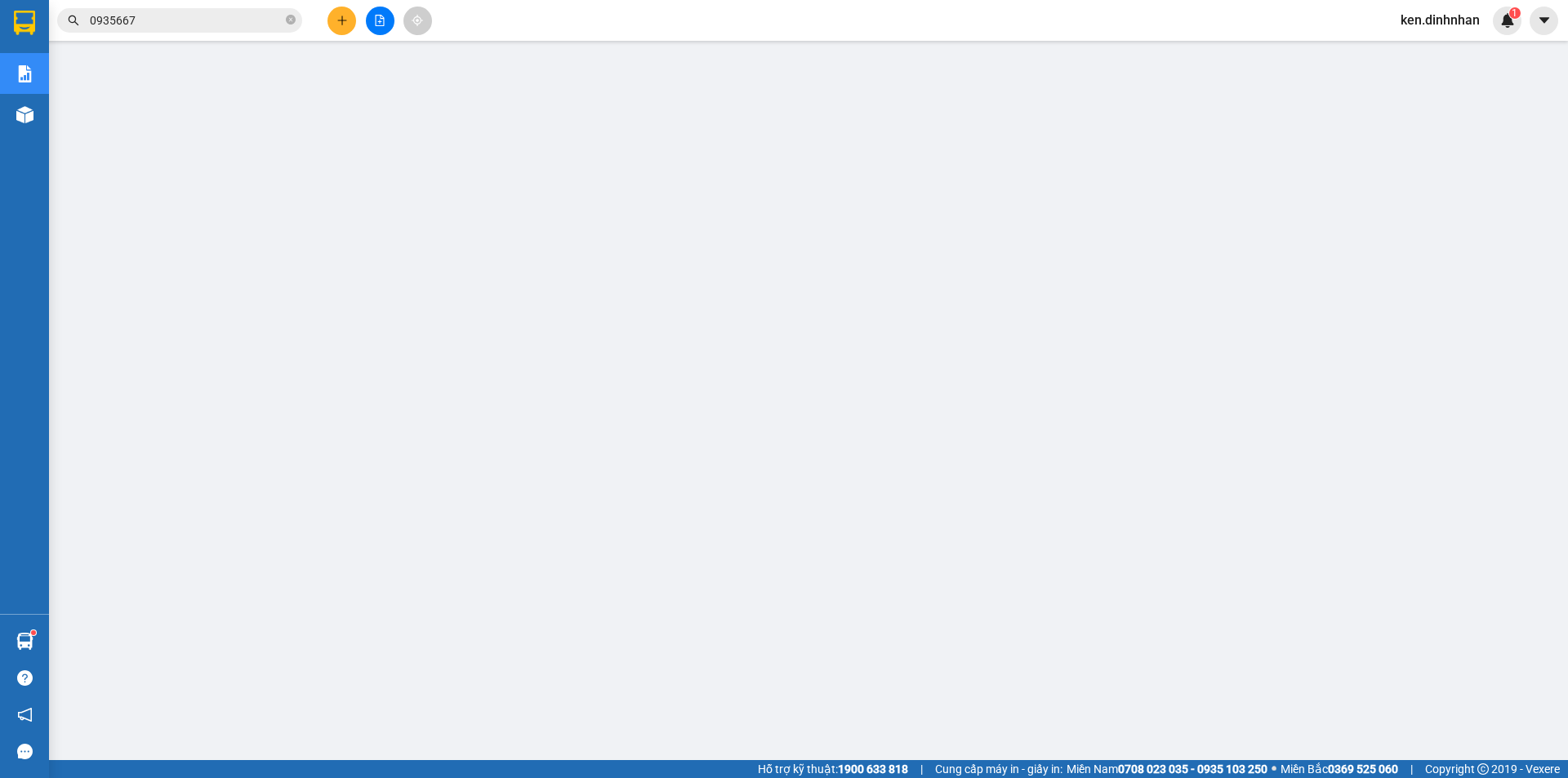
click at [1431, 24] on span "ken.dinhnhan" at bounding box center [1440, 20] width 105 height 21
click at [1437, 47] on span "Đăng xuất" at bounding box center [1447, 50] width 71 height 18
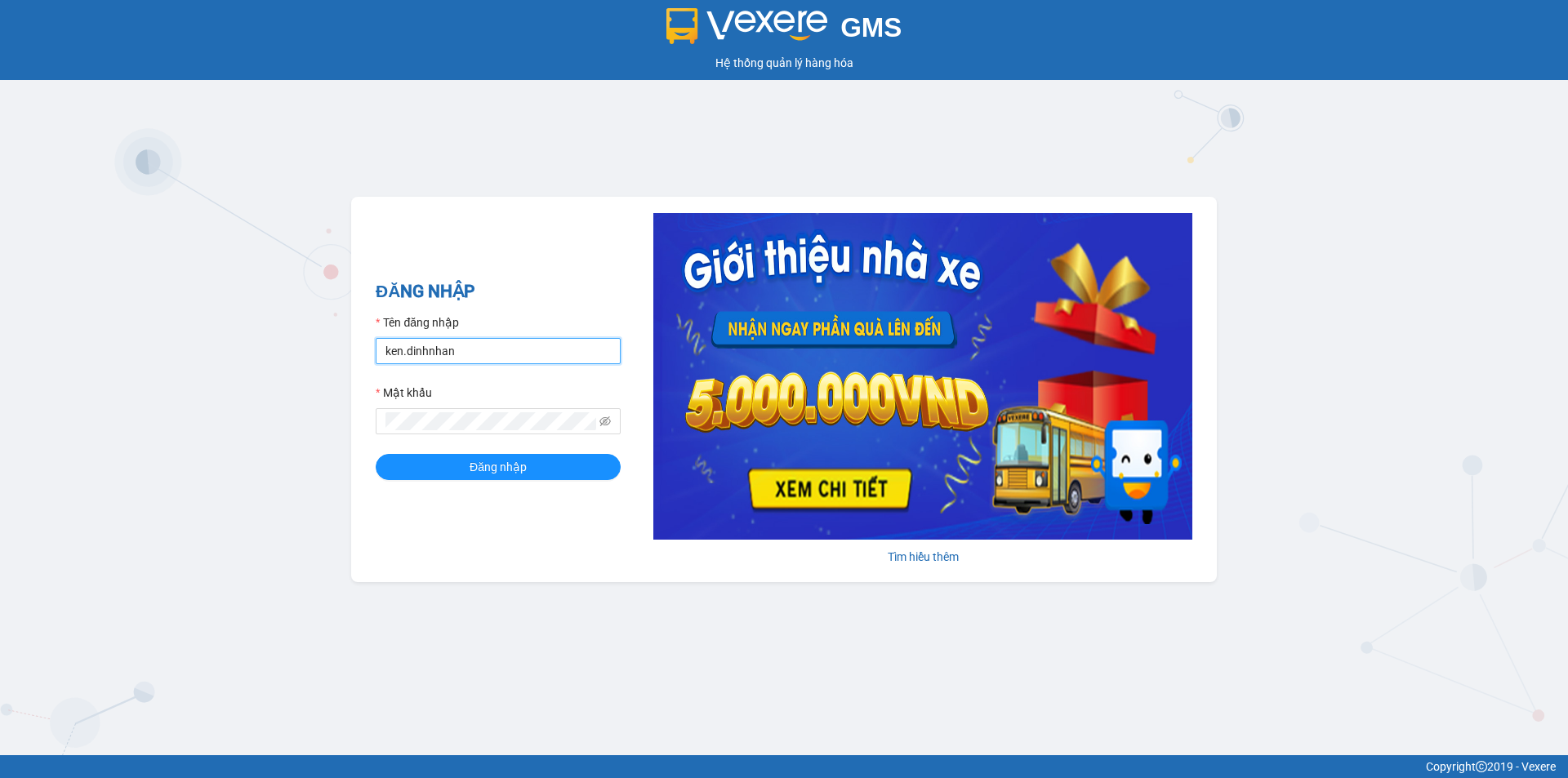
drag, startPoint x: 485, startPoint y: 346, endPoint x: 497, endPoint y: 364, distance: 21.6
click at [485, 346] on input "ken.dinhnhan" at bounding box center [498, 351] width 245 height 26
type input "trang.dinhnhan"
drag, startPoint x: 541, startPoint y: 463, endPoint x: 542, endPoint y: 445, distance: 18.0
click at [541, 456] on button "Đăng nhập" at bounding box center [498, 467] width 245 height 26
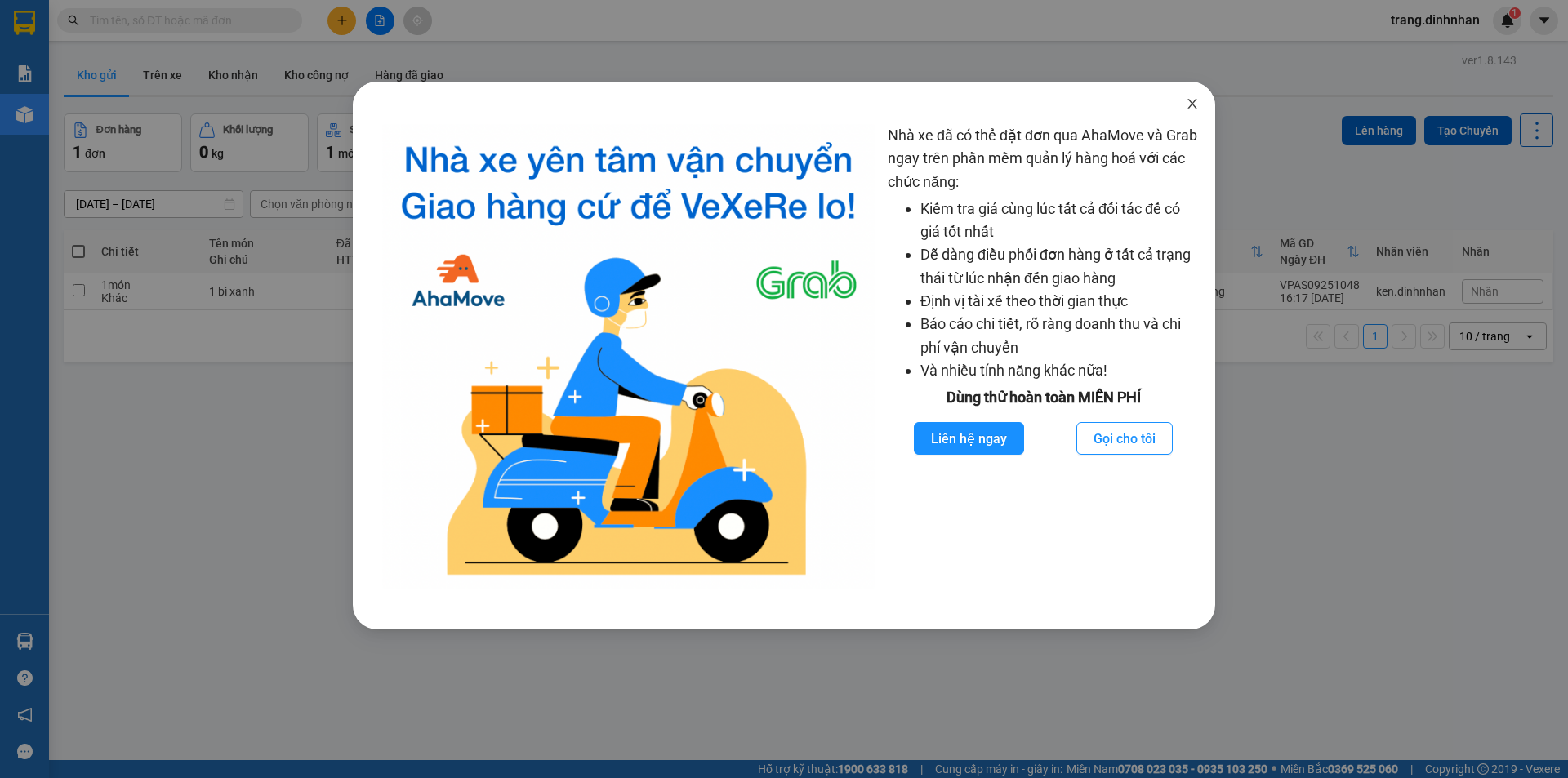
drag, startPoint x: 1196, startPoint y: 99, endPoint x: 1402, endPoint y: 43, distance: 213.5
click at [1228, 89] on div "Nhà xe đã có thể đặt đơn qua AhaMove và Grab ngay trên phần mềm quản lý hàng ho…" at bounding box center [784, 389] width 1568 height 778
click at [1458, 15] on div "Nhà xe đã có thể đặt đơn qua AhaMove và Grab ngay trên phần mềm quản lý hàng ho…" at bounding box center [784, 389] width 1568 height 778
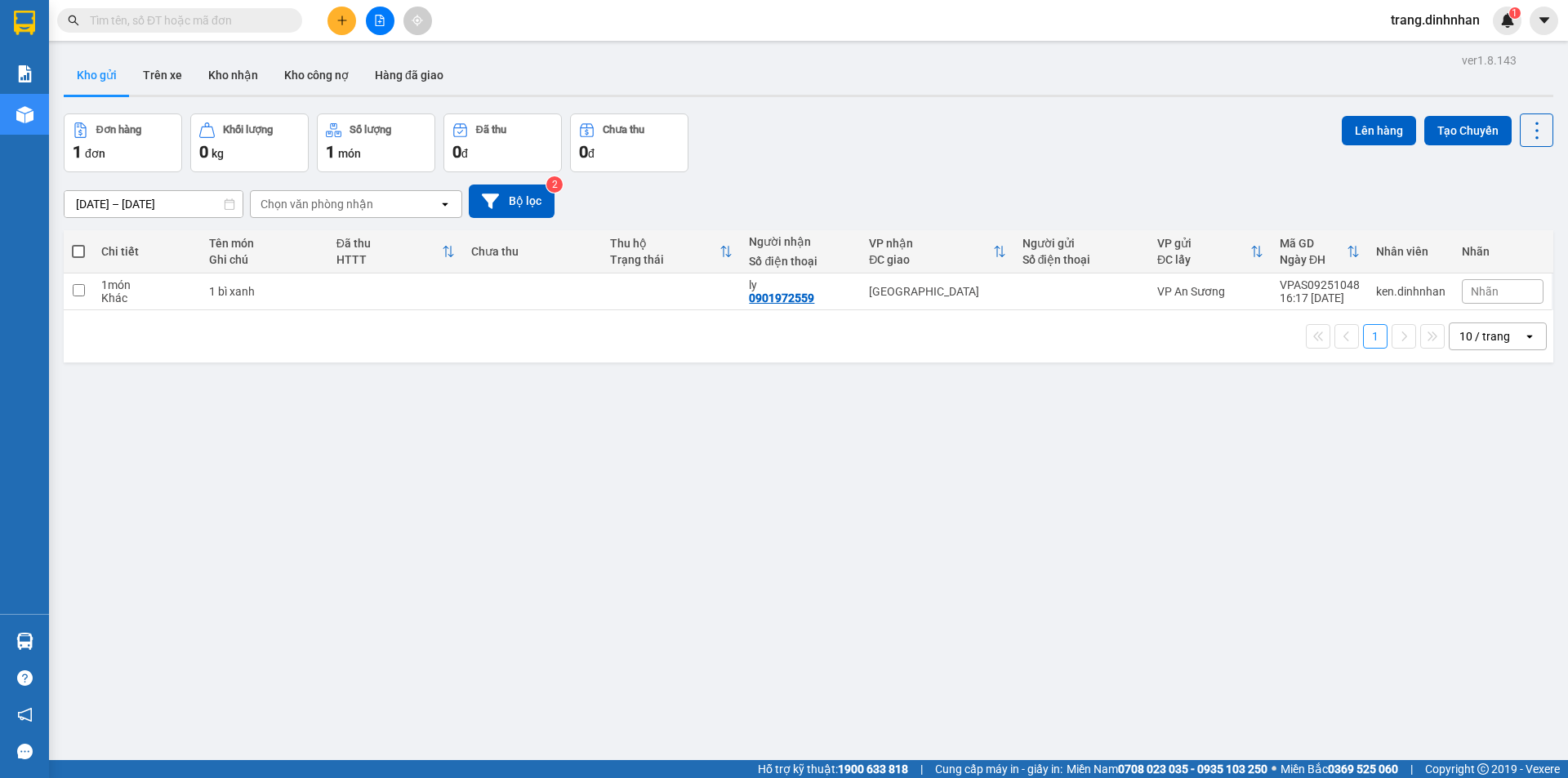
click at [1388, 23] on span "trang.dinhnhan" at bounding box center [1435, 20] width 115 height 21
click at [1411, 49] on span "Đăng xuất" at bounding box center [1442, 50] width 82 height 18
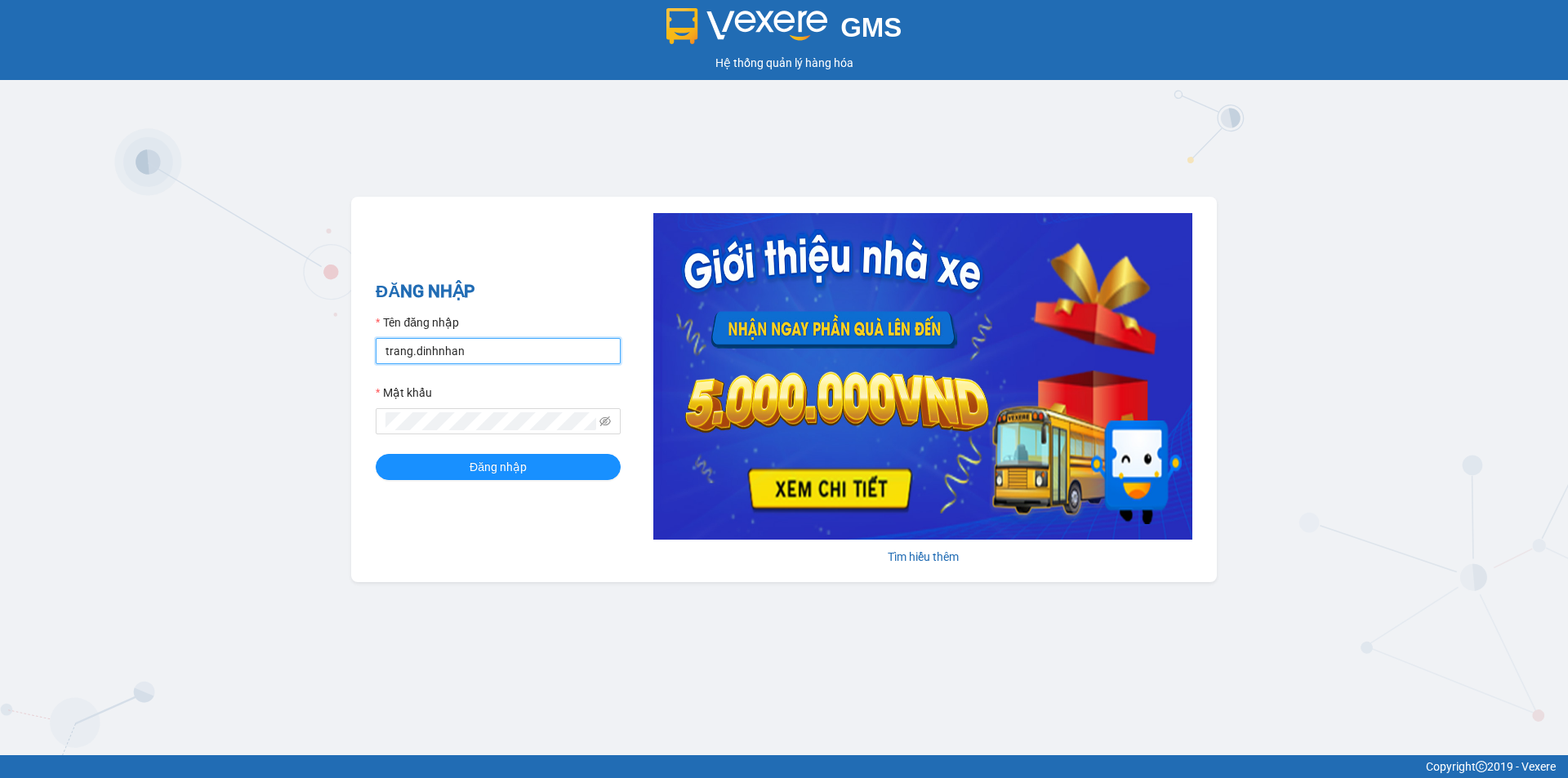
click at [553, 349] on input "trang.dinhnhan" at bounding box center [498, 351] width 245 height 26
type input "ken.dinhnhan"
click at [520, 461] on span "Đăng nhập" at bounding box center [498, 467] width 57 height 18
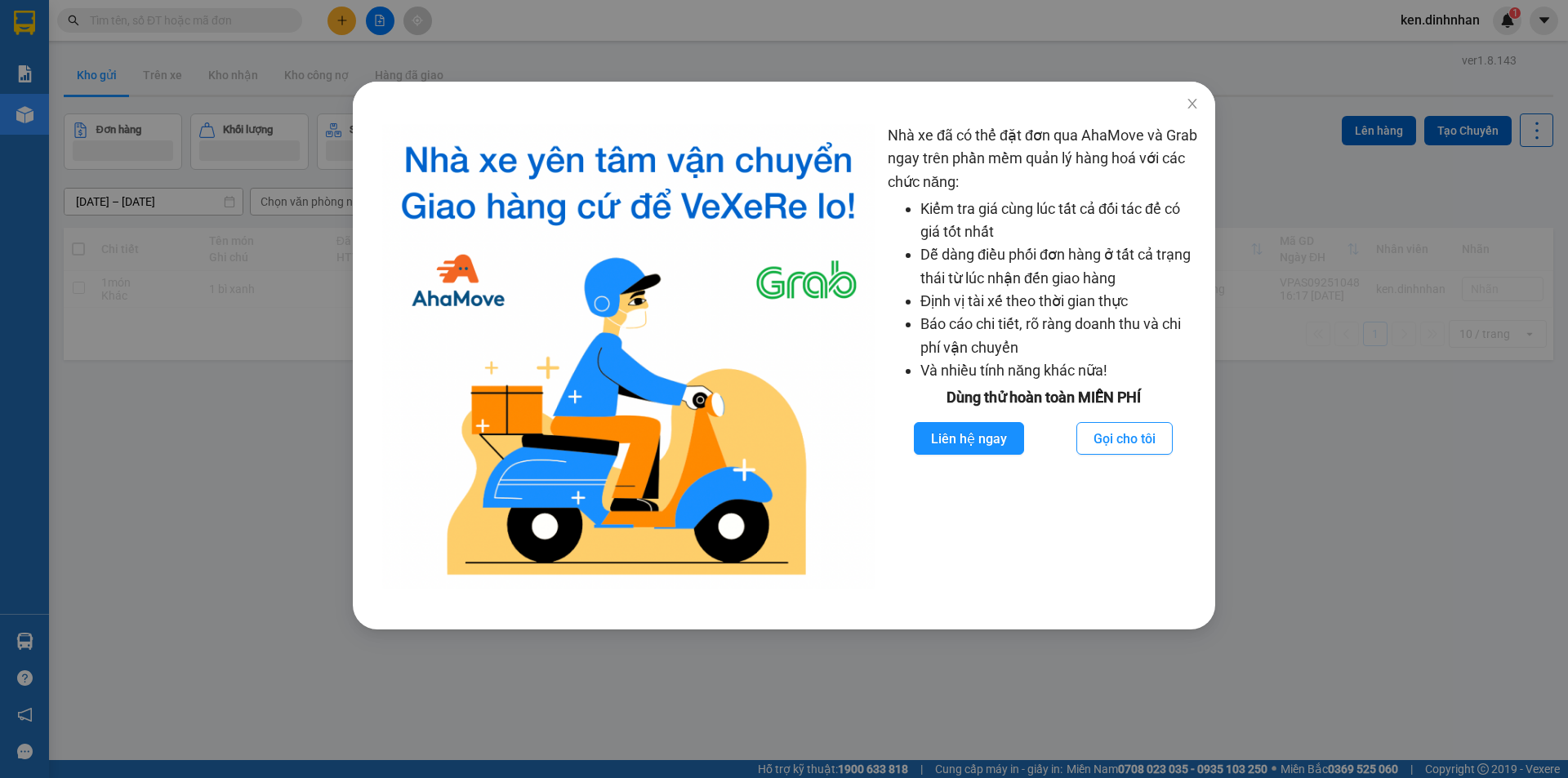
click at [175, 17] on div "Nhà xe đã có thể đặt đơn qua AhaMove và Grab ngay trên phần mềm quản lý hàng ho…" at bounding box center [784, 389] width 1568 height 778
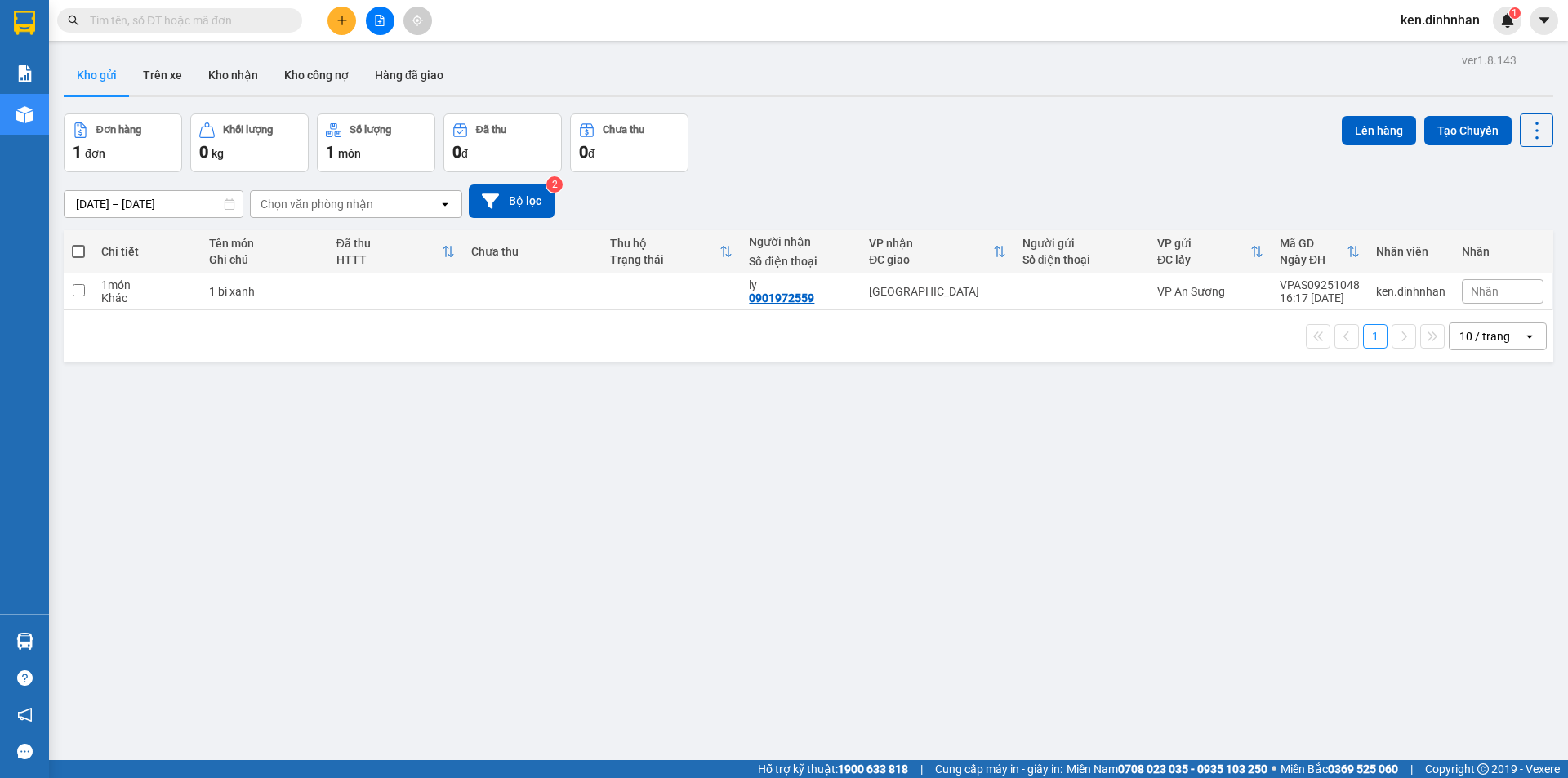
click at [210, 10] on span at bounding box center [180, 20] width 245 height 24
click at [199, 22] on input "text" at bounding box center [186, 20] width 193 height 18
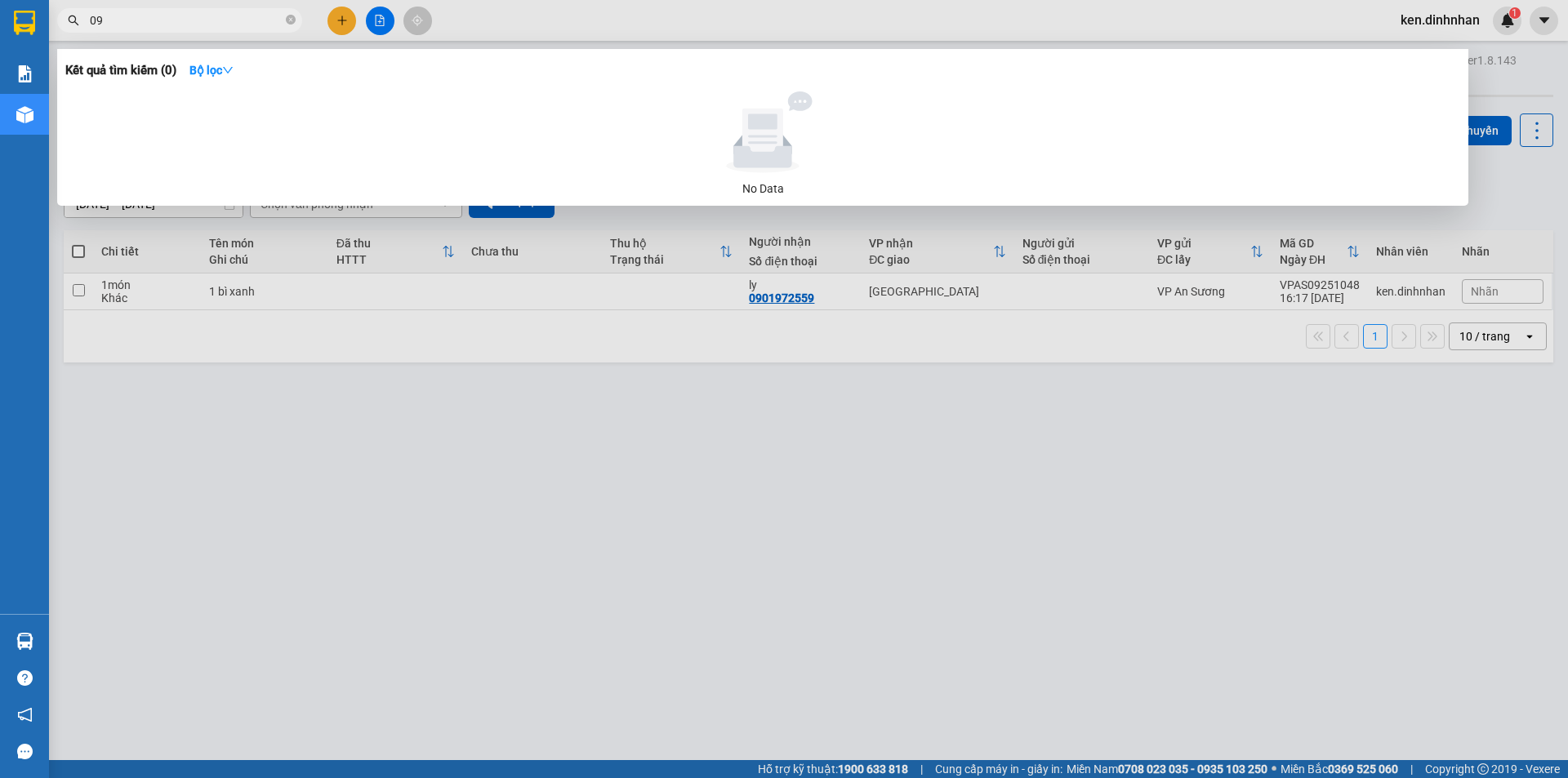
type input "0"
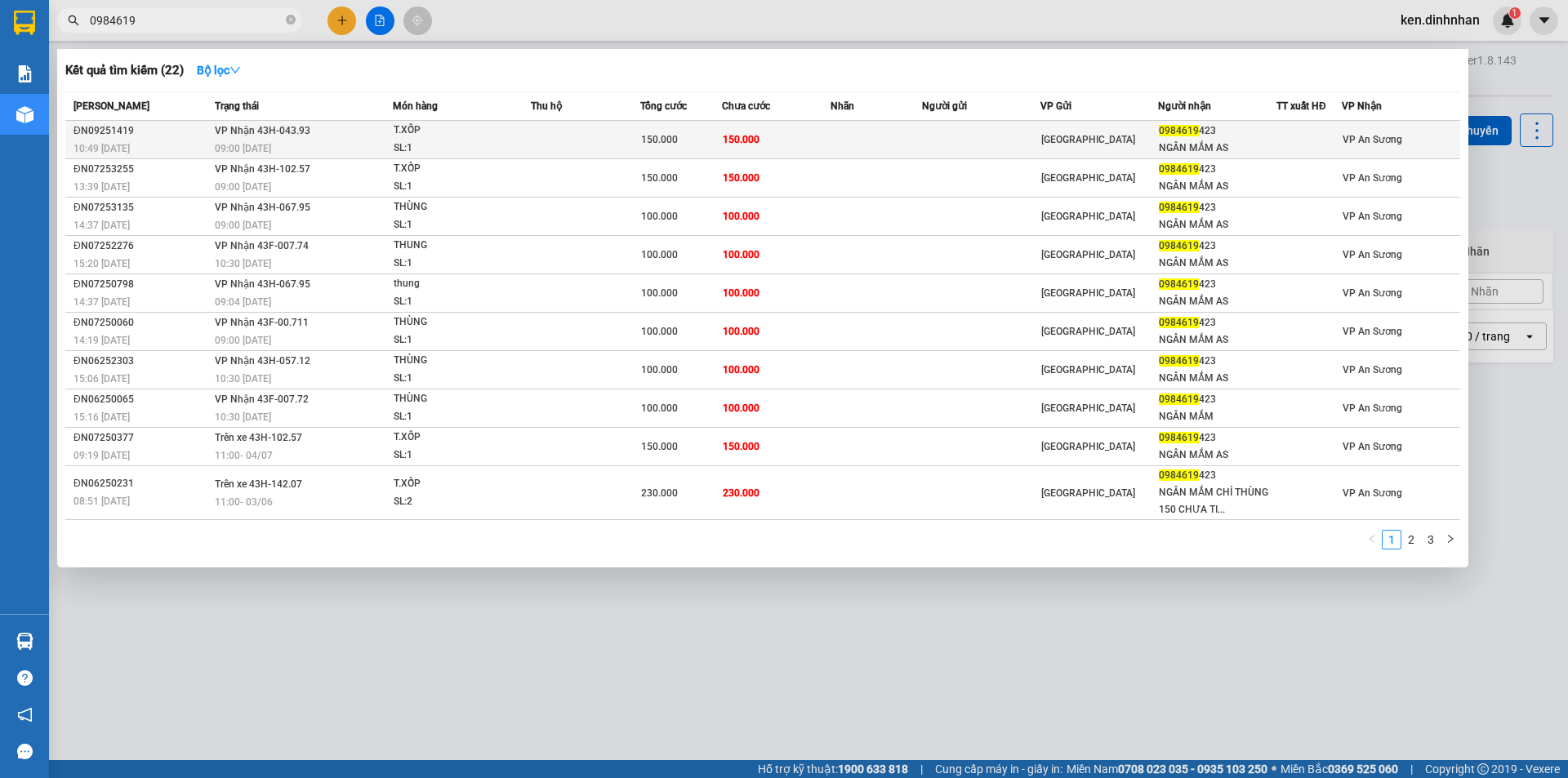
type input "0984619"
click at [433, 135] on div "T.XỐP" at bounding box center [454, 130] width 122 height 18
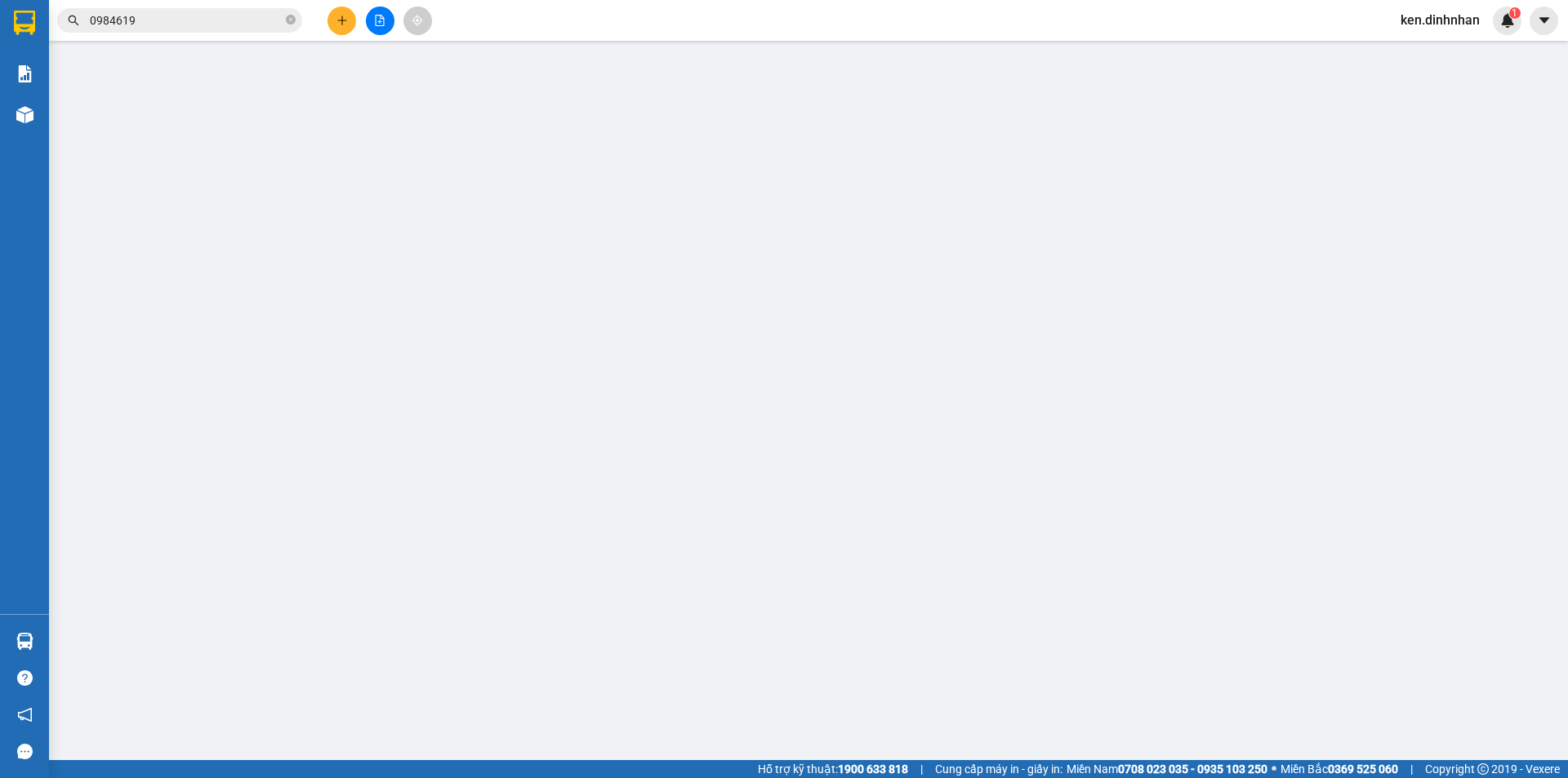
type input "0984619423"
type input "NGÂN MẮM AS"
type input "150.000"
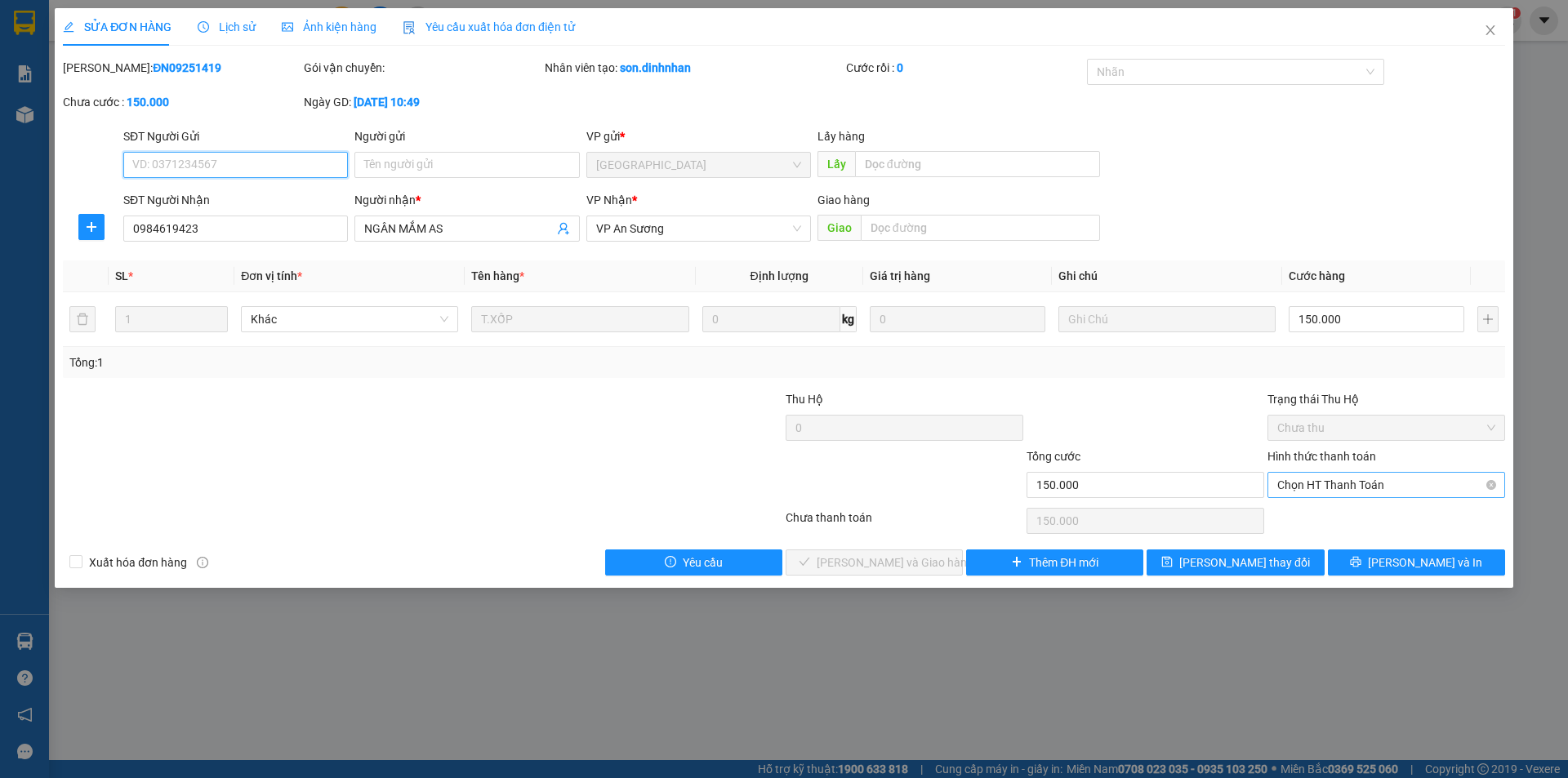
click at [1309, 478] on span "Chọn HT Thanh Toán" at bounding box center [1386, 485] width 218 height 24
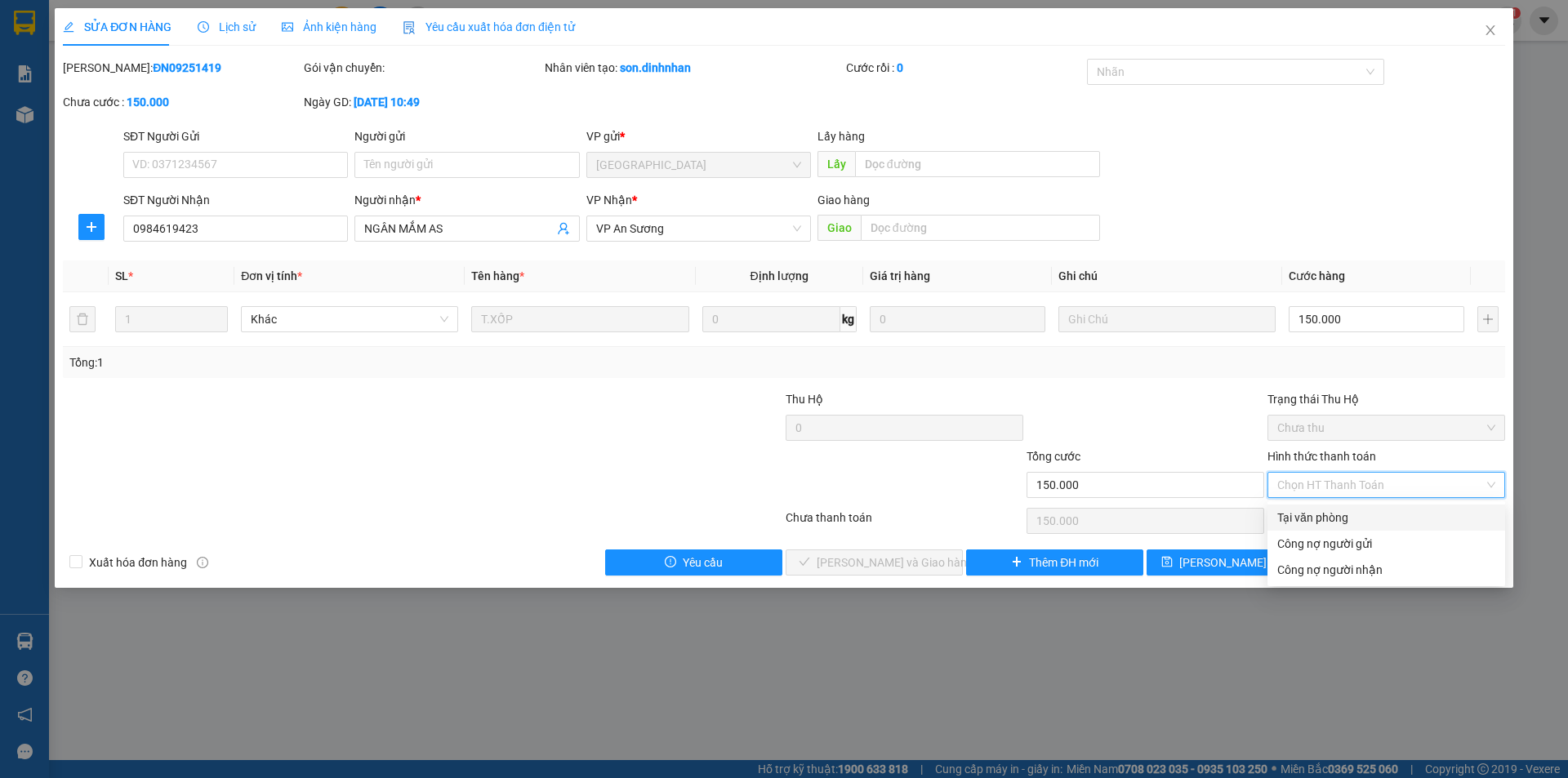
click at [1301, 507] on div "Tại văn phòng" at bounding box center [1387, 518] width 238 height 26
type input "0"
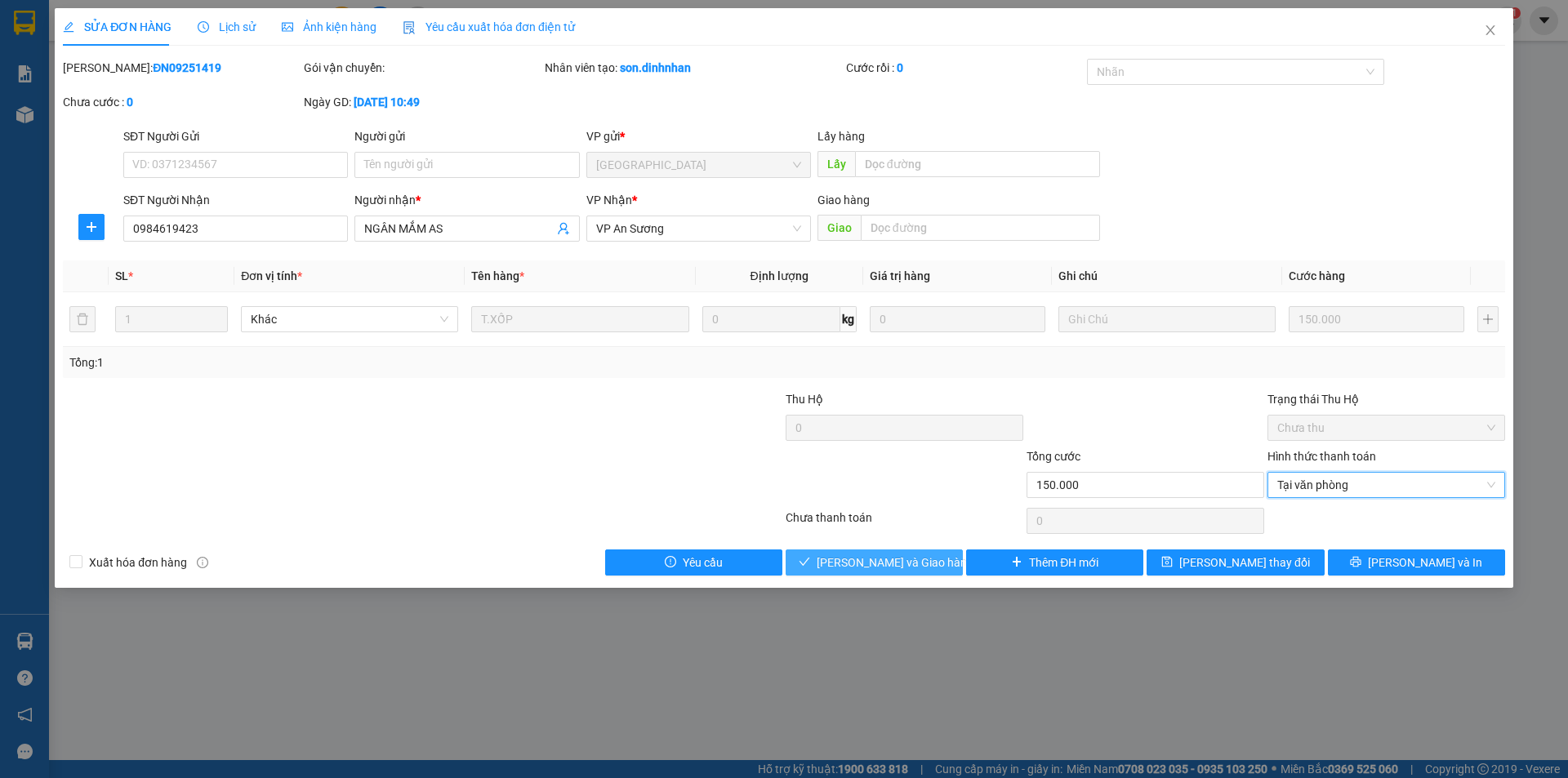
click at [905, 556] on span "[PERSON_NAME] và Giao hàng" at bounding box center [894, 563] width 157 height 18
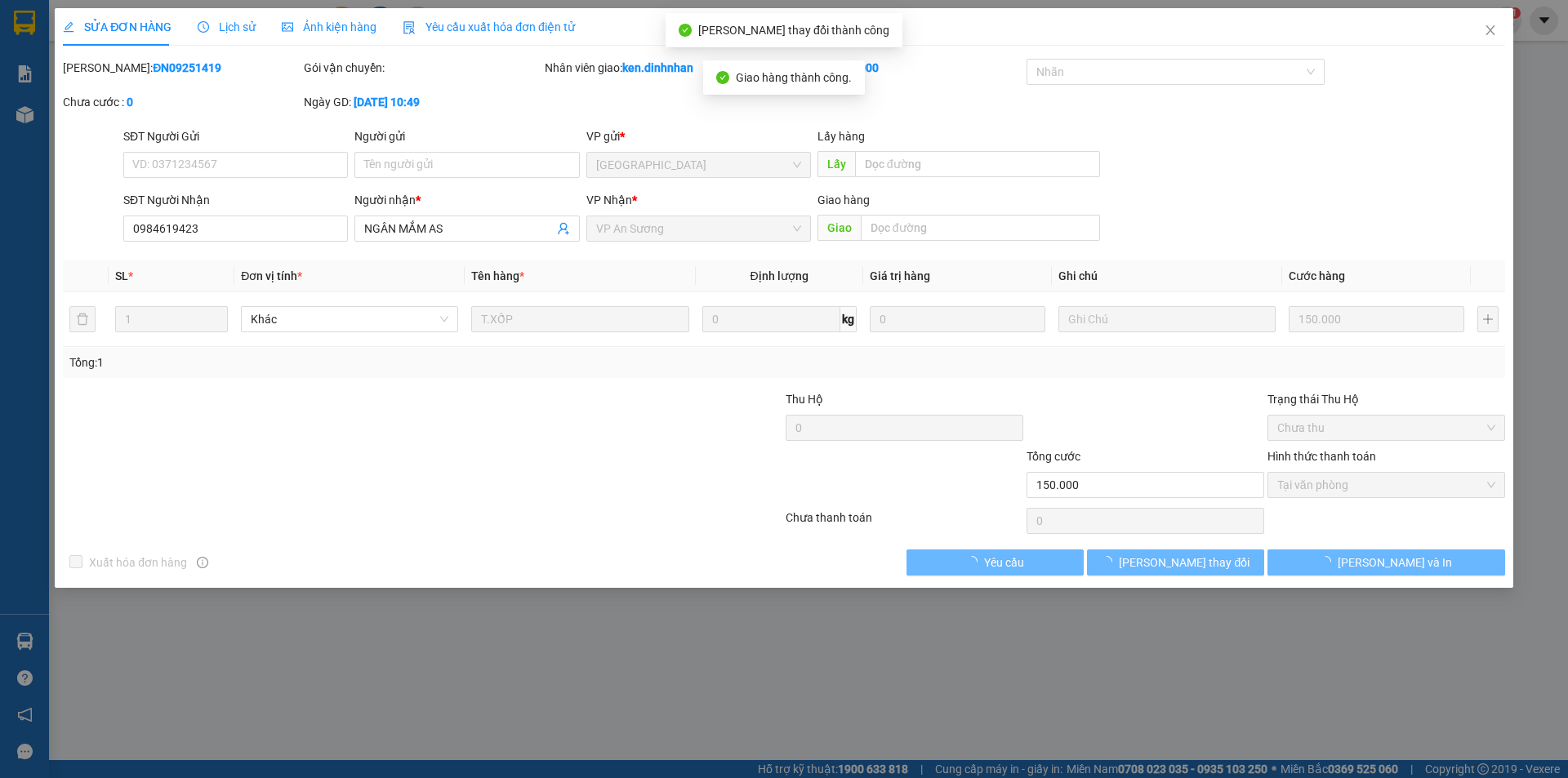
click at [306, 411] on div at bounding box center [302, 419] width 482 height 57
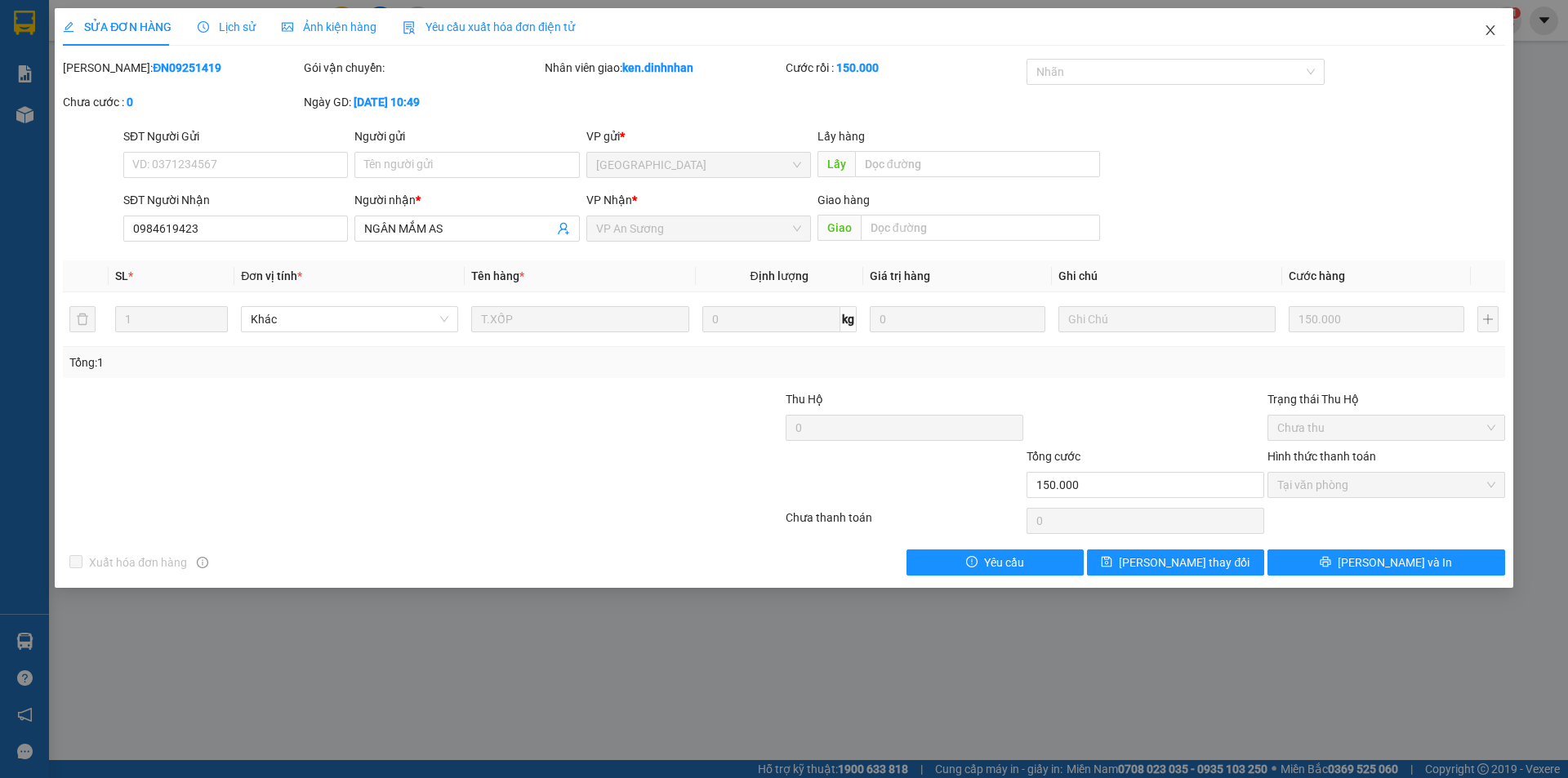
click at [1484, 34] on icon "close" at bounding box center [1490, 30] width 13 height 13
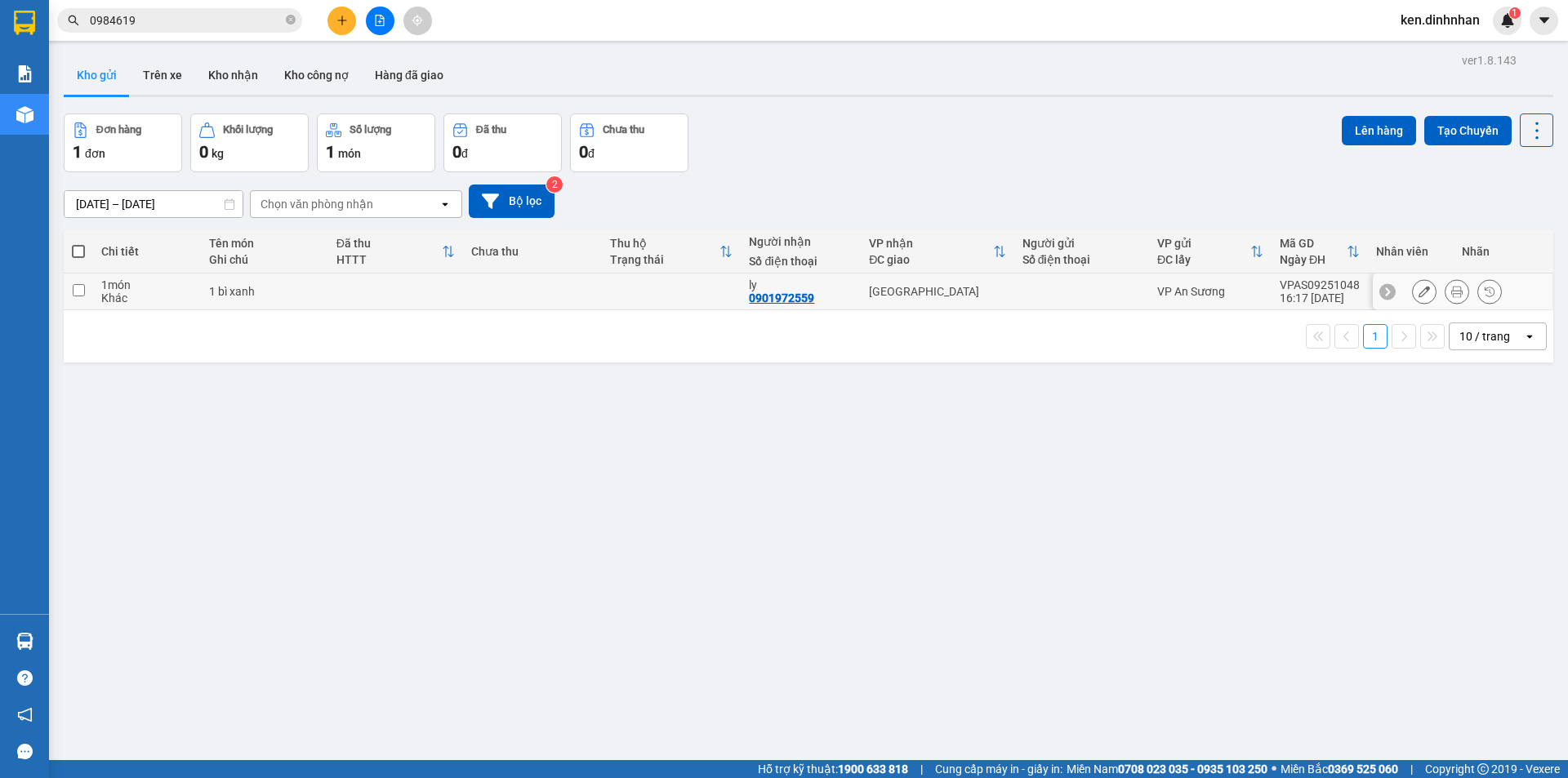
click at [912, 291] on div "[GEOGRAPHIC_DATA]" at bounding box center [937, 291] width 136 height 13
checkbox input "true"
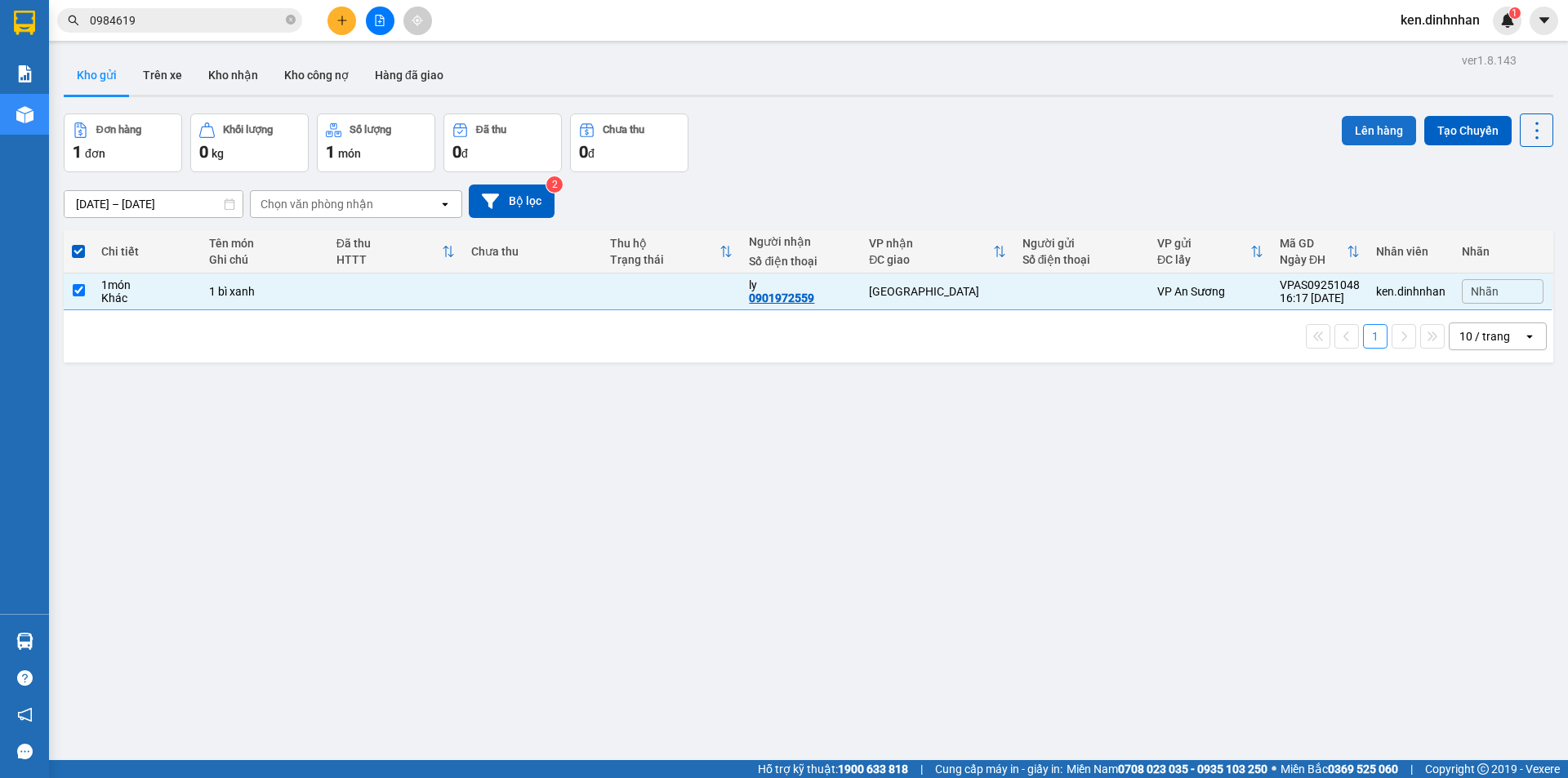
drag, startPoint x: 1372, startPoint y: 134, endPoint x: 1347, endPoint y: 130, distance: 25.3
click at [1362, 133] on button "Lên hàng" at bounding box center [1379, 131] width 75 height 30
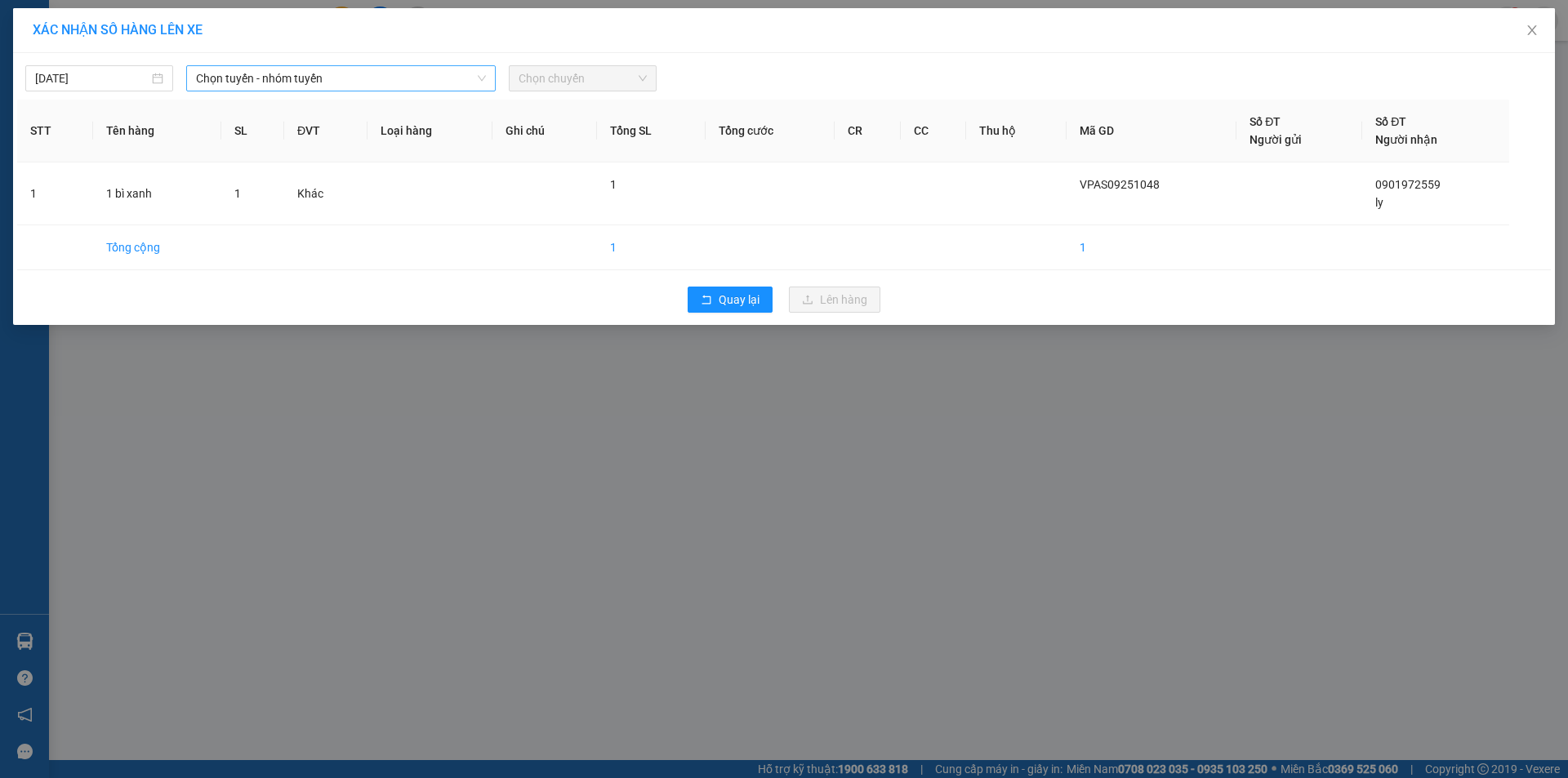
drag, startPoint x: 399, startPoint y: 80, endPoint x: 395, endPoint y: 89, distance: 9.8
click at [398, 82] on span "Chọn tuyến - nhóm tuyến" at bounding box center [341, 78] width 290 height 24
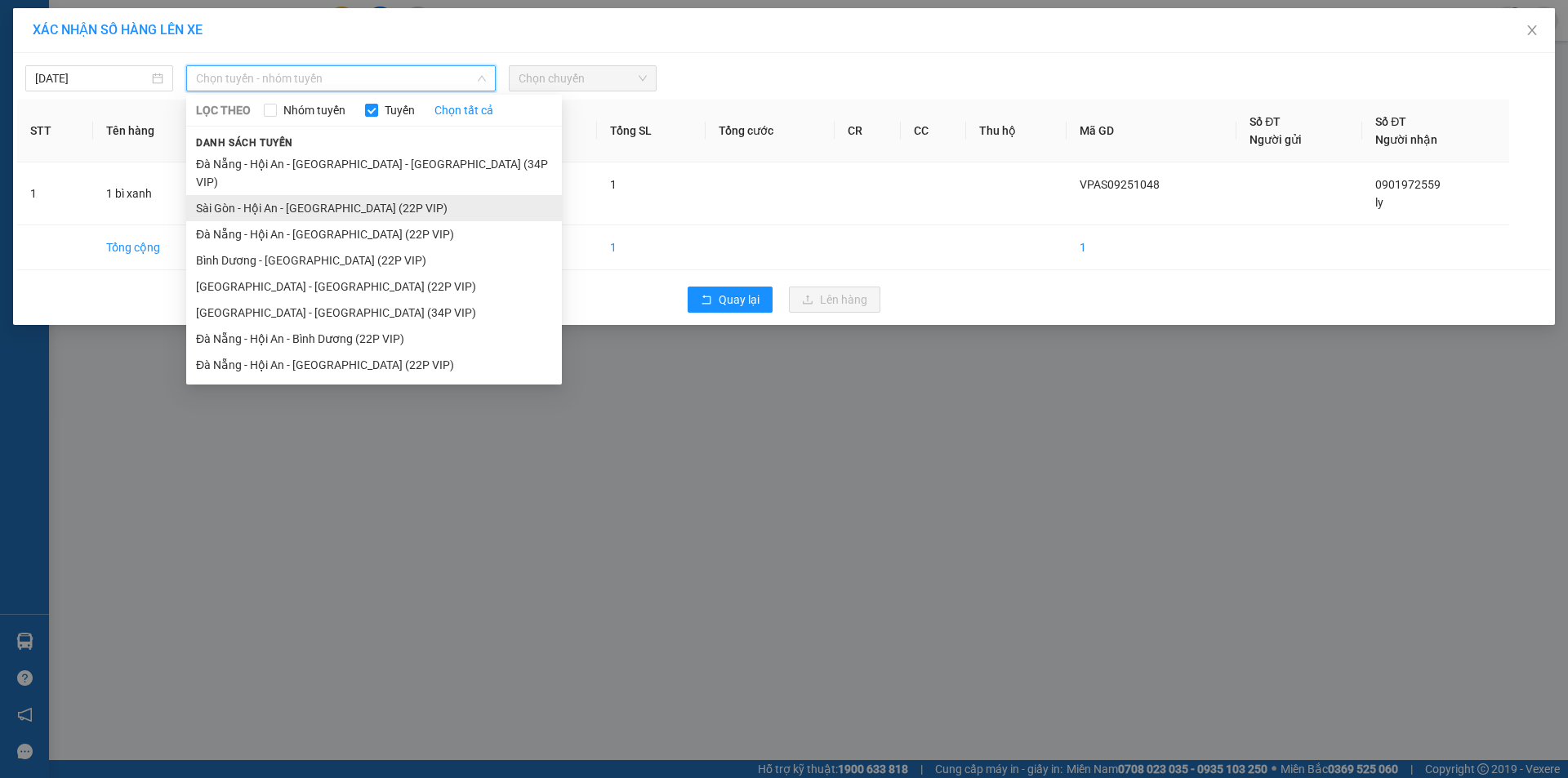
click at [359, 195] on li "Sài Gòn - Hội An - [GEOGRAPHIC_DATA] (22P VIP)" at bounding box center [373, 208] width 376 height 26
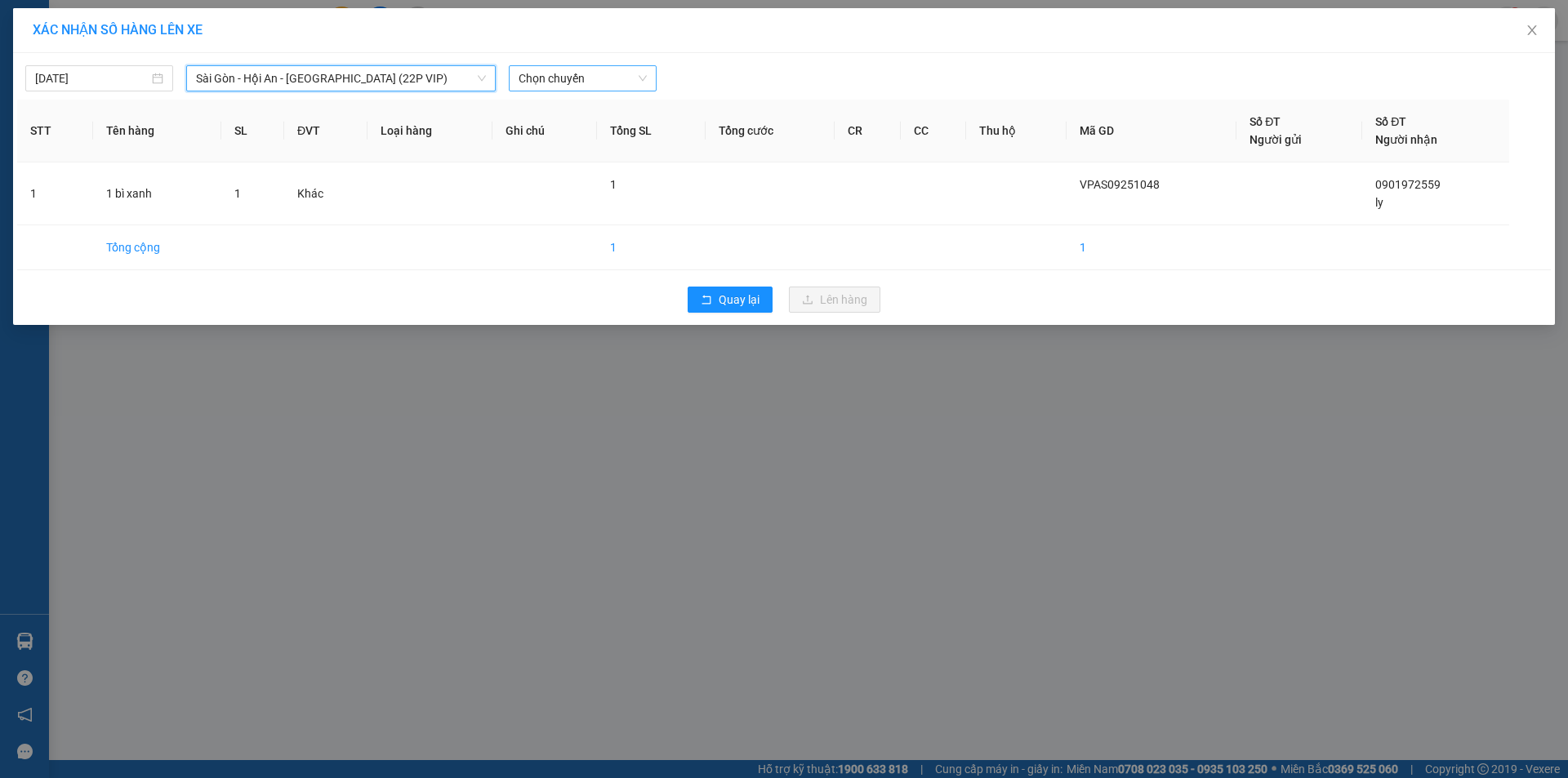
click at [591, 78] on span "Chọn chuyến" at bounding box center [583, 78] width 128 height 24
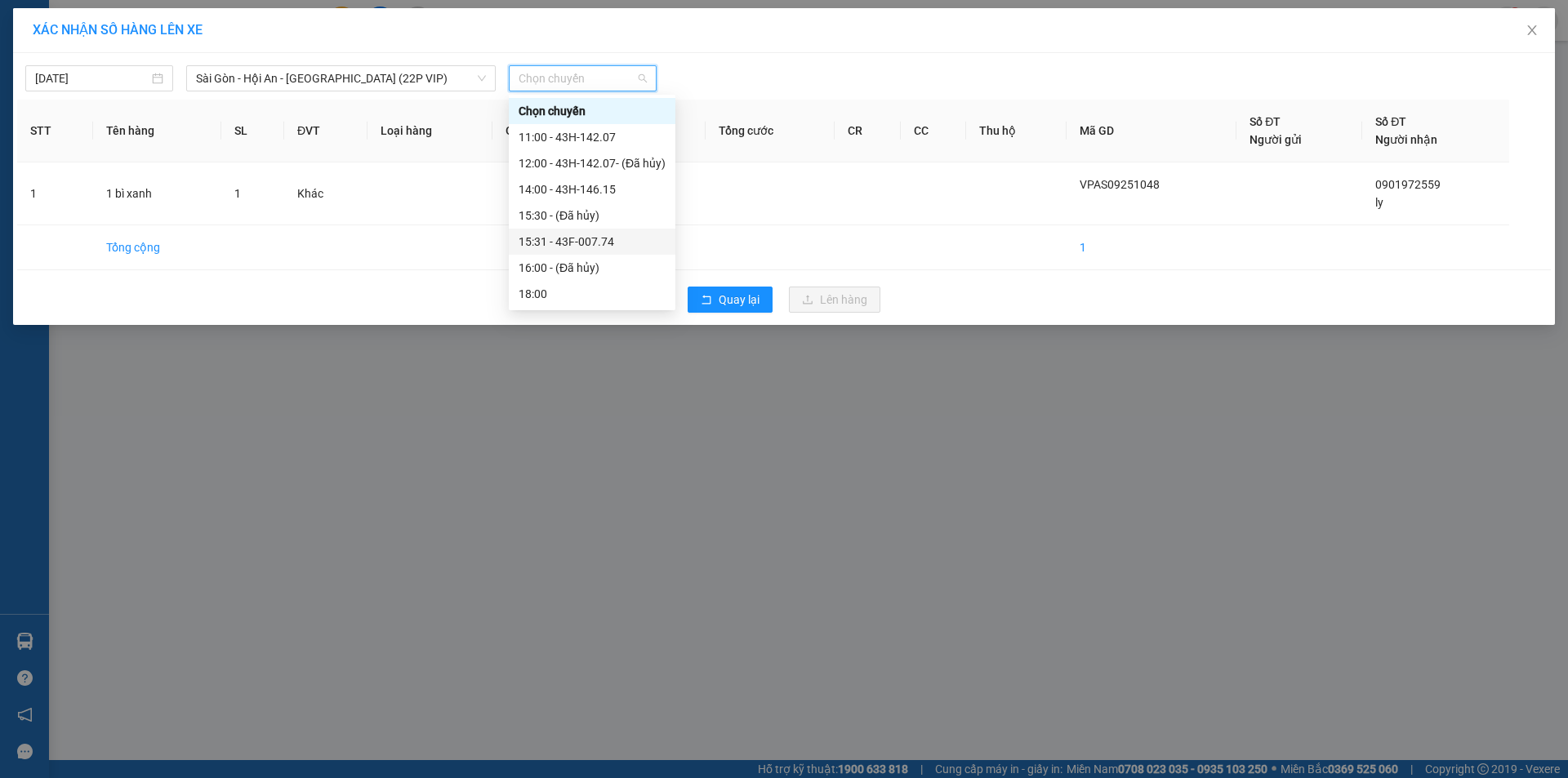
click at [601, 250] on div "15:31 - 43F-007.74" at bounding box center [591, 241] width 147 height 18
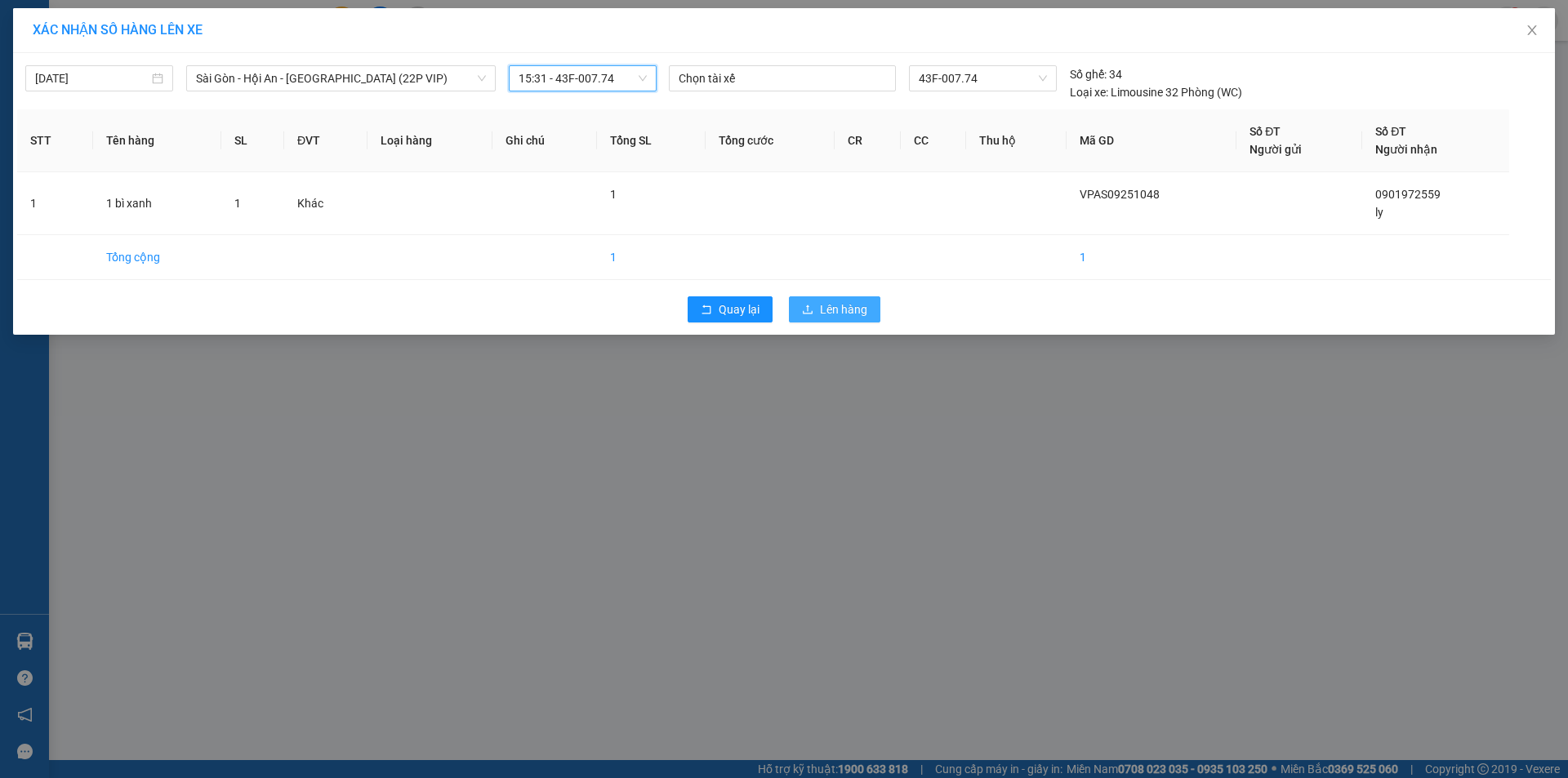
click at [813, 307] on icon "upload" at bounding box center [807, 309] width 11 height 11
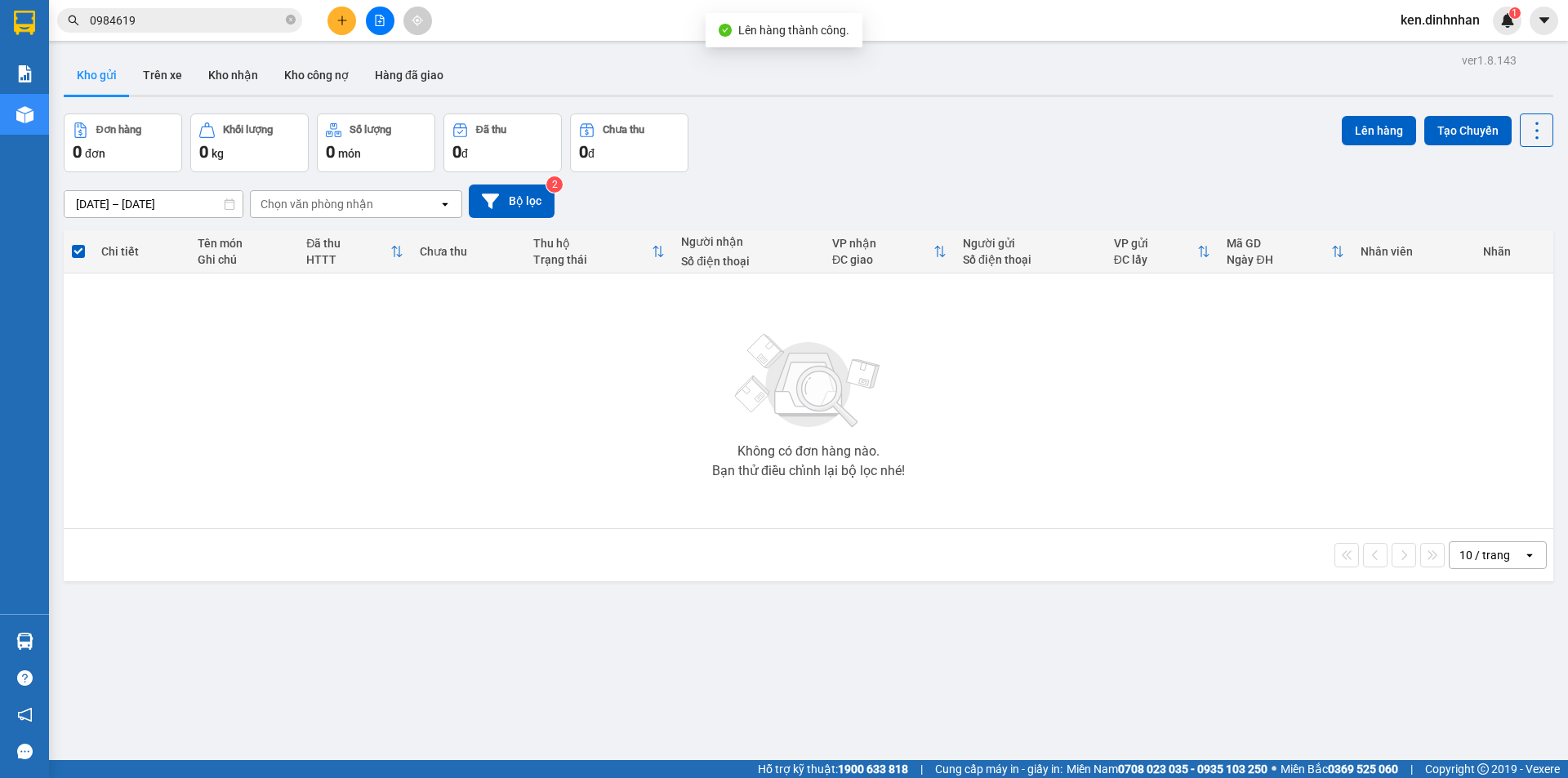
click at [1466, 15] on span "ken.dinhnhan" at bounding box center [1440, 20] width 105 height 21
click at [1446, 57] on span "Đăng xuất" at bounding box center [1447, 50] width 71 height 18
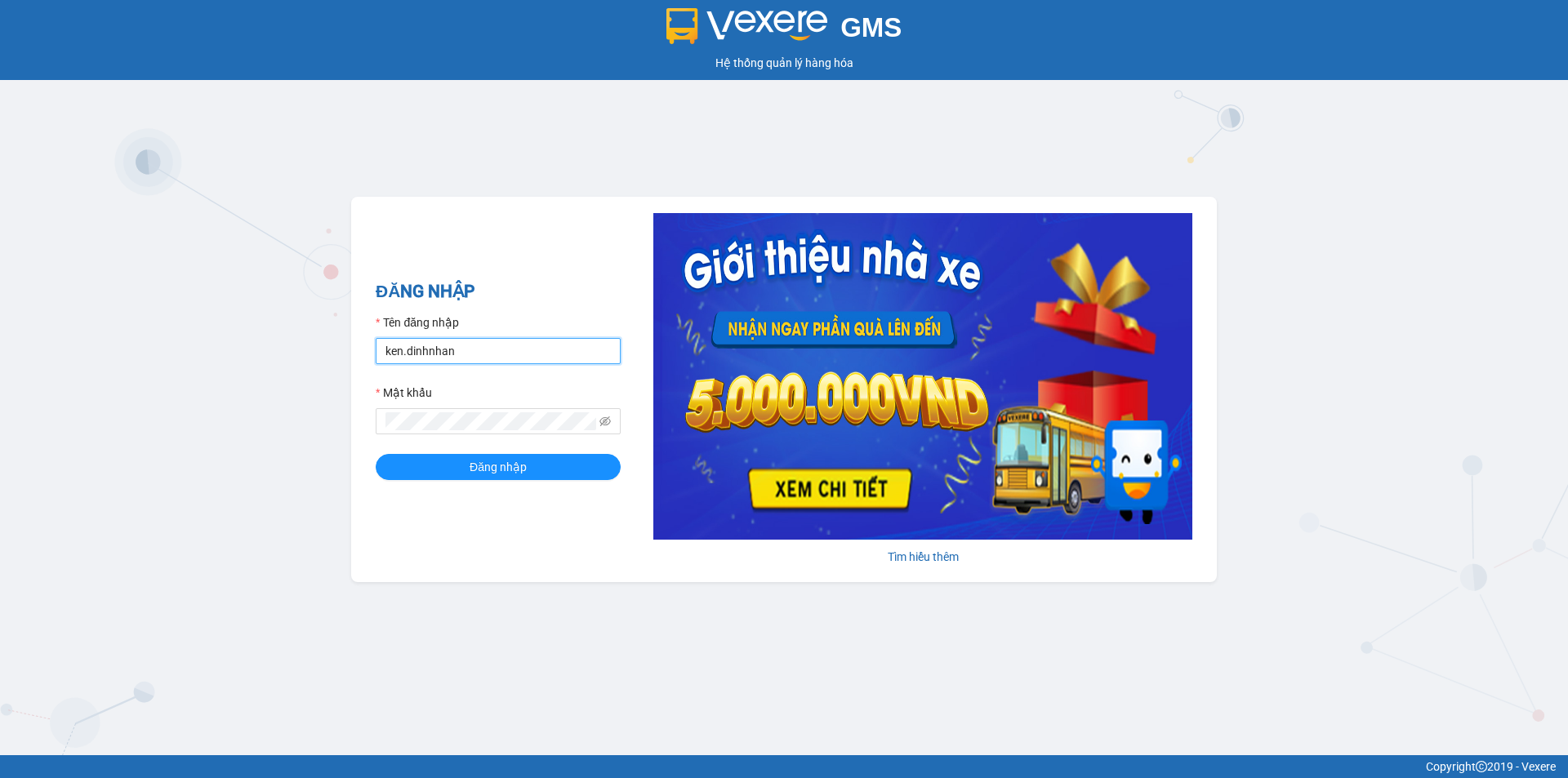
click at [495, 354] on input "ken.dinhnhan" at bounding box center [498, 351] width 245 height 26
type input "trang.dinhnhan"
click at [472, 463] on span "Đăng nhập" at bounding box center [498, 467] width 57 height 18
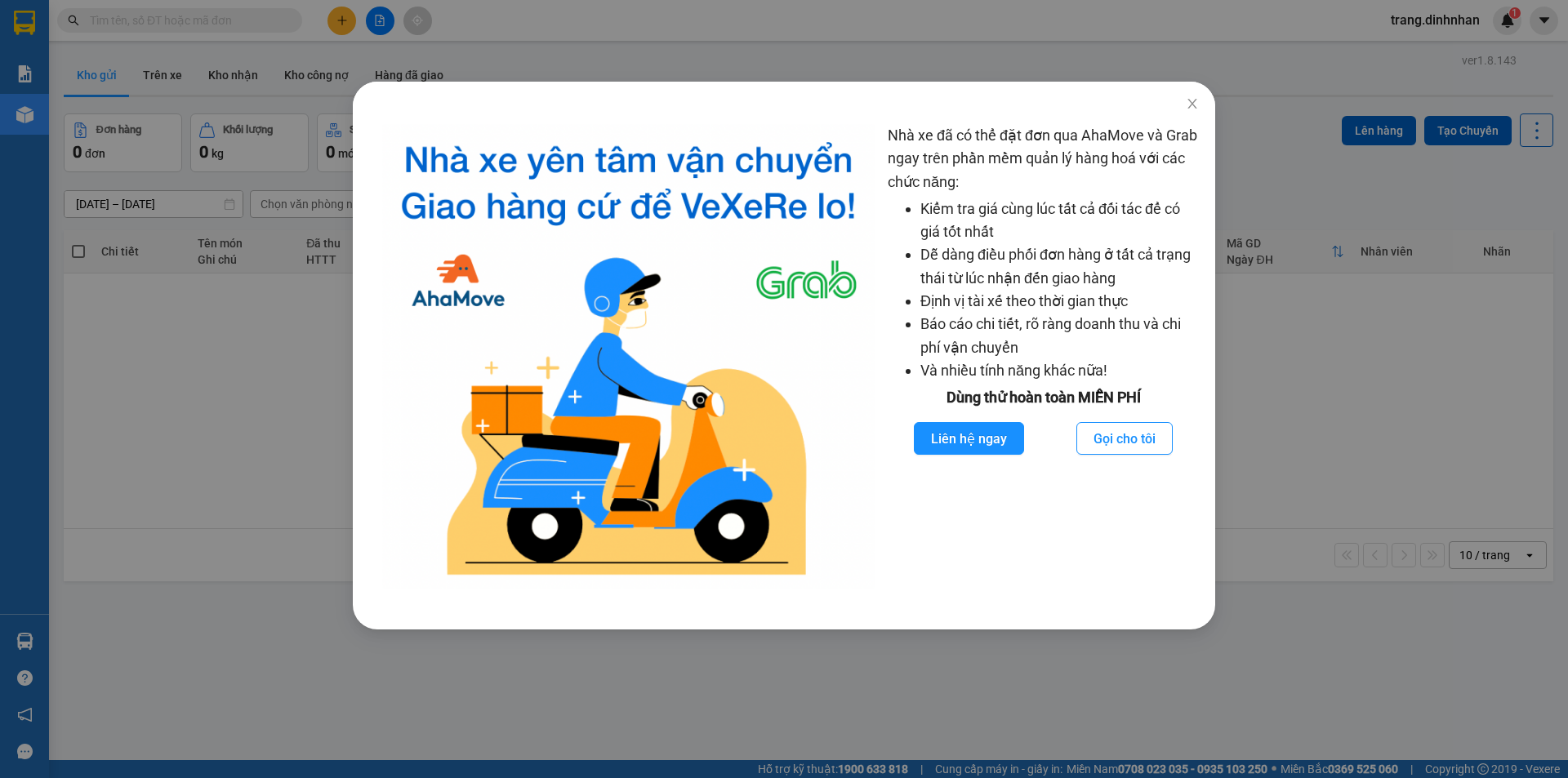
drag, startPoint x: 165, startPoint y: 472, endPoint x: 47, endPoint y: 52, distance: 436.3
click at [168, 464] on div "Nhà xe đã có thể đặt đơn qua AhaMove và Grab ngay trên phần mềm quản lý hàng ho…" at bounding box center [784, 389] width 1568 height 778
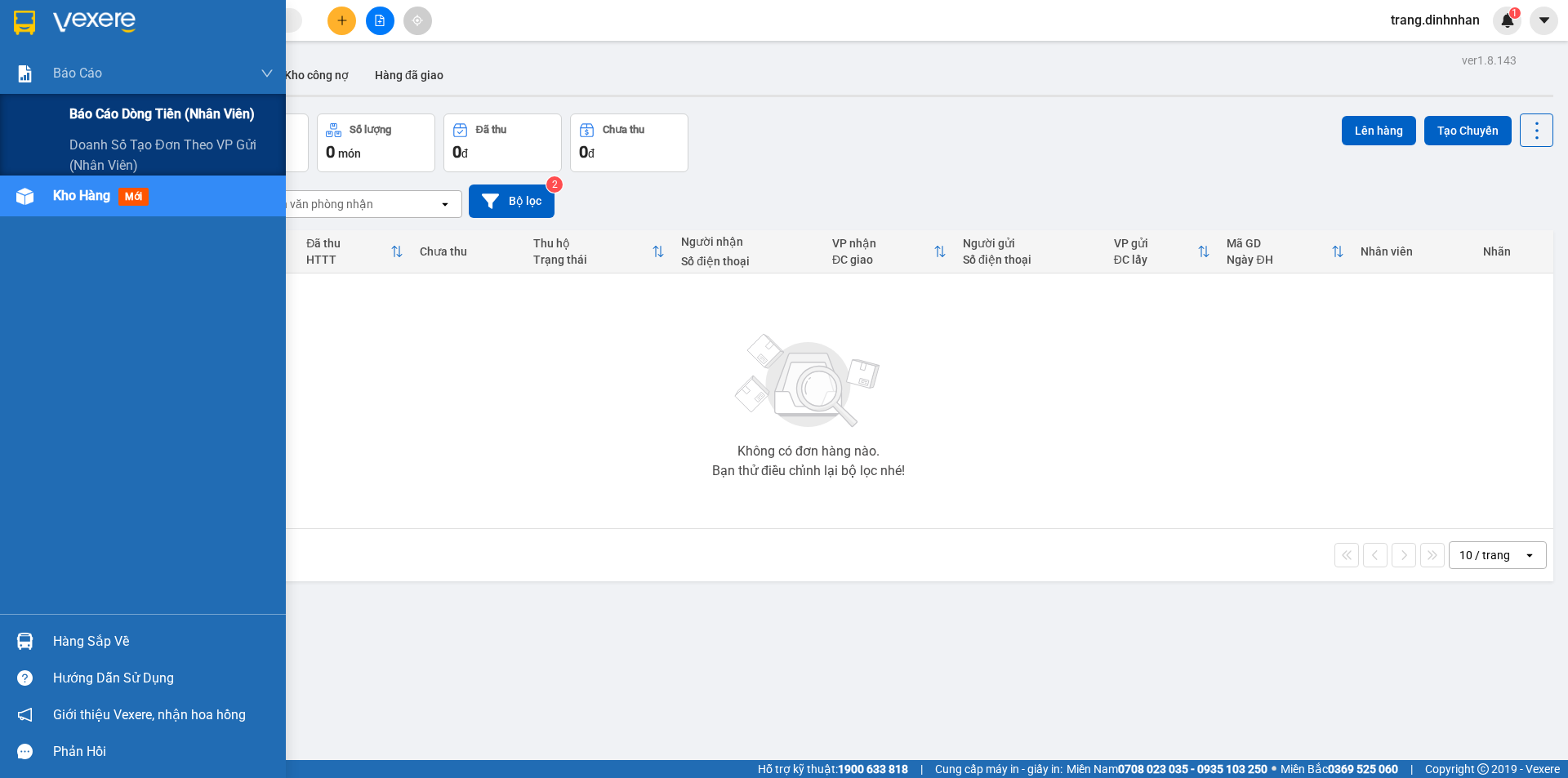
click at [132, 109] on span "Báo cáo dòng tiền (nhân viên)" at bounding box center [161, 114] width 185 height 21
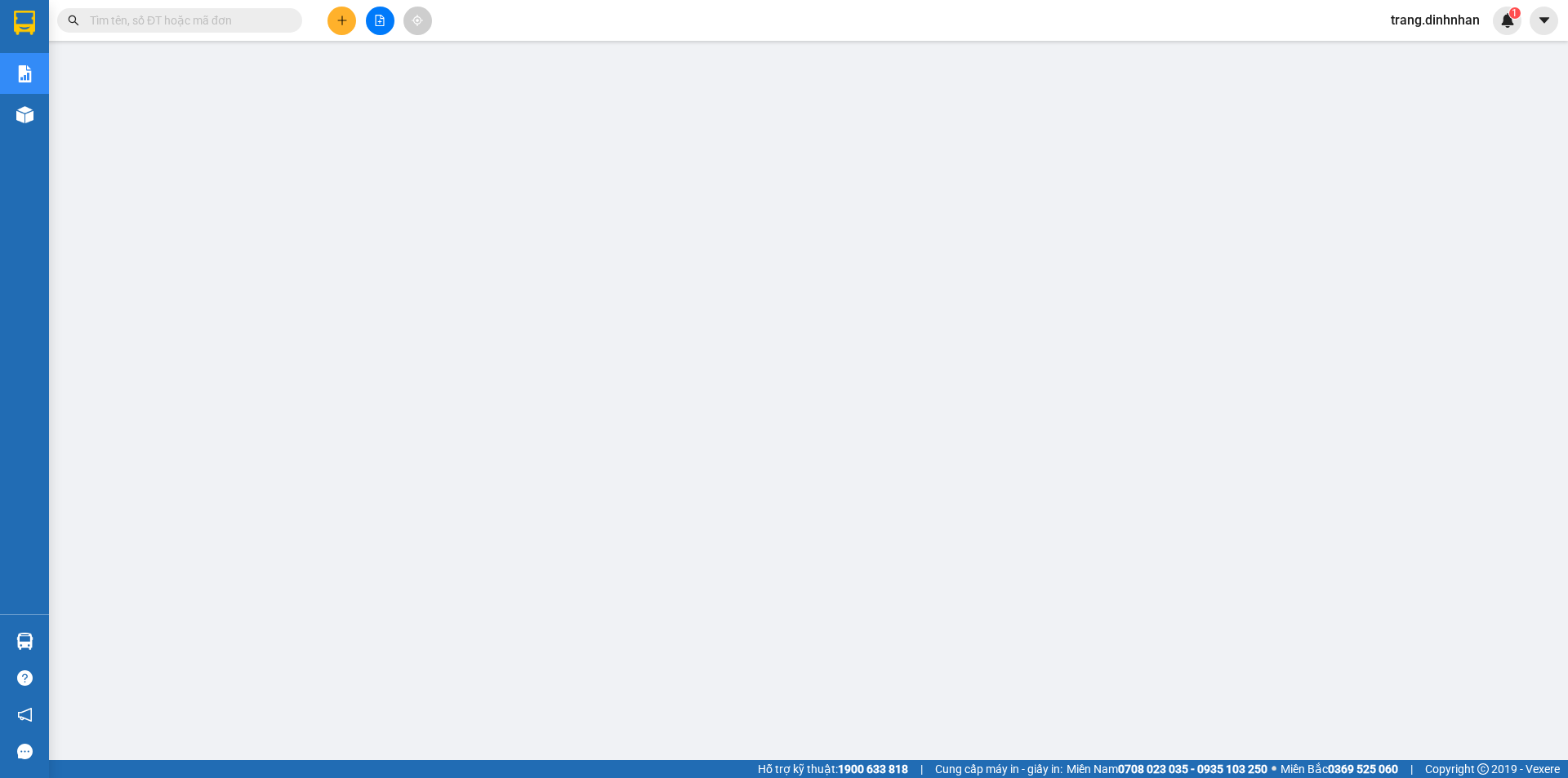
click at [1444, 22] on span "trang.dinhnhan" at bounding box center [1435, 20] width 115 height 21
click at [1426, 56] on span "Đăng xuất" at bounding box center [1442, 50] width 82 height 18
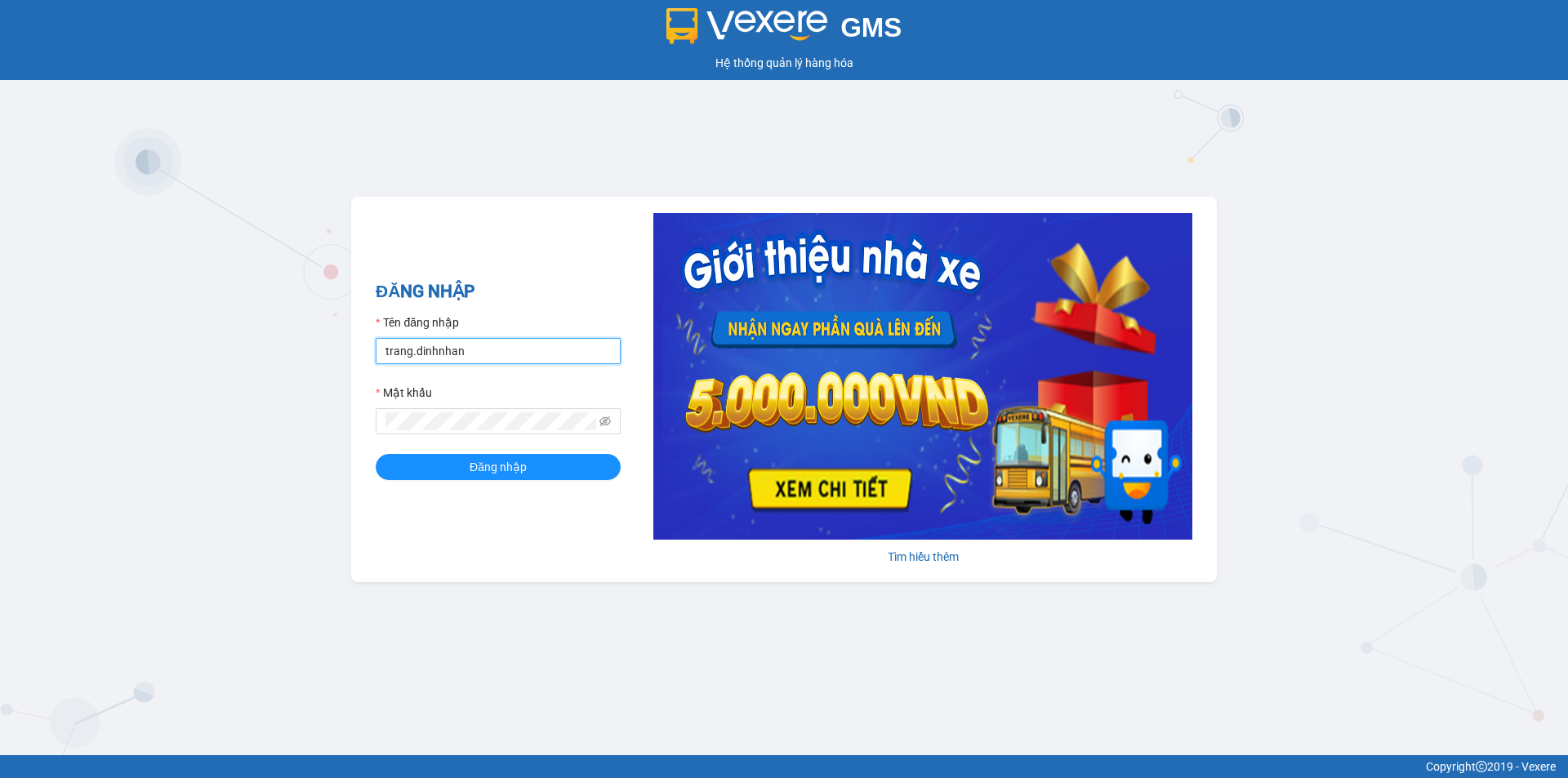
click at [570, 346] on input "trang.dinhnhan" at bounding box center [498, 351] width 245 height 26
type input "ken.dinhnhan"
click at [486, 473] on span "Đăng nhập" at bounding box center [498, 467] width 57 height 18
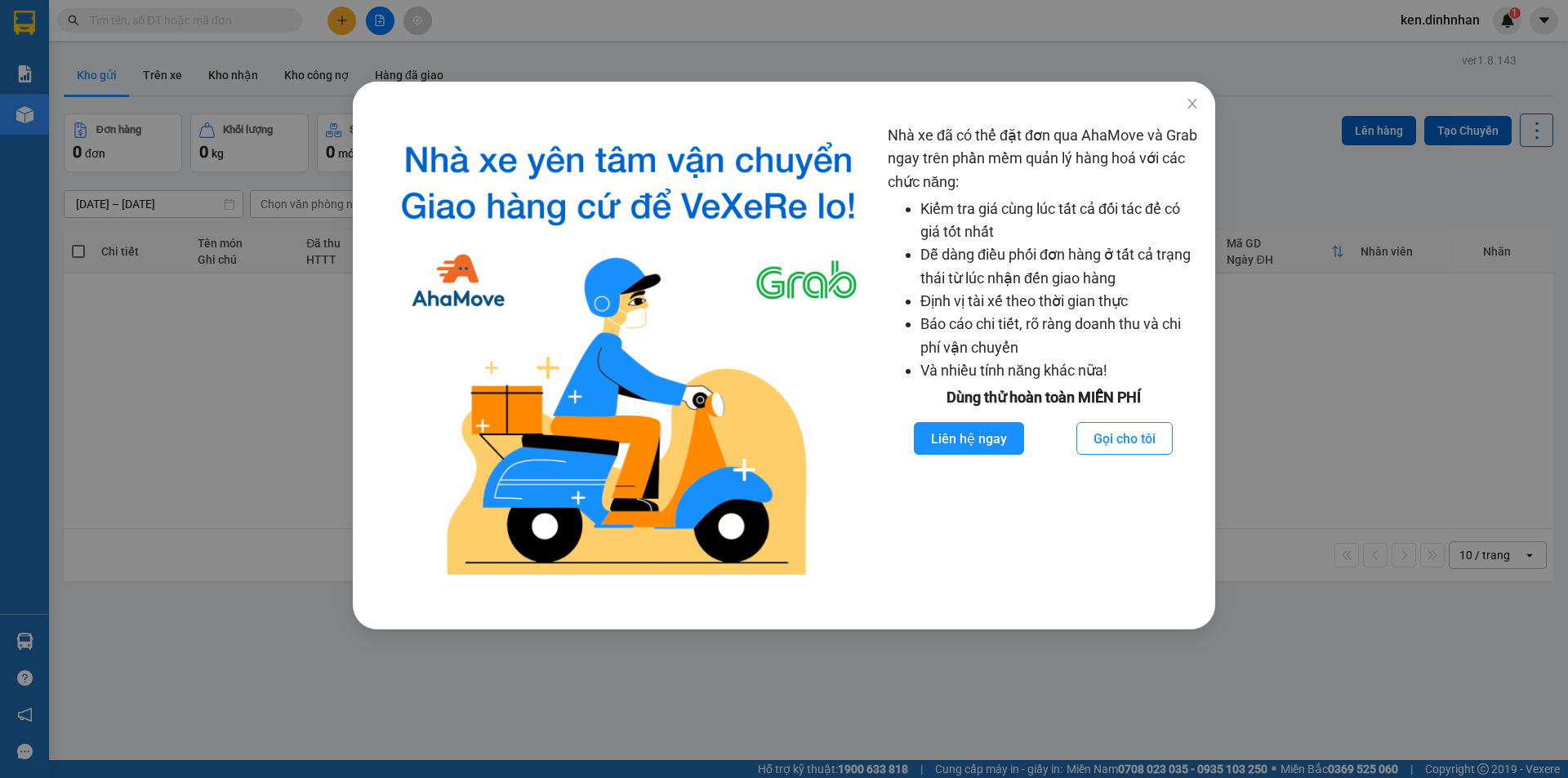
drag, startPoint x: 221, startPoint y: 556, endPoint x: 193, endPoint y: 185, distance: 372.1
click at [223, 540] on div "Nhà xe đã có thể đặt đơn qua AhaMove và Grab ngay trên phần mềm quản lý hàng ho…" at bounding box center [784, 389] width 1568 height 778
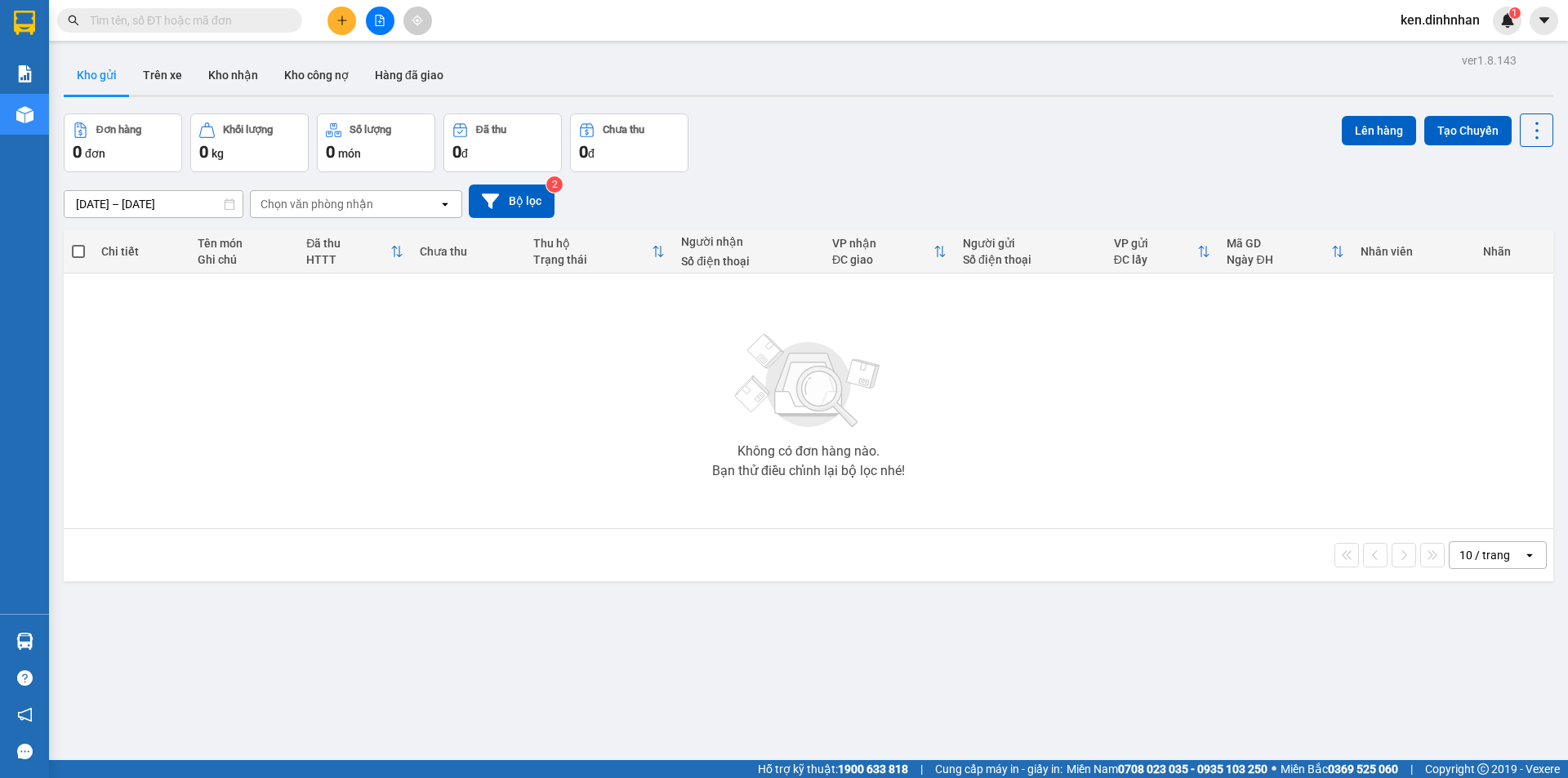
click at [240, 24] on input "text" at bounding box center [186, 20] width 193 height 18
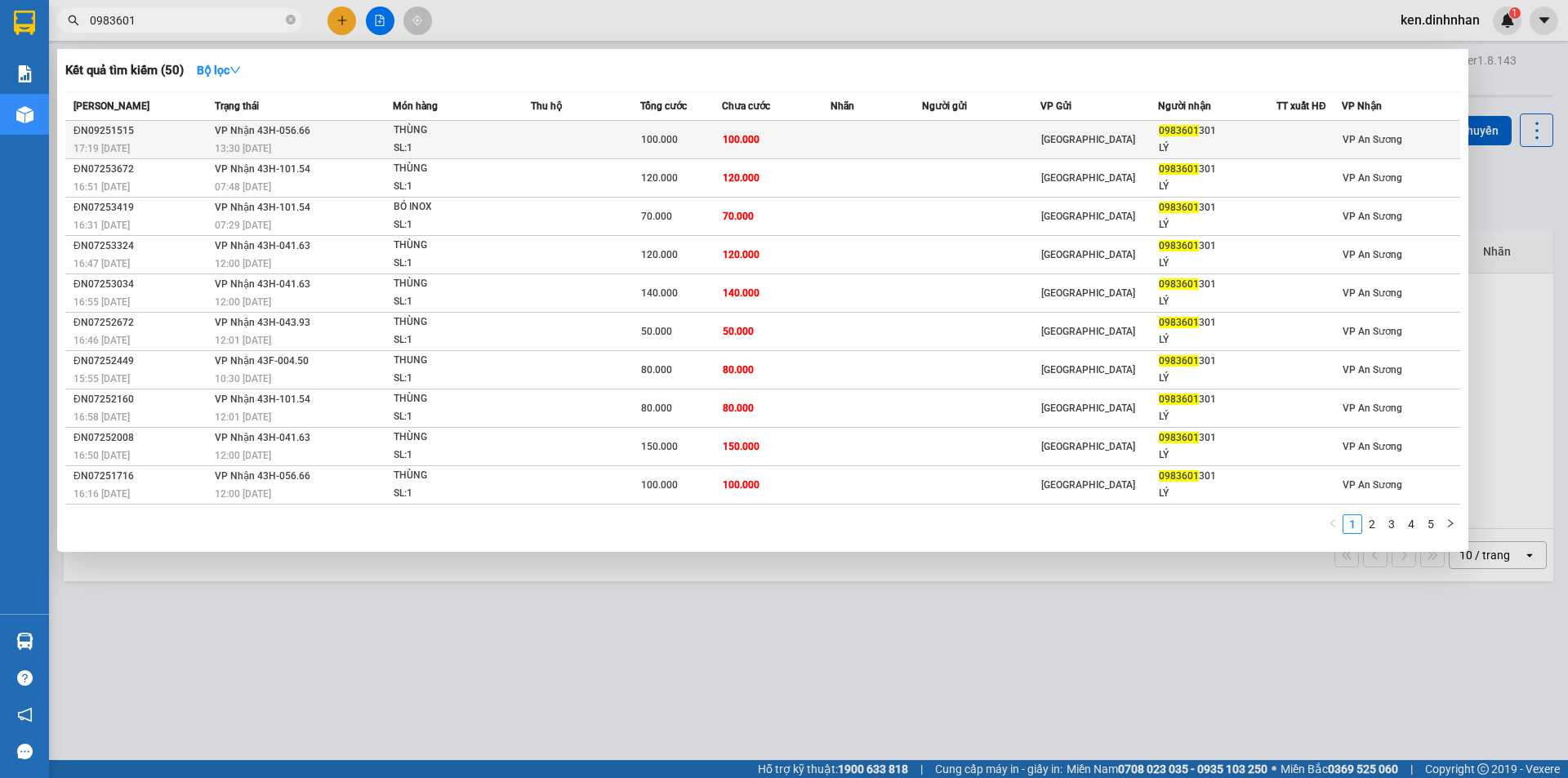
type input "0983601"
click at [477, 141] on div "SL: 1" at bounding box center [454, 148] width 122 height 18
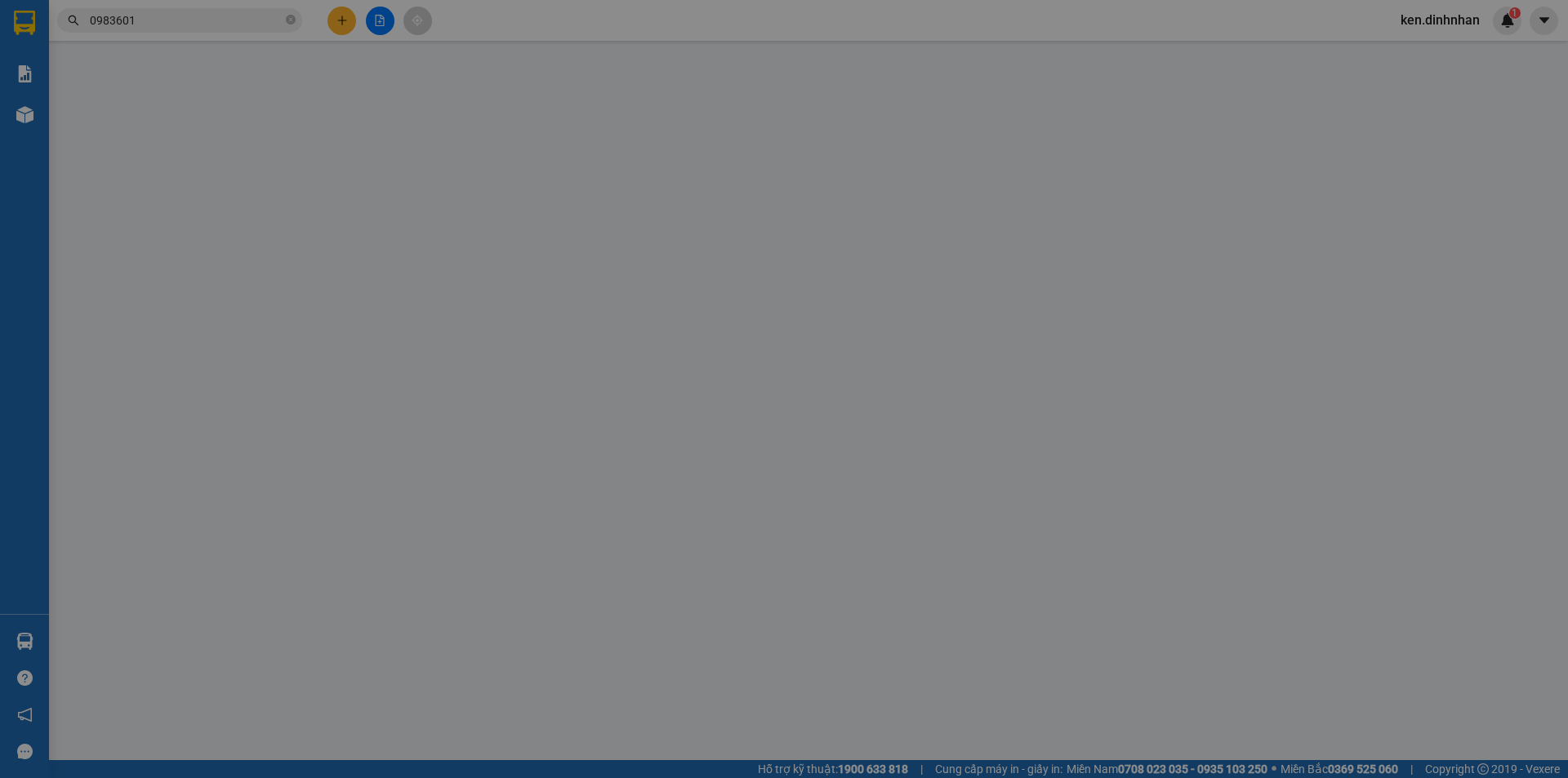
type input "0983601301"
type input "LÝ"
type input "100.000"
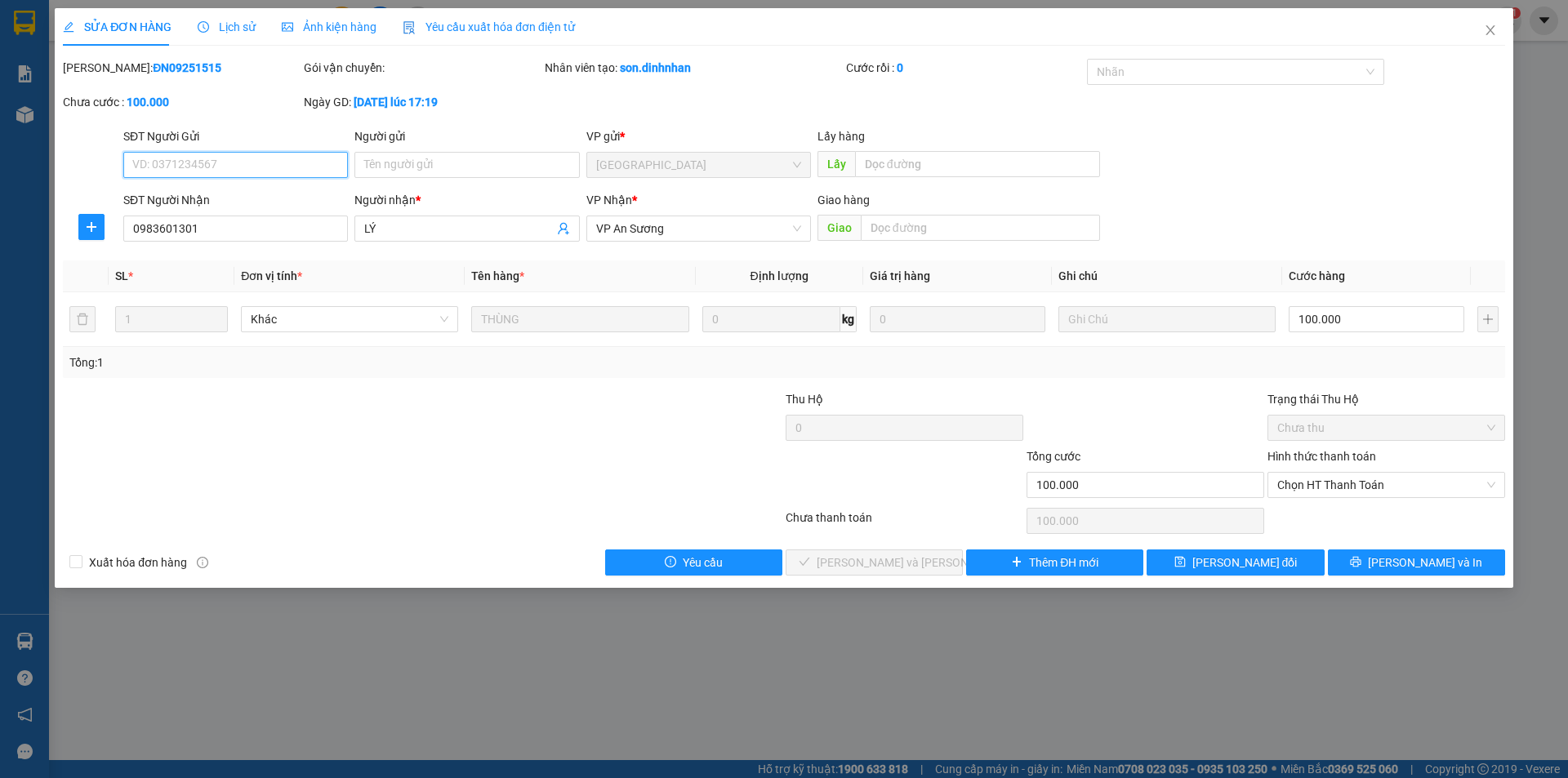
drag, startPoint x: 1375, startPoint y: 486, endPoint x: 1317, endPoint y: 501, distance: 59.9
click at [1373, 486] on span "Chọn HT Thanh Toán" at bounding box center [1386, 485] width 218 height 24
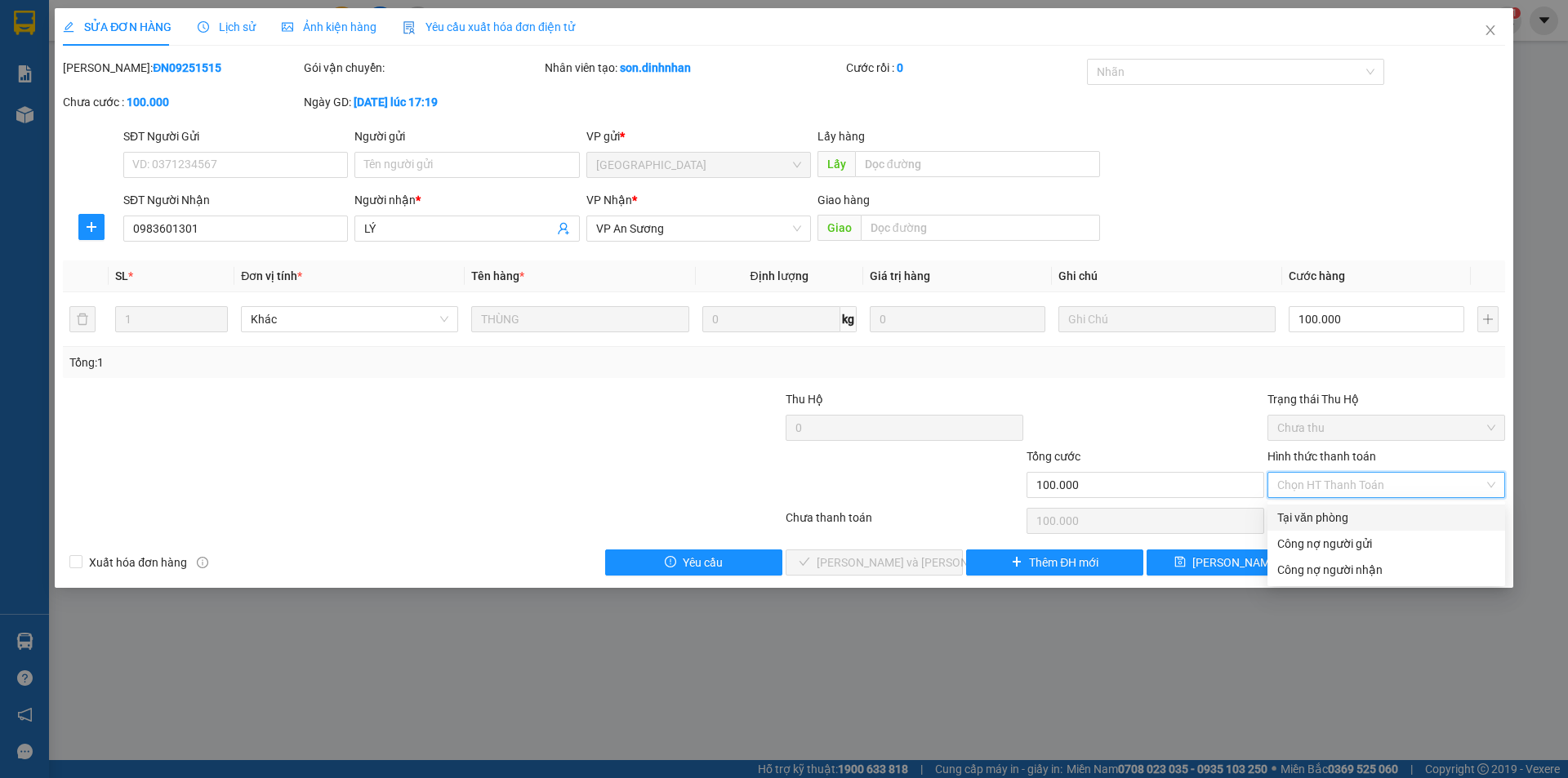
click at [1296, 514] on div "Tại văn phòng" at bounding box center [1386, 518] width 218 height 18
type input "0"
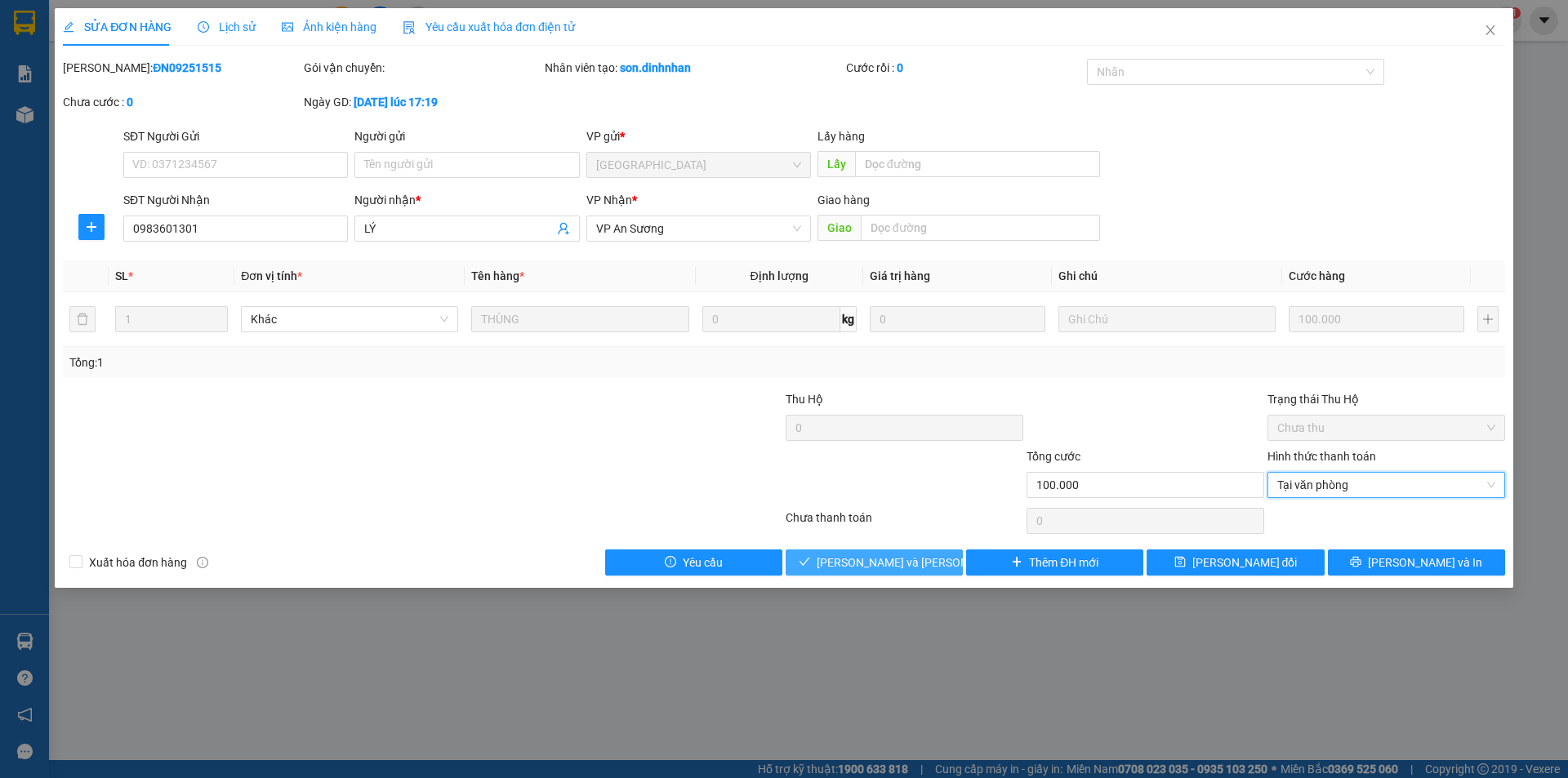
click at [861, 557] on span "[PERSON_NAME] và [PERSON_NAME] hàng" at bounding box center [926, 563] width 221 height 18
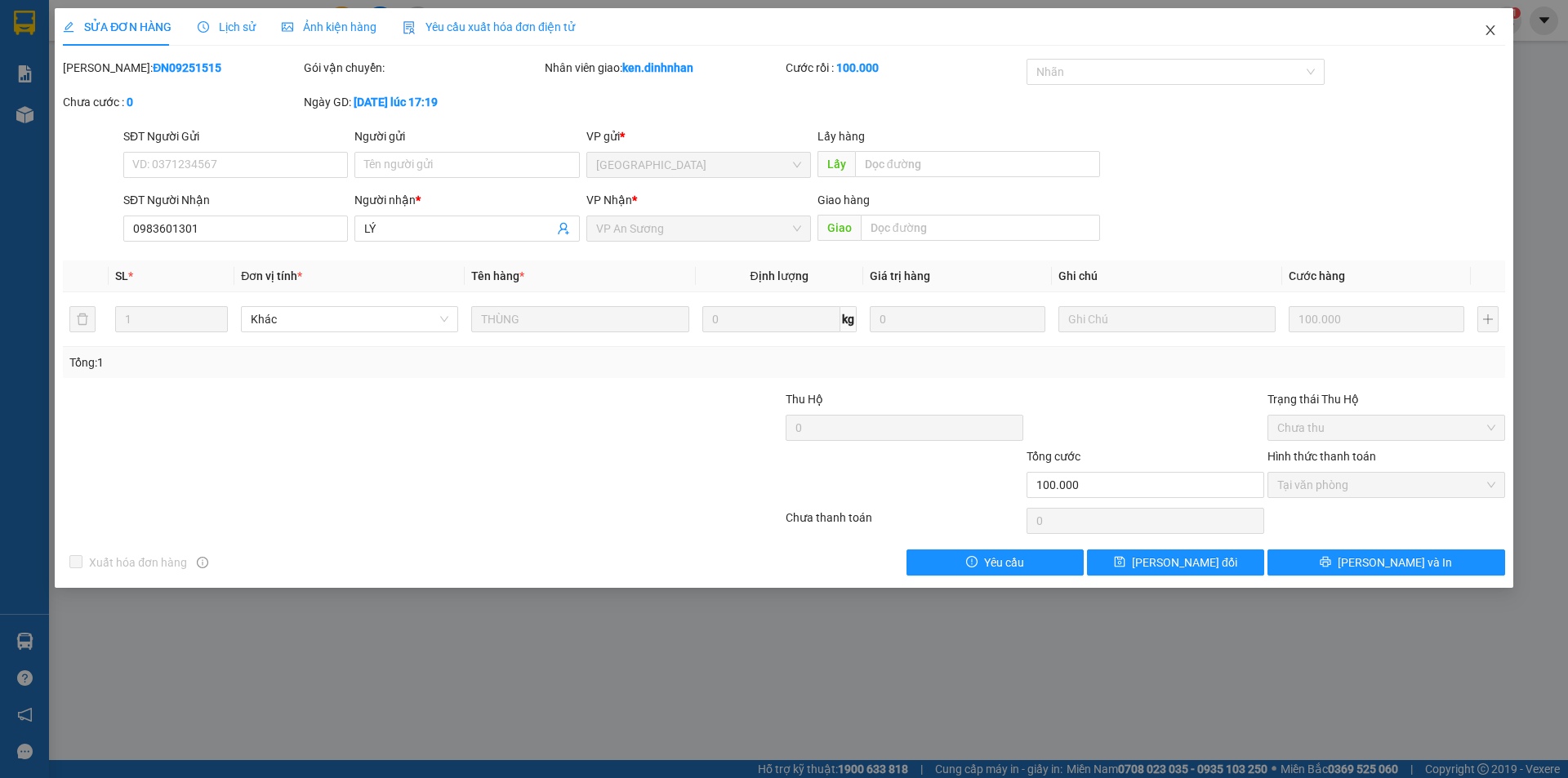
click at [1486, 30] on icon "close" at bounding box center [1490, 30] width 13 height 13
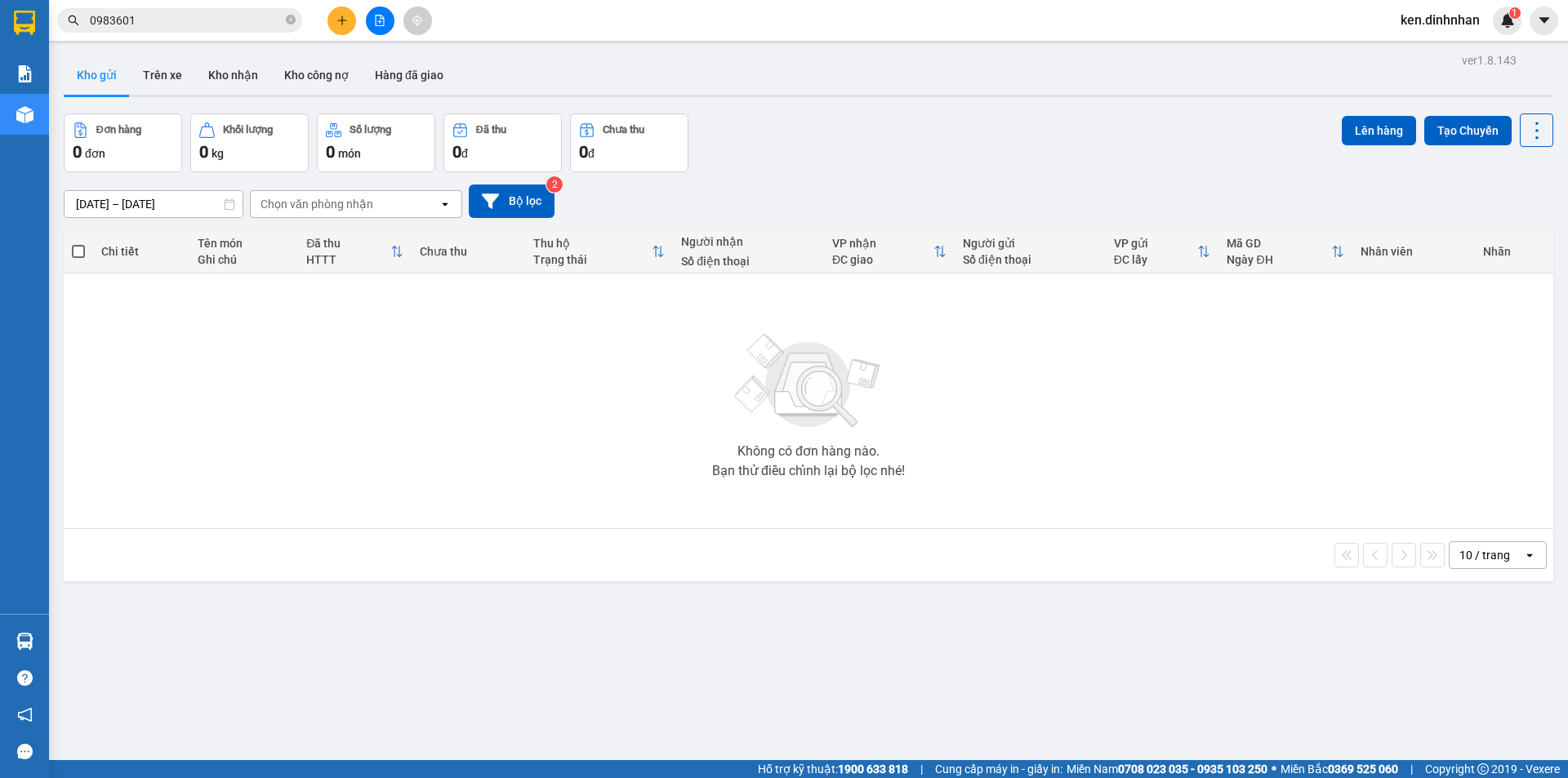
drag, startPoint x: 203, startPoint y: 34, endPoint x: 209, endPoint y: 22, distance: 13.4
click at [204, 32] on div "Kết quả [PERSON_NAME] ( 50 ) Bộ lọc Mã ĐH Trạng thái Món hàng Thu hộ Tổng [PERS…" at bounding box center [159, 21] width 319 height 29
click at [209, 22] on input "0983601" at bounding box center [186, 20] width 193 height 18
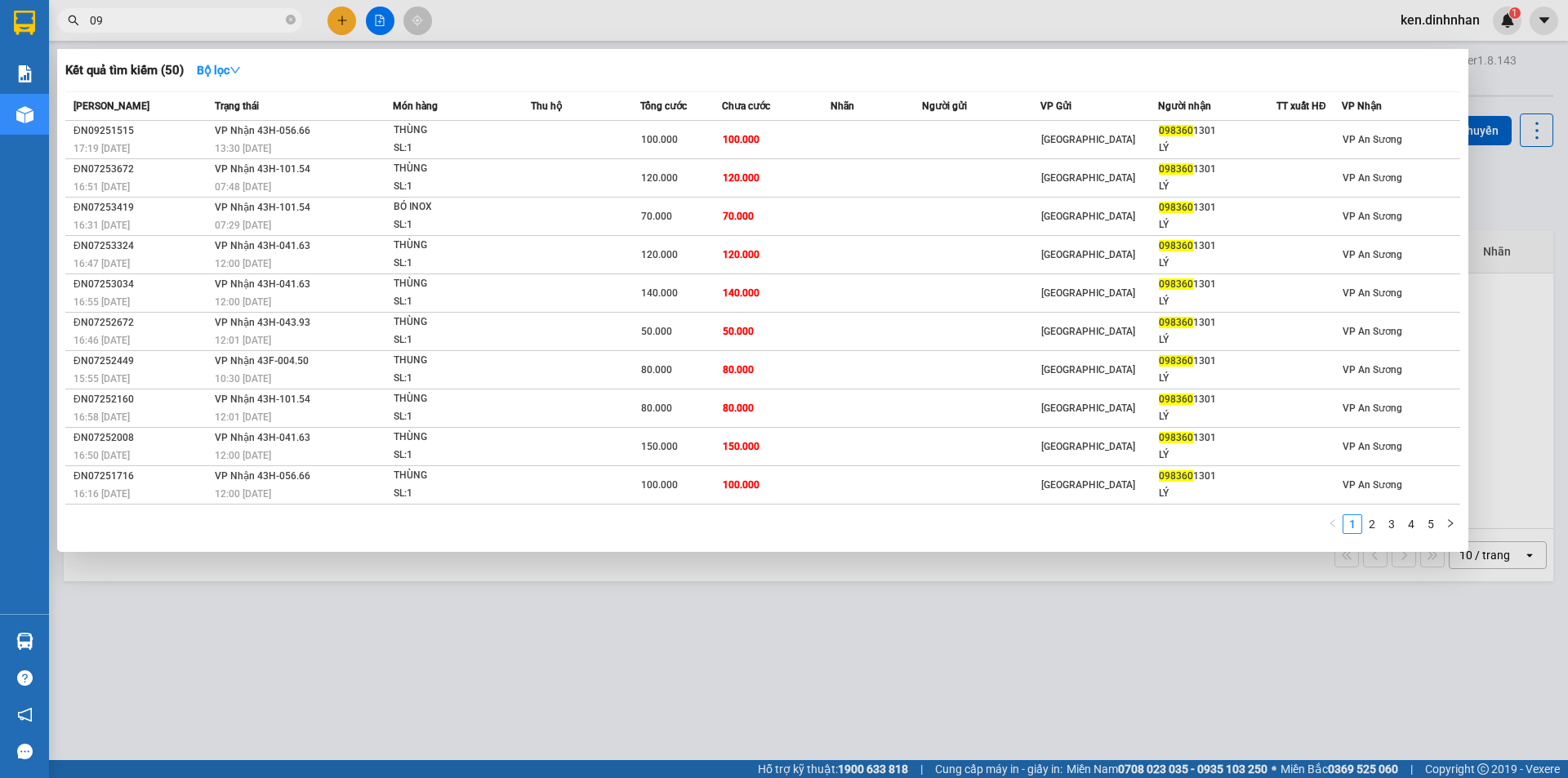
type input "0"
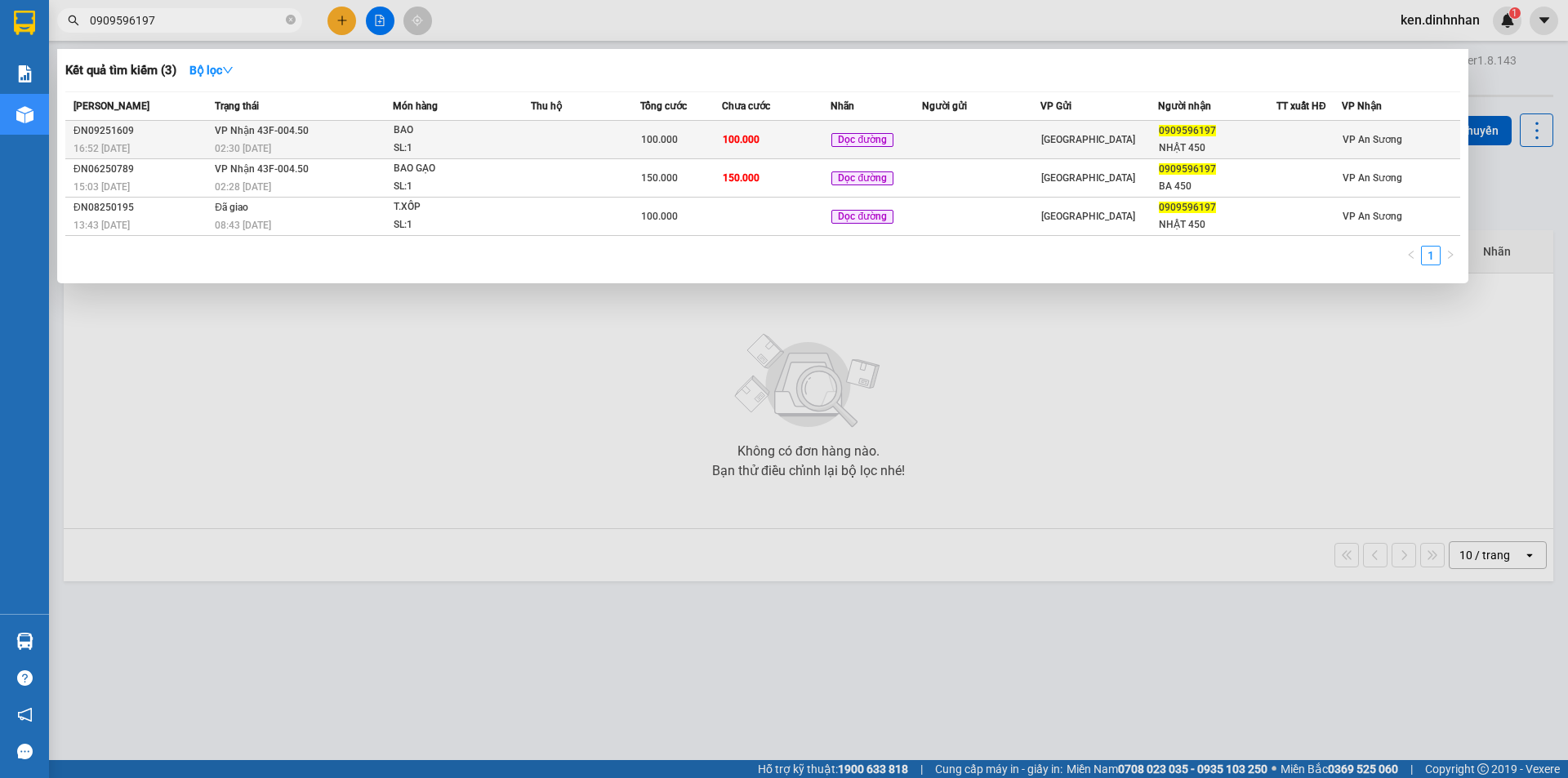
type input "0909596197"
click at [734, 139] on span "100.000" at bounding box center [741, 139] width 36 height 11
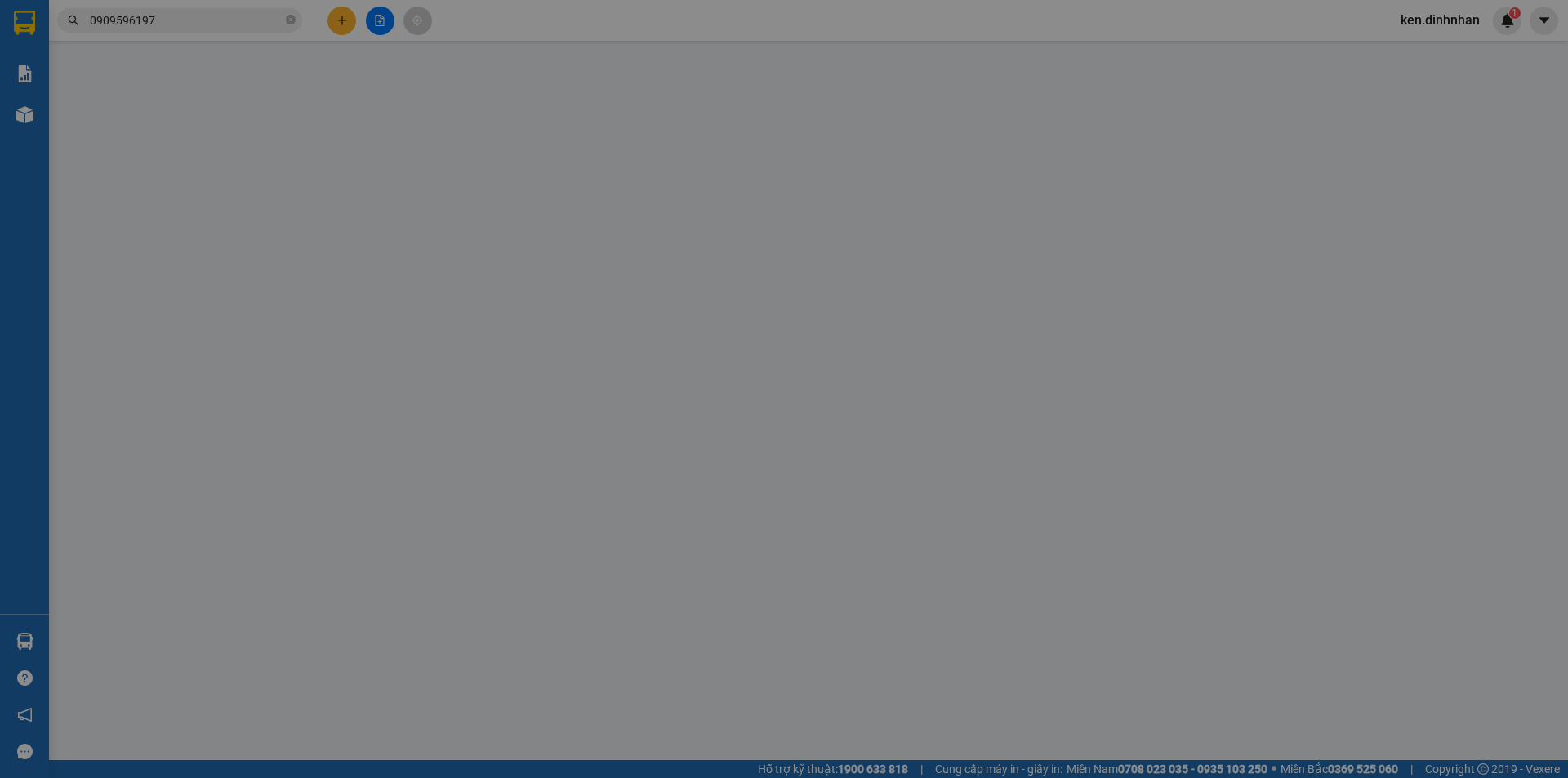
type input "0909596197"
type input "NHẬT 450"
type input "100.000"
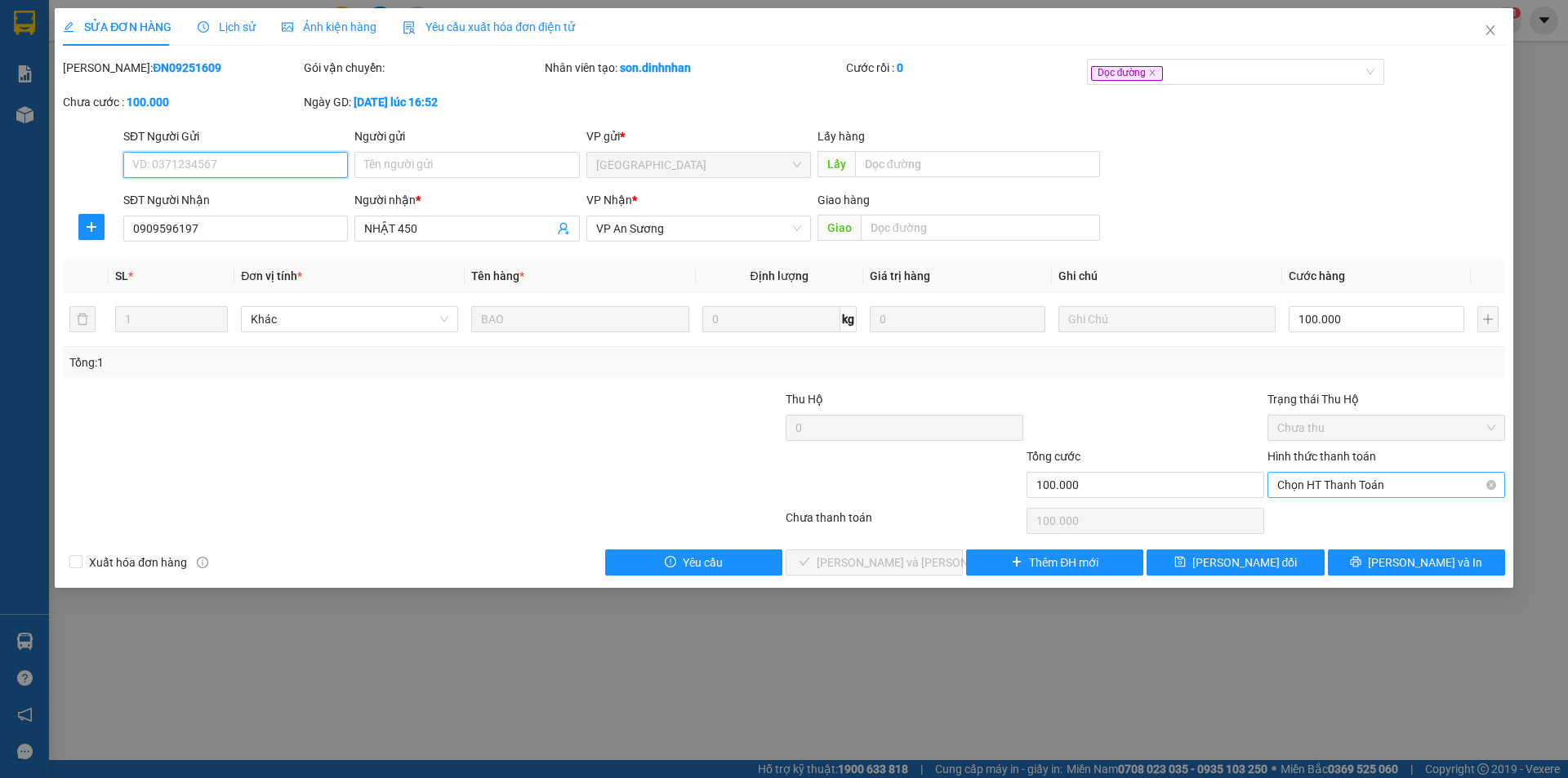
click at [1380, 486] on span "Chọn HT Thanh Toán" at bounding box center [1386, 485] width 218 height 24
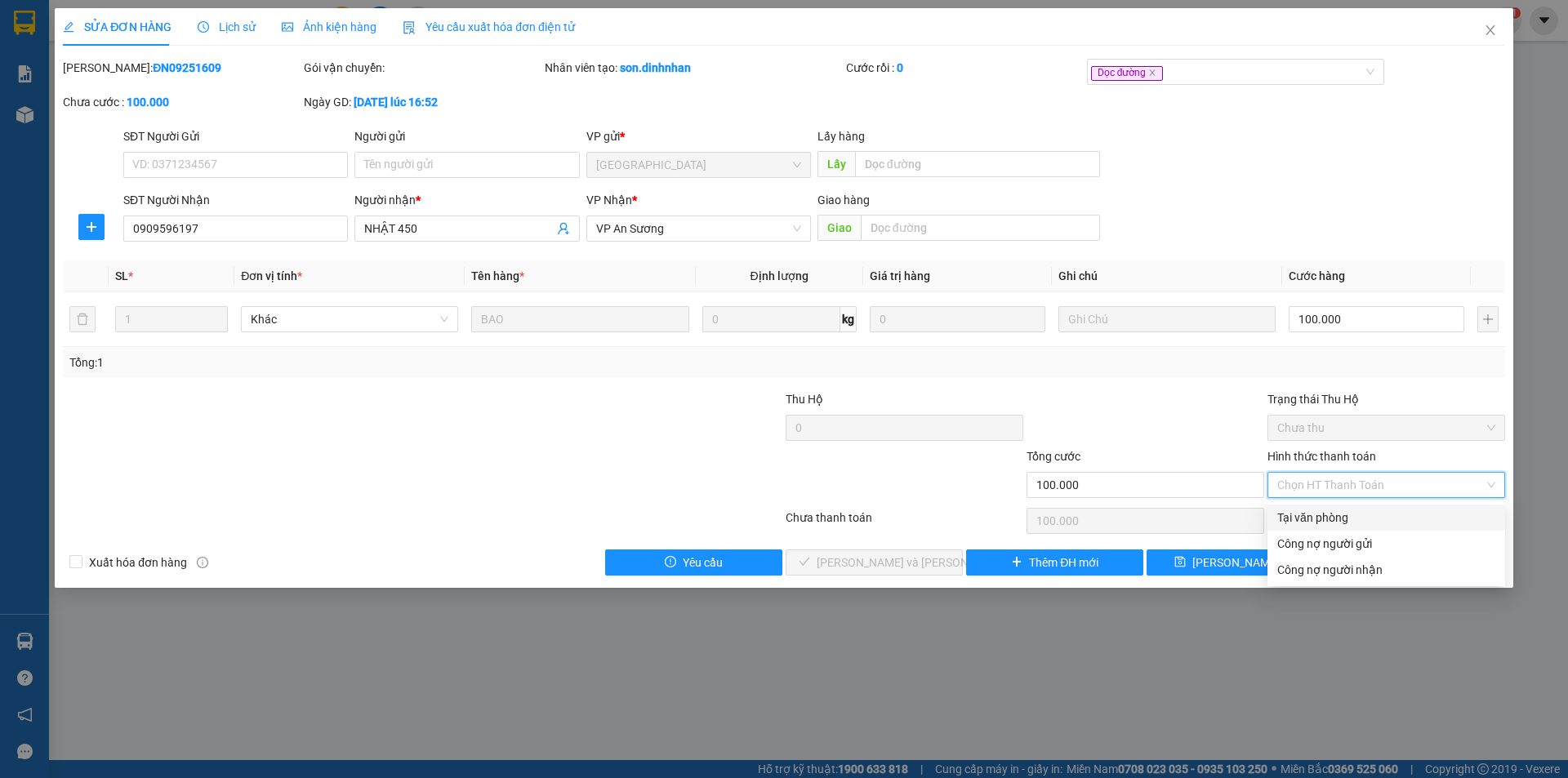
click at [1343, 518] on div "Tại văn phòng" at bounding box center [1386, 518] width 218 height 18
type input "0"
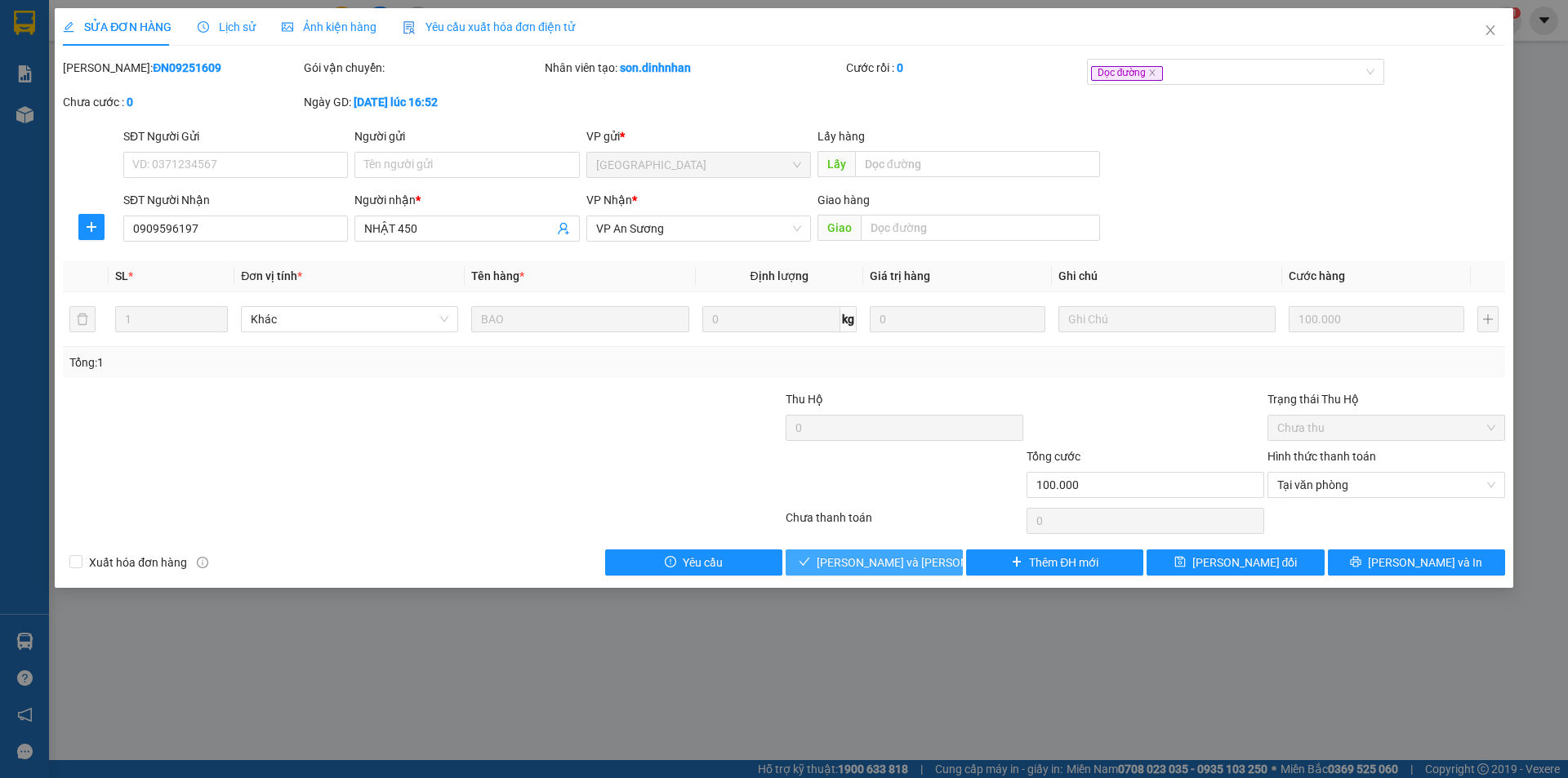
click at [887, 556] on span "[PERSON_NAME] và [PERSON_NAME] hàng" at bounding box center [926, 563] width 221 height 18
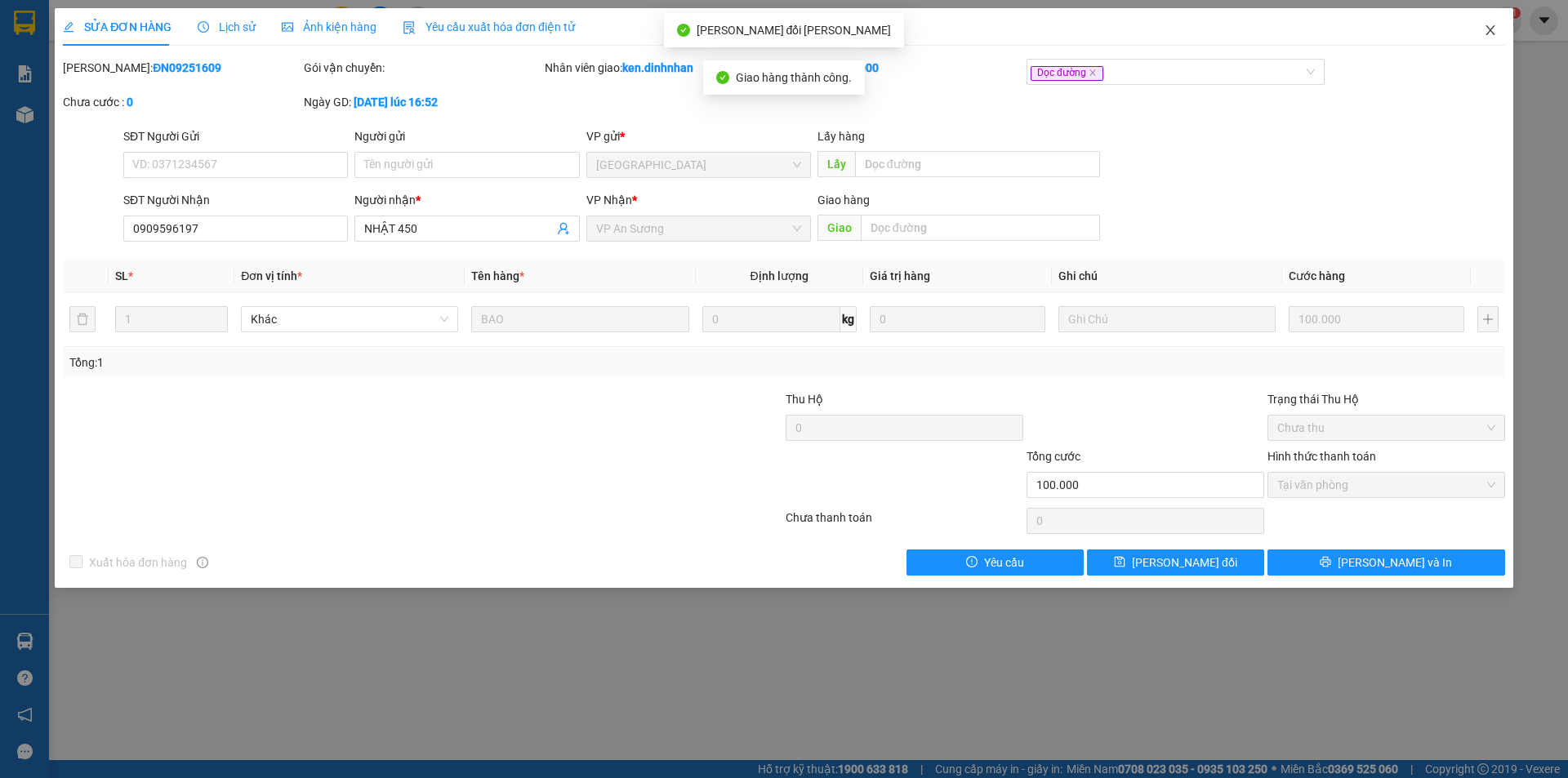
click at [1495, 34] on icon "close" at bounding box center [1490, 30] width 13 height 13
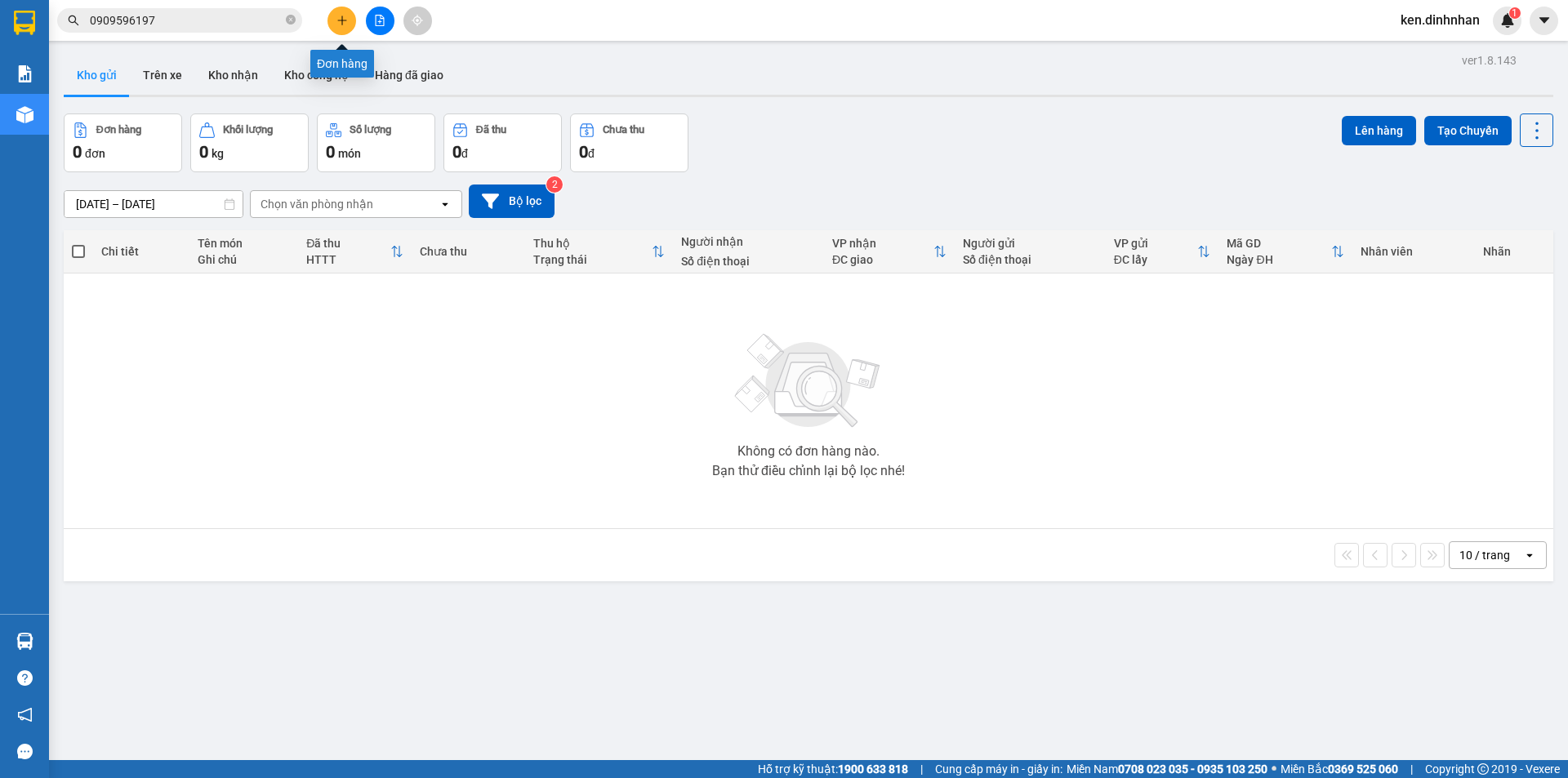
click at [348, 10] on button at bounding box center [341, 21] width 29 height 29
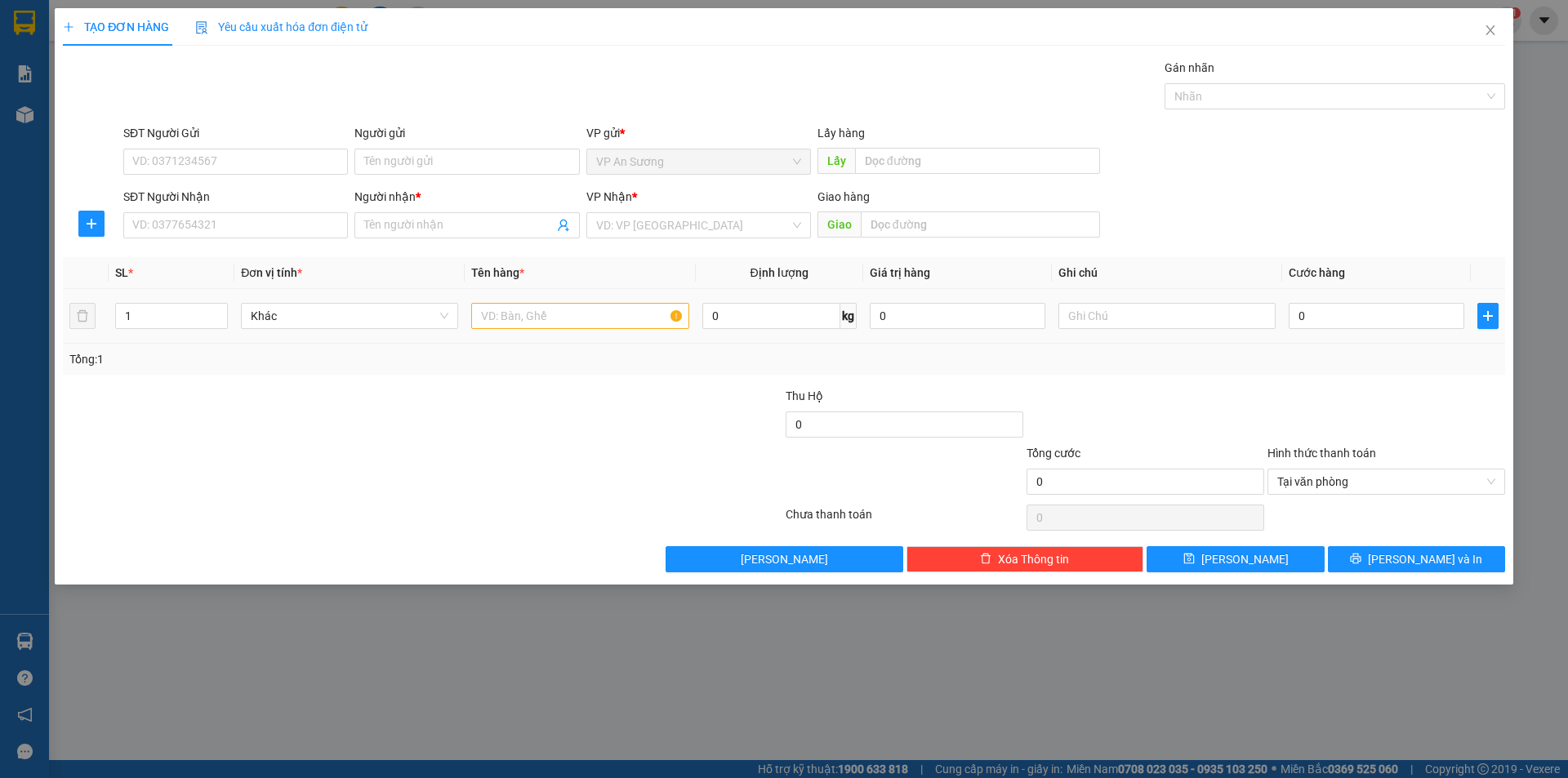
drag, startPoint x: 520, startPoint y: 300, endPoint x: 541, endPoint y: 324, distance: 31.9
click at [525, 306] on div at bounding box center [580, 316] width 217 height 33
click at [541, 324] on input "text" at bounding box center [580, 316] width 217 height 26
type input "1 KHUNG"
click at [666, 219] on input "search" at bounding box center [693, 225] width 194 height 24
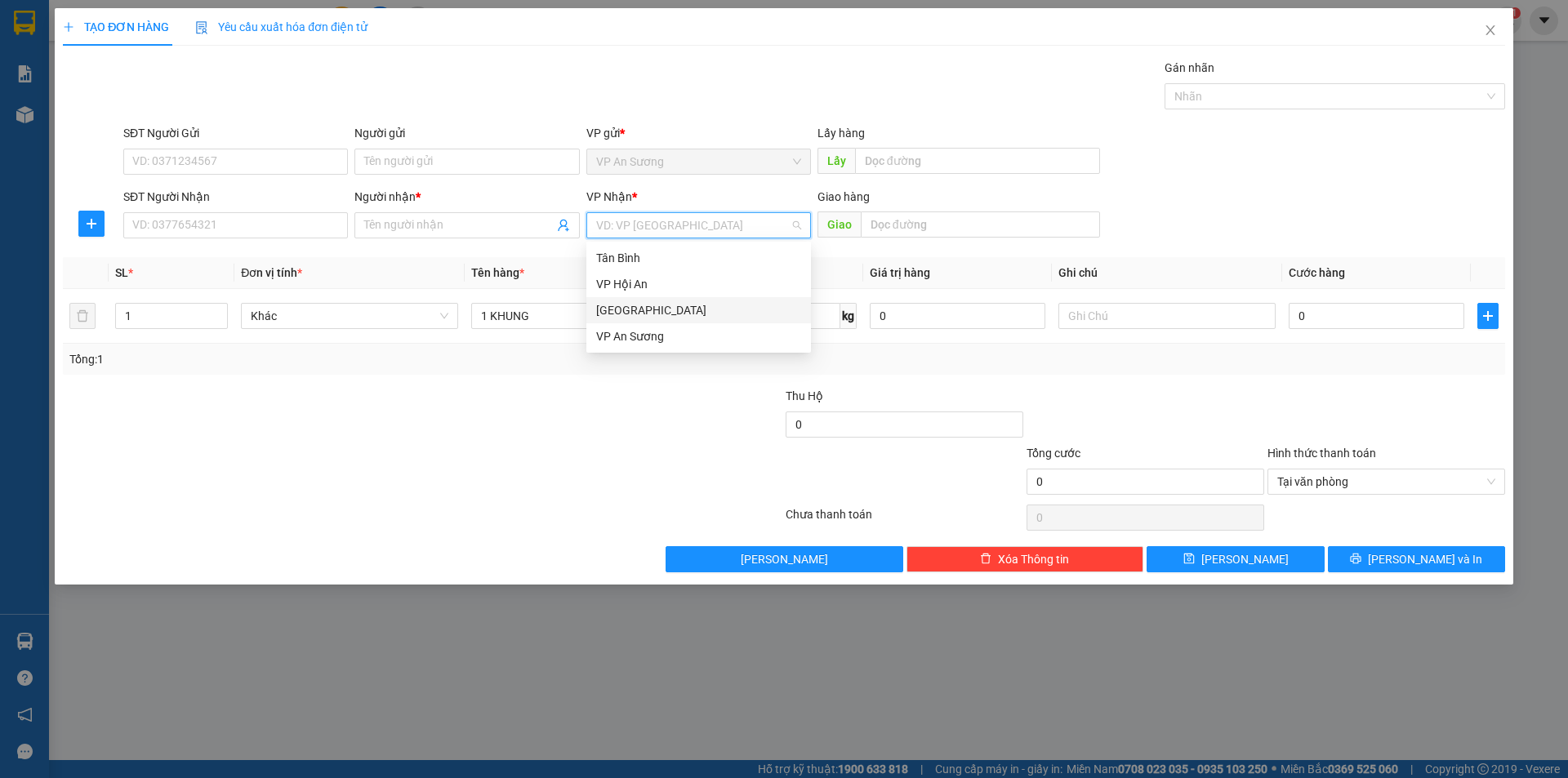
drag, startPoint x: 675, startPoint y: 320, endPoint x: 925, endPoint y: 248, distance: 260.2
click at [679, 318] on div "[GEOGRAPHIC_DATA]" at bounding box center [698, 310] width 225 height 26
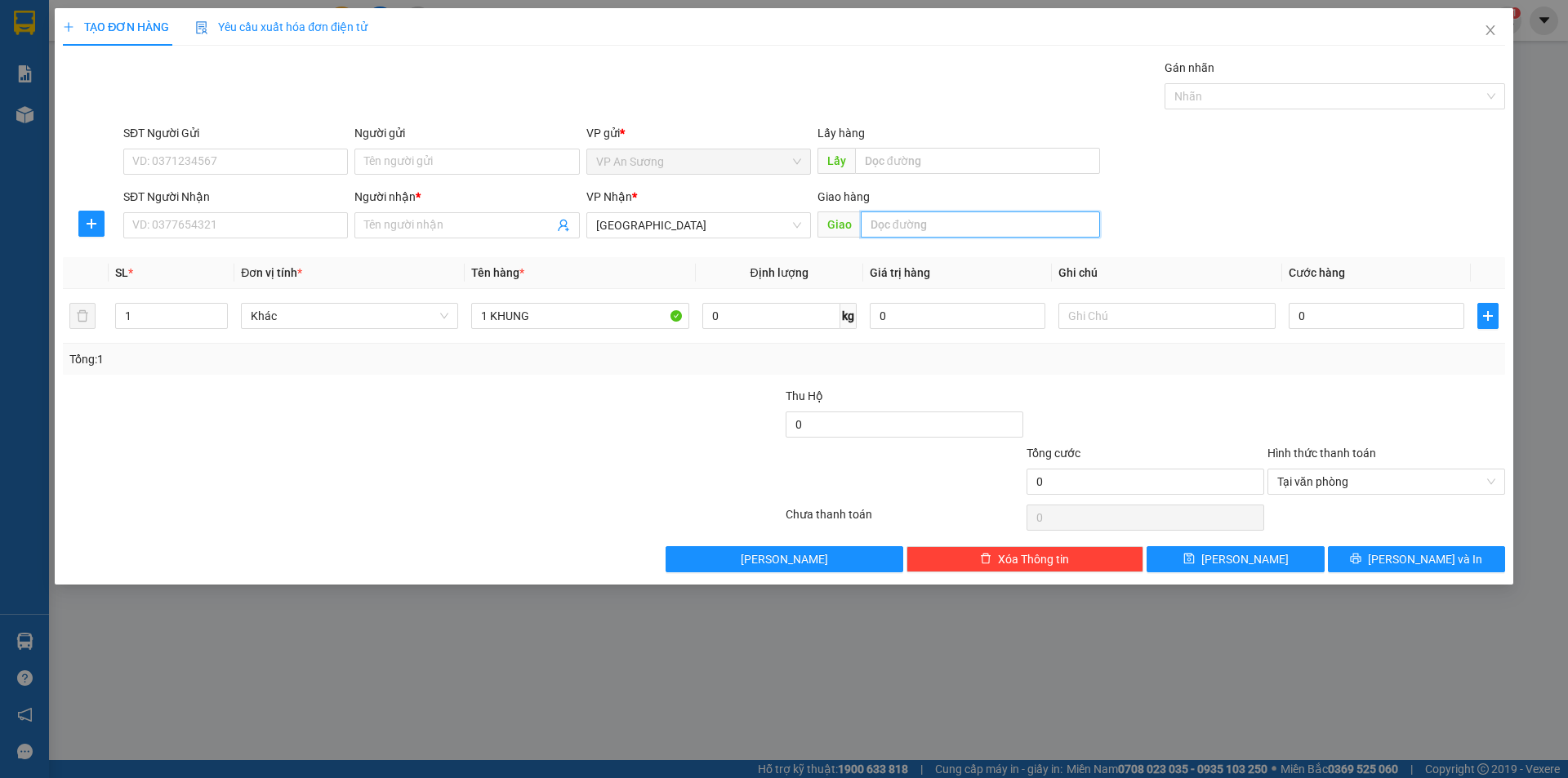
click at [937, 232] on input "text" at bounding box center [980, 225] width 240 height 26
type input "TAM KỲ"
click at [284, 211] on div "SĐT Người Nhận" at bounding box center [235, 200] width 225 height 24
click at [254, 217] on input "SĐT Người Nhận" at bounding box center [235, 226] width 225 height 26
type input "0932567705"
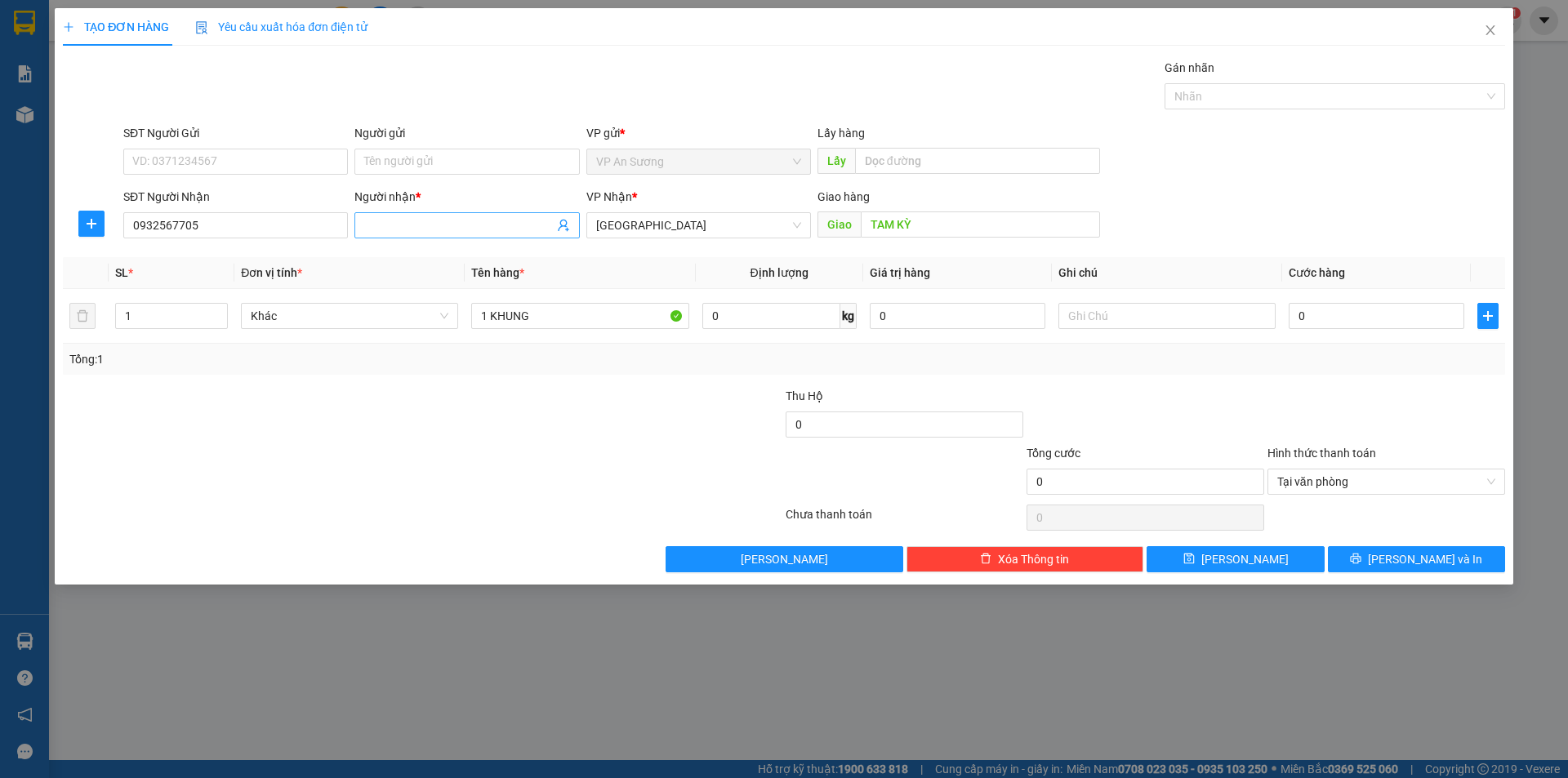
click at [496, 223] on input "Người nhận *" at bounding box center [458, 225] width 188 height 18
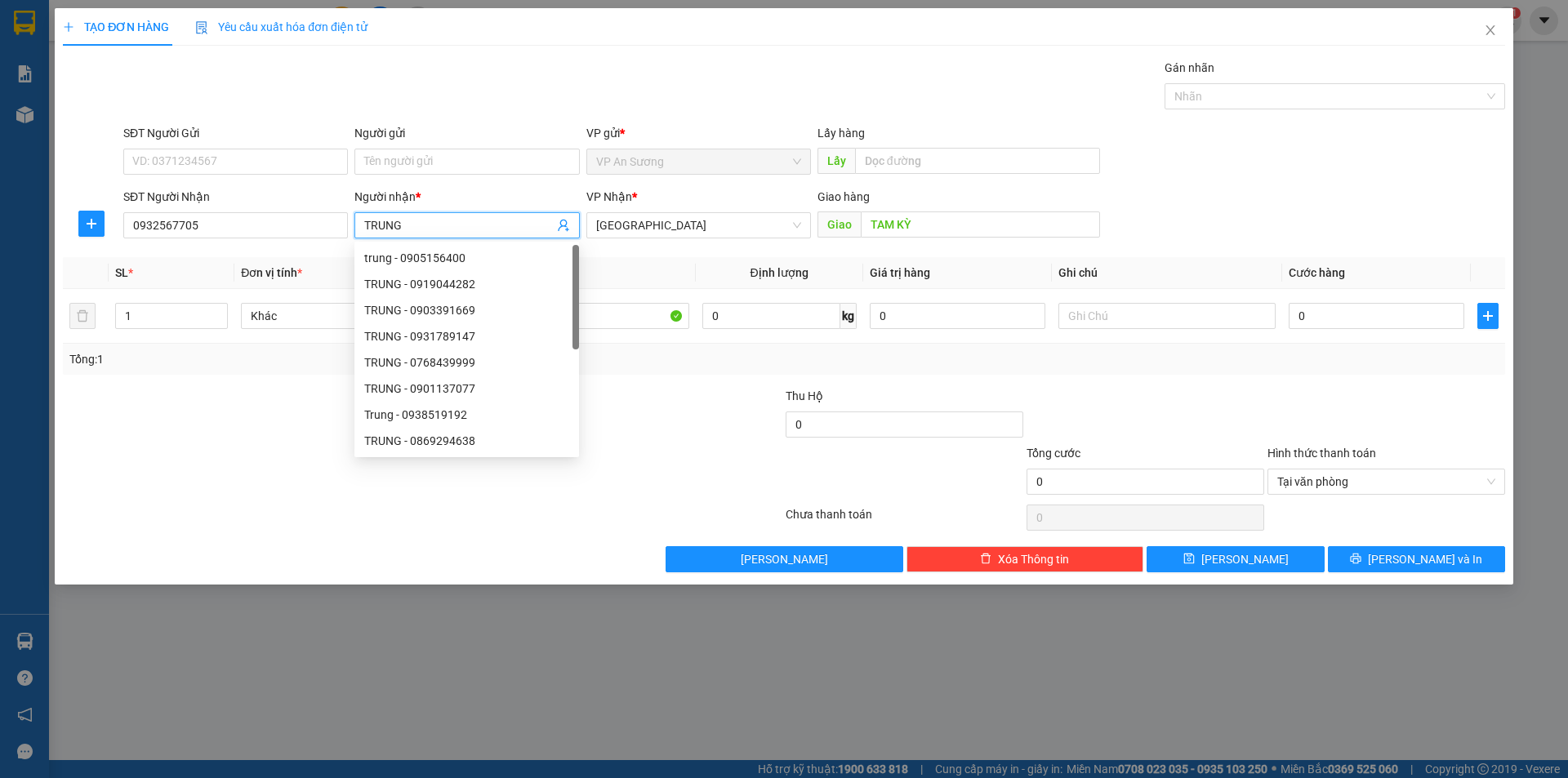
type input "TRUNG"
click at [1196, 175] on div "SĐT Người Gửi VD: 0371234567 Người gửi Tên người gửi VP gửi * VP An Sương Lấy h…" at bounding box center [814, 153] width 1388 height 57
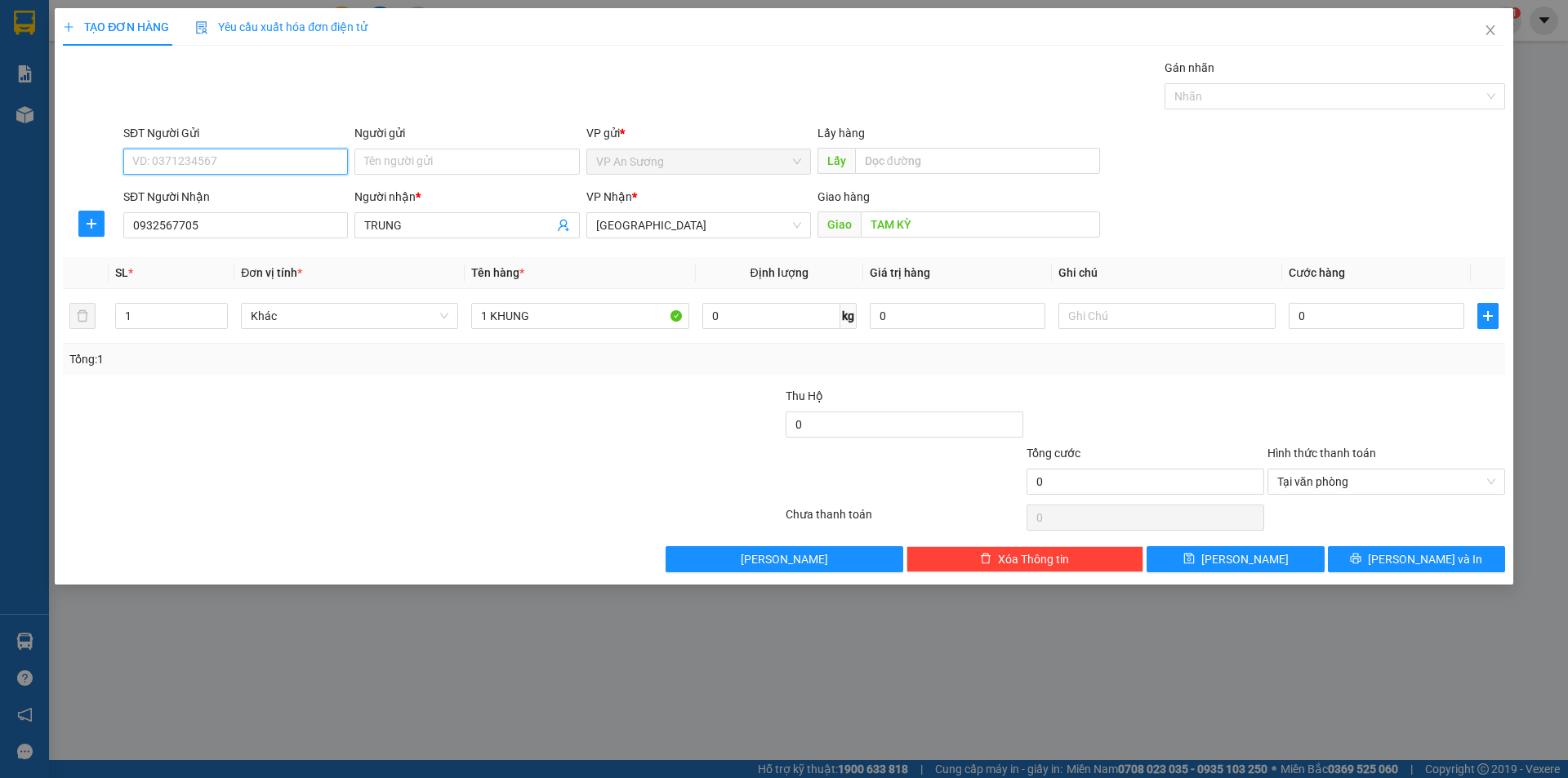
click at [302, 159] on input "SĐT Người Gửi" at bounding box center [235, 162] width 225 height 26
click at [256, 185] on div "0354881471 - win" at bounding box center [235, 194] width 225 height 26
type input "0354881471"
type input "win"
type input "0354881471"
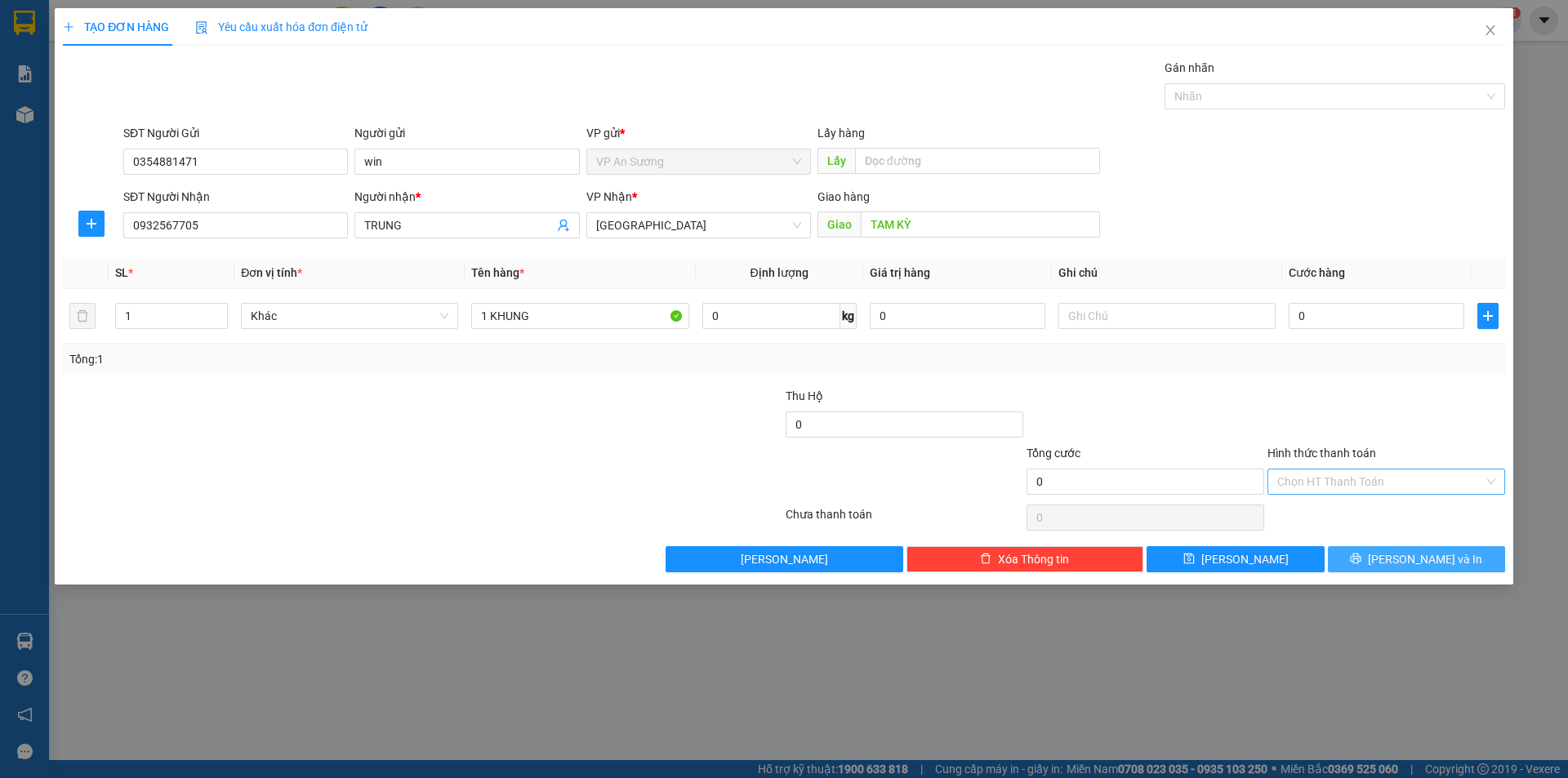
click at [1455, 570] on button "[PERSON_NAME] và In" at bounding box center [1416, 559] width 177 height 26
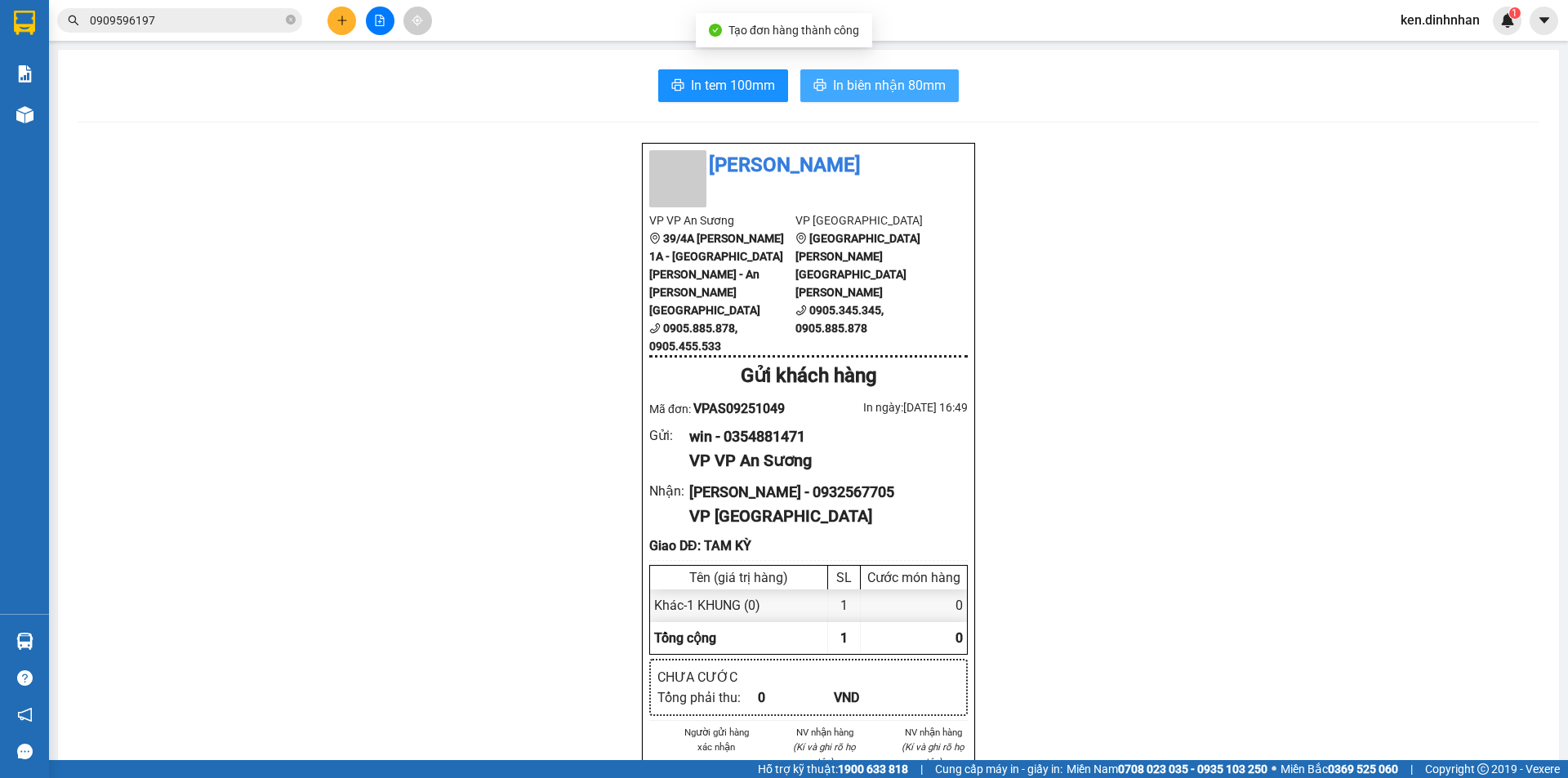
click at [886, 87] on span "In biên nhận 80mm" at bounding box center [889, 86] width 113 height 21
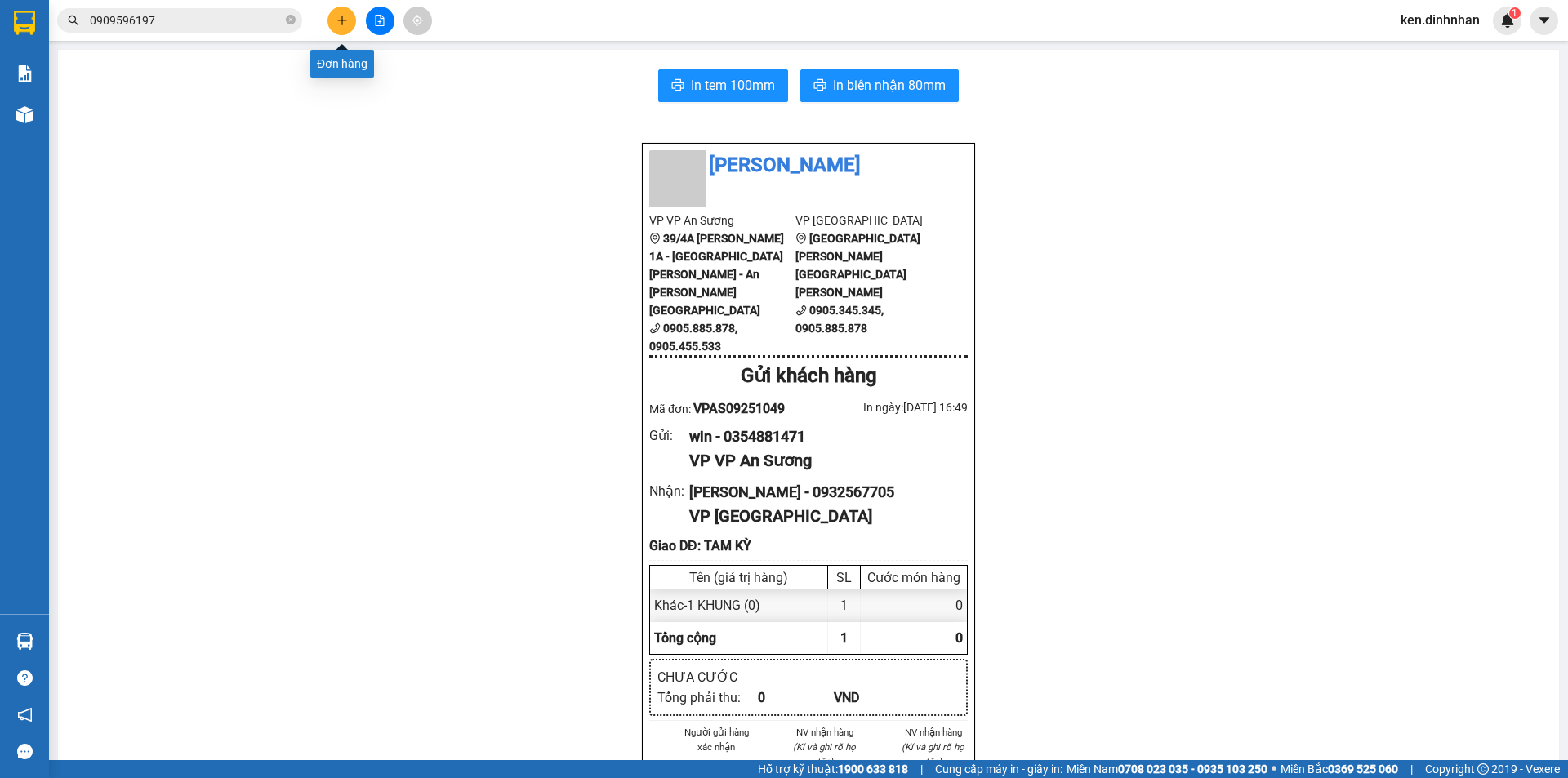
click at [346, 28] on button at bounding box center [341, 21] width 29 height 29
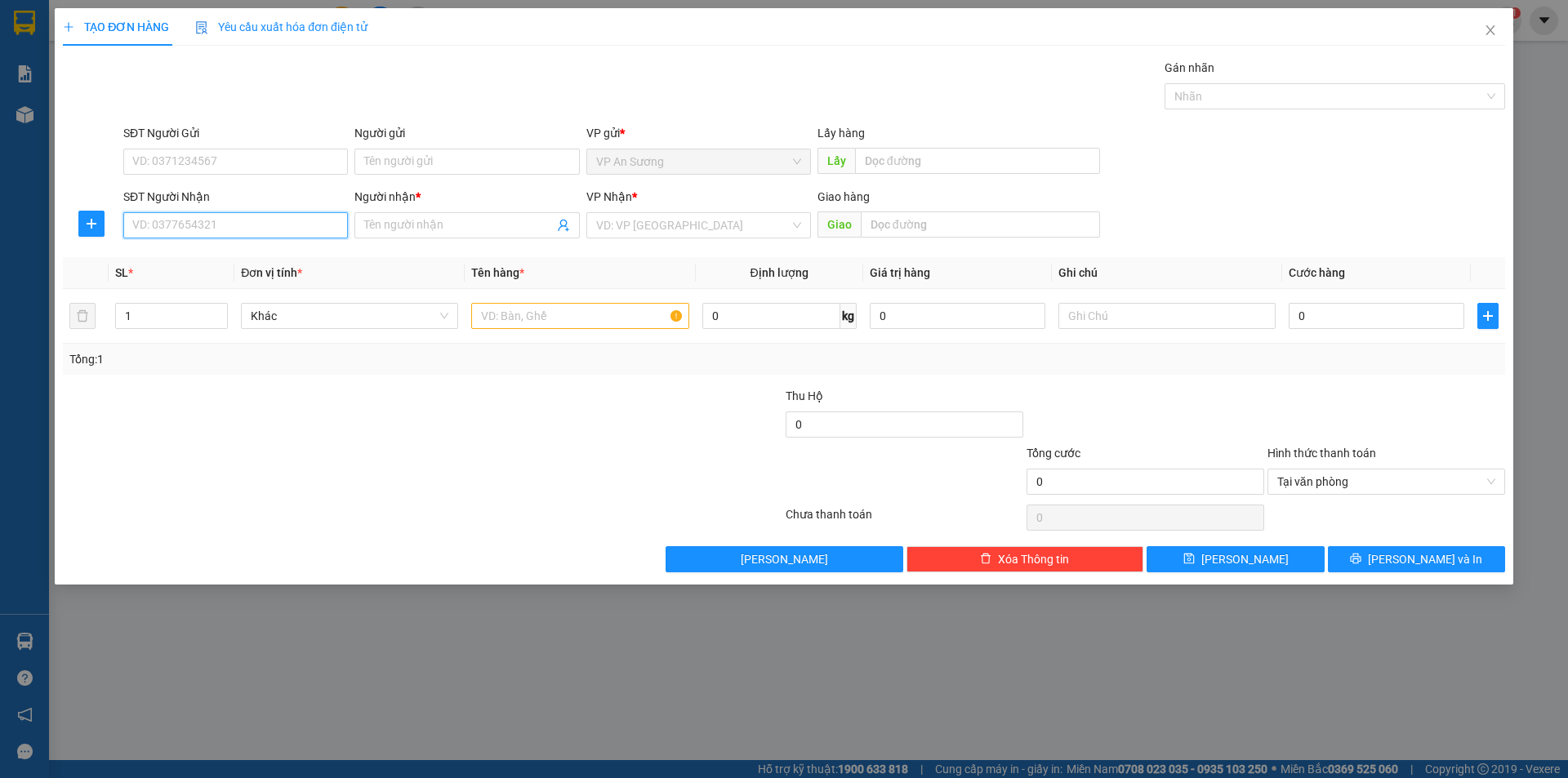
click at [261, 228] on input "SĐT Người Nhận" at bounding box center [235, 226] width 225 height 26
type input "0905238346"
drag, startPoint x: 189, startPoint y: 247, endPoint x: 324, endPoint y: 268, distance: 136.6
click at [191, 246] on div "0905238346 - mỹ" at bounding box center [235, 258] width 225 height 26
type input "mỹ"
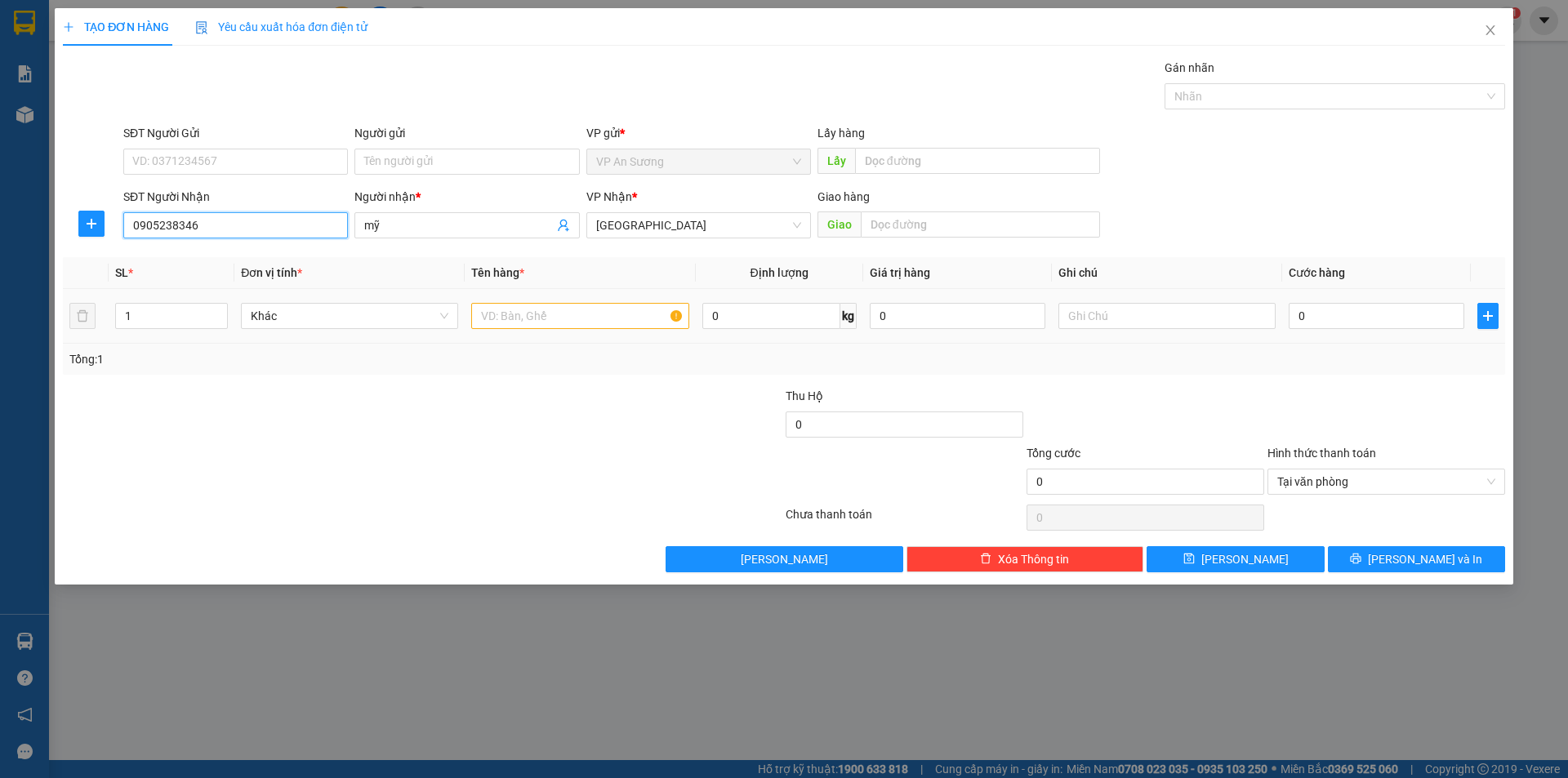
type input "0905238346"
click at [608, 313] on input "text" at bounding box center [580, 316] width 217 height 26
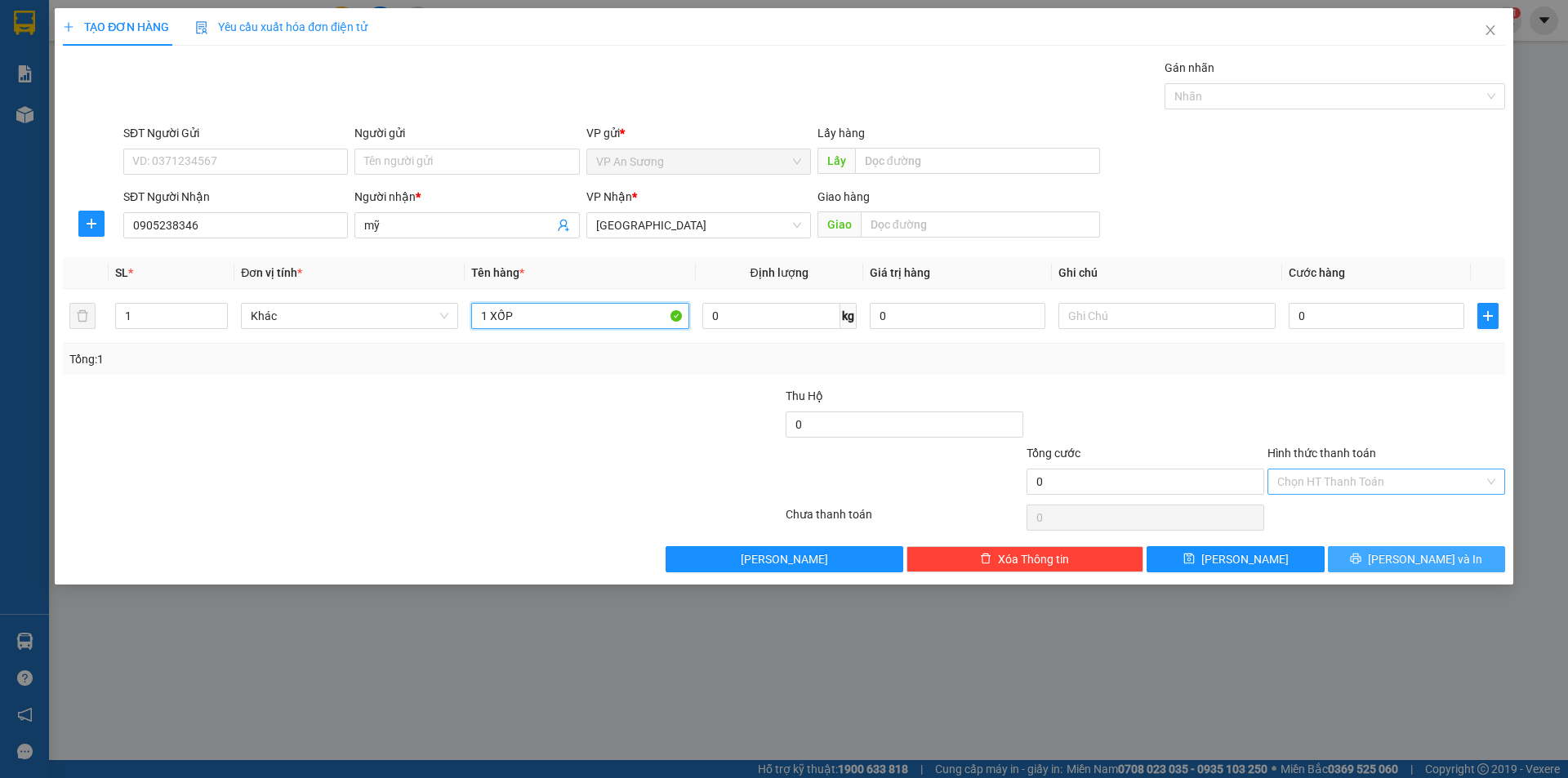
type input "1 XỐP"
click at [1473, 560] on button "[PERSON_NAME] và In" at bounding box center [1416, 559] width 177 height 26
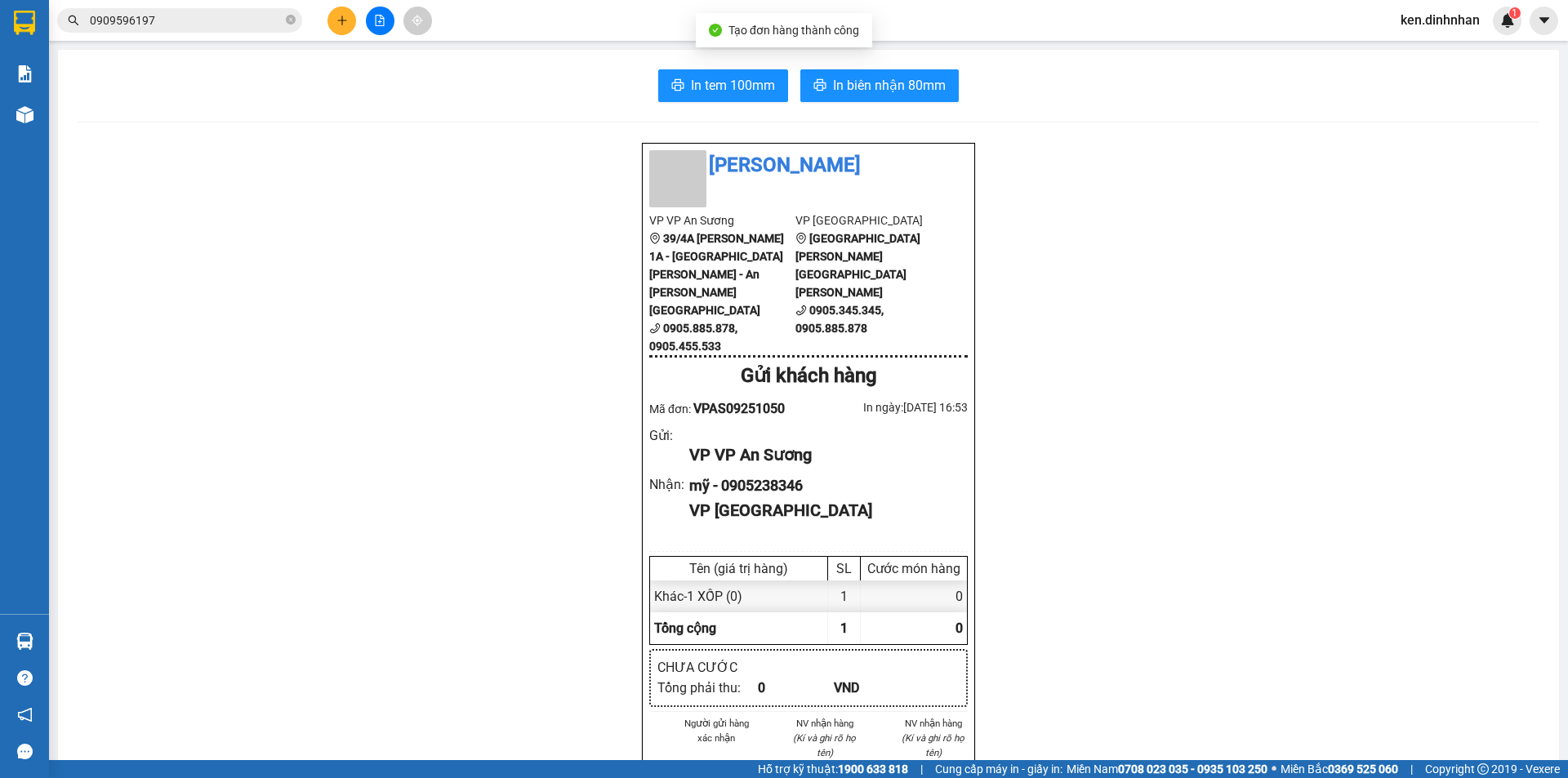
click at [846, 103] on div "In tem 100mm In biên nhận 80mm Đình Nhân VP VP An Sương 39/4A Quốc Lộ 1A - Tân …" at bounding box center [808, 656] width 1501 height 1214
click at [885, 76] on span "In biên nhận 80mm" at bounding box center [889, 86] width 113 height 21
click at [353, 21] on button at bounding box center [341, 21] width 29 height 29
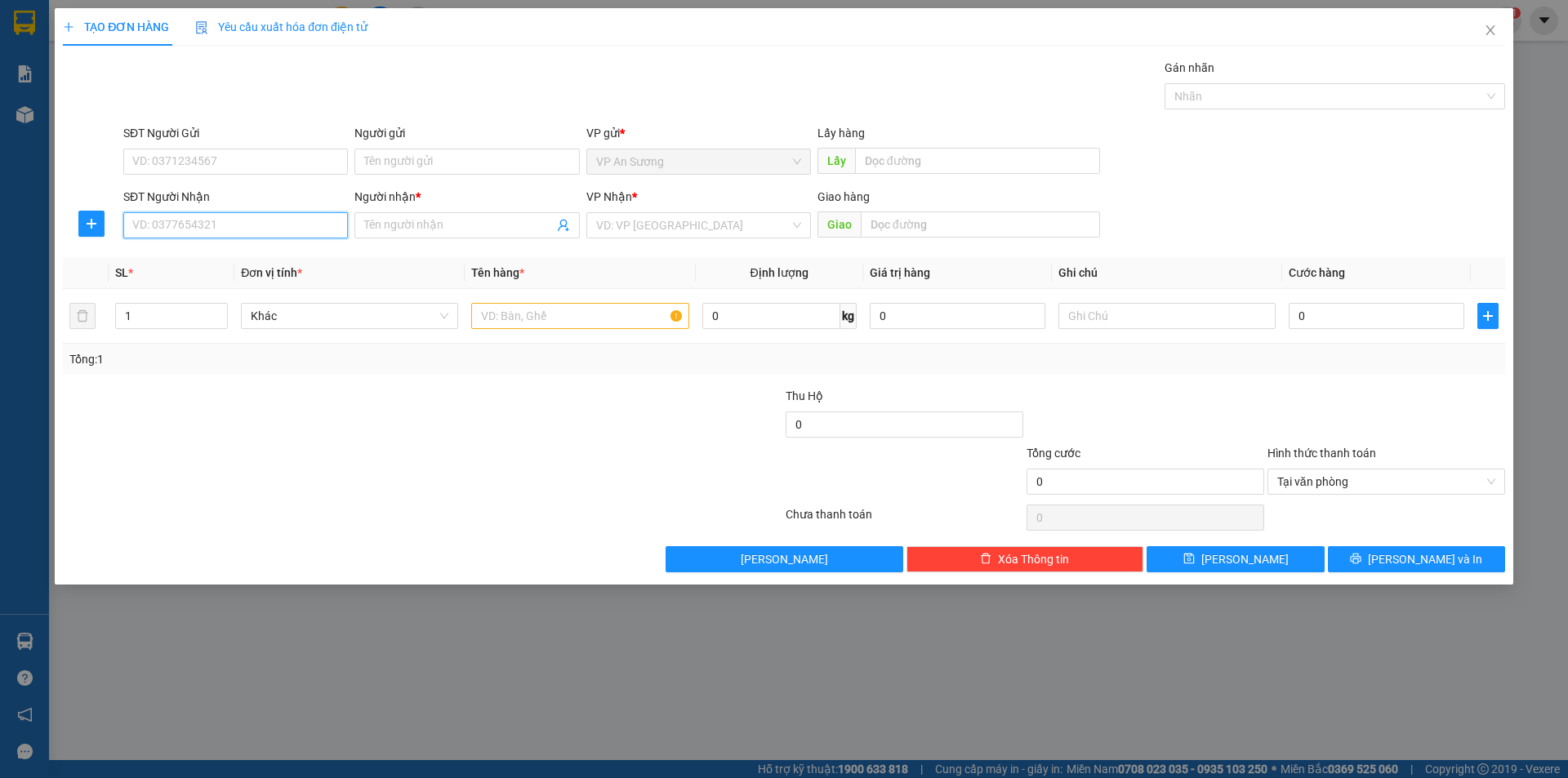
click at [155, 220] on input "SĐT Người Nhận" at bounding box center [235, 226] width 225 height 26
type input "0398889238"
click at [386, 234] on span at bounding box center [466, 226] width 225 height 26
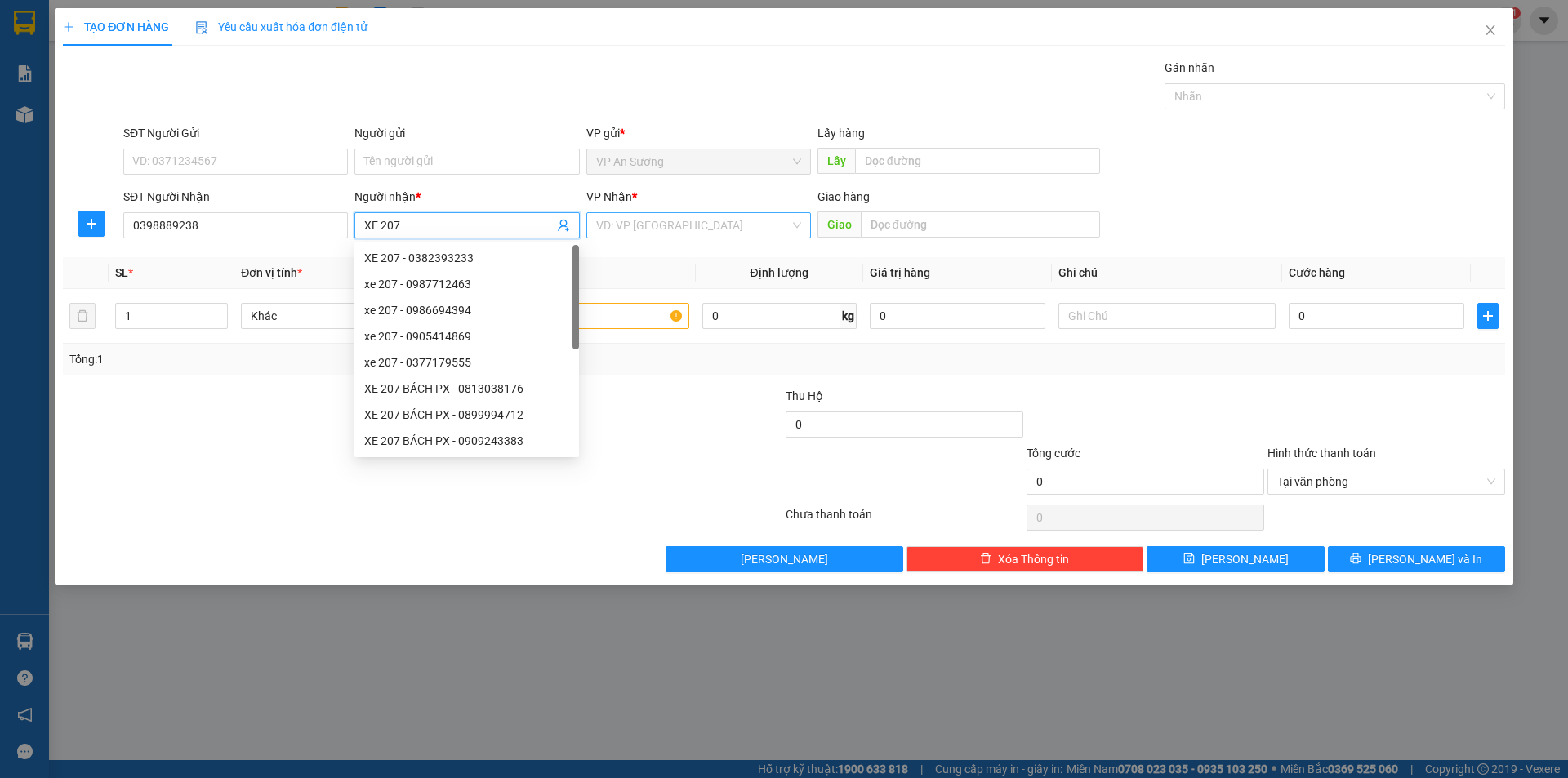
type input "XE 207"
click at [654, 219] on input "search" at bounding box center [693, 225] width 194 height 24
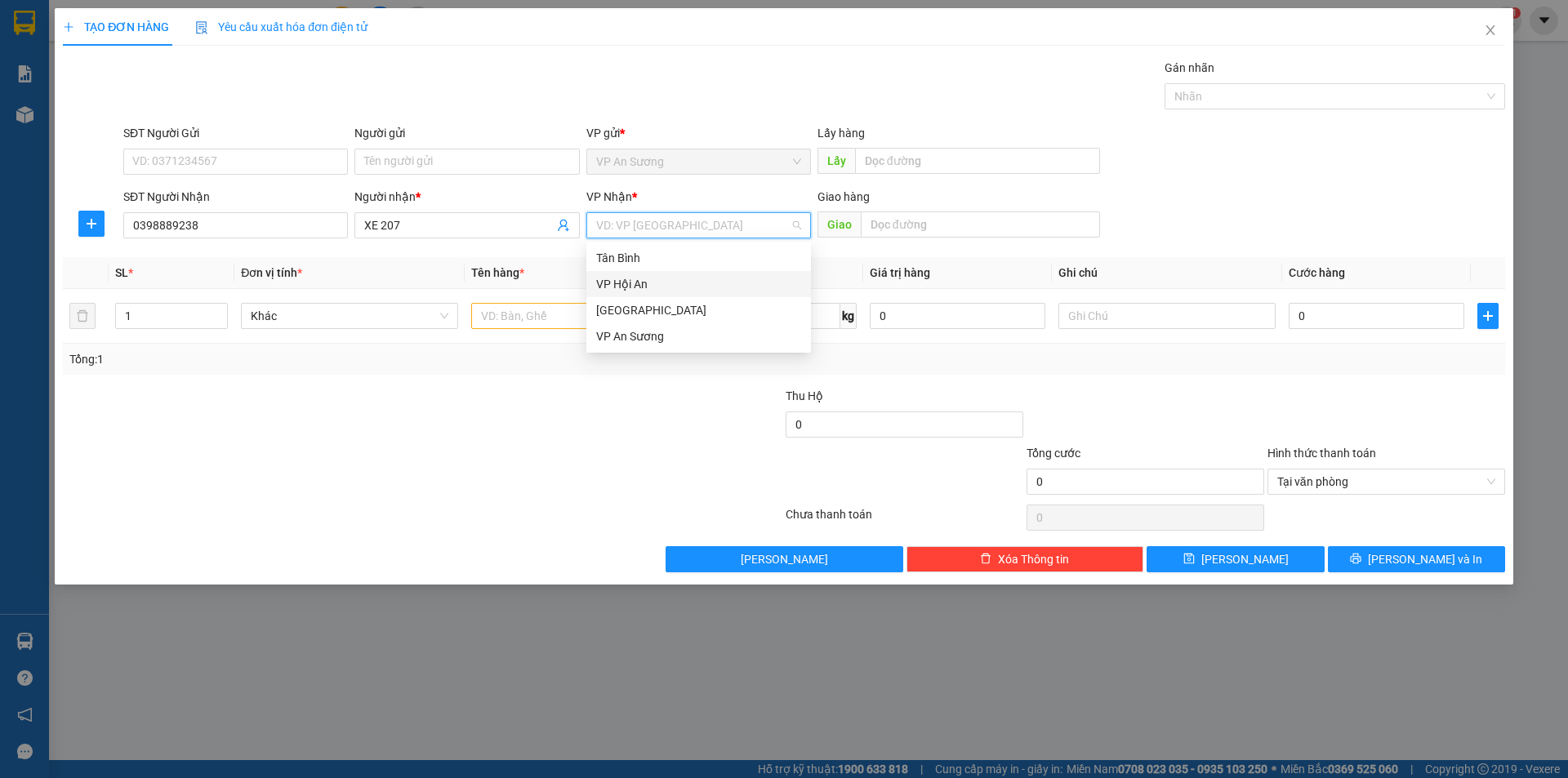
click at [656, 295] on div "VP Hội An" at bounding box center [698, 284] width 225 height 26
click at [710, 223] on span "VP Hội An" at bounding box center [699, 225] width 205 height 24
drag, startPoint x: 653, startPoint y: 312, endPoint x: 570, endPoint y: 313, distance: 83.0
click at [652, 313] on div "[GEOGRAPHIC_DATA]" at bounding box center [699, 310] width 205 height 18
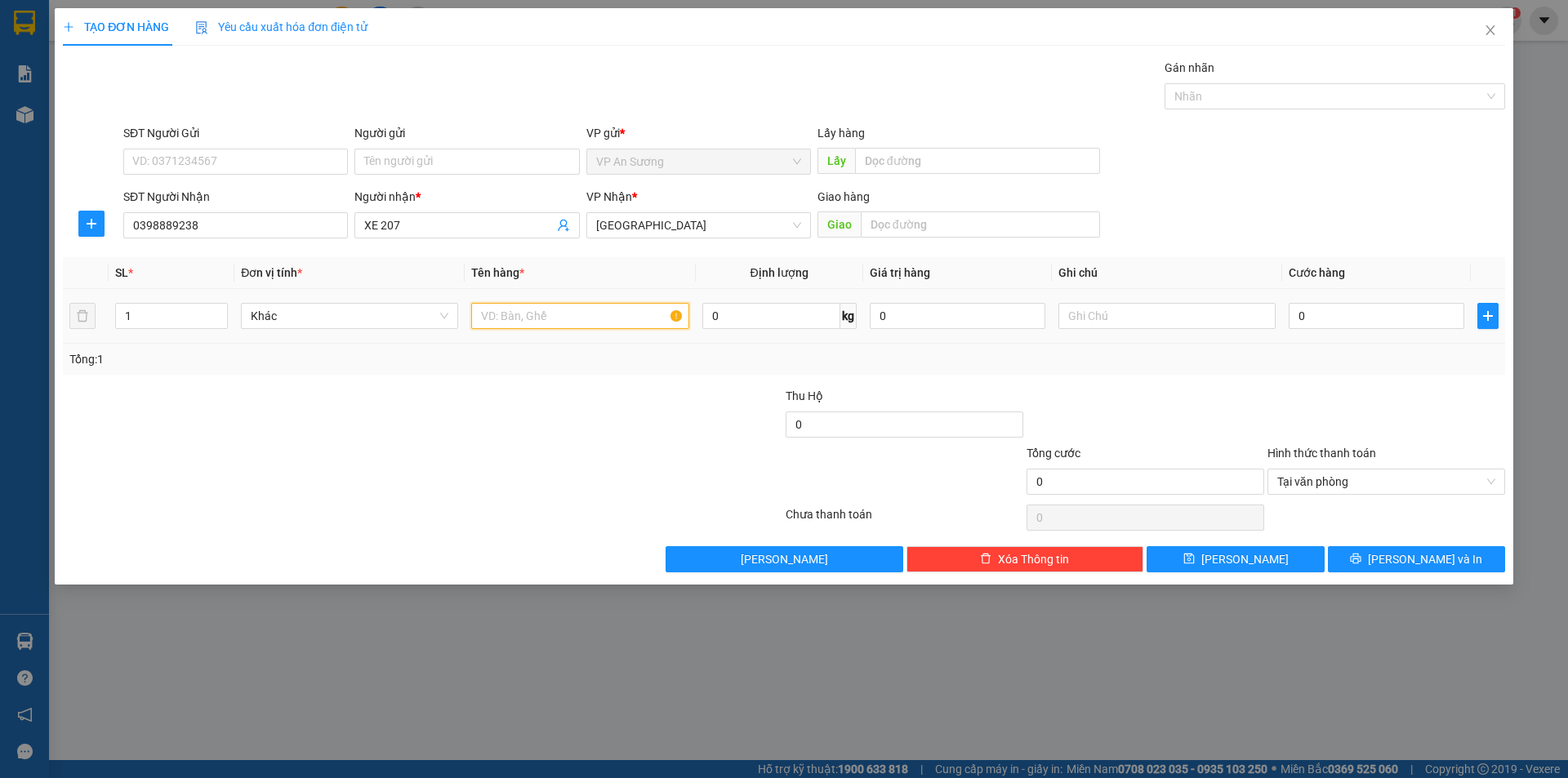
click at [558, 320] on input "text" at bounding box center [580, 316] width 217 height 26
type input "1"
click at [1258, 102] on div at bounding box center [1327, 96] width 316 height 20
type input "5 CỤC NHỎ"
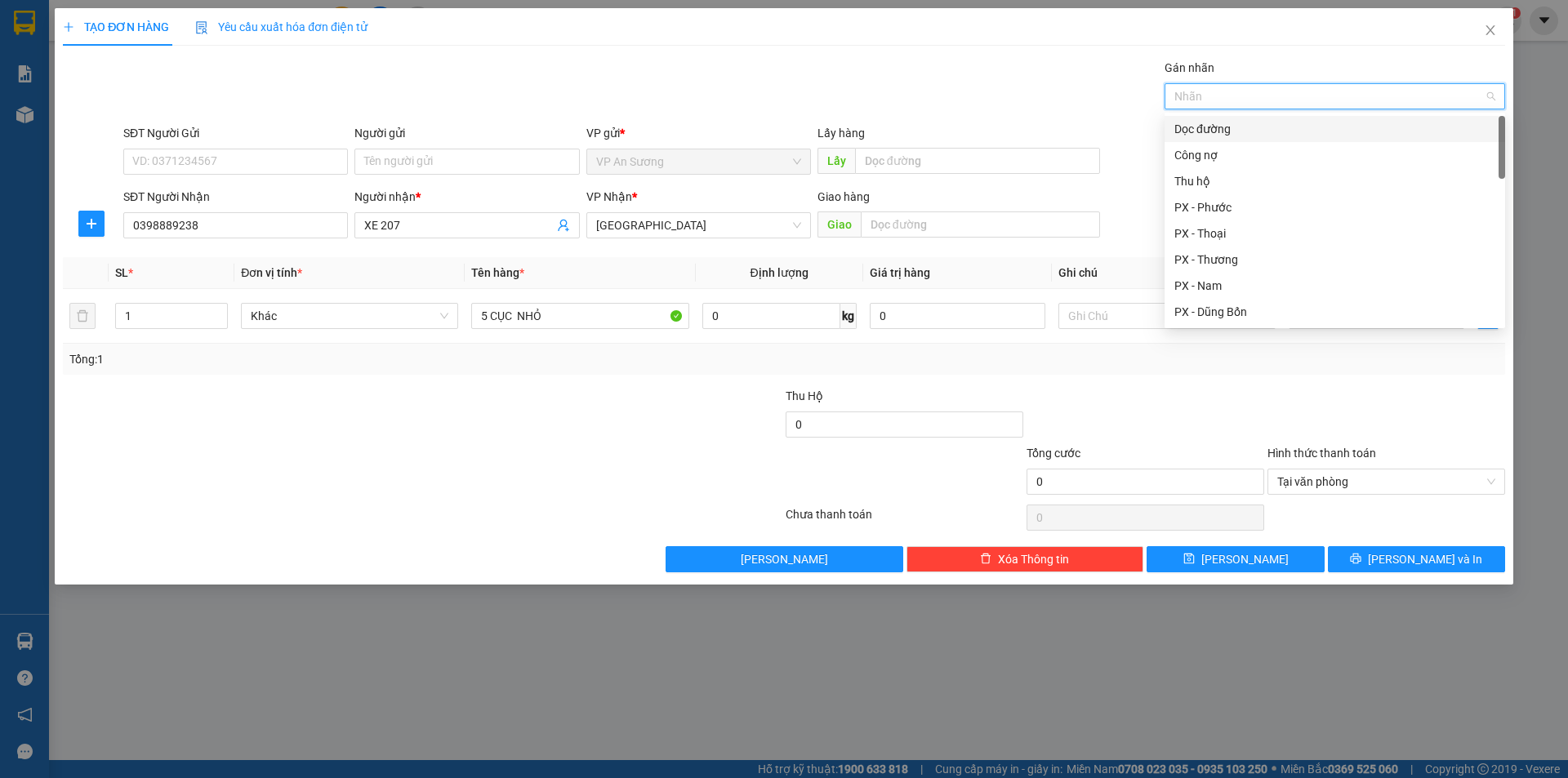
click at [1233, 126] on div "Dọc đường" at bounding box center [1334, 129] width 321 height 18
click at [1242, 263] on div "PX - Thương" at bounding box center [1334, 260] width 321 height 18
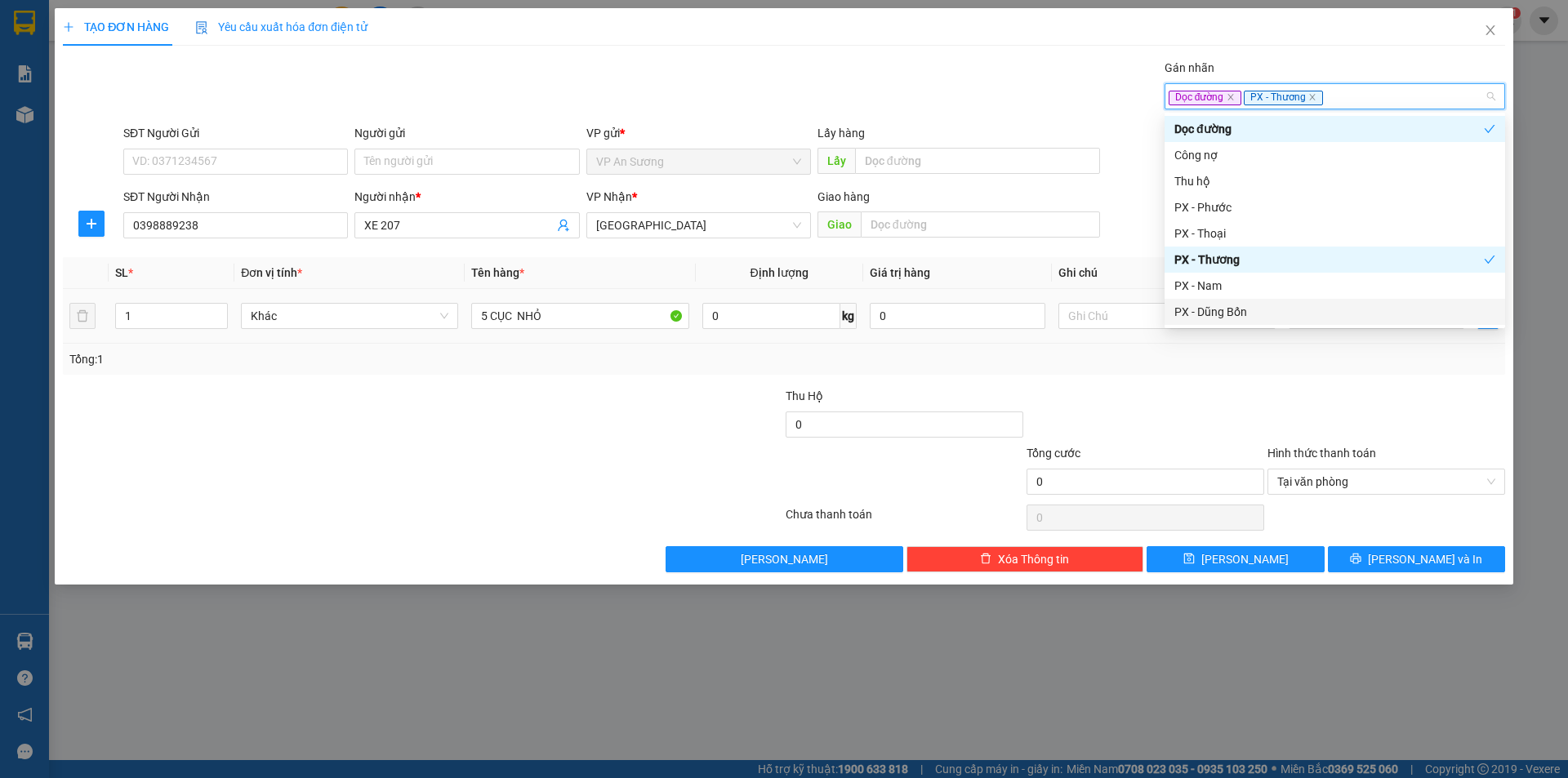
drag, startPoint x: 1387, startPoint y: 417, endPoint x: 1434, endPoint y: 329, distance: 99.8
click at [1394, 405] on div at bounding box center [1386, 416] width 240 height 57
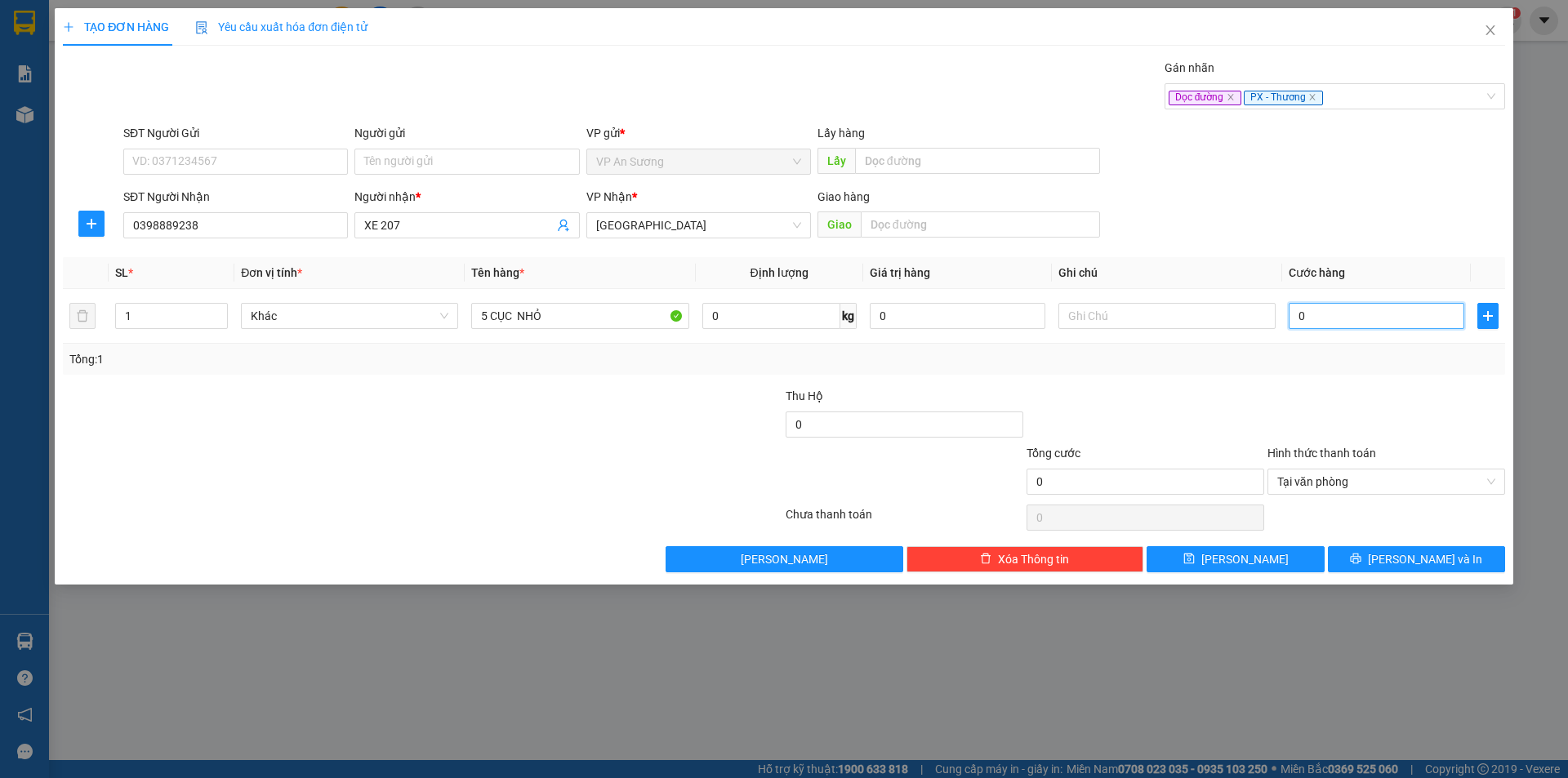
type input "3"
type input "30"
type input "300"
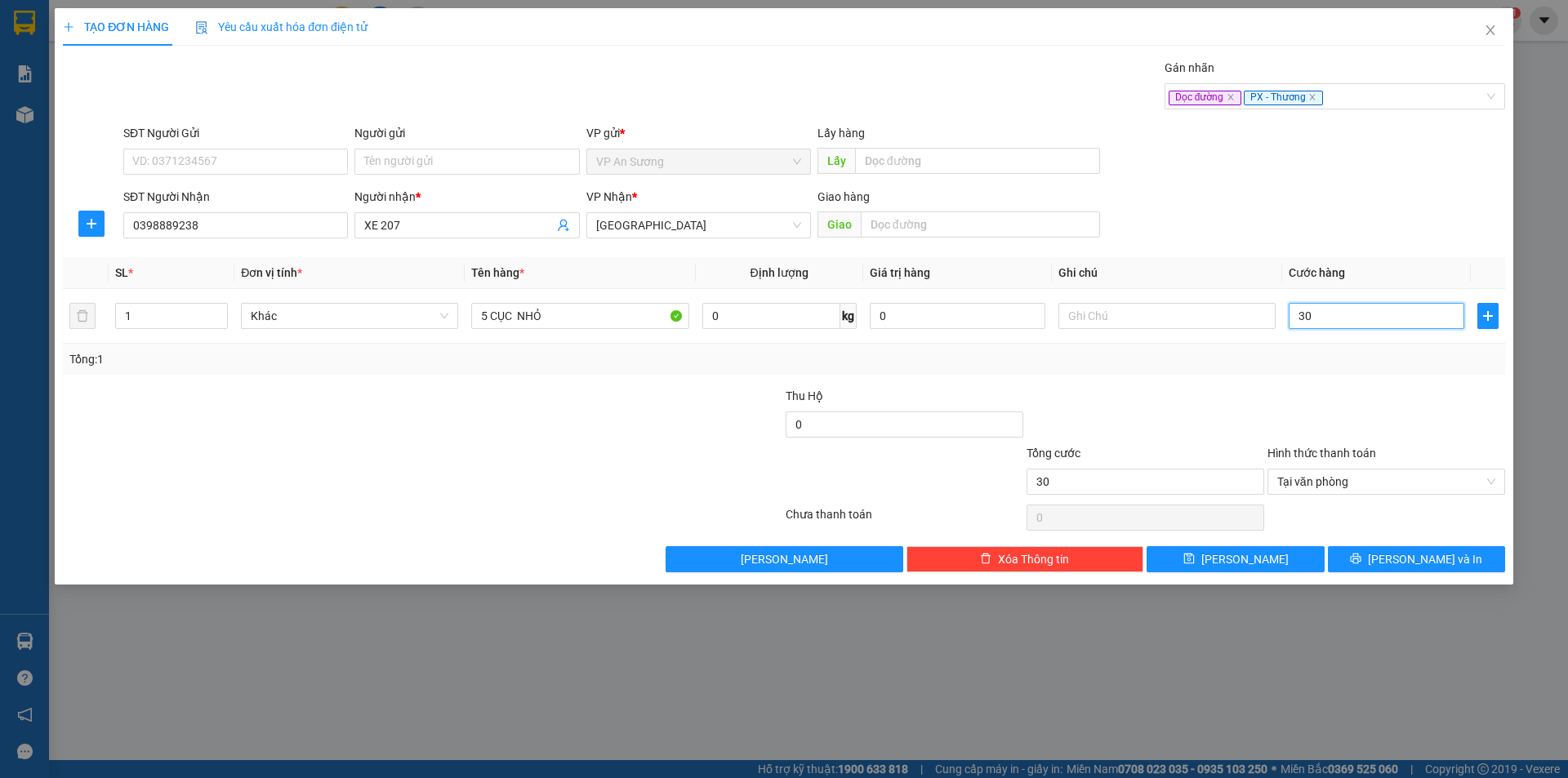
type input "300"
type input "300.000"
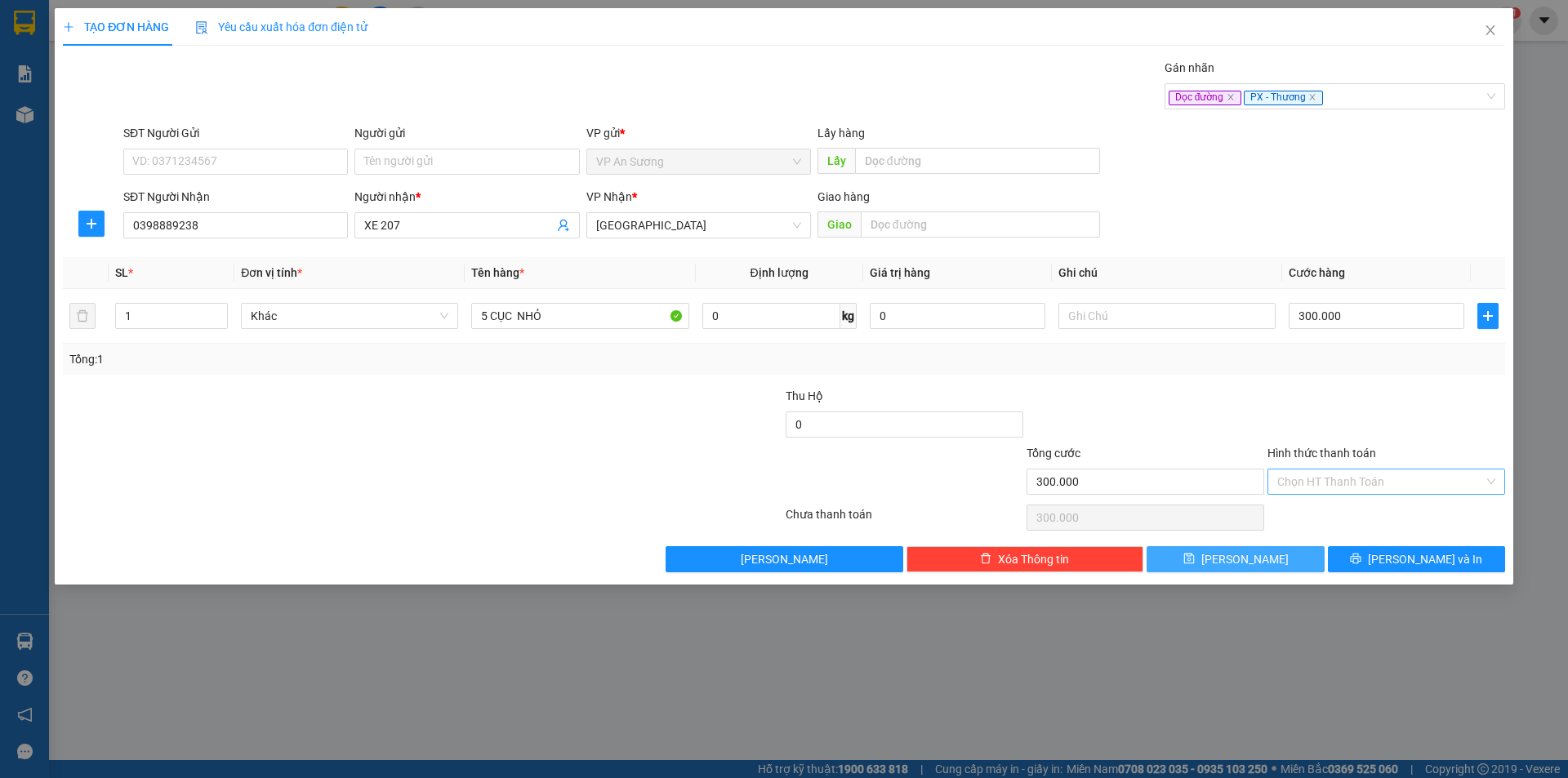
click at [1268, 562] on button "[PERSON_NAME]" at bounding box center [1235, 559] width 177 height 26
type input "0"
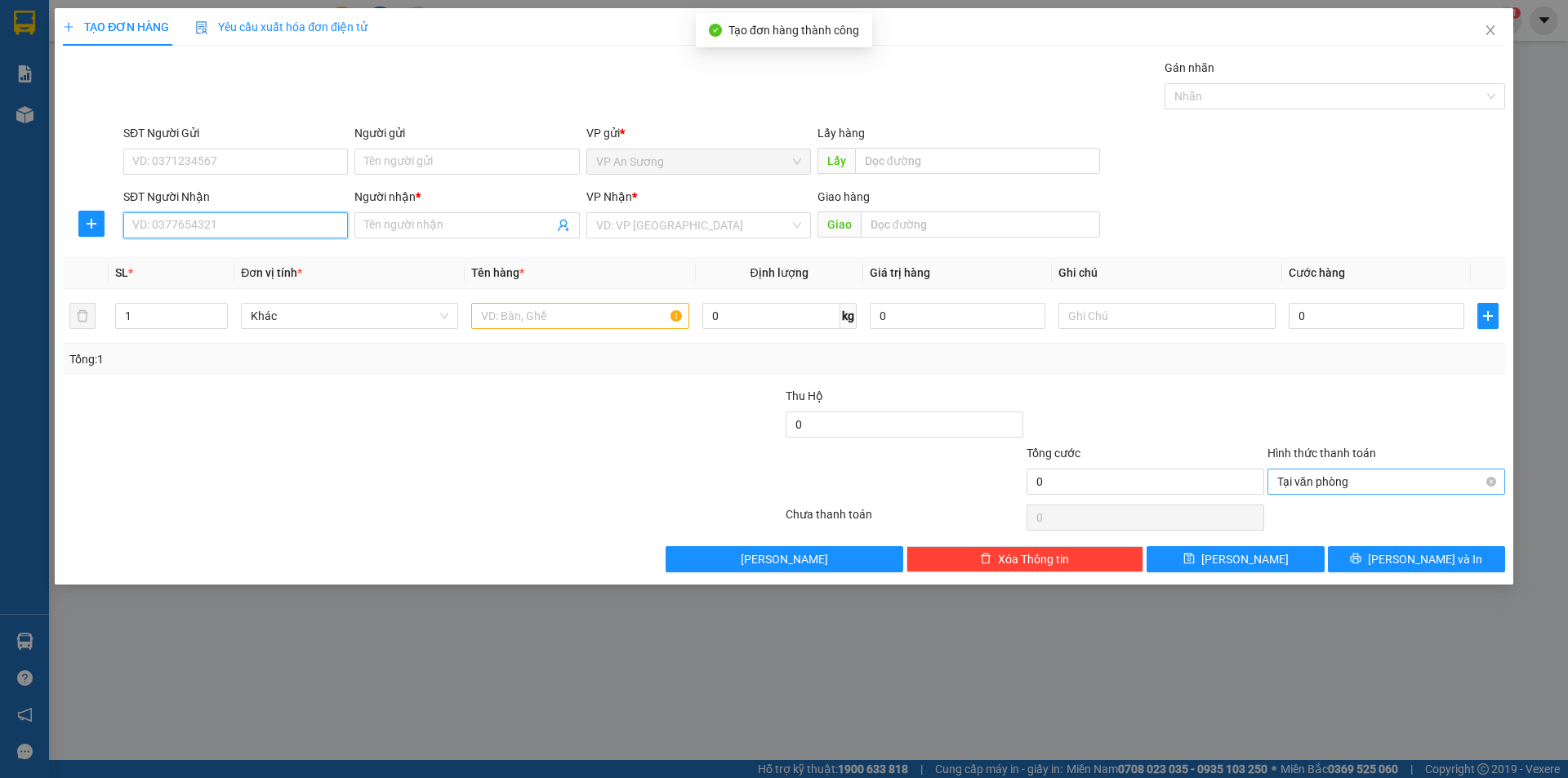
click at [183, 234] on input "SĐT Người Nhận" at bounding box center [235, 226] width 225 height 26
type input "0369742153"
click at [392, 229] on input "Người nhận *" at bounding box center [458, 225] width 188 height 18
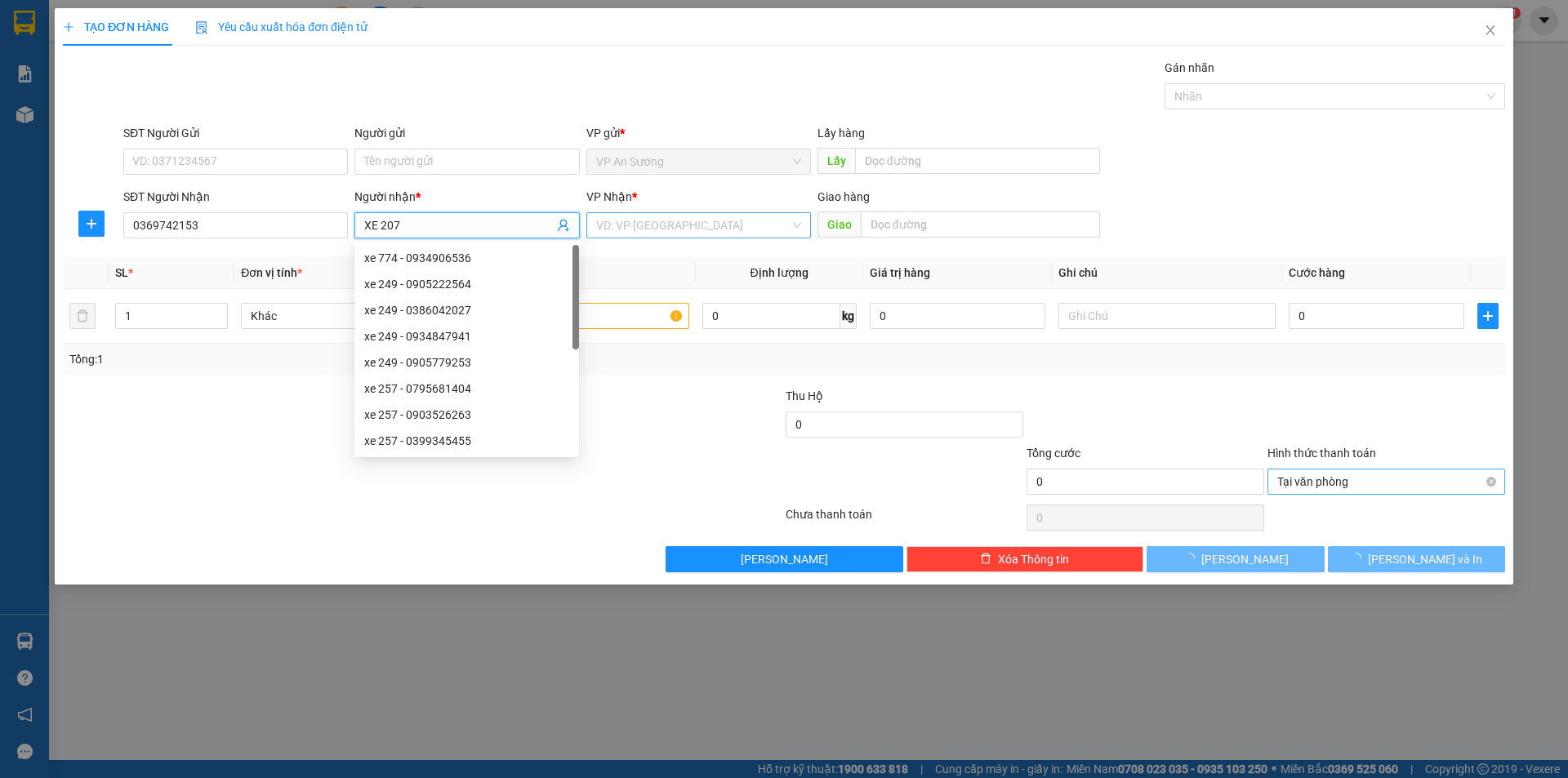
type input "XE 207"
click at [670, 235] on input "search" at bounding box center [693, 225] width 194 height 24
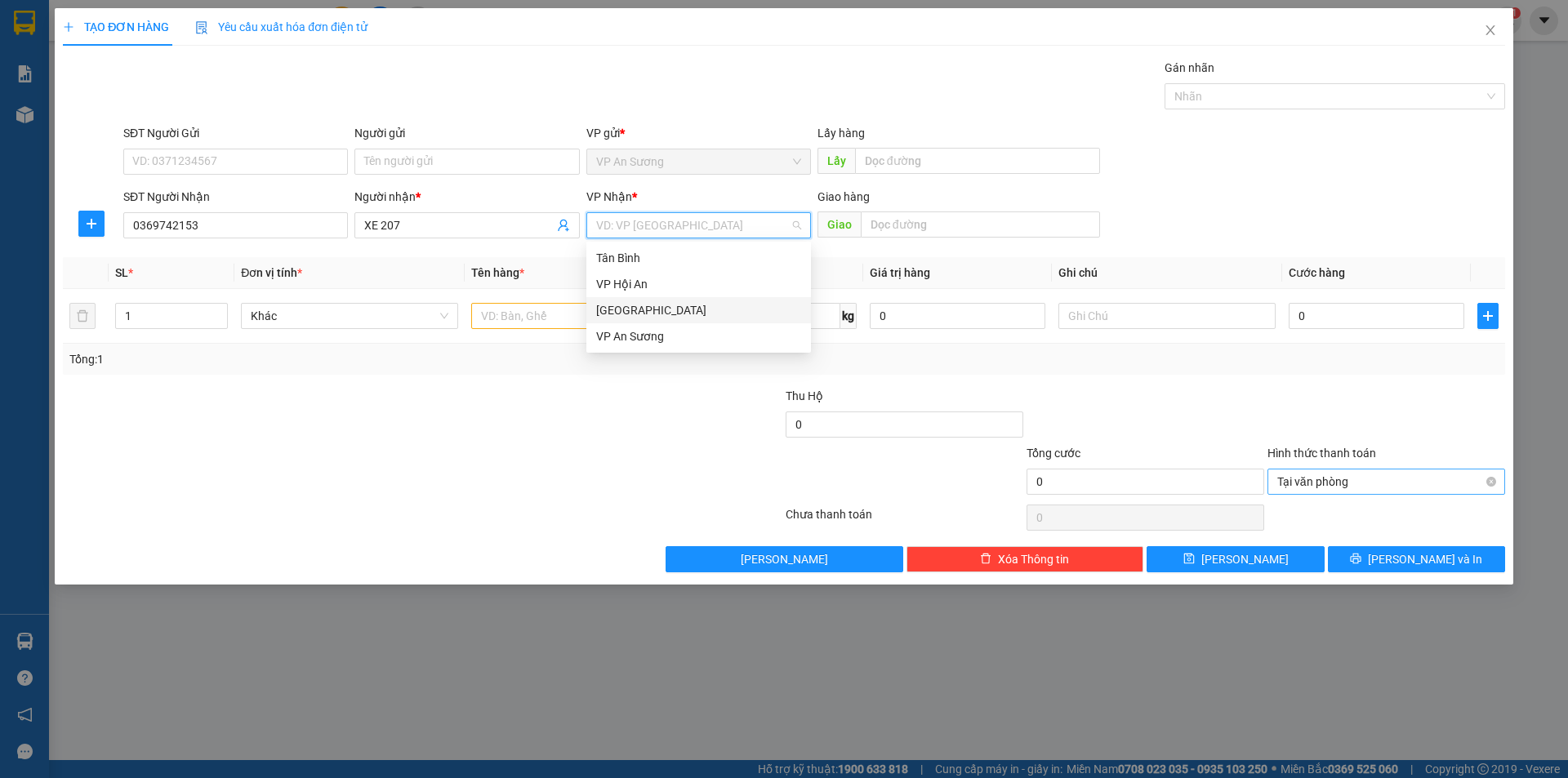
click at [656, 310] on div "[GEOGRAPHIC_DATA]" at bounding box center [699, 310] width 205 height 18
click at [583, 310] on input "text" at bounding box center [580, 316] width 217 height 26
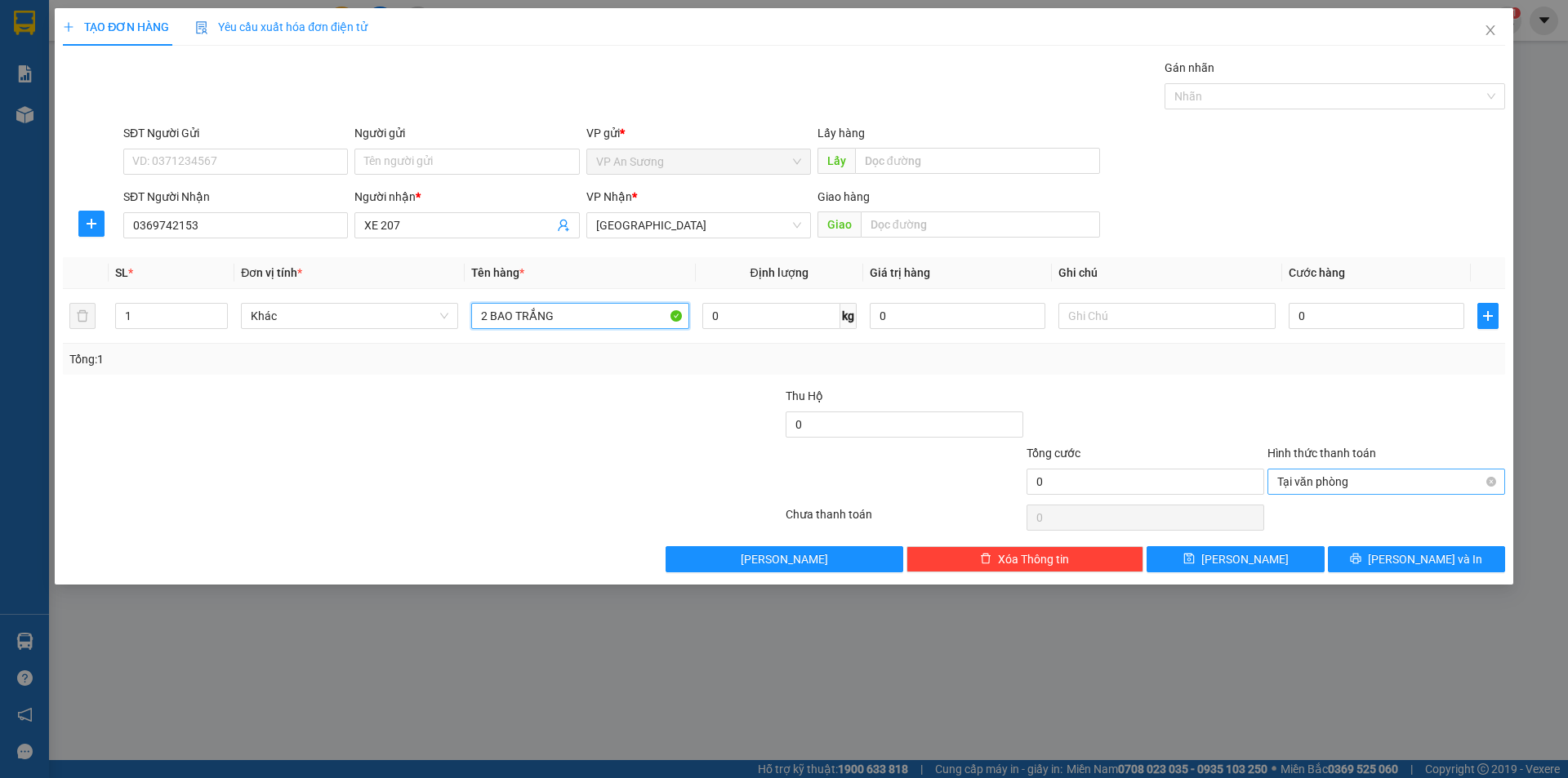
drag, startPoint x: 1369, startPoint y: 89, endPoint x: 1207, endPoint y: 127, distance: 166.4
click at [1365, 91] on div at bounding box center [1327, 96] width 316 height 20
type input "2 BAO TRẮNG"
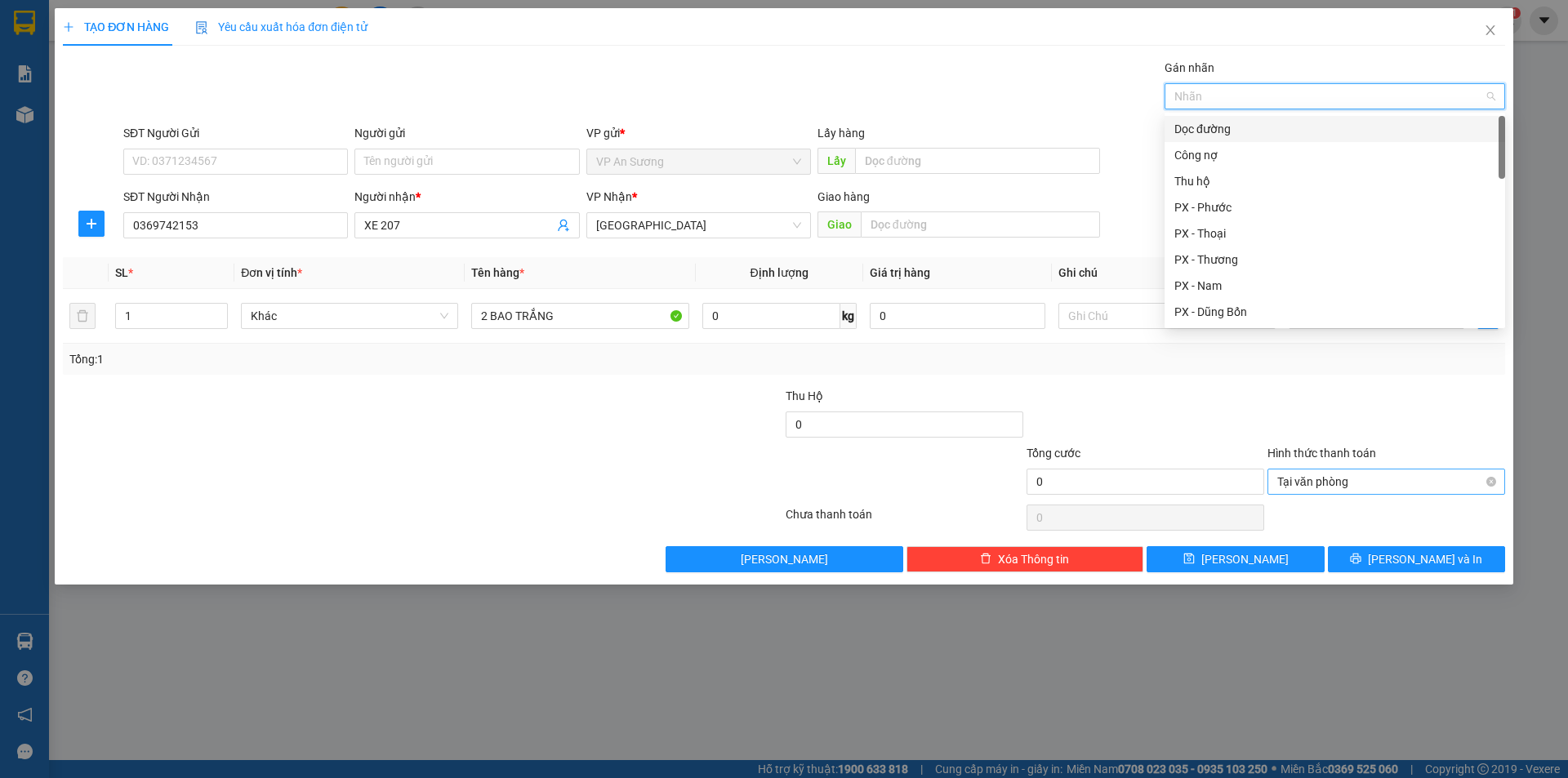
click at [1201, 129] on div "Dọc đường" at bounding box center [1334, 129] width 321 height 18
drag, startPoint x: 1229, startPoint y: 250, endPoint x: 1183, endPoint y: 374, distance: 132.3
click at [1229, 253] on div "PX - Thương" at bounding box center [1334, 260] width 340 height 26
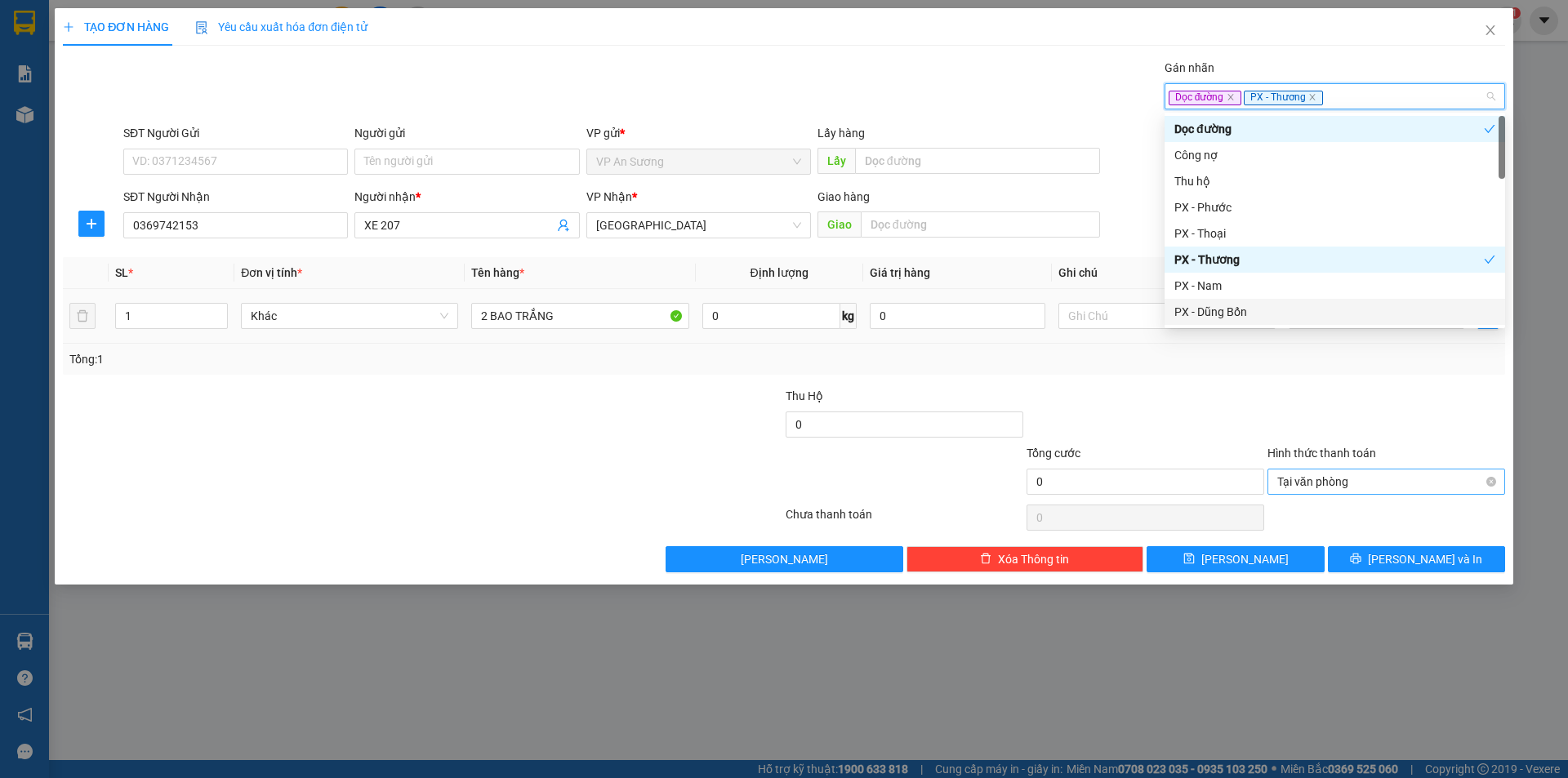
drag, startPoint x: 1184, startPoint y: 384, endPoint x: 1320, endPoint y: 339, distance: 143.3
click at [1191, 379] on div "Transit Pickup Surcharge Ids Transit Deliver Surcharge Ids Transit Deliver Surc…" at bounding box center [783, 316] width 1442 height 514
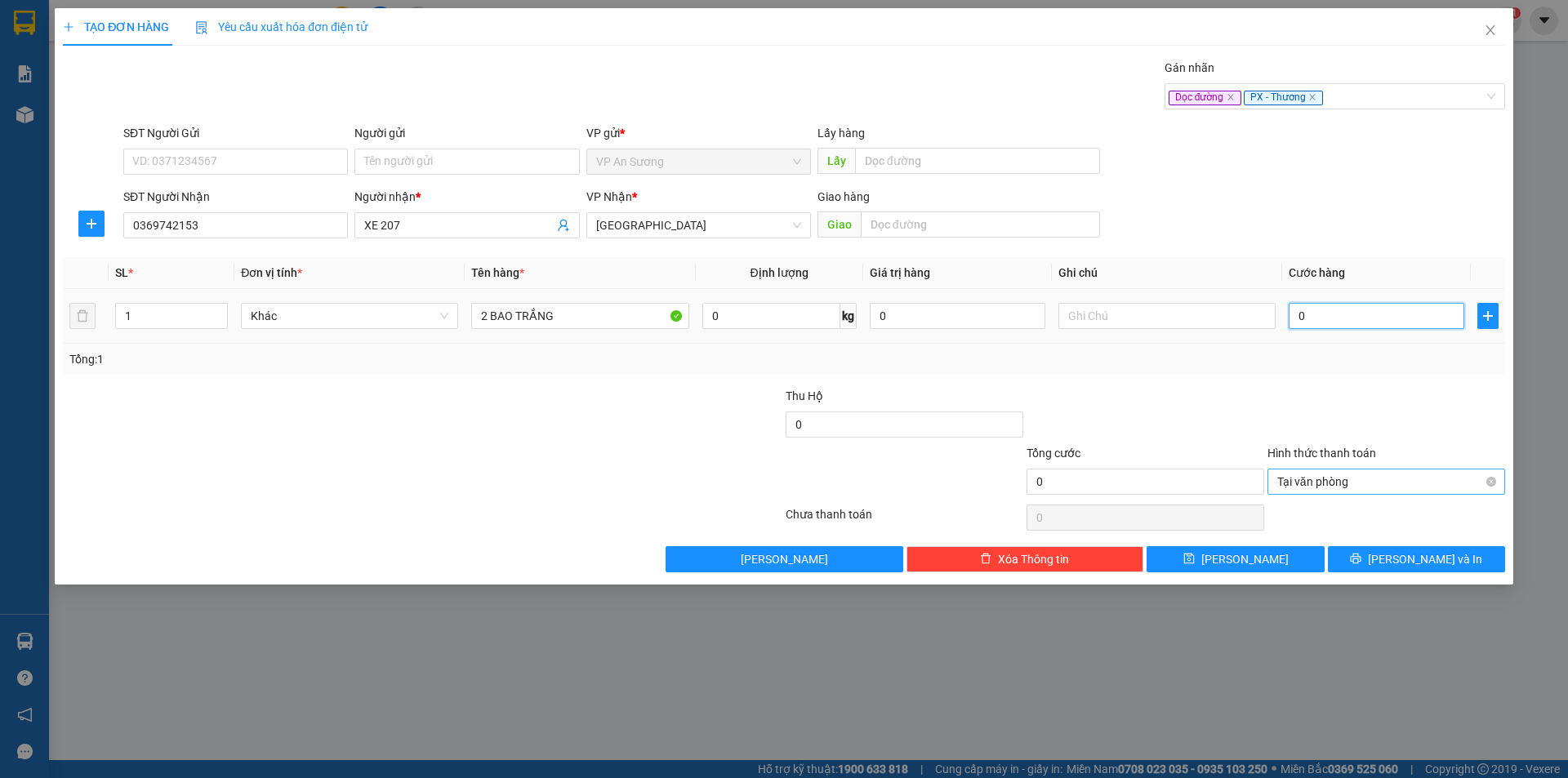
click at [1331, 303] on input "0" at bounding box center [1376, 316] width 175 height 26
type input "3"
type input "30"
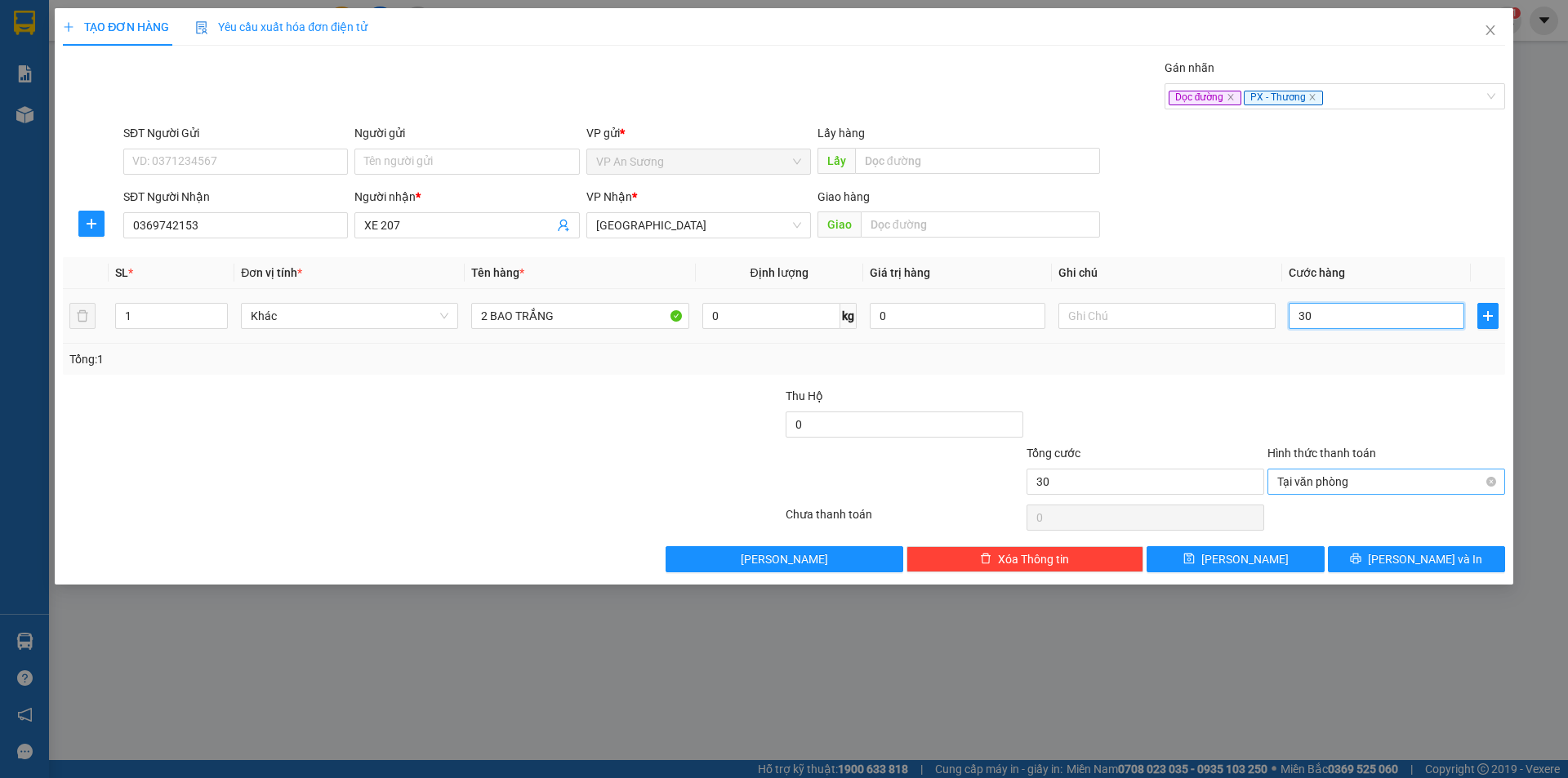
type input "300"
click at [1501, 474] on div "Tại văn phòng" at bounding box center [1387, 482] width 238 height 26
type input "300.000"
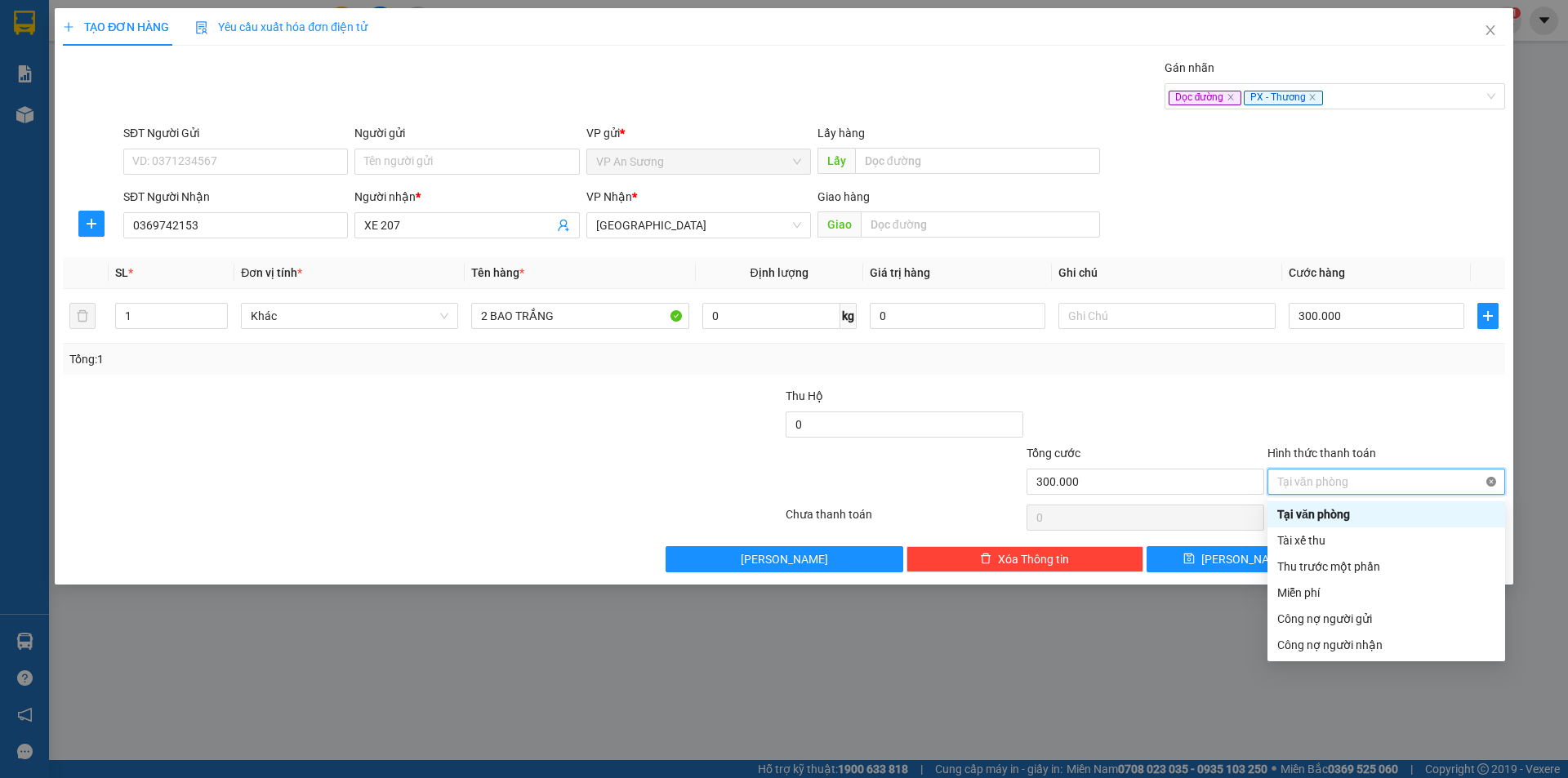
type input "300.000"
drag, startPoint x: 1494, startPoint y: 484, endPoint x: 1420, endPoint y: 419, distance: 98.5
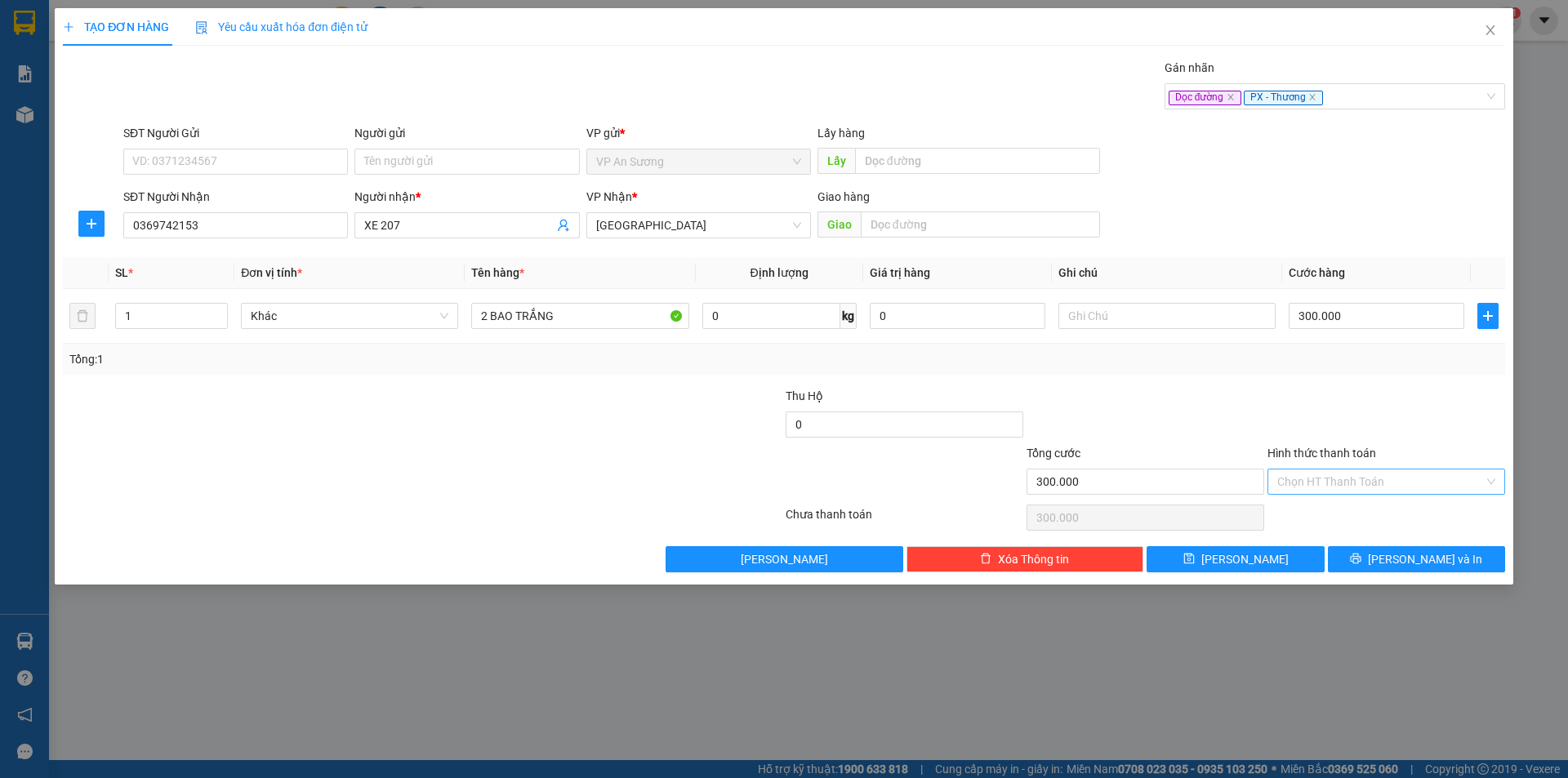
drag, startPoint x: 1420, startPoint y: 419, endPoint x: 1228, endPoint y: 577, distance: 248.7
click at [1419, 419] on div at bounding box center [1386, 416] width 240 height 57
click at [1195, 553] on icon "save" at bounding box center [1189, 558] width 11 height 11
type input "0"
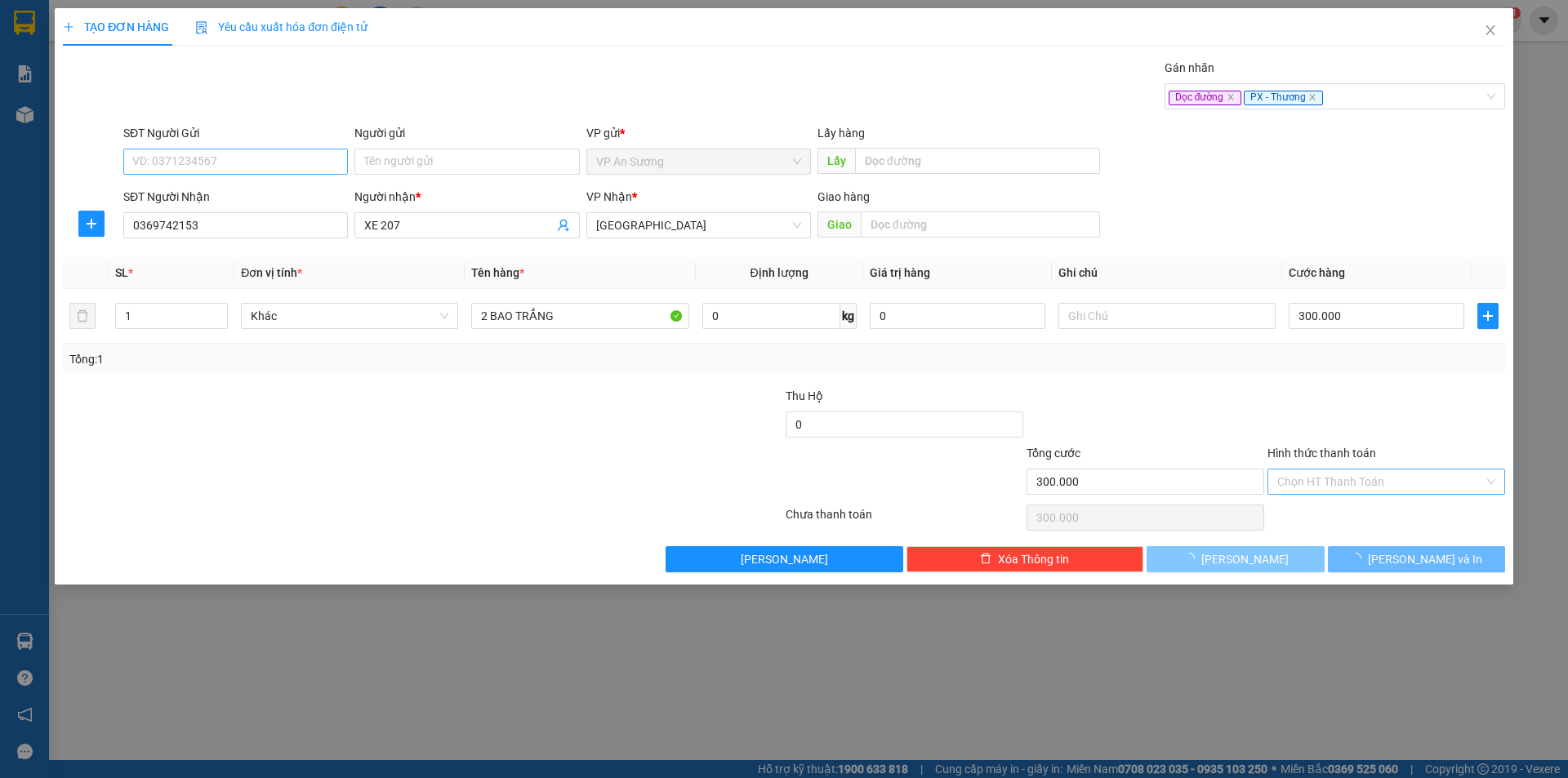
type input "0"
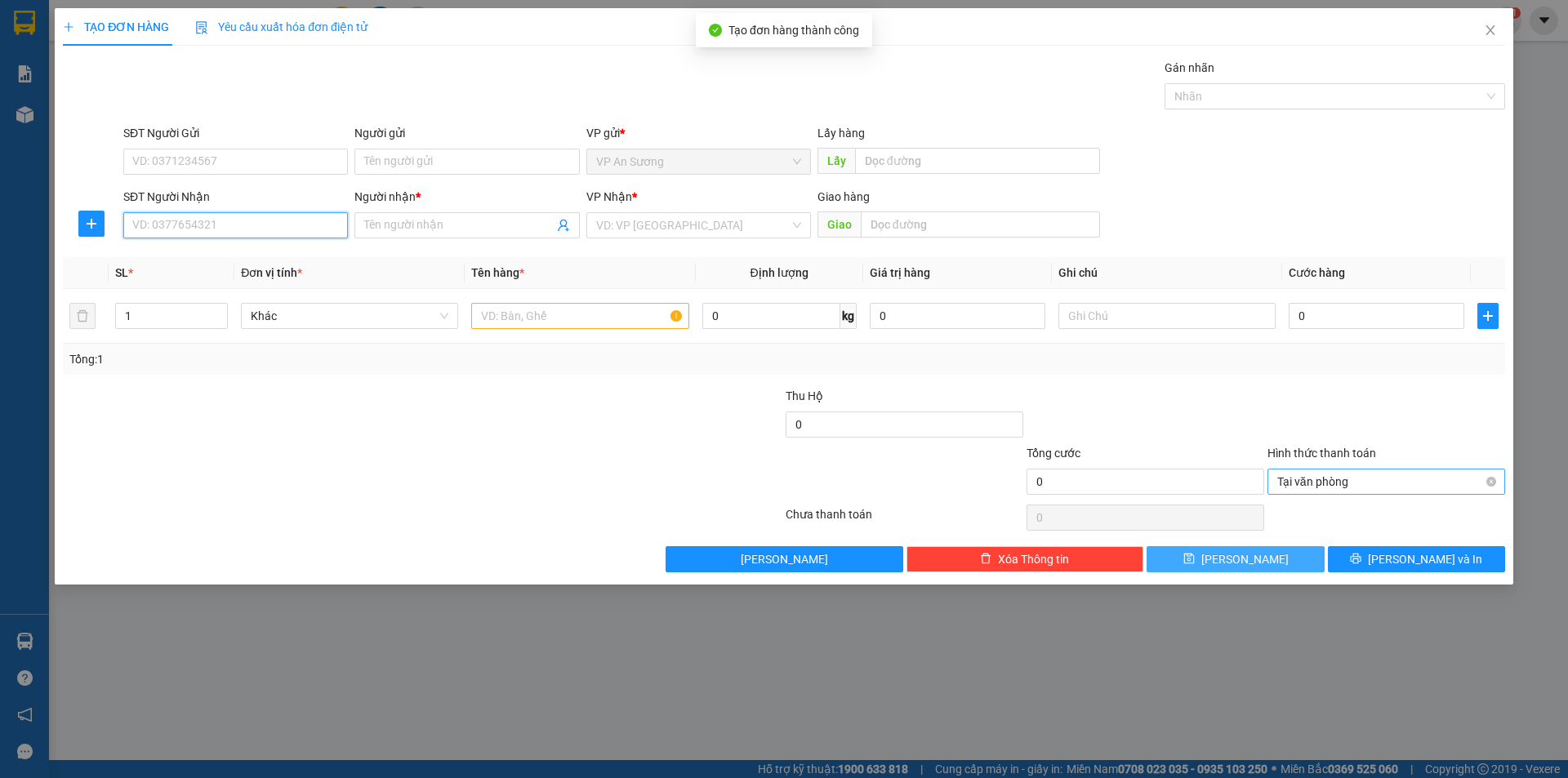
click at [209, 232] on input "SĐT Người Nhận" at bounding box center [235, 226] width 225 height 26
type input "0345621998"
click at [485, 227] on input "Người nhận *" at bounding box center [458, 225] width 188 height 18
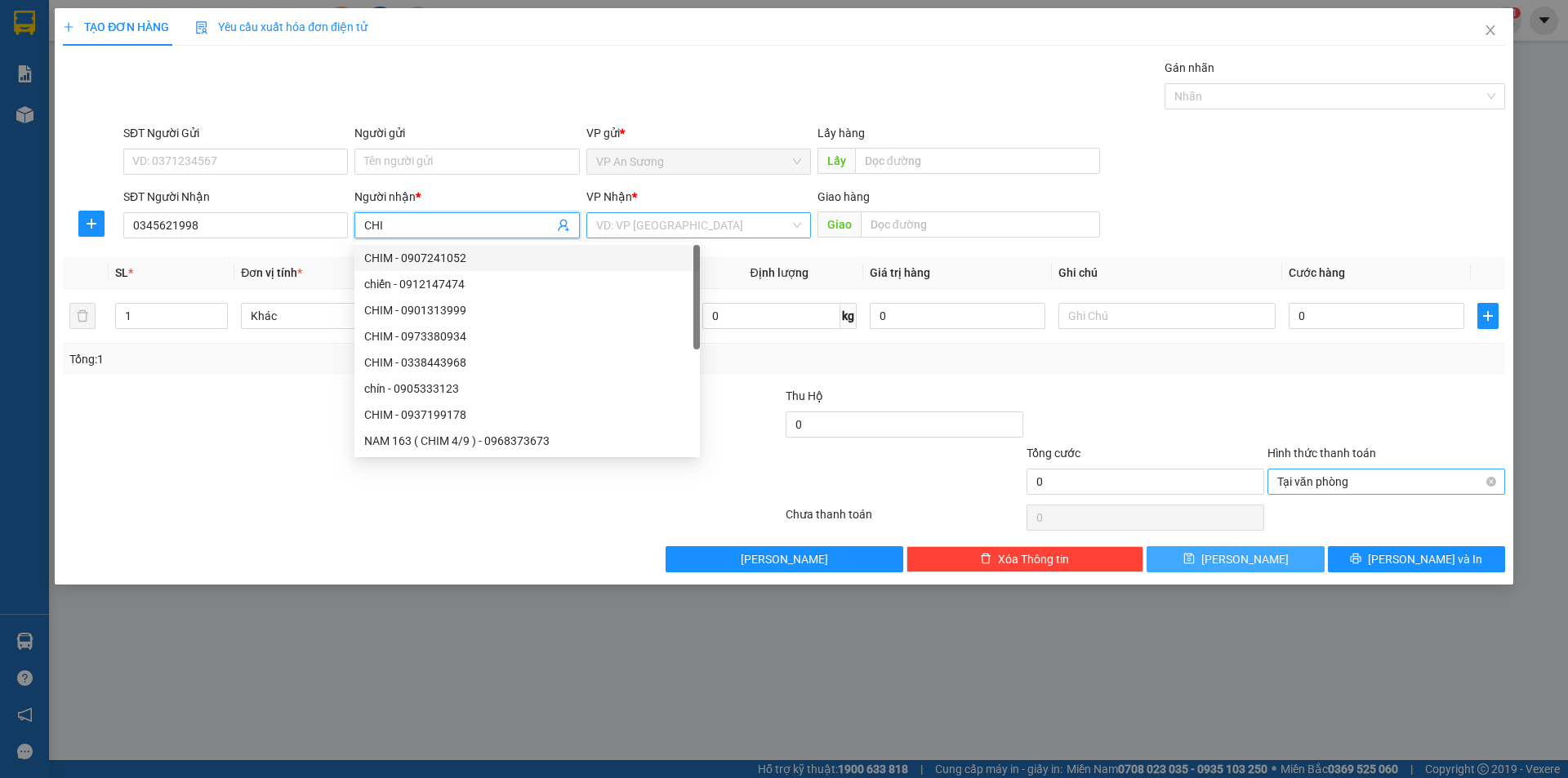
type input "CHI"
click at [759, 219] on input "search" at bounding box center [693, 225] width 194 height 24
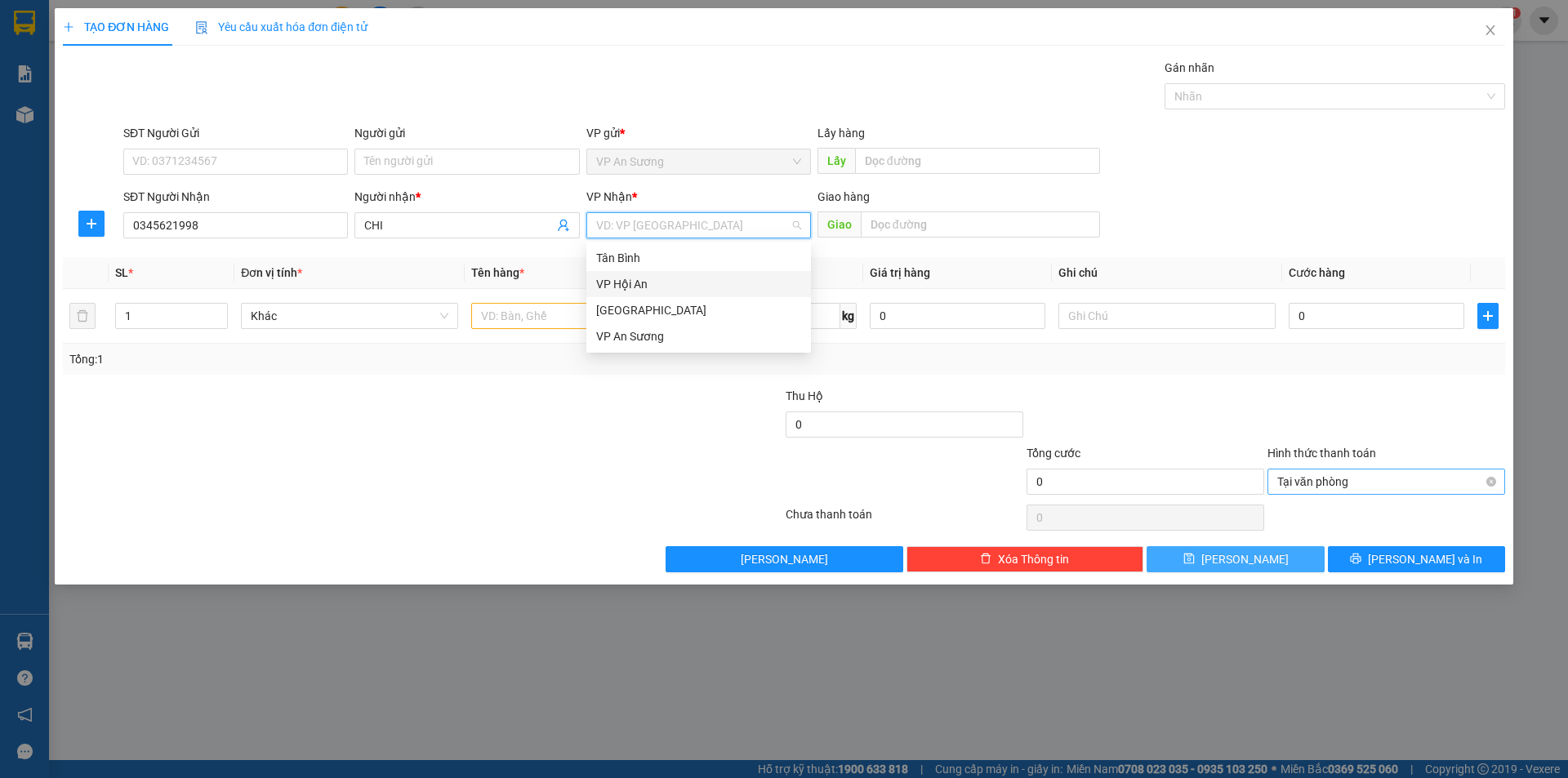
click at [721, 294] on div "VP Hội An" at bounding box center [698, 284] width 225 height 26
click at [926, 234] on input "text" at bounding box center [980, 225] width 240 height 26
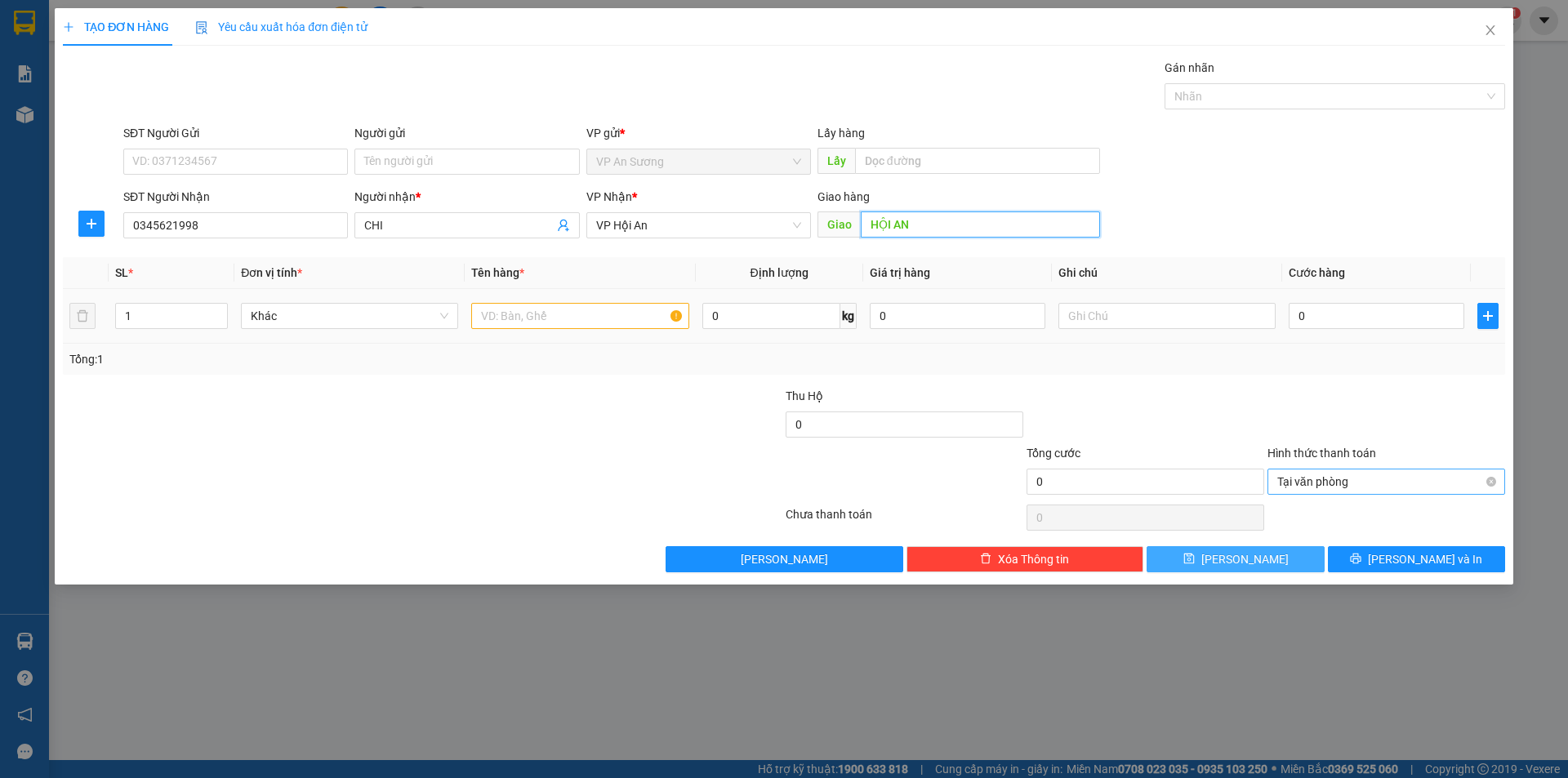
type input "HỘI AN"
click at [649, 316] on input "text" at bounding box center [580, 316] width 217 height 26
type input "1 BAO TRẮNG NHỎ"
drag, startPoint x: 1333, startPoint y: 326, endPoint x: 1324, endPoint y: 315, distance: 14.2
click at [1333, 325] on input "0" at bounding box center [1376, 316] width 175 height 26
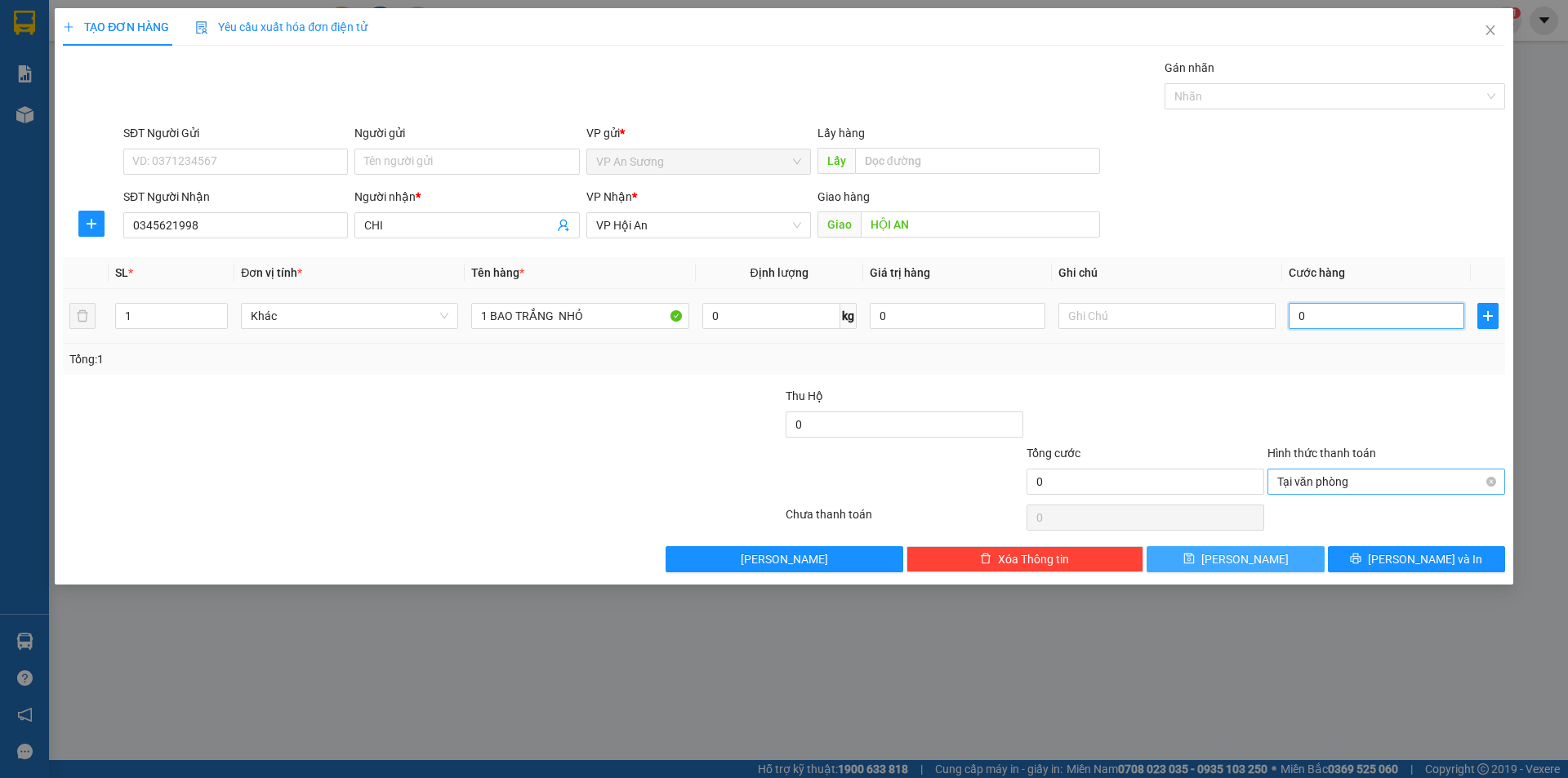
type input "7"
type input "70"
type input "70.000"
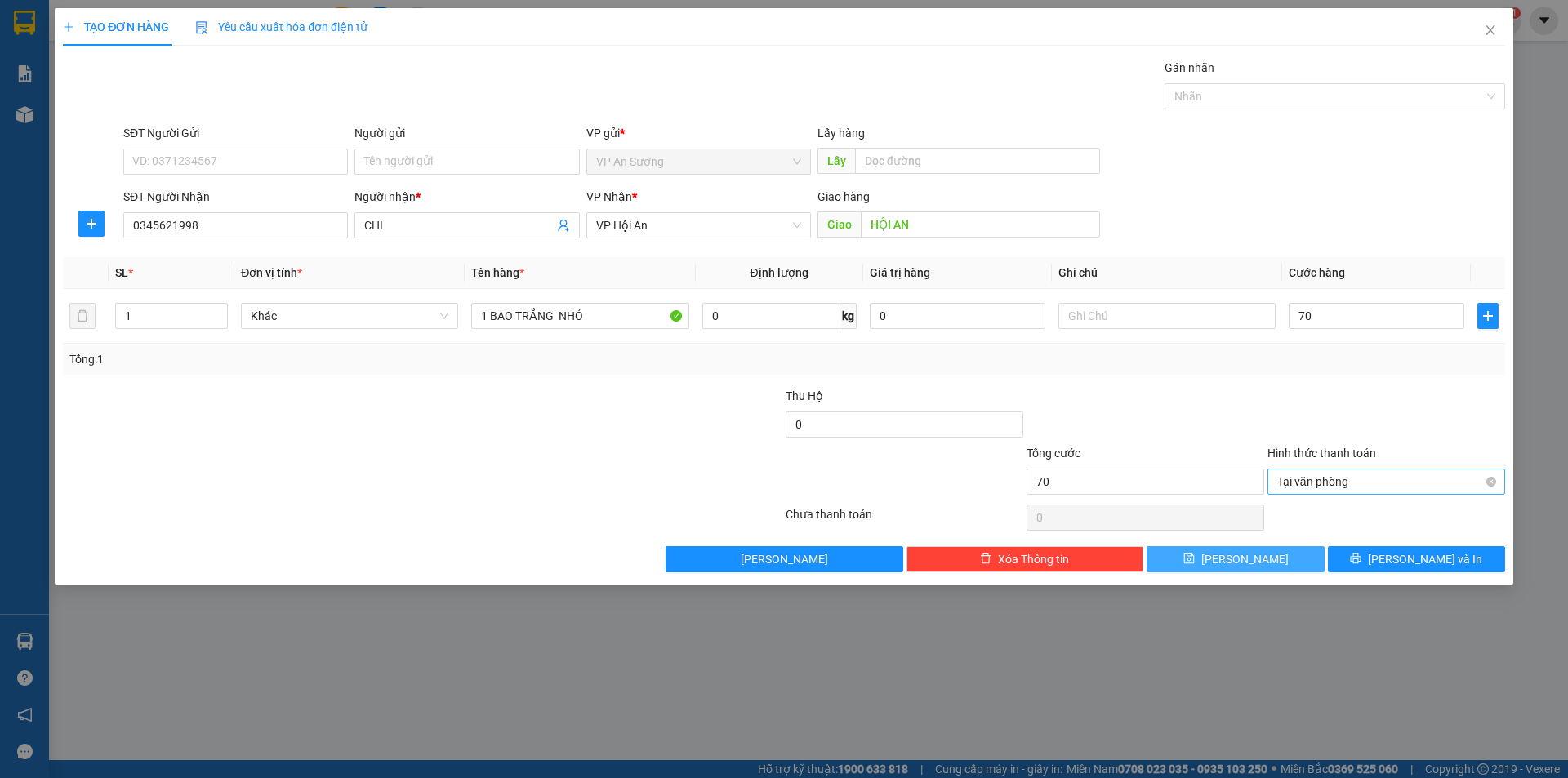
type input "70.000"
drag, startPoint x: 1463, startPoint y: 171, endPoint x: 1407, endPoint y: 366, distance: 202.9
click at [1461, 172] on div "SĐT Người Gửi VD: 0371234567 Người gửi Tên người gửi VP gửi * VP An Sương Lấy h…" at bounding box center [814, 153] width 1388 height 57
type input "70.000"
click at [1261, 564] on button "[PERSON_NAME]" at bounding box center [1235, 559] width 177 height 26
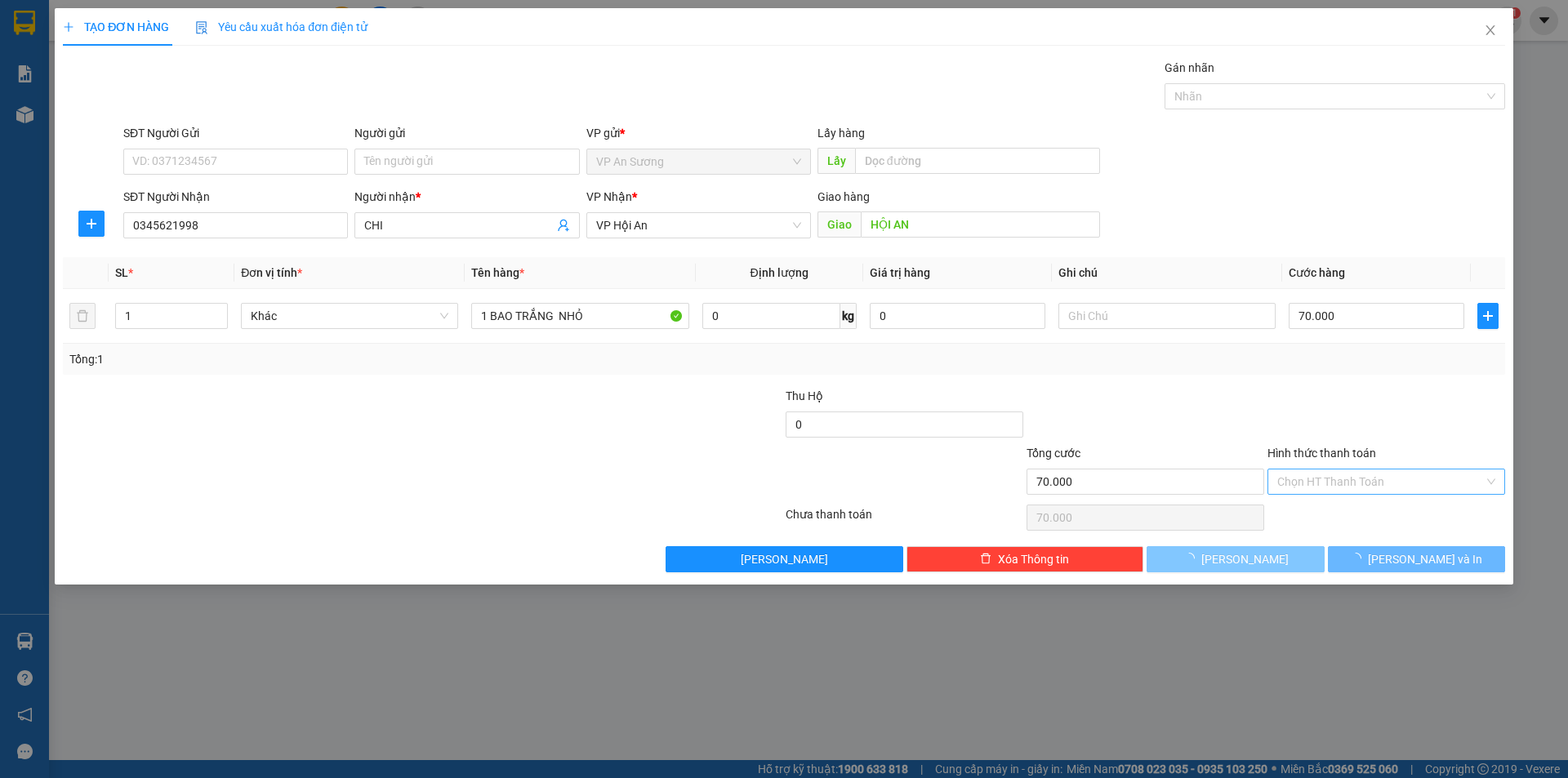
type input "0"
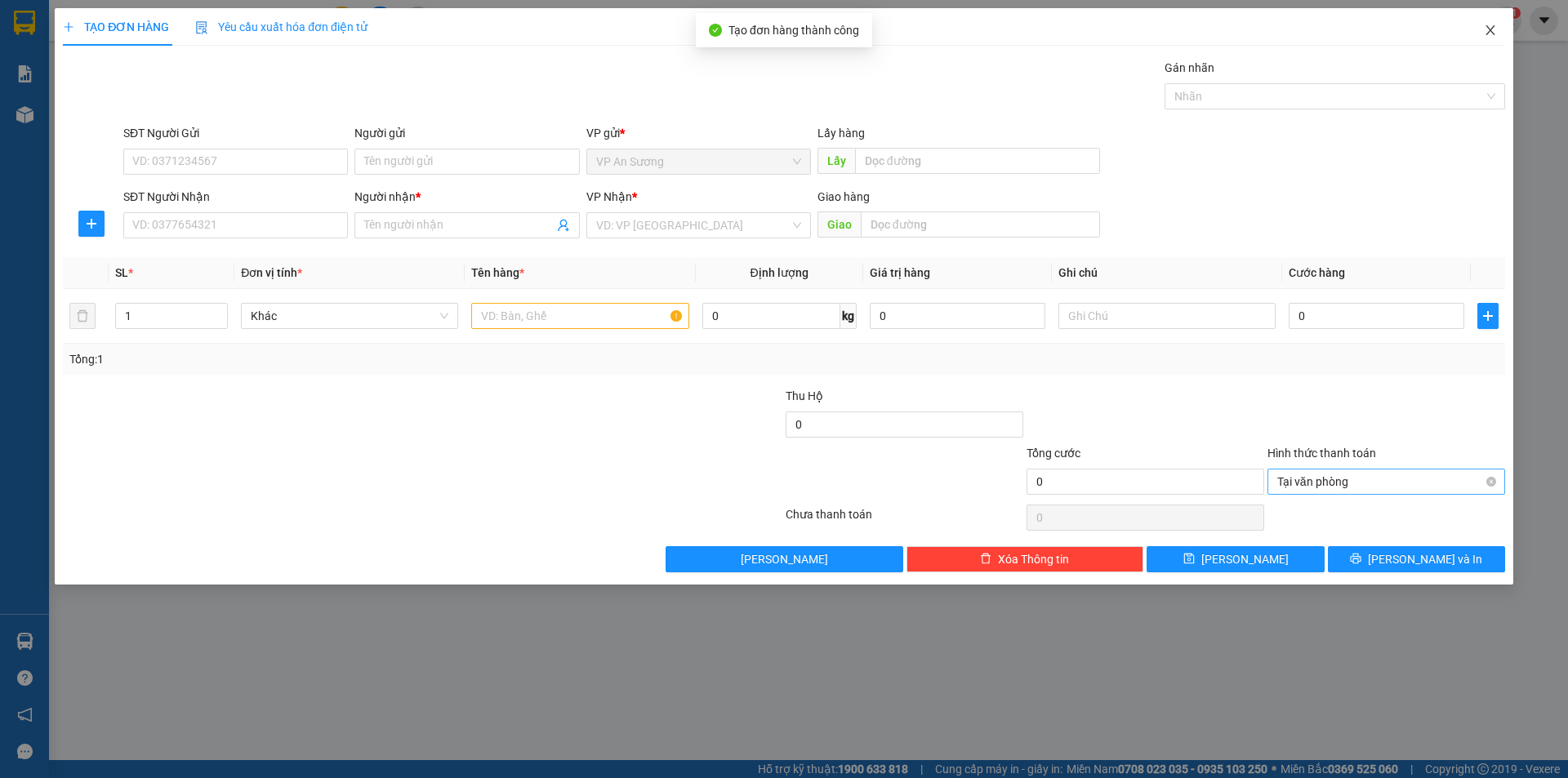
click at [1489, 30] on icon "close" at bounding box center [1490, 30] width 9 height 10
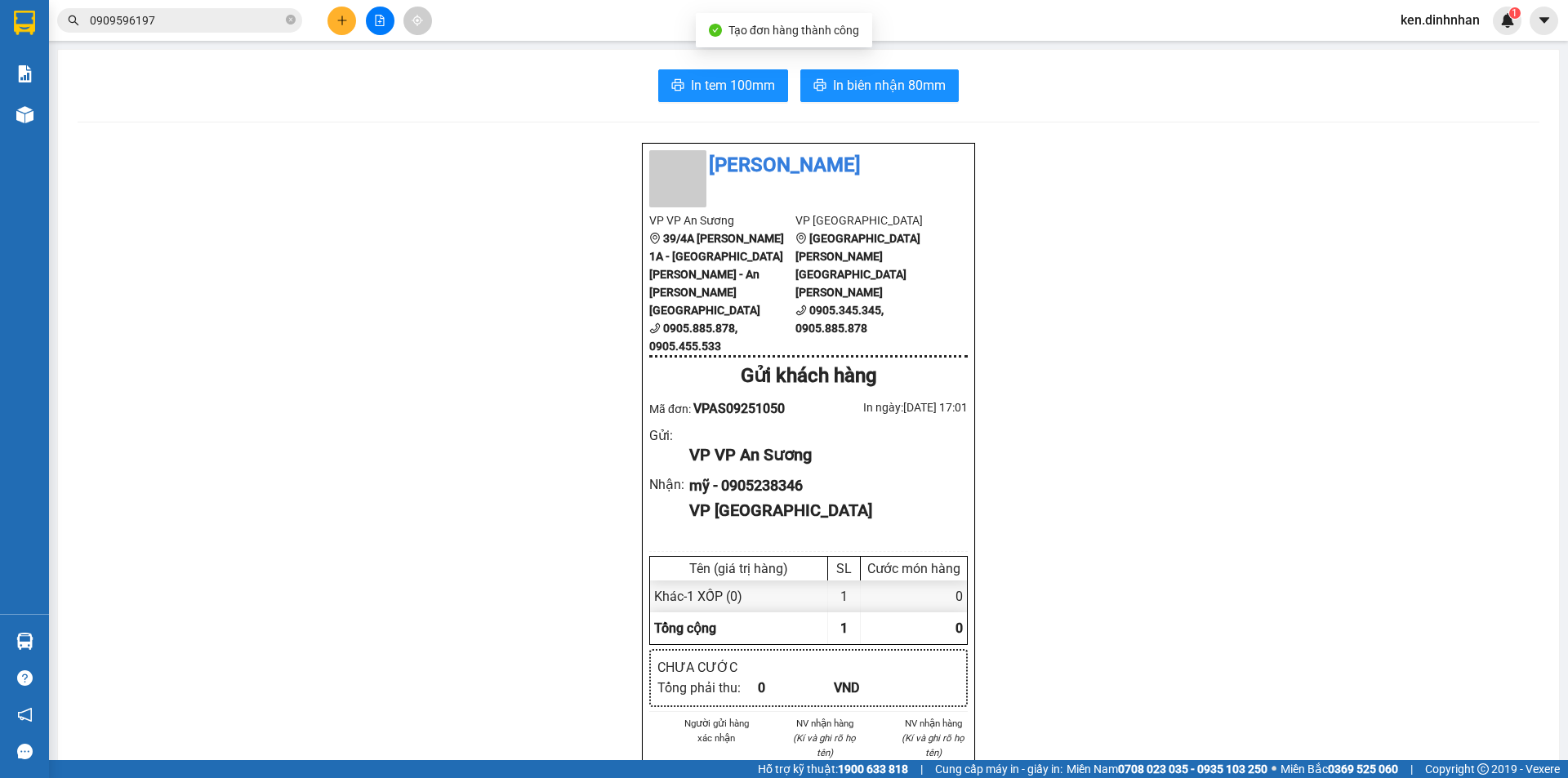
click at [1435, 16] on span "ken.dinhnhan" at bounding box center [1440, 20] width 105 height 21
click at [1446, 48] on span "Đăng xuất" at bounding box center [1447, 50] width 71 height 18
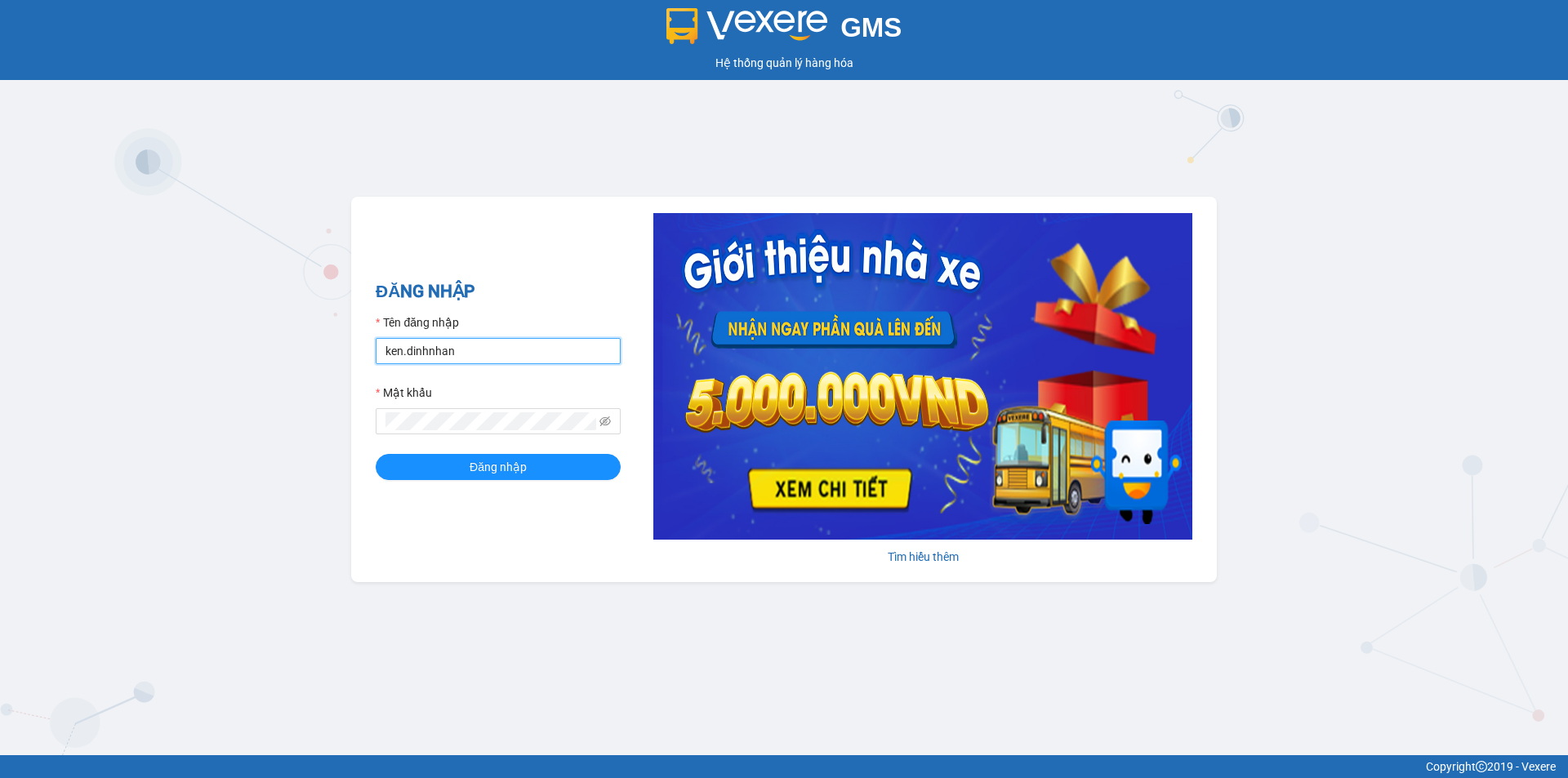
drag, startPoint x: 515, startPoint y: 350, endPoint x: 527, endPoint y: 363, distance: 17.7
click at [515, 350] on input "ken.dinhnhan" at bounding box center [498, 351] width 245 height 26
type input "trang.dinhnhan"
click at [501, 471] on span "Đăng nhập" at bounding box center [498, 467] width 57 height 18
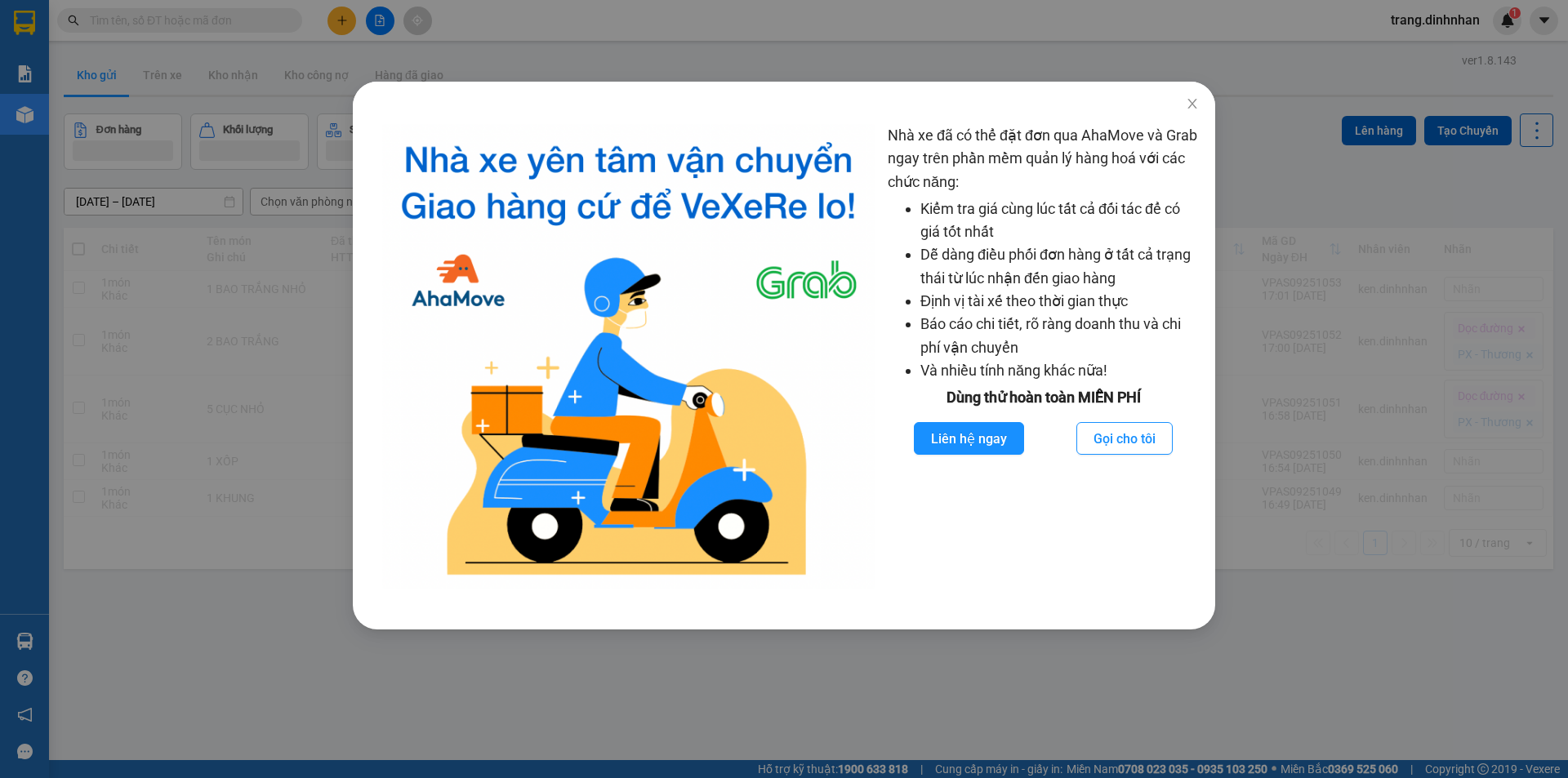
drag, startPoint x: 190, startPoint y: 391, endPoint x: 435, endPoint y: 287, distance: 266.2
click at [189, 386] on div "Nhà xe đã có thể đặt đơn qua AhaMove và Grab ngay trên phần mềm quản lý hàng ho…" at bounding box center [784, 389] width 1568 height 778
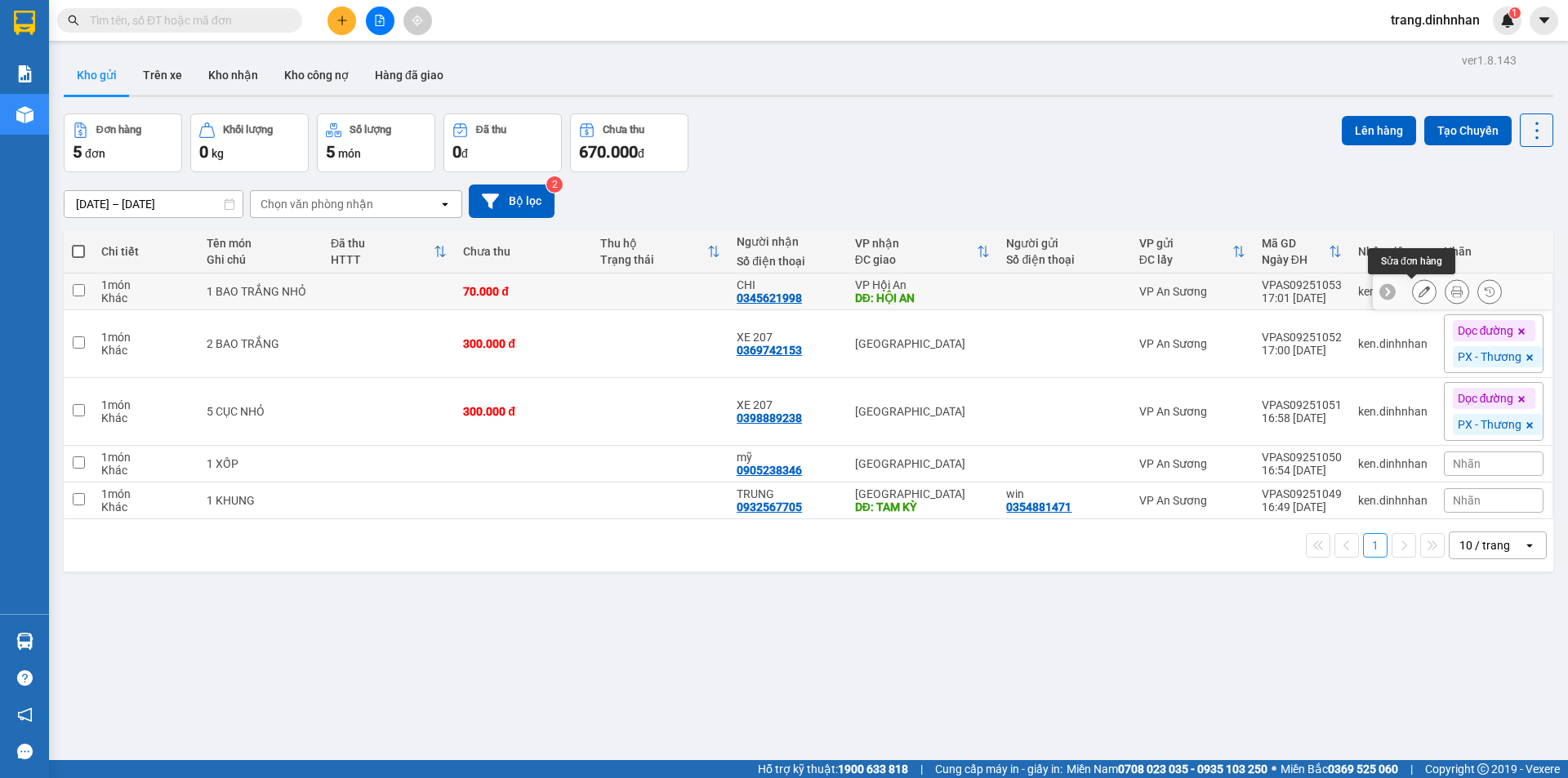
click at [1419, 295] on icon at bounding box center [1424, 291] width 11 height 11
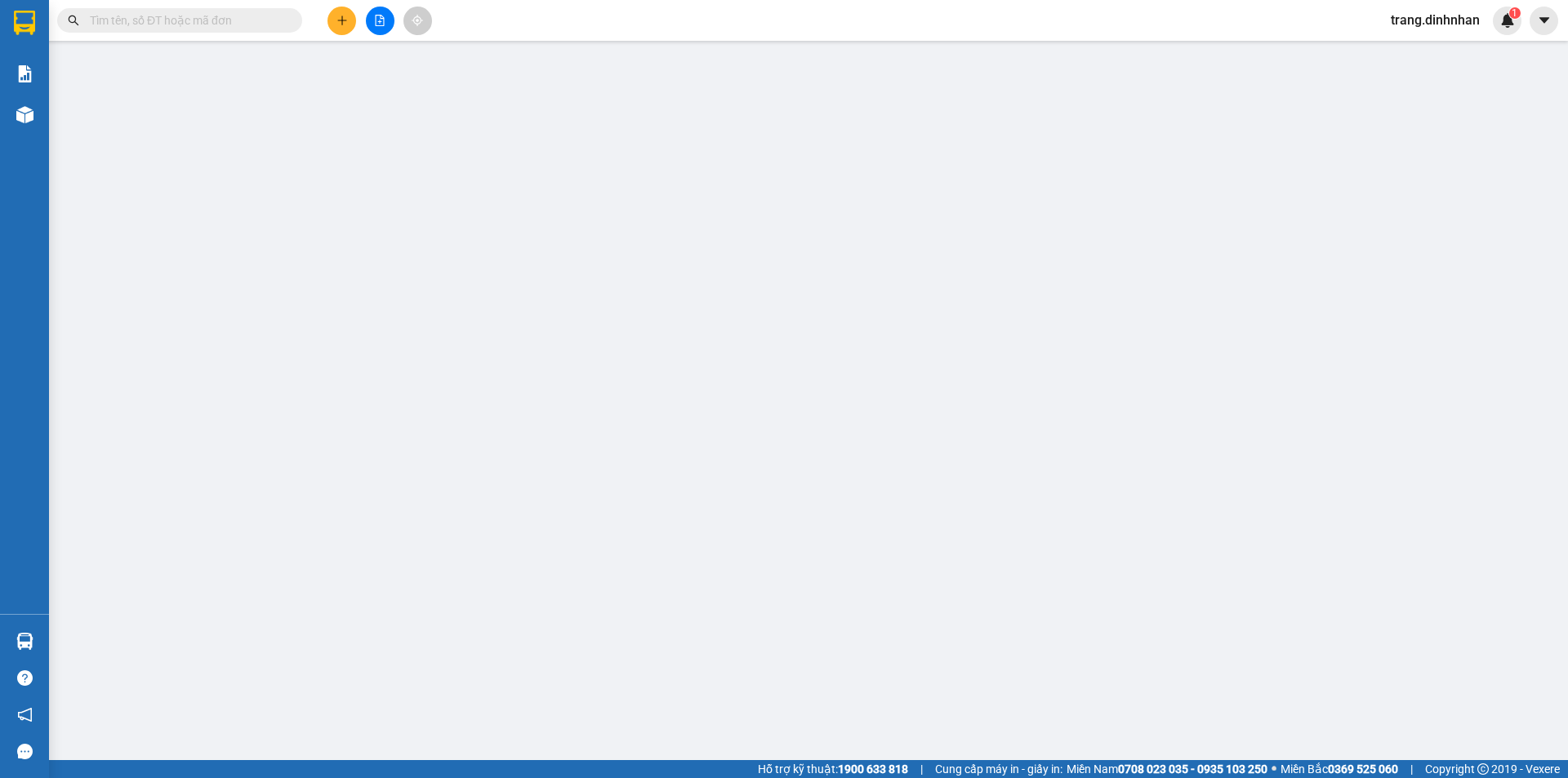
type input "0345621998"
type input "CHI"
type input "HỘI AN"
type input "70.000"
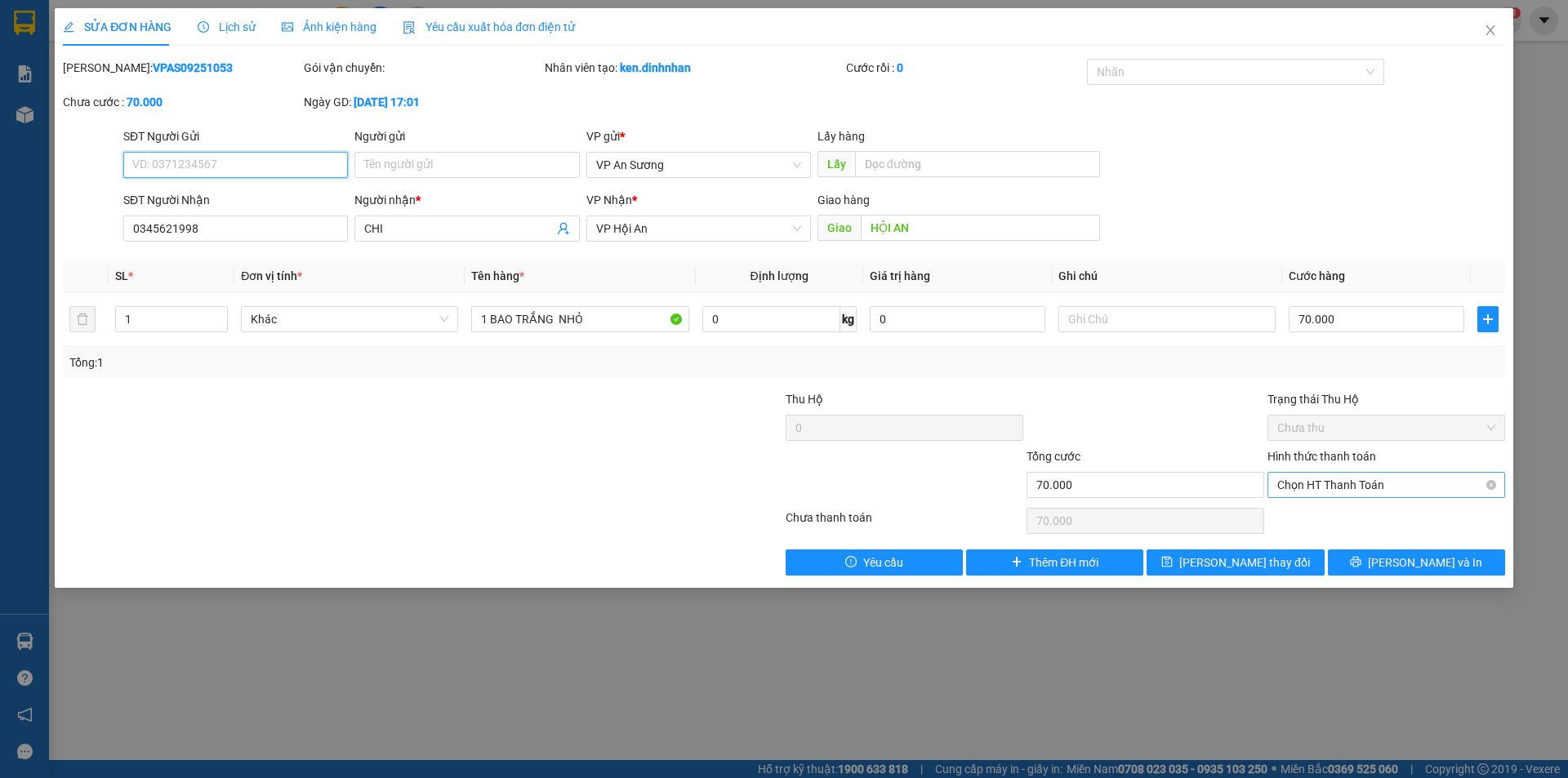
click at [1420, 495] on span "Chọn HT Thanh Toán" at bounding box center [1386, 485] width 218 height 24
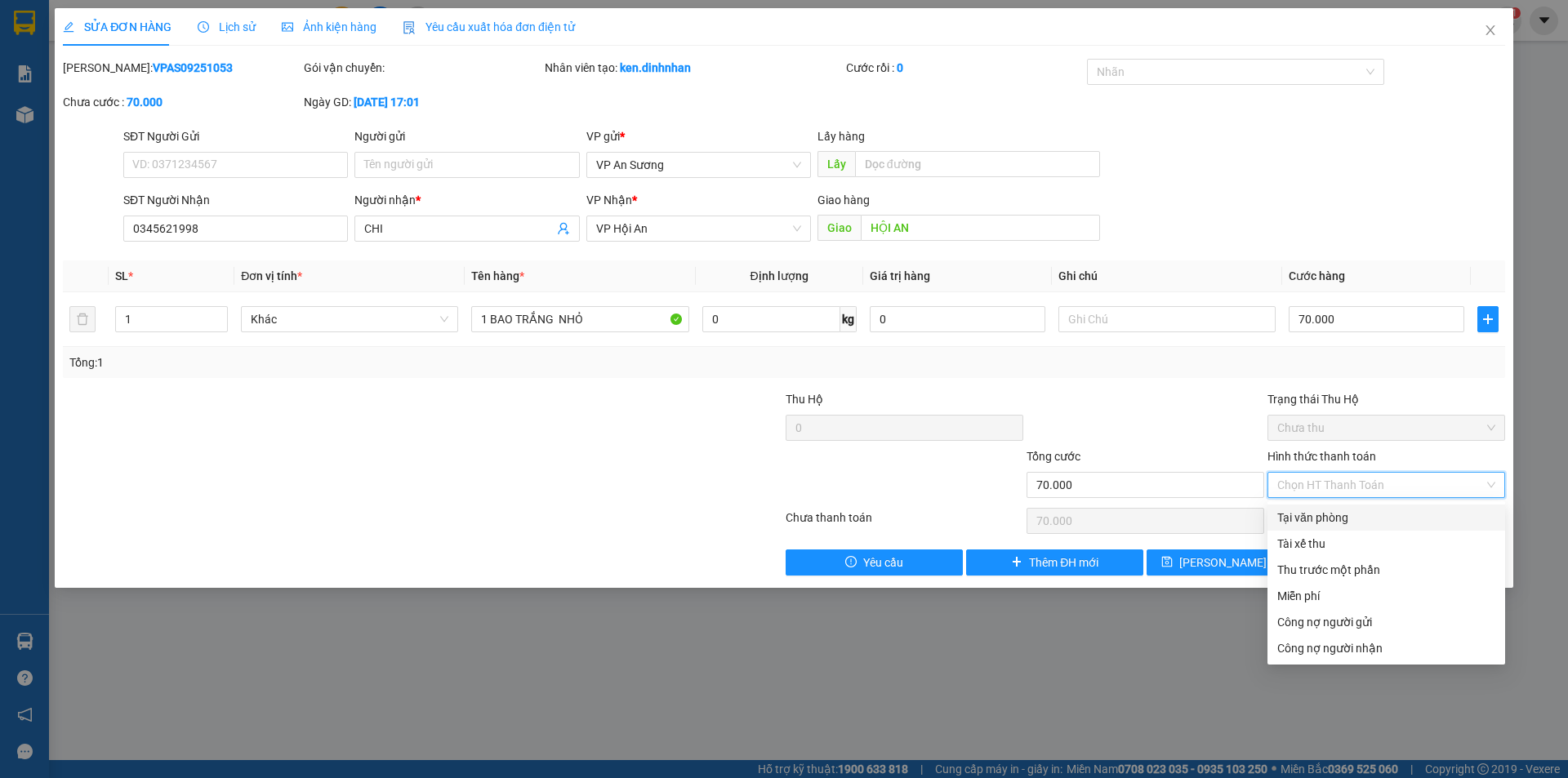
click at [1383, 515] on div "Tại văn phòng" at bounding box center [1386, 518] width 218 height 18
type input "0"
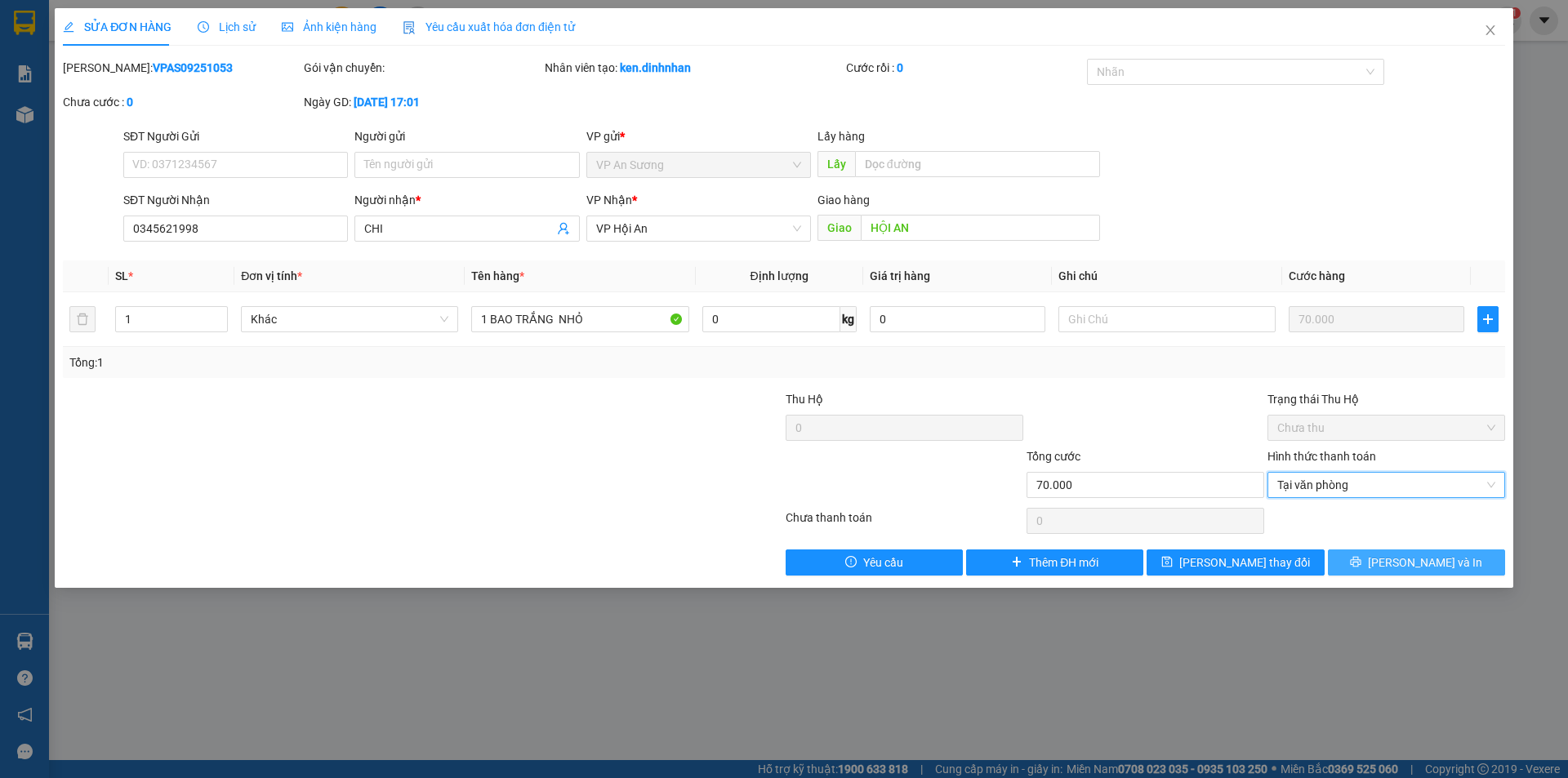
drag, startPoint x: 1387, startPoint y: 563, endPoint x: 1338, endPoint y: 542, distance: 53.3
click at [1361, 564] on icon "printer" at bounding box center [1356, 562] width 10 height 10
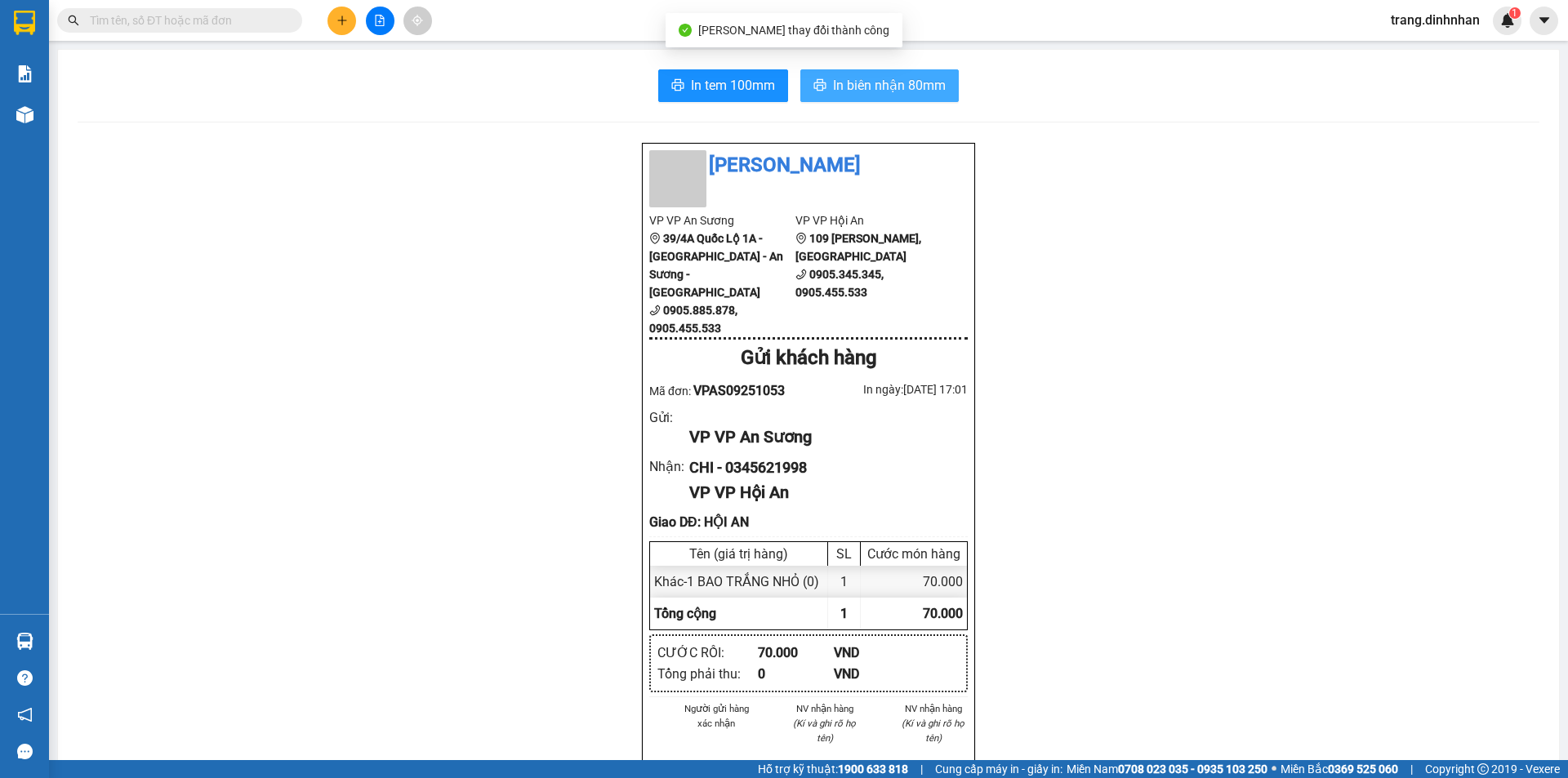
click at [949, 85] on button "In biên nhận 80mm" at bounding box center [880, 86] width 158 height 33
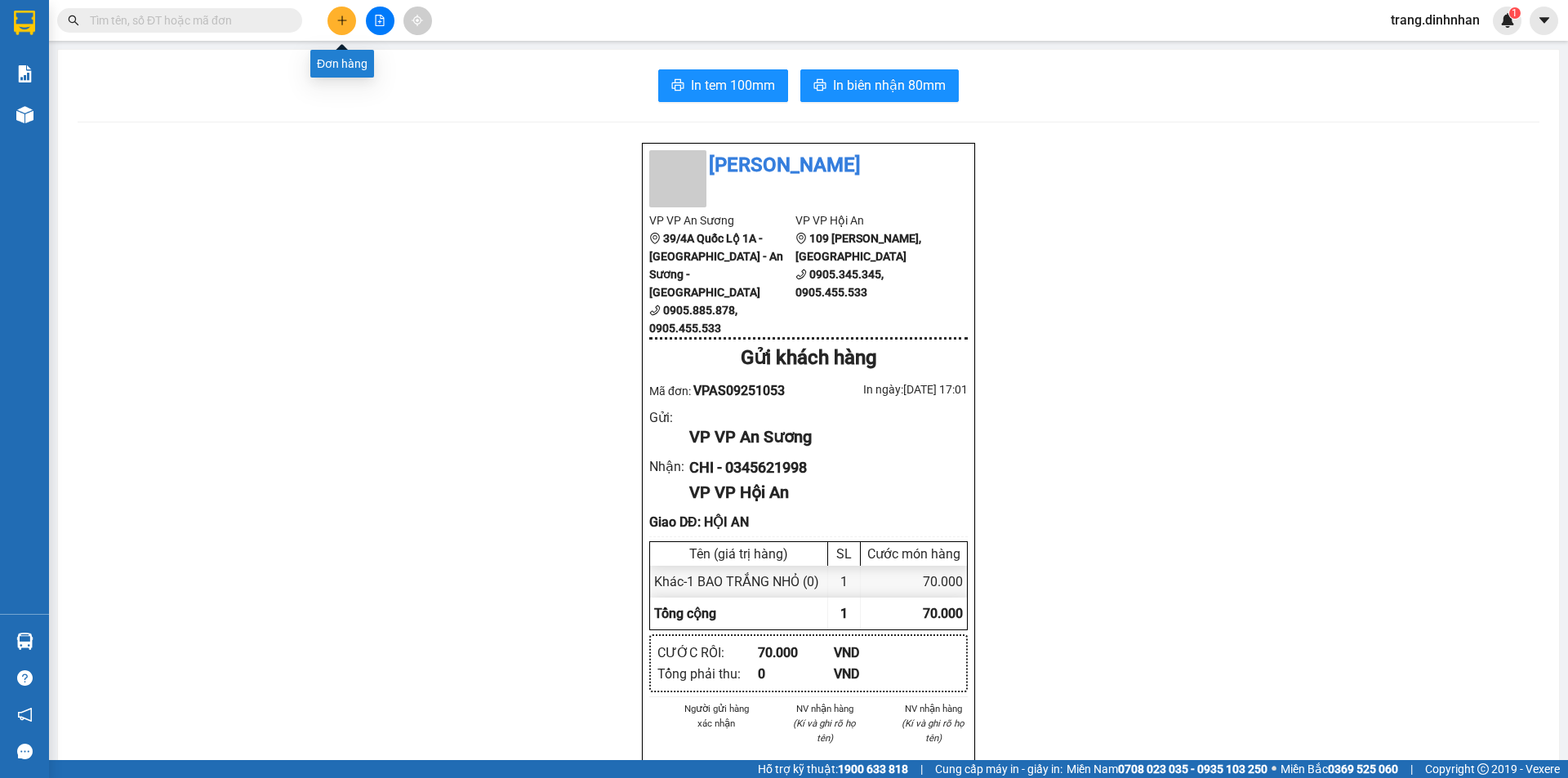
click at [335, 21] on button at bounding box center [341, 21] width 29 height 29
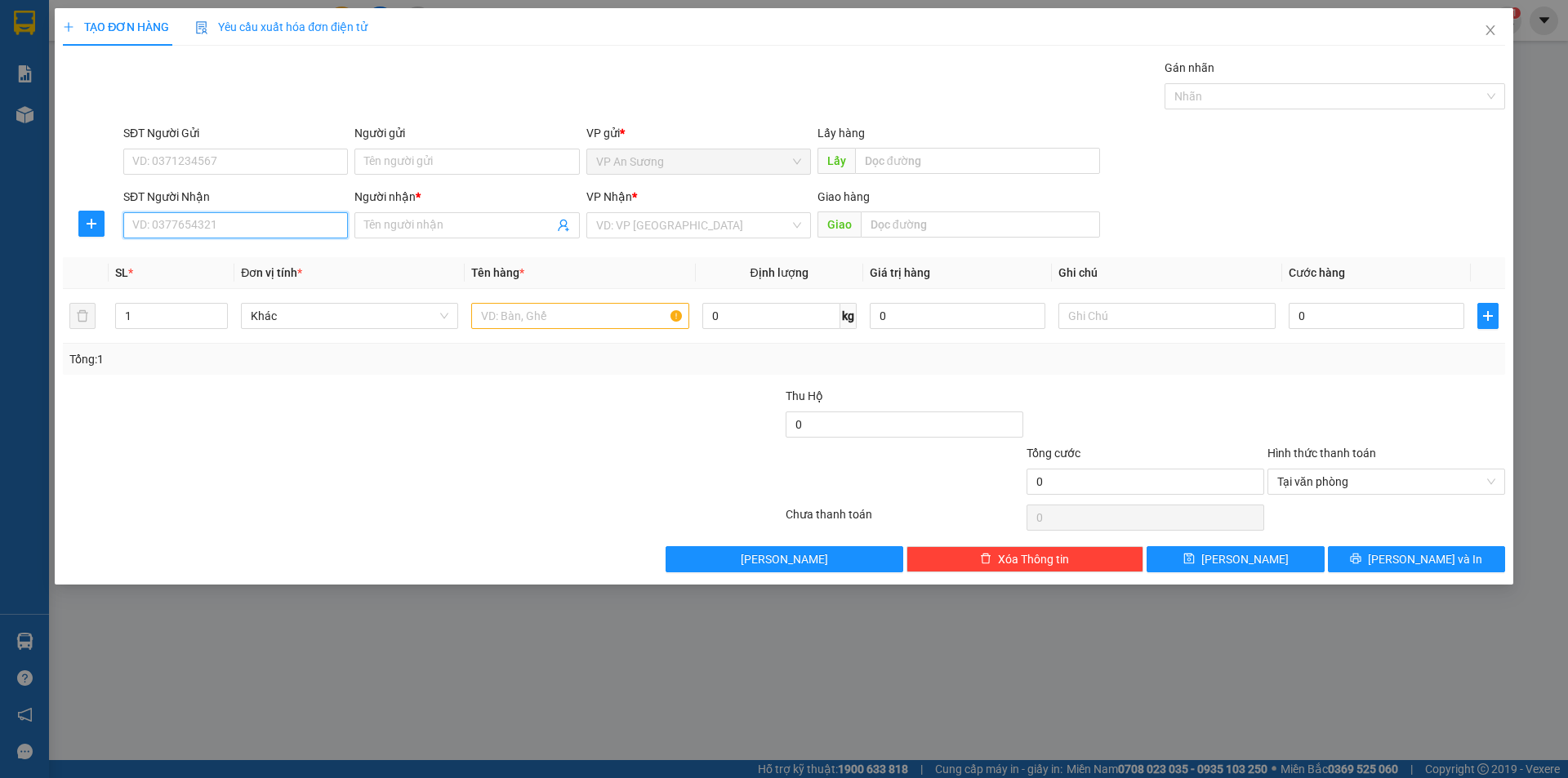
click at [225, 224] on input "SĐT Người Nhận" at bounding box center [235, 226] width 225 height 26
type input "0932575264"
click at [251, 260] on div "0932575264 - xe450" at bounding box center [235, 258] width 205 height 18
type input "xe450"
type input "0932575264"
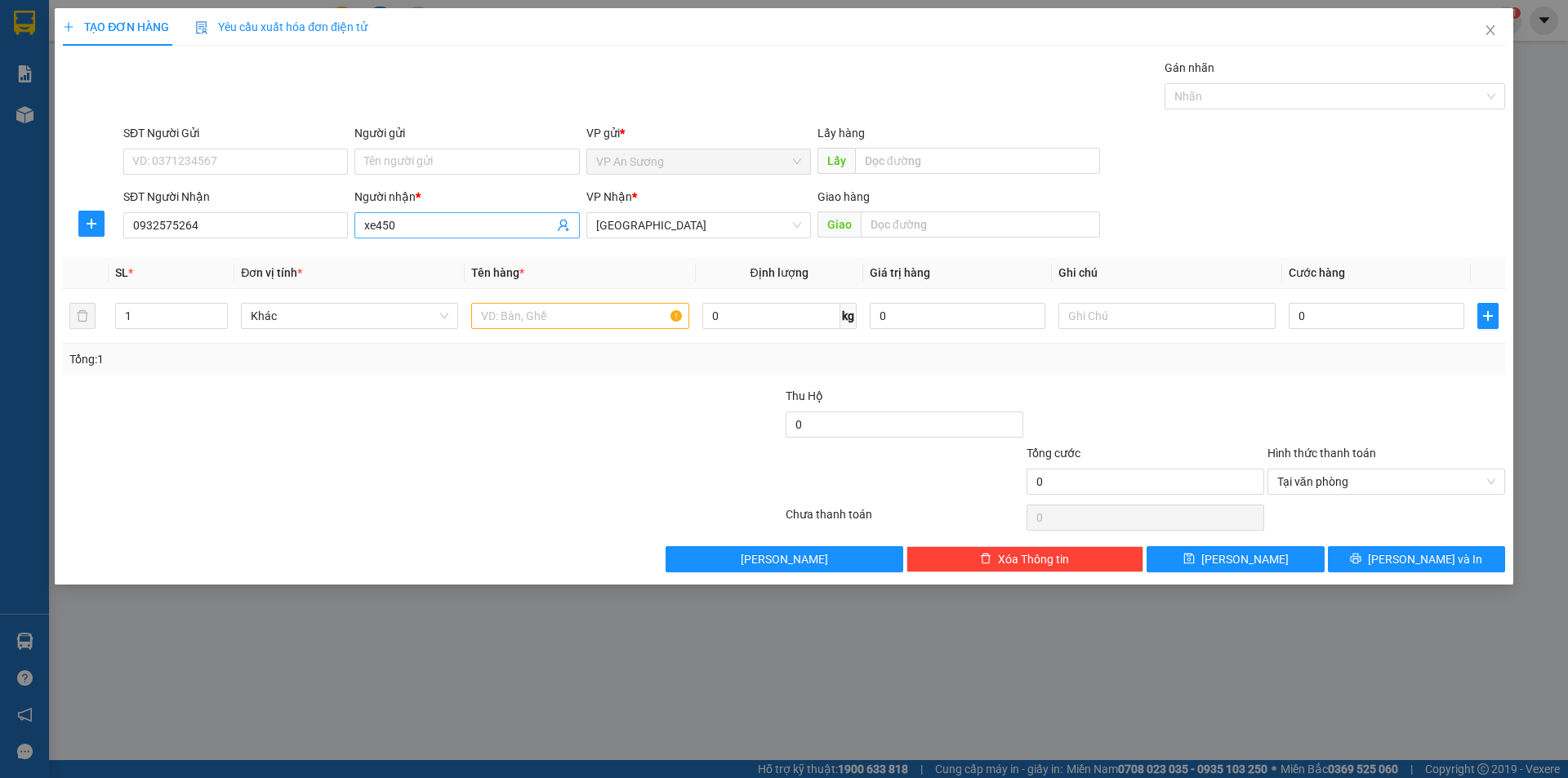
click at [475, 229] on input "xe450" at bounding box center [458, 225] width 188 height 18
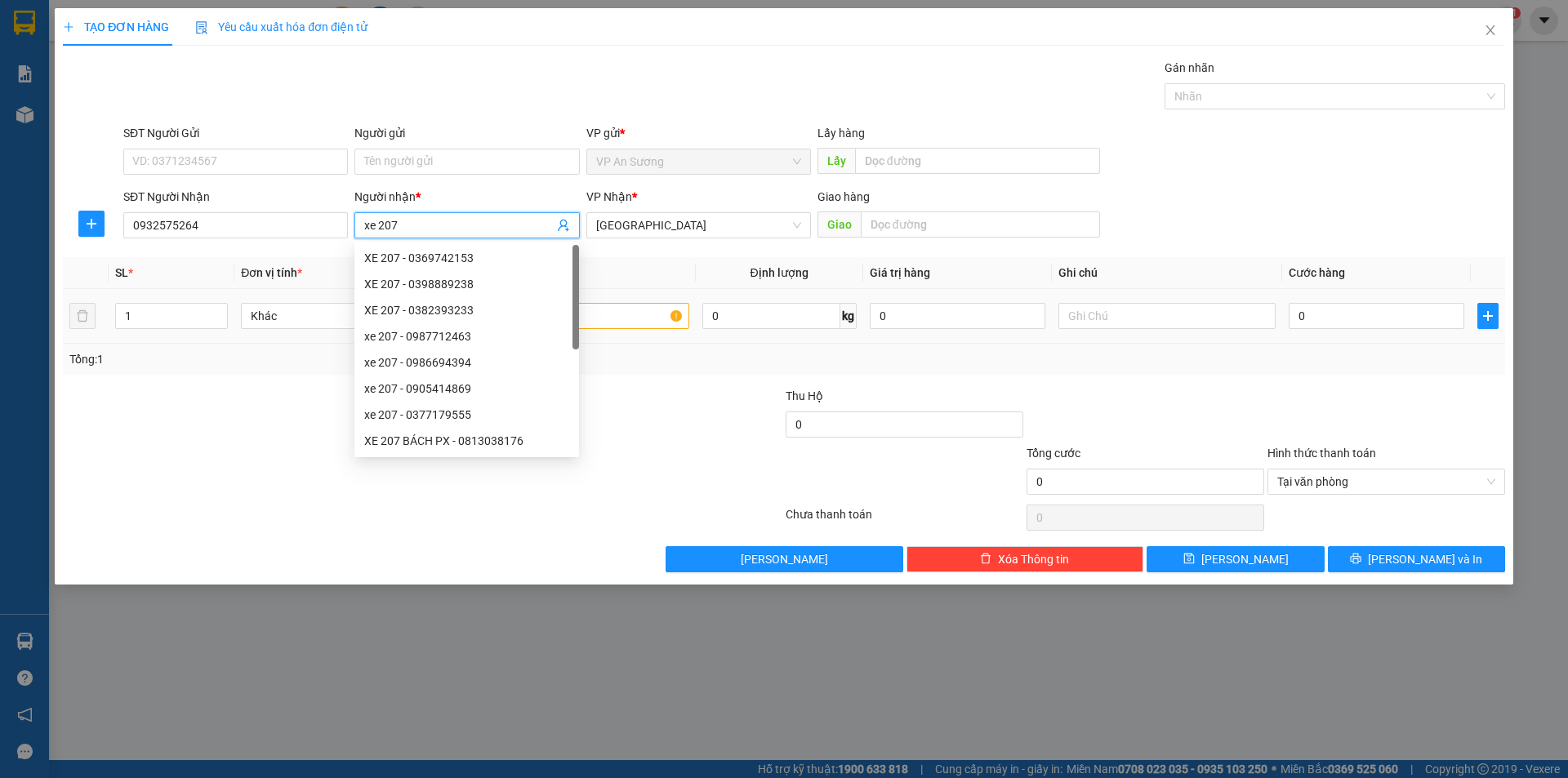
type input "xe 207"
click at [642, 438] on div at bounding box center [662, 416] width 240 height 57
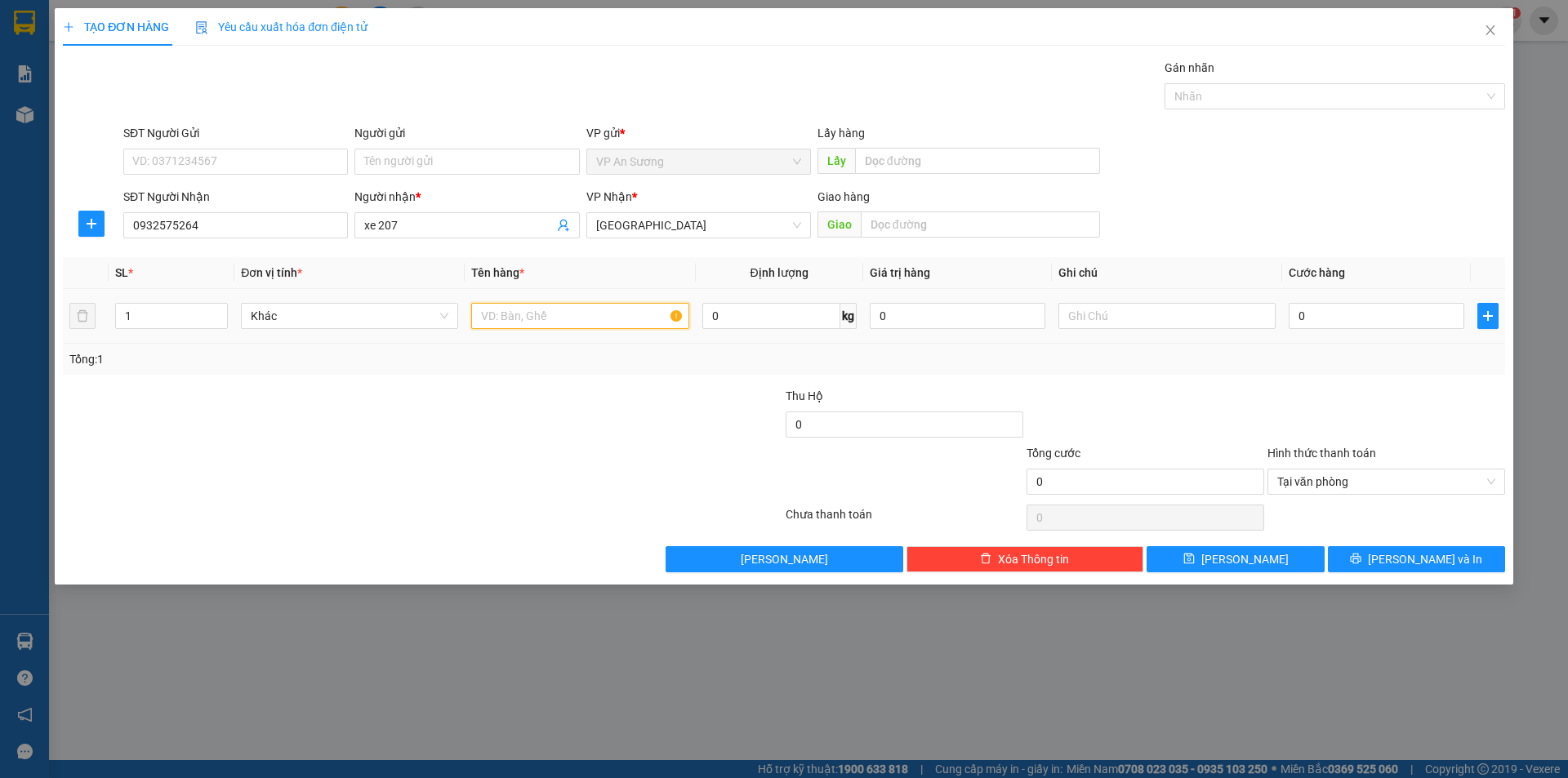
click at [646, 323] on input "text" at bounding box center [580, 316] width 217 height 26
click at [1201, 105] on div at bounding box center [1327, 96] width 316 height 20
type input "1 XỐP"
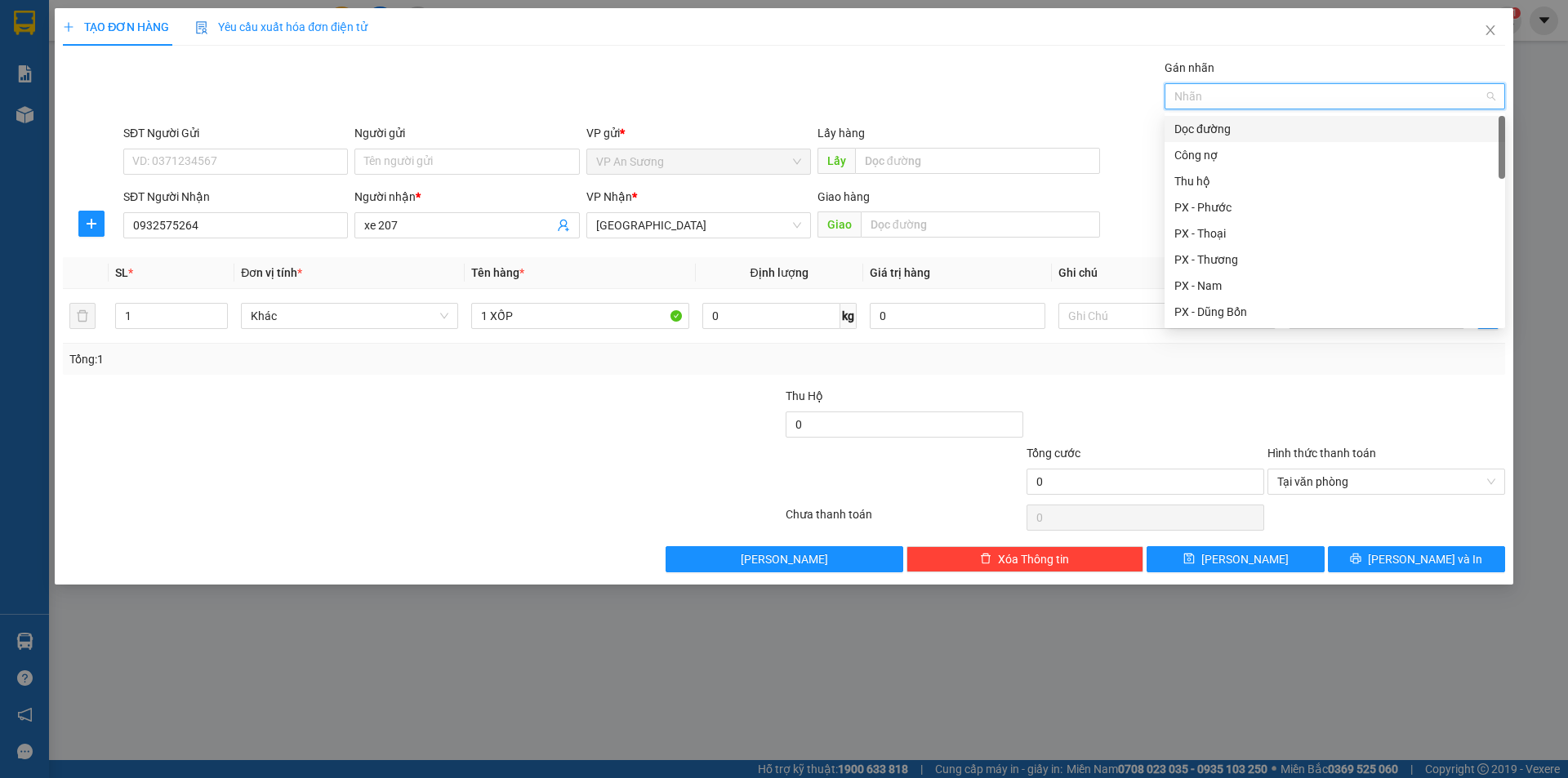
click at [1217, 132] on div "Dọc đường" at bounding box center [1334, 129] width 321 height 18
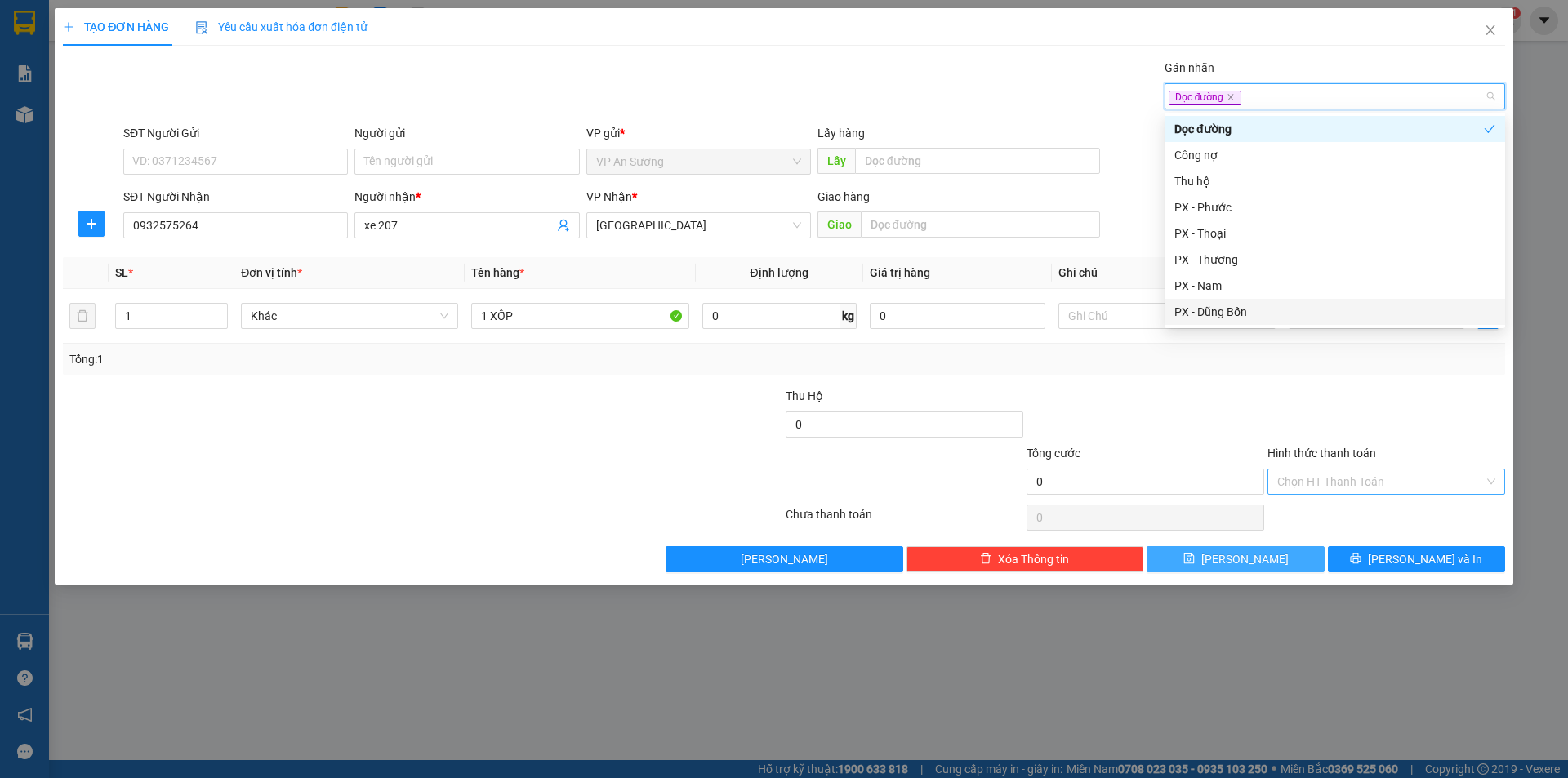
click at [1291, 567] on button "[PERSON_NAME]" at bounding box center [1235, 559] width 177 height 26
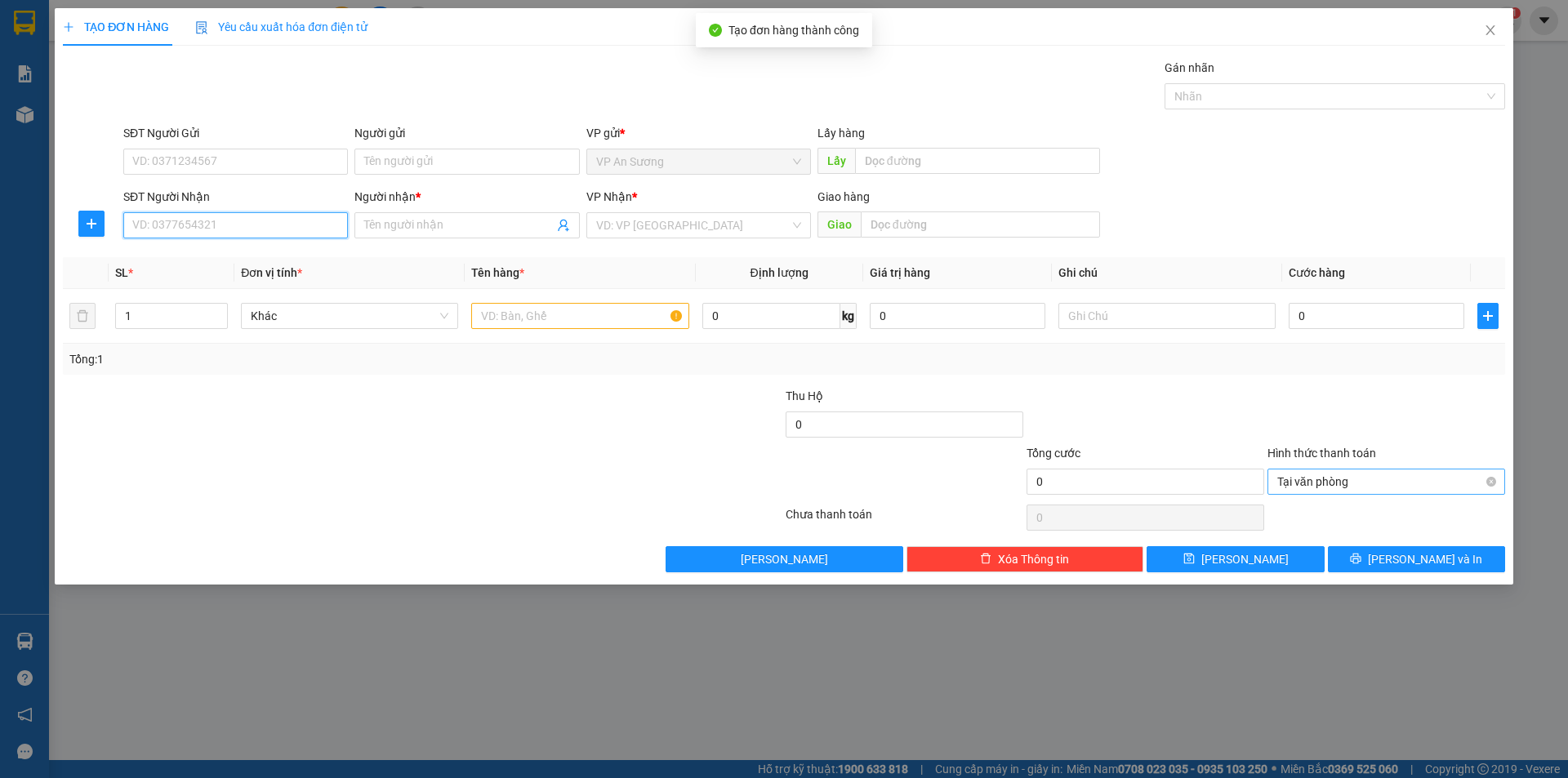
click at [196, 221] on input "SĐT Người Nhận" at bounding box center [235, 226] width 225 height 26
drag, startPoint x: 245, startPoint y: 263, endPoint x: 549, endPoint y: 254, distance: 304.1
click at [257, 257] on div "0905445255" at bounding box center [235, 258] width 205 height 18
type input "0905445255"
click at [530, 231] on input "Người nhận *" at bounding box center [458, 225] width 188 height 18
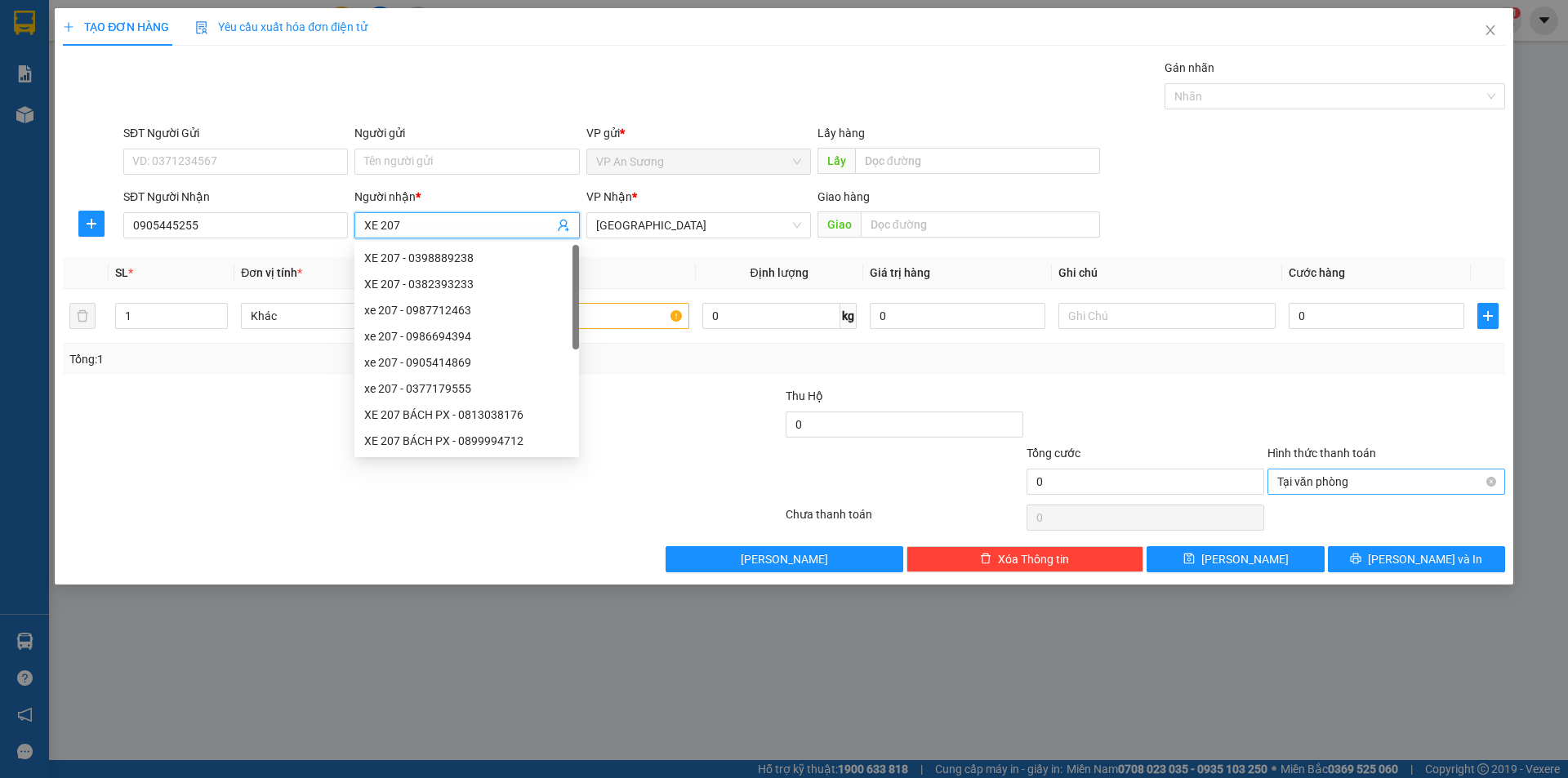
type input "XE 207"
click at [715, 465] on div at bounding box center [662, 473] width 240 height 57
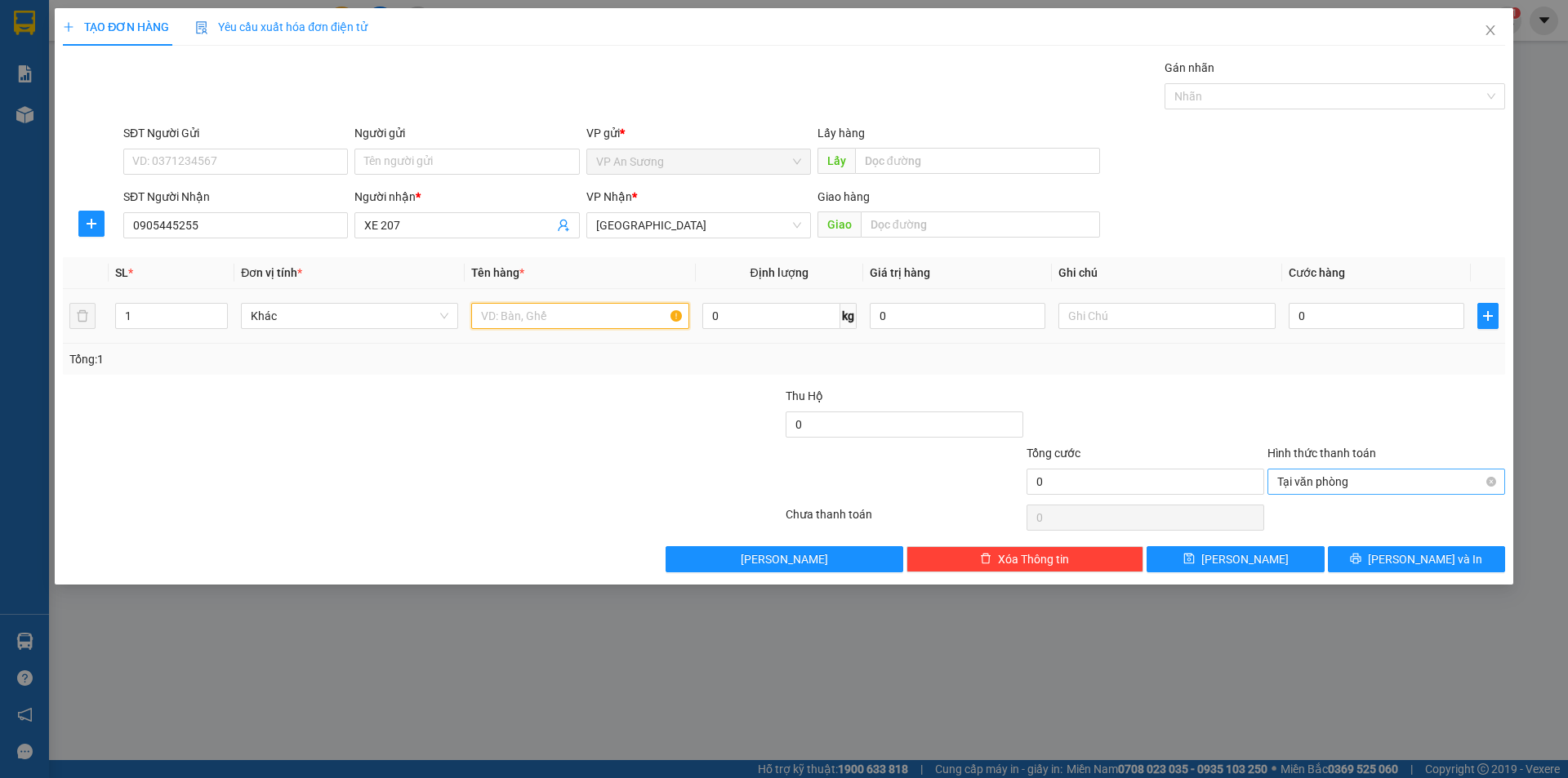
click at [666, 327] on input "text" at bounding box center [580, 316] width 217 height 26
click at [1199, 99] on div at bounding box center [1327, 96] width 316 height 20
type input "1 THÙNG GIÁY"
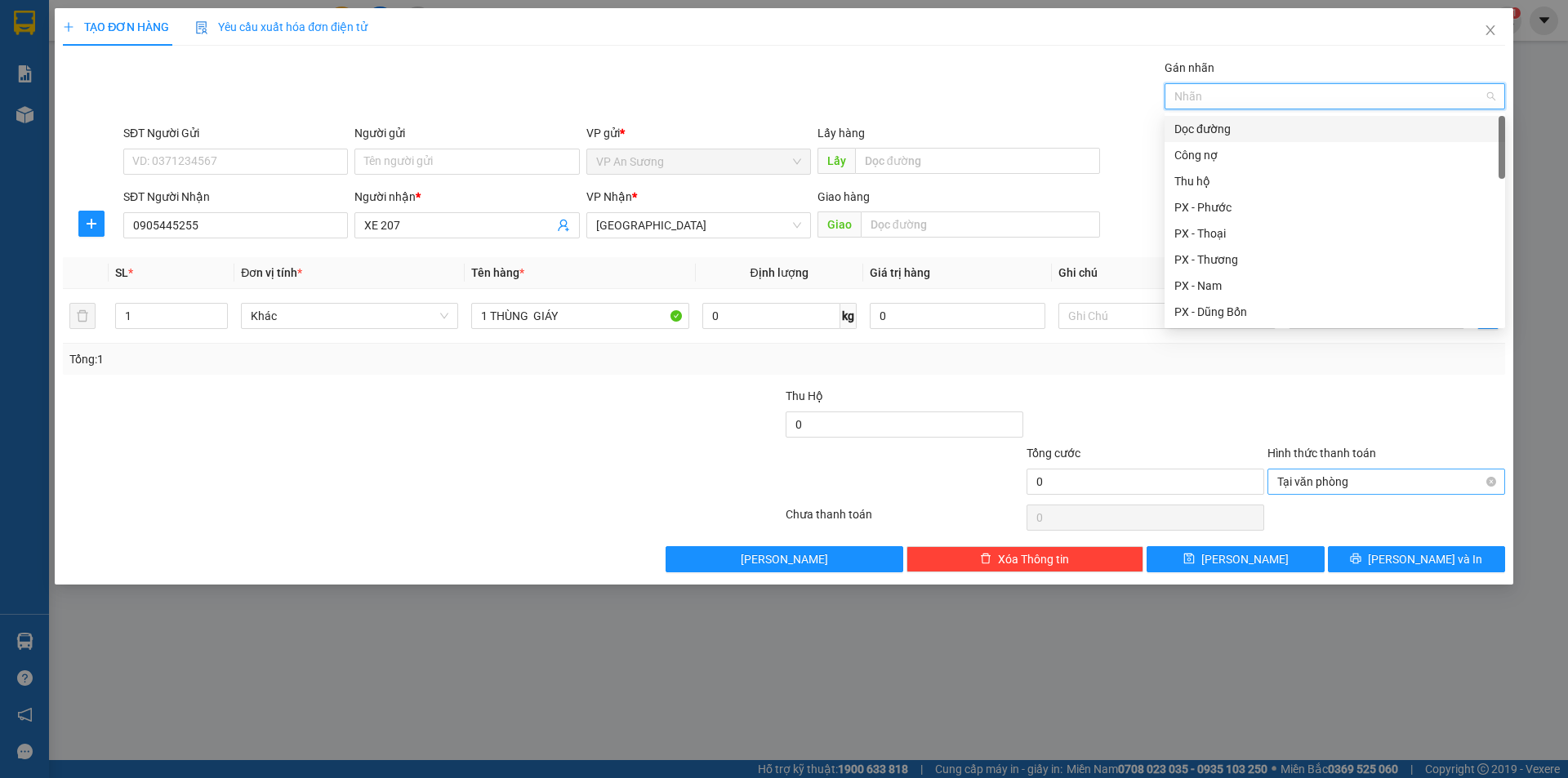
click at [1215, 131] on div "Dọc đường" at bounding box center [1334, 129] width 321 height 18
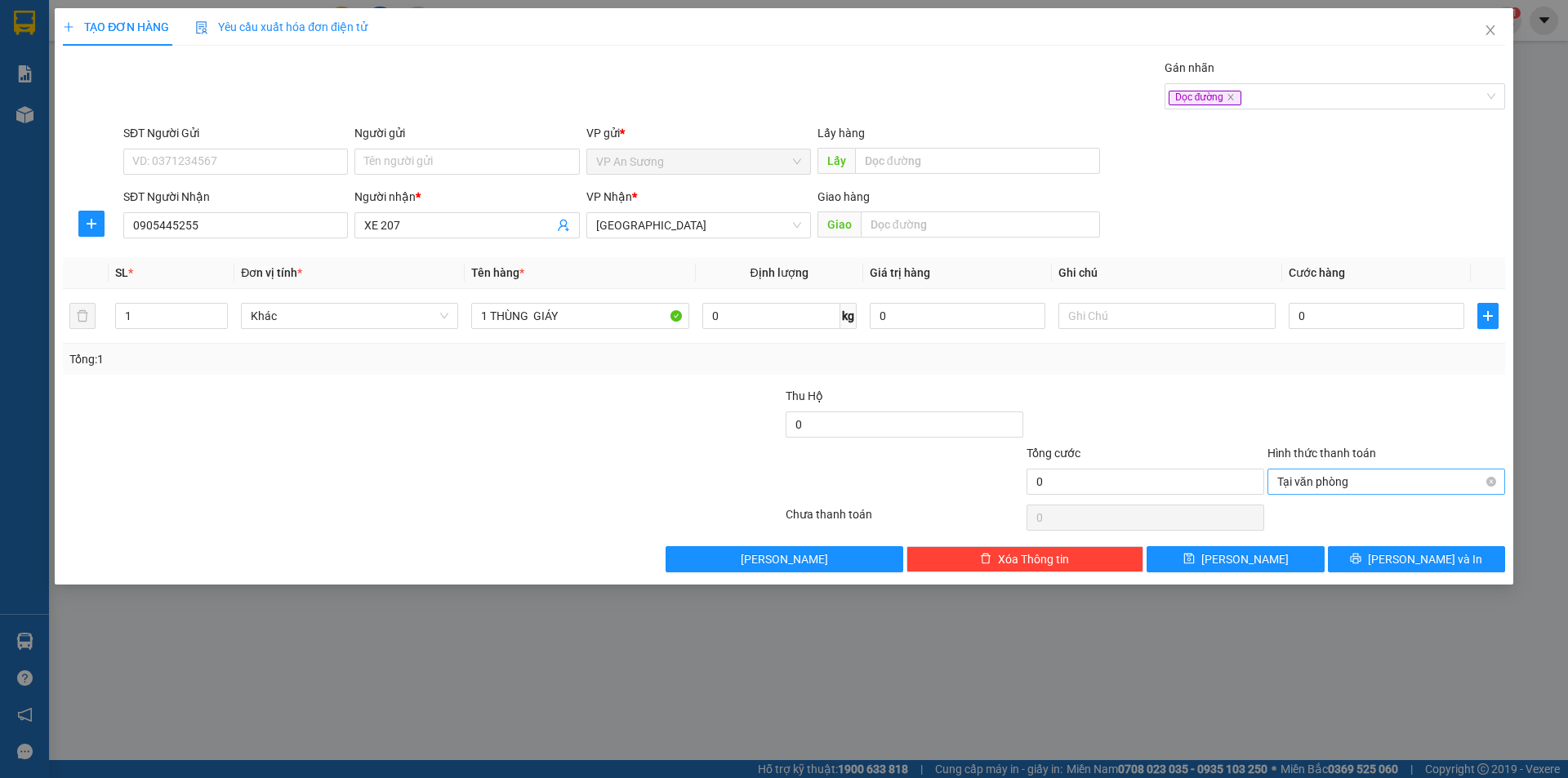
click at [1253, 409] on div at bounding box center [1144, 416] width 240 height 57
click at [1301, 90] on div "Dọc đường" at bounding box center [1327, 96] width 316 height 20
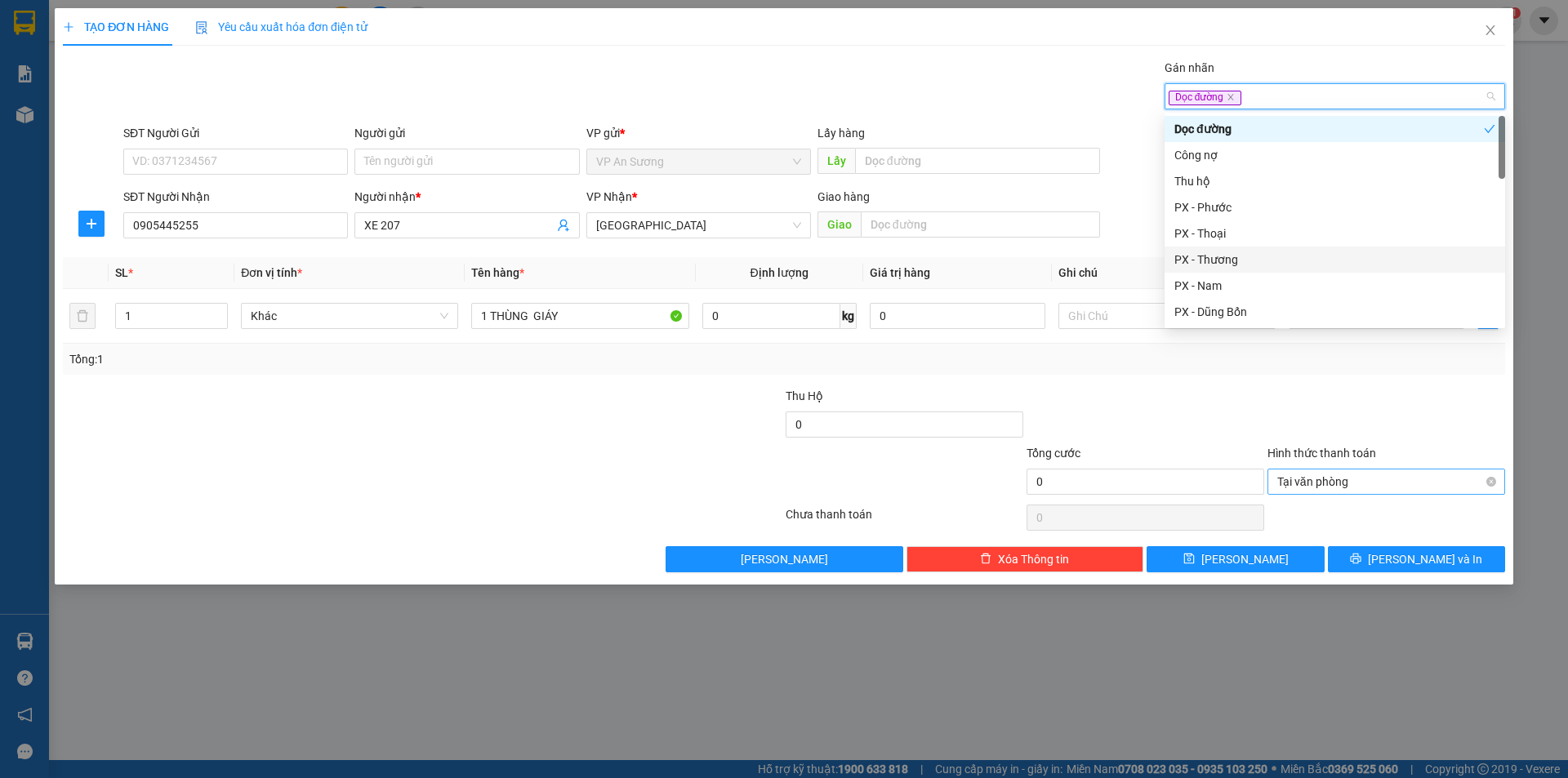
click at [1247, 257] on div "PX - Thương" at bounding box center [1334, 260] width 321 height 18
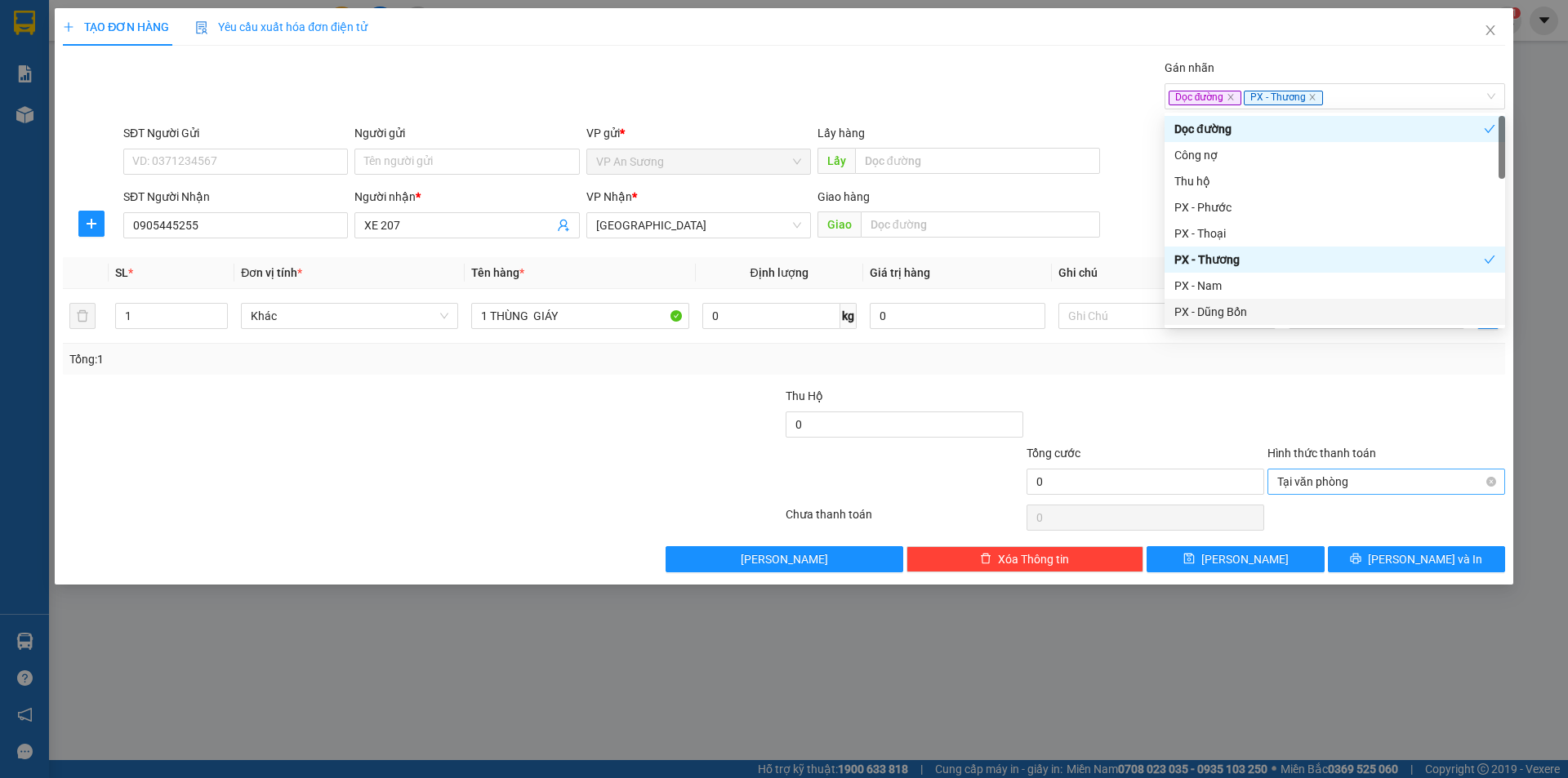
click at [1242, 359] on div "Tổng: 1" at bounding box center [784, 359] width 1429 height 18
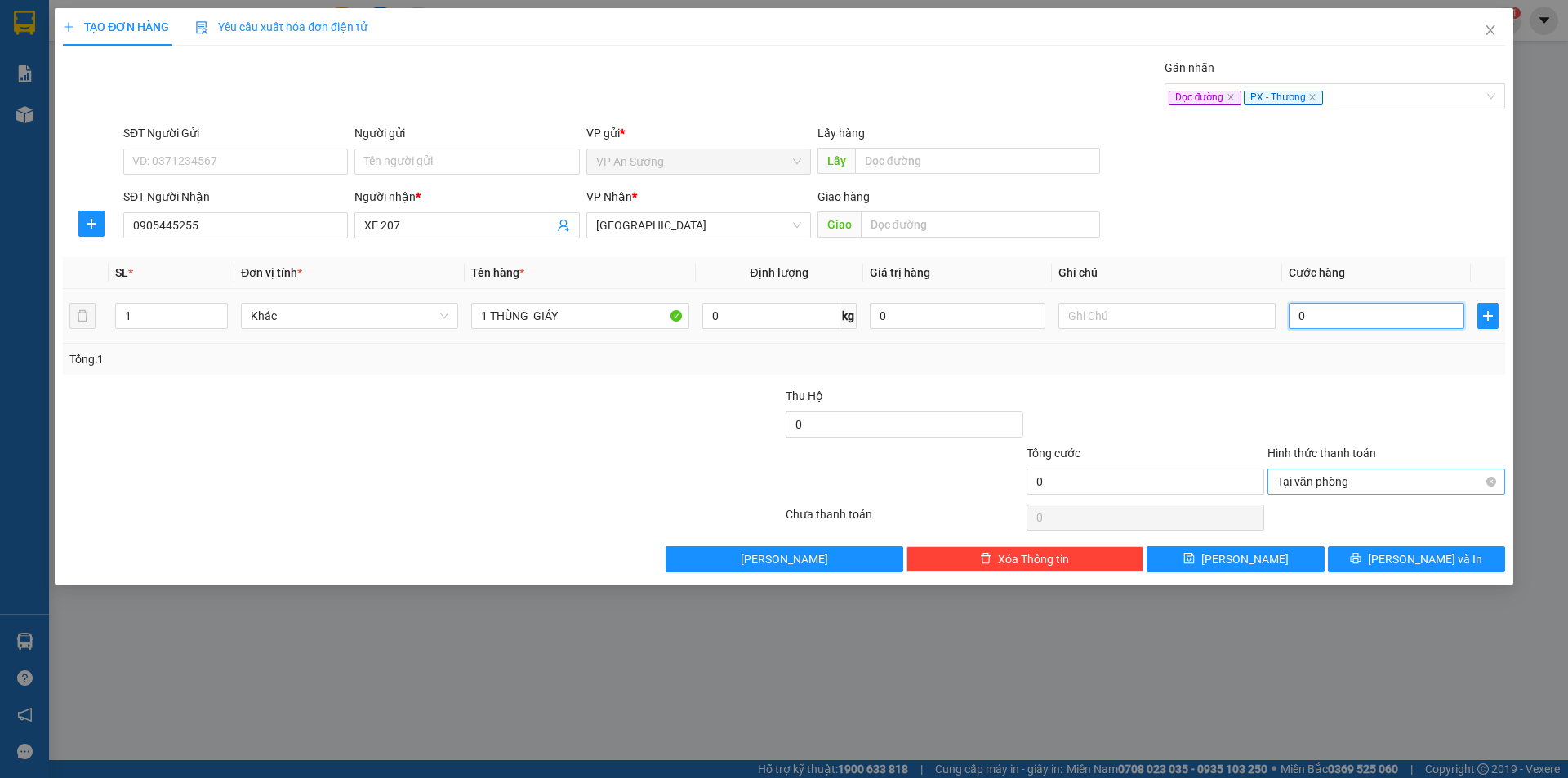
click at [1374, 311] on input "0" at bounding box center [1376, 316] width 175 height 26
type input "1"
type input "10"
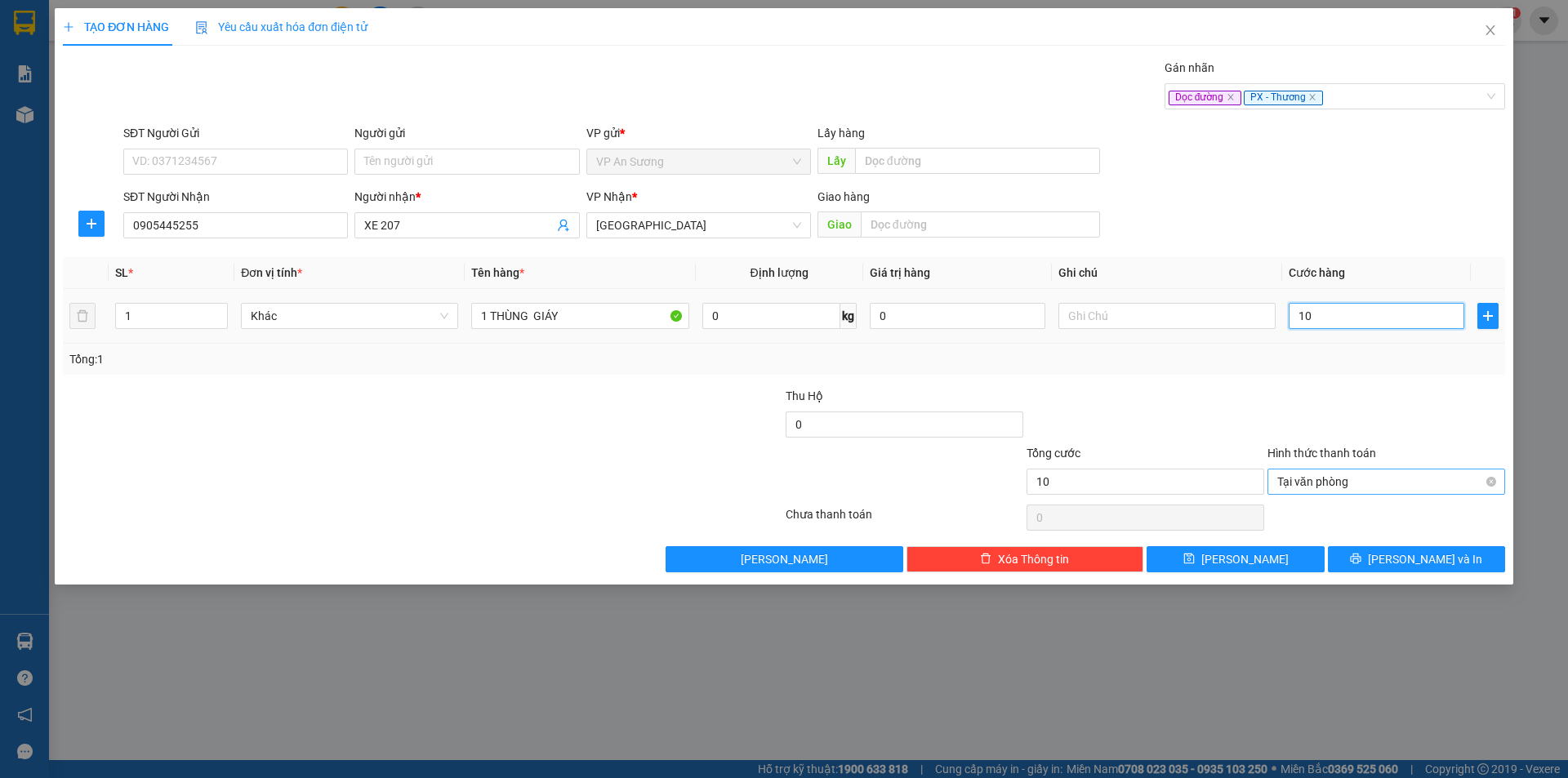
type input "100"
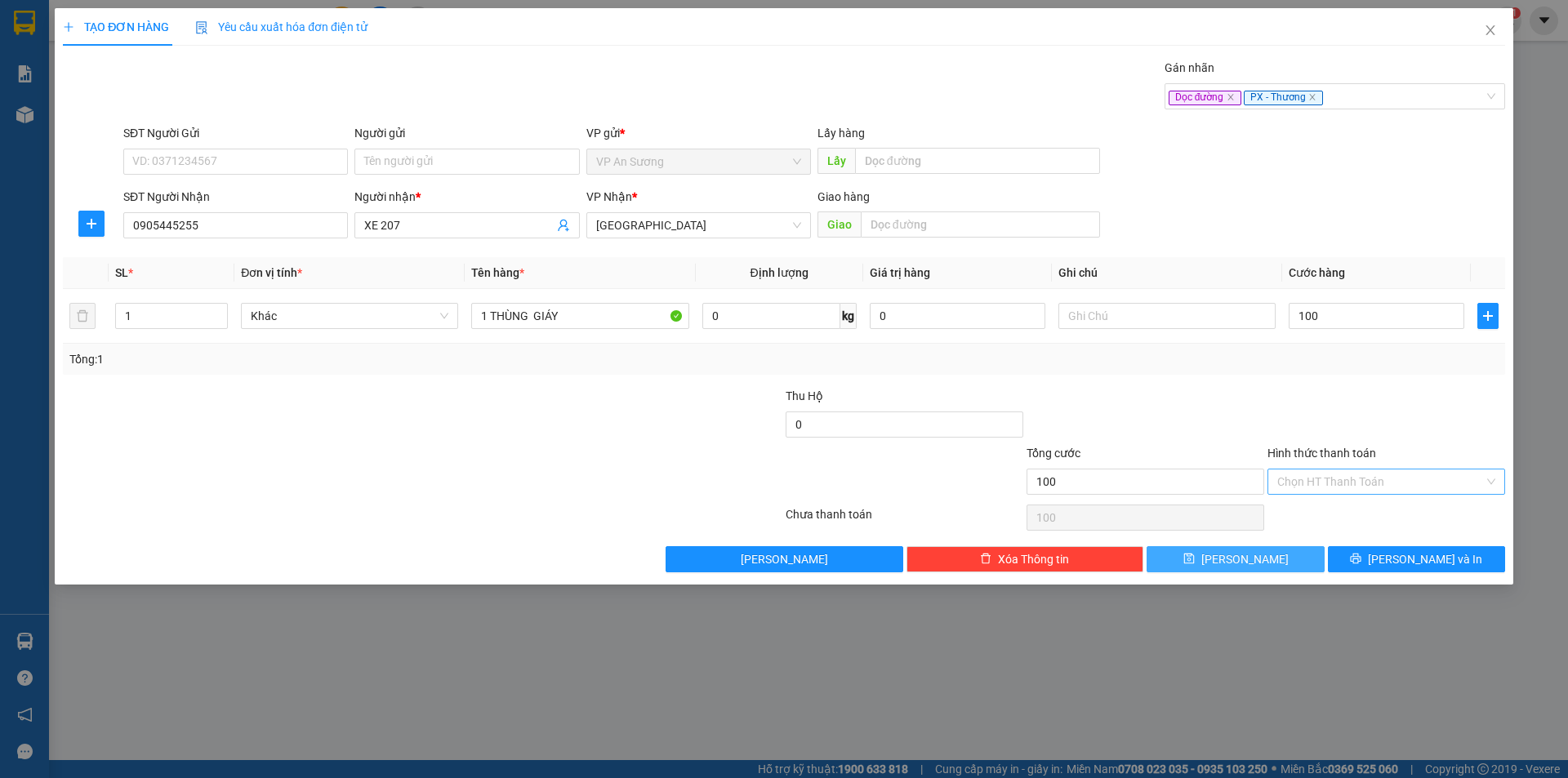
type input "100.000"
drag, startPoint x: 1269, startPoint y: 560, endPoint x: 1247, endPoint y: 552, distance: 23.4
click at [1268, 560] on button "[PERSON_NAME]" at bounding box center [1235, 559] width 177 height 26
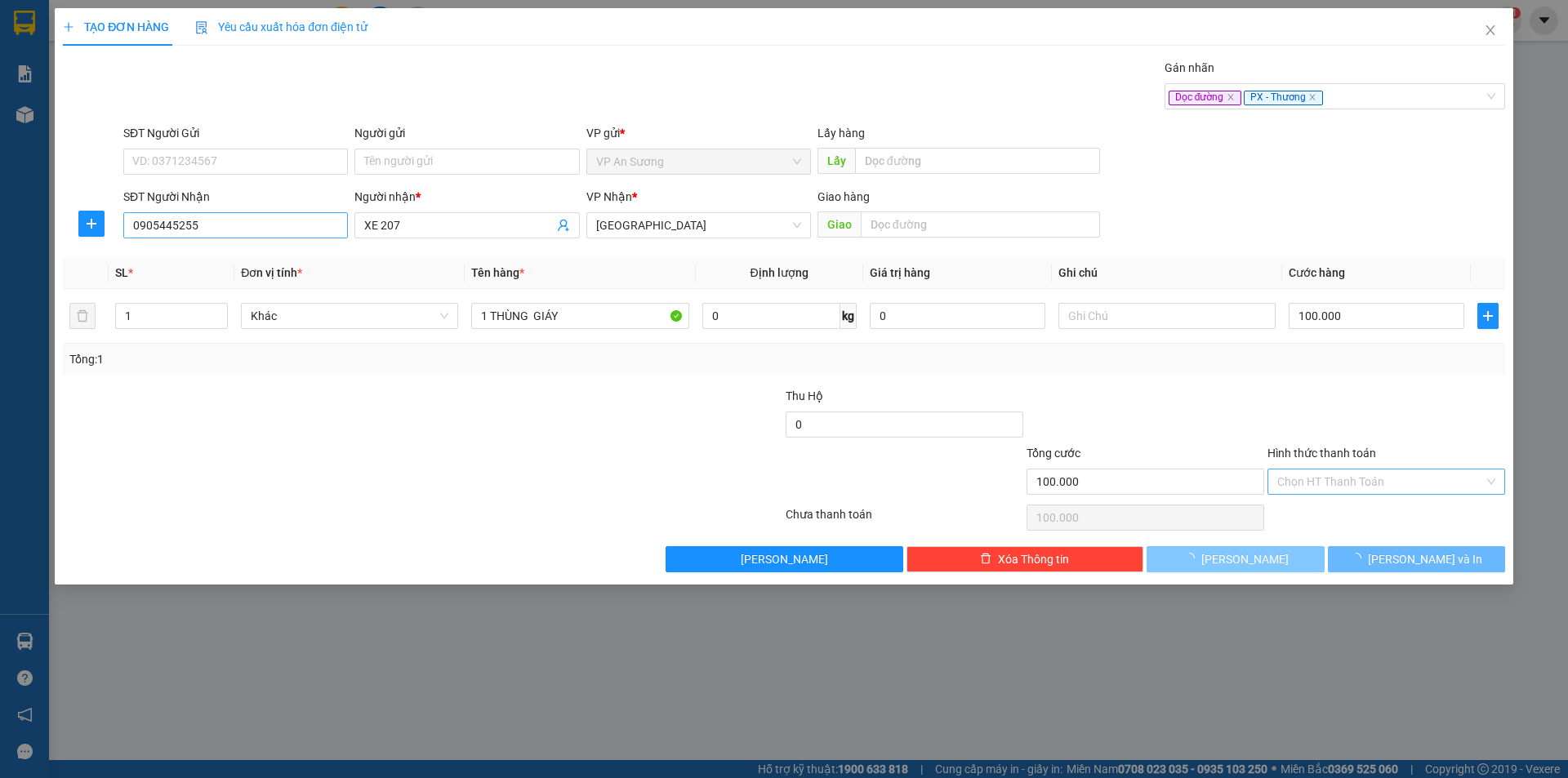
type input "0"
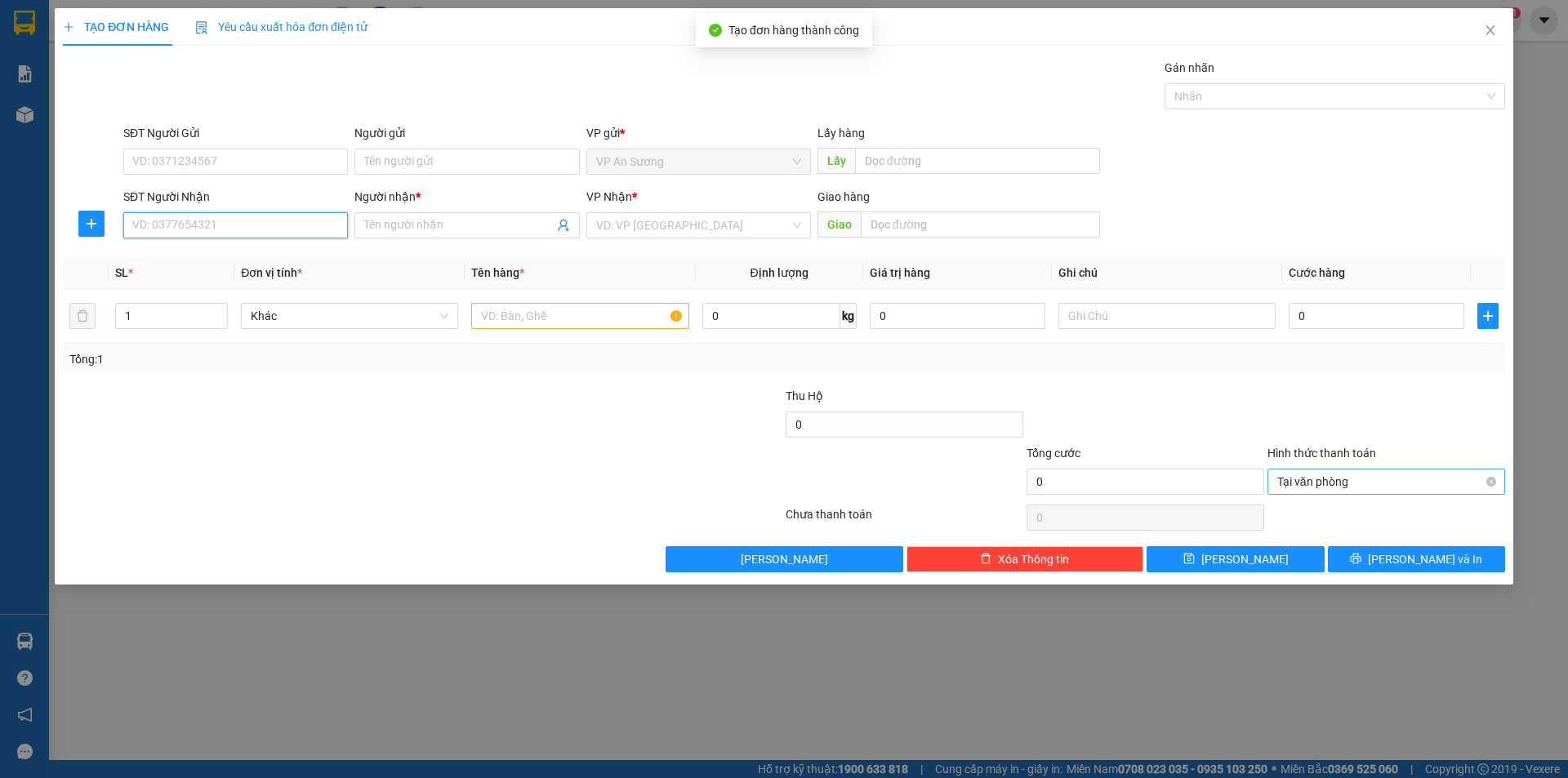
click at [234, 228] on input "SĐT Người Nhận" at bounding box center [235, 226] width 225 height 26
type input "0935617872"
drag, startPoint x: 288, startPoint y: 256, endPoint x: 422, endPoint y: 237, distance: 135.3
click at [289, 256] on div "0935617872 - ." at bounding box center [235, 258] width 205 height 18
type input "."
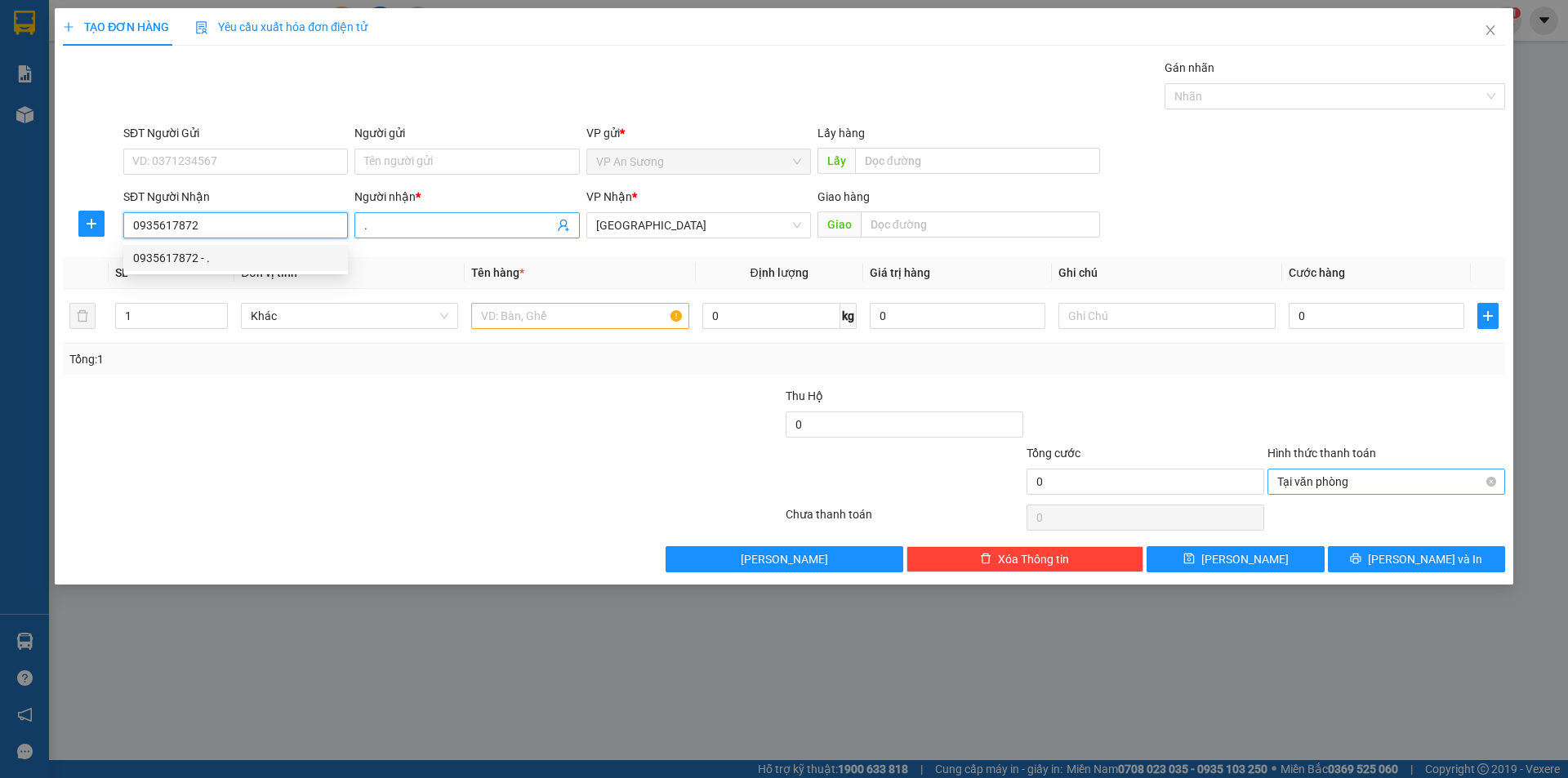
type input "0935617872"
click at [436, 222] on input "." at bounding box center [458, 225] width 188 height 18
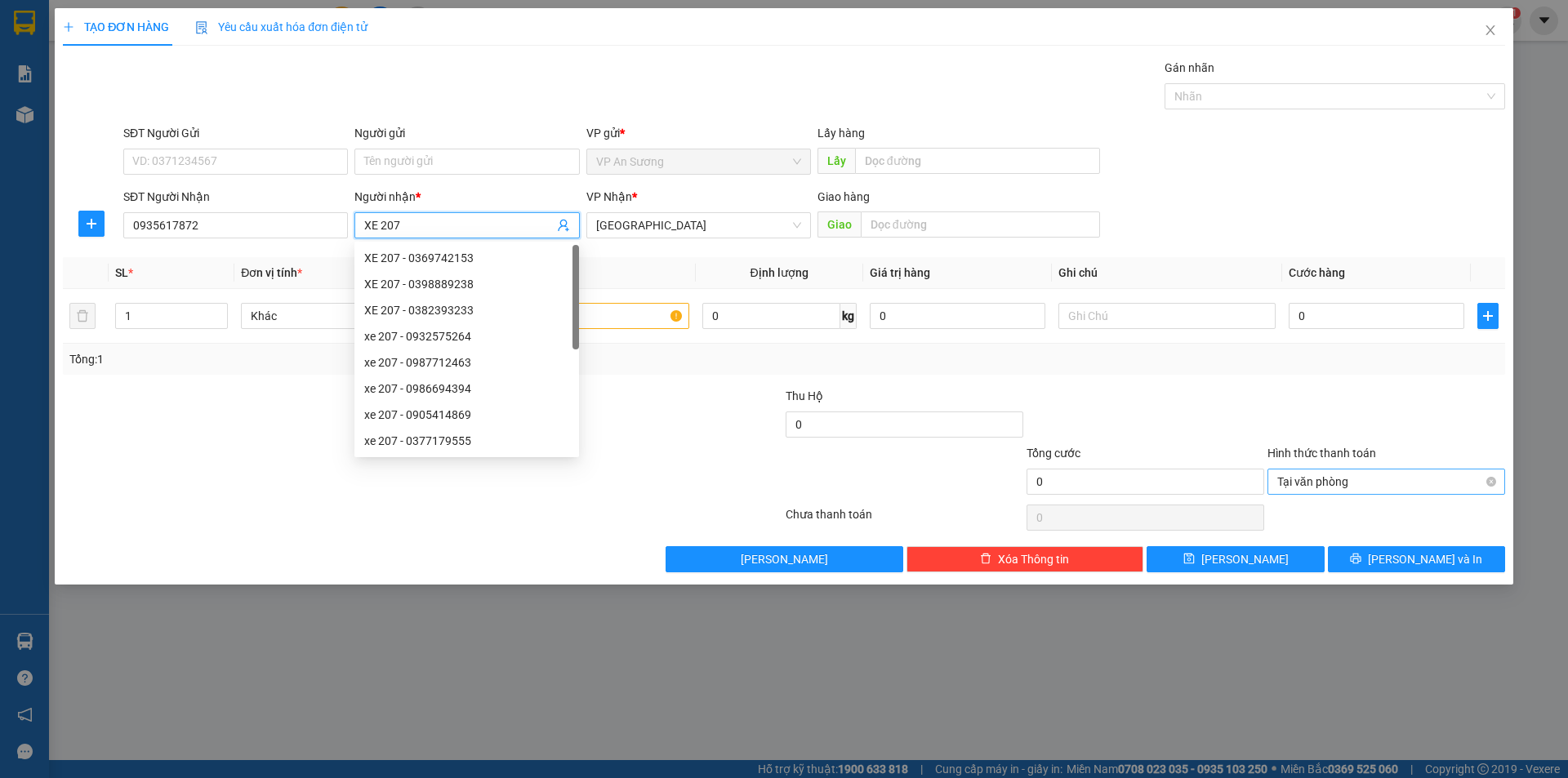
type input "XE 207"
click at [731, 464] on div at bounding box center [662, 473] width 240 height 57
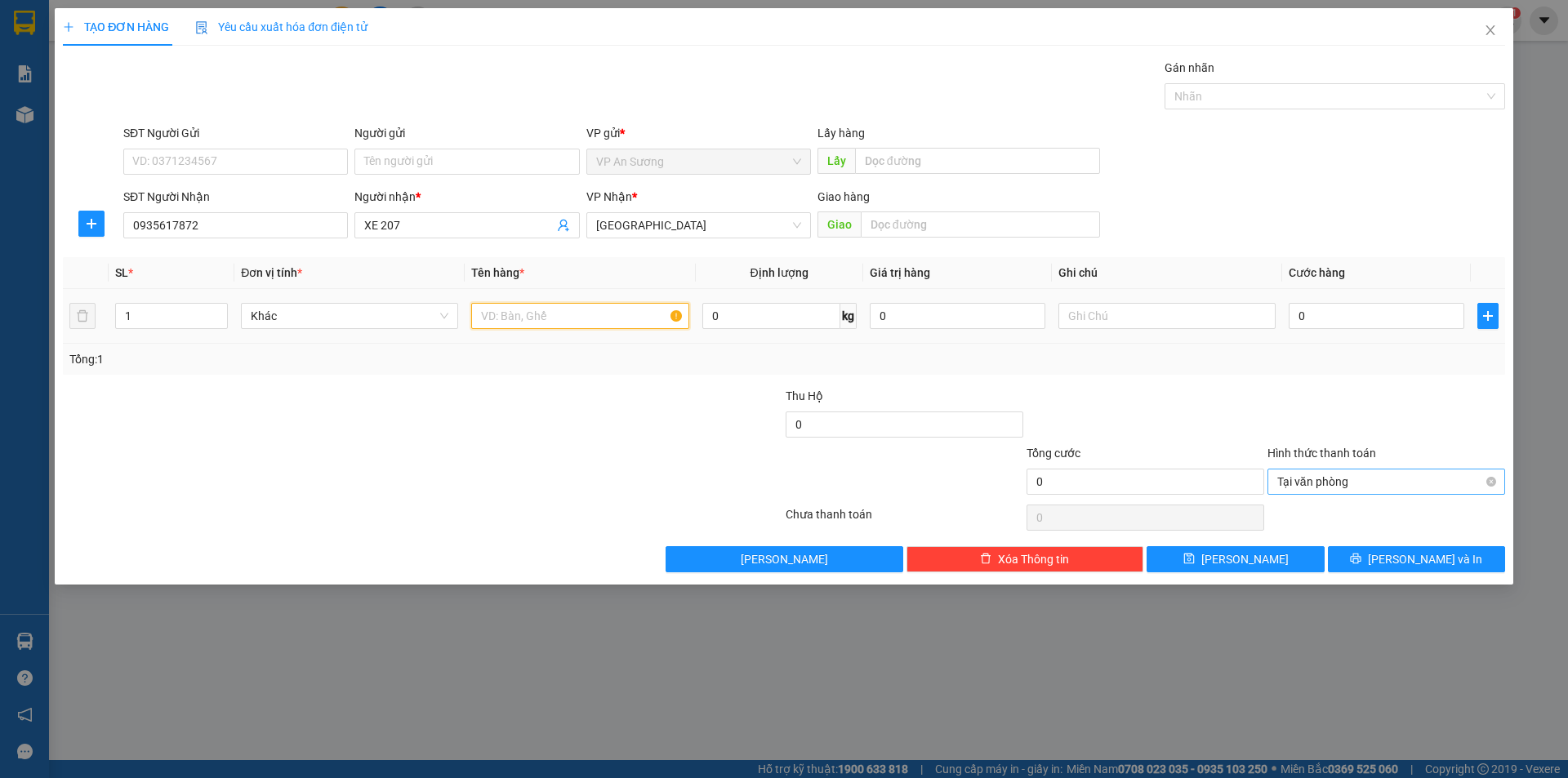
click at [656, 321] on input "text" at bounding box center [580, 316] width 217 height 26
click at [1218, 94] on div at bounding box center [1327, 96] width 316 height 20
type input "1 BAO ĐỎ"
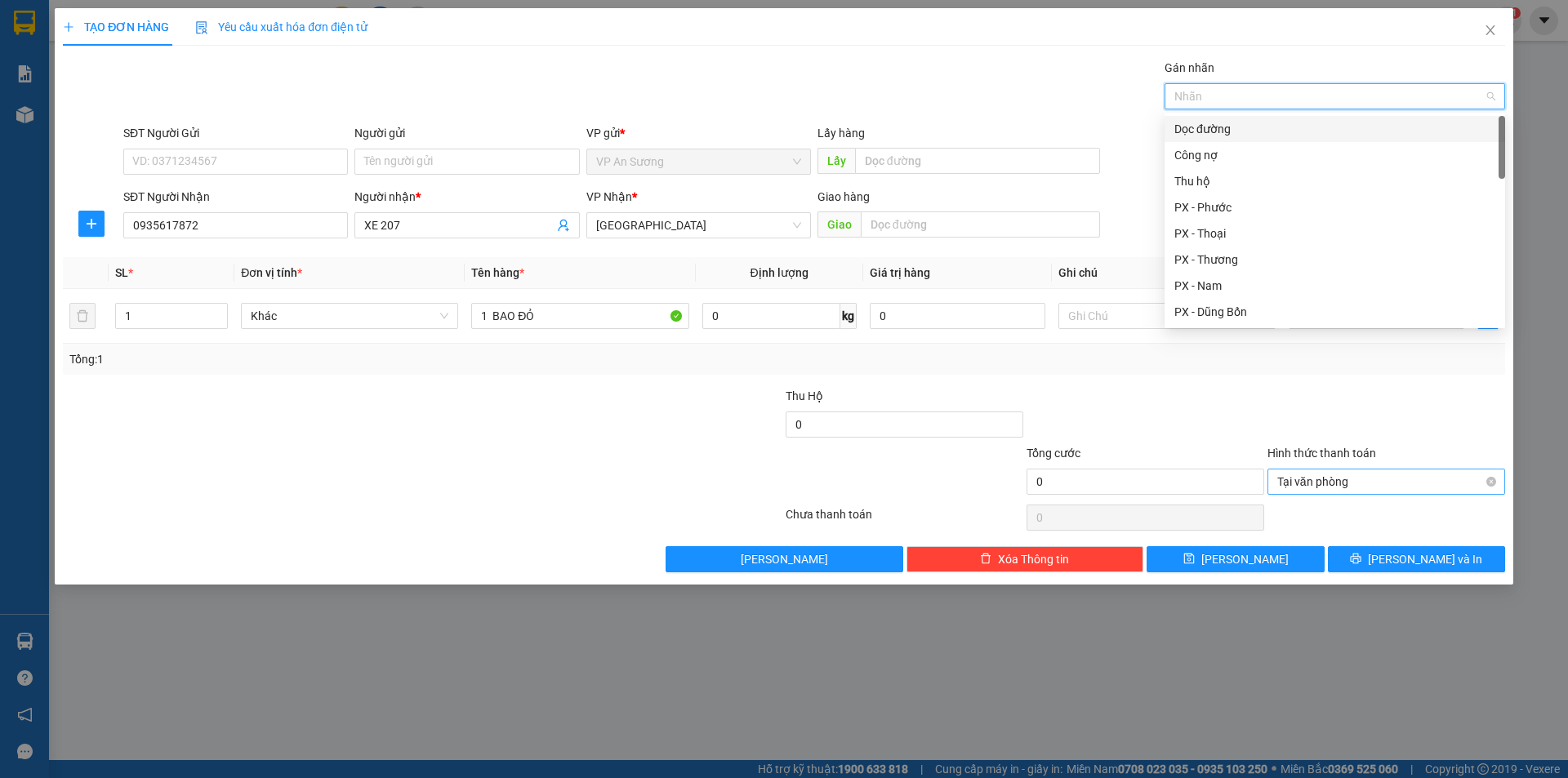
click at [1201, 124] on div "Dọc đường" at bounding box center [1334, 129] width 321 height 18
click at [1050, 87] on div "Gán nhãn Dọc đường" at bounding box center [814, 88] width 1388 height 57
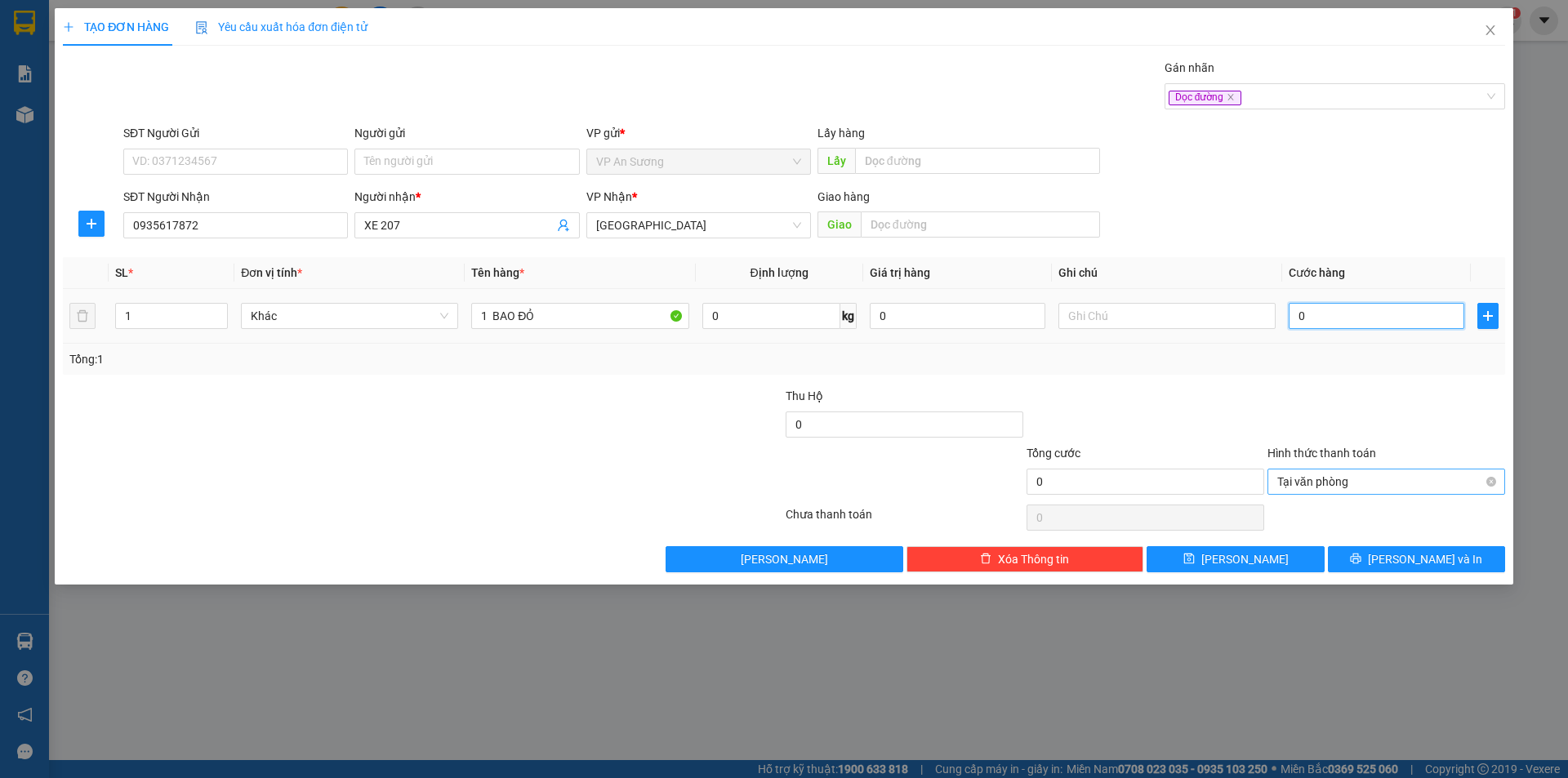
click at [1337, 318] on input "0" at bounding box center [1376, 316] width 175 height 26
type input "1"
type input "10"
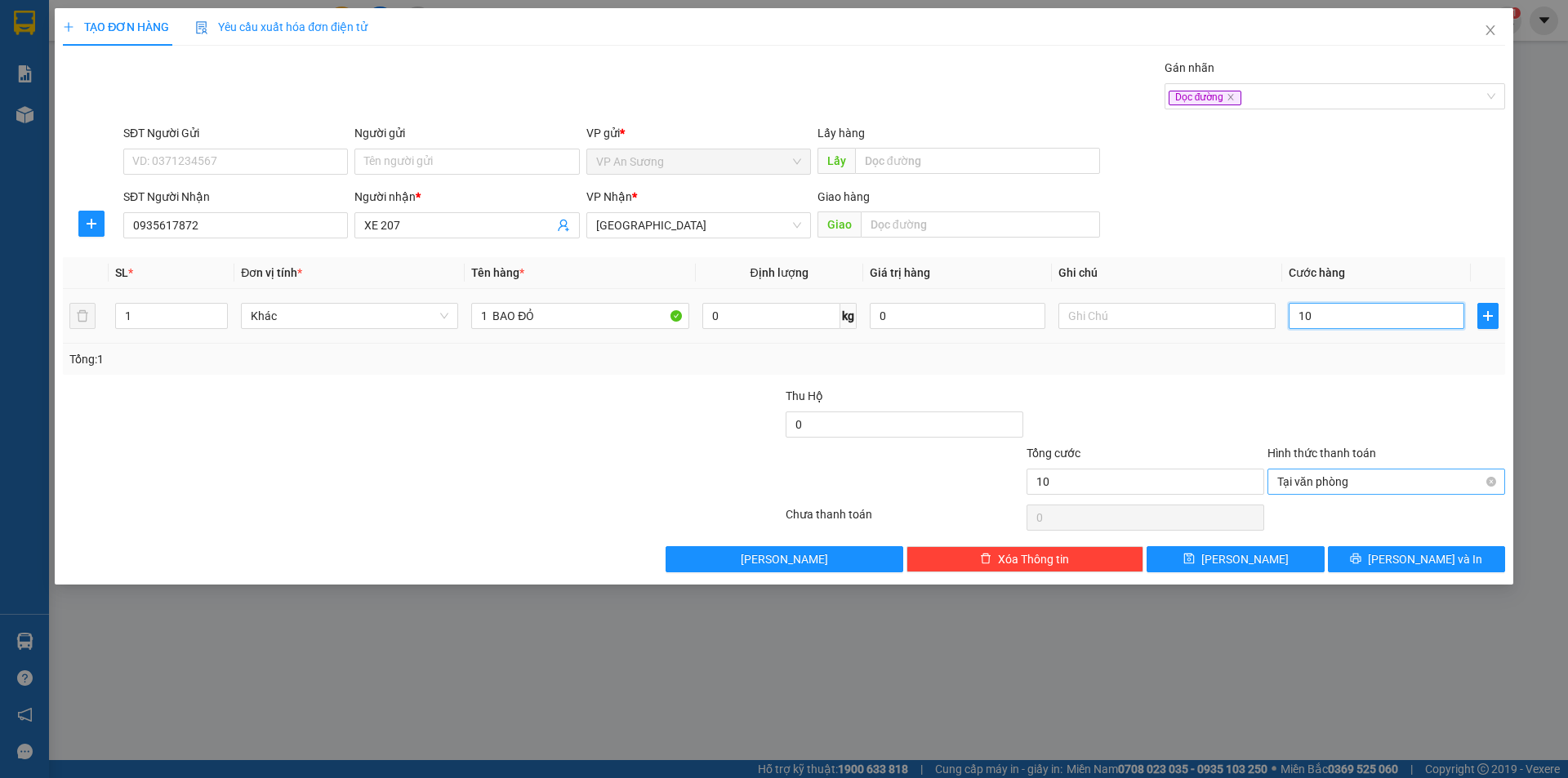
type input "100"
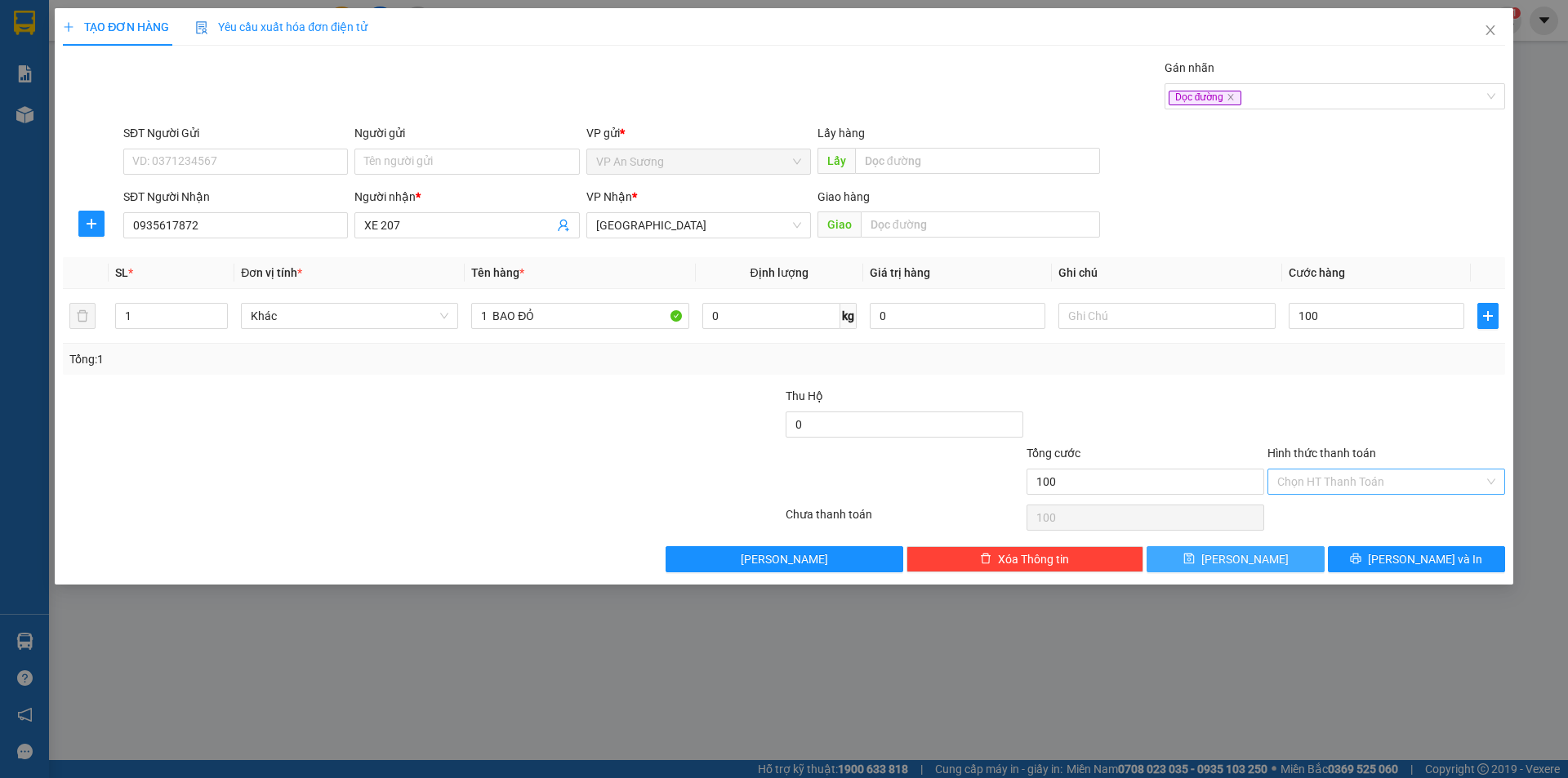
type input "100.000"
click at [1180, 553] on button "[PERSON_NAME]" at bounding box center [1235, 559] width 177 height 26
type input "0"
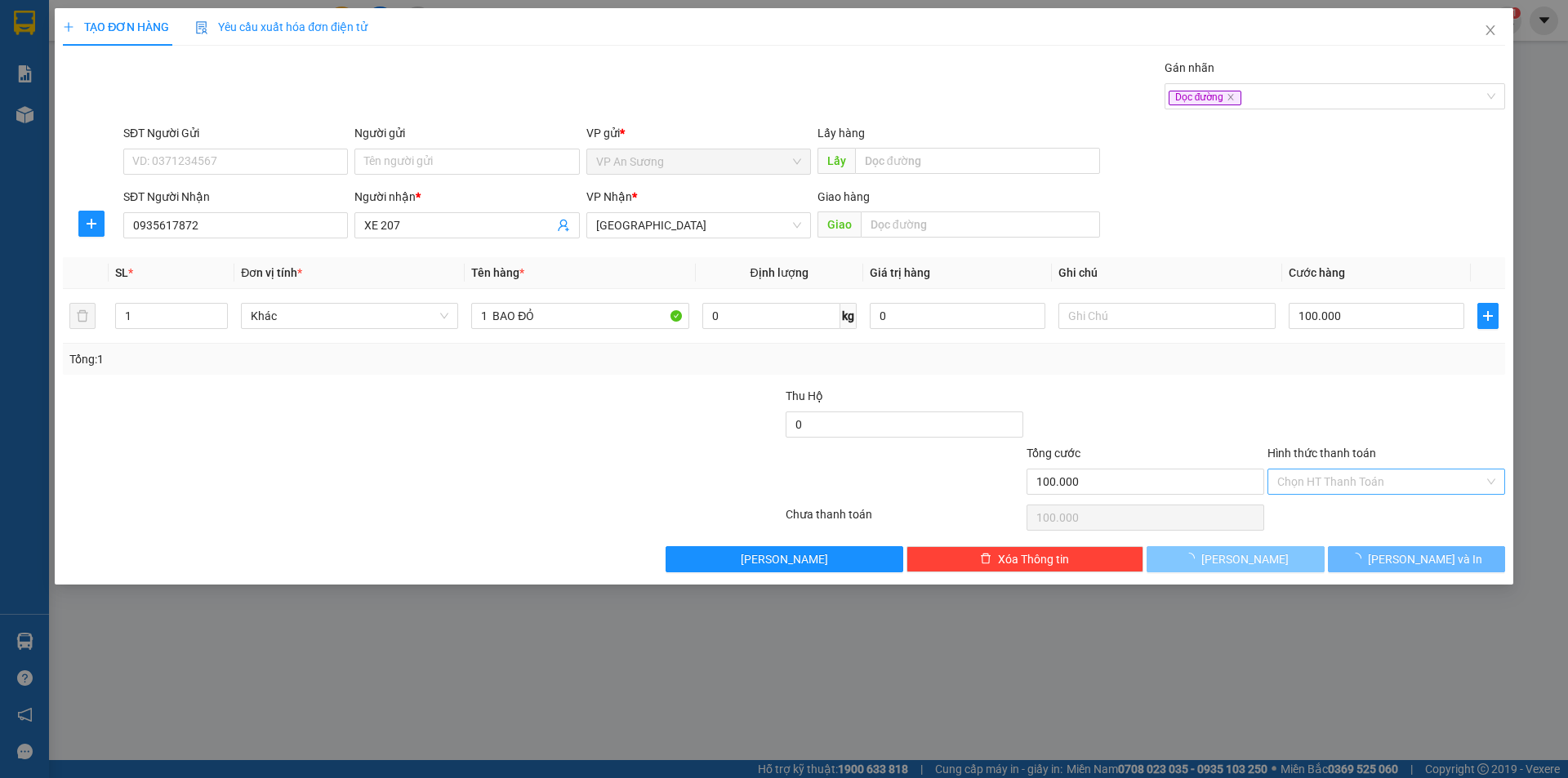
type input "0"
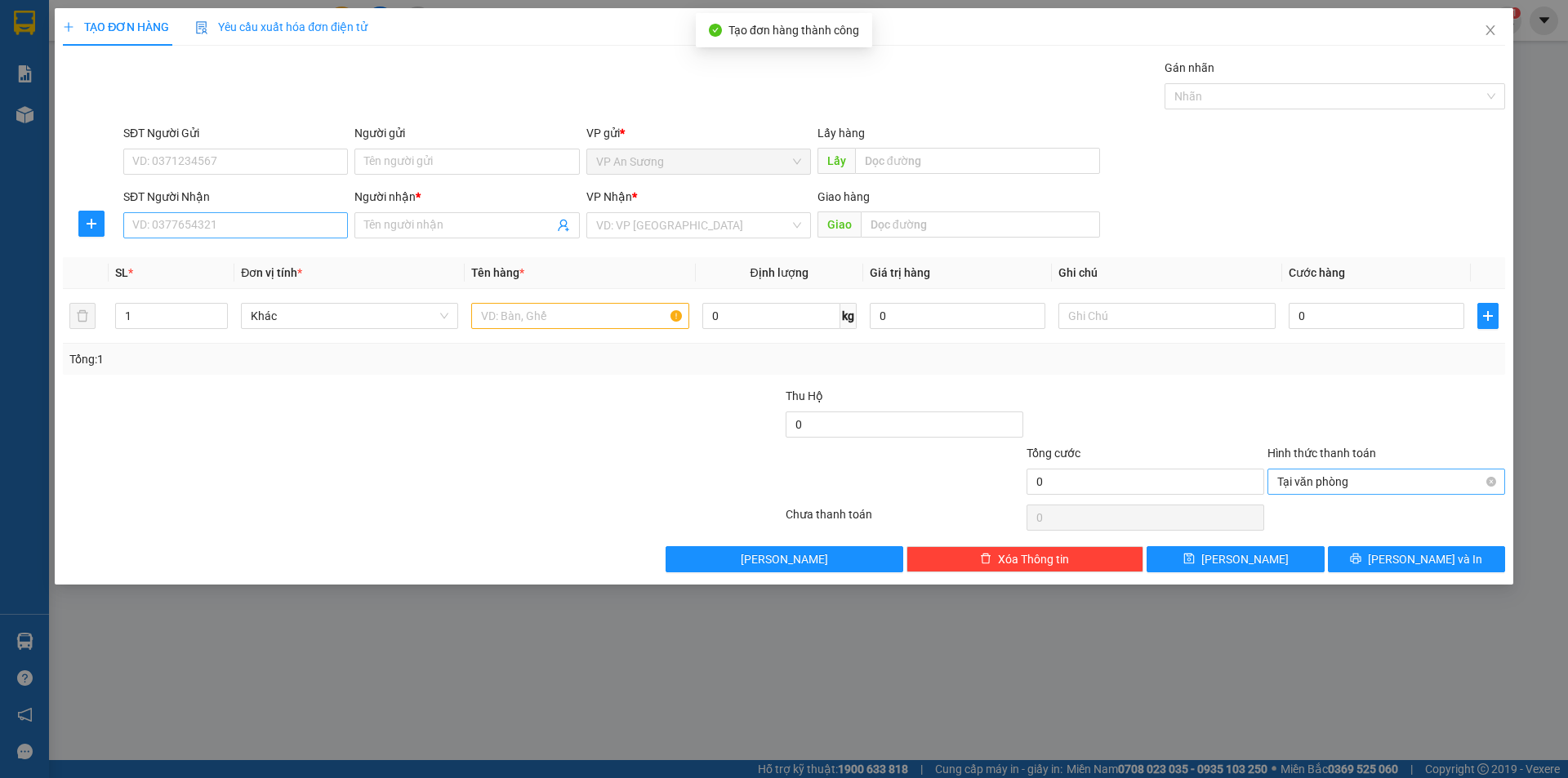
click at [322, 238] on div "SĐT Người Nhận VD: 0377654321" at bounding box center [235, 216] width 225 height 57
click at [318, 221] on input "SĐT Người Nhận" at bounding box center [235, 226] width 225 height 26
type input "0903170331"
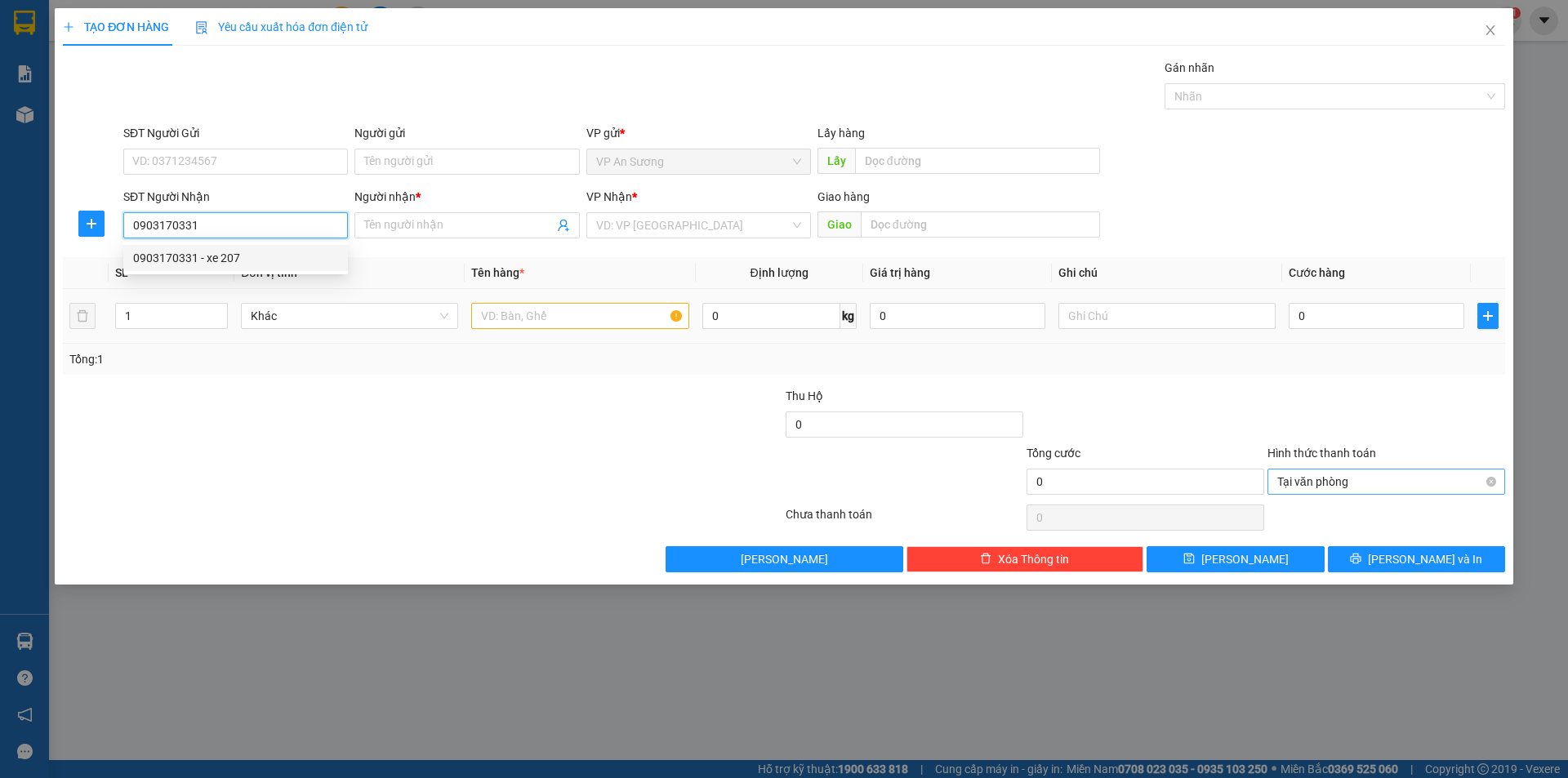
drag, startPoint x: 280, startPoint y: 260, endPoint x: 567, endPoint y: 300, distance: 289.8
click at [288, 260] on div "0903170331 - xe 207" at bounding box center [235, 258] width 205 height 18
type input "xe 207"
type input "0903170331"
click at [575, 320] on input "text" at bounding box center [580, 316] width 217 height 26
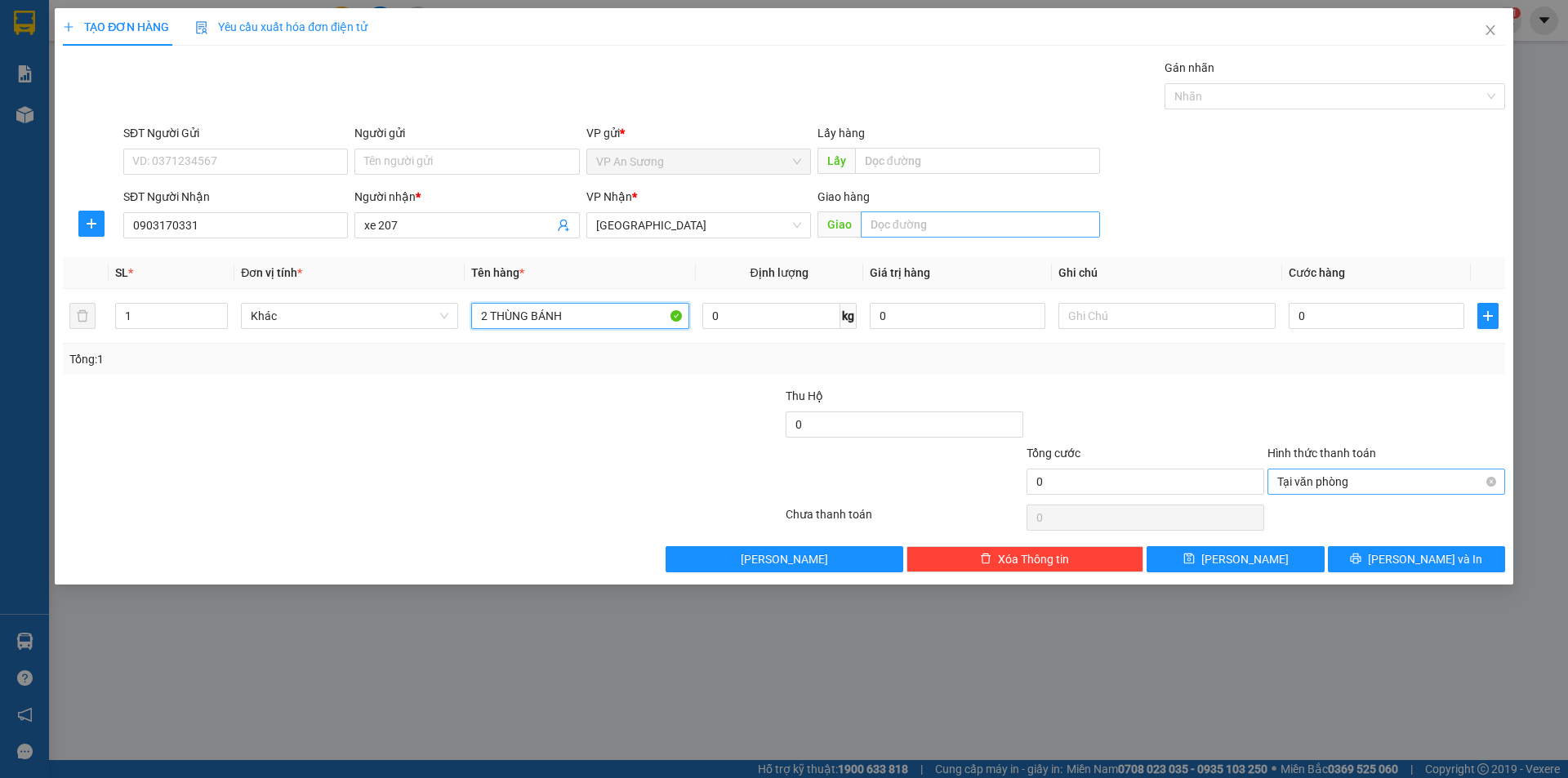
type input "2 THÙNG BÁNH"
click at [927, 220] on input "text" at bounding box center [980, 225] width 240 height 26
click at [903, 225] on input "DƯỜN 33" at bounding box center [980, 225] width 240 height 26
type input "DƯỜNG 33"
click at [1161, 104] on div "Gán nhãn Nhãn" at bounding box center [1334, 88] width 347 height 57
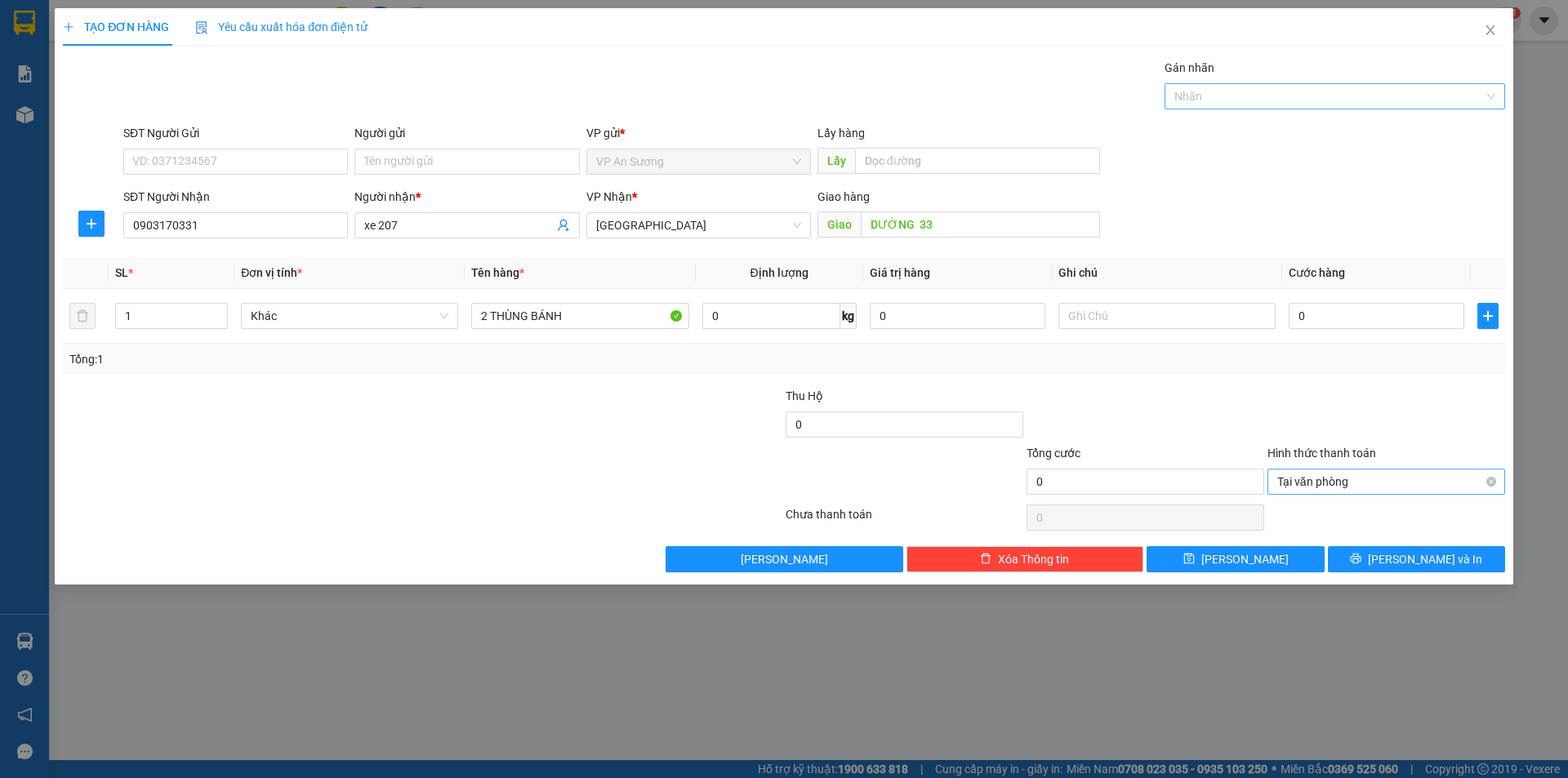
click at [1218, 88] on div at bounding box center [1327, 96] width 316 height 20
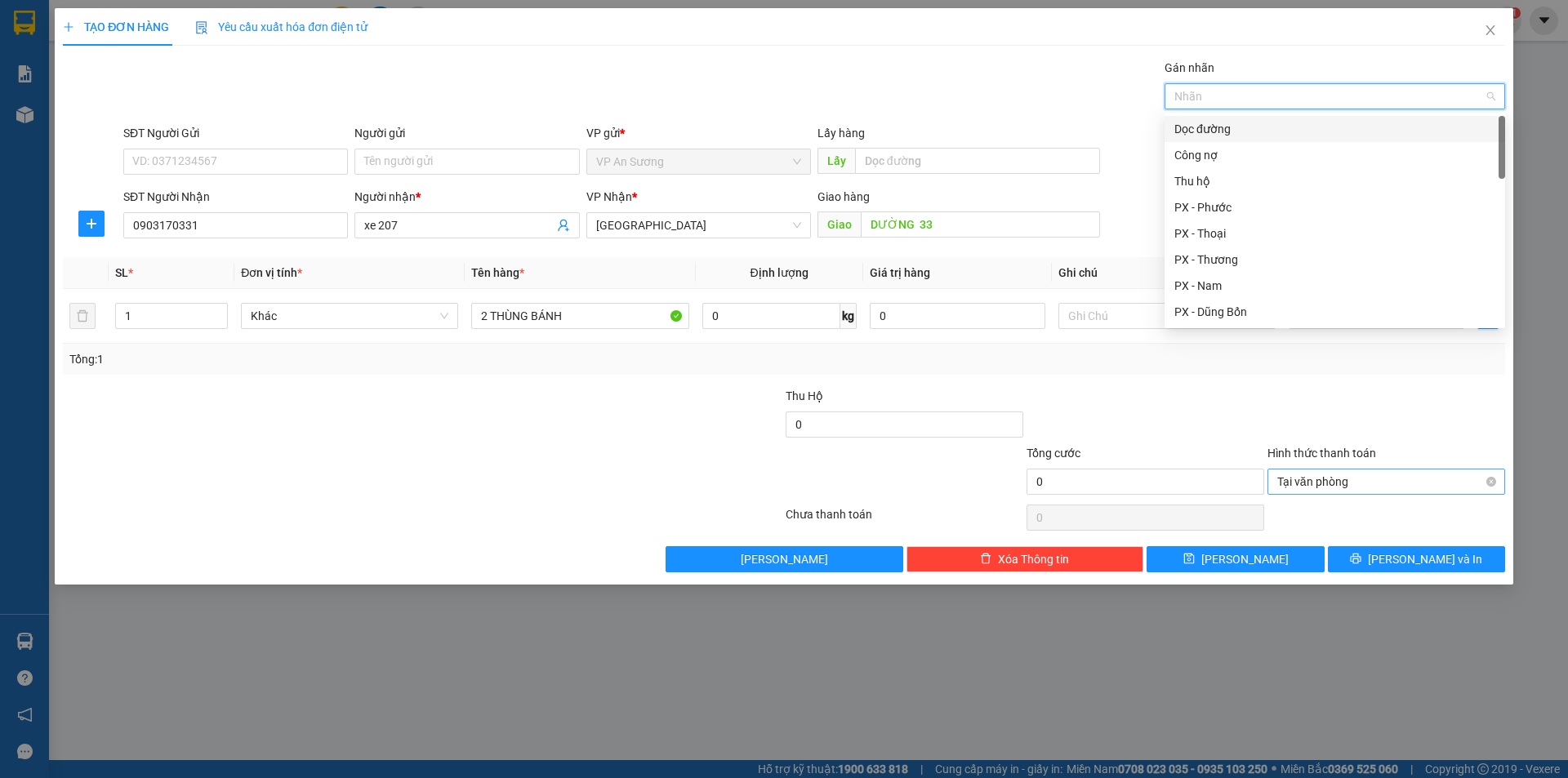
click at [1208, 126] on div "Dọc đường" at bounding box center [1334, 129] width 321 height 18
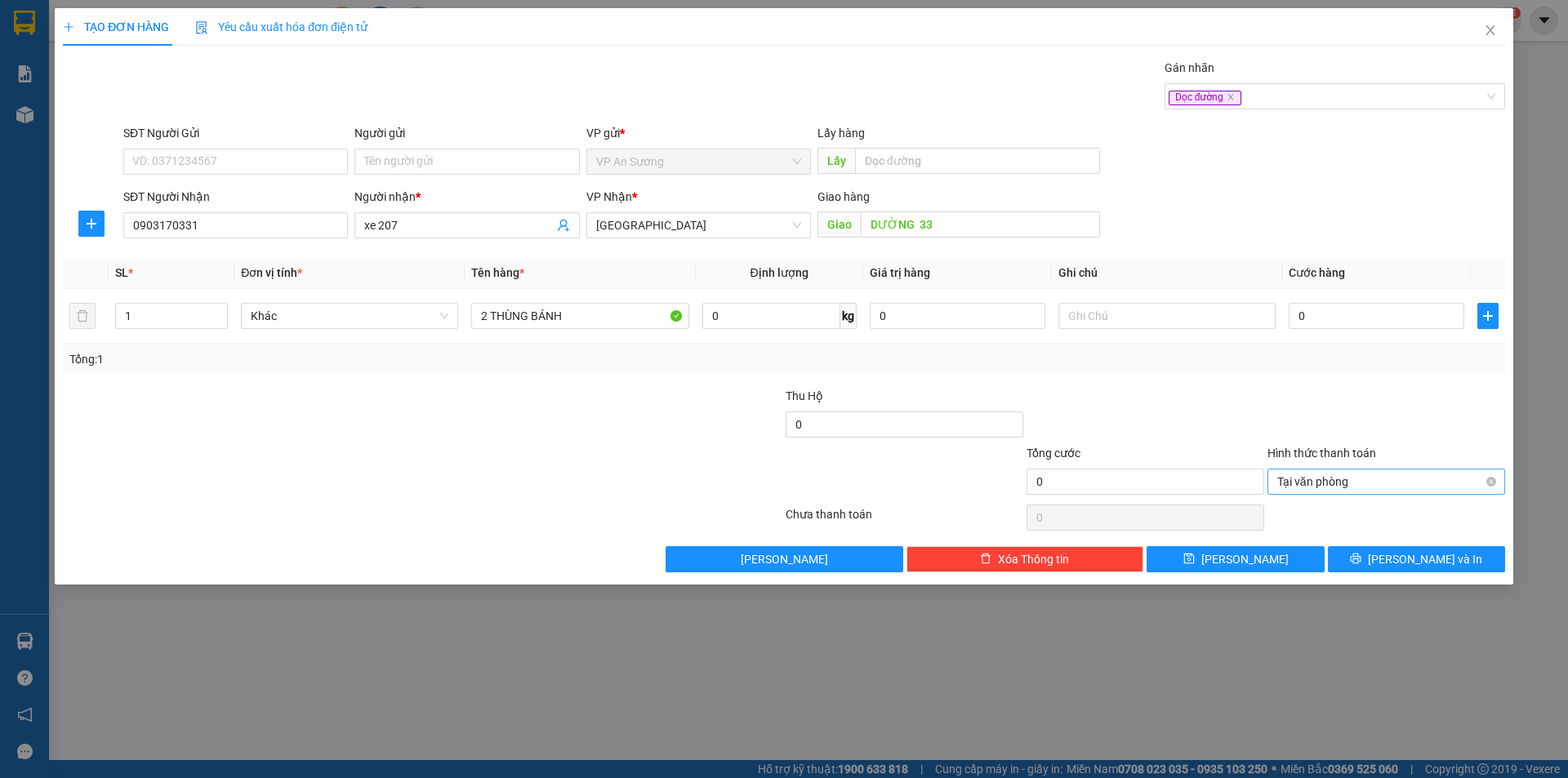
click at [1071, 124] on div "Lấy hàng" at bounding box center [958, 133] width 282 height 18
drag, startPoint x: 1213, startPoint y: 360, endPoint x: 1287, endPoint y: 350, distance: 74.7
click at [1218, 362] on div "Tổng: 1" at bounding box center [784, 359] width 1429 height 18
click at [1321, 105] on div "Dọc đường" at bounding box center [1327, 96] width 316 height 20
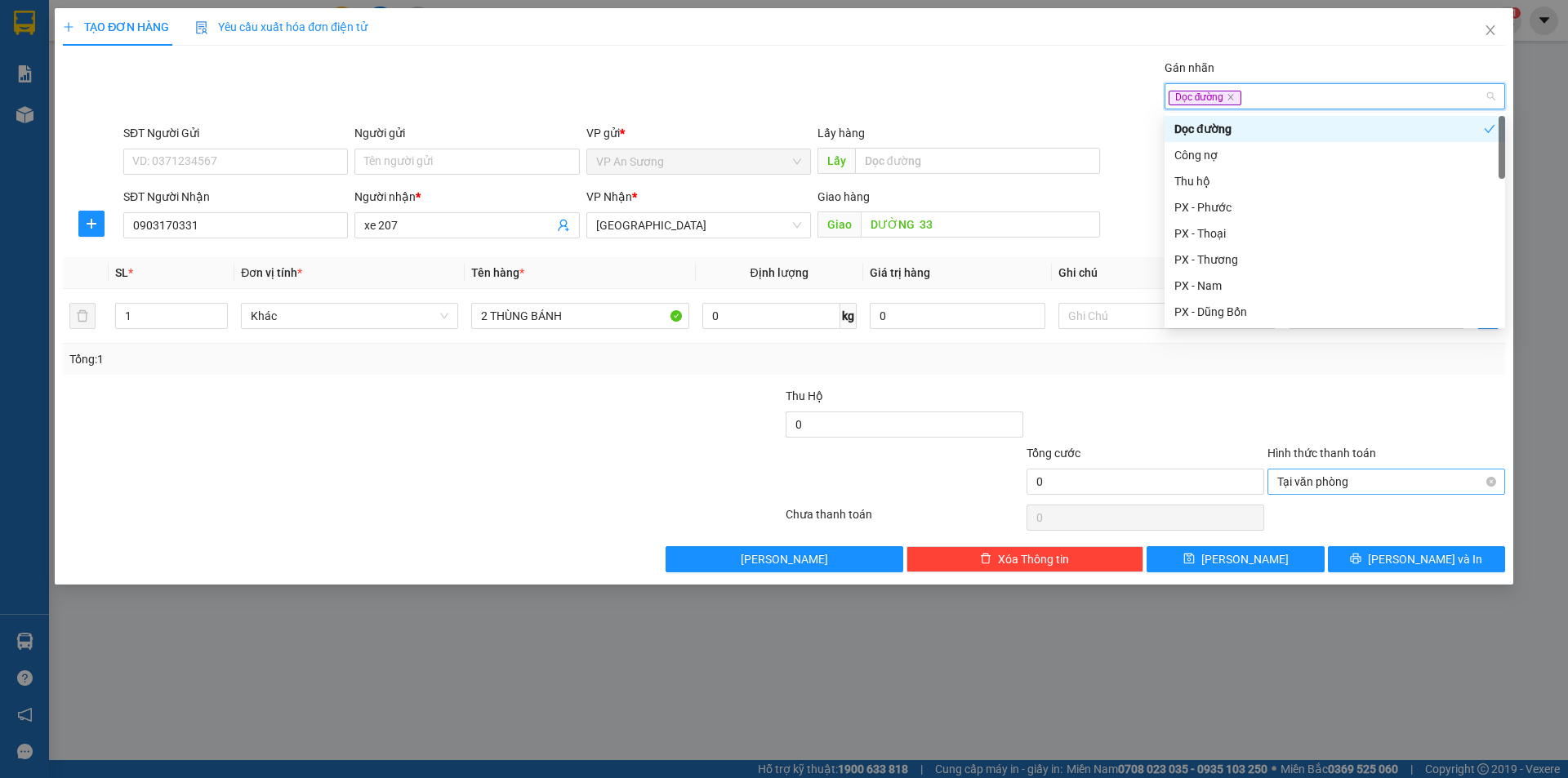
type input "T"
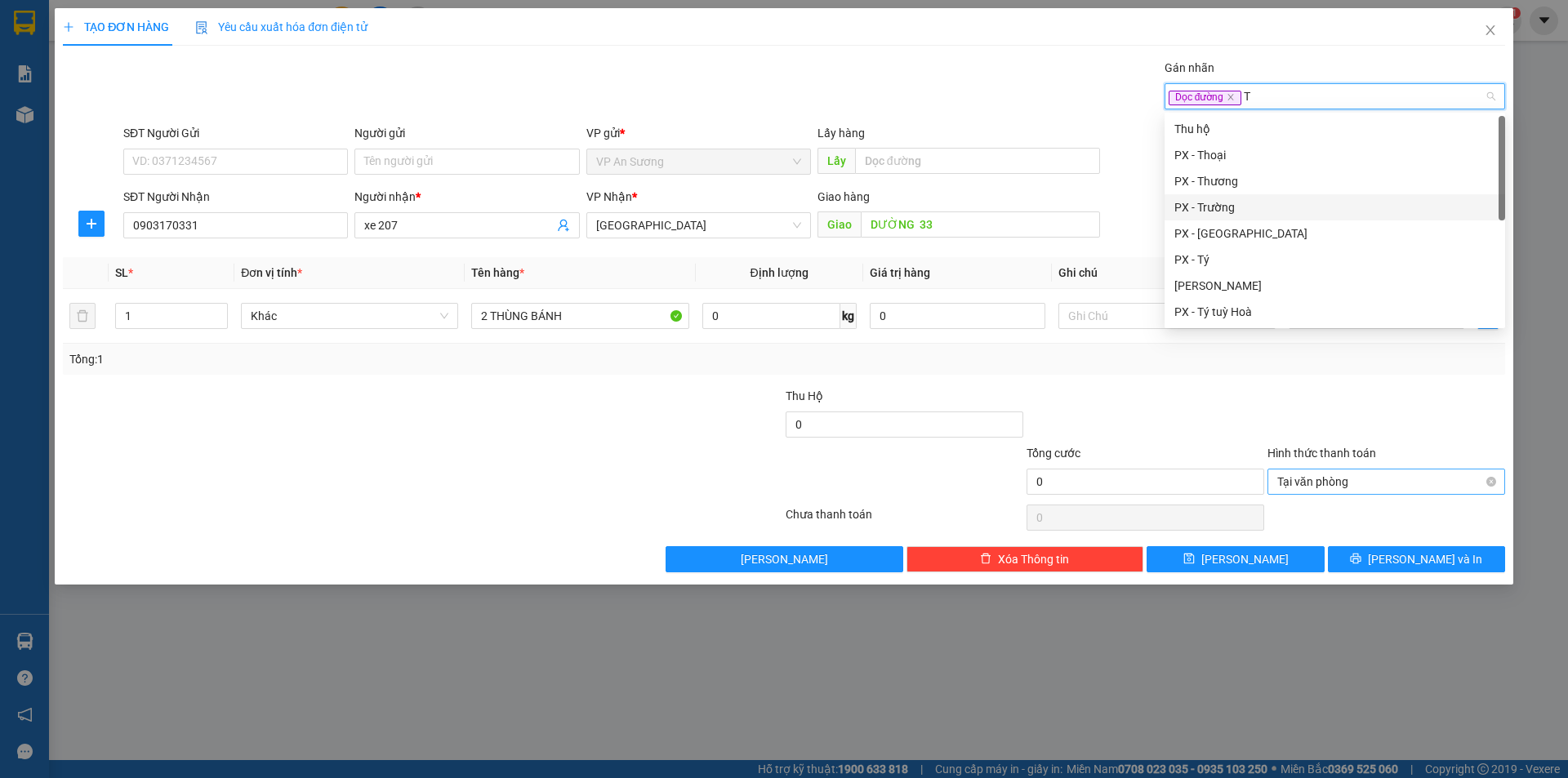
click at [1262, 208] on div "PX - Trường" at bounding box center [1334, 208] width 321 height 18
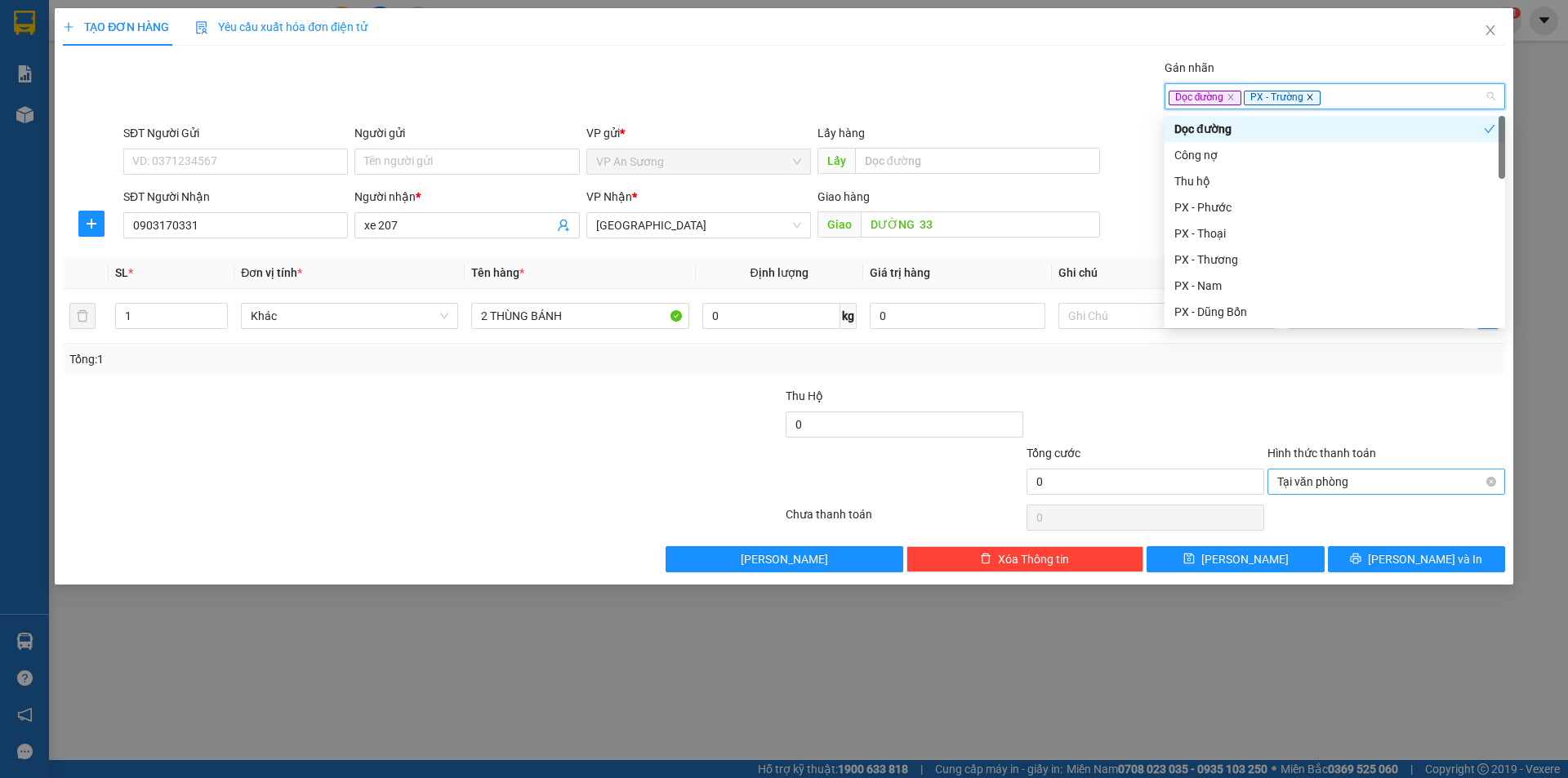
click at [1307, 96] on icon "close" at bounding box center [1309, 97] width 6 height 6
drag, startPoint x: 1233, startPoint y: 254, endPoint x: 1256, endPoint y: 326, distance: 75.6
click at [1233, 258] on div "PX - Thương" at bounding box center [1334, 260] width 321 height 18
drag, startPoint x: 1258, startPoint y: 401, endPoint x: 1273, endPoint y: 396, distance: 15.8
click at [1262, 400] on div at bounding box center [1144, 416] width 240 height 57
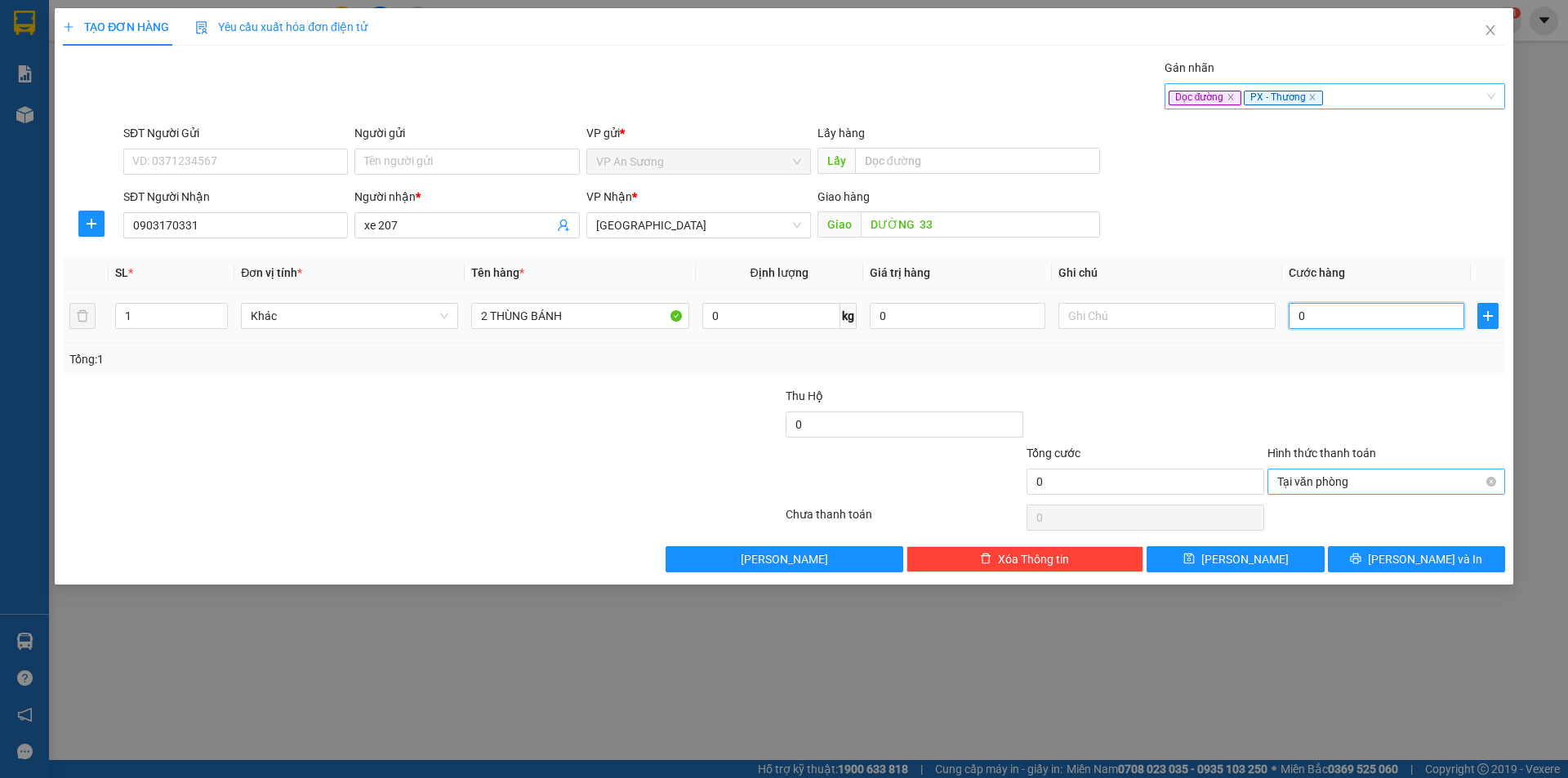
click at [1370, 320] on input "0" at bounding box center [1376, 316] width 175 height 26
type input "3"
type input "35"
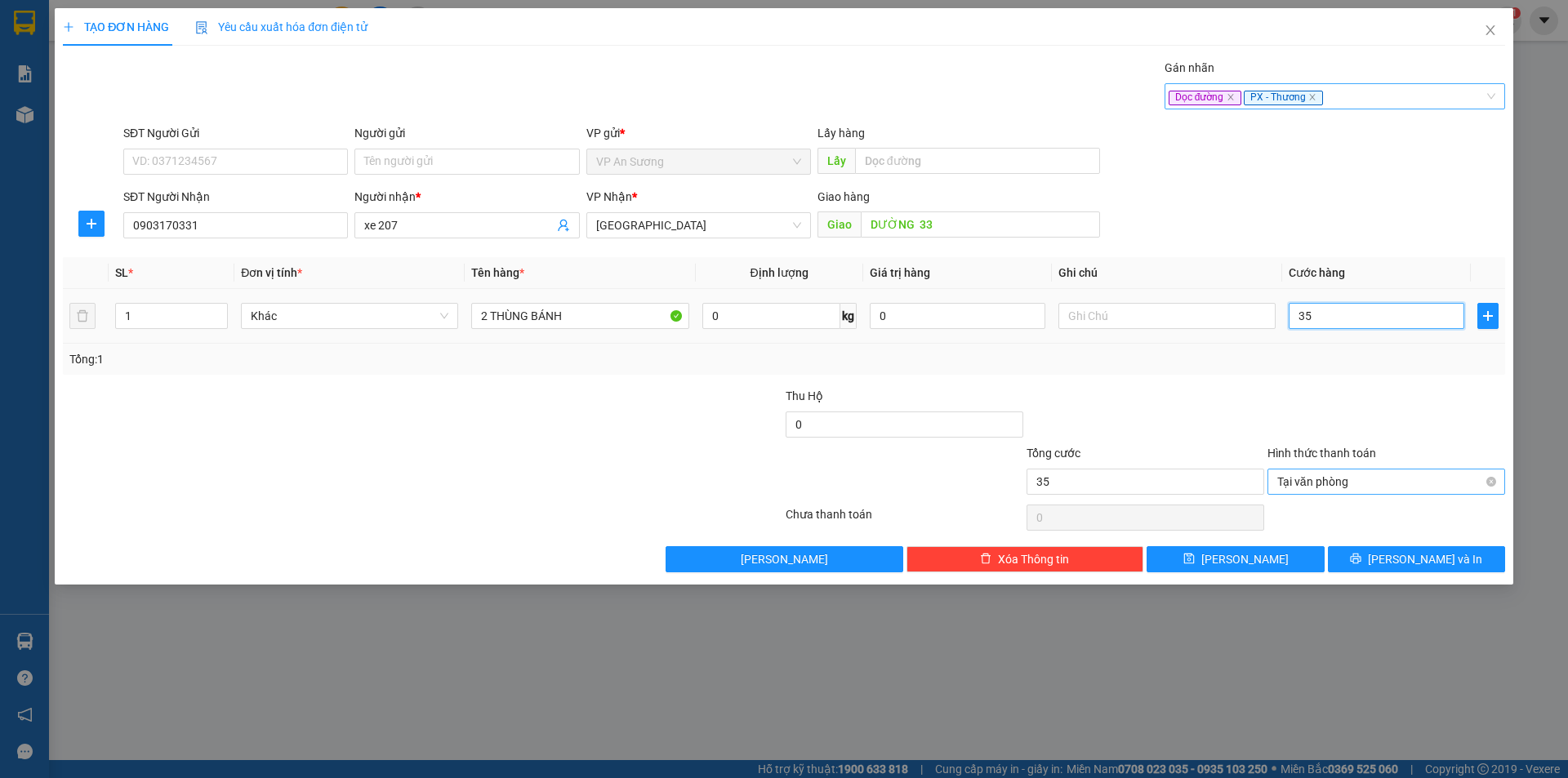
type input "350"
click at [1490, 478] on div "Tại văn phòng" at bounding box center [1387, 482] width 238 height 26
type input "350.000"
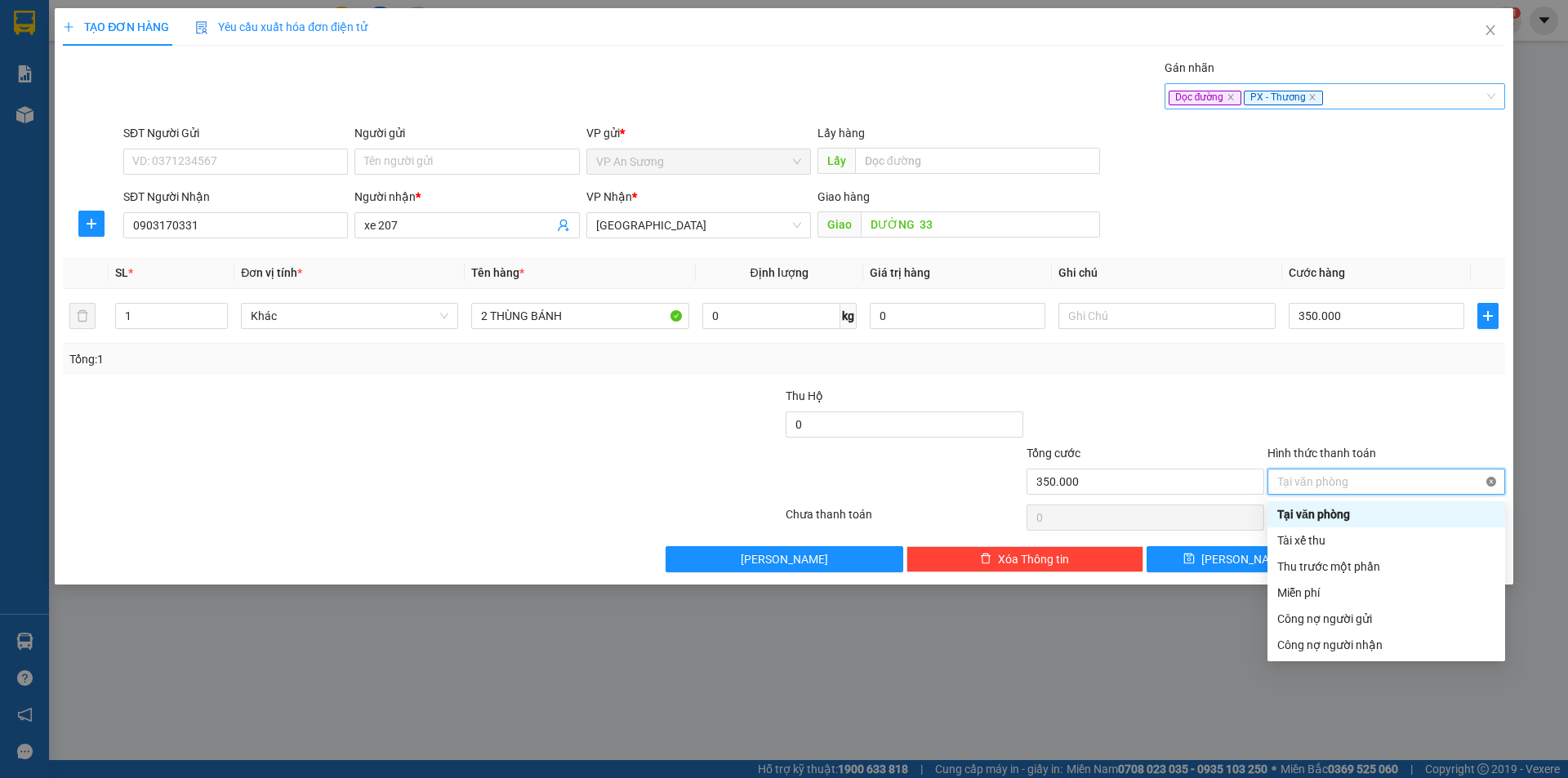
type input "350.000"
drag, startPoint x: 1489, startPoint y: 479, endPoint x: 1416, endPoint y: 394, distance: 112.0
click at [1416, 394] on div at bounding box center [1386, 416] width 240 height 57
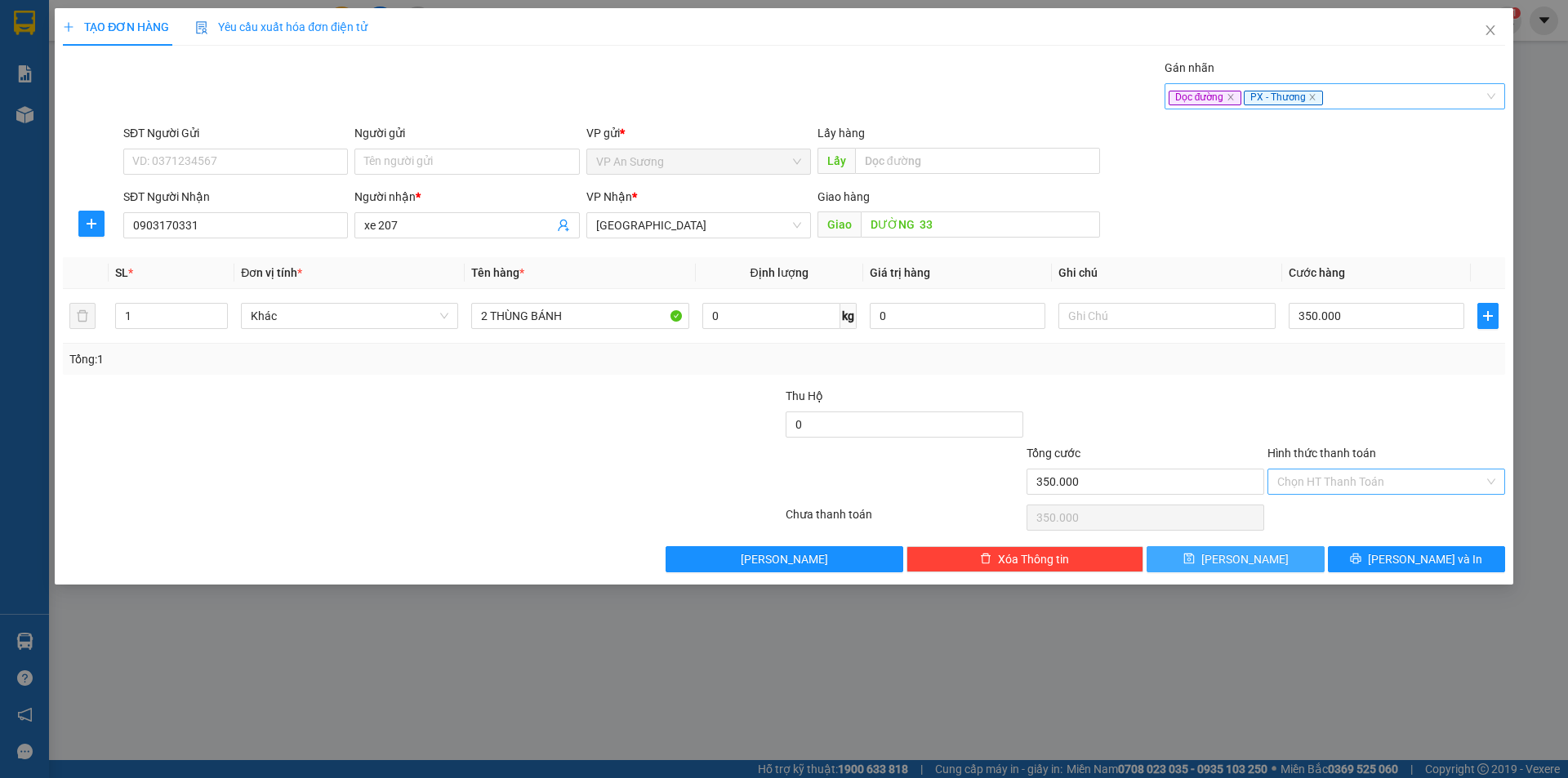
click at [1240, 556] on span "[PERSON_NAME]" at bounding box center [1244, 559] width 88 height 18
type input "0"
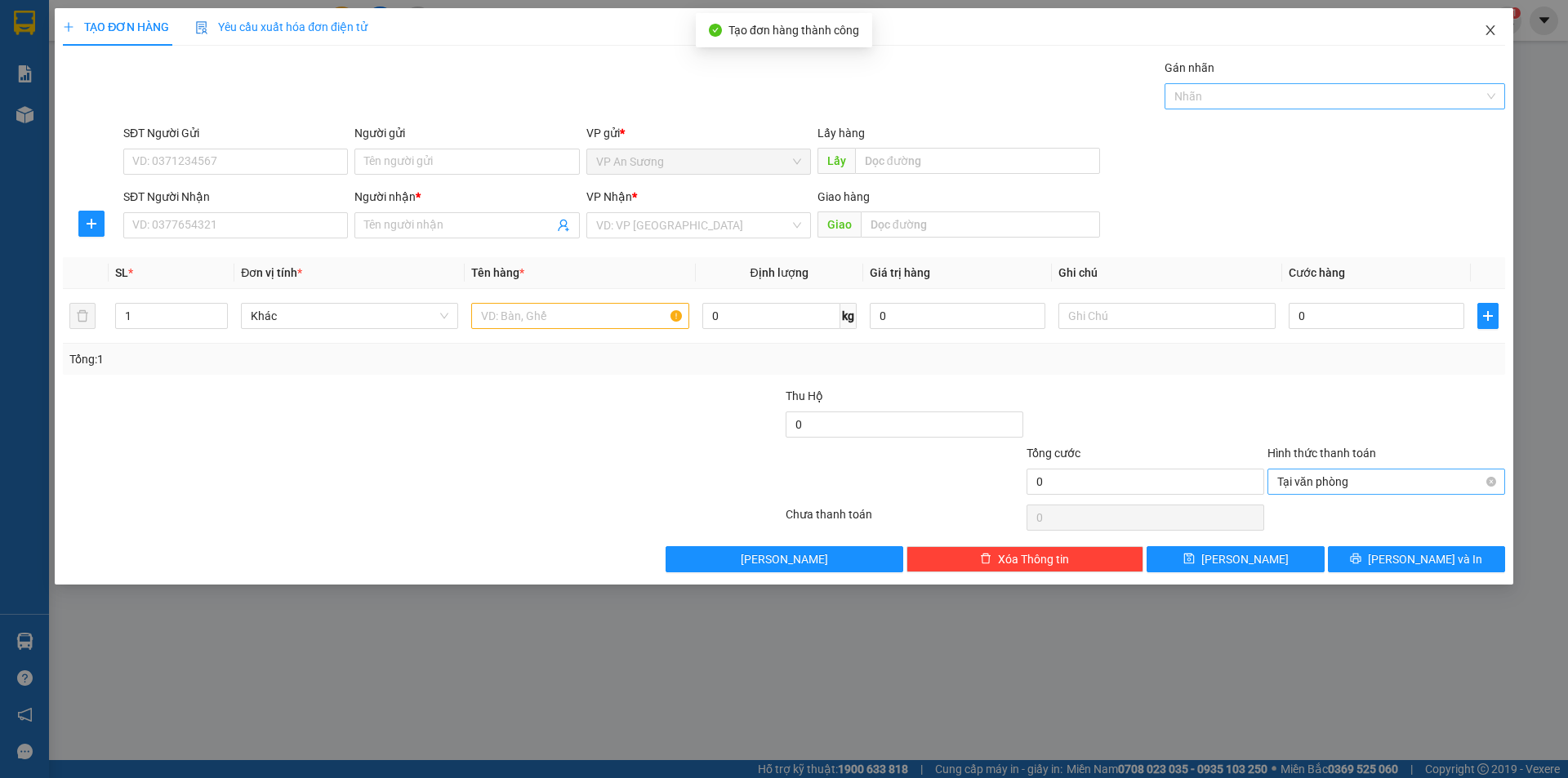
drag, startPoint x: 1492, startPoint y: 29, endPoint x: 1303, endPoint y: 37, distance: 189.2
click at [1492, 30] on icon "close" at bounding box center [1490, 30] width 9 height 10
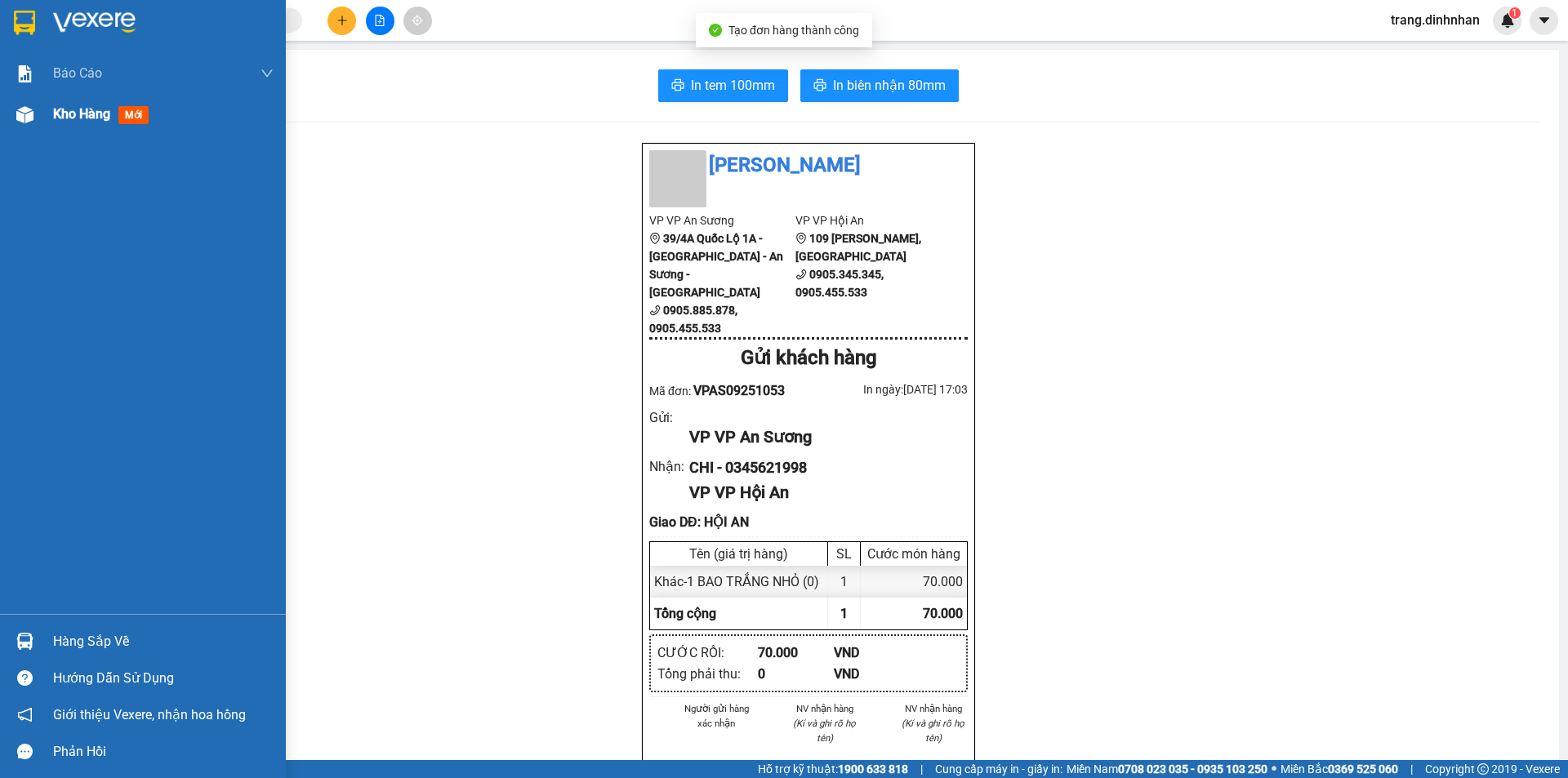
click at [76, 121] on span "Kho hàng" at bounding box center [82, 114] width 57 height 16
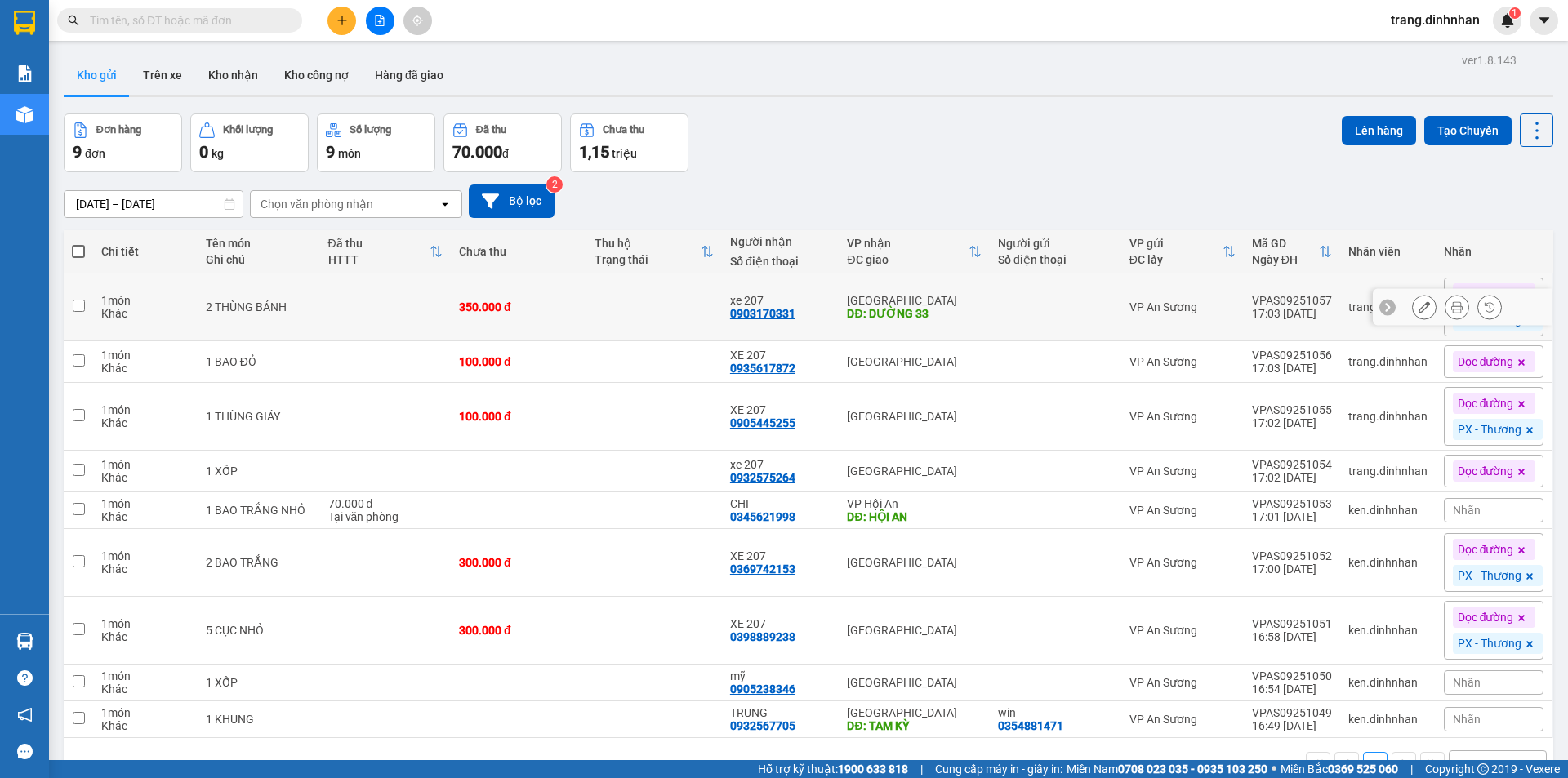
drag, startPoint x: 632, startPoint y: 300, endPoint x: 616, endPoint y: 322, distance: 27.2
click at [631, 300] on td at bounding box center [654, 307] width 135 height 68
checkbox input "true"
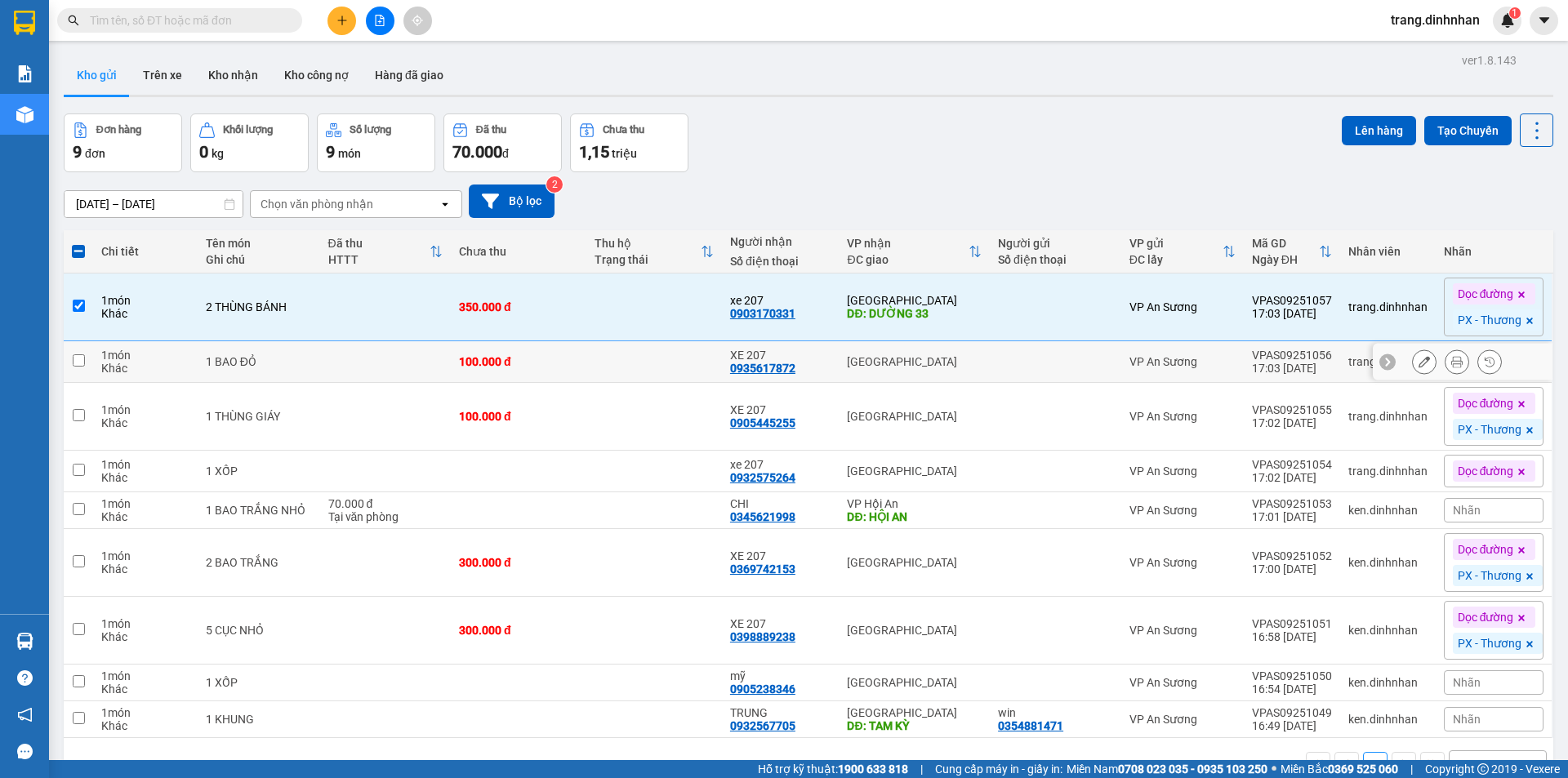
click at [580, 363] on td "100.000 đ" at bounding box center [518, 362] width 135 height 42
checkbox input "true"
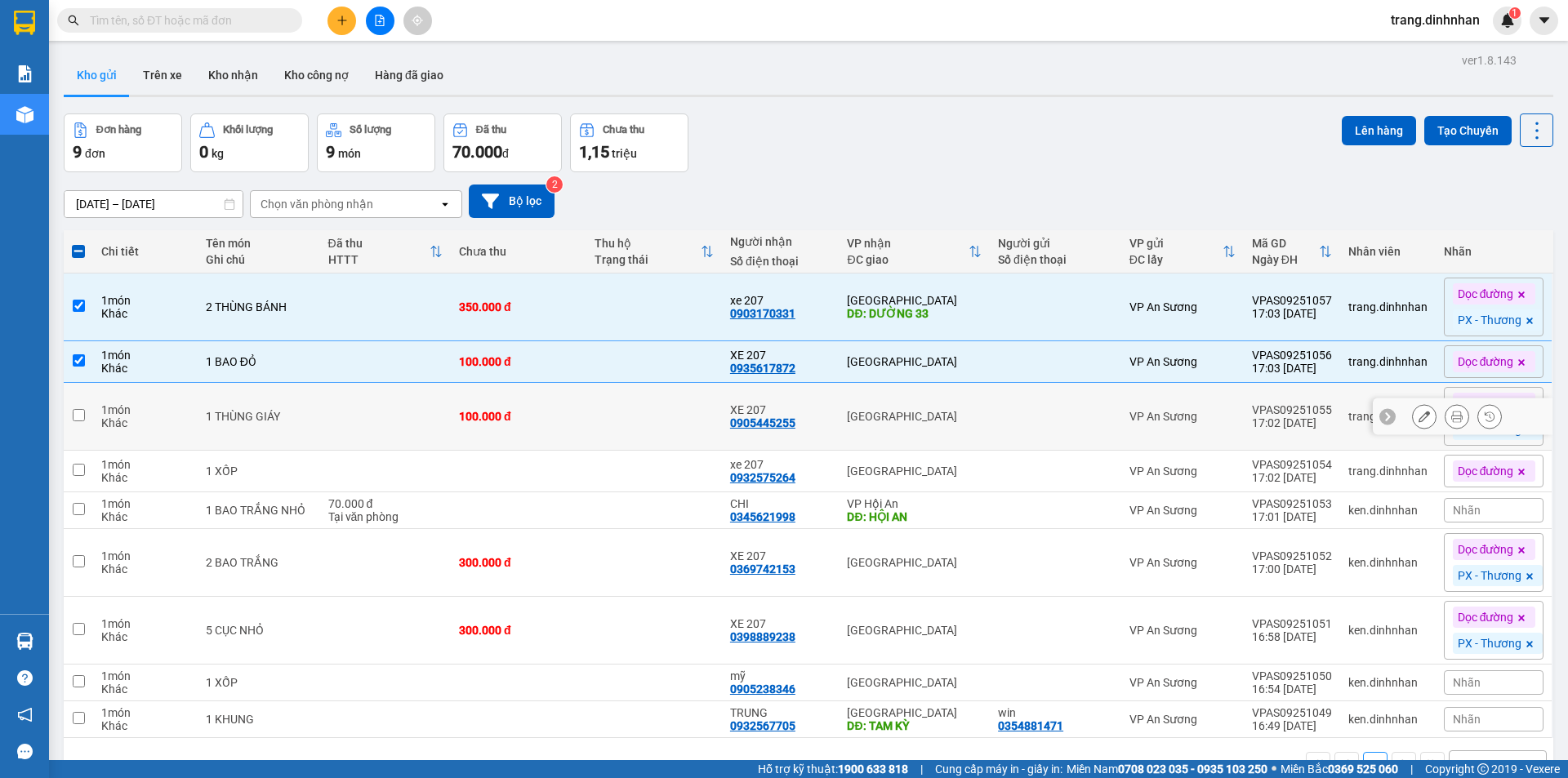
click at [570, 421] on div "100.000 đ" at bounding box center [518, 416] width 119 height 13
checkbox input "true"
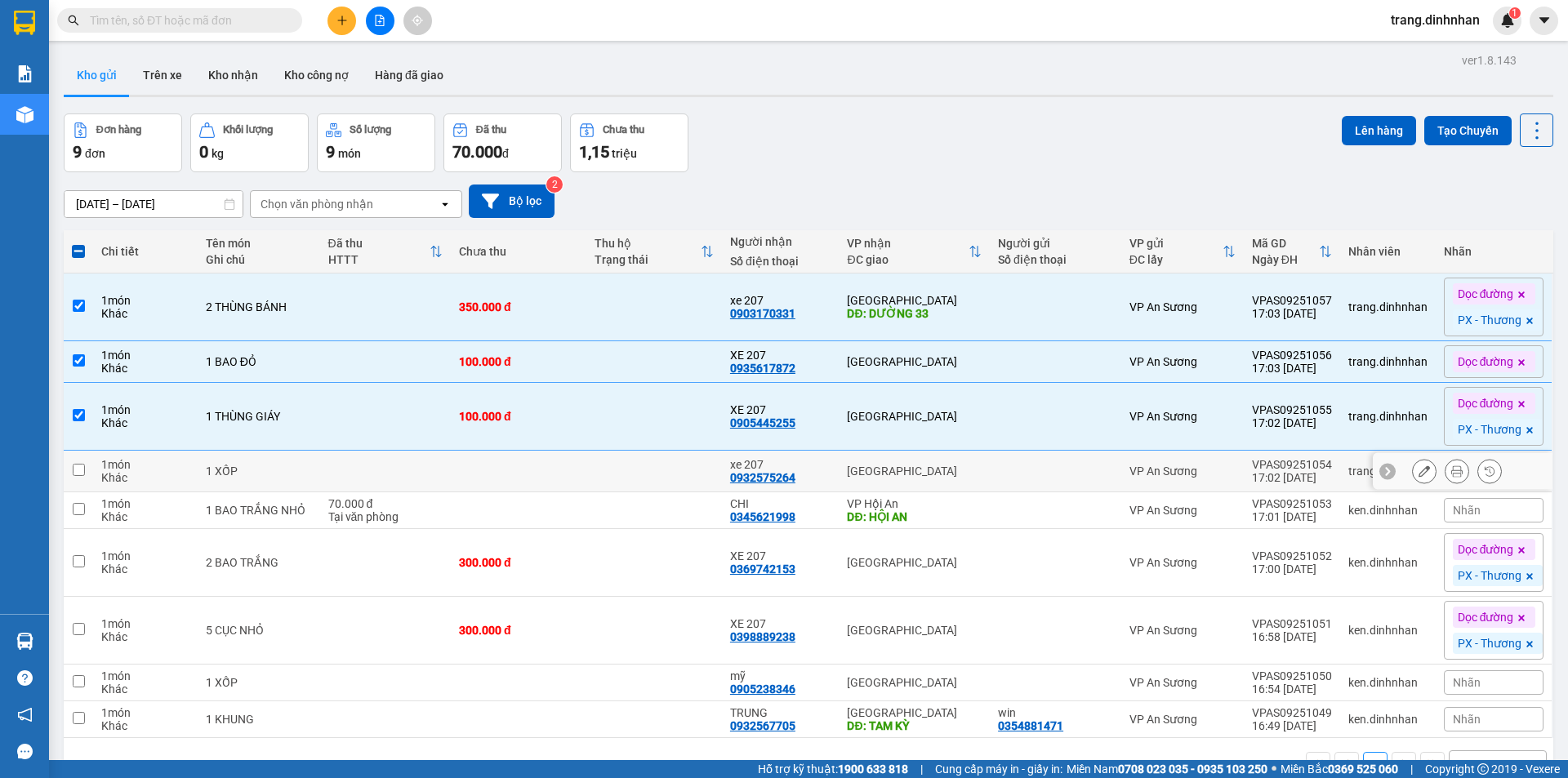
click at [555, 479] on td at bounding box center [518, 471] width 135 height 42
checkbox input "true"
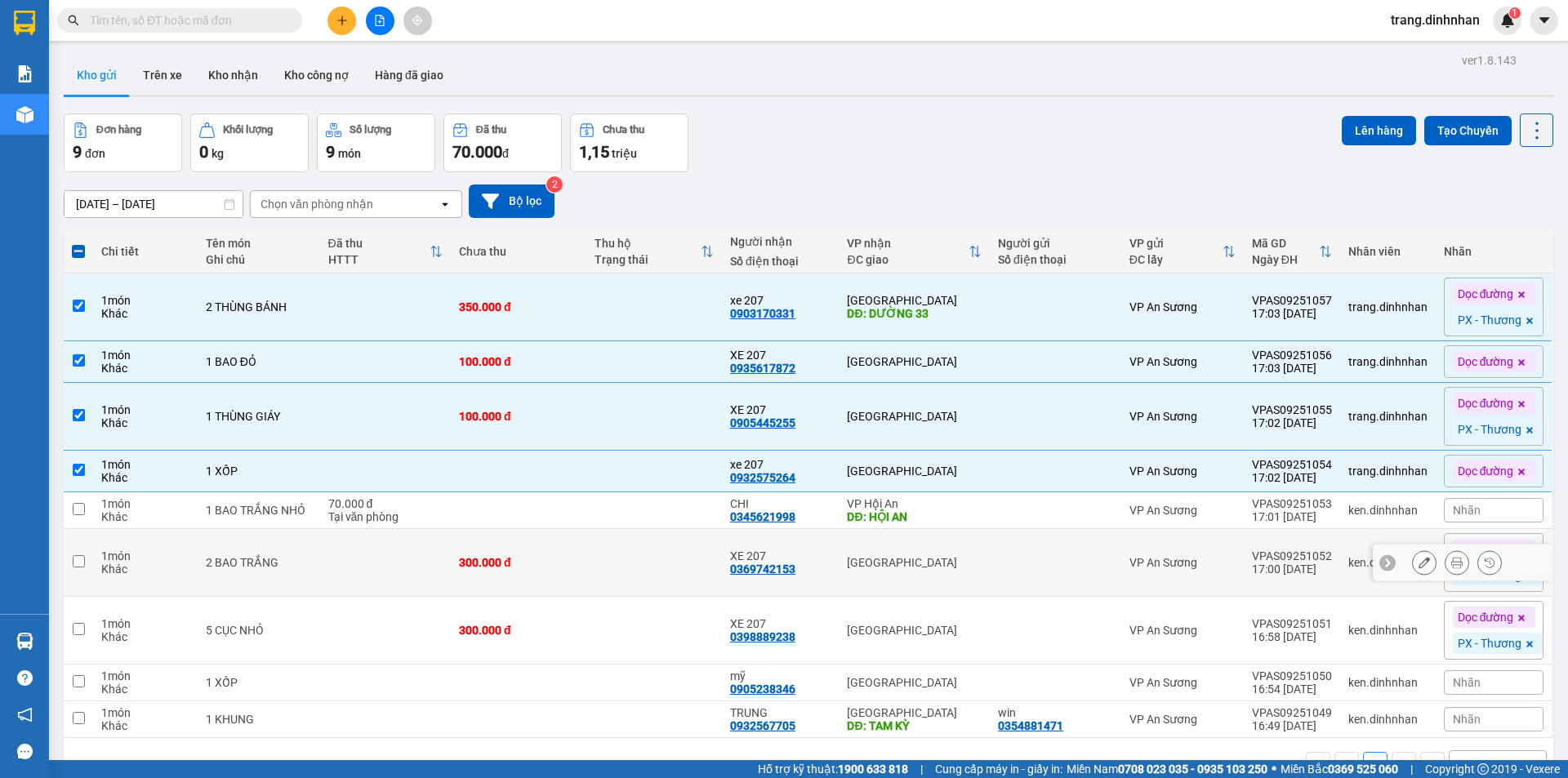
click at [530, 566] on div "300.000 đ" at bounding box center [518, 562] width 119 height 13
checkbox input "true"
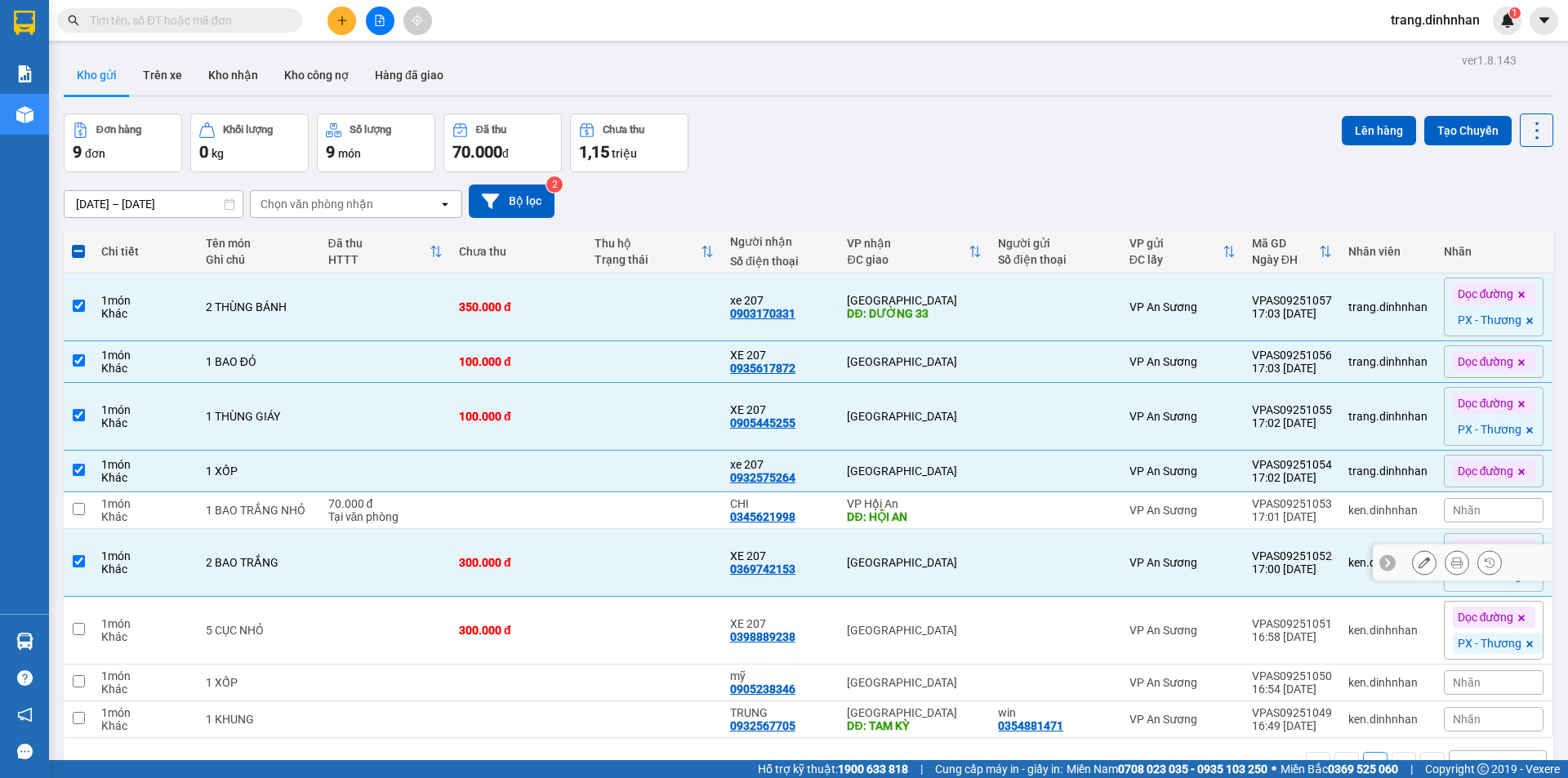
click at [524, 637] on td "300.000 đ" at bounding box center [518, 630] width 135 height 68
checkbox input "true"
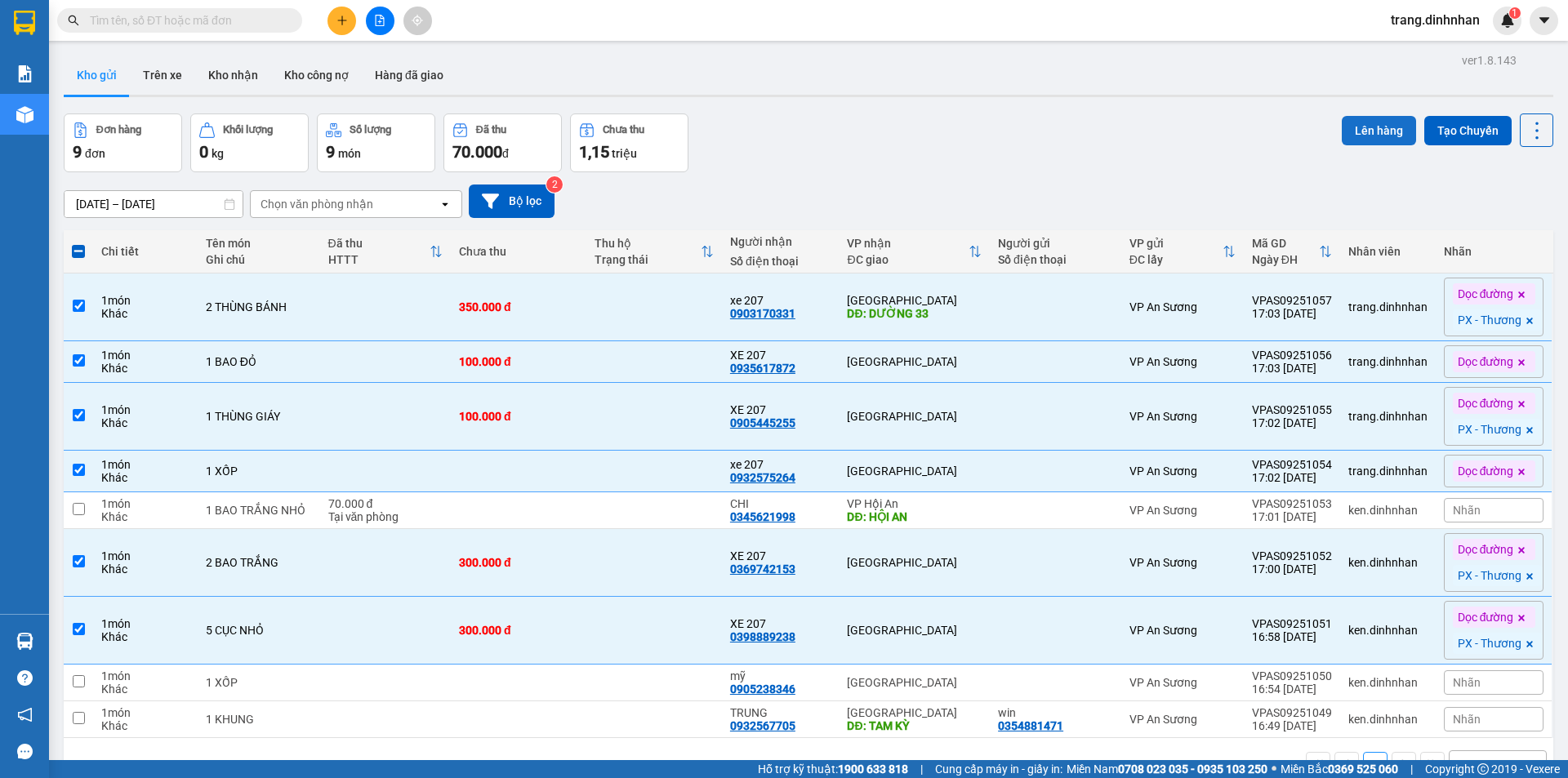
click at [1358, 130] on button "Lên hàng" at bounding box center [1379, 131] width 75 height 30
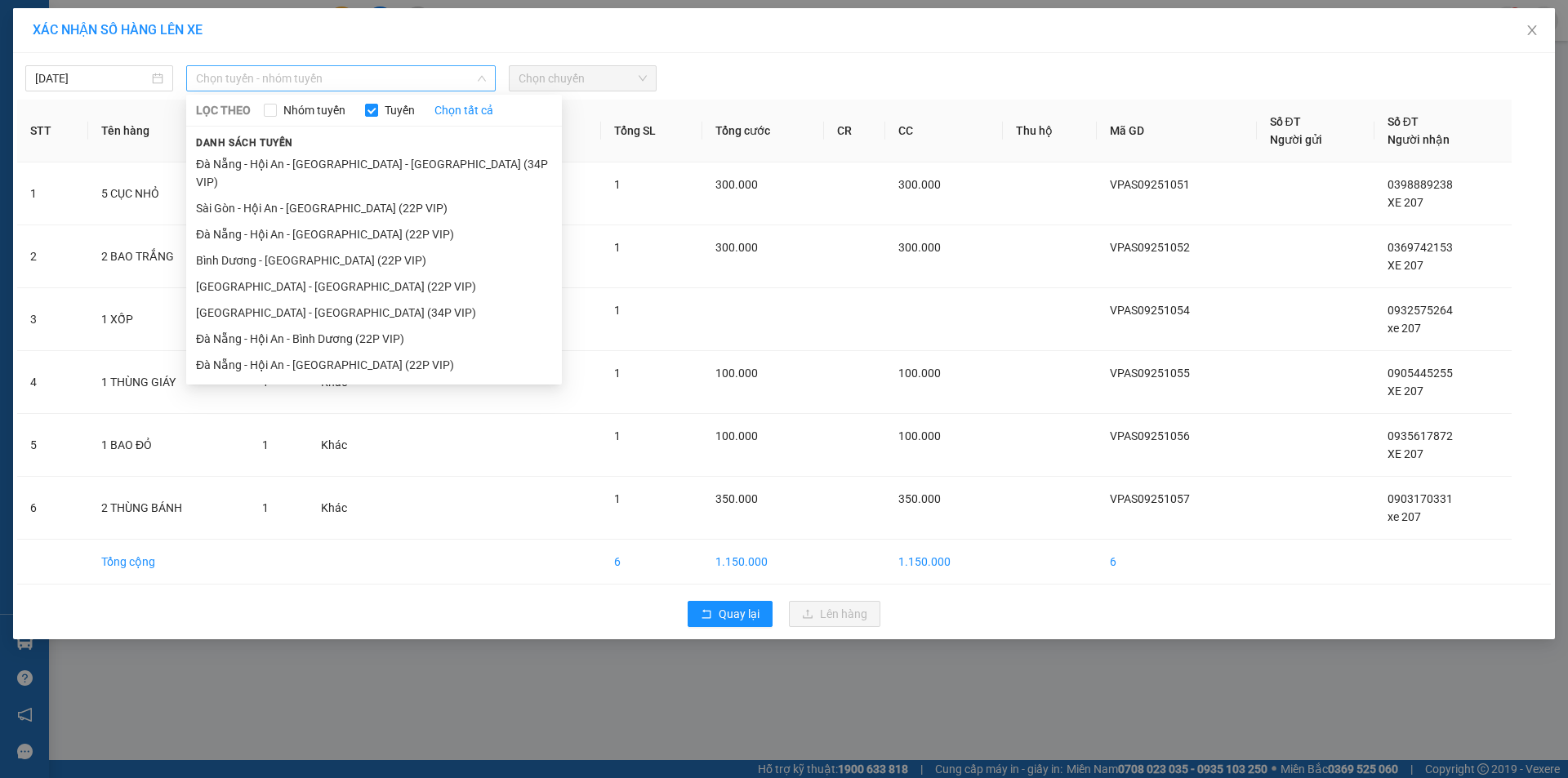
click at [370, 78] on span "Chọn tuyến - nhóm tuyến" at bounding box center [341, 78] width 290 height 24
drag, startPoint x: 355, startPoint y: 187, endPoint x: 510, endPoint y: 130, distance: 165.1
click at [359, 195] on li "Sài Gòn - Hội An - [GEOGRAPHIC_DATA] (22P VIP)" at bounding box center [373, 208] width 376 height 26
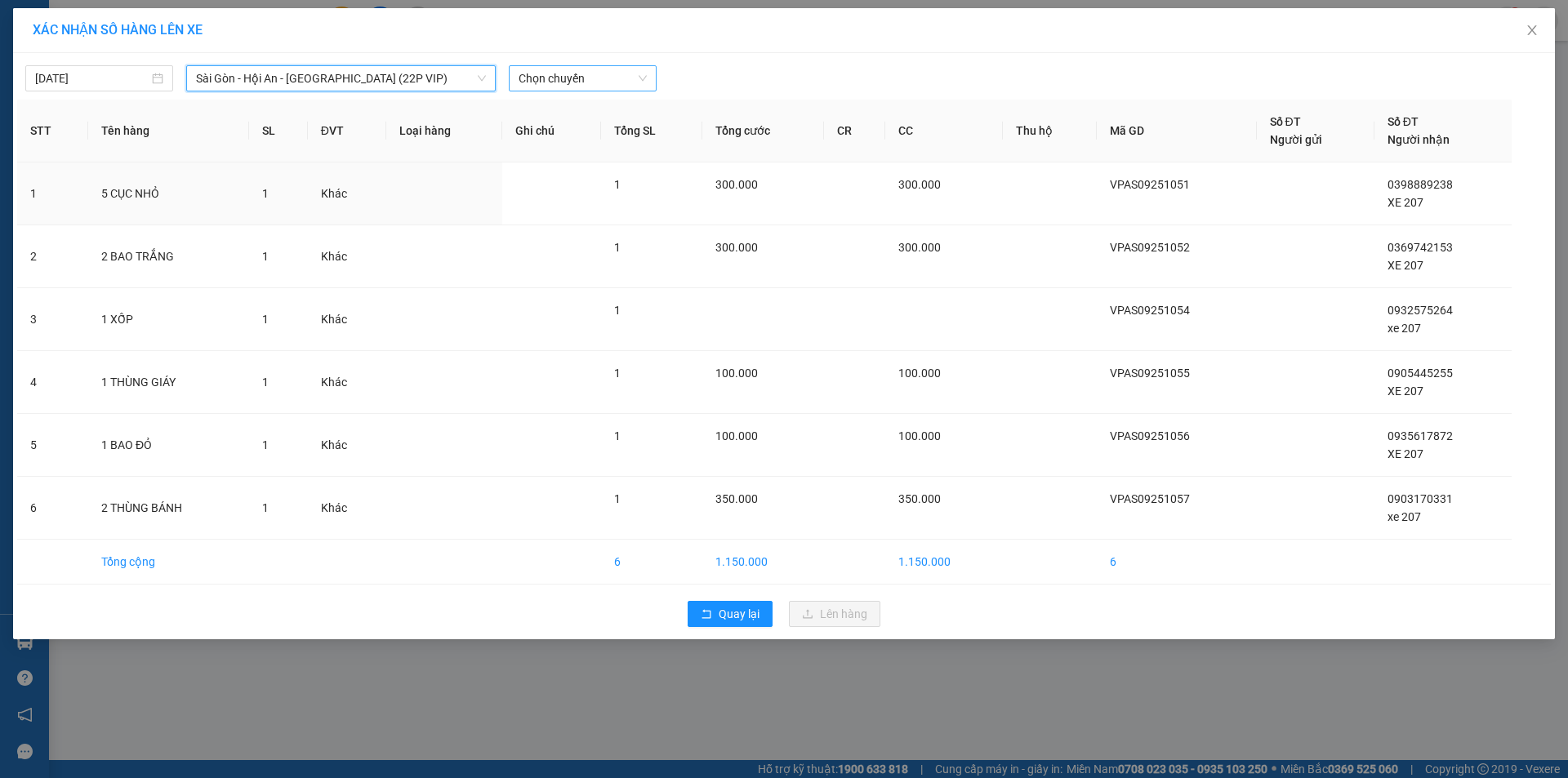
click at [557, 85] on span "Chọn chuyến" at bounding box center [583, 78] width 128 height 24
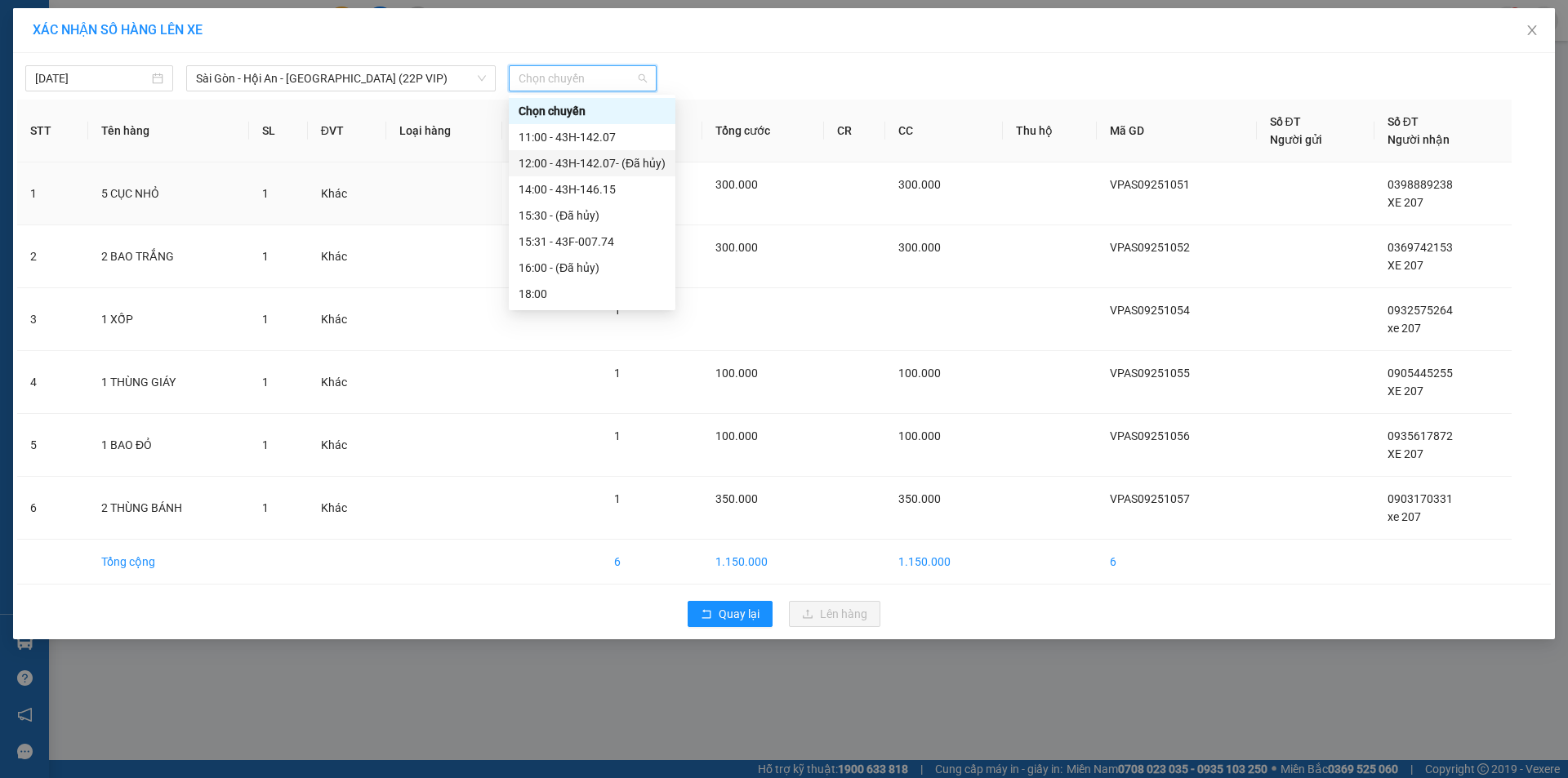
click at [596, 166] on div "12:00 - 43H-142.07 - (Đã hủy)" at bounding box center [591, 163] width 147 height 18
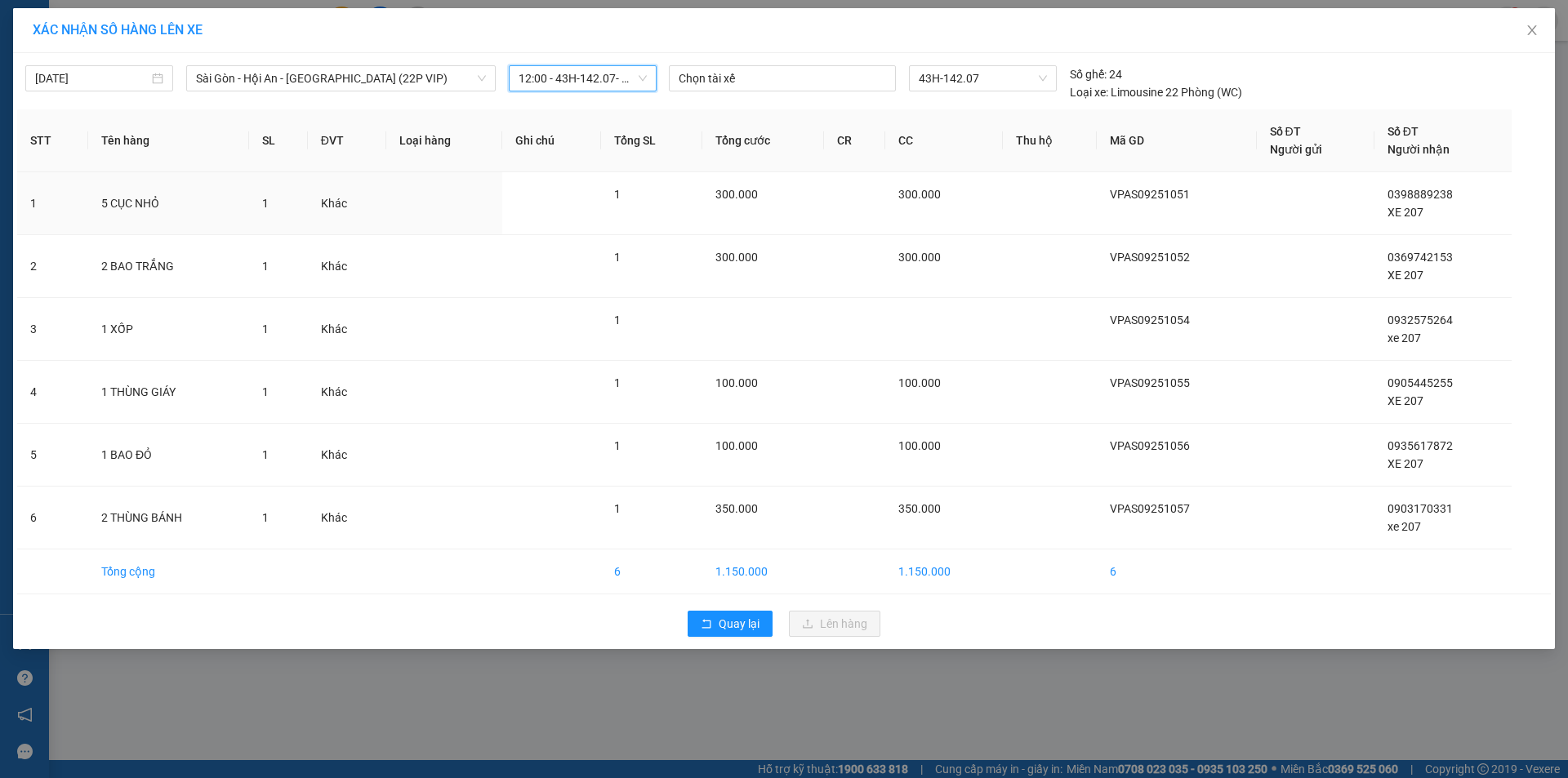
click at [597, 77] on span "12:00 - 43H-142.07 - (Đã hủy)" at bounding box center [583, 78] width 128 height 24
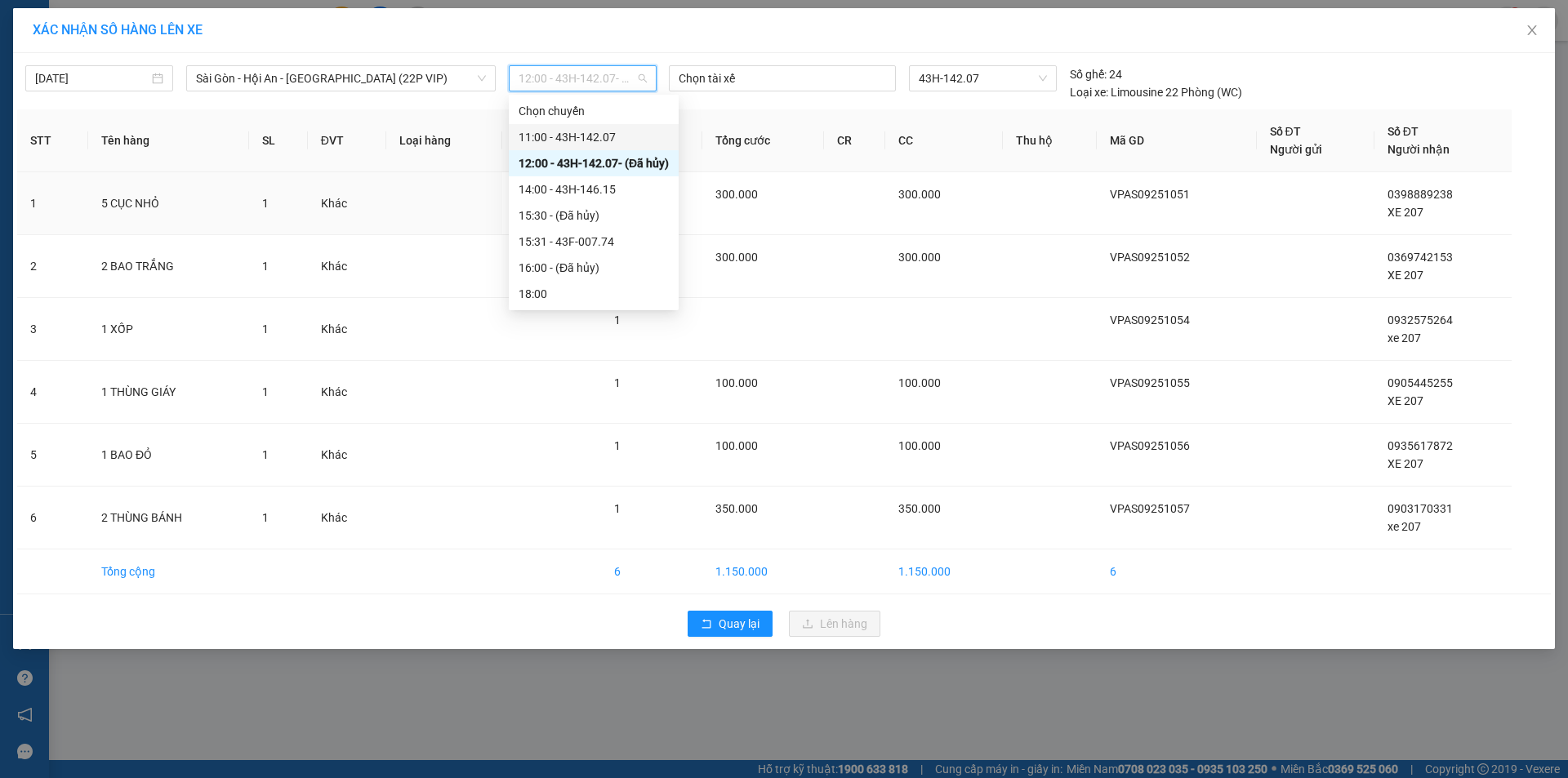
click at [591, 147] on div "11:00 - 43H-142.07" at bounding box center [594, 137] width 170 height 26
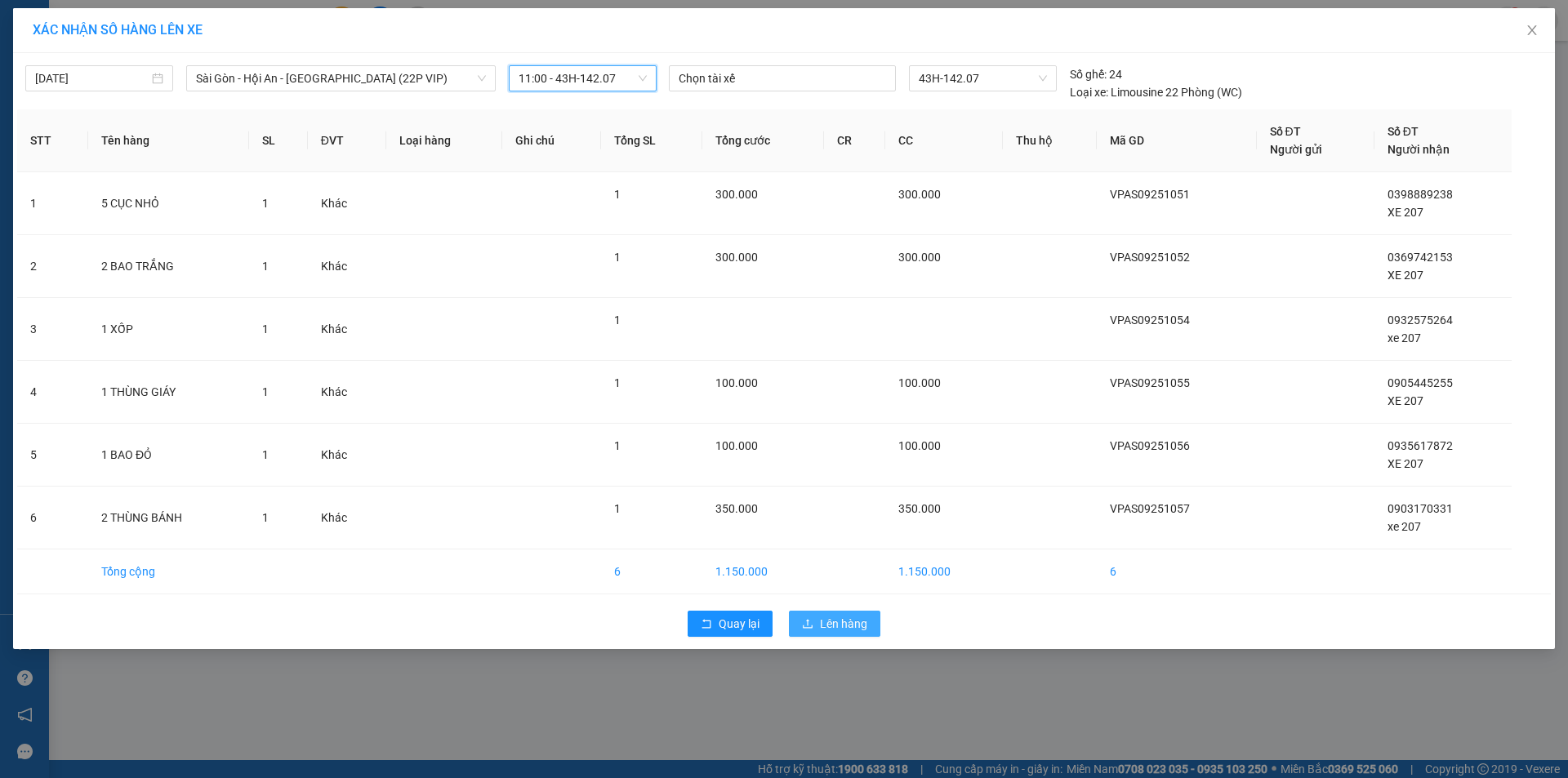
click at [846, 620] on span "Lên hàng" at bounding box center [843, 623] width 48 height 18
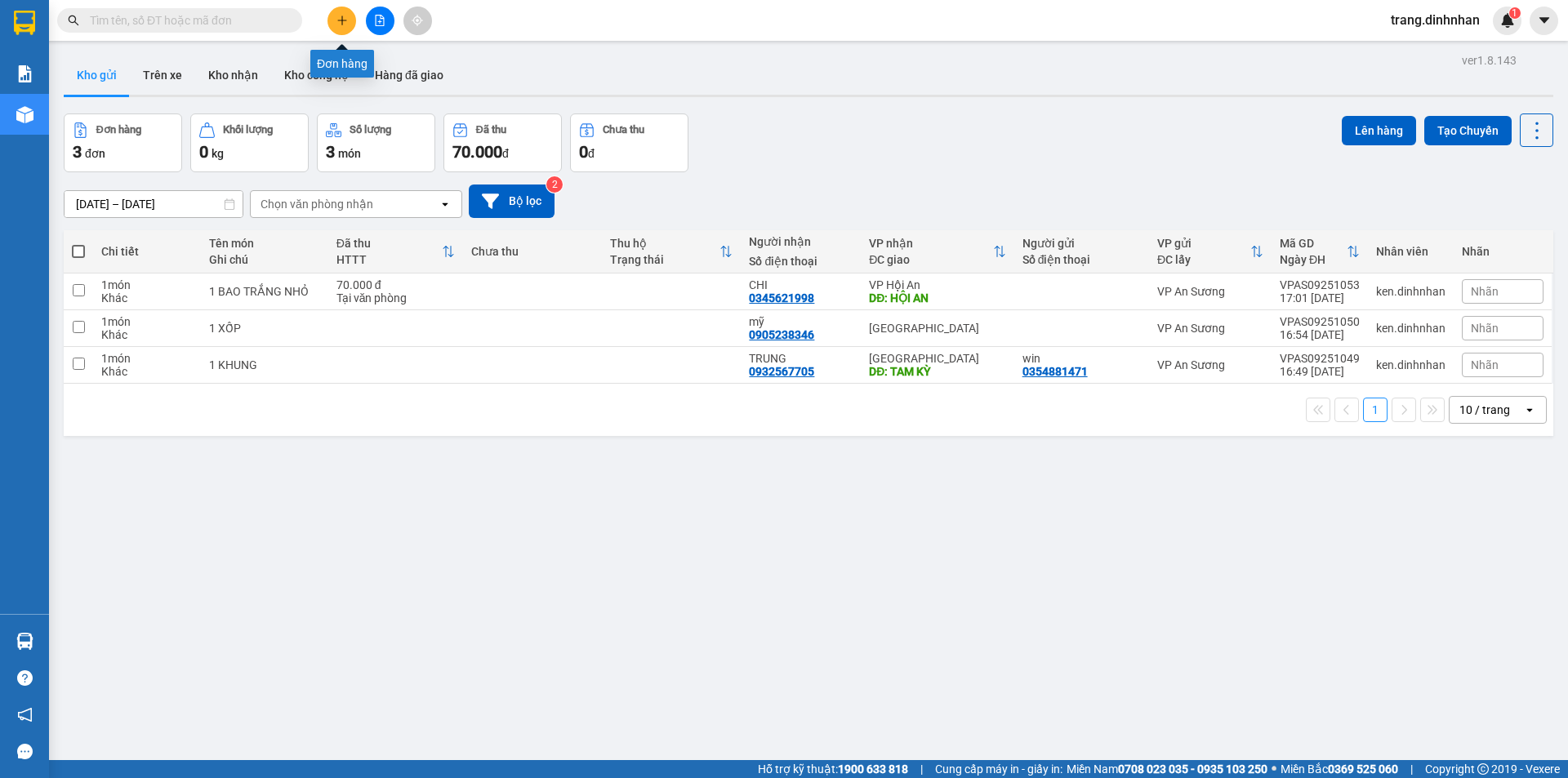
click at [339, 23] on icon "plus" at bounding box center [341, 20] width 11 height 11
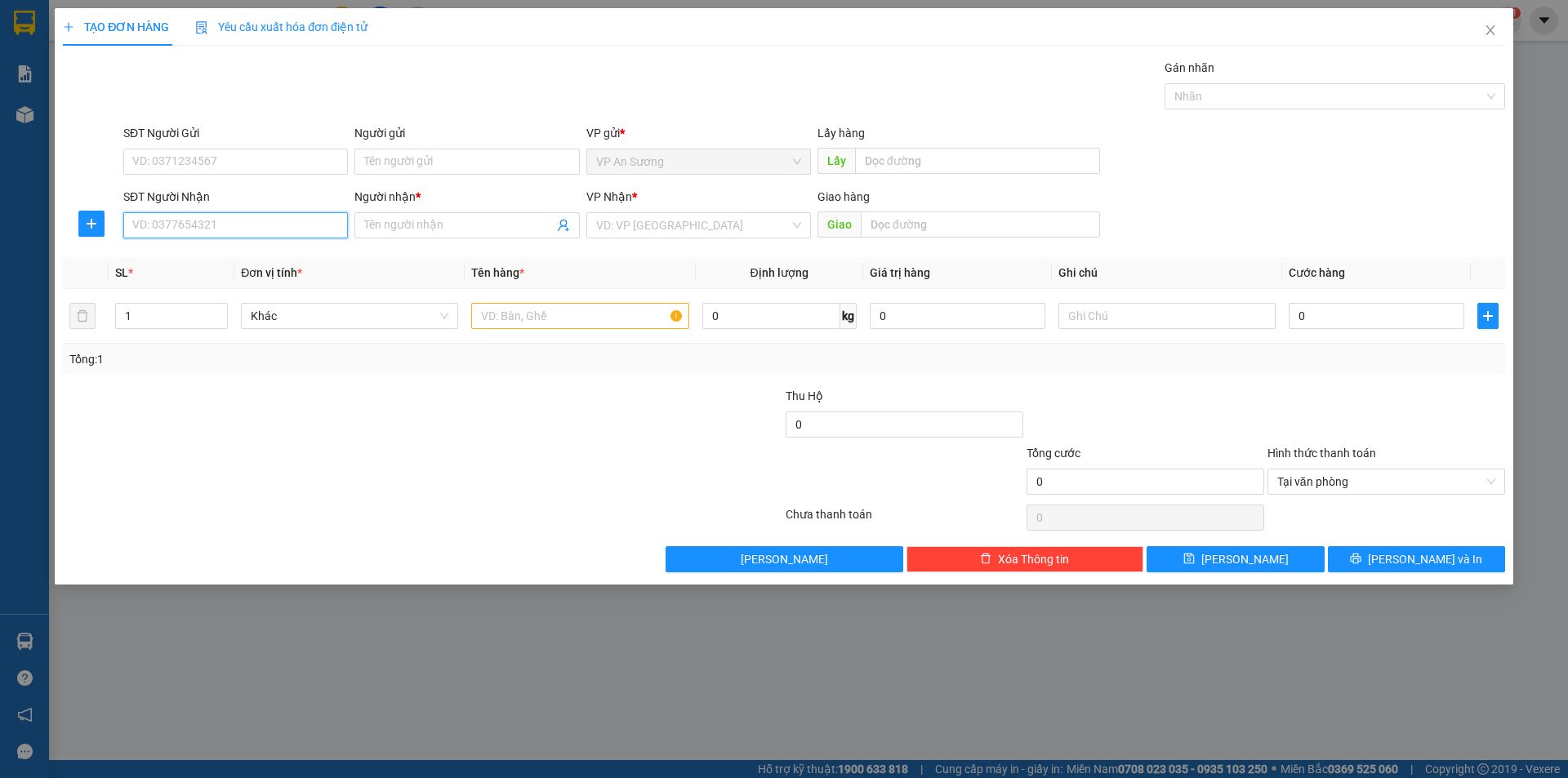
click at [338, 233] on input "SĐT Người Nhận" at bounding box center [235, 226] width 225 height 26
click at [328, 226] on input "SĐT Người Nhận" at bounding box center [235, 226] width 225 height 26
type input "0702412209"
click at [320, 247] on div "0702412209 - vy" at bounding box center [235, 258] width 225 height 26
type input "vy"
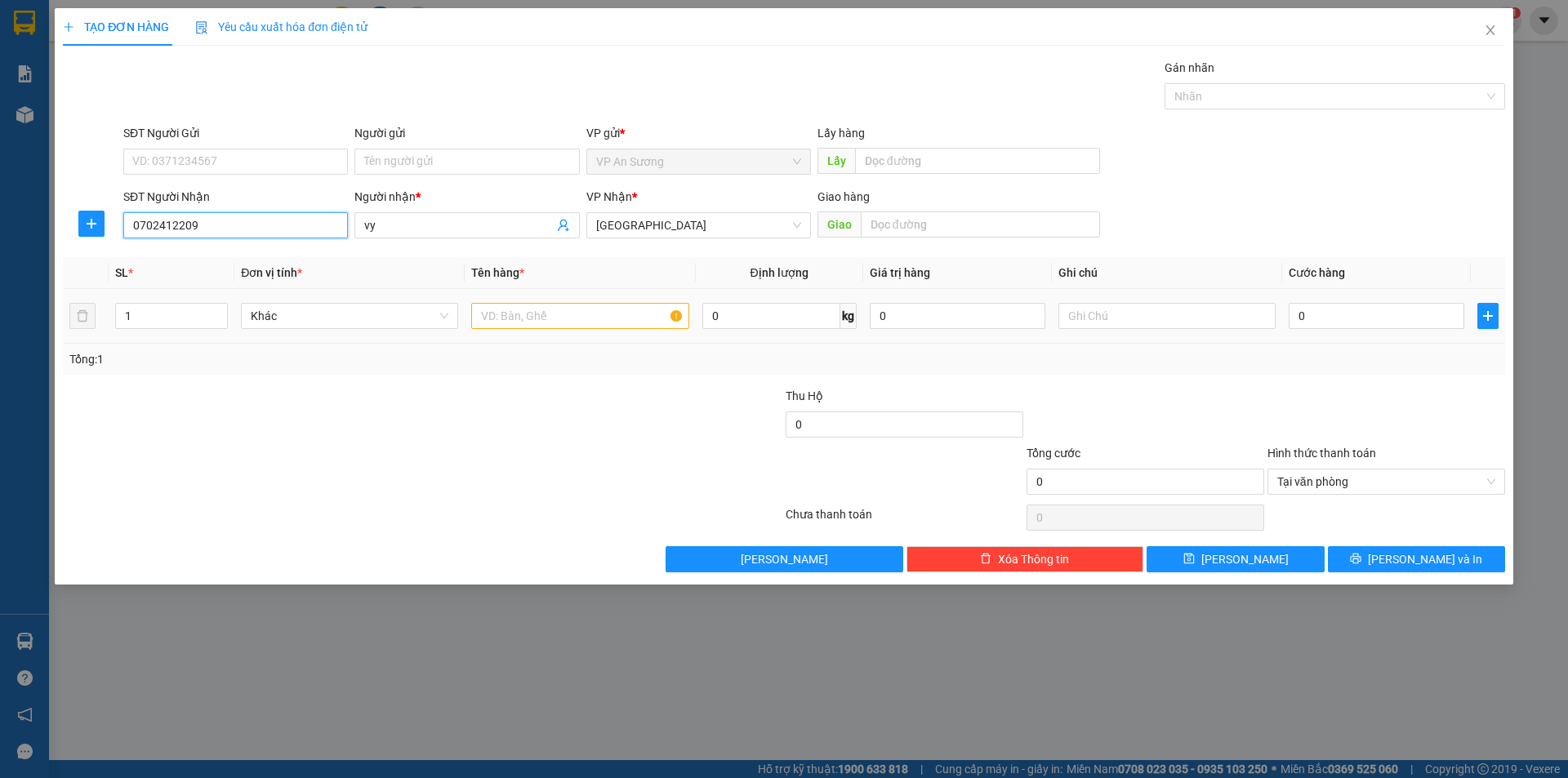
type input "0702412209"
click at [561, 317] on input "text" at bounding box center [580, 316] width 217 height 26
click at [562, 315] on input "text" at bounding box center [580, 316] width 217 height 26
type input "1"
type input "2 BAO"
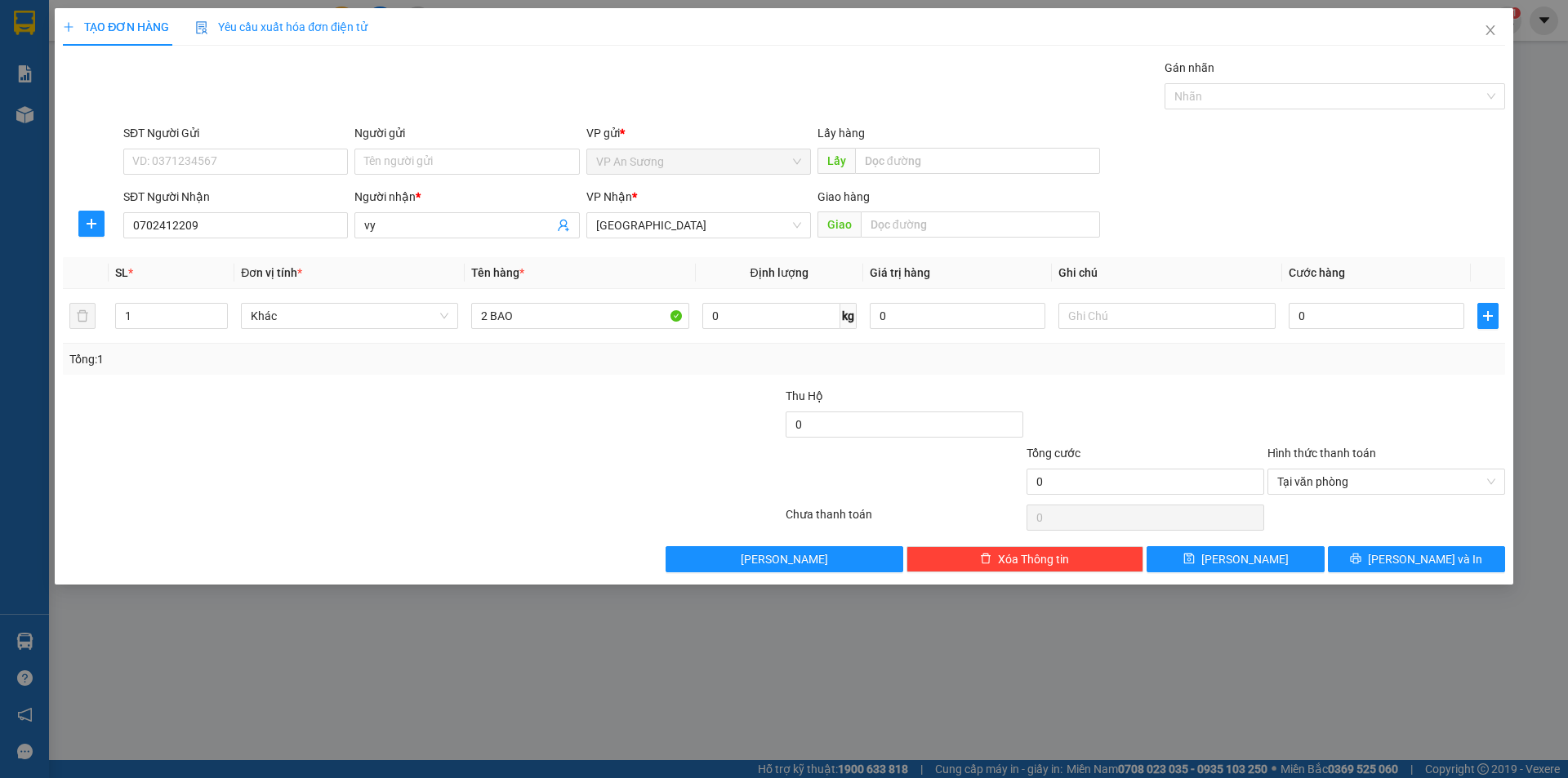
drag, startPoint x: 1412, startPoint y: 447, endPoint x: 1427, endPoint y: 453, distance: 16.2
click at [1420, 452] on div "Hình thức thanh toán" at bounding box center [1387, 457] width 238 height 24
drag, startPoint x: 1456, startPoint y: 560, endPoint x: 1450, endPoint y: 544, distance: 17.1
click at [1455, 560] on button "Lưu và In" at bounding box center [1416, 559] width 177 height 26
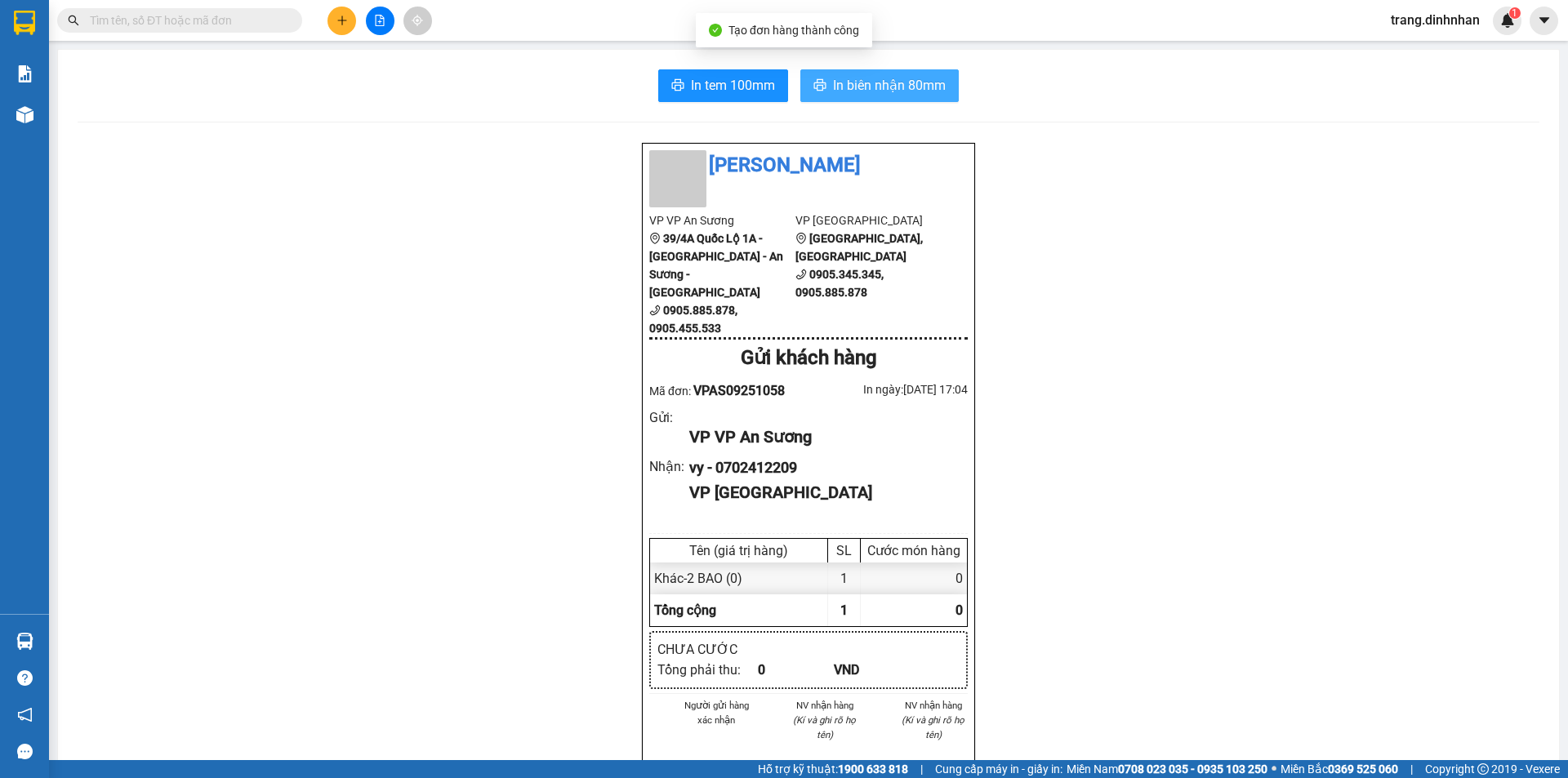
click at [902, 76] on span "In biên nhận 80mm" at bounding box center [889, 86] width 113 height 21
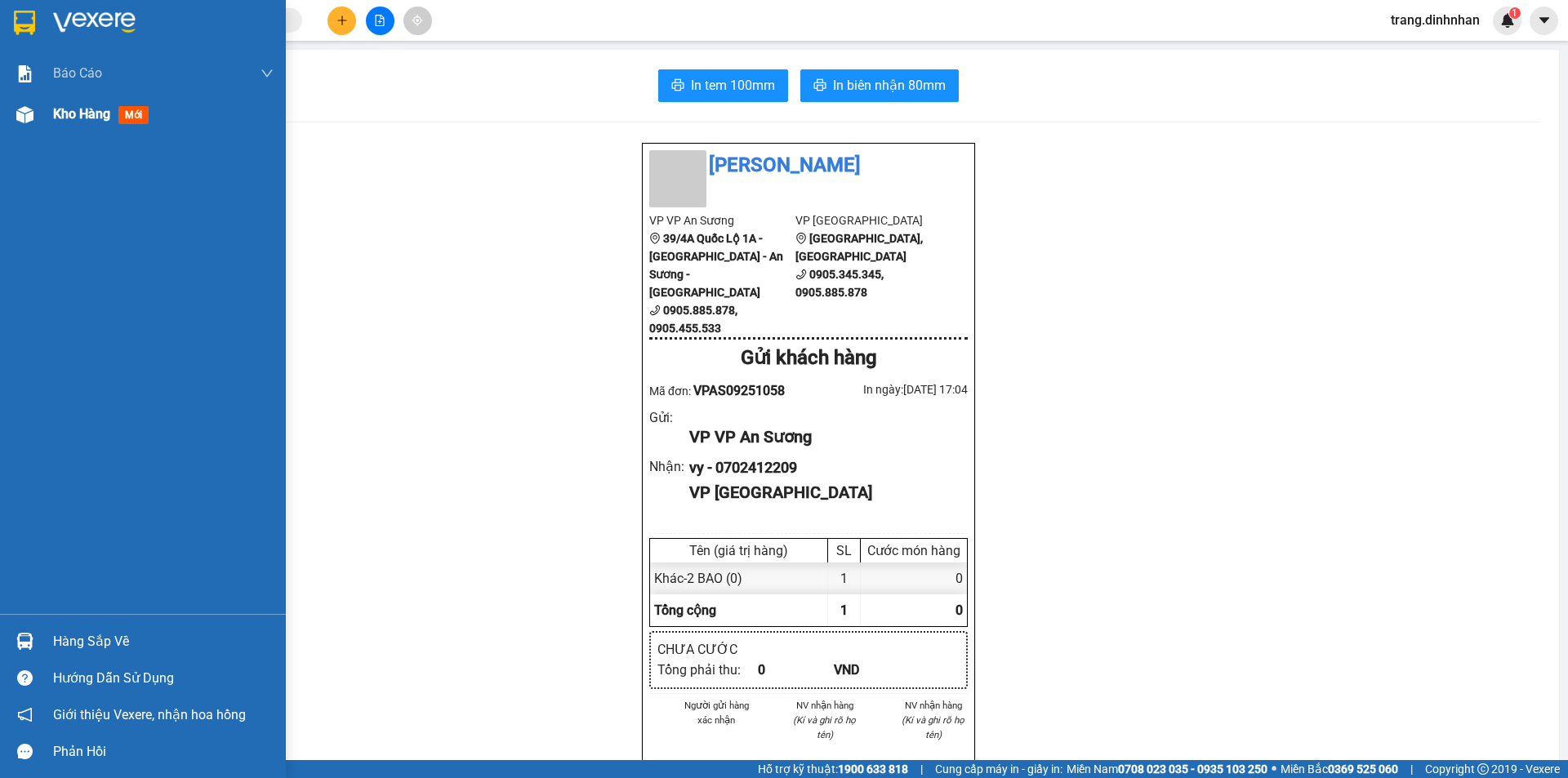
click at [81, 109] on span "Kho hàng" at bounding box center [82, 114] width 57 height 16
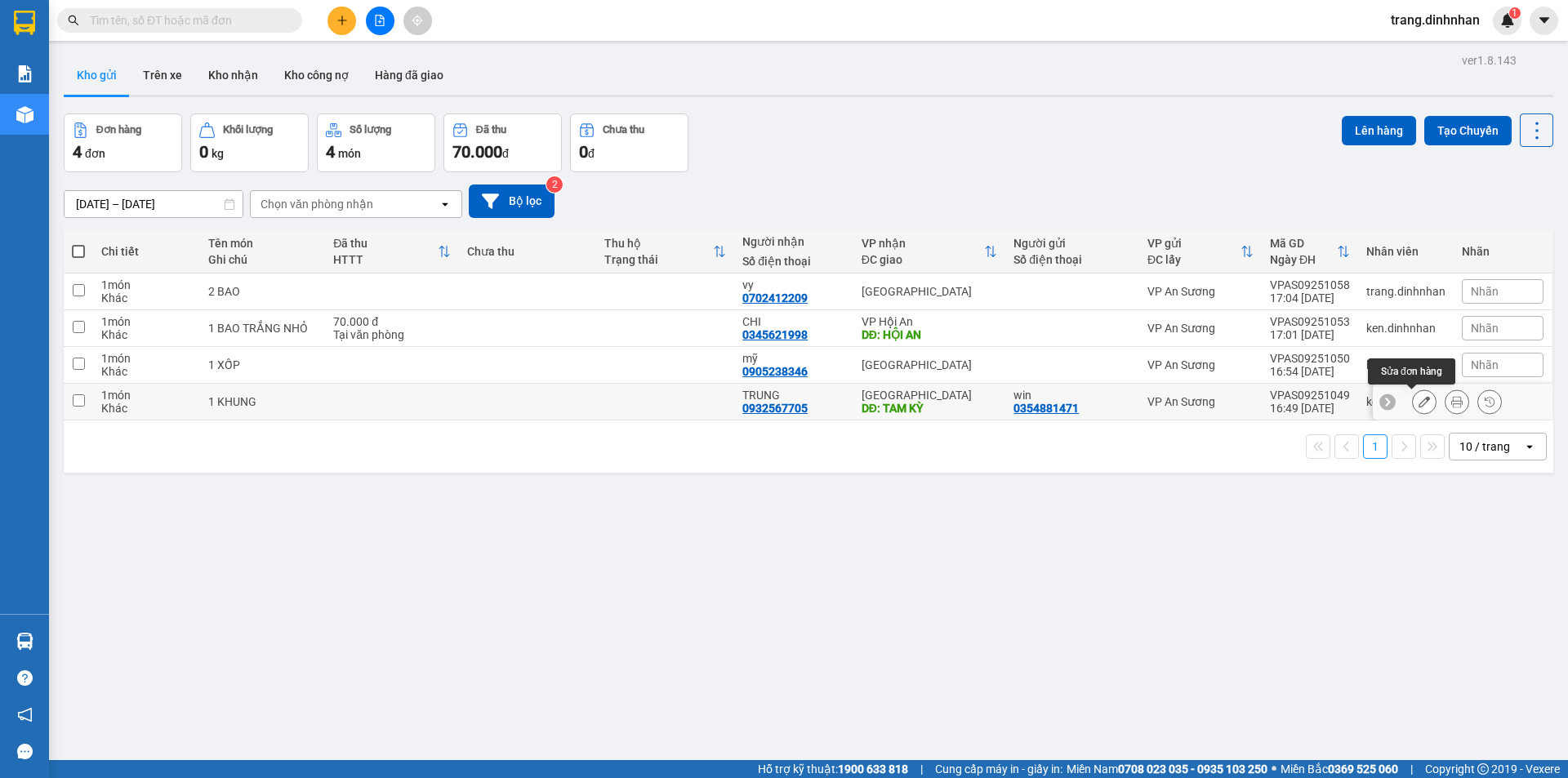
click at [1419, 400] on icon at bounding box center [1424, 401] width 11 height 11
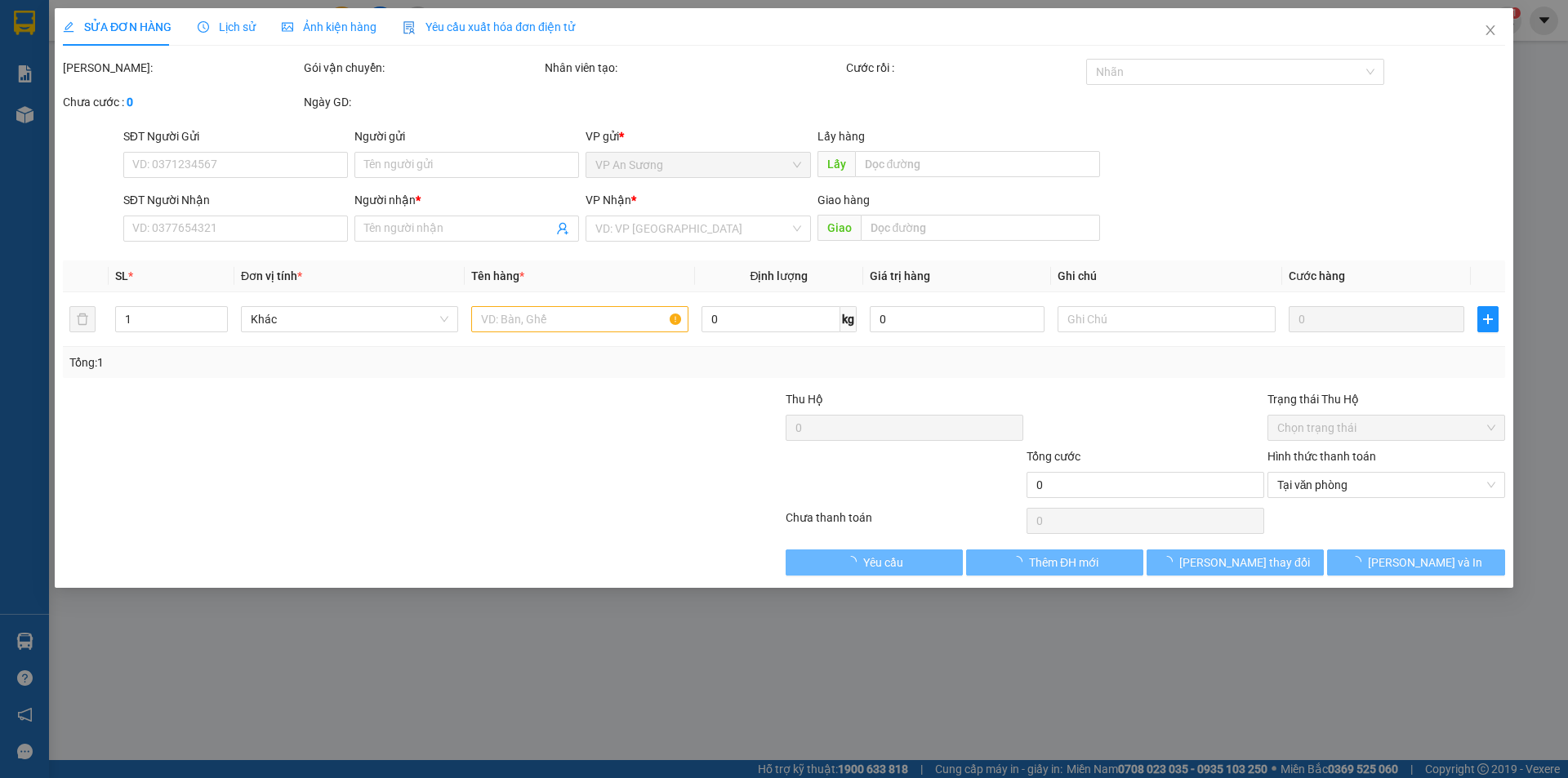
type input "0354881471"
type input "win"
type input "0932567705"
type input "TRUNG"
type input "TAM KỲ"
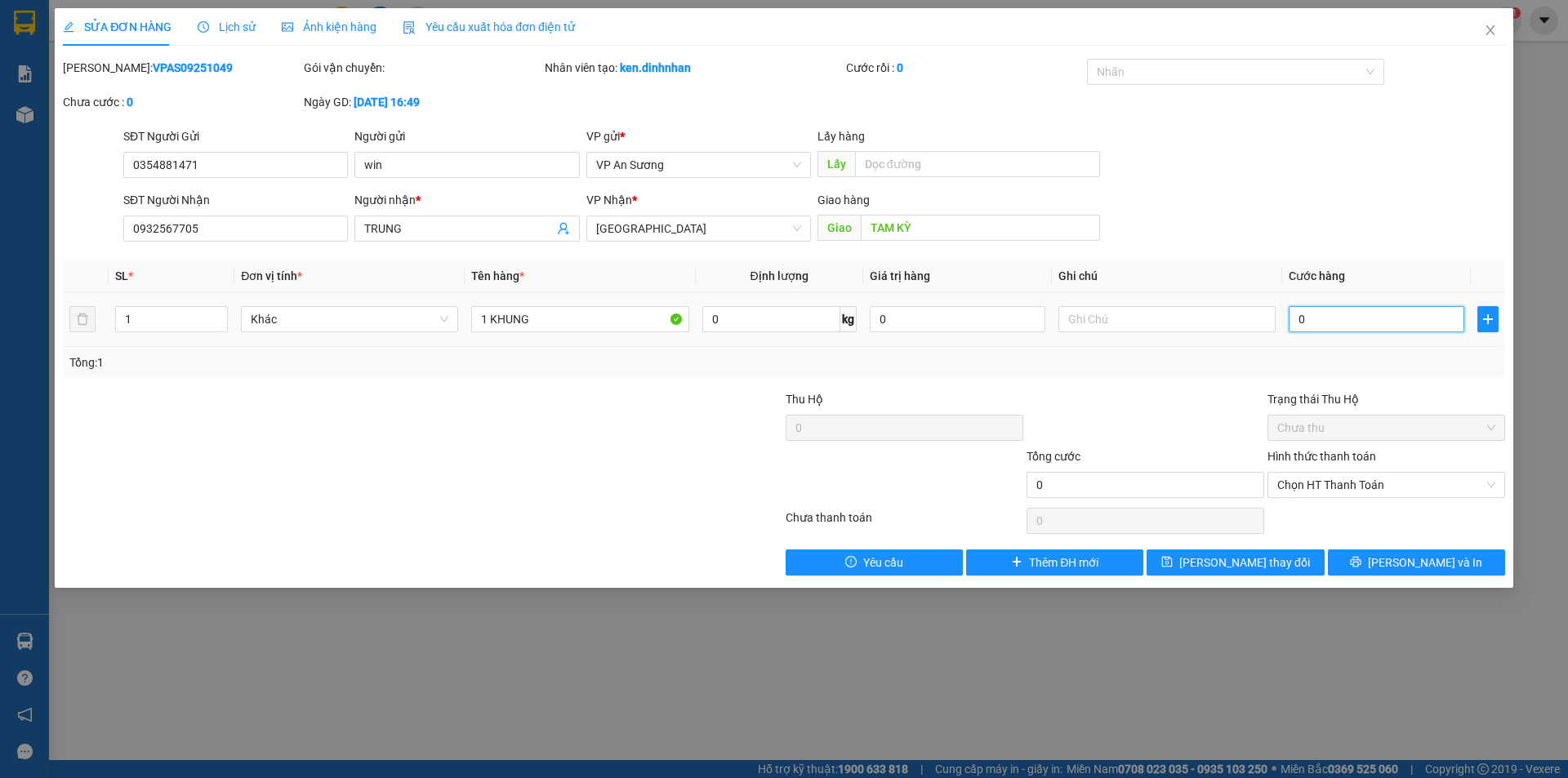
click at [1377, 320] on input "0" at bounding box center [1376, 320] width 175 height 26
type input "1"
type input "10"
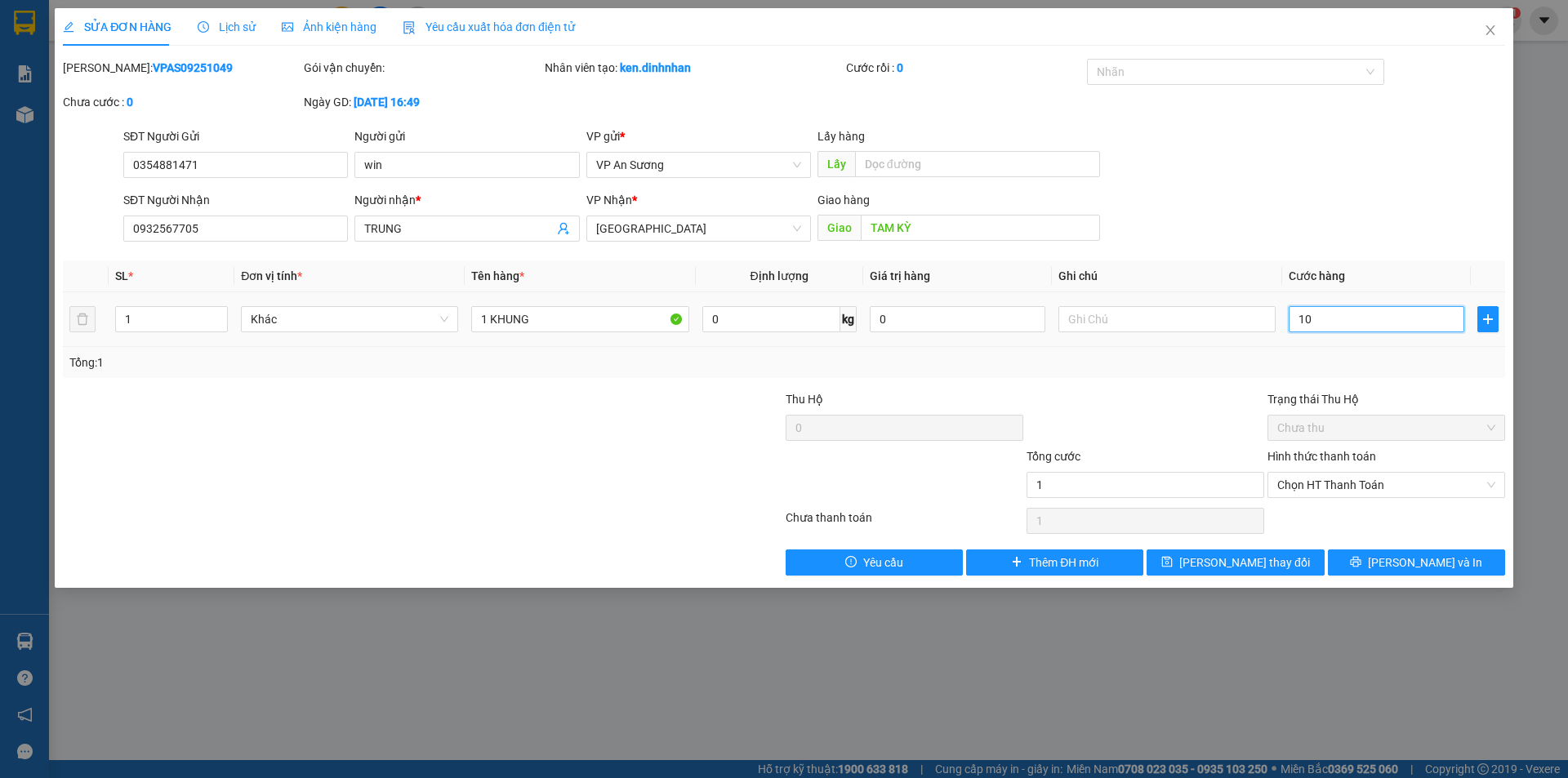
type input "10"
type input "100"
type input "100.000"
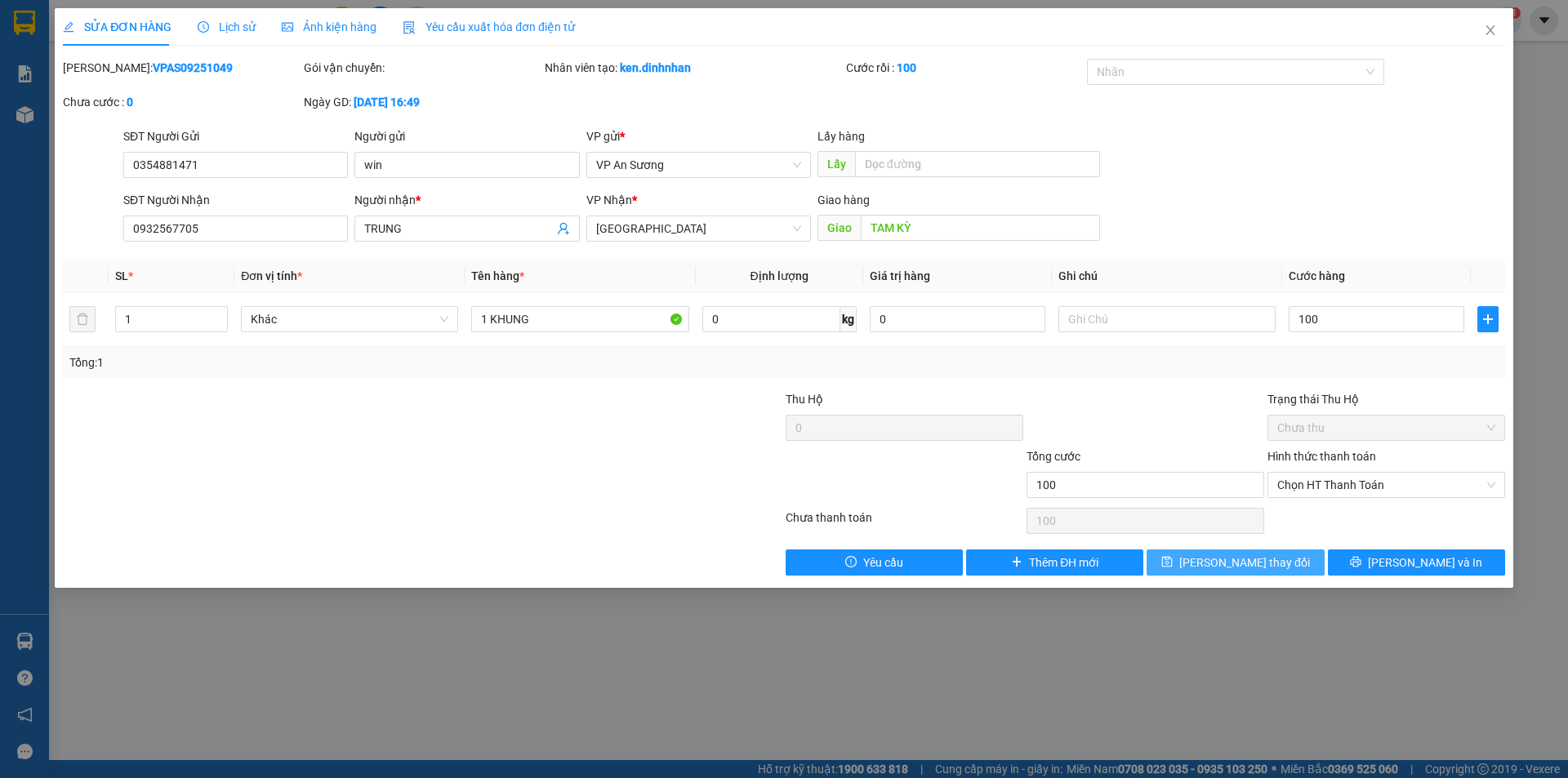
type input "100.000"
click at [1265, 561] on span "[PERSON_NAME] thay đổi" at bounding box center [1244, 563] width 130 height 18
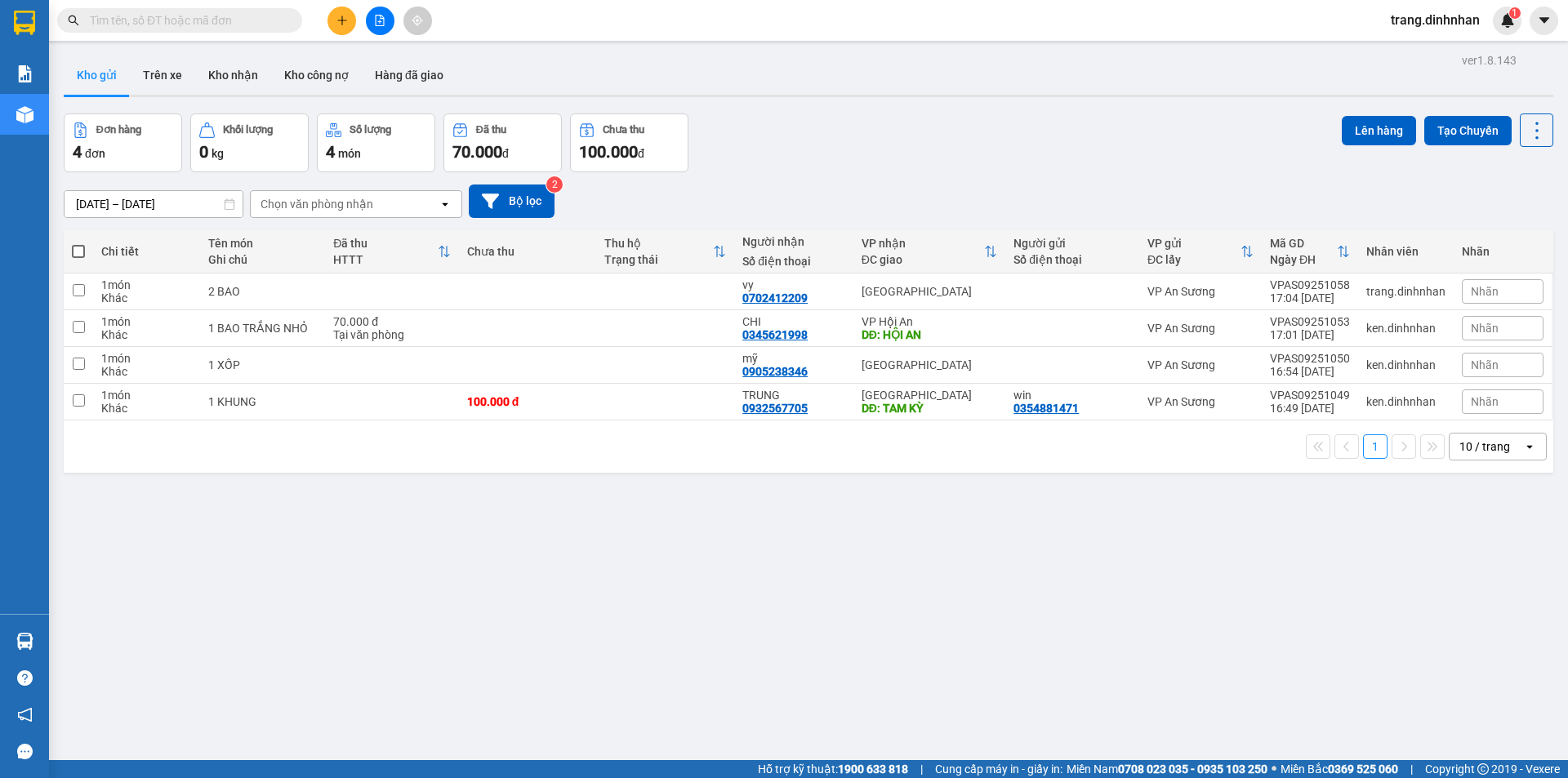
click at [249, 23] on input "text" at bounding box center [186, 20] width 193 height 18
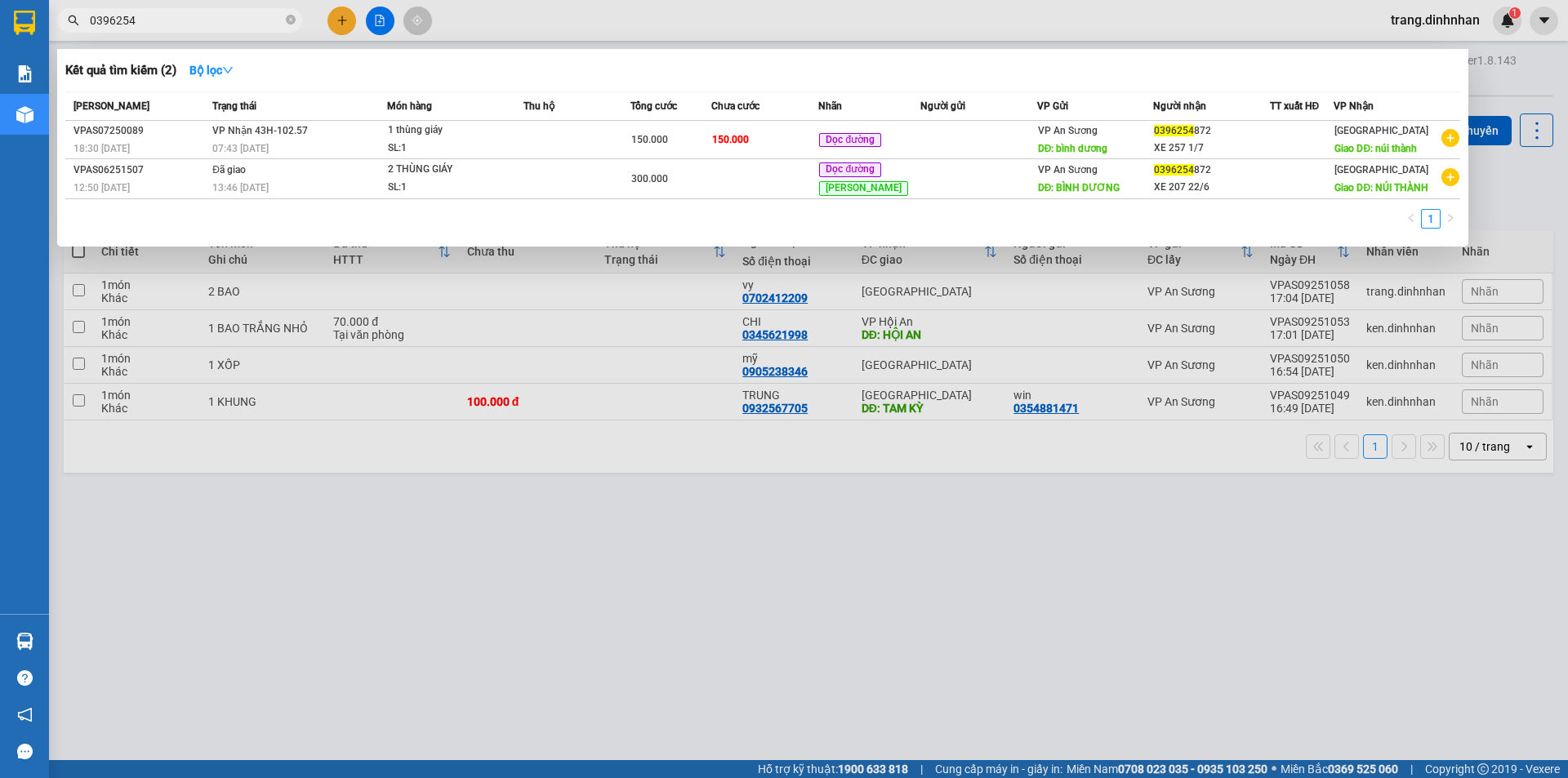
type input "0396254"
click at [333, 25] on div at bounding box center [784, 389] width 1568 height 778
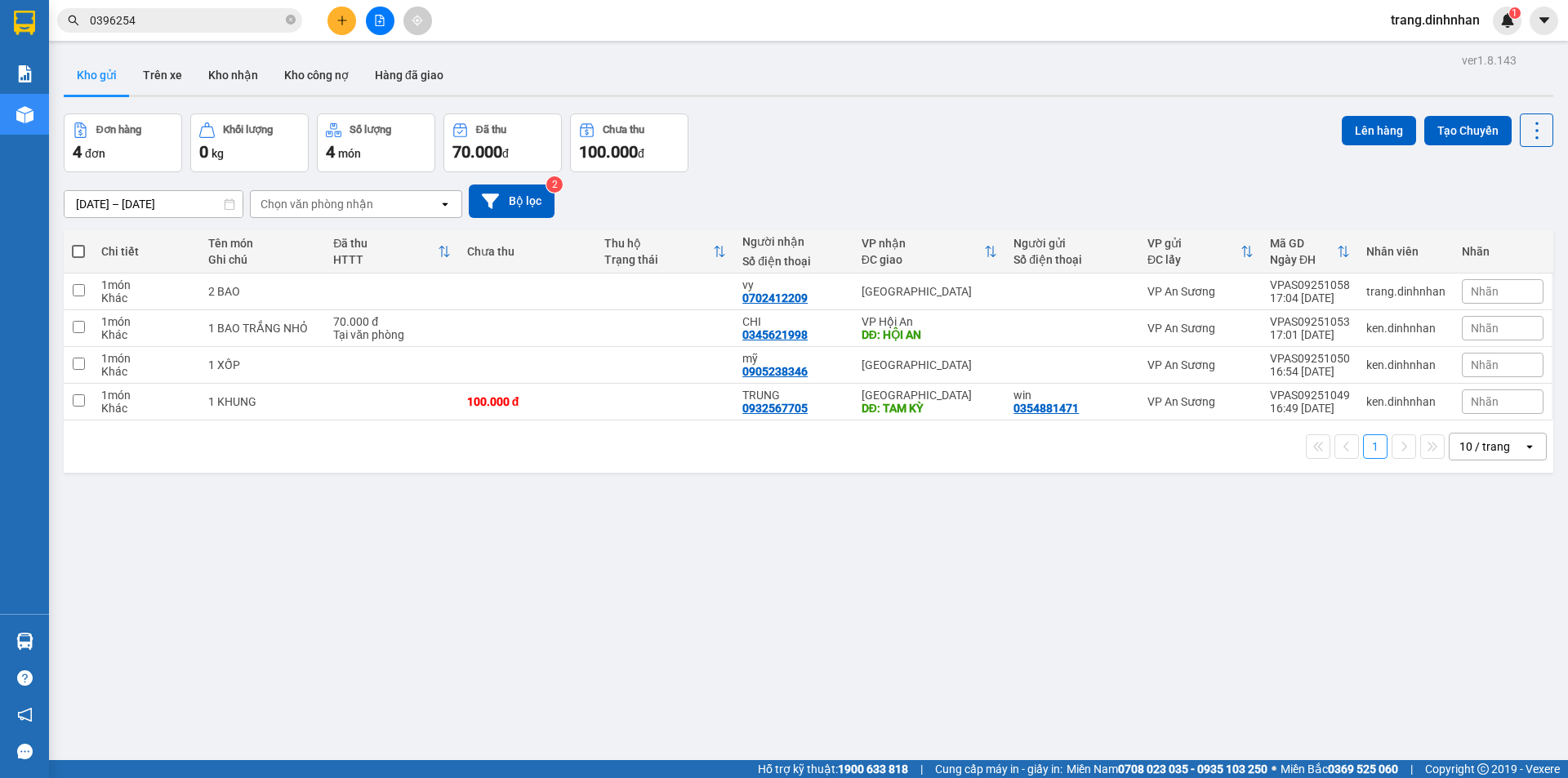
click at [338, 21] on icon "plus" at bounding box center [341, 20] width 9 height 1
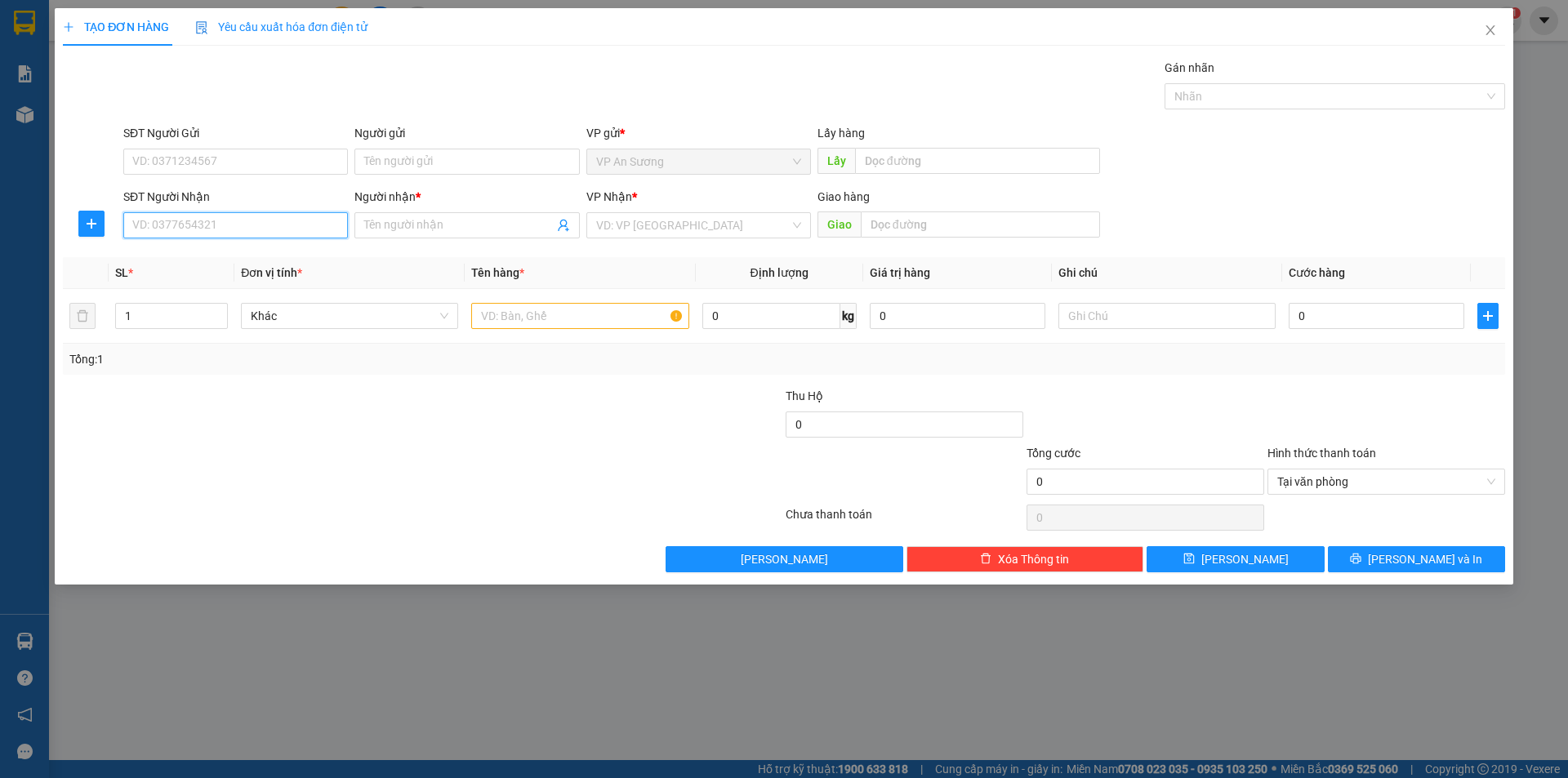
click at [194, 227] on input "SĐT Người Nhận" at bounding box center [235, 226] width 225 height 26
type input "0396254872"
click at [325, 388] on div at bounding box center [302, 416] width 482 height 57
click at [1481, 27] on span "Close" at bounding box center [1490, 30] width 46 height 46
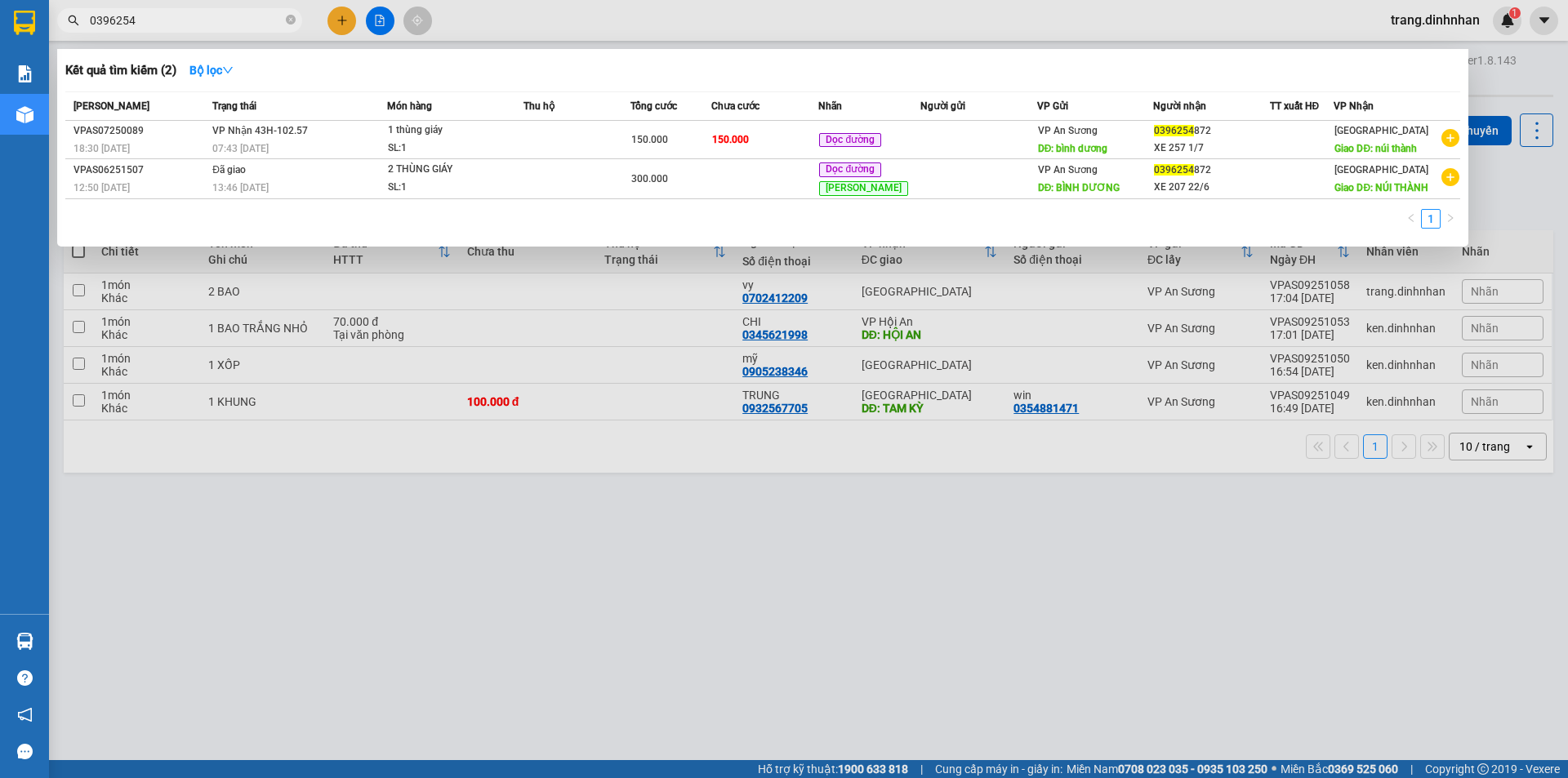
click at [183, 15] on input "0396254" at bounding box center [186, 20] width 193 height 18
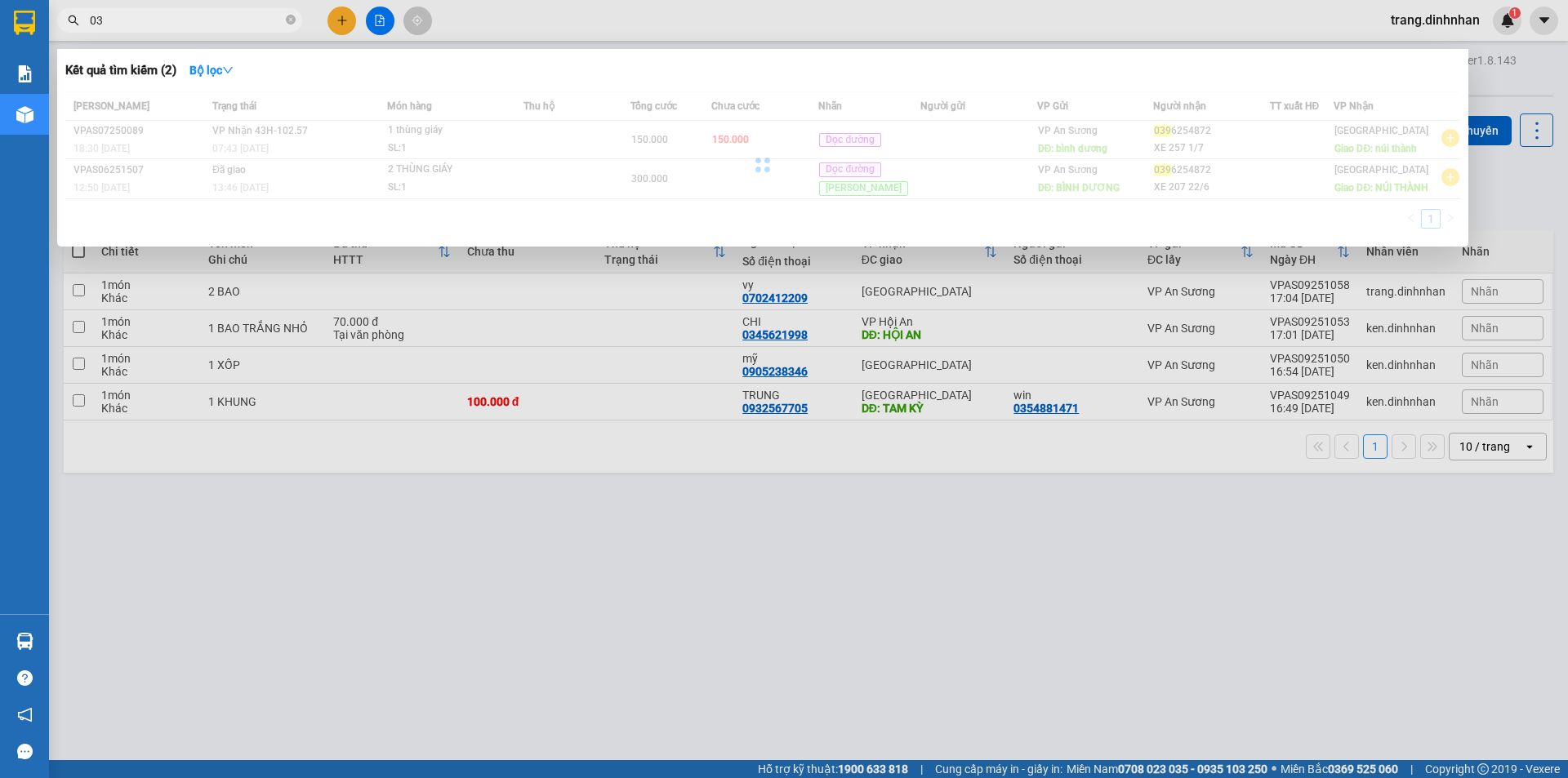
type input "0"
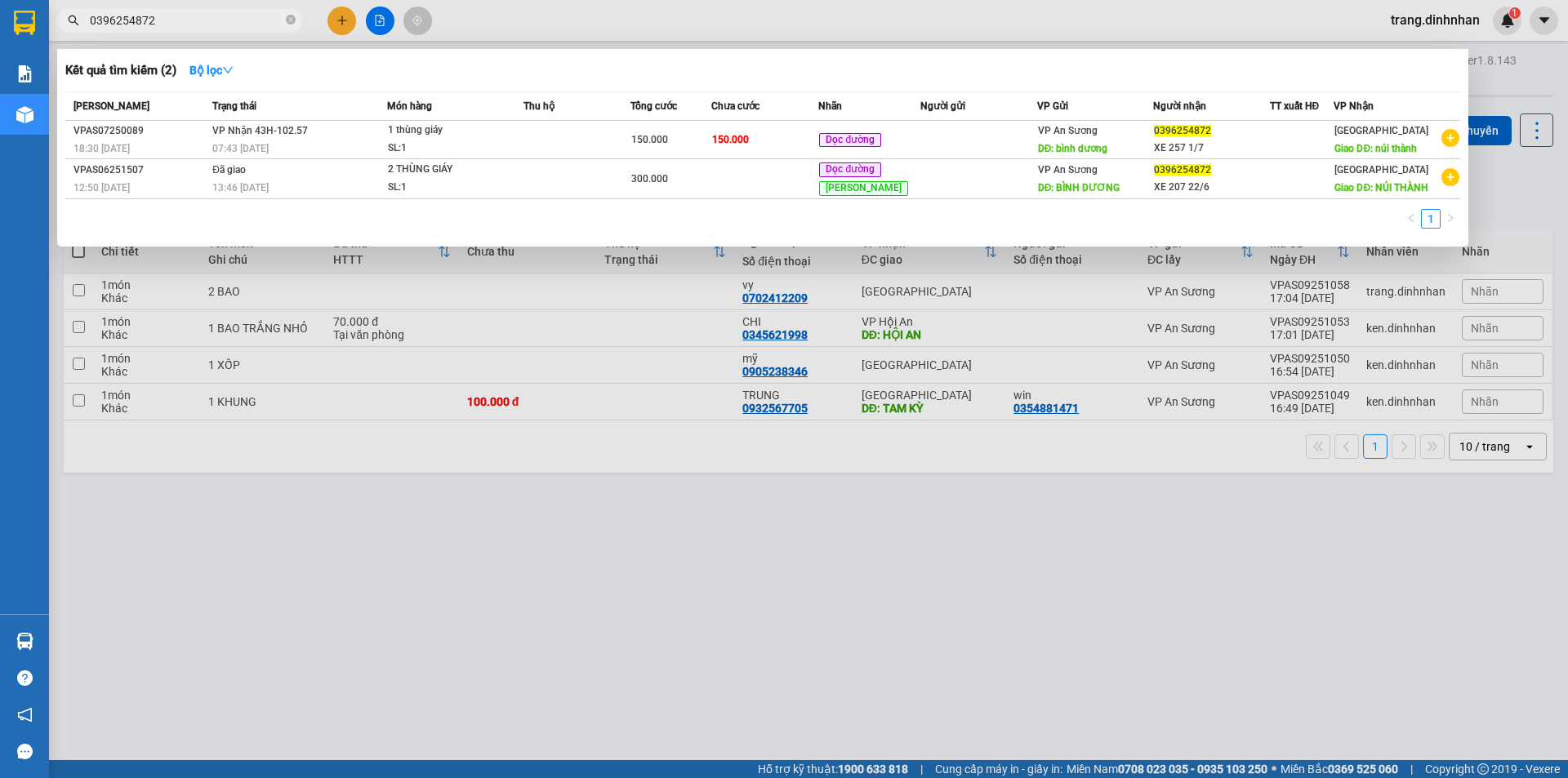
type input "0396254872"
click at [332, 16] on div at bounding box center [784, 389] width 1568 height 778
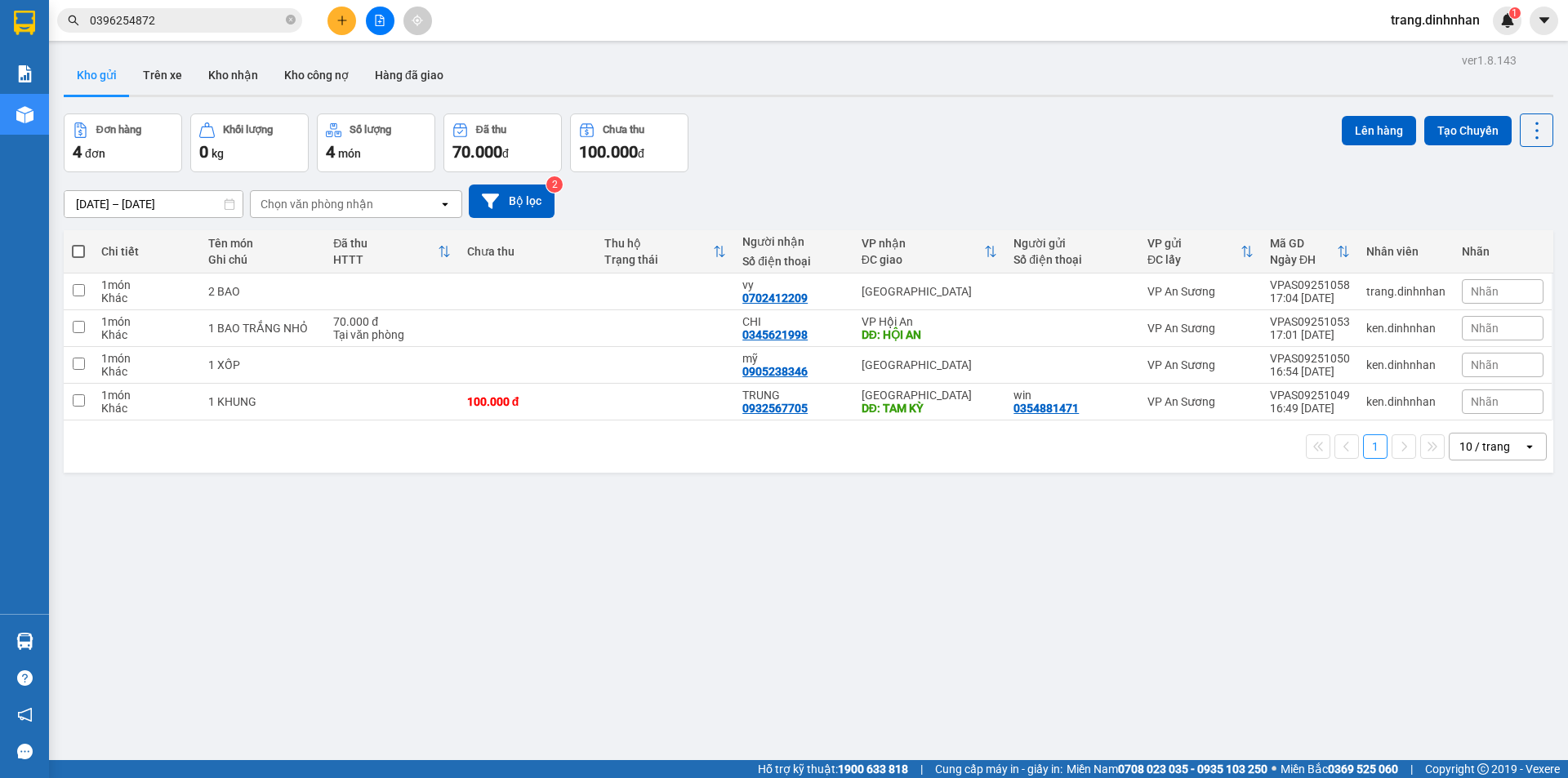
click at [339, 24] on icon "plus" at bounding box center [341, 20] width 11 height 11
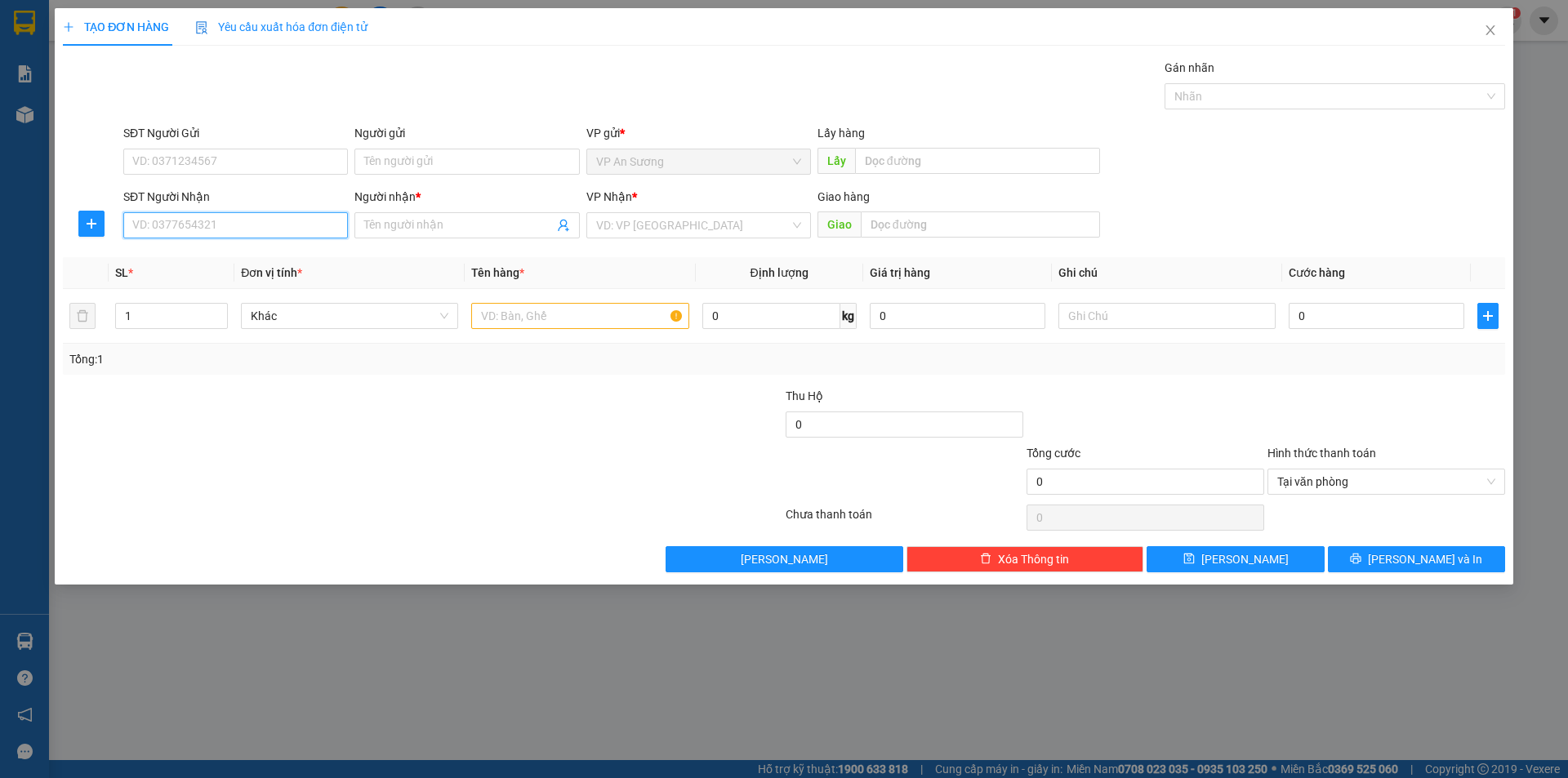
click at [269, 230] on input "SĐT Người Nhận" at bounding box center [235, 226] width 225 height 26
type input "0396254872"
drag, startPoint x: 295, startPoint y: 260, endPoint x: 426, endPoint y: 235, distance: 133.4
click at [299, 258] on div "0396254872 - XE 257 1/7" at bounding box center [235, 258] width 205 height 18
type input "XE 257 1/7"
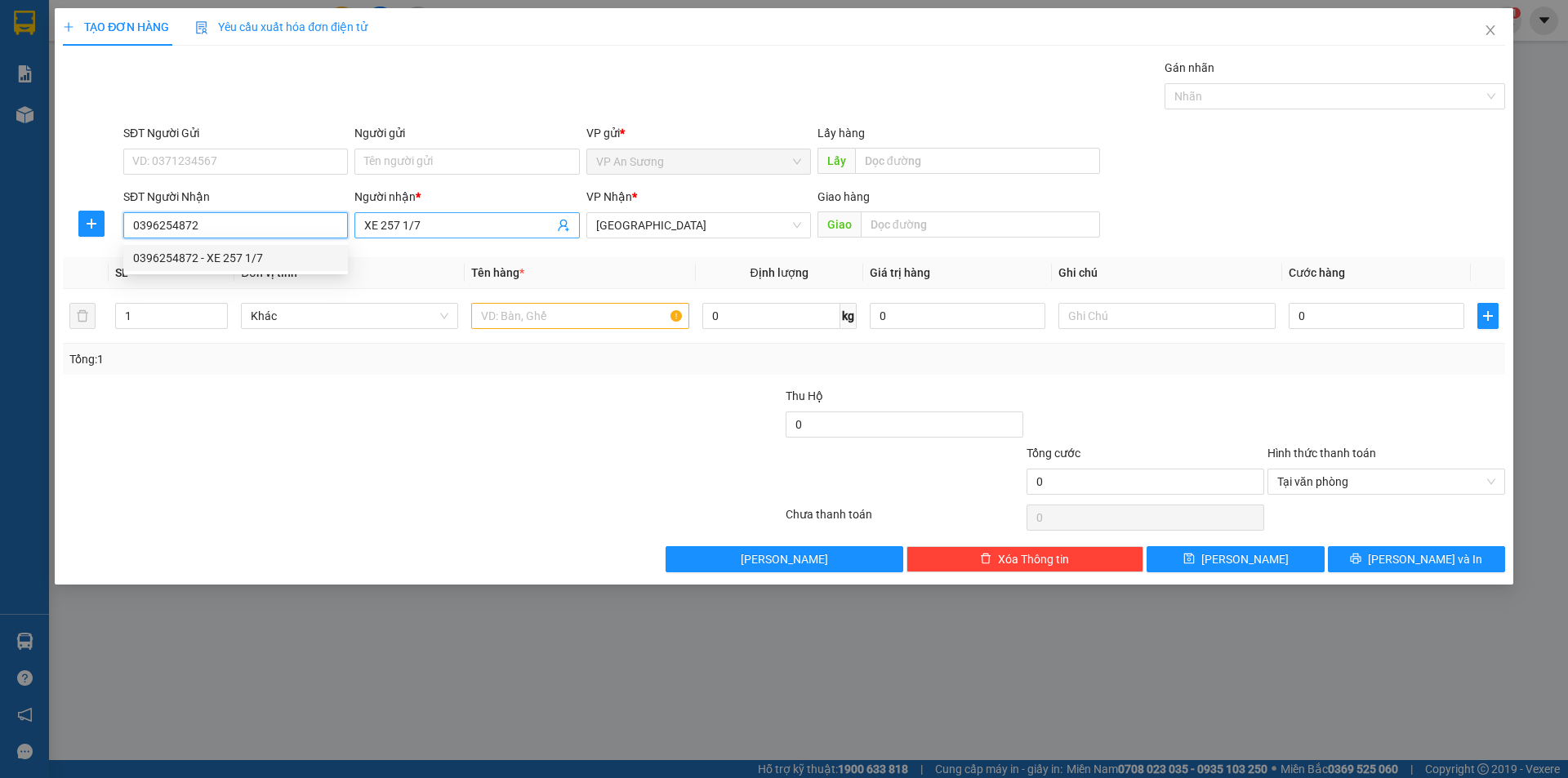
type input "0396254872"
click at [444, 232] on input "XE 257 1/7" at bounding box center [458, 225] width 188 height 18
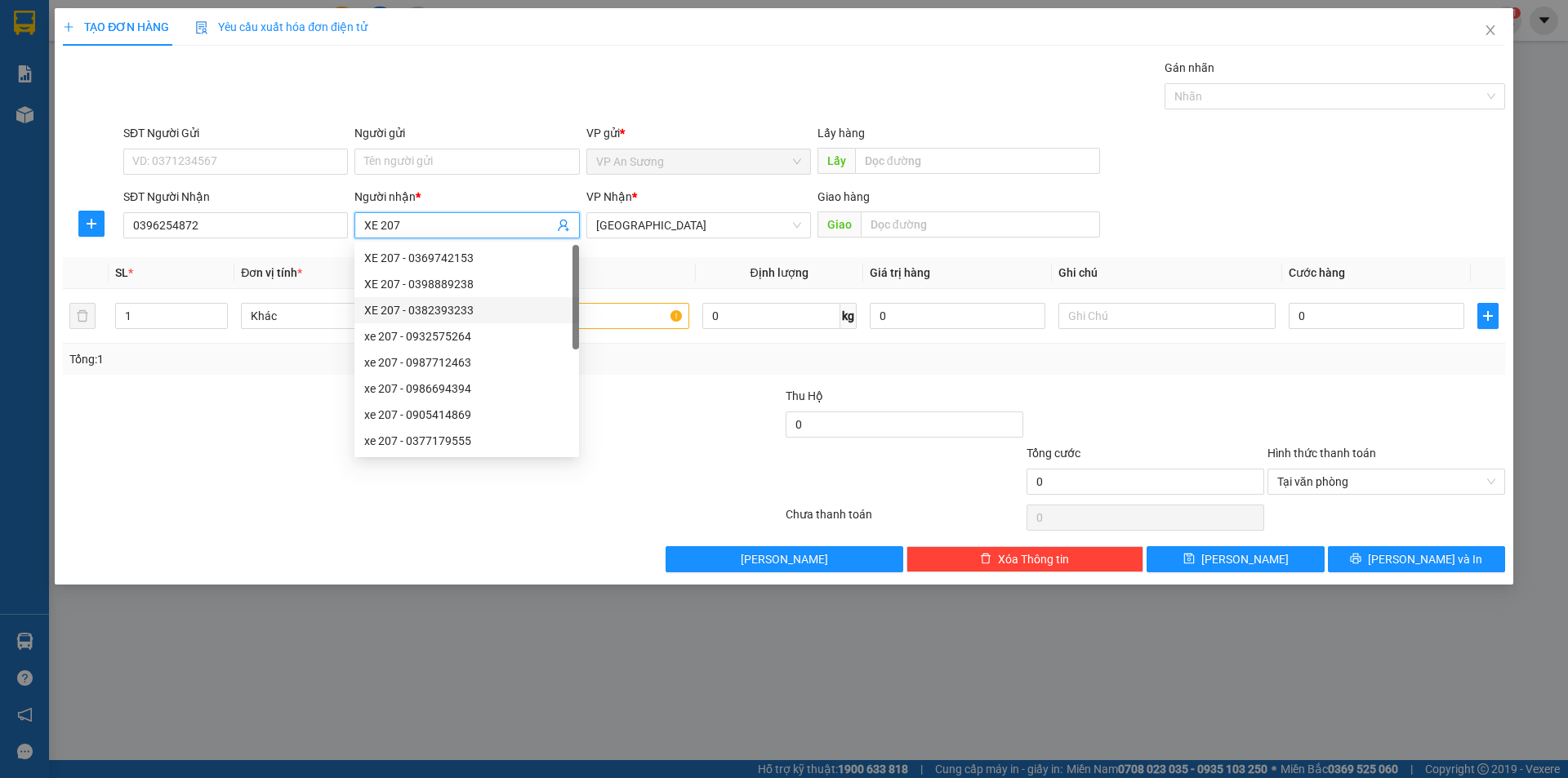
type input "XE 207"
drag, startPoint x: 646, startPoint y: 412, endPoint x: 647, endPoint y: 319, distance: 93.0
click at [648, 411] on div at bounding box center [662, 416] width 240 height 57
click at [647, 311] on input "text" at bounding box center [580, 316] width 217 height 26
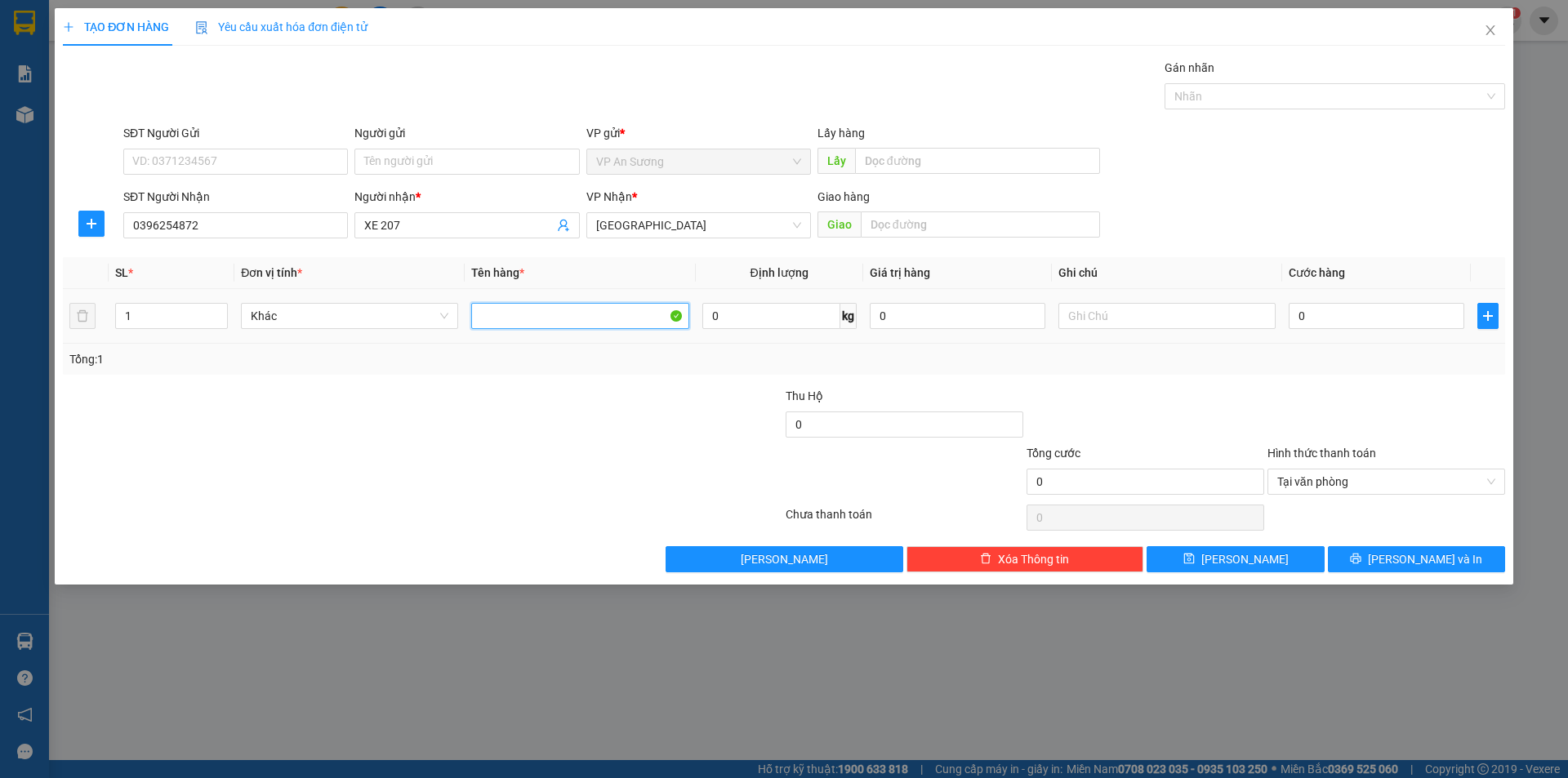
type input "3"
type input "2 XỐP"
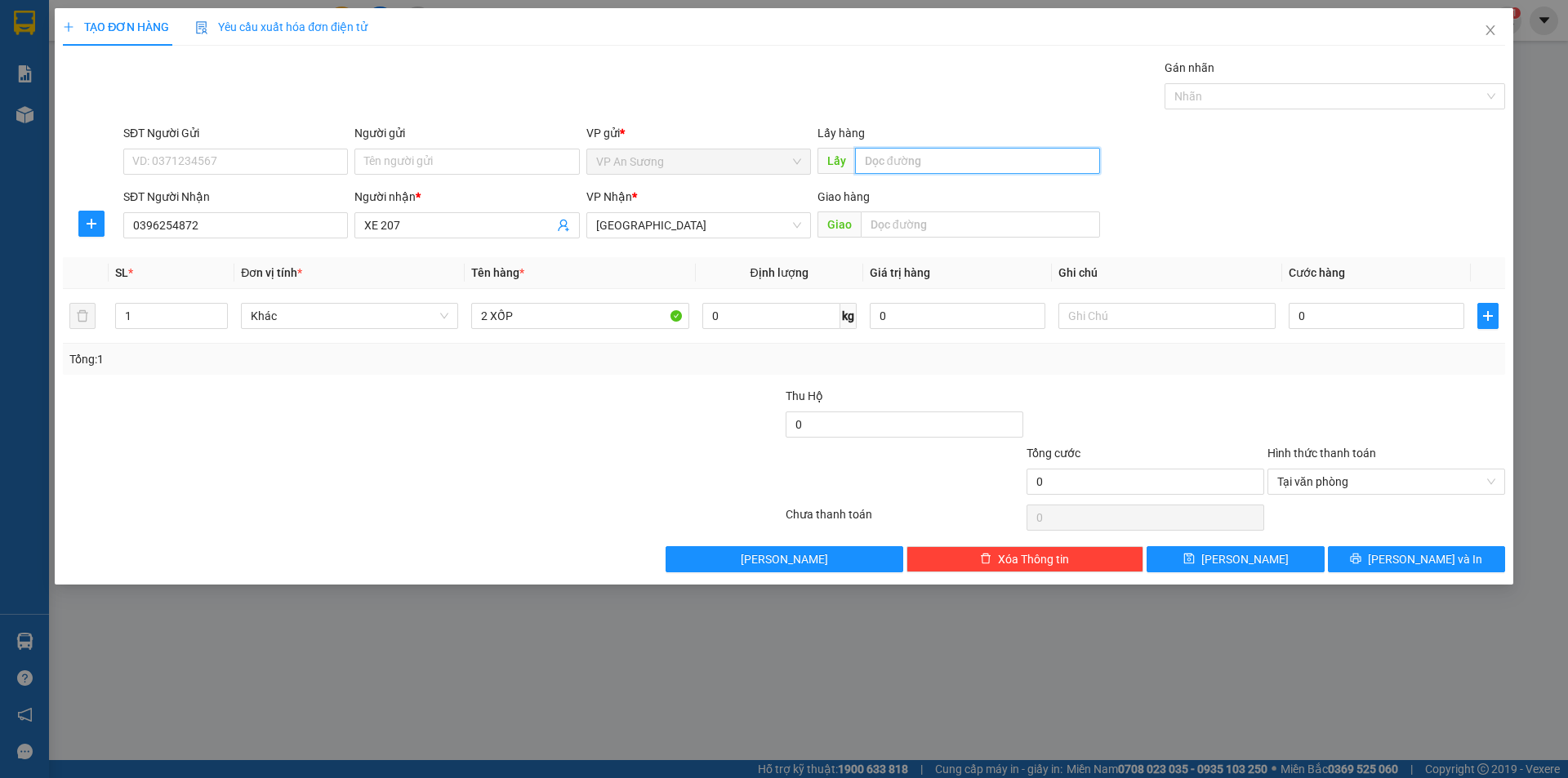
click at [958, 165] on input "text" at bounding box center [978, 161] width 245 height 26
click at [1250, 96] on div at bounding box center [1327, 96] width 316 height 20
type input "BÌNH DƯƠNG"
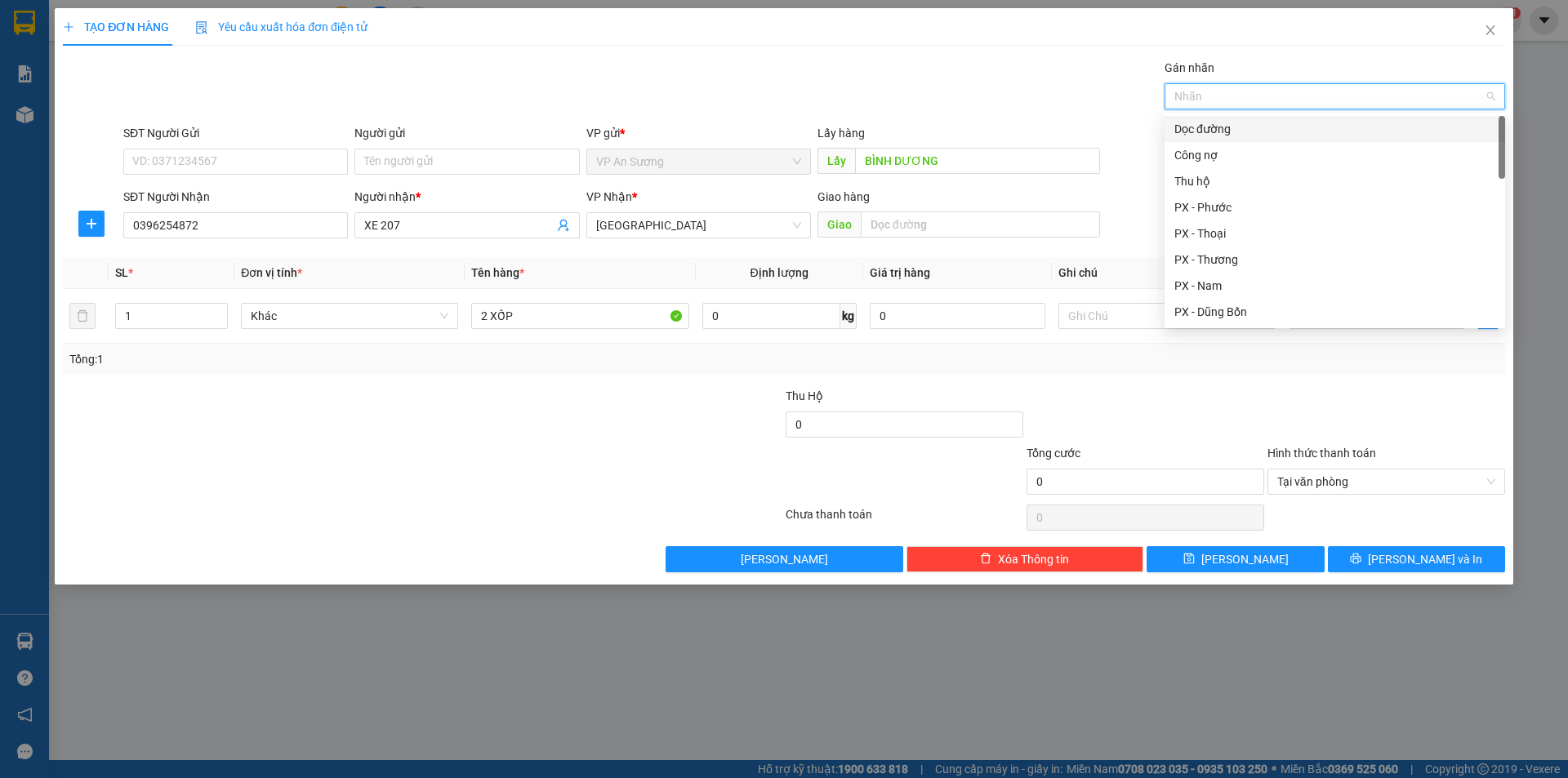
click at [1231, 128] on div "Dọc đường" at bounding box center [1334, 129] width 321 height 18
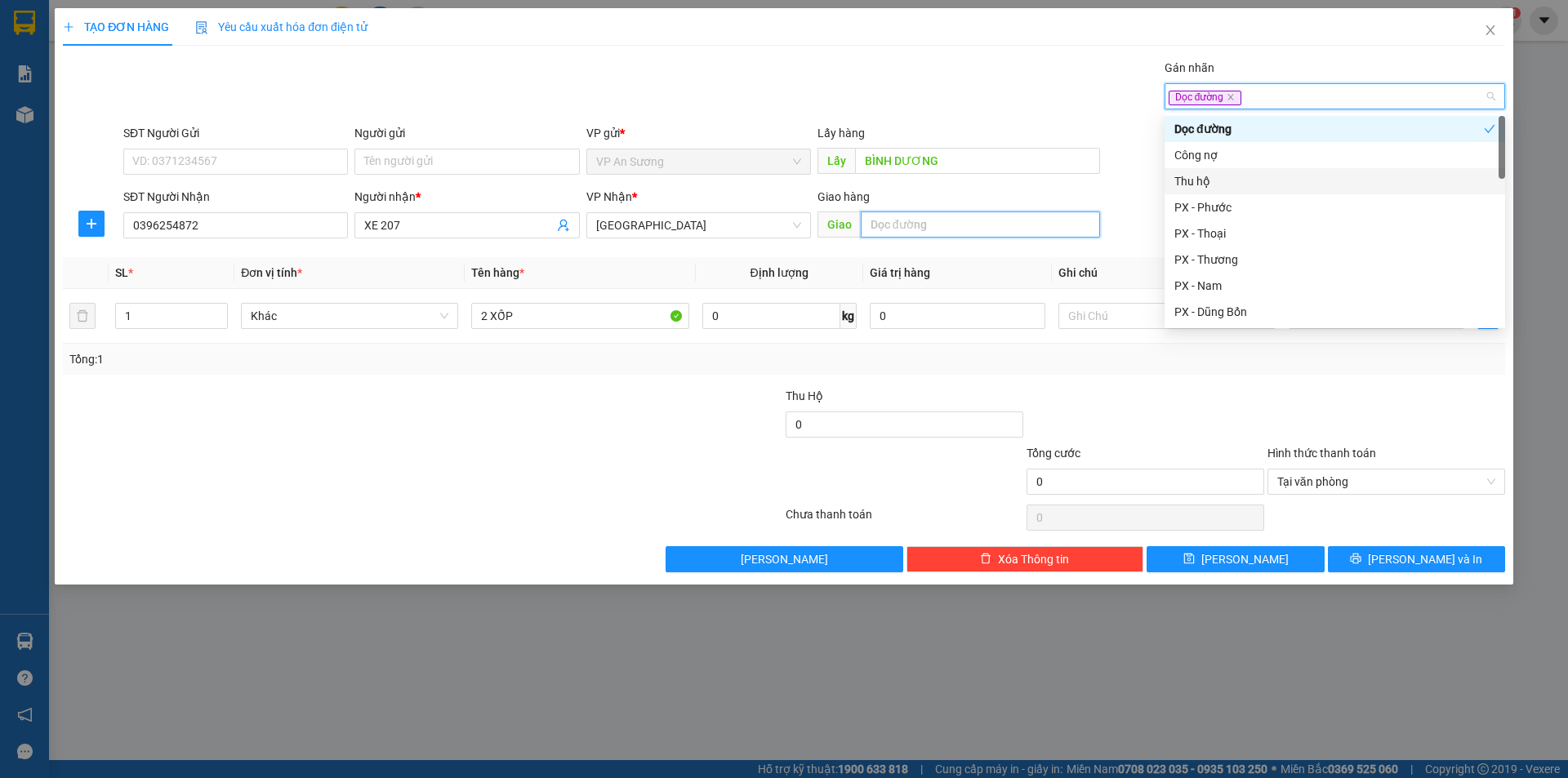
click at [1041, 227] on input "text" at bounding box center [980, 225] width 240 height 26
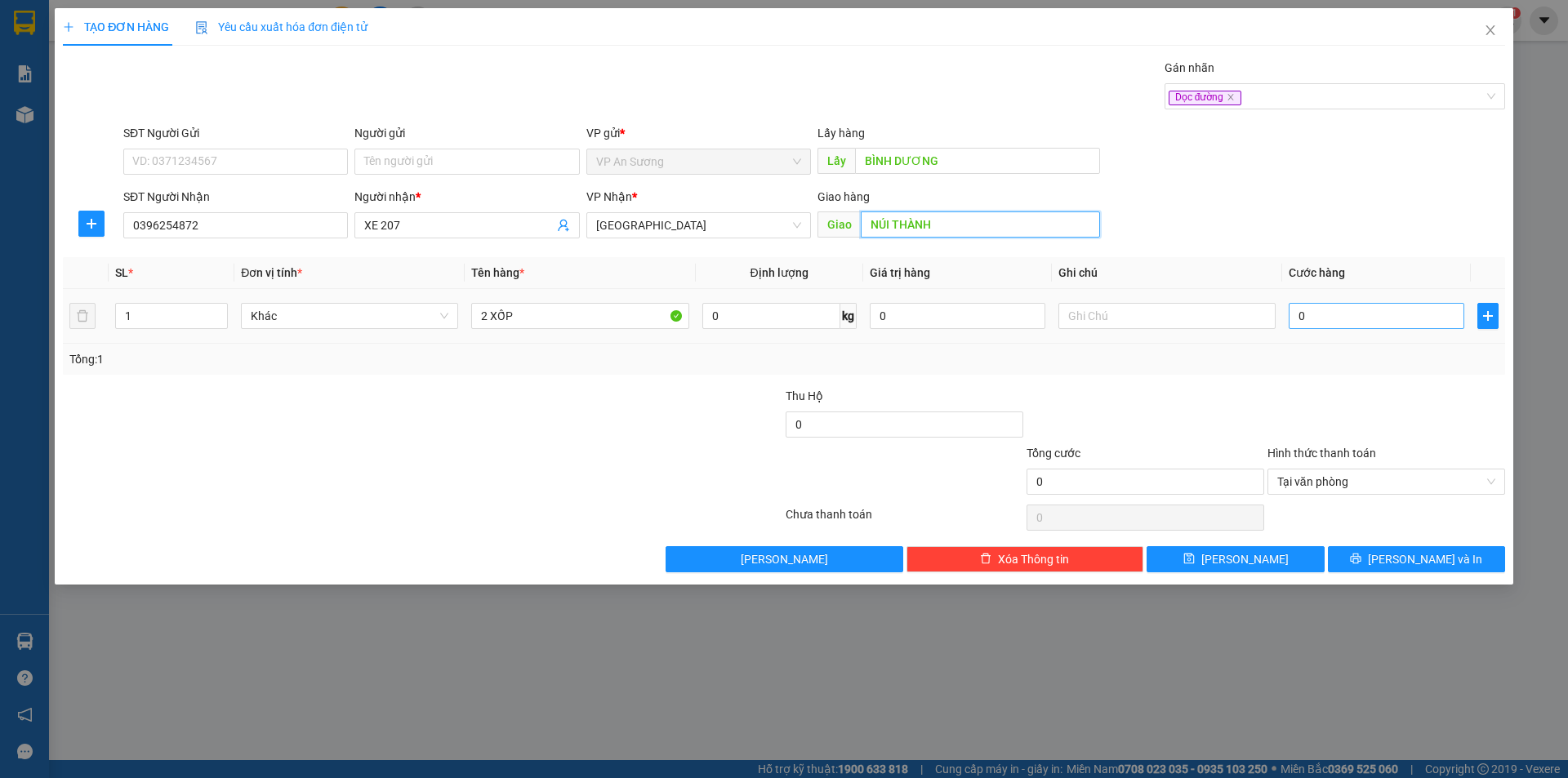
type input "NÚI THÀNH"
click at [1419, 322] on input "0" at bounding box center [1376, 316] width 175 height 26
type input "3"
type input "30"
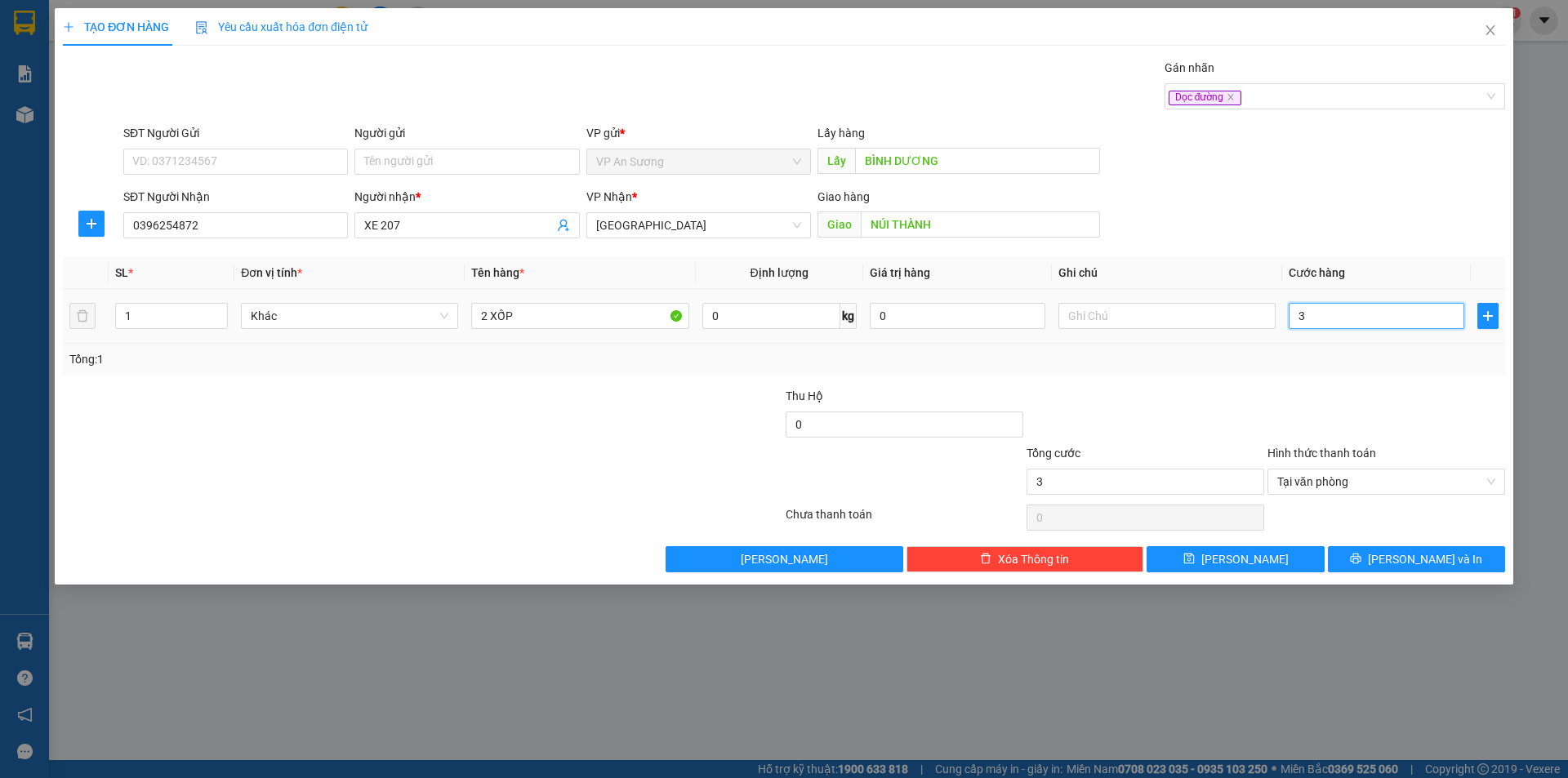
type input "30"
type input "300"
type input "300.000"
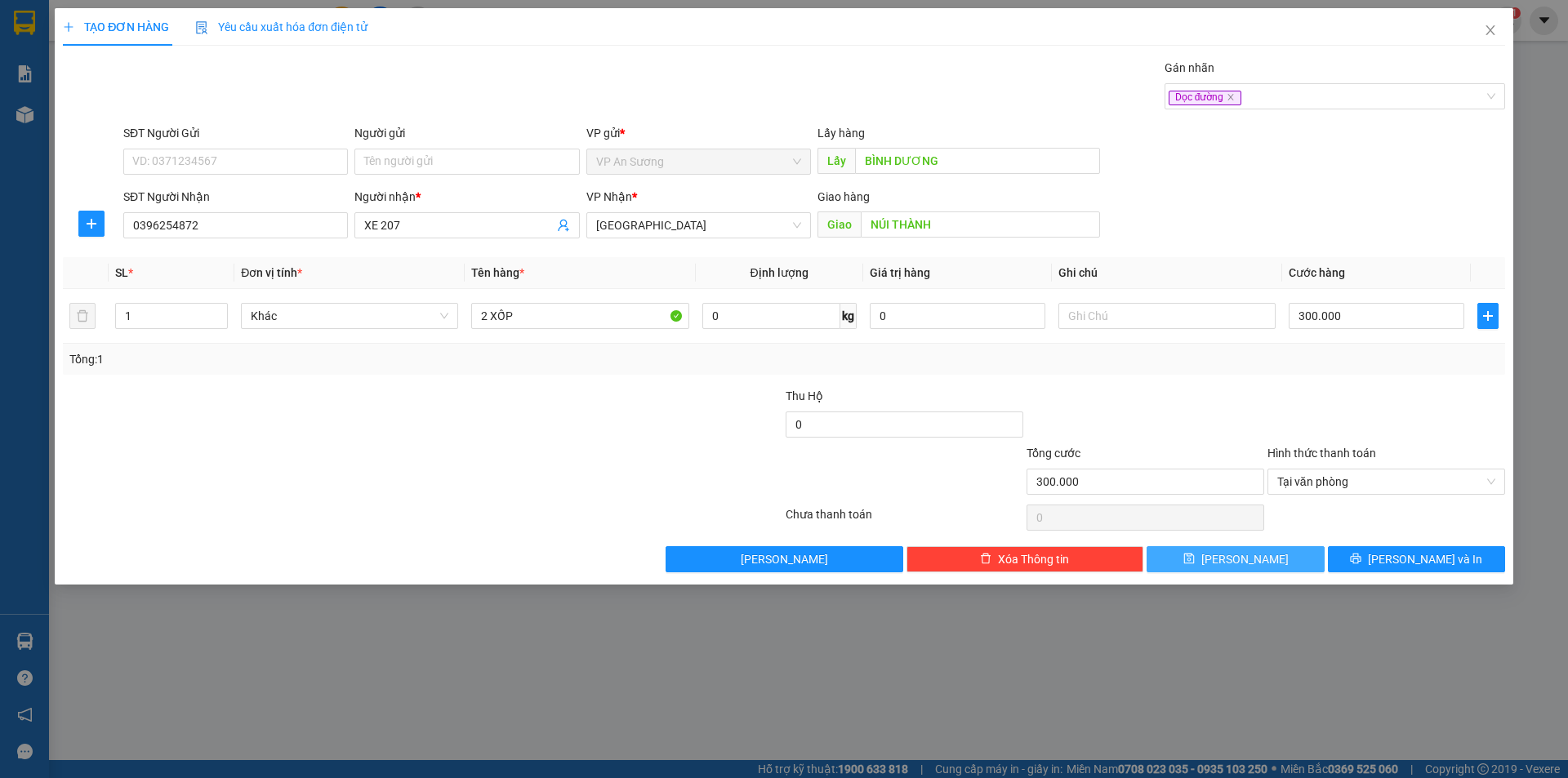
click at [1300, 564] on button "[PERSON_NAME]" at bounding box center [1235, 559] width 177 height 26
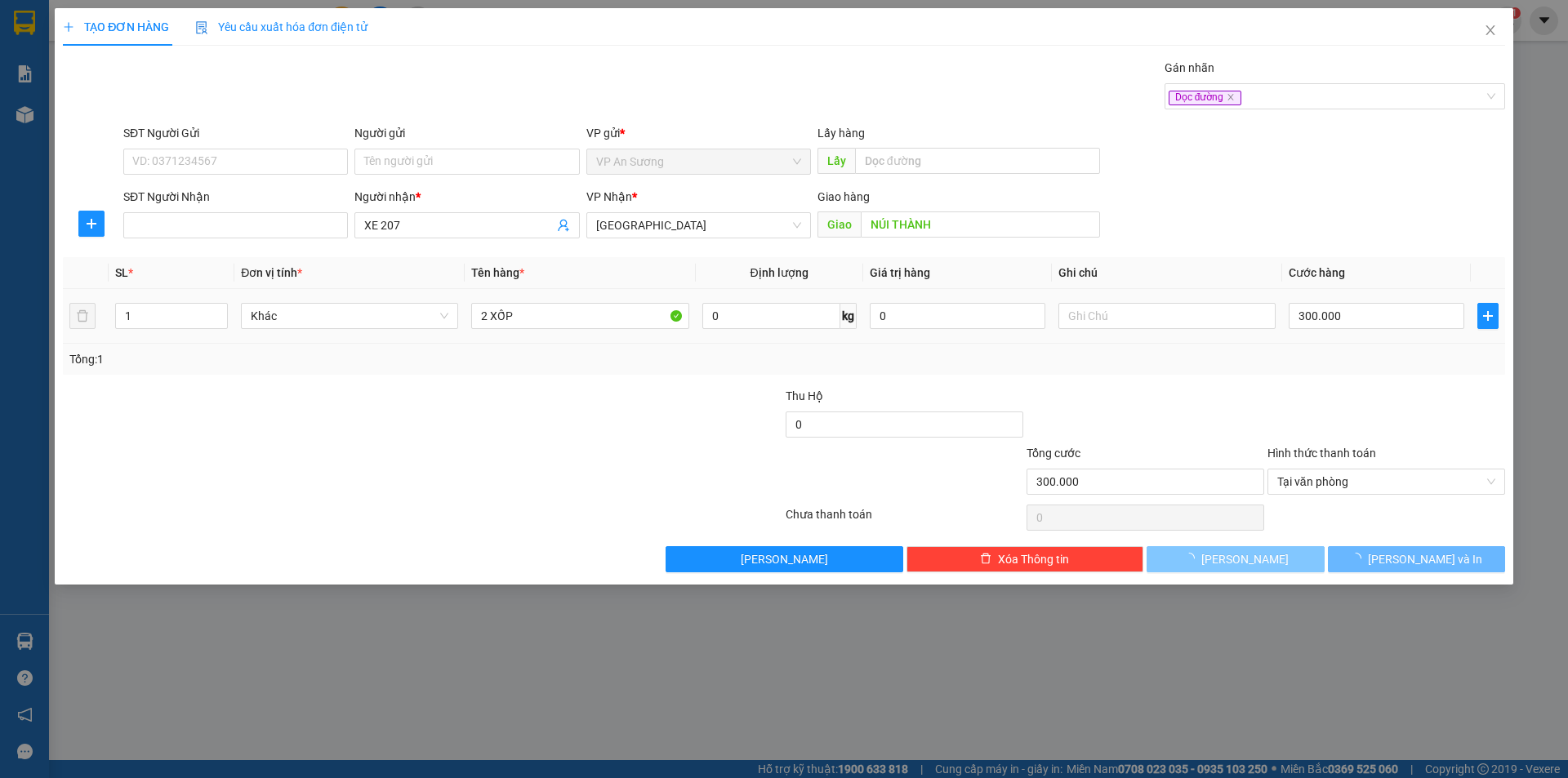
type input "0"
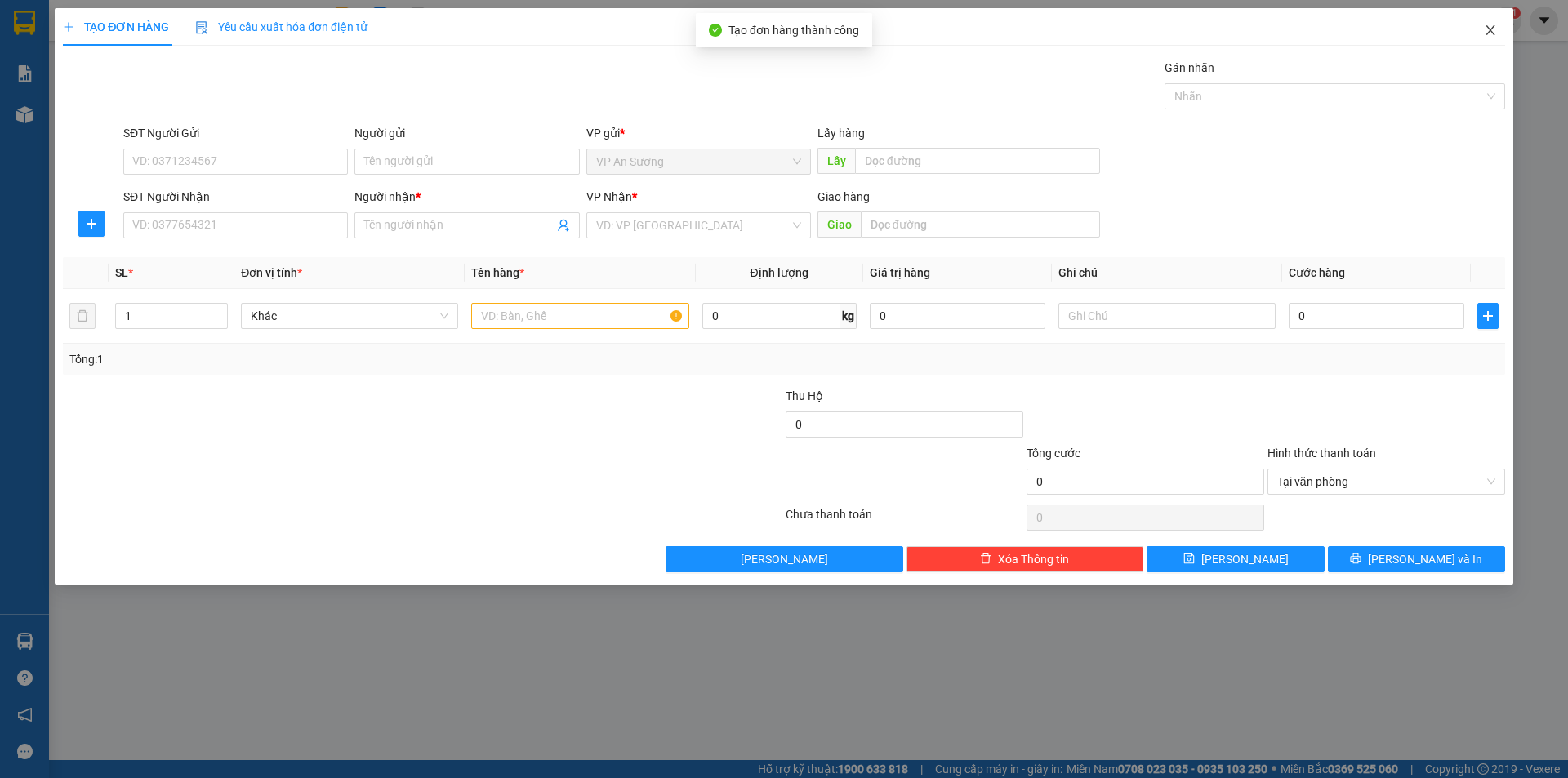
click at [1489, 30] on icon "close" at bounding box center [1490, 30] width 9 height 10
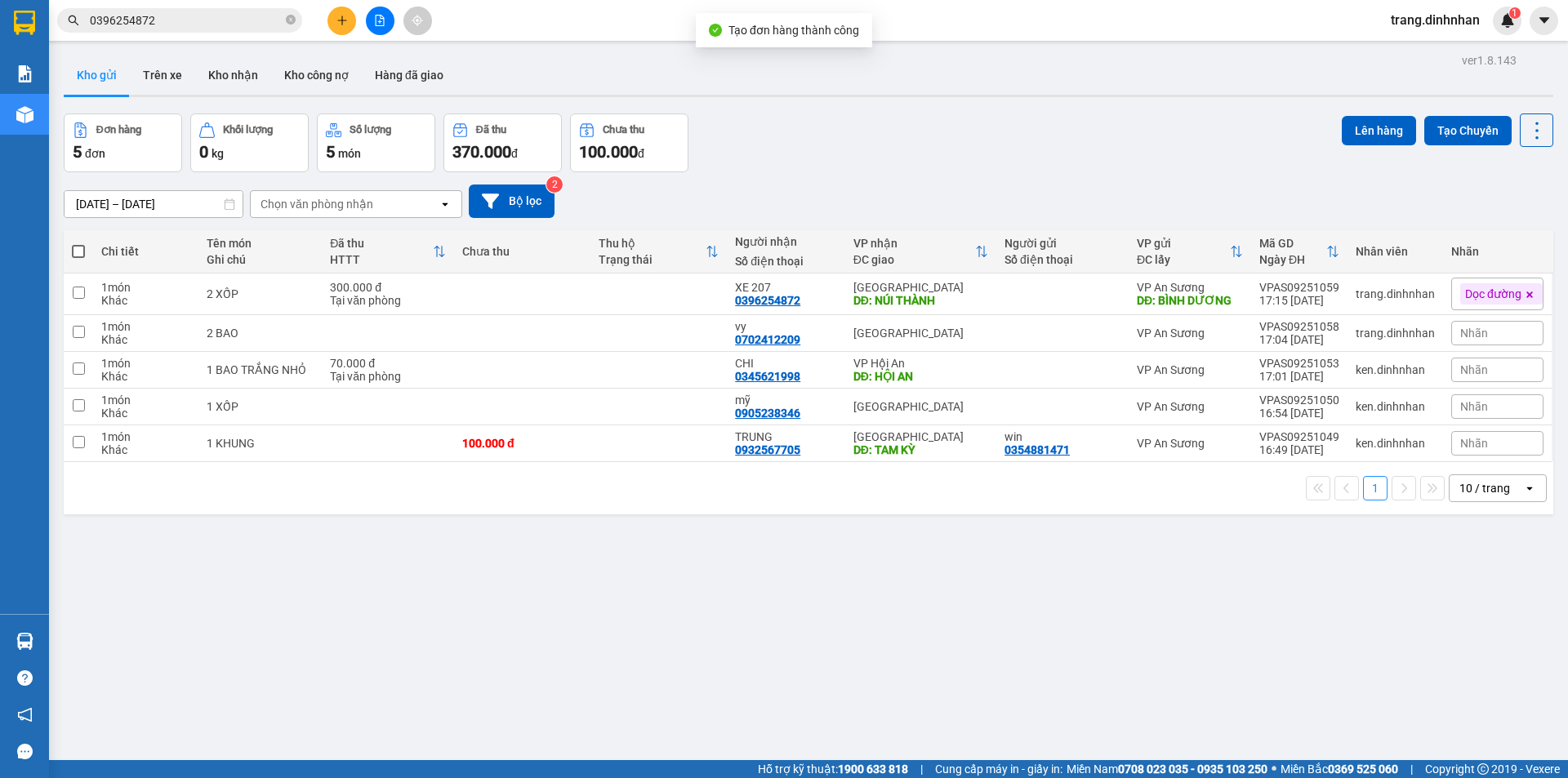
click at [348, 30] on button at bounding box center [341, 21] width 29 height 29
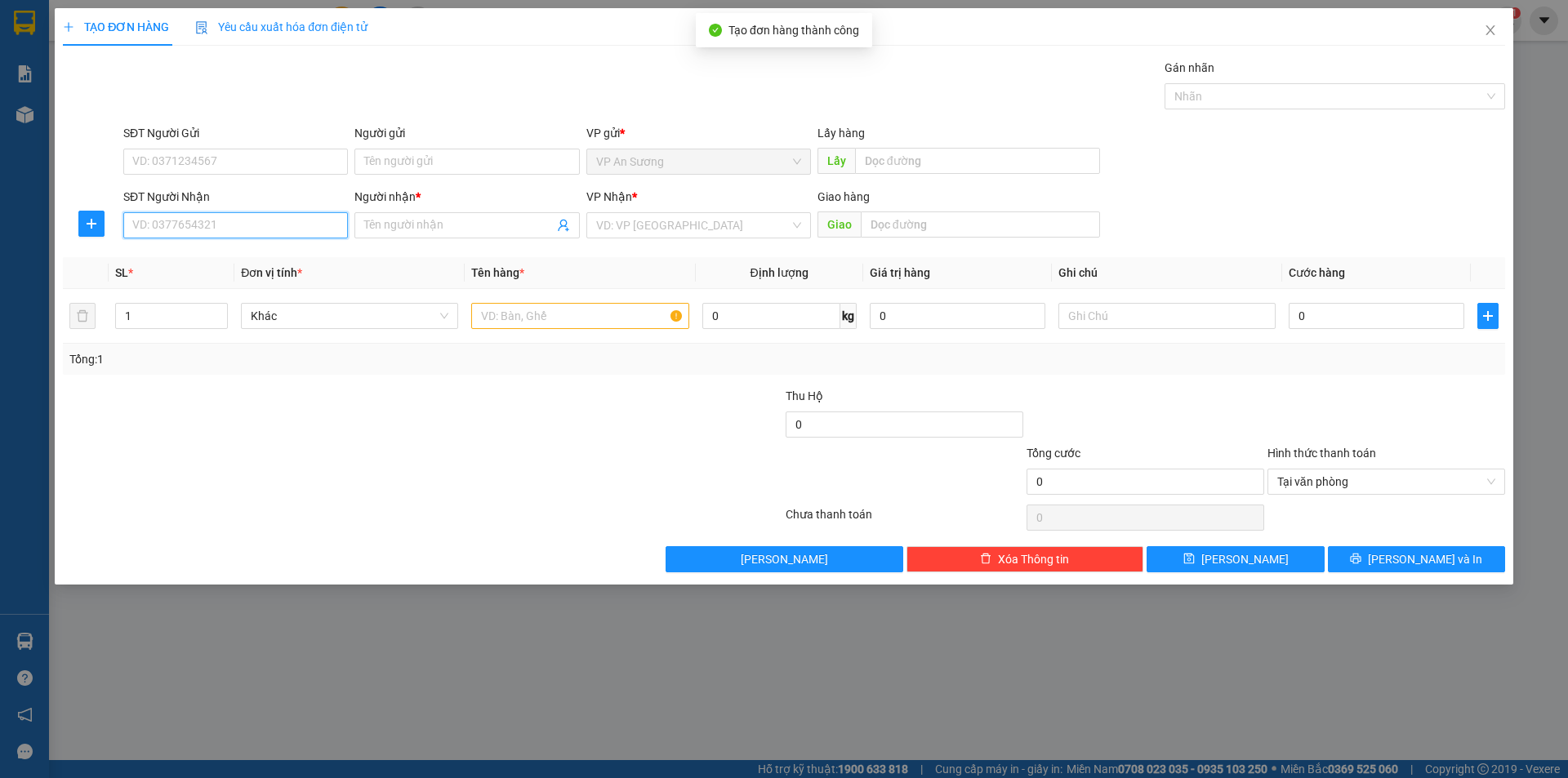
click at [248, 222] on input "SĐT Người Nhận" at bounding box center [235, 226] width 225 height 26
type input "0935254825"
click at [429, 228] on input "Người nhận *" at bounding box center [458, 225] width 188 height 18
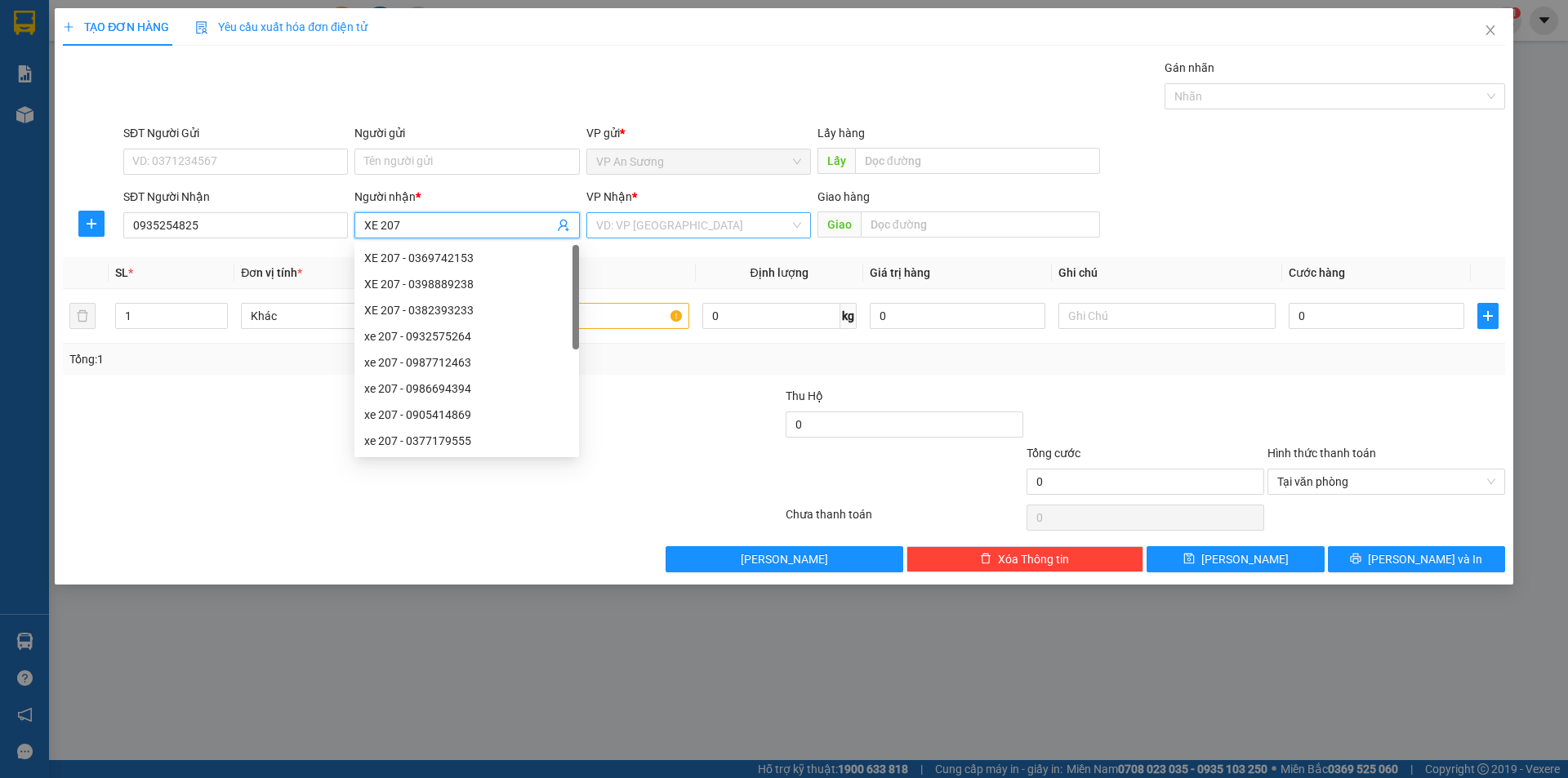
type input "XE 207"
drag, startPoint x: 651, startPoint y: 218, endPoint x: 660, endPoint y: 235, distance: 19.2
click at [651, 219] on input "search" at bounding box center [693, 225] width 194 height 24
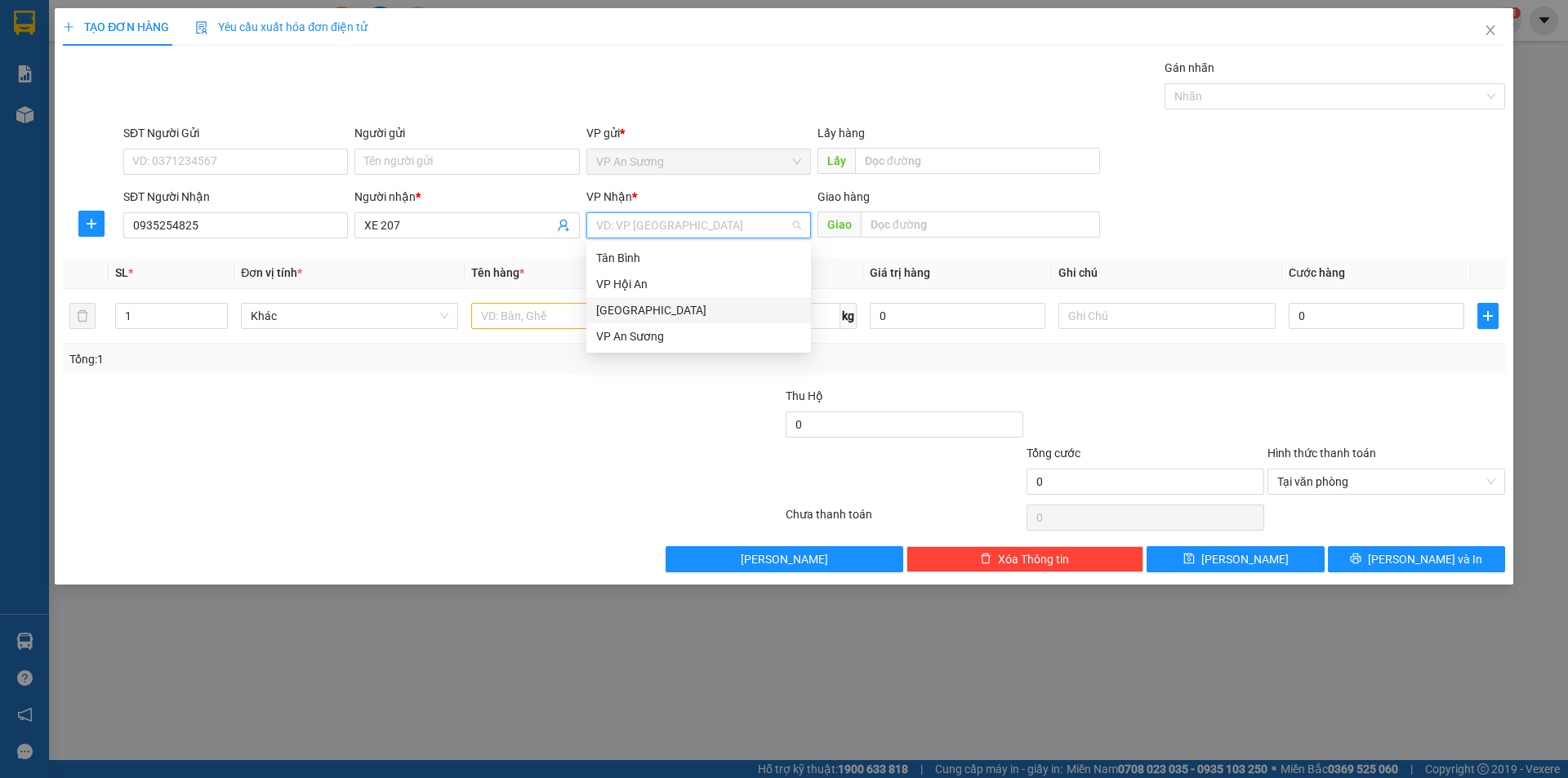
drag, startPoint x: 666, startPoint y: 311, endPoint x: 608, endPoint y: 325, distance: 59.7
click at [665, 312] on div "[GEOGRAPHIC_DATA]" at bounding box center [699, 310] width 205 height 18
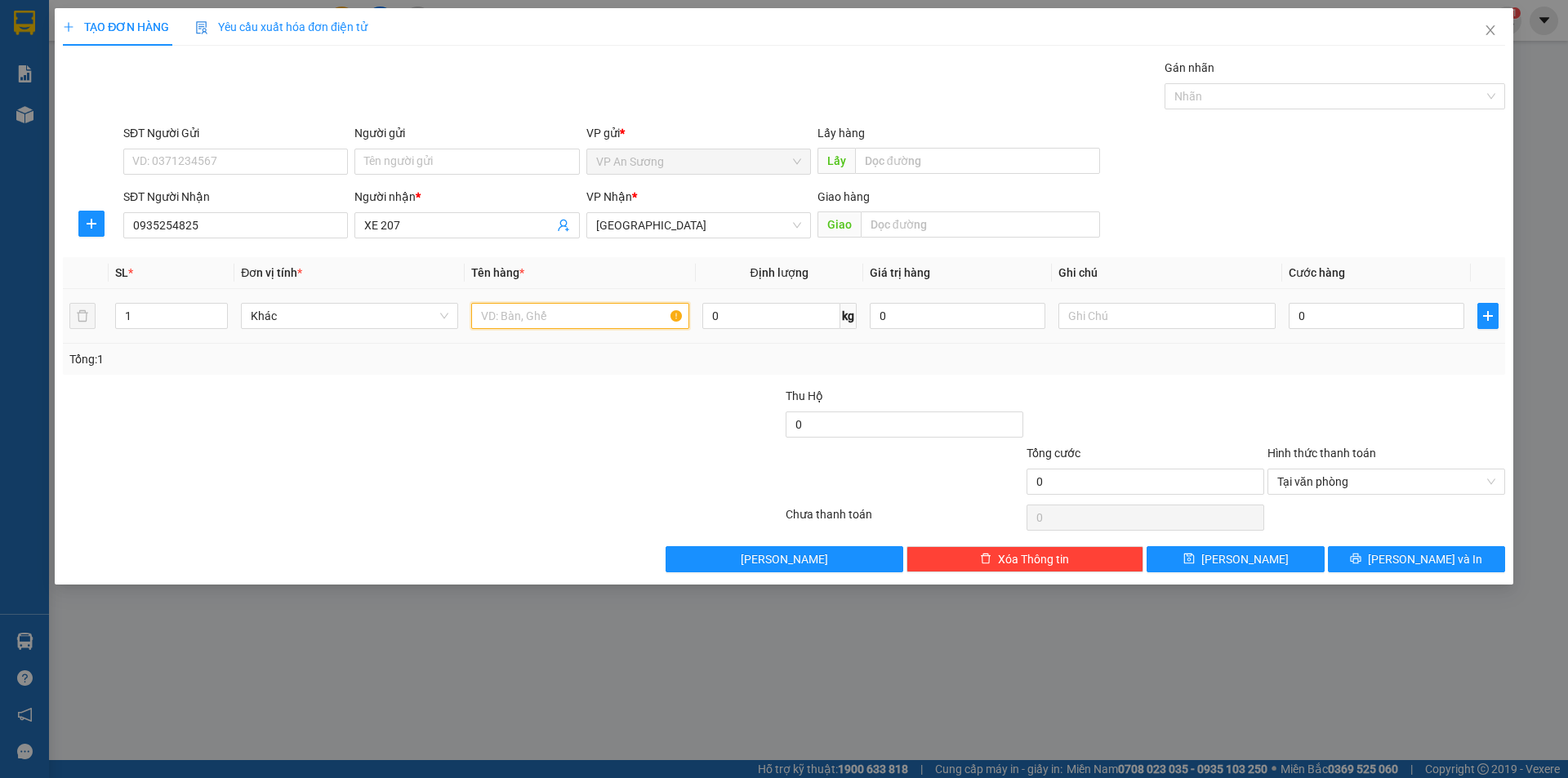
click at [550, 326] on input "text" at bounding box center [580, 316] width 217 height 26
type input "1 XỐP"
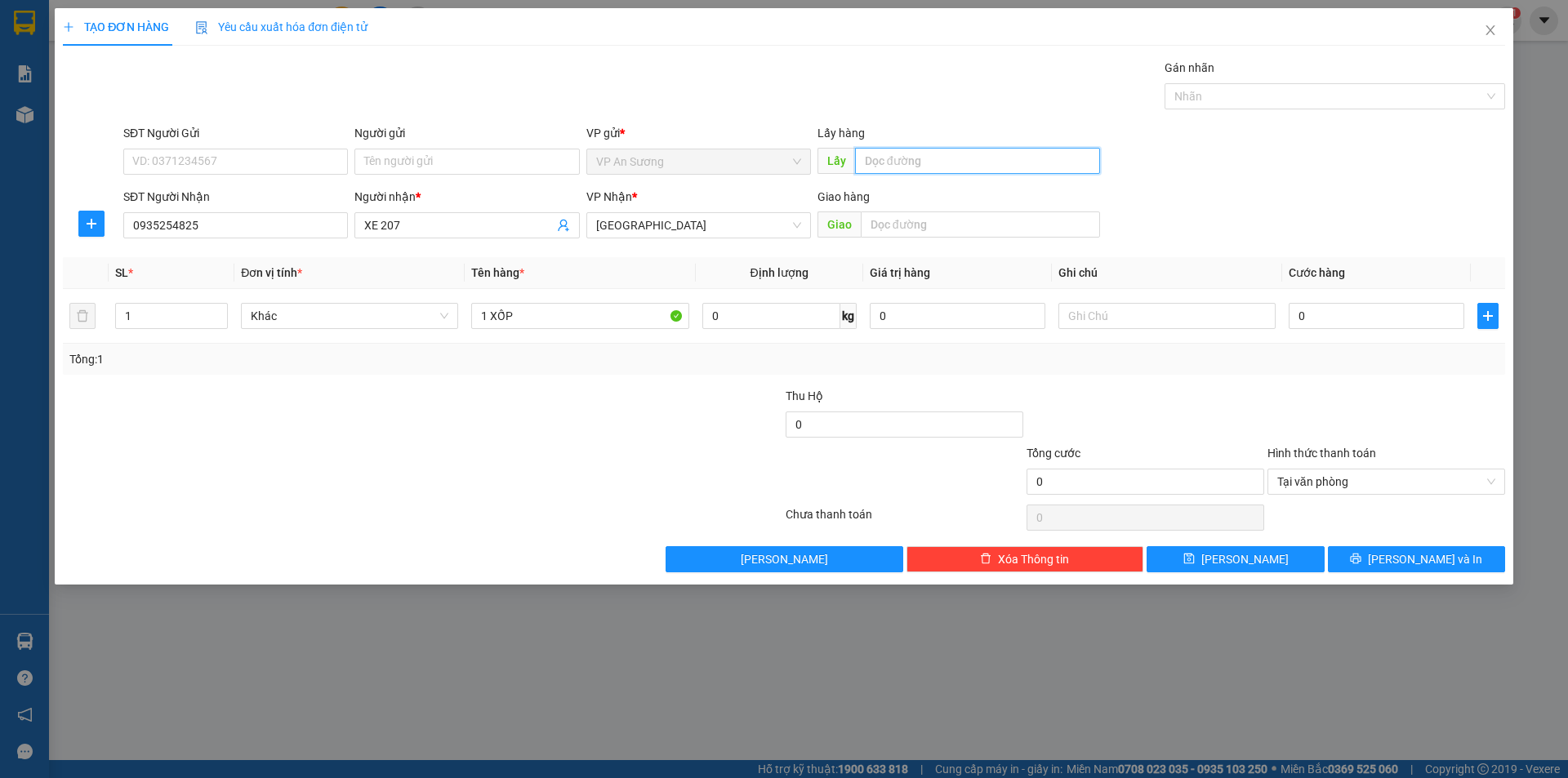
click at [938, 158] on input "text" at bounding box center [978, 161] width 245 height 26
drag, startPoint x: 1221, startPoint y: 85, endPoint x: 1211, endPoint y: 110, distance: 26.9
click at [1221, 88] on div "Nhãn" at bounding box center [1334, 96] width 340 height 26
type input "BÌNH DƯƠNG"
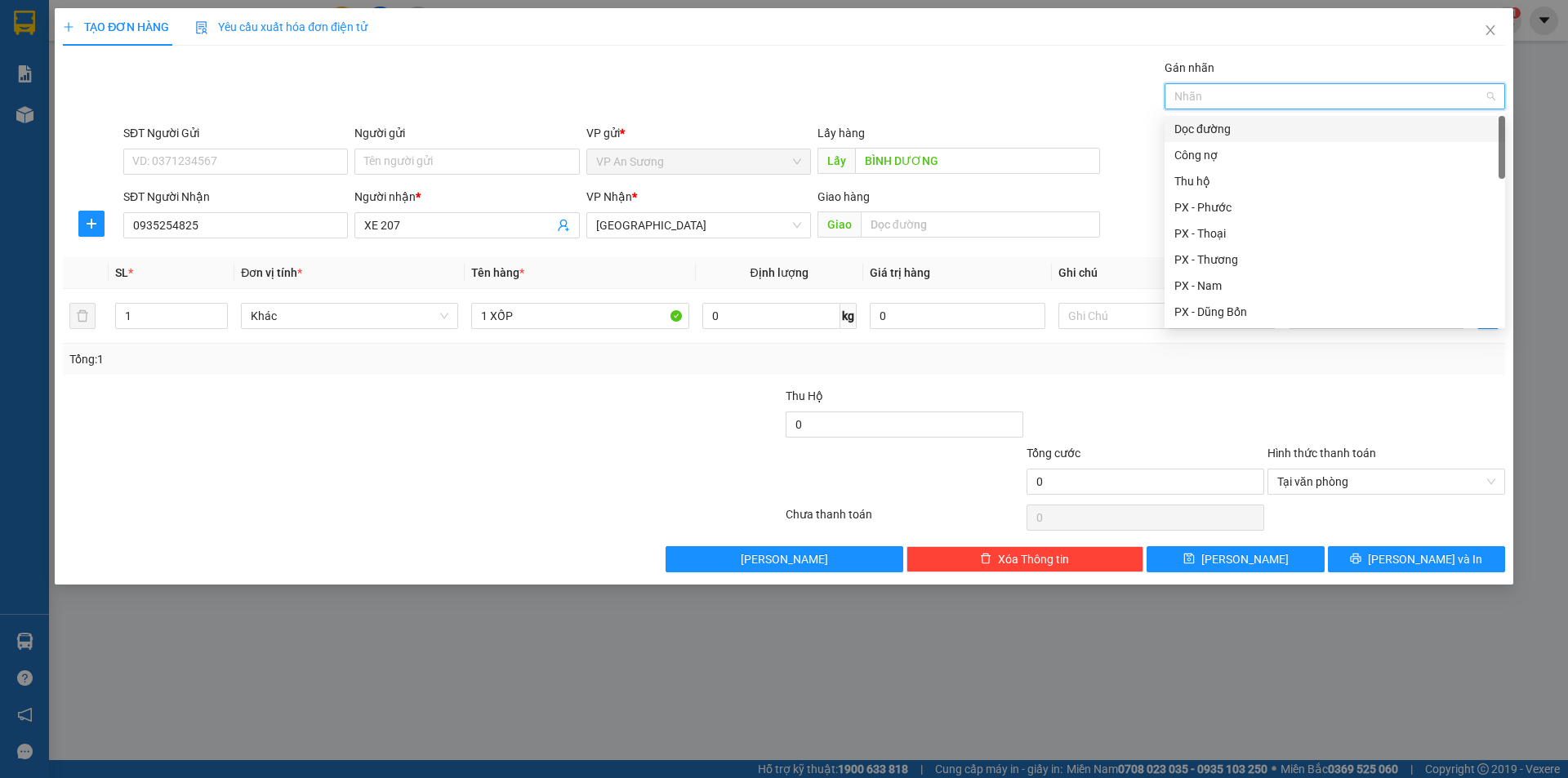
drag, startPoint x: 1211, startPoint y: 110, endPoint x: 1201, endPoint y: 136, distance: 27.9
click at [1202, 134] on div "Dọc đường" at bounding box center [1334, 129] width 321 height 18
click at [1191, 398] on div at bounding box center [1144, 416] width 240 height 57
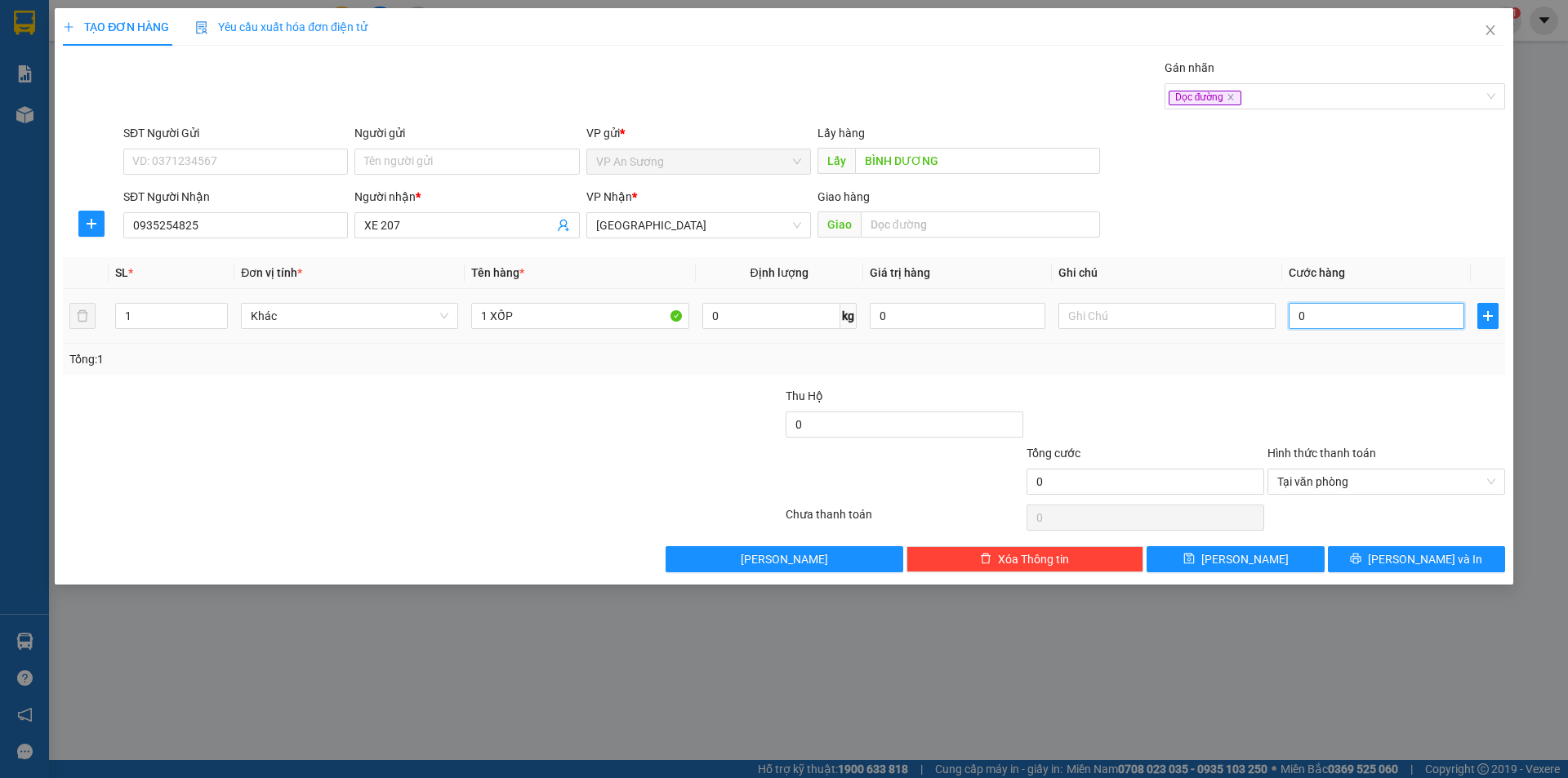
click at [1309, 315] on input "0" at bounding box center [1376, 316] width 175 height 26
type input "1"
type input "12"
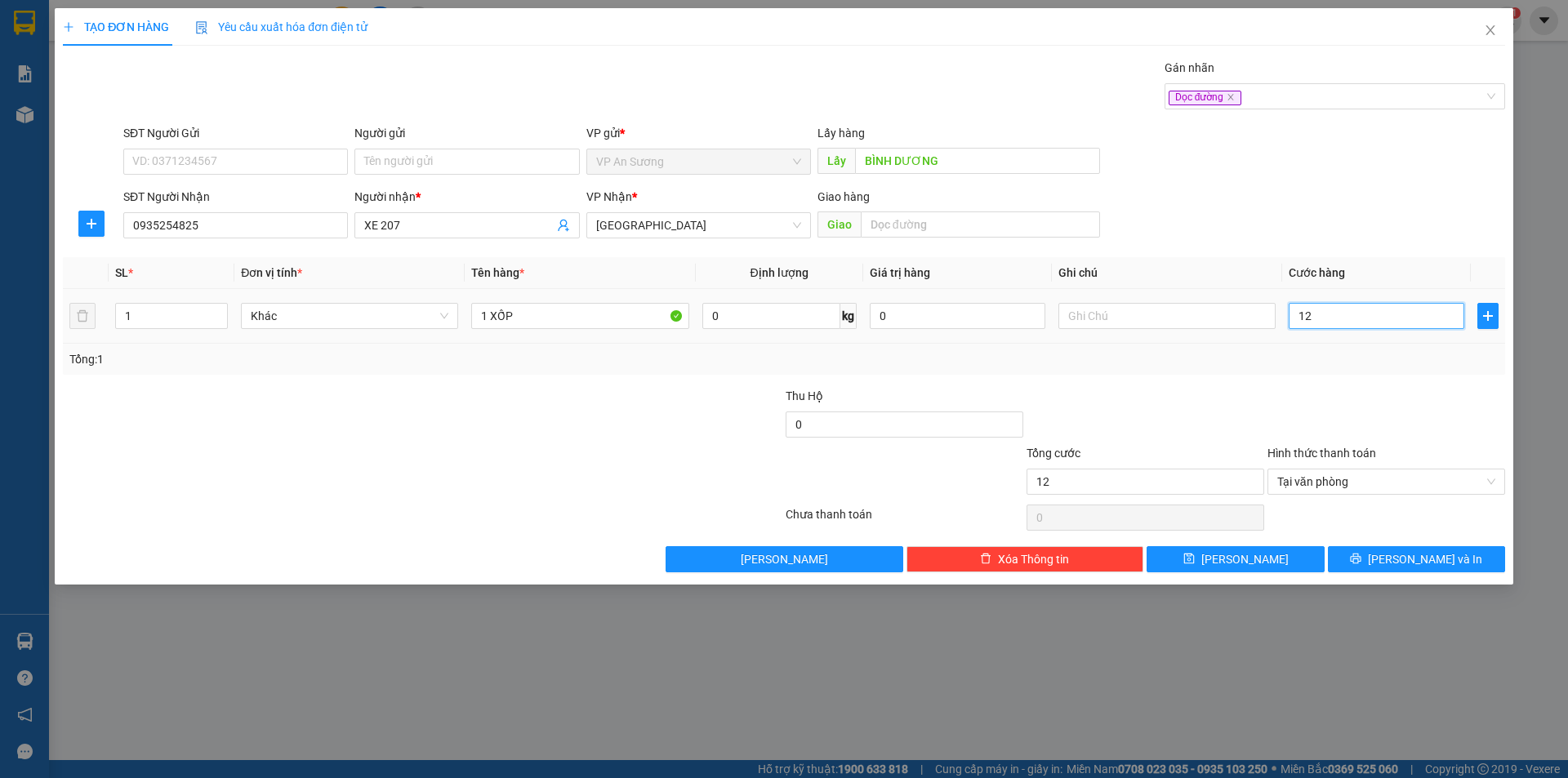
type input "120"
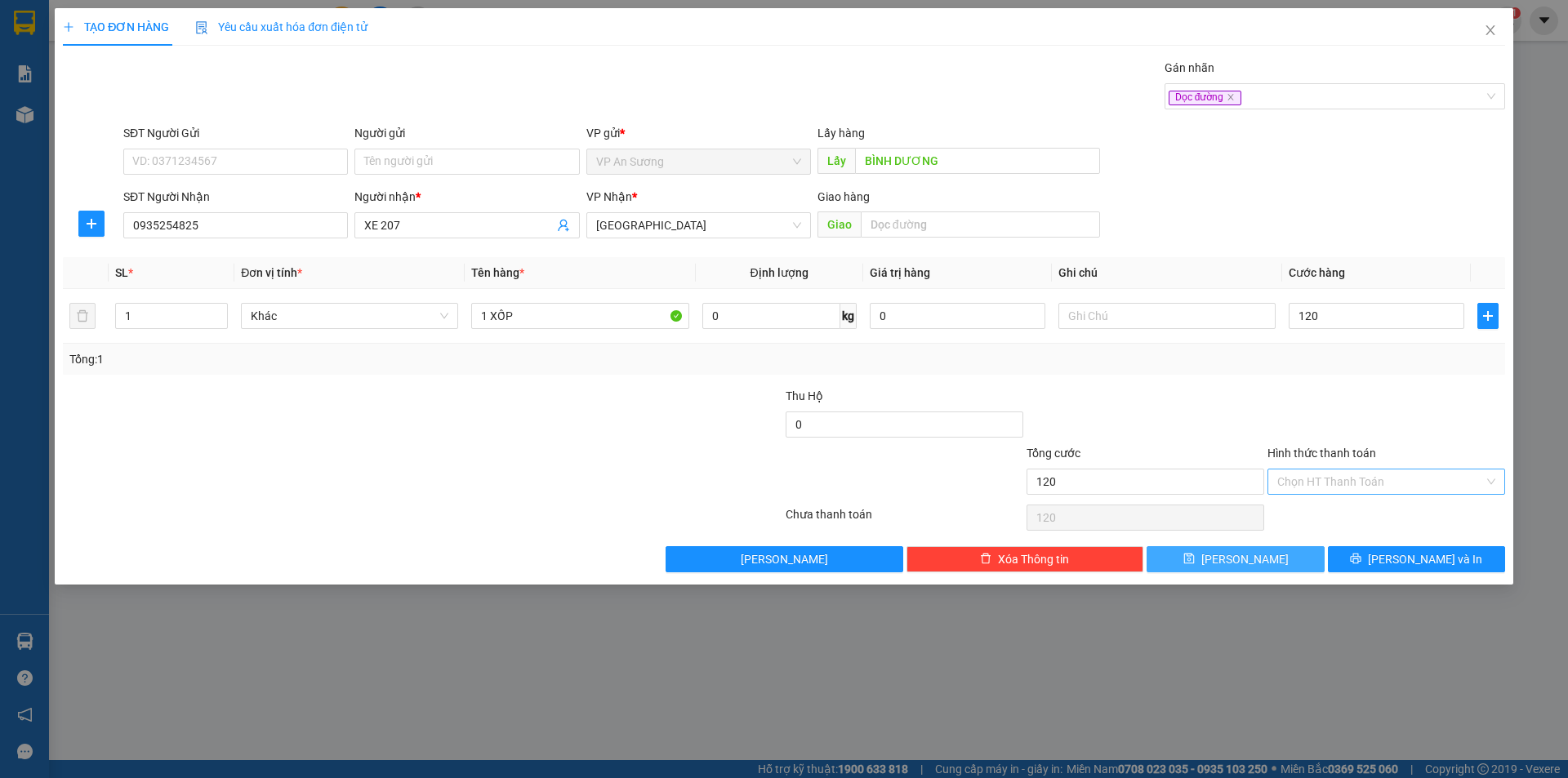
type input "120.000"
click at [1273, 557] on button "[PERSON_NAME]" at bounding box center [1235, 559] width 177 height 26
type input "0"
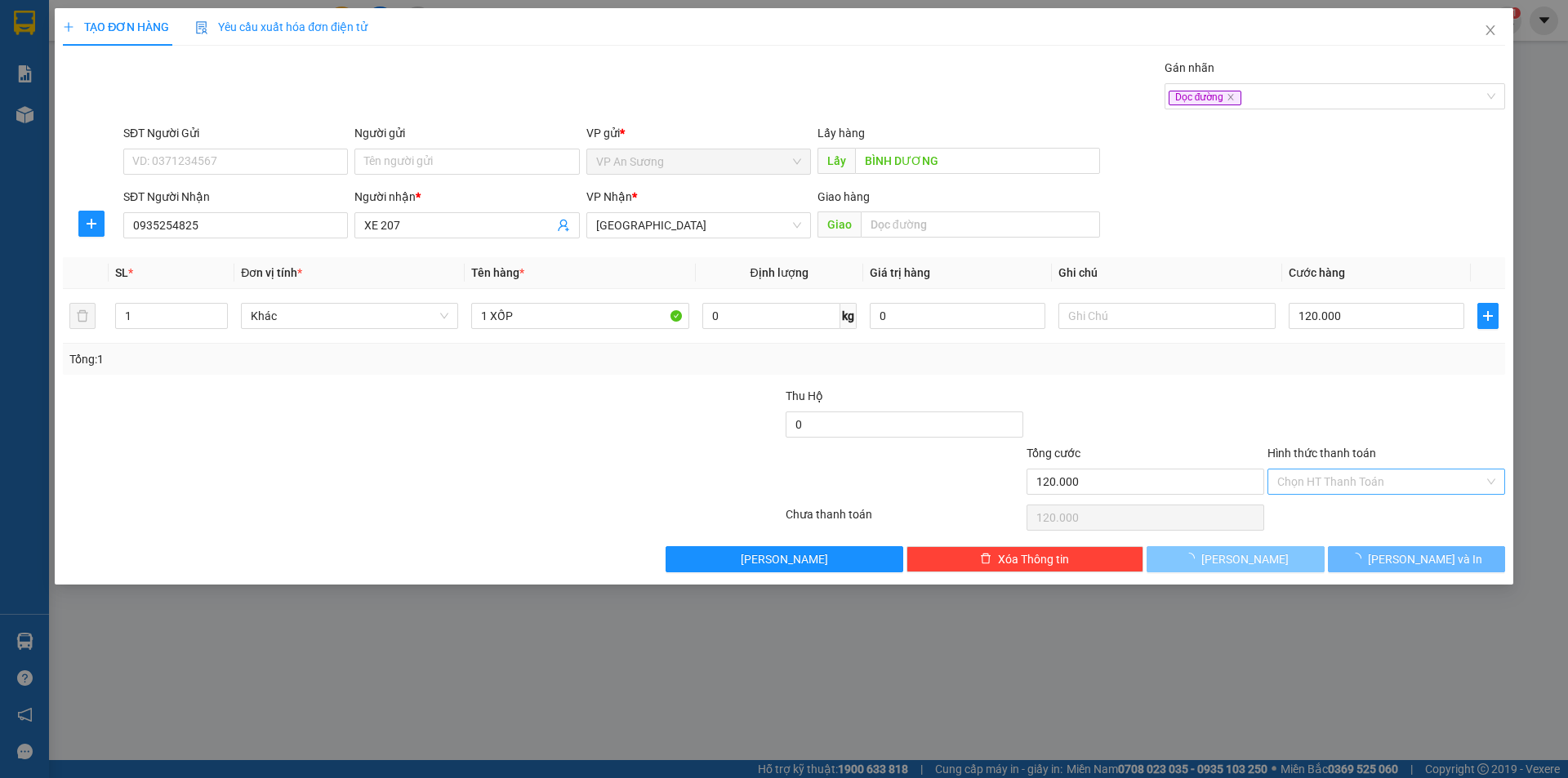
type input "0"
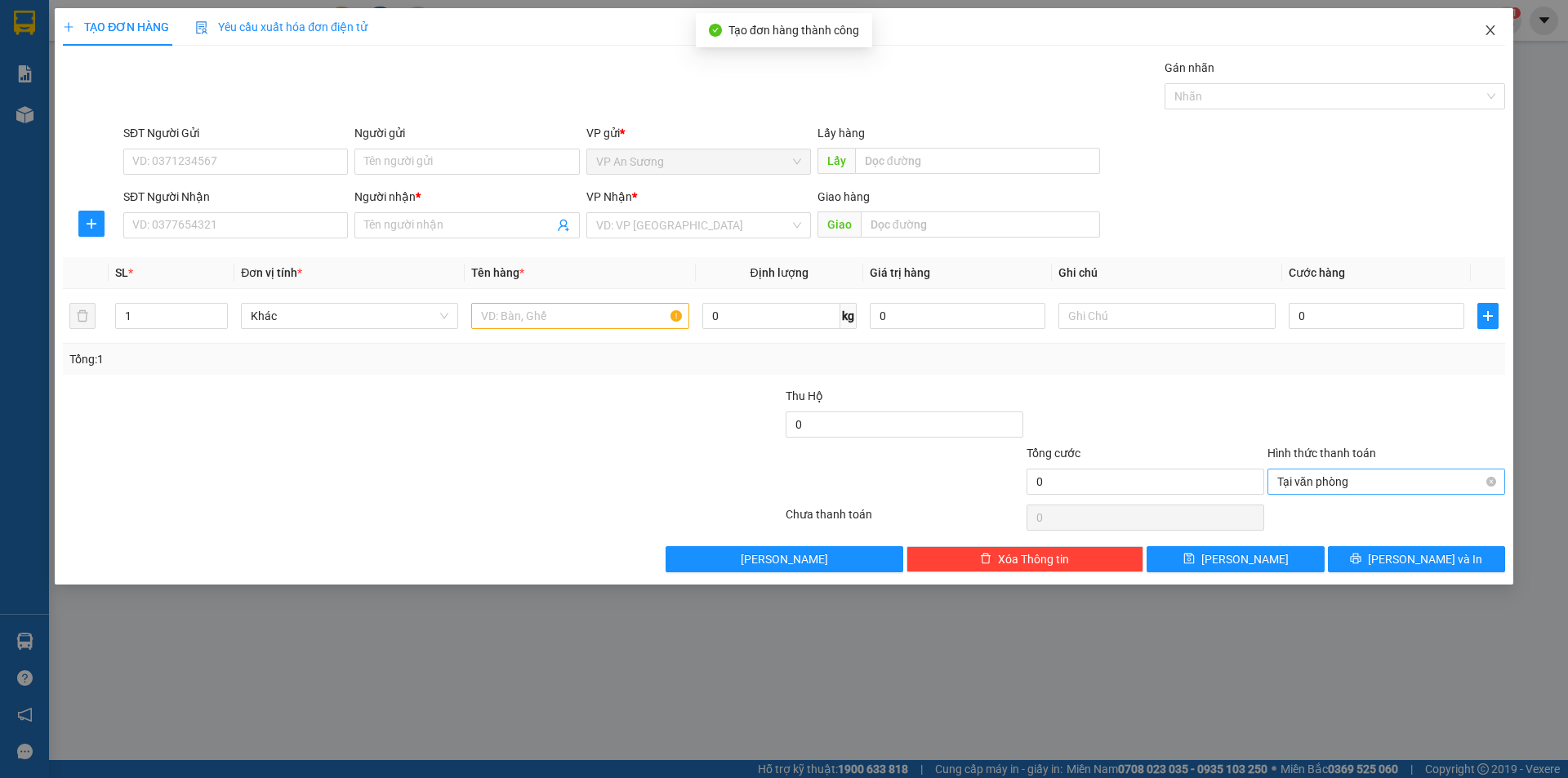
click at [1494, 30] on icon "close" at bounding box center [1490, 30] width 13 height 13
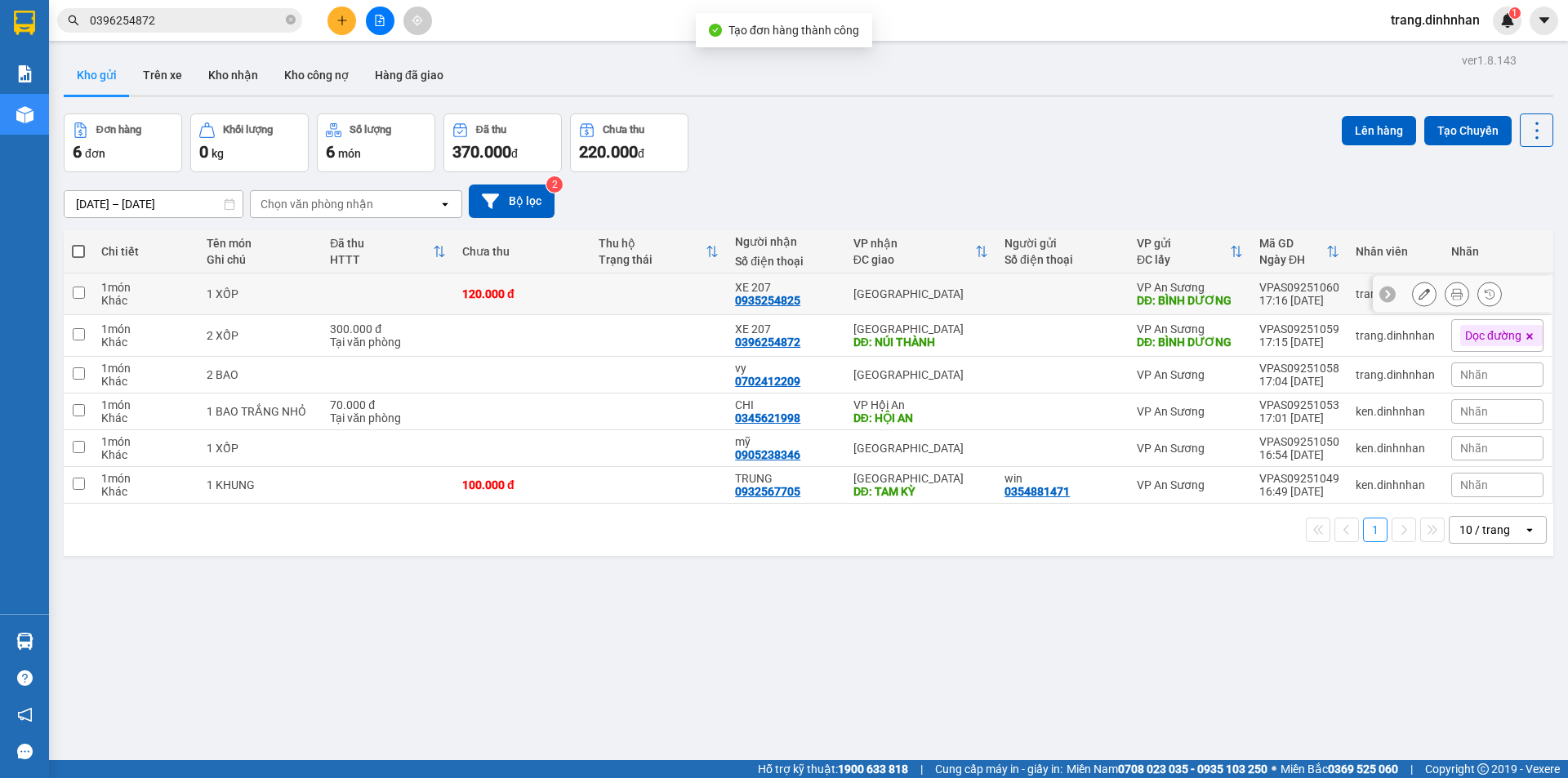
drag, startPoint x: 425, startPoint y: 295, endPoint x: 432, endPoint y: 326, distance: 31.8
click at [425, 300] on td at bounding box center [388, 294] width 132 height 42
checkbox input "true"
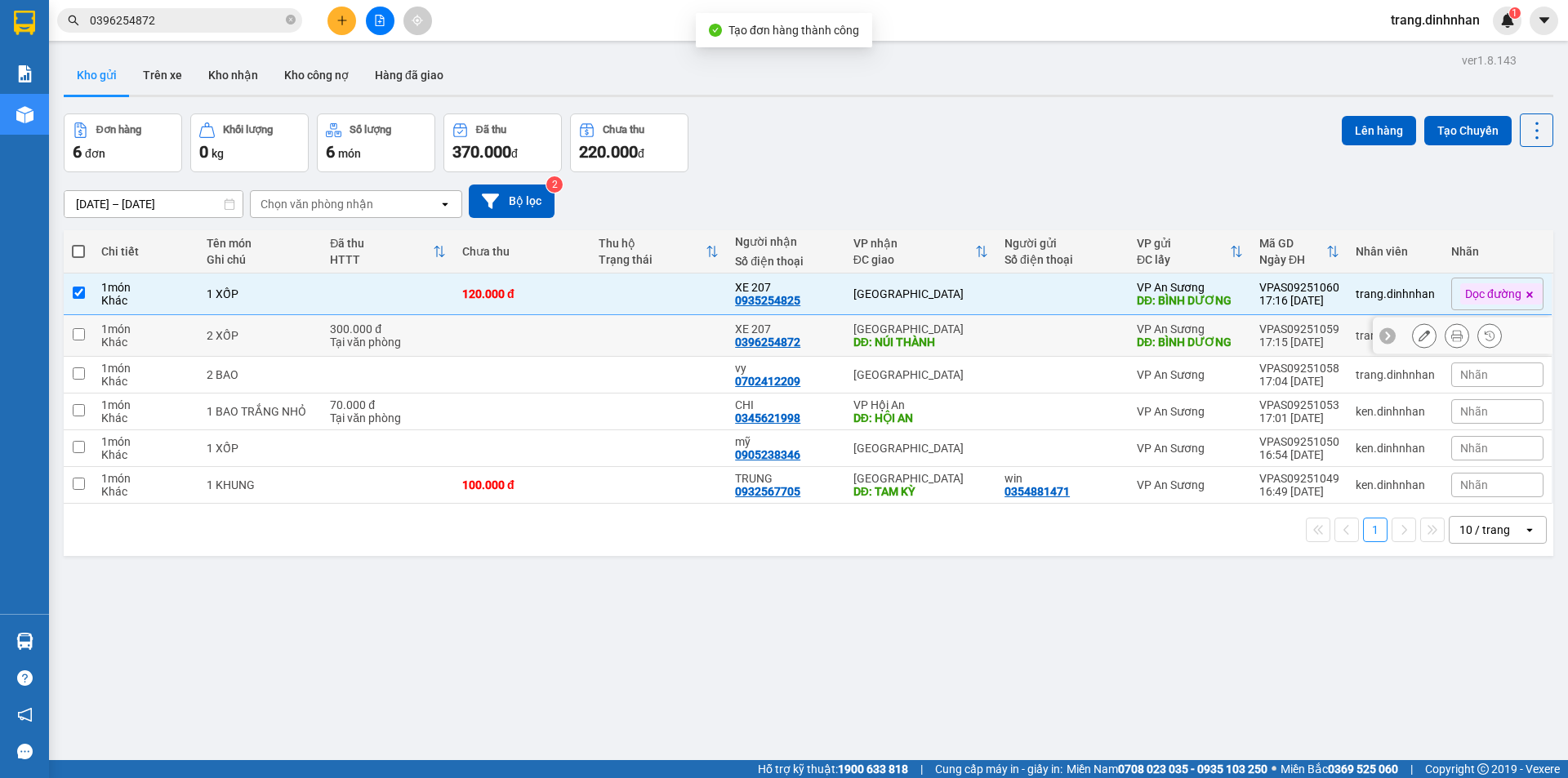
drag, startPoint x: 432, startPoint y: 326, endPoint x: 948, endPoint y: 313, distance: 516.2
click at [432, 326] on div "300.000 đ" at bounding box center [388, 328] width 116 height 13
checkbox input "true"
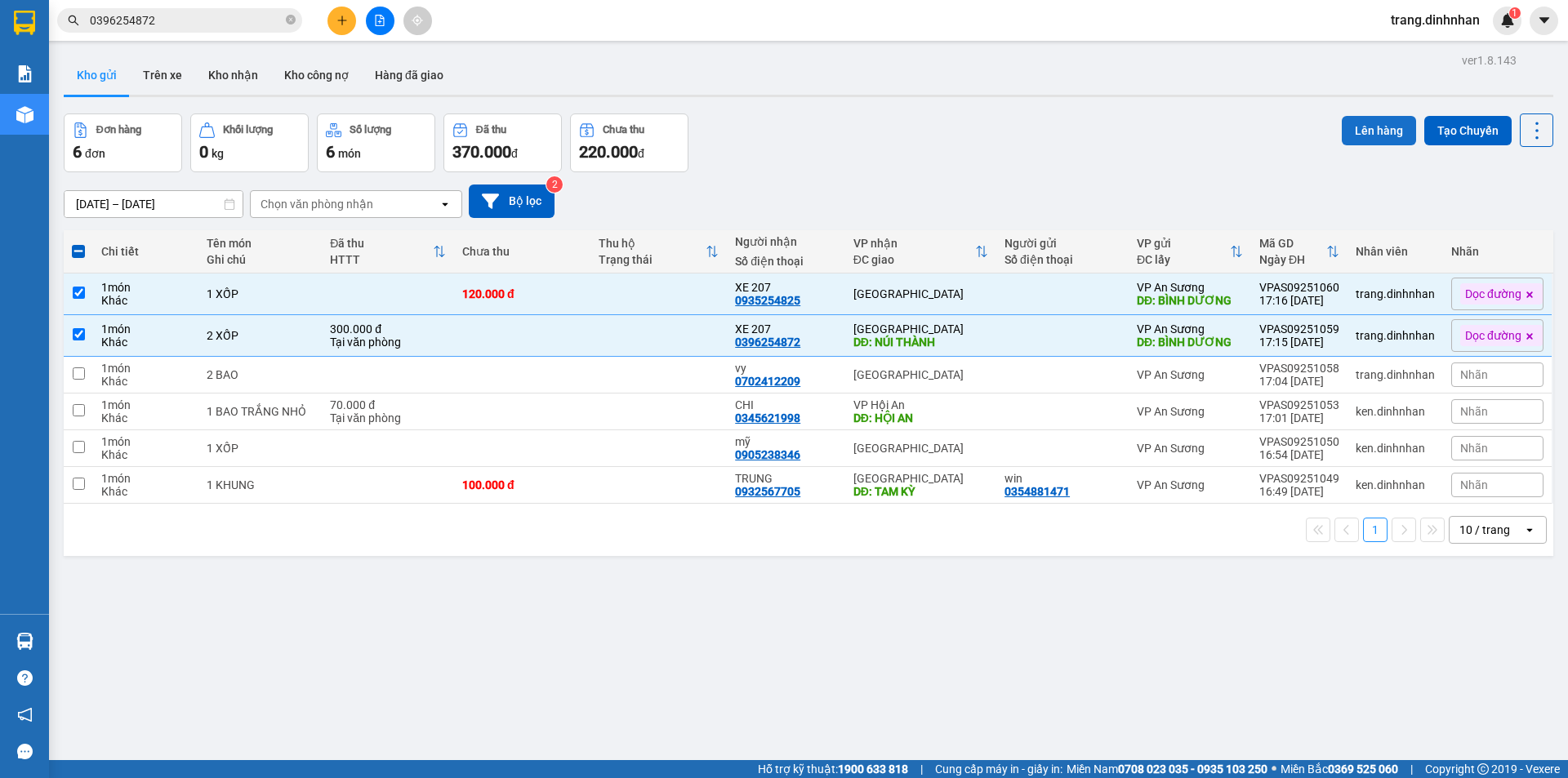
click at [1351, 129] on button "Lên hàng" at bounding box center [1379, 131] width 75 height 30
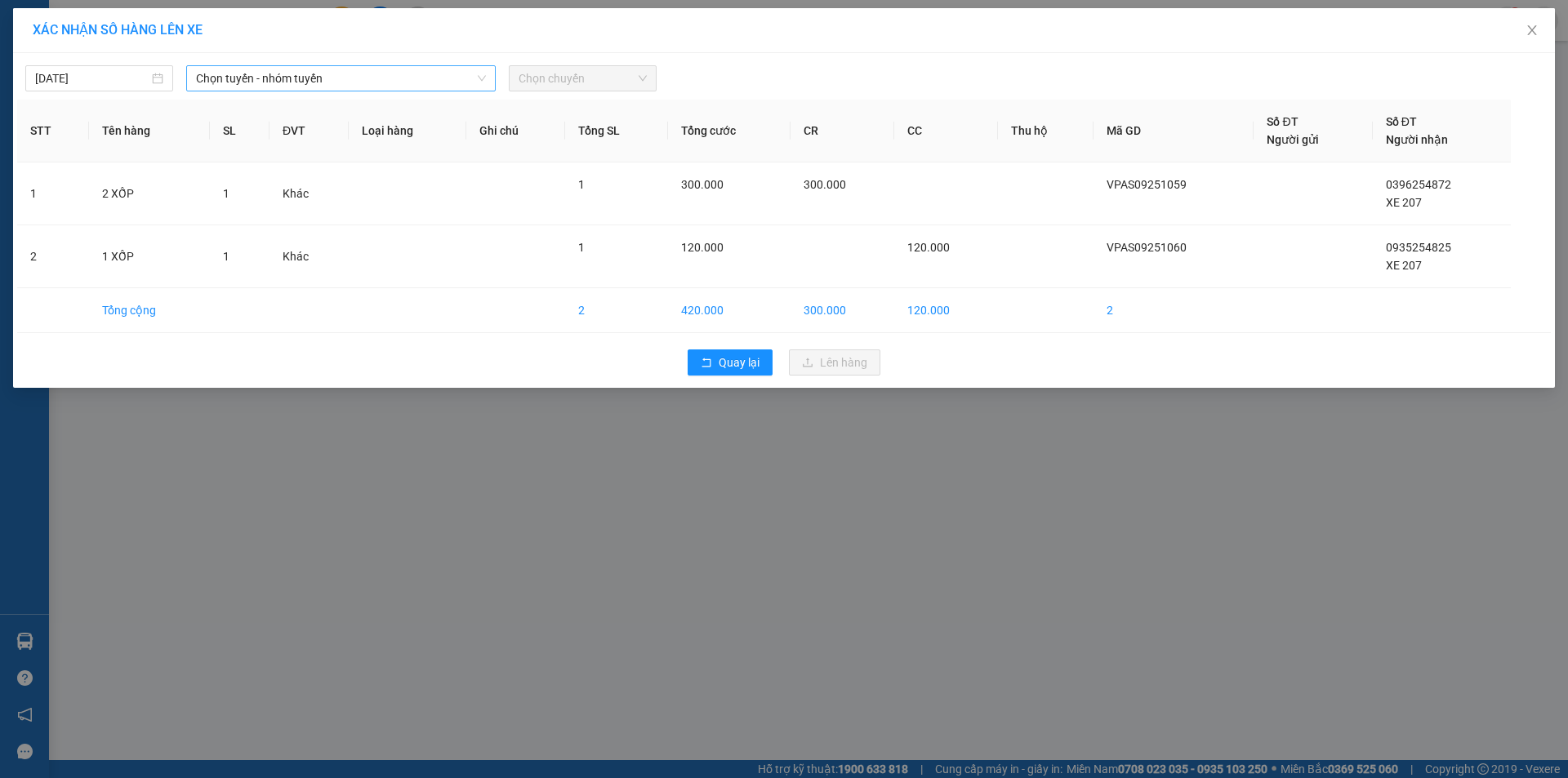
click at [227, 76] on span "Chọn tuyến - nhóm tuyến" at bounding box center [341, 78] width 290 height 24
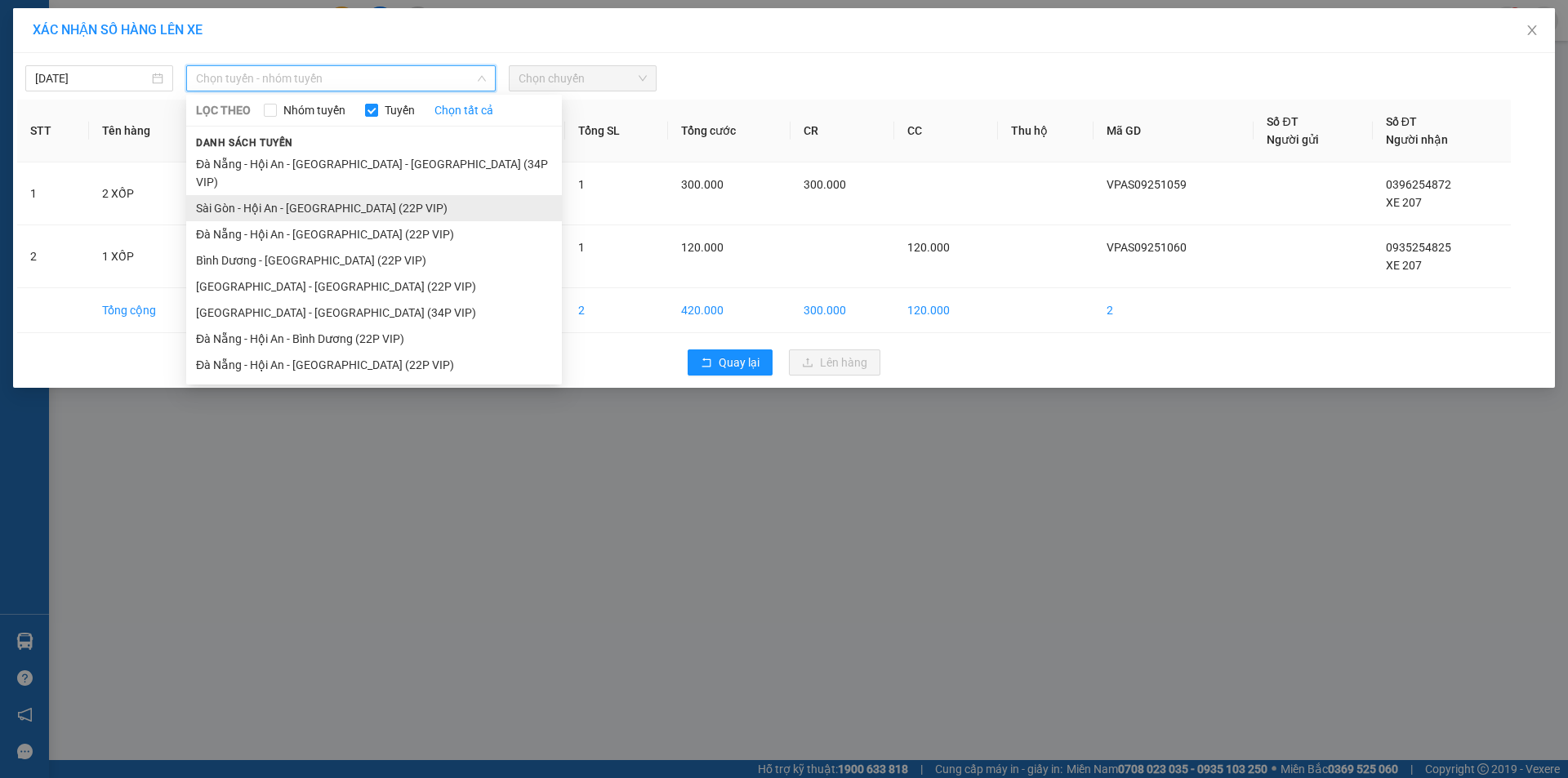
click at [287, 195] on li "Sài Gòn - Hội An - [GEOGRAPHIC_DATA] (22P VIP)" at bounding box center [373, 208] width 376 height 26
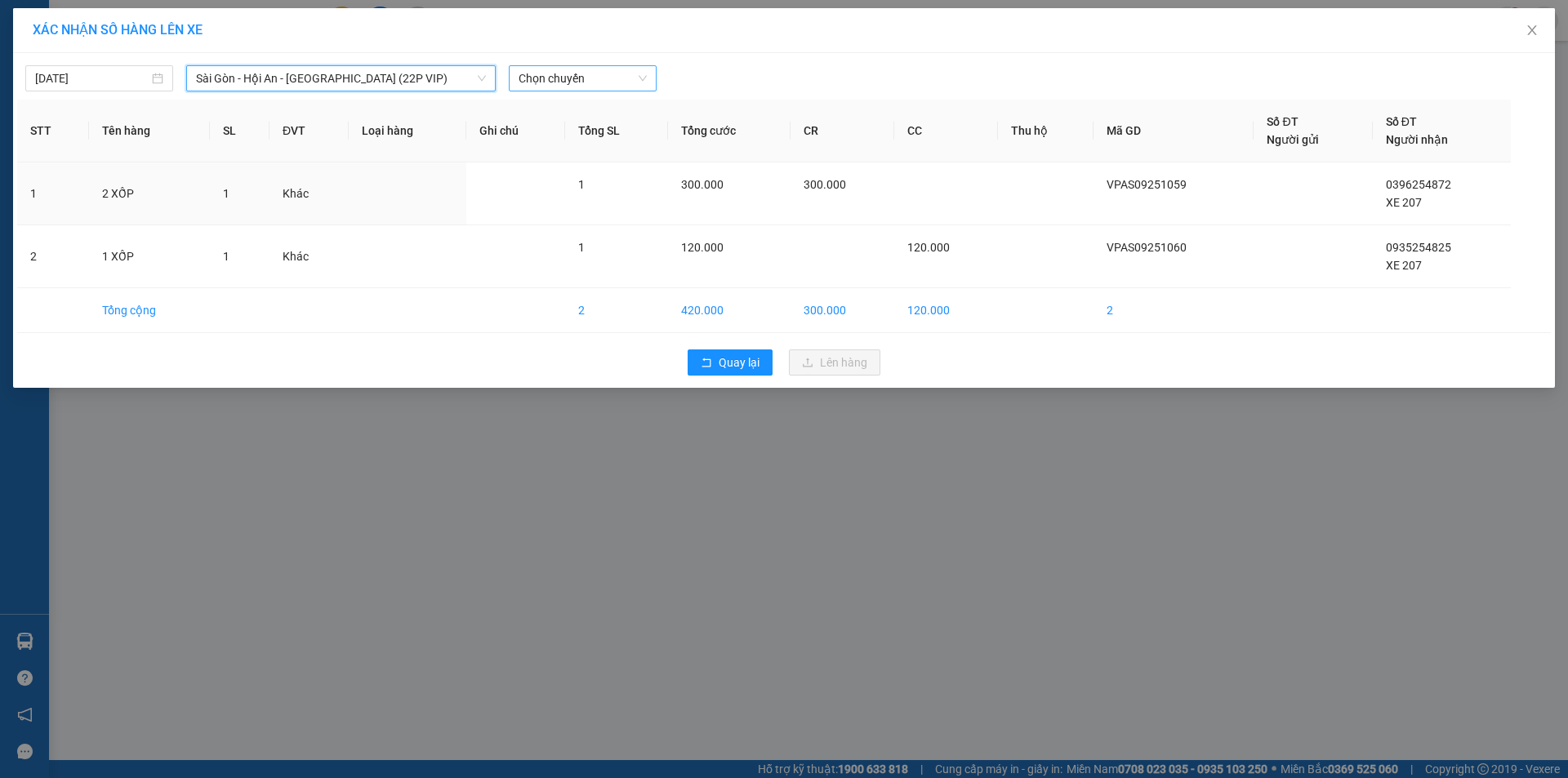
click at [656, 73] on div "Chọn chuyến" at bounding box center [583, 78] width 148 height 26
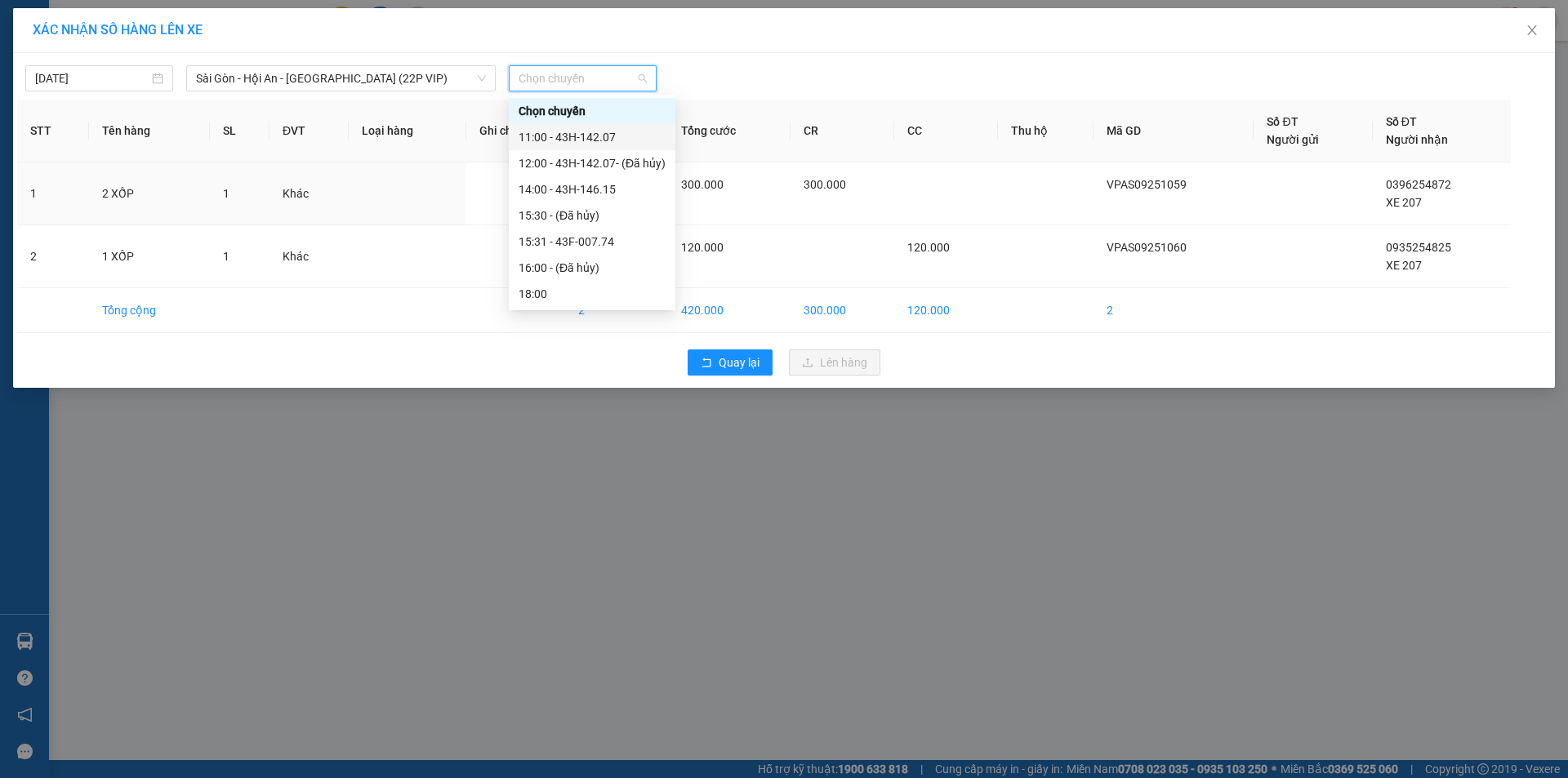
drag, startPoint x: 616, startPoint y: 136, endPoint x: 624, endPoint y: 139, distance: 8.5
click at [617, 136] on div "11:00 - 43H-142.07" at bounding box center [591, 137] width 147 height 18
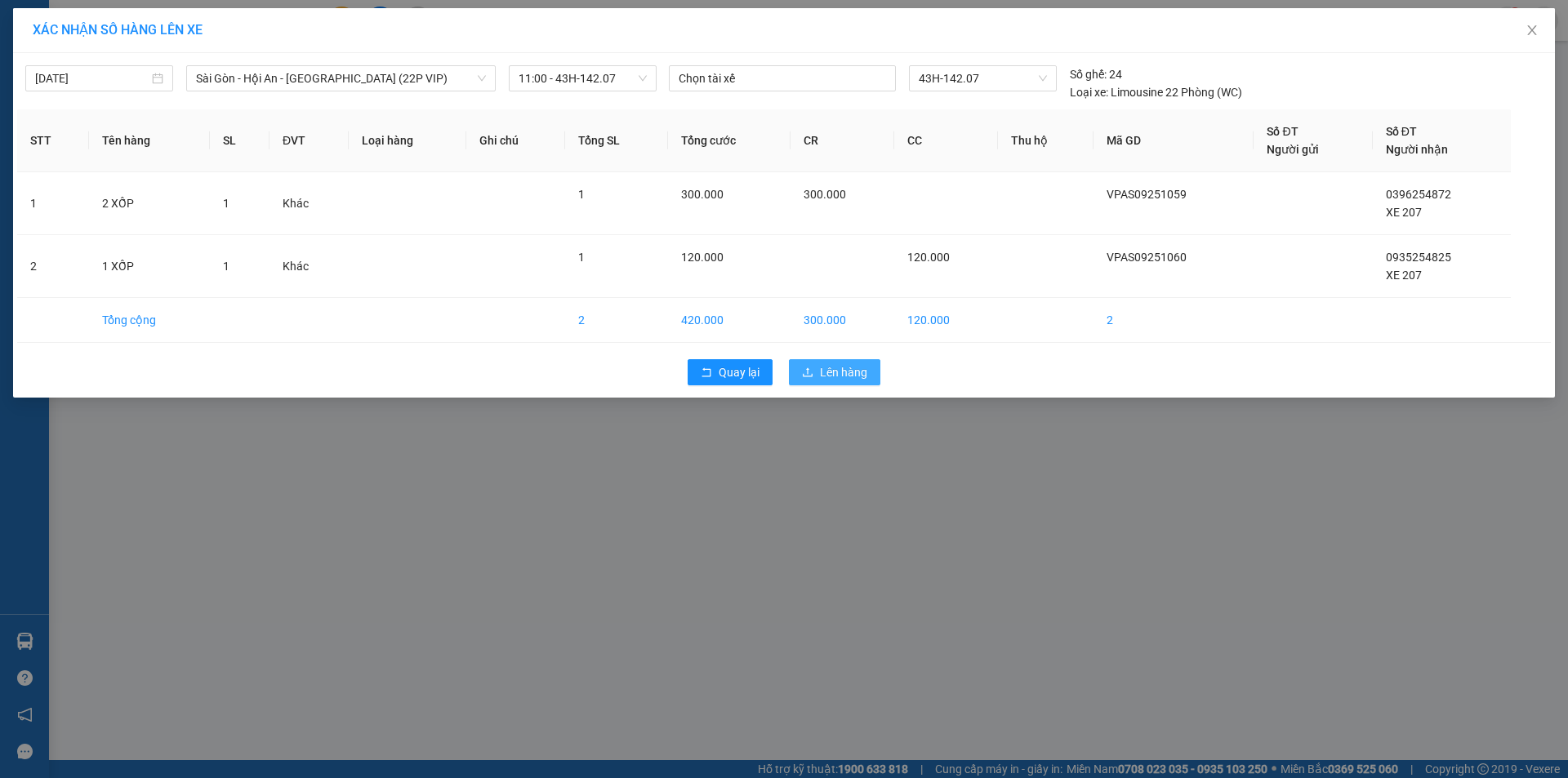
click at [839, 373] on span "Lên hàng" at bounding box center [843, 373] width 48 height 18
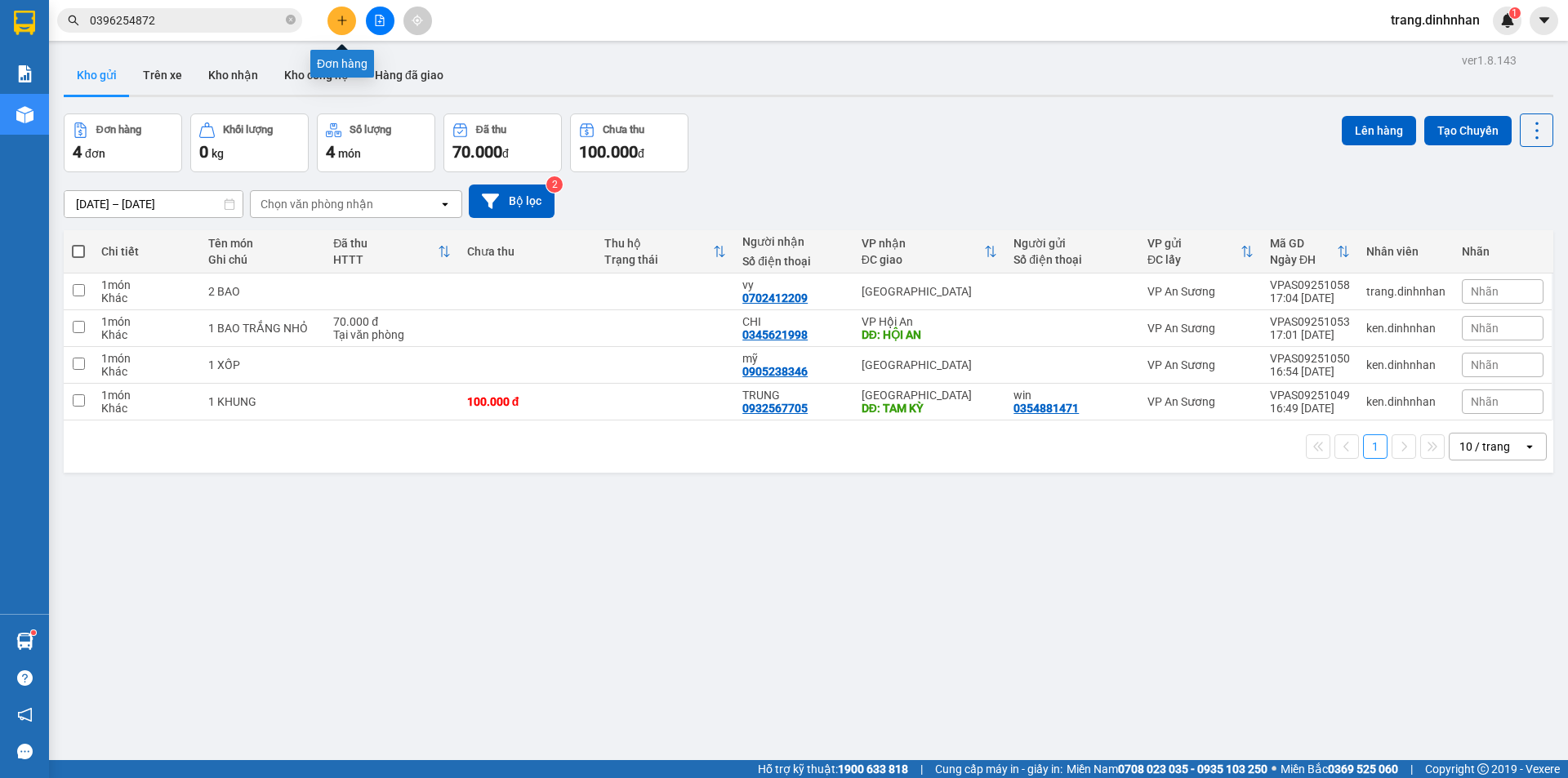
click at [338, 23] on icon "plus" at bounding box center [341, 20] width 11 height 11
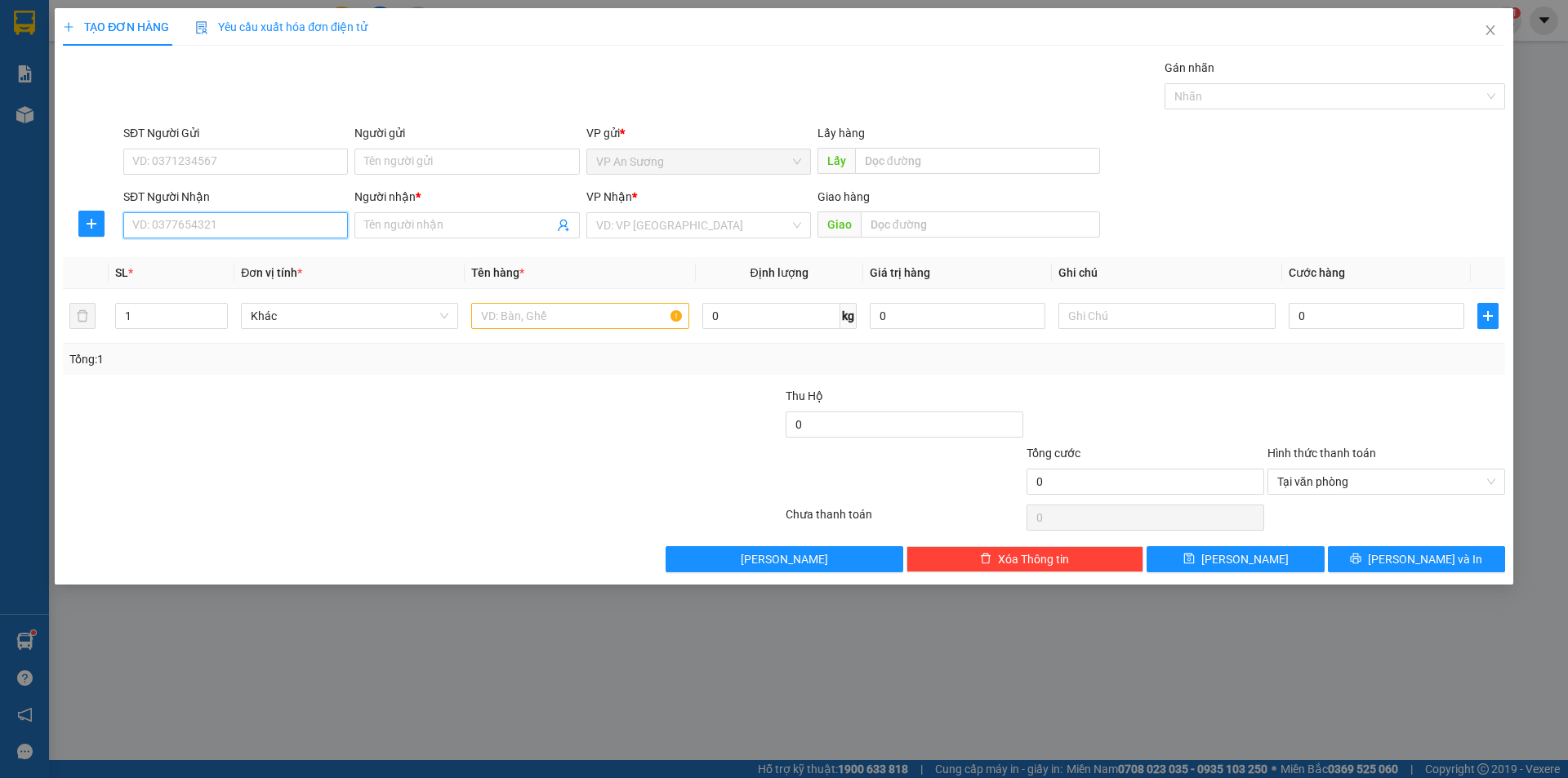
click at [267, 223] on input "SĐT Người Nhận" at bounding box center [235, 226] width 225 height 26
click at [281, 248] on div "0328110662 - A BÌNH" at bounding box center [235, 258] width 225 height 26
type input "0328110662"
type input "A BÌNH"
type input "0328110662"
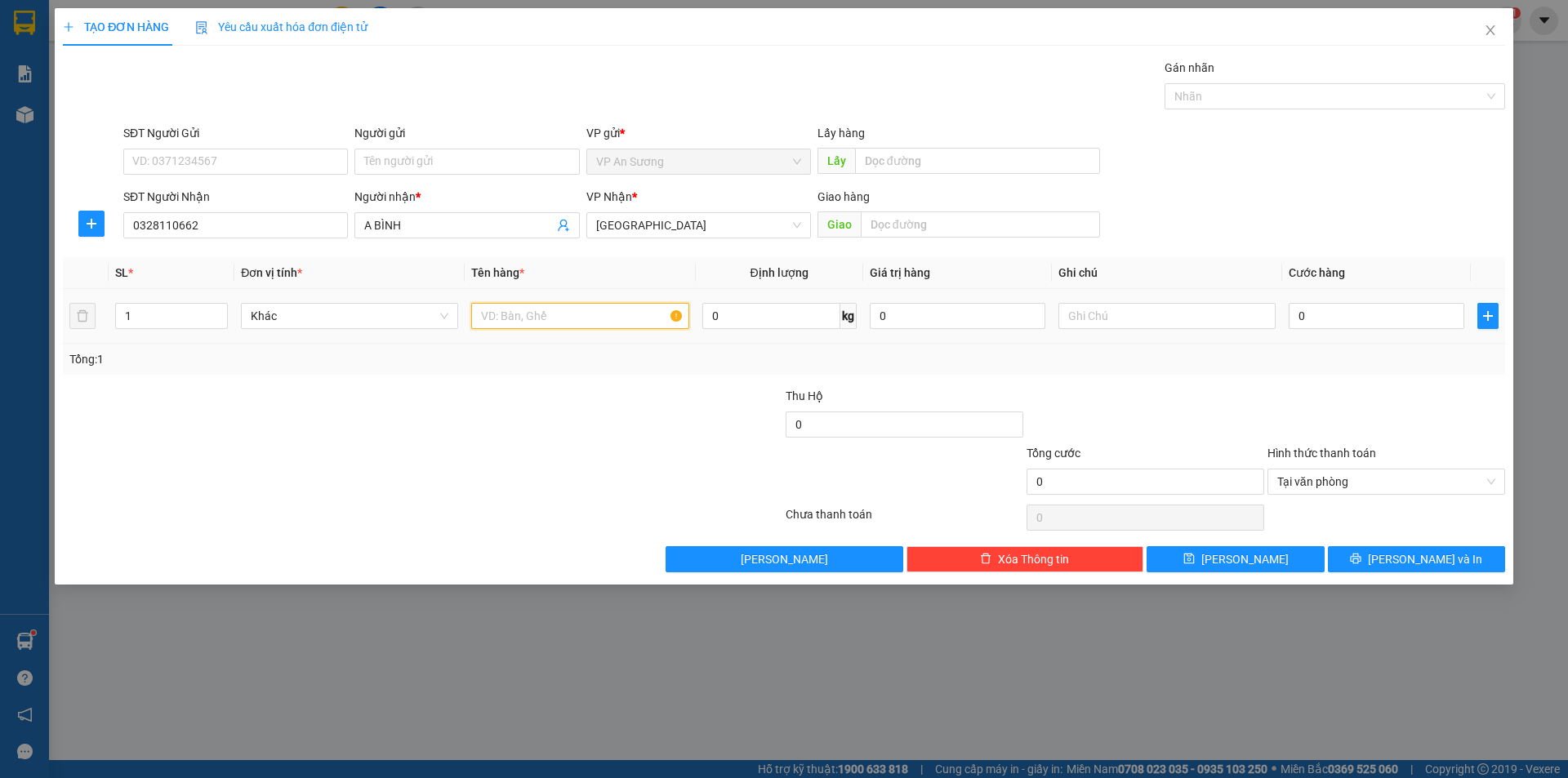
click at [599, 310] on input "text" at bounding box center [580, 316] width 217 height 26
type input "1 bao trắng nhỏ ( sắt )"
click at [1377, 307] on input "0" at bounding box center [1376, 316] width 175 height 26
type input "1"
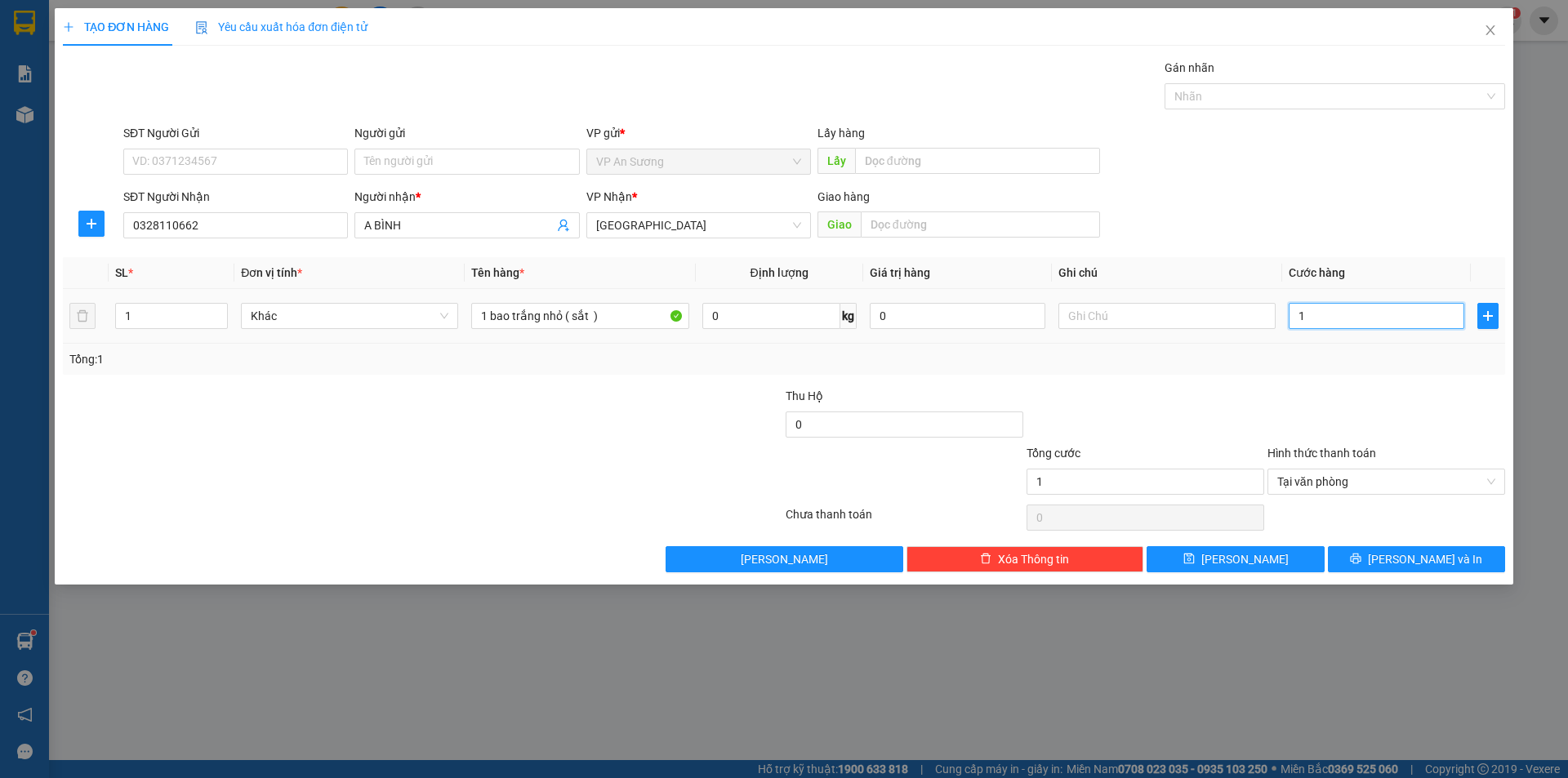
type input "12"
type input "120"
type input "120.000"
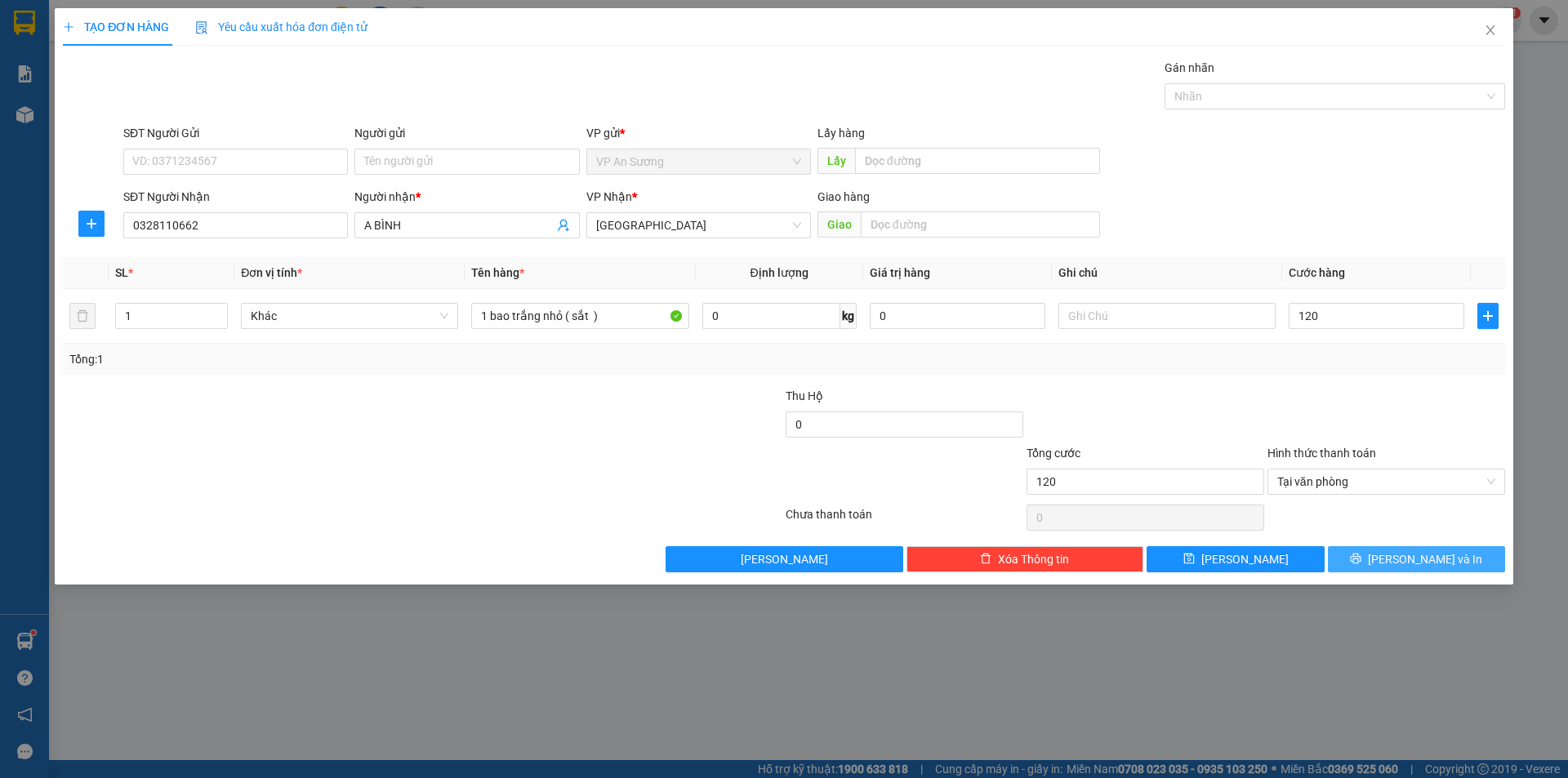
type input "120.000"
click at [1361, 565] on span "printer" at bounding box center [1355, 559] width 11 height 13
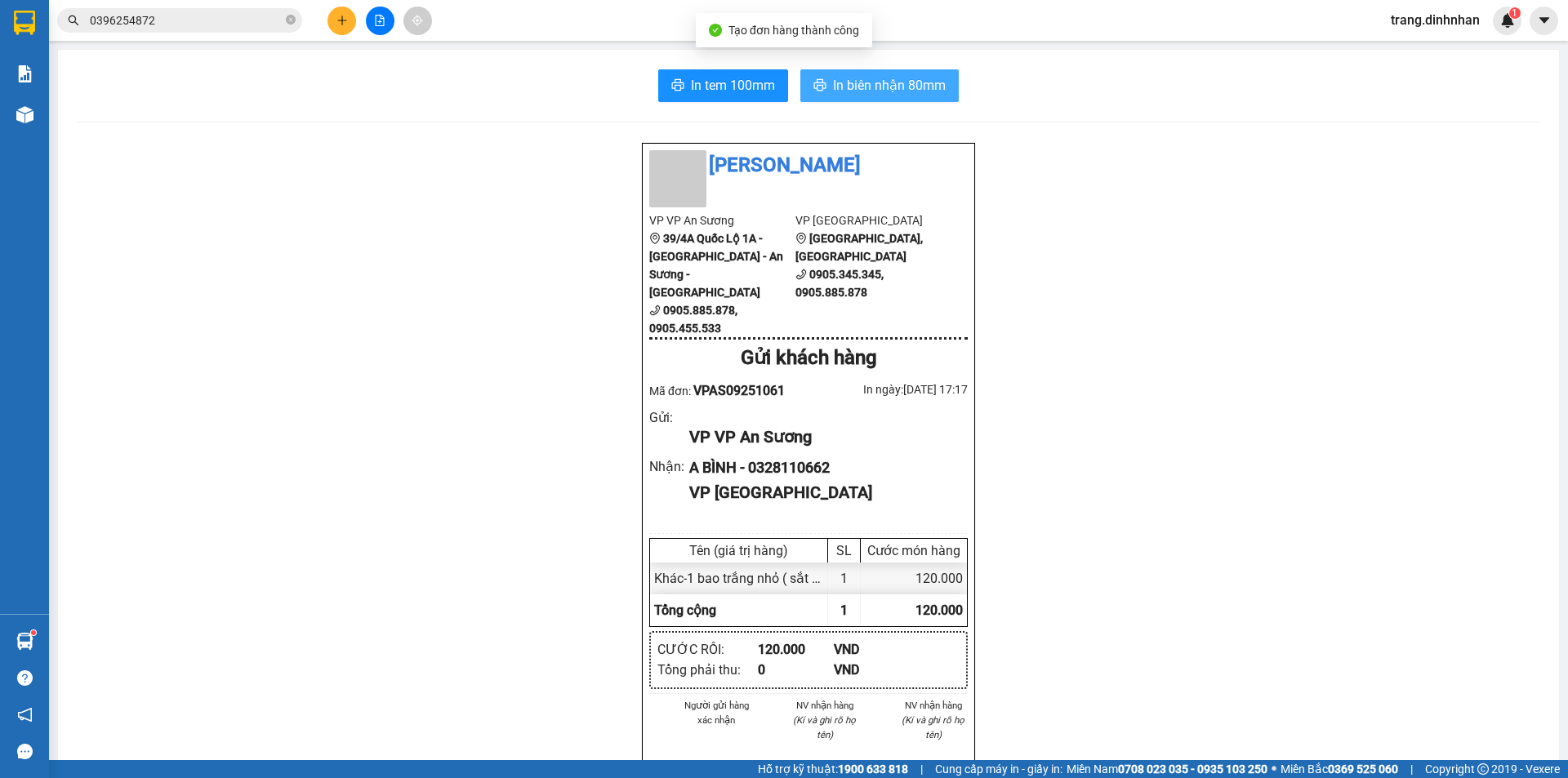
click at [912, 85] on span "In biên nhận 80mm" at bounding box center [889, 86] width 113 height 21
click at [351, 25] on button at bounding box center [341, 21] width 29 height 29
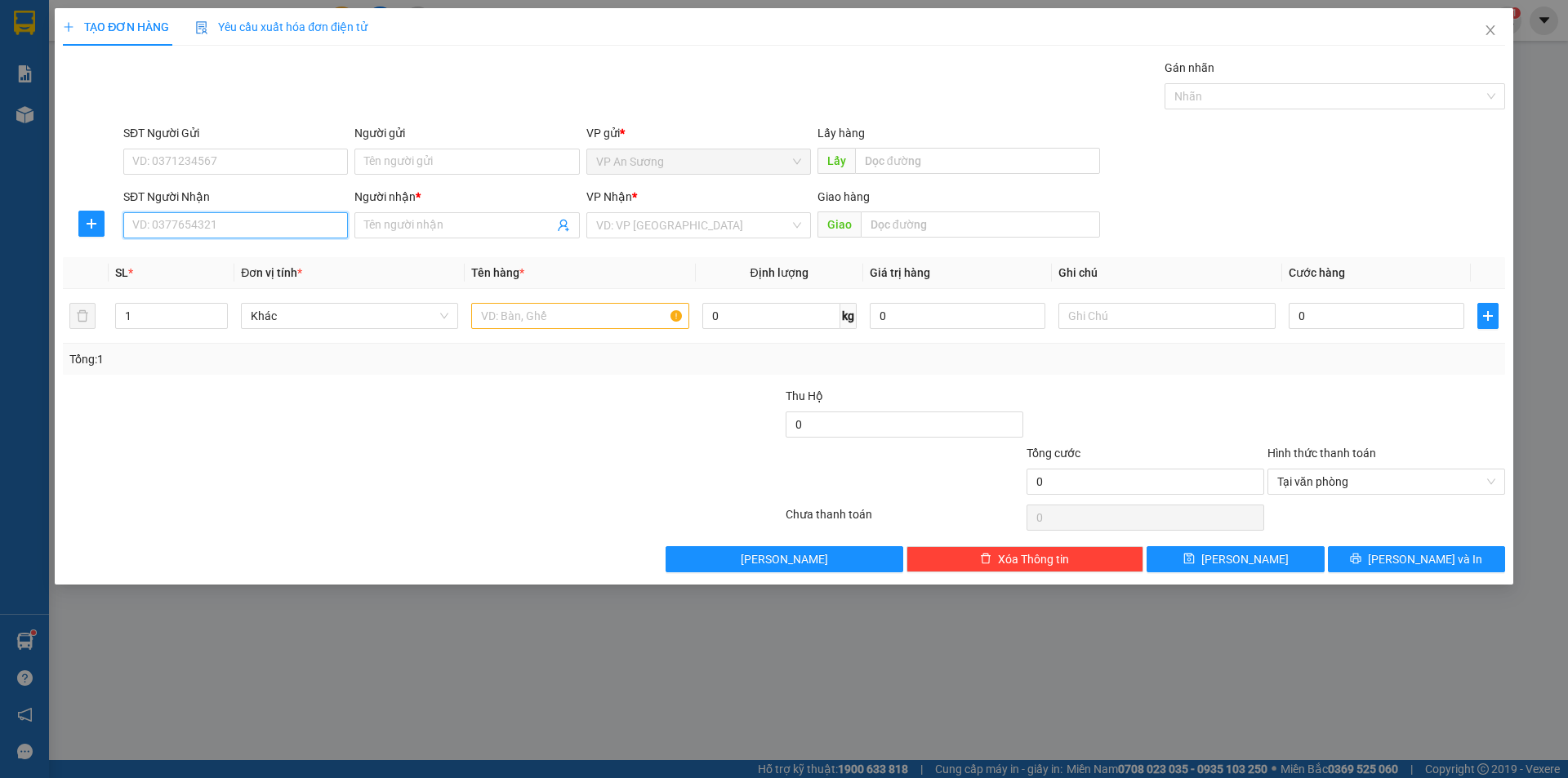
click at [285, 231] on input "SĐT Người Nhận" at bounding box center [235, 226] width 225 height 26
click at [304, 234] on input "SĐT Người Nhận" at bounding box center [235, 226] width 225 height 26
drag, startPoint x: 240, startPoint y: 254, endPoint x: 649, endPoint y: 328, distance: 415.6
click at [247, 254] on div "0905700292 - hùng," at bounding box center [235, 258] width 205 height 18
type input "0905700292"
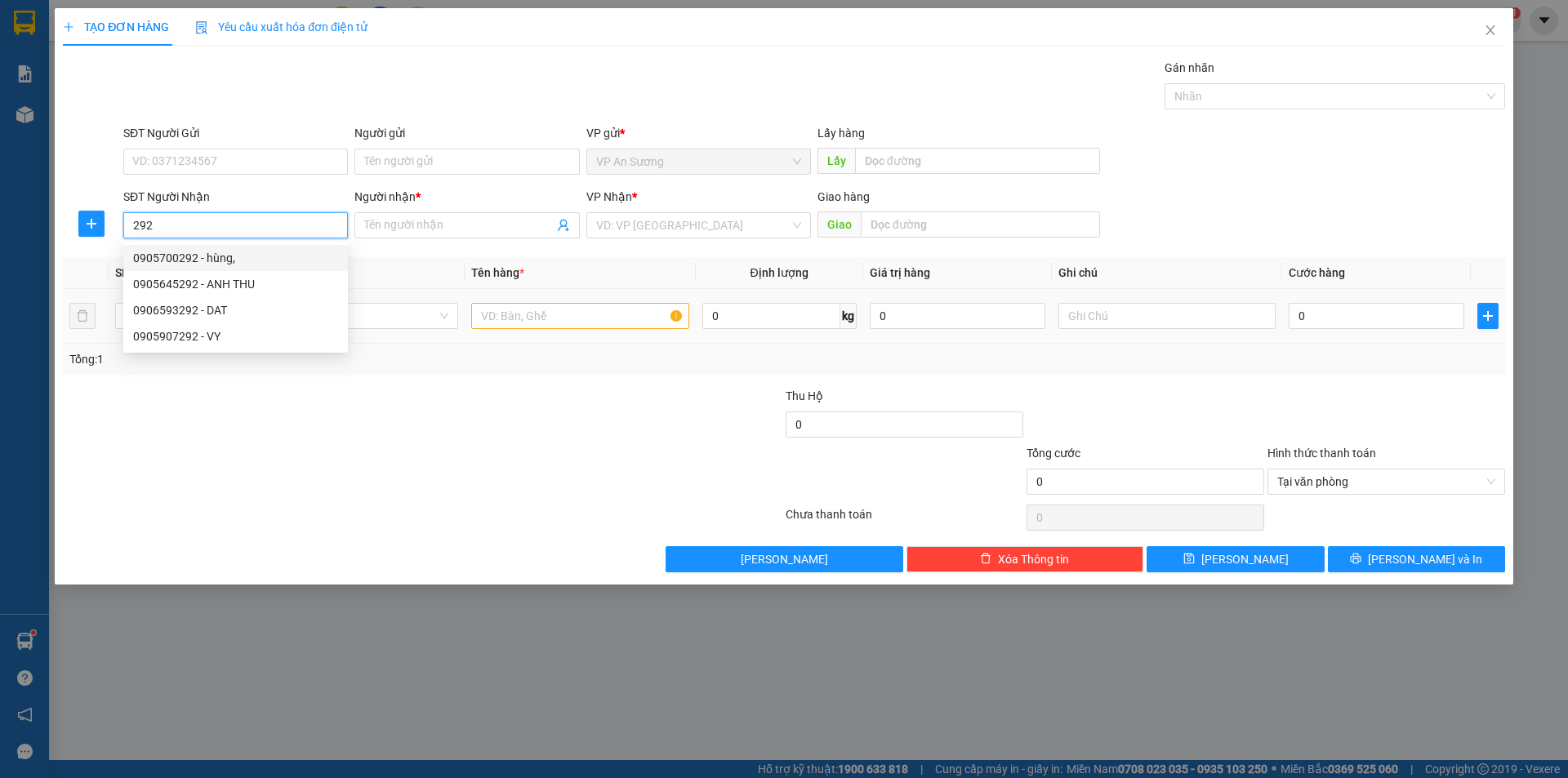
type input "hùng,"
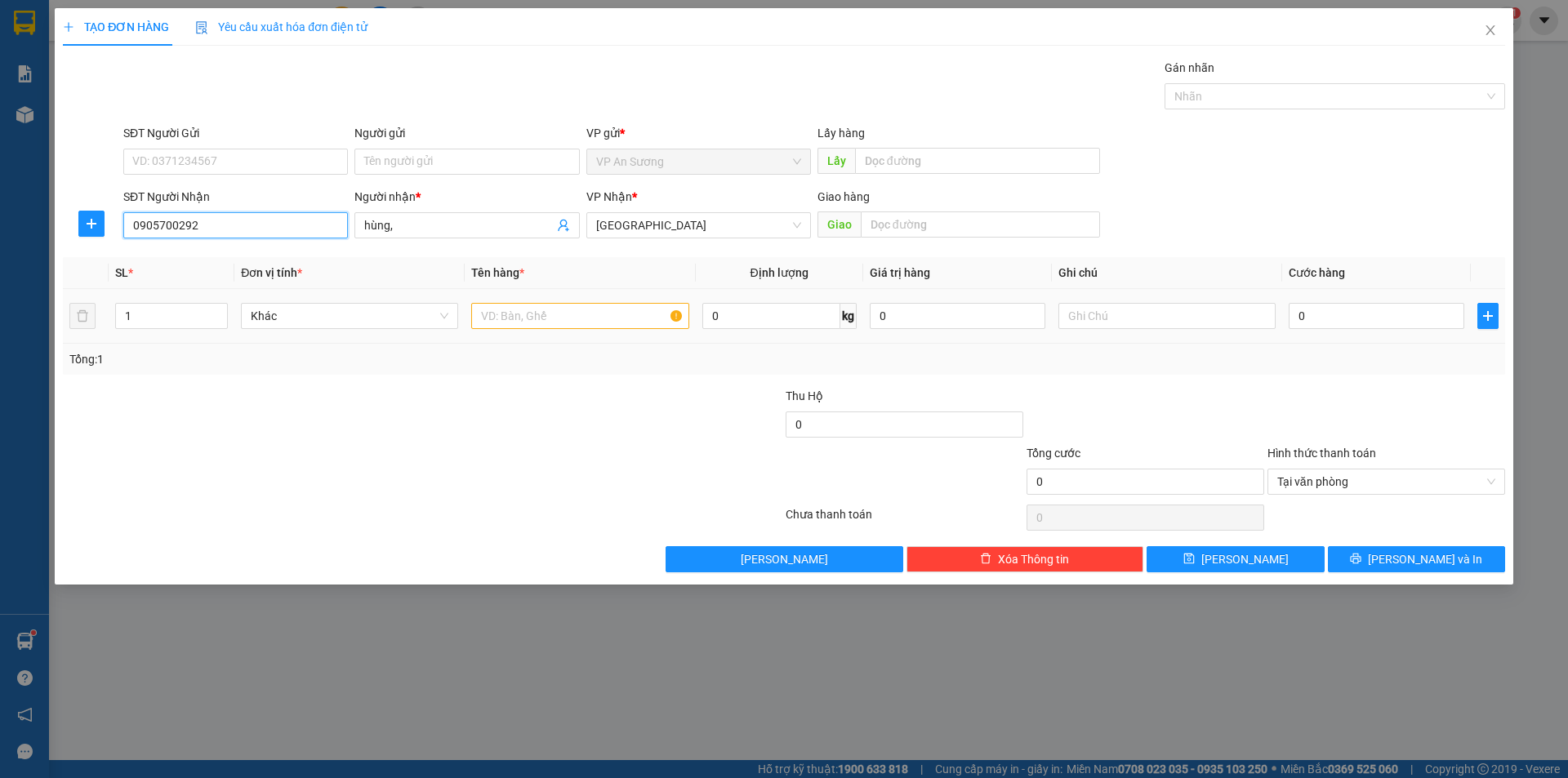
type input "0905700292"
click at [627, 322] on input "text" at bounding box center [580, 316] width 217 height 26
type input "1 thùng xốp"
click at [1364, 318] on input "0" at bounding box center [1376, 316] width 175 height 26
type input "1"
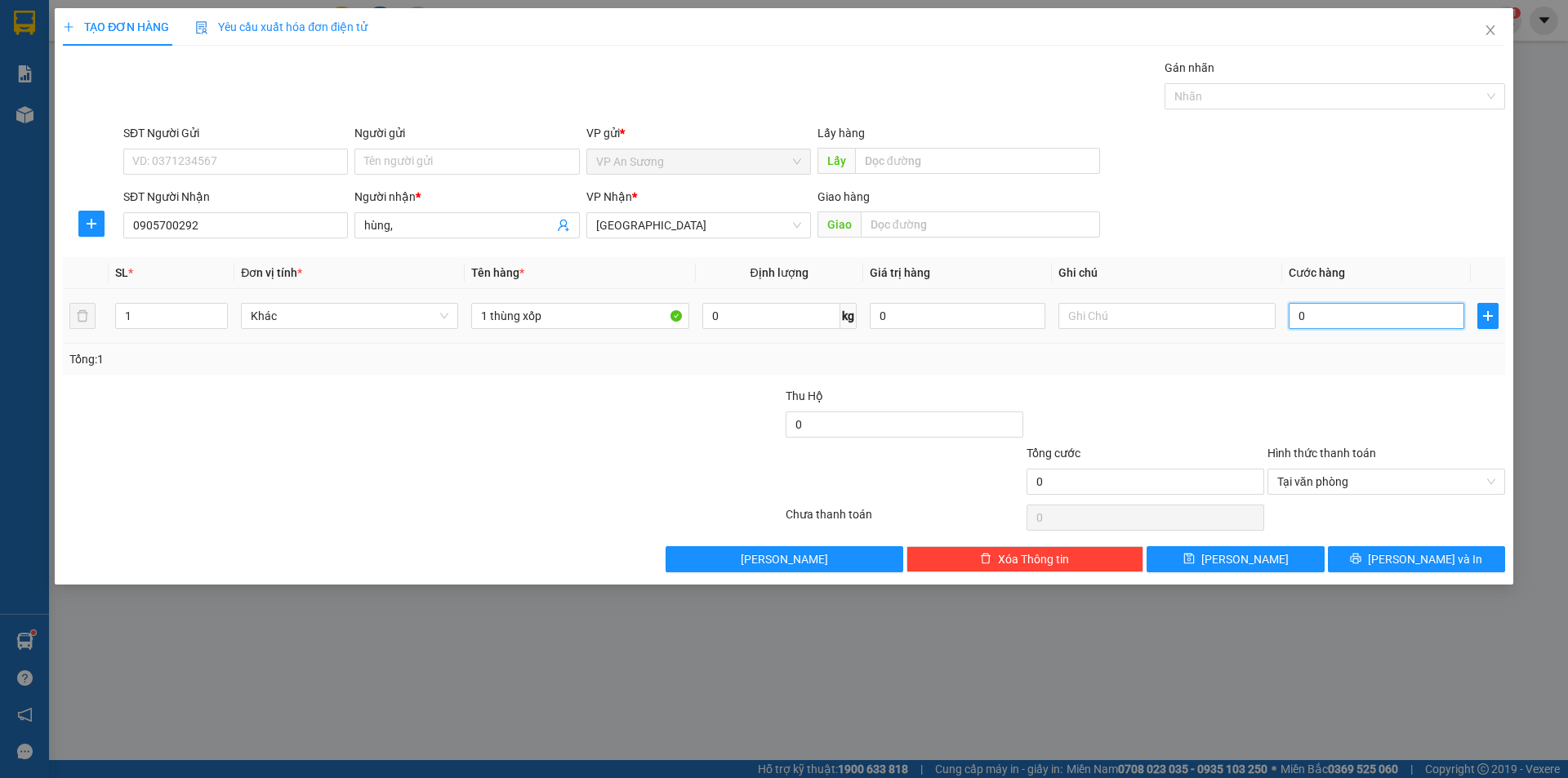
type input "1"
type input "10"
type input "100"
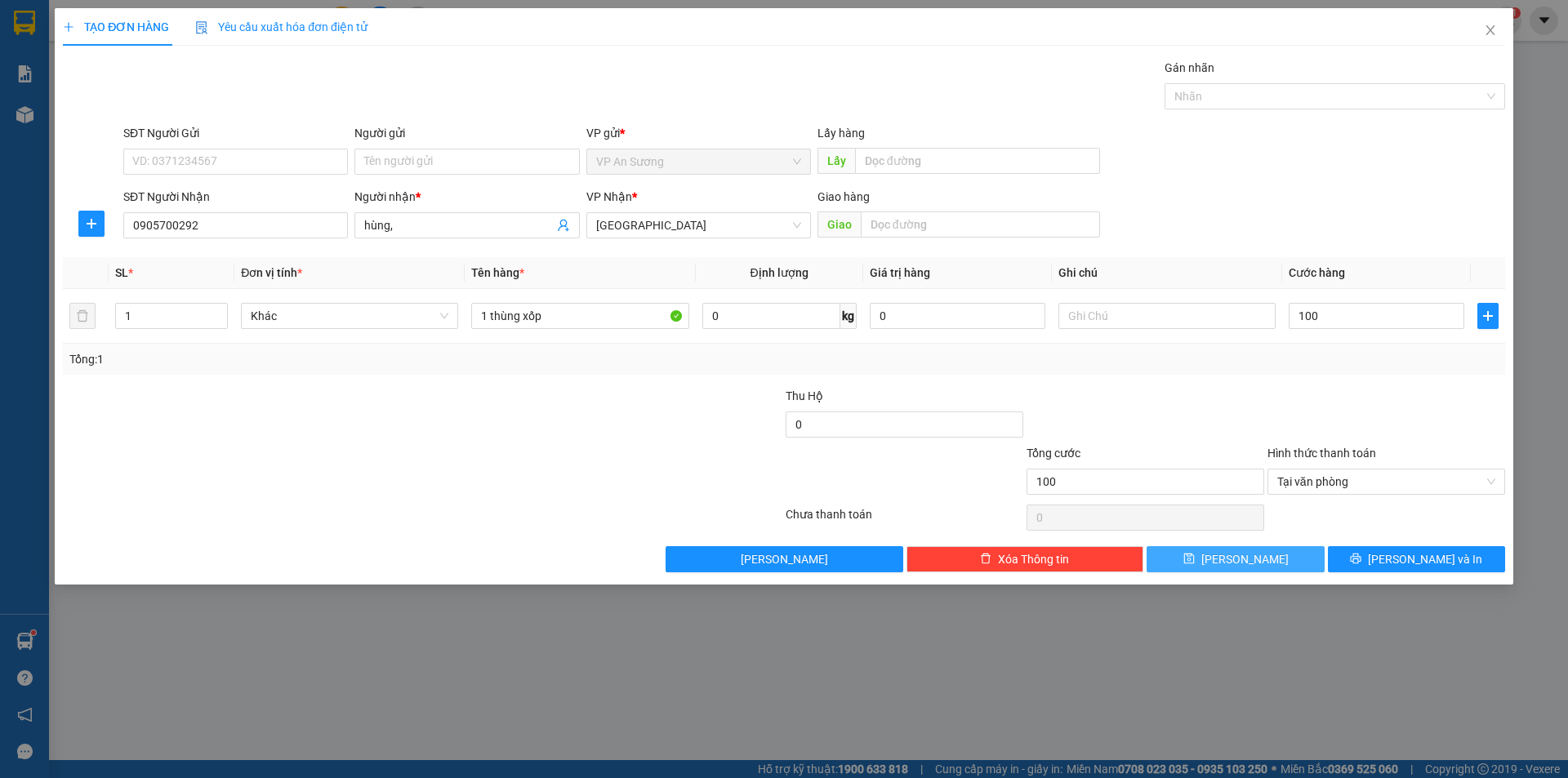
type input "100.000"
click at [1282, 568] on button "[PERSON_NAME]" at bounding box center [1235, 559] width 177 height 26
type input "0"
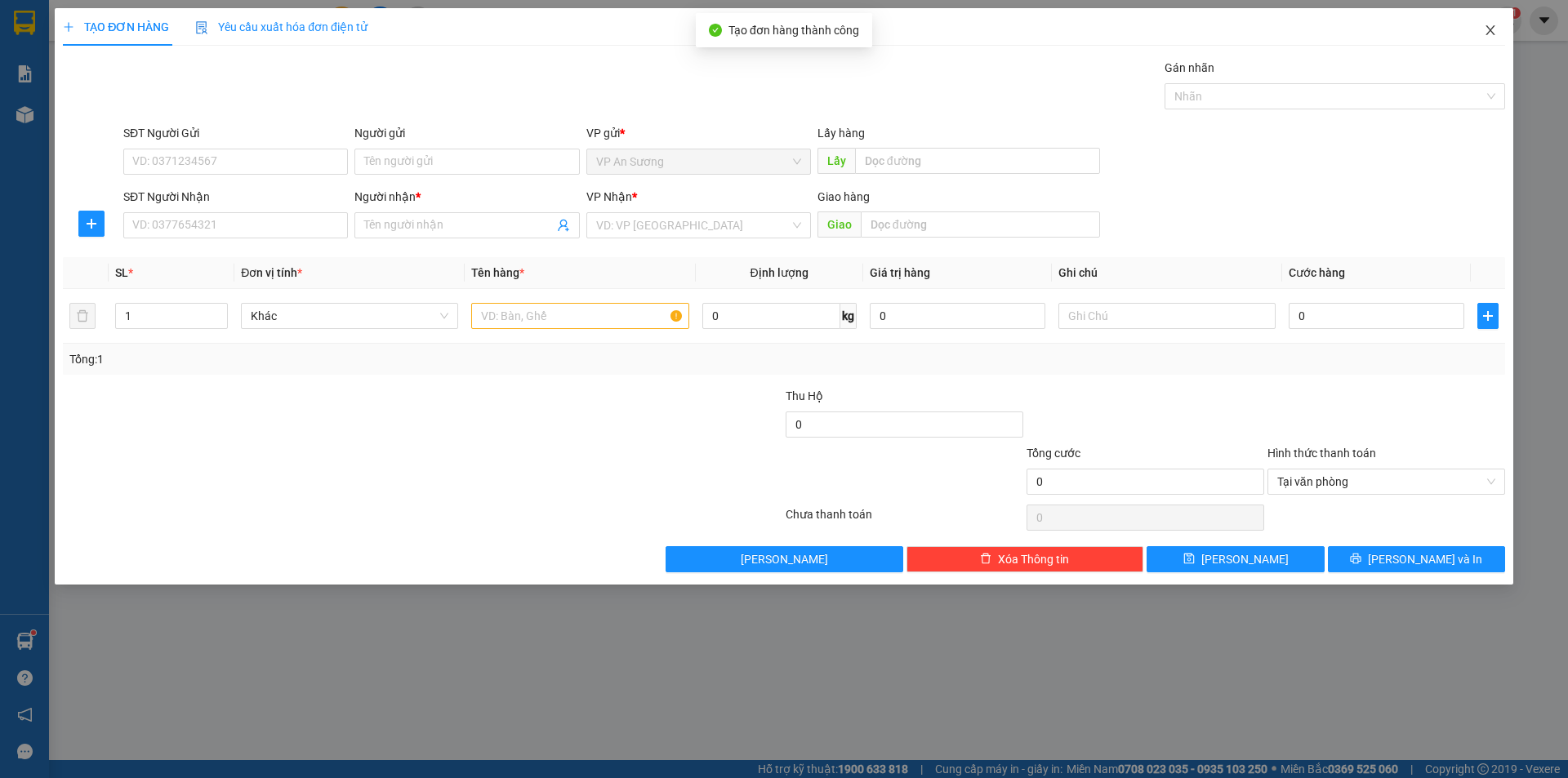
click at [1487, 29] on icon "close" at bounding box center [1490, 30] width 13 height 13
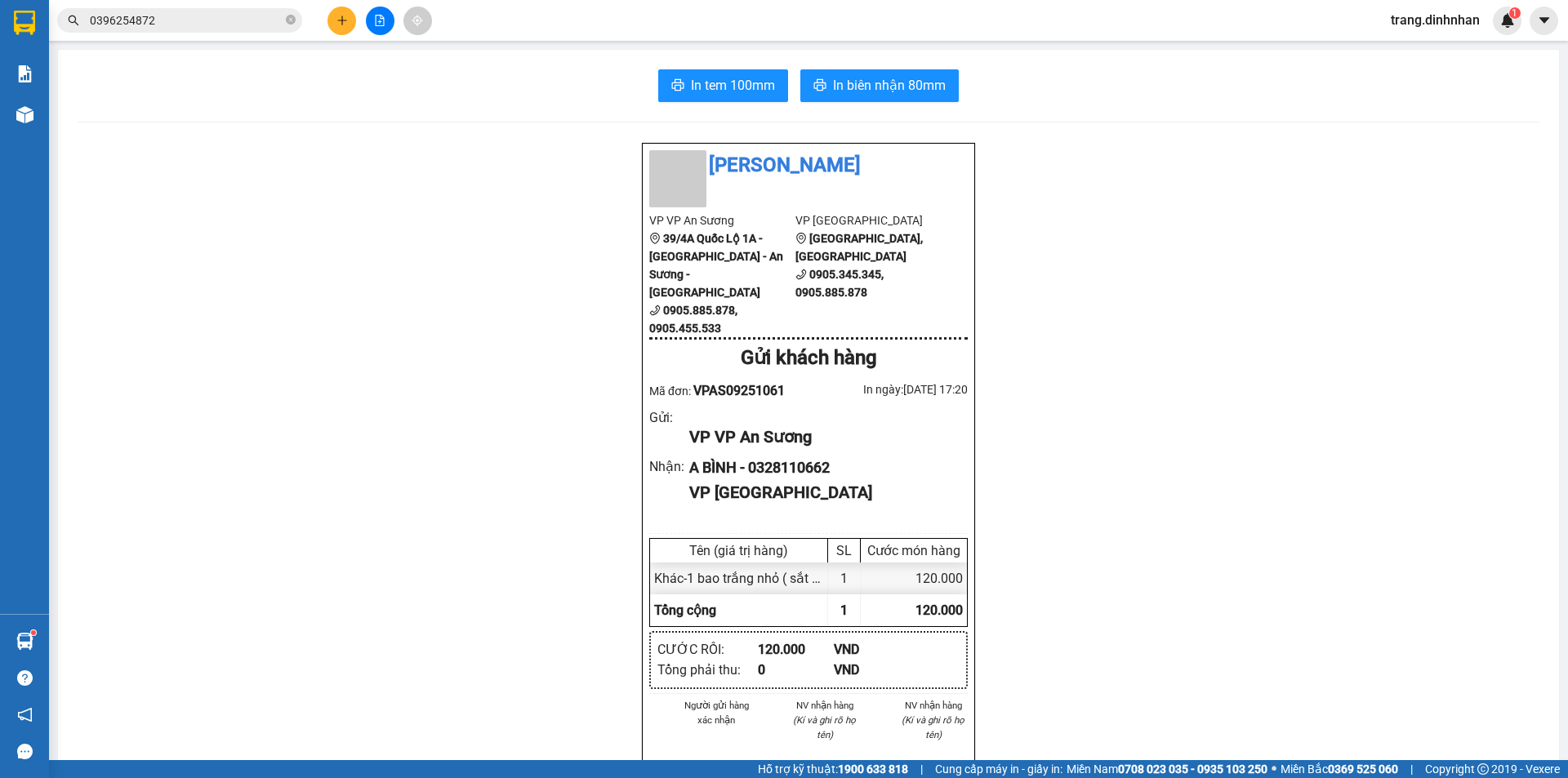
click at [230, 19] on input "0396254872" at bounding box center [186, 20] width 193 height 18
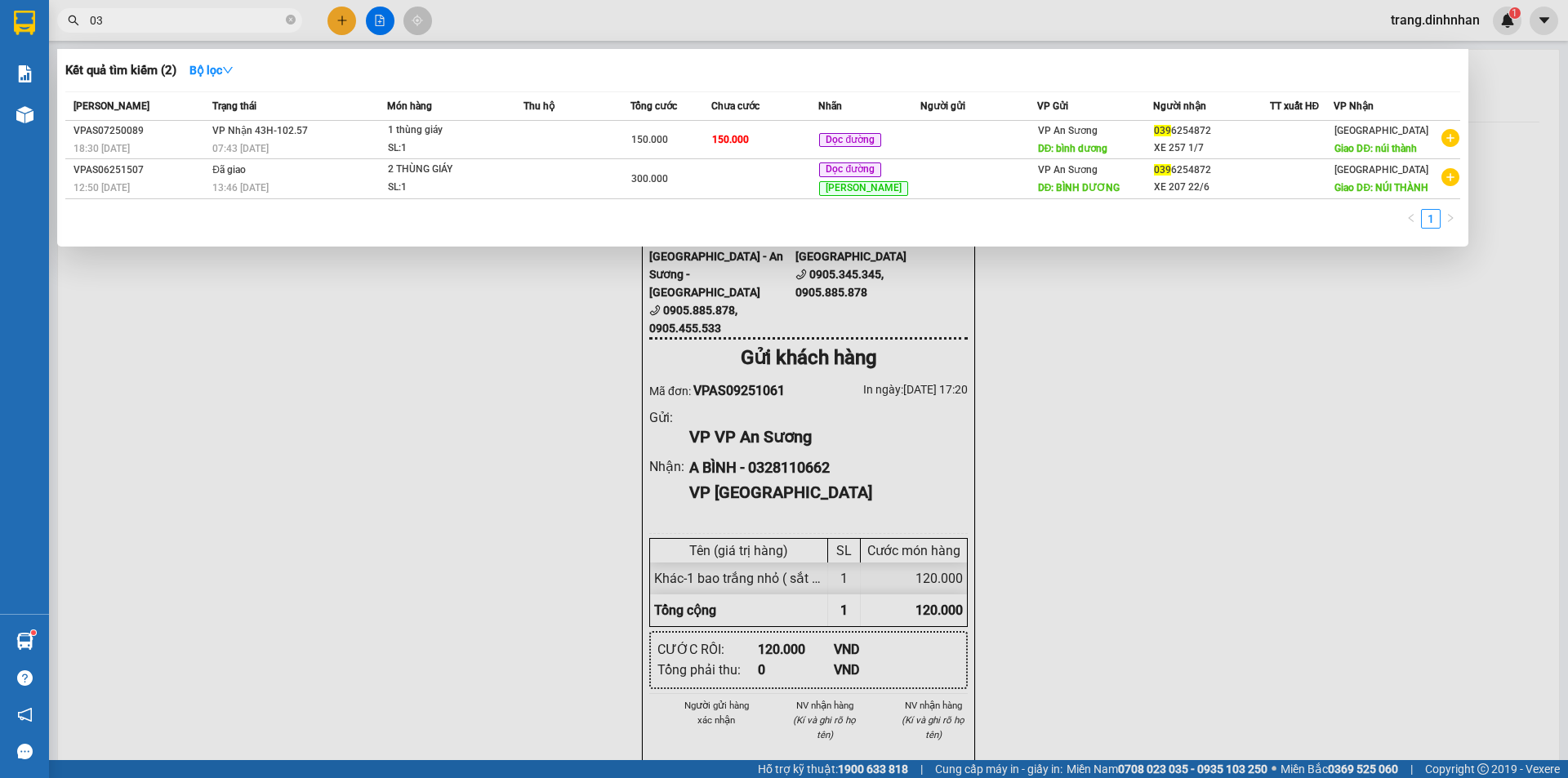
type input "0"
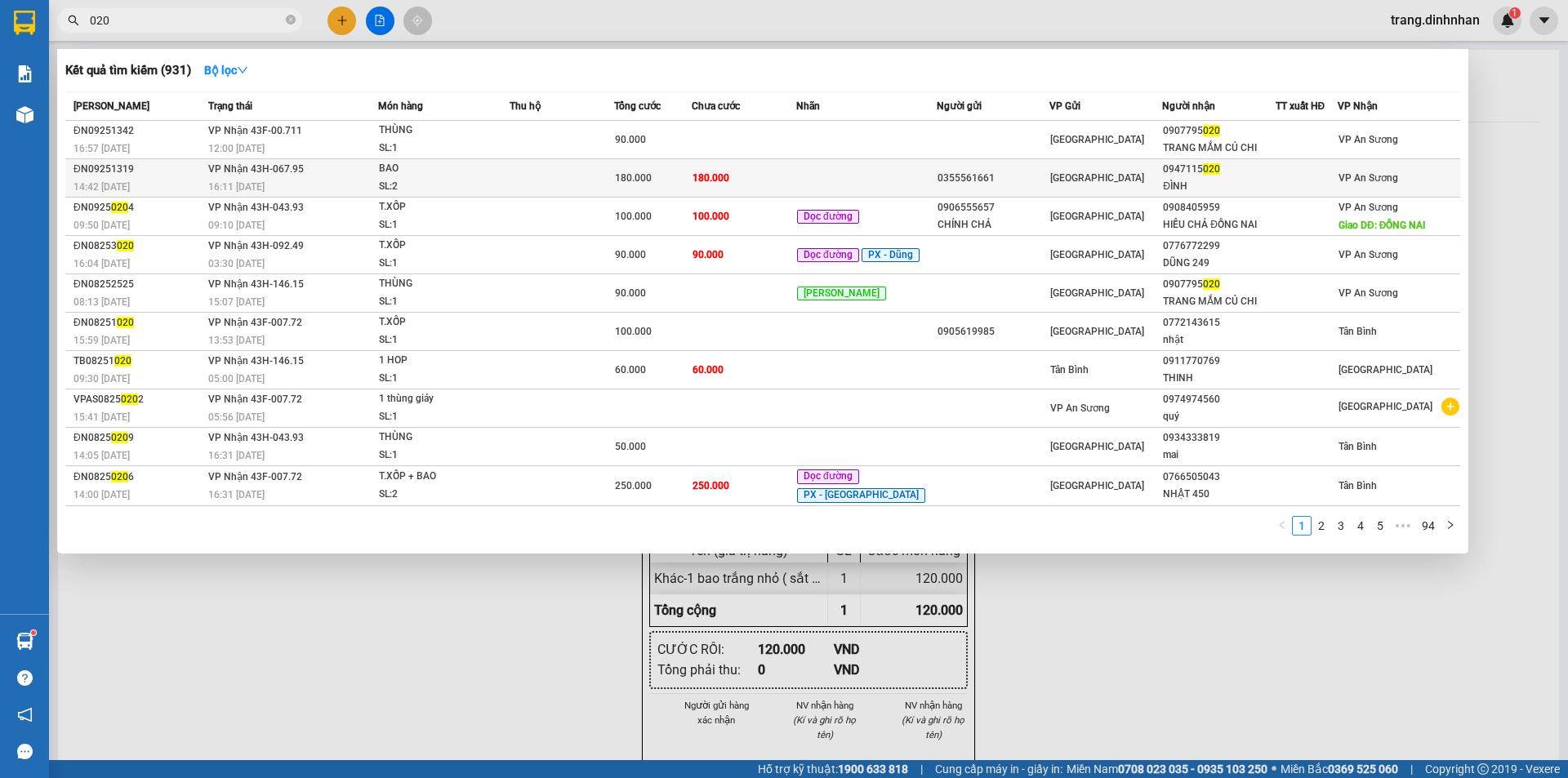
type input "020"
click at [609, 177] on td at bounding box center [562, 178] width 104 height 38
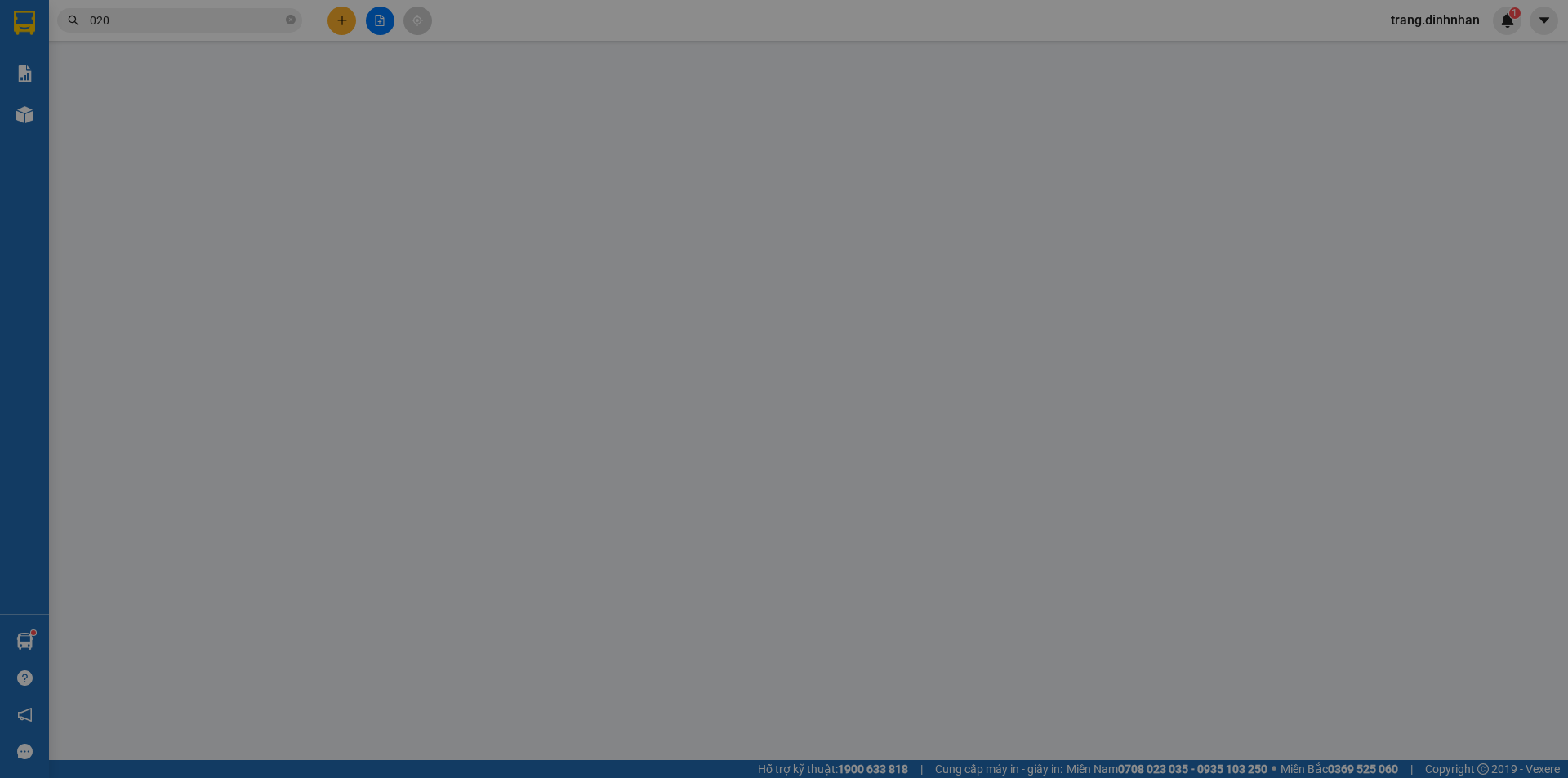
type input "0355561661"
type input "0947115020"
type input "ĐÌNH"
type input "180.000"
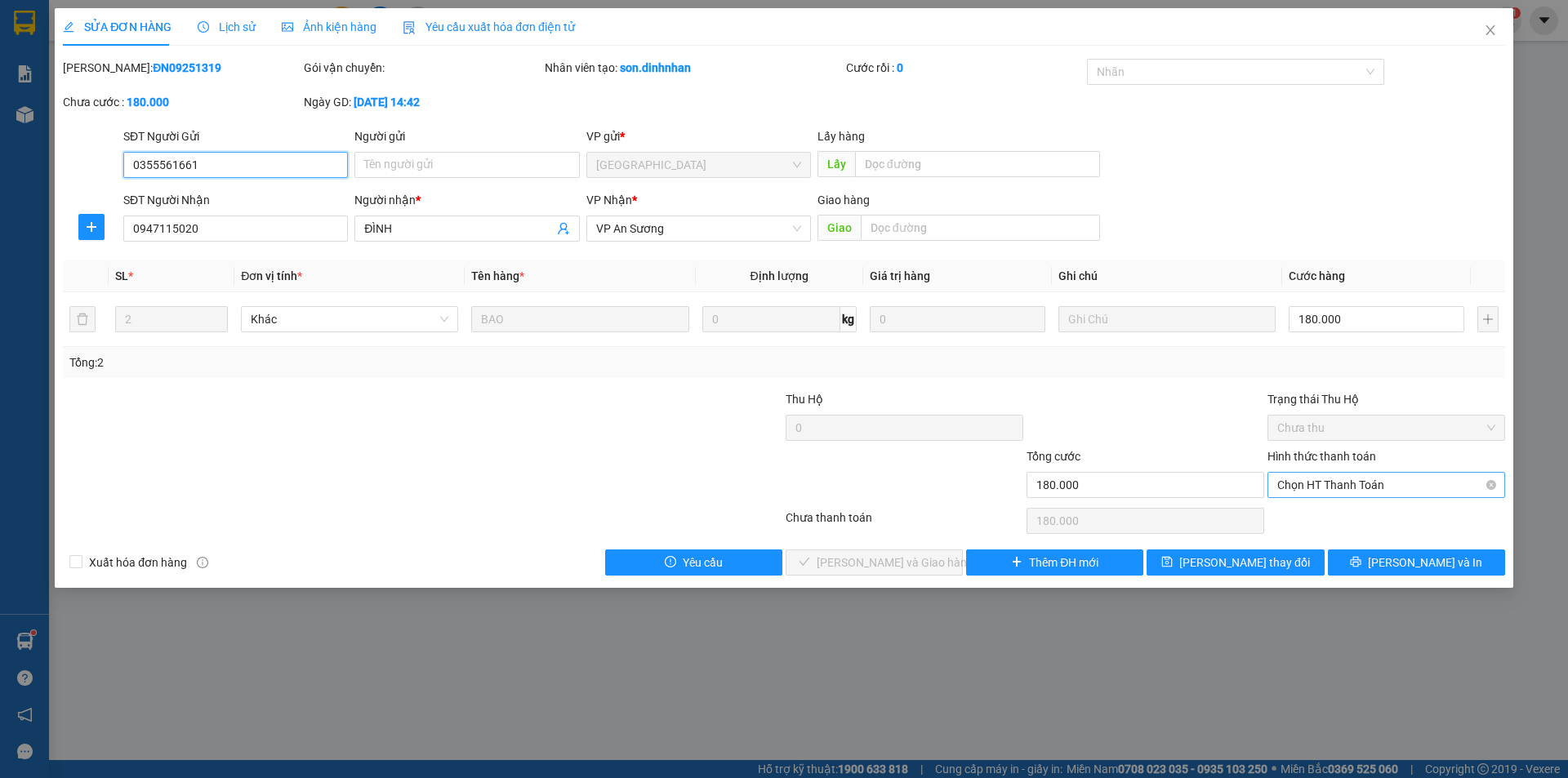
click at [1380, 488] on span "Chọn HT Thanh Toán" at bounding box center [1386, 485] width 218 height 24
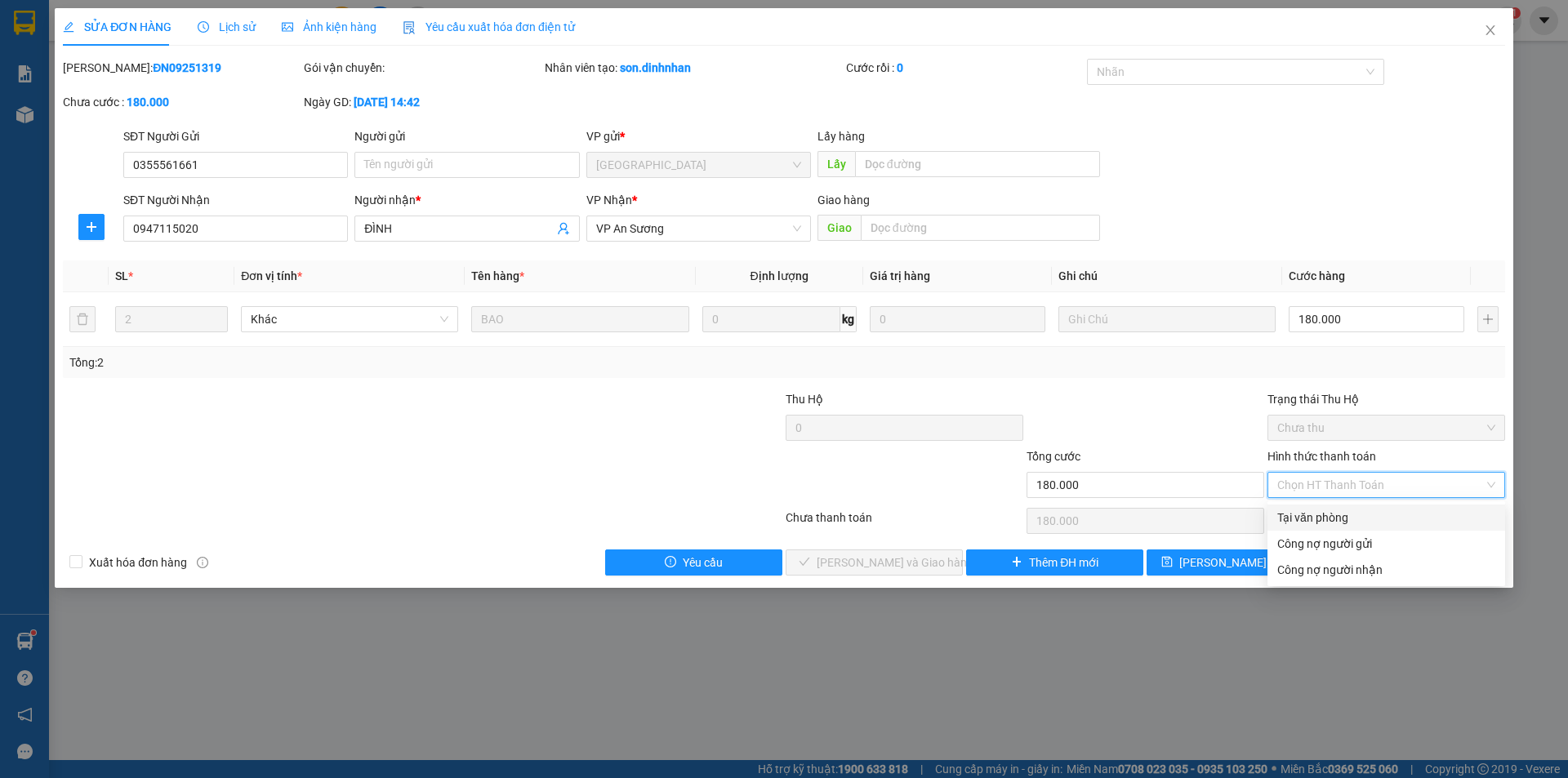
drag, startPoint x: 1338, startPoint y: 518, endPoint x: 1221, endPoint y: 531, distance: 117.7
click at [1334, 520] on div "Tại văn phòng" at bounding box center [1386, 518] width 218 height 18
type input "0"
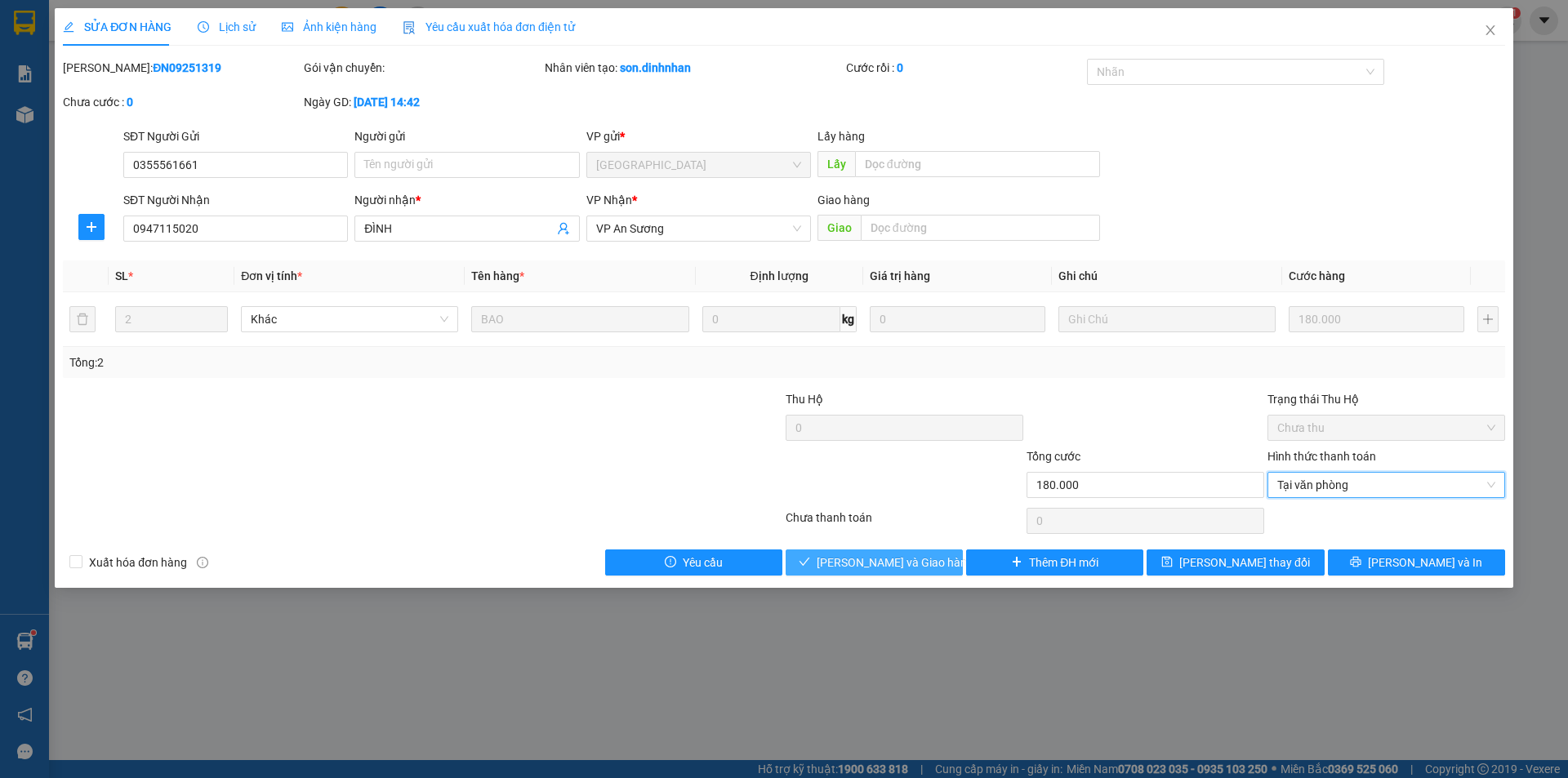
click at [872, 563] on span "Lưu và Giao hàng" at bounding box center [894, 563] width 157 height 18
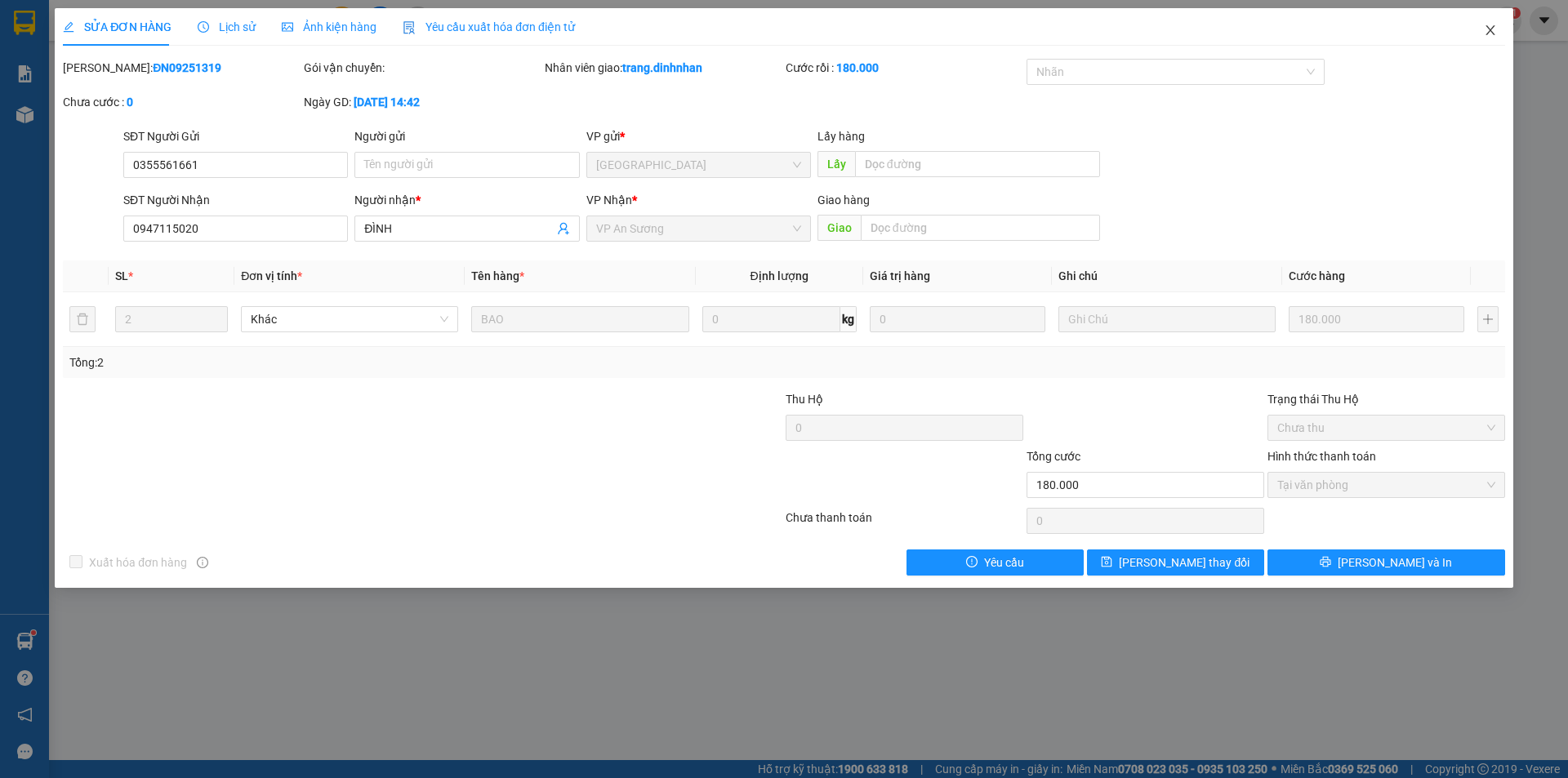
click at [1491, 31] on icon "close" at bounding box center [1490, 30] width 13 height 13
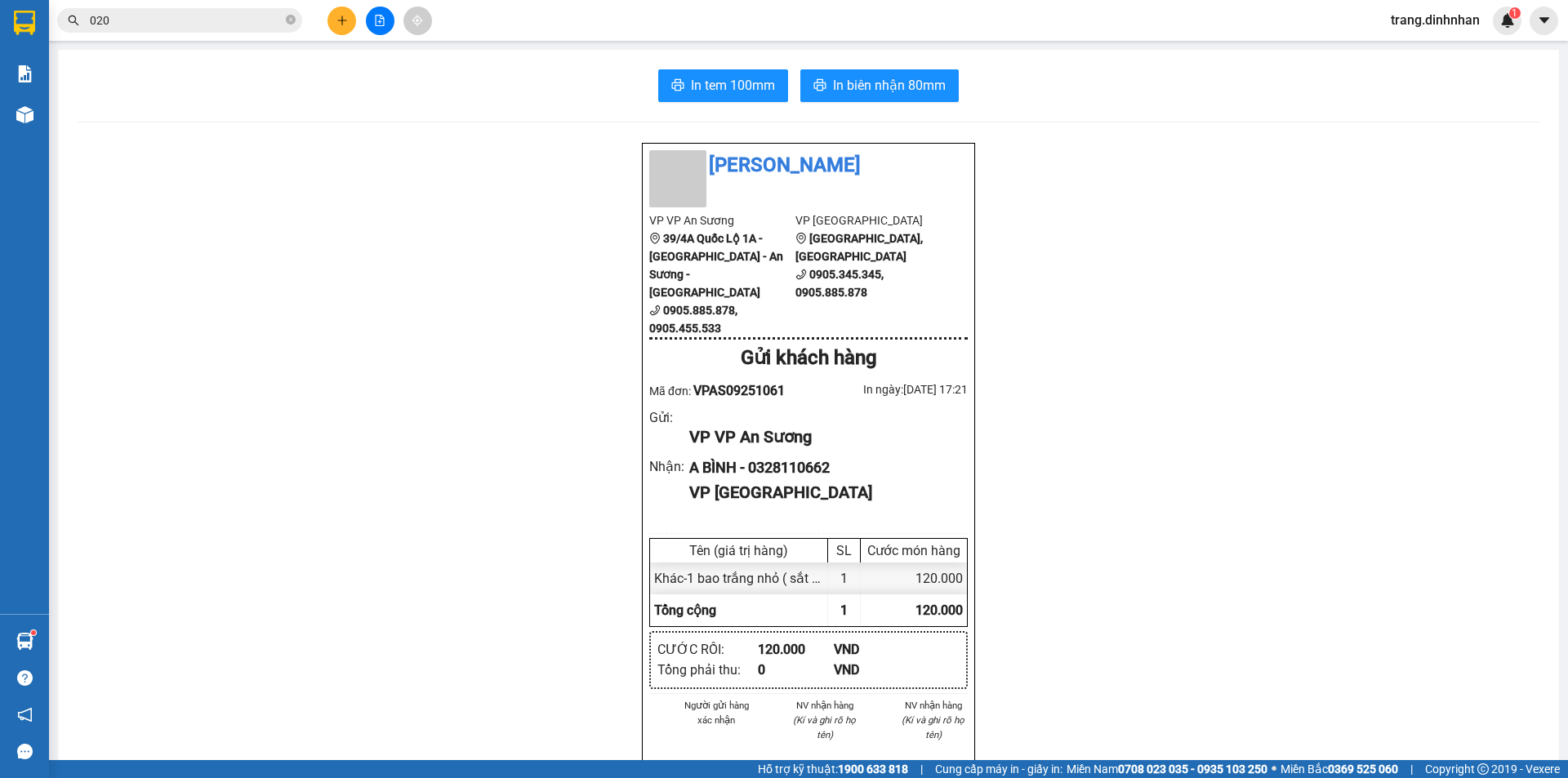
click at [1122, 161] on div "Đình Nhân VP VP An Sương 39/4A Quốc Lộ 1A - Tân Hưng Thuận - An Sương - Quận 12…" at bounding box center [807, 682] width 1461 height 1080
click at [1437, 30] on span "trang.dinhnhan" at bounding box center [1435, 20] width 115 height 21
click at [1445, 49] on span "Đăng xuất" at bounding box center [1442, 50] width 82 height 18
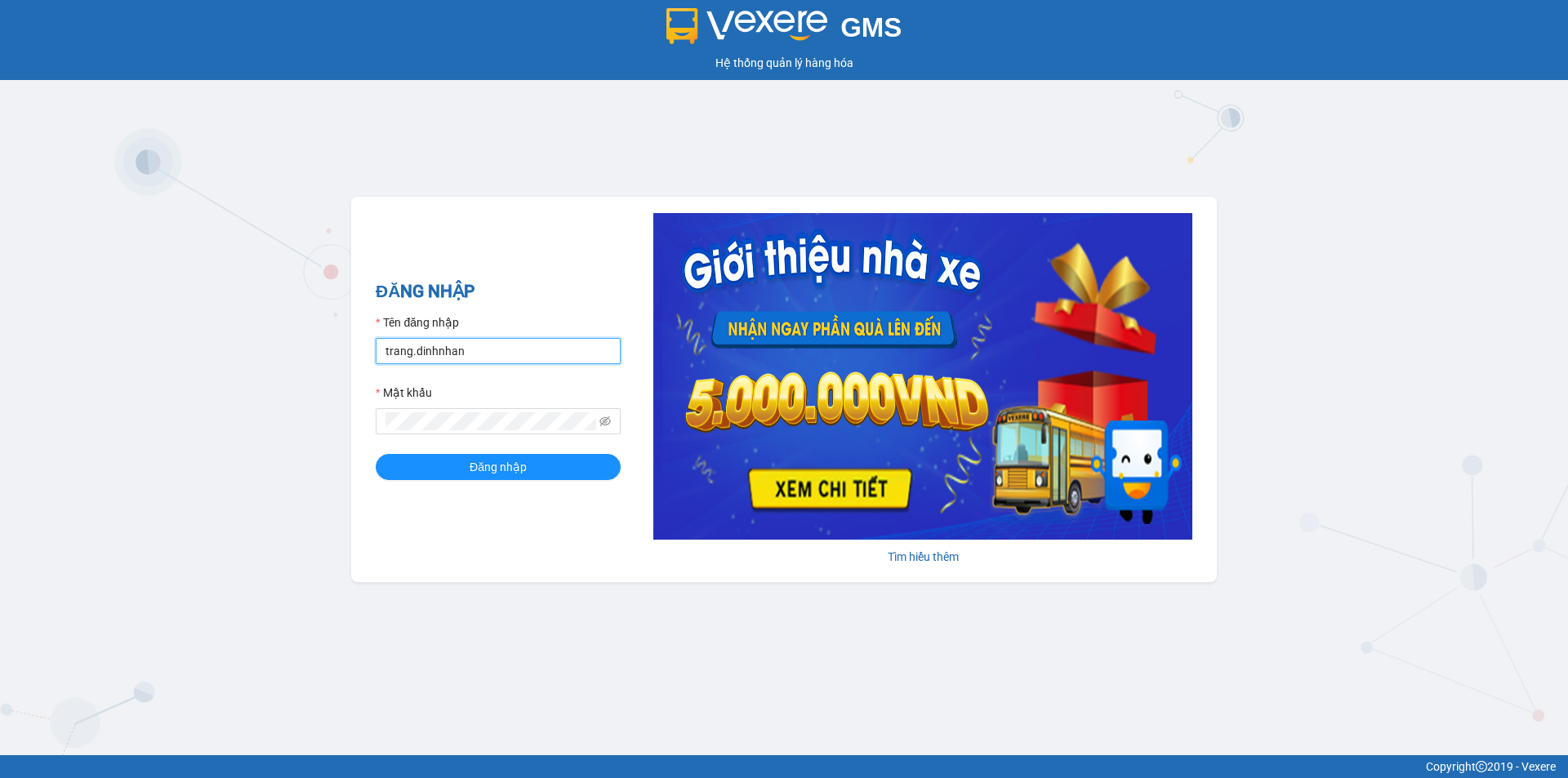
drag, startPoint x: 525, startPoint y: 344, endPoint x: 519, endPoint y: 364, distance: 20.9
click at [525, 345] on input "trang.dinhnhan" at bounding box center [498, 351] width 245 height 26
type input "ken.dinhnhan"
click at [468, 473] on button "Đăng nhập" at bounding box center [498, 467] width 245 height 26
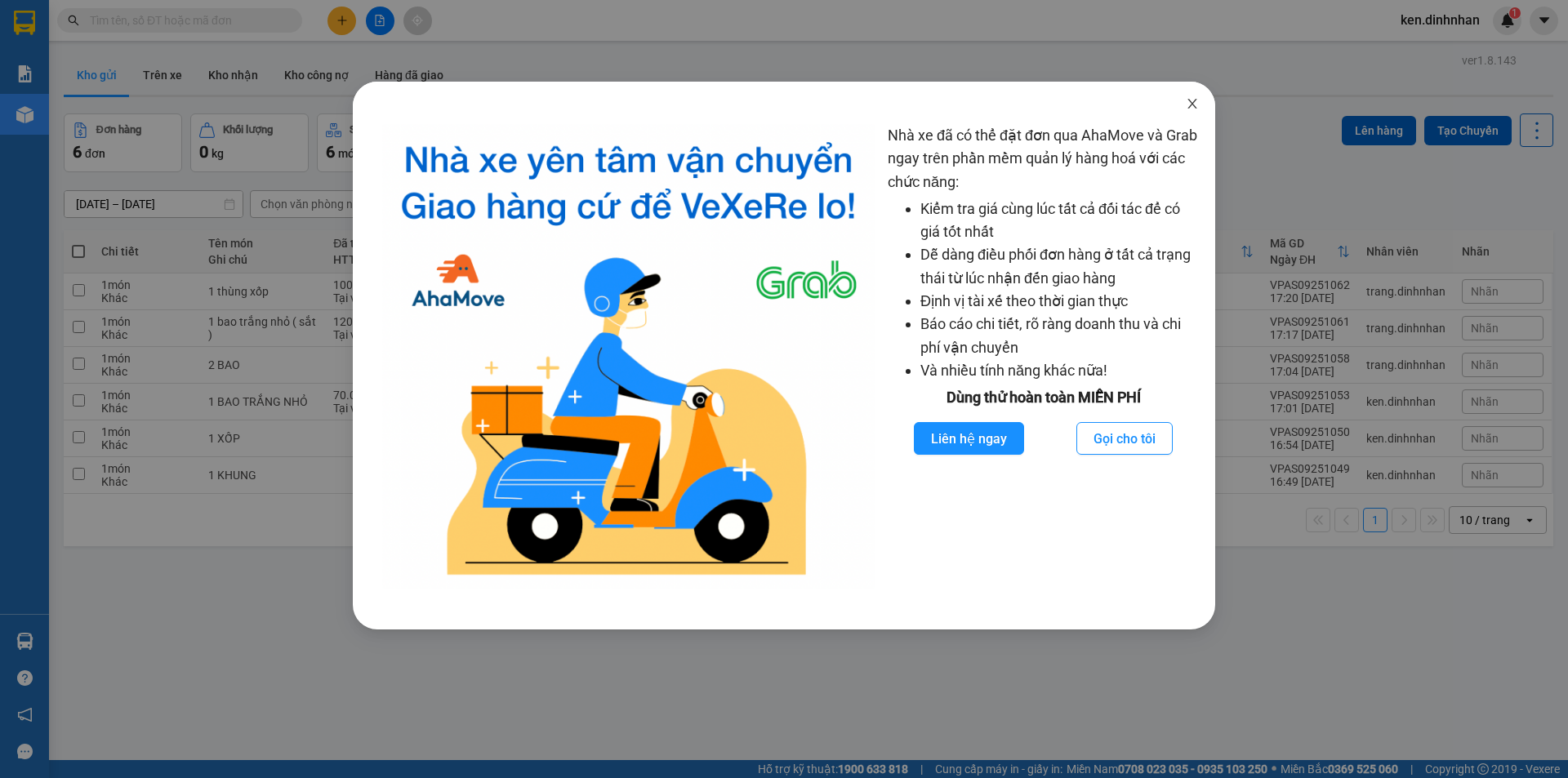
click at [1188, 100] on icon "close" at bounding box center [1192, 103] width 13 height 13
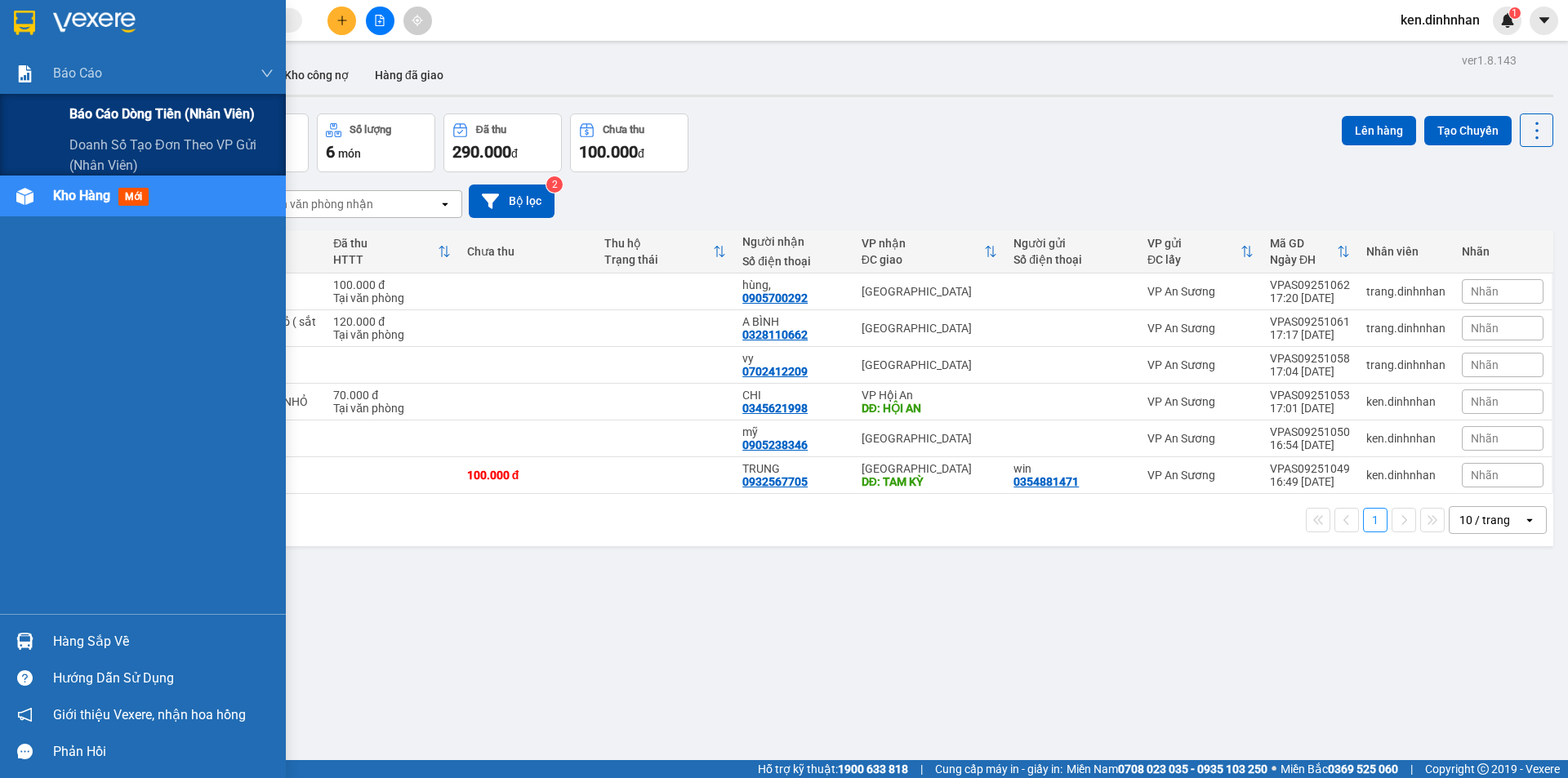
click at [129, 116] on span "Báo cáo dòng tiền (nhân viên)" at bounding box center [161, 114] width 185 height 21
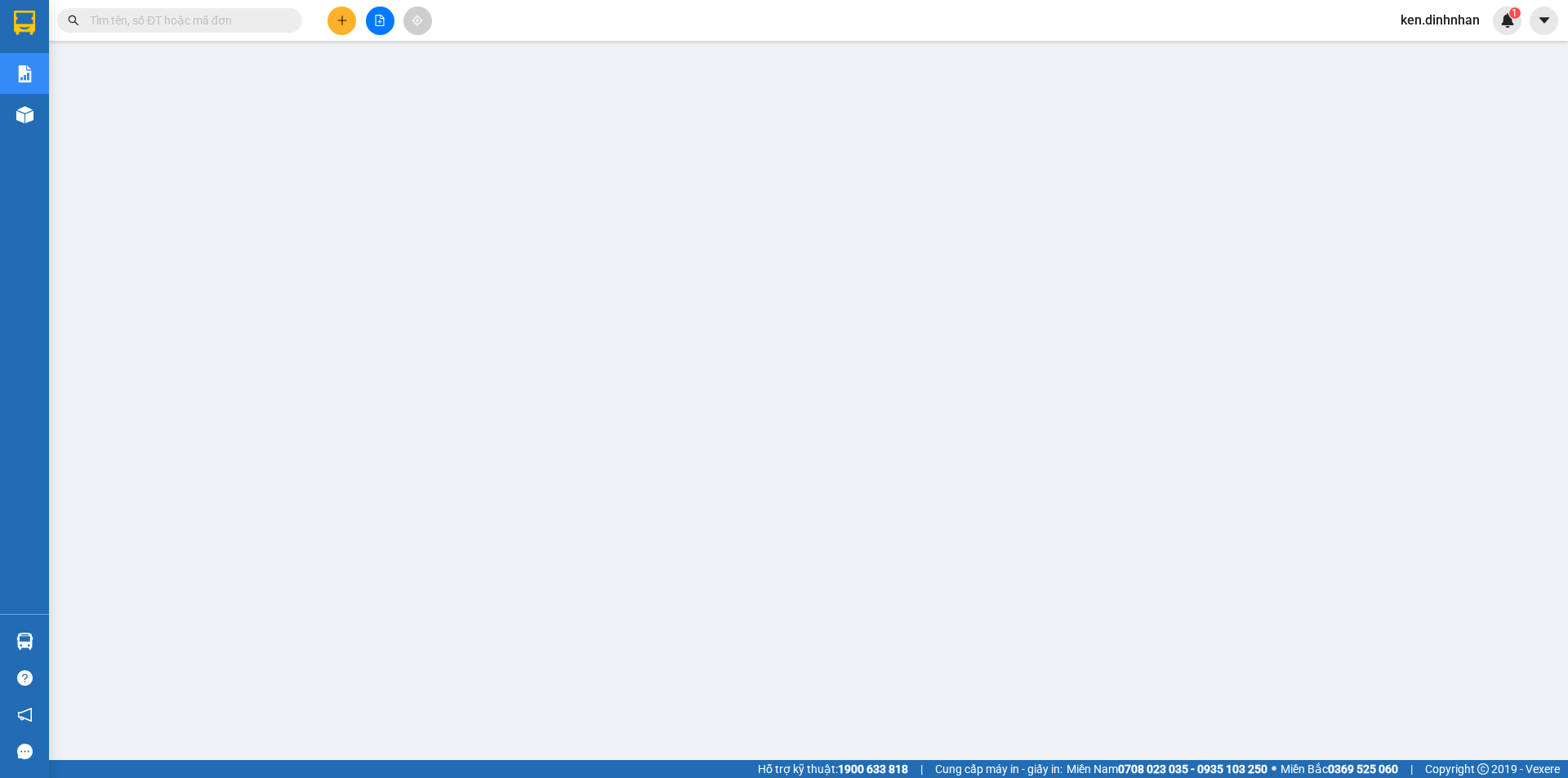
click at [135, 23] on input "text" at bounding box center [186, 20] width 193 height 18
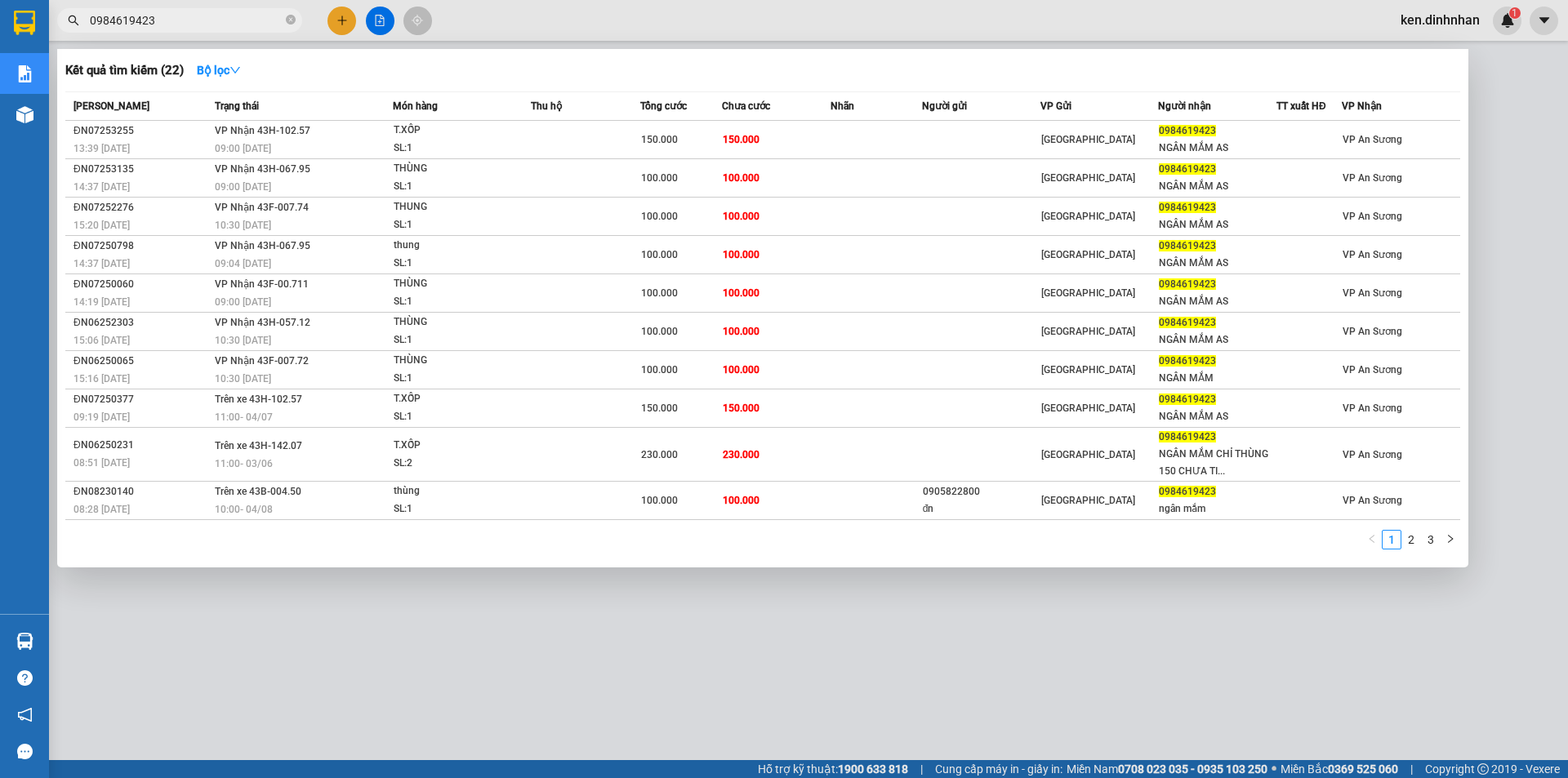
type input "0984619423"
drag, startPoint x: 1475, startPoint y: 106, endPoint x: 1489, endPoint y: 97, distance: 16.6
click at [1489, 97] on div at bounding box center [784, 389] width 1568 height 778
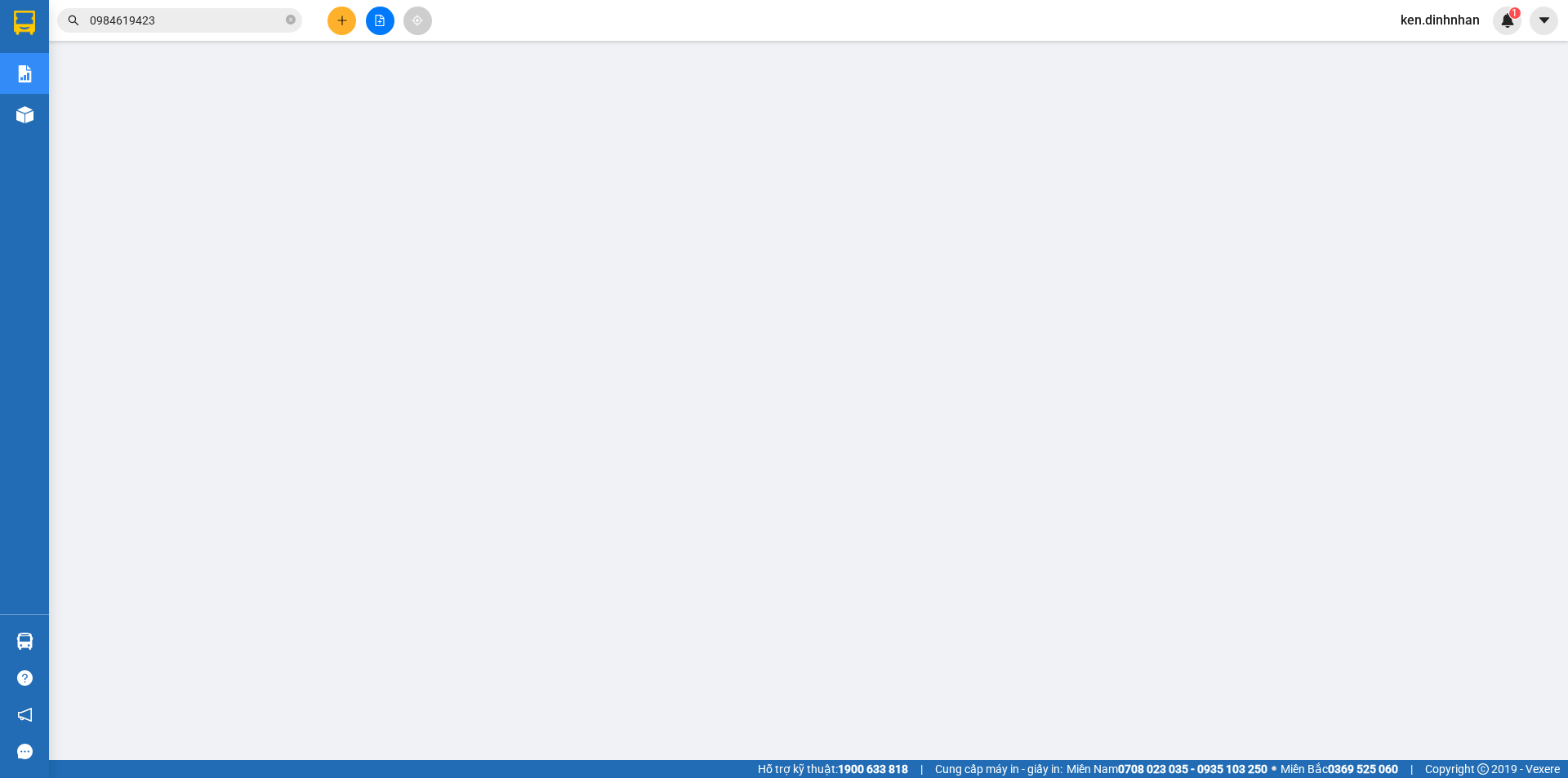
click at [1417, 16] on span "ken.dinhnhan" at bounding box center [1440, 20] width 105 height 21
click at [1424, 53] on span "Đăng xuất" at bounding box center [1447, 50] width 71 height 18
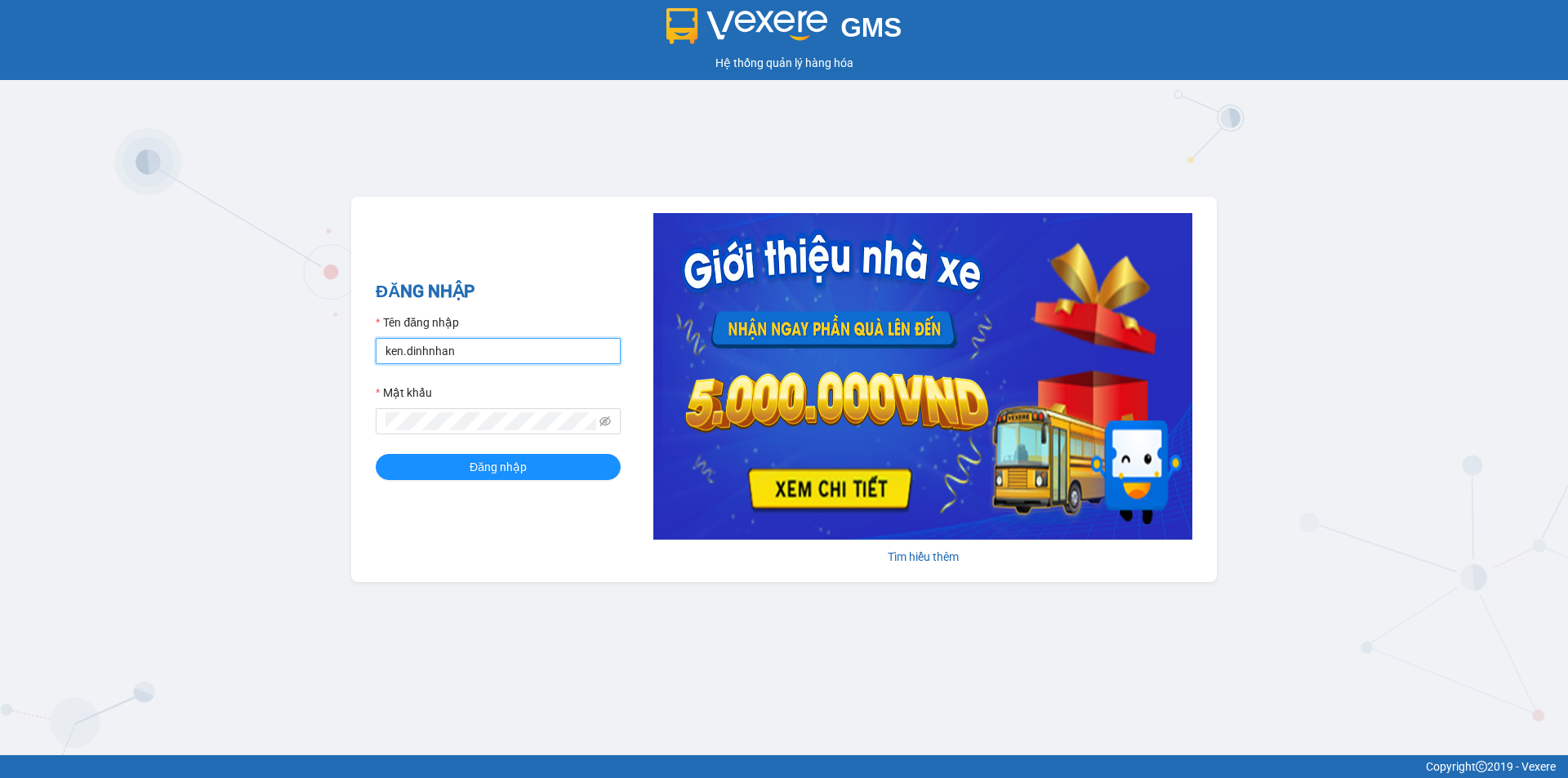
click at [512, 352] on input "ken.dinhnhan" at bounding box center [498, 351] width 245 height 26
type input "trang.dinhnhan"
click at [497, 464] on span "Đăng nhập" at bounding box center [498, 467] width 57 height 18
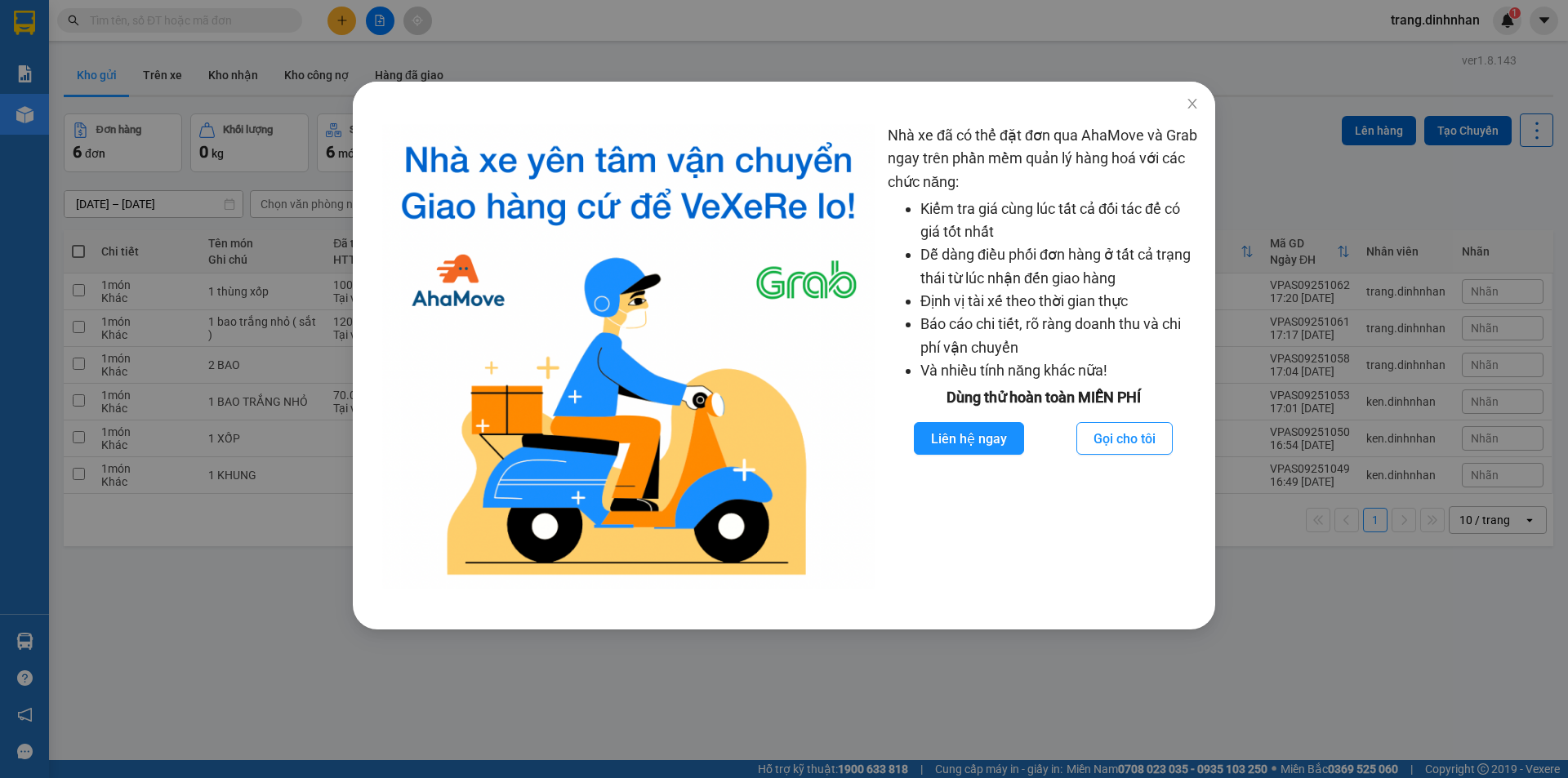
click at [176, 412] on div "Nhà xe đã có thể đặt đơn qua AhaMove và Grab ngay trên phần mềm quản lý hàng ho…" at bounding box center [784, 389] width 1568 height 778
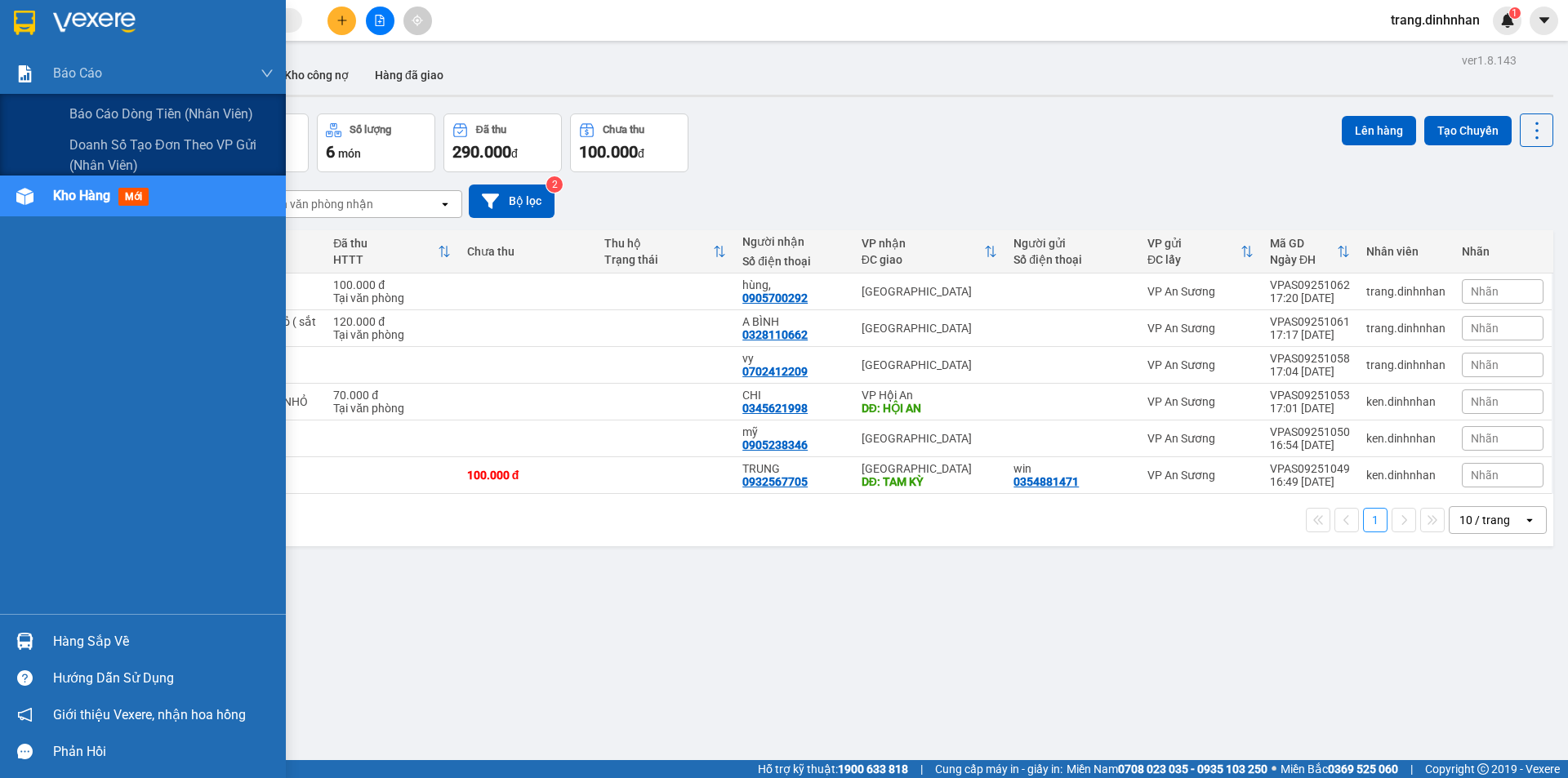
drag, startPoint x: 109, startPoint y: 117, endPoint x: 127, endPoint y: 109, distance: 19.7
click at [112, 115] on button "Đơn hàng 6 đơn" at bounding box center [122, 143] width 118 height 59
click at [138, 114] on span "Báo cáo dòng tiền (nhân viên)" at bounding box center [161, 114] width 185 height 21
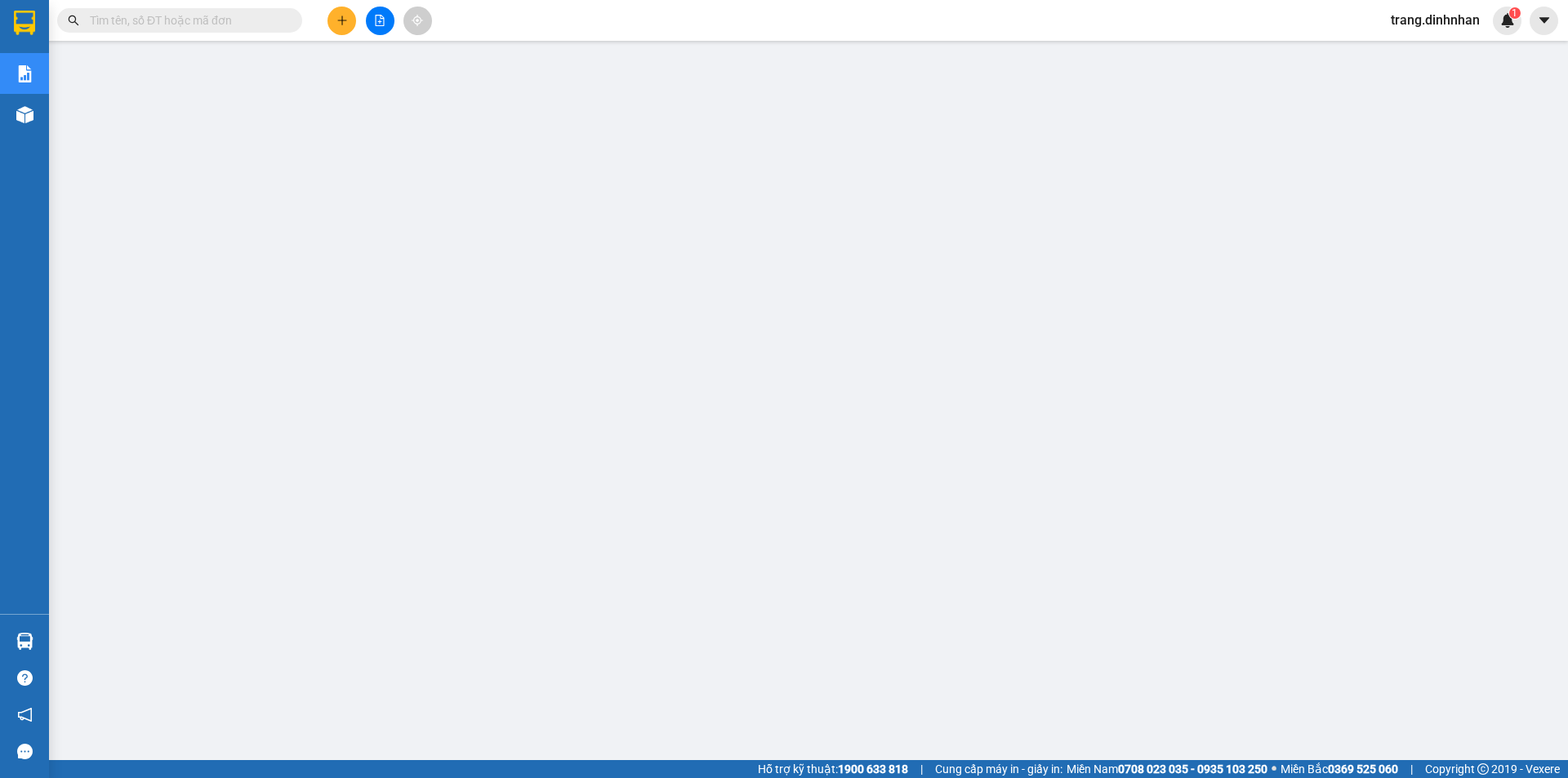
drag, startPoint x: 240, startPoint y: 47, endPoint x: 379, endPoint y: 30, distance: 140.0
click at [379, 30] on button at bounding box center [379, 21] width 29 height 29
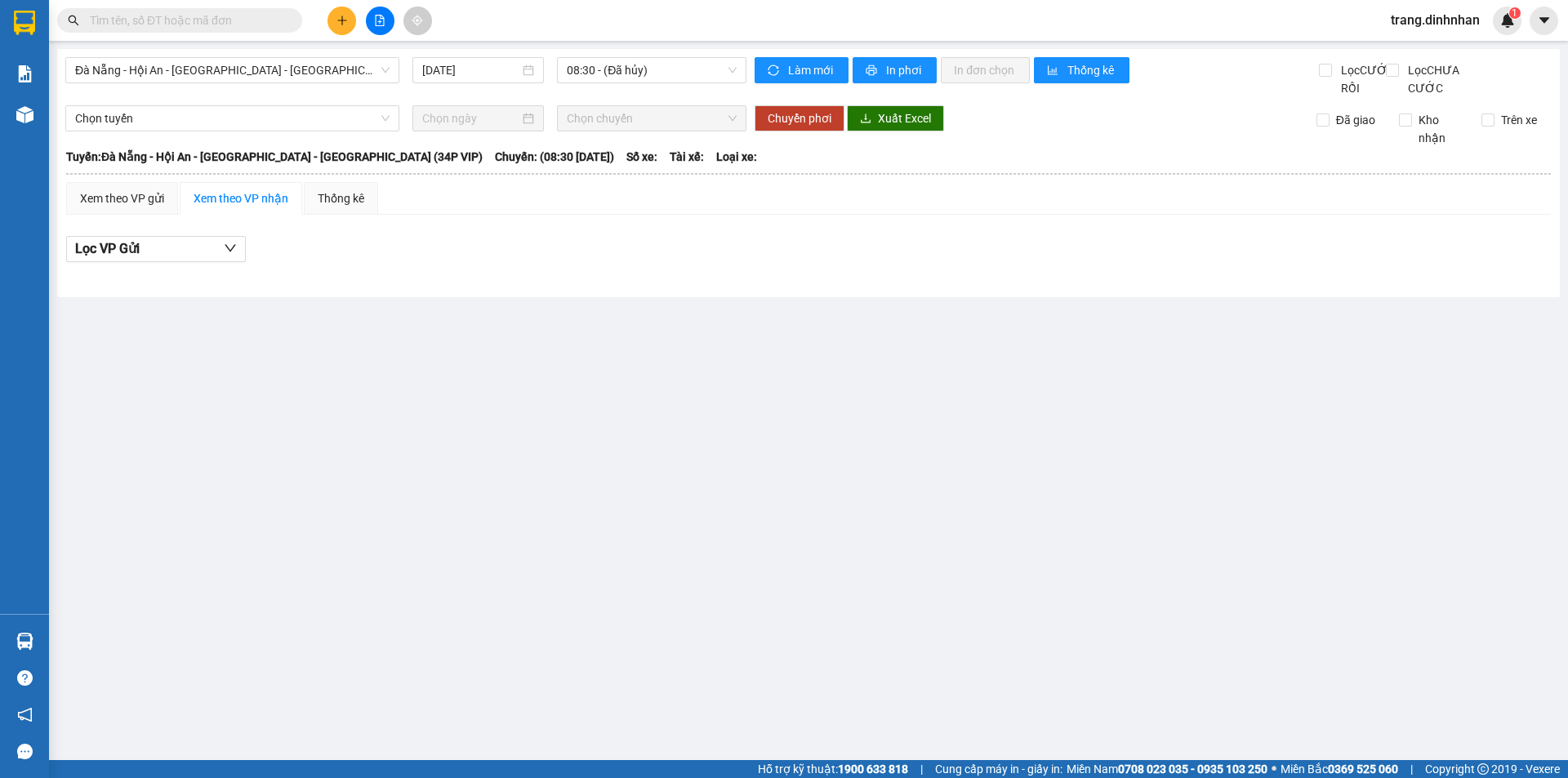
click at [257, 29] on input "text" at bounding box center [186, 20] width 193 height 18
click at [213, 70] on span "Đà Nẵng - Hội An - [GEOGRAPHIC_DATA] - [GEOGRAPHIC_DATA] (34P VIP)" at bounding box center [233, 70] width 314 height 24
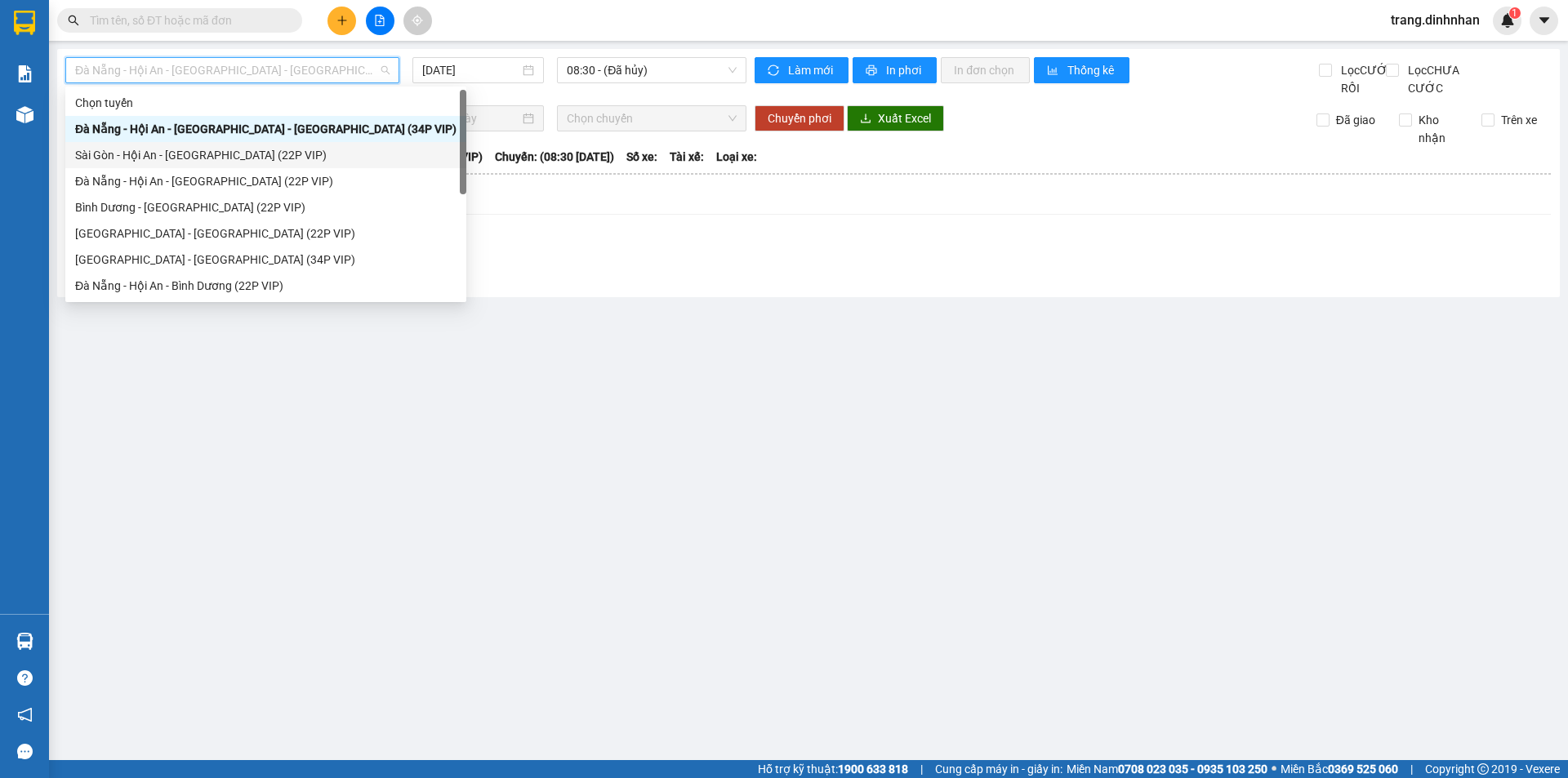
drag, startPoint x: 203, startPoint y: 149, endPoint x: 233, endPoint y: 144, distance: 30.4
click at [203, 150] on div "Sài Gòn - Hội An - [GEOGRAPHIC_DATA] (22P VIP)" at bounding box center [266, 155] width 381 height 18
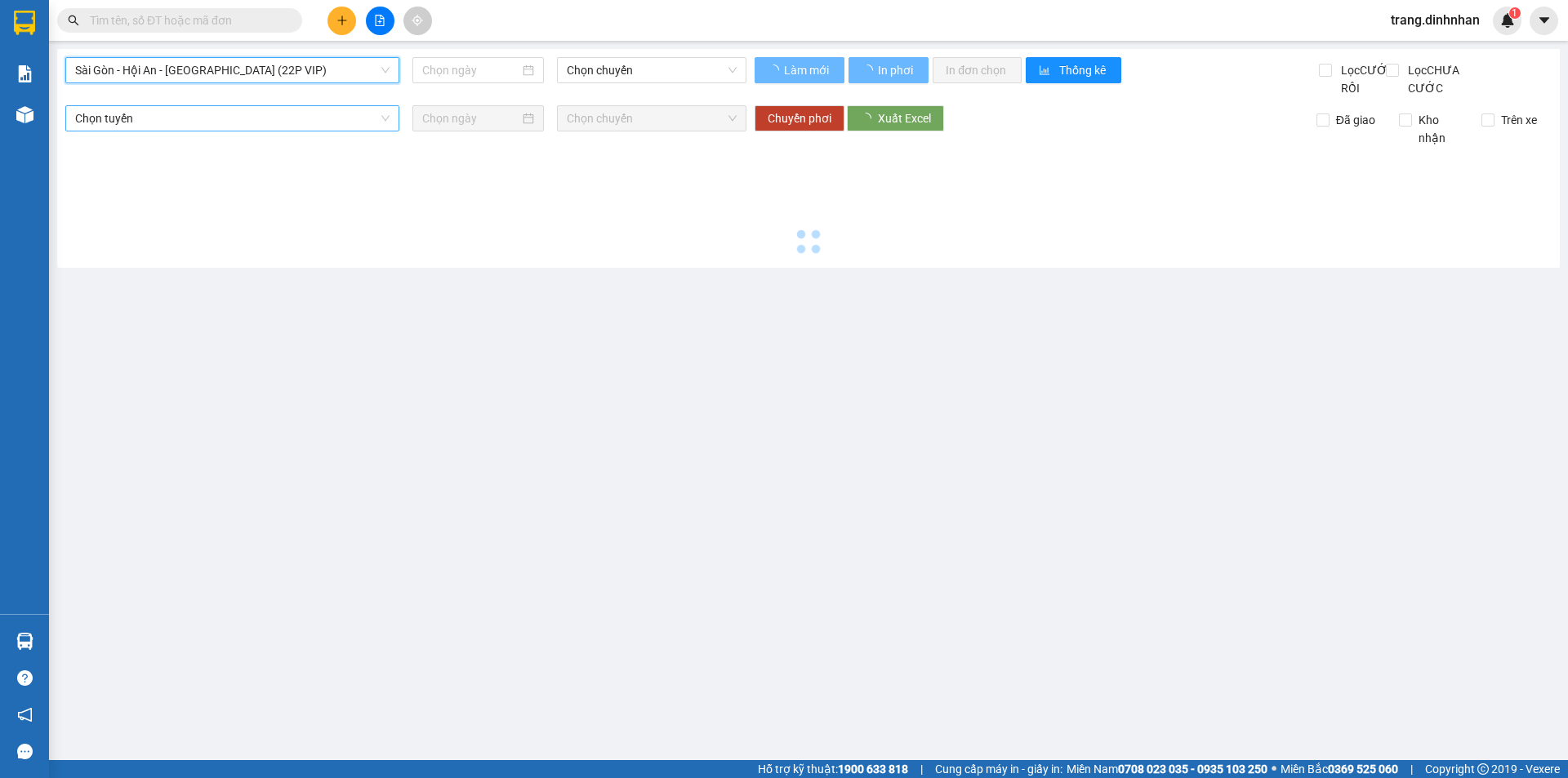
type input "[DATE]"
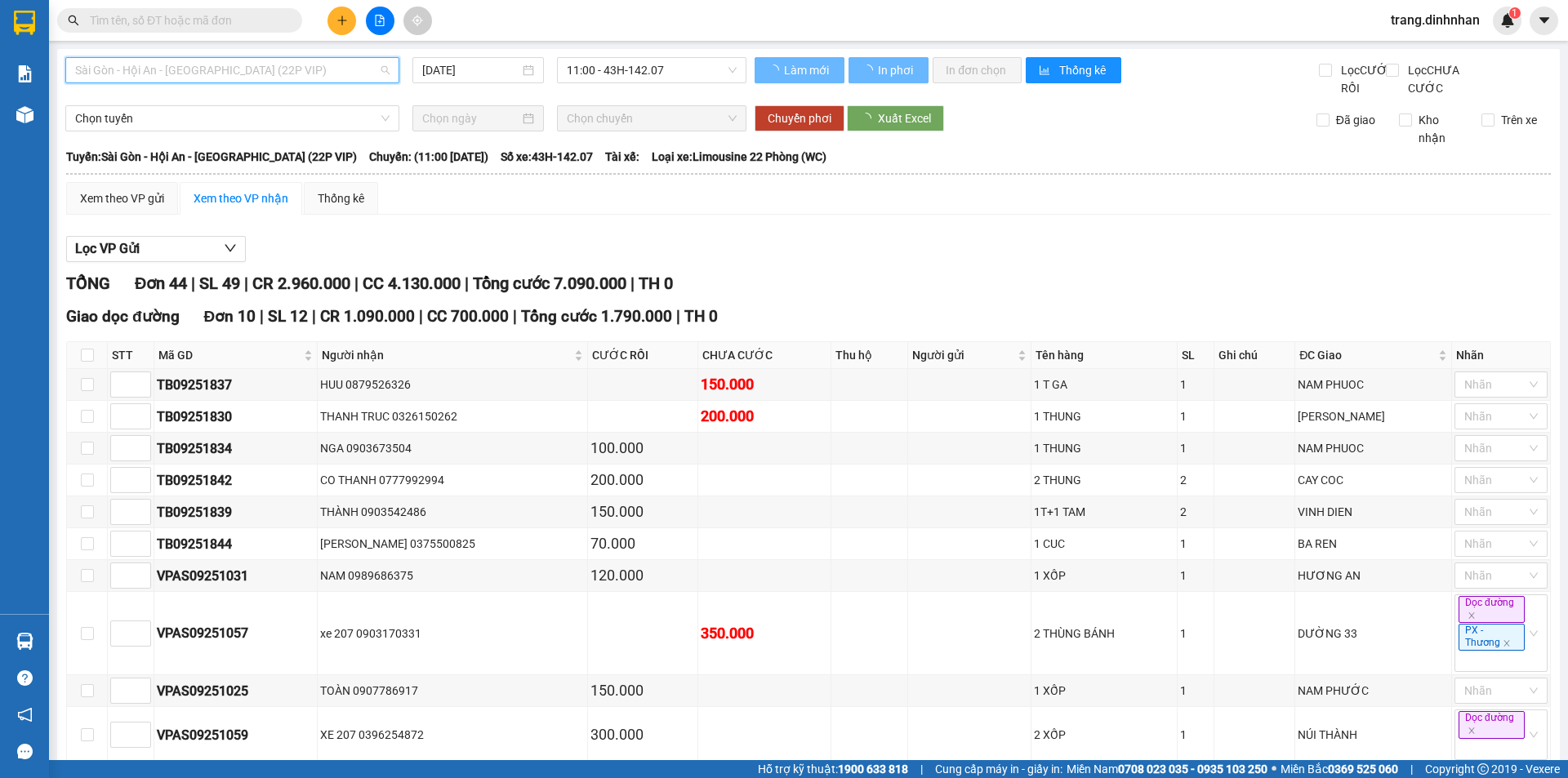
drag, startPoint x: 254, startPoint y: 75, endPoint x: 242, endPoint y: 82, distance: 13.9
click at [253, 75] on span "Sài Gòn - Hội An - [GEOGRAPHIC_DATA] (22P VIP)" at bounding box center [233, 70] width 314 height 24
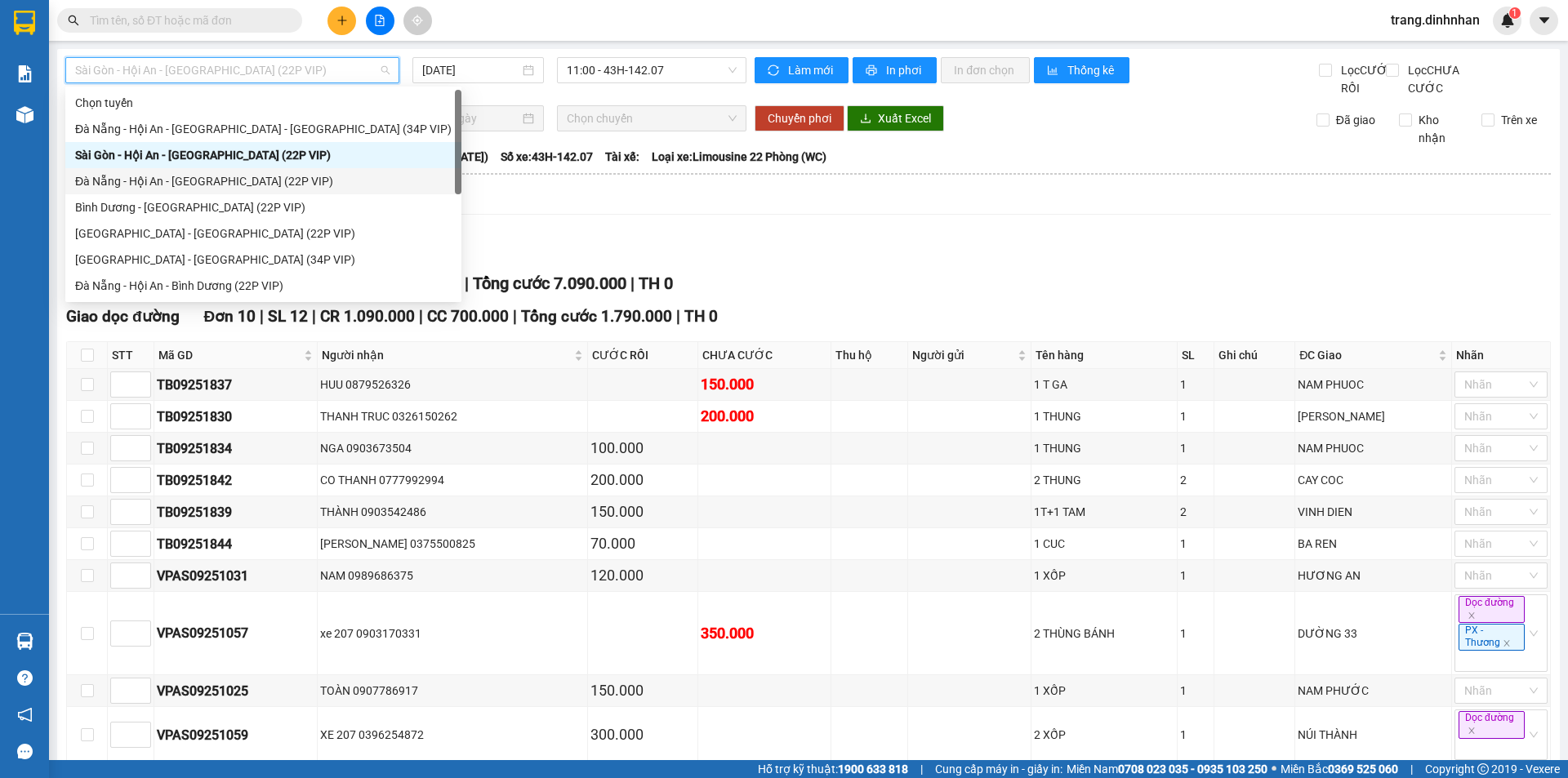
drag, startPoint x: 155, startPoint y: 187, endPoint x: 435, endPoint y: 108, distance: 290.9
click at [158, 185] on div "Đà Nẵng - Hội An - [GEOGRAPHIC_DATA] (22P VIP)" at bounding box center [264, 181] width 377 height 18
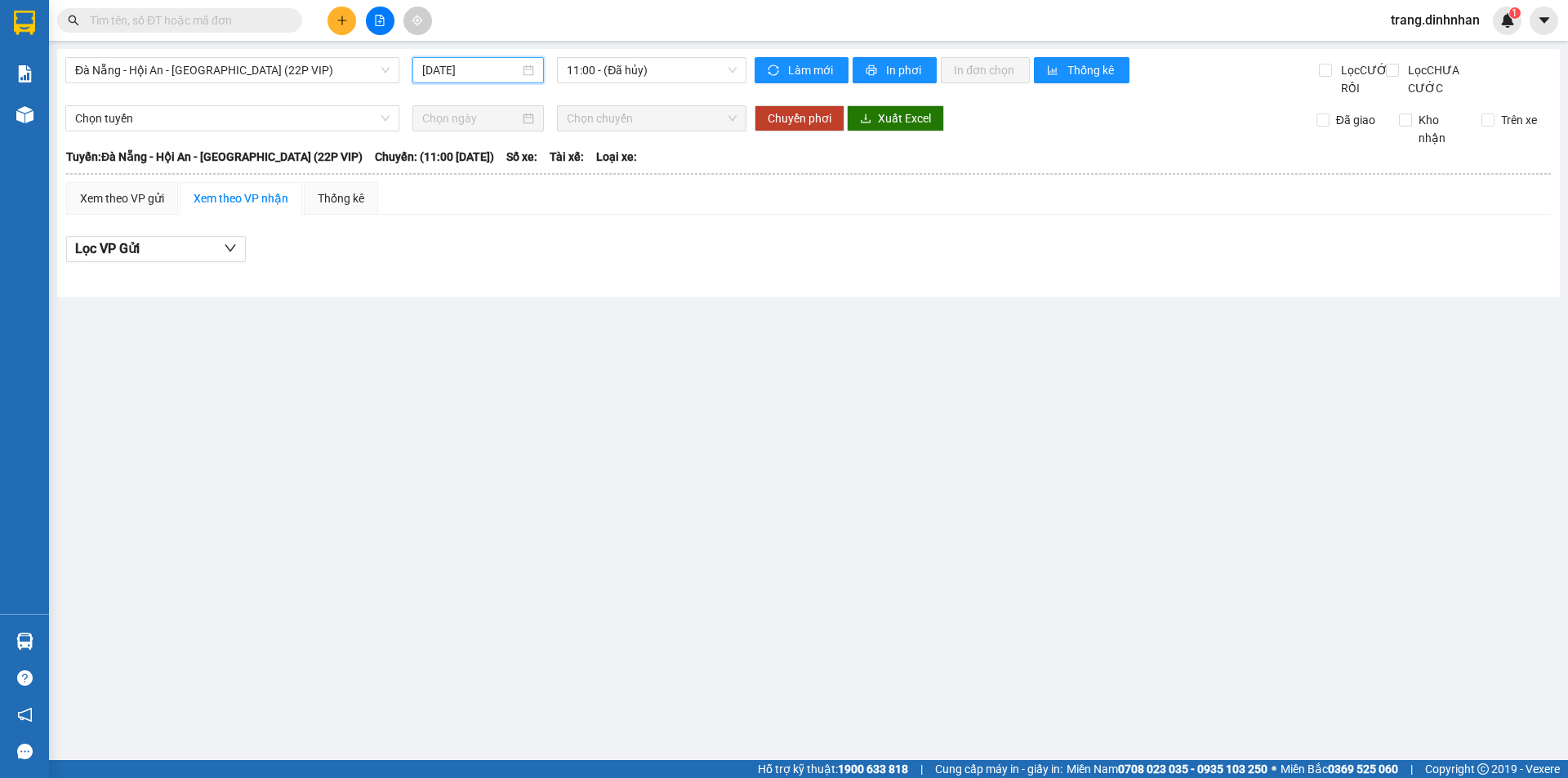
click at [465, 69] on input "[DATE]" at bounding box center [471, 70] width 97 height 18
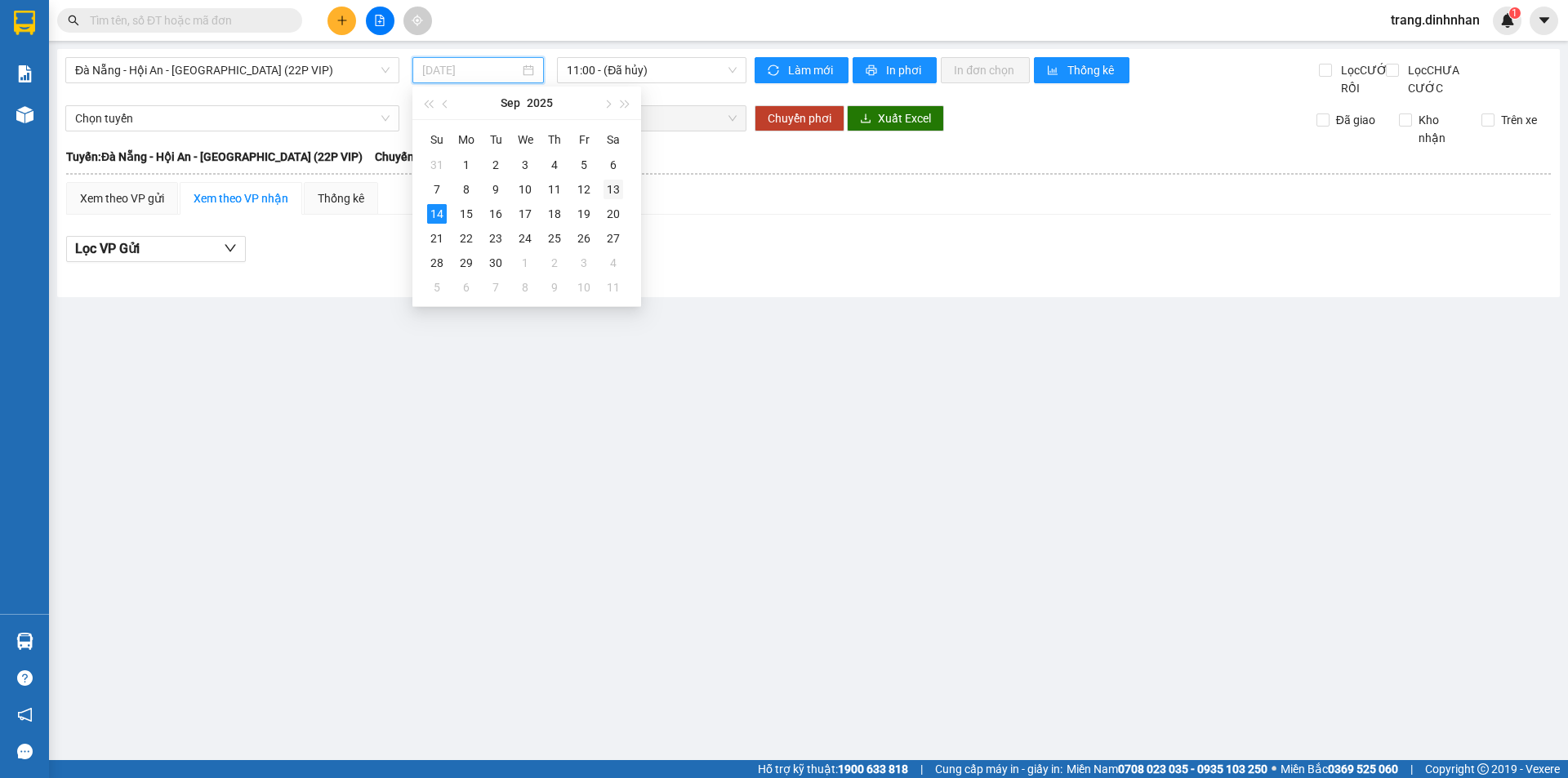
click at [611, 188] on div "13" at bounding box center [613, 189] width 20 height 20
type input "13/09/2025"
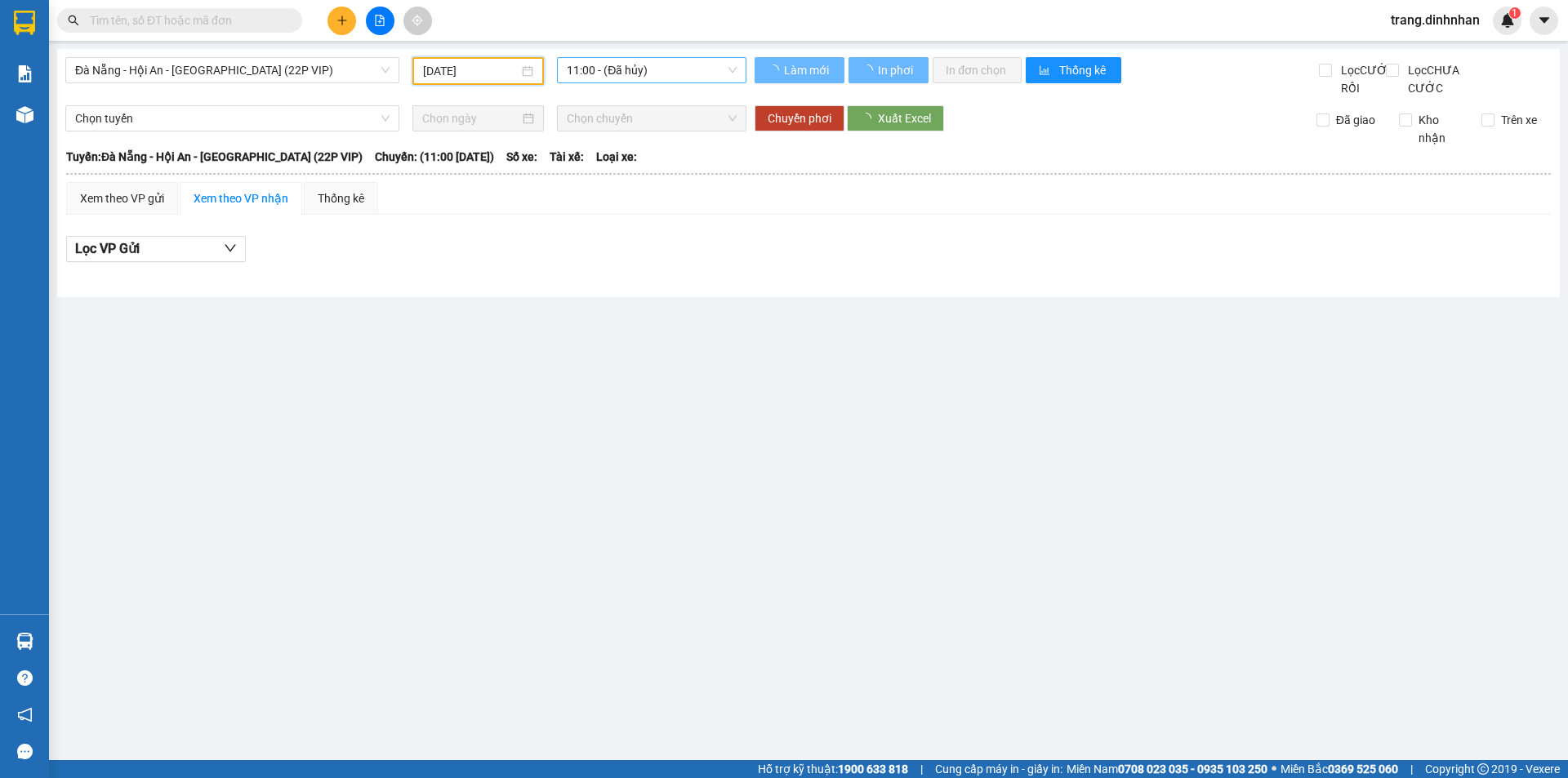
click at [629, 72] on span "11:00 - (Đã hủy)" at bounding box center [652, 70] width 170 height 24
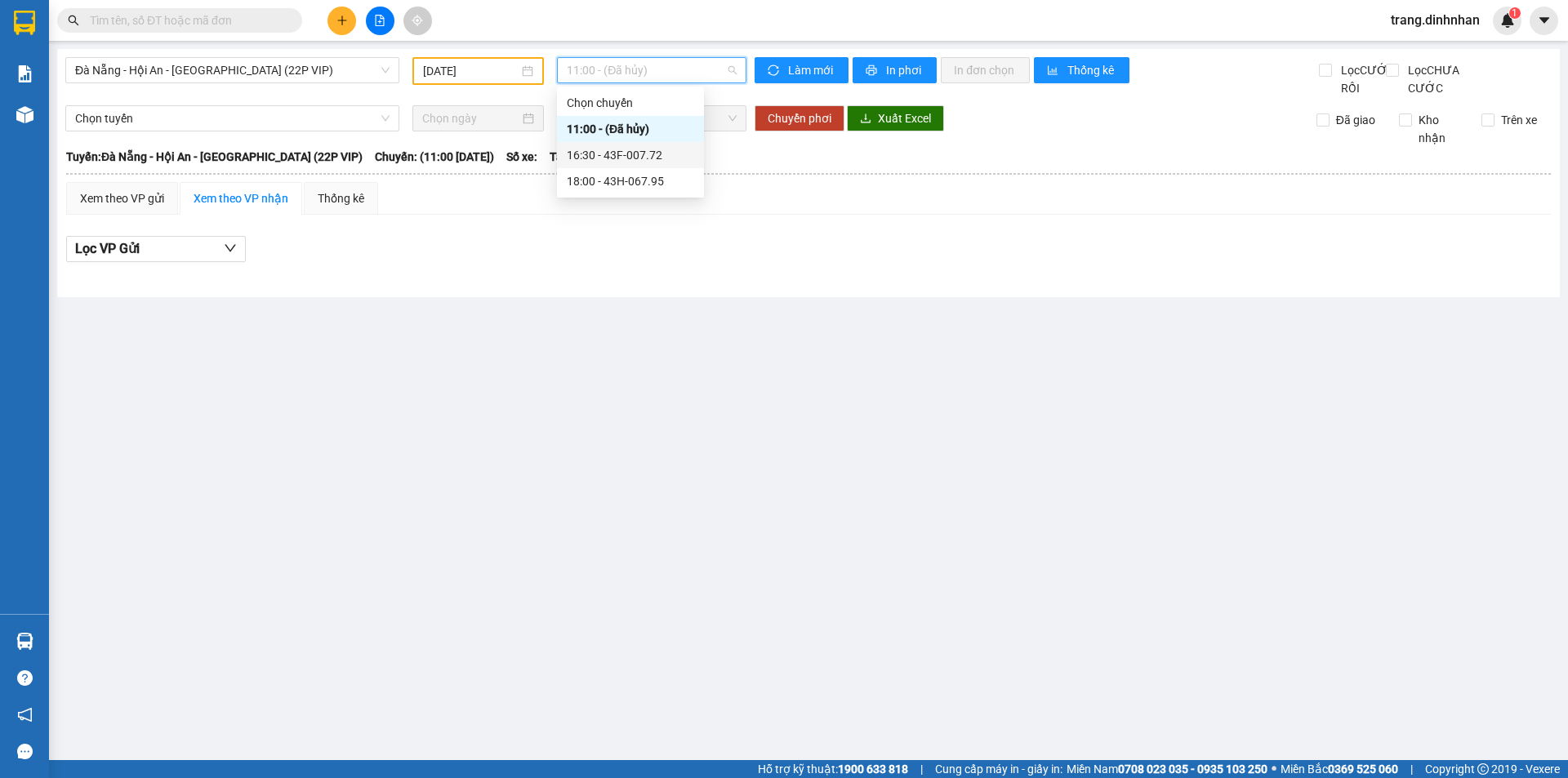
click at [642, 153] on div "16:30 - 43F-007.72" at bounding box center [630, 155] width 128 height 18
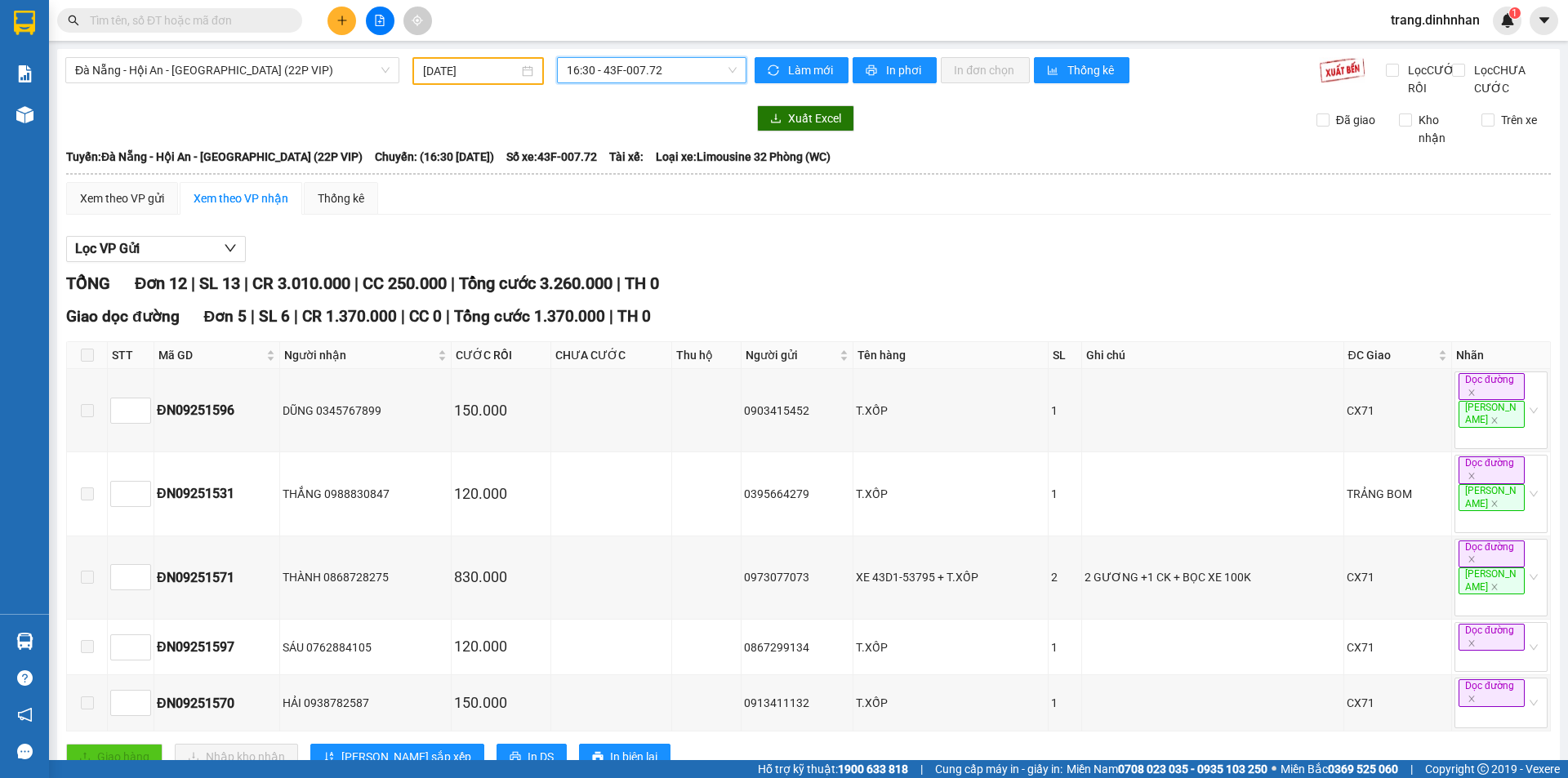
click at [635, 55] on div "Đà Nẵng - Hội An - Sài Gòn (22P VIP) 13/09/2025 16:30 16:30 - 43F-007.72 Làm mớ…" at bounding box center [808, 710] width 1502 height 1324
click at [629, 73] on span "16:30 - 43F-007.72" at bounding box center [652, 70] width 170 height 24
click at [657, 182] on div "18:00 - 43H-067.95" at bounding box center [626, 181] width 128 height 18
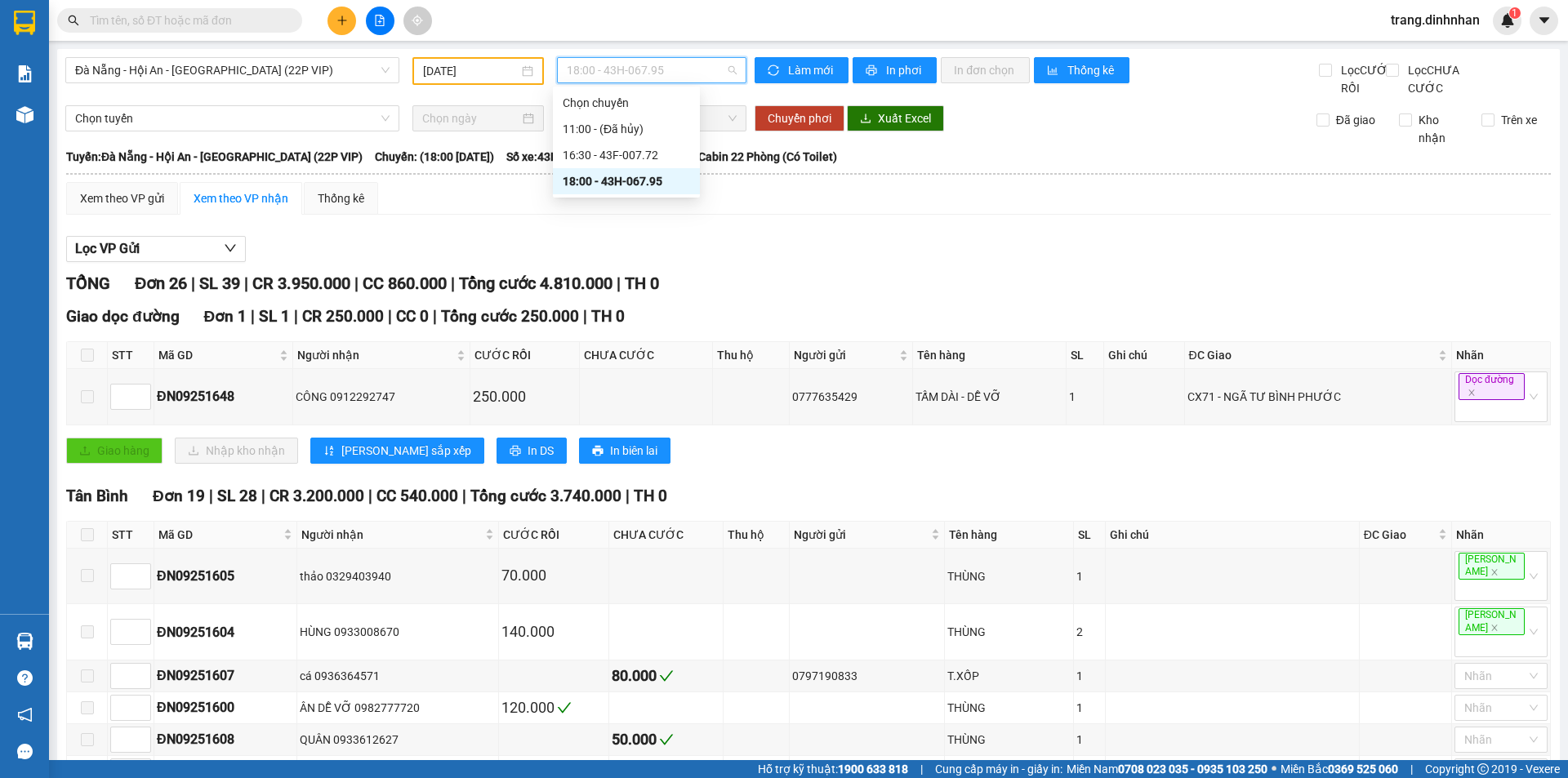
click at [594, 81] on span "18:00 - 43H-067.95" at bounding box center [652, 70] width 170 height 24
click at [254, 72] on span "Đà Nẵng - Hội An - [GEOGRAPHIC_DATA] (22P VIP)" at bounding box center [233, 70] width 314 height 24
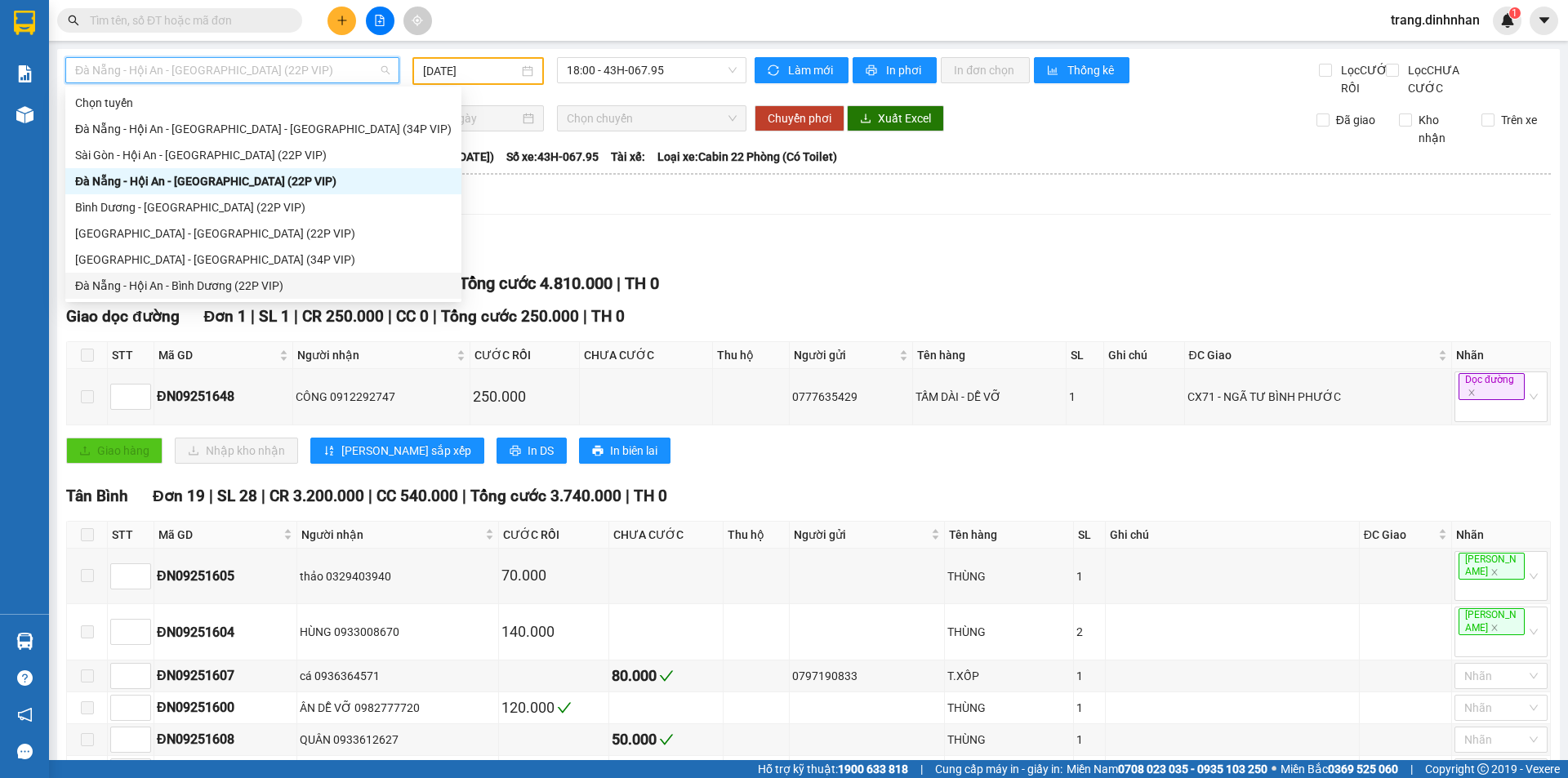
click at [150, 284] on div "Đà Nẵng - Hội An - Bình Dương (22P VIP)" at bounding box center [264, 286] width 377 height 18
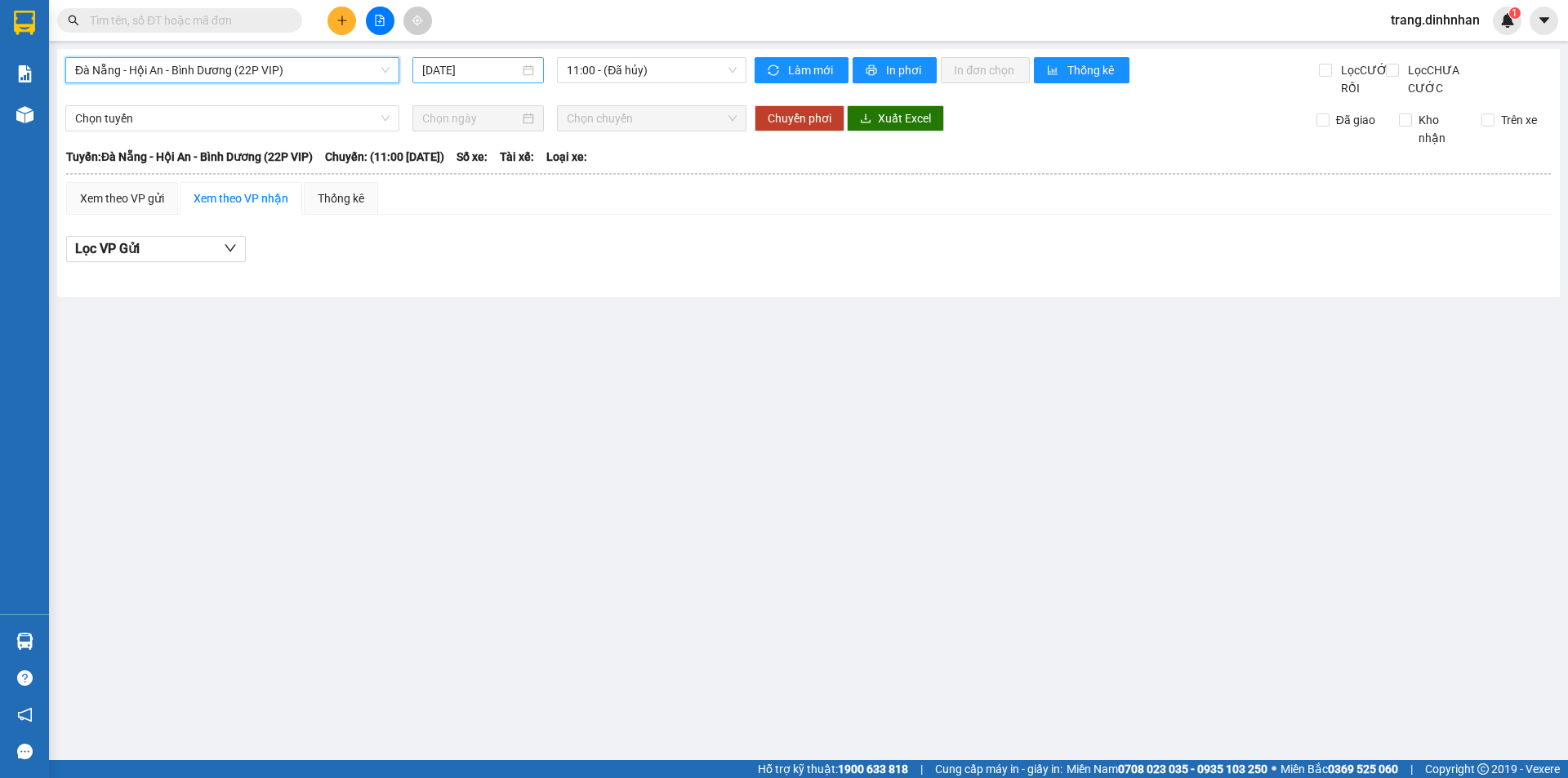
click at [515, 74] on input "[DATE]" at bounding box center [471, 70] width 97 height 18
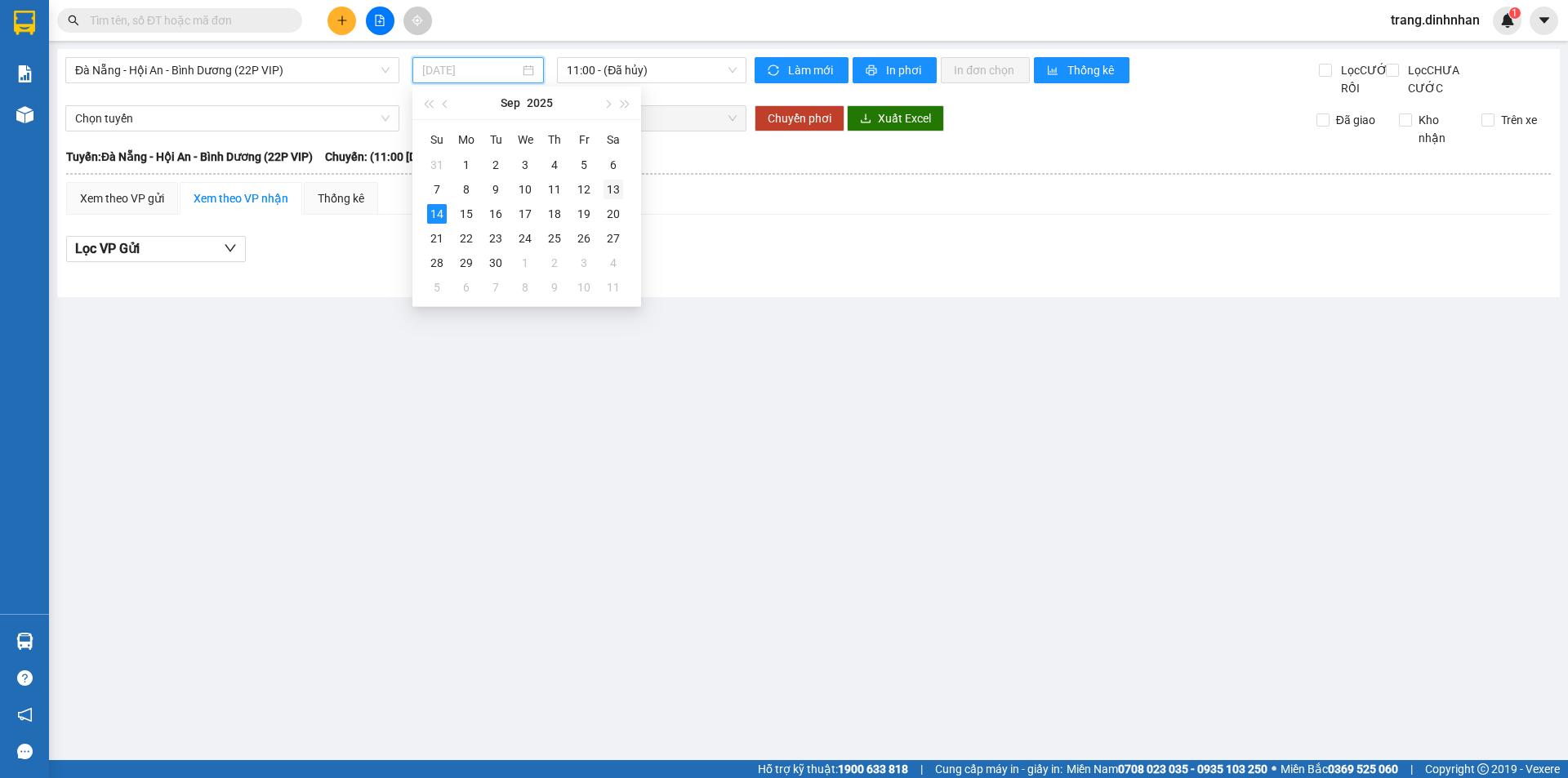
click at [606, 192] on div "13" at bounding box center [613, 189] width 20 height 20
type input "13/09/2025"
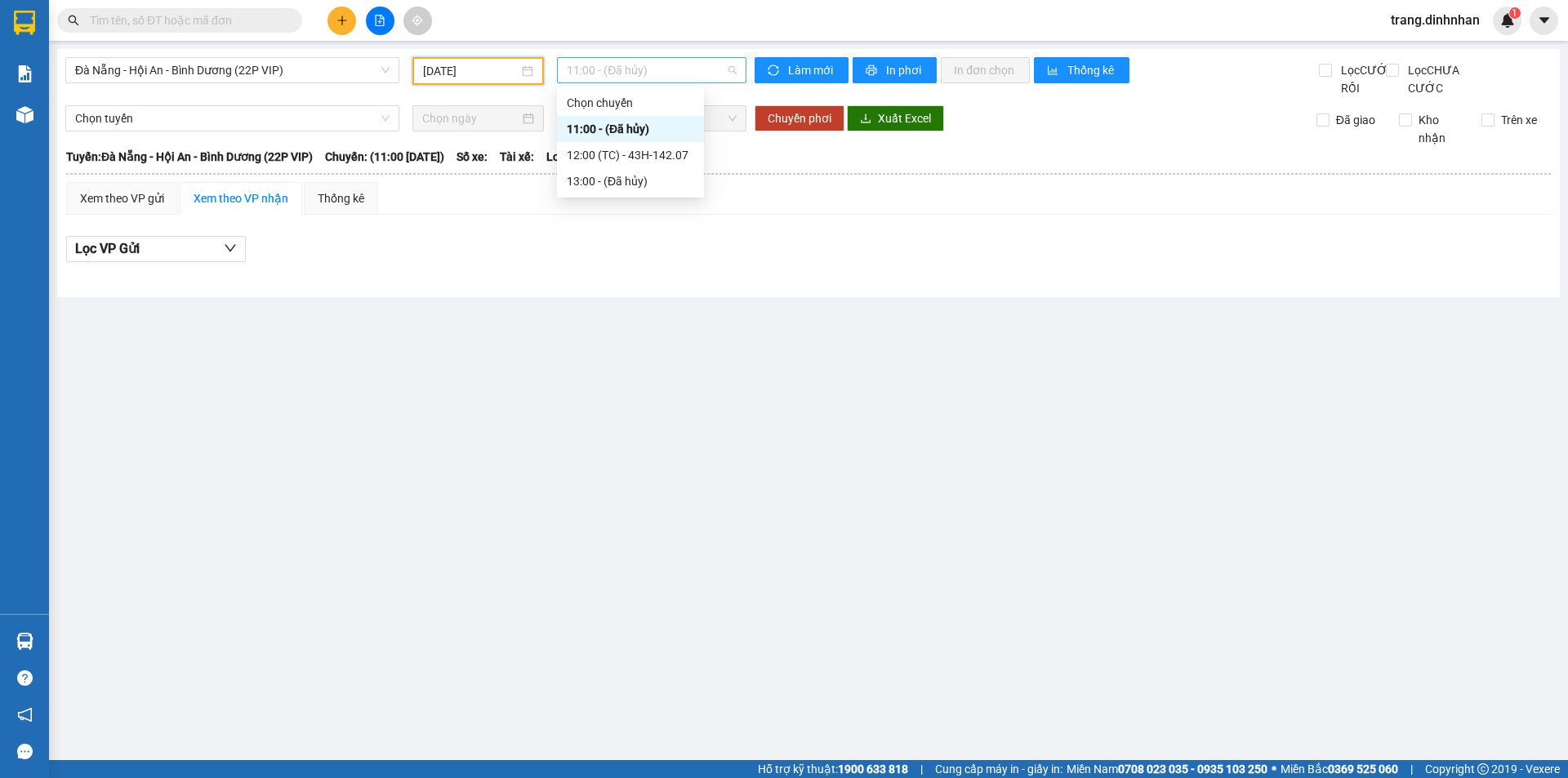
click at [623, 76] on span "11:00 - (Đã hủy)" at bounding box center [652, 70] width 170 height 24
click at [655, 144] on div "12:00 (TC) - 43H-142.07" at bounding box center [629, 155] width 147 height 26
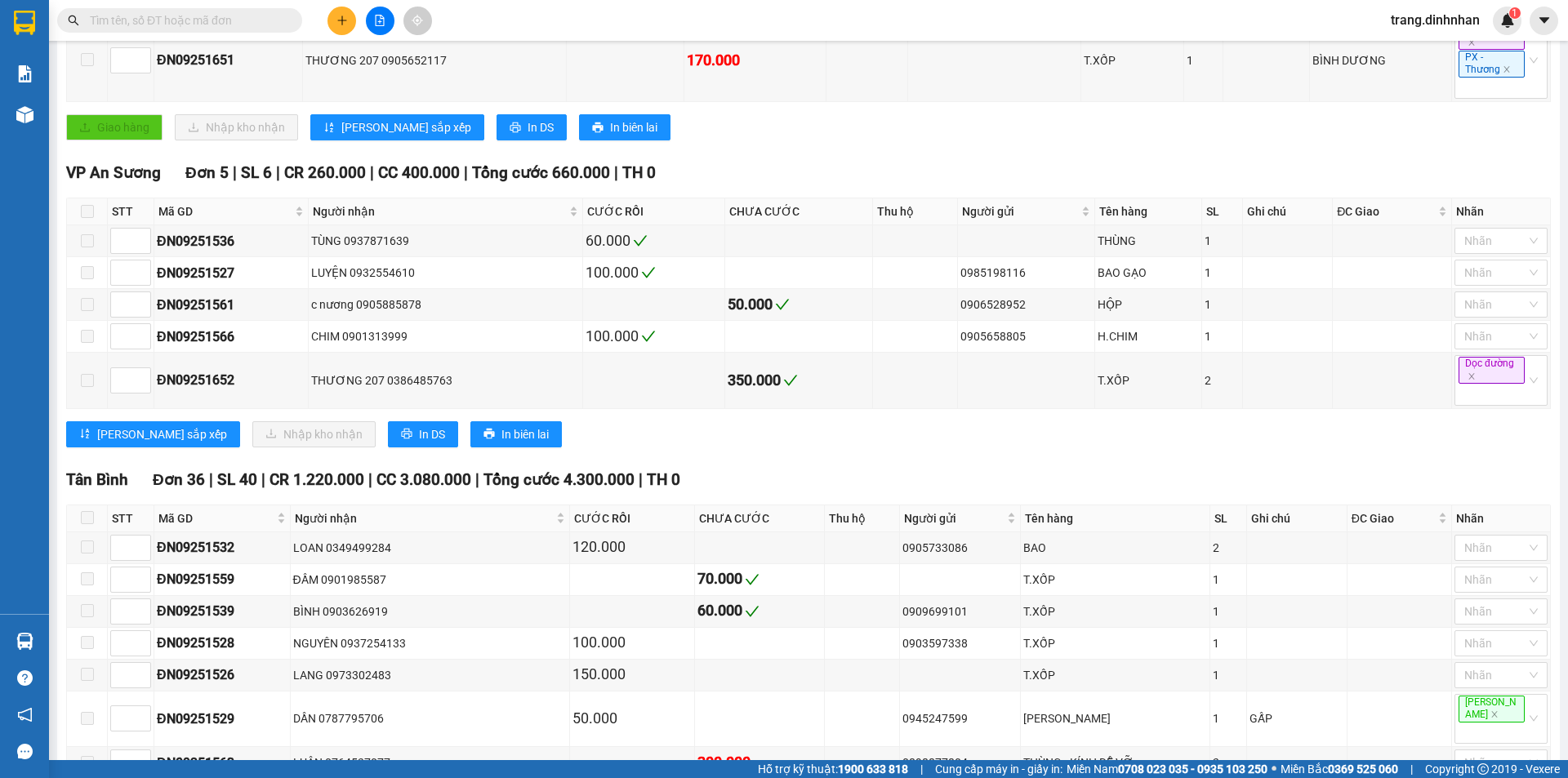
scroll to position [571, 0]
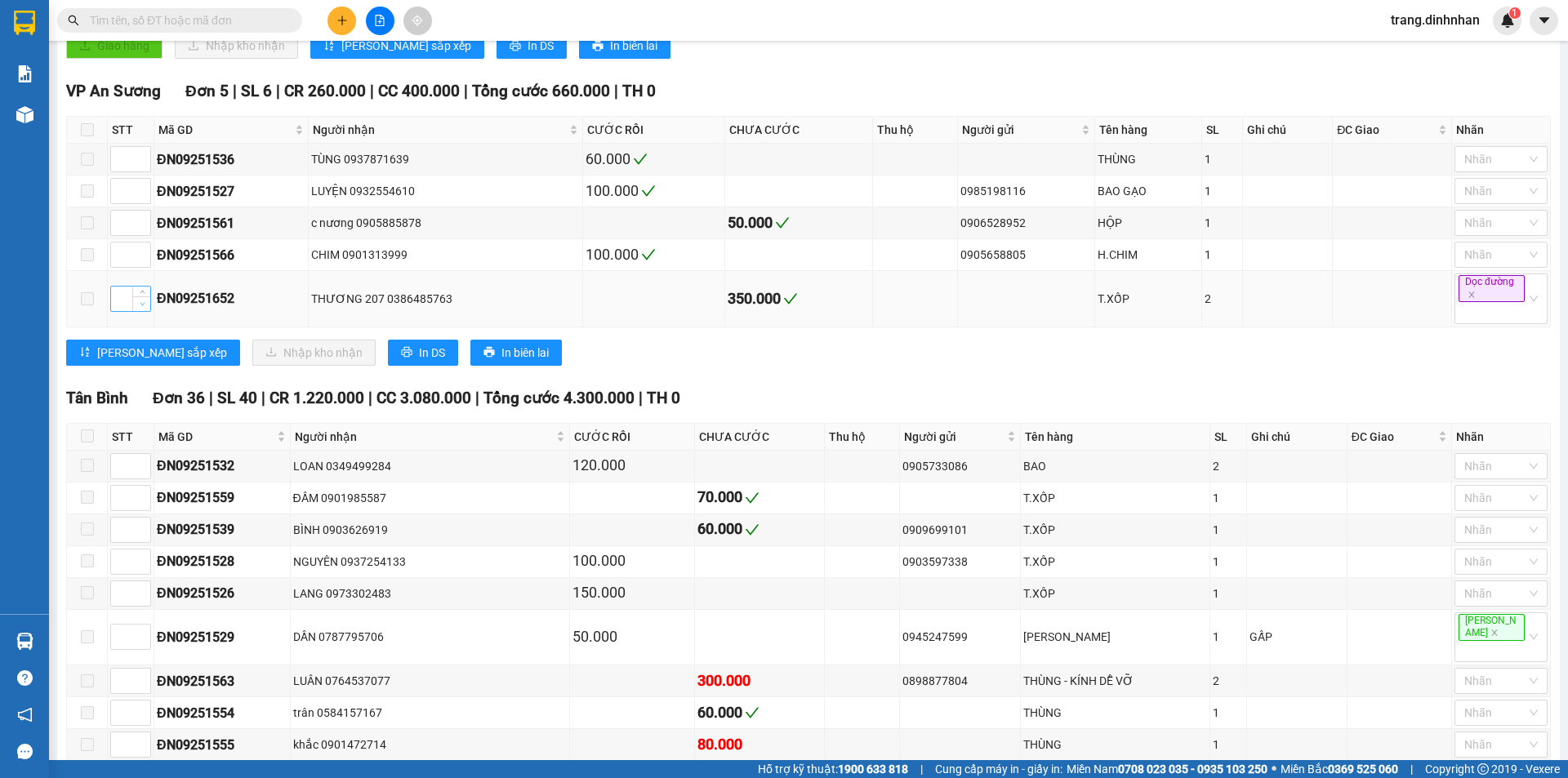
type input "1"
drag, startPoint x: 148, startPoint y: 323, endPoint x: 172, endPoint y: 331, distance: 25.3
click at [172, 327] on tr "1 ĐN09251652 THƯƠNG 207 0386485763 350.000 T.XỐP 2 Dọc đường" at bounding box center [808, 299] width 1484 height 56
drag, startPoint x: 158, startPoint y: 322, endPoint x: 245, endPoint y: 326, distance: 87.1
click at [245, 309] on div "ĐN09251652" at bounding box center [231, 299] width 148 height 21
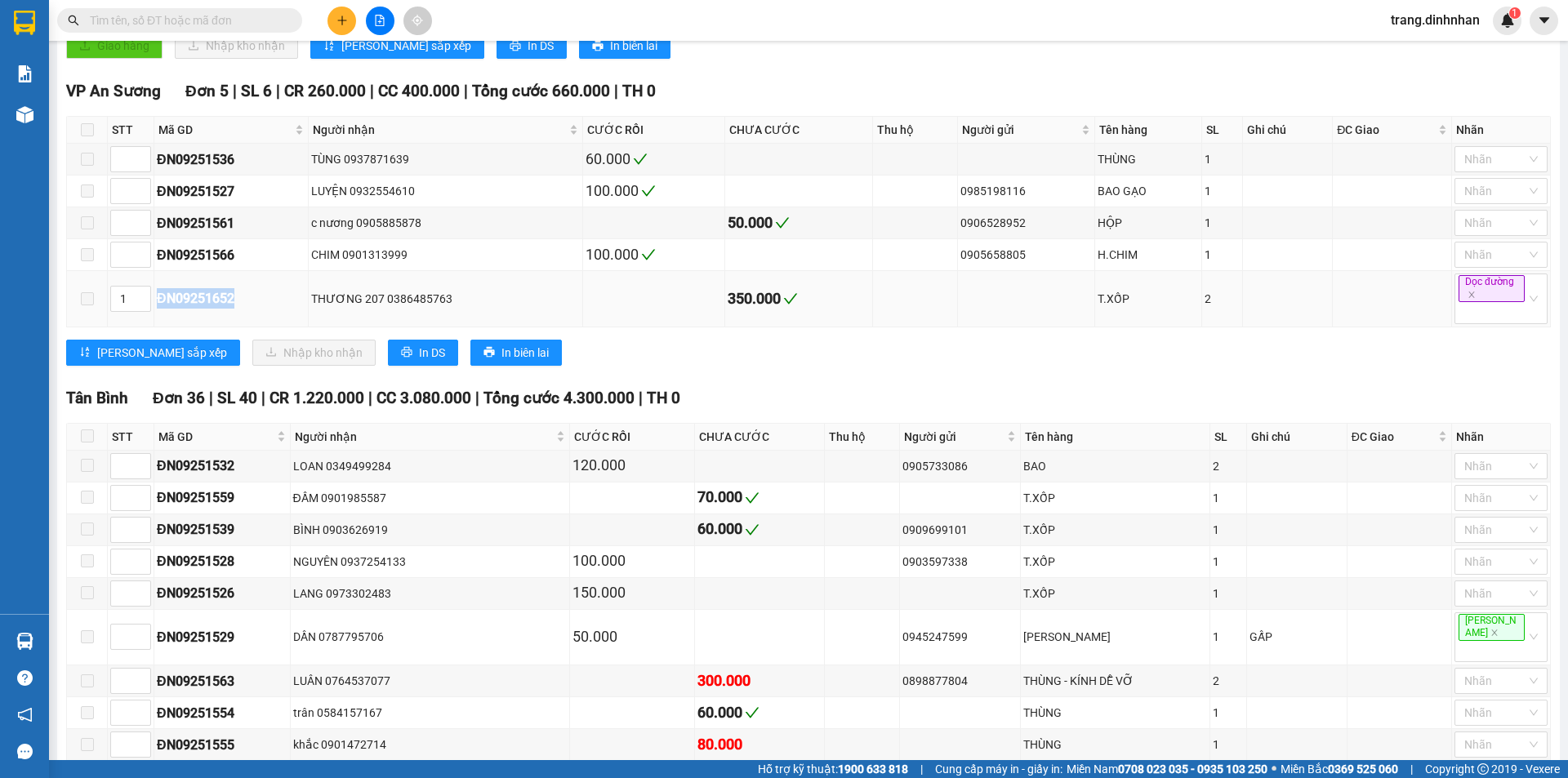
copy div "ĐN09251652"
click at [206, 23] on input "text" at bounding box center [186, 20] width 193 height 18
paste input "ĐN09251652"
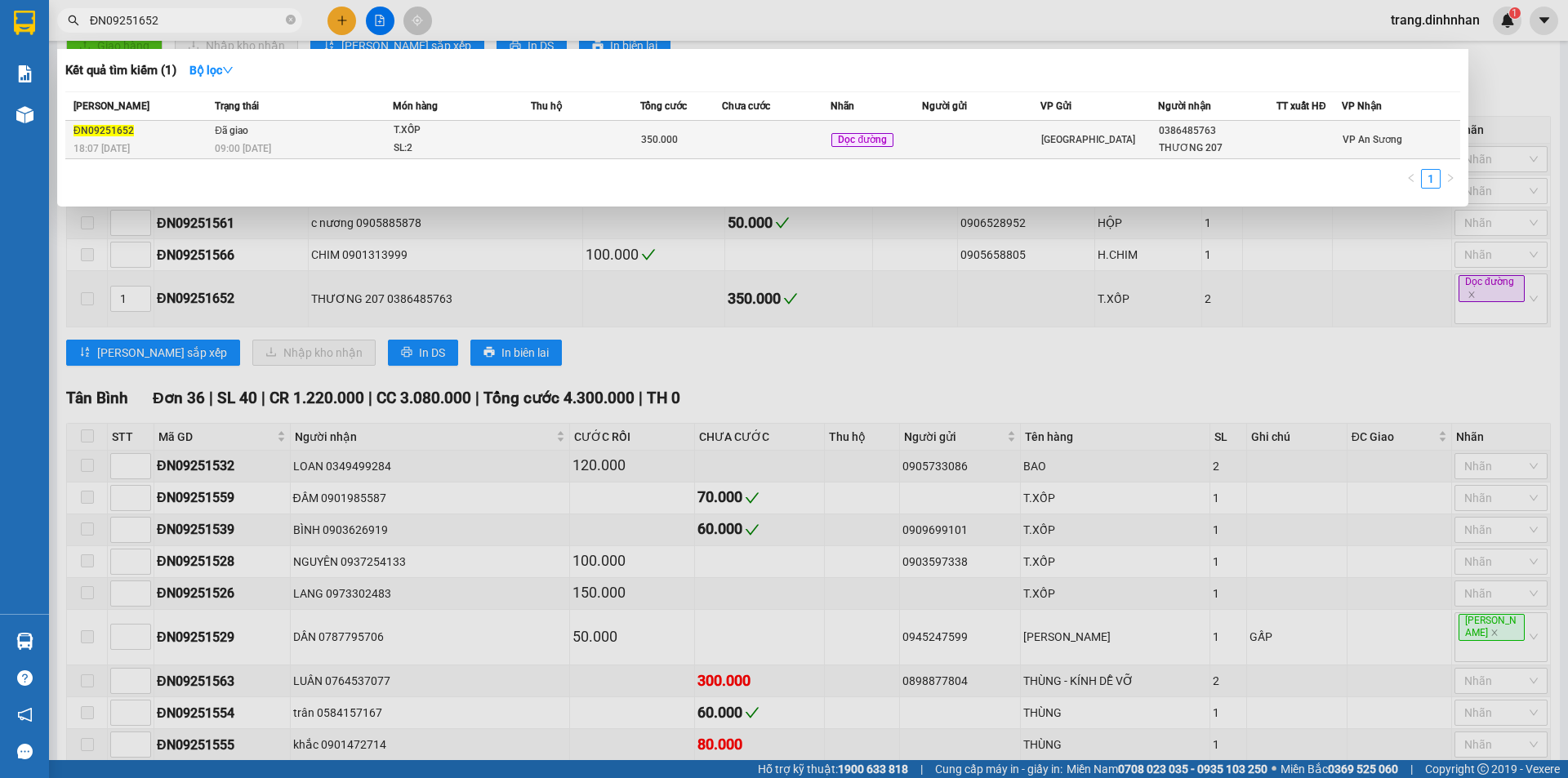
type input "ĐN09251652"
click at [523, 127] on span "T.XỐP SL: 2" at bounding box center [461, 139] width 136 height 35
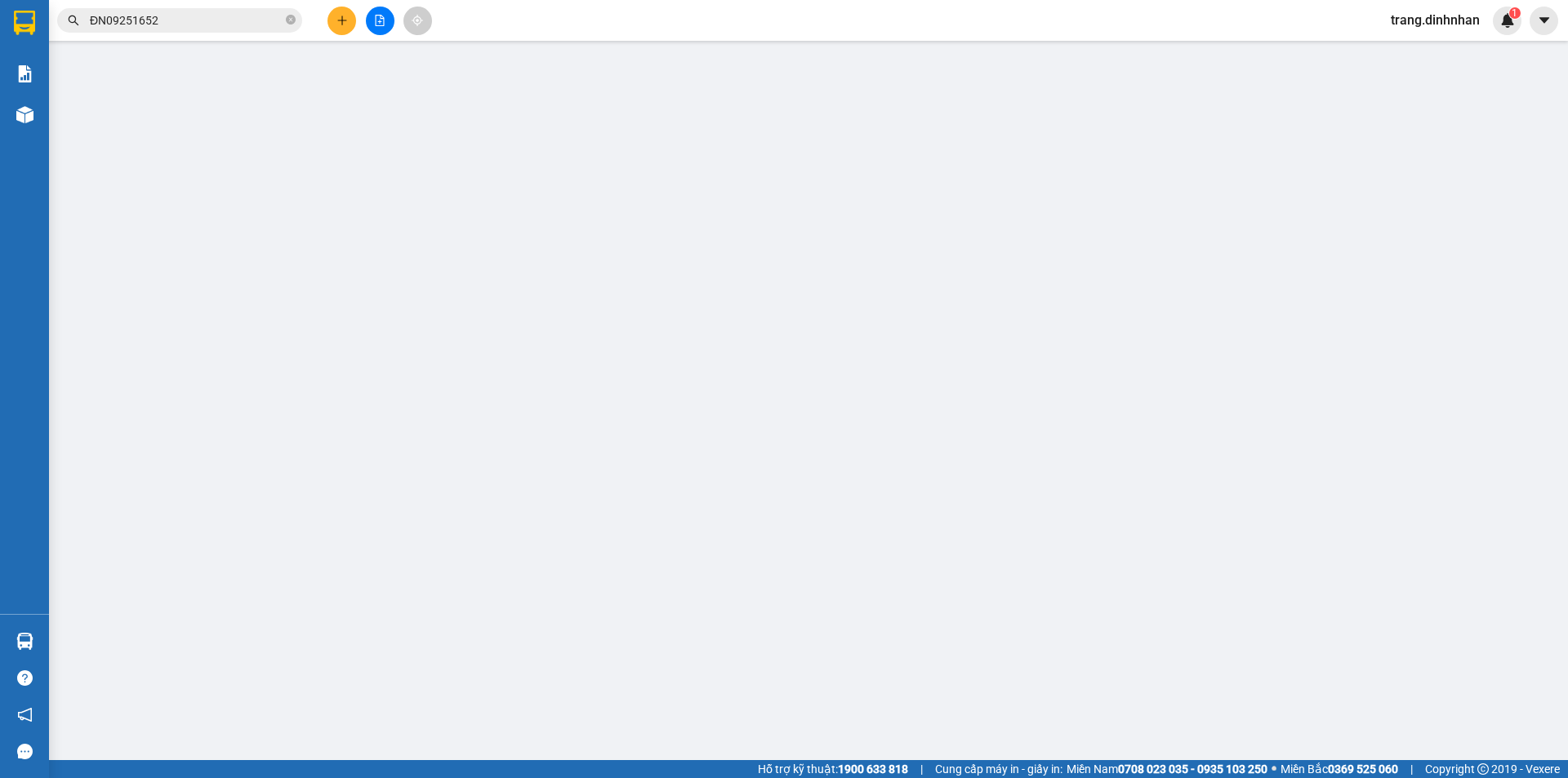
type input "0386485763"
type input "THƯƠNG 207"
type input "350.000"
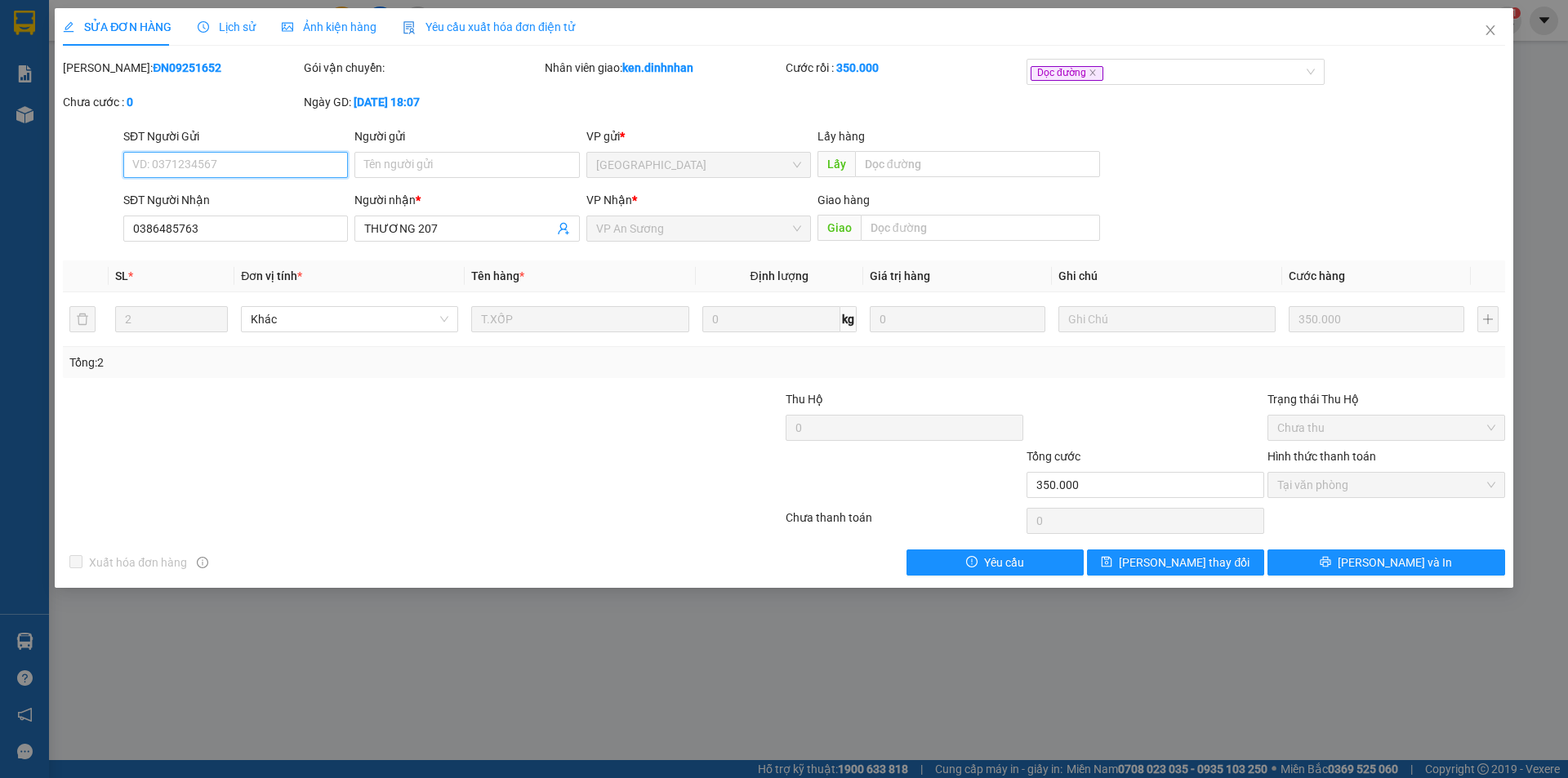
click at [1426, 487] on span "Tại văn phòng" at bounding box center [1386, 485] width 218 height 24
click at [1479, 487] on span "Tại văn phòng" at bounding box center [1386, 485] width 218 height 24
click at [1496, 40] on span "Close" at bounding box center [1490, 30] width 46 height 46
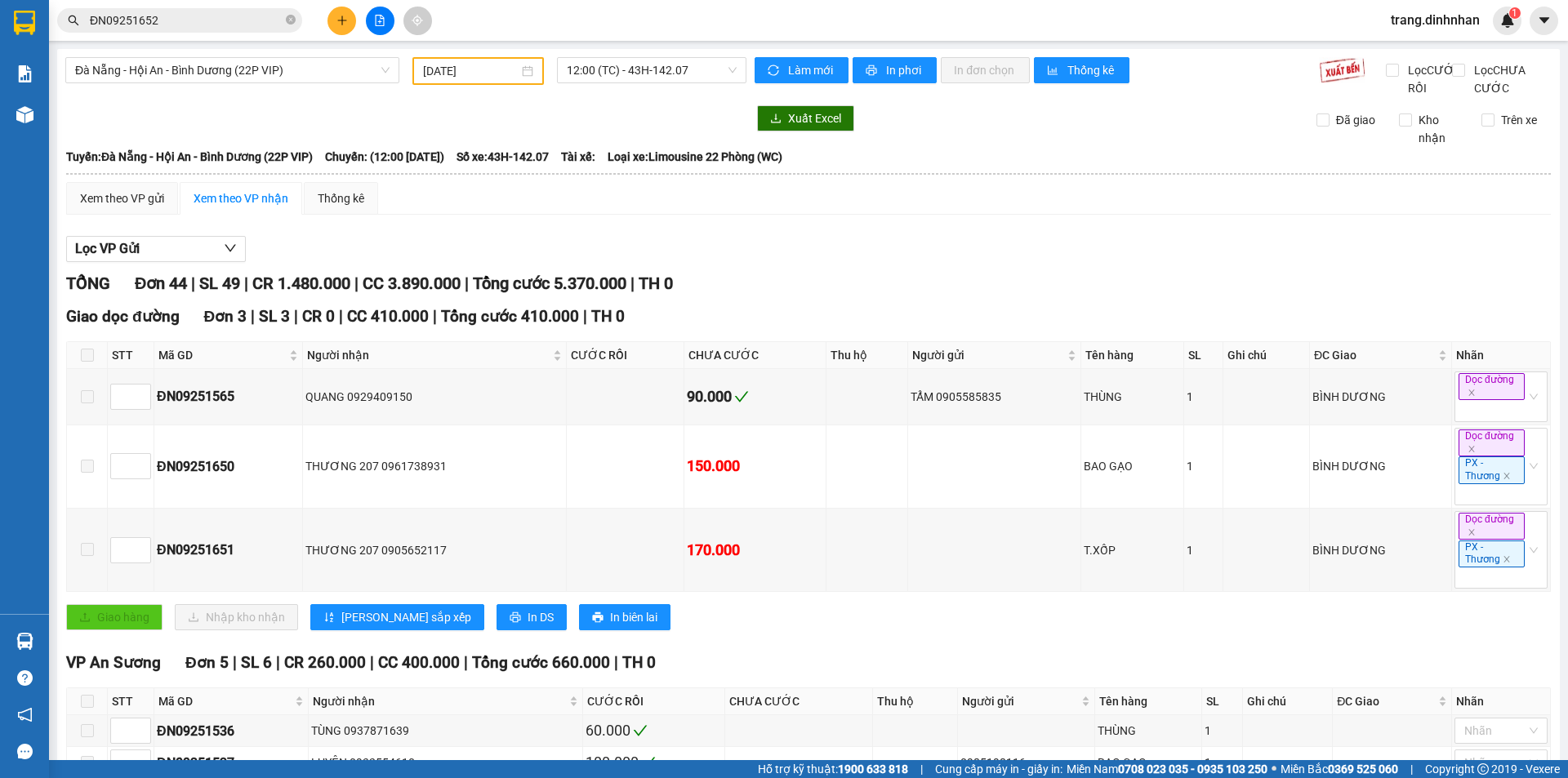
click at [196, 18] on input "ĐN09251652" at bounding box center [186, 20] width 193 height 18
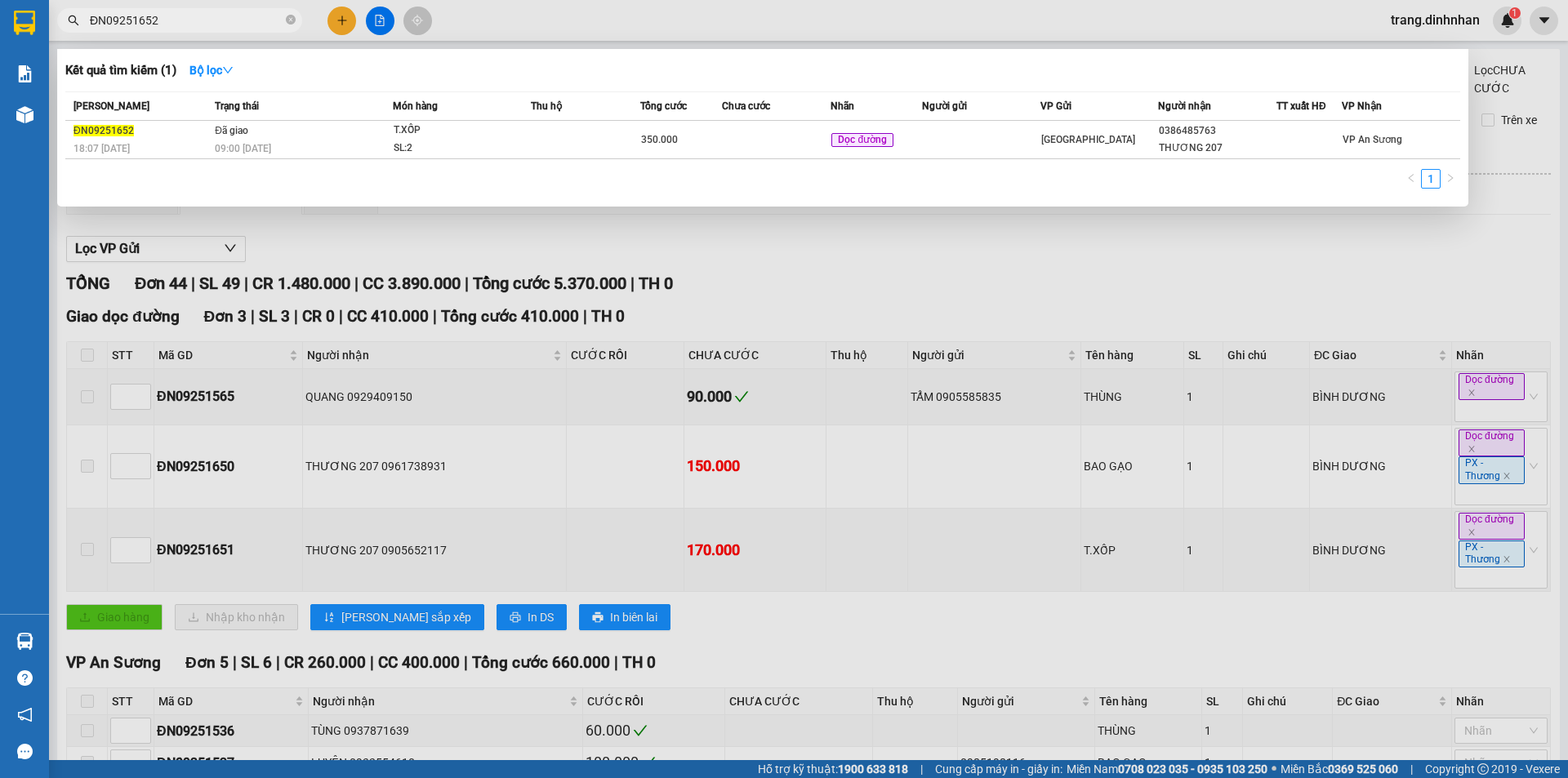
click at [388, 21] on div at bounding box center [784, 389] width 1568 height 778
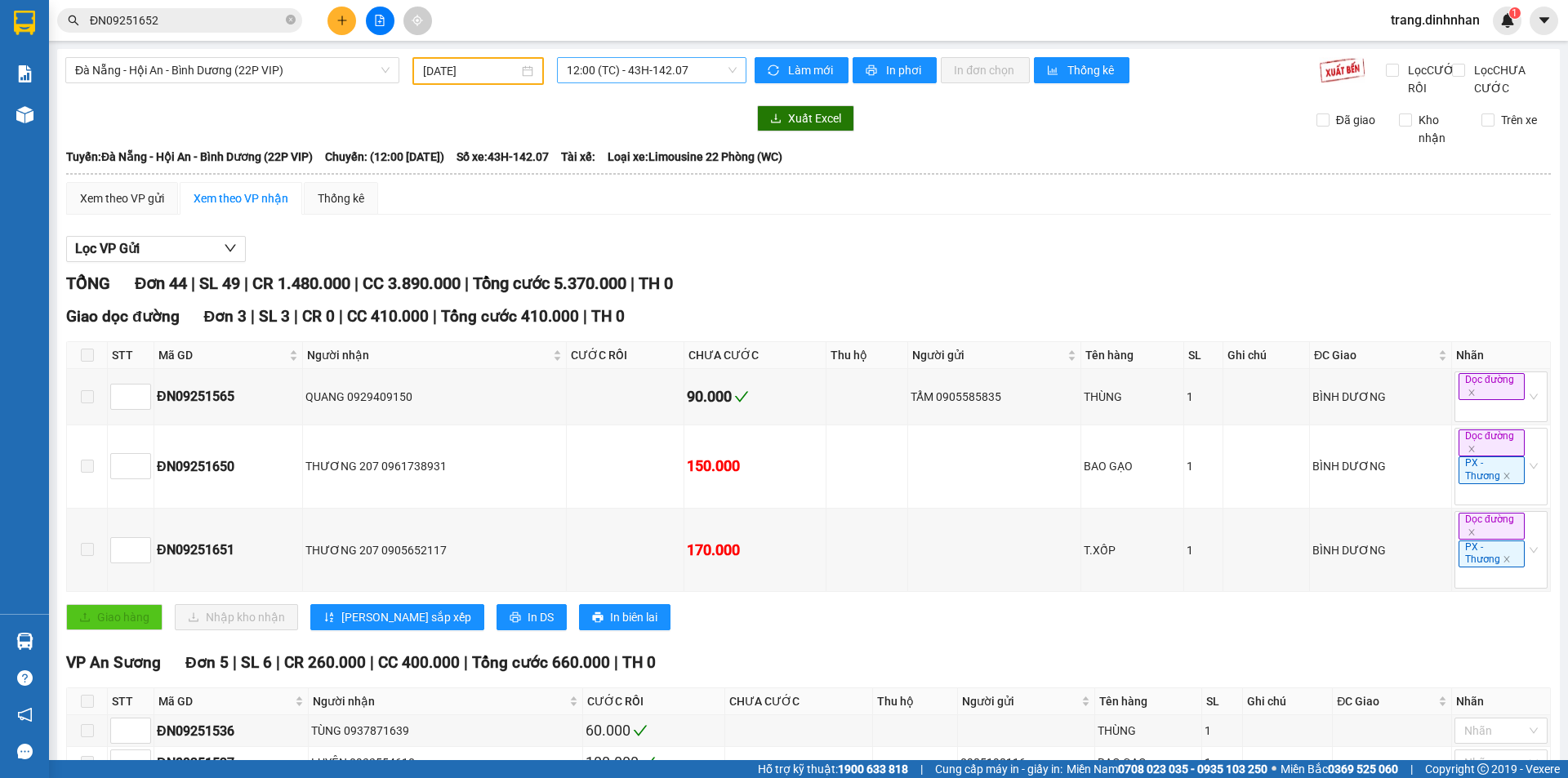
click at [574, 75] on span "12:00 (TC) - 43H-142.07" at bounding box center [652, 70] width 170 height 24
click at [206, 78] on span "Đà Nẵng - Hội An - Bình Dương (22P VIP)" at bounding box center [233, 70] width 314 height 24
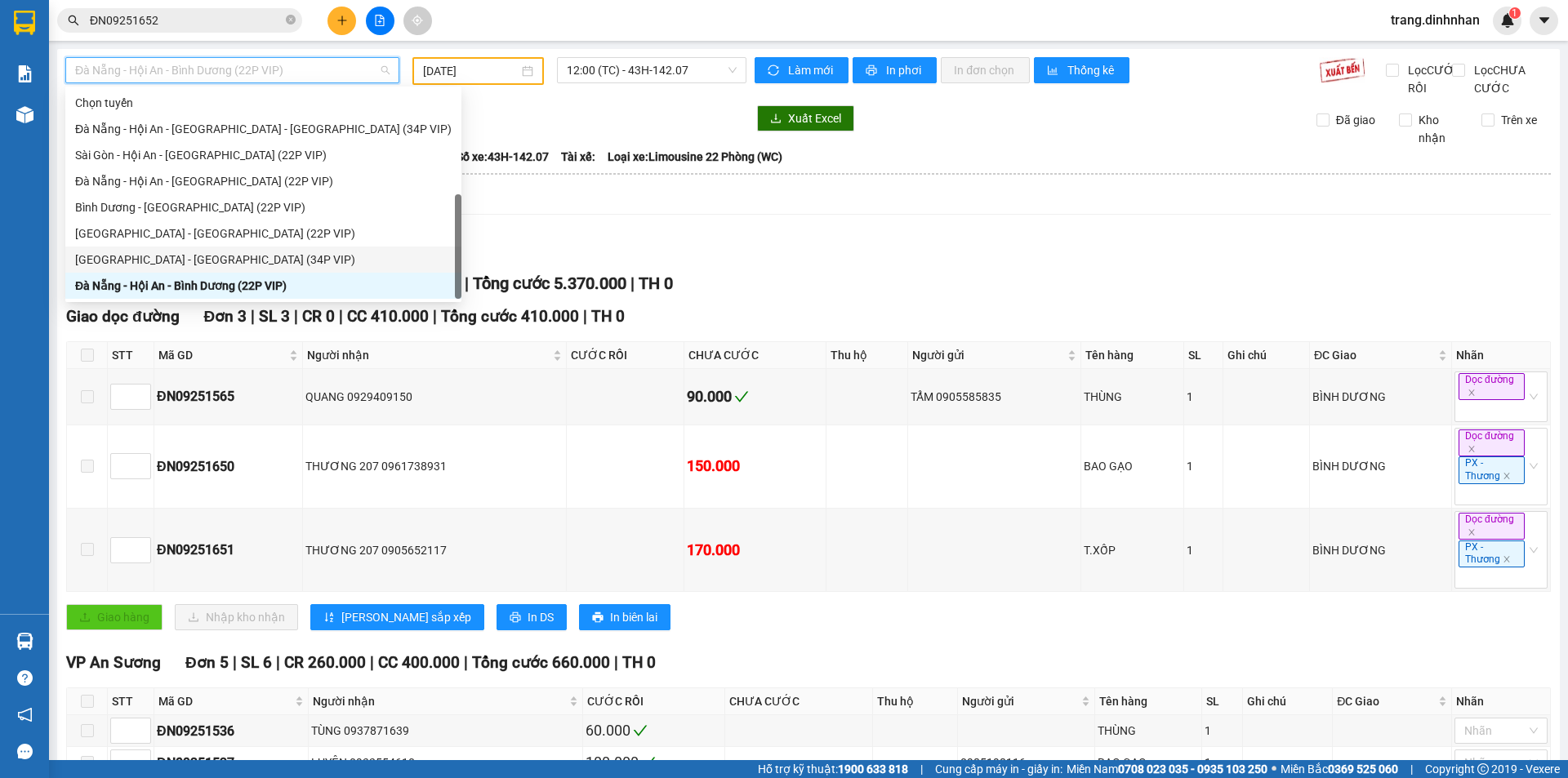
scroll to position [26, 0]
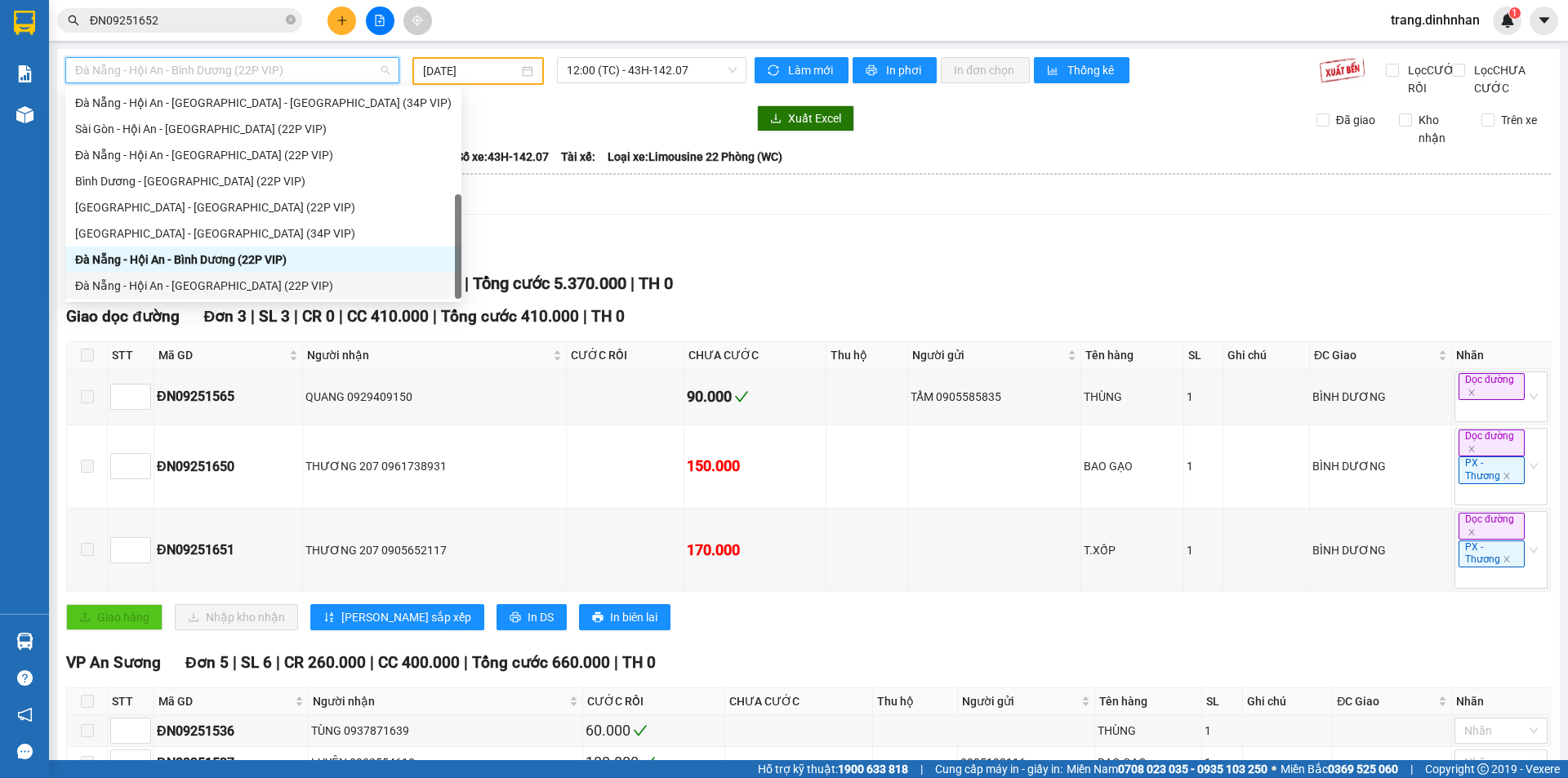
click at [193, 281] on div "Đà Nẵng - Hội An - [GEOGRAPHIC_DATA] (22P VIP)" at bounding box center [264, 286] width 377 height 18
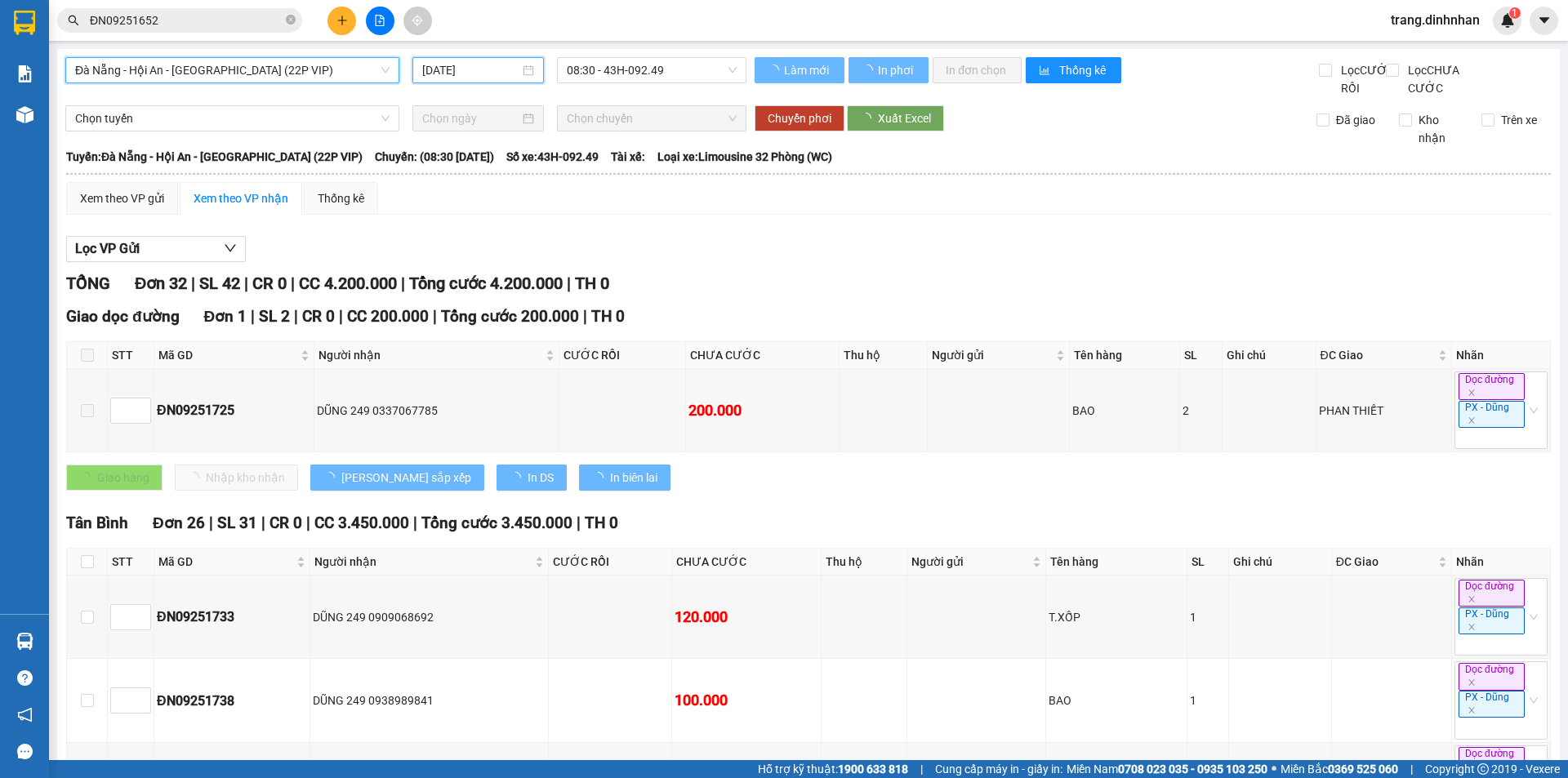
click at [431, 73] on input "[DATE]" at bounding box center [471, 70] width 97 height 18
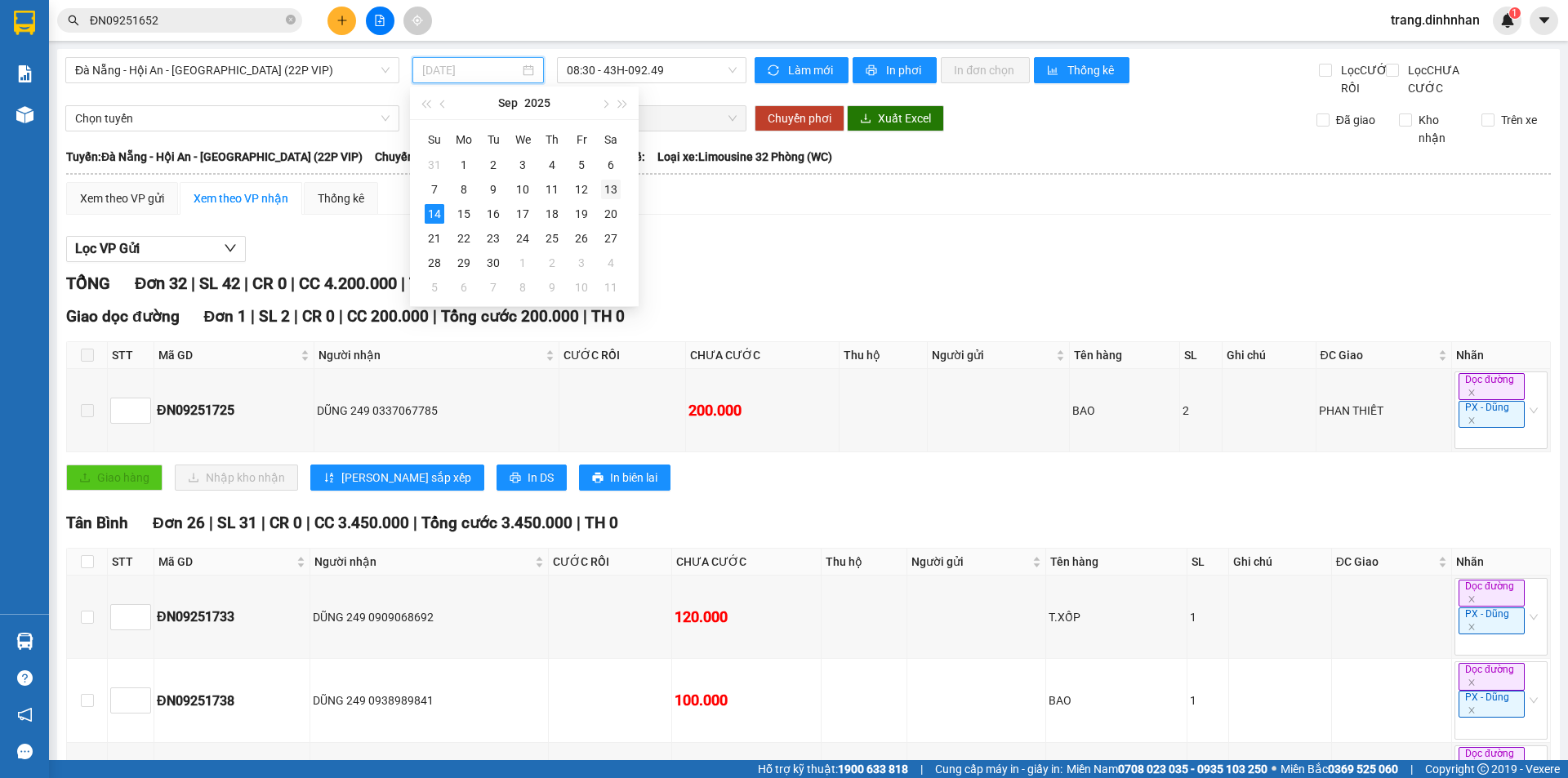
click at [610, 181] on div "13" at bounding box center [610, 189] width 20 height 20
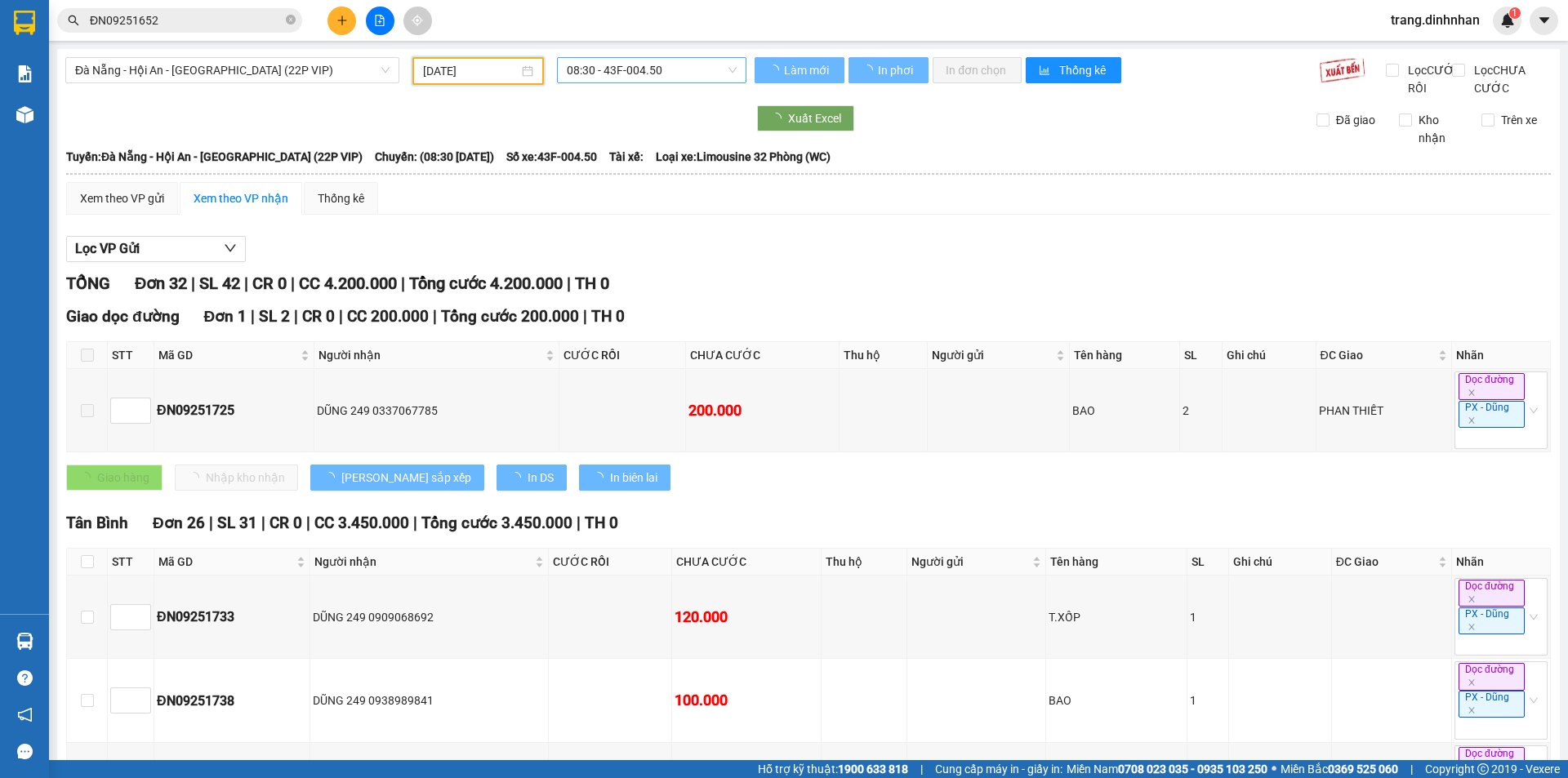
type input "13/09/2025"
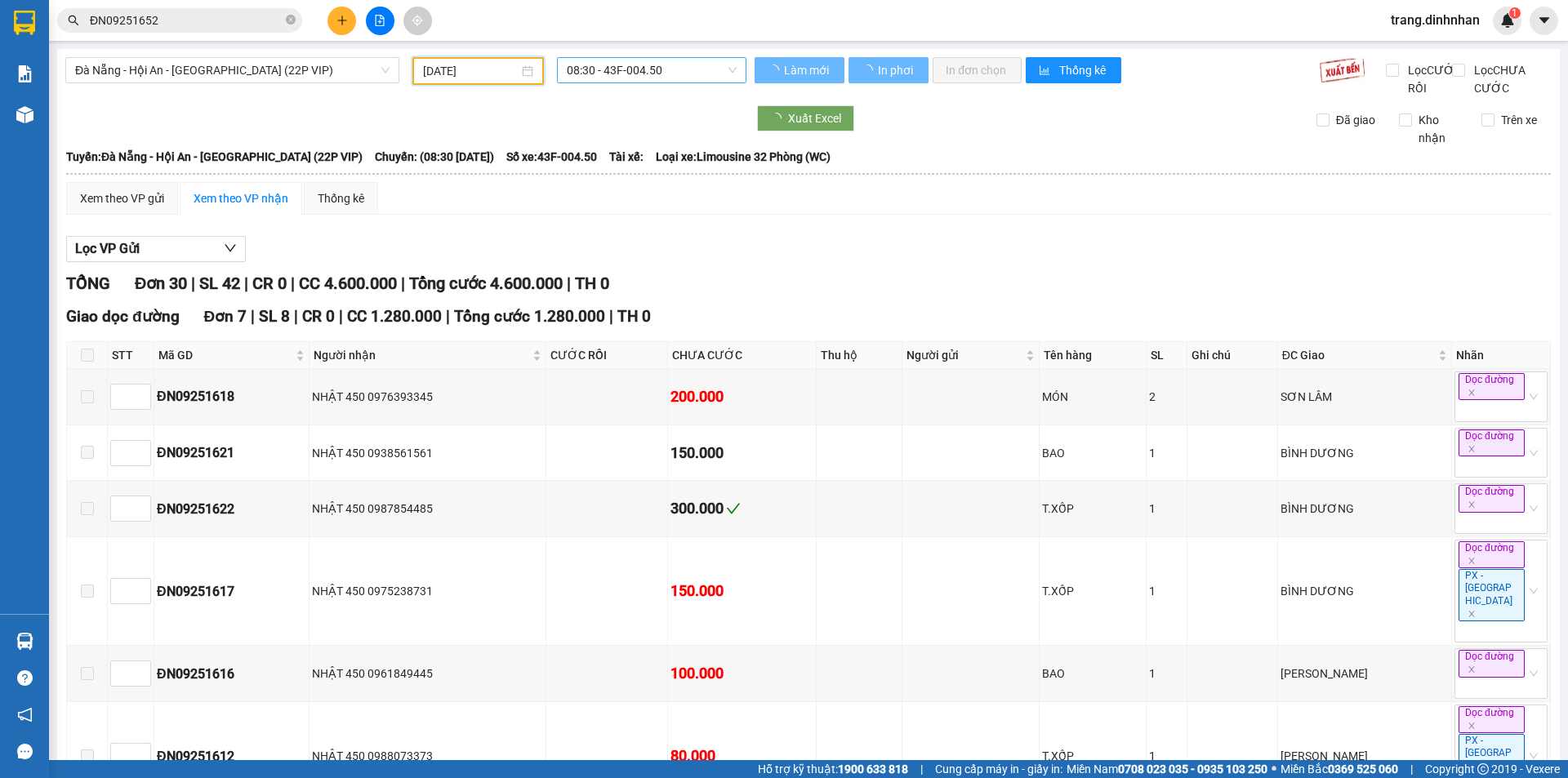
click at [657, 76] on span "08:30 - 43F-004.50" at bounding box center [652, 70] width 170 height 24
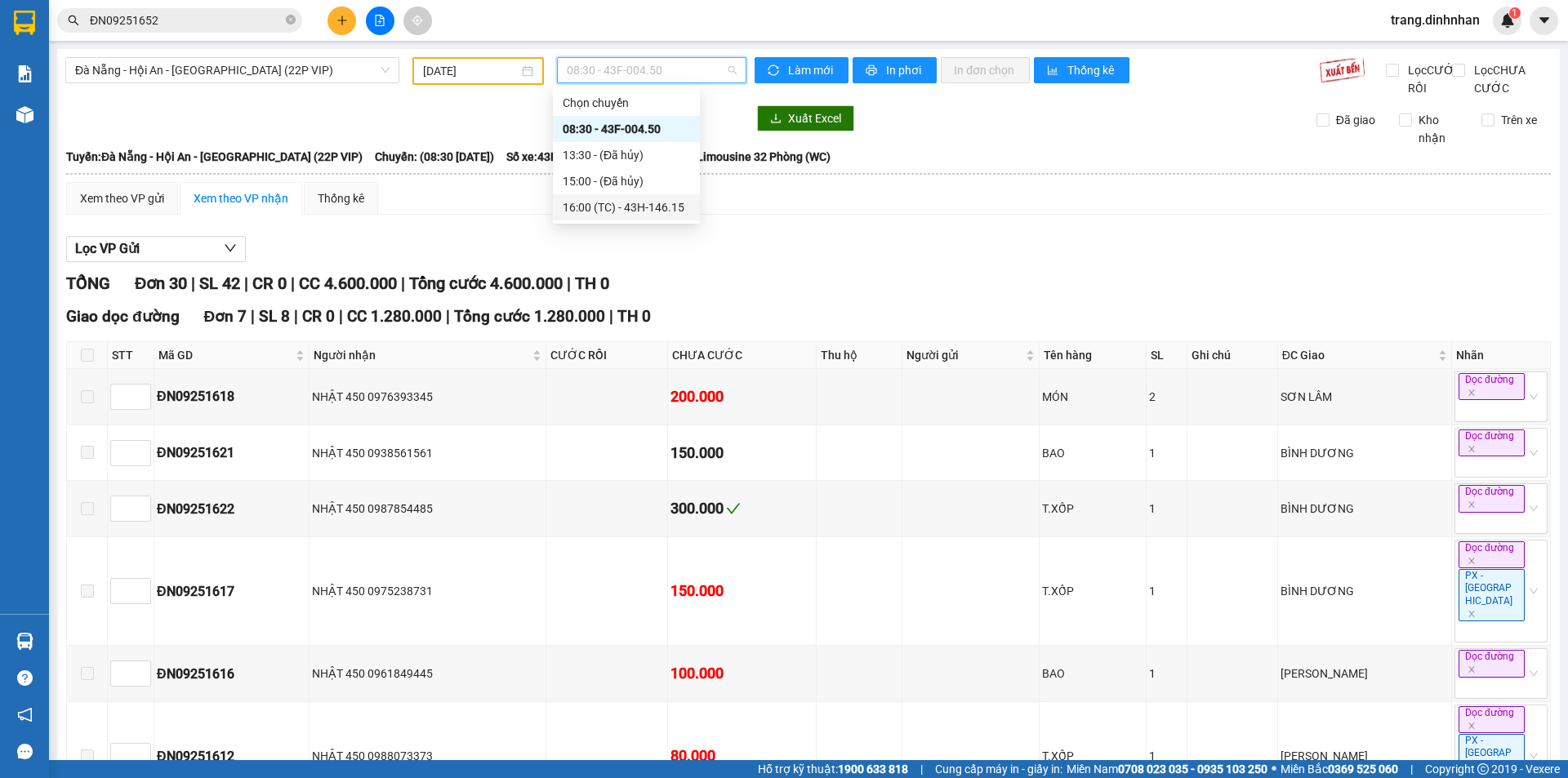
click at [656, 214] on div "16:00 (TC) - 43H-146.15" at bounding box center [626, 208] width 128 height 18
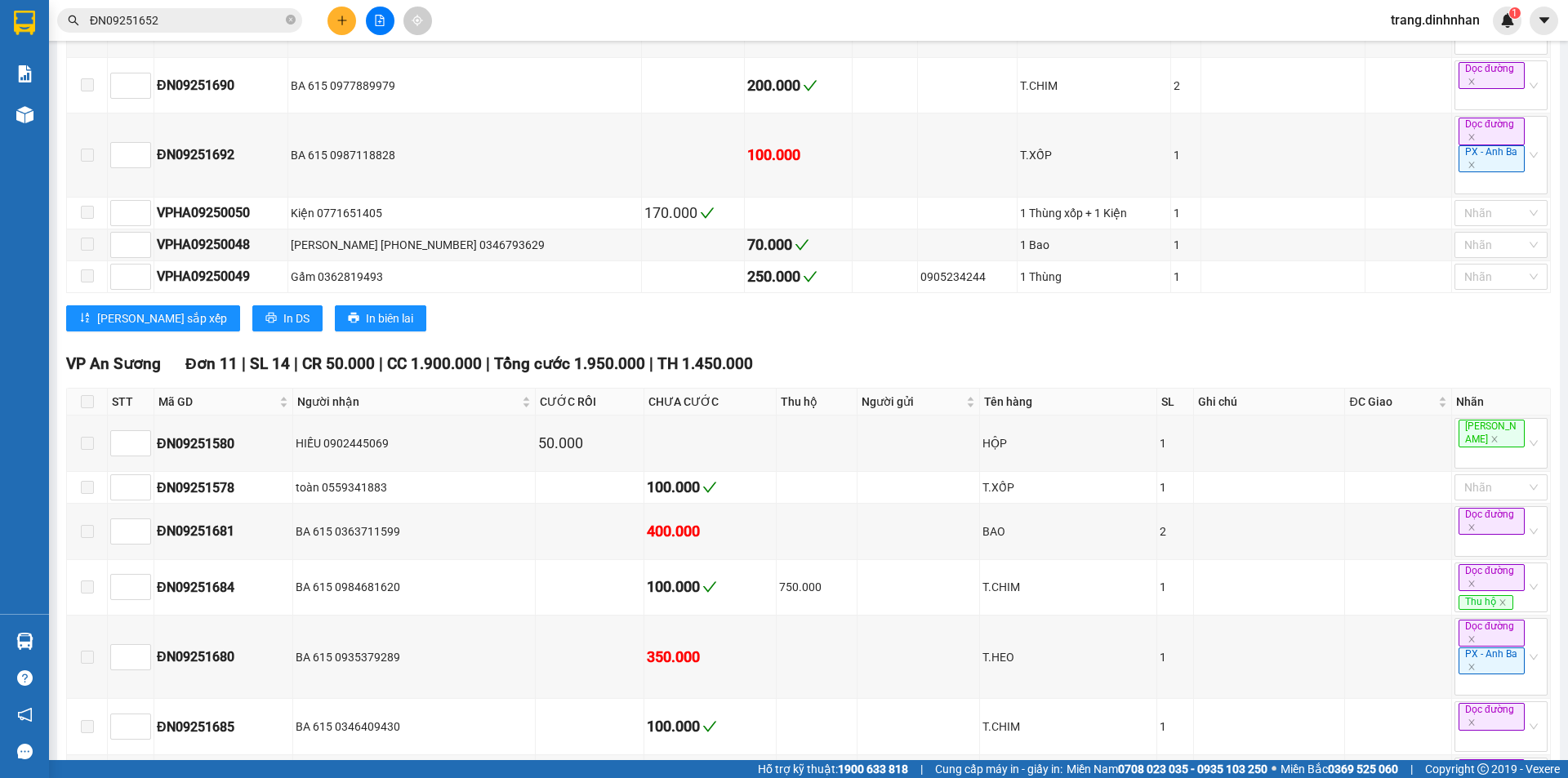
scroll to position [1680, 0]
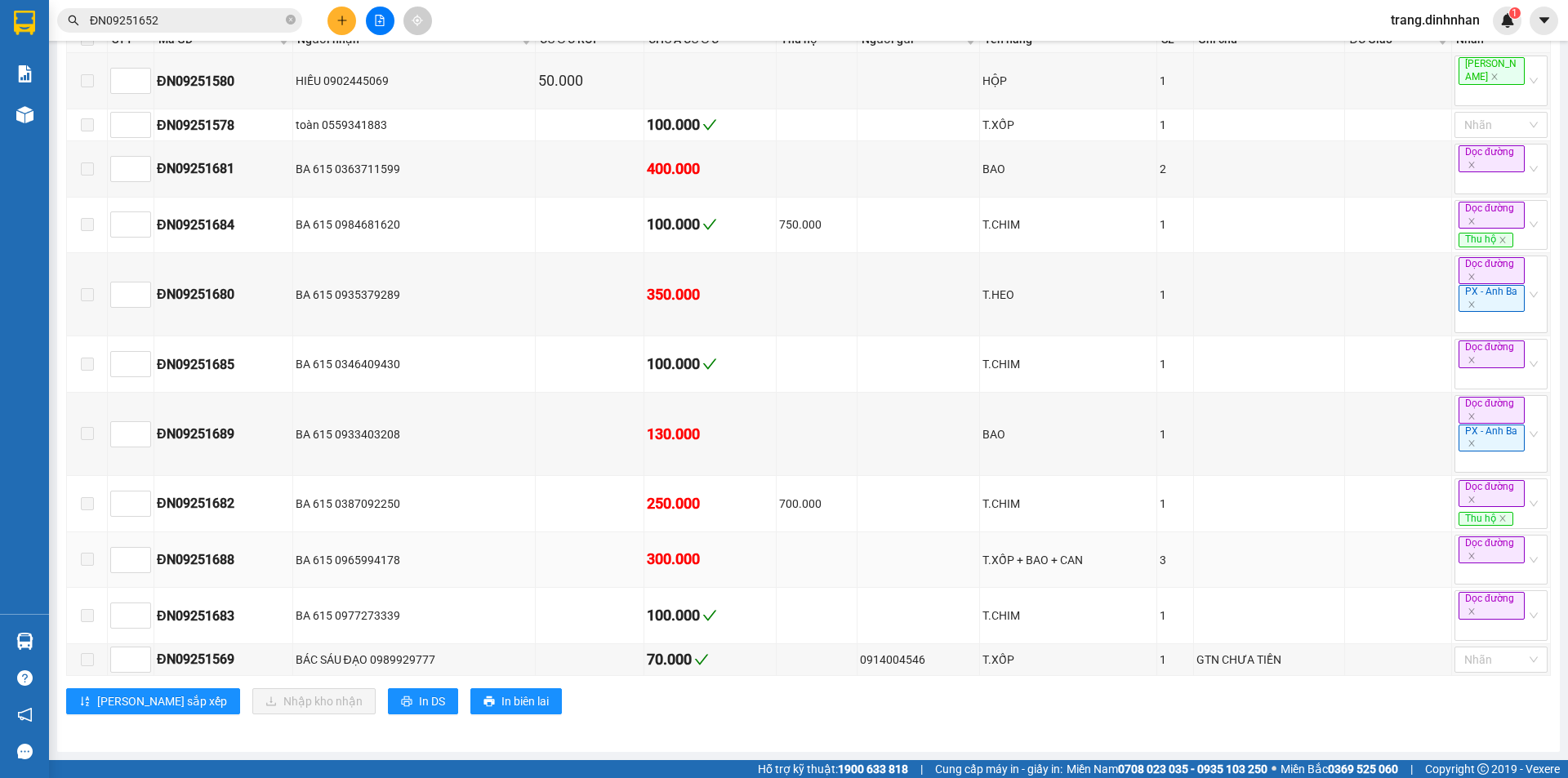
click at [402, 563] on div "BA 615 0965994178" at bounding box center [413, 560] width 237 height 18
drag, startPoint x: 155, startPoint y: 567, endPoint x: 240, endPoint y: 564, distance: 85.1
click at [240, 564] on td "ĐN09251688" at bounding box center [224, 560] width 139 height 56
copy div "ĐN09251688"
click at [290, 21] on icon "close-circle" at bounding box center [290, 19] width 10 height 10
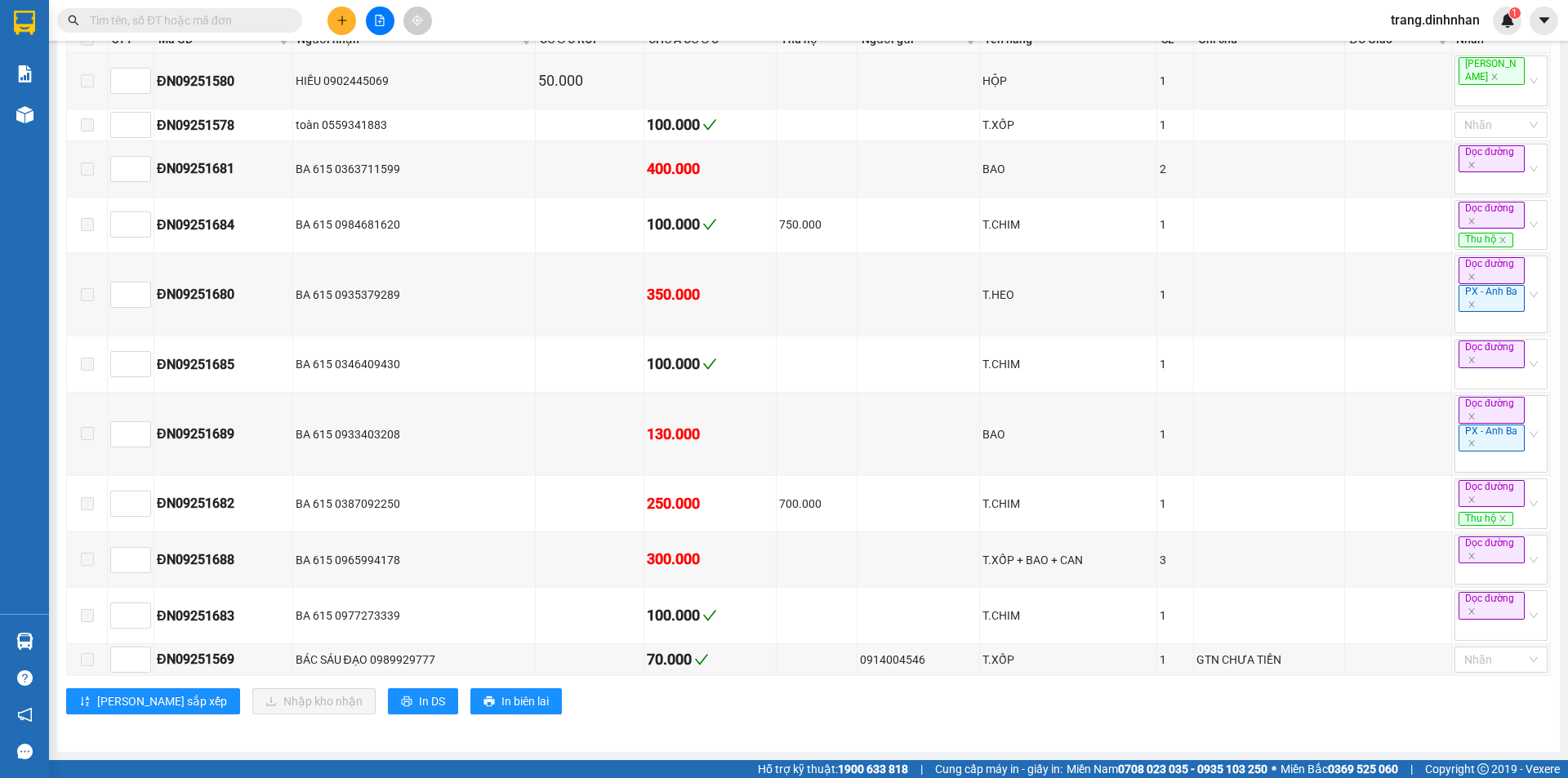
click at [242, 20] on input "text" at bounding box center [186, 20] width 193 height 18
paste input "ĐN09251688"
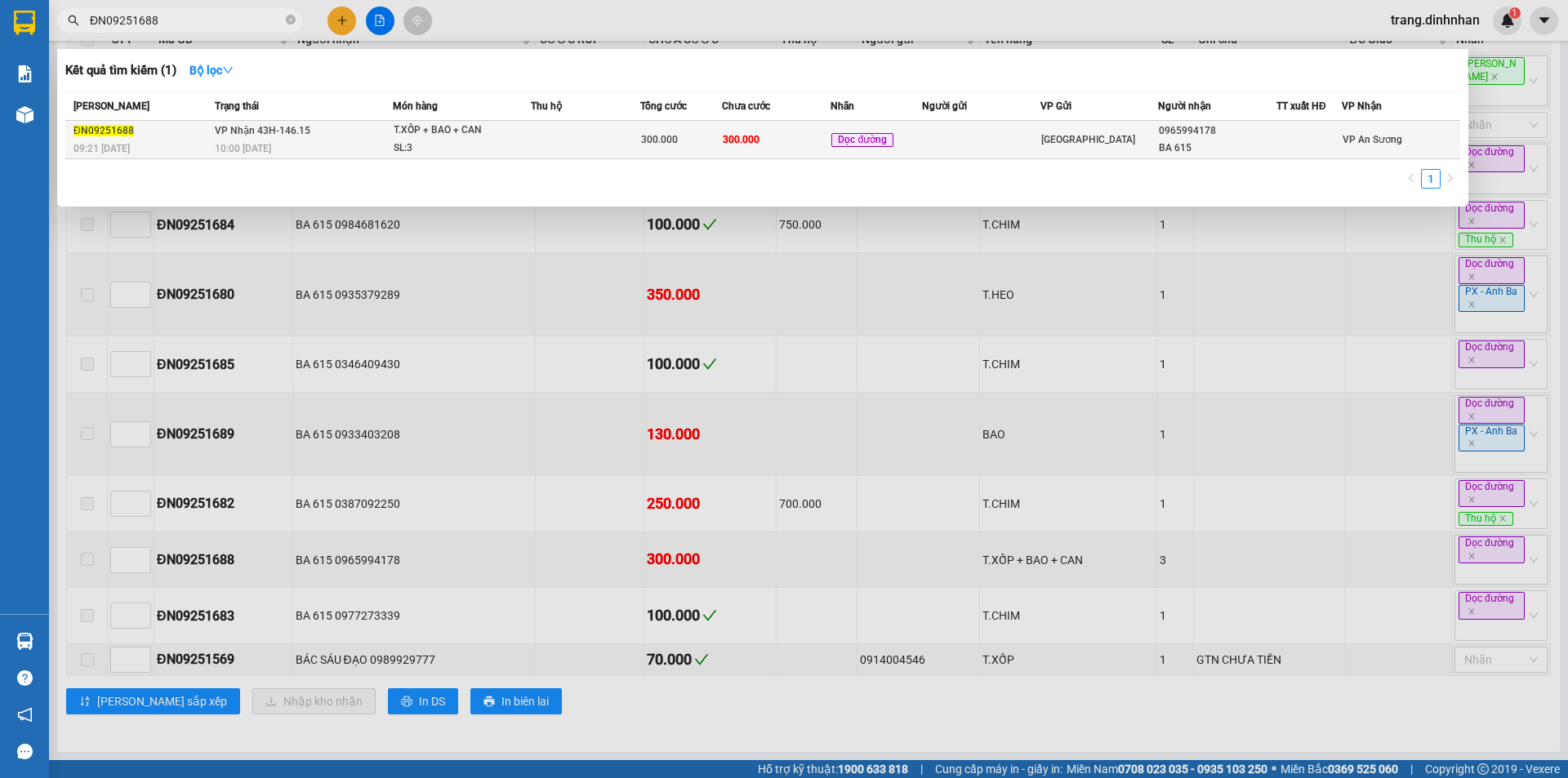
type input "ĐN09251688"
click at [586, 142] on td at bounding box center [585, 140] width 109 height 38
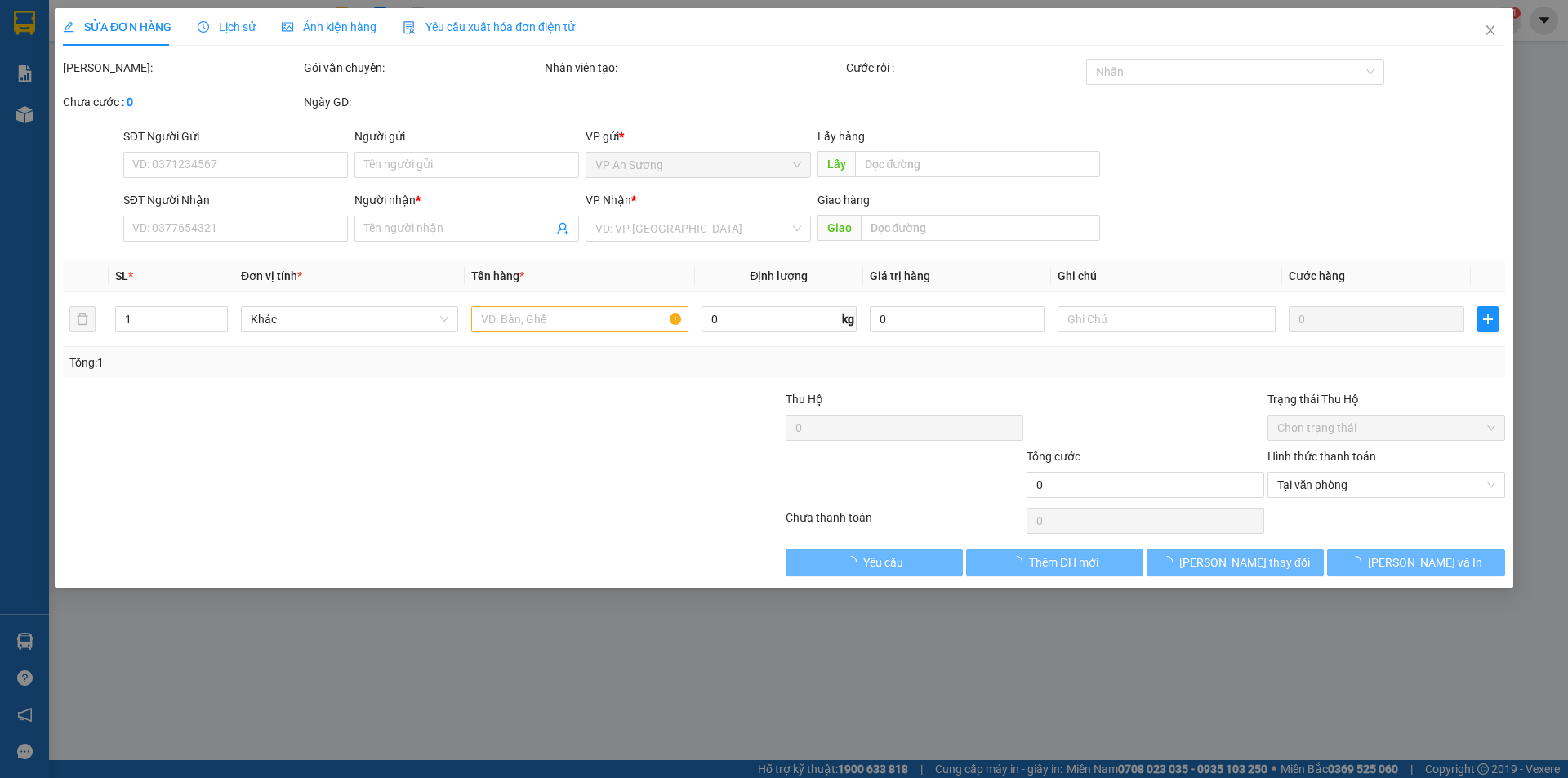
type input "0965994178"
type input "BA 615"
type input "300.000"
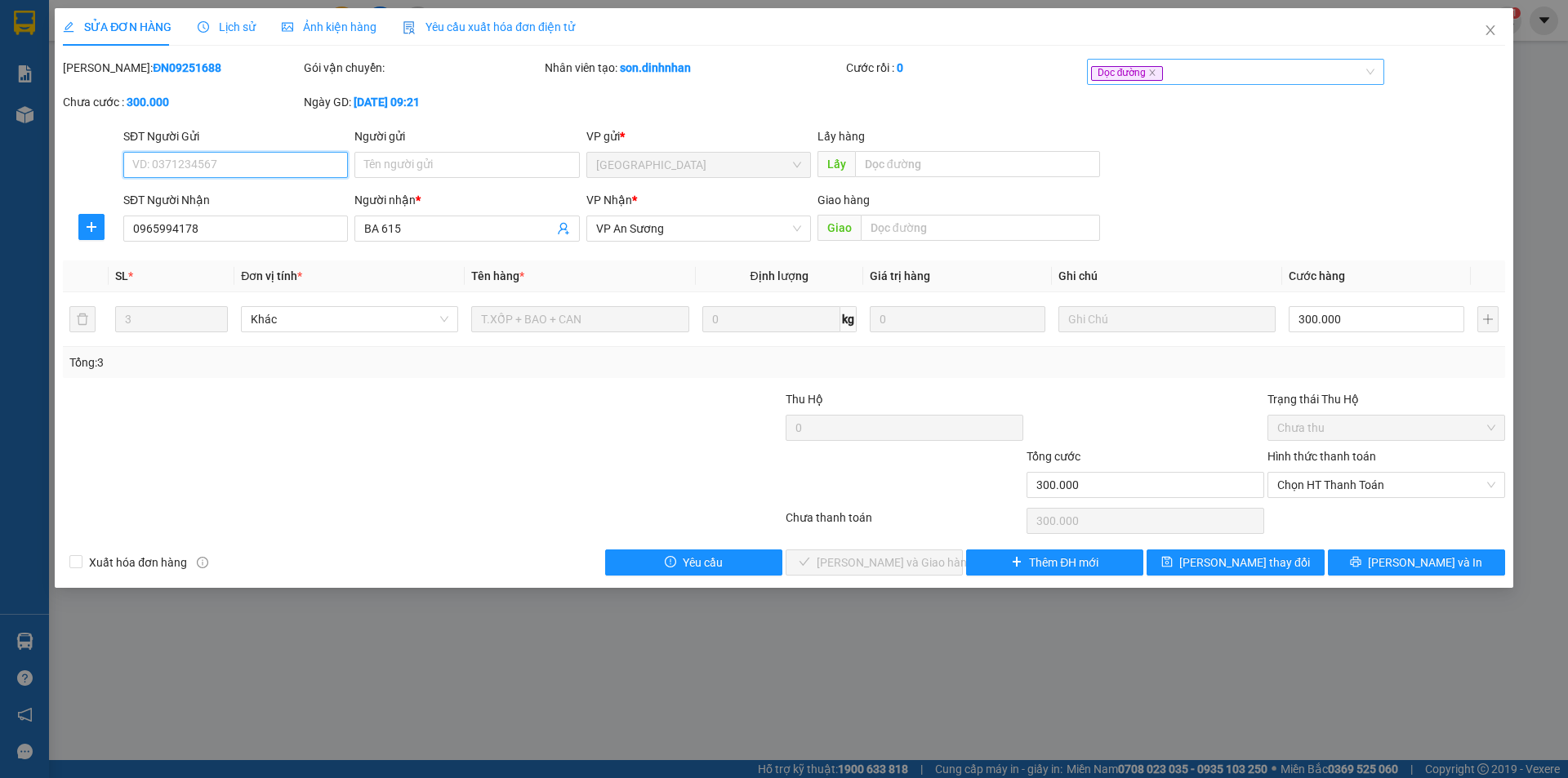
click at [1209, 76] on div "Dọc đường" at bounding box center [1227, 71] width 273 height 20
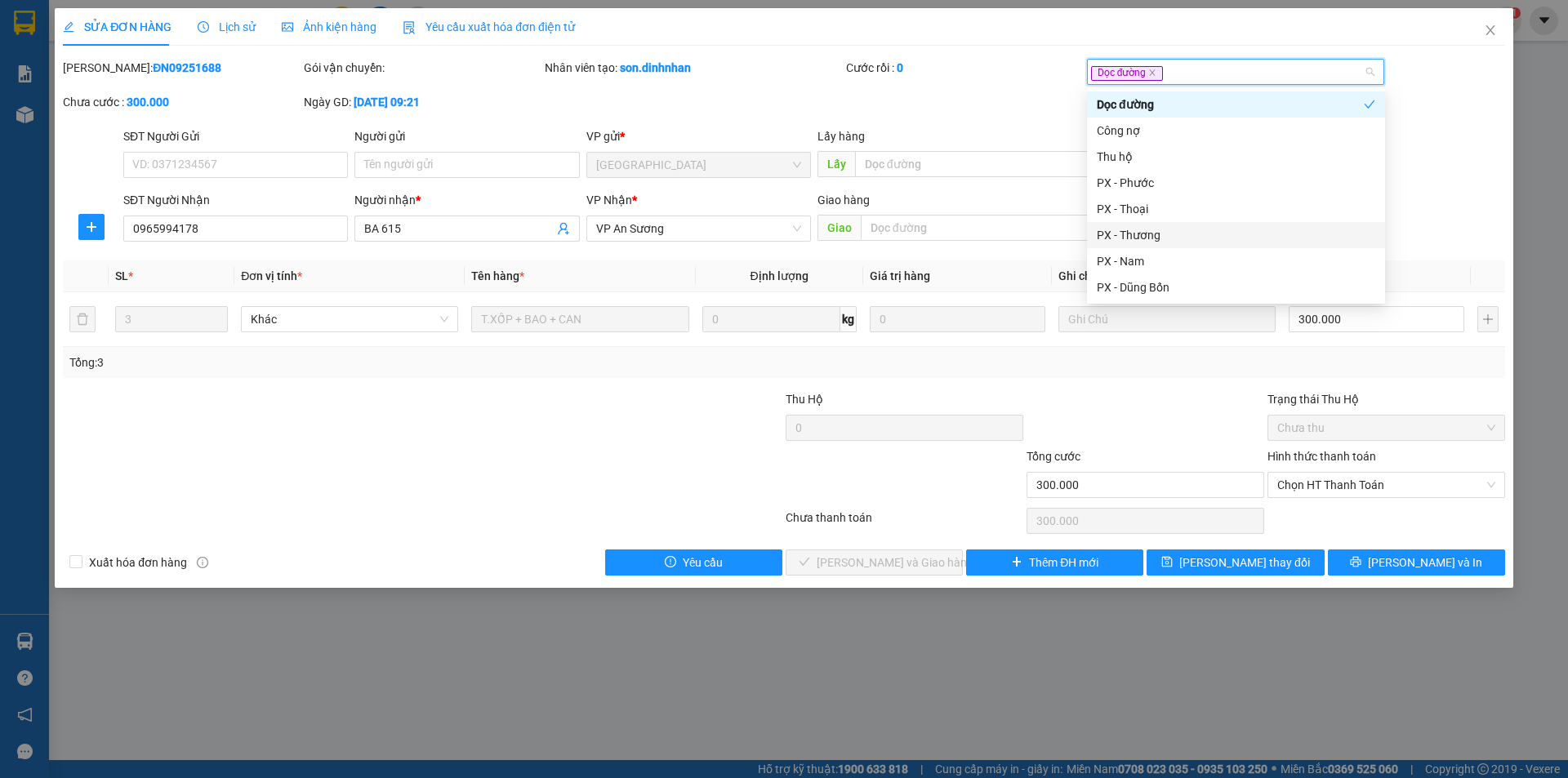
type input "a"
click at [1156, 227] on div "PX - Anh Ba" at bounding box center [1235, 235] width 279 height 18
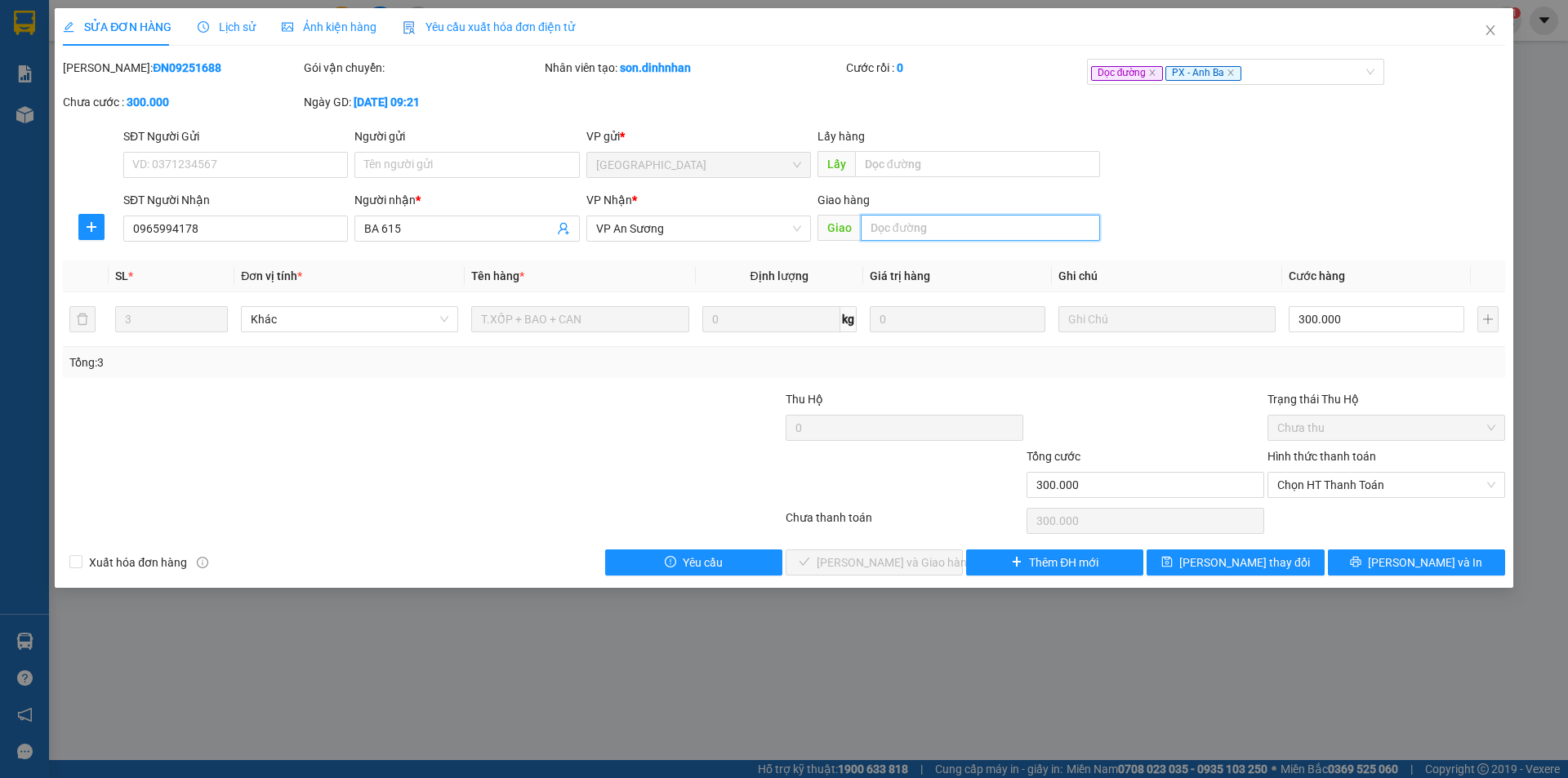
click at [974, 219] on input "text" at bounding box center [980, 227] width 240 height 26
type input "a"
type input "dai học nong lam"
click at [1207, 563] on button "Lưu thay đổi" at bounding box center [1235, 563] width 177 height 26
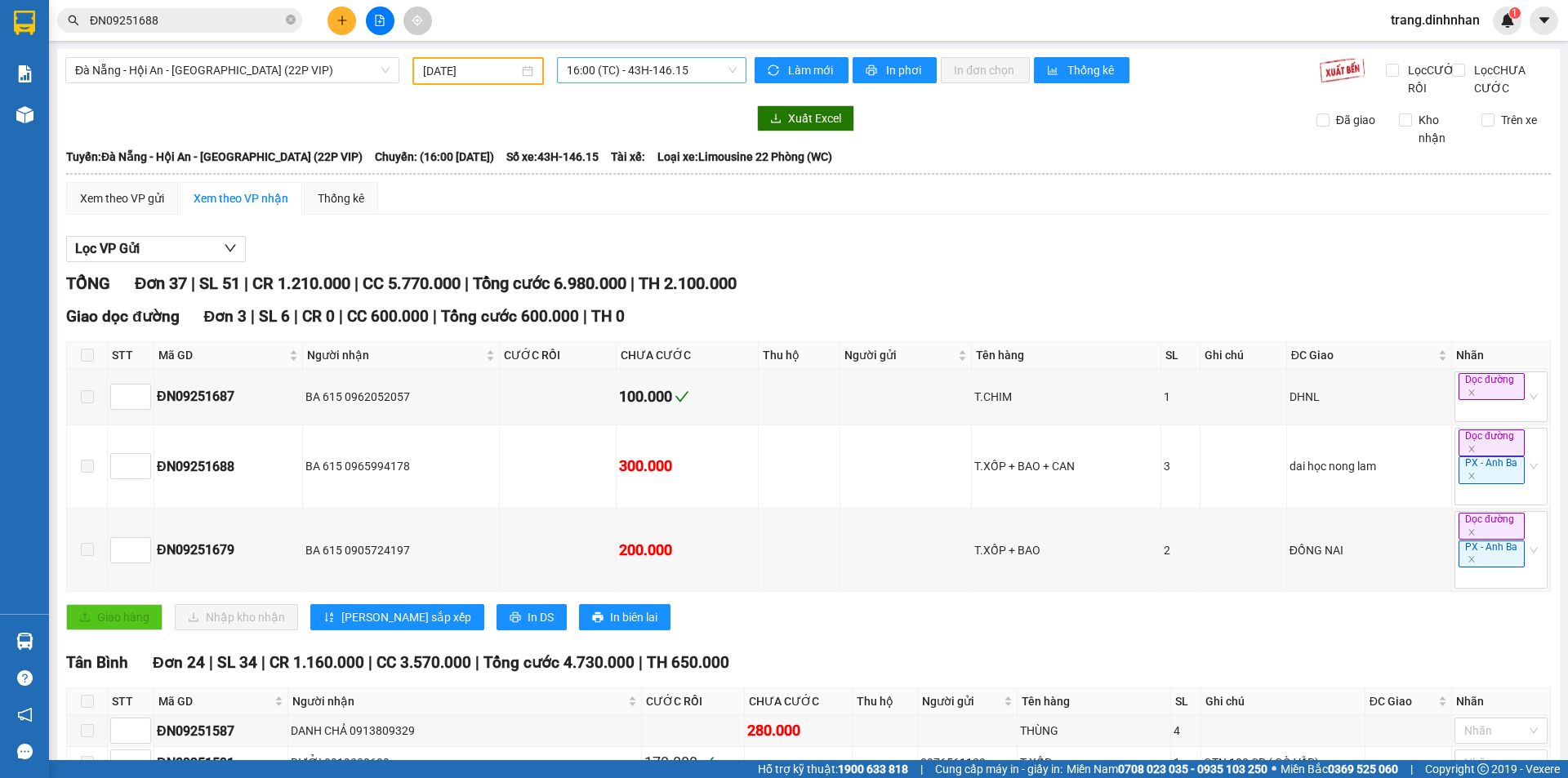
drag, startPoint x: 514, startPoint y: 69, endPoint x: 577, endPoint y: 69, distance: 63.0
click at [515, 69] on div "13/09/2025" at bounding box center [478, 70] width 110 height 18
drag, startPoint x: 616, startPoint y: 69, endPoint x: 703, endPoint y: 129, distance: 105.7
click at [618, 69] on span "16:00 (TC) - 43H-146.15" at bounding box center [652, 70] width 170 height 24
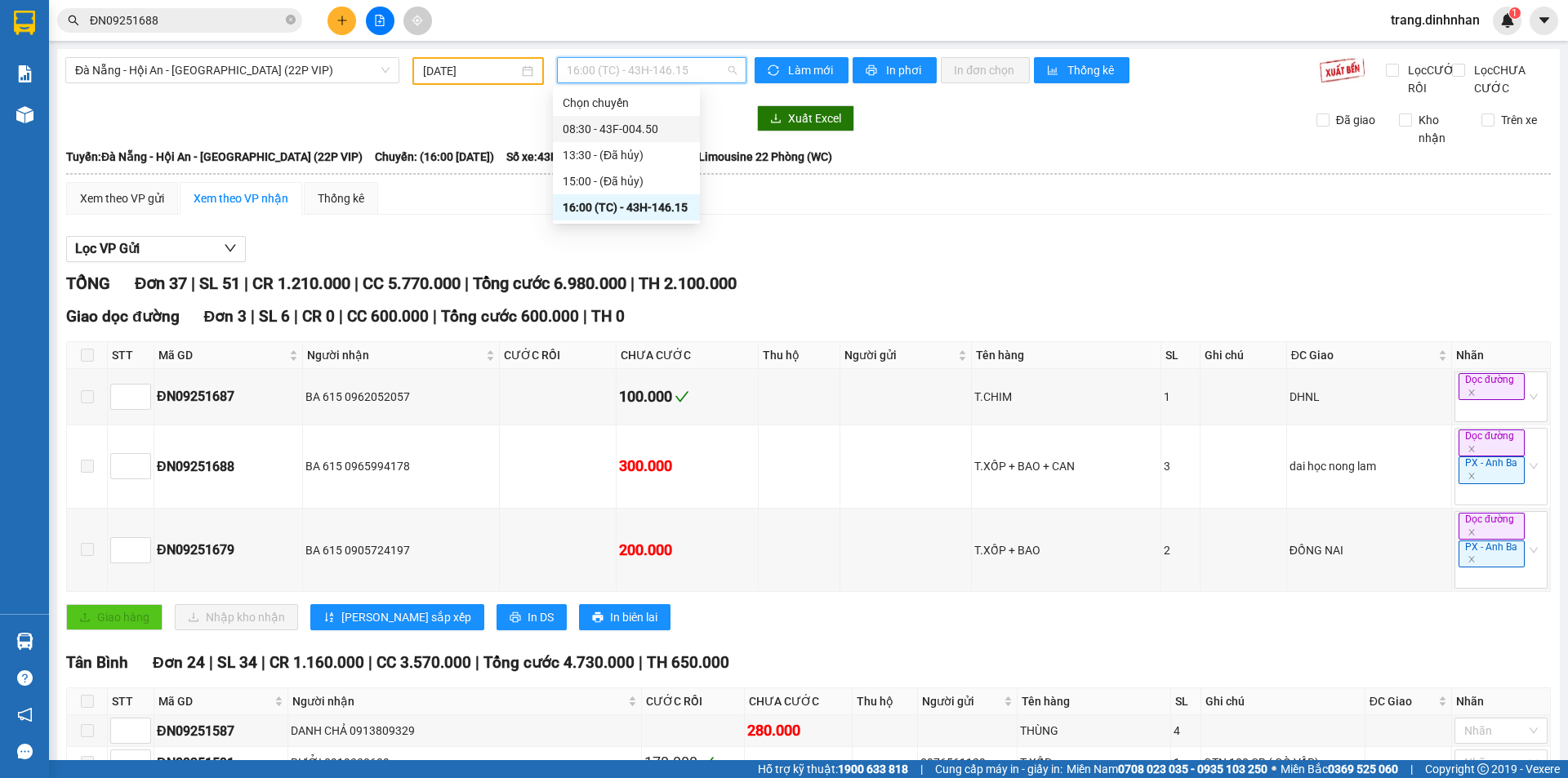
click at [646, 132] on div "08:30 - 43F-004.50" at bounding box center [626, 129] width 128 height 18
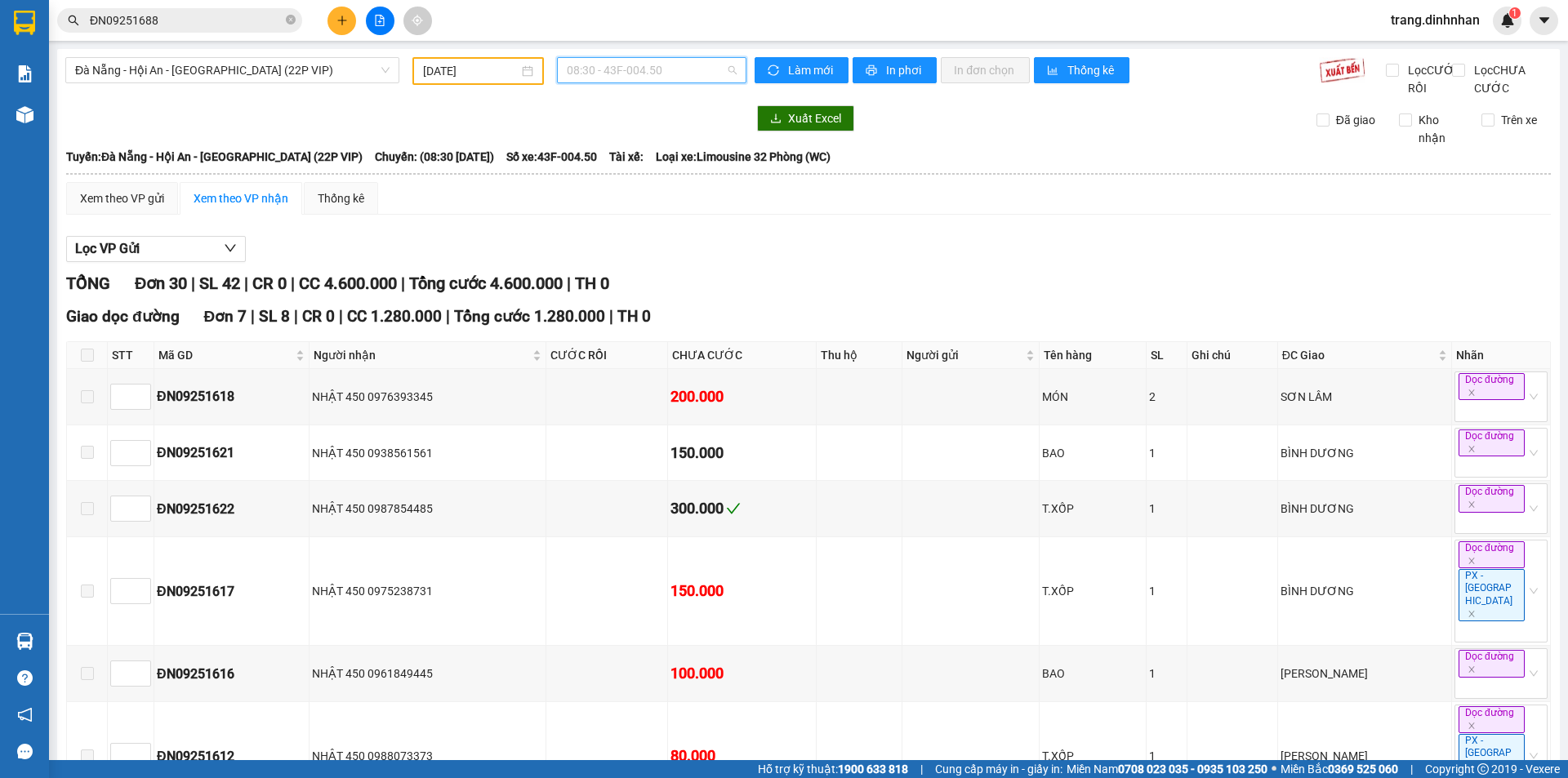
click at [612, 74] on span "08:30 - 43F-004.50" at bounding box center [652, 70] width 170 height 24
click at [487, 73] on input "13/09/2025" at bounding box center [471, 70] width 96 height 18
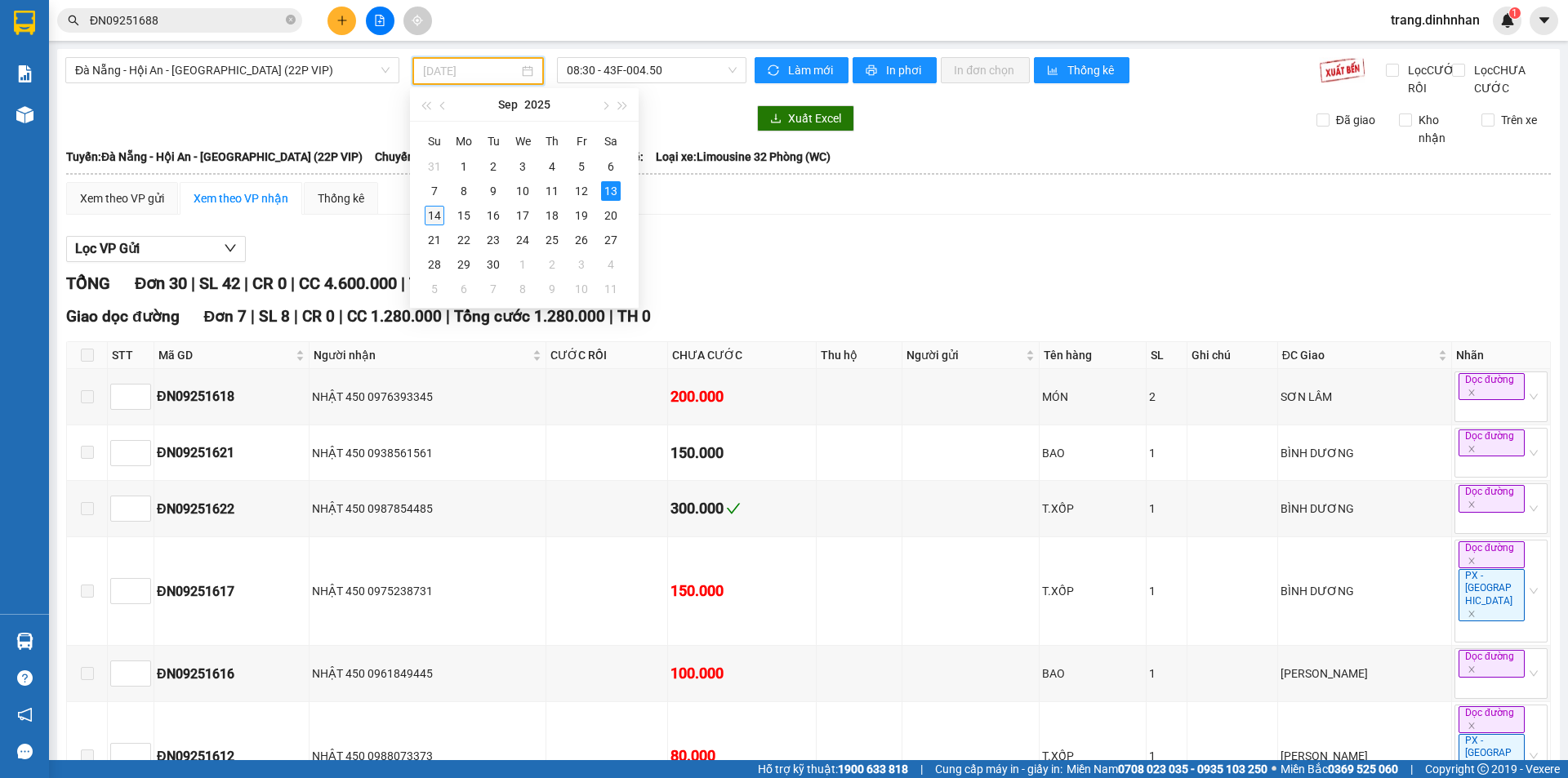
click at [438, 214] on div "14" at bounding box center [434, 215] width 20 height 20
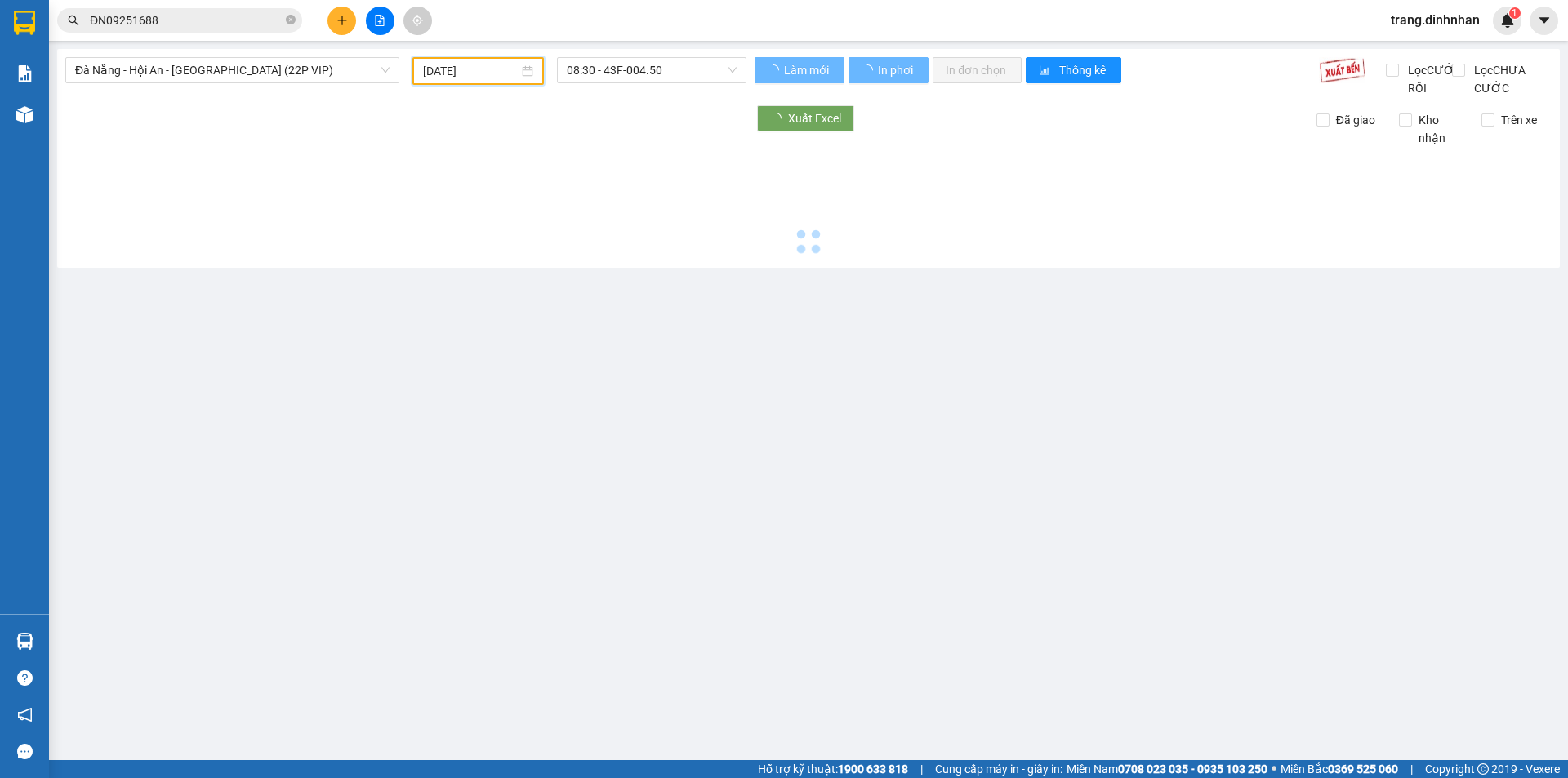
type input "[DATE]"
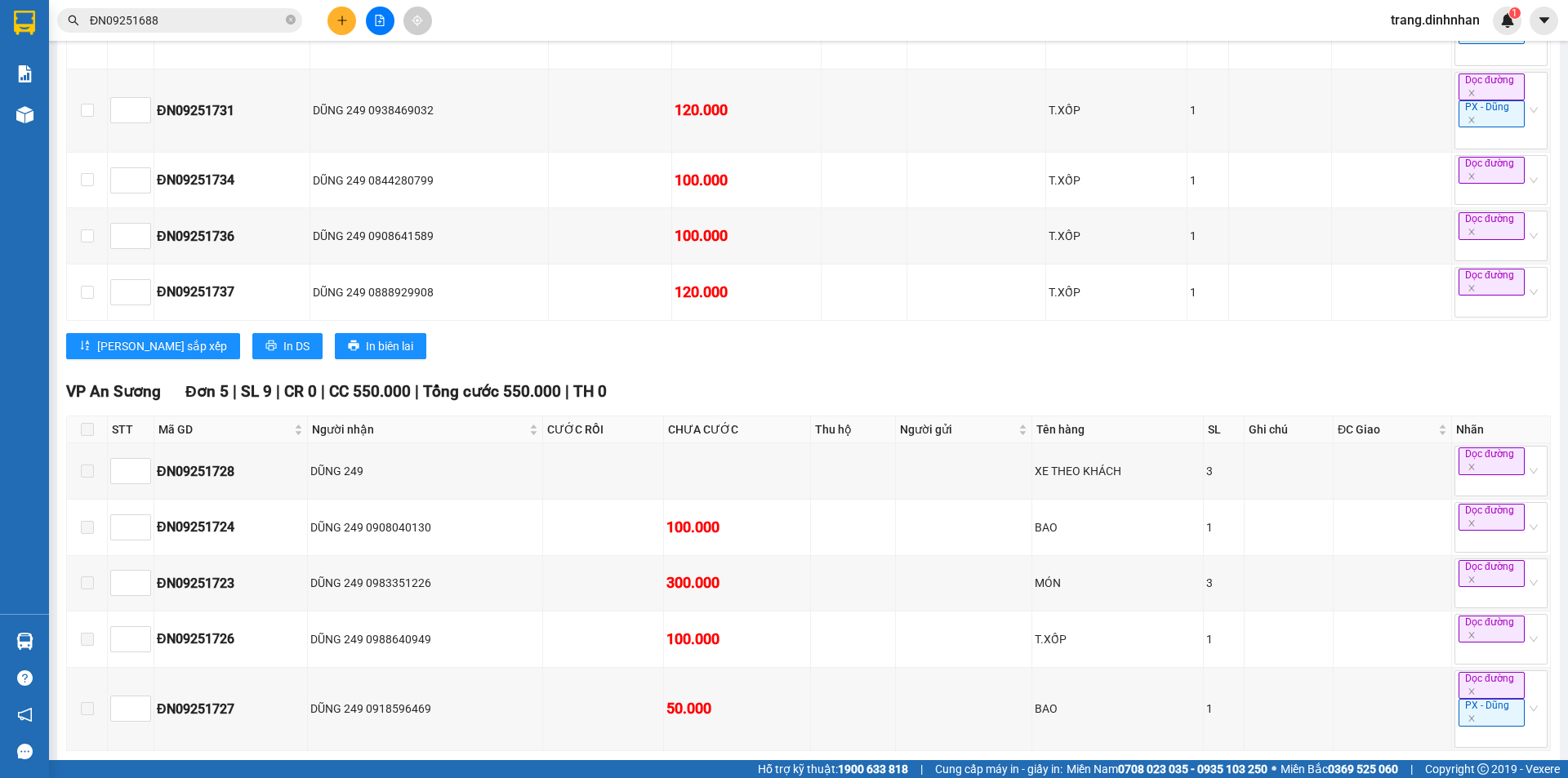
scroll to position [2257, 0]
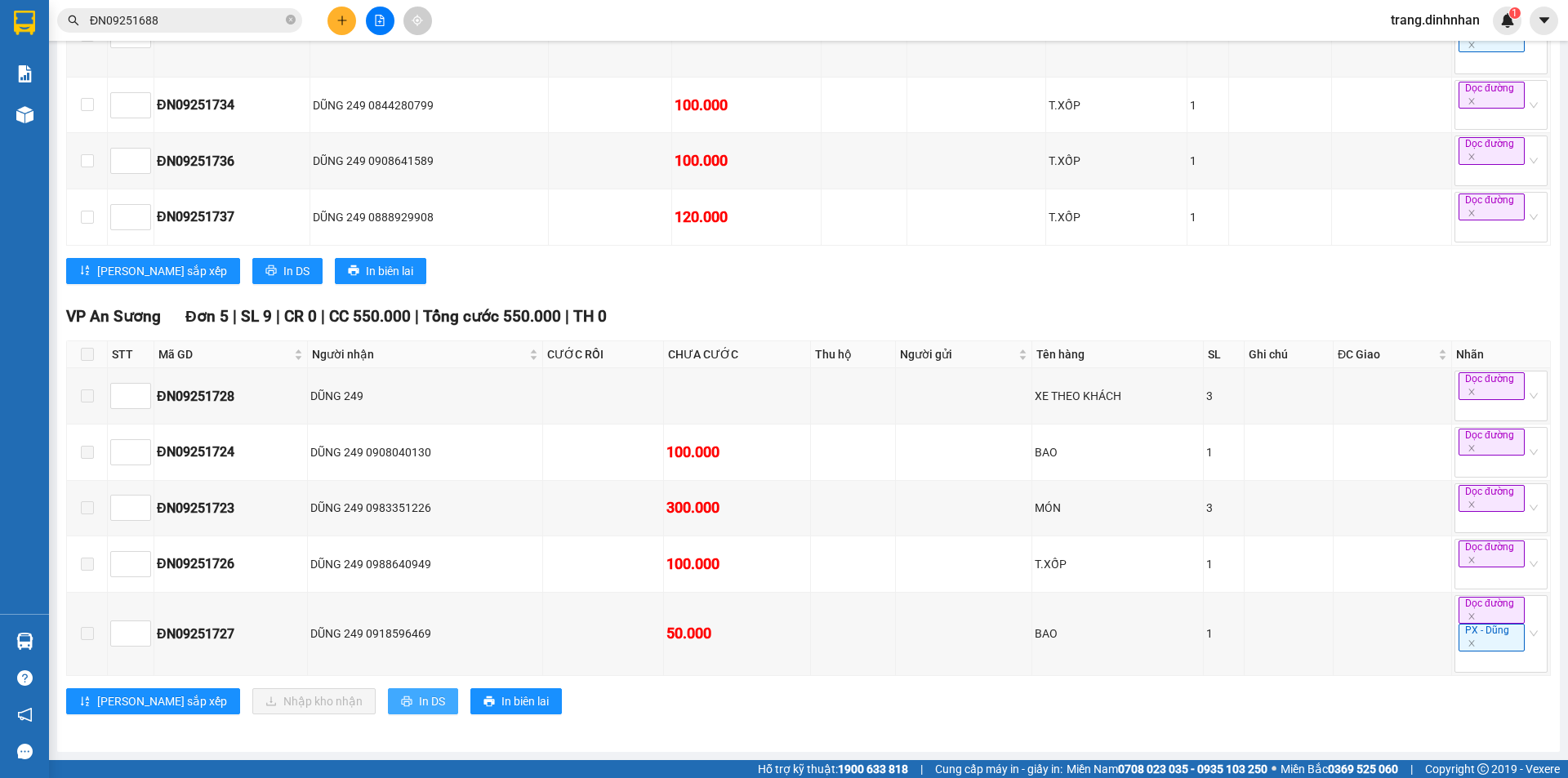
click at [418, 709] on span "In DS" at bounding box center [432, 702] width 26 height 18
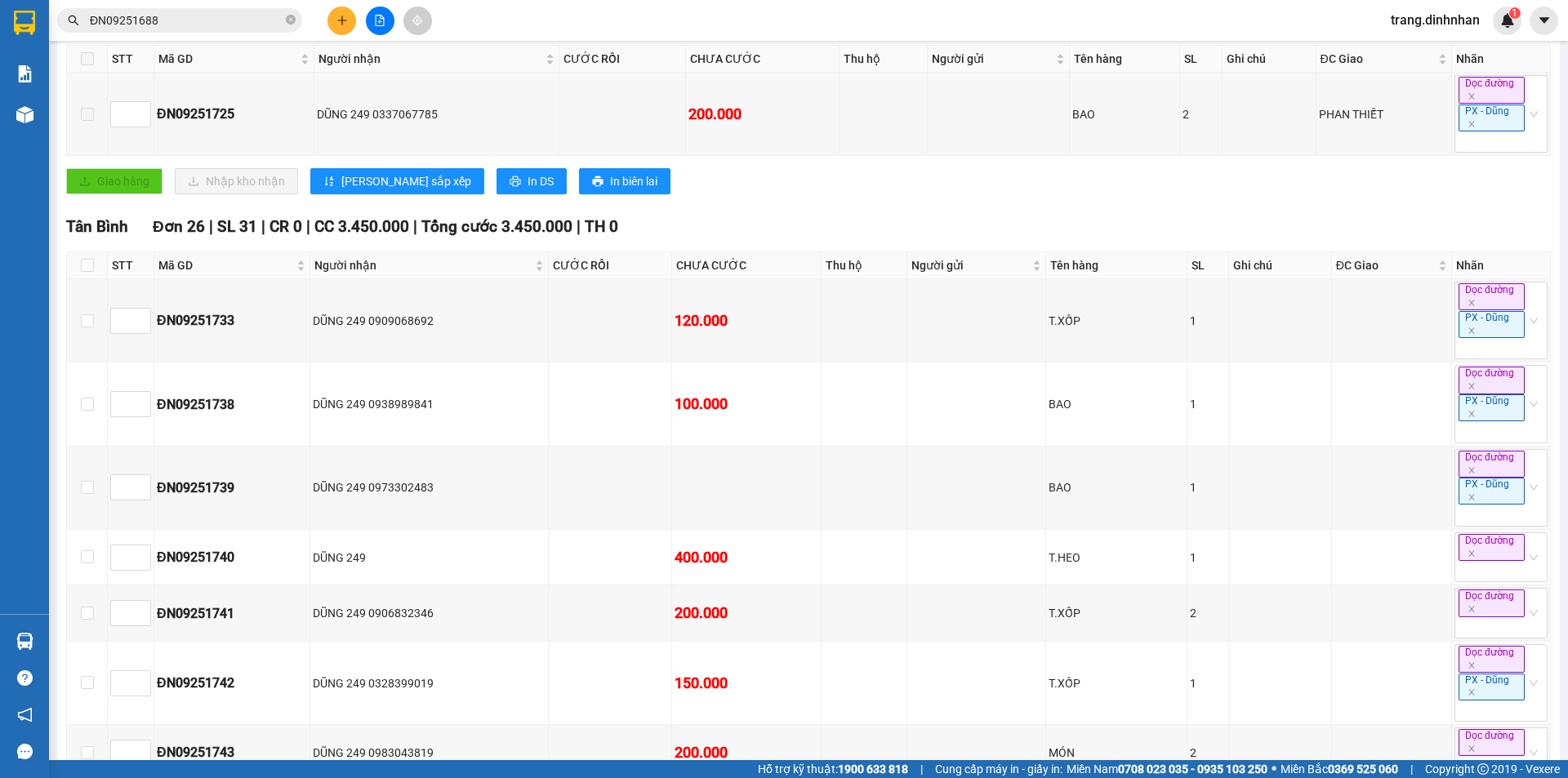
scroll to position [0, 0]
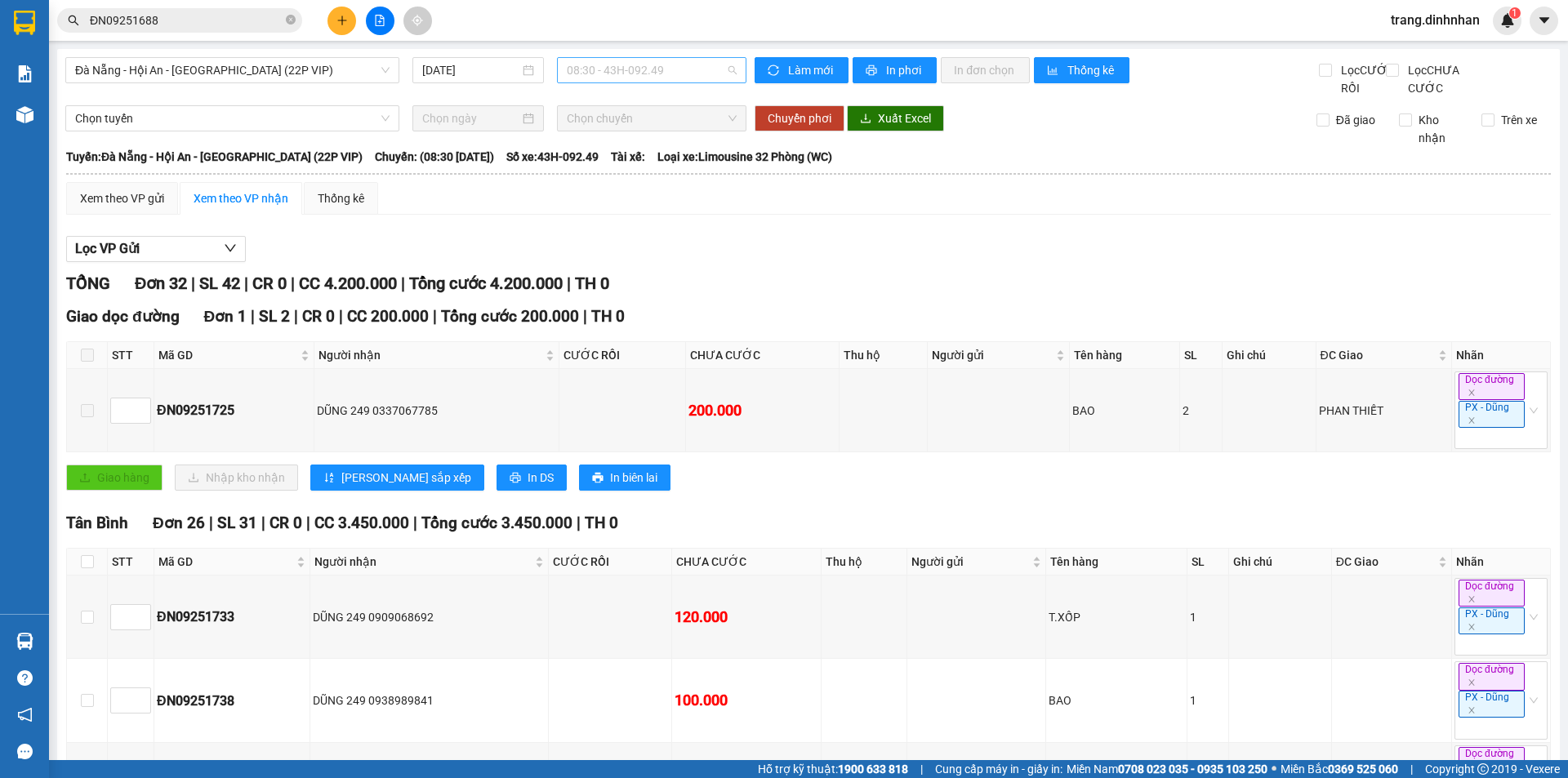
click at [609, 67] on span "08:30 - 43H-092.49" at bounding box center [652, 70] width 170 height 24
click at [671, 207] on div "16:00 (TC) - 43H-101.54" at bounding box center [626, 208] width 128 height 18
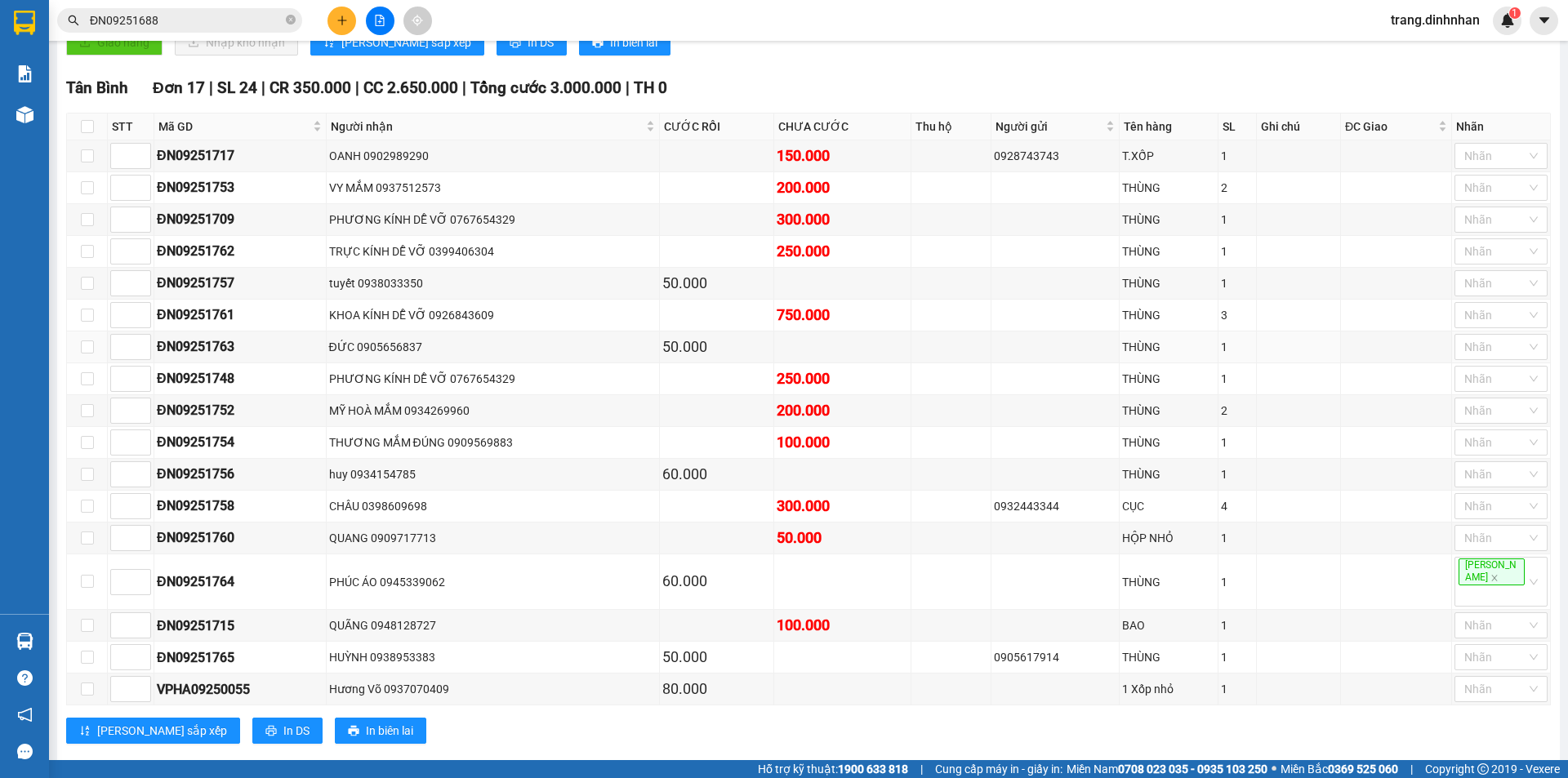
scroll to position [715, 0]
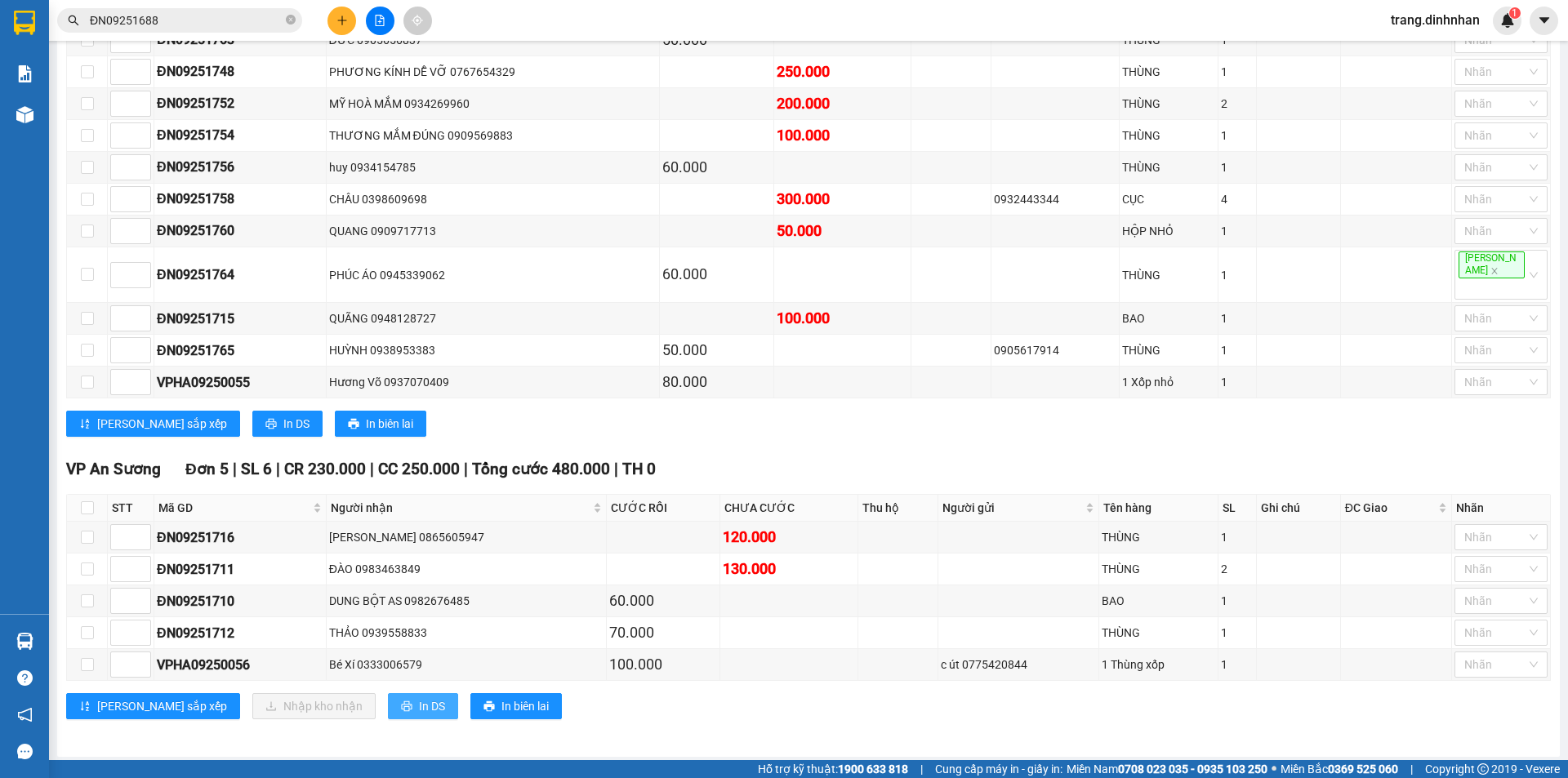
click at [418, 697] on span "In DS" at bounding box center [432, 706] width 26 height 18
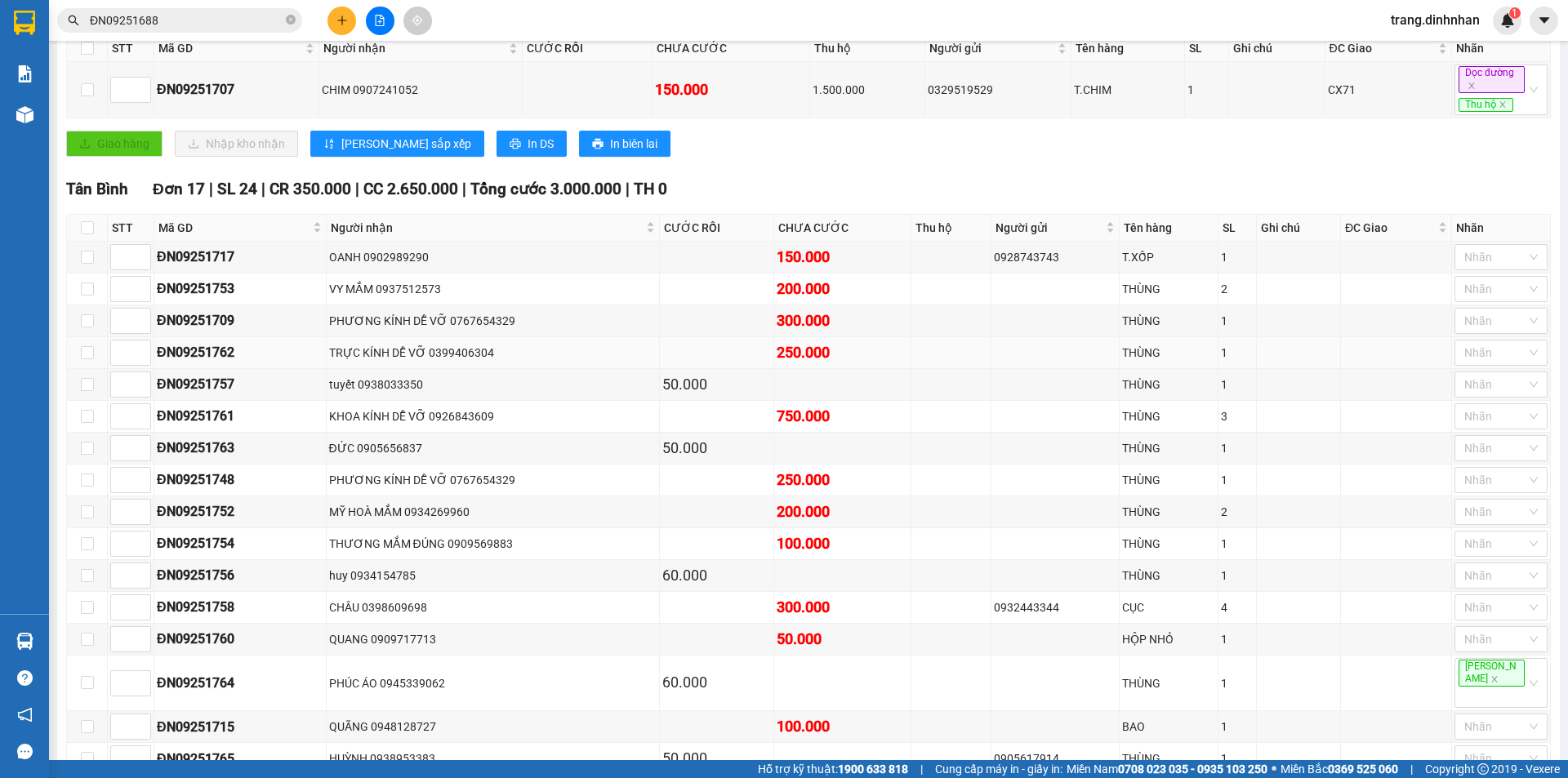
scroll to position [0, 0]
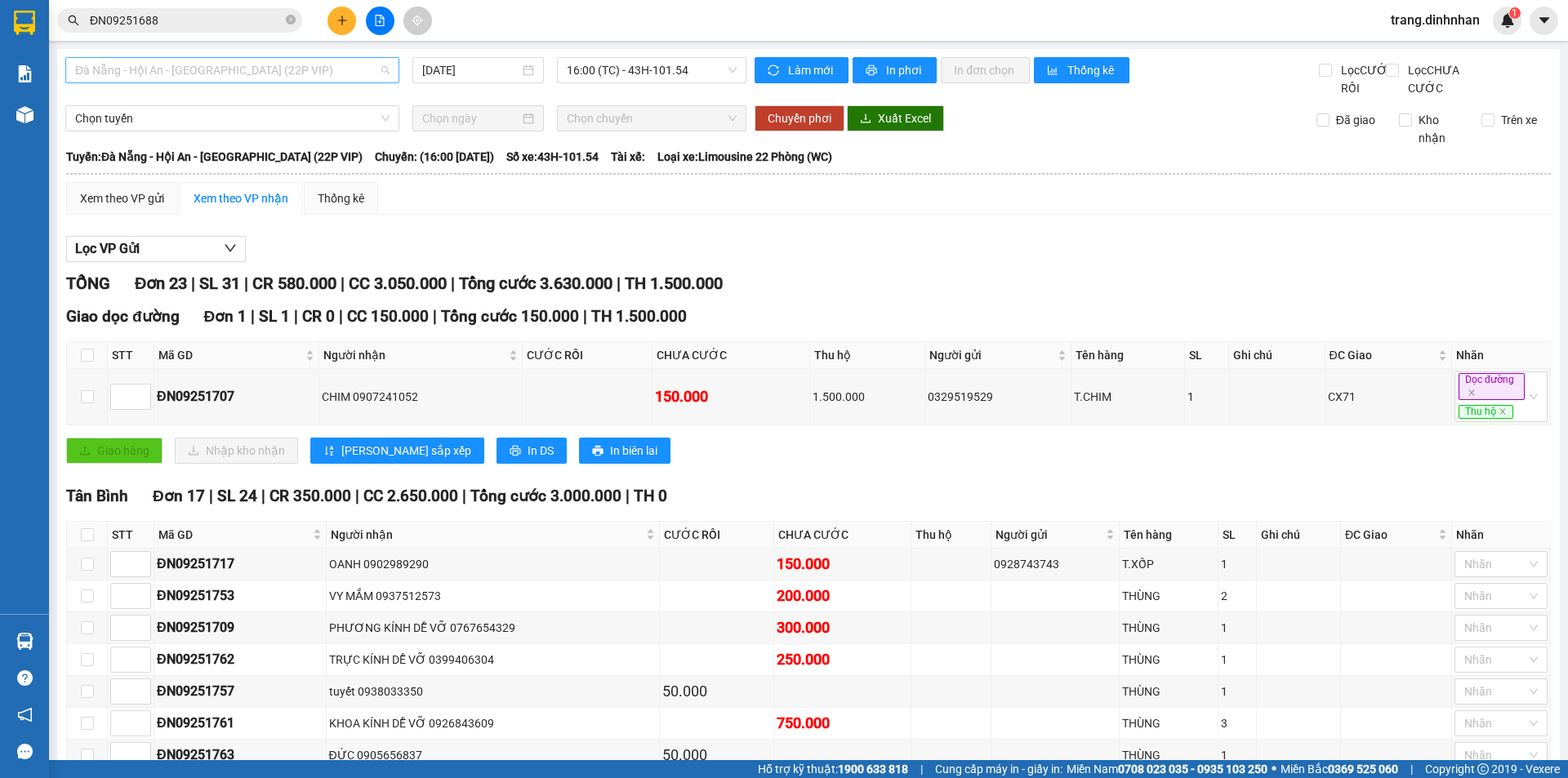
click at [262, 76] on span "Đà Nẵng - Hội An - [GEOGRAPHIC_DATA] (22P VIP)" at bounding box center [233, 70] width 314 height 24
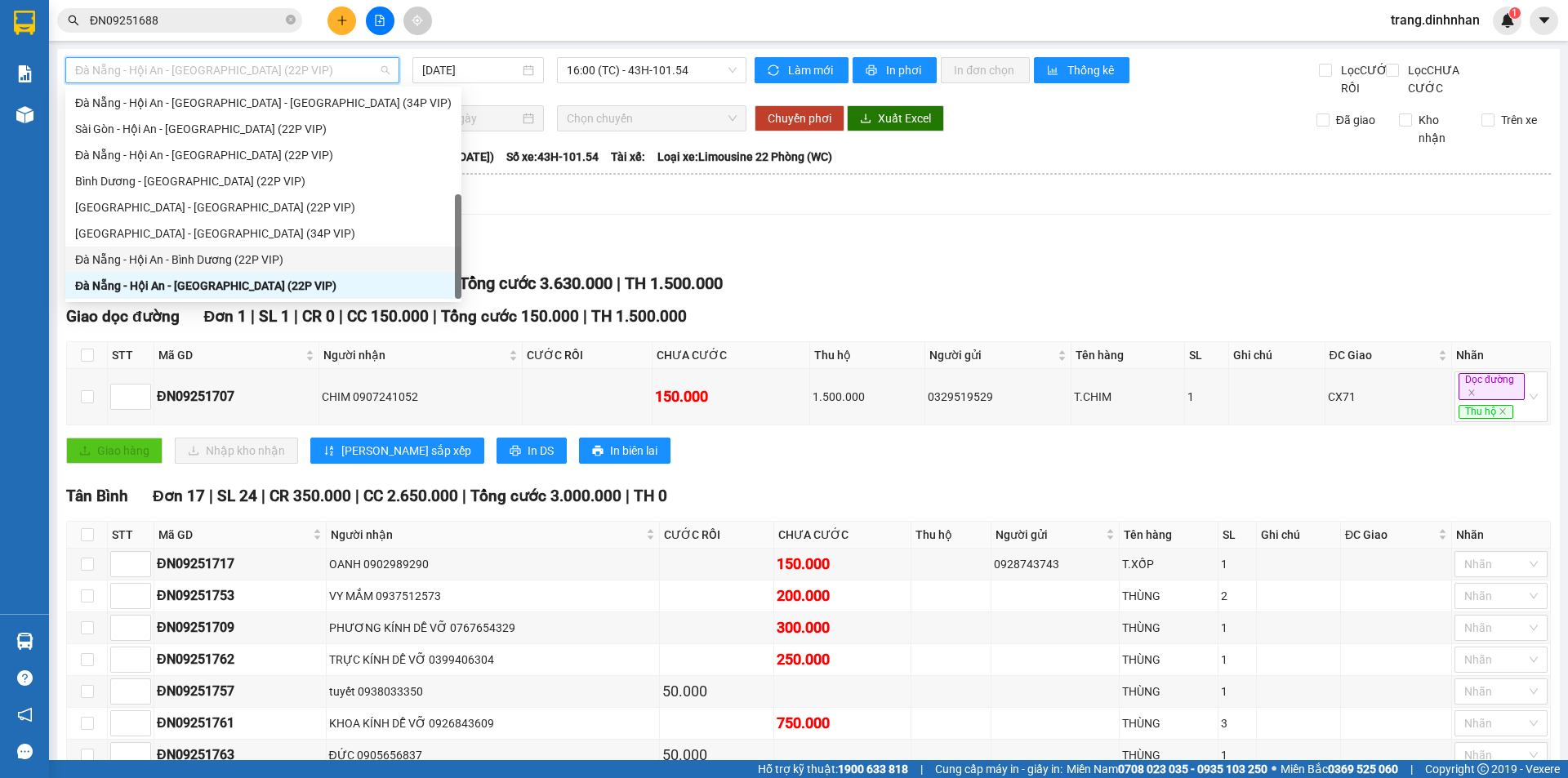
click at [168, 260] on div "Đà Nẵng - Hội An - Bình Dương (22P VIP)" at bounding box center [264, 260] width 377 height 18
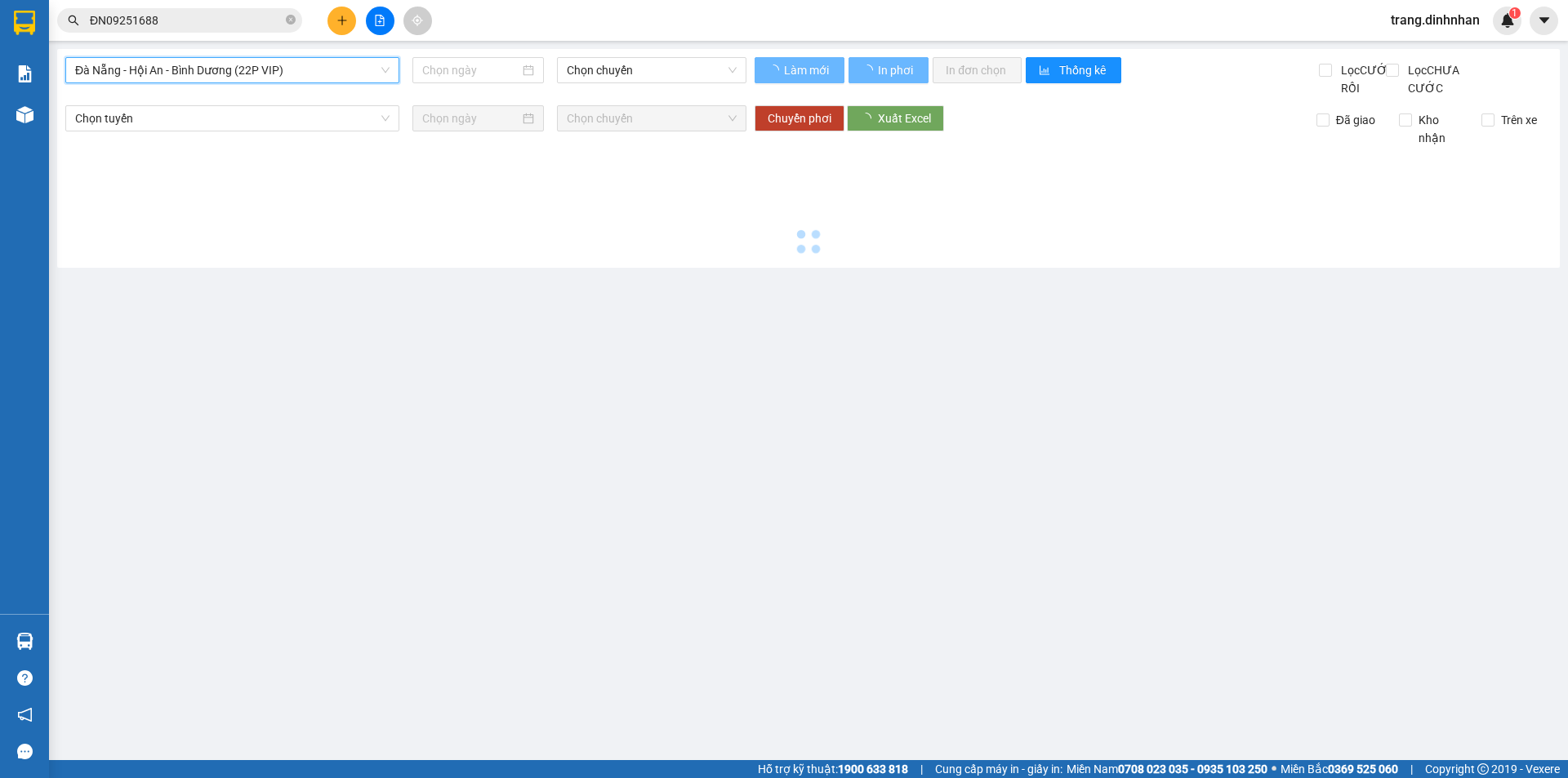
type input "[DATE]"
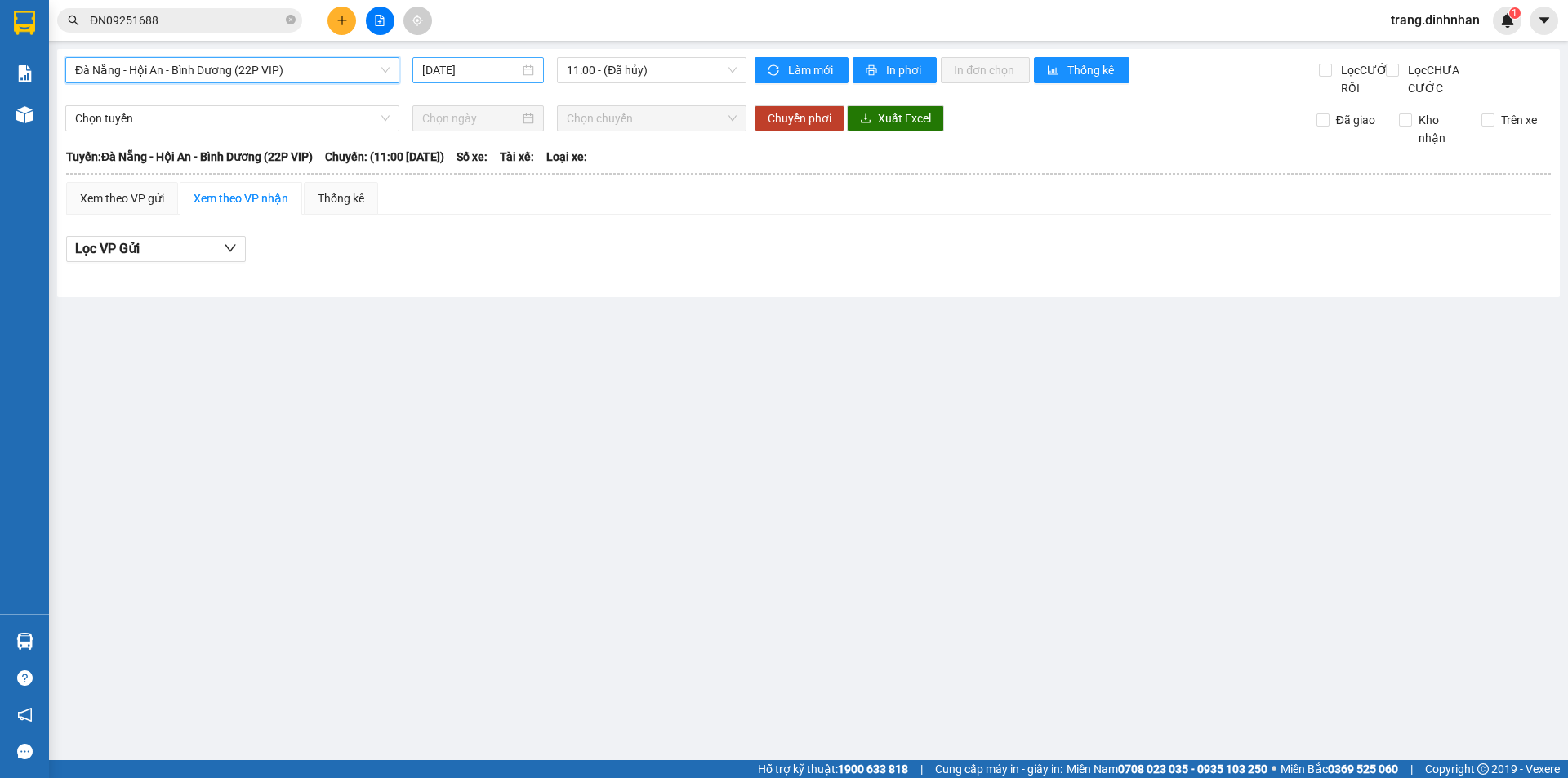
click at [498, 73] on input "[DATE]" at bounding box center [471, 70] width 97 height 18
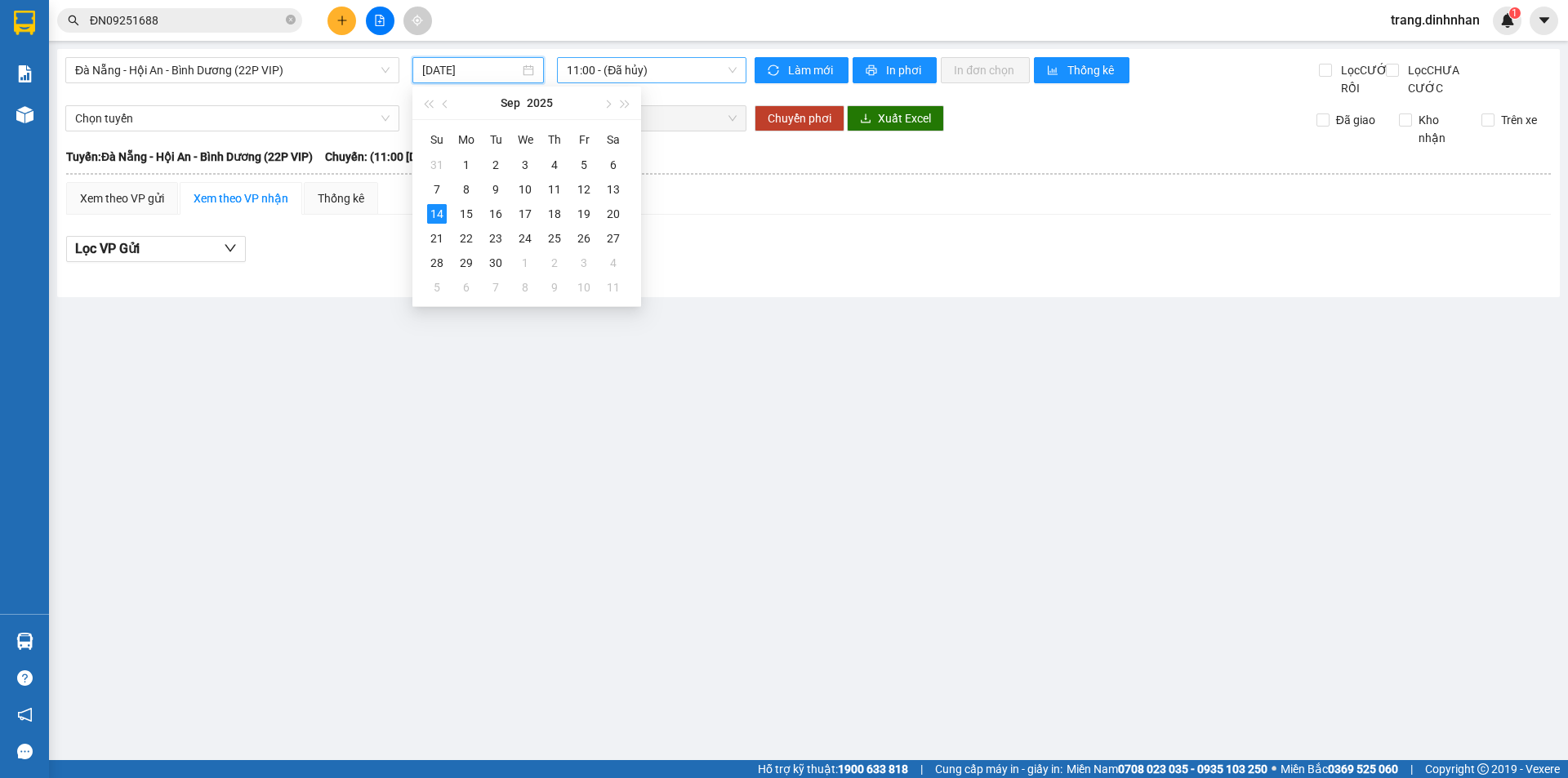
click at [687, 62] on span "11:00 - (Đã hủy)" at bounding box center [652, 70] width 170 height 24
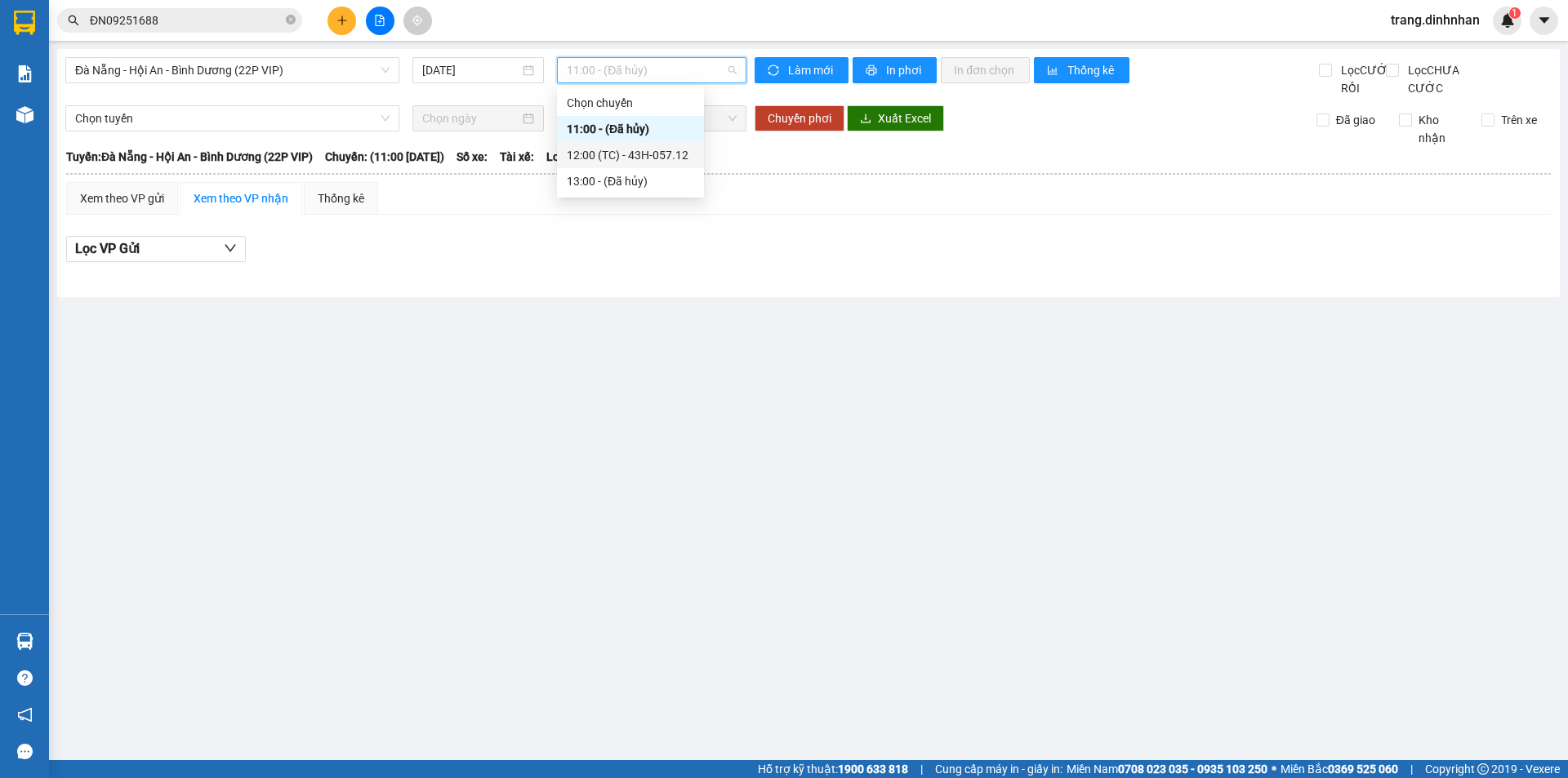
click at [650, 150] on div "12:00 (TC) - 43H-057.12" at bounding box center [630, 155] width 128 height 18
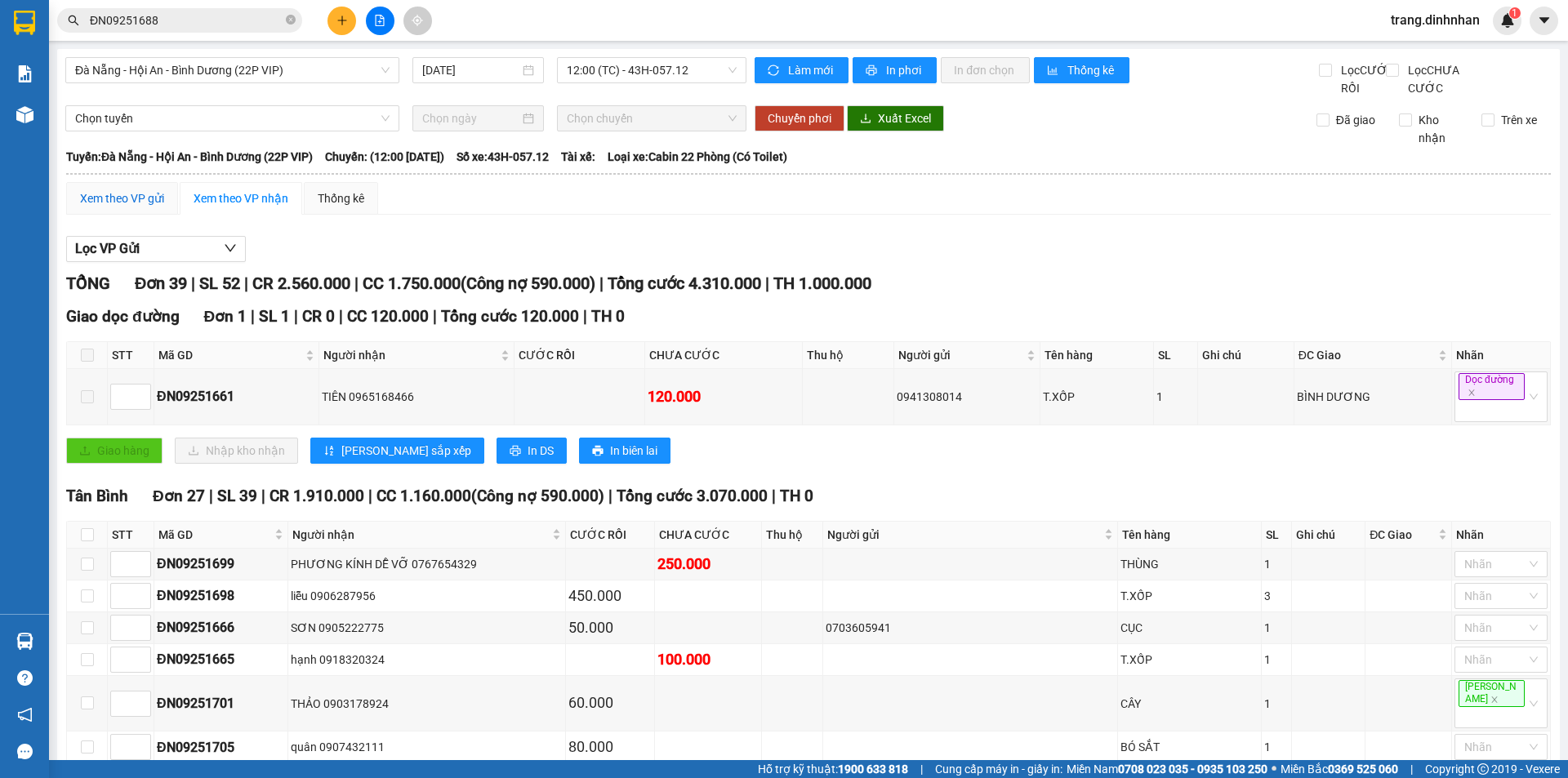
click at [132, 208] on div "Xem theo VP gửi" at bounding box center [122, 198] width 84 height 18
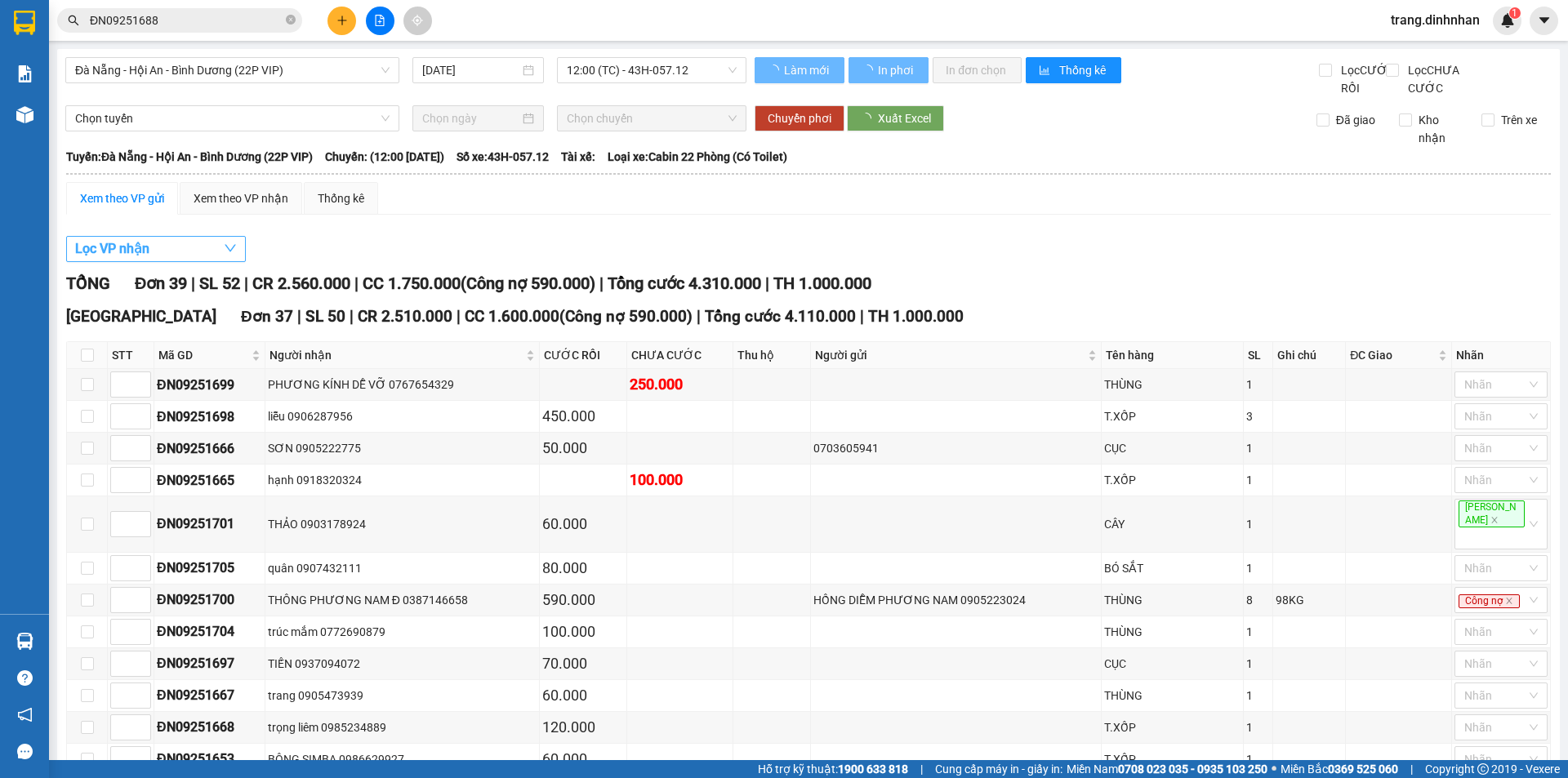
click at [129, 259] on span "Lọc VP nhận" at bounding box center [113, 249] width 75 height 21
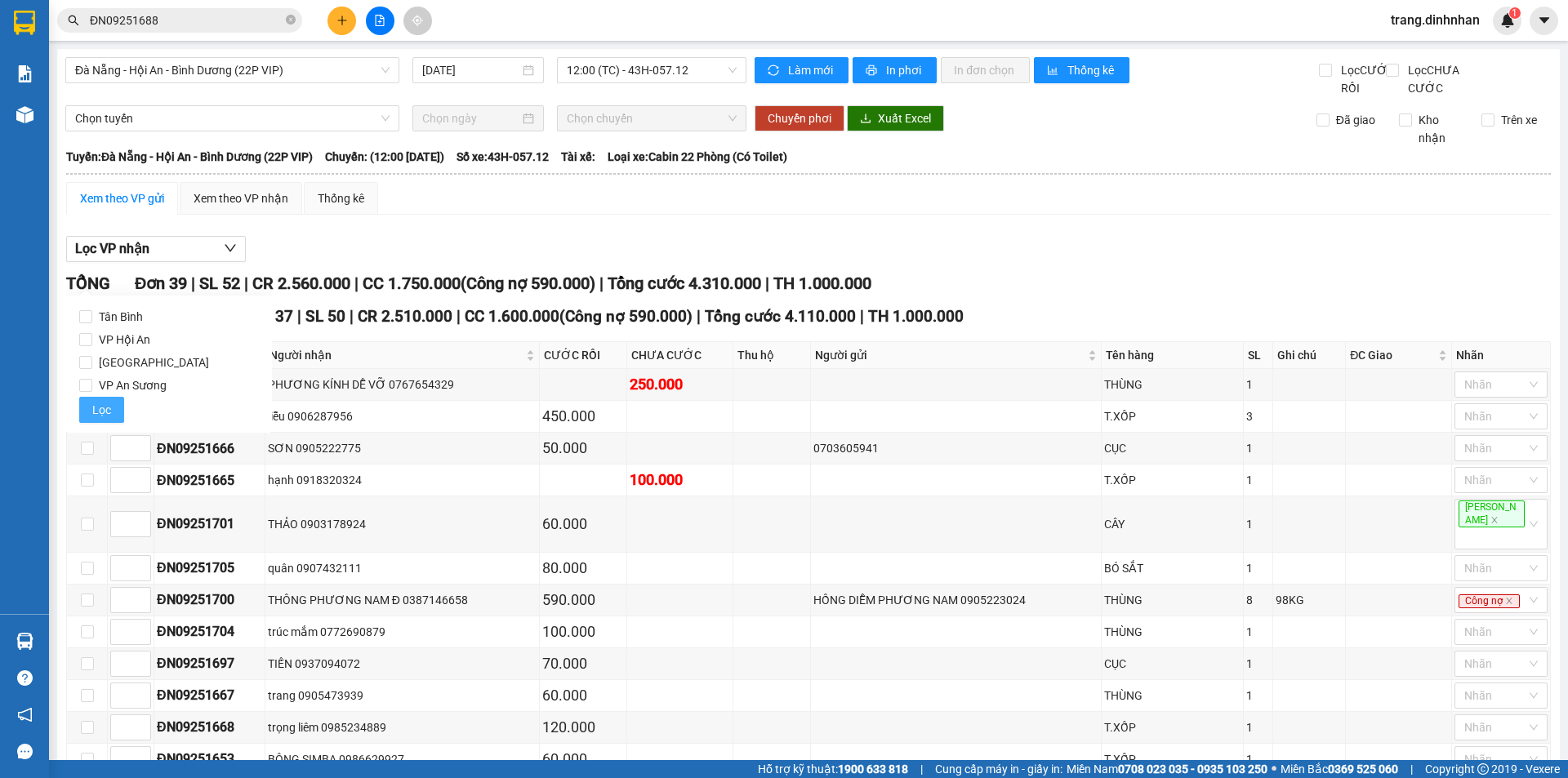
drag, startPoint x: 145, startPoint y: 378, endPoint x: 103, endPoint y: 409, distance: 52.2
click at [144, 383] on span "VP An Sương" at bounding box center [132, 386] width 81 height 23
click at [92, 383] on input "VP An Sương" at bounding box center [85, 385] width 13 height 13
checkbox input "true"
click at [103, 409] on span "Lọc" at bounding box center [102, 410] width 19 height 18
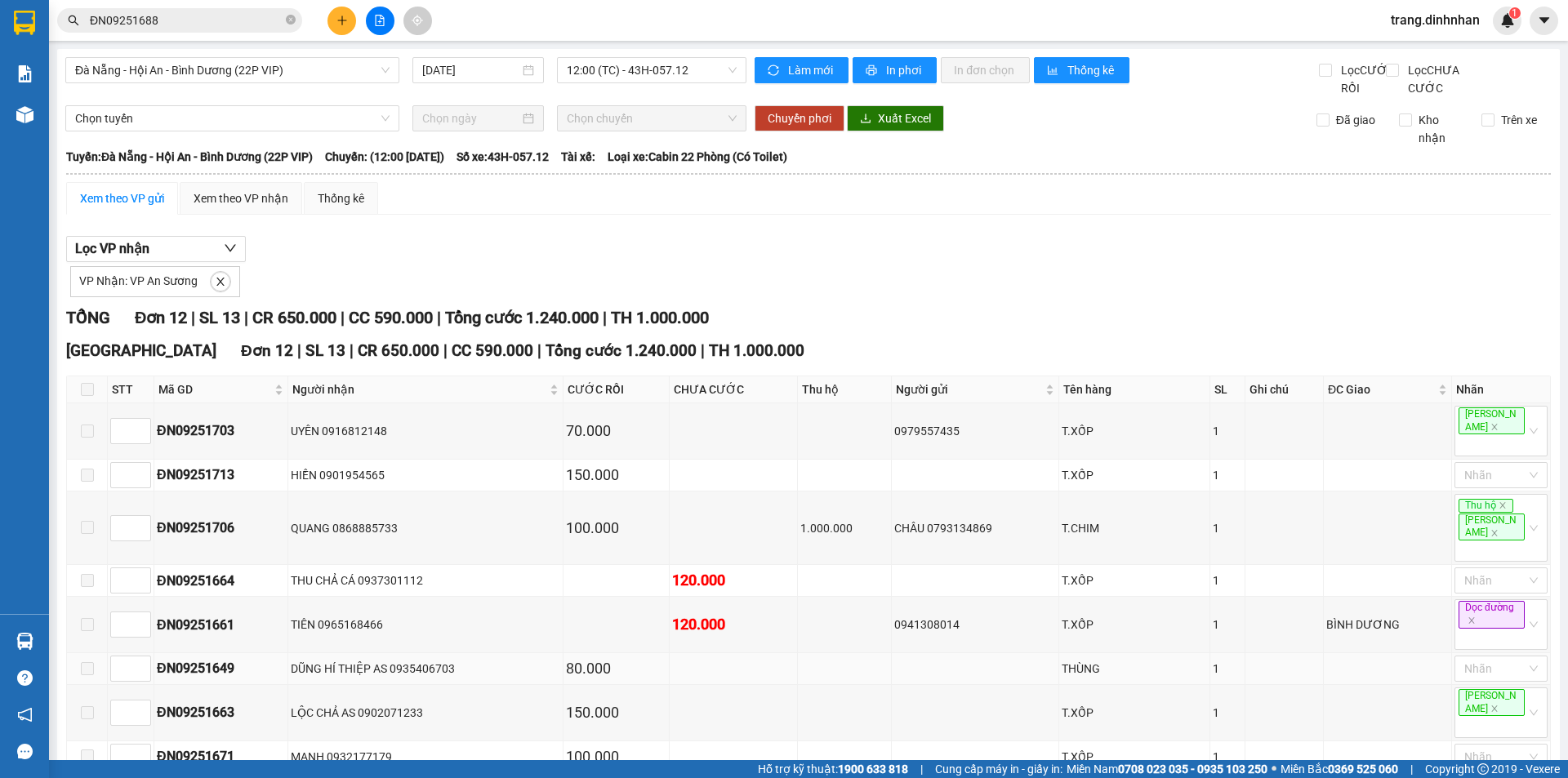
scroll to position [242, 0]
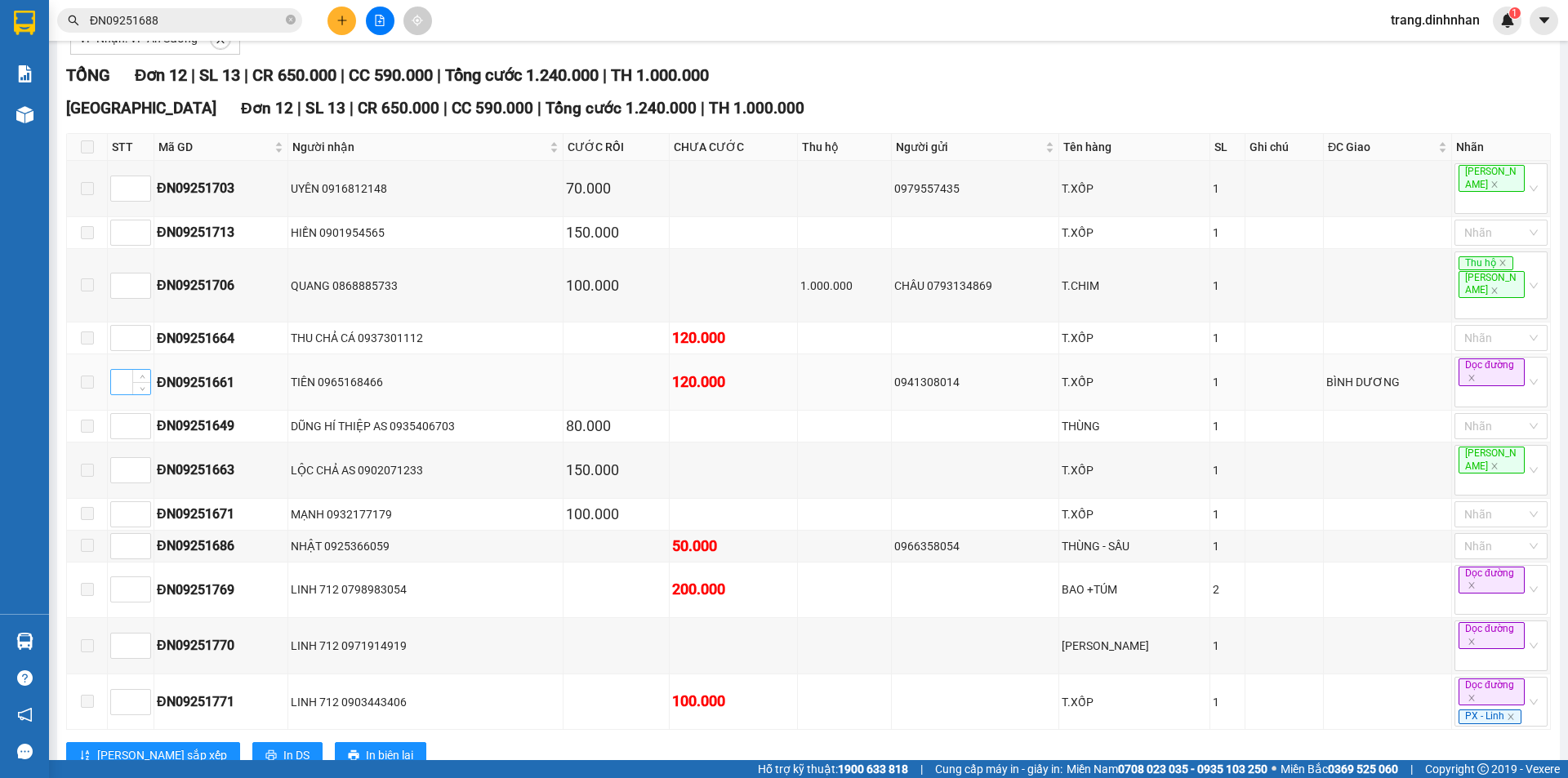
click at [125, 370] on input at bounding box center [130, 382] width 39 height 24
type input "1"
click at [134, 370] on span "Increase Value" at bounding box center [141, 377] width 18 height 15
click at [144, 747] on span "[PERSON_NAME] sắp xếp" at bounding box center [162, 755] width 130 height 18
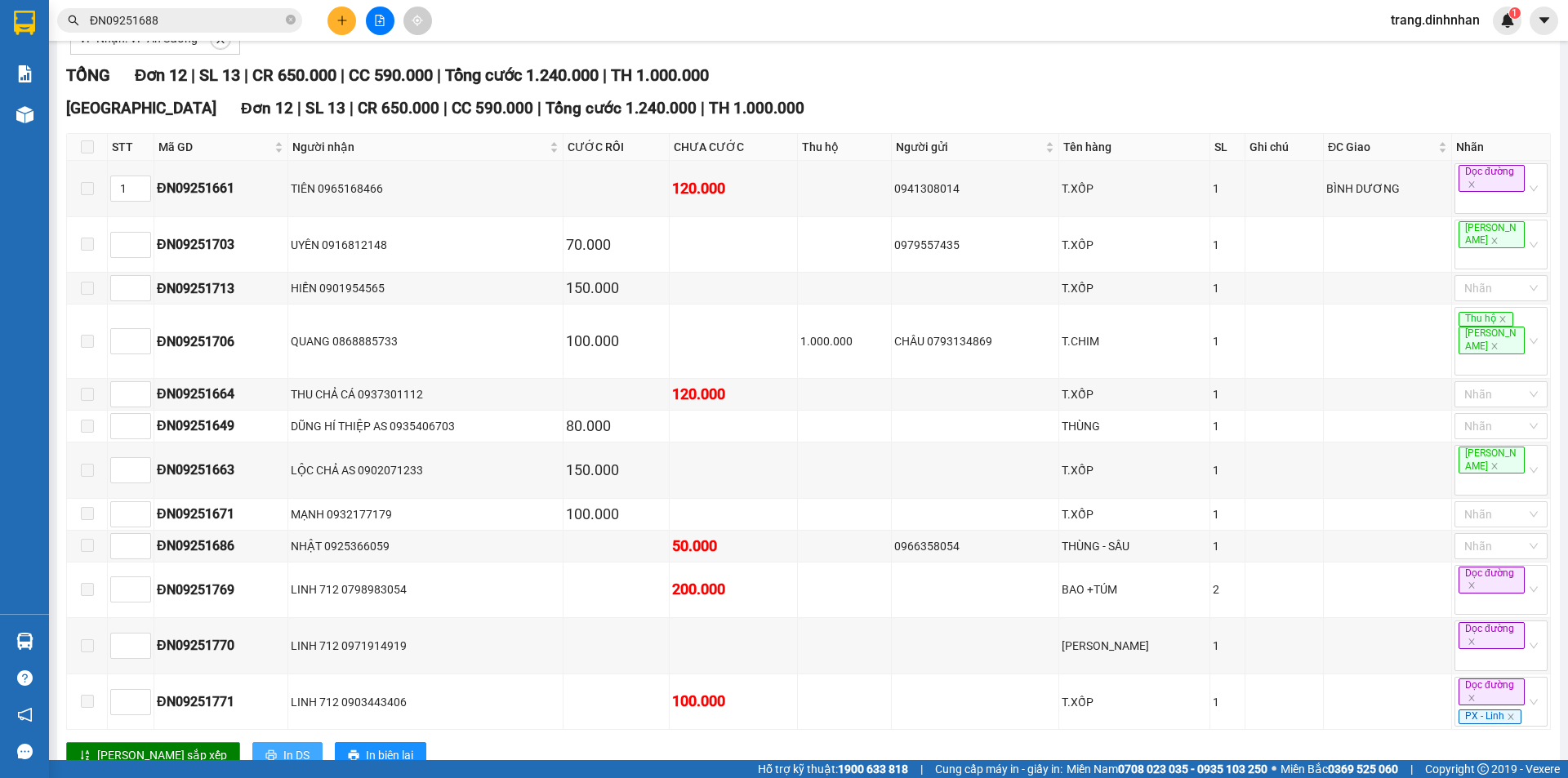
click at [283, 747] on span "In DS" at bounding box center [296, 755] width 26 height 18
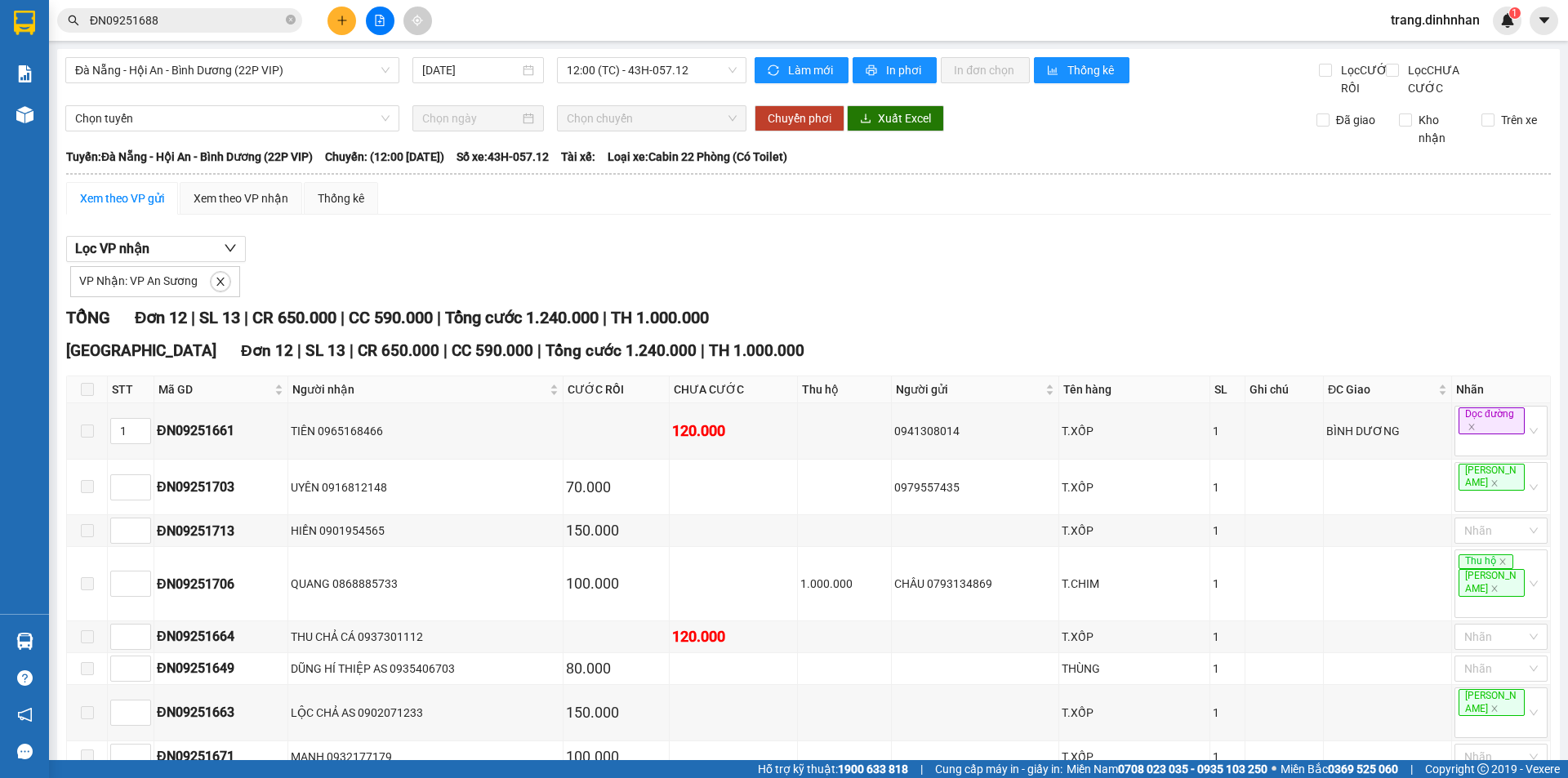
click at [611, 54] on div "Đà Nẵng - Hội An - Bình Dương (22P VIP) 14/09/2025 12:00 (TC) - 43H-057.12 Làm …" at bounding box center [808, 548] width 1502 height 999
click at [620, 82] on div "12:00 (TC) - 43H-057.12" at bounding box center [651, 70] width 189 height 26
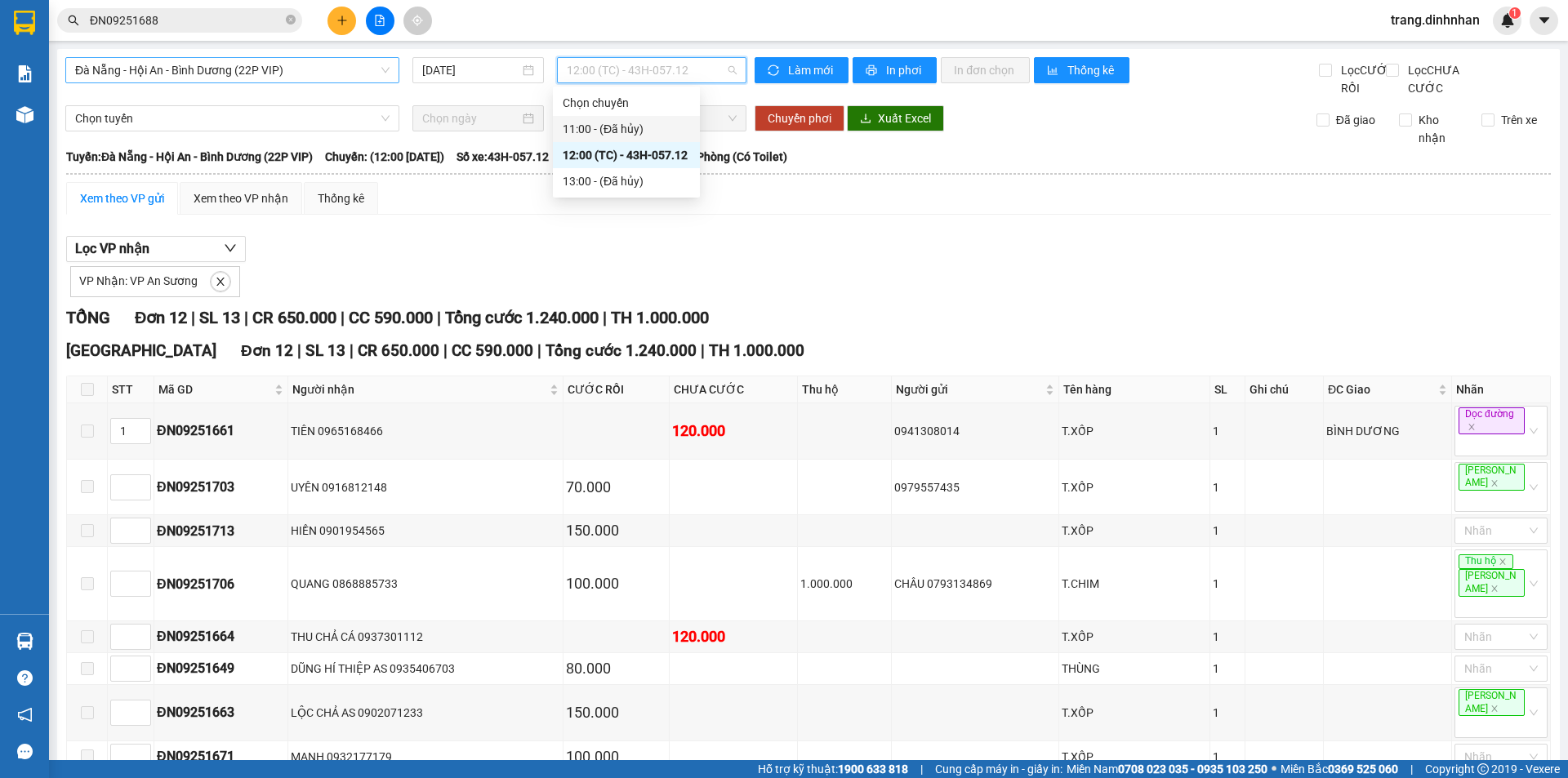
click at [260, 76] on span "Đà Nẵng - Hội An - Bình Dương (22P VIP)" at bounding box center [233, 70] width 314 height 24
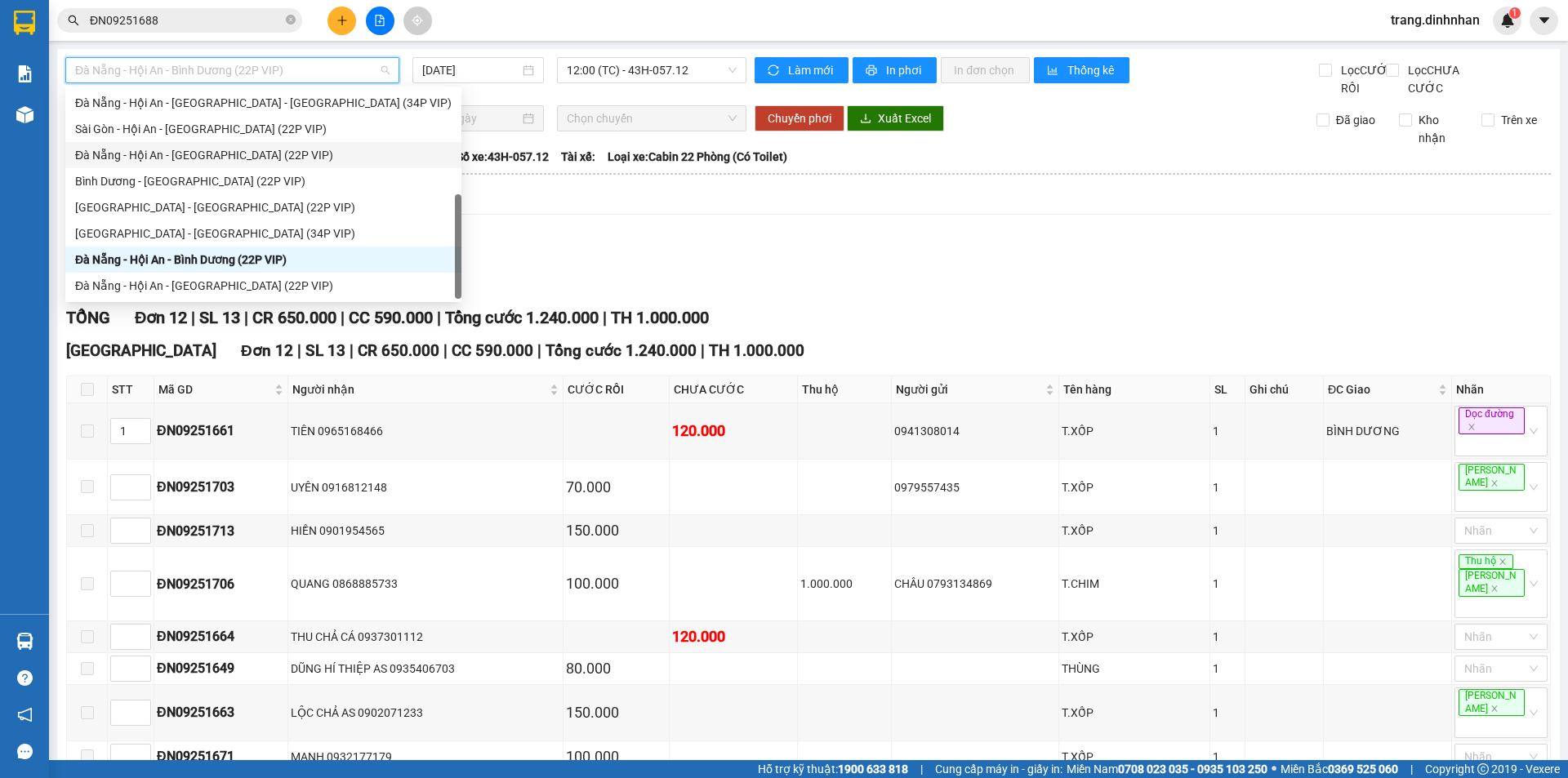
click at [226, 155] on div "Đà Nẵng - Hội An - [GEOGRAPHIC_DATA] (22P VIP)" at bounding box center [264, 155] width 377 height 18
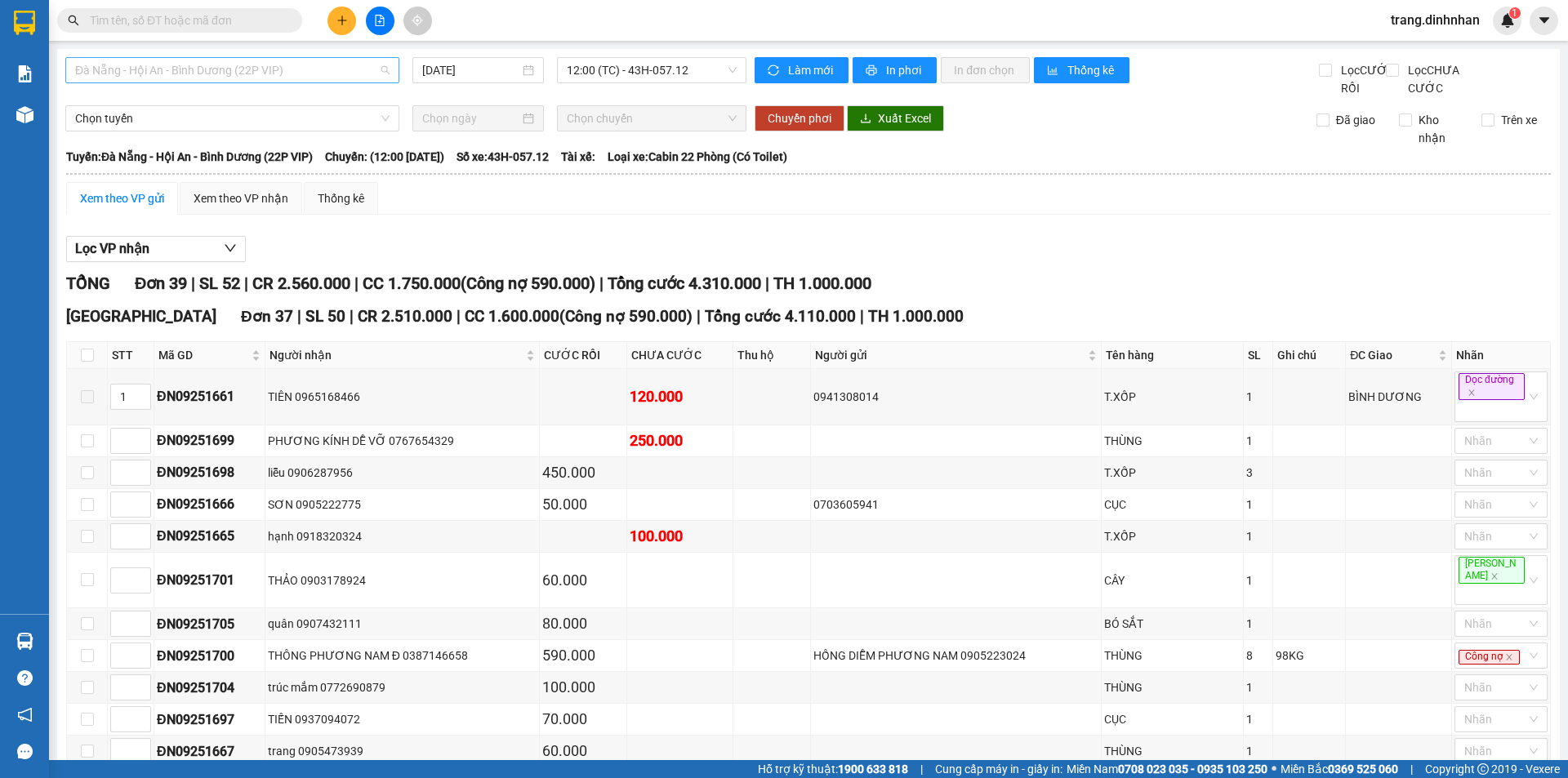
click at [279, 71] on span "Đà Nẵng - Hội An - Bình Dương (22P VIP)" at bounding box center [233, 70] width 314 height 24
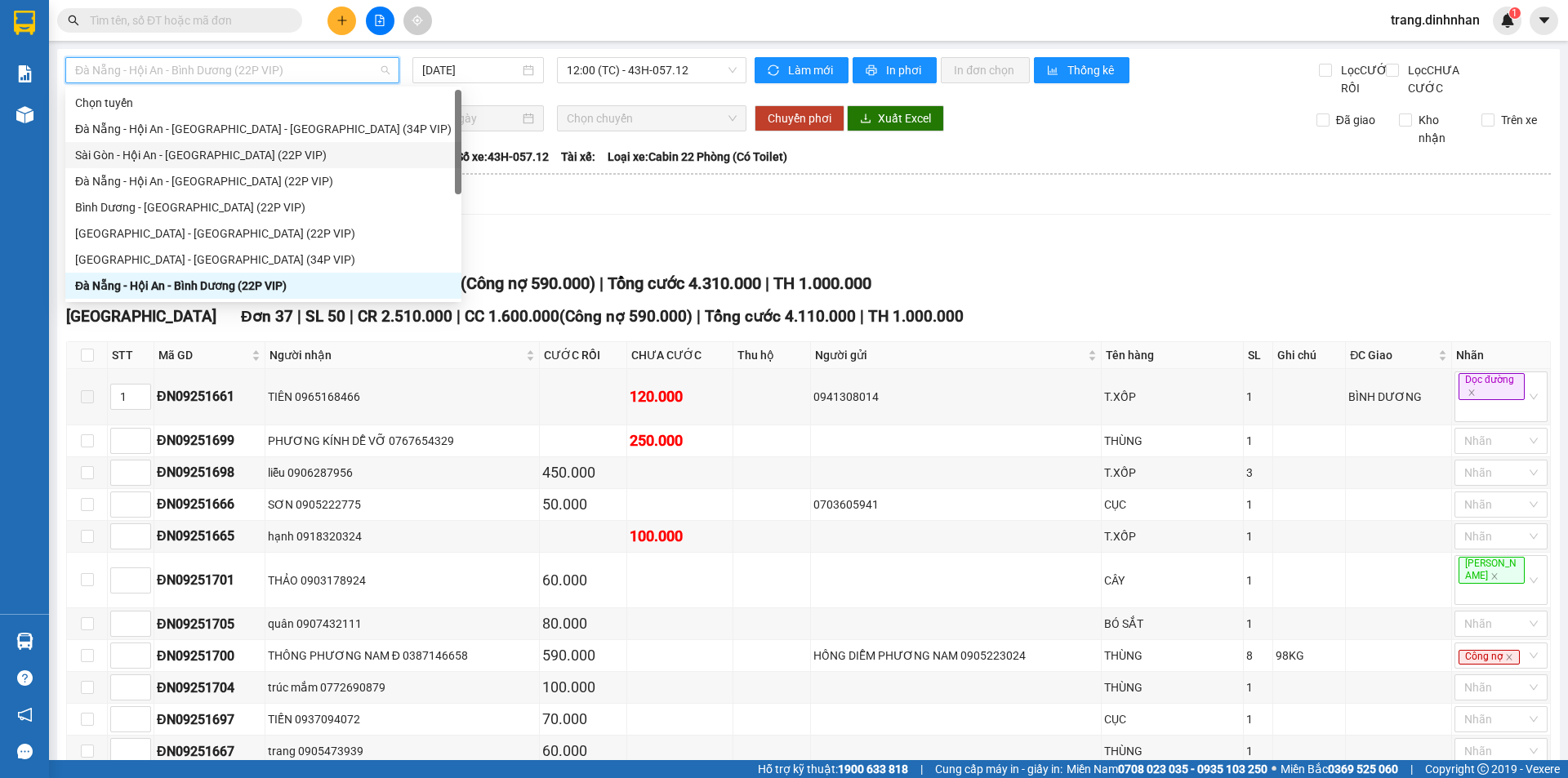
click at [223, 152] on div "Sài Gòn - Hội An - [GEOGRAPHIC_DATA] (22P VIP)" at bounding box center [264, 155] width 377 height 18
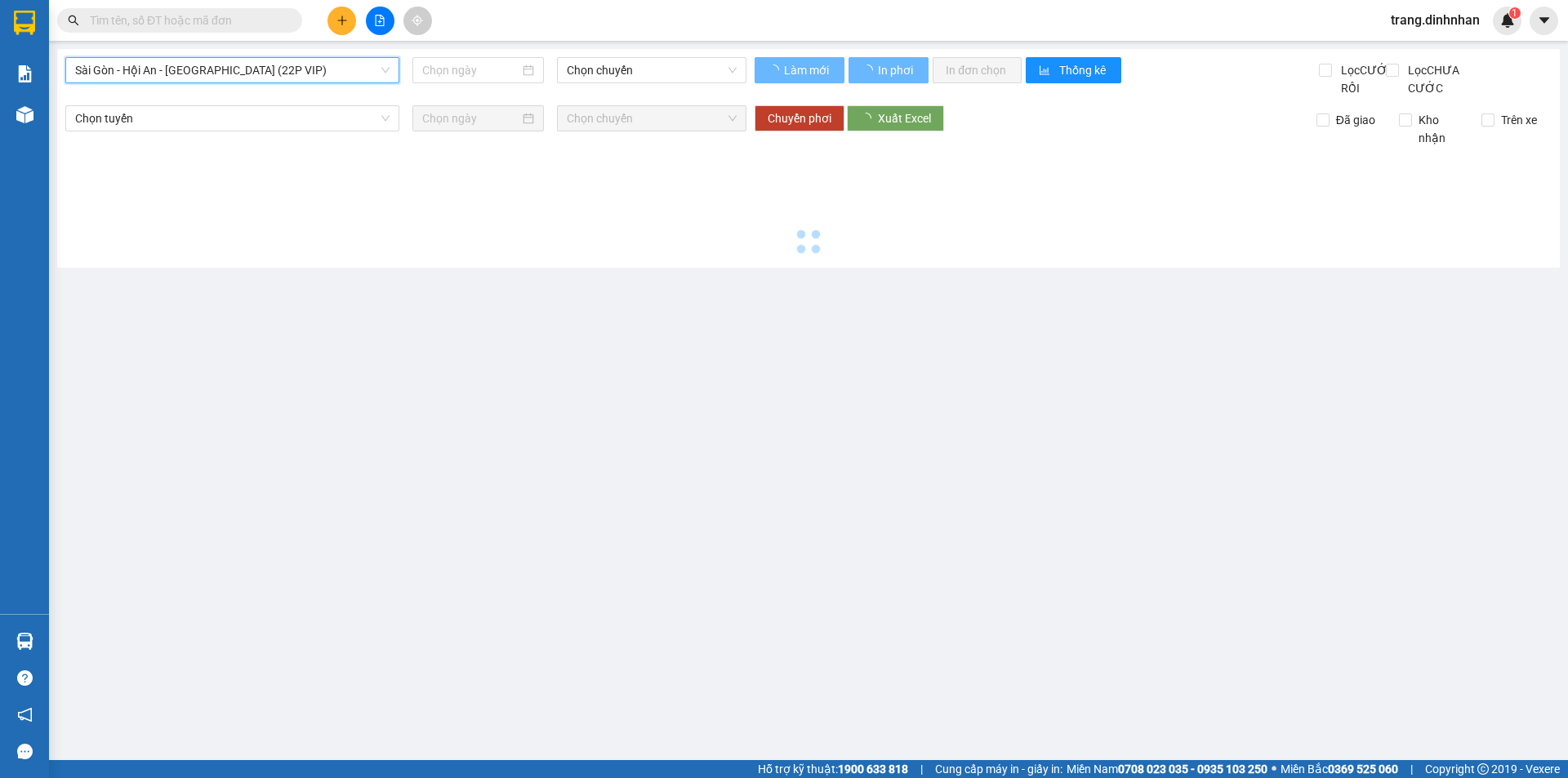
type input "[DATE]"
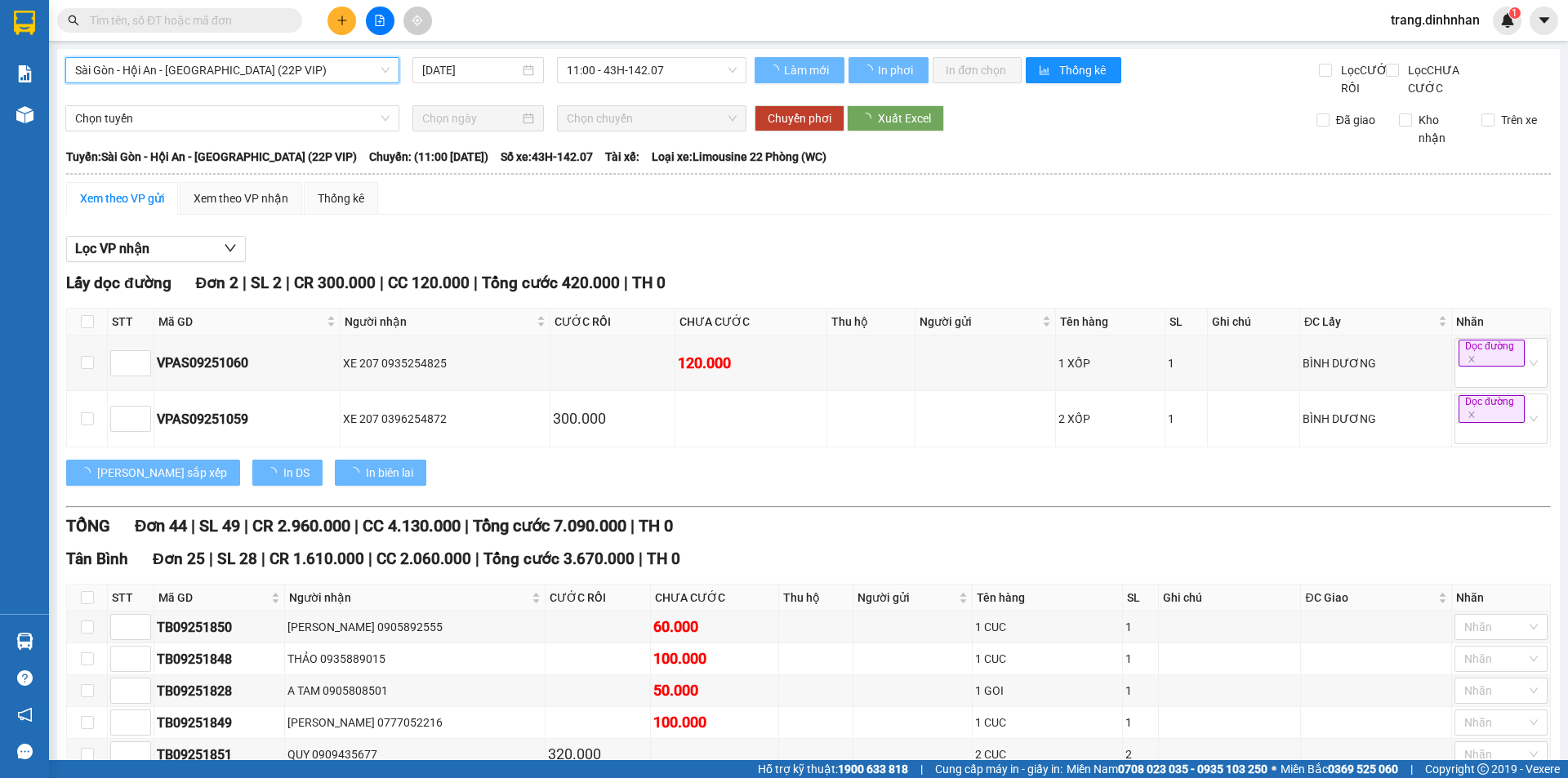
click at [336, 71] on span "Sài Gòn - Hội An - [GEOGRAPHIC_DATA] (22P VIP)" at bounding box center [233, 70] width 314 height 24
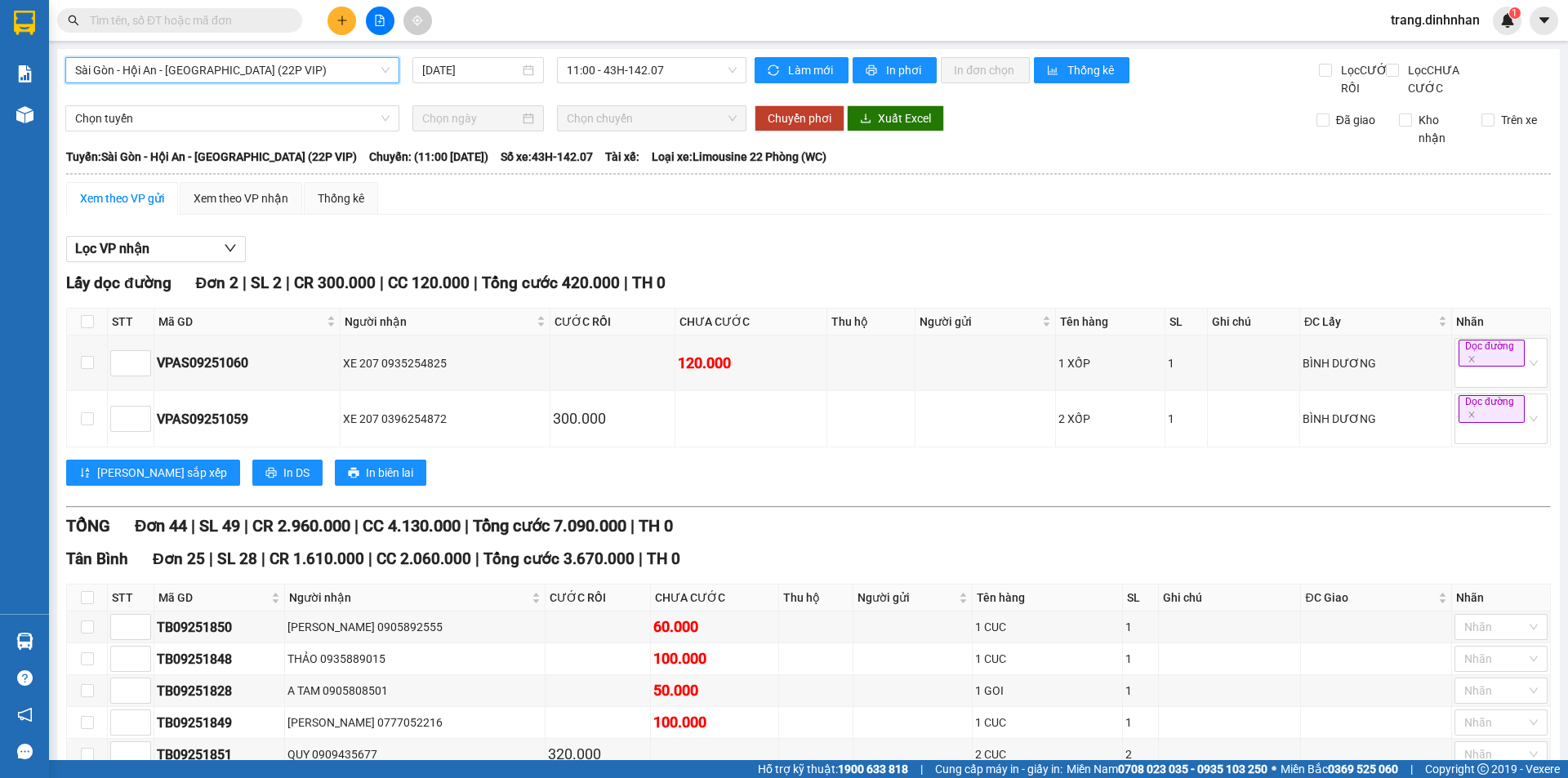
click at [208, 74] on span "Sài Gòn - Hội An - [GEOGRAPHIC_DATA] (22P VIP)" at bounding box center [233, 70] width 314 height 24
click at [211, 75] on span "Sài Gòn - Hội An - [GEOGRAPHIC_DATA] (22P VIP)" at bounding box center [233, 70] width 314 height 24
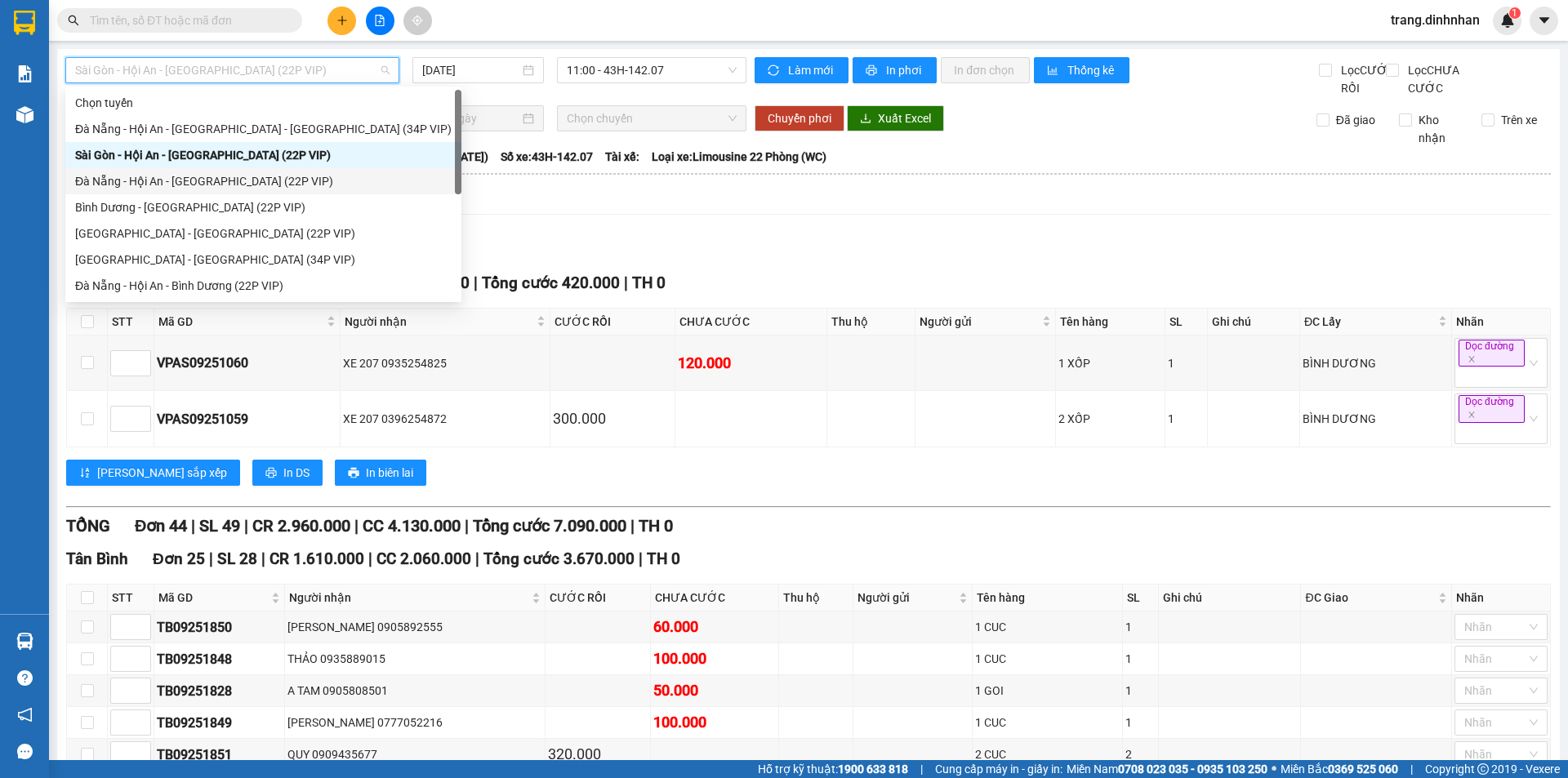
click at [166, 181] on div "Đà Nẵng - Hội An - [GEOGRAPHIC_DATA] (22P VIP)" at bounding box center [264, 181] width 377 height 18
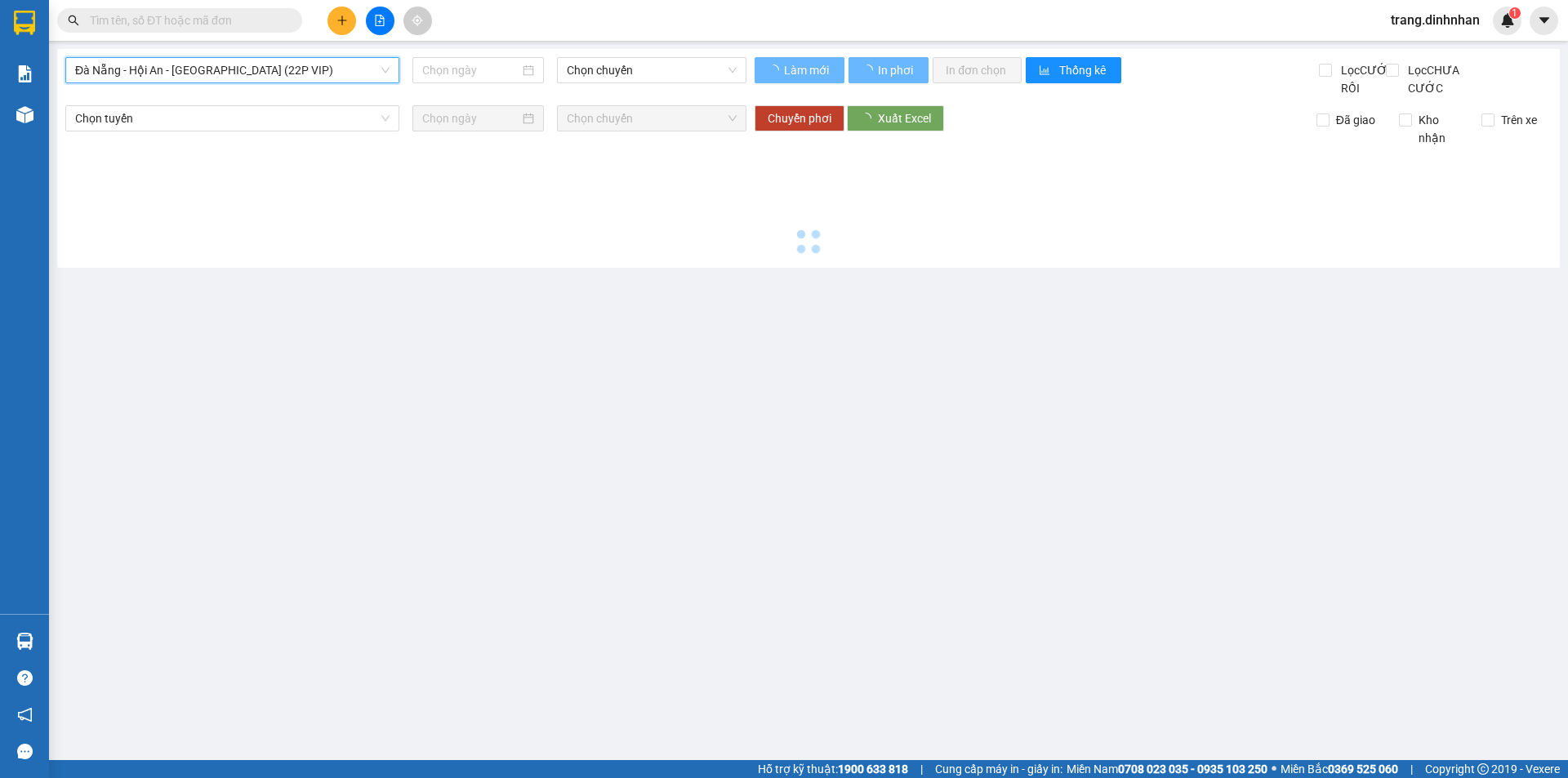
type input "[DATE]"
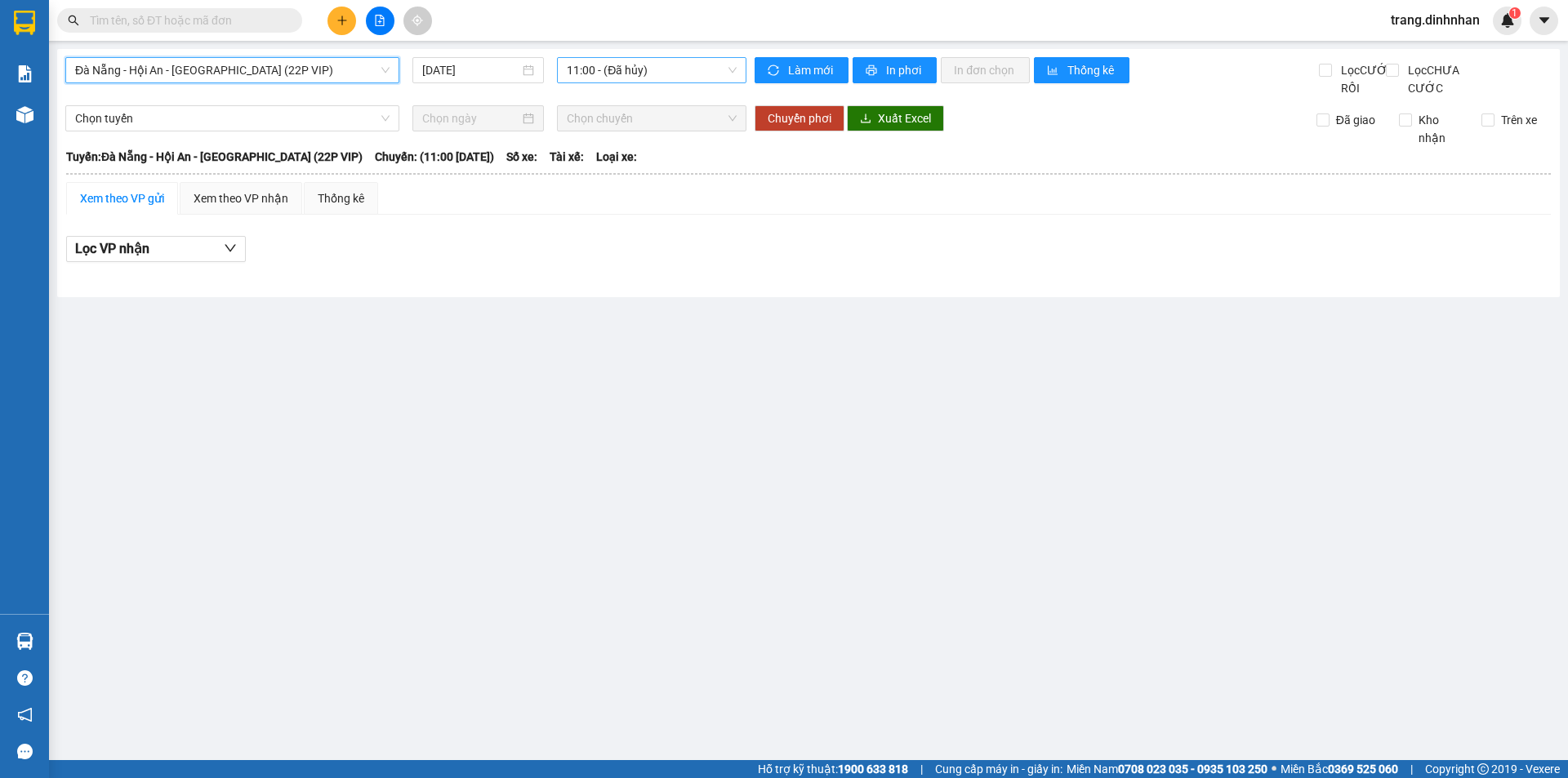
click at [577, 70] on span "11:00 - (Đã hủy)" at bounding box center [652, 70] width 170 height 24
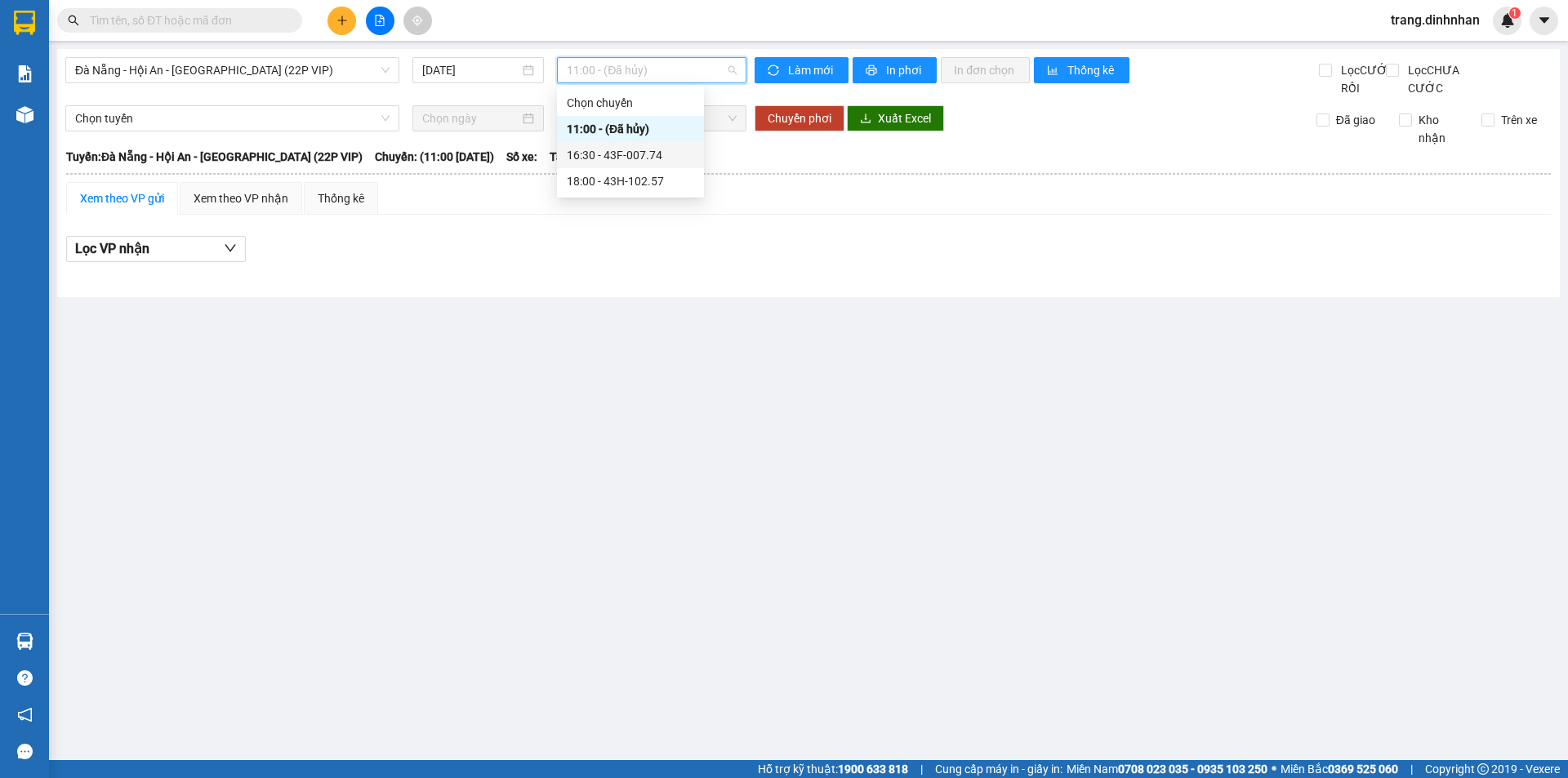
click at [656, 153] on div "16:30 - 43F-007.74" at bounding box center [630, 155] width 128 height 18
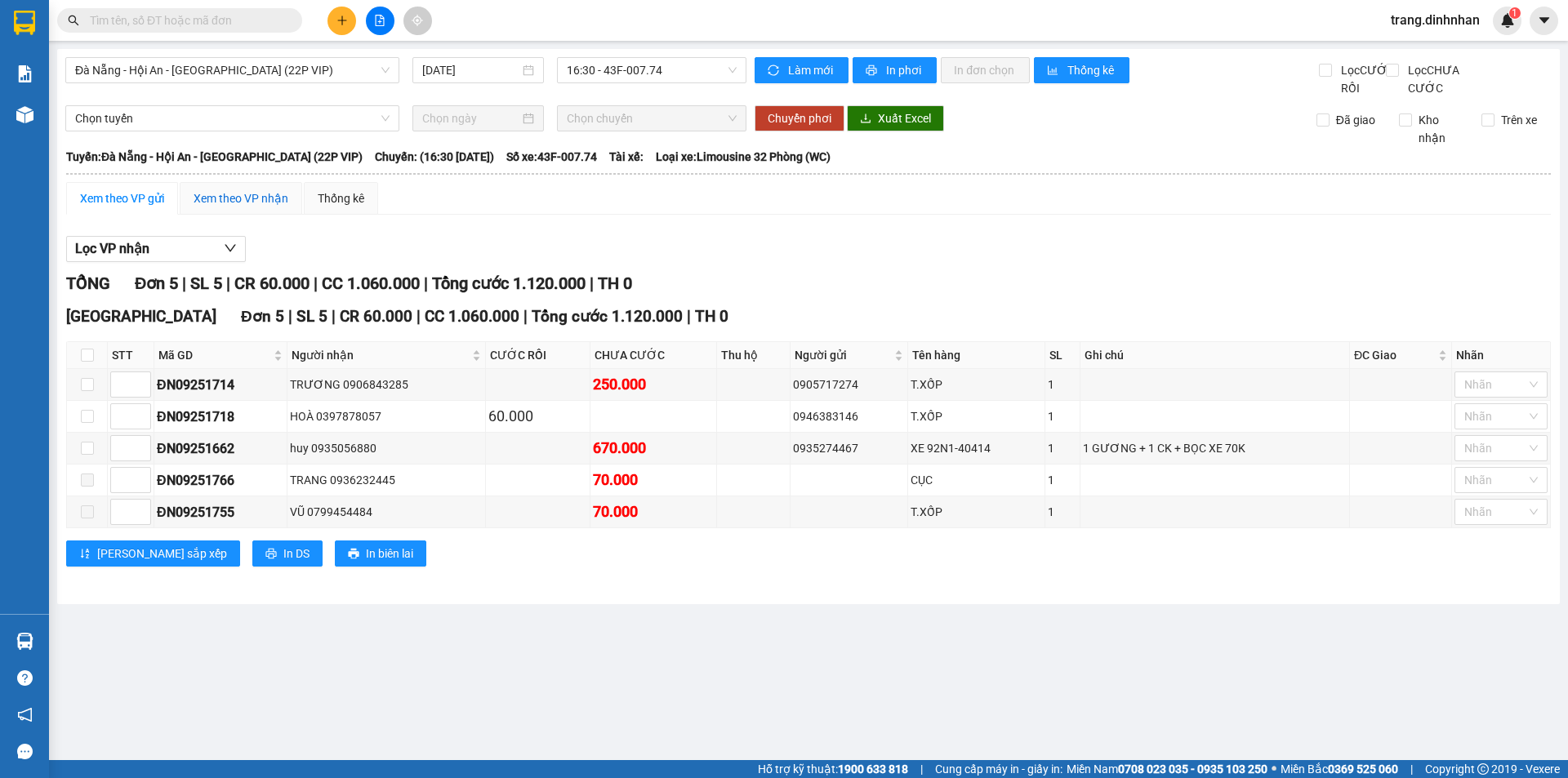
click at [194, 208] on div "Xem theo VP nhận" at bounding box center [240, 198] width 95 height 18
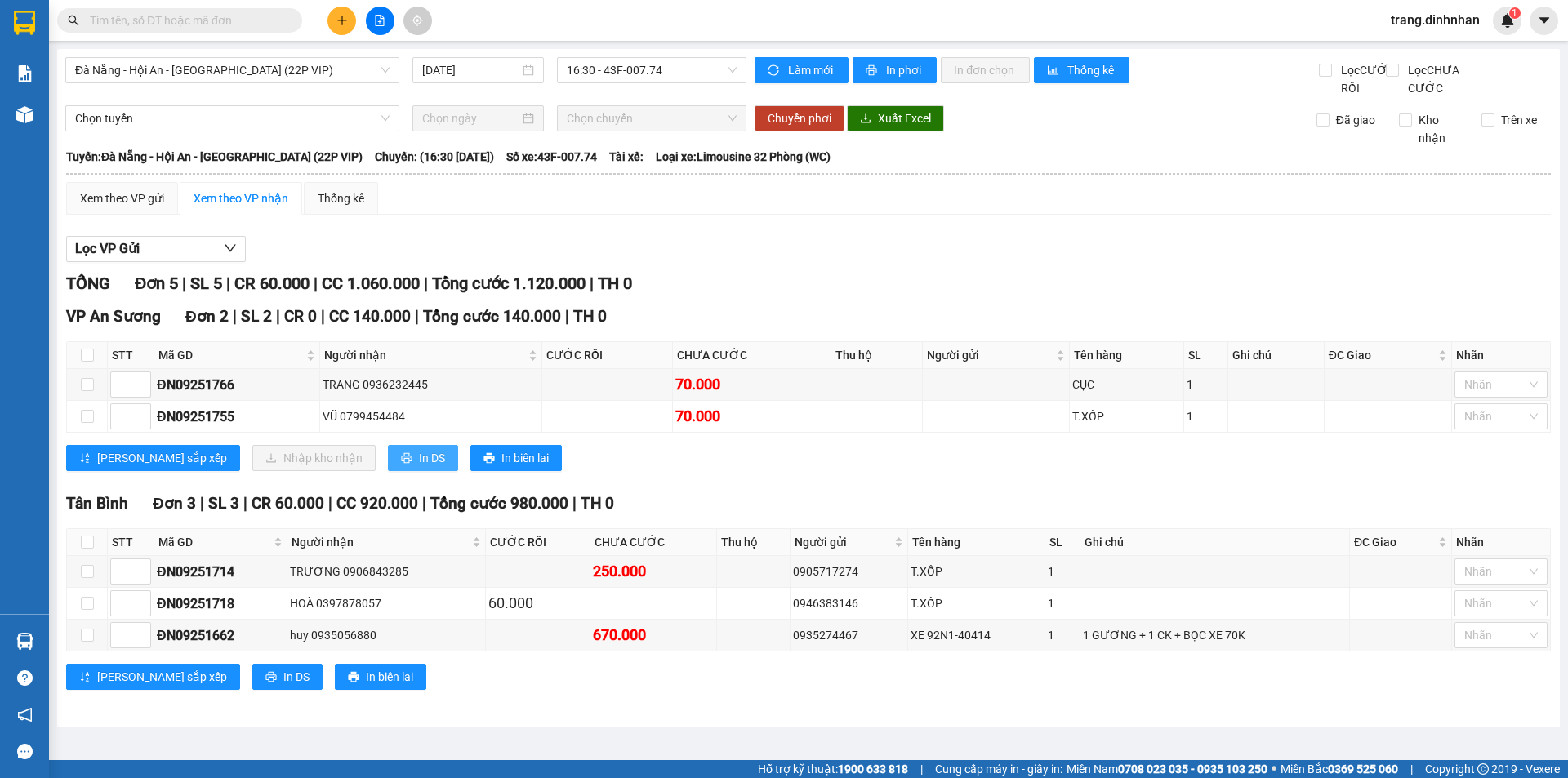
click at [418, 467] on span "In DS" at bounding box center [432, 458] width 26 height 18
click at [621, 70] on span "16:30 - 43F-007.74" at bounding box center [652, 70] width 170 height 24
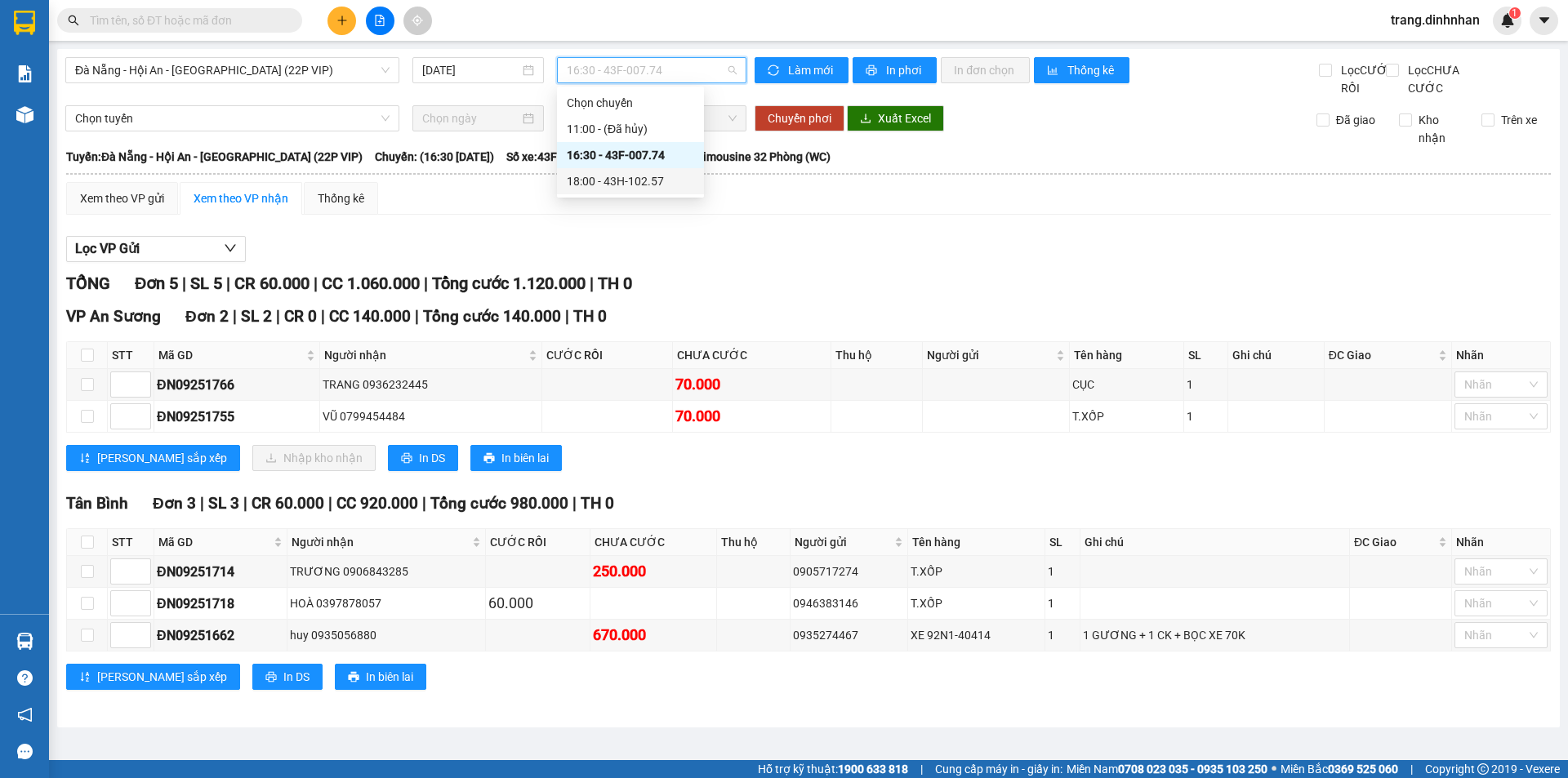
click at [653, 181] on div "18:00 - 43H-102.57" at bounding box center [630, 181] width 128 height 18
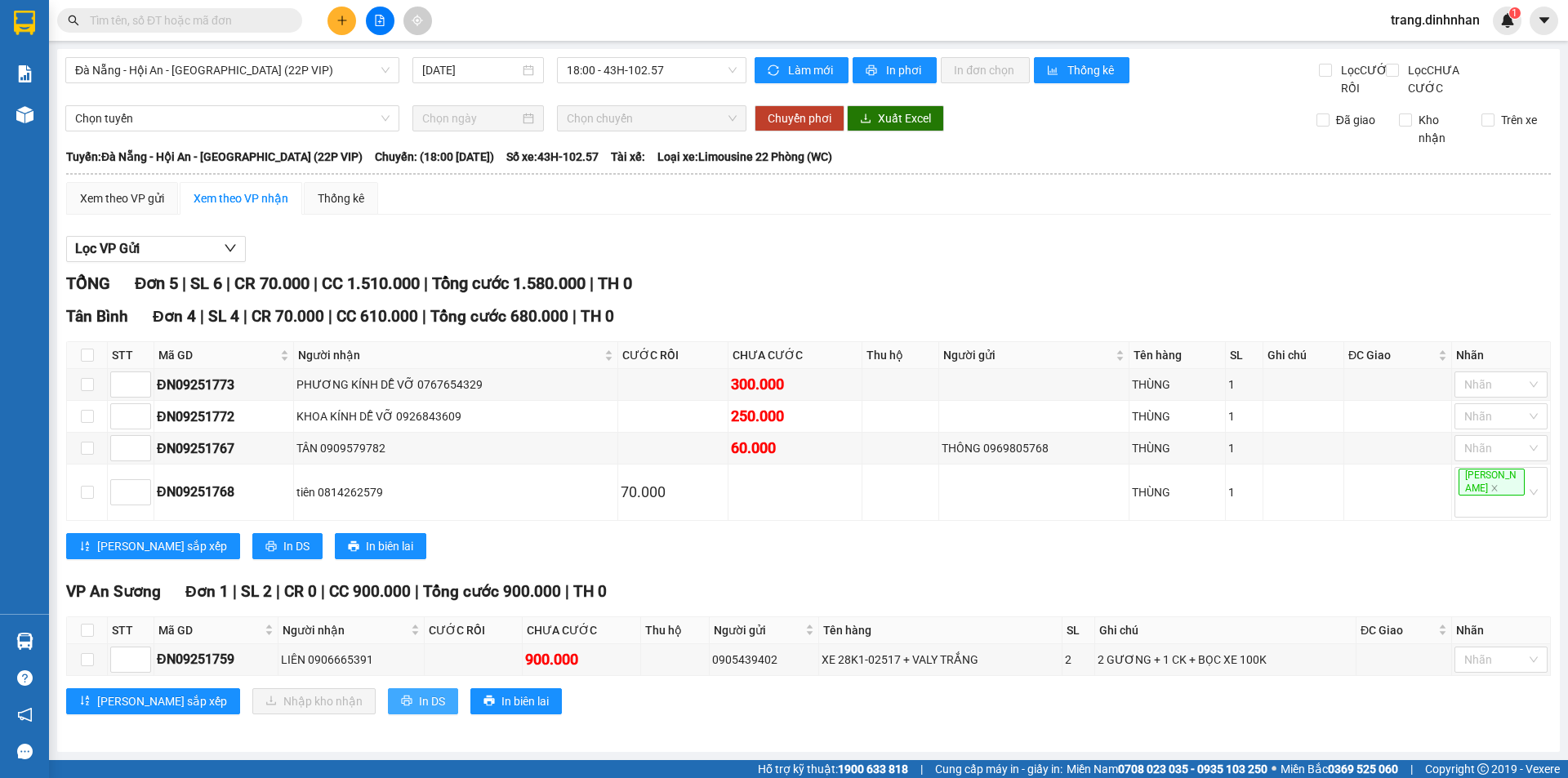
click at [418, 693] on span "In DS" at bounding box center [432, 702] width 26 height 18
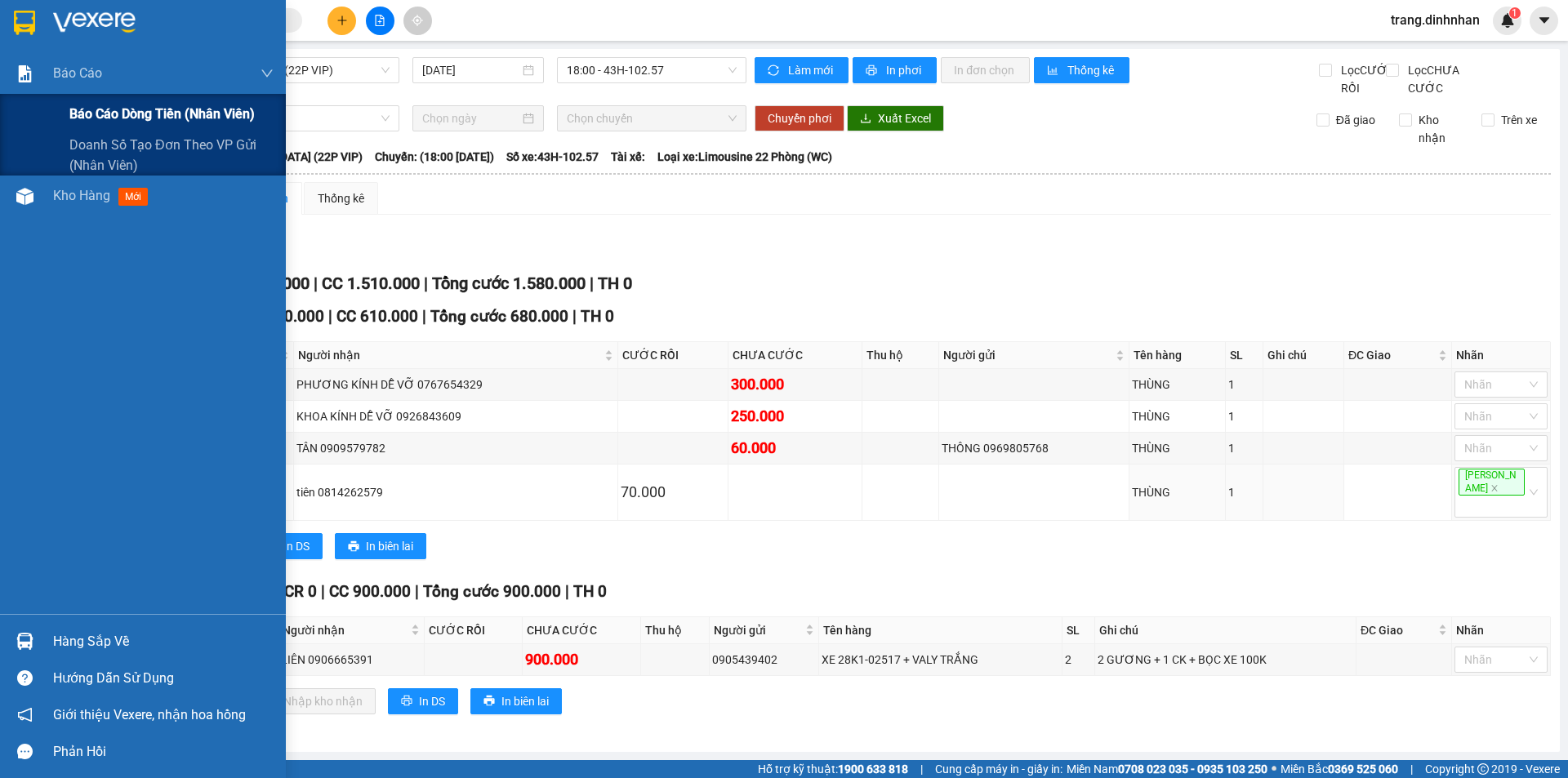
click at [93, 114] on span "Báo cáo dòng tiền (nhân viên)" at bounding box center [161, 114] width 185 height 21
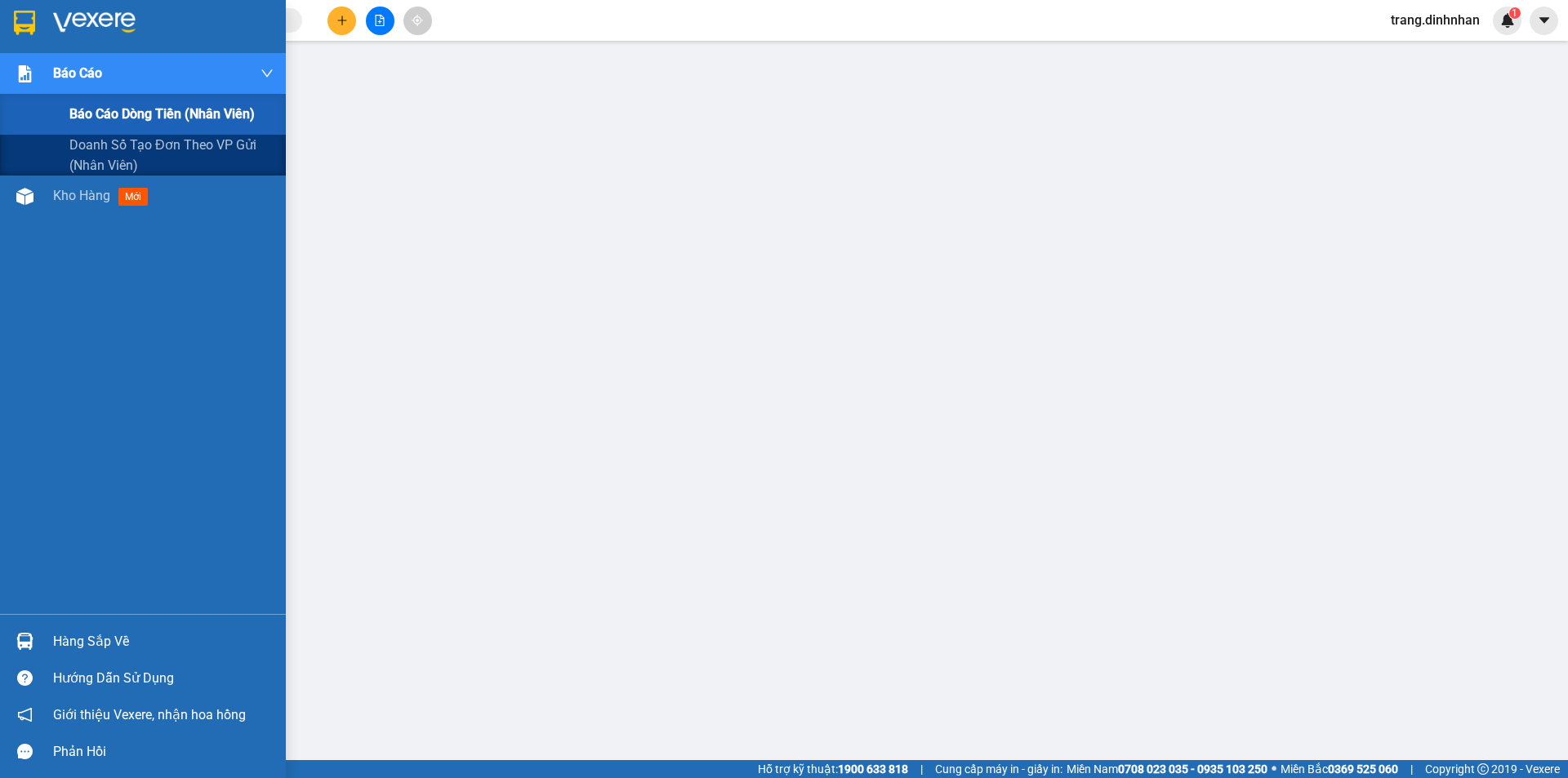
click at [136, 109] on span "Báo cáo dòng tiền (nhân viên)" at bounding box center [161, 114] width 185 height 21
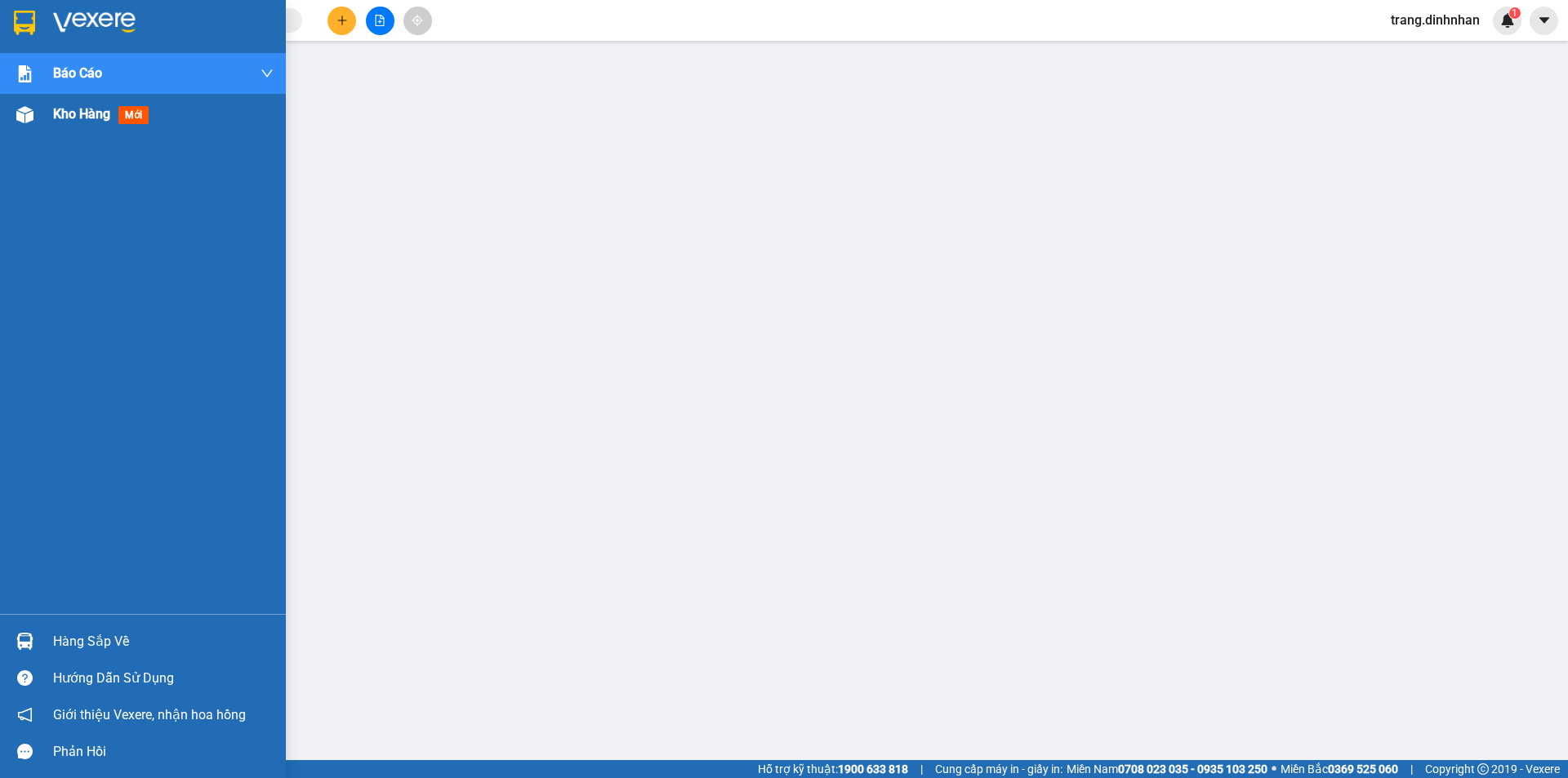
click at [62, 102] on div "Kho hàng mới" at bounding box center [163, 114] width 221 height 41
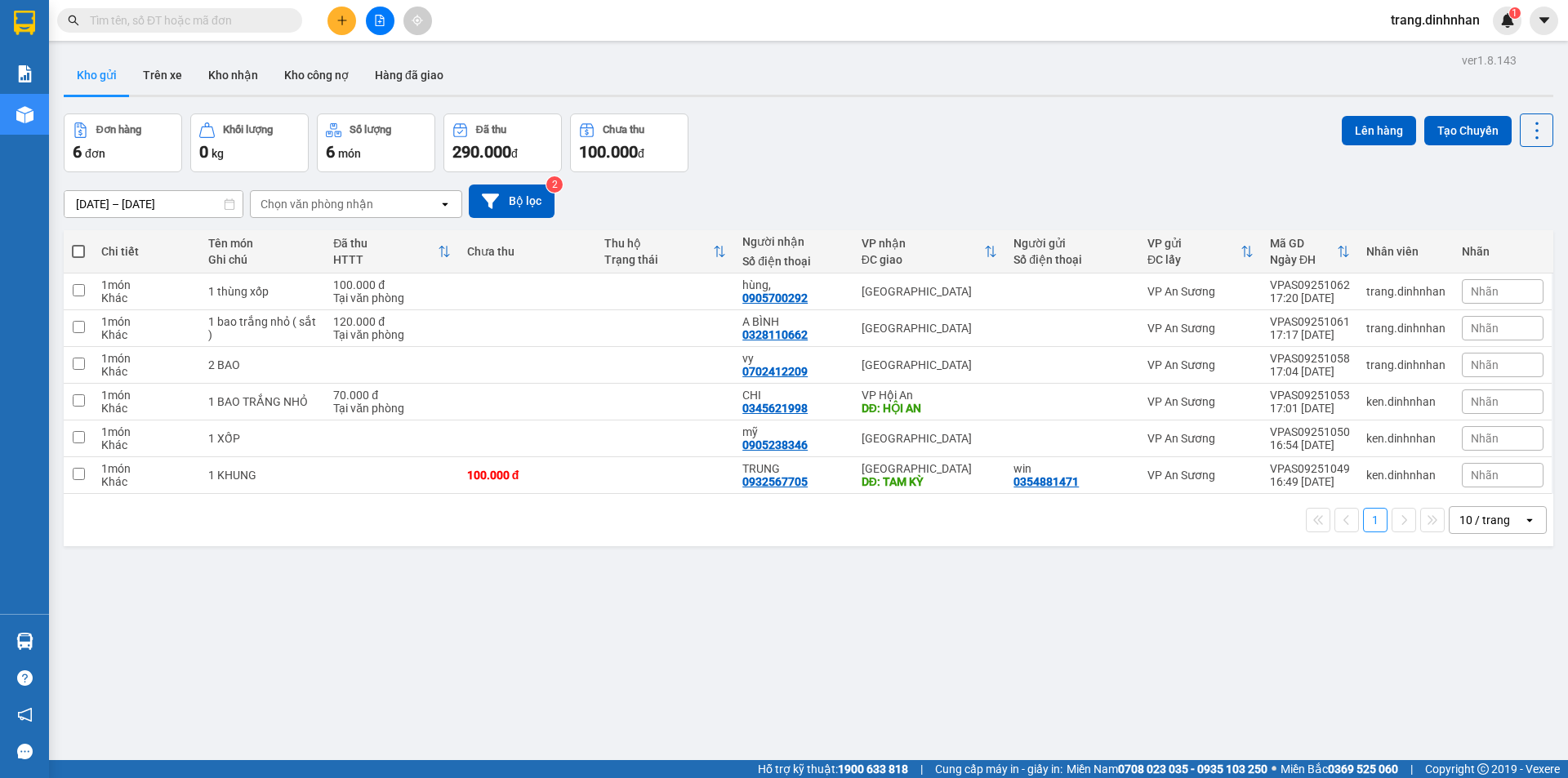
click at [78, 248] on span at bounding box center [78, 251] width 13 height 13
click at [78, 243] on input "checkbox" at bounding box center [78, 243] width 0 height 0
checkbox input "true"
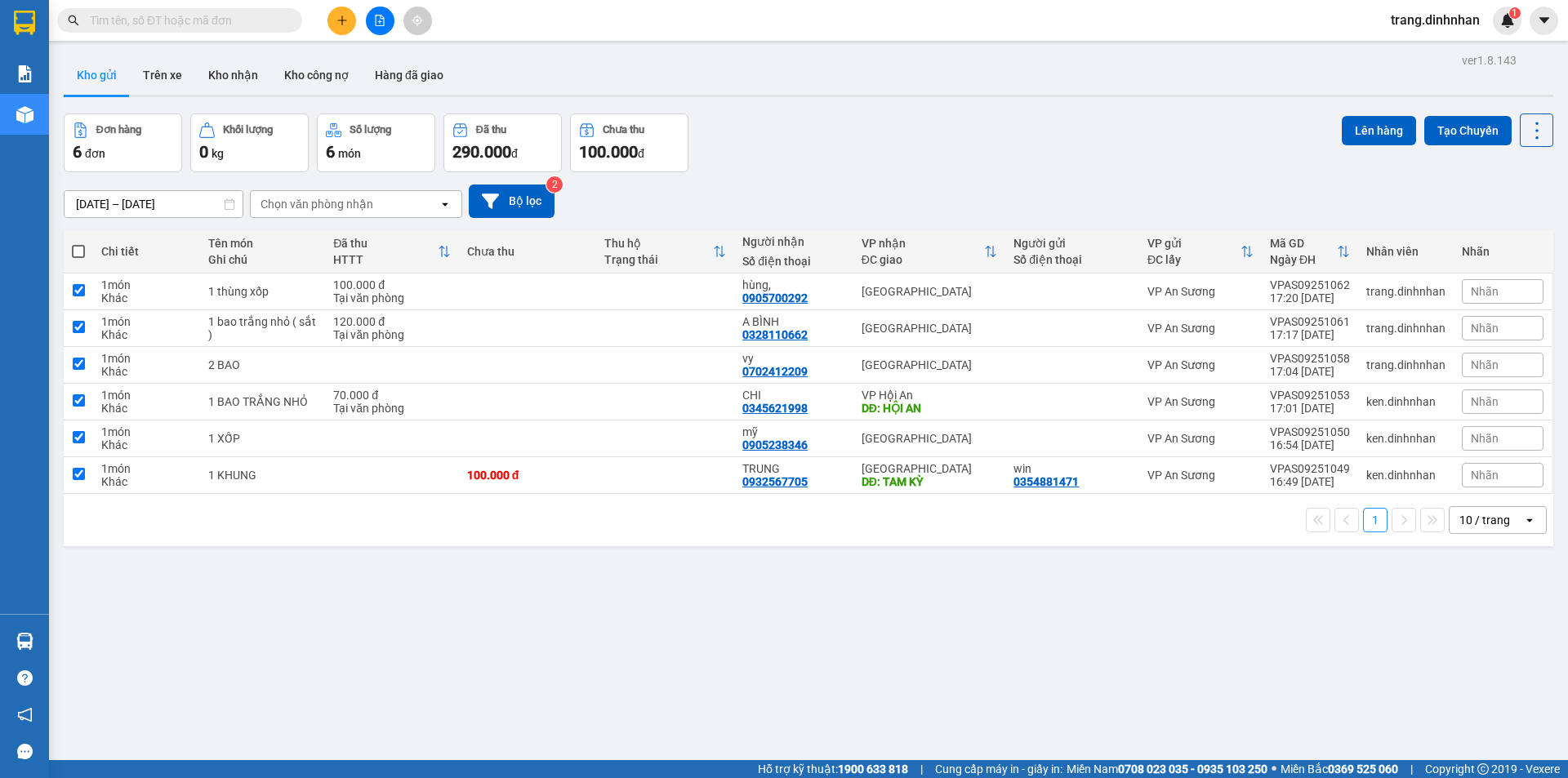
checkbox input "true"
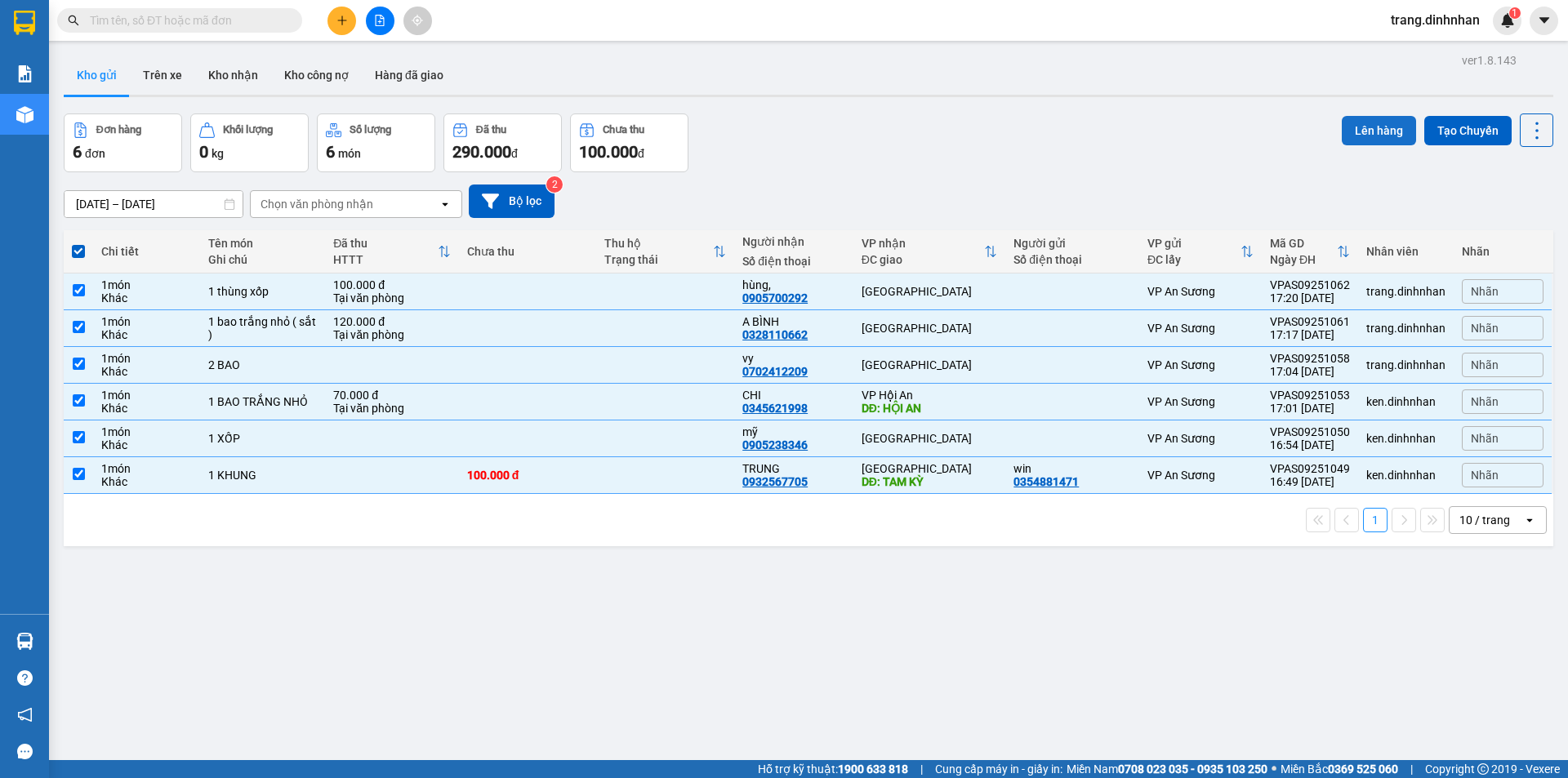
click at [1356, 130] on button "Lên hàng" at bounding box center [1379, 131] width 75 height 30
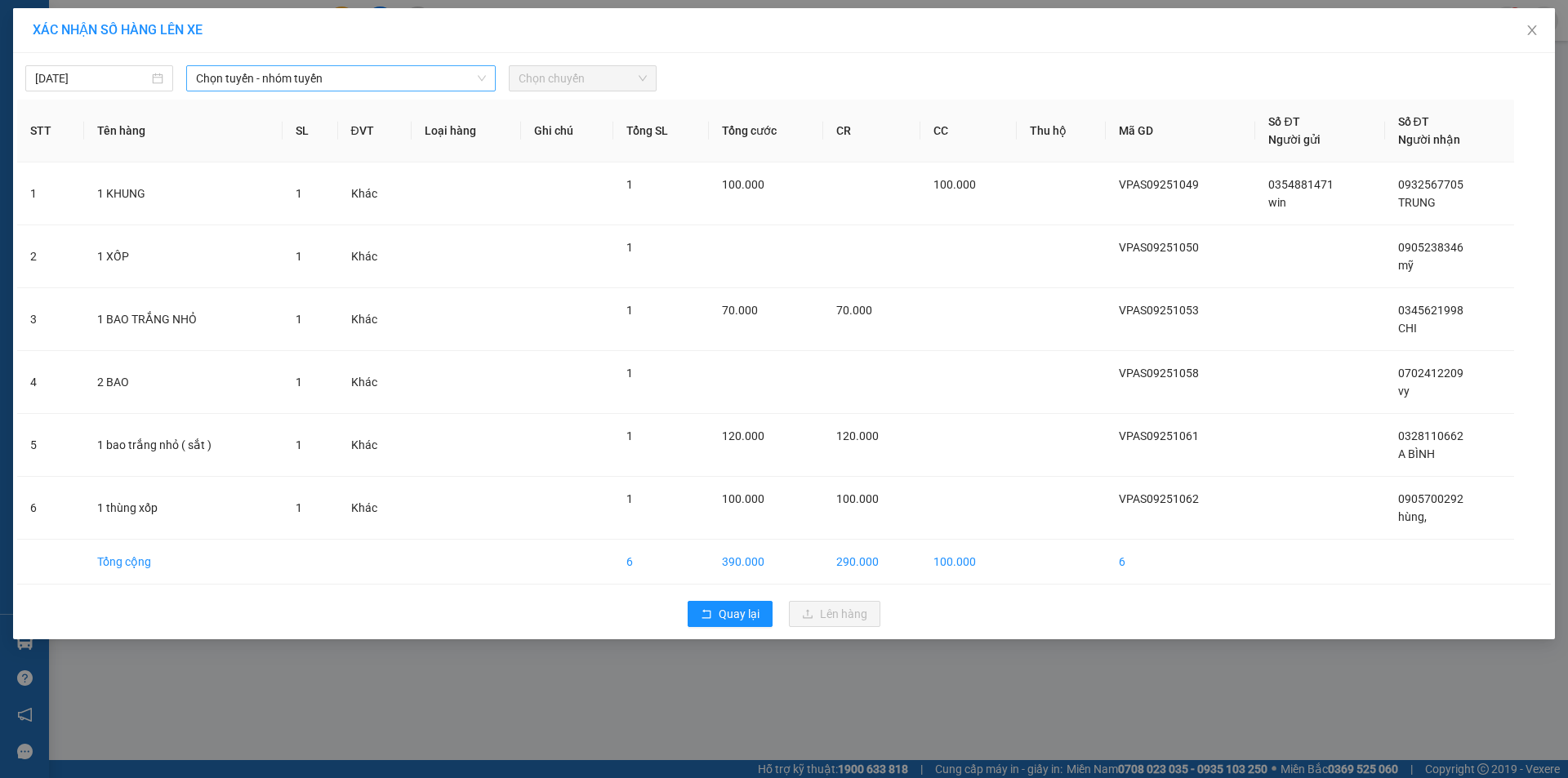
click at [425, 83] on span "Chọn tuyến - nhóm tuyến" at bounding box center [341, 78] width 290 height 24
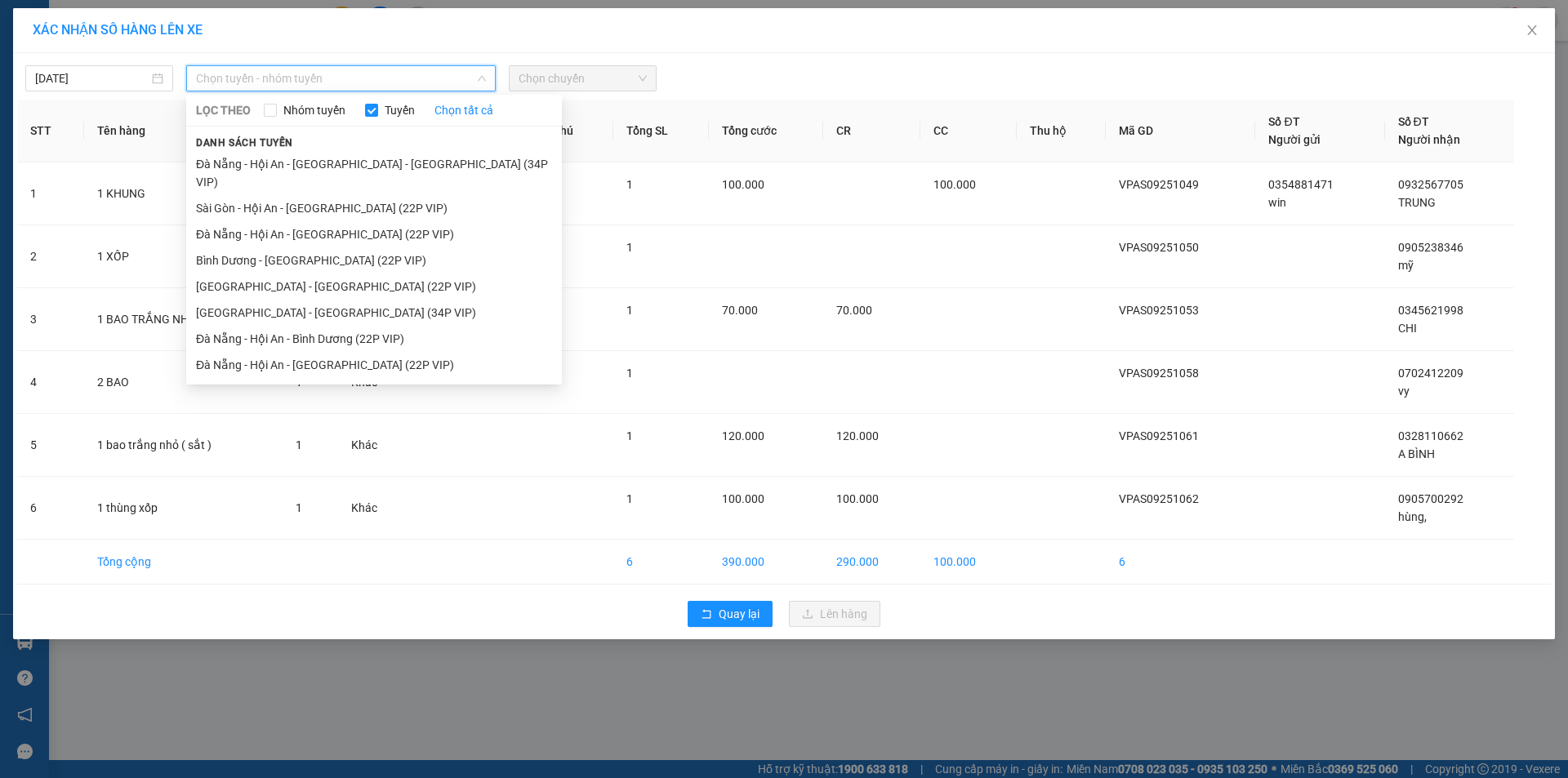
drag, startPoint x: 352, startPoint y: 191, endPoint x: 538, endPoint y: 136, distance: 194.0
click at [354, 195] on li "Sài Gòn - Hội An - [GEOGRAPHIC_DATA] (22P VIP)" at bounding box center [373, 208] width 376 height 26
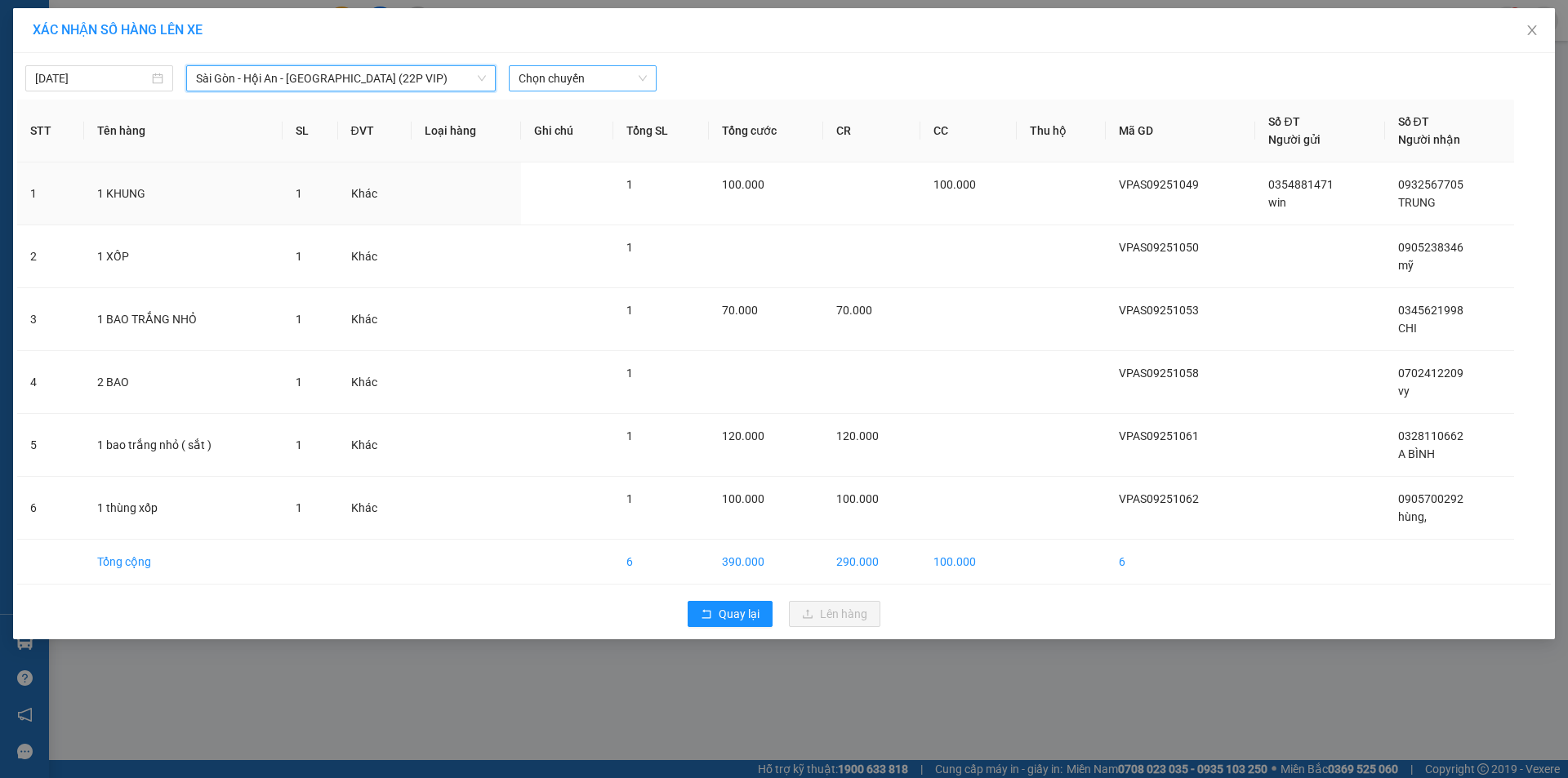
click at [586, 82] on span "Chọn chuyến" at bounding box center [583, 78] width 128 height 24
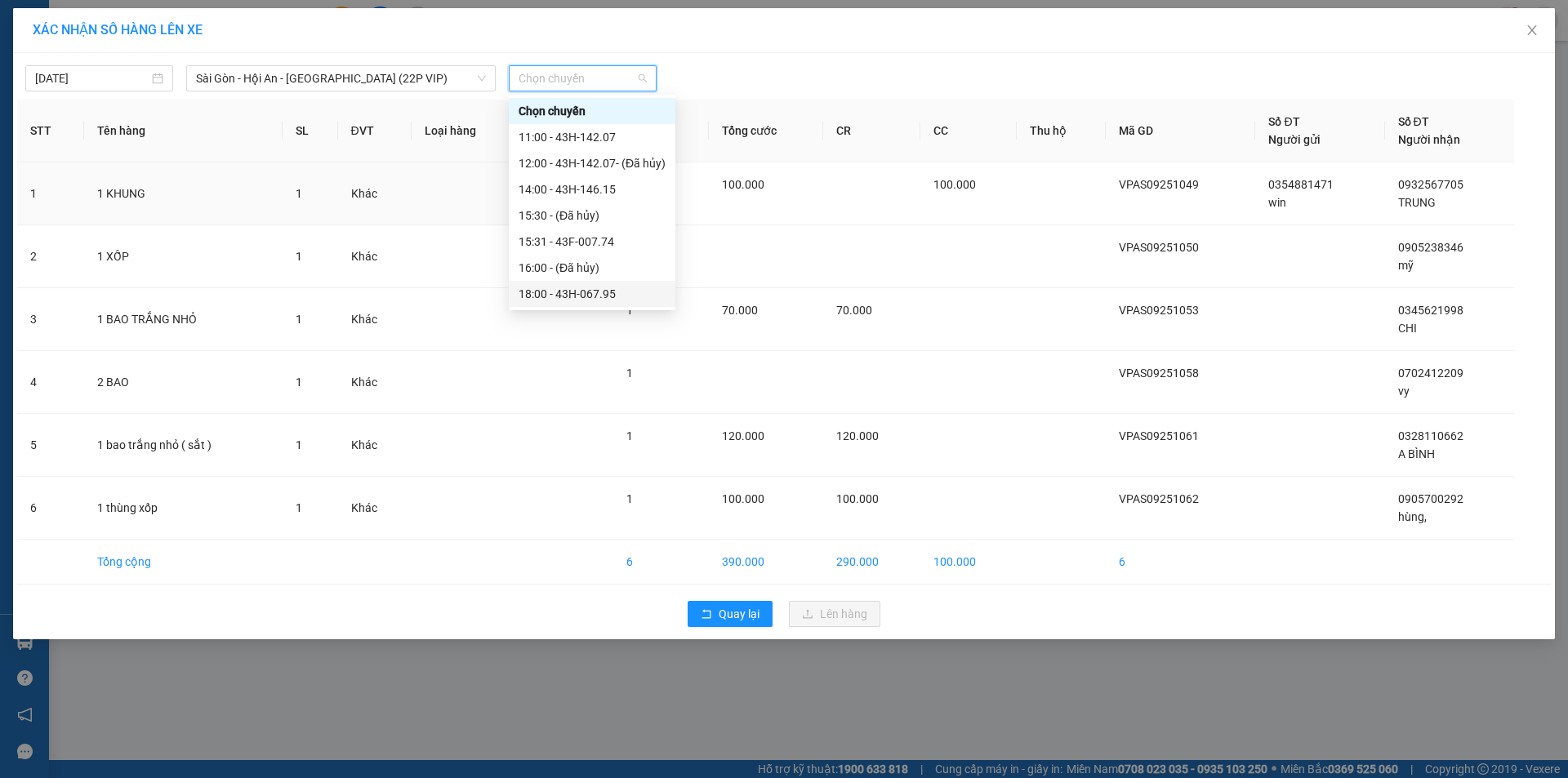
click at [629, 293] on div "18:00 - 43H-067.95" at bounding box center [591, 293] width 147 height 18
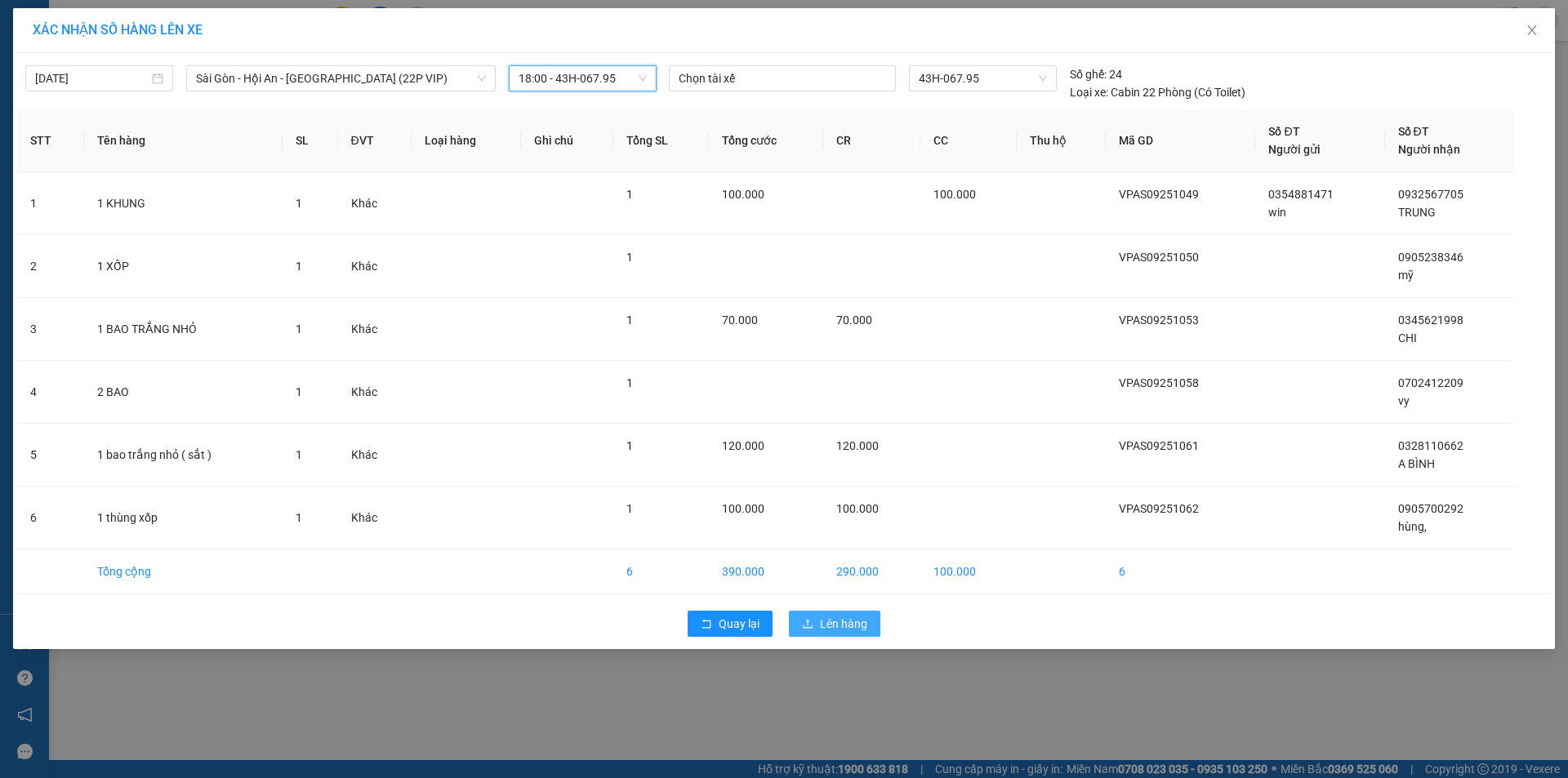
click at [821, 623] on span "Lên hàng" at bounding box center [843, 623] width 48 height 18
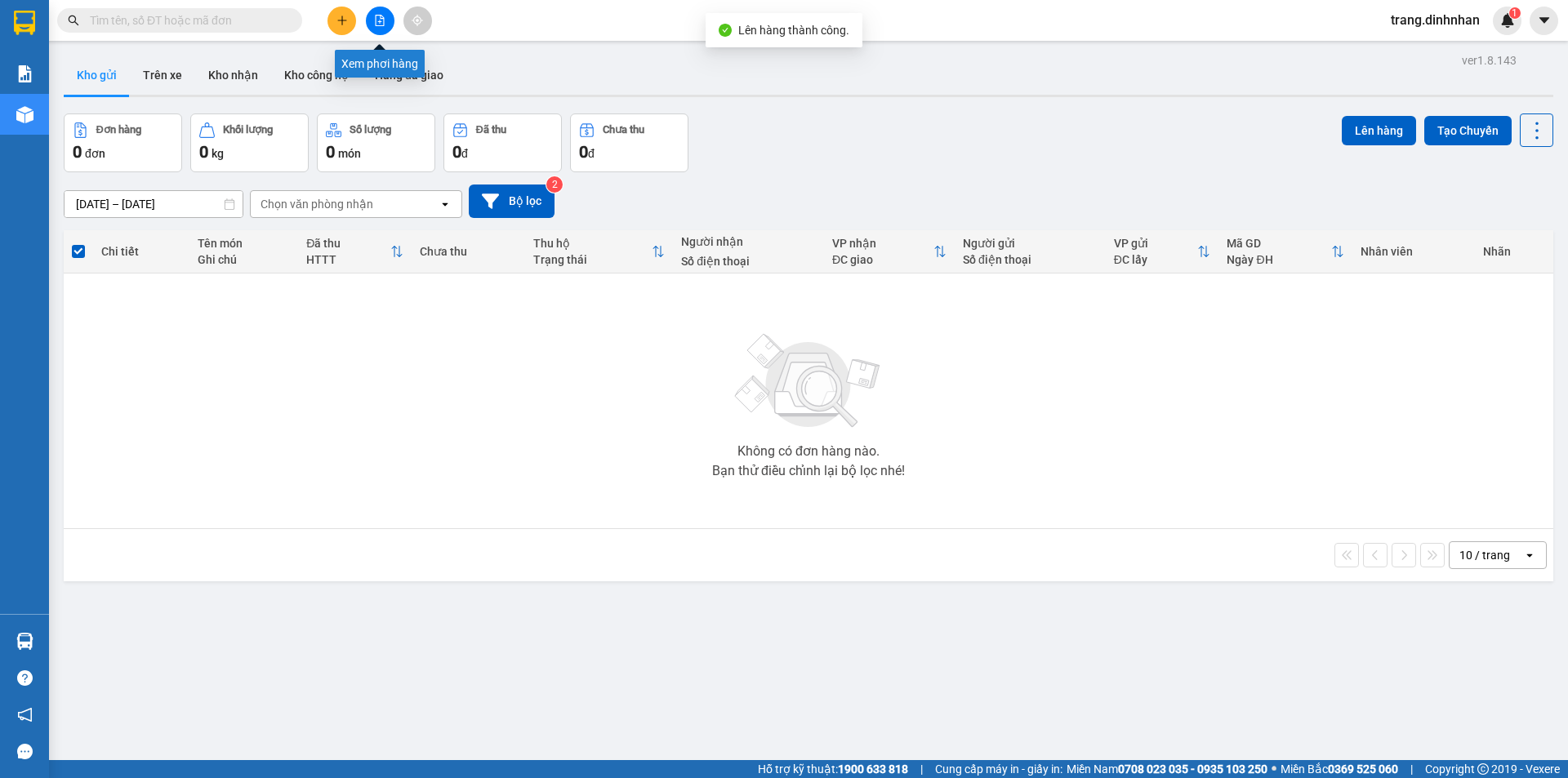
click at [375, 22] on button at bounding box center [379, 21] width 29 height 29
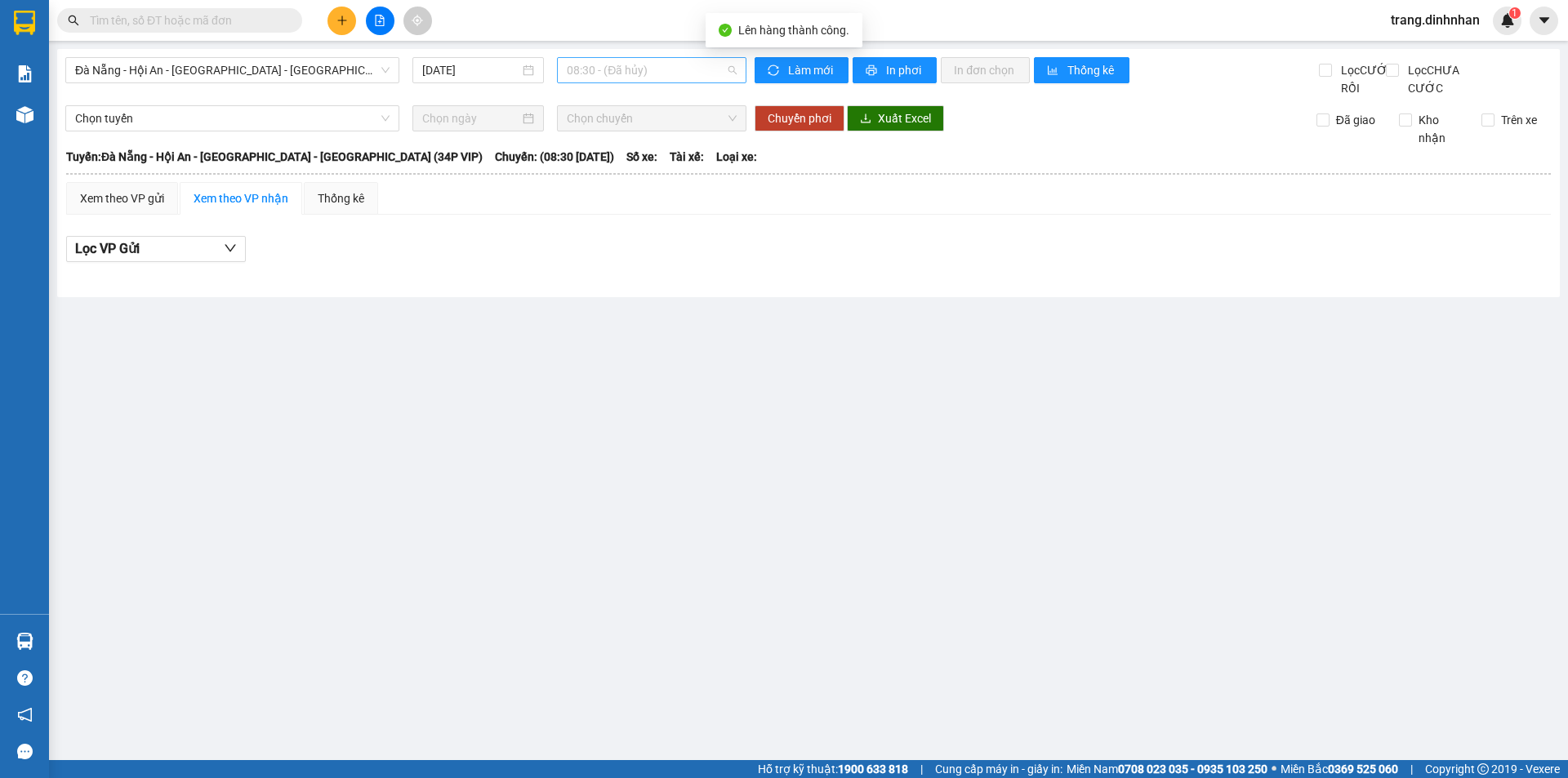
click at [692, 69] on span "08:30 - (Đã hủy)" at bounding box center [652, 70] width 170 height 24
click at [237, 76] on span "Đà Nẵng - Hội An - [GEOGRAPHIC_DATA] - [GEOGRAPHIC_DATA] (34P VIP)" at bounding box center [233, 70] width 314 height 24
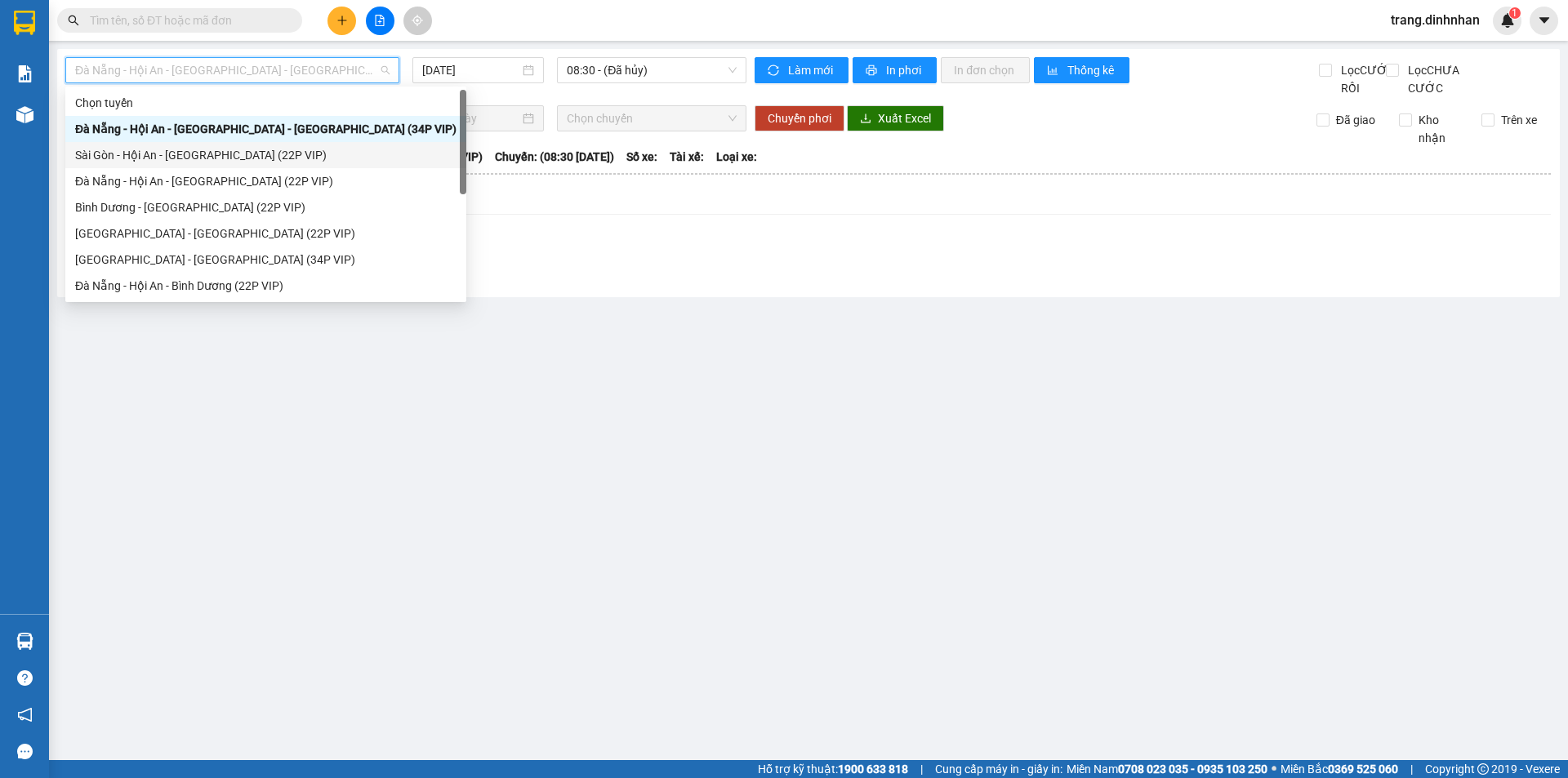
drag, startPoint x: 230, startPoint y: 155, endPoint x: 653, endPoint y: 127, distance: 423.9
click at [231, 155] on div "Sài Gòn - Hội An - [GEOGRAPHIC_DATA] (22P VIP)" at bounding box center [266, 155] width 381 height 18
type input "[DATE]"
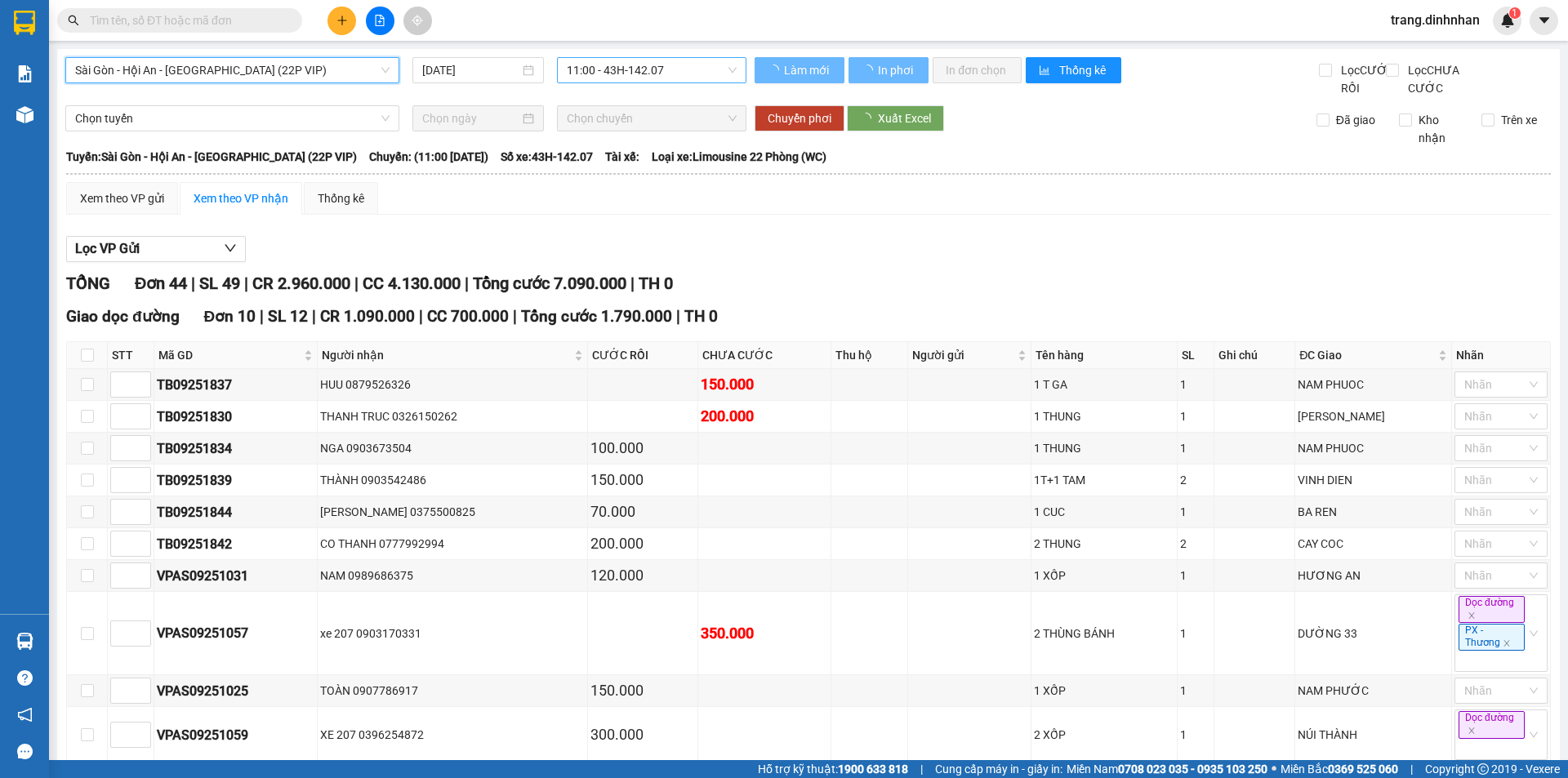
click at [683, 82] on span "11:00 - 43H-142.07" at bounding box center [652, 70] width 170 height 24
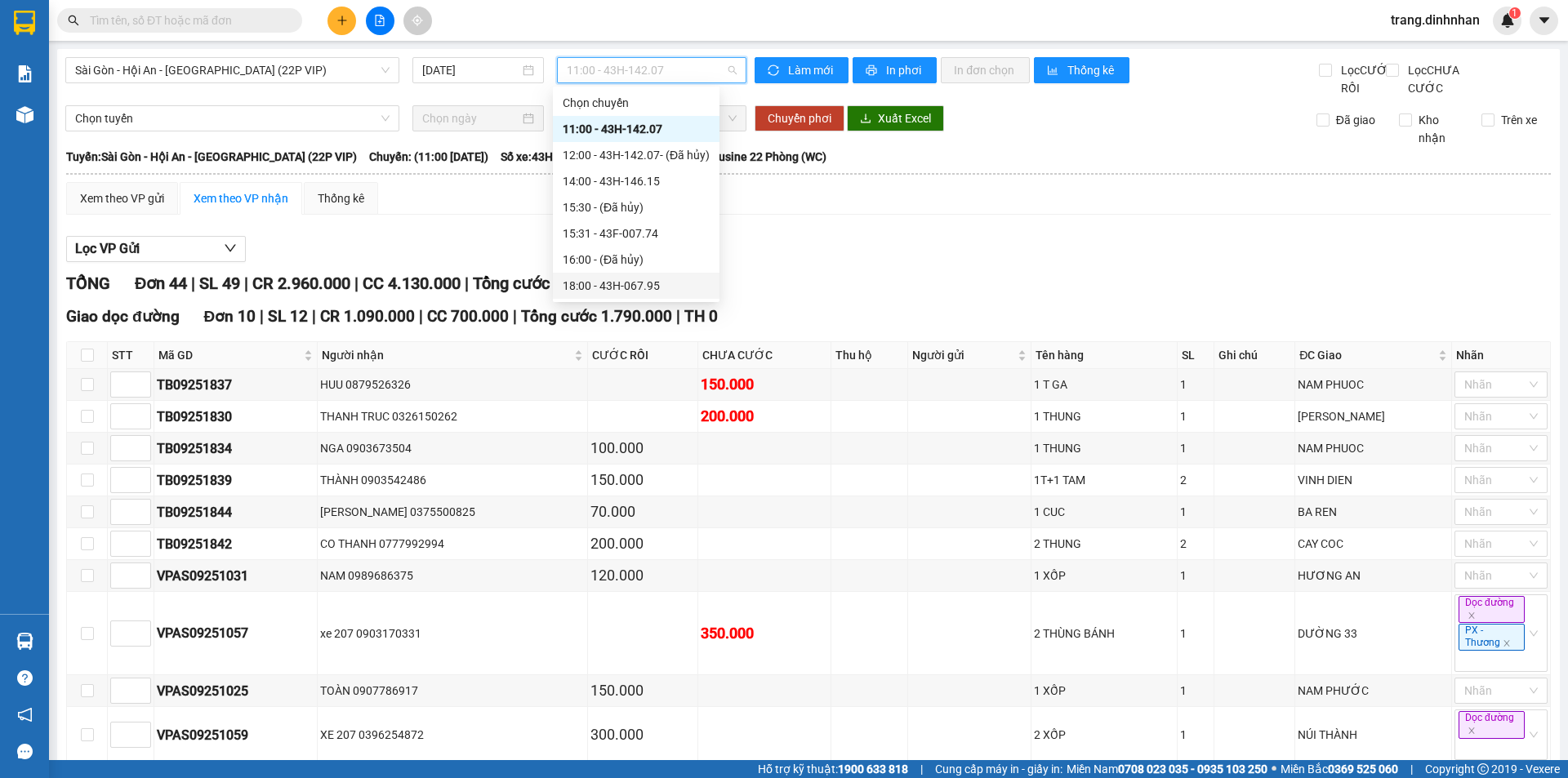
click at [659, 280] on div "18:00 - 43H-067.95" at bounding box center [636, 286] width 147 height 18
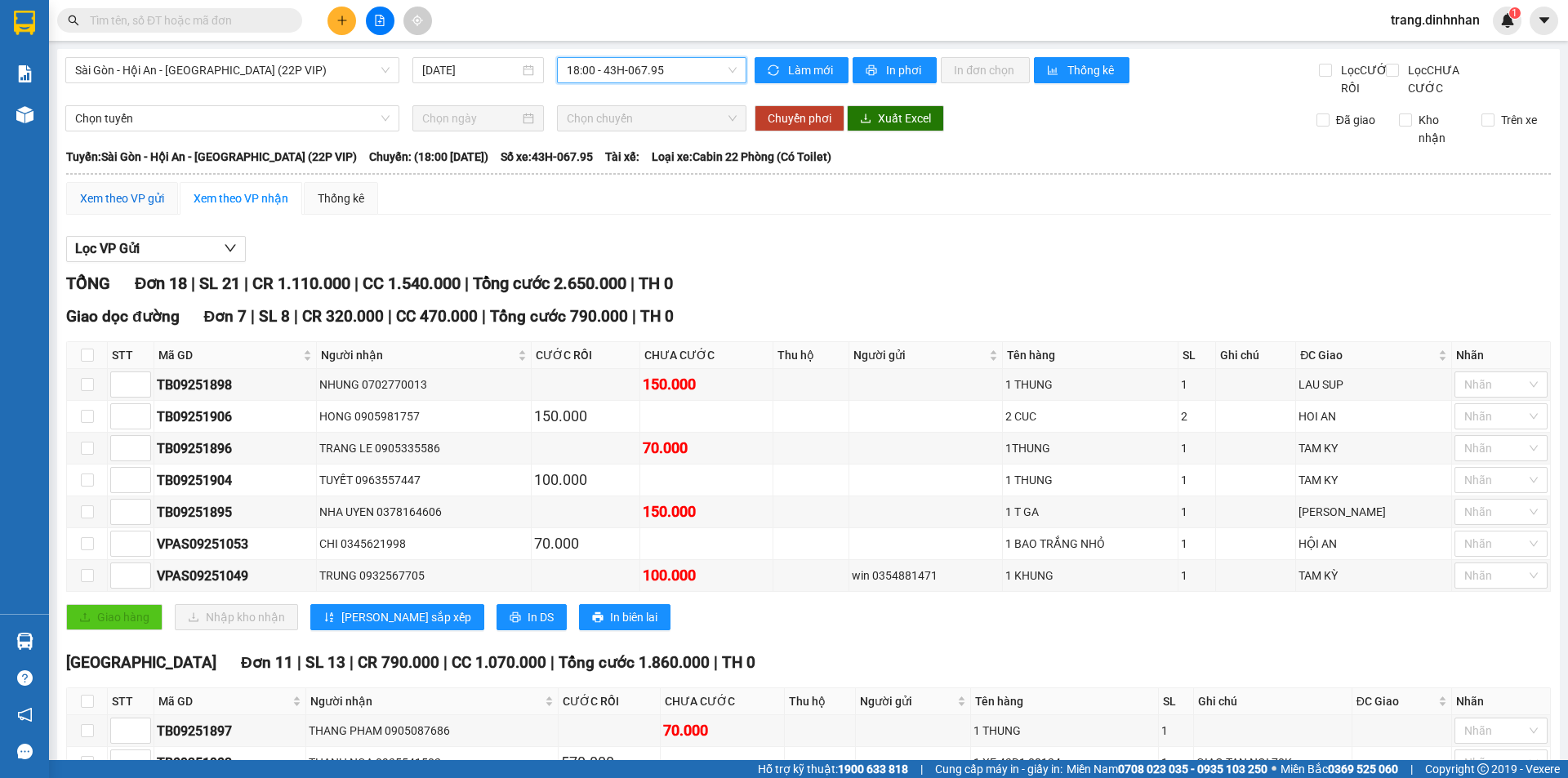
click at [143, 208] on div "Xem theo VP gửi" at bounding box center [122, 198] width 84 height 18
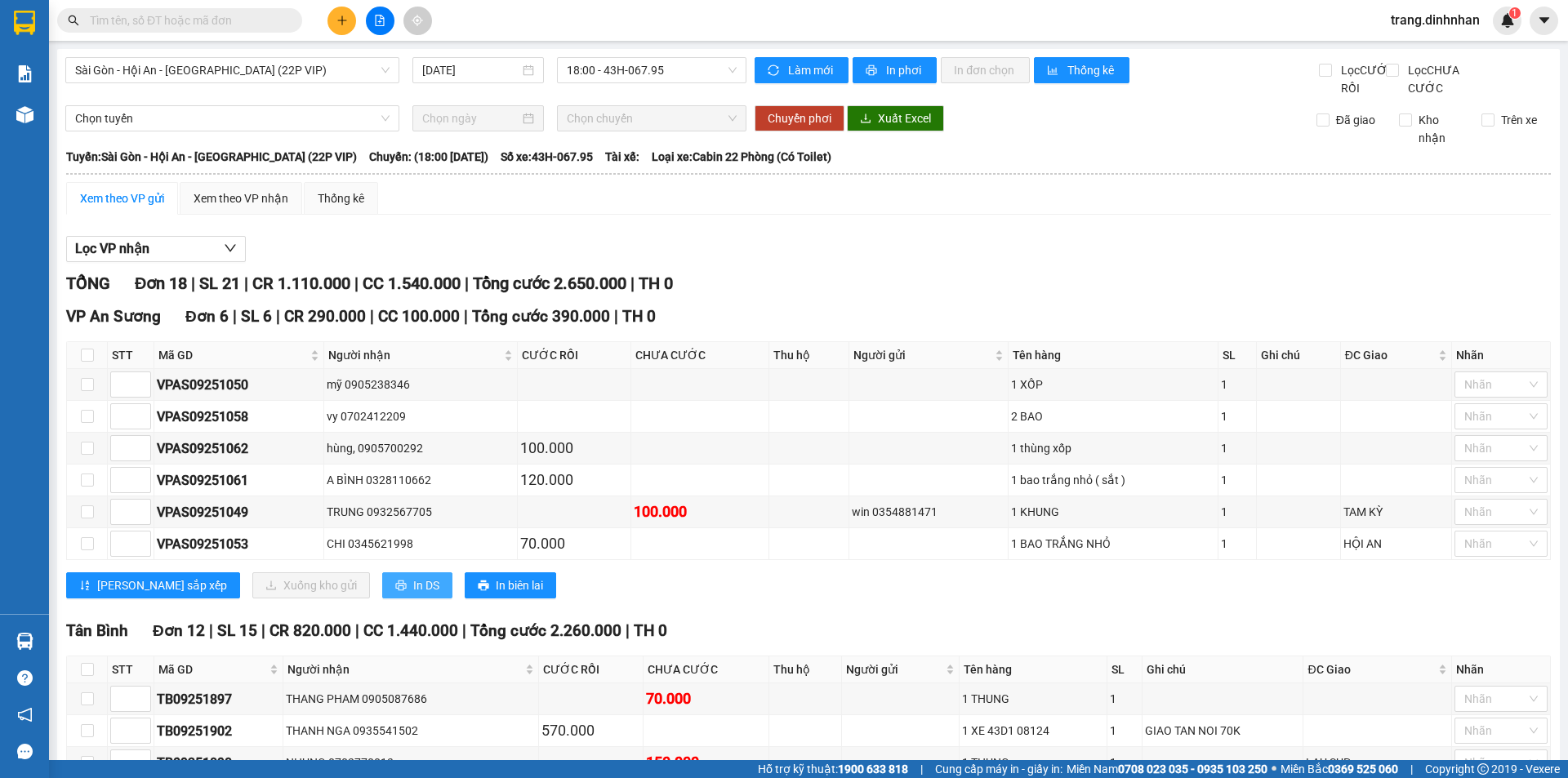
click at [413, 595] on span "In DS" at bounding box center [426, 585] width 26 height 18
click at [340, 17] on icon "plus" at bounding box center [341, 20] width 11 height 11
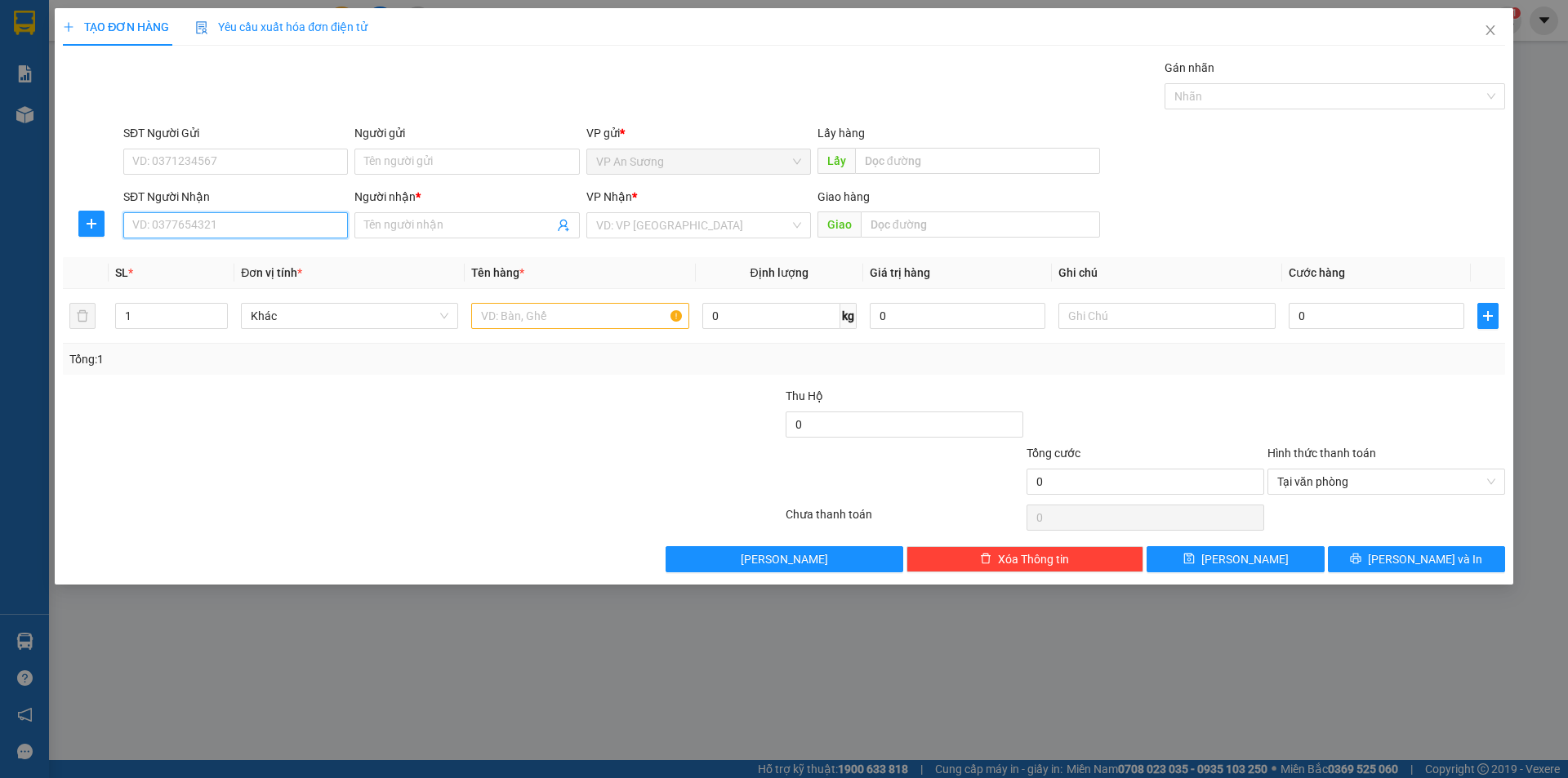
click at [298, 220] on input "SĐT Người Nhận" at bounding box center [235, 226] width 225 height 26
type input "0905664615"
click at [416, 235] on span at bounding box center [466, 226] width 225 height 26
click at [421, 231] on input "Người nhận *" at bounding box center [458, 225] width 188 height 18
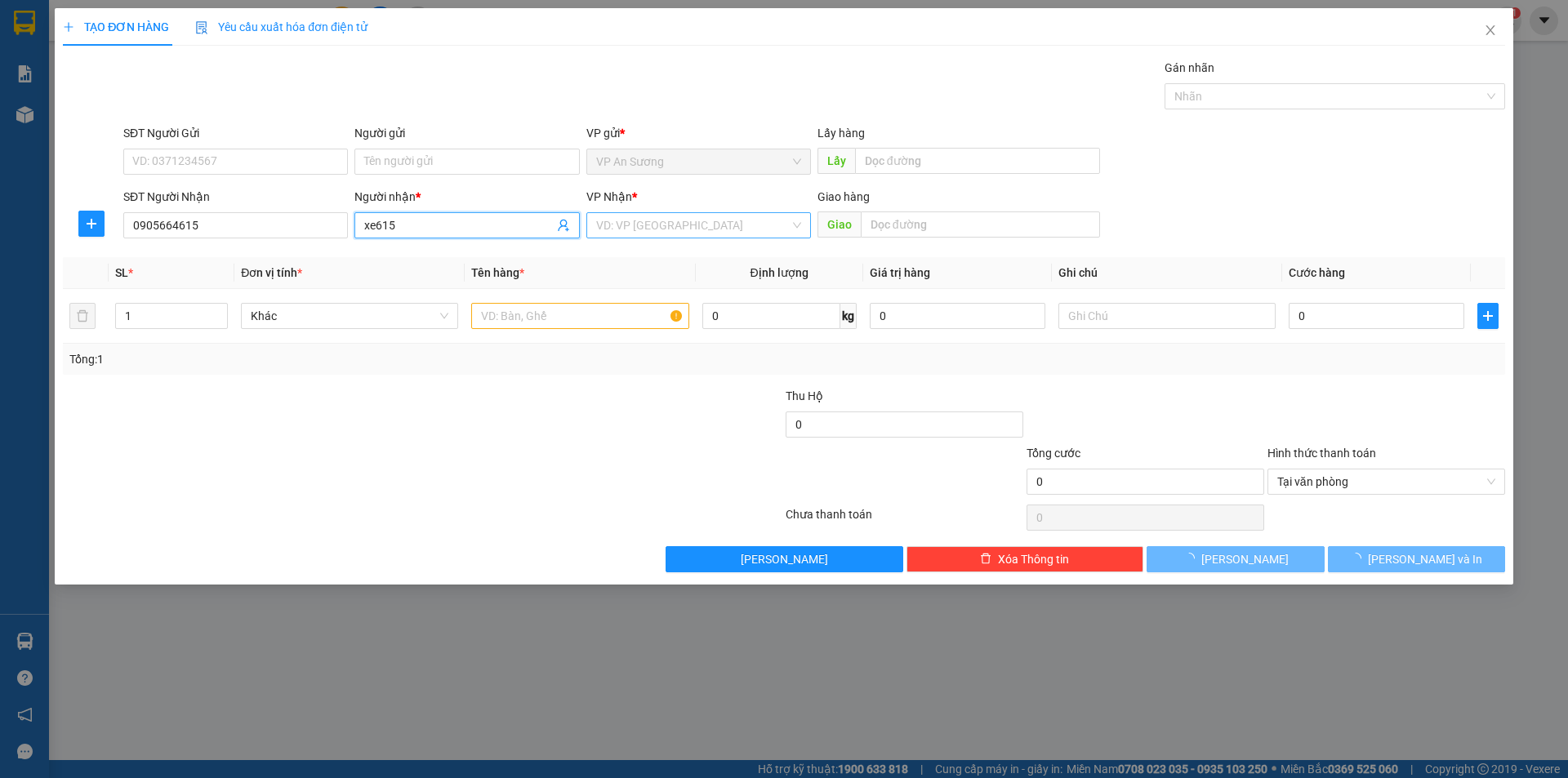
type input "xe615"
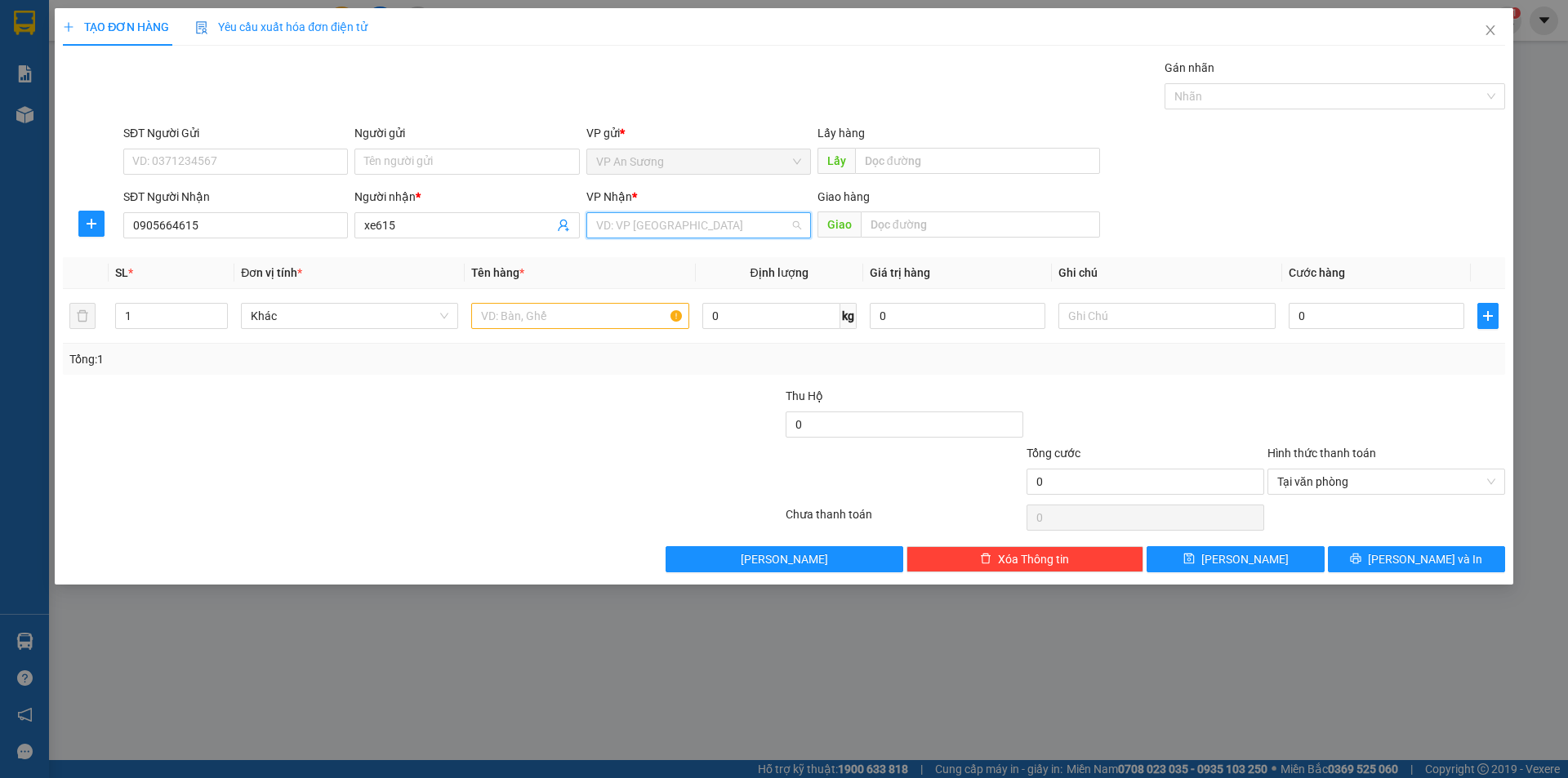
click at [701, 231] on input "search" at bounding box center [693, 225] width 194 height 24
drag, startPoint x: 650, startPoint y: 307, endPoint x: 573, endPoint y: 318, distance: 77.8
click at [649, 308] on div "[GEOGRAPHIC_DATA]" at bounding box center [699, 310] width 205 height 18
click at [573, 318] on input "text" at bounding box center [580, 316] width 217 height 26
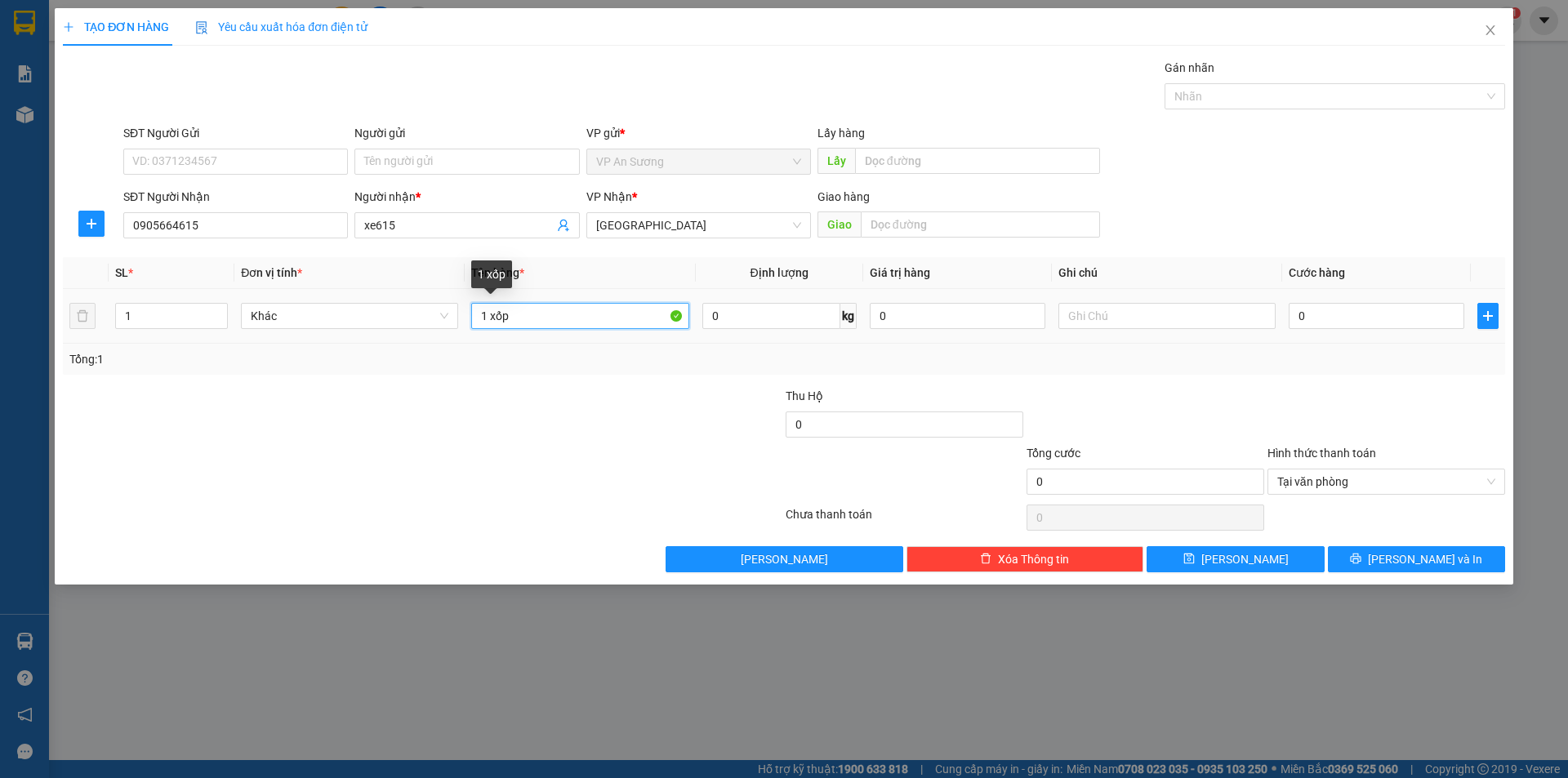
click at [491, 323] on input "1 xốp" at bounding box center [580, 316] width 217 height 26
click at [1264, 96] on div at bounding box center [1327, 96] width 316 height 20
type input "5 xốp"
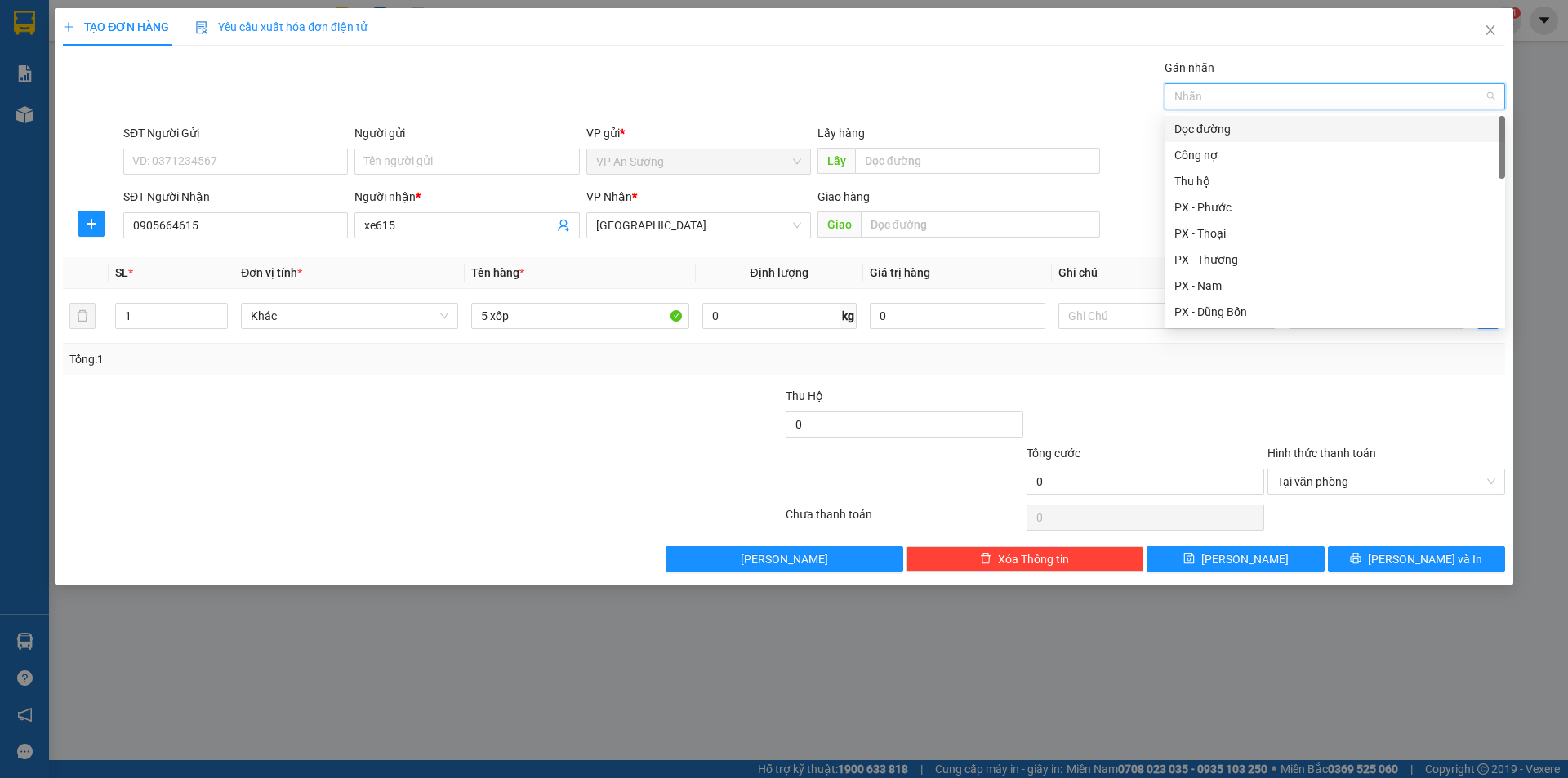
click at [1225, 130] on div "Dọc đường" at bounding box center [1334, 129] width 321 height 18
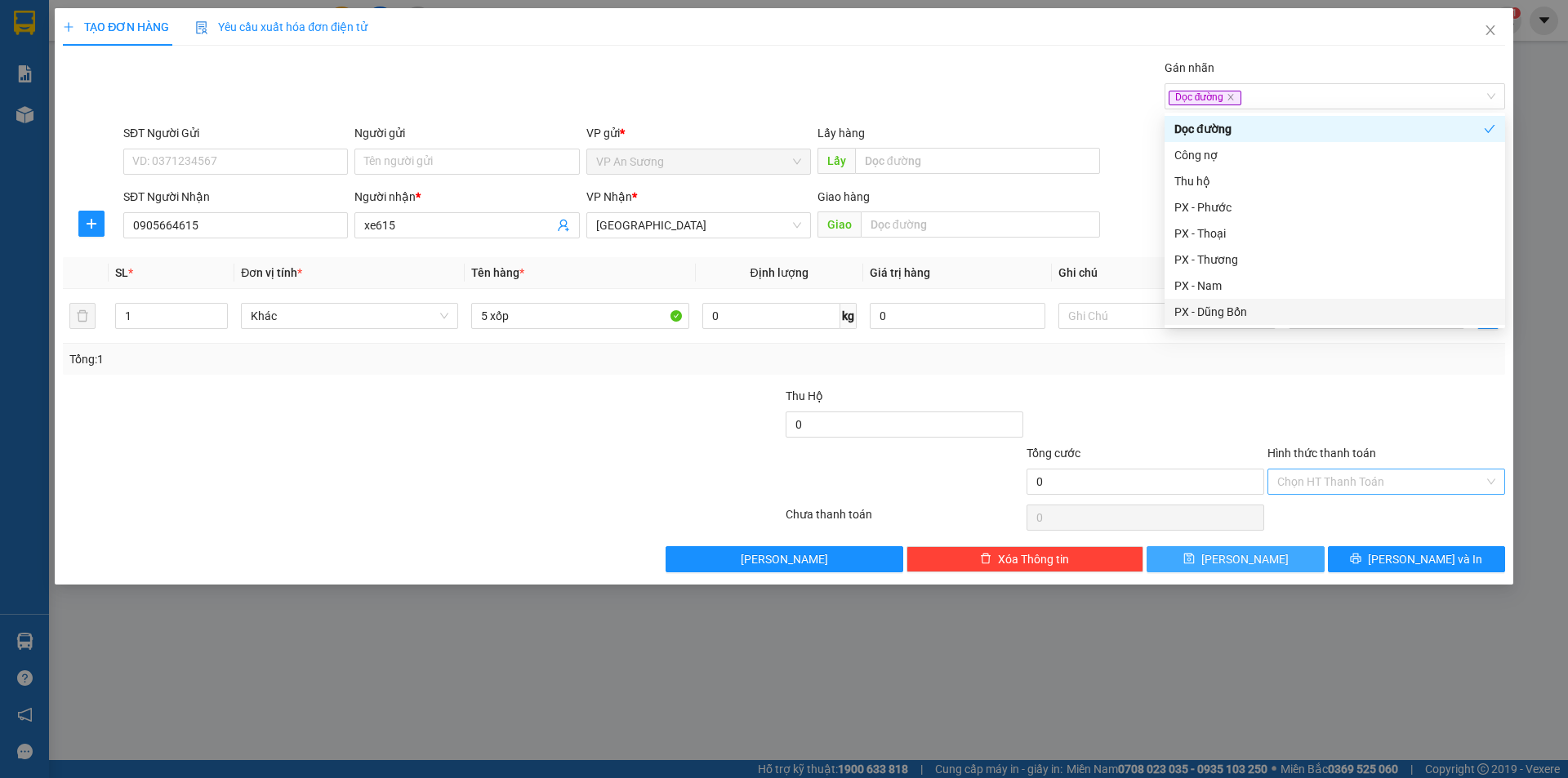
click at [1284, 552] on button "[PERSON_NAME]" at bounding box center [1235, 559] width 177 height 26
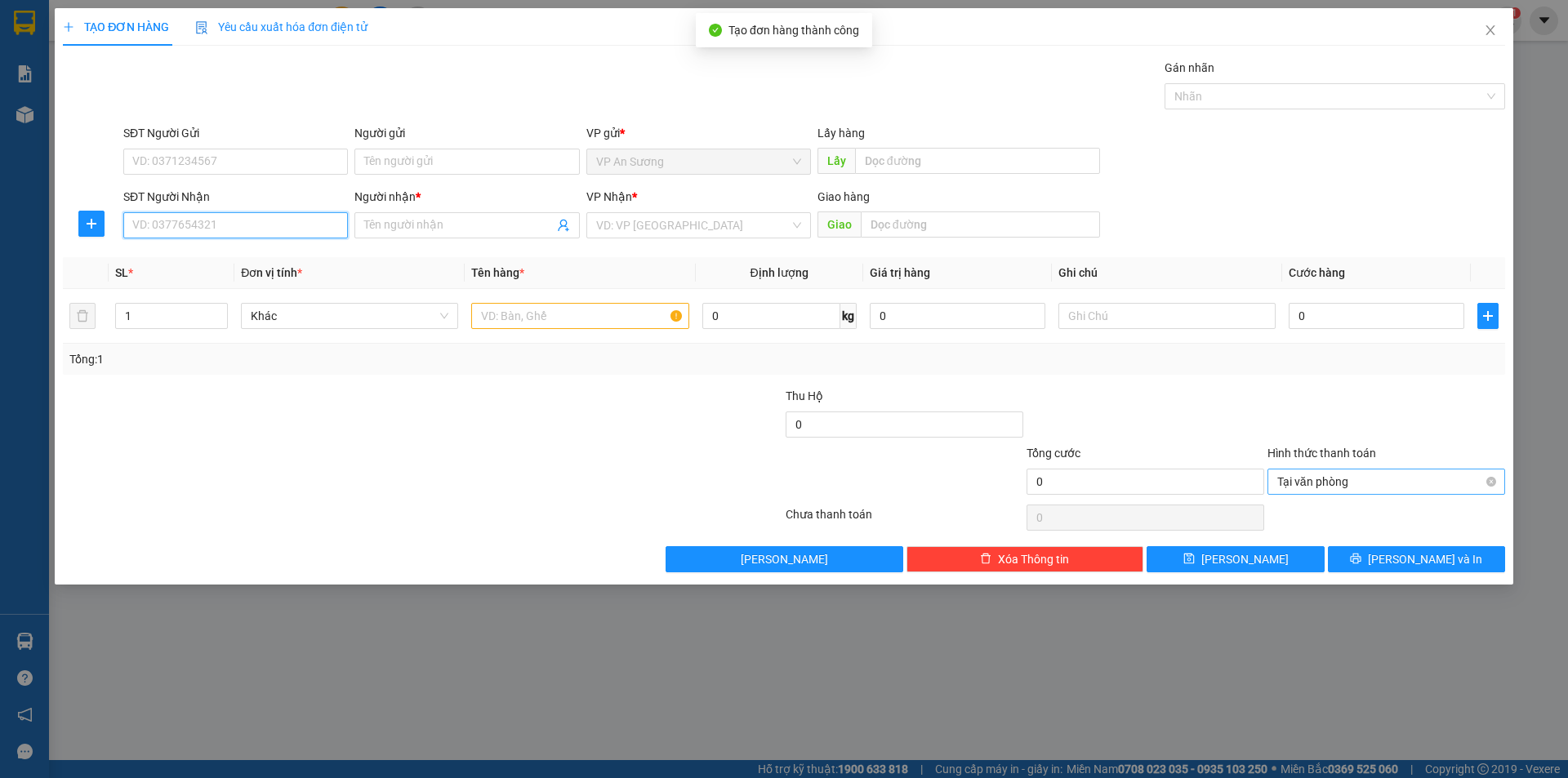
click at [194, 214] on input "SĐT Người Nhận" at bounding box center [235, 226] width 225 height 26
type input "0988938326"
click at [431, 226] on input "Người nhận *" at bounding box center [458, 225] width 188 height 18
type input "x e615"
click at [667, 228] on input "search" at bounding box center [693, 225] width 194 height 24
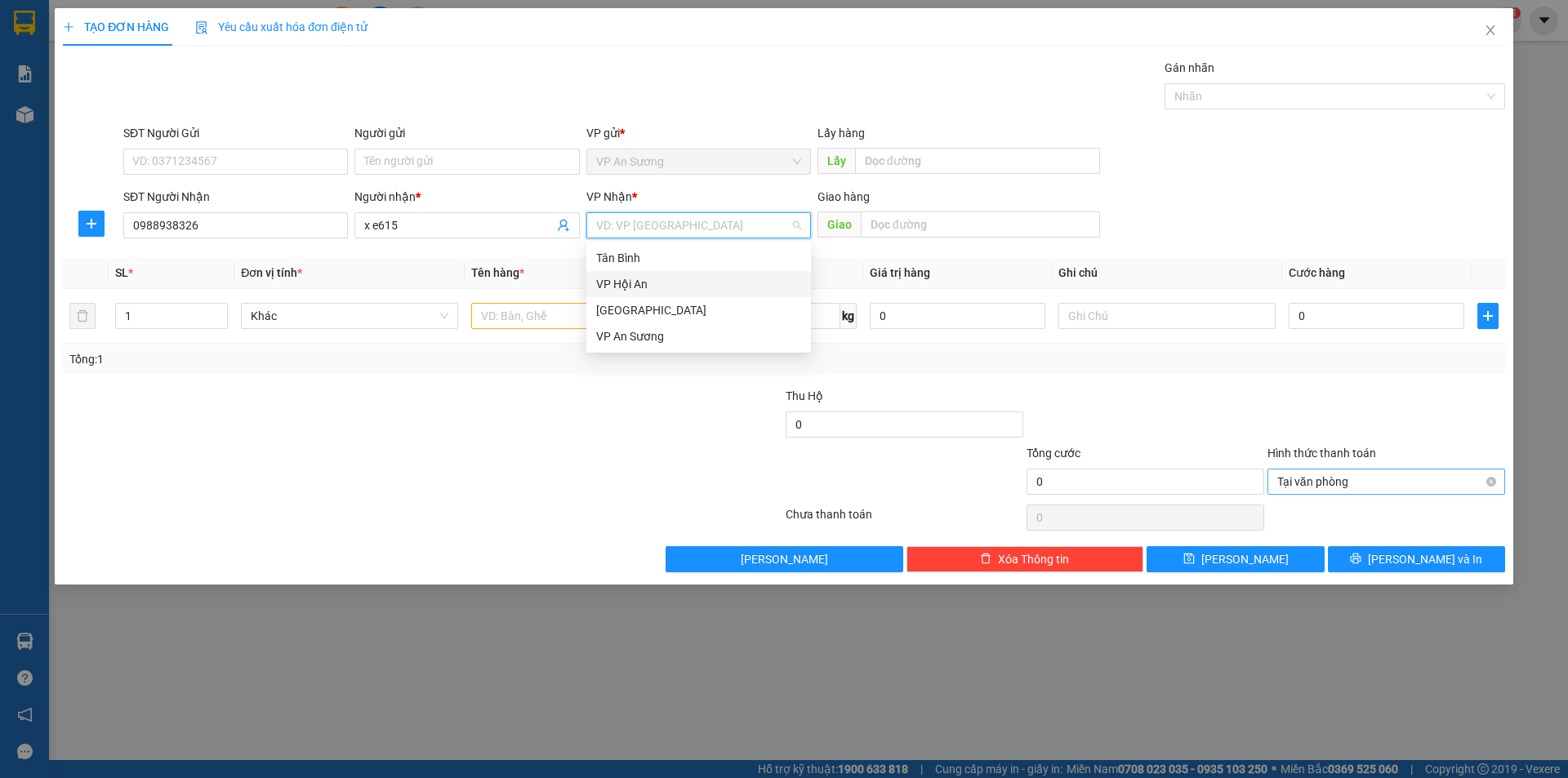
drag, startPoint x: 649, startPoint y: 295, endPoint x: 599, endPoint y: 322, distance: 56.8
click at [648, 295] on div "VP Hội An" at bounding box center [698, 284] width 225 height 26
click at [727, 227] on span "VP Hội An" at bounding box center [699, 225] width 205 height 24
drag, startPoint x: 646, startPoint y: 312, endPoint x: 562, endPoint y: 318, distance: 84.2
click at [643, 315] on div "[GEOGRAPHIC_DATA]" at bounding box center [699, 310] width 205 height 18
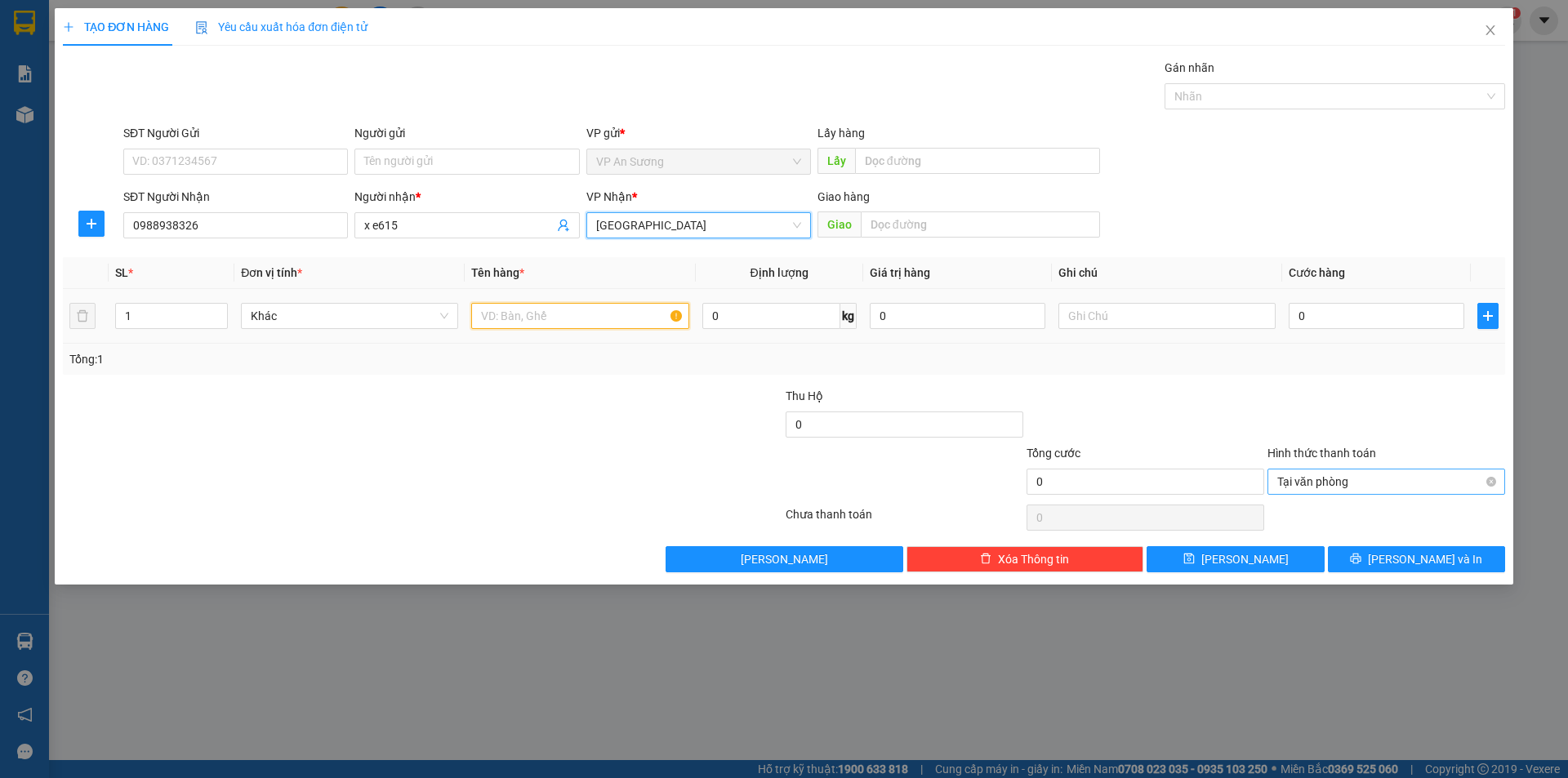
click at [562, 318] on input "text" at bounding box center [580, 316] width 217 height 26
drag, startPoint x: 1186, startPoint y: 94, endPoint x: 1191, endPoint y: 111, distance: 17.7
click at [1187, 97] on div at bounding box center [1327, 96] width 316 height 20
type input "1 xốp"
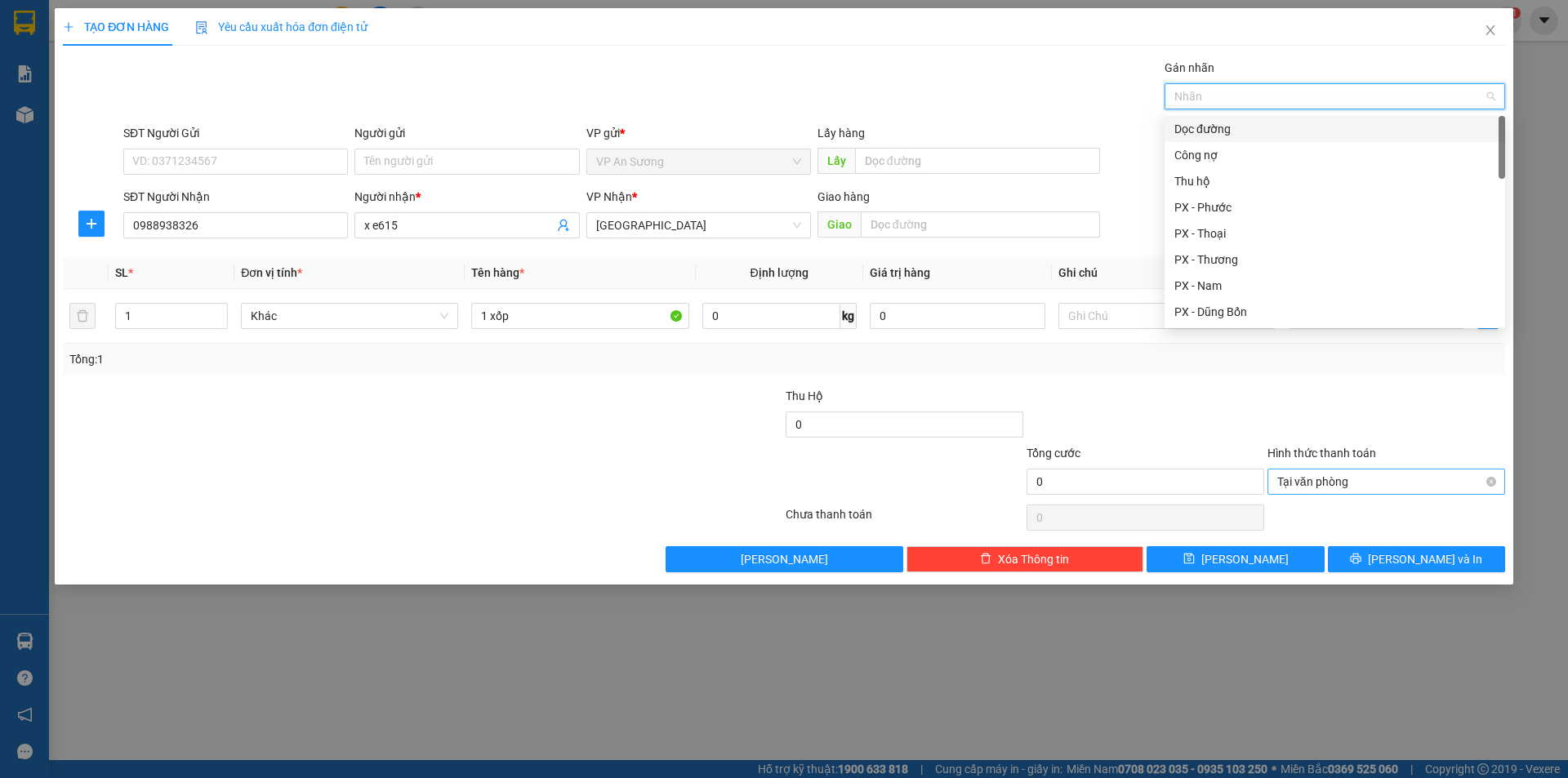
click at [1202, 126] on div "Dọc đường" at bounding box center [1334, 129] width 321 height 18
drag, startPoint x: 1051, startPoint y: 109, endPoint x: 1484, endPoint y: 403, distance: 523.4
click at [1099, 129] on div "Transit Pickup Surcharge Ids Transit Deliver Surcharge Ids Transit Deliver Surc…" at bounding box center [783, 316] width 1442 height 514
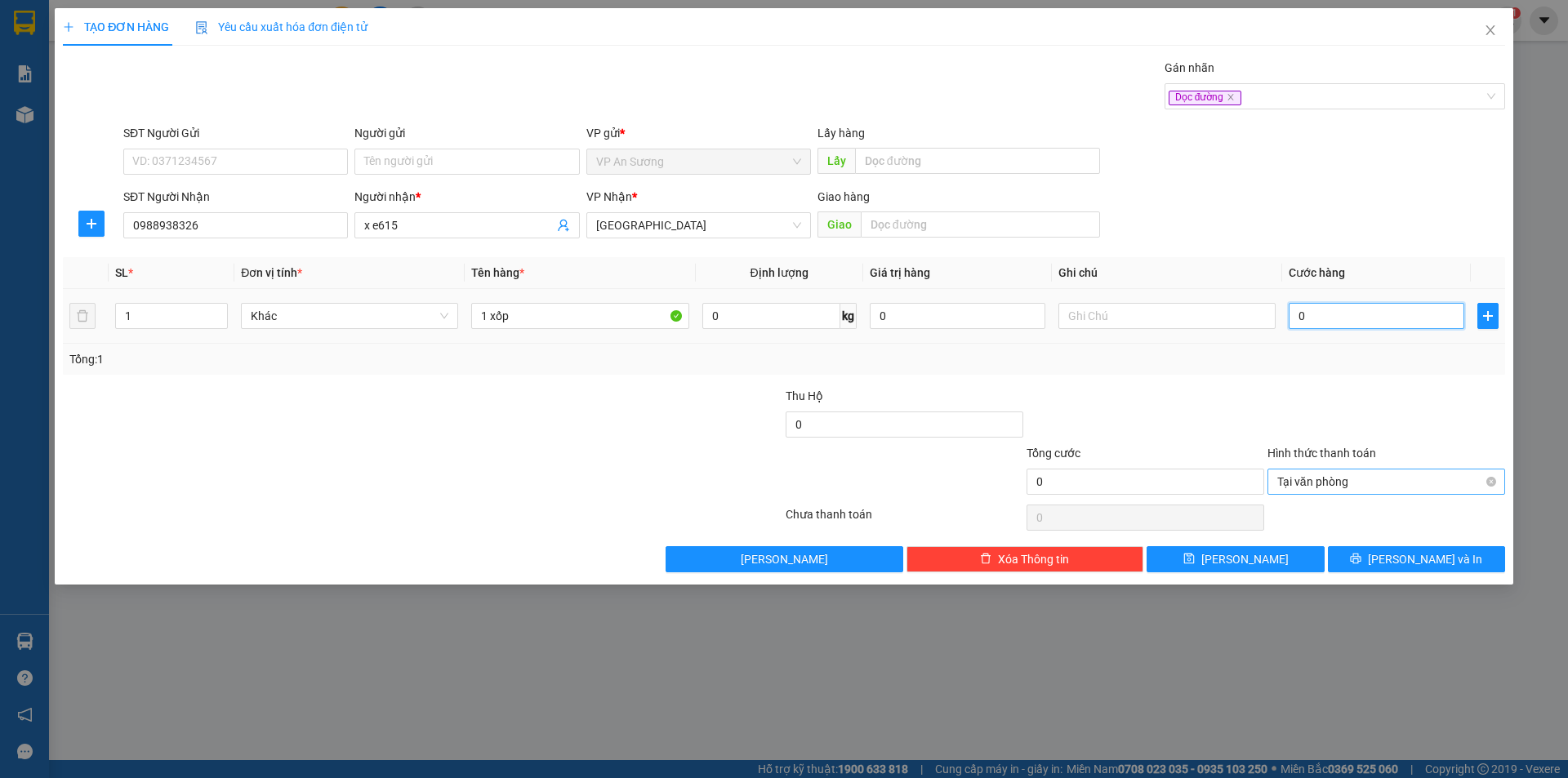
click at [1396, 320] on input "0" at bounding box center [1376, 316] width 175 height 26
type input "1"
type input "10"
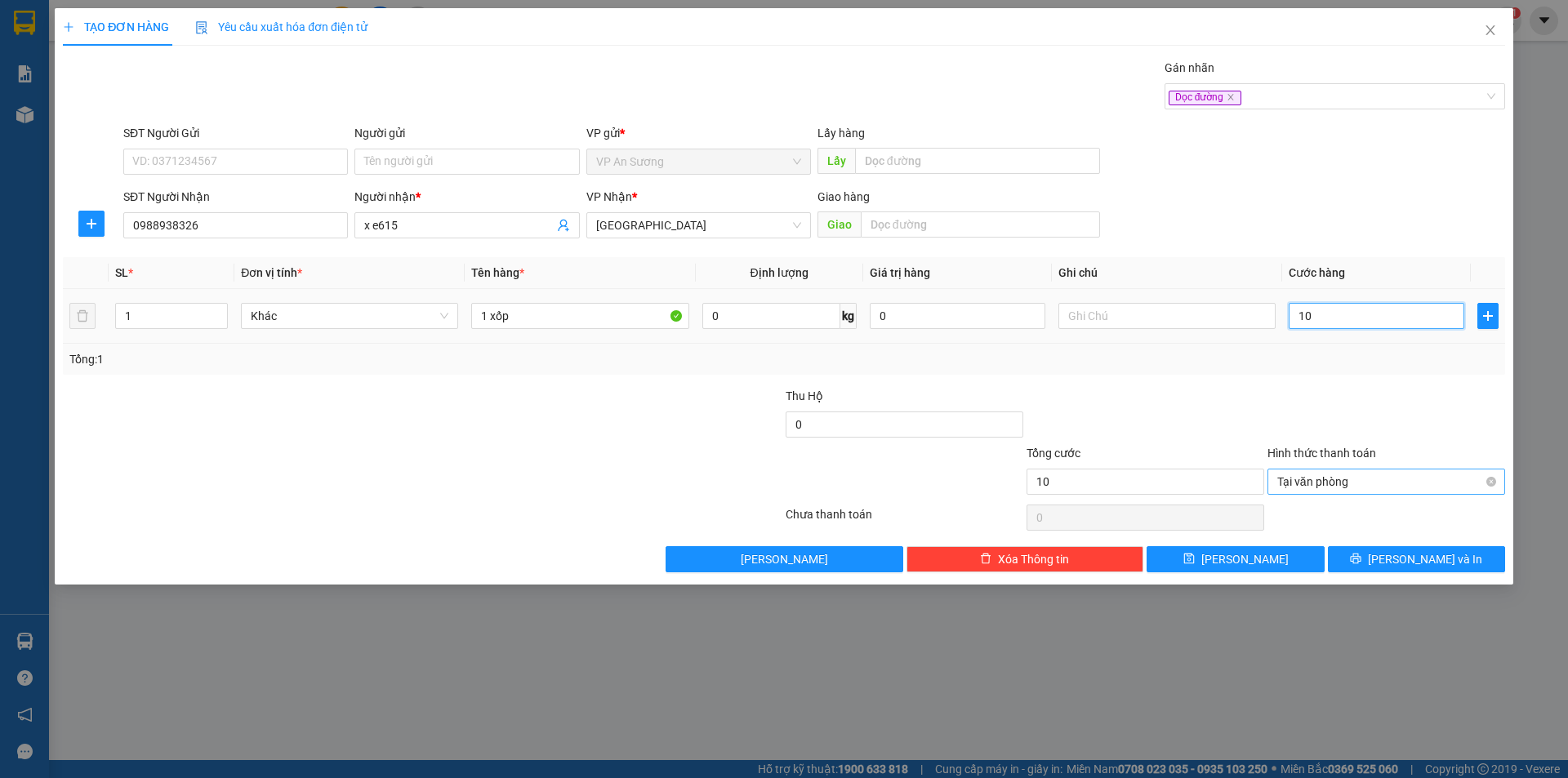
type input "100"
drag, startPoint x: 1491, startPoint y: 483, endPoint x: 1342, endPoint y: 545, distance: 161.4
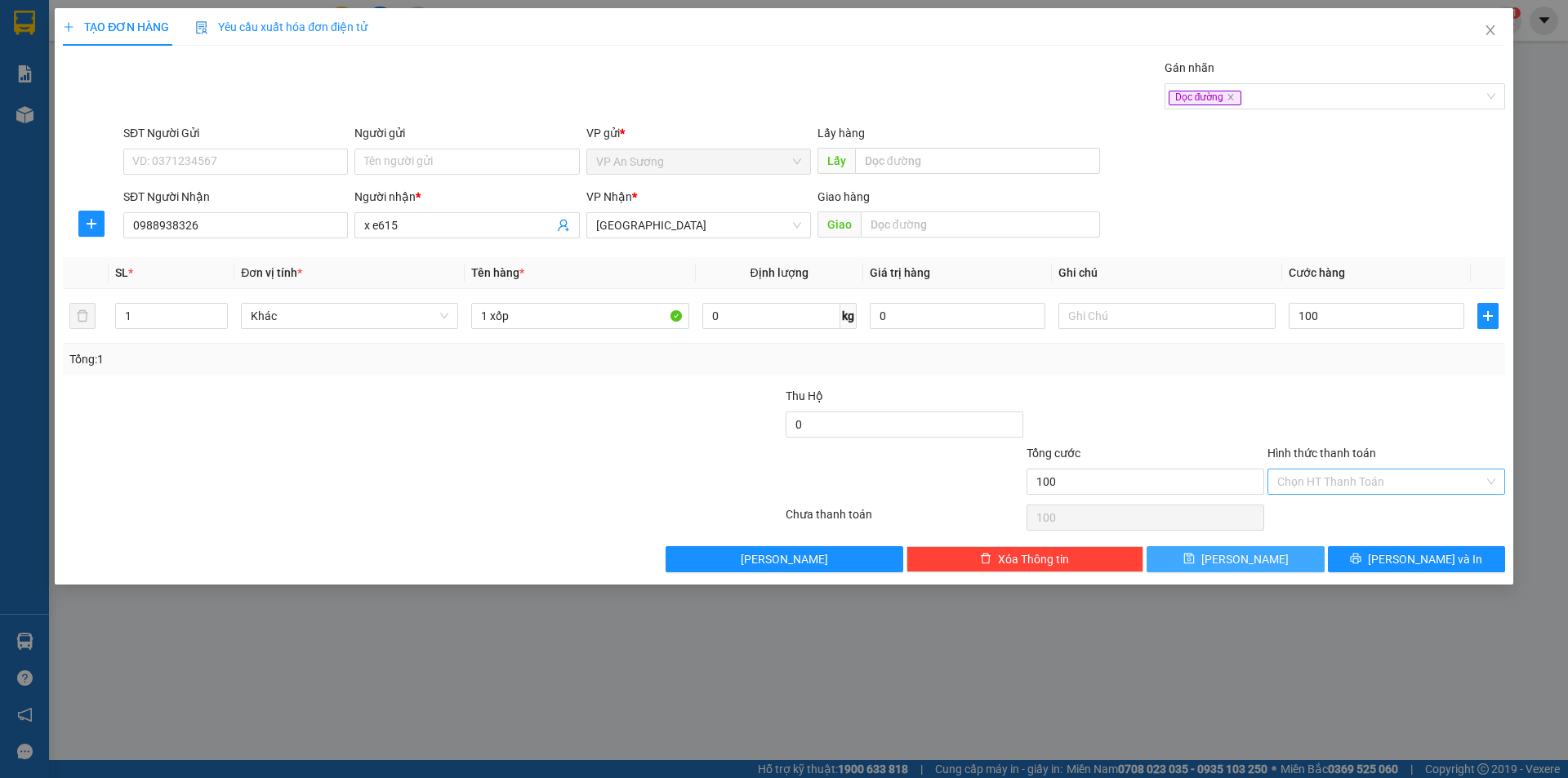
type input "100.000"
click at [1286, 558] on button "[PERSON_NAME]" at bounding box center [1235, 559] width 177 height 26
type input "0"
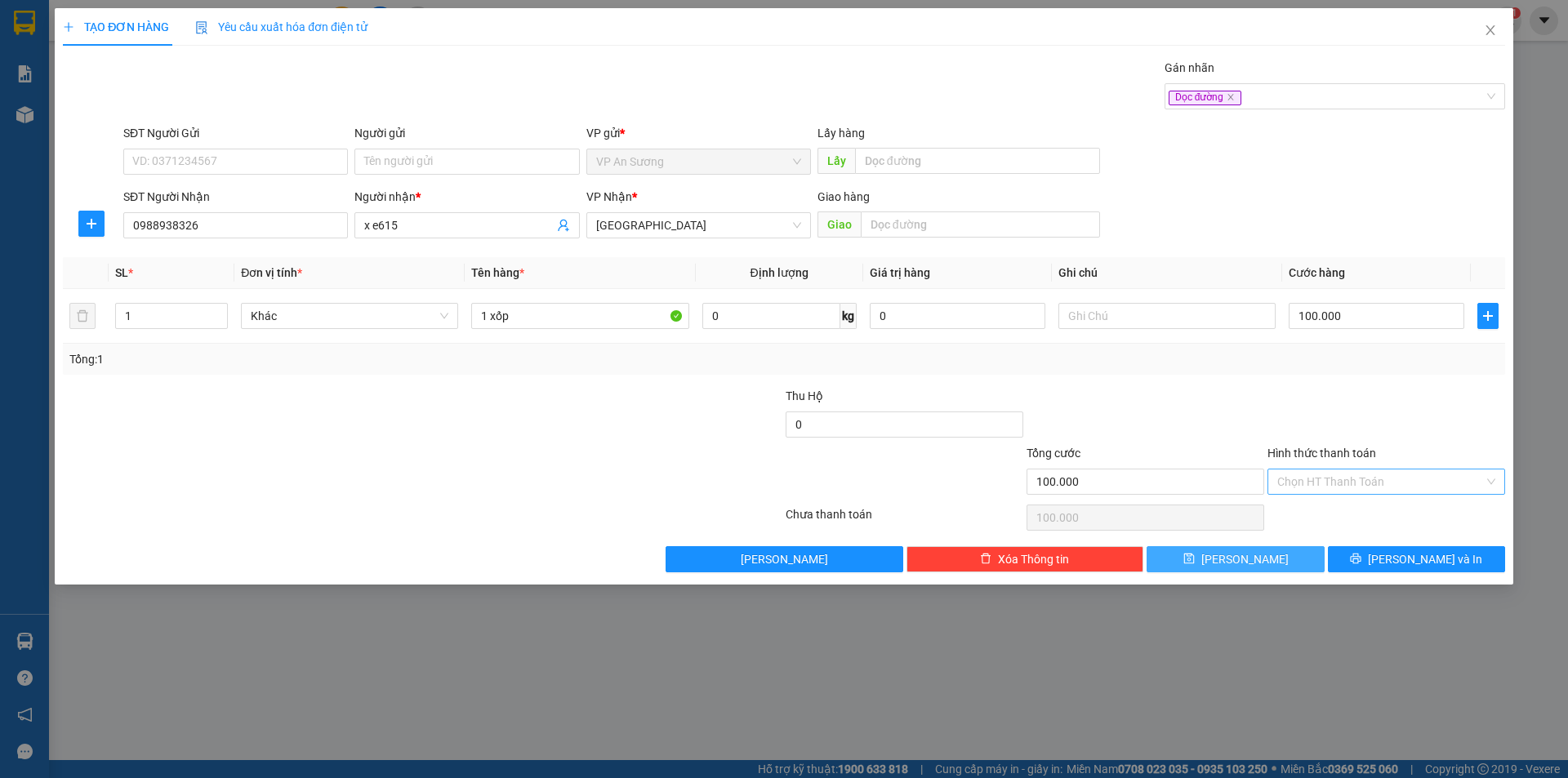
type input "0"
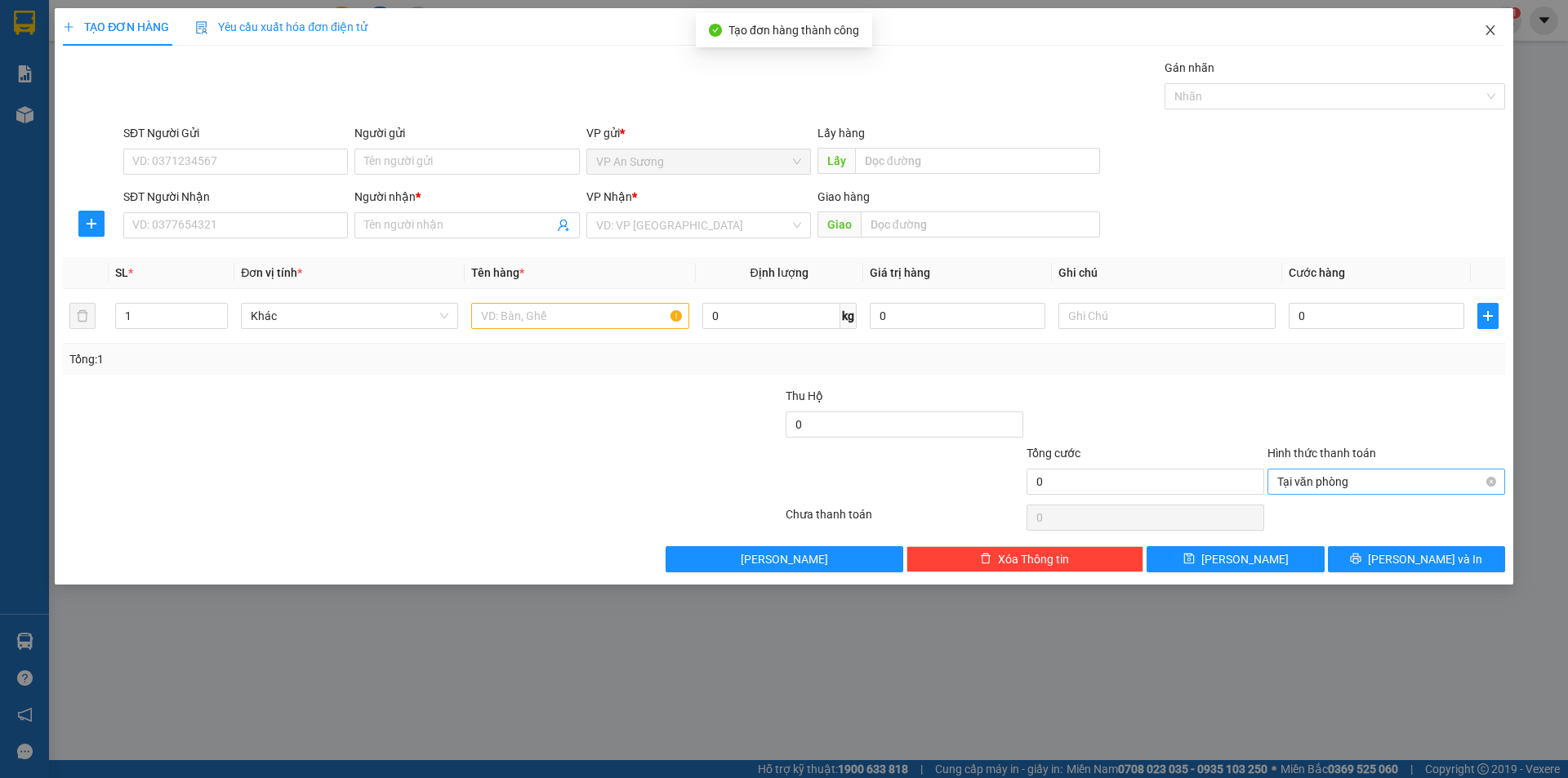
click at [1489, 27] on icon "close" at bounding box center [1490, 30] width 13 height 13
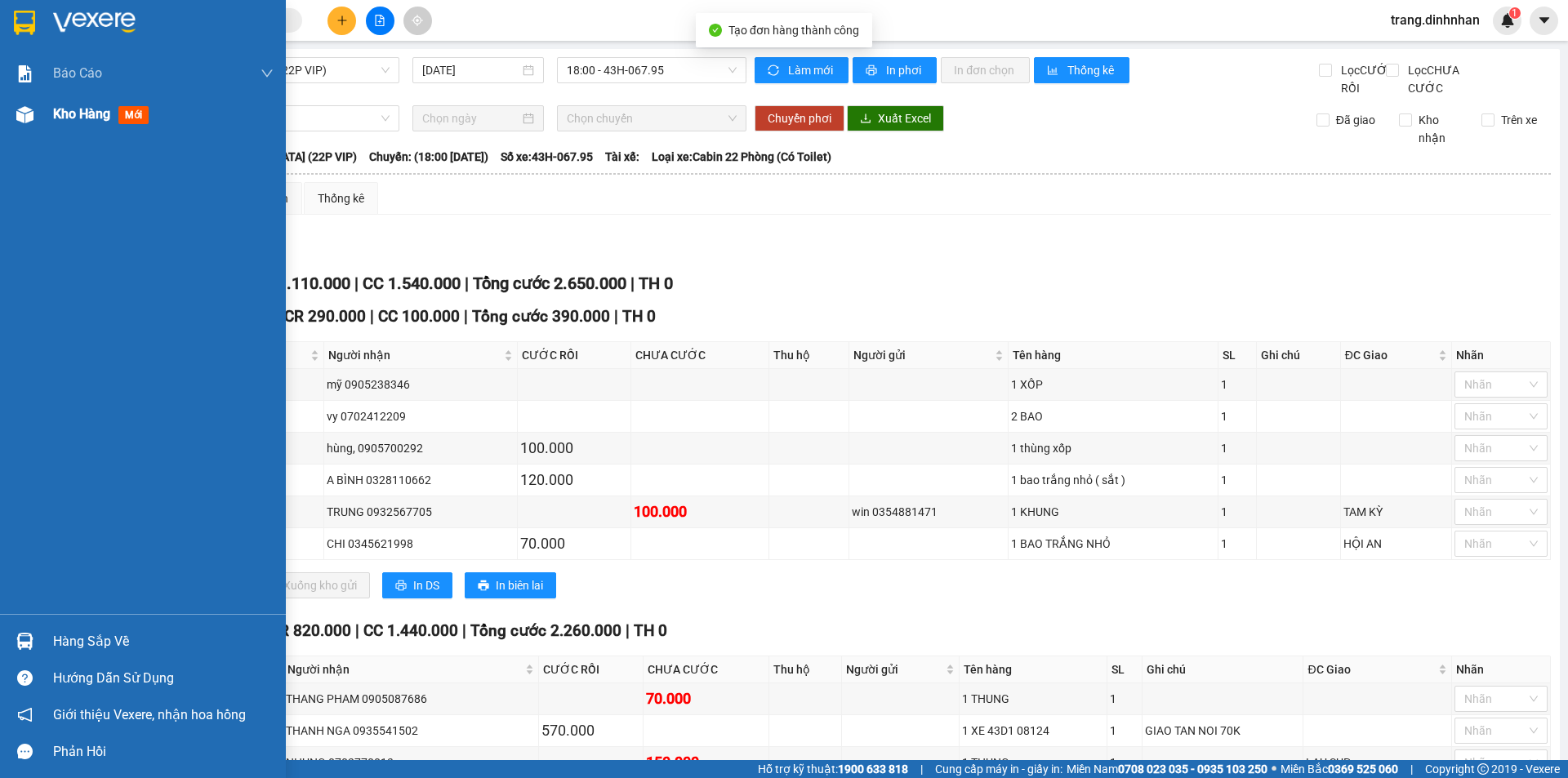
click at [59, 106] on span "Kho hàng" at bounding box center [82, 114] width 57 height 16
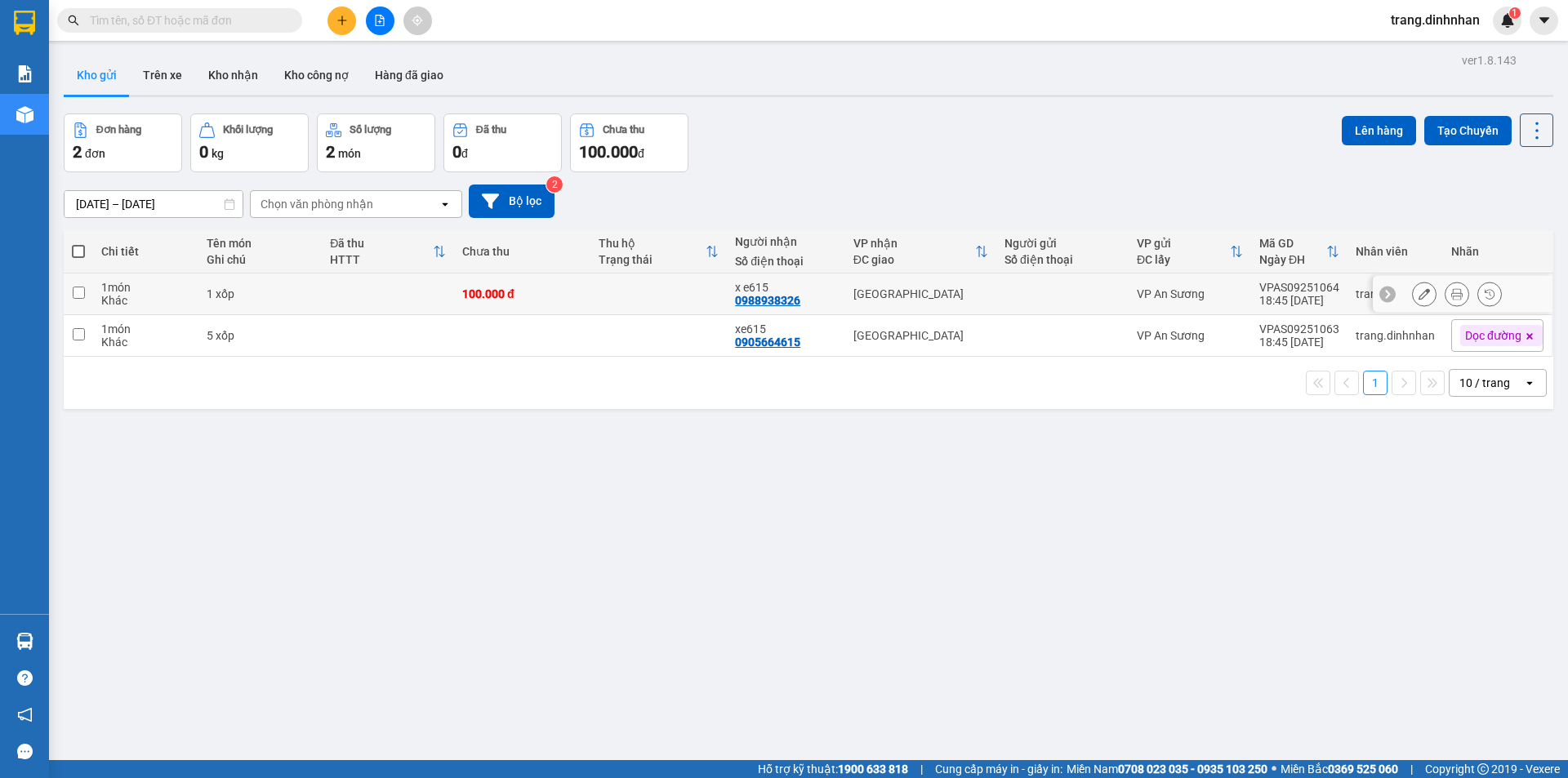
drag, startPoint x: 666, startPoint y: 277, endPoint x: 671, endPoint y: 360, distance: 83.2
click at [665, 284] on td at bounding box center [658, 294] width 136 height 42
checkbox input "true"
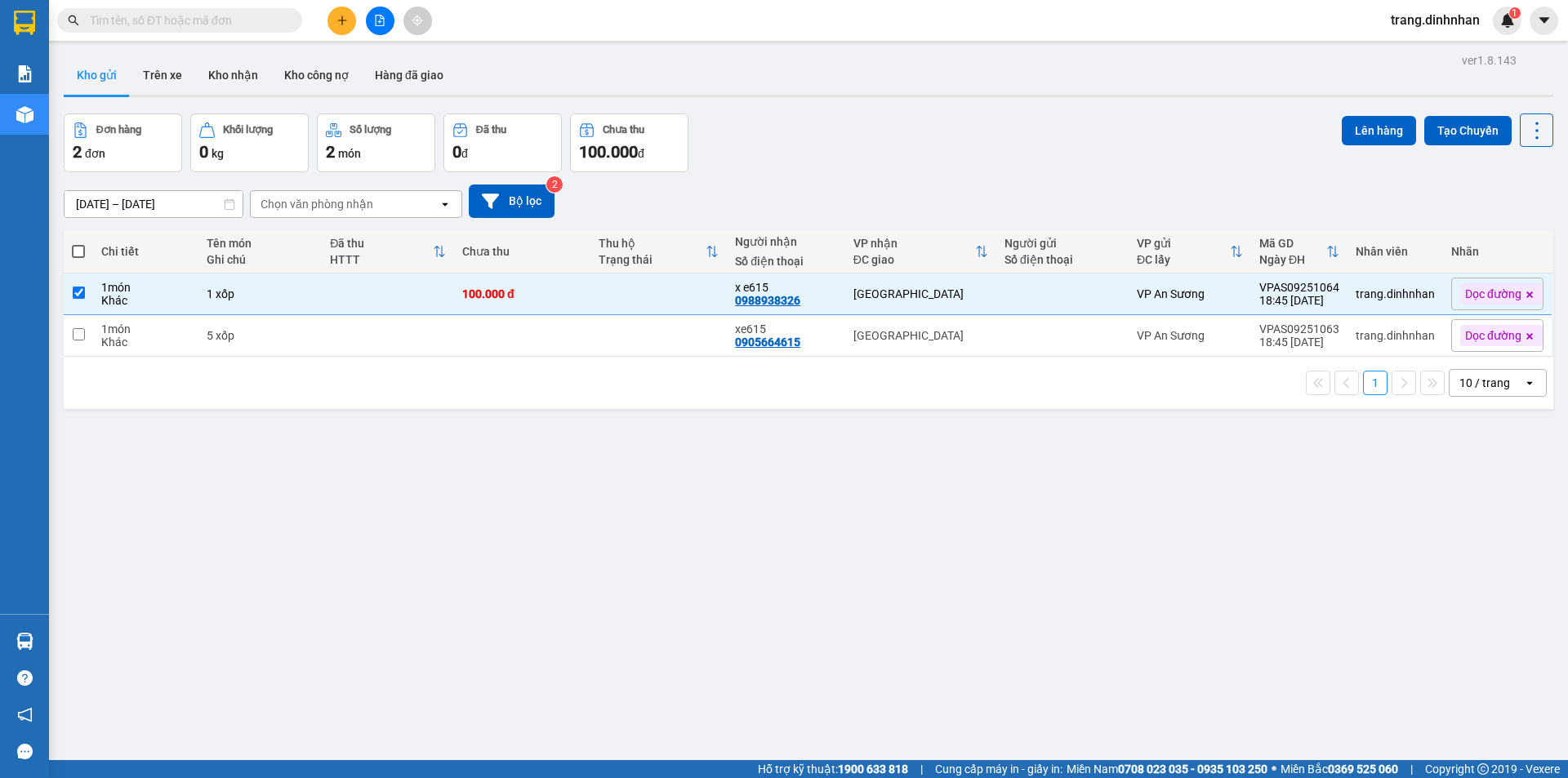
drag, startPoint x: 671, startPoint y: 360, endPoint x: 1071, endPoint y: 286, distance: 406.8
click at [673, 361] on div "1 10 / trang open" at bounding box center [807, 383] width 1489 height 52
drag, startPoint x: 965, startPoint y: 344, endPoint x: 1000, endPoint y: 329, distance: 38.1
click at [972, 340] on td "[GEOGRAPHIC_DATA]" at bounding box center [920, 336] width 151 height 42
checkbox input "true"
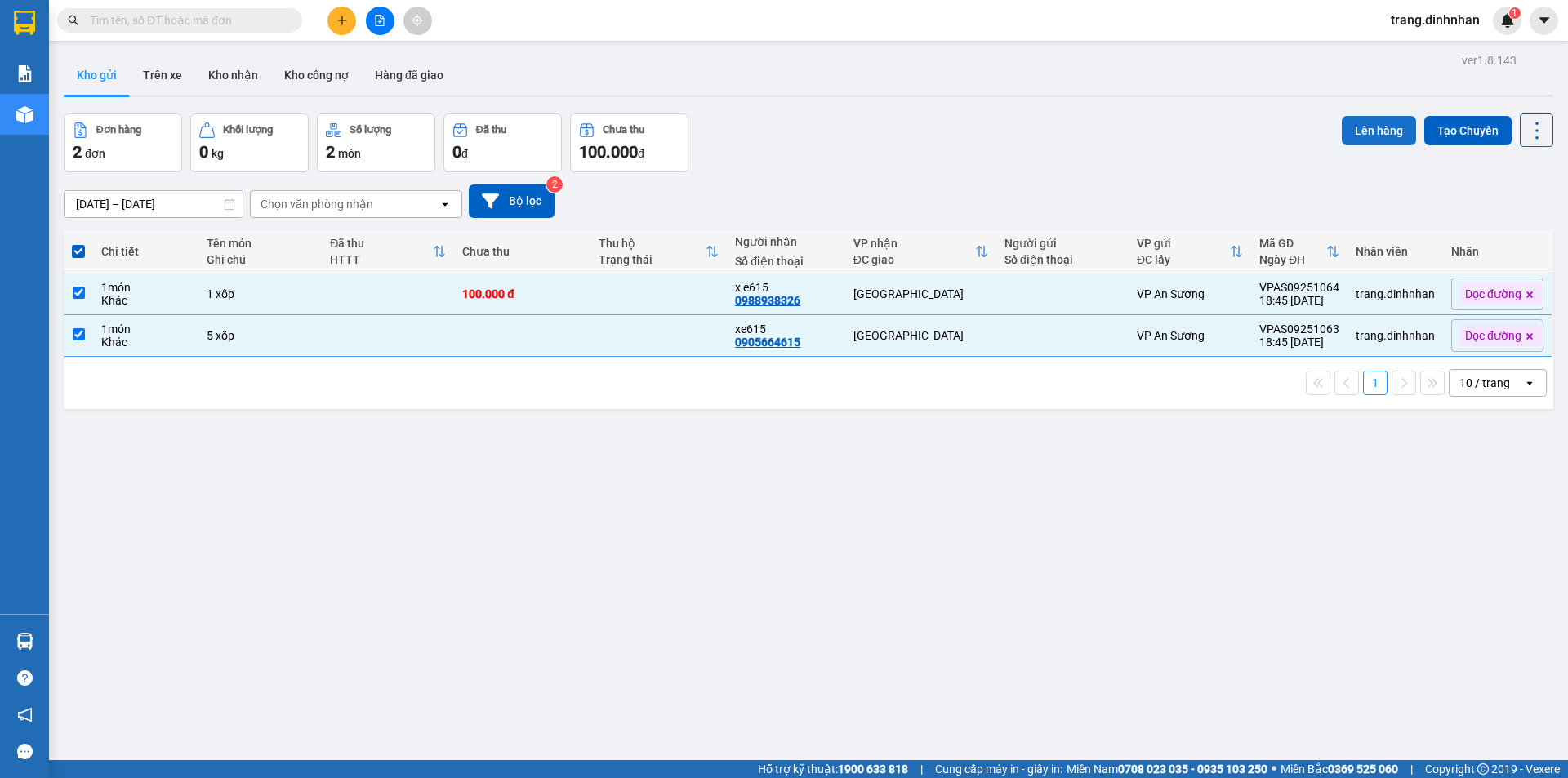
click at [1389, 130] on button "Lên hàng" at bounding box center [1379, 131] width 75 height 30
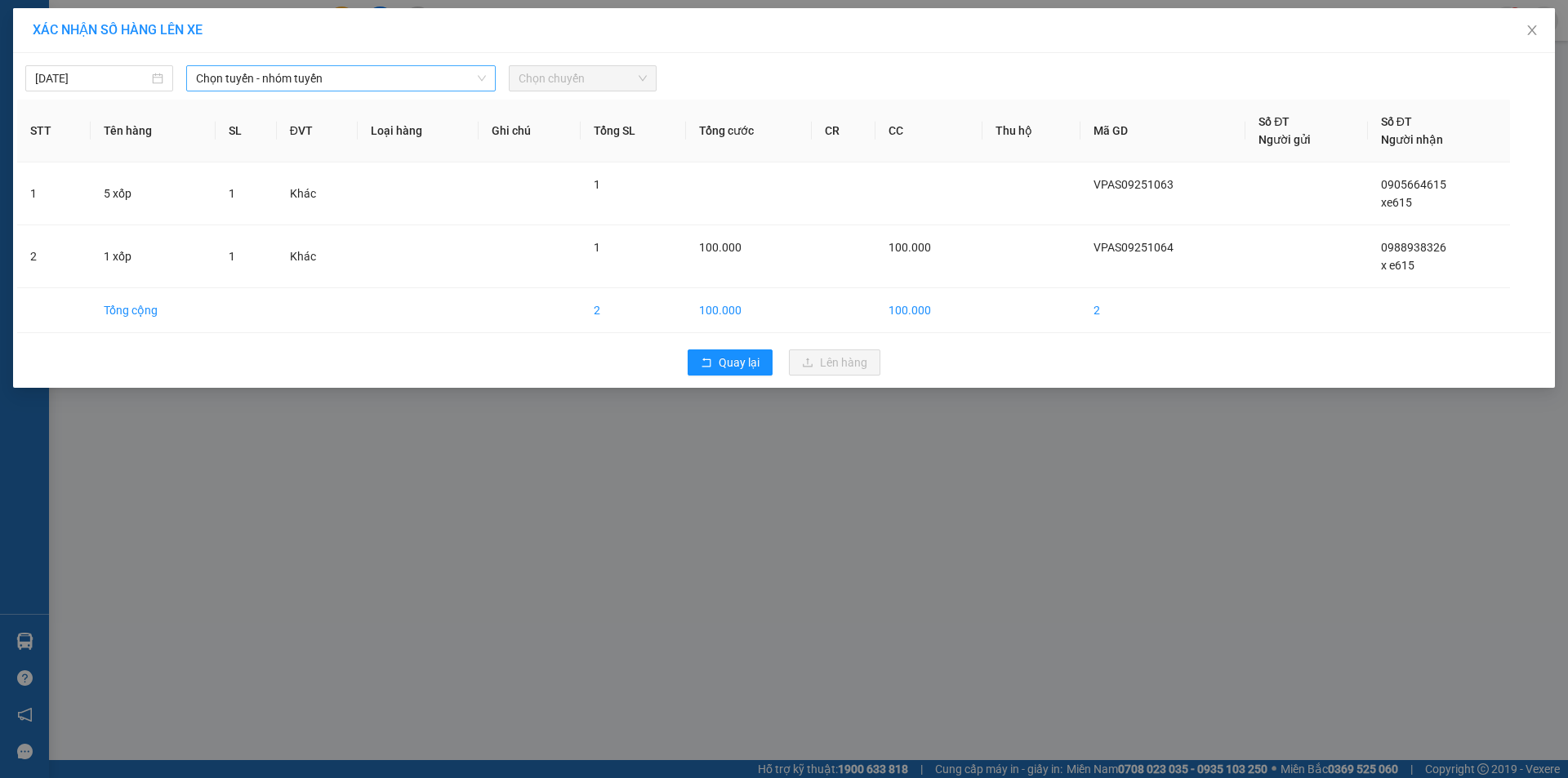
click at [257, 82] on span "Chọn tuyến - nhóm tuyến" at bounding box center [341, 78] width 290 height 24
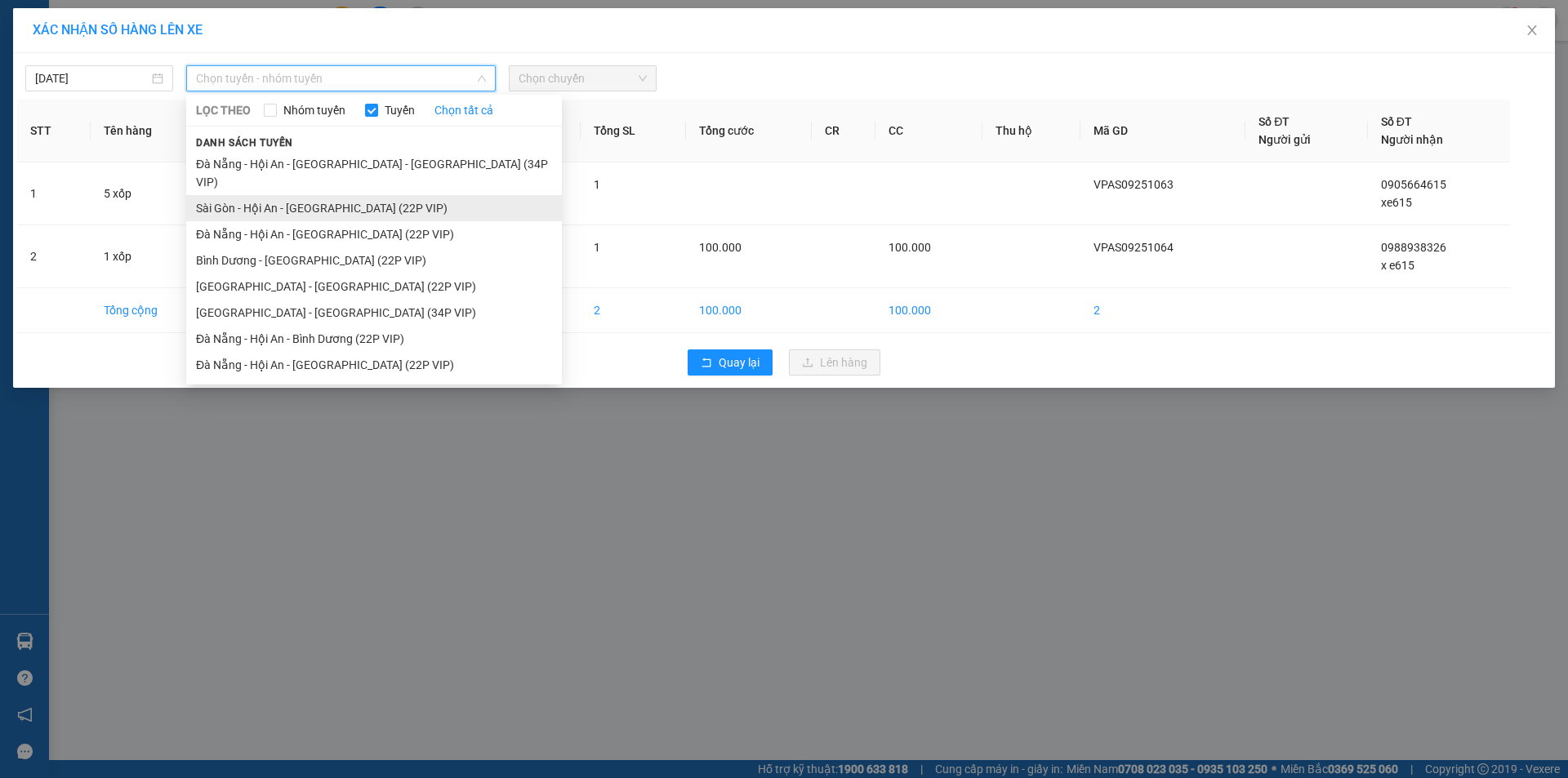
drag, startPoint x: 291, startPoint y: 182, endPoint x: 542, endPoint y: 111, distance: 260.8
click at [292, 195] on li "Sài Gòn - Hội An - [GEOGRAPHIC_DATA] (22P VIP)" at bounding box center [373, 208] width 376 height 26
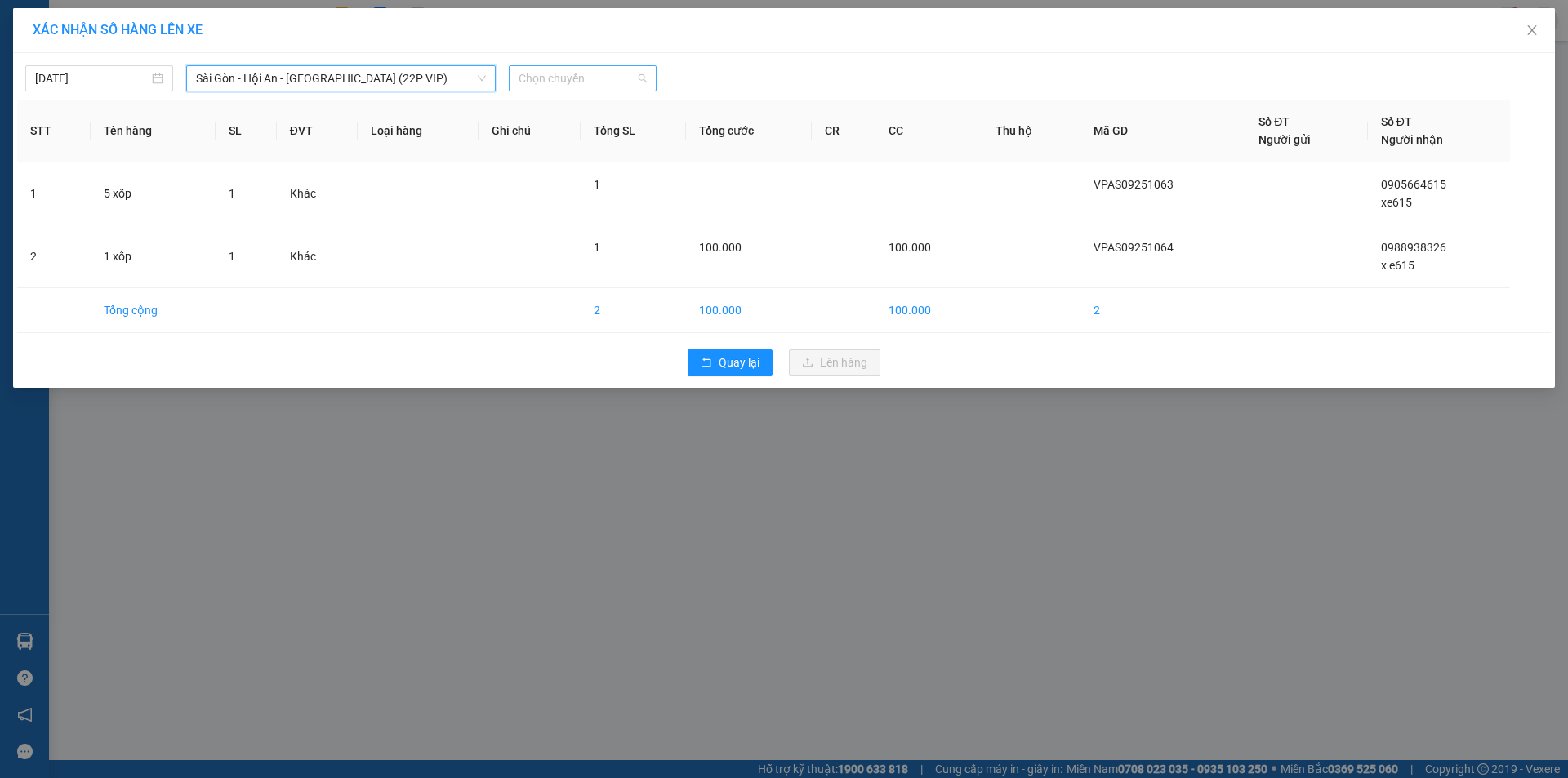
click at [554, 71] on span "Chọn chuyến" at bounding box center [583, 78] width 128 height 24
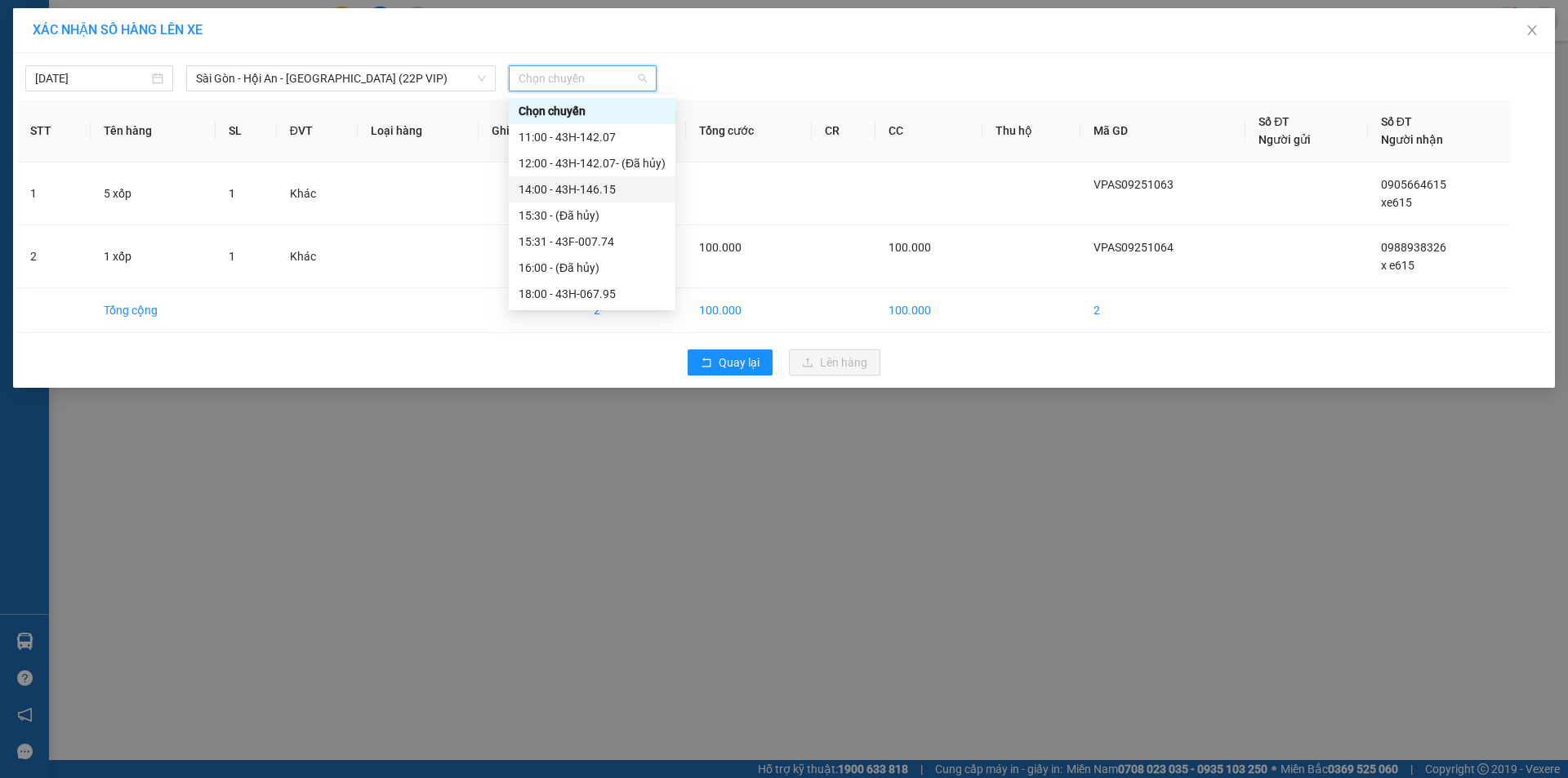
click at [615, 185] on div "14:00 - 43H-146.15" at bounding box center [591, 189] width 147 height 18
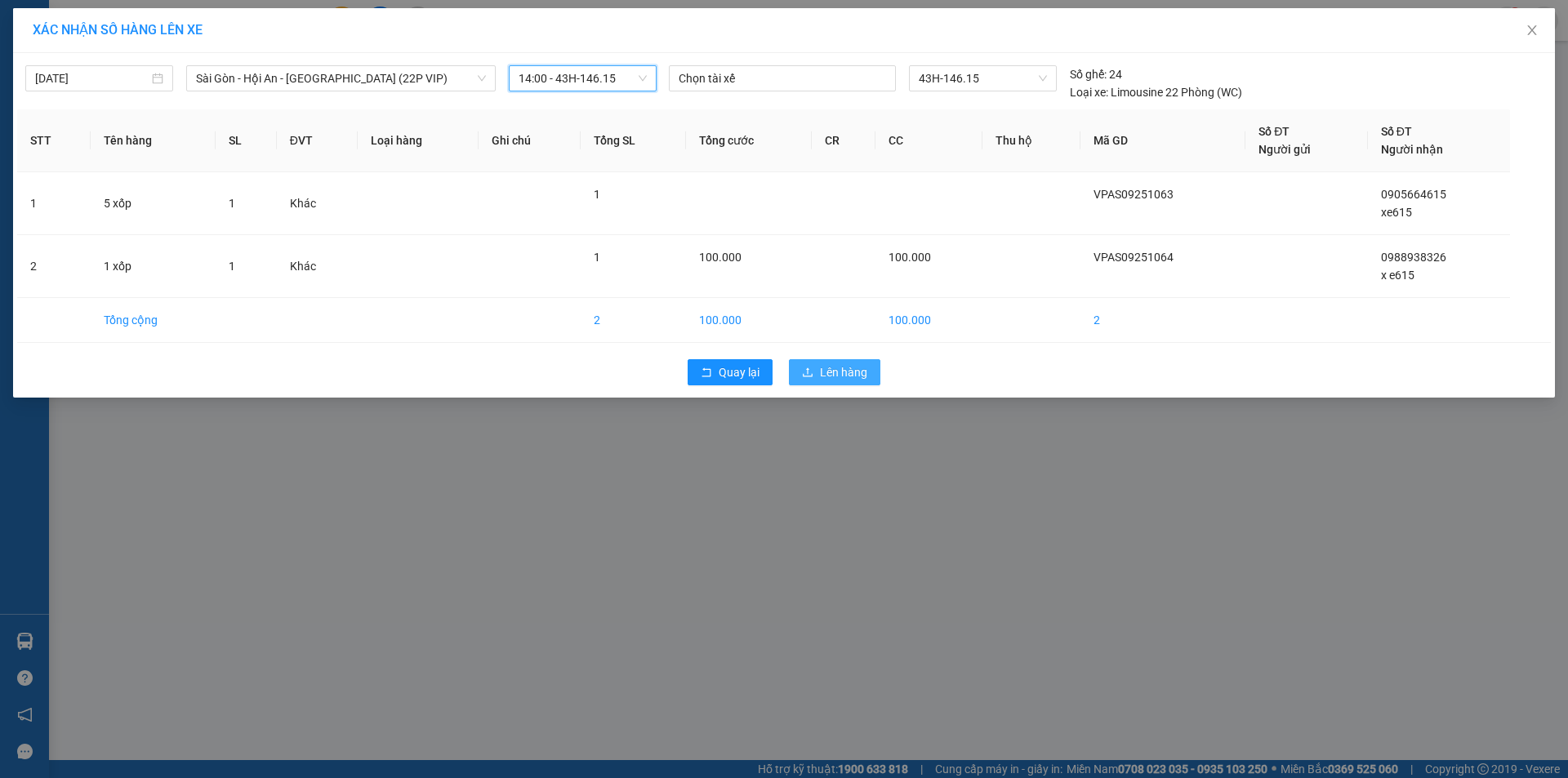
click at [843, 369] on span "Lên hàng" at bounding box center [843, 373] width 48 height 18
